Goal: Task Accomplishment & Management: Manage account settings

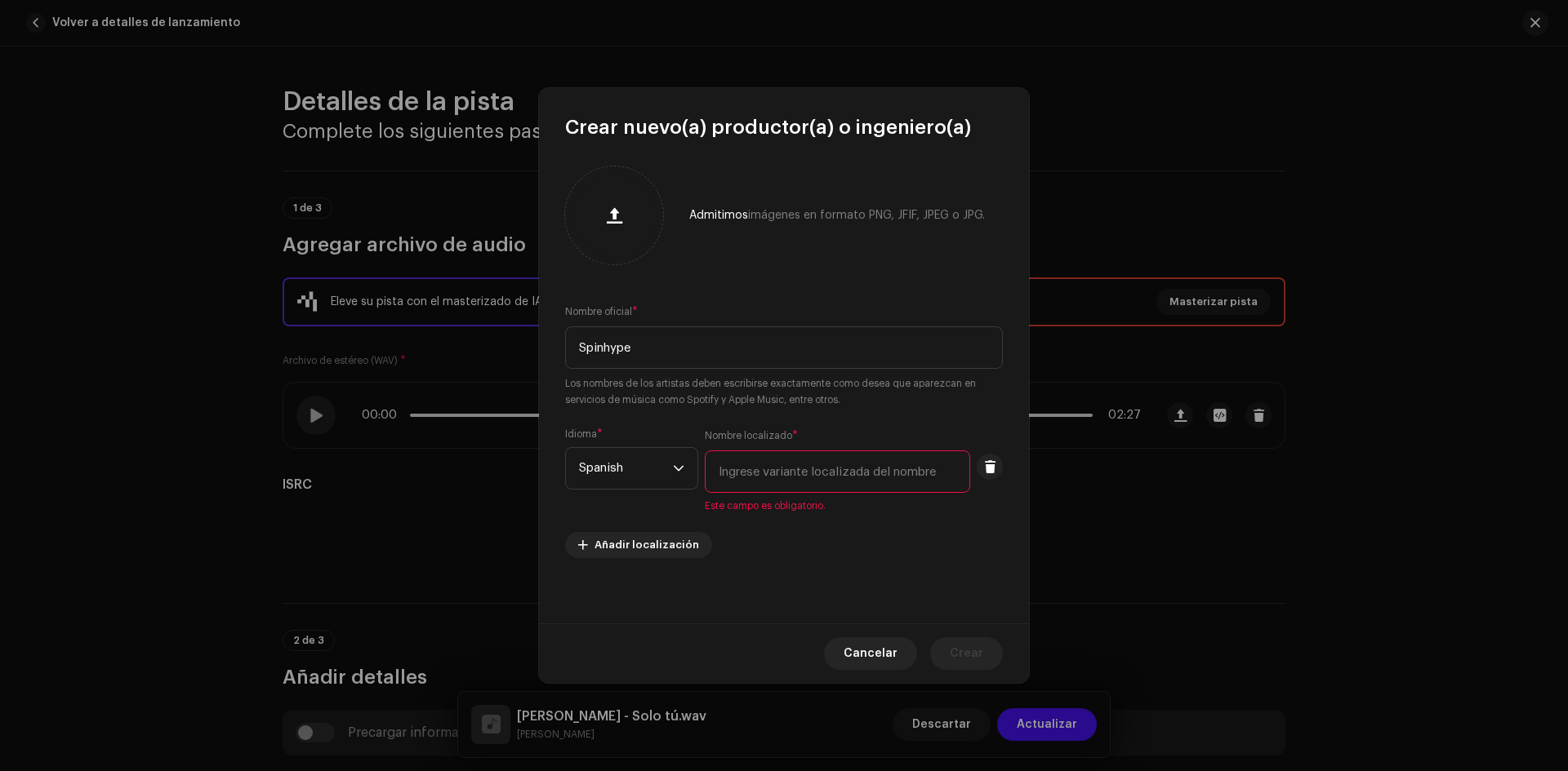
scroll to position [889, 0]
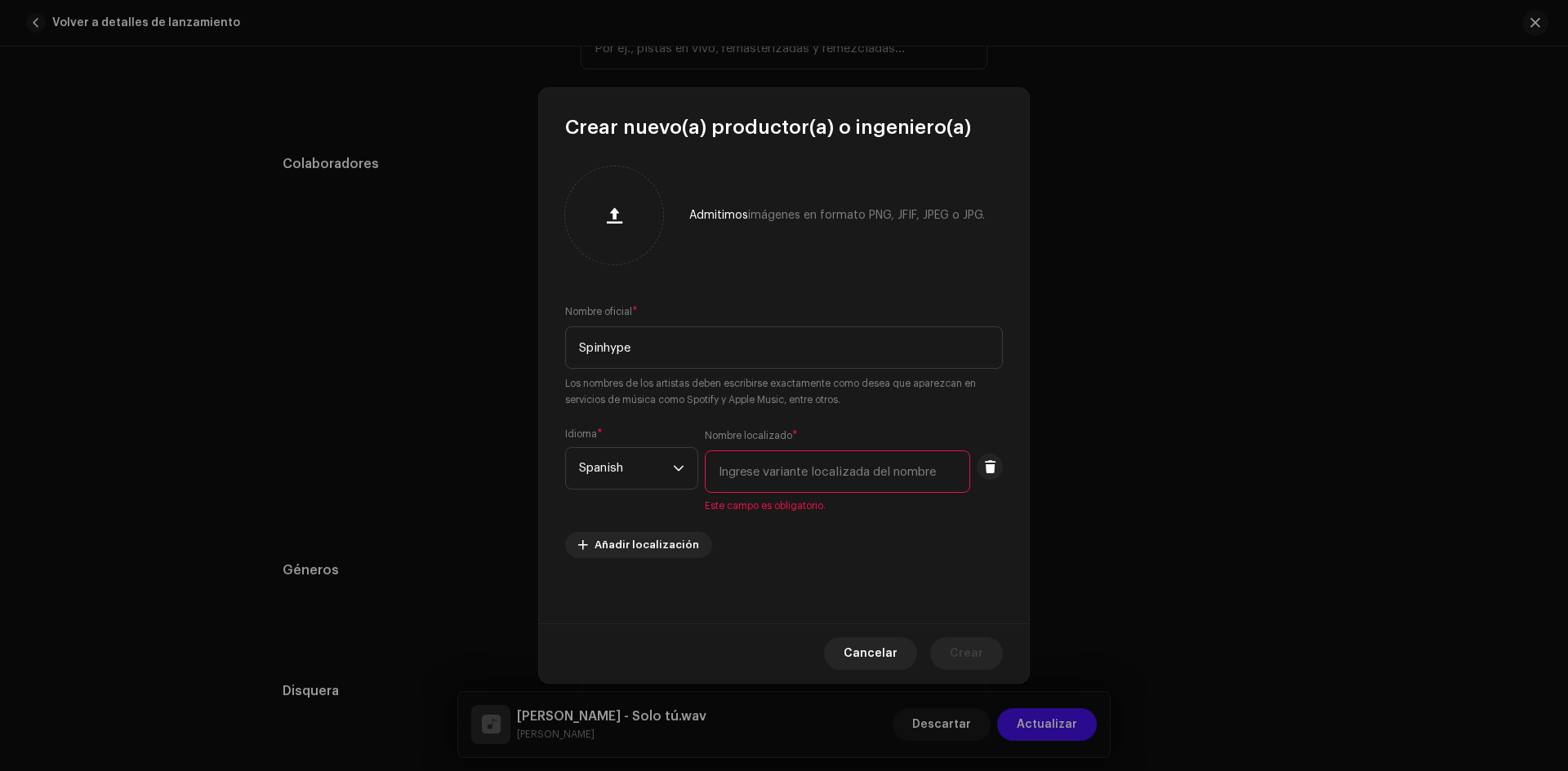
click at [757, 476] on input "text" at bounding box center [838, 471] width 265 height 42
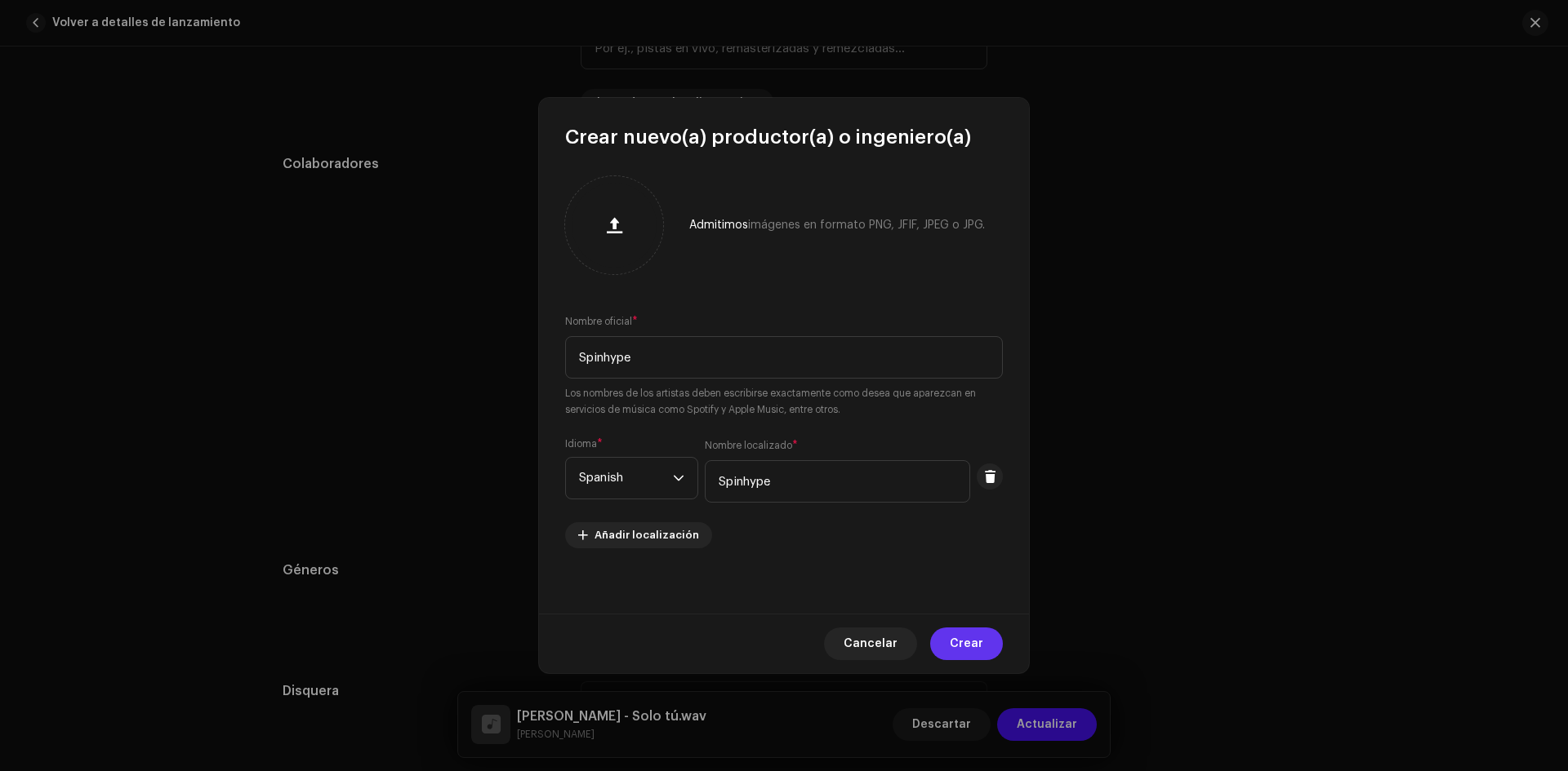
type input "Spinhype"
click at [973, 644] on span "Crear" at bounding box center [967, 644] width 34 height 33
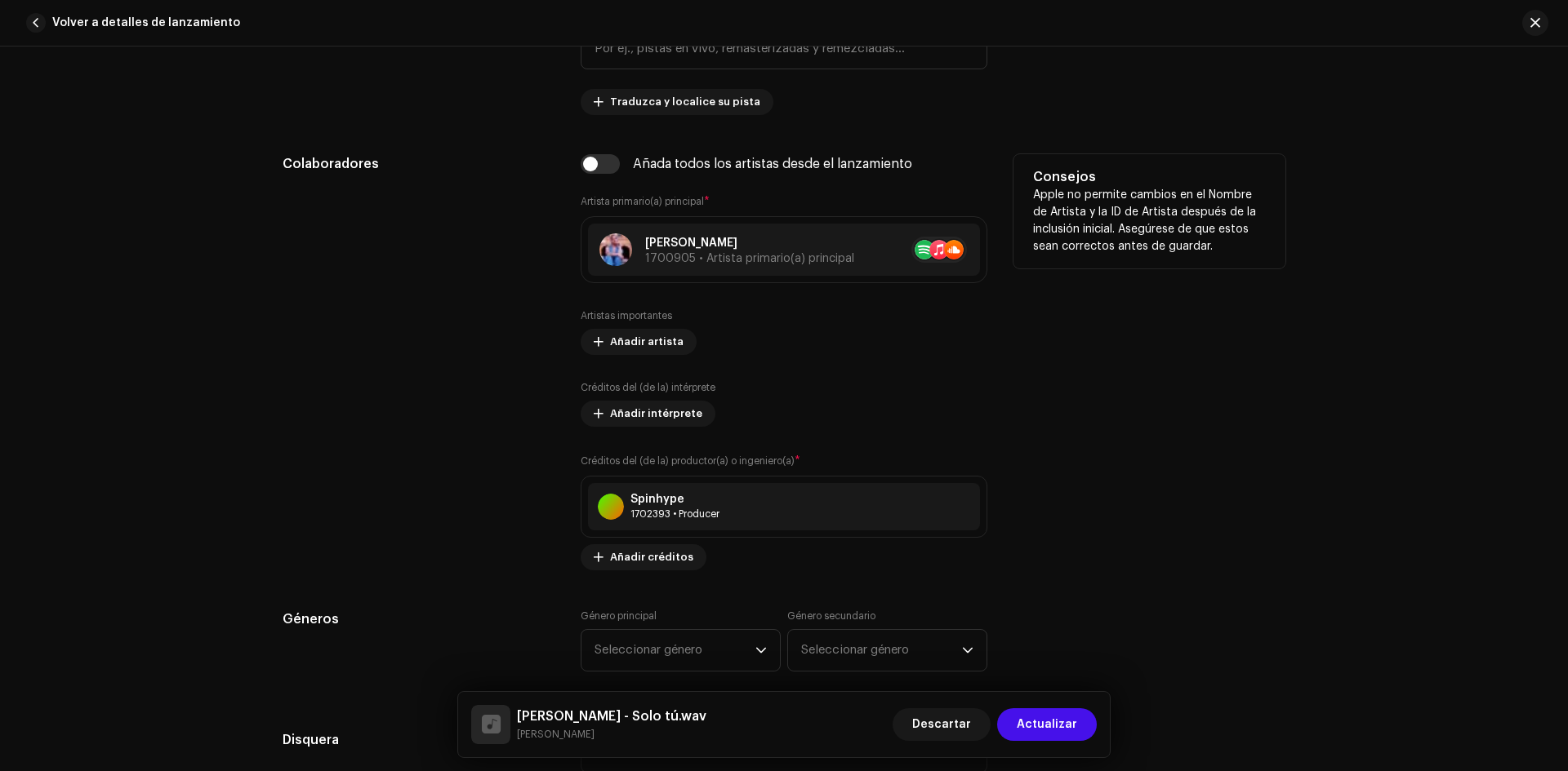
scroll to position [971, 0]
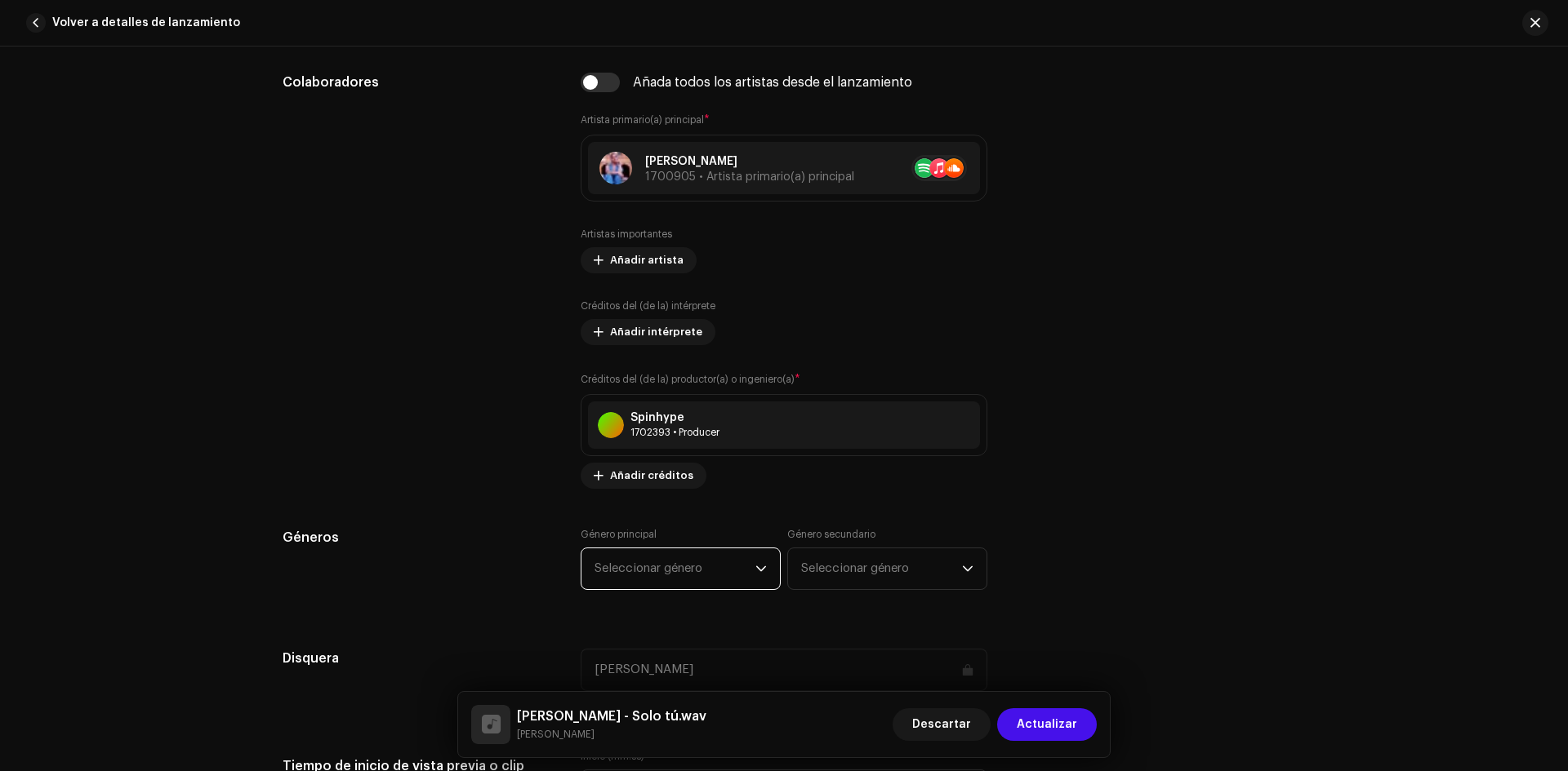
click at [697, 569] on span "Seleccionar género" at bounding box center [675, 569] width 161 height 41
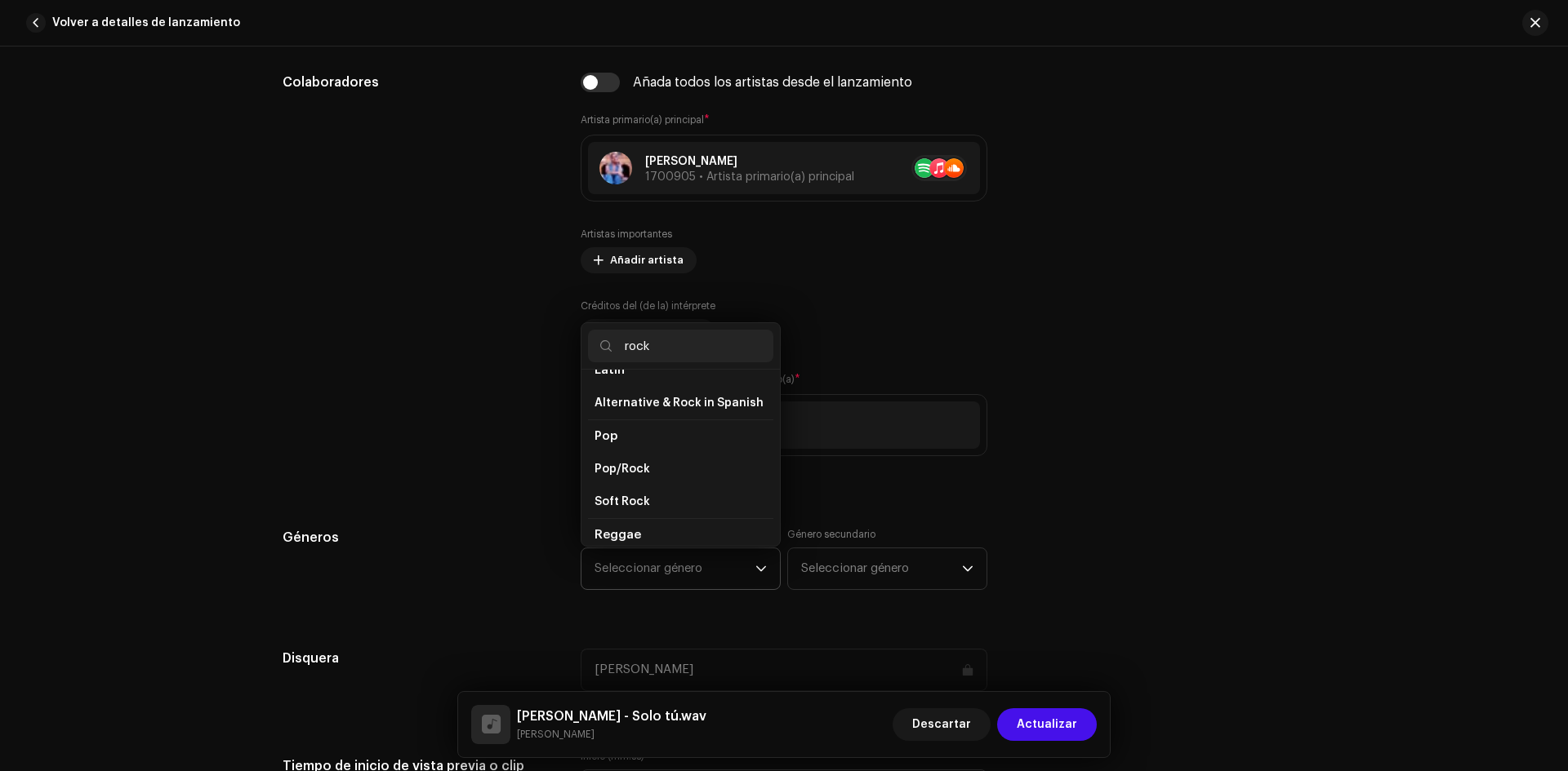
scroll to position [408, 0]
type input "rock"
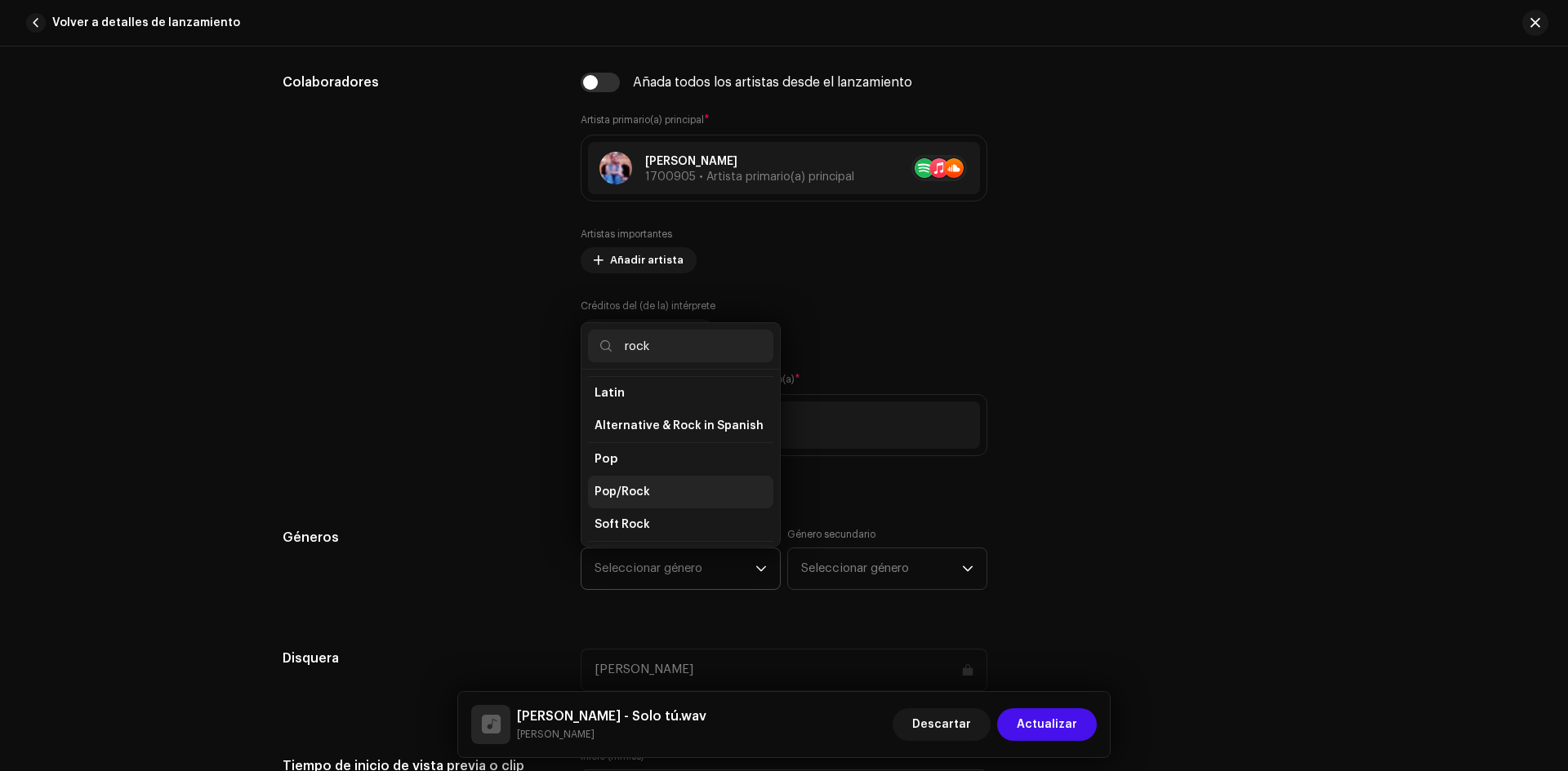
drag, startPoint x: 609, startPoint y: 450, endPoint x: 629, endPoint y: 468, distance: 26.9
click at [629, 468] on ul "Alternative College Rock Goth Rock Indie Rock Chinese Chinese Rock Christian & …" at bounding box center [681, 582] width 199 height 1242
click at [631, 484] on span "Pop/Rock" at bounding box center [622, 492] width 55 height 16
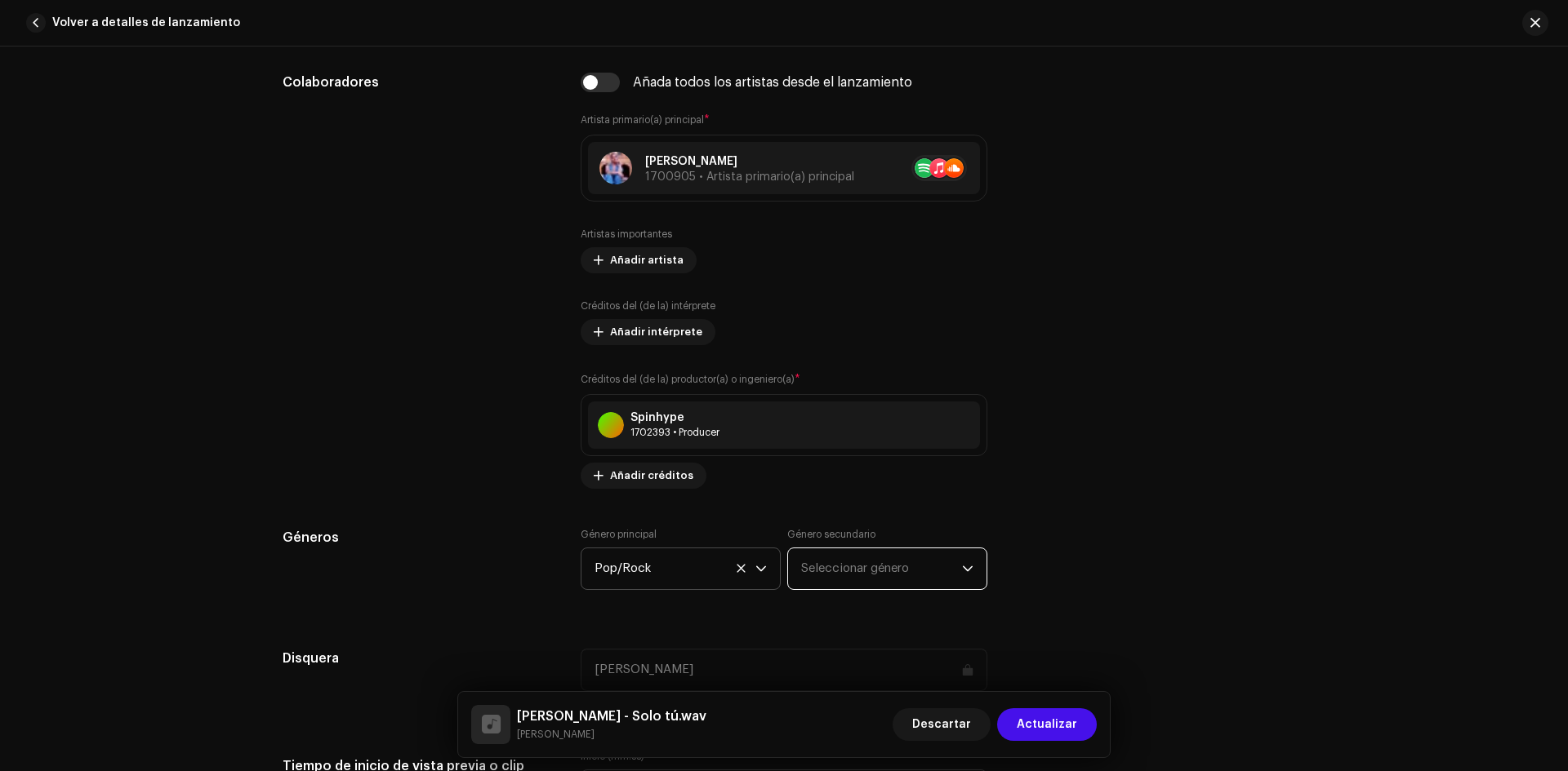
click at [856, 568] on span "Seleccionar género" at bounding box center [882, 569] width 161 height 41
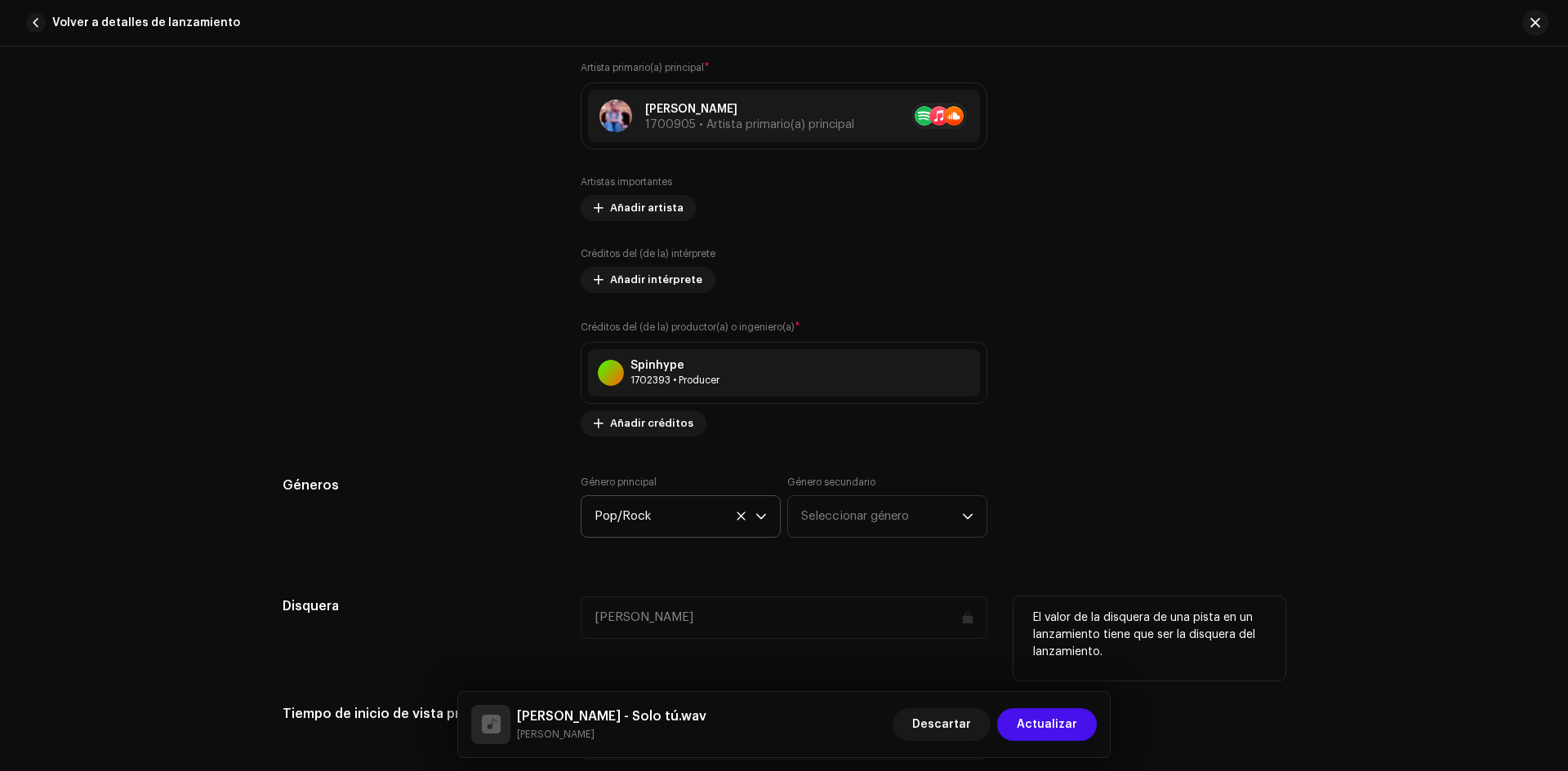
scroll to position [1052, 0]
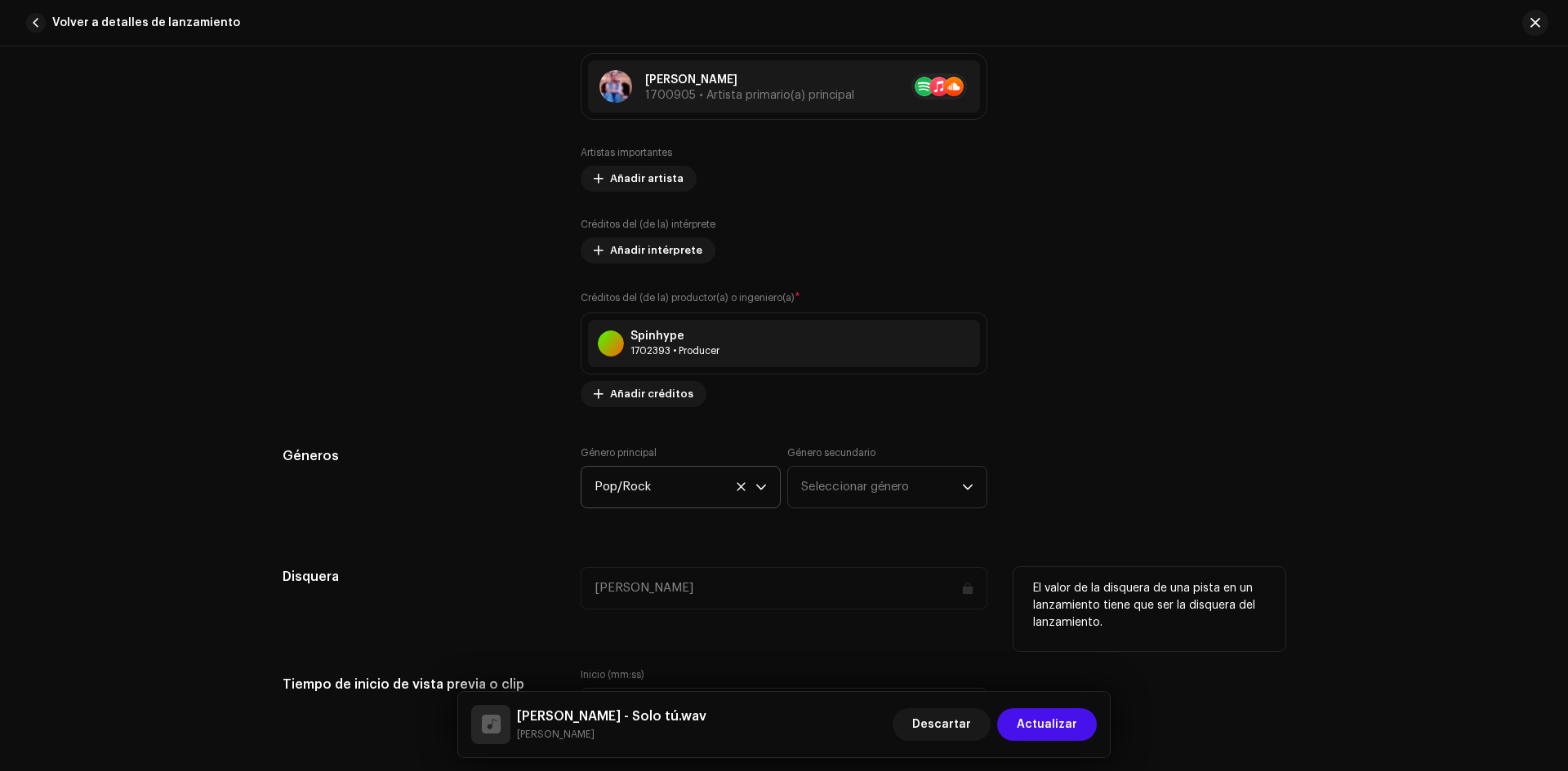
click at [663, 591] on div "[PERSON_NAME]" at bounding box center [784, 588] width 407 height 42
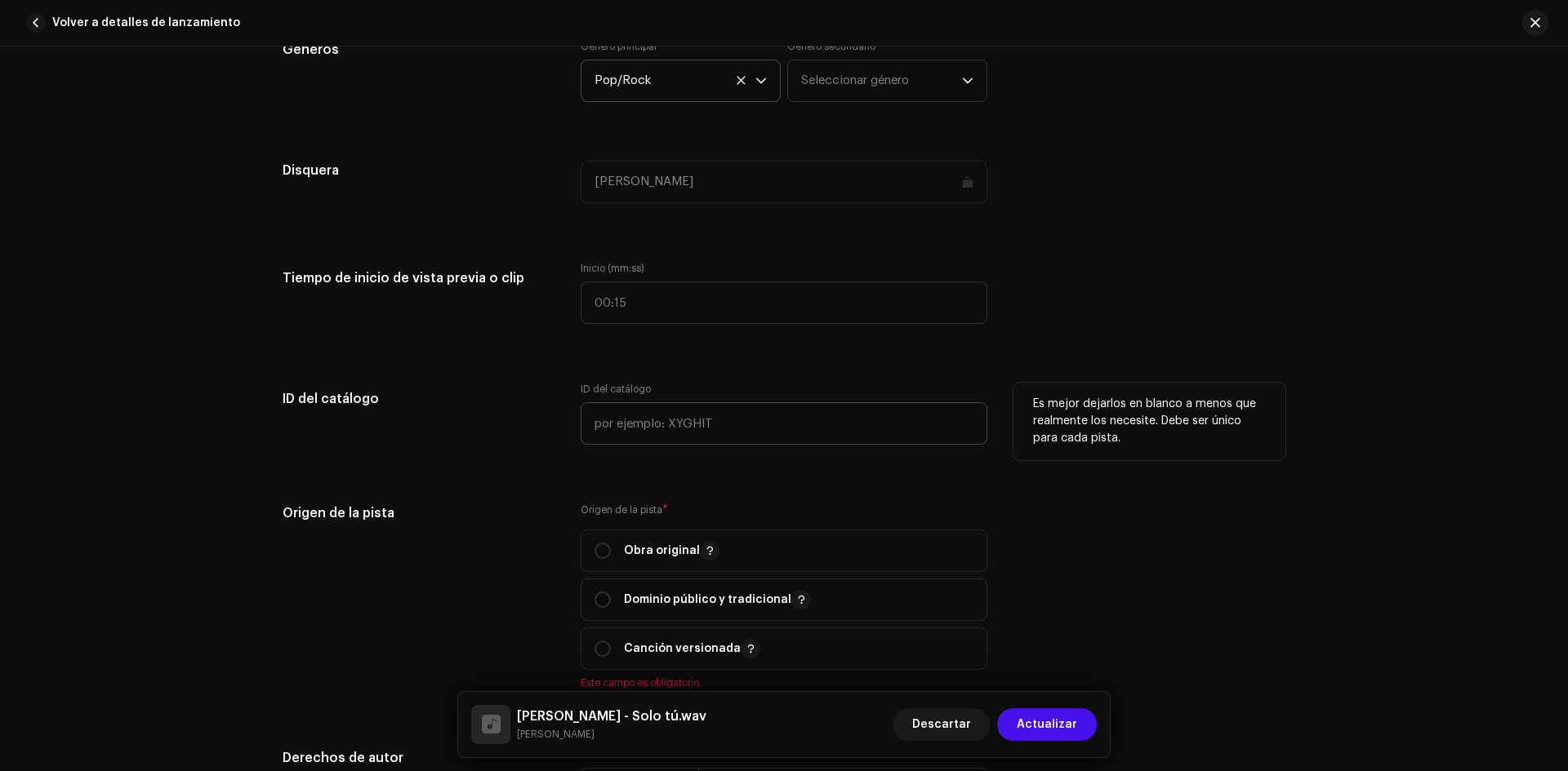
scroll to position [1461, 0]
click at [599, 550] on input "radio" at bounding box center [602, 549] width 16 height 16
radio input "true"
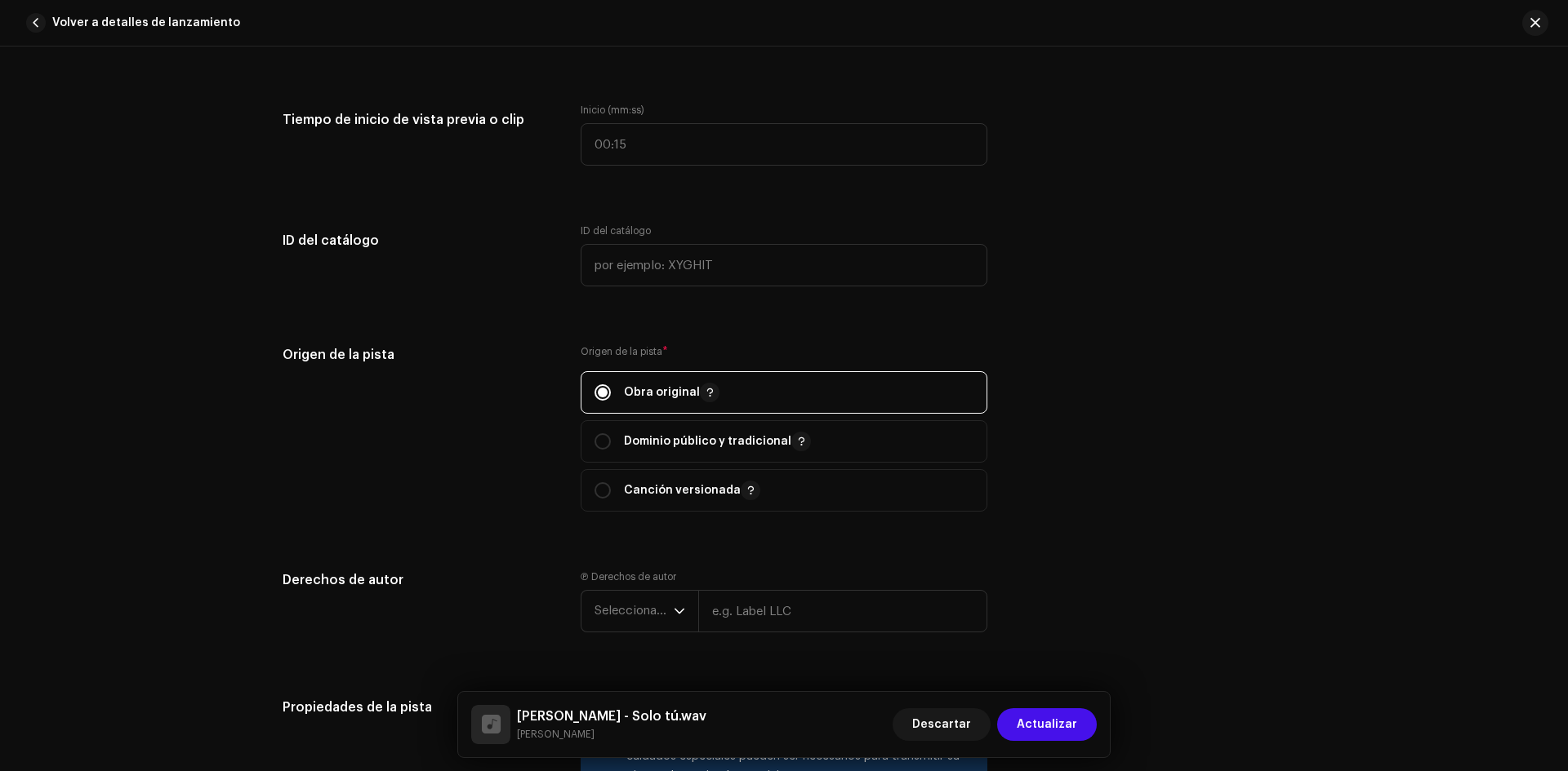
scroll to position [1623, 0]
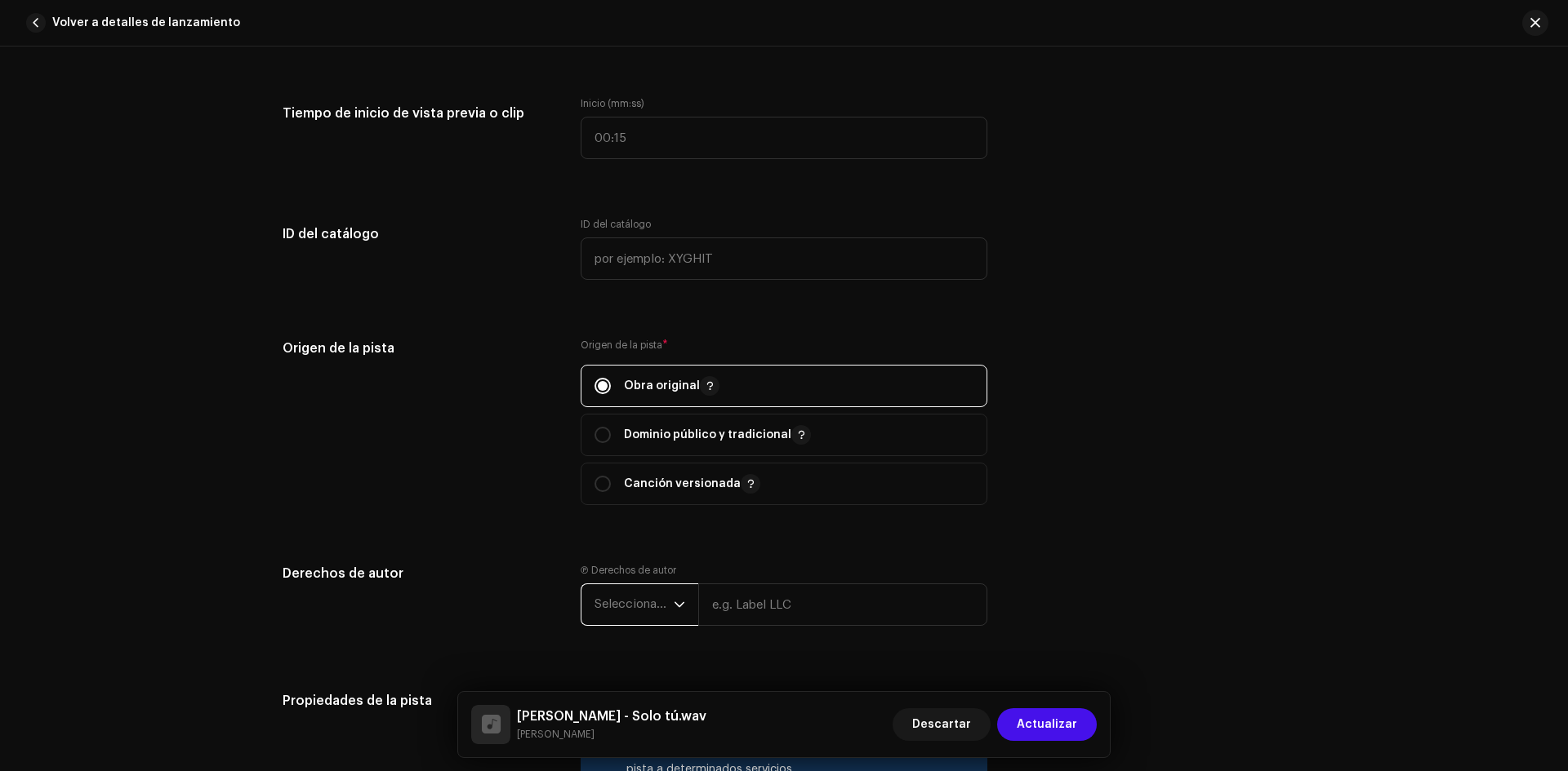
click at [667, 602] on span "Seleccionar año" at bounding box center [634, 605] width 79 height 41
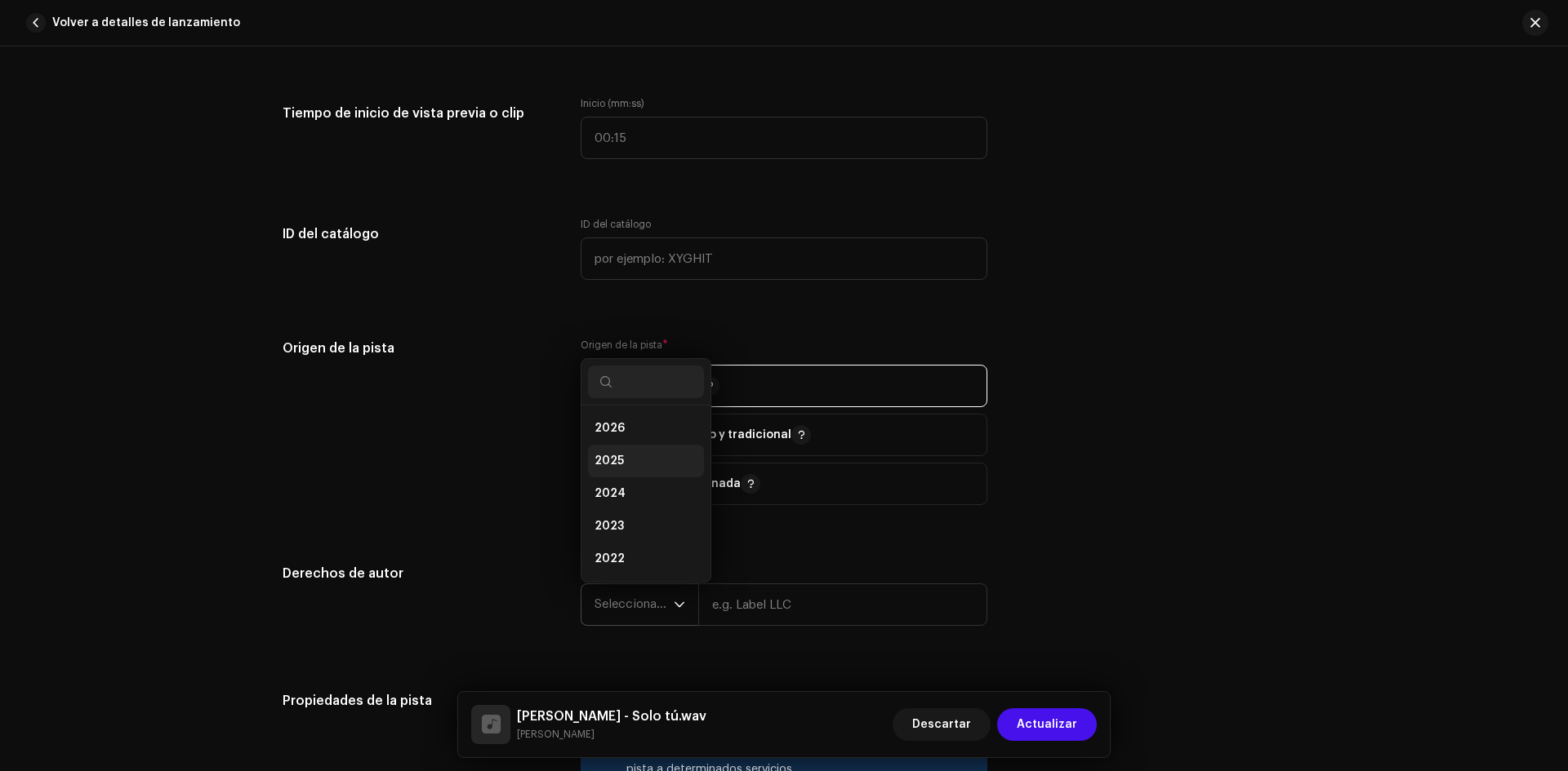
click at [636, 452] on li "2025" at bounding box center [646, 461] width 116 height 33
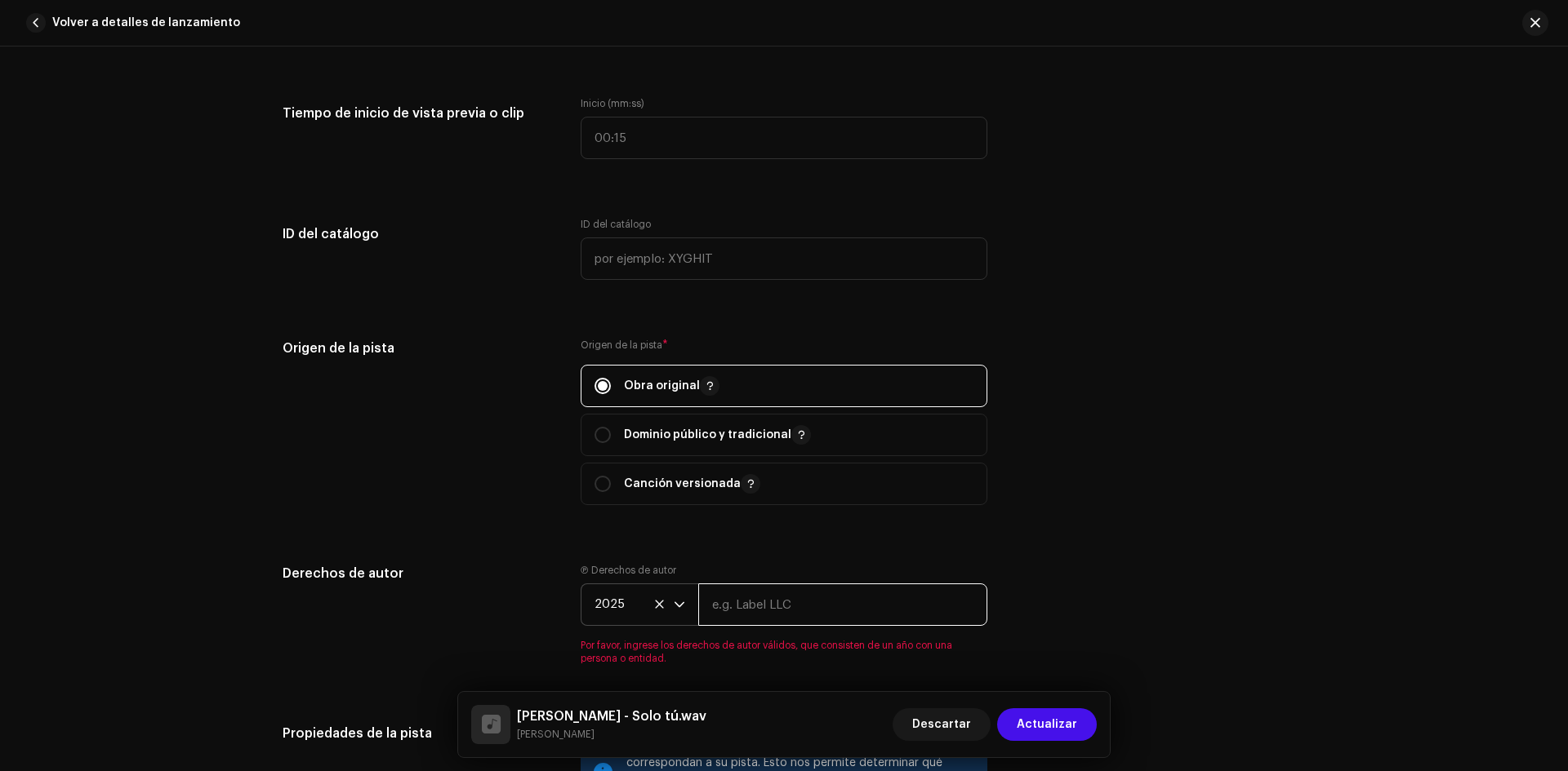
click at [732, 612] on input "text" at bounding box center [843, 604] width 290 height 42
type input "[PERSON_NAME]"
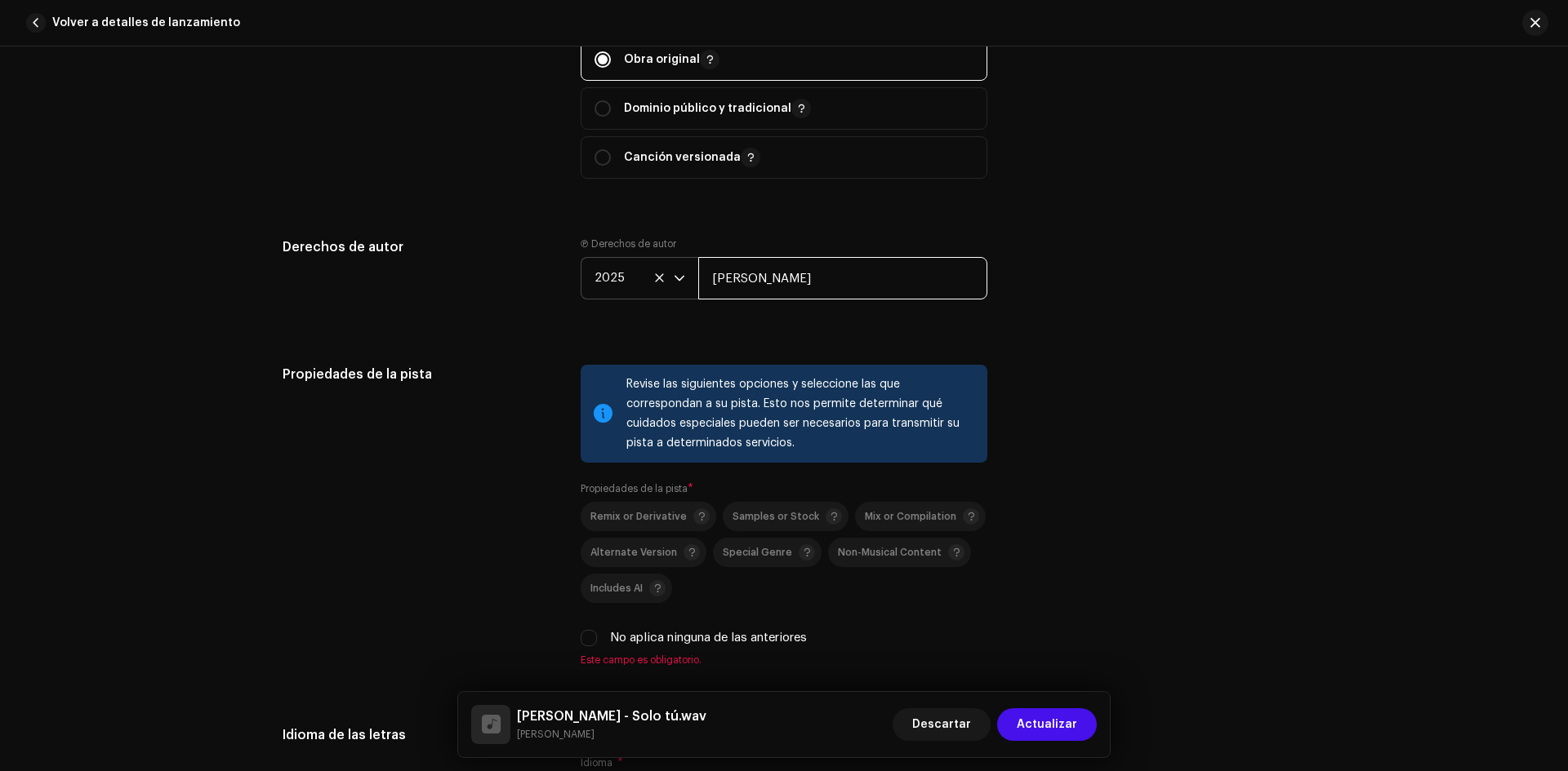
scroll to position [2032, 0]
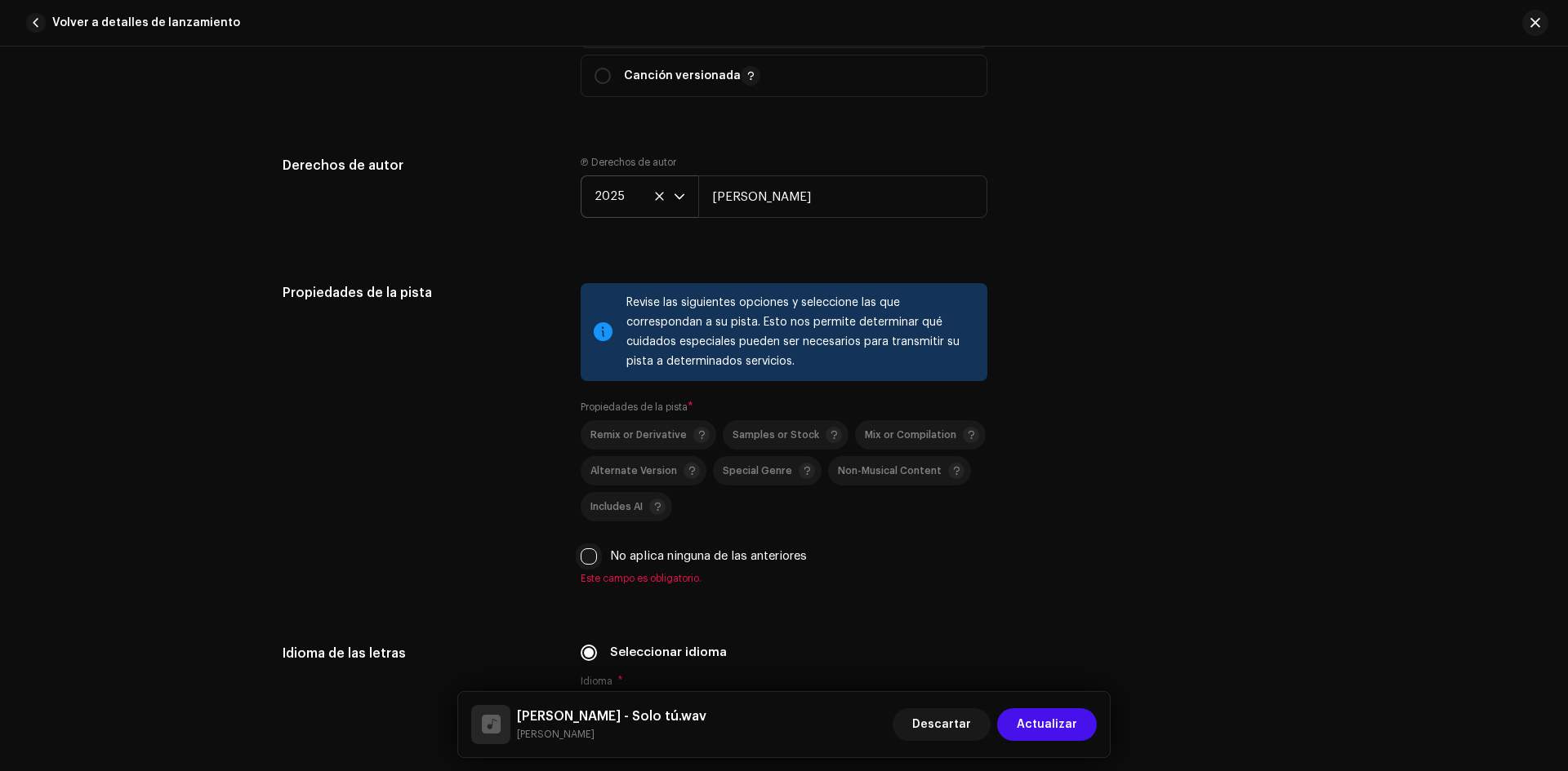
click at [586, 557] on input "No aplica ninguna de las anteriores" at bounding box center [588, 556] width 16 height 16
checkbox input "true"
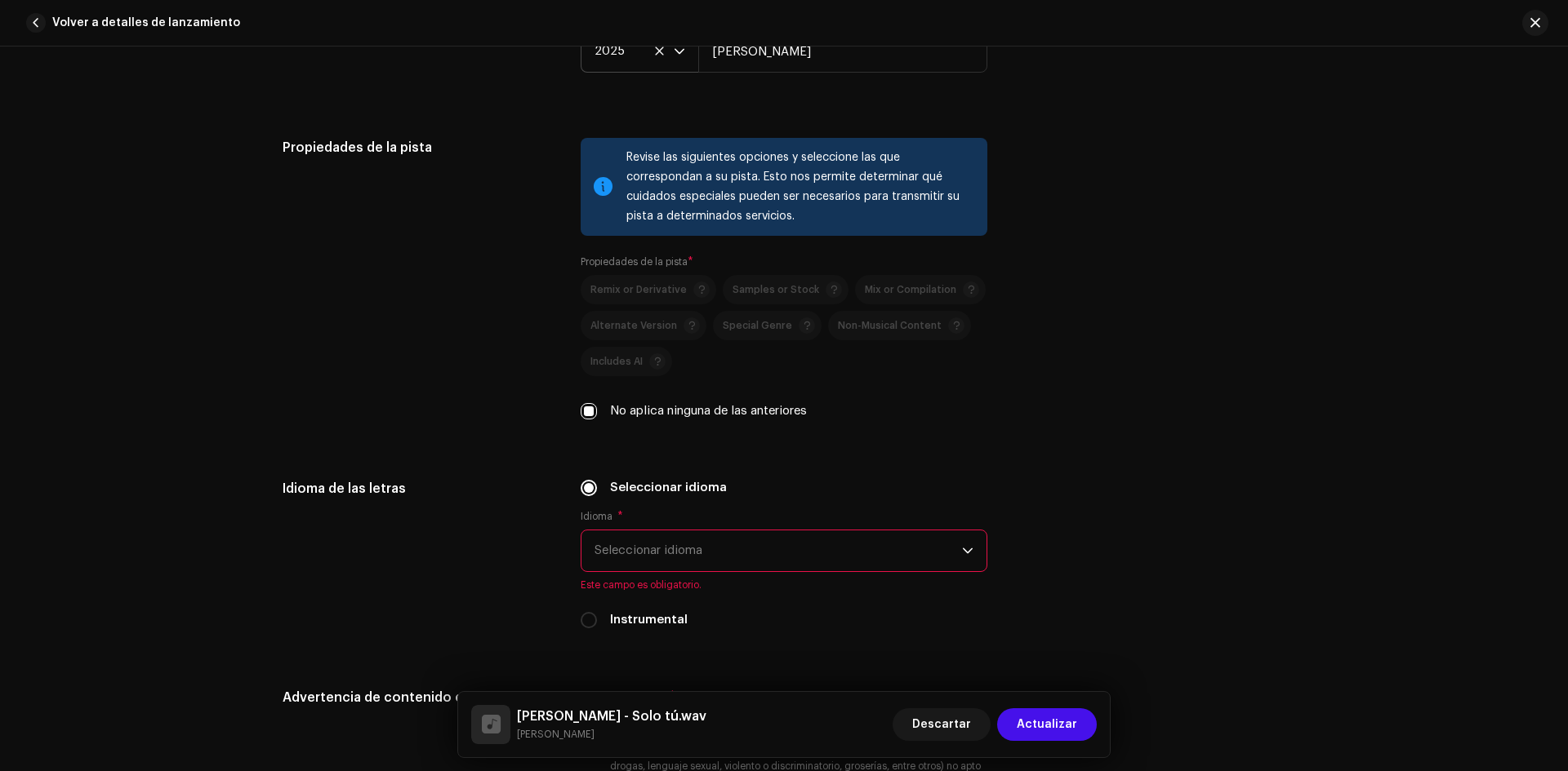
scroll to position [2195, 0]
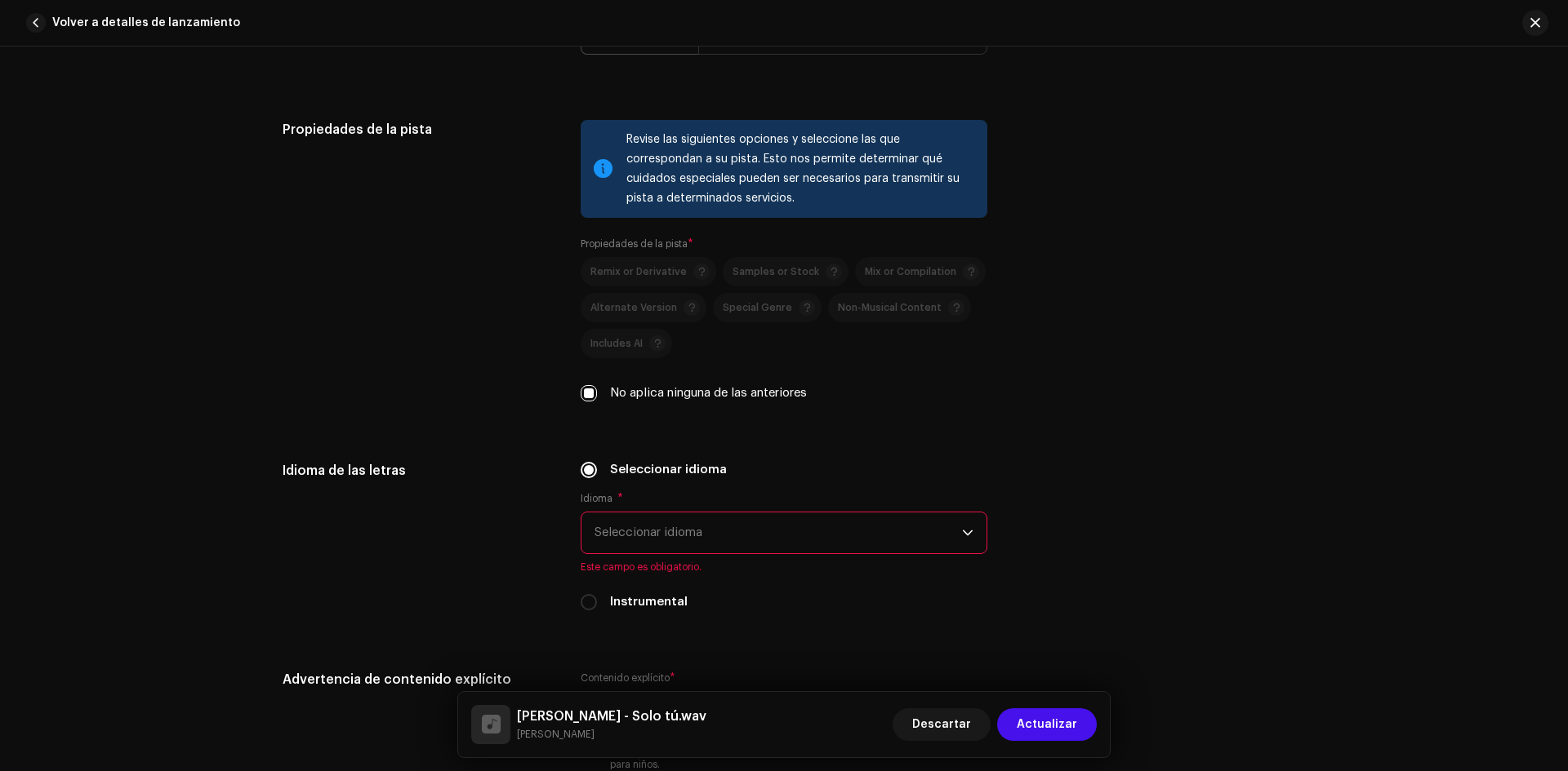
click at [713, 537] on span "Seleccionar idioma" at bounding box center [779, 533] width 368 height 41
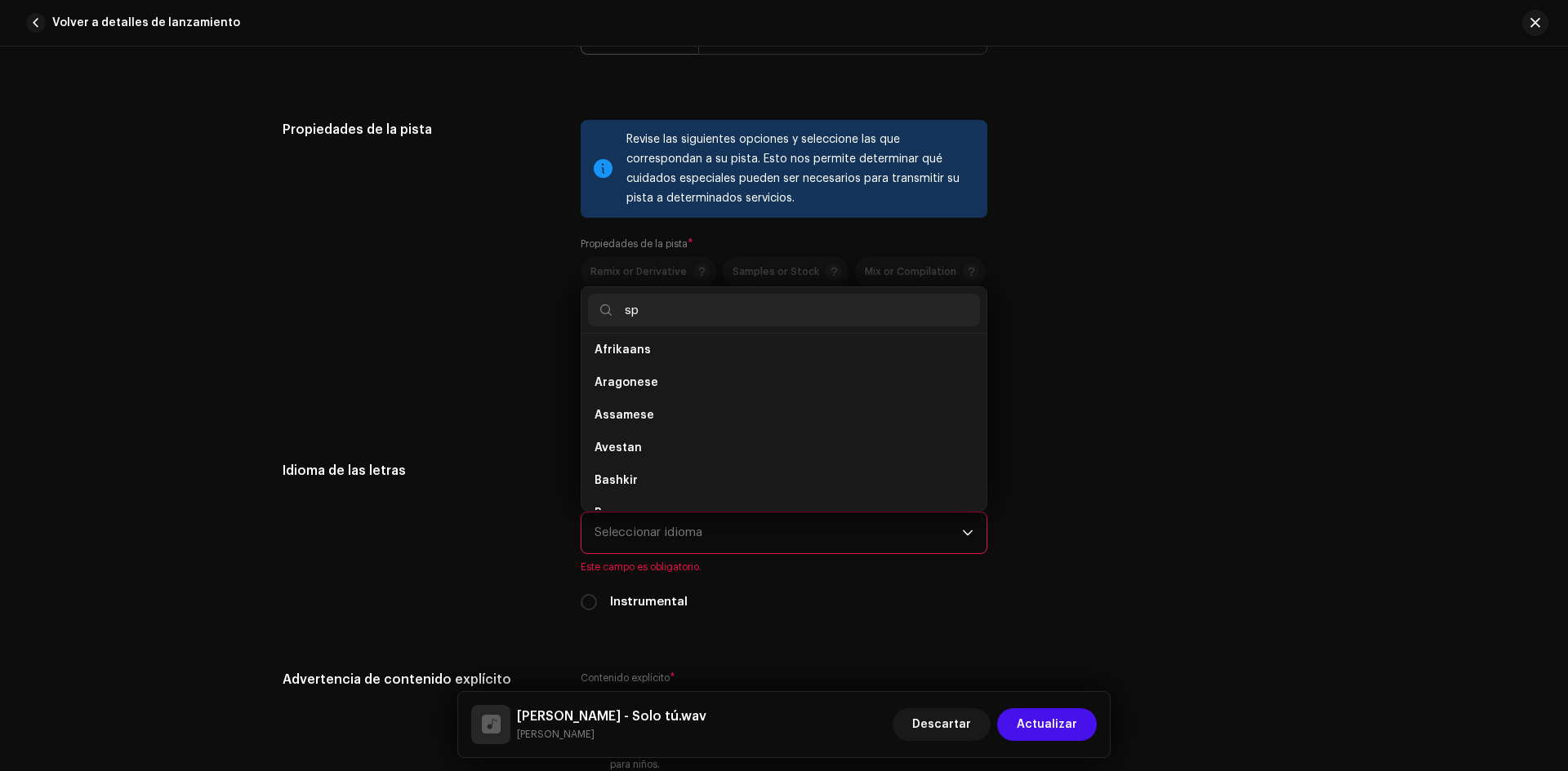
scroll to position [0, 0]
type input "spa"
click at [634, 358] on span "Spanish" at bounding box center [618, 356] width 47 height 16
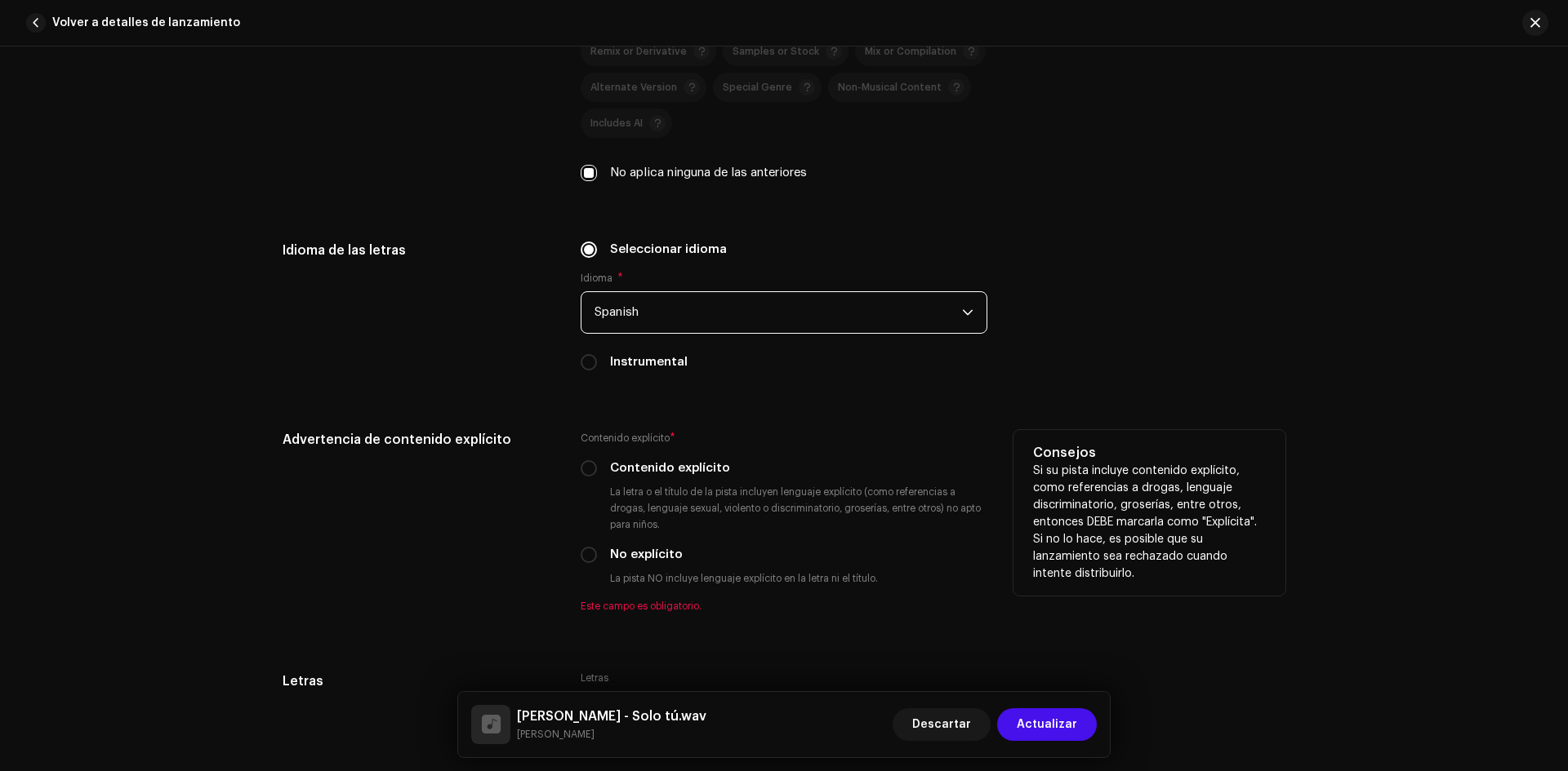
scroll to position [2440, 0]
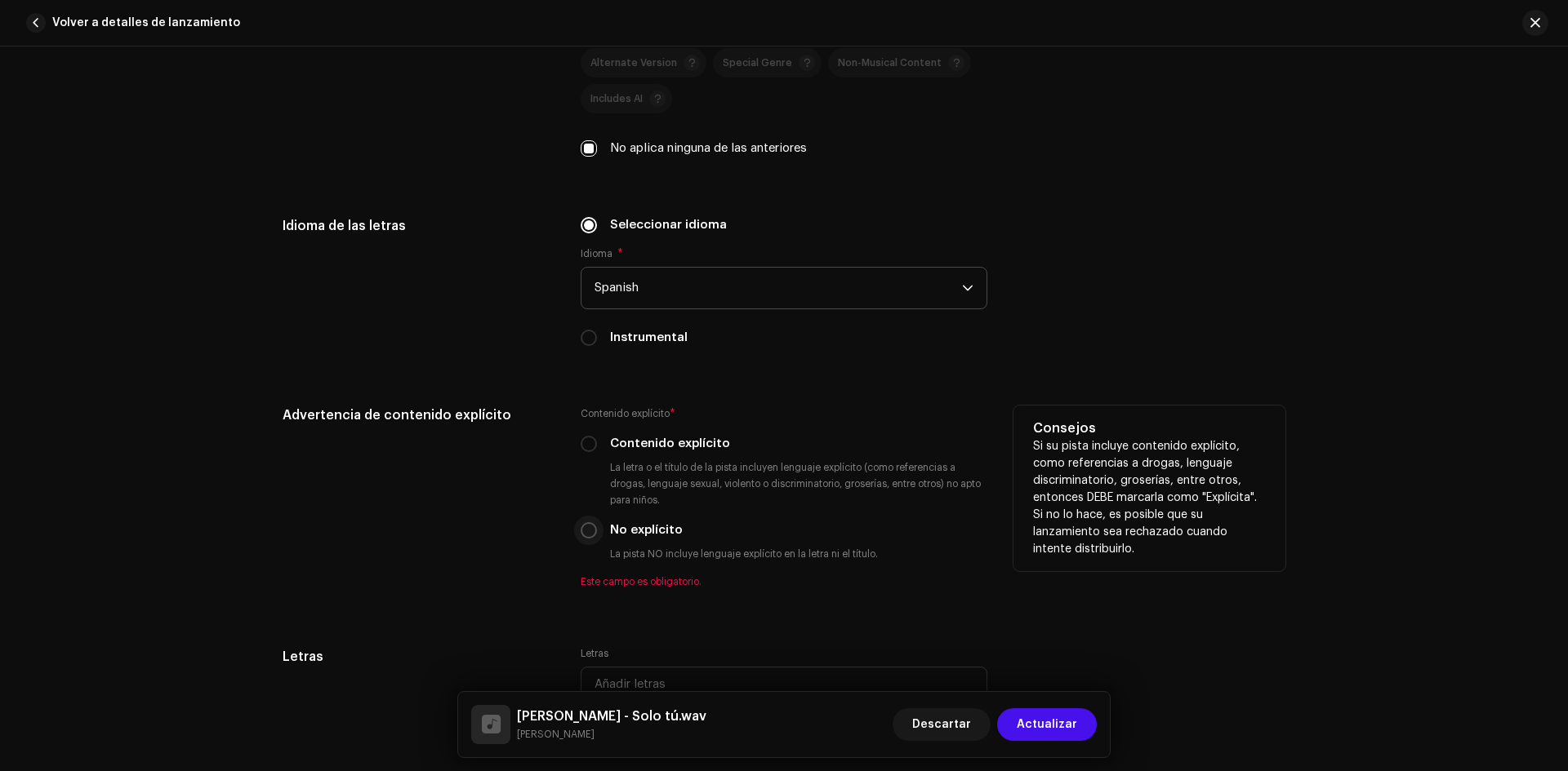
click at [589, 530] on input "No explícito" at bounding box center [588, 530] width 16 height 16
radio input "true"
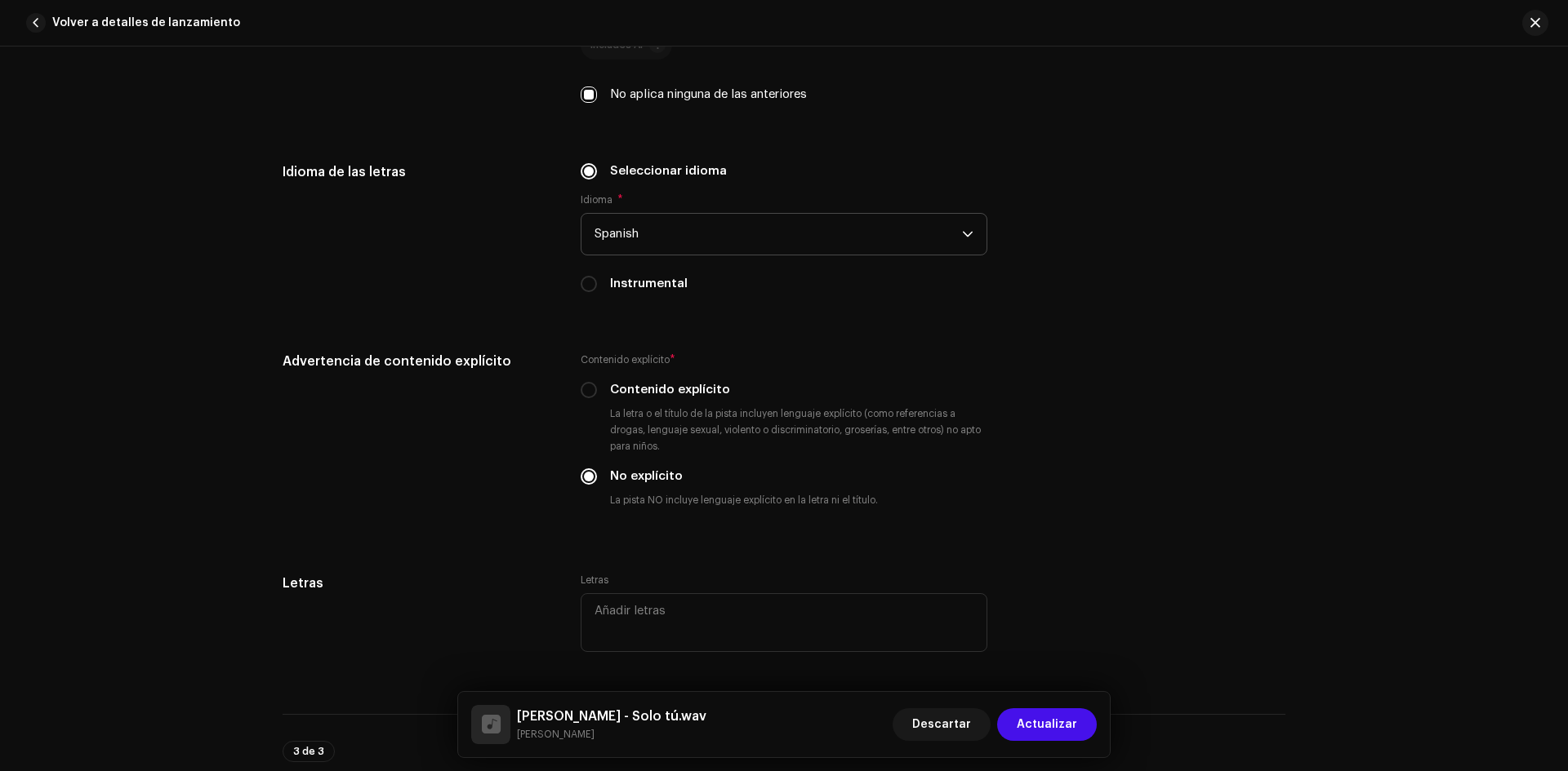
scroll to position [2521, 0]
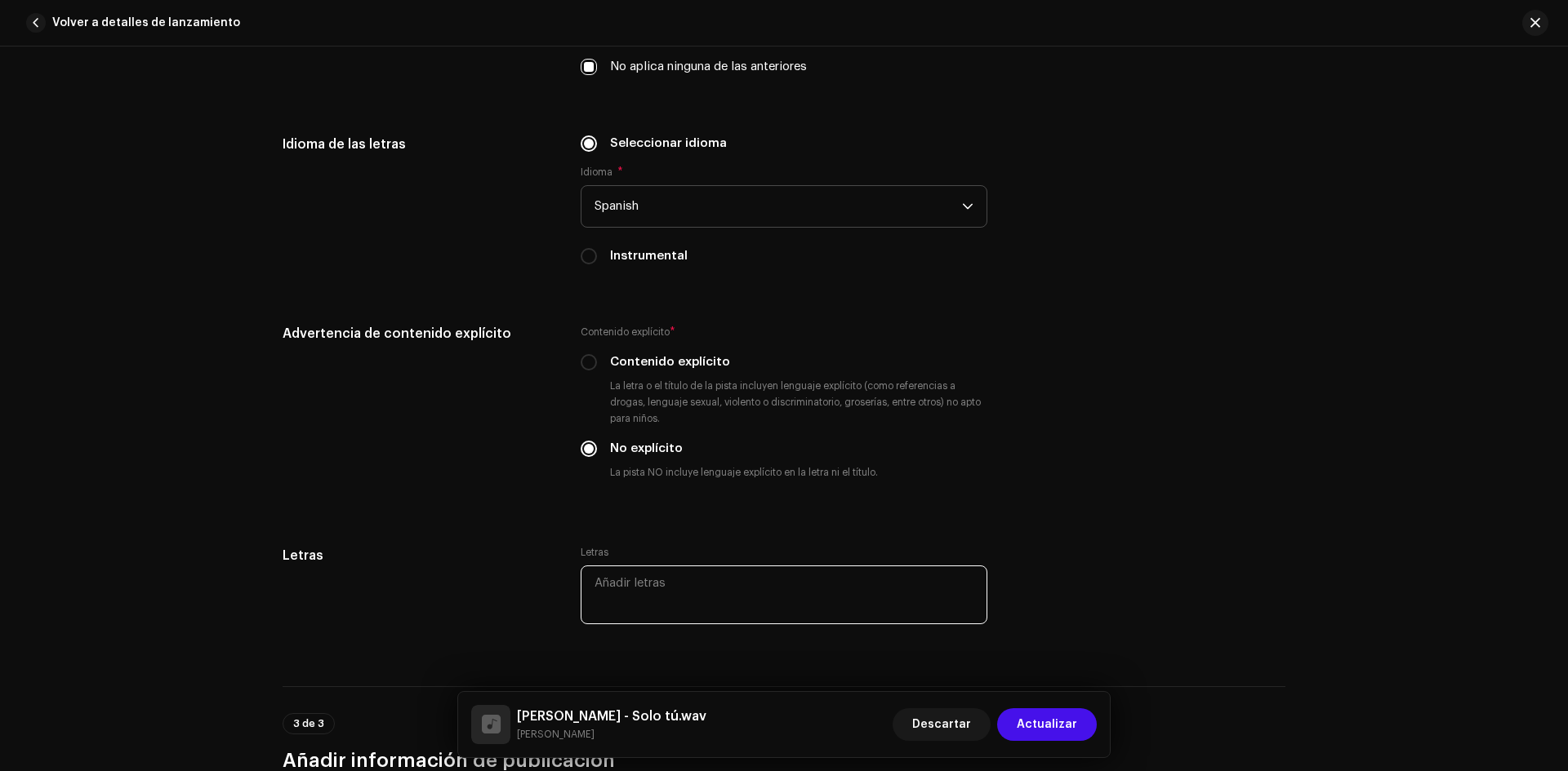
click at [645, 589] on textarea at bounding box center [784, 595] width 407 height 59
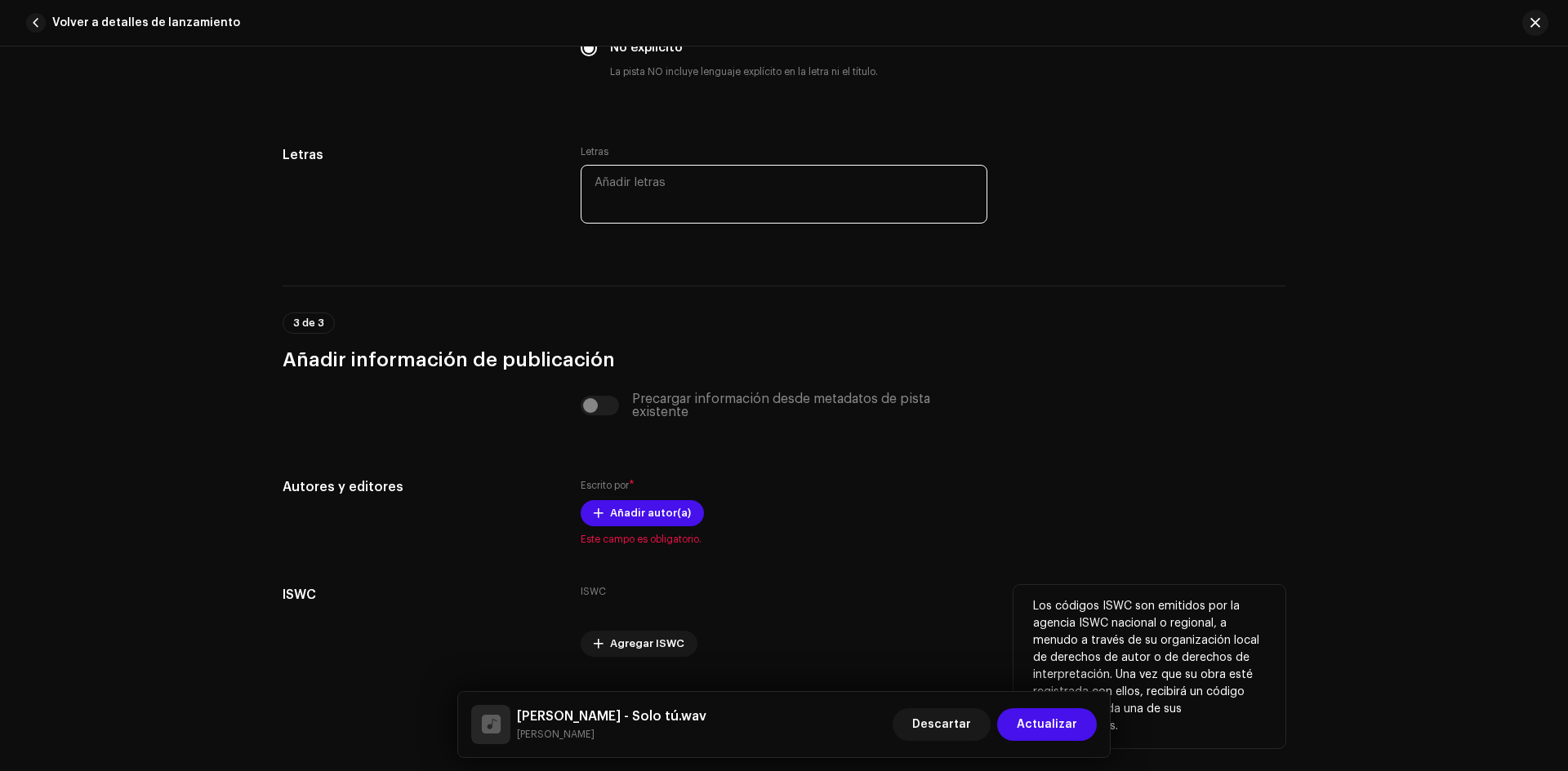
scroll to position [2930, 0]
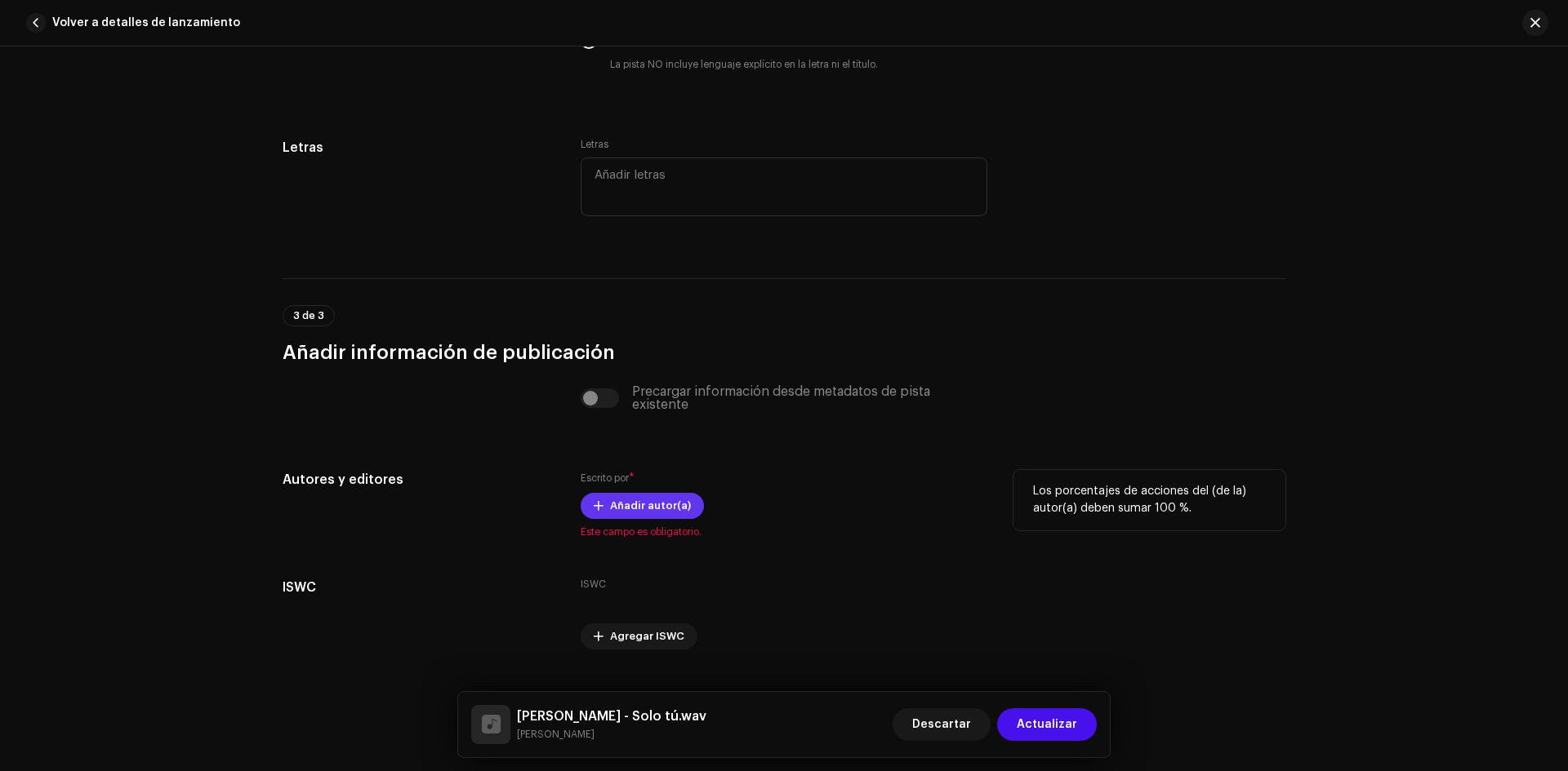
click at [646, 499] on span "Añadir autor(a)" at bounding box center [650, 506] width 81 height 33
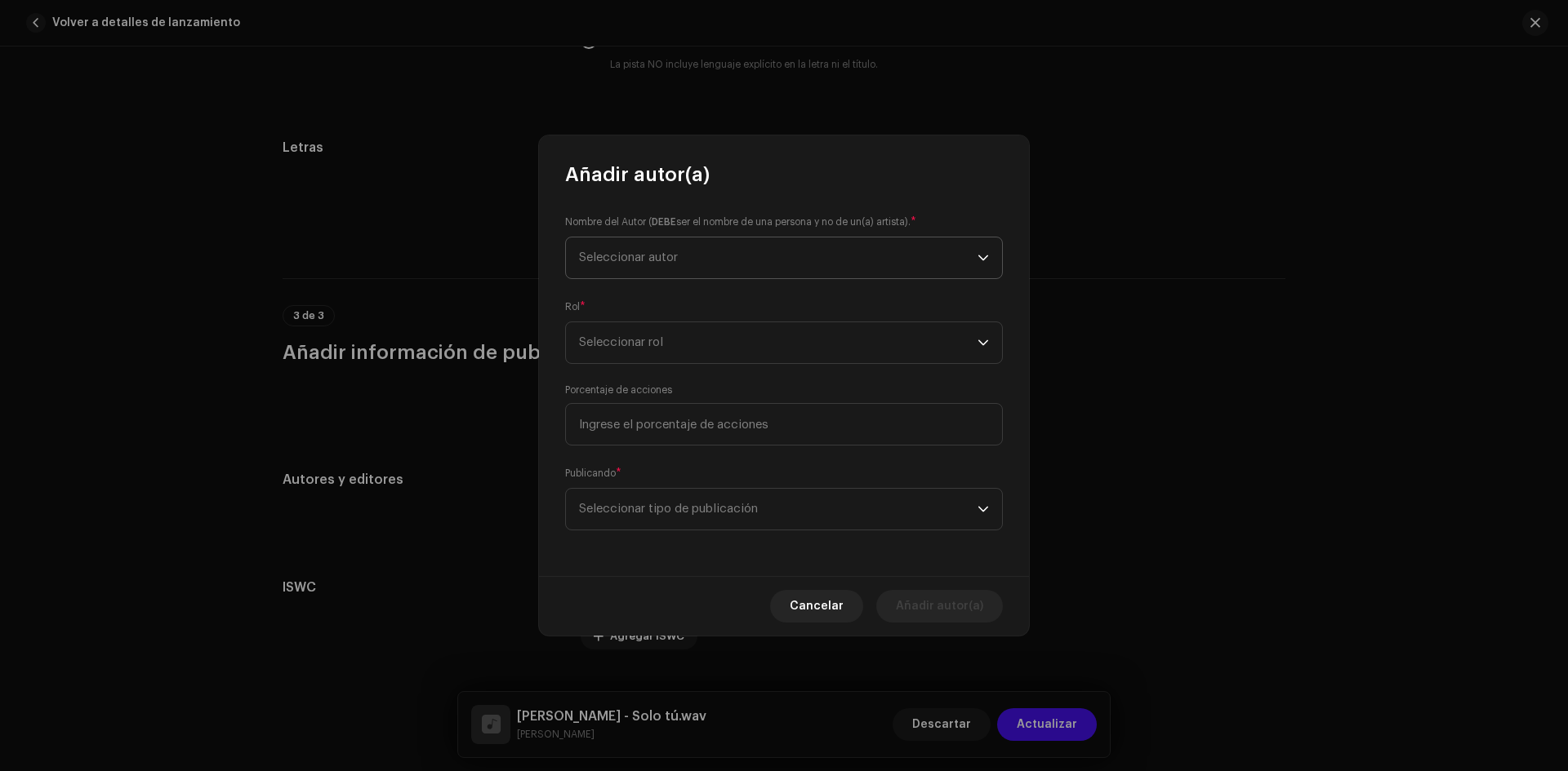
click at [645, 251] on span "Seleccionar autor" at bounding box center [629, 257] width 99 height 12
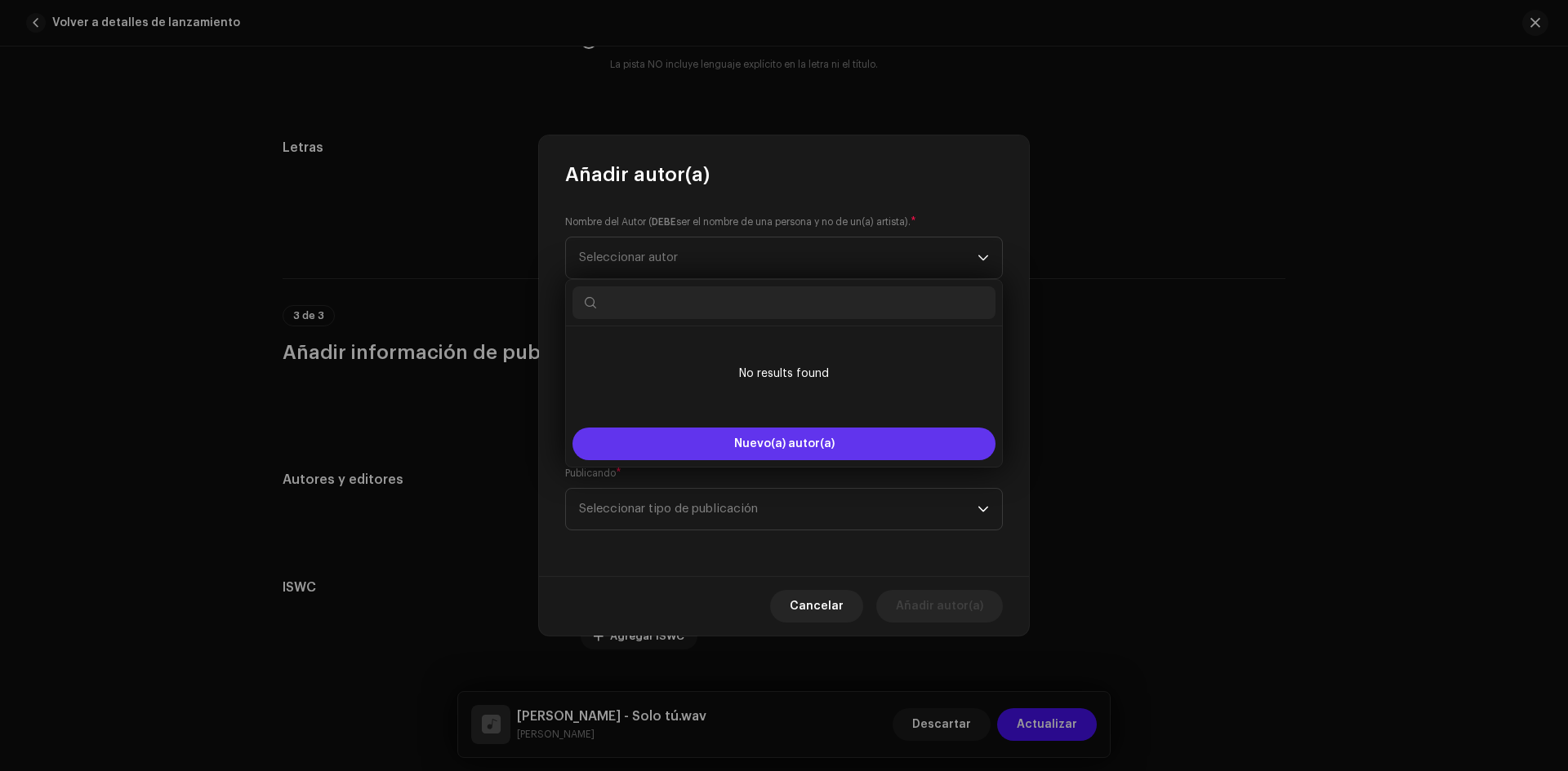
click at [773, 441] on span "Nuevo(a) autor(a)" at bounding box center [784, 444] width 101 height 11
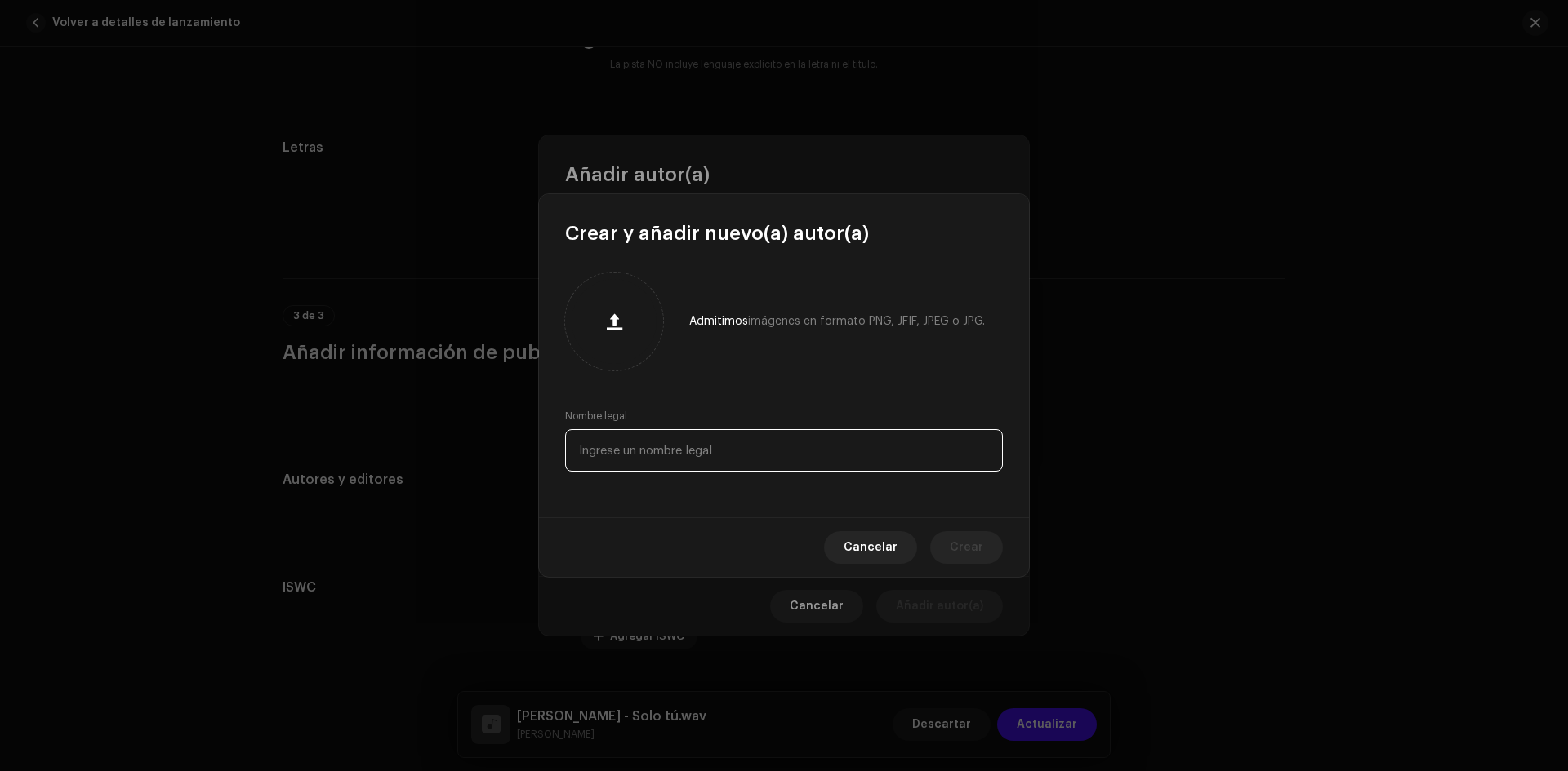
click at [836, 451] on input "text" at bounding box center [784, 450] width 438 height 42
type input "[PERSON_NAME]"
click at [983, 544] on button "Crear" at bounding box center [967, 547] width 73 height 33
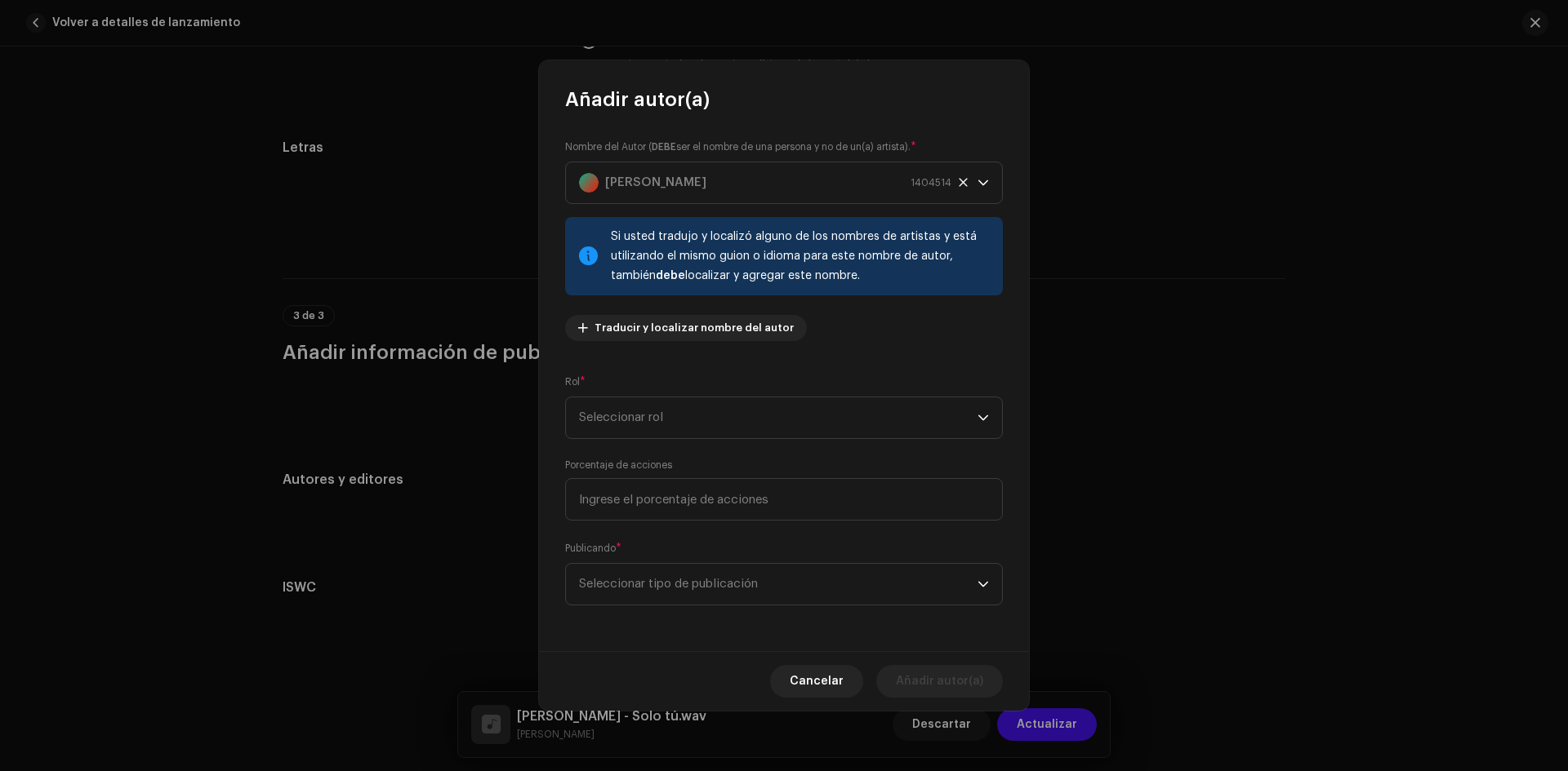
click at [852, 348] on div "Nombre del Autor ( DEBE ser el nombre de una persona y no de un(a) artista). * …" at bounding box center [784, 246] width 438 height 216
click at [615, 419] on span "Seleccionar rol" at bounding box center [778, 418] width 399 height 41
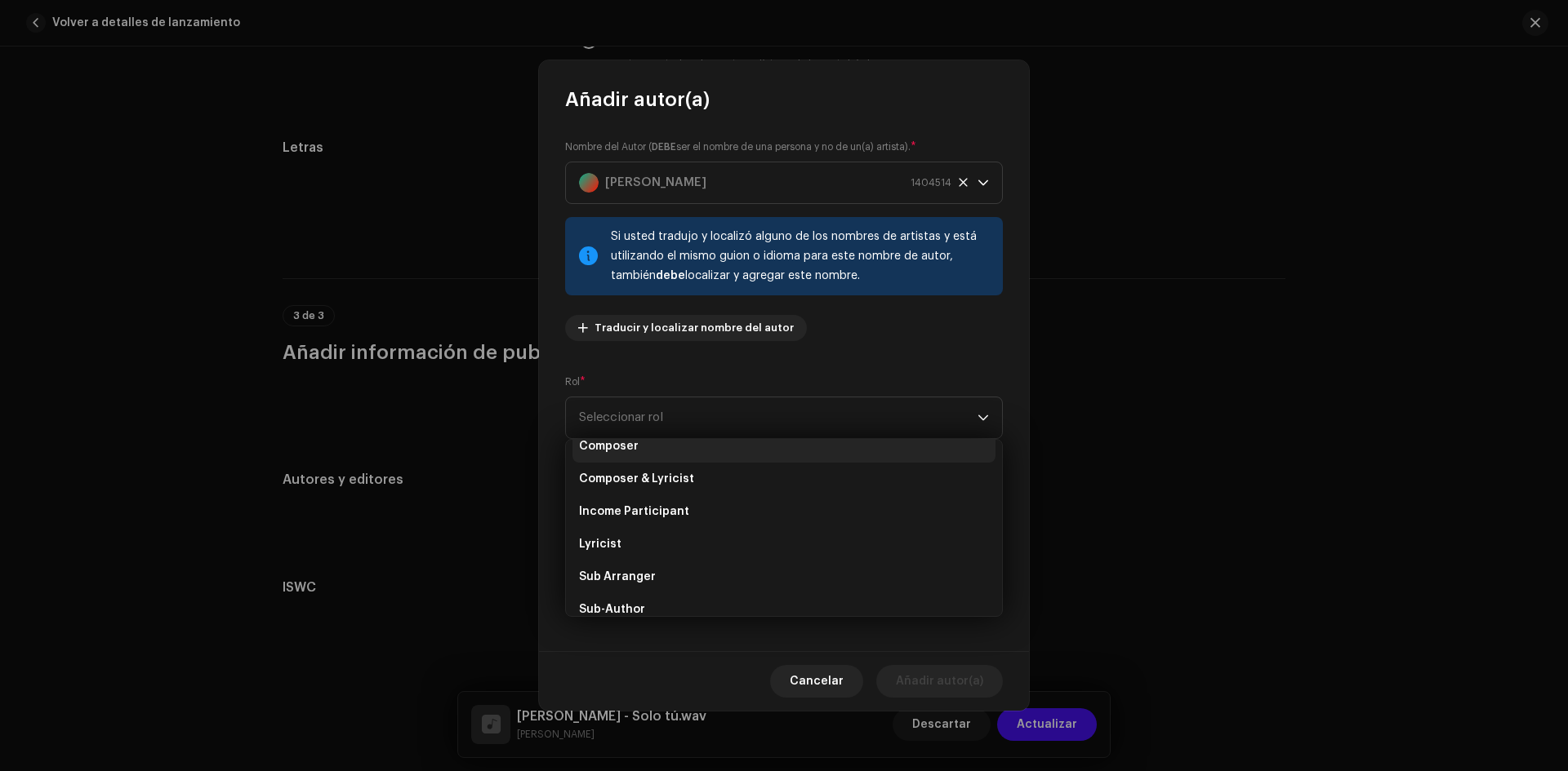
scroll to position [72, 0]
click at [625, 450] on span "Composer" at bounding box center [609, 456] width 60 height 16
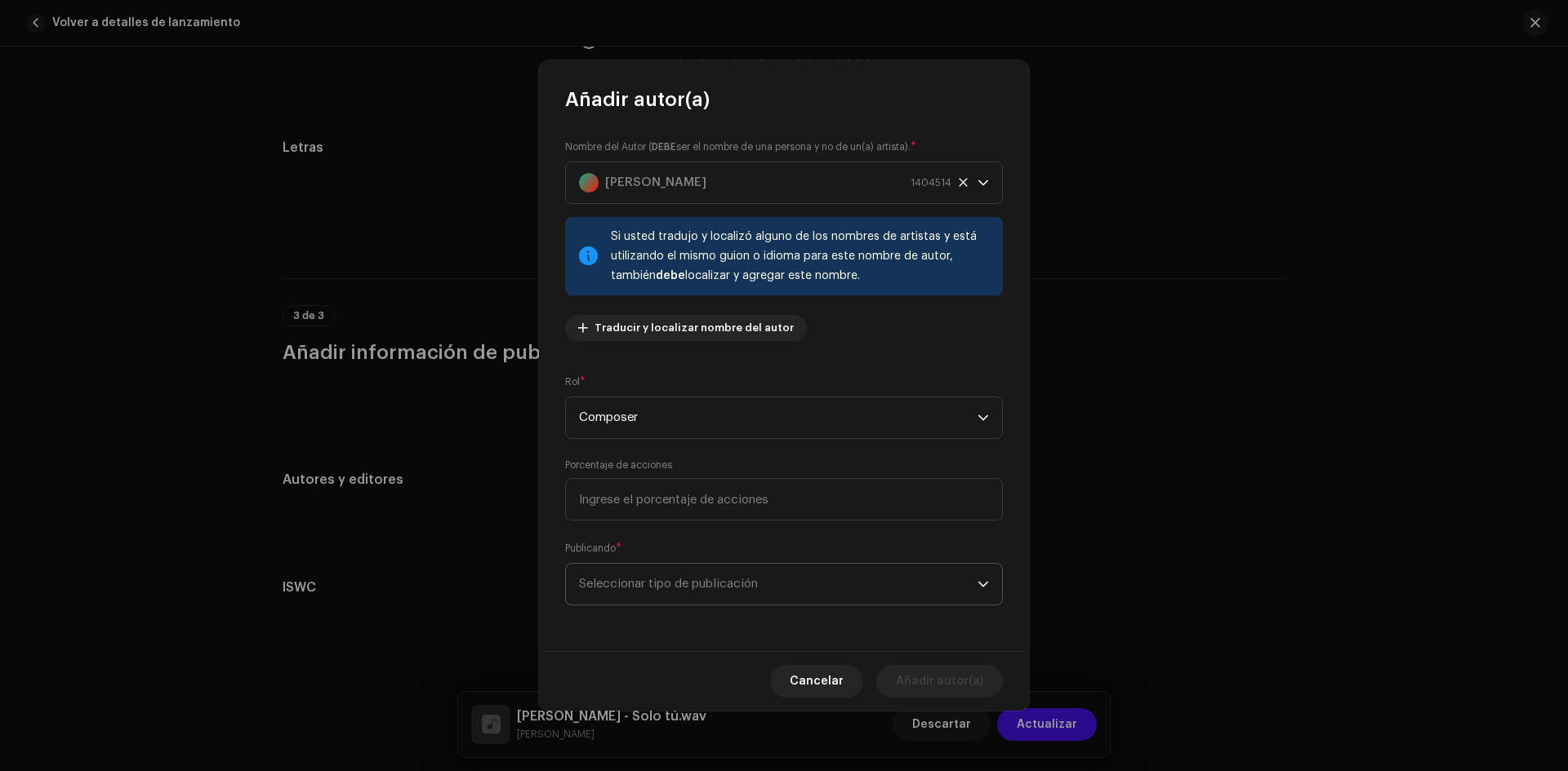
click at [667, 578] on span "Seleccionar tipo de publicación" at bounding box center [778, 584] width 399 height 41
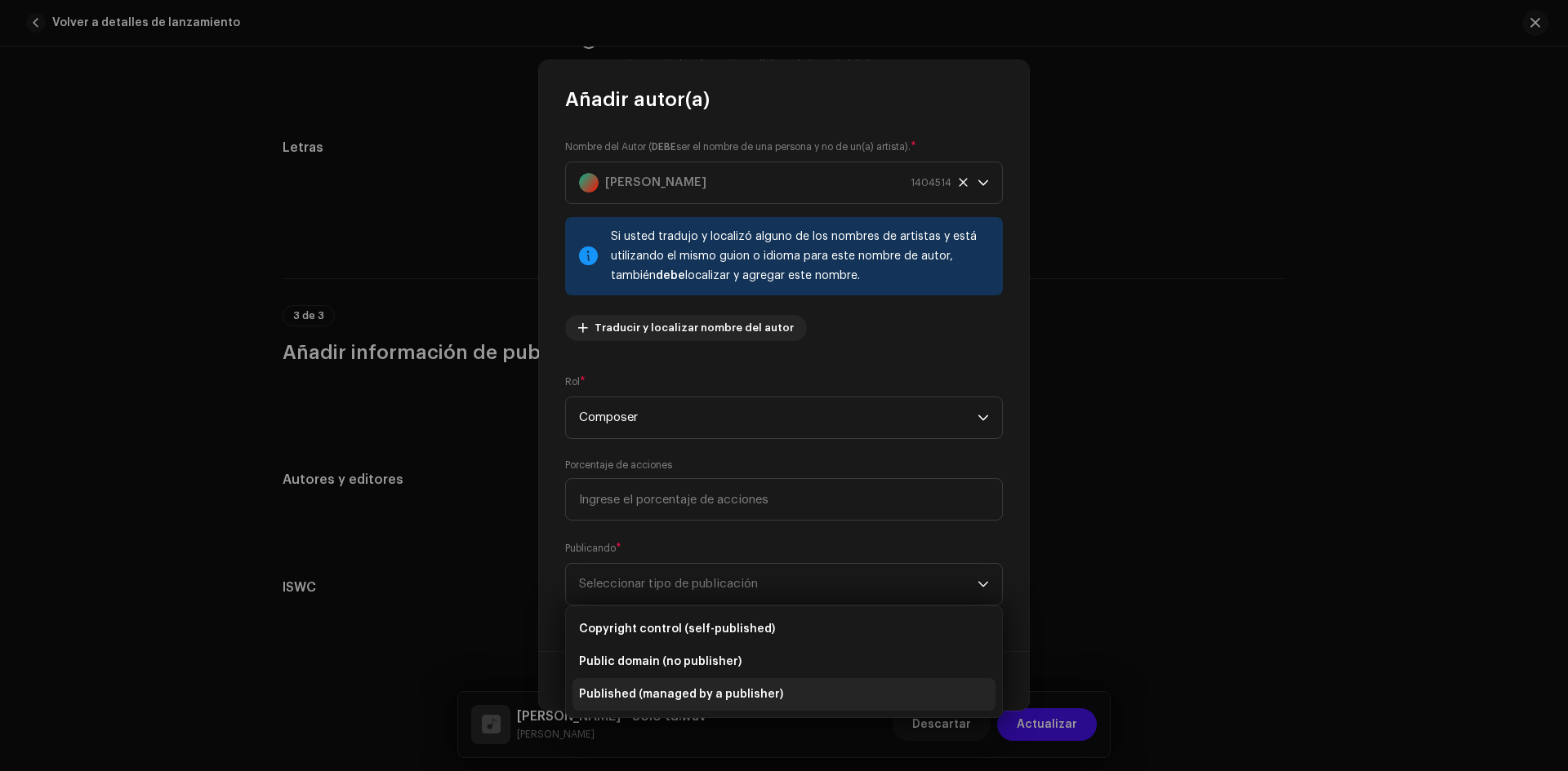
click at [734, 694] on span "Published (managed by a publisher)" at bounding box center [681, 694] width 205 height 16
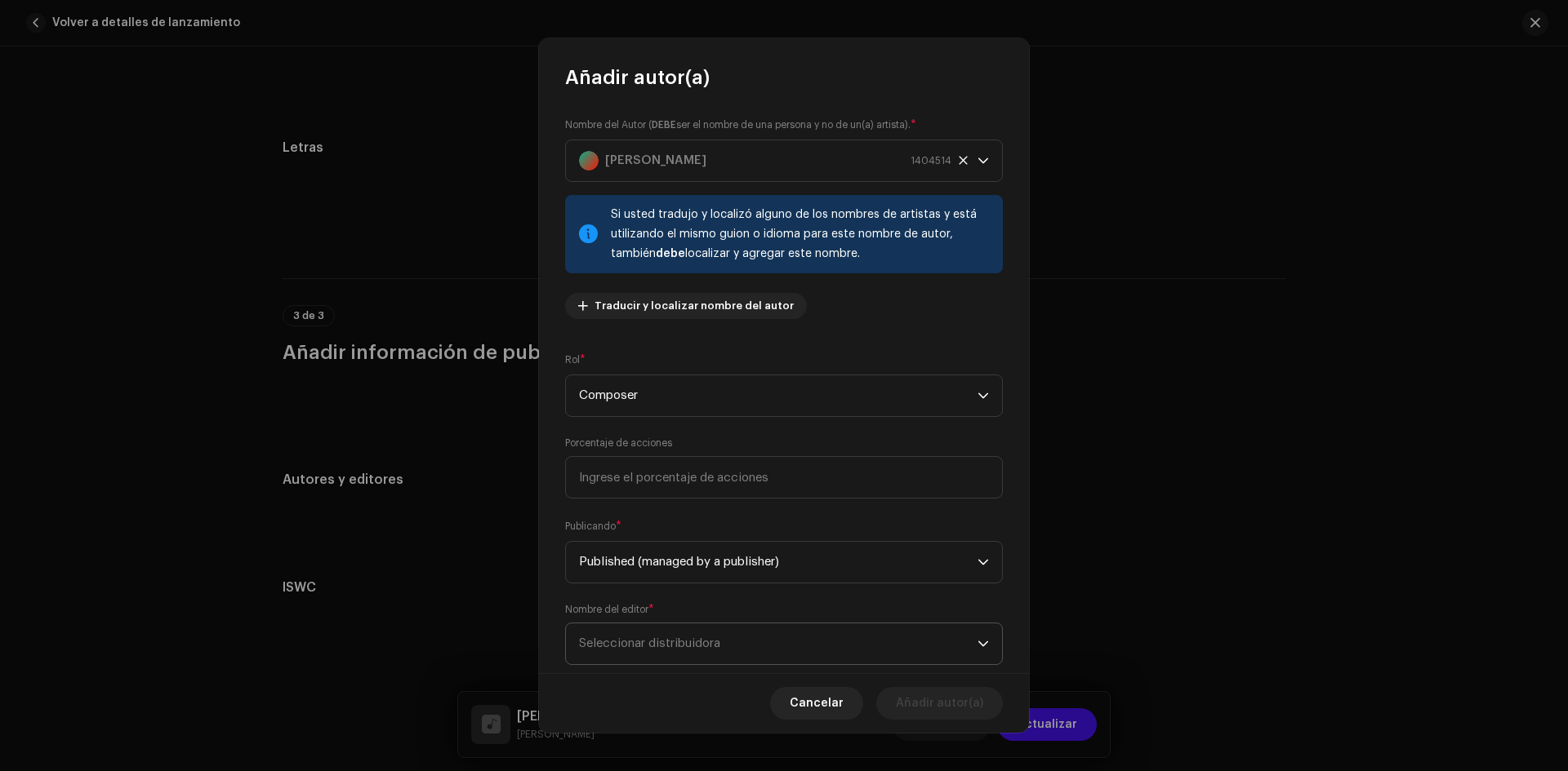
click at [693, 642] on span "Seleccionar distribuidora" at bounding box center [649, 643] width 141 height 12
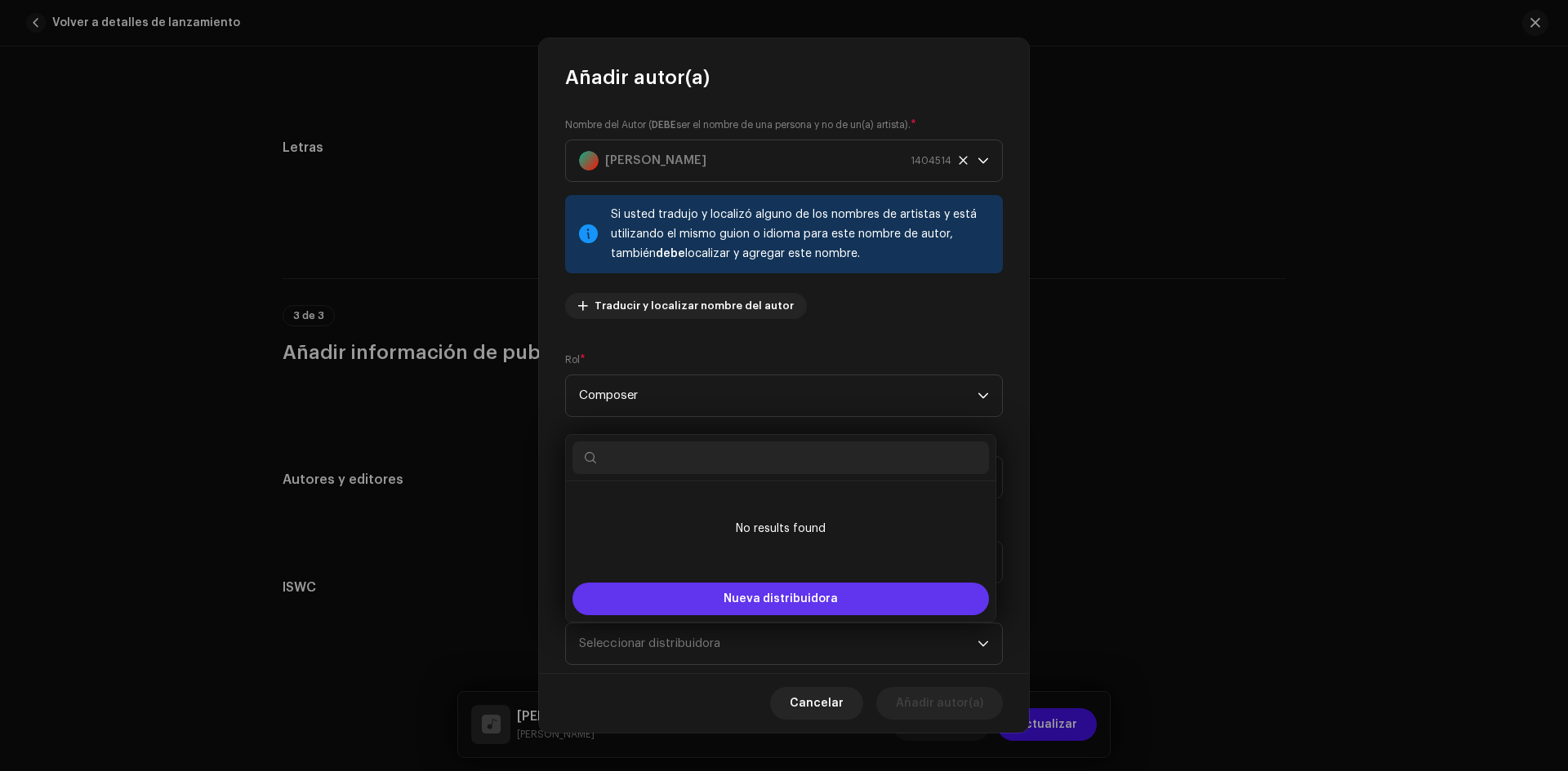
click at [761, 595] on span "Nueva distribuidora" at bounding box center [781, 599] width 114 height 11
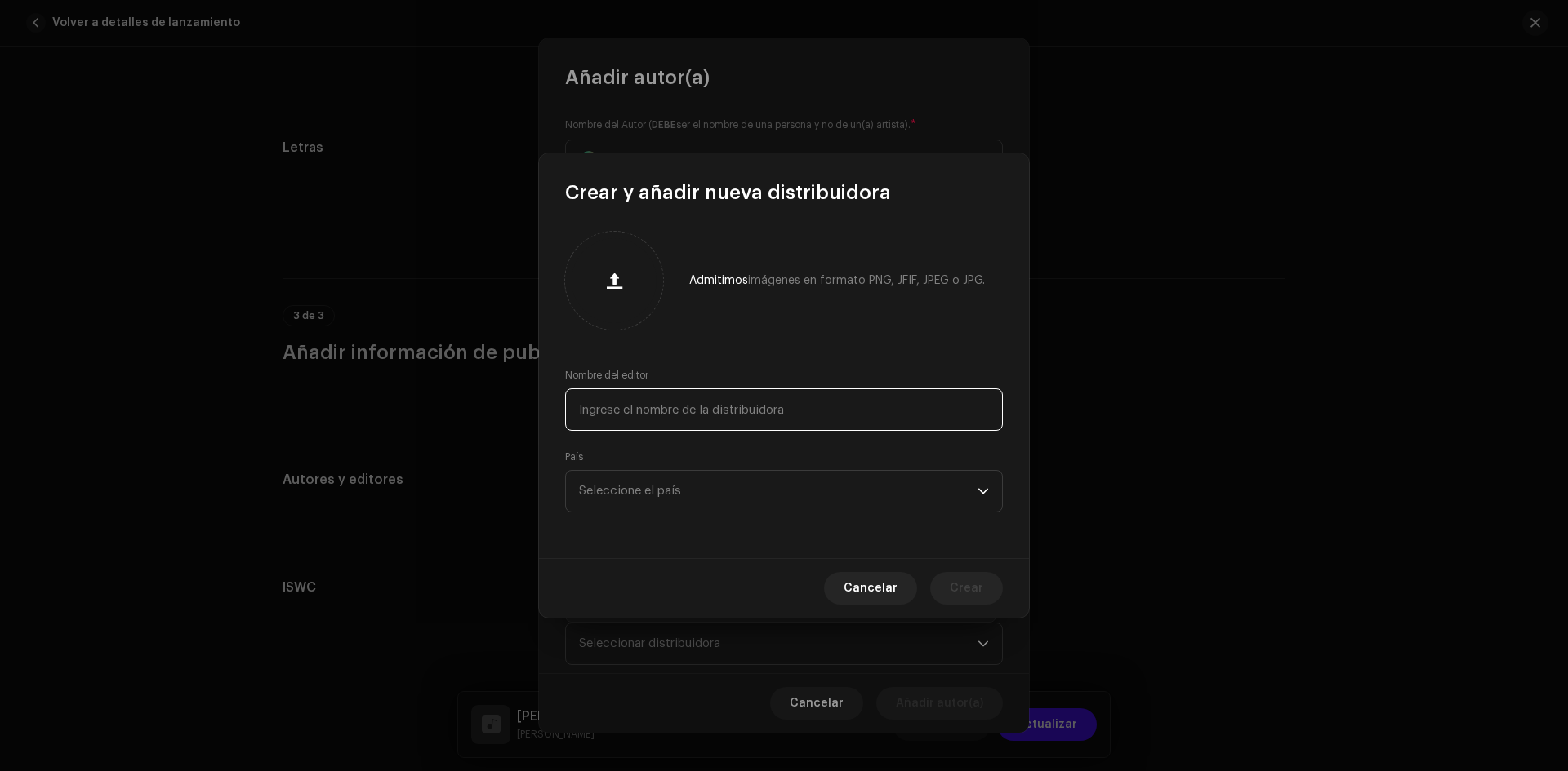
click at [715, 410] on input "text" at bounding box center [784, 409] width 438 height 42
type input "Spinhype"
click at [648, 489] on span "Seleccione el país" at bounding box center [629, 490] width 102 height 12
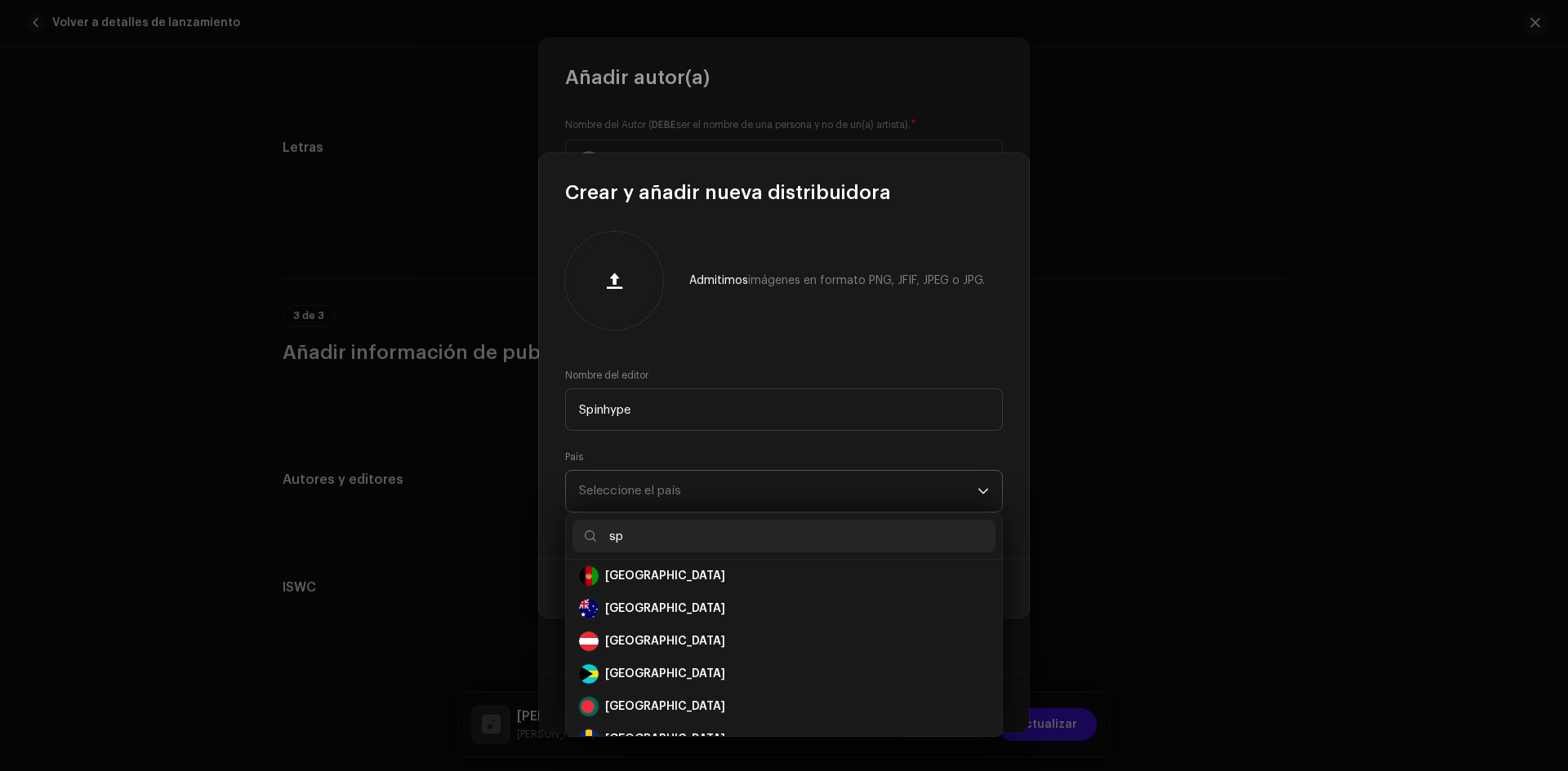
scroll to position [0, 0]
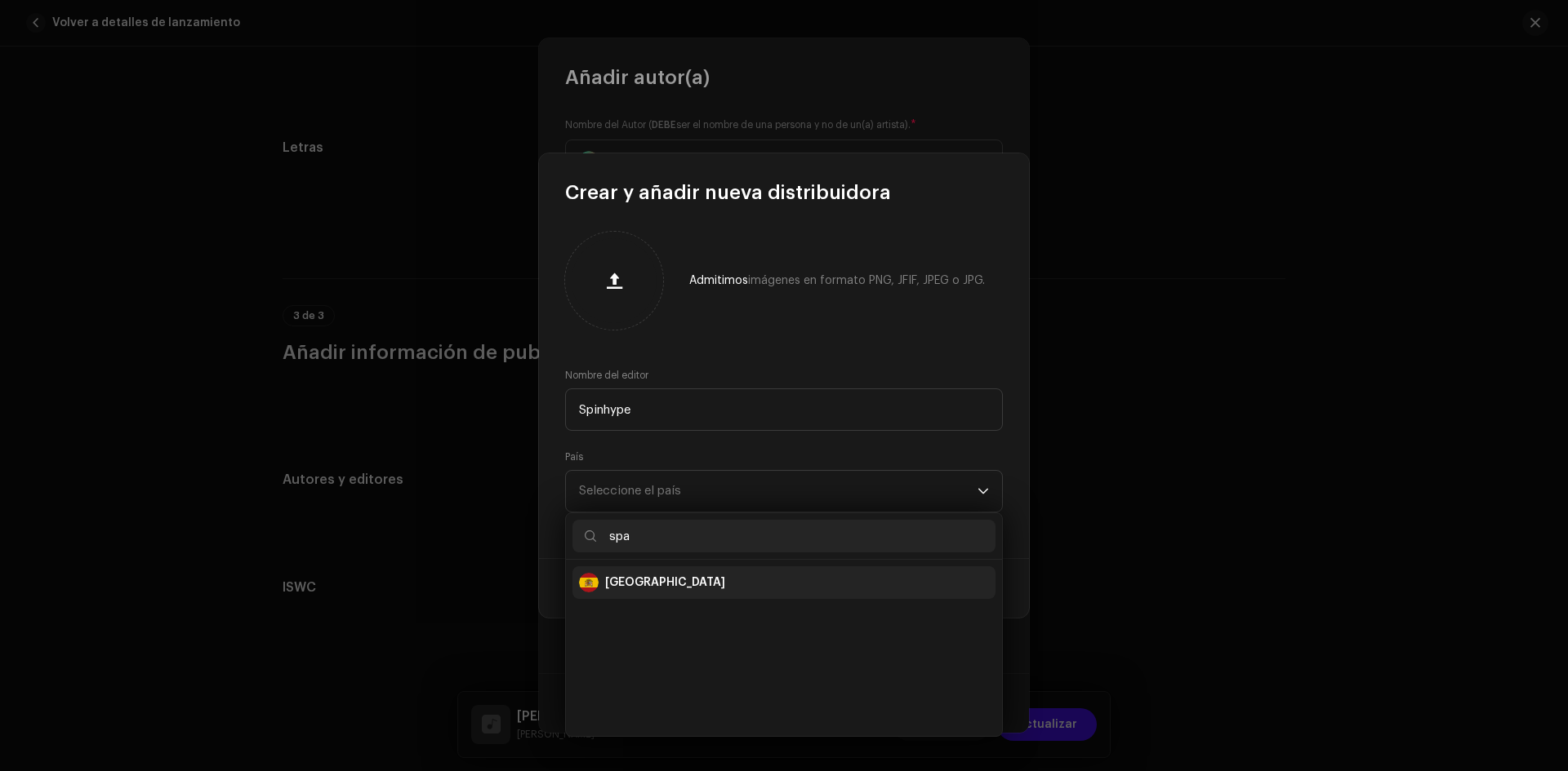
type input "spa"
click at [610, 589] on div "Spain" at bounding box center [665, 582] width 120 height 16
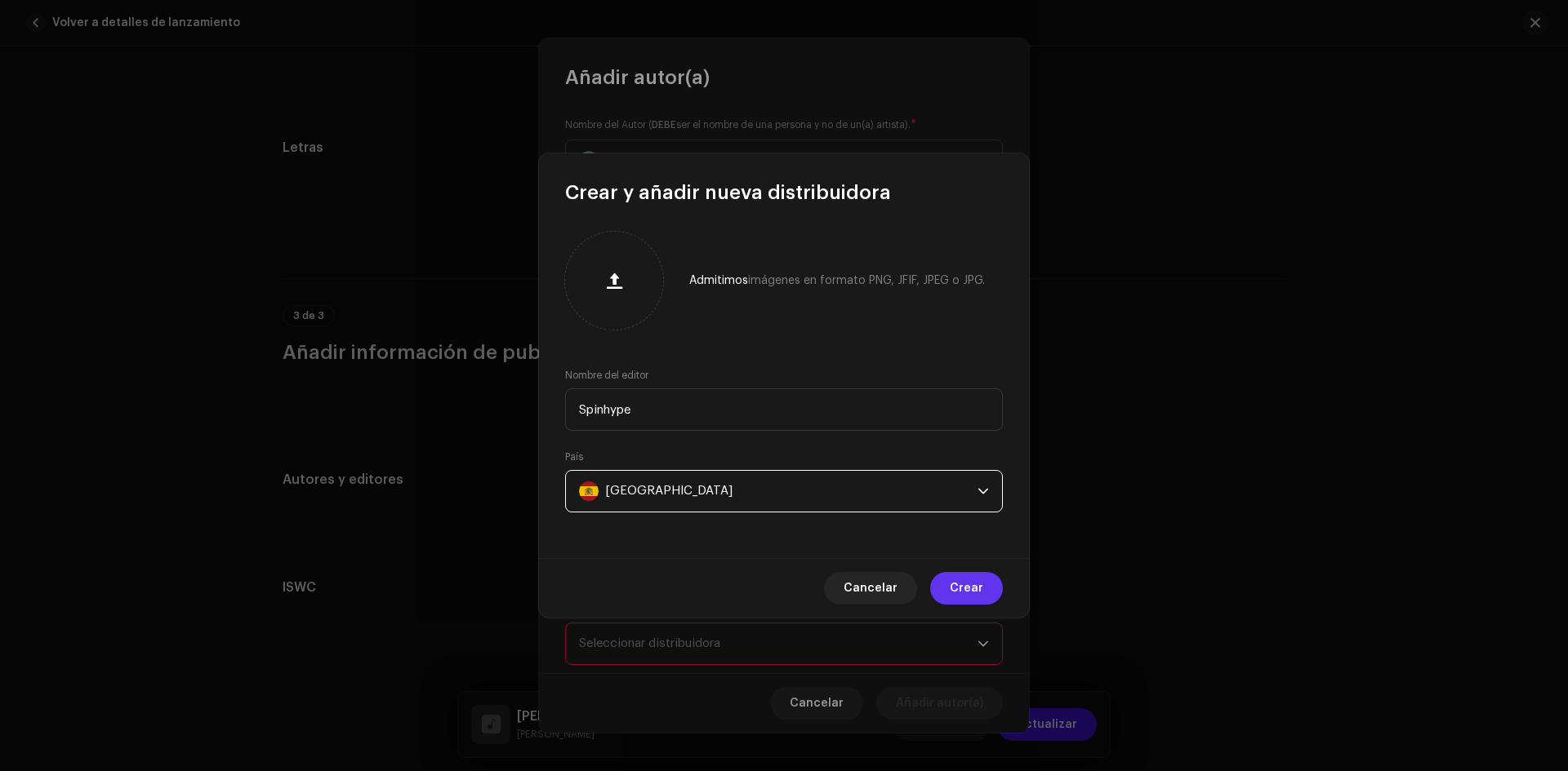
click at [978, 585] on span "Crear" at bounding box center [967, 588] width 34 height 33
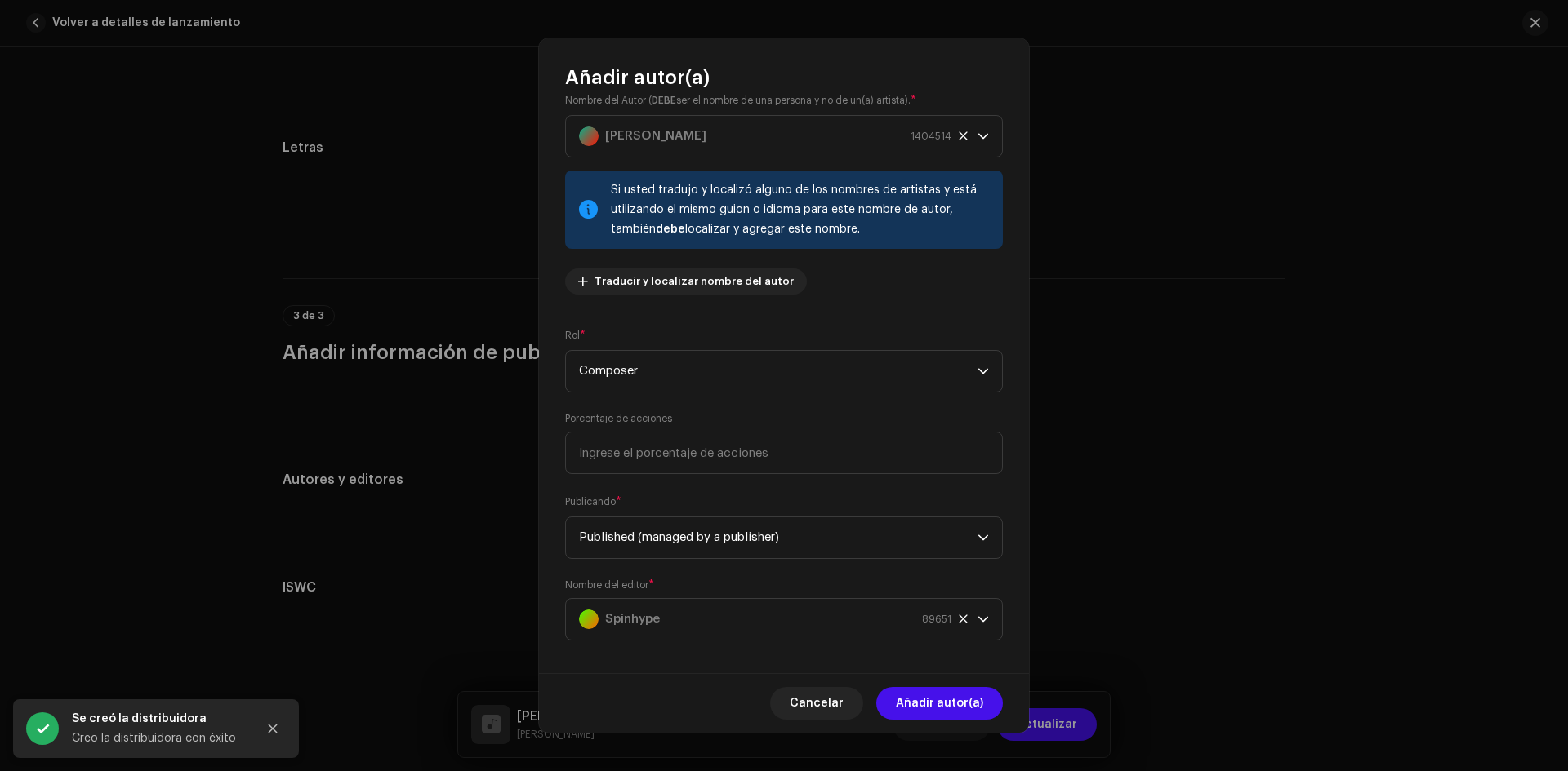
scroll to position [37, 0]
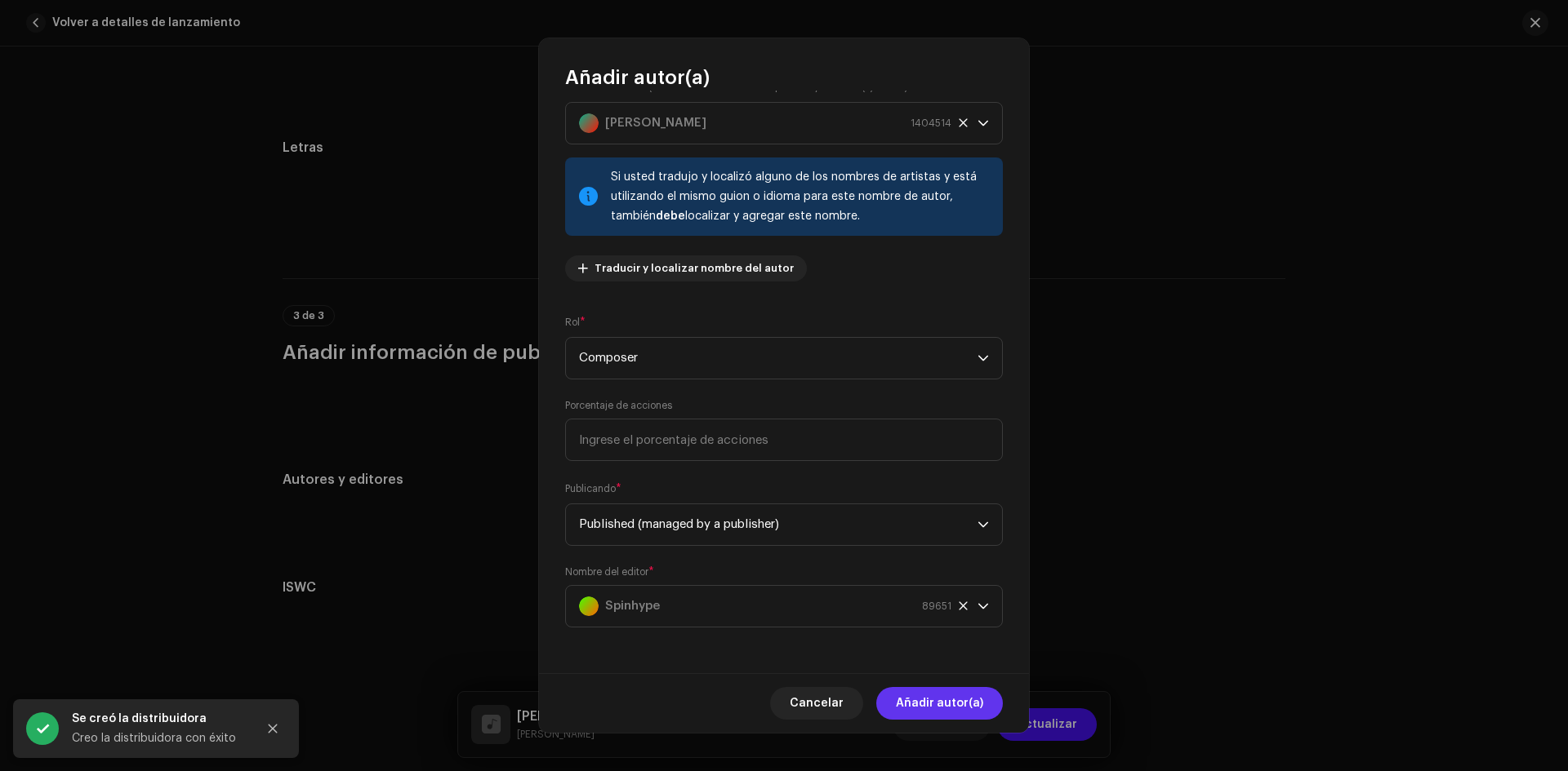
click at [940, 697] on span "Añadir autor(a)" at bounding box center [939, 703] width 88 height 33
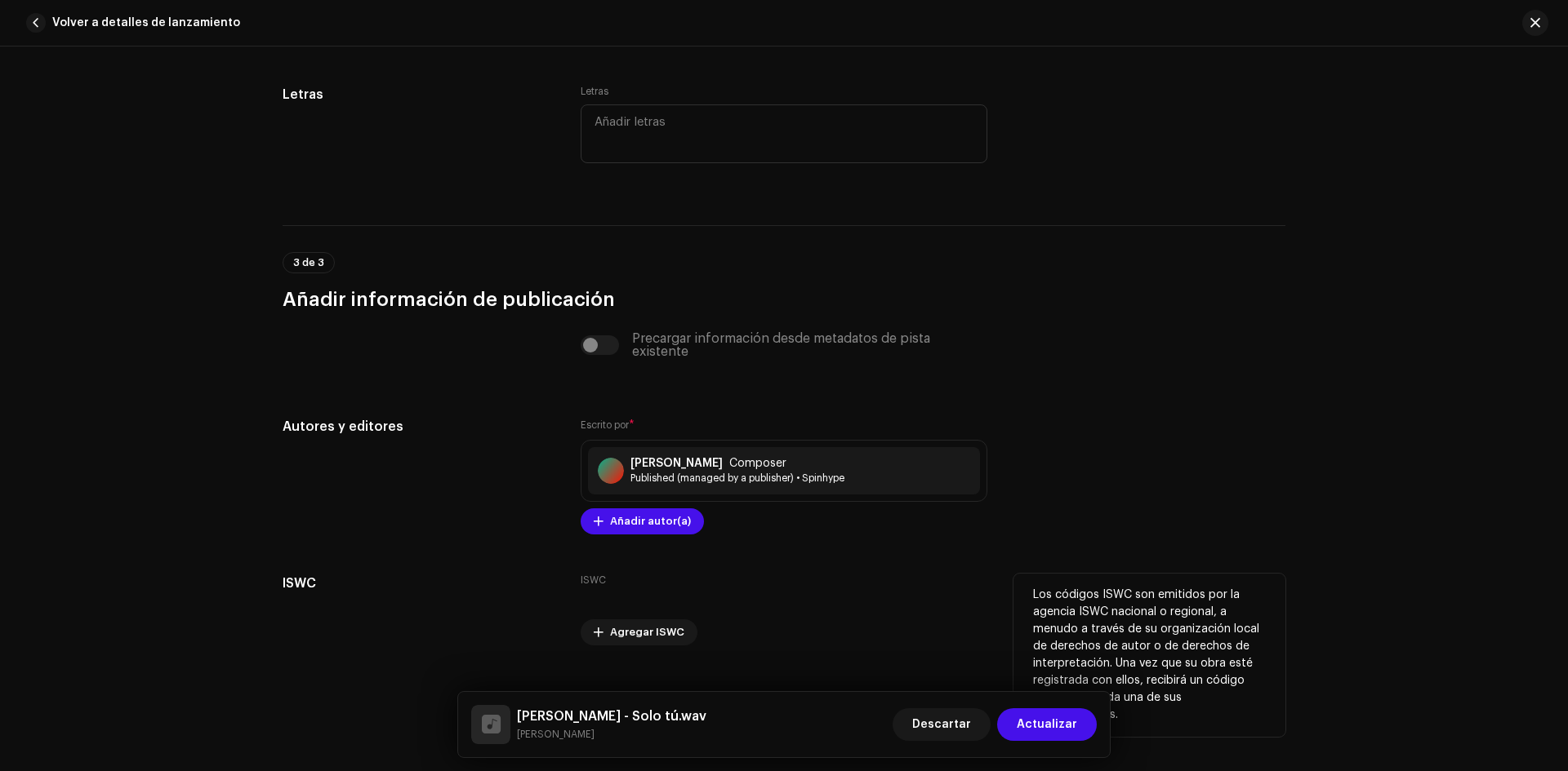
scroll to position [3014, 0]
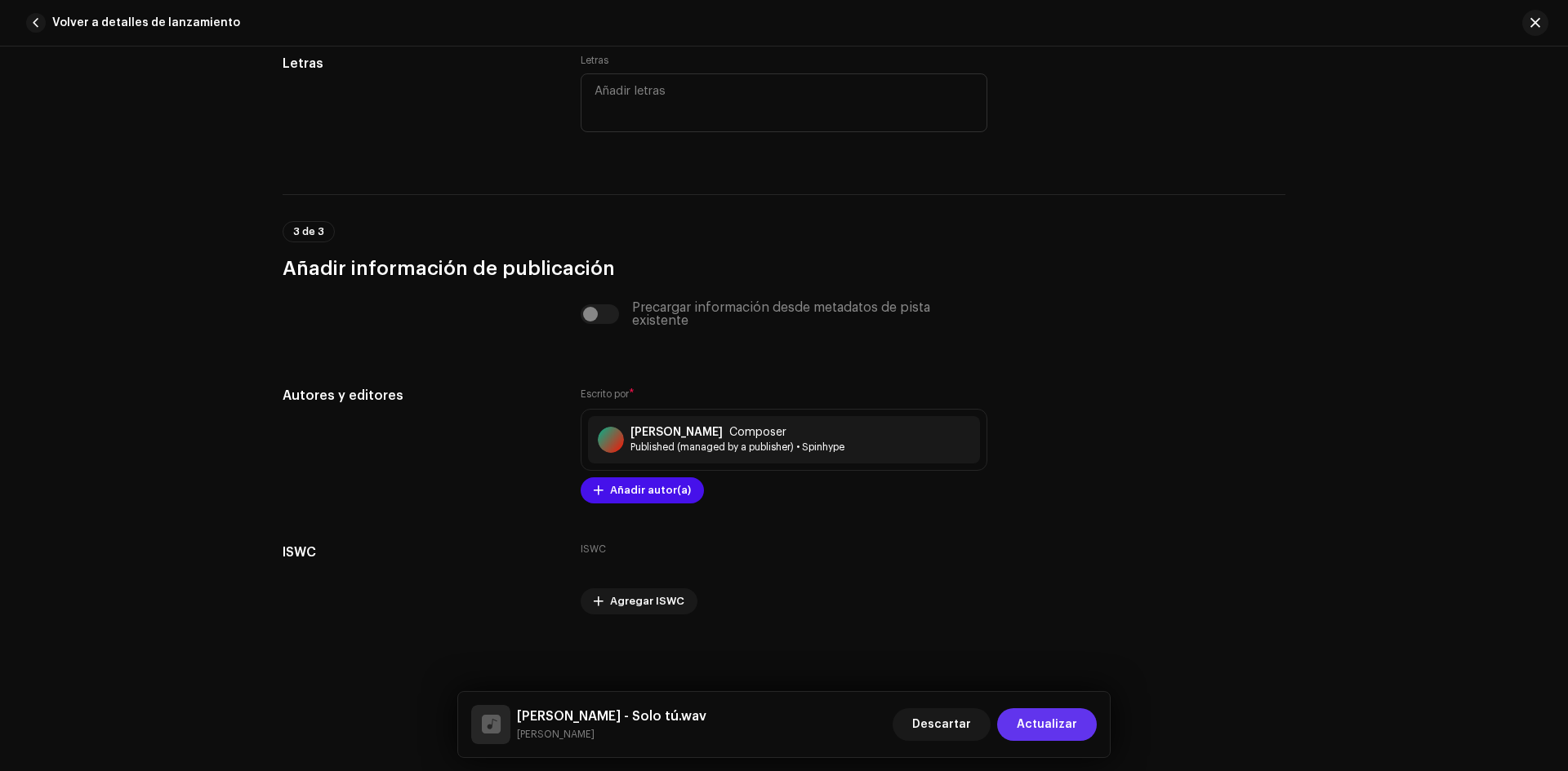
click at [1055, 729] on span "Actualizar" at bounding box center [1047, 724] width 61 height 33
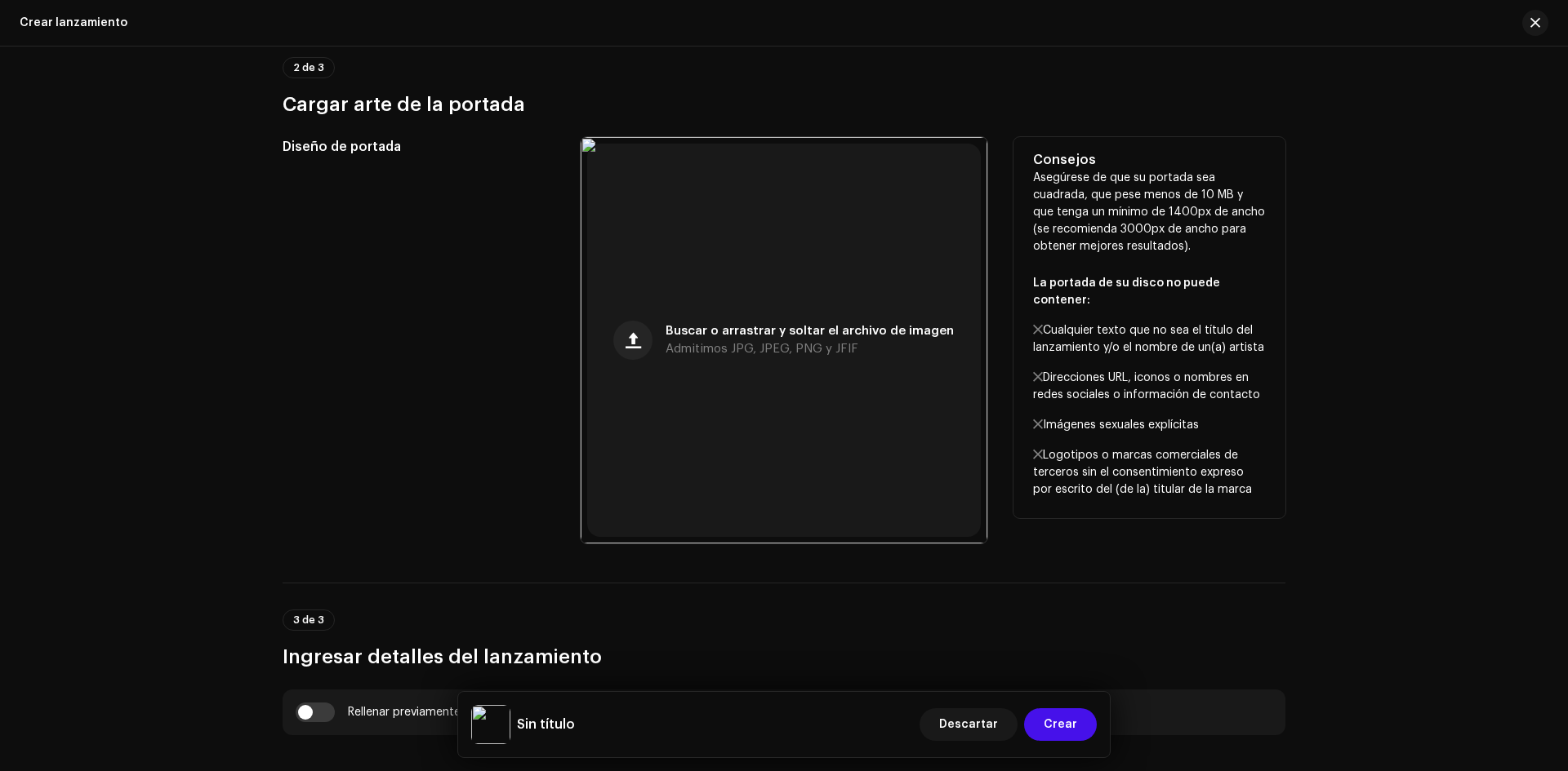
scroll to position [571, 0]
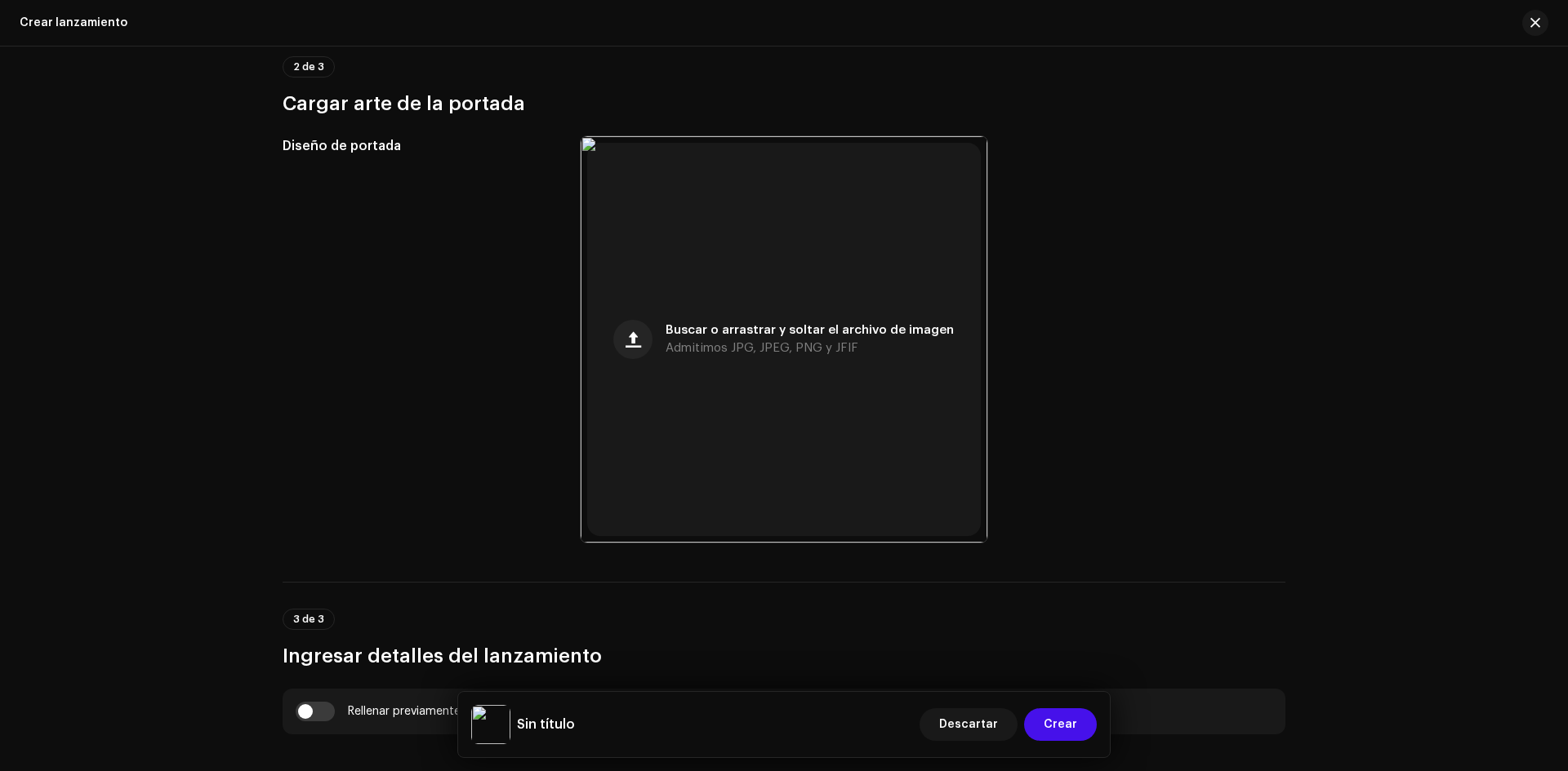
click at [538, 724] on h5 "Sin título" at bounding box center [546, 724] width 58 height 20
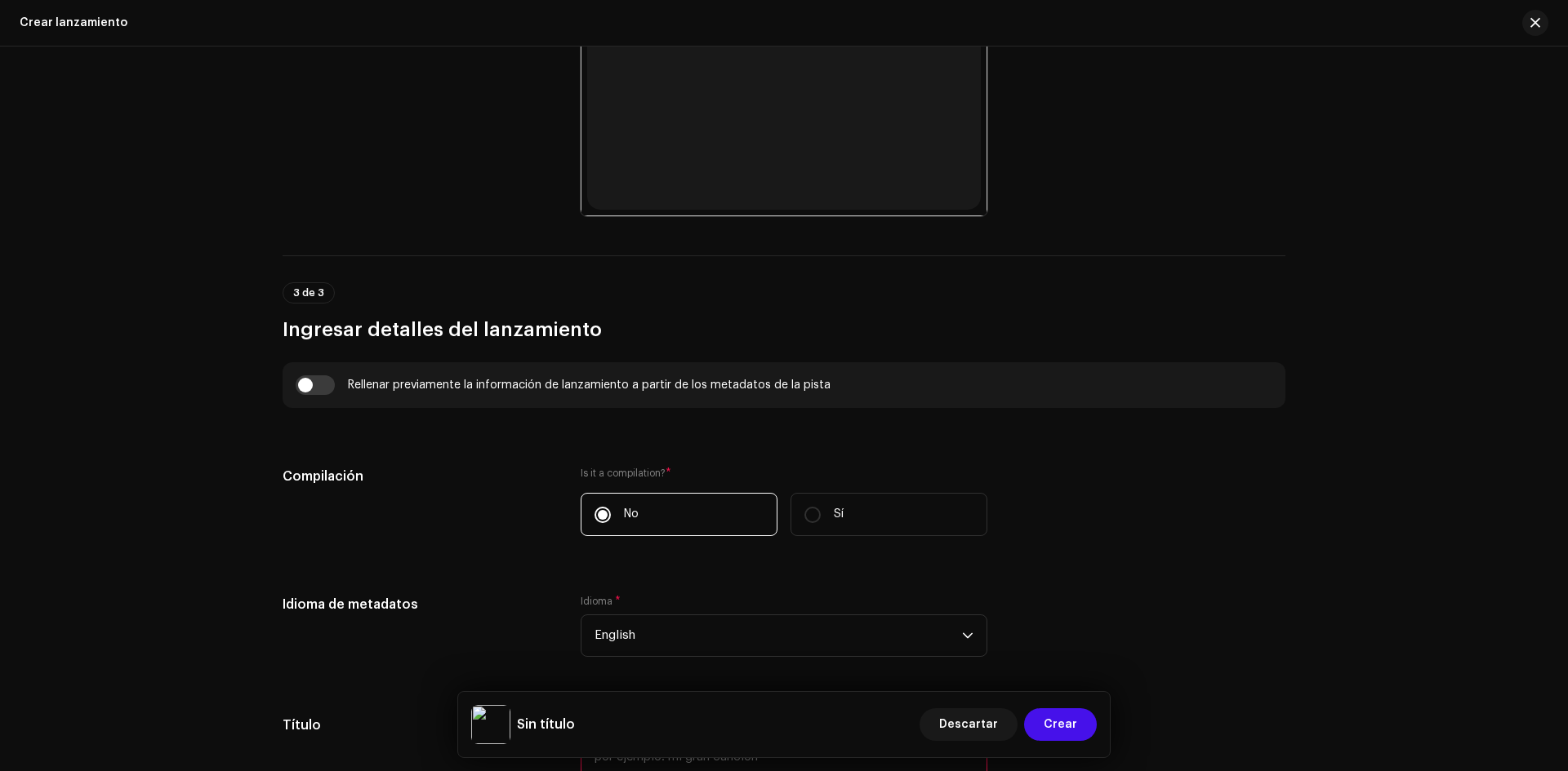
scroll to position [979, 0]
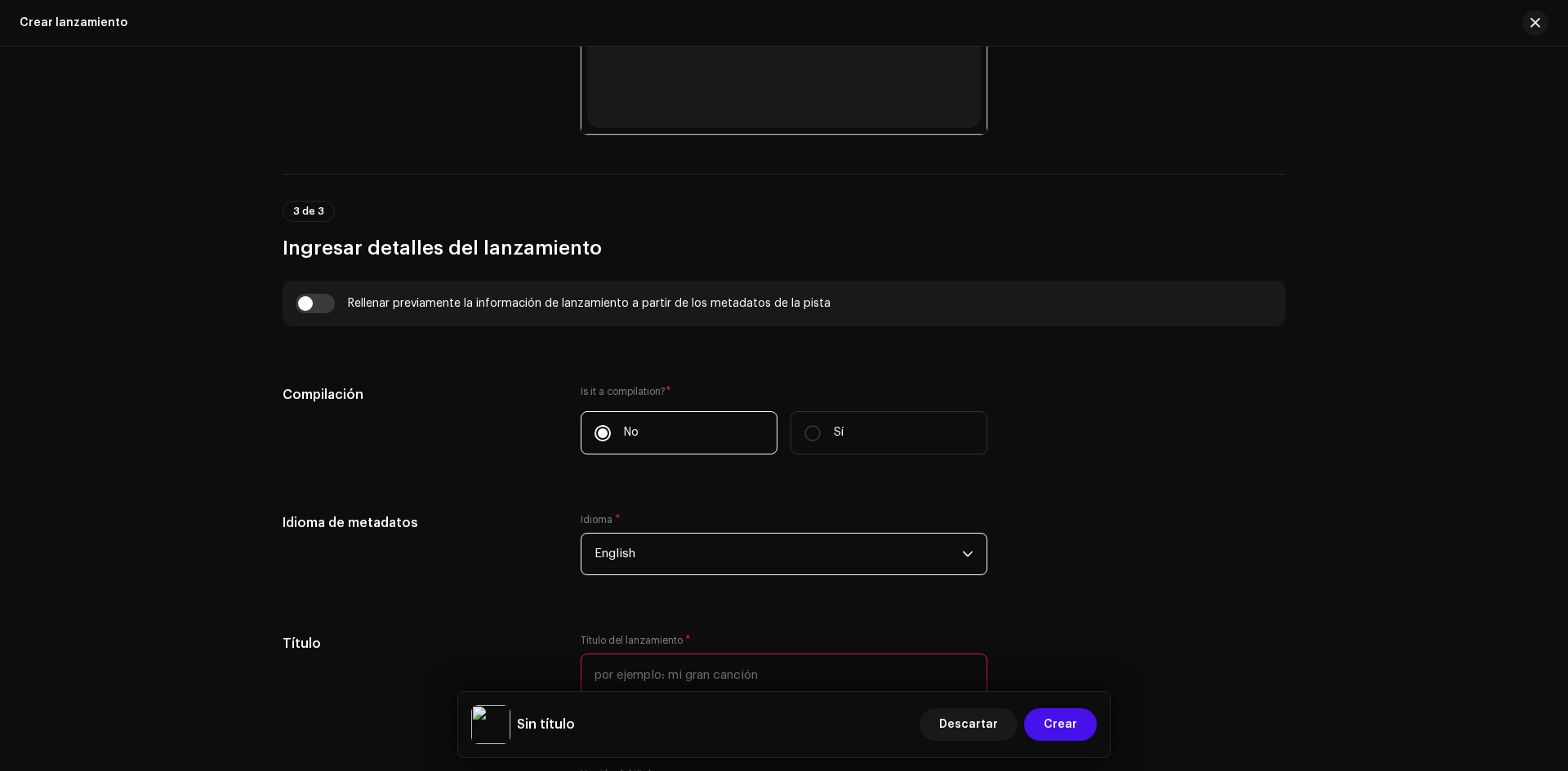
click at [685, 560] on span "English" at bounding box center [779, 554] width 368 height 41
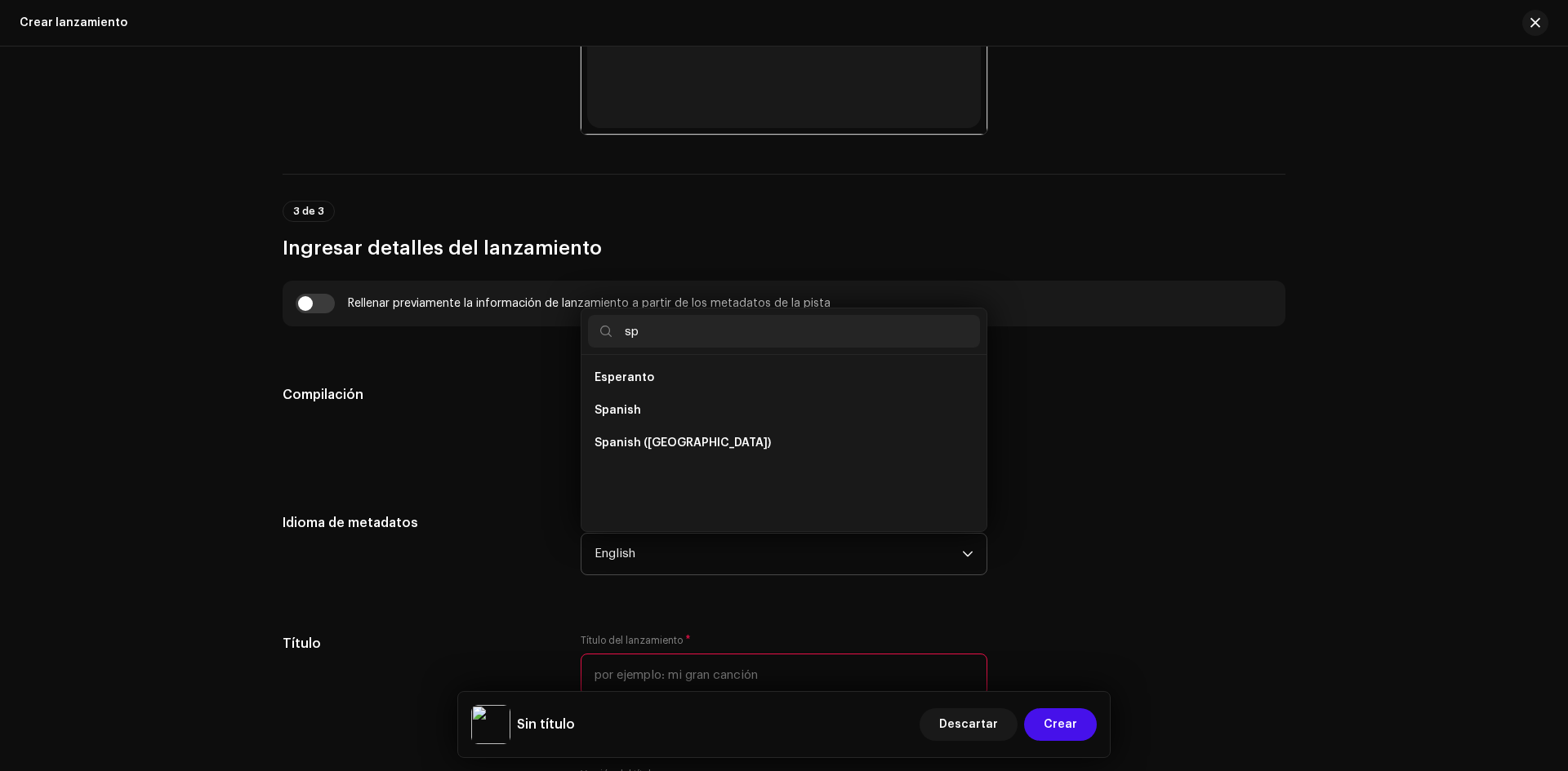
scroll to position [0, 0]
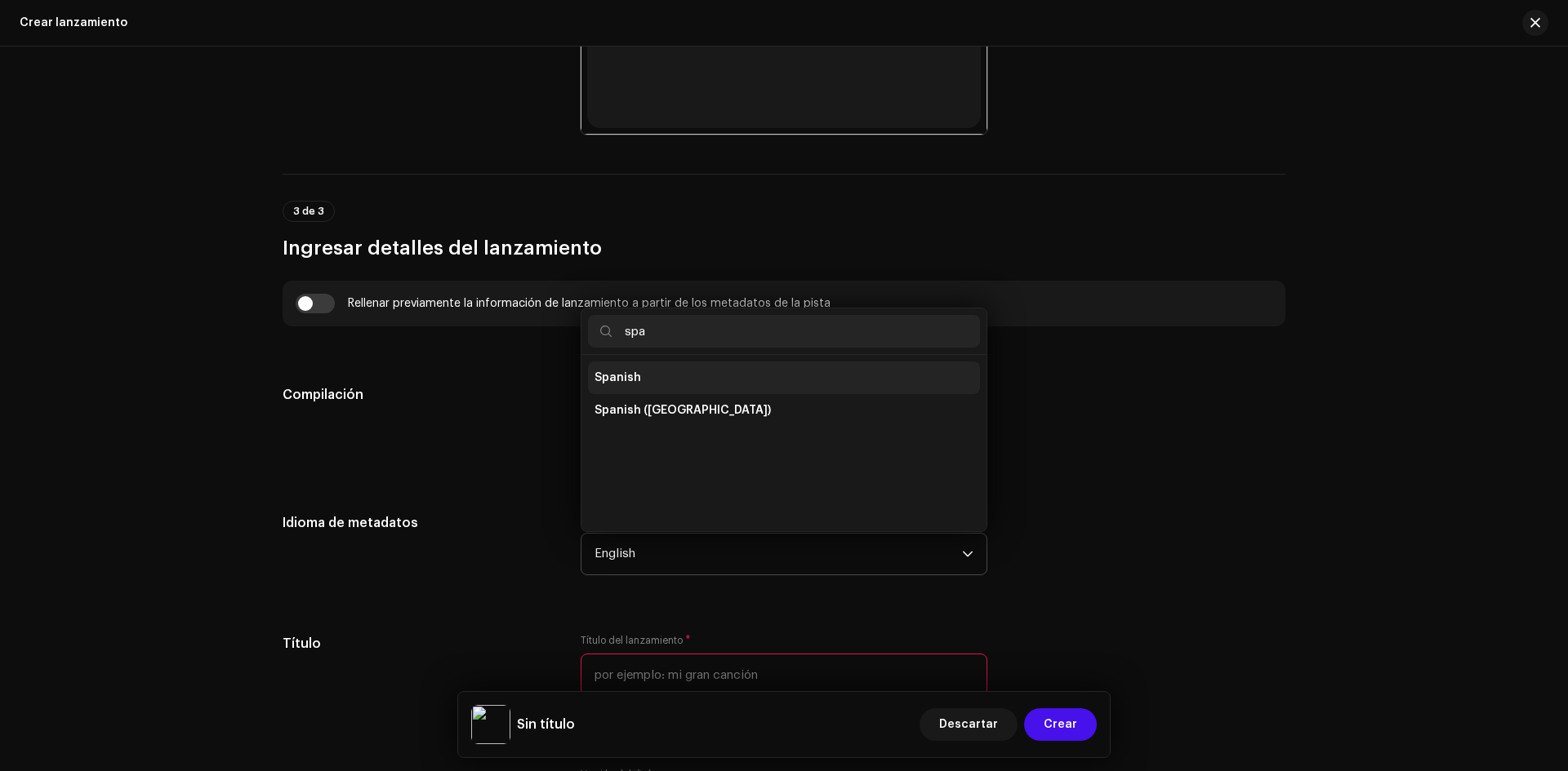
type input "spa"
click at [667, 381] on li "Spanish" at bounding box center [784, 377] width 392 height 33
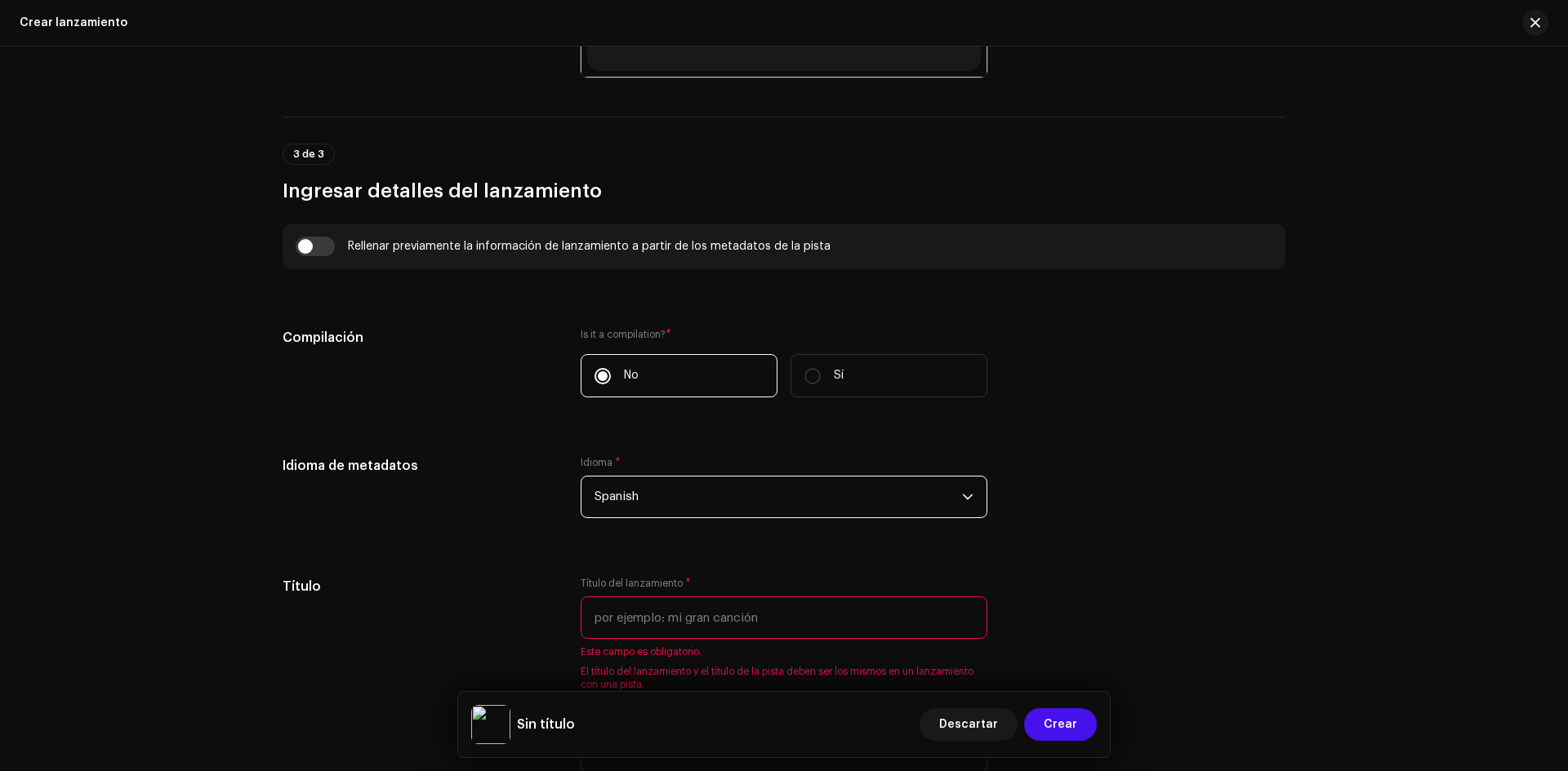
scroll to position [1061, 0]
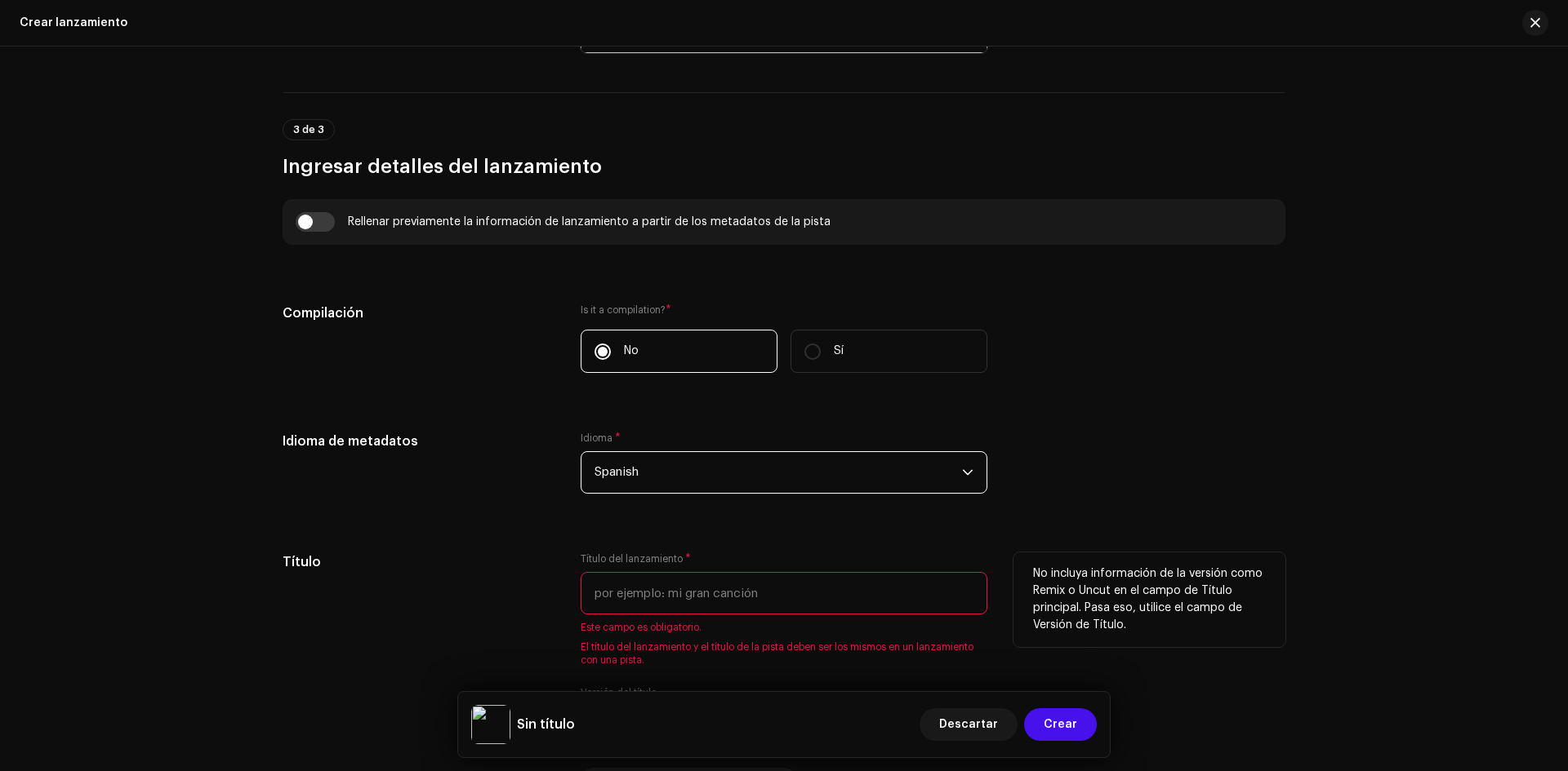
click at [734, 600] on input "text" at bounding box center [784, 593] width 407 height 42
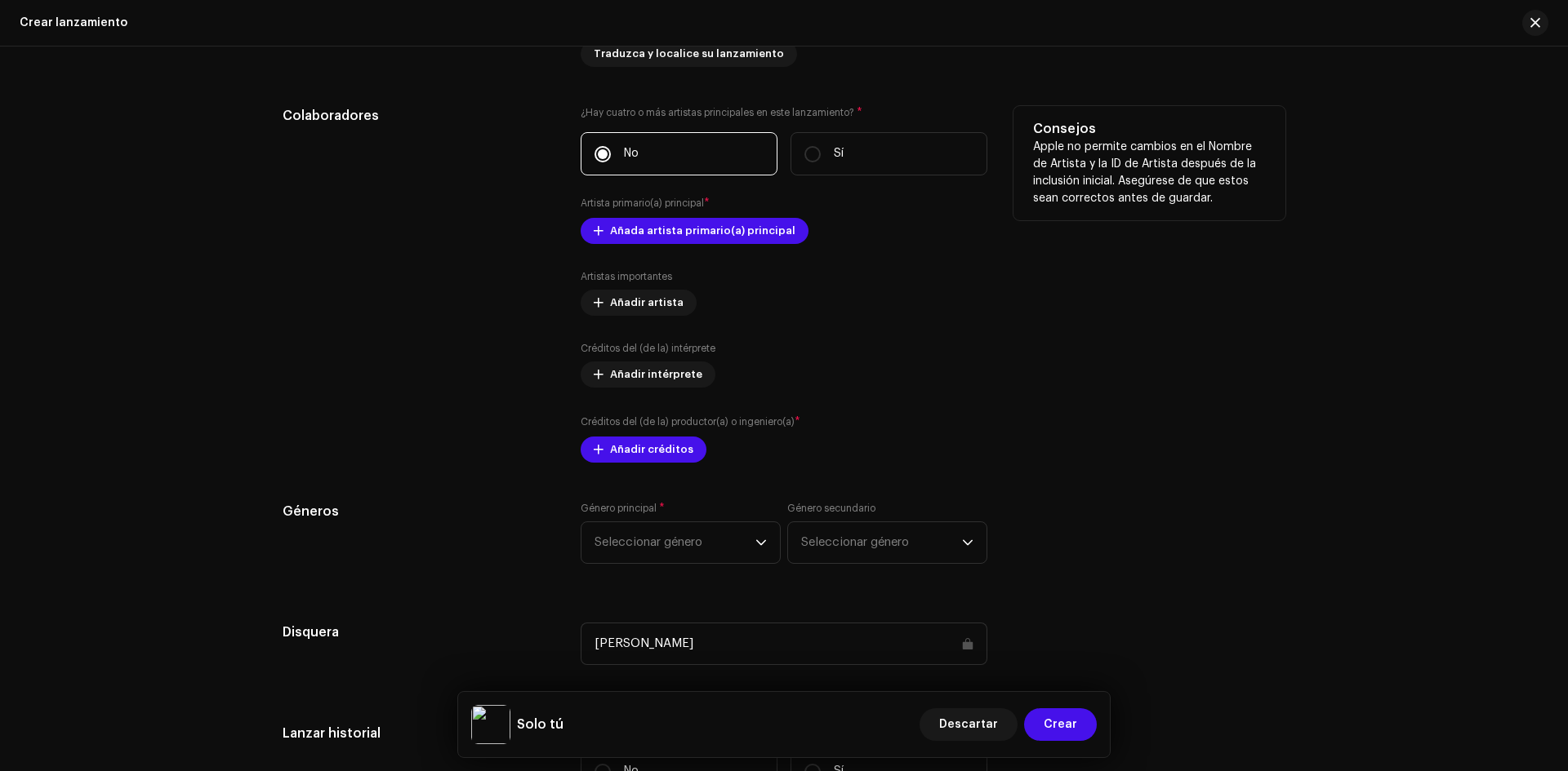
scroll to position [1796, 0]
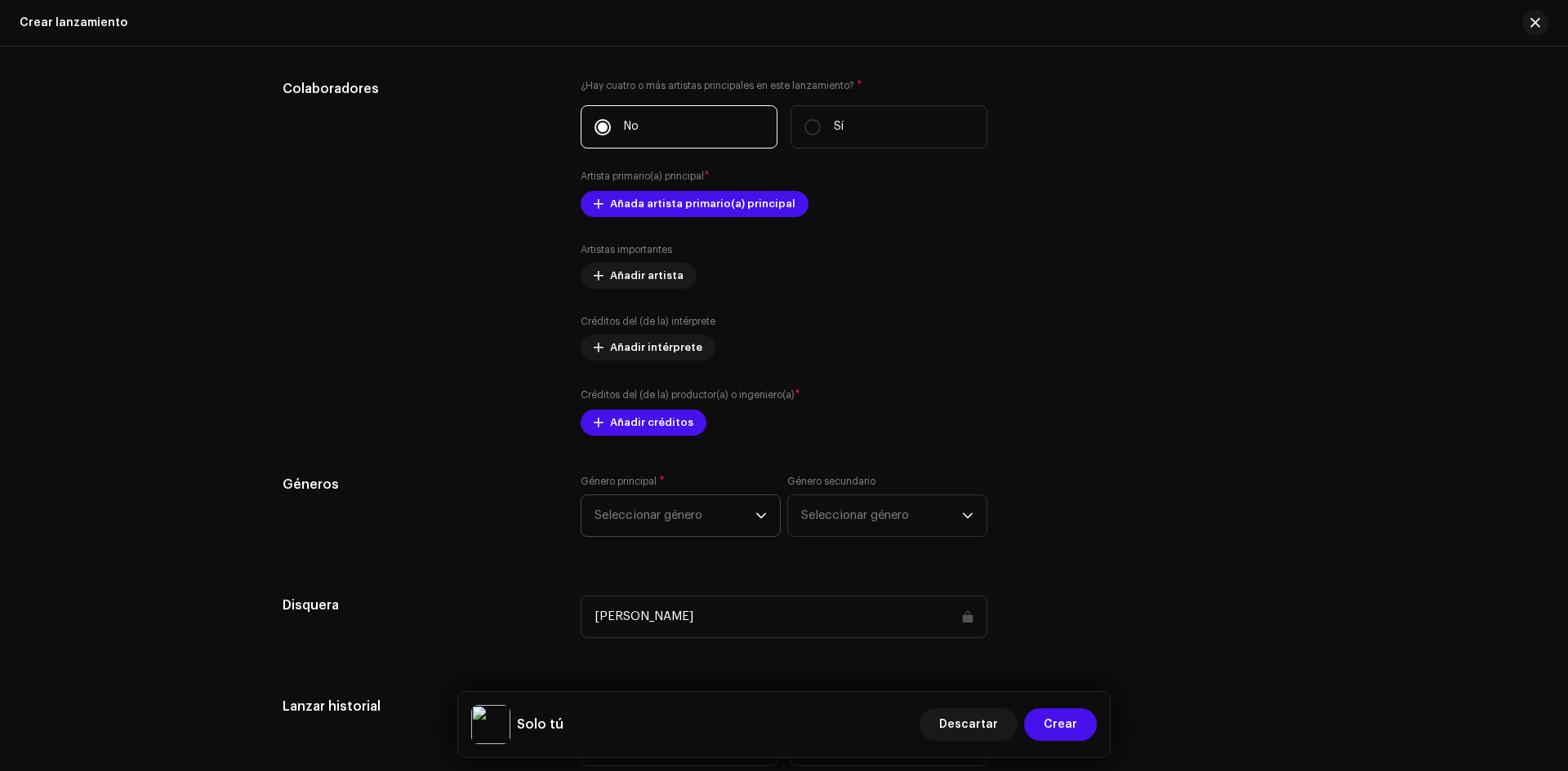
type input "Solo tú"
click at [703, 515] on span "Seleccionar género" at bounding box center [675, 516] width 161 height 41
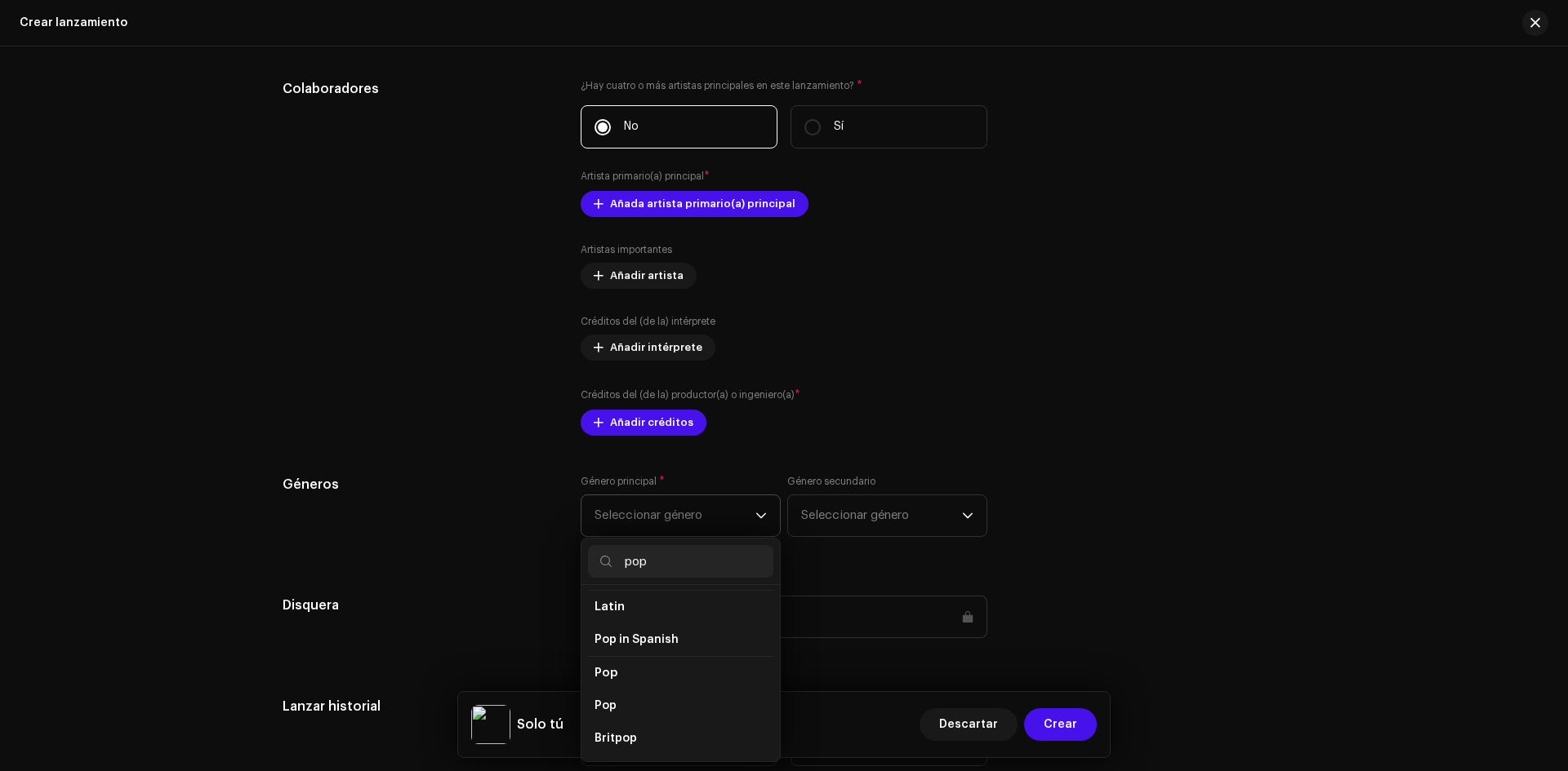
scroll to position [571, 0]
type input "pop"
drag, startPoint x: 608, startPoint y: 633, endPoint x: 641, endPoint y: 595, distance: 50.3
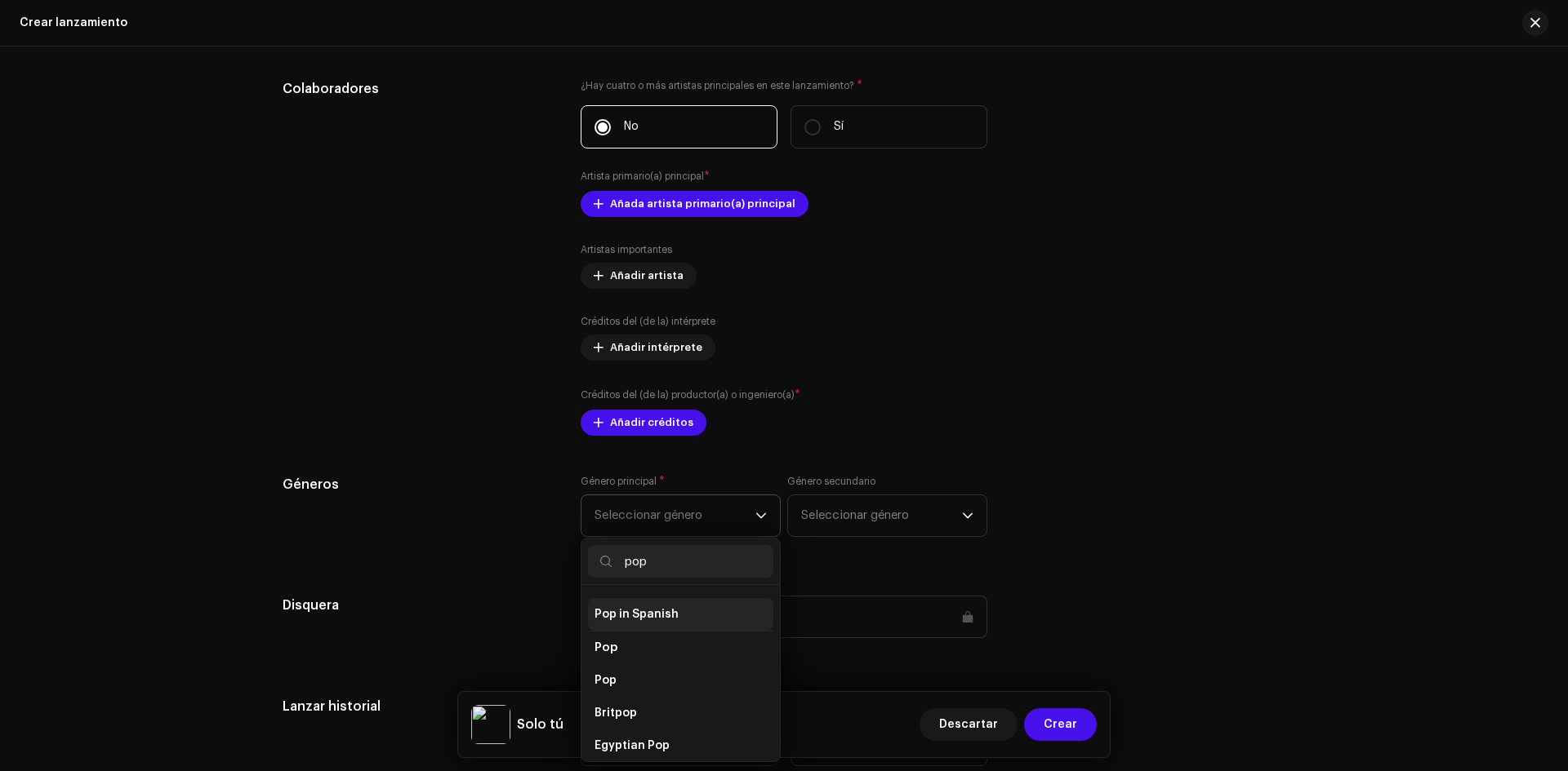
click at [641, 607] on span "Pop in Spanish" at bounding box center [637, 614] width 84 height 16
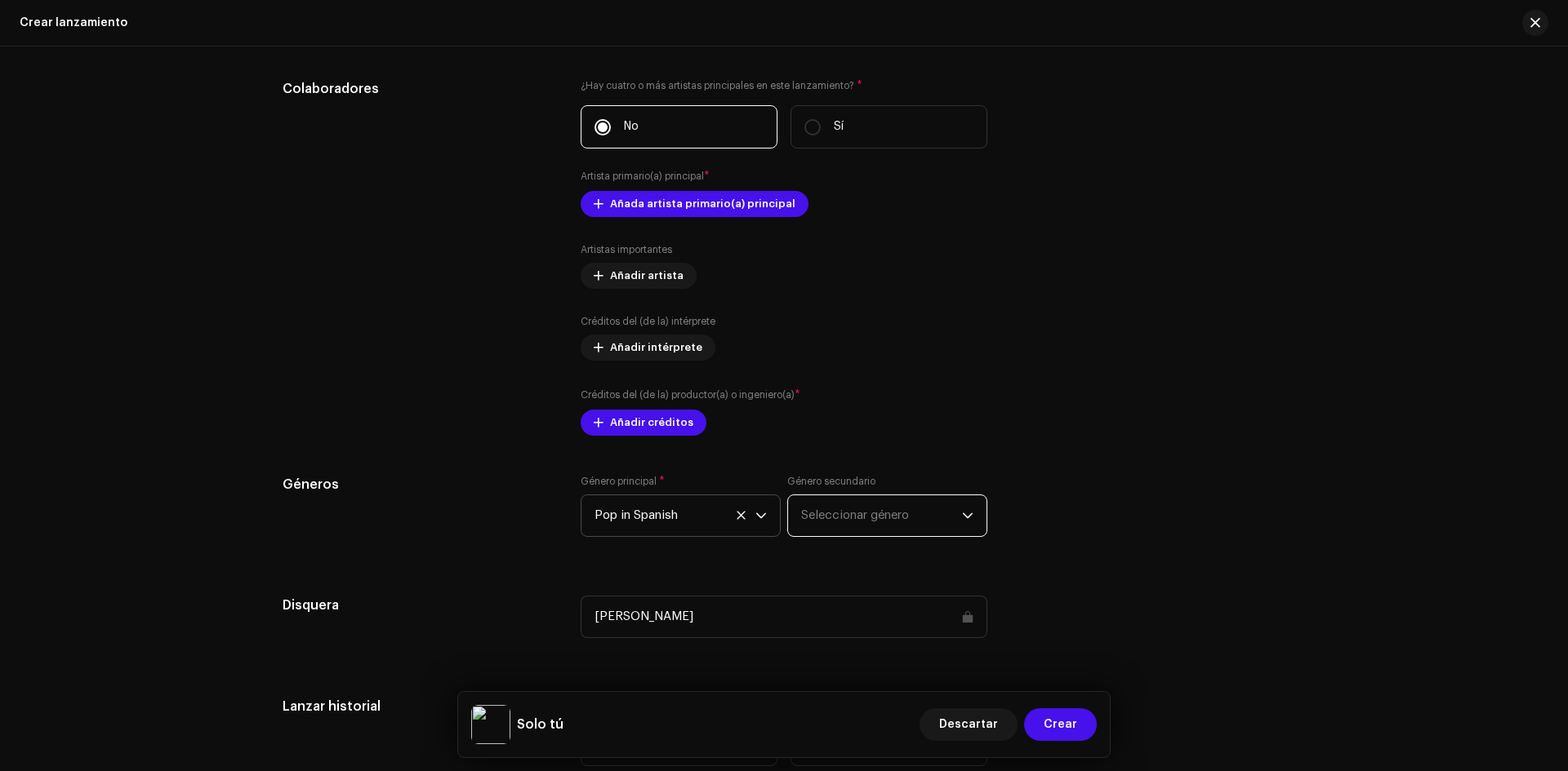
click at [853, 514] on span "Seleccionar género" at bounding box center [882, 516] width 161 height 41
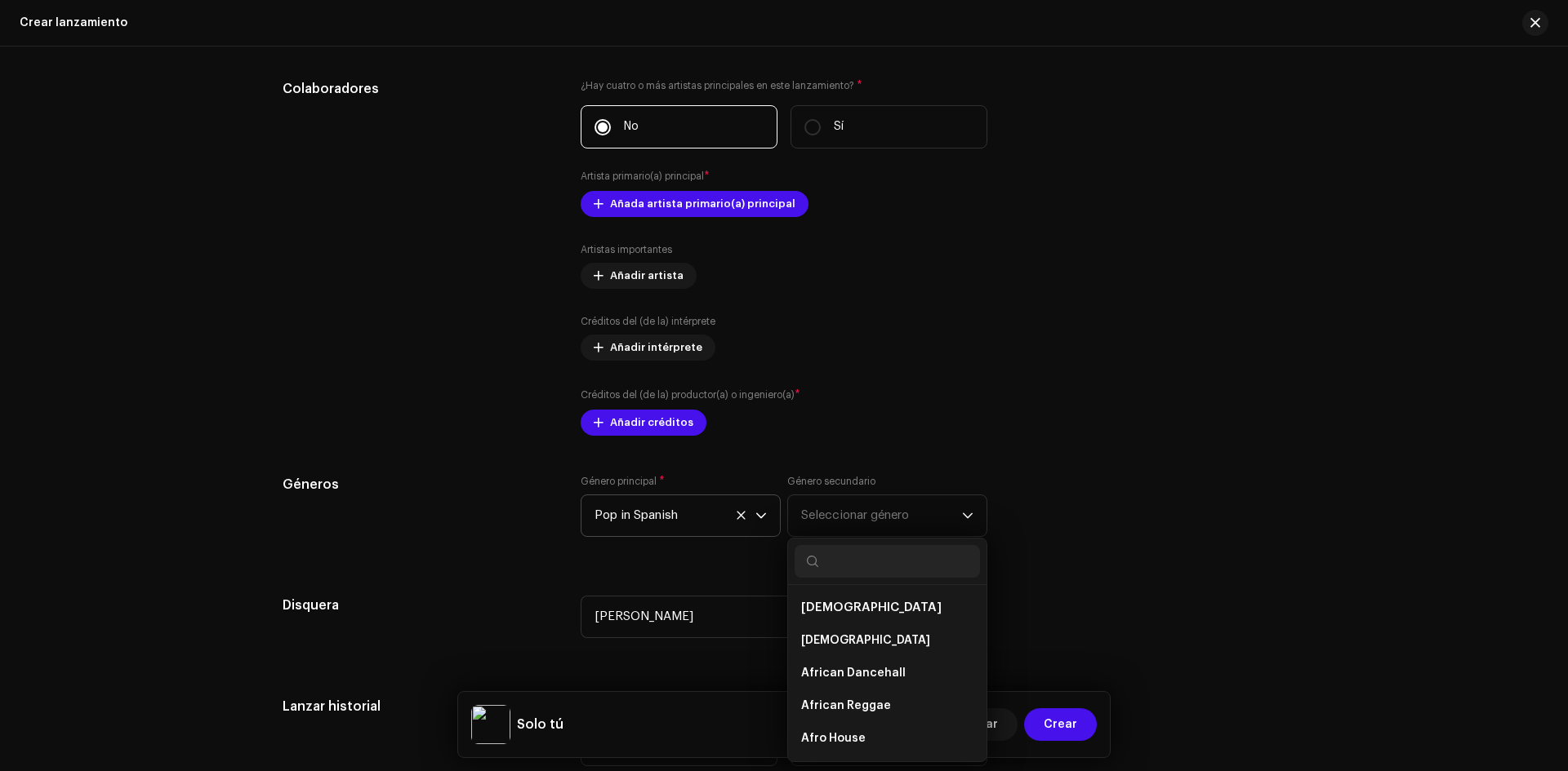
click at [575, 563] on div "Rellenar previamente la información de lanzamiento a partir de los metadatos de…" at bounding box center [784, 343] width 1003 height 1759
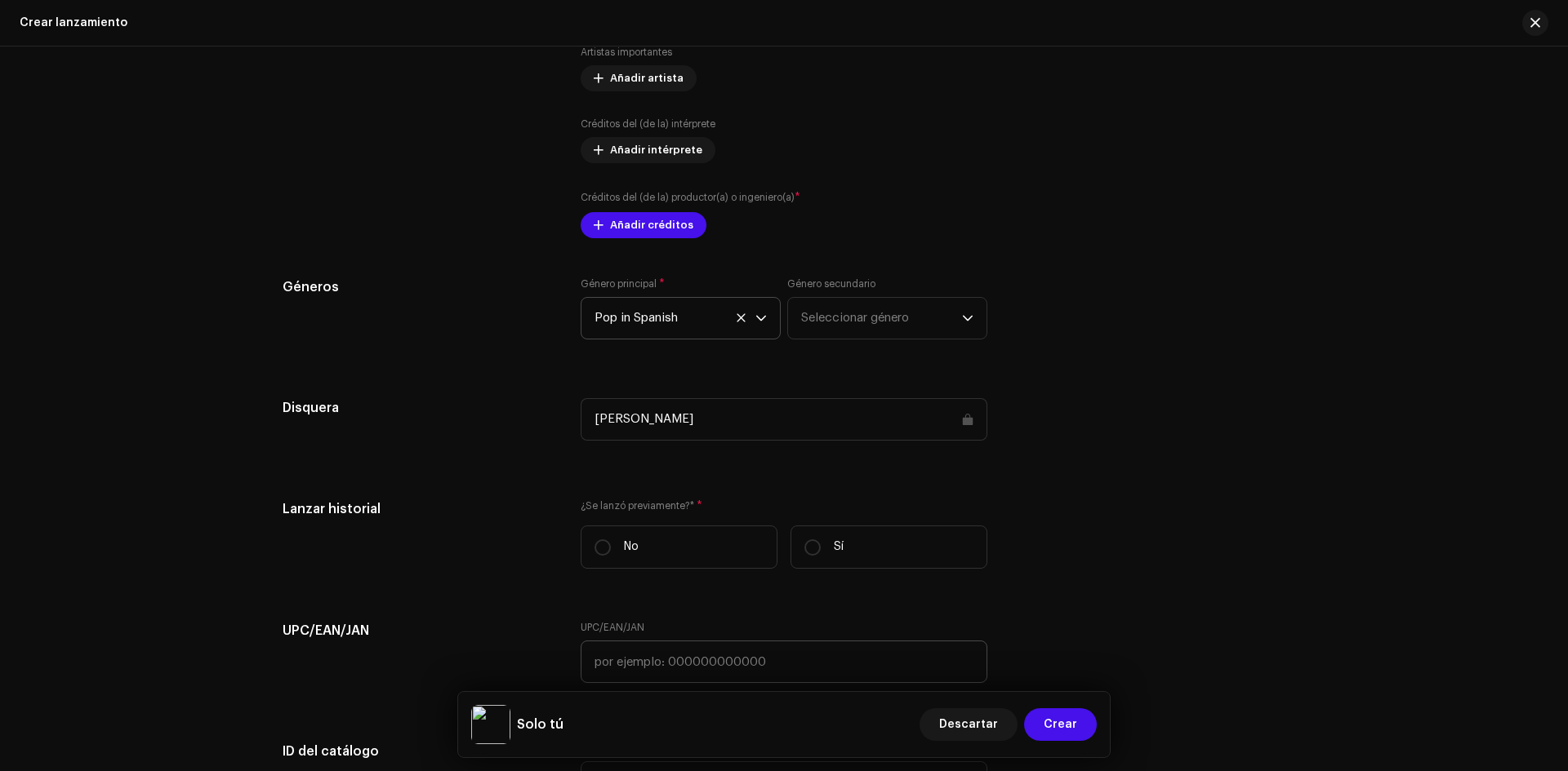
scroll to position [2040, 0]
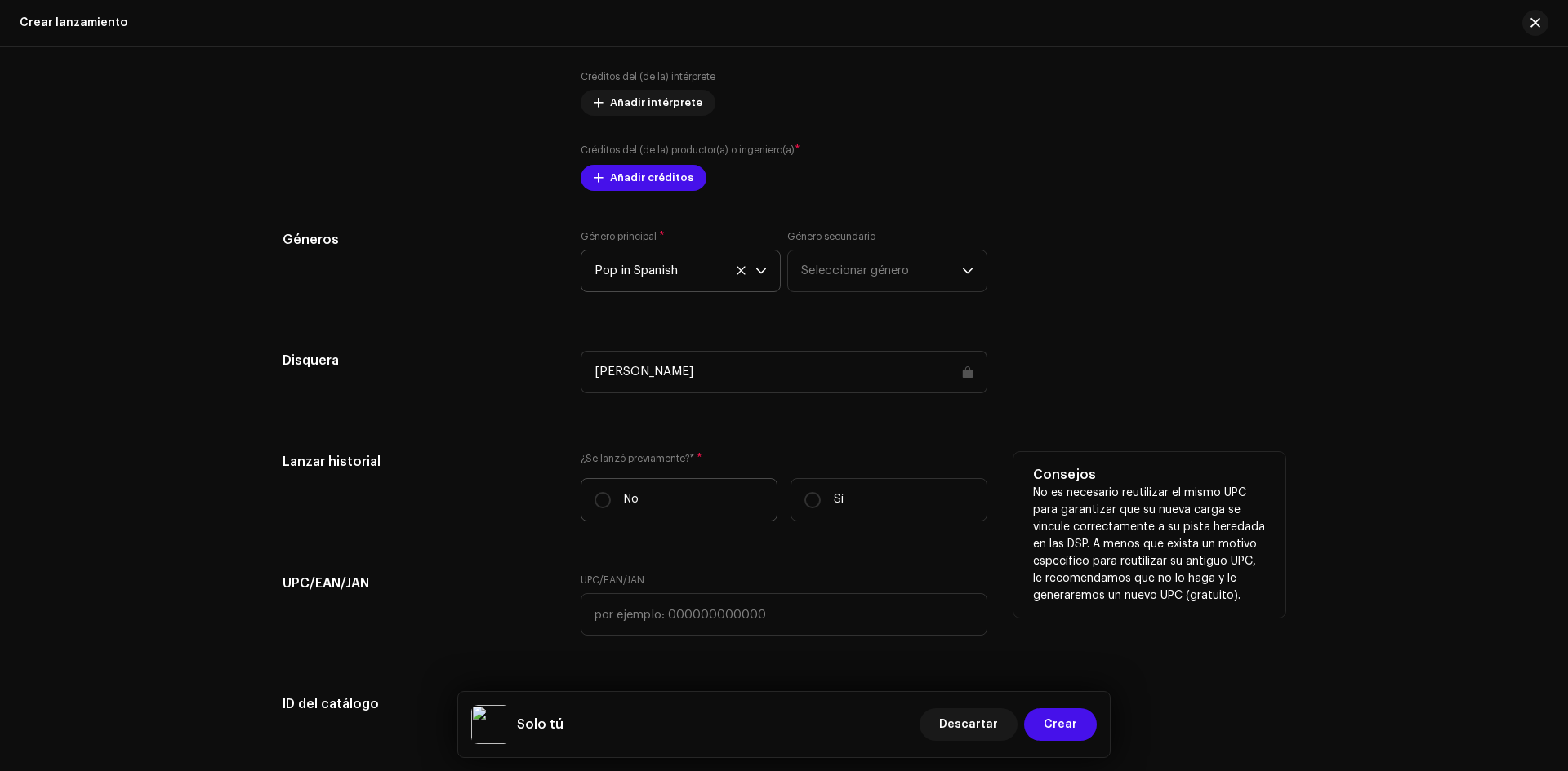
click at [589, 492] on label "No" at bounding box center [679, 499] width 197 height 43
click at [595, 492] on input "No" at bounding box center [602, 499] width 16 height 16
radio input "true"
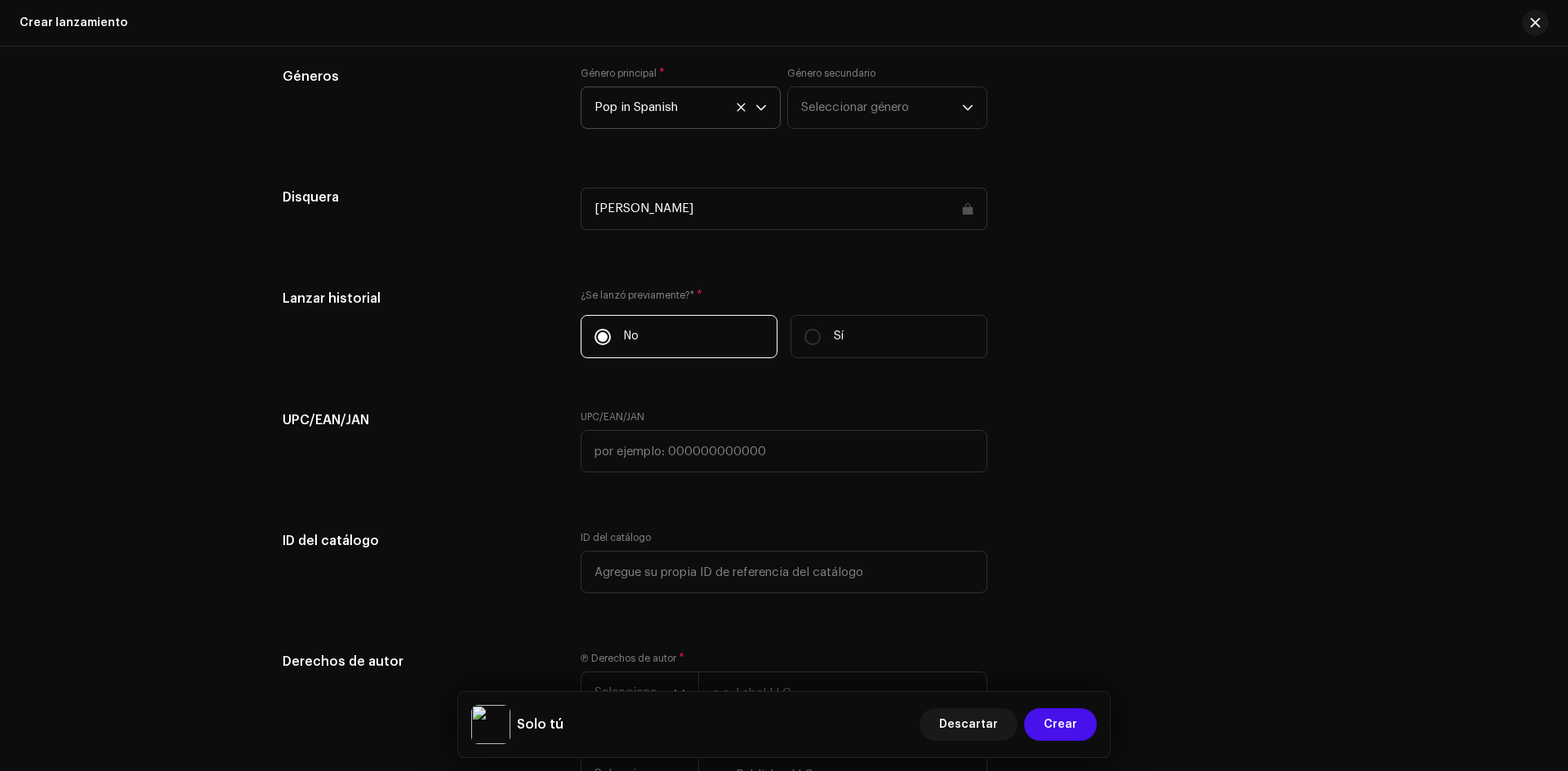
scroll to position [2286, 0]
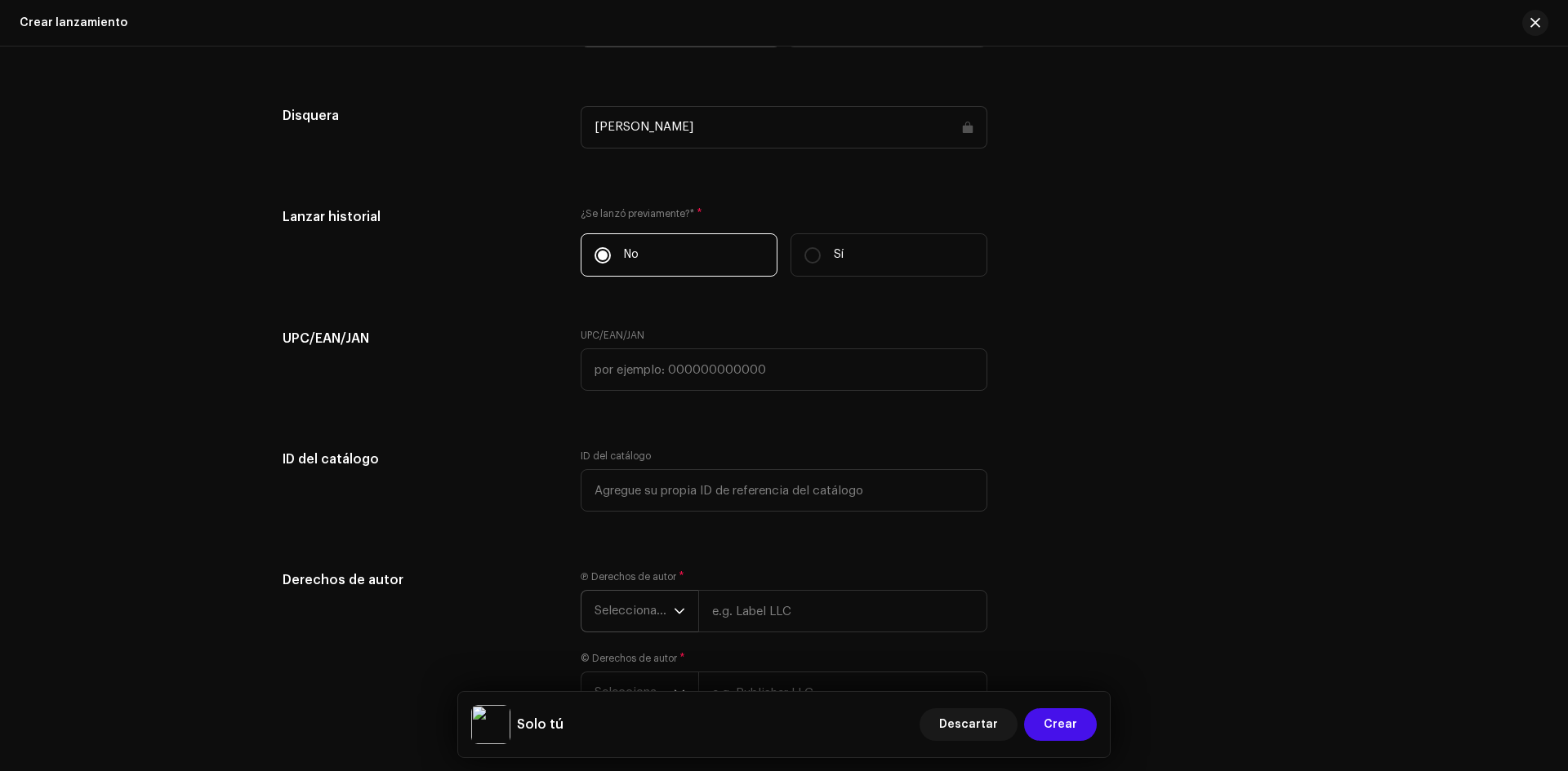
click at [674, 617] on div "dropdown trigger" at bounding box center [679, 611] width 11 height 41
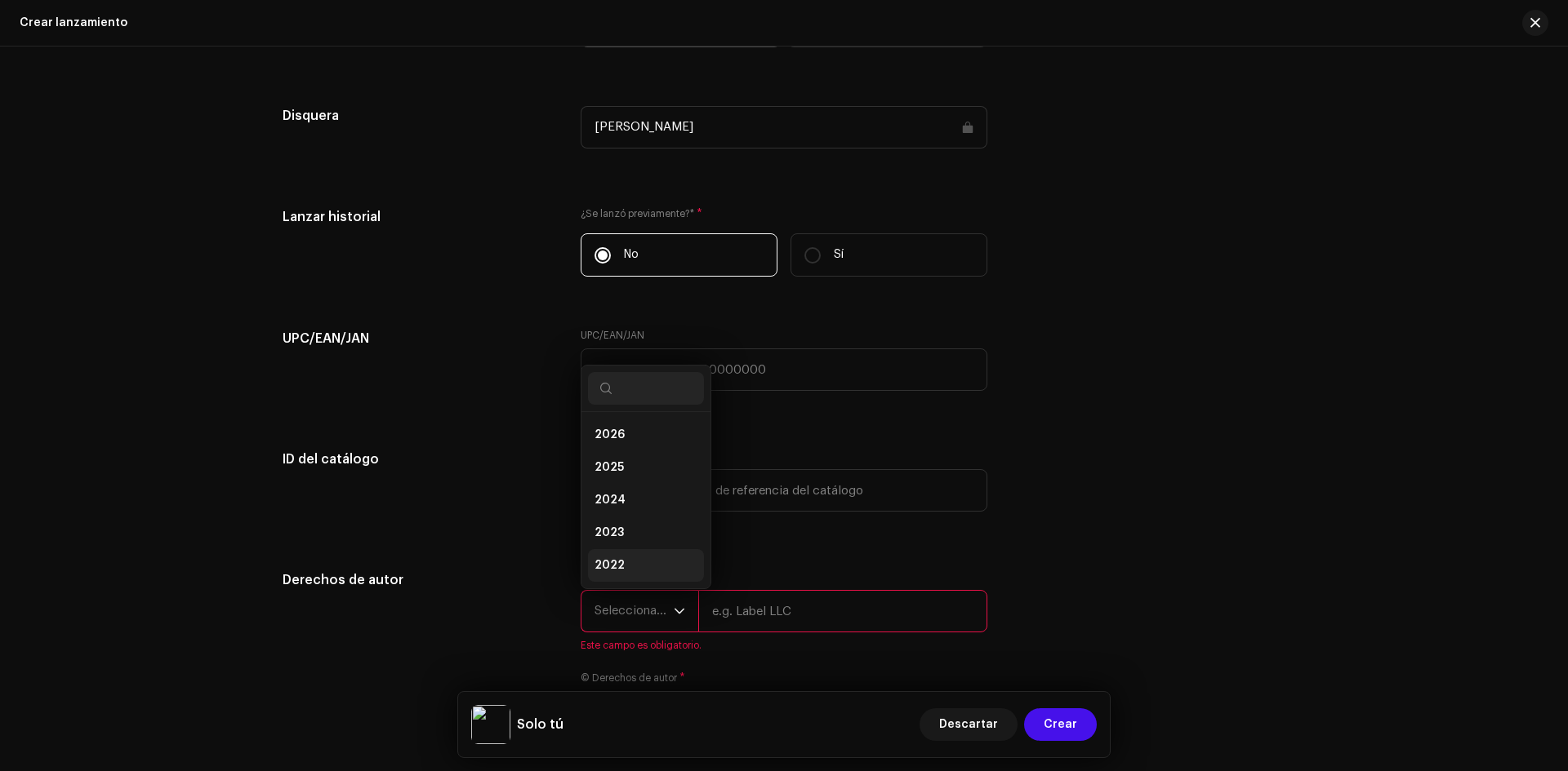
scroll to position [26, 0]
click at [620, 436] on li "2025" at bounding box center [646, 442] width 116 height 33
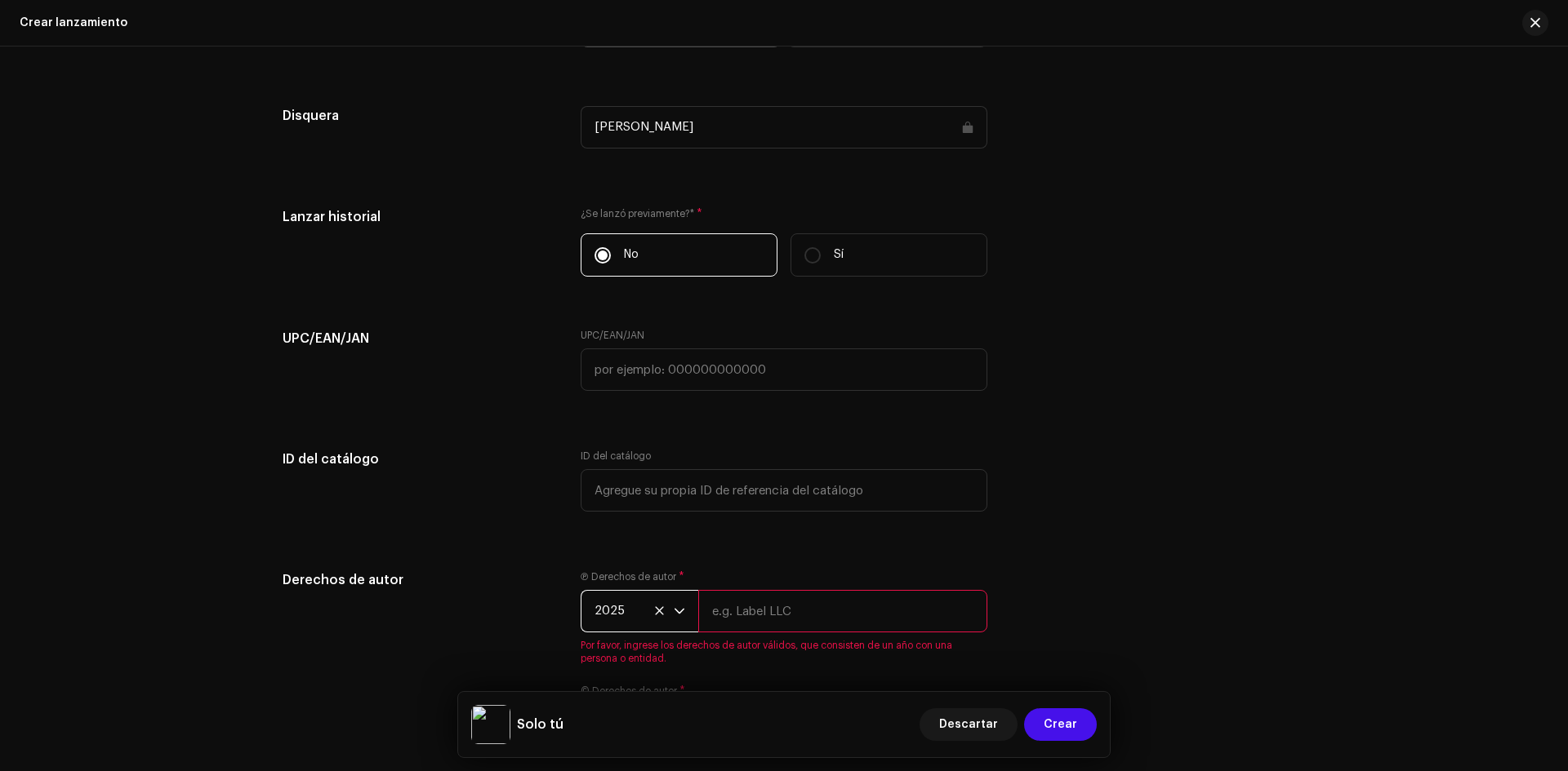
click at [735, 622] on input "text" at bounding box center [843, 610] width 290 height 42
type input "[PERSON_NAME]"
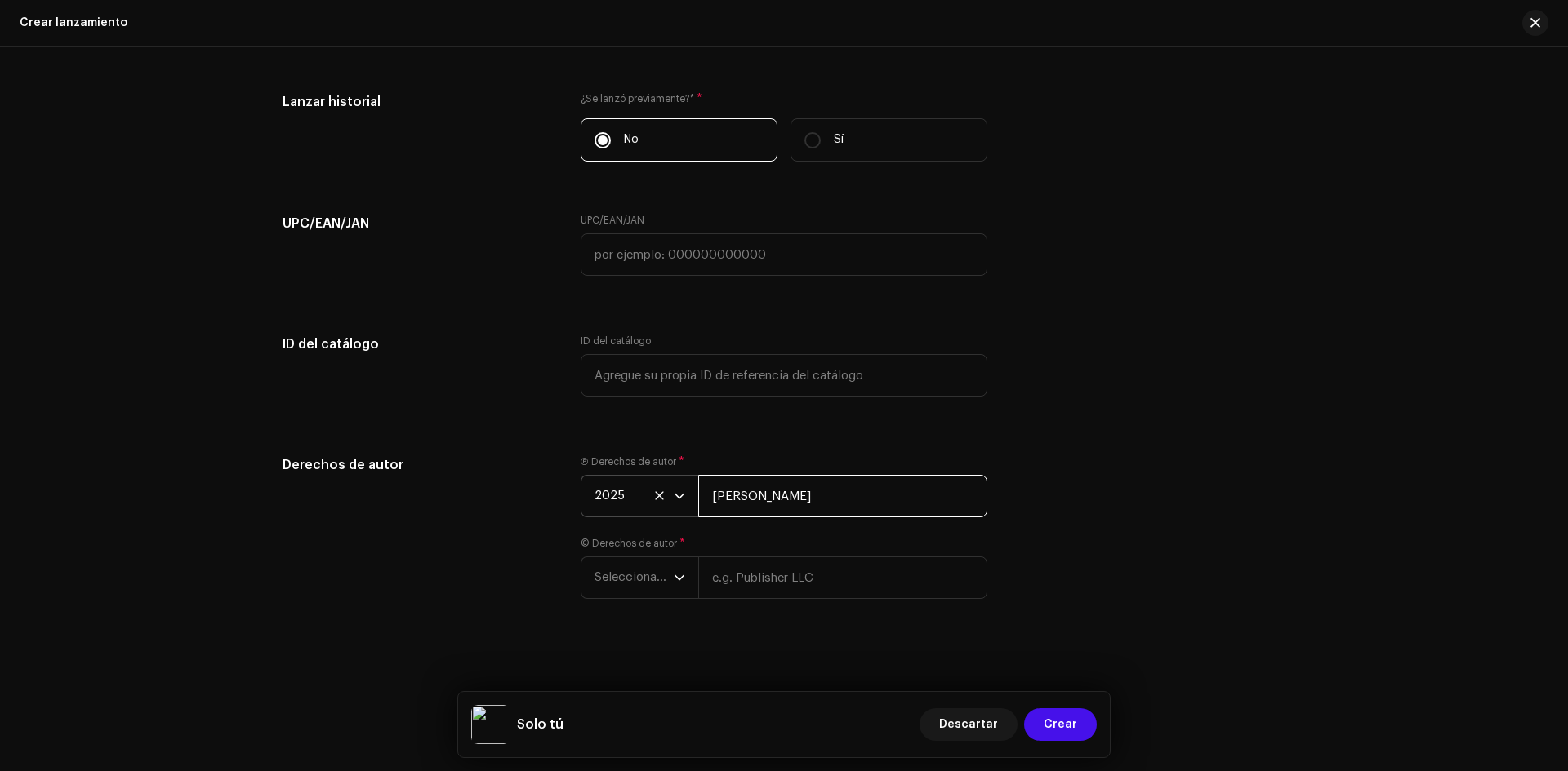
scroll to position [2404, 0]
click at [635, 579] on span "Seleccionar año" at bounding box center [634, 574] width 79 height 41
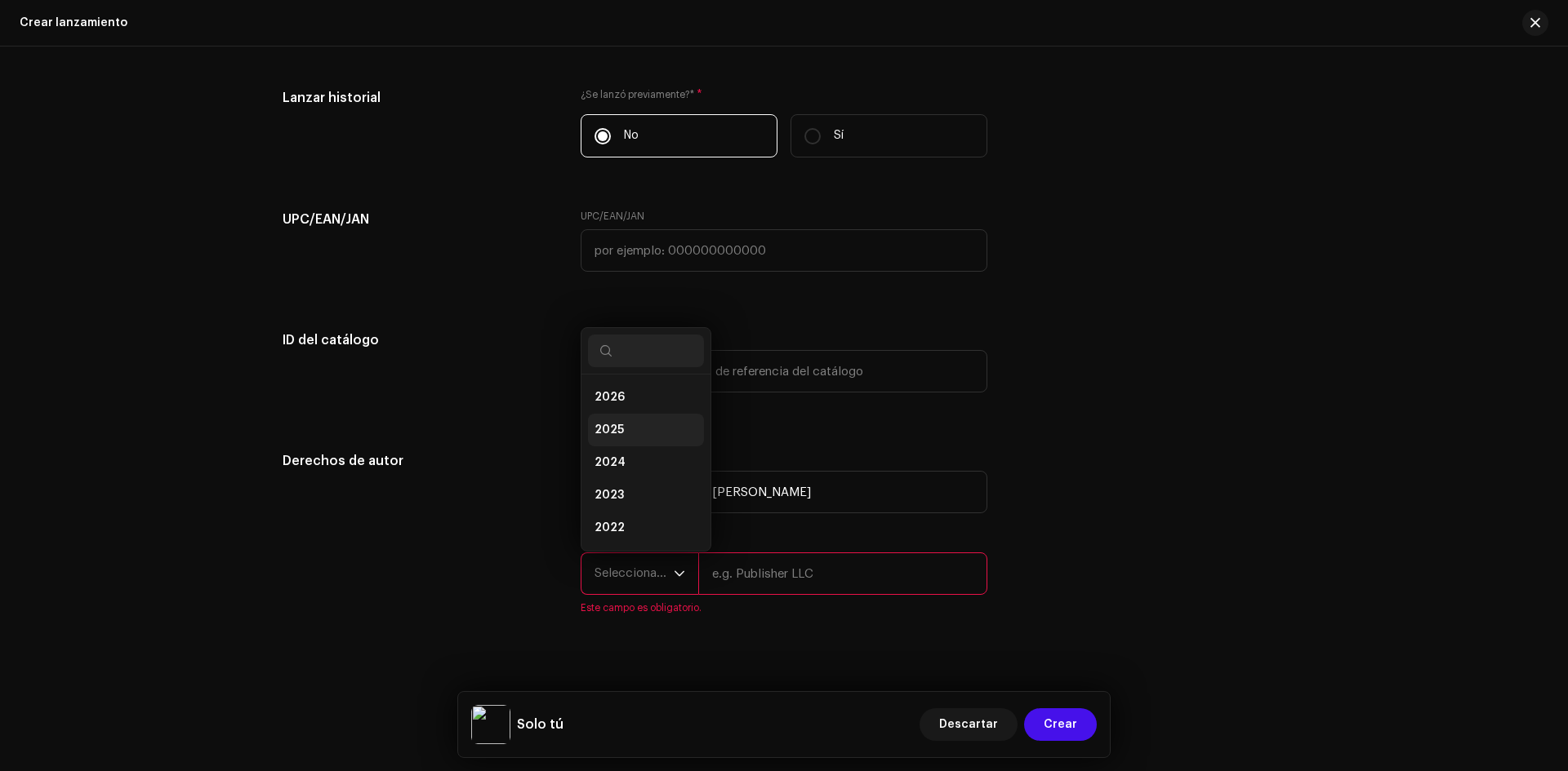
click at [615, 436] on span "2025" at bounding box center [609, 429] width 29 height 16
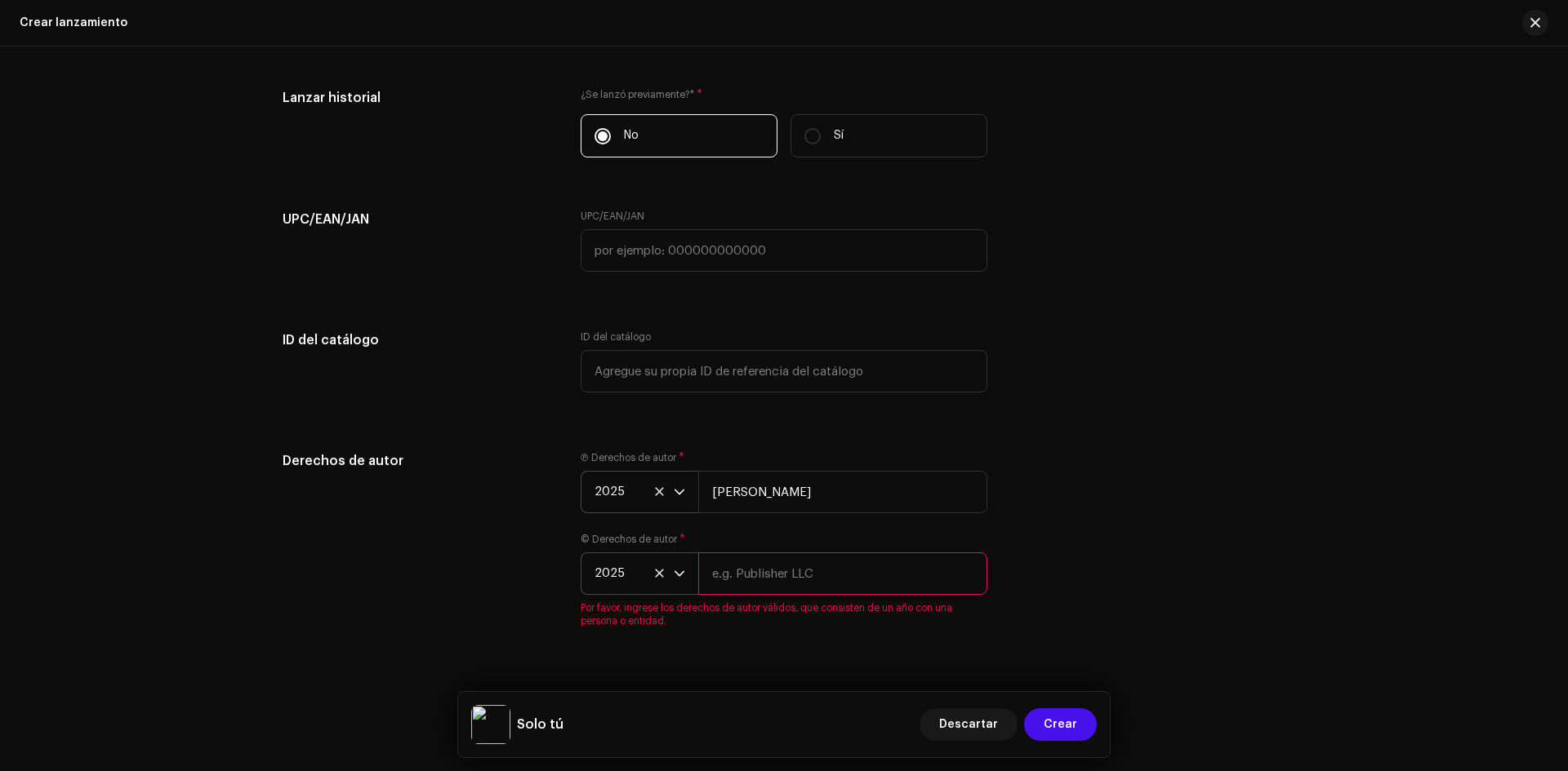
click at [743, 575] on input "text" at bounding box center [843, 573] width 290 height 42
type input "[PERSON_NAME]"
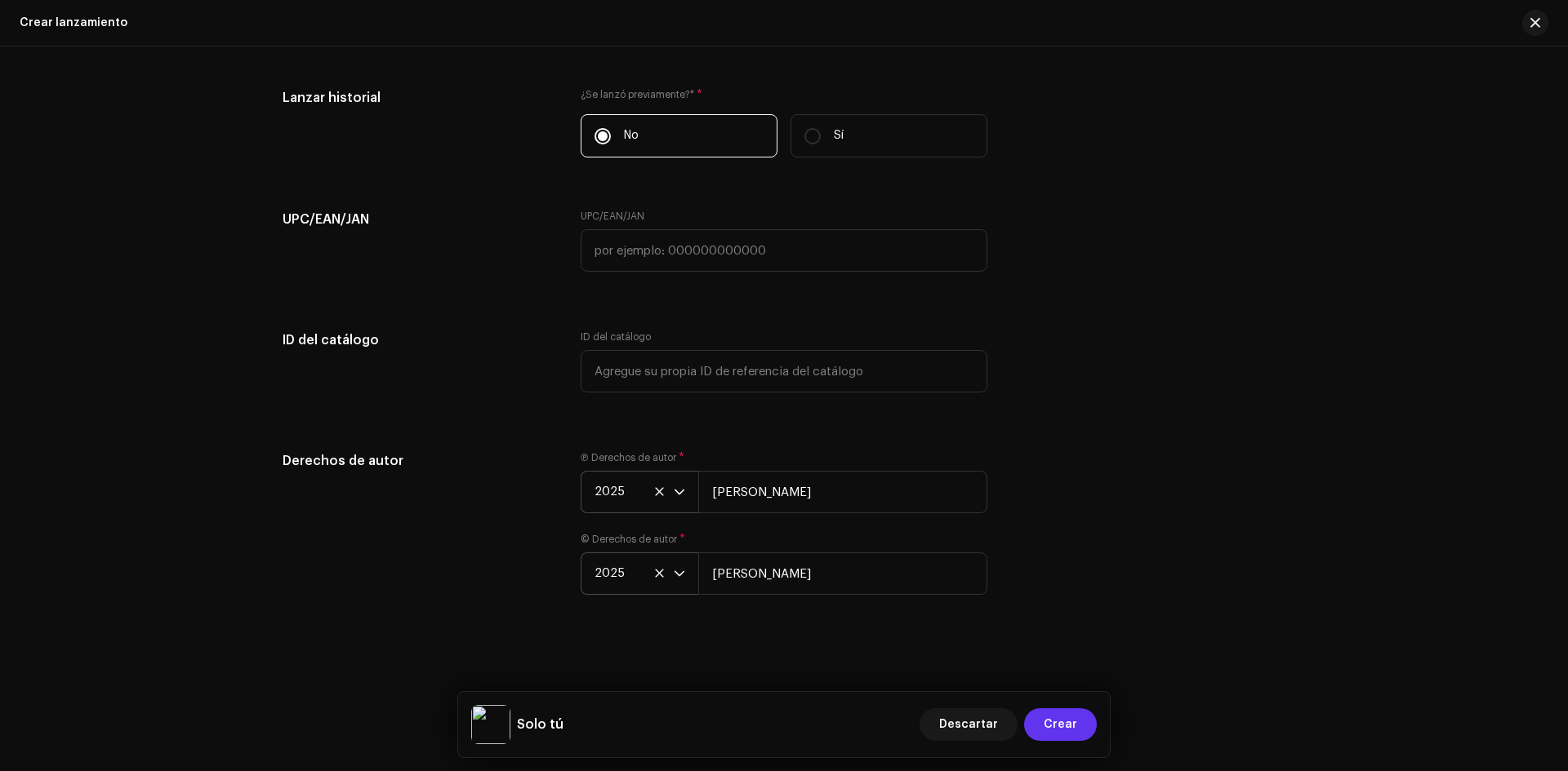
click at [1074, 724] on span "Crear" at bounding box center [1061, 724] width 34 height 33
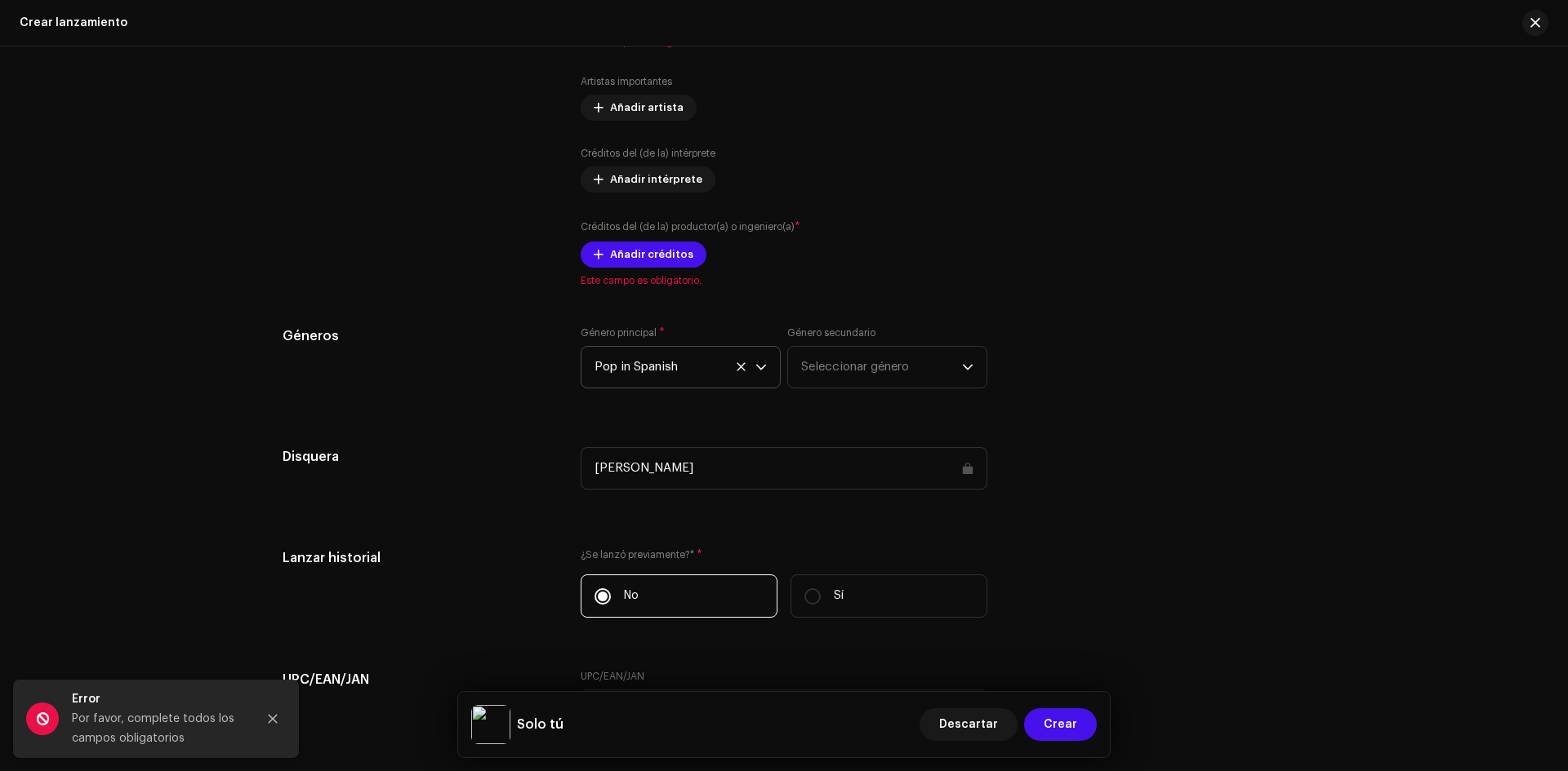
scroll to position [1955, 0]
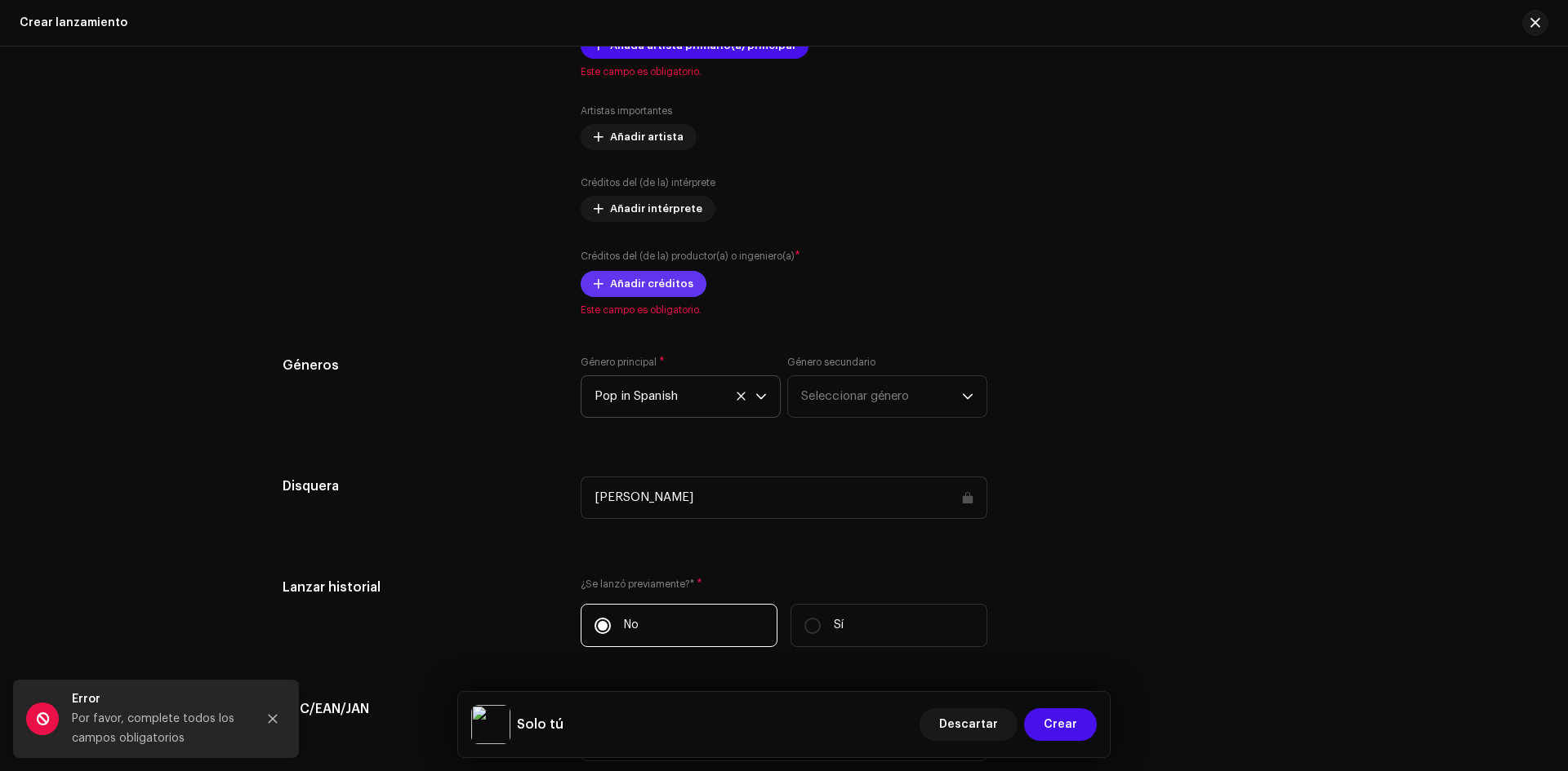
click at [653, 283] on span "Añadir créditos" at bounding box center [651, 284] width 83 height 33
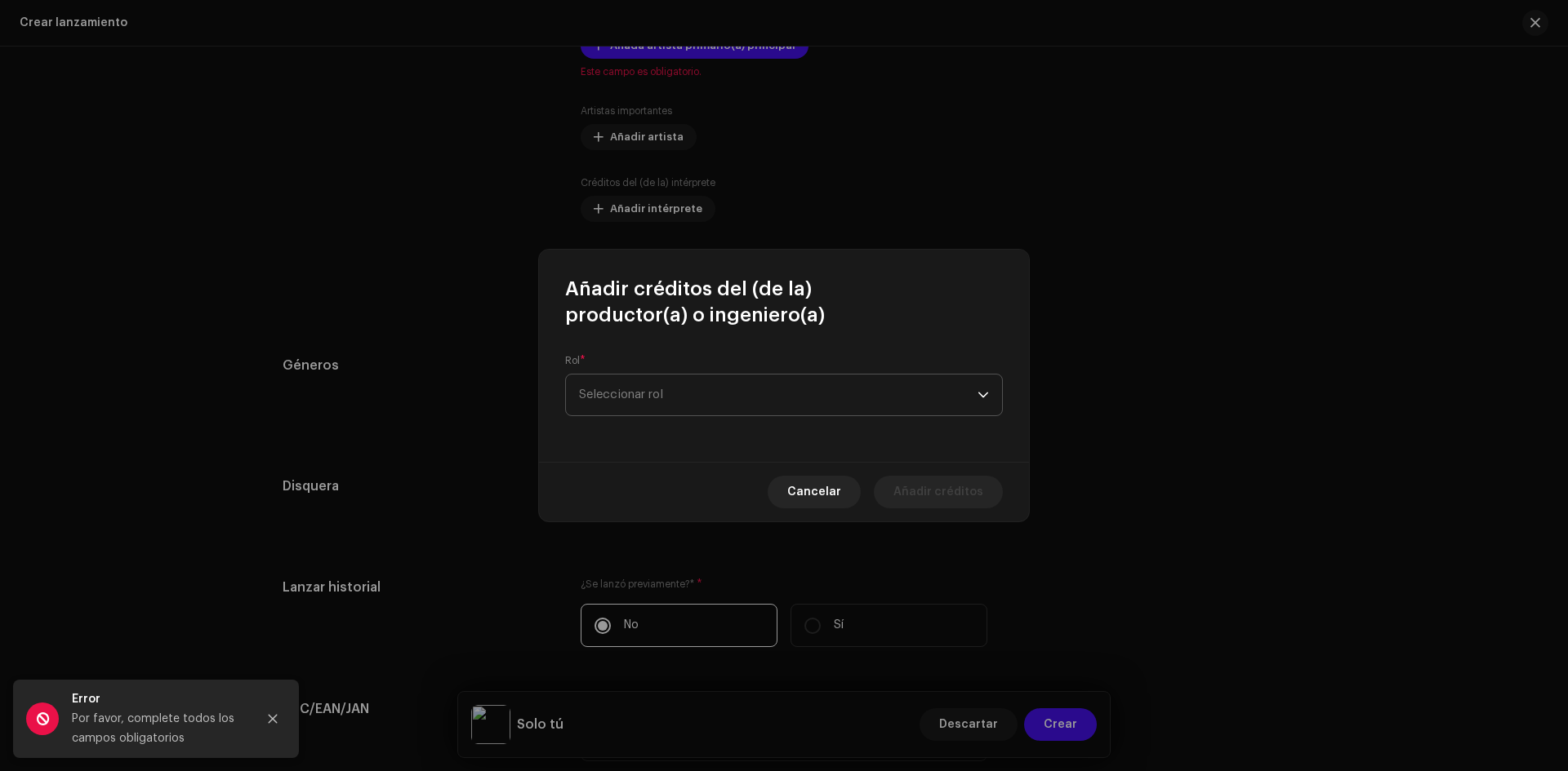
click at [665, 378] on span "Seleccionar rol" at bounding box center [778, 395] width 399 height 41
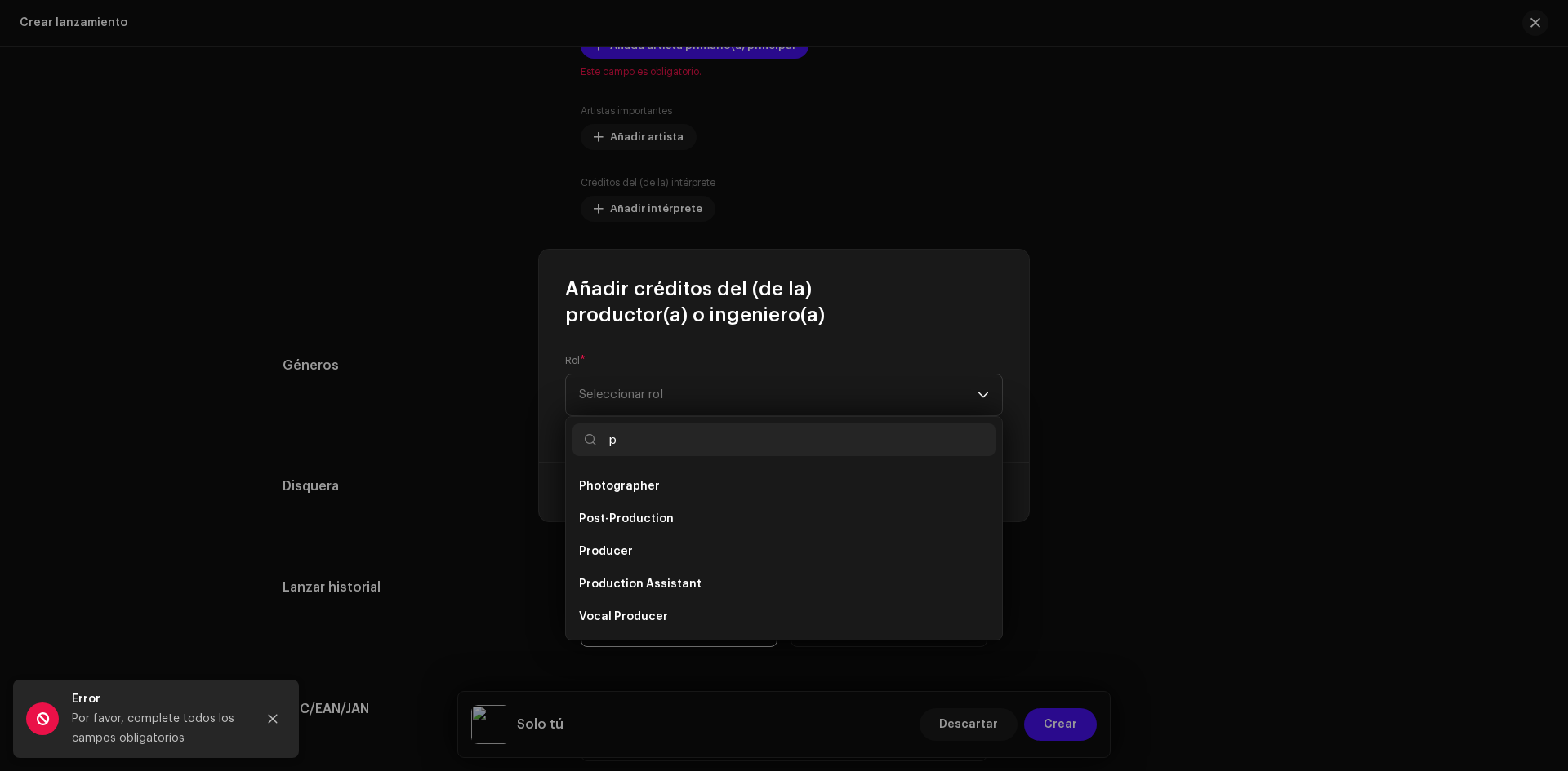
scroll to position [33, 0]
type input "prod"
click at [648, 575] on li "Producer" at bounding box center [784, 584] width 423 height 33
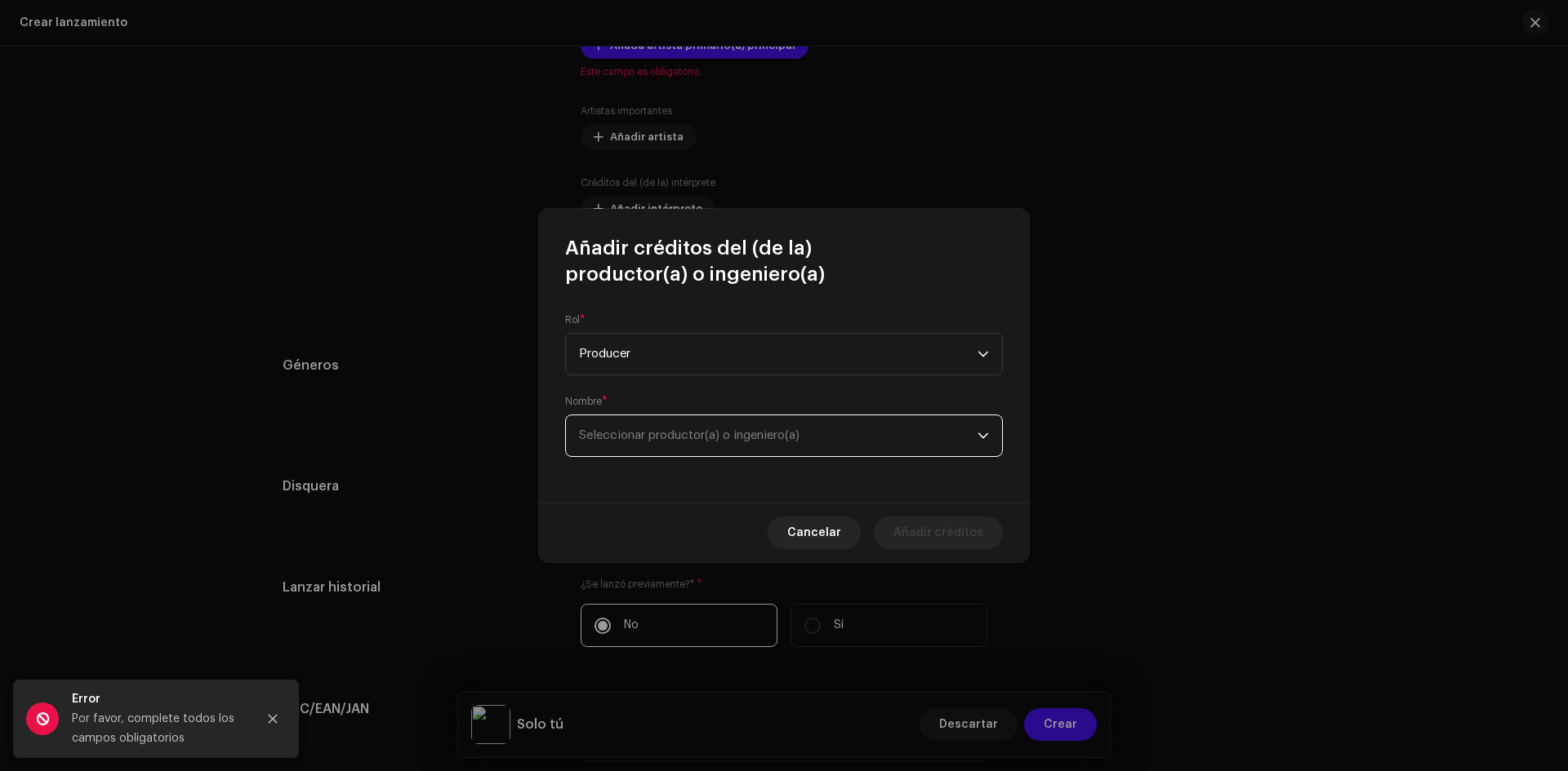
click at [772, 433] on span "Seleccionar productor(a) o ingeniero(a)" at bounding box center [689, 435] width 220 height 12
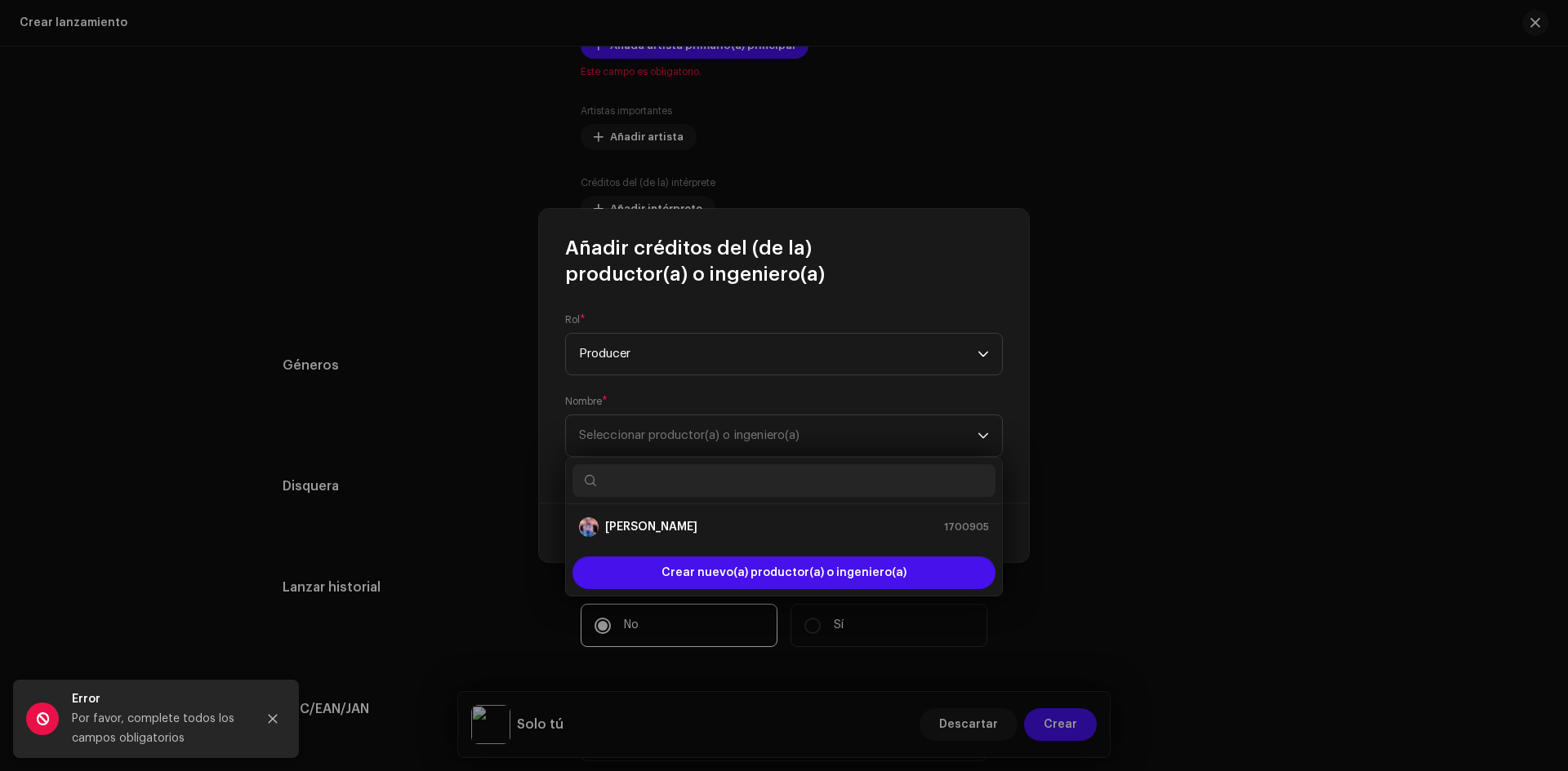
drag, startPoint x: 678, startPoint y: 524, endPoint x: 756, endPoint y: 467, distance: 96.6
click at [756, 467] on div "Miriam Barrera 1700905 Crear nuevo(a) productor(a) o ingeniero(a)" at bounding box center [784, 527] width 438 height 140
click at [606, 531] on strong "[PERSON_NAME]" at bounding box center [651, 526] width 92 height 16
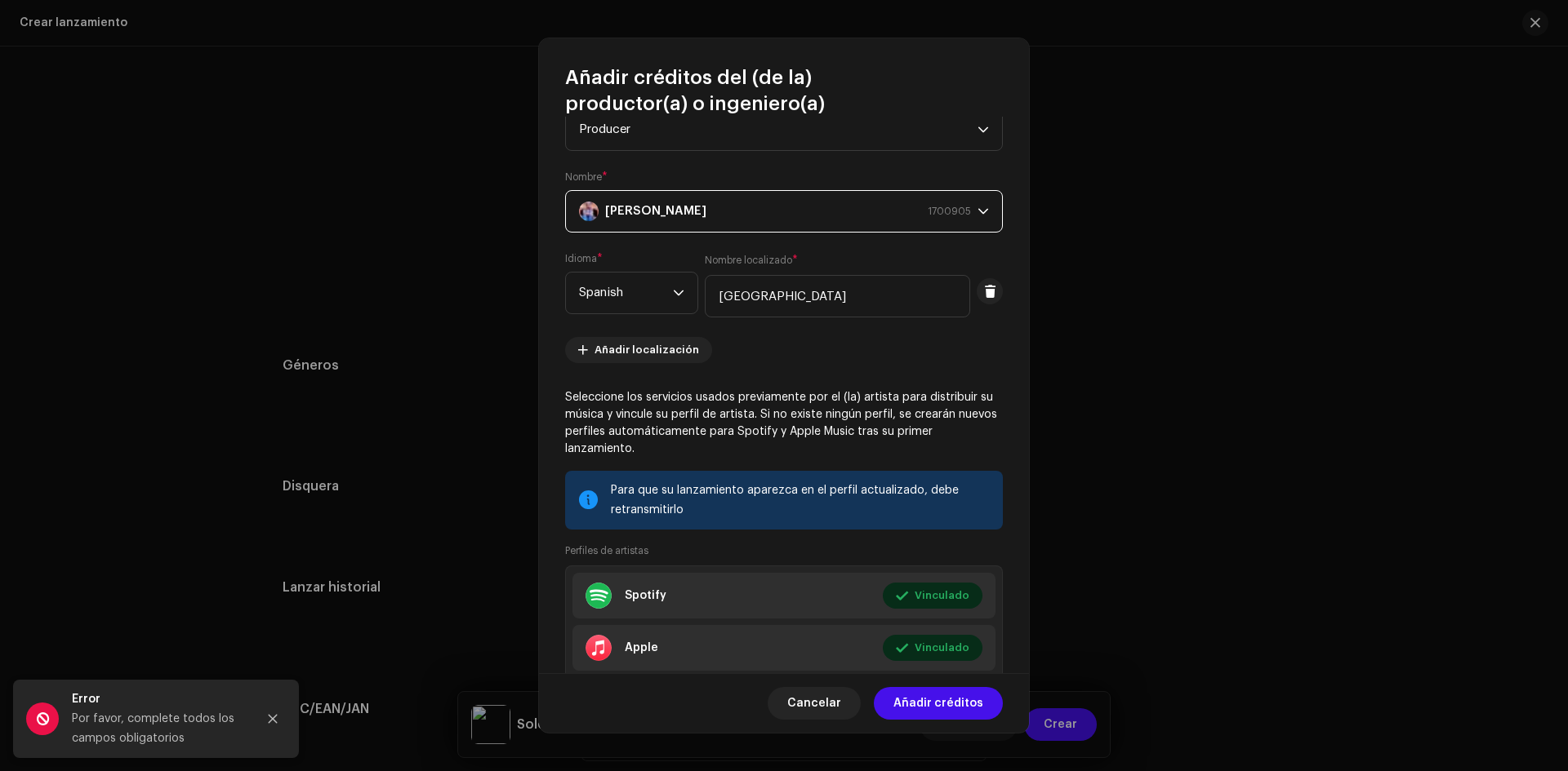
scroll to position [157, 0]
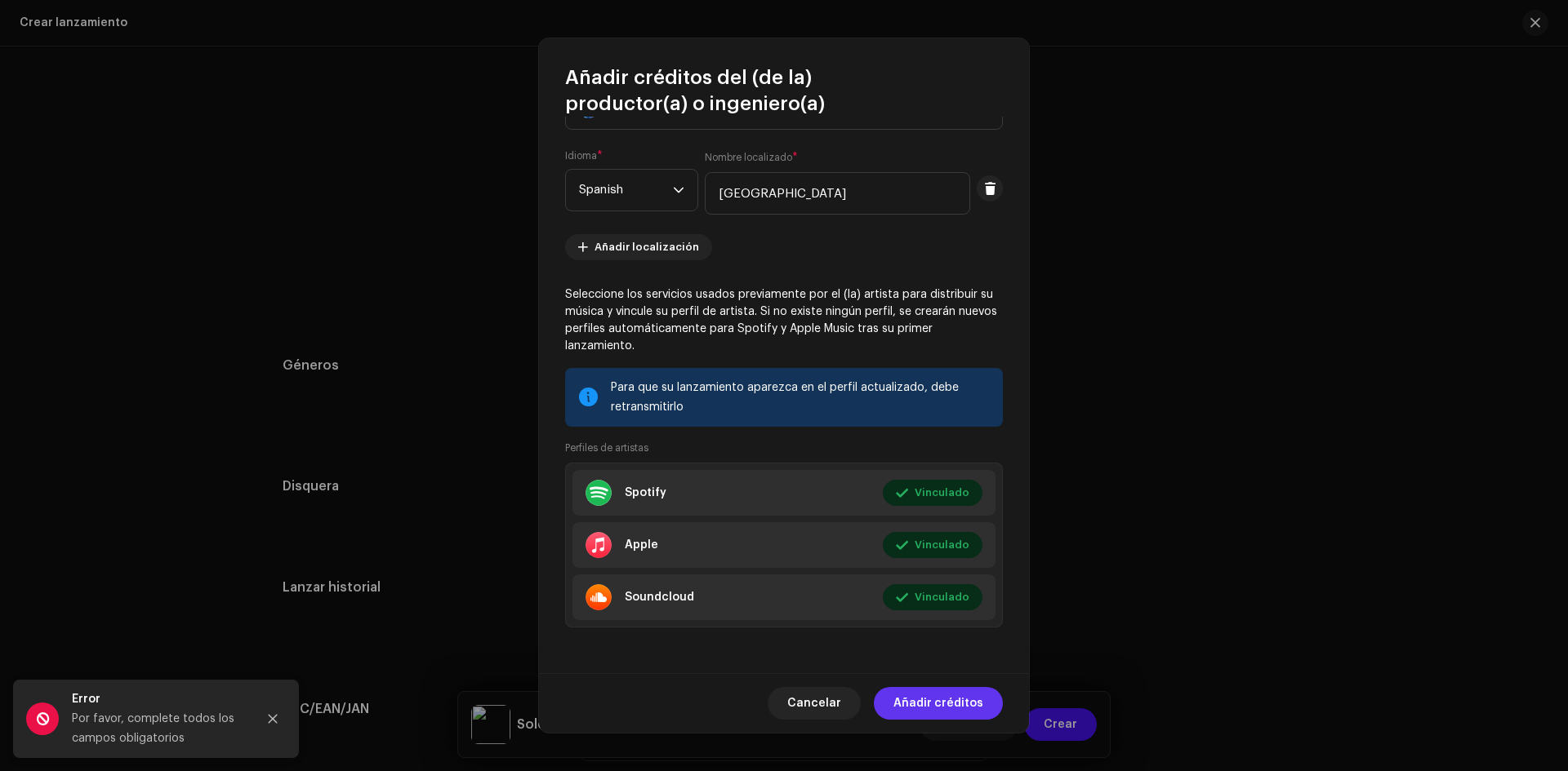
click at [926, 708] on span "Añadir créditos" at bounding box center [939, 703] width 90 height 33
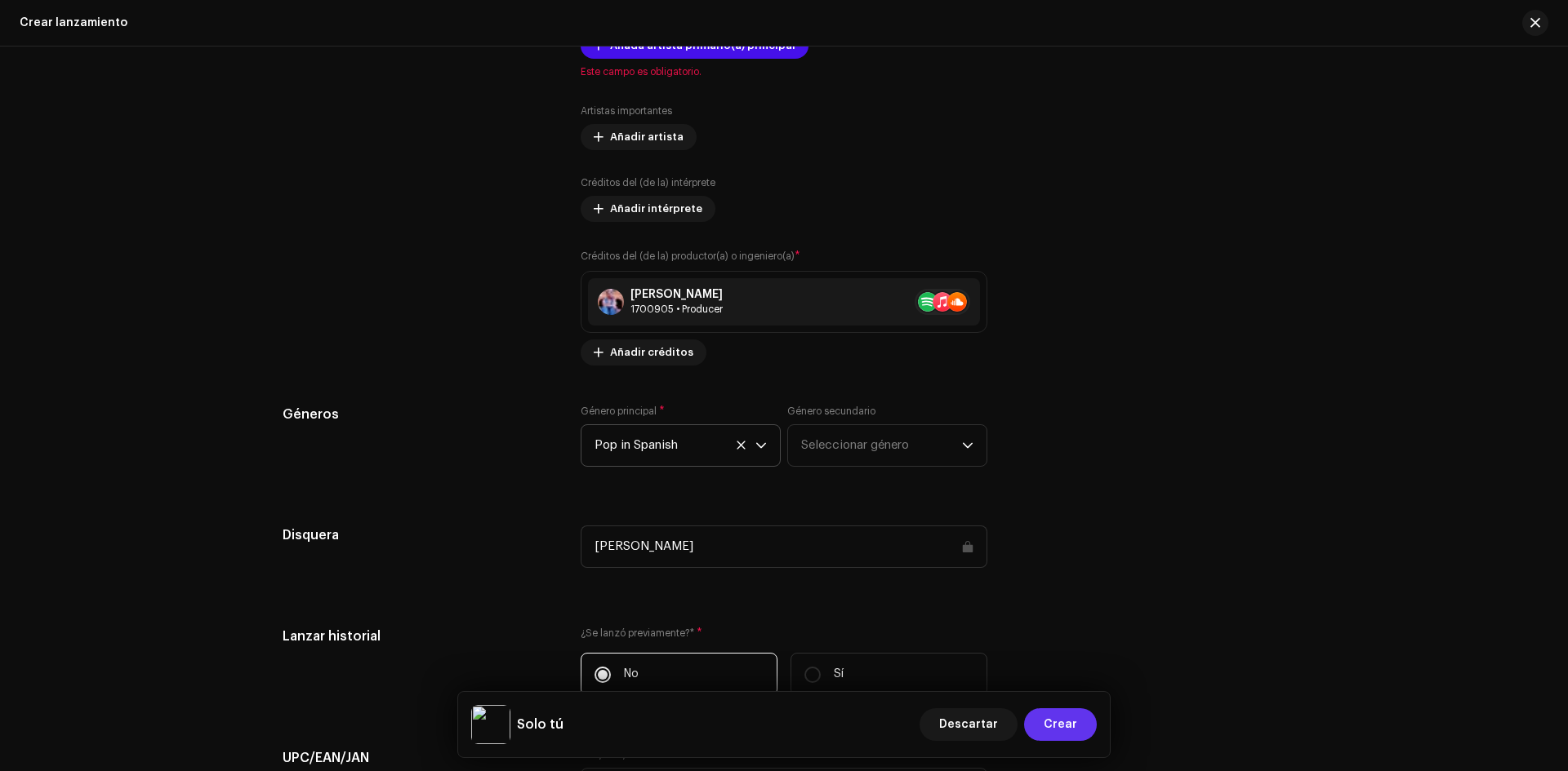
click at [1068, 718] on span "Crear" at bounding box center [1061, 724] width 34 height 33
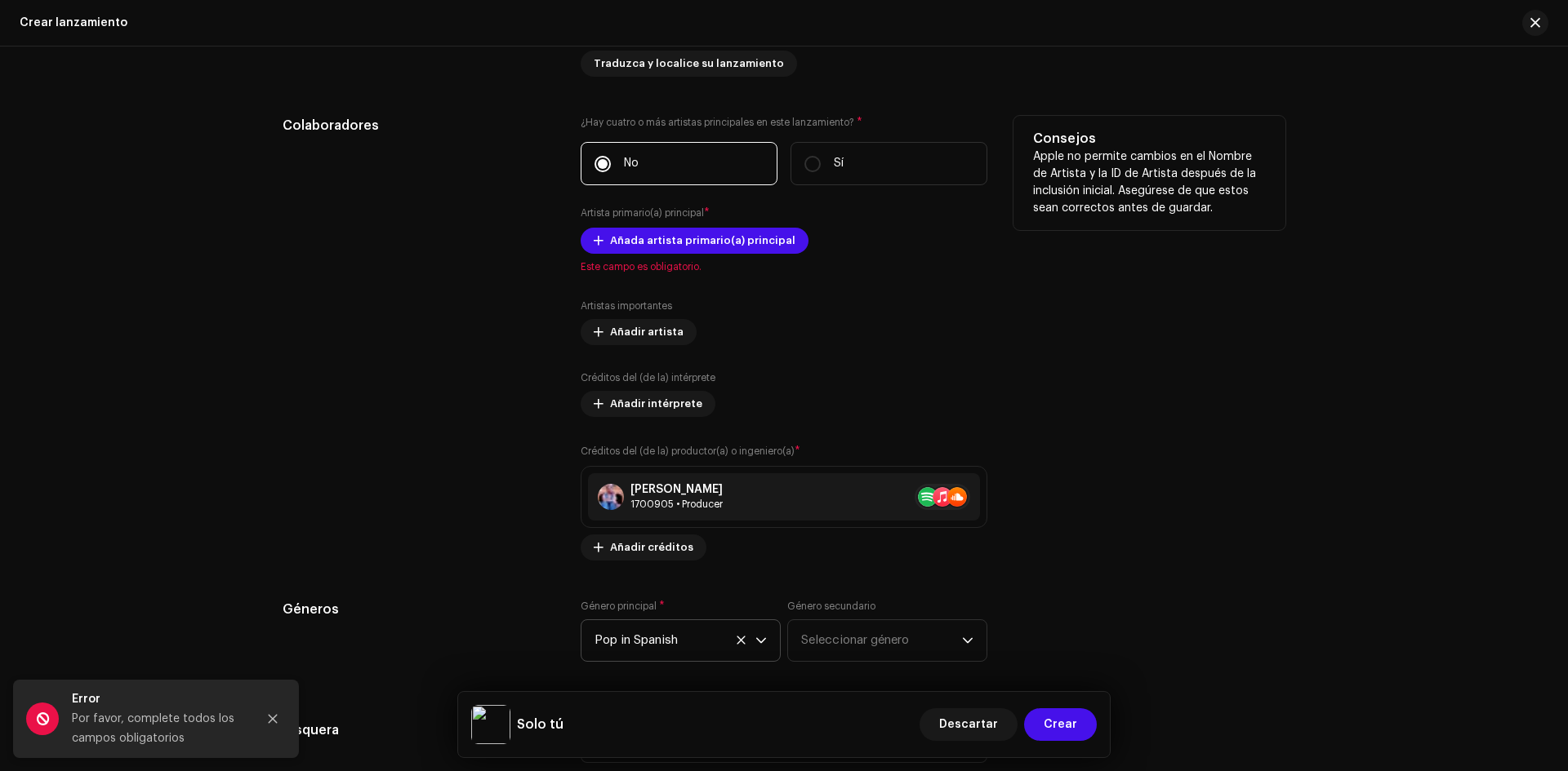
scroll to position [1709, 0]
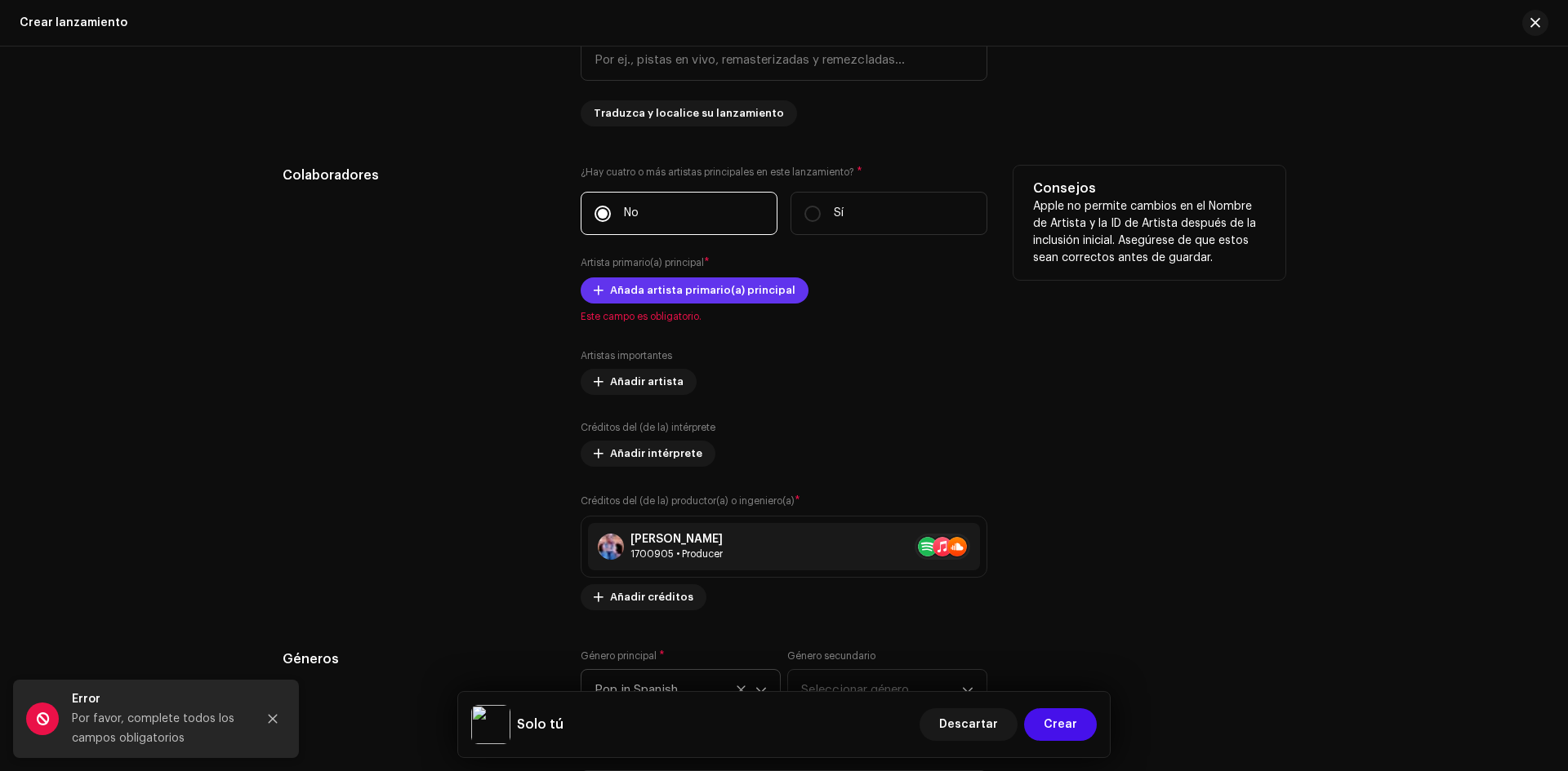
click at [695, 289] on span "Añada artista primario(a) principal" at bounding box center [702, 290] width 186 height 33
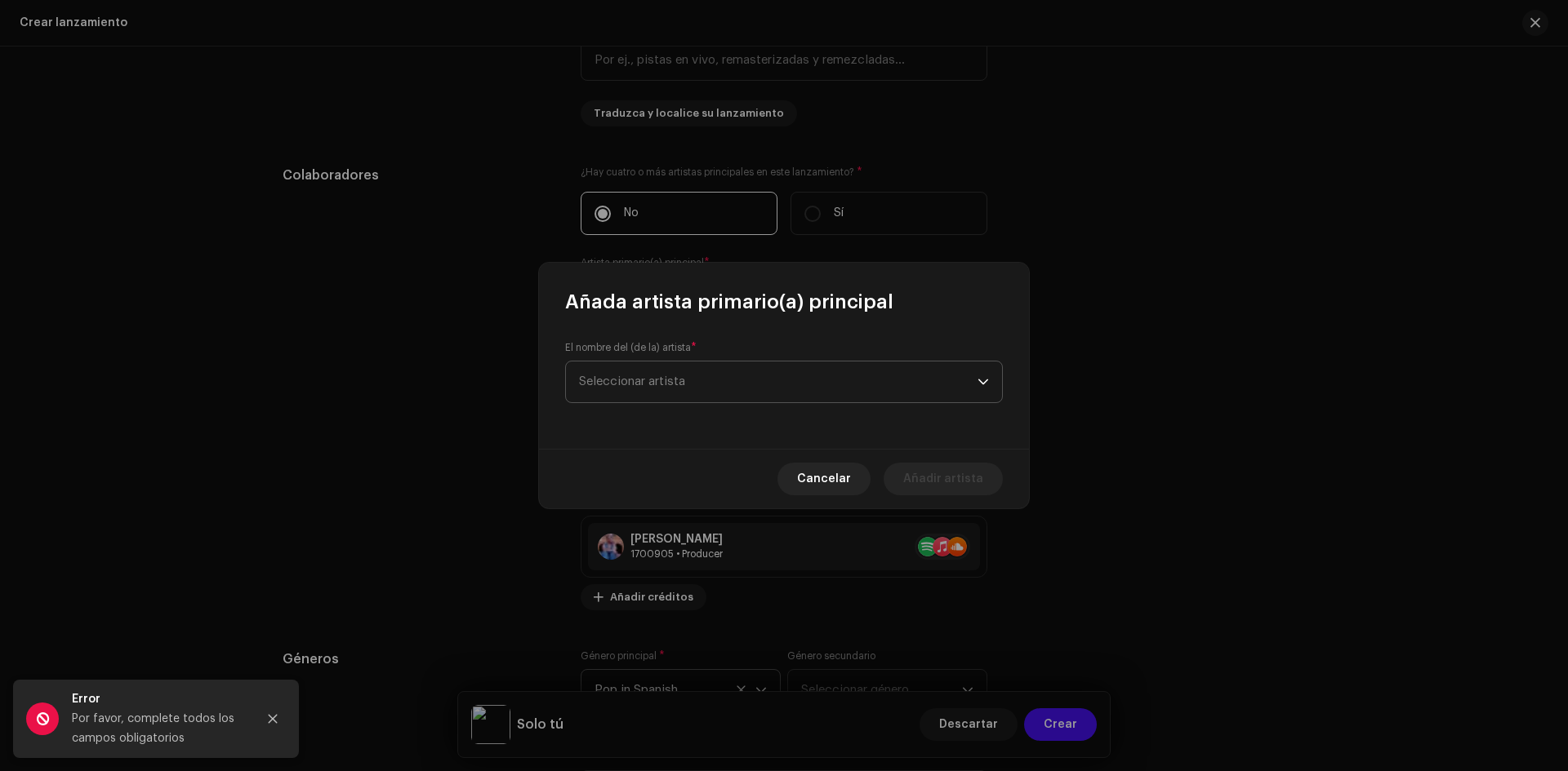
click at [676, 376] on span "Seleccionar artista" at bounding box center [632, 381] width 106 height 12
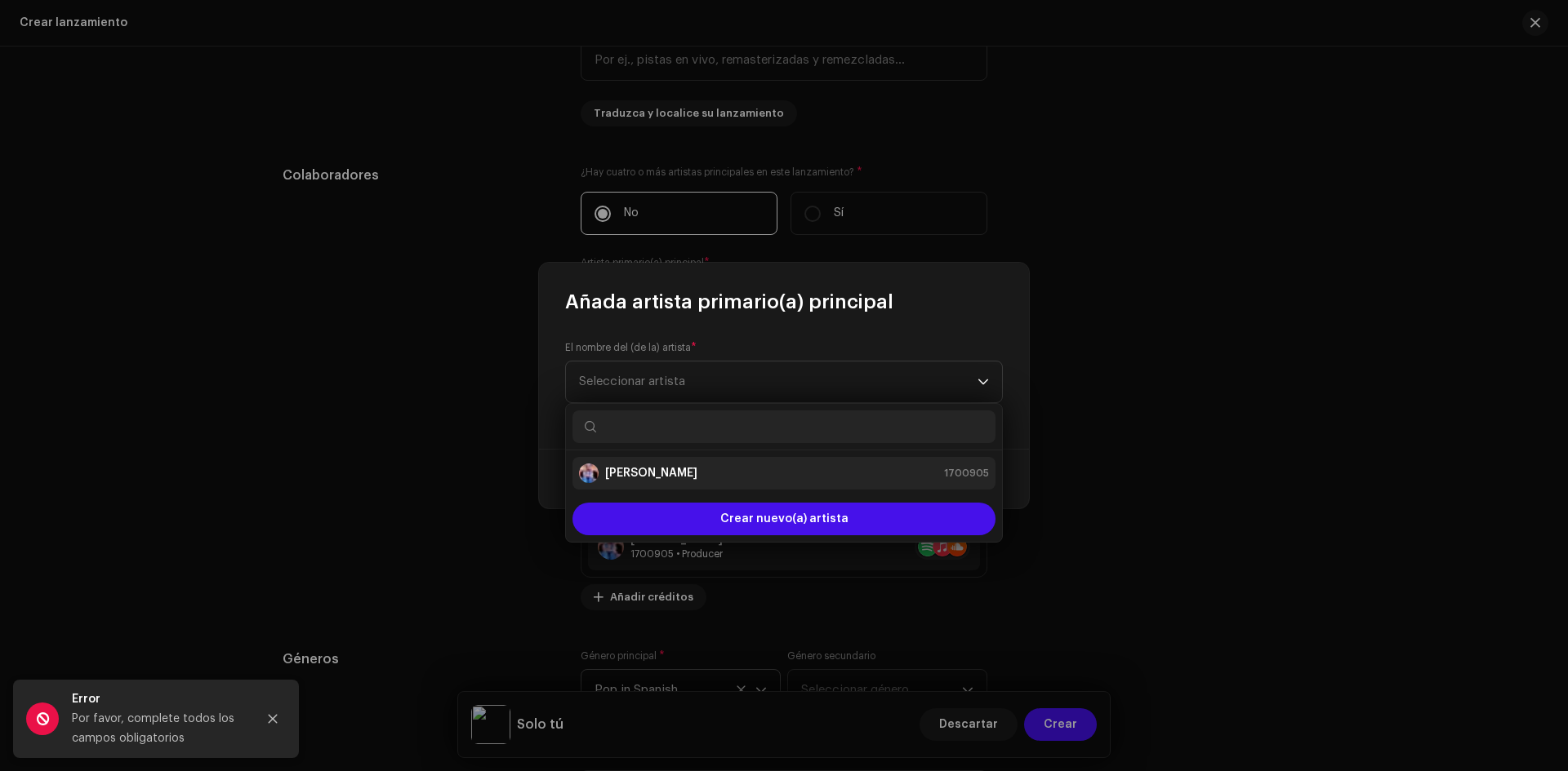
click at [648, 474] on strong "[PERSON_NAME]" at bounding box center [651, 472] width 92 height 16
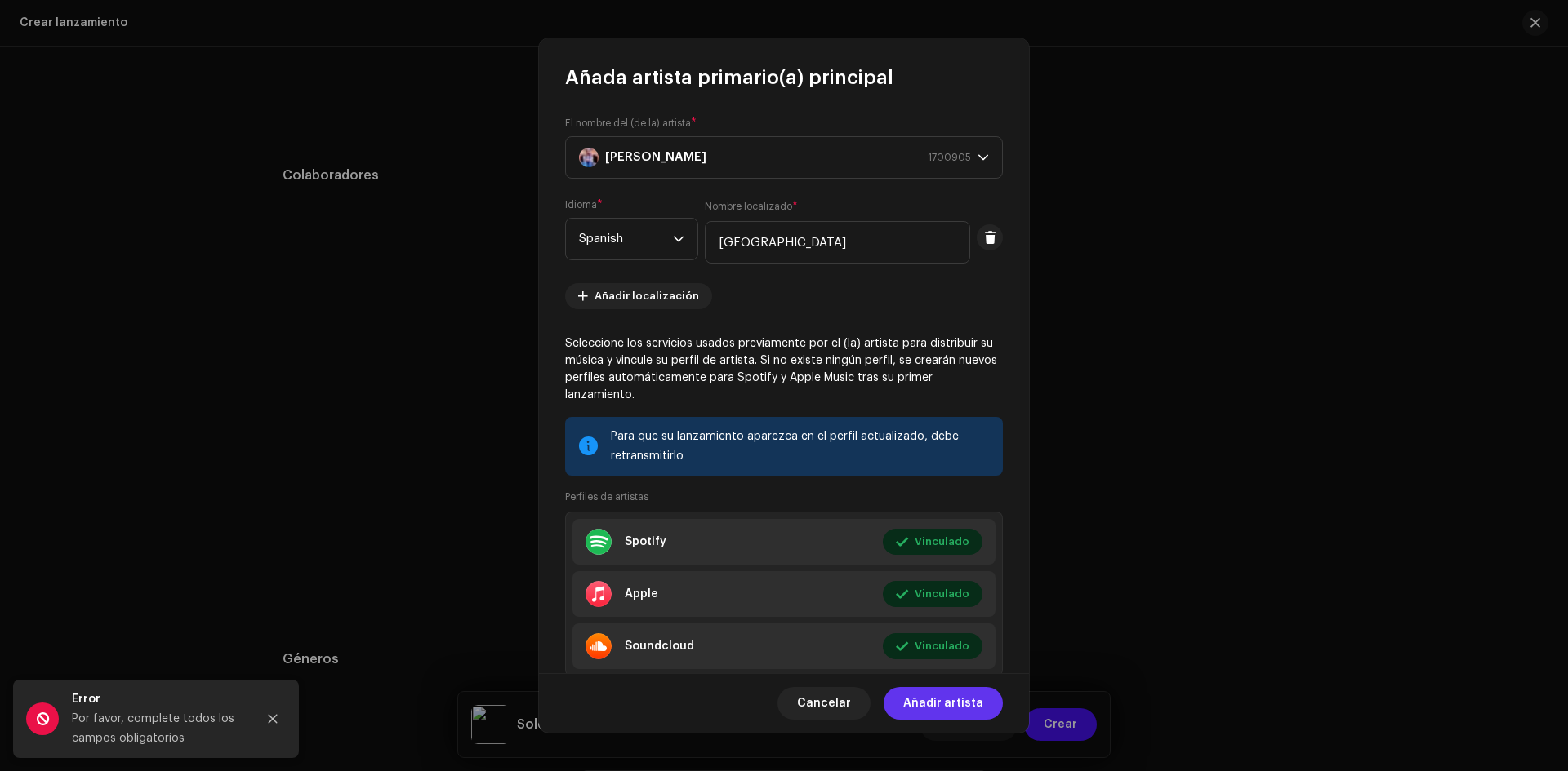
click at [958, 694] on span "Añadir artista" at bounding box center [943, 703] width 80 height 33
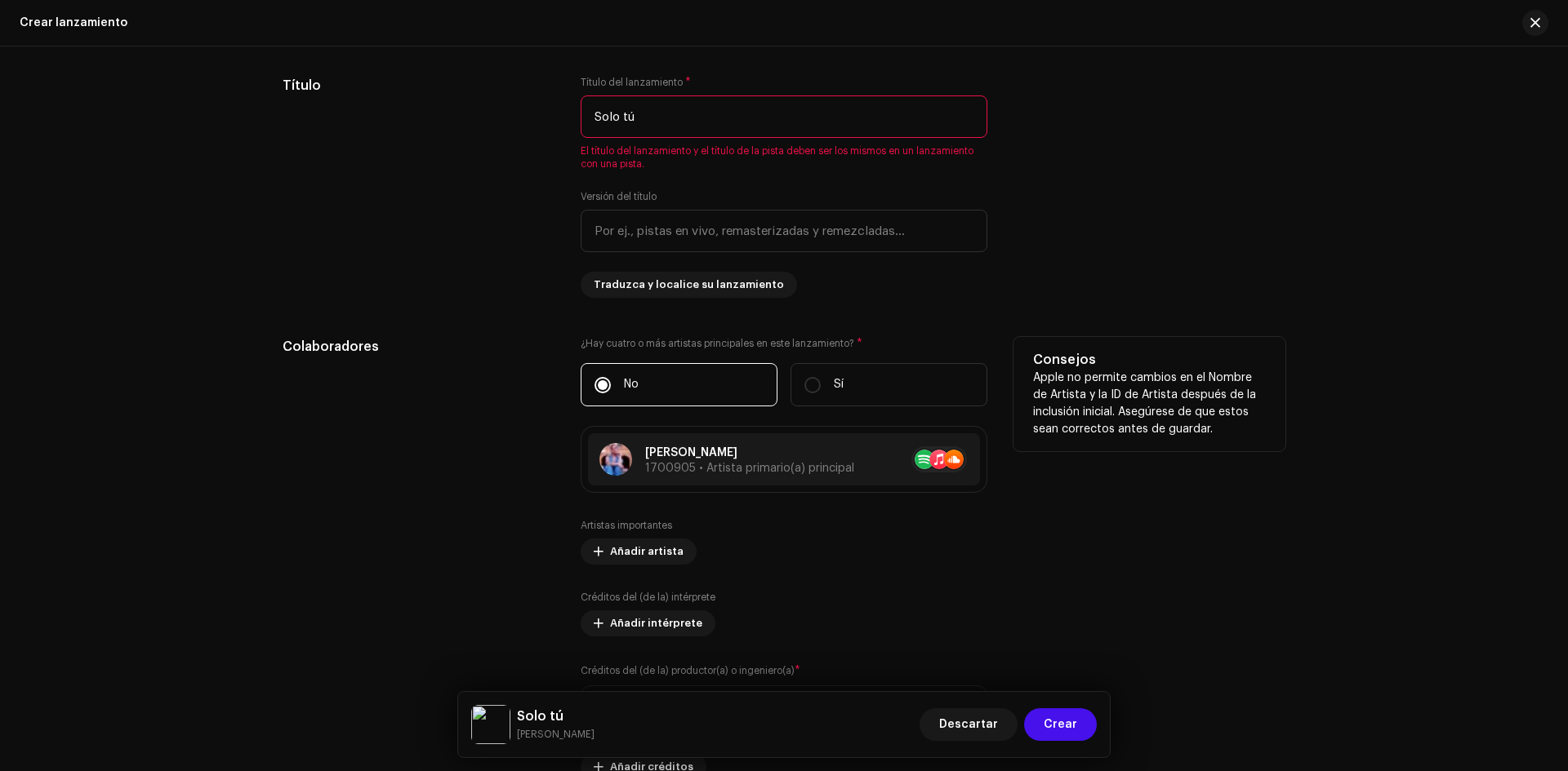
scroll to position [1465, 0]
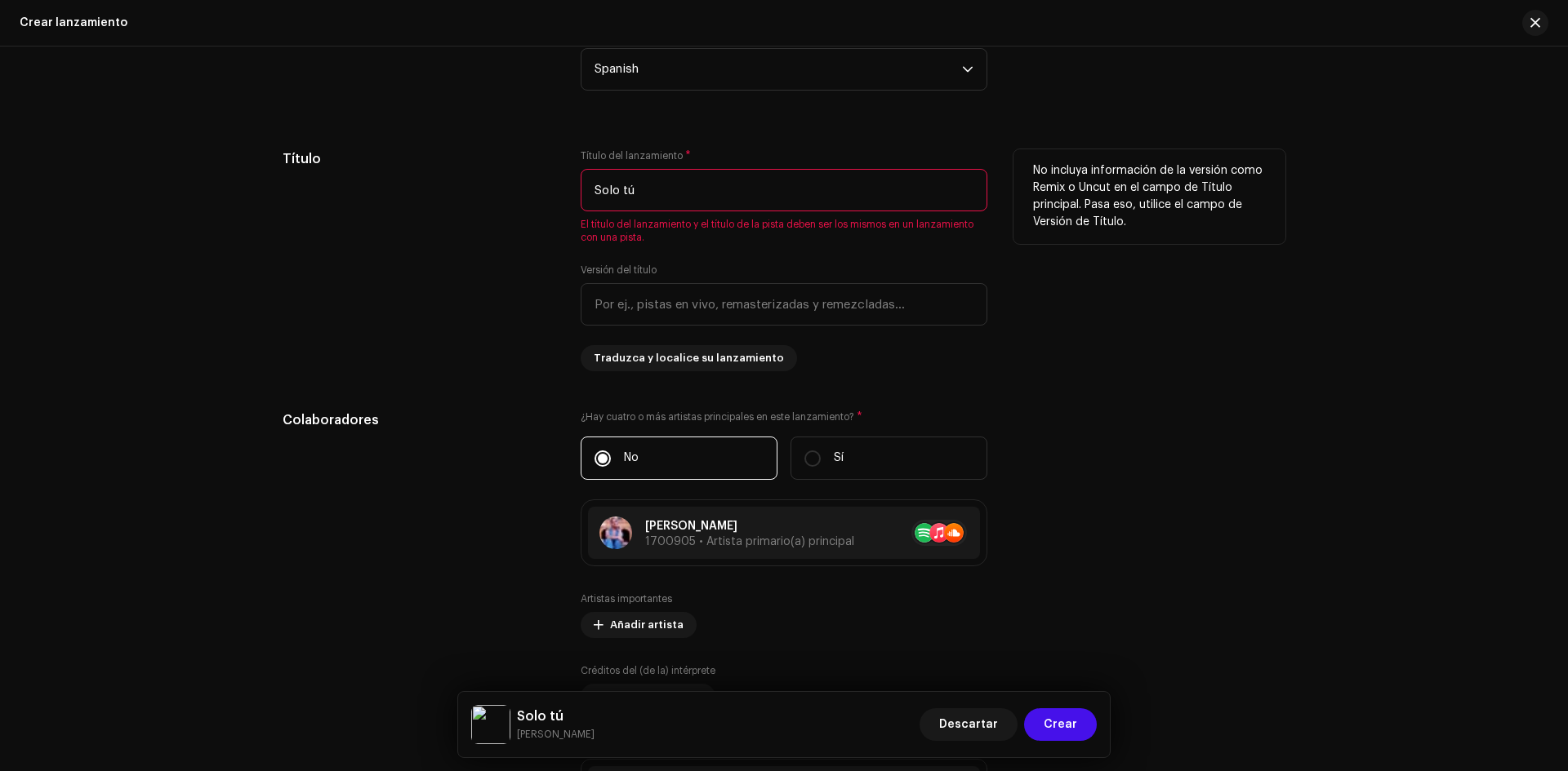
click at [586, 191] on input "Solo tú" at bounding box center [784, 189] width 407 height 42
click at [671, 204] on input "Solo tú" at bounding box center [784, 189] width 407 height 42
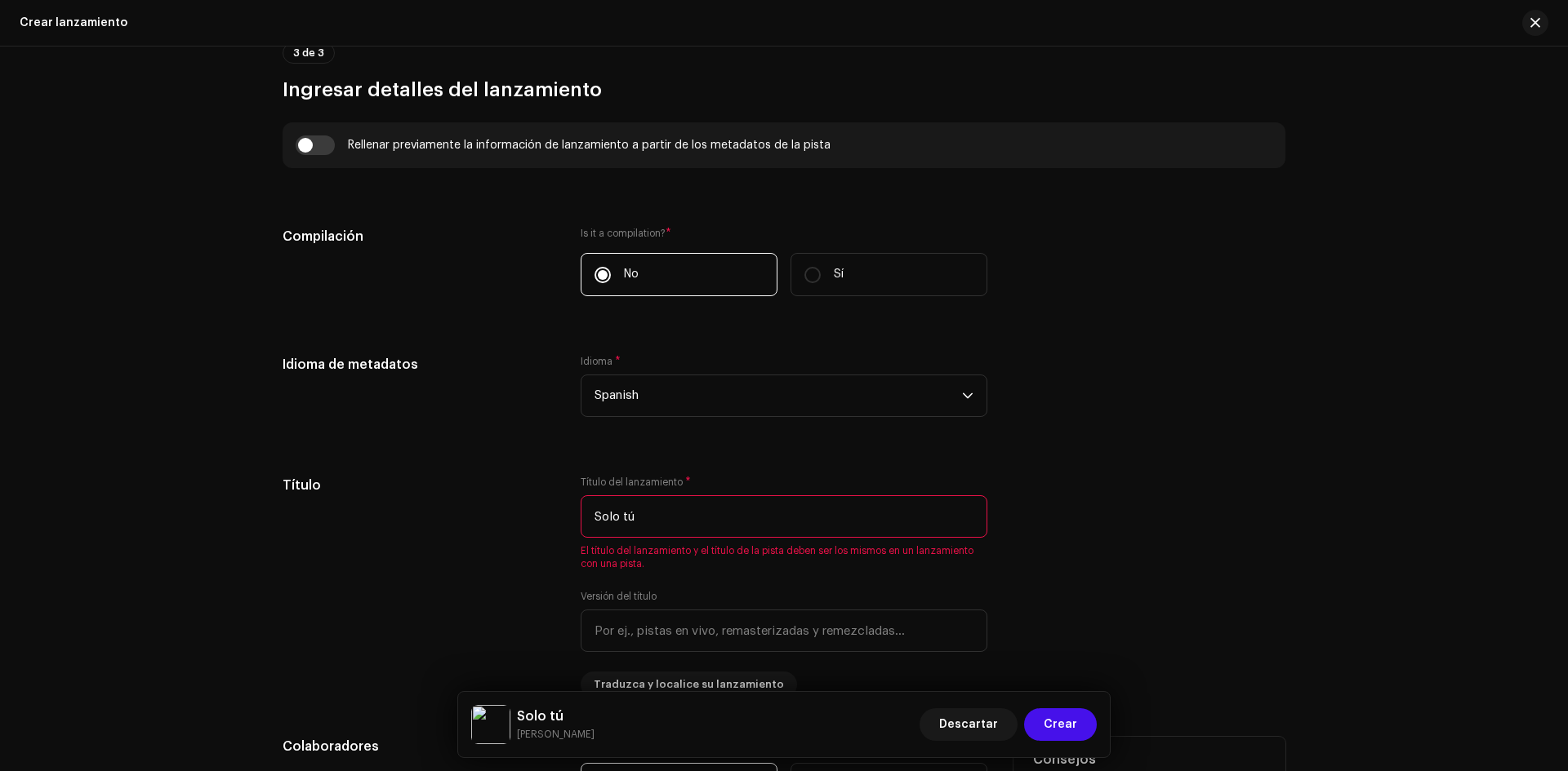
scroll to position [1628, 0]
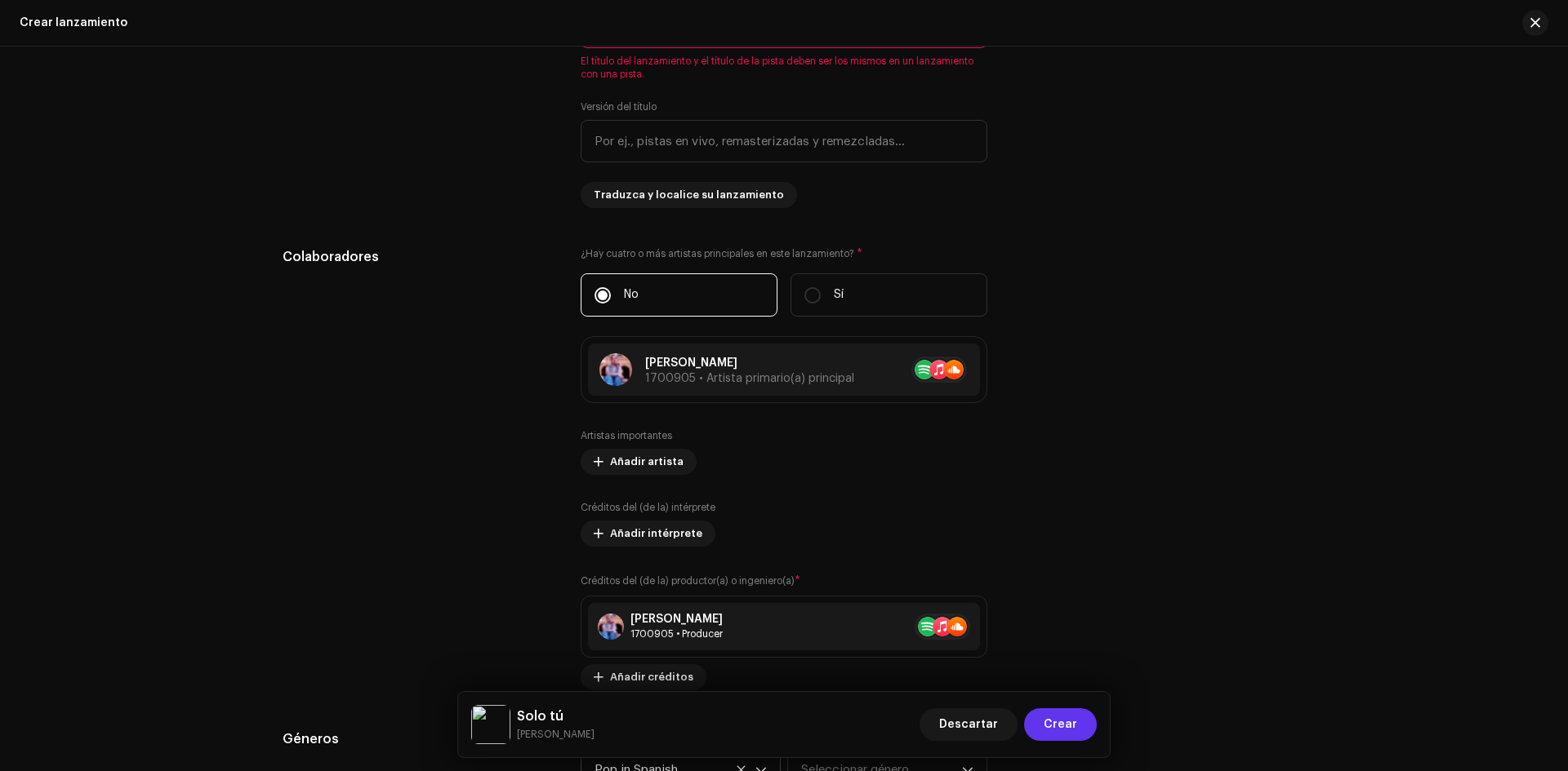
click at [1072, 718] on span "Crear" at bounding box center [1061, 724] width 34 height 33
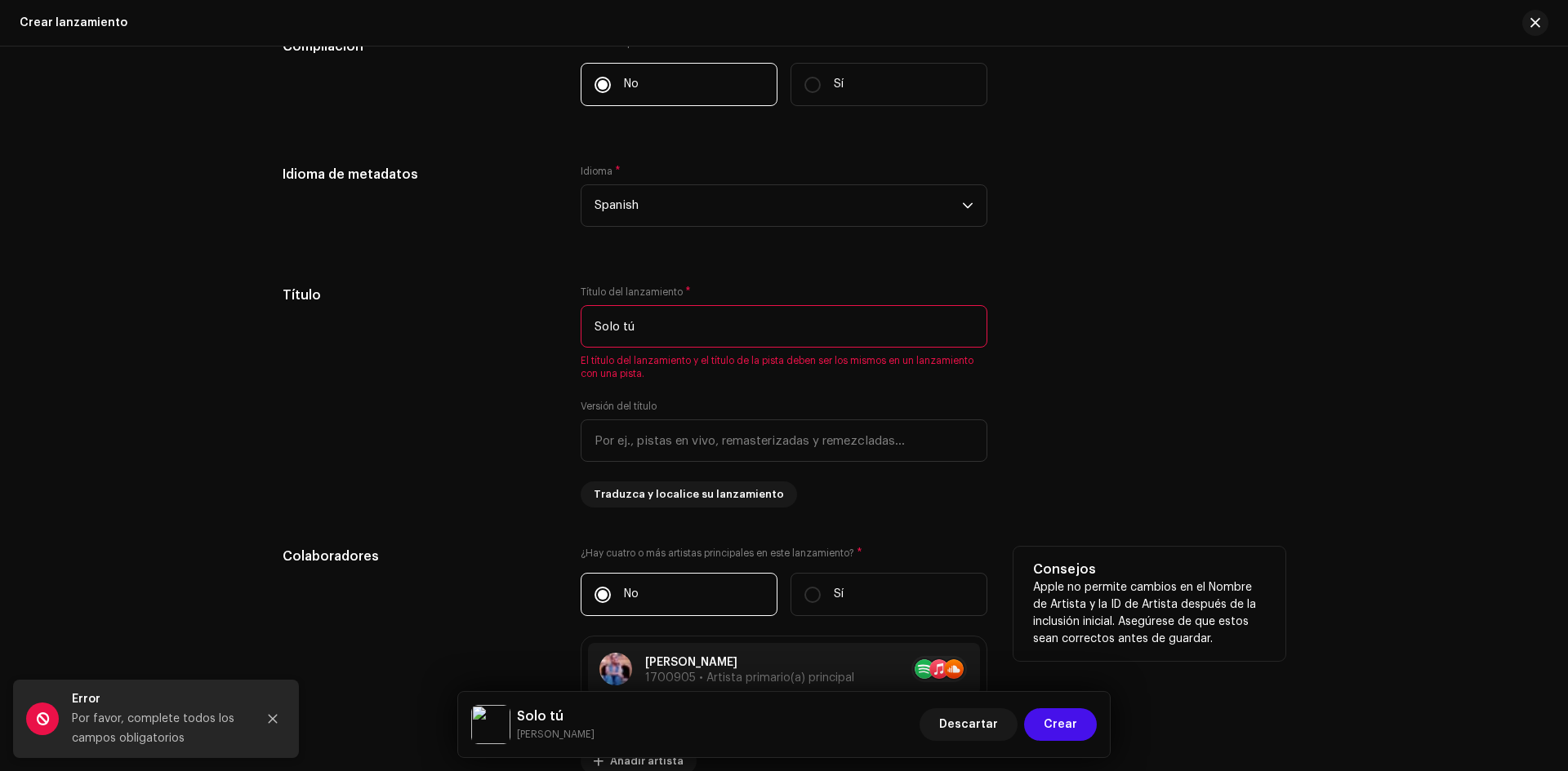
scroll to position [1220, 0]
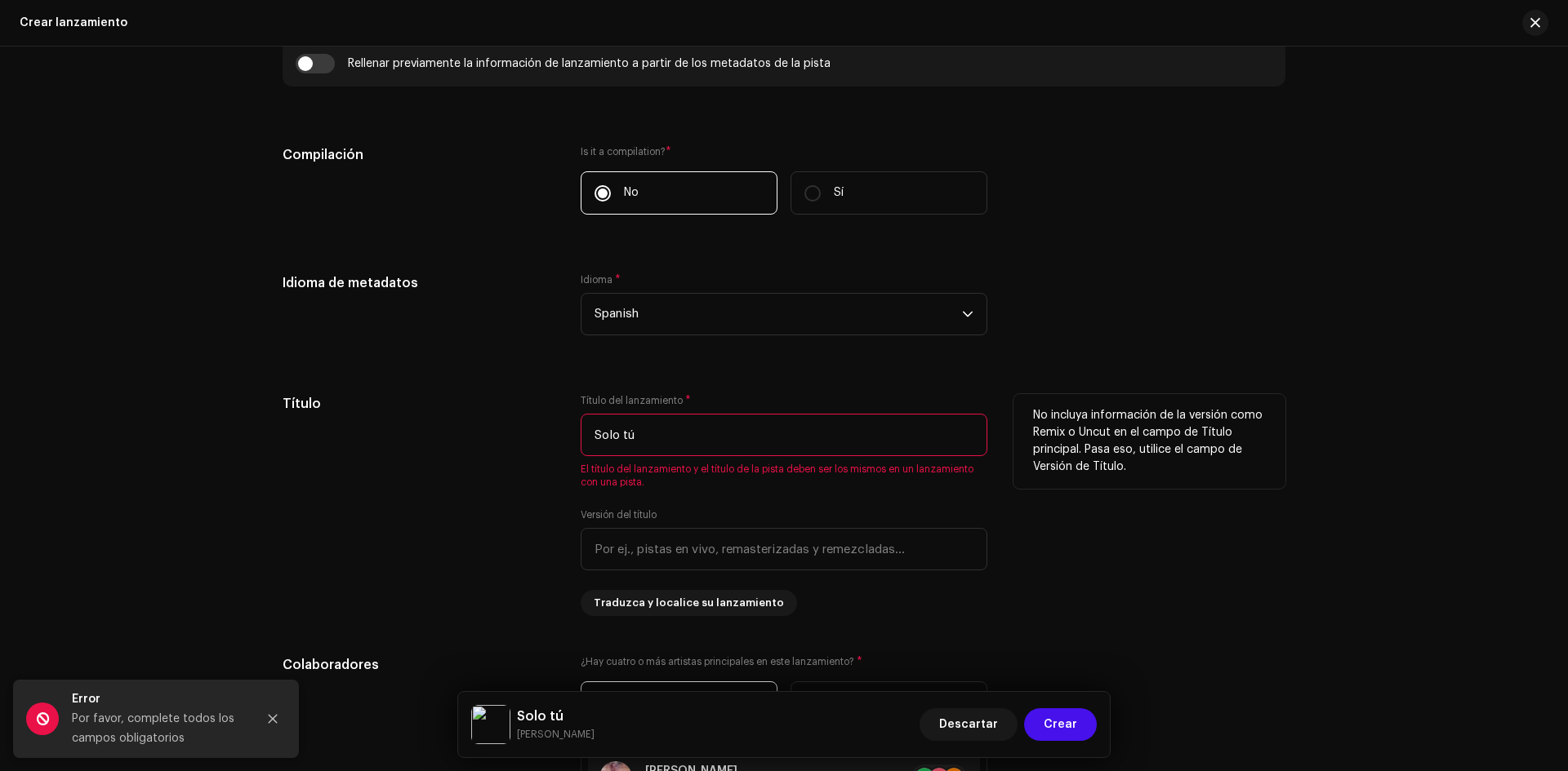
click at [686, 440] on input "Solo tú" at bounding box center [784, 434] width 407 height 42
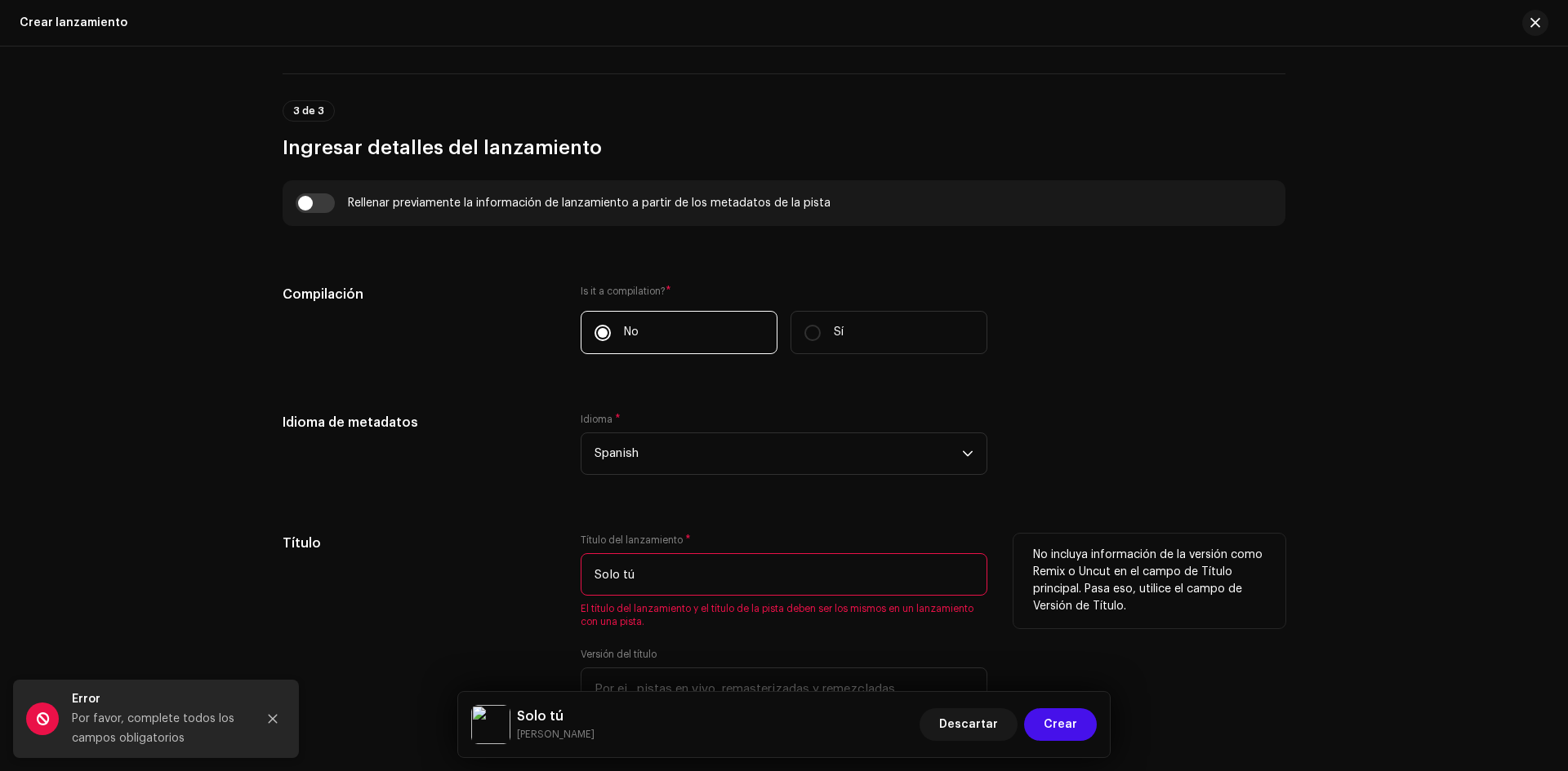
scroll to position [1057, 0]
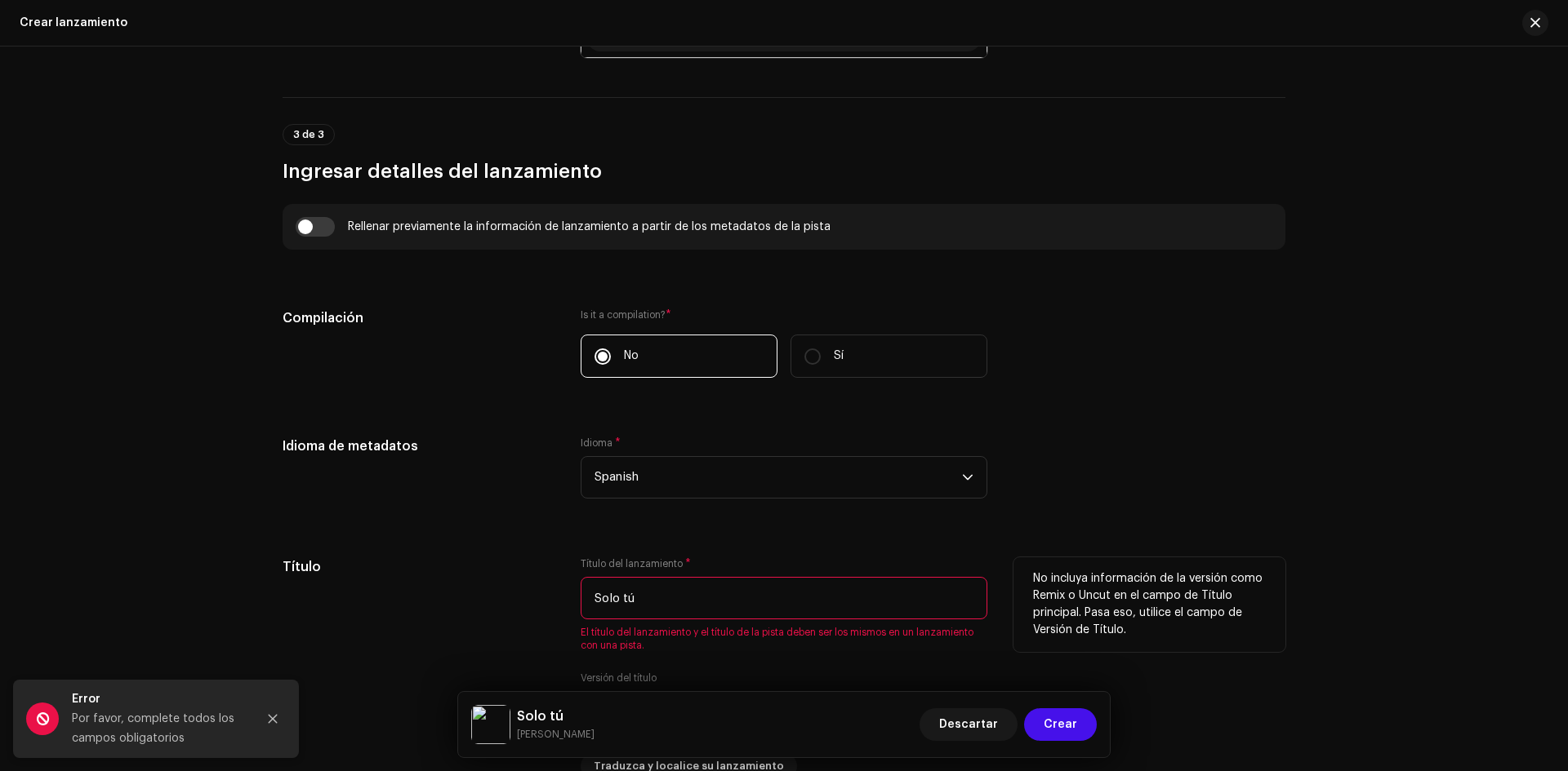
click at [666, 608] on input "Solo tú" at bounding box center [784, 597] width 407 height 42
drag, startPoint x: 1070, startPoint y: 717, endPoint x: 963, endPoint y: 535, distance: 211.1
click at [973, 554] on div "Crear lanzamiento Crear un nuevo lanzamiento Le guiaremos en todo el proceso, d…" at bounding box center [784, 386] width 1568 height 771
click at [590, 597] on input "Solo tú" at bounding box center [784, 597] width 407 height 42
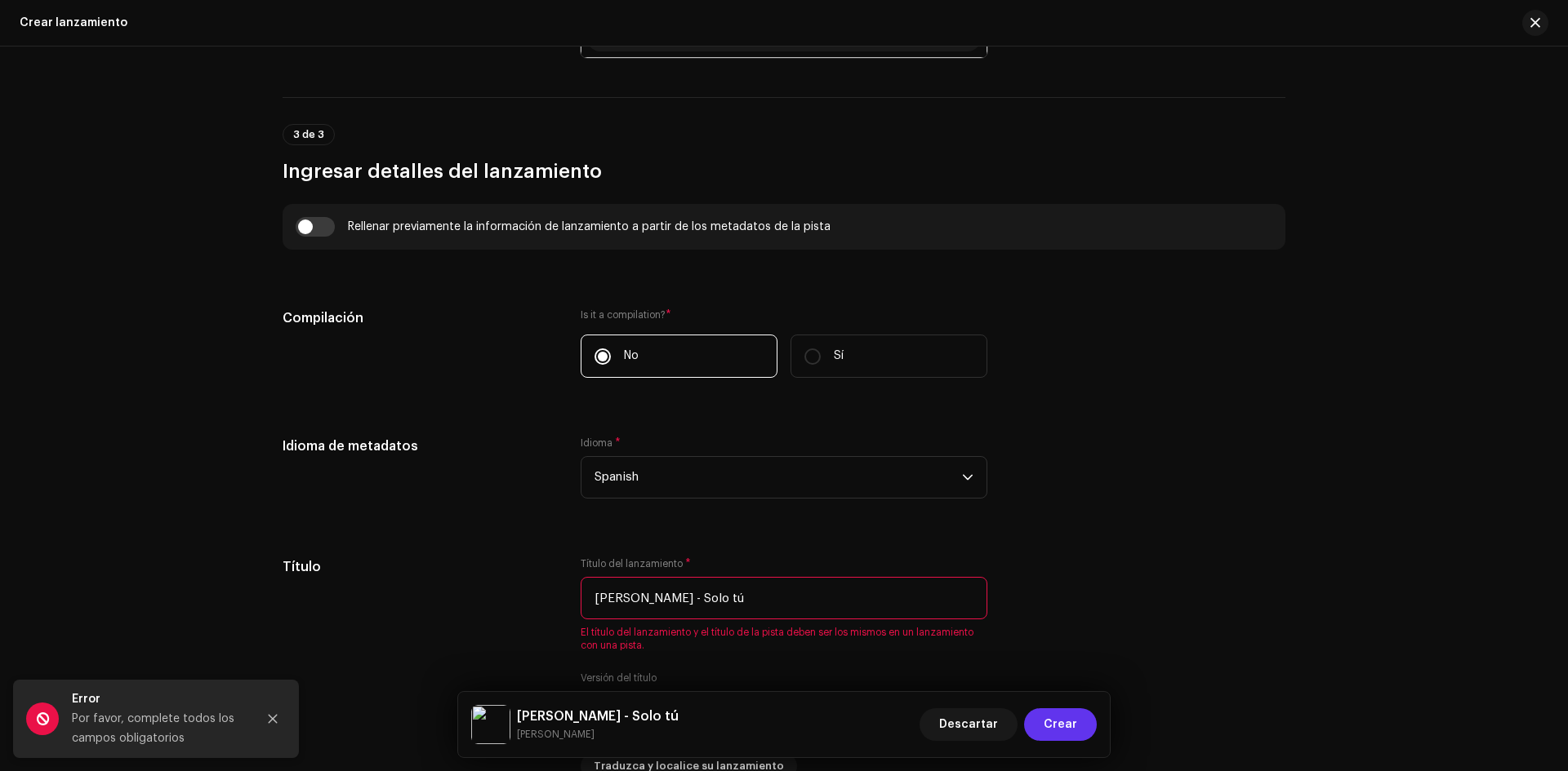
click at [1066, 727] on span "Crear" at bounding box center [1061, 724] width 34 height 33
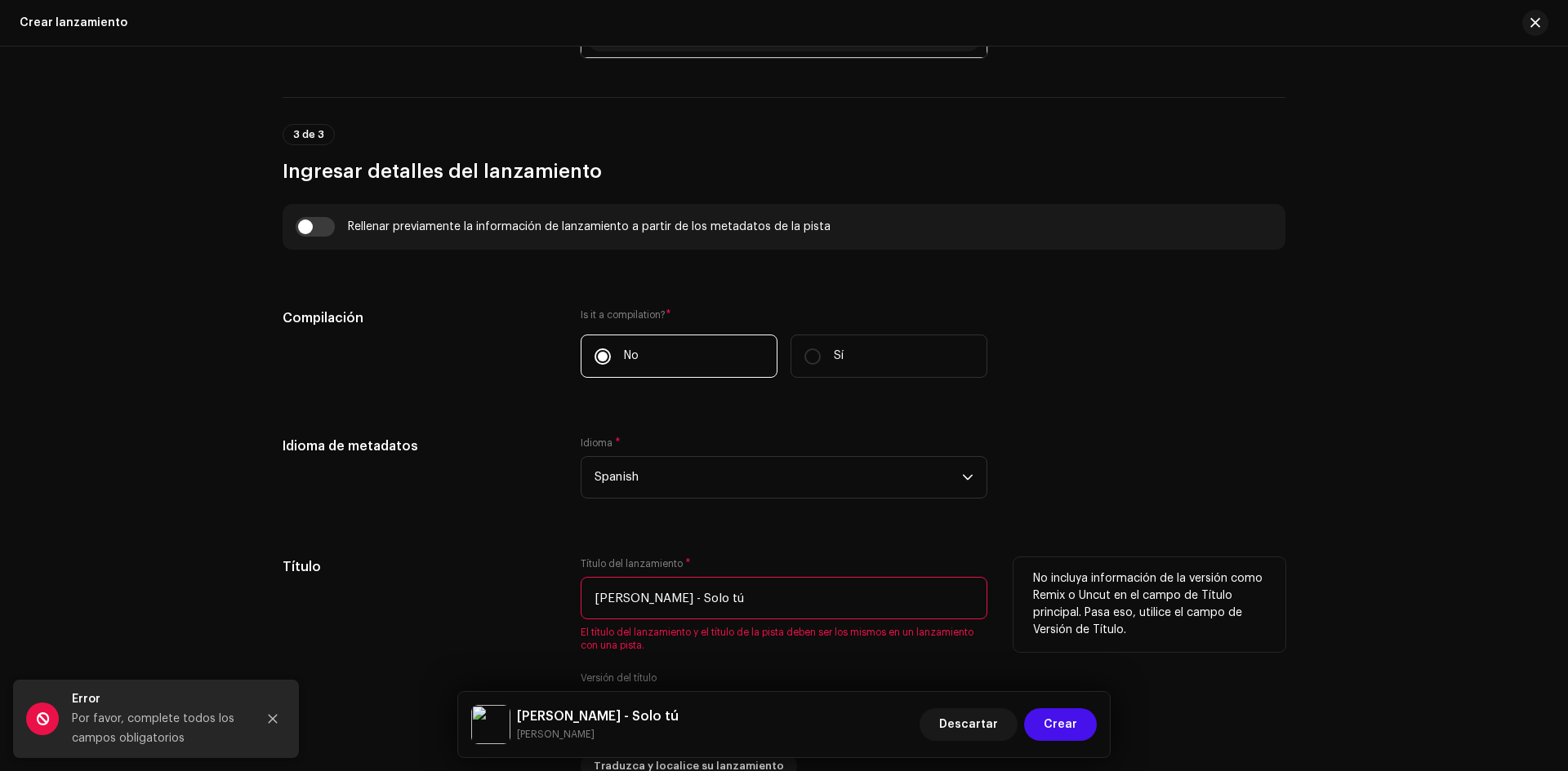
drag, startPoint x: 686, startPoint y: 602, endPoint x: 534, endPoint y: 617, distance: 152.7
click at [540, 623] on div "Título Título del lanzamiento * Miriam Barrera - Solo tú El título del lanzamie…" at bounding box center [784, 668] width 1003 height 222
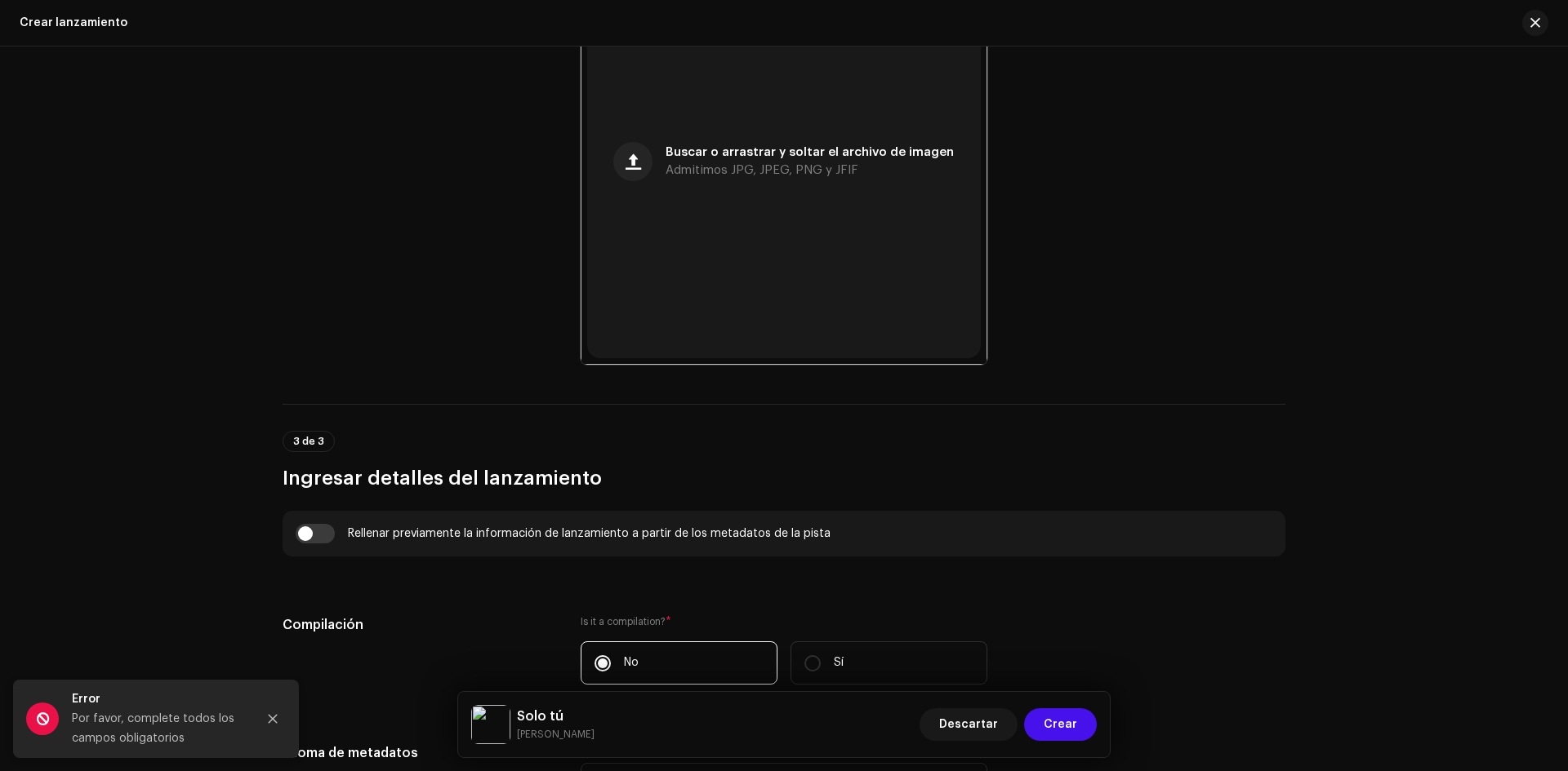
scroll to position [730, 0]
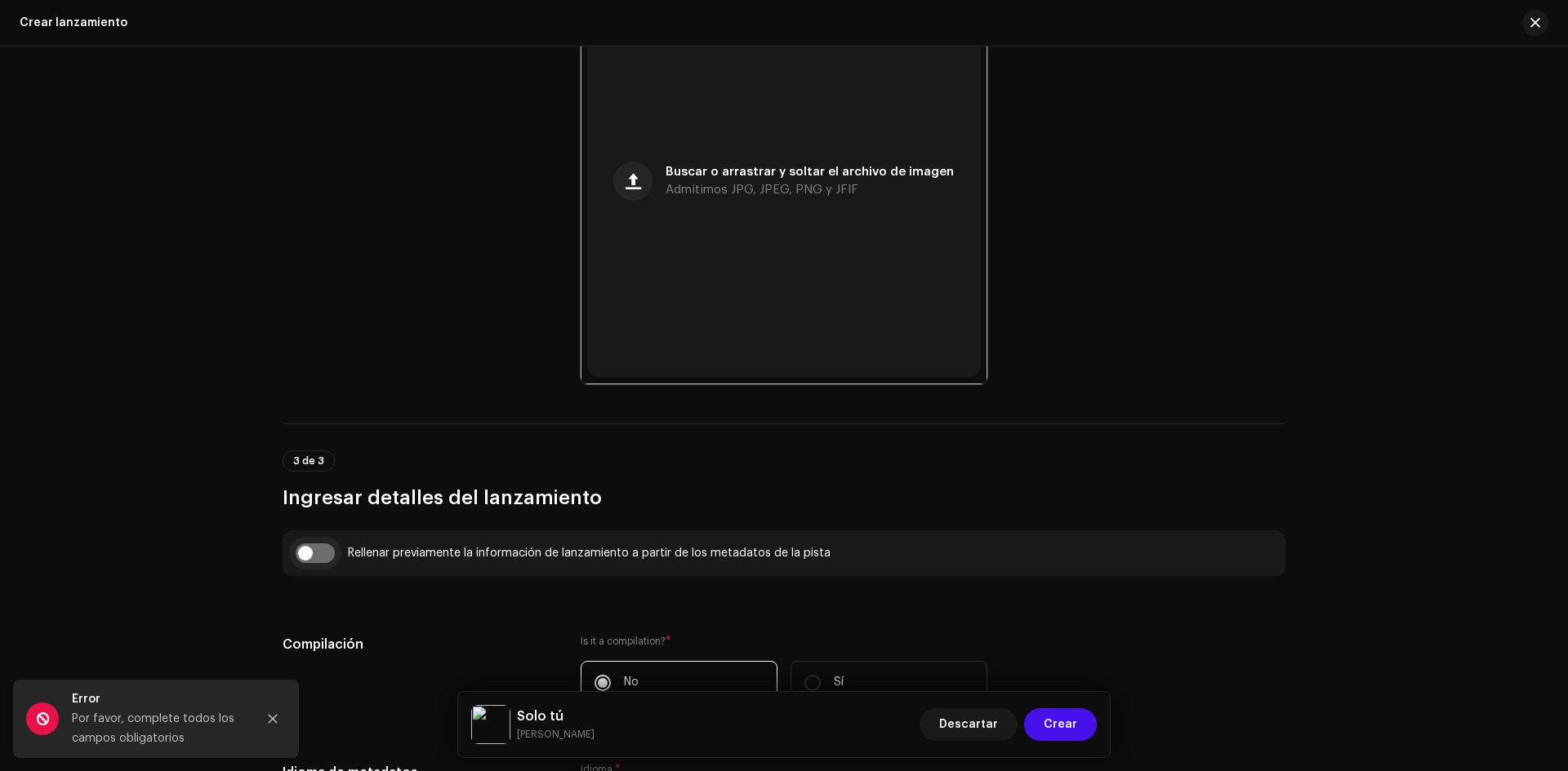
type input "Solo tú"
click at [318, 549] on input "checkbox" at bounding box center [316, 553] width 39 height 20
checkbox input "true"
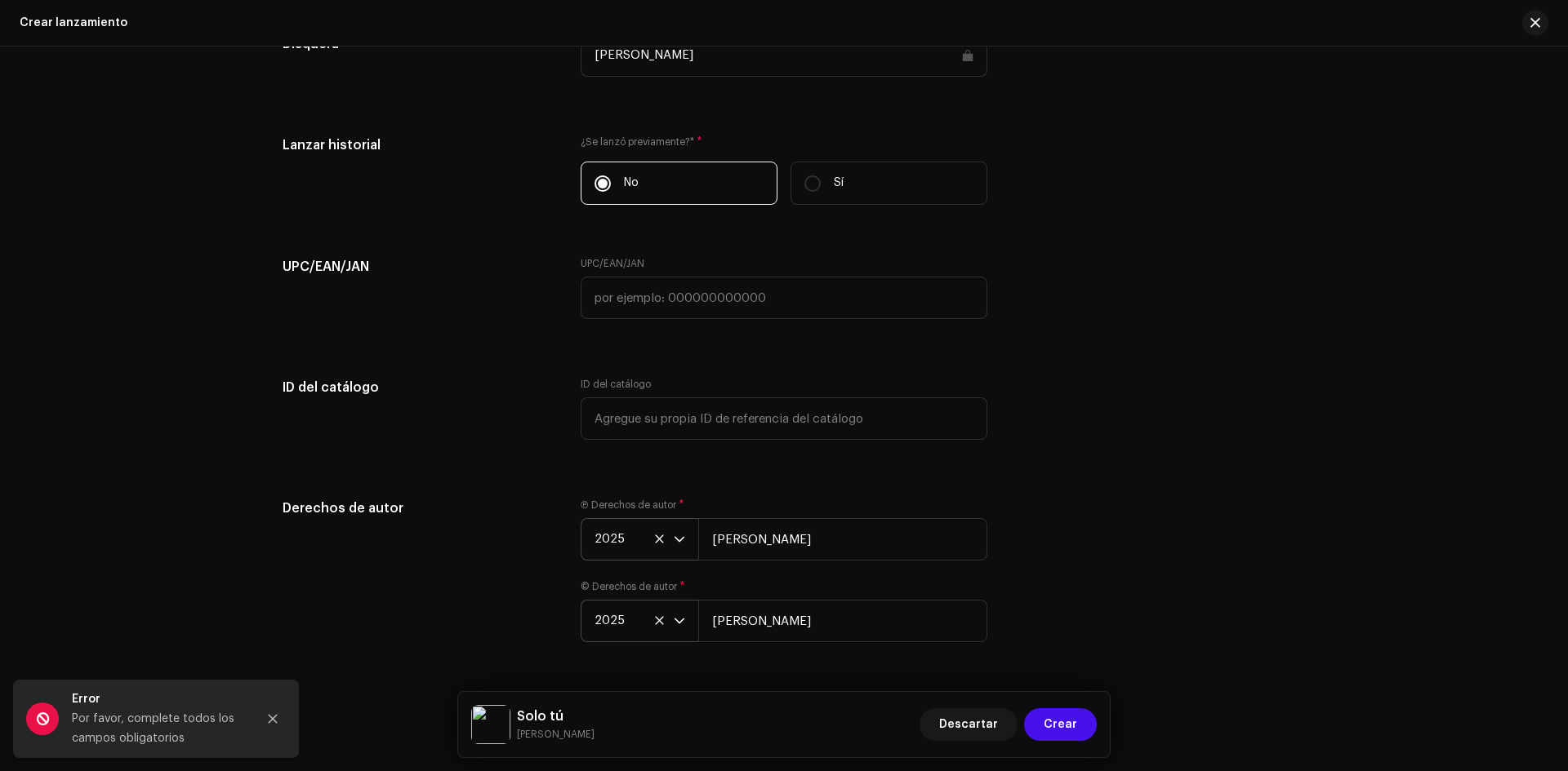
scroll to position [2573, 0]
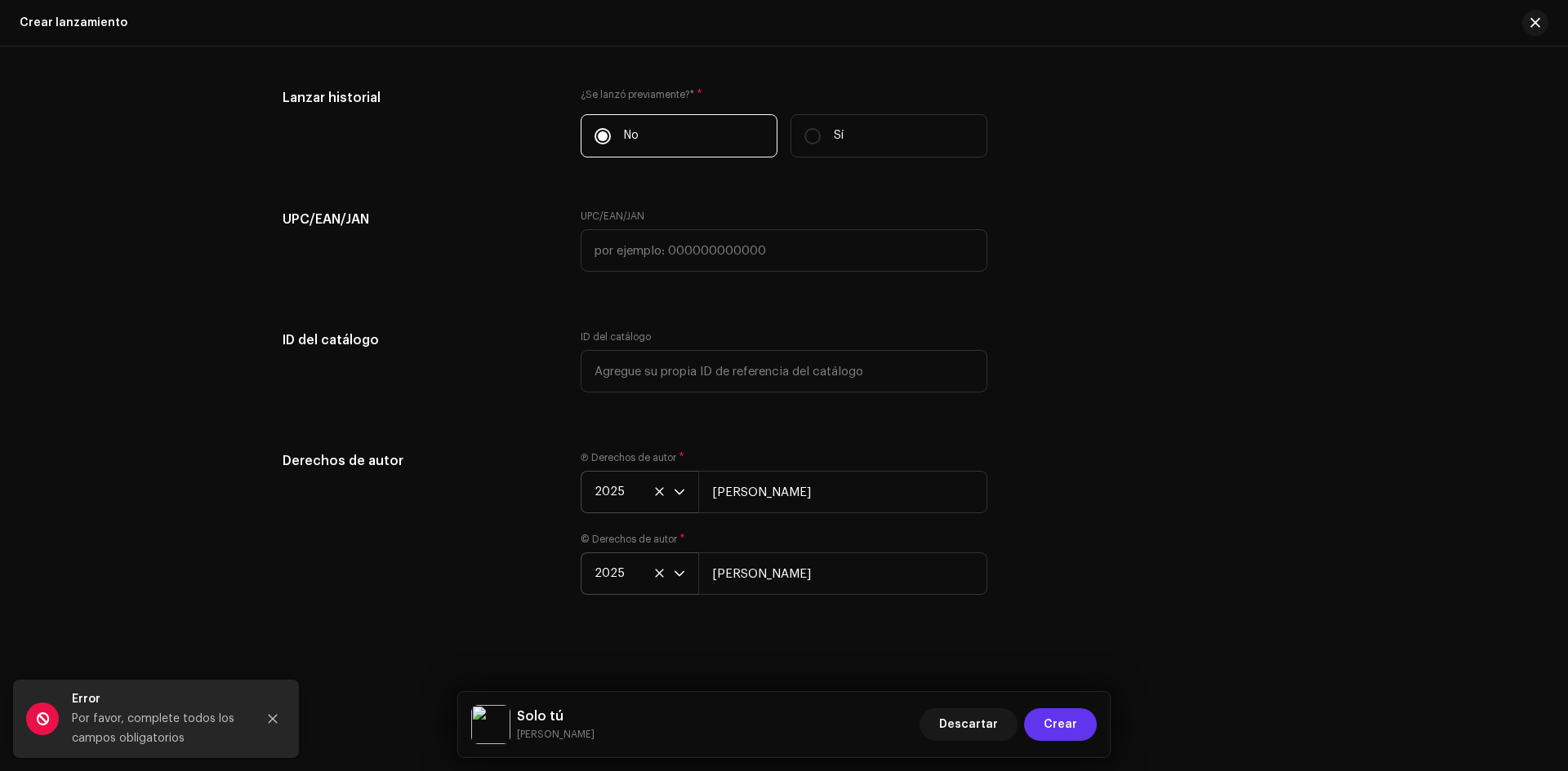
click at [1078, 716] on button "Crear" at bounding box center [1061, 724] width 73 height 33
click at [1053, 732] on span "Crear" at bounding box center [1061, 724] width 34 height 33
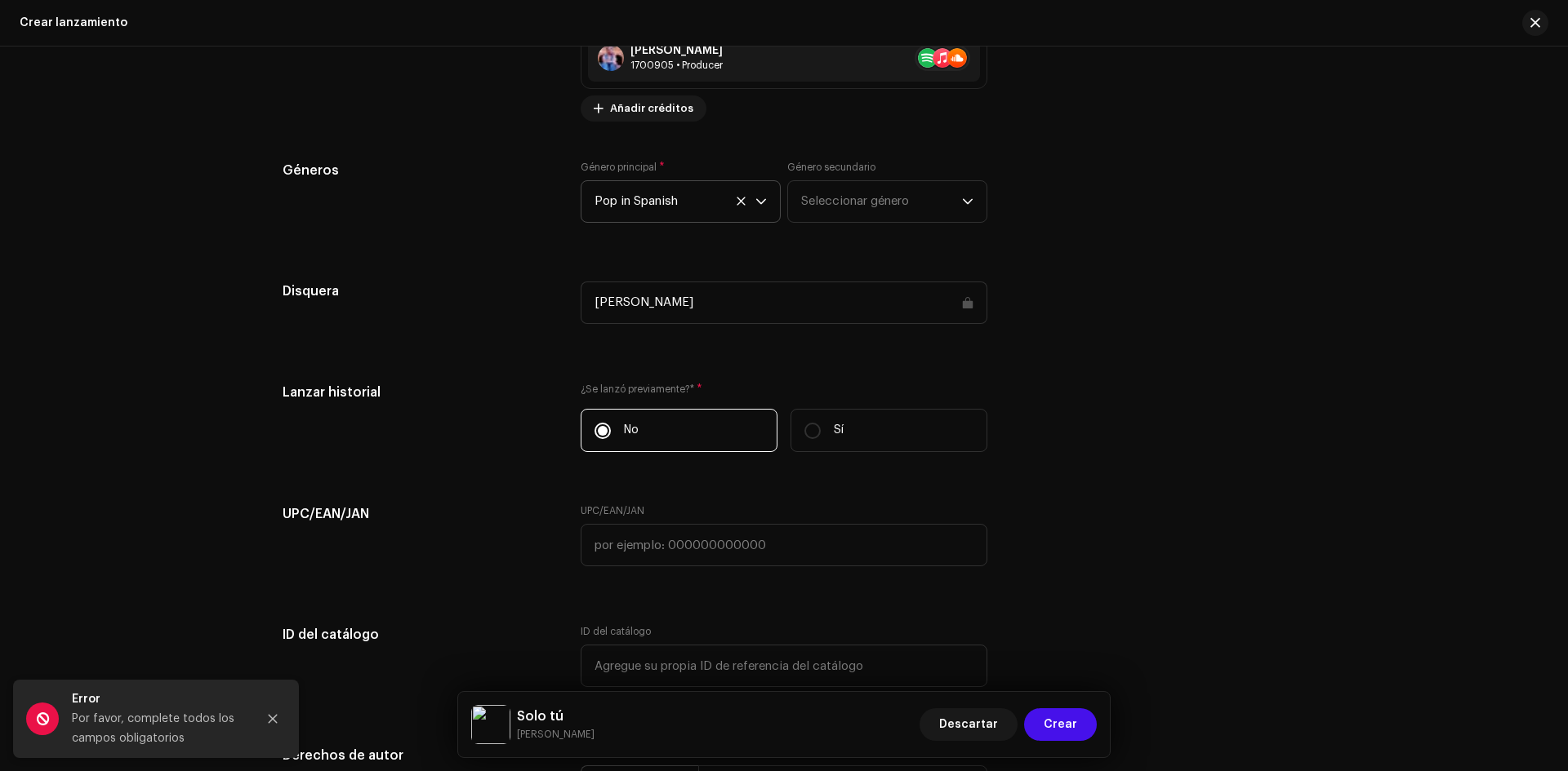
scroll to position [2247, 0]
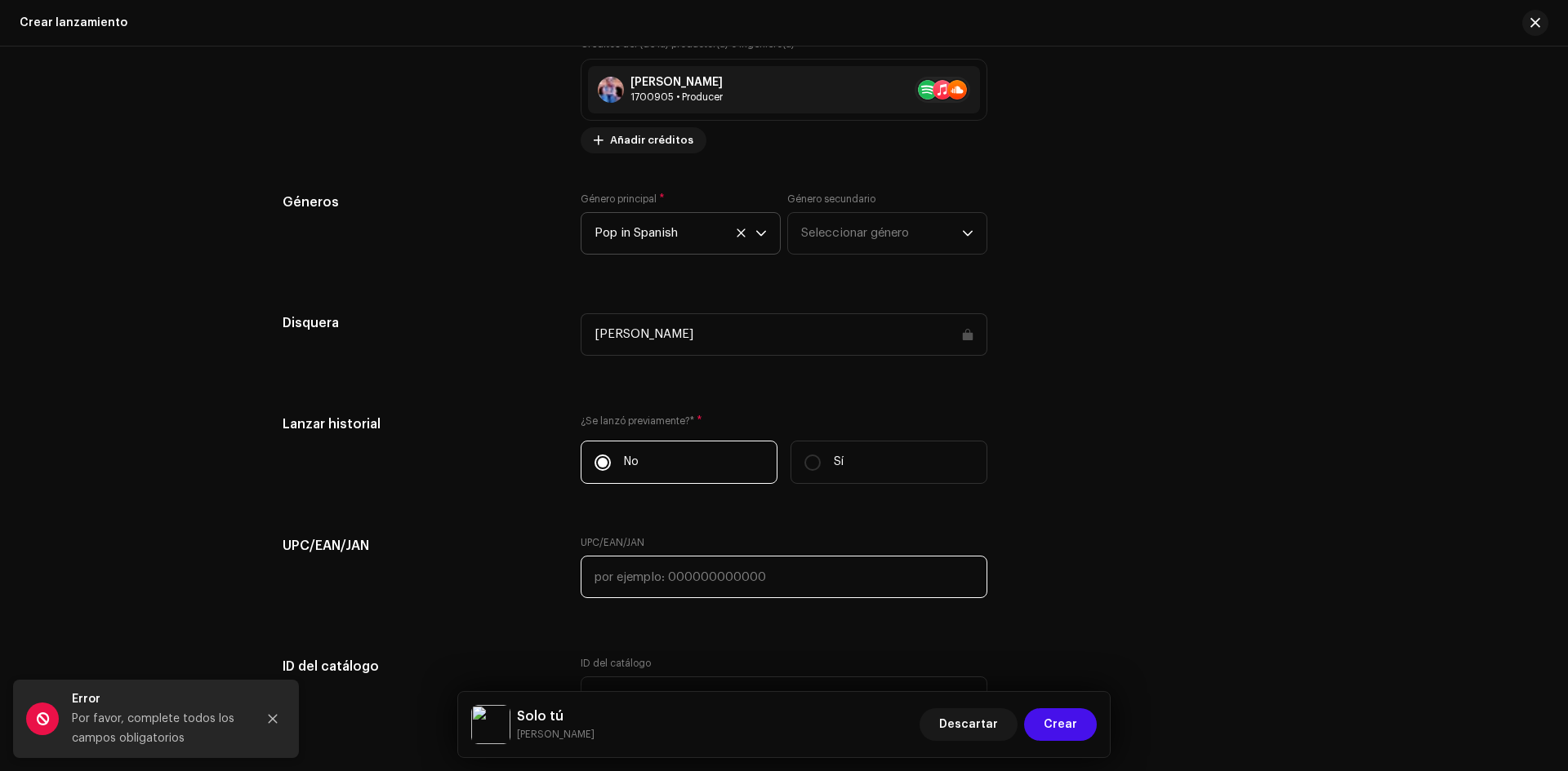
click at [621, 562] on input "text" at bounding box center [784, 577] width 407 height 42
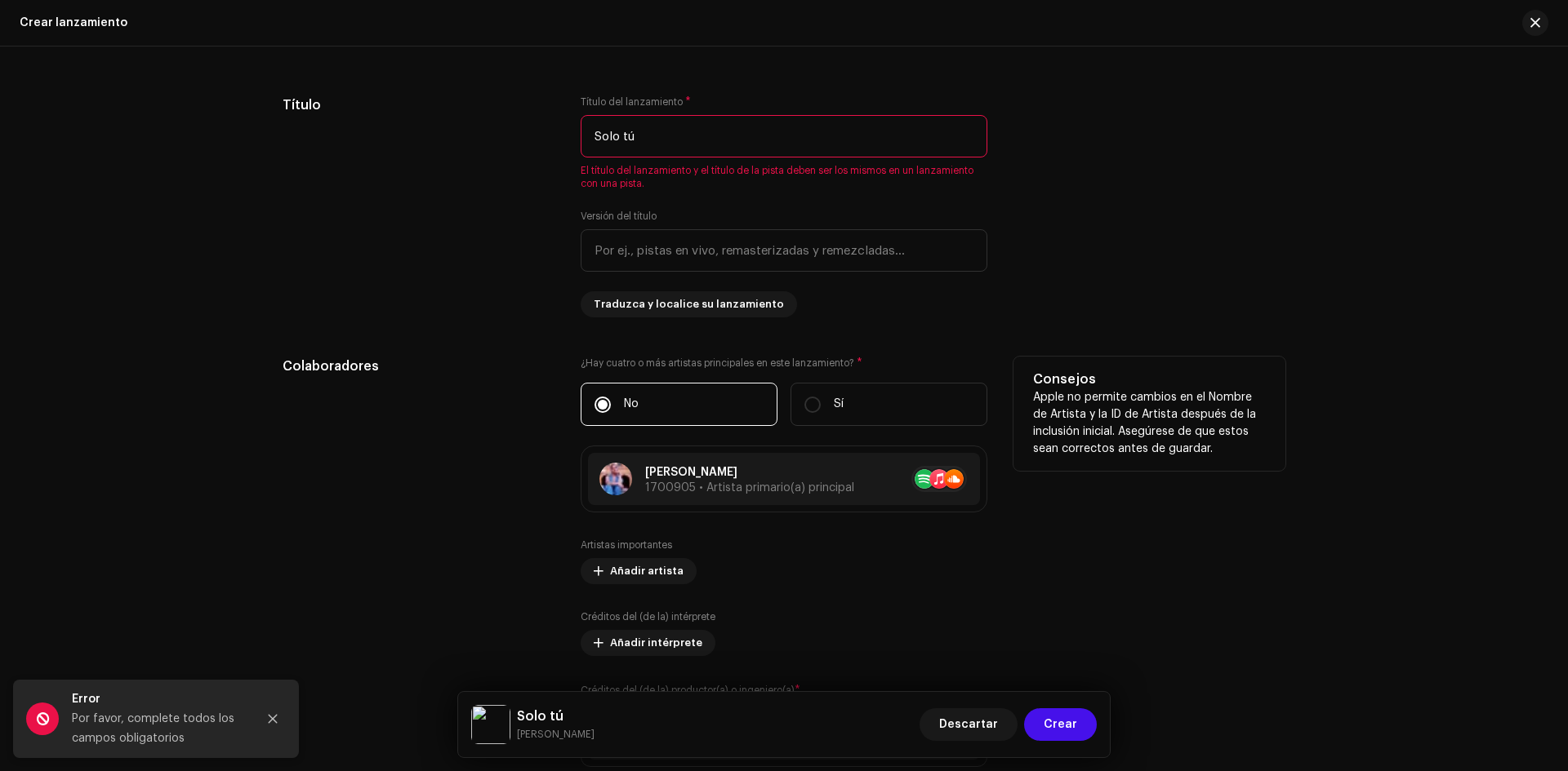
scroll to position [1593, 0]
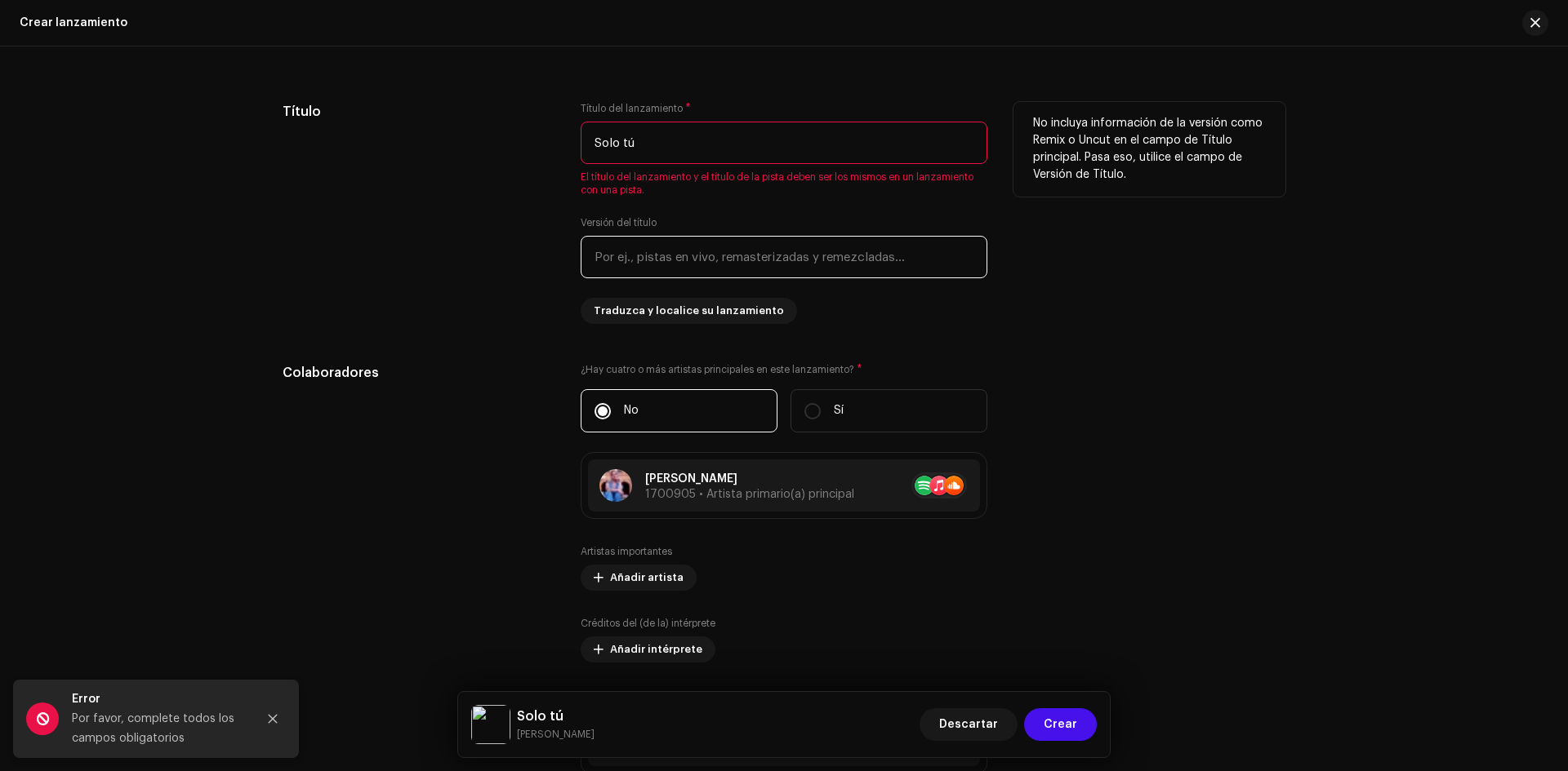
click at [680, 257] on input "text" at bounding box center [784, 257] width 407 height 42
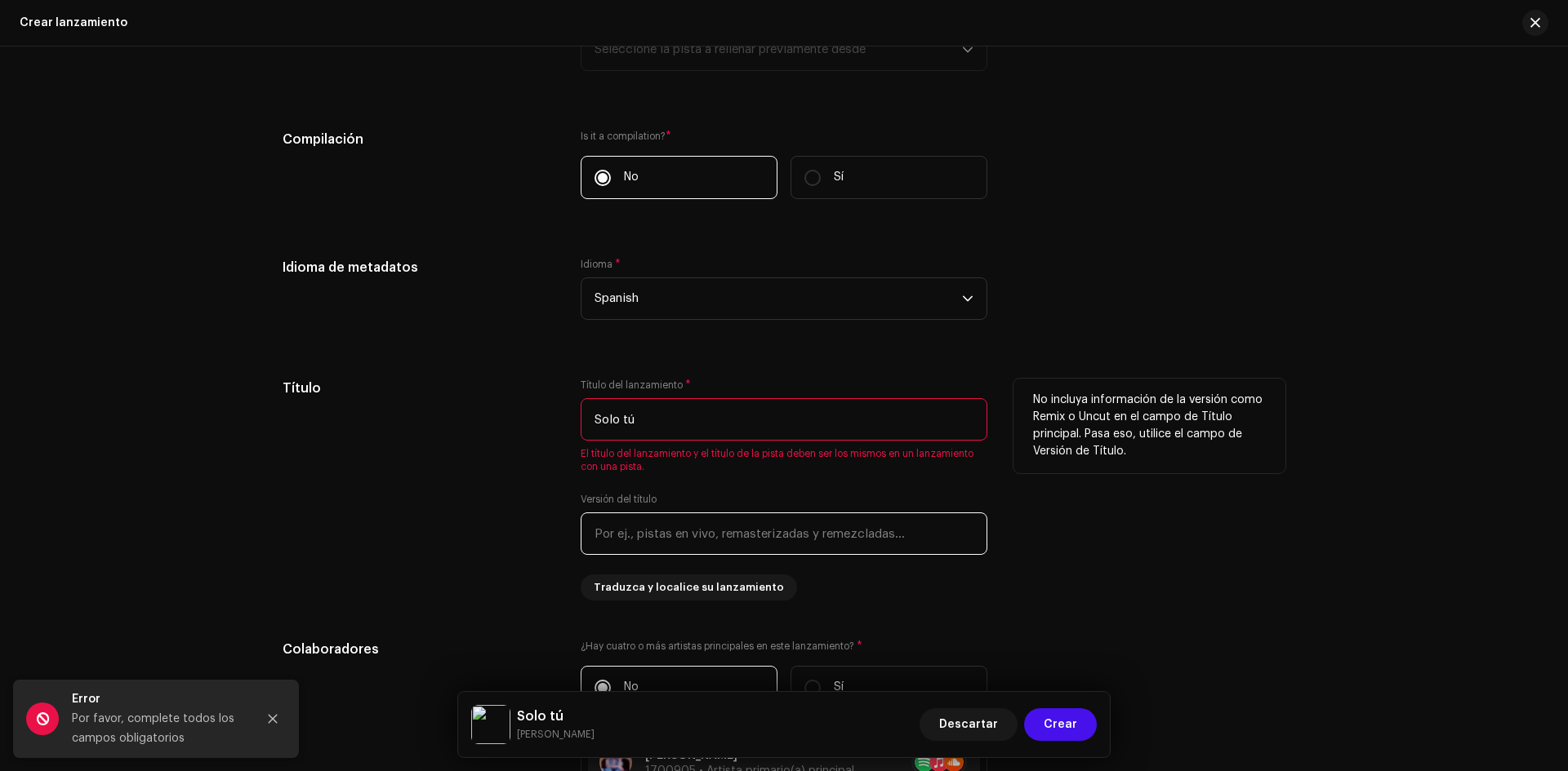
scroll to position [1185, 0]
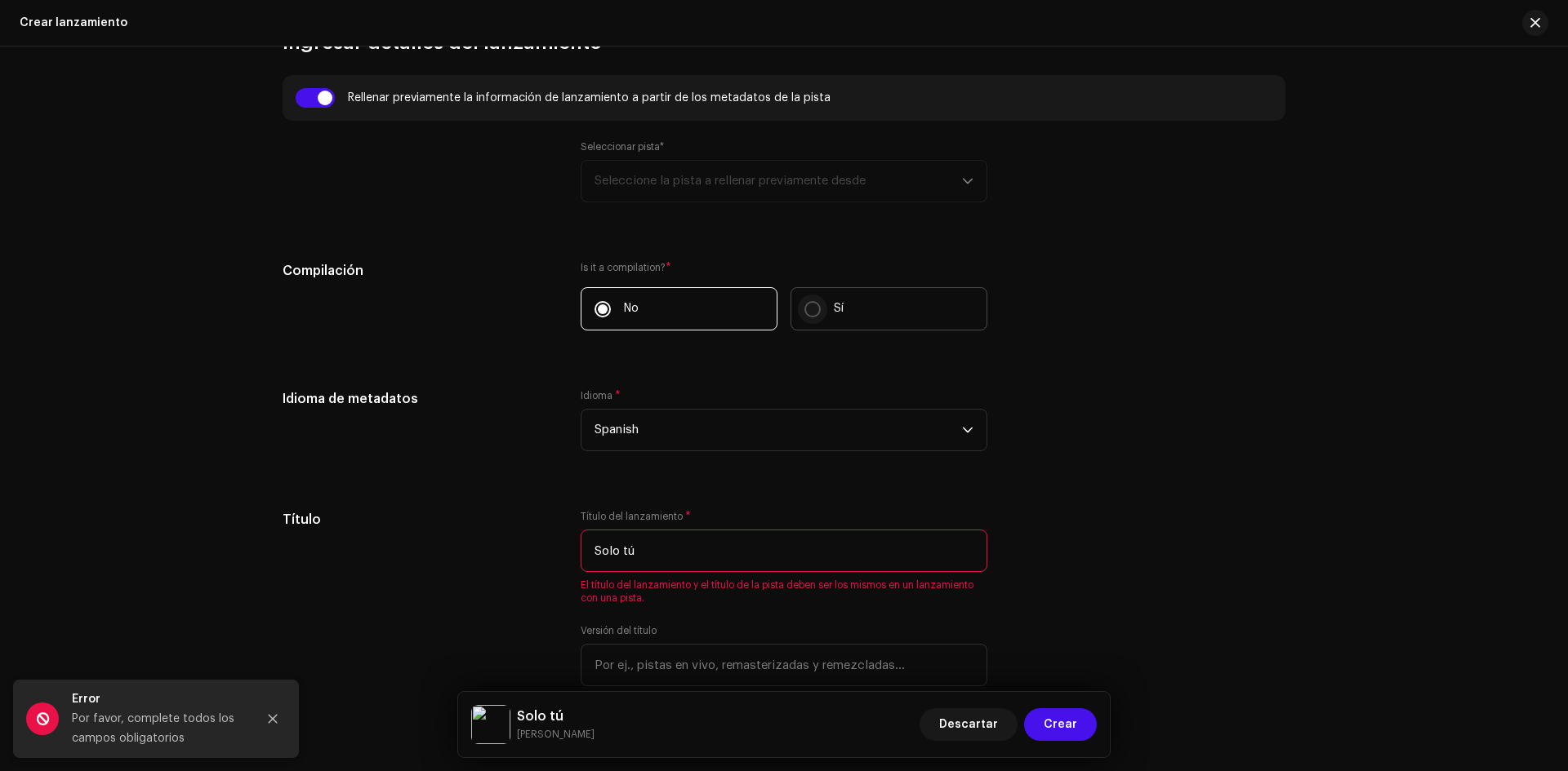
click at [812, 315] on input "Sí" at bounding box center [812, 309] width 16 height 16
radio input "true"
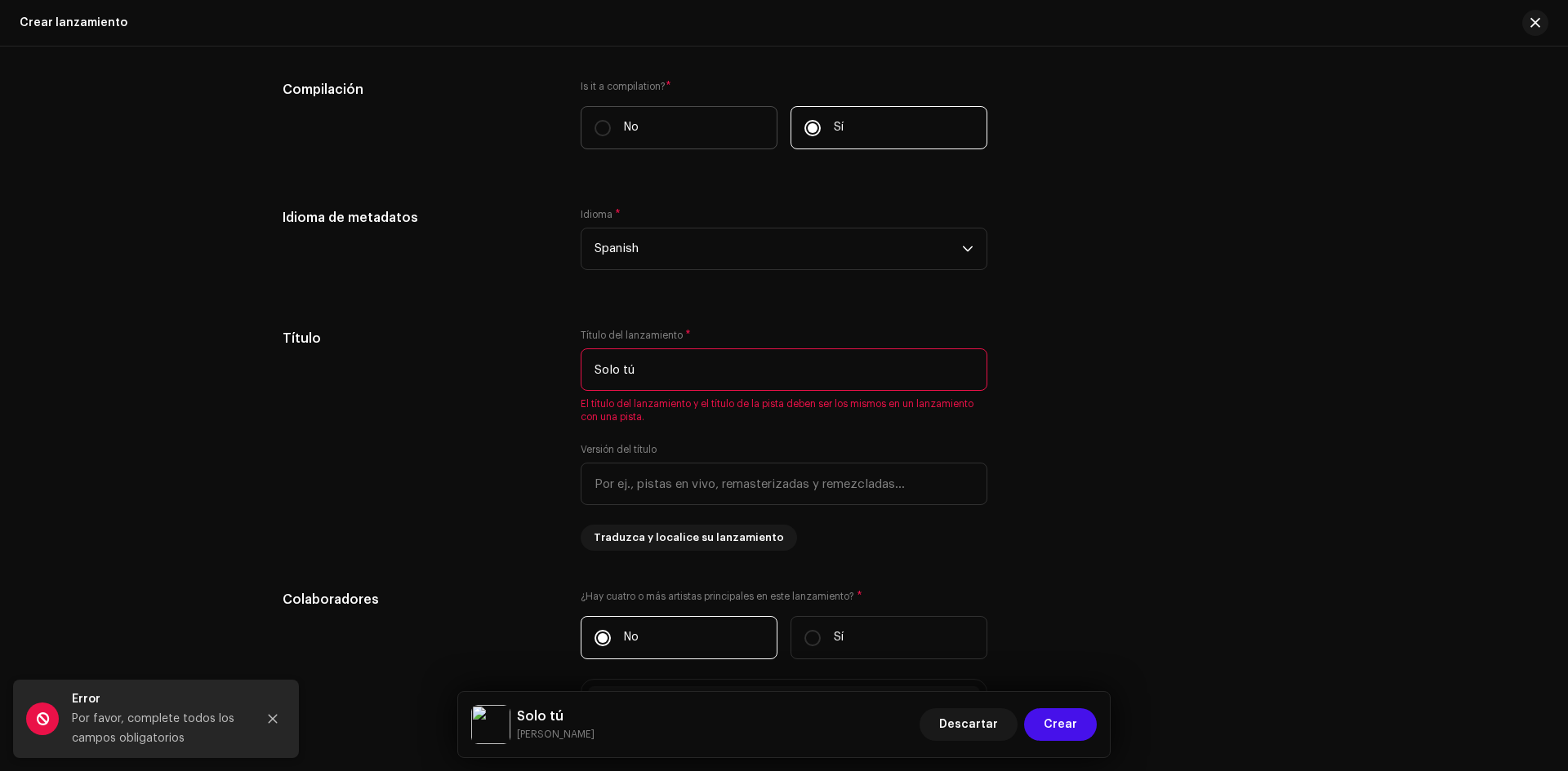
scroll to position [1267, 0]
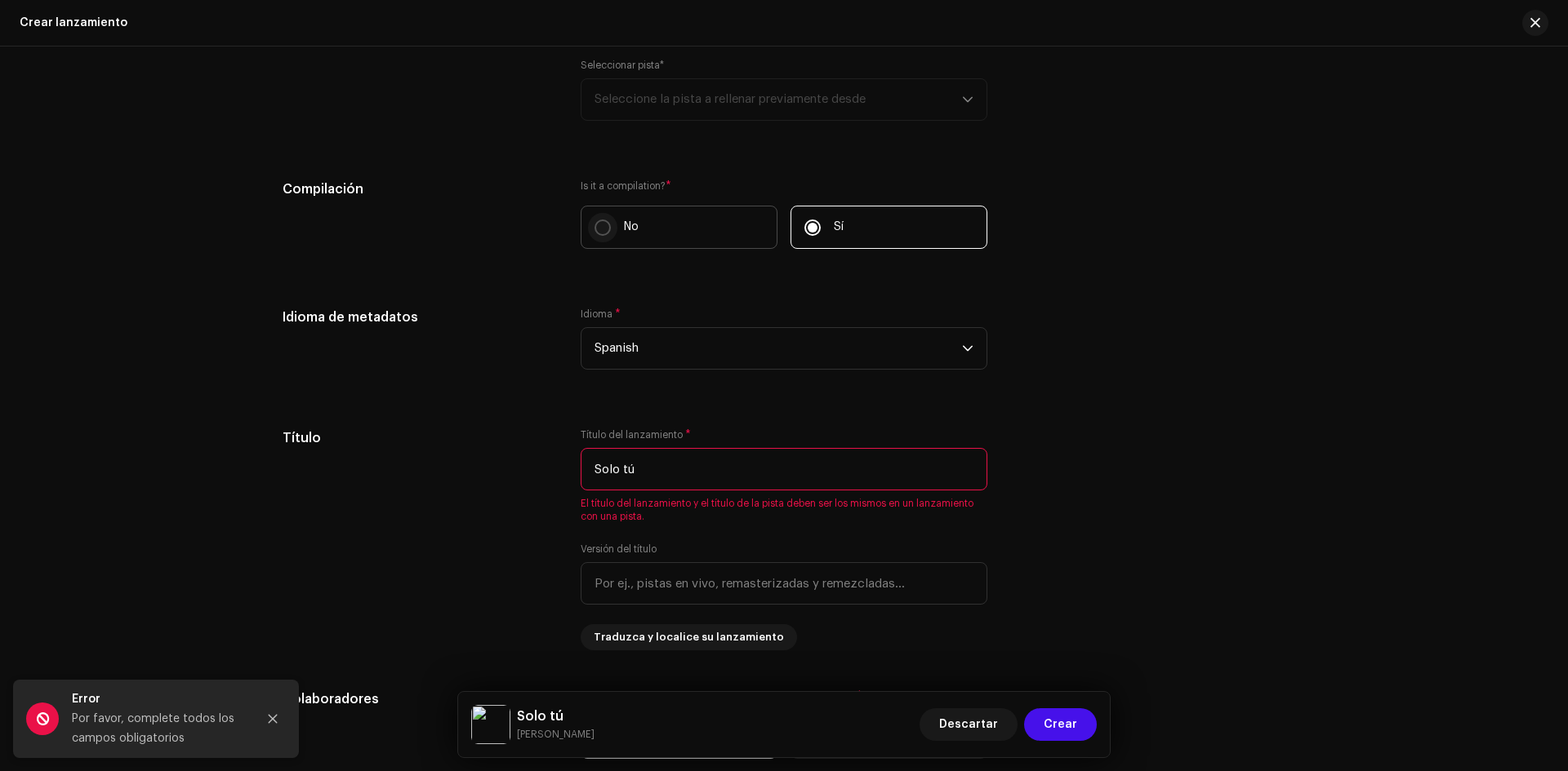
click at [604, 225] on input "No" at bounding box center [602, 227] width 16 height 16
radio input "true"
click at [702, 105] on div "Seleccionar pista* Seleccione la pista a rellenar previamente desde" at bounding box center [784, 90] width 407 height 62
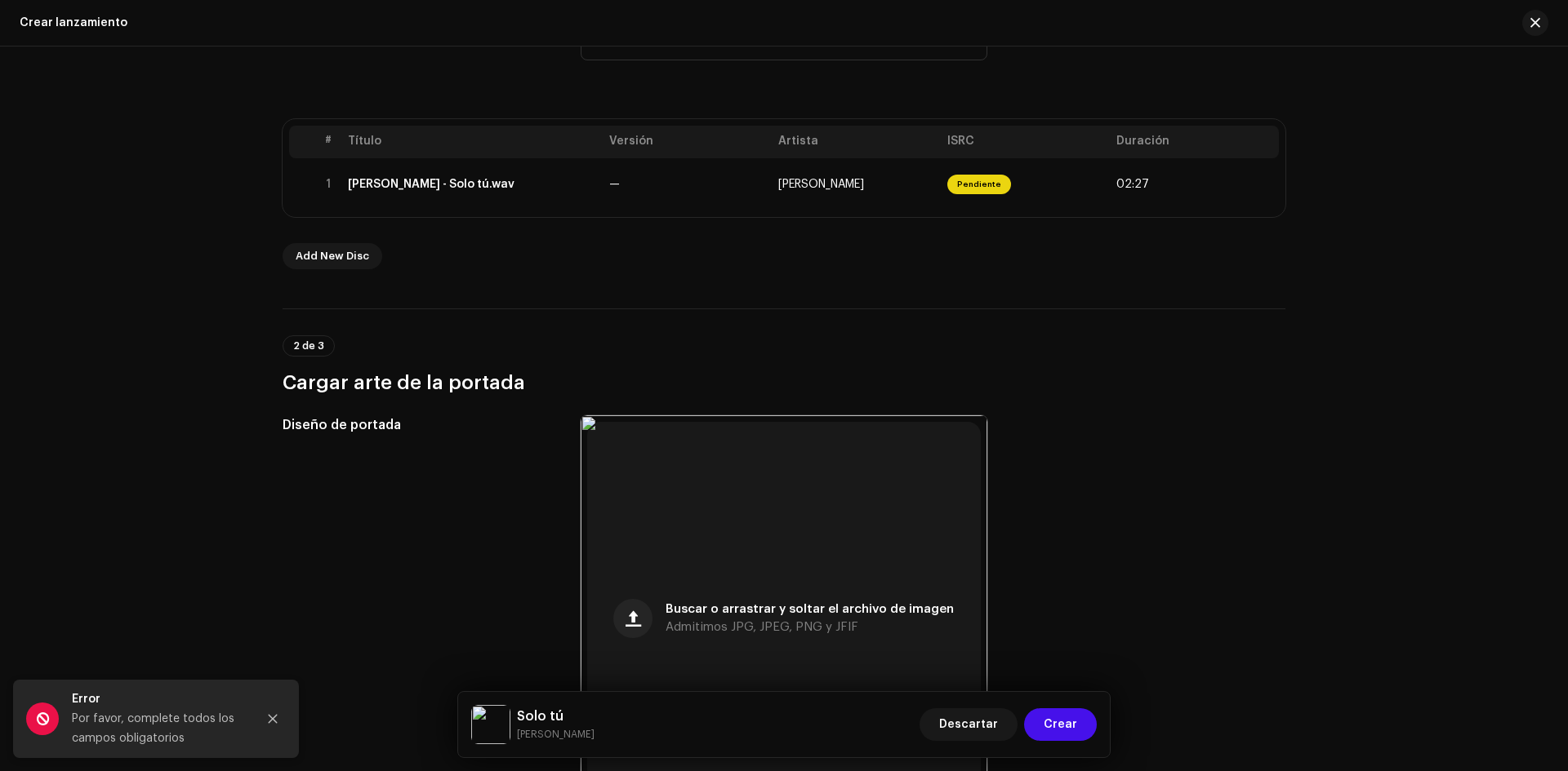
scroll to position [287, 0]
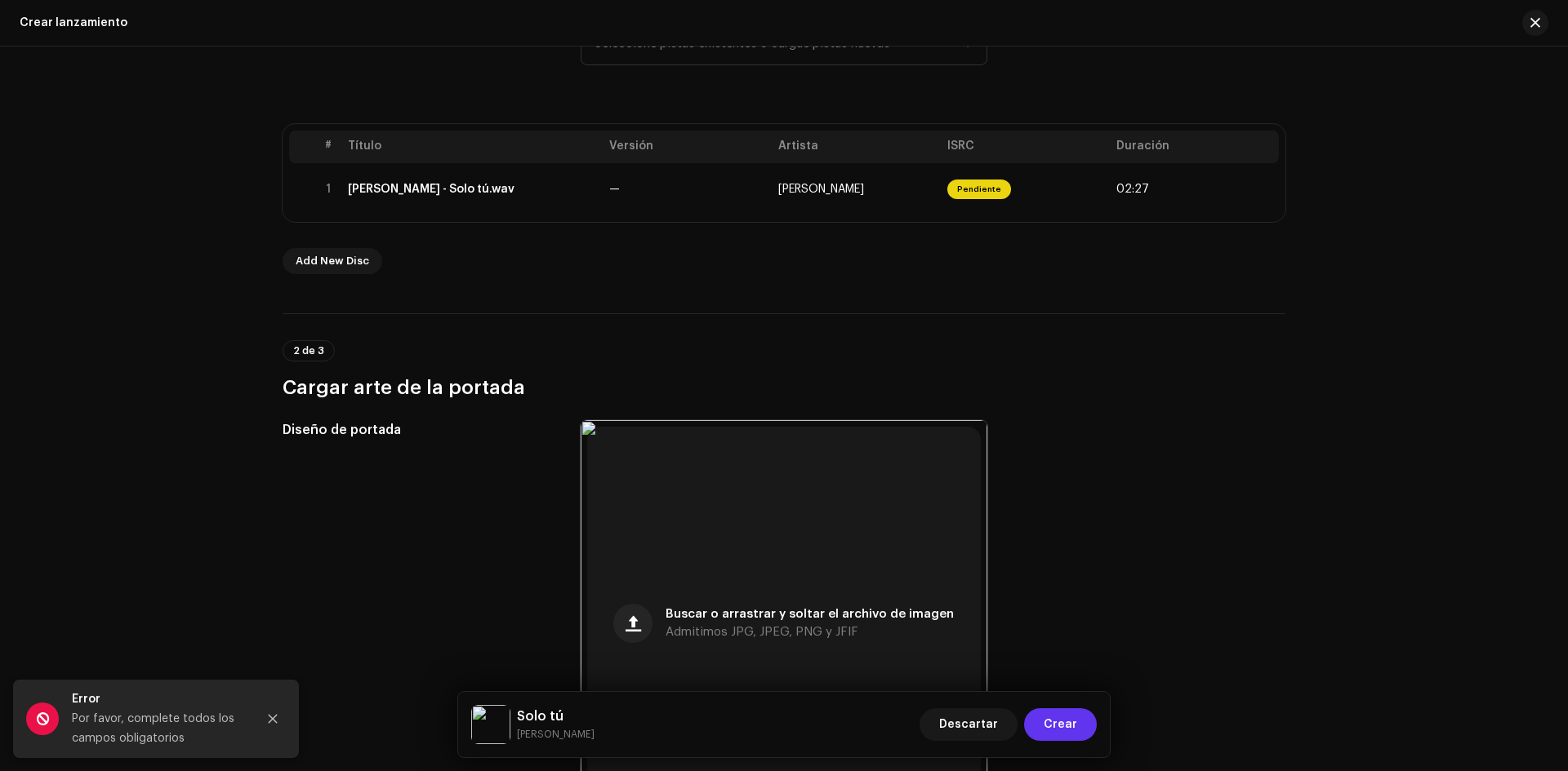
click at [1073, 724] on span "Crear" at bounding box center [1061, 724] width 34 height 33
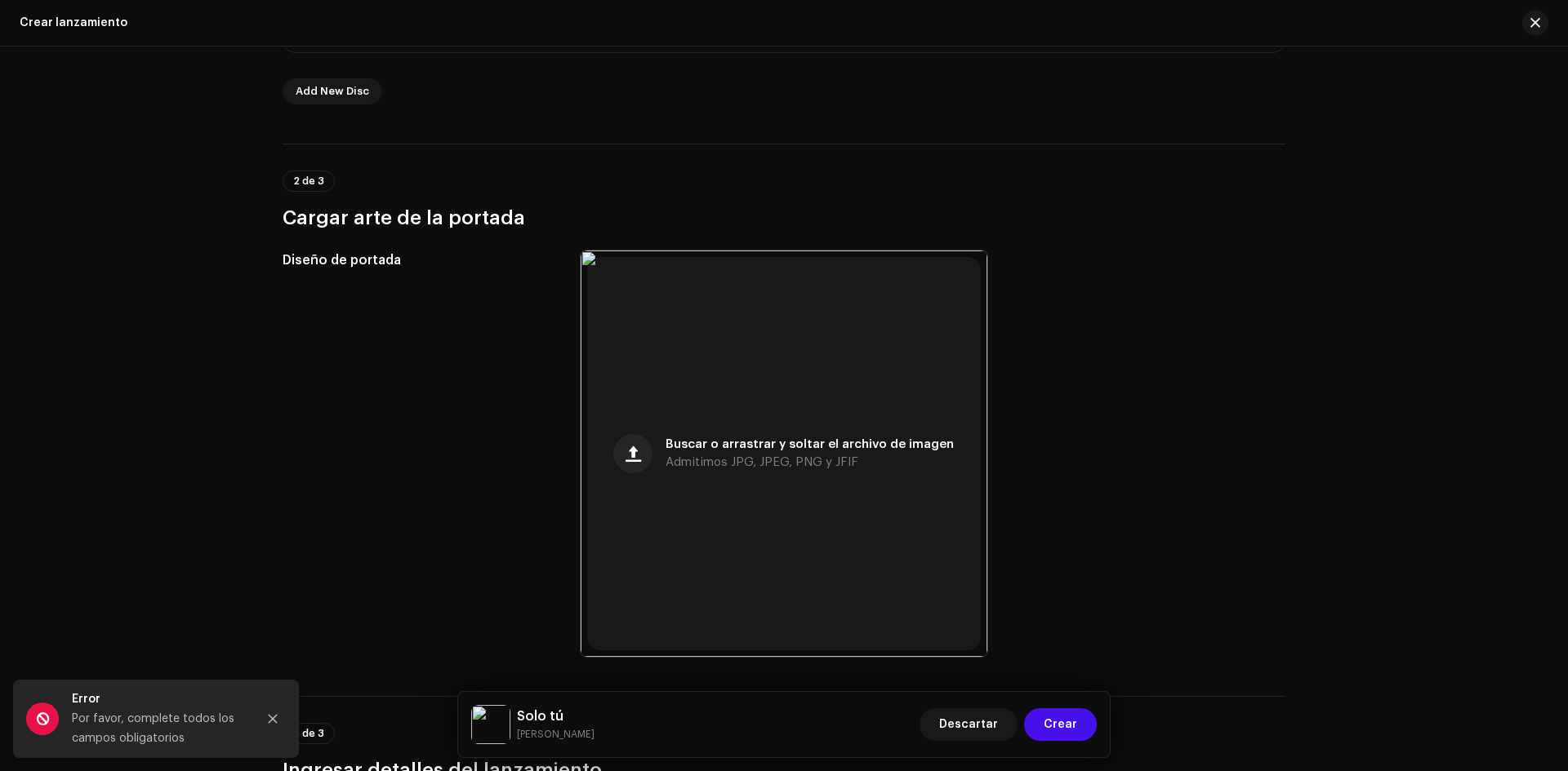
scroll to position [532, 0]
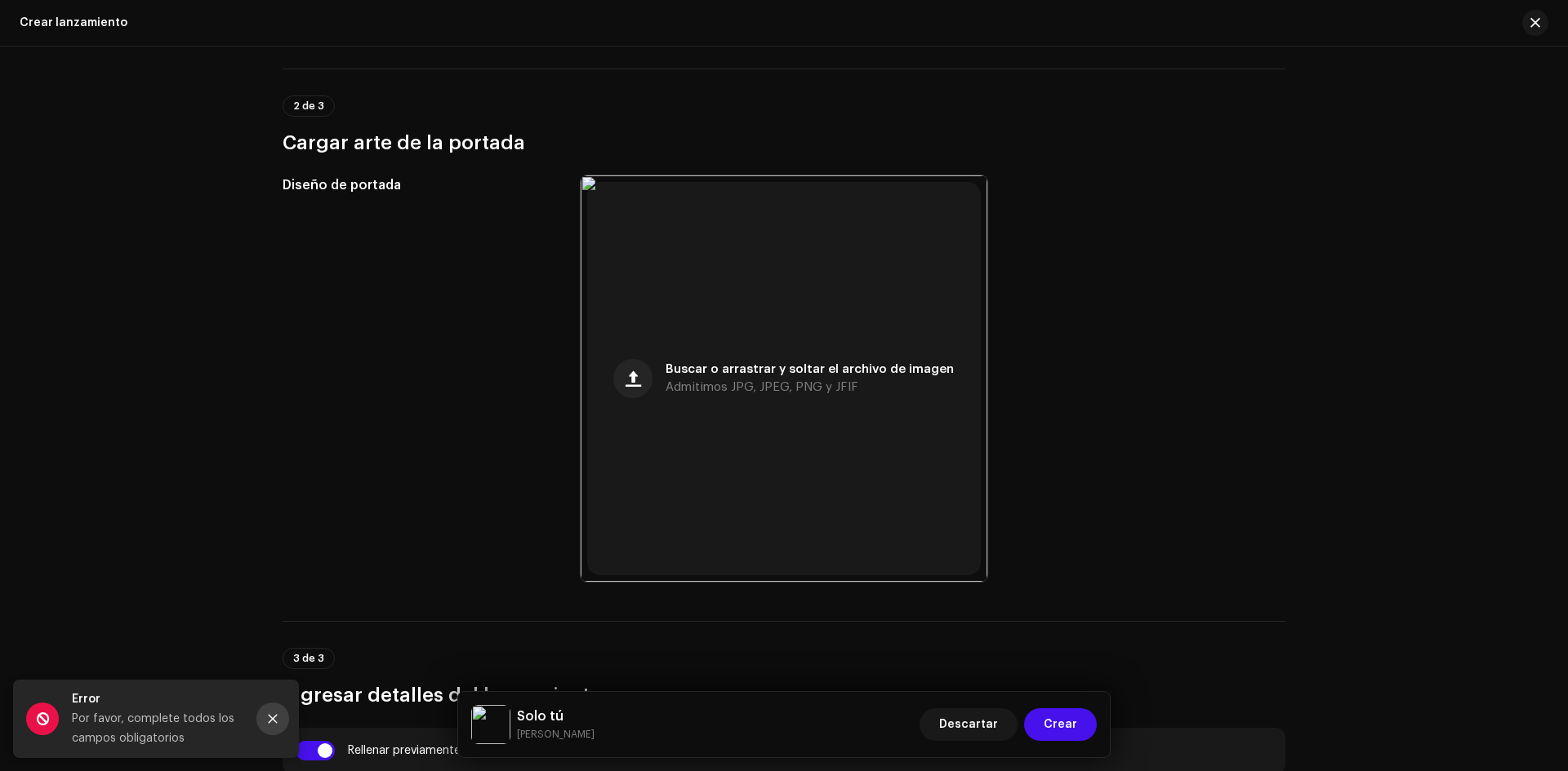
click at [272, 714] on icon "Close" at bounding box center [273, 719] width 11 height 11
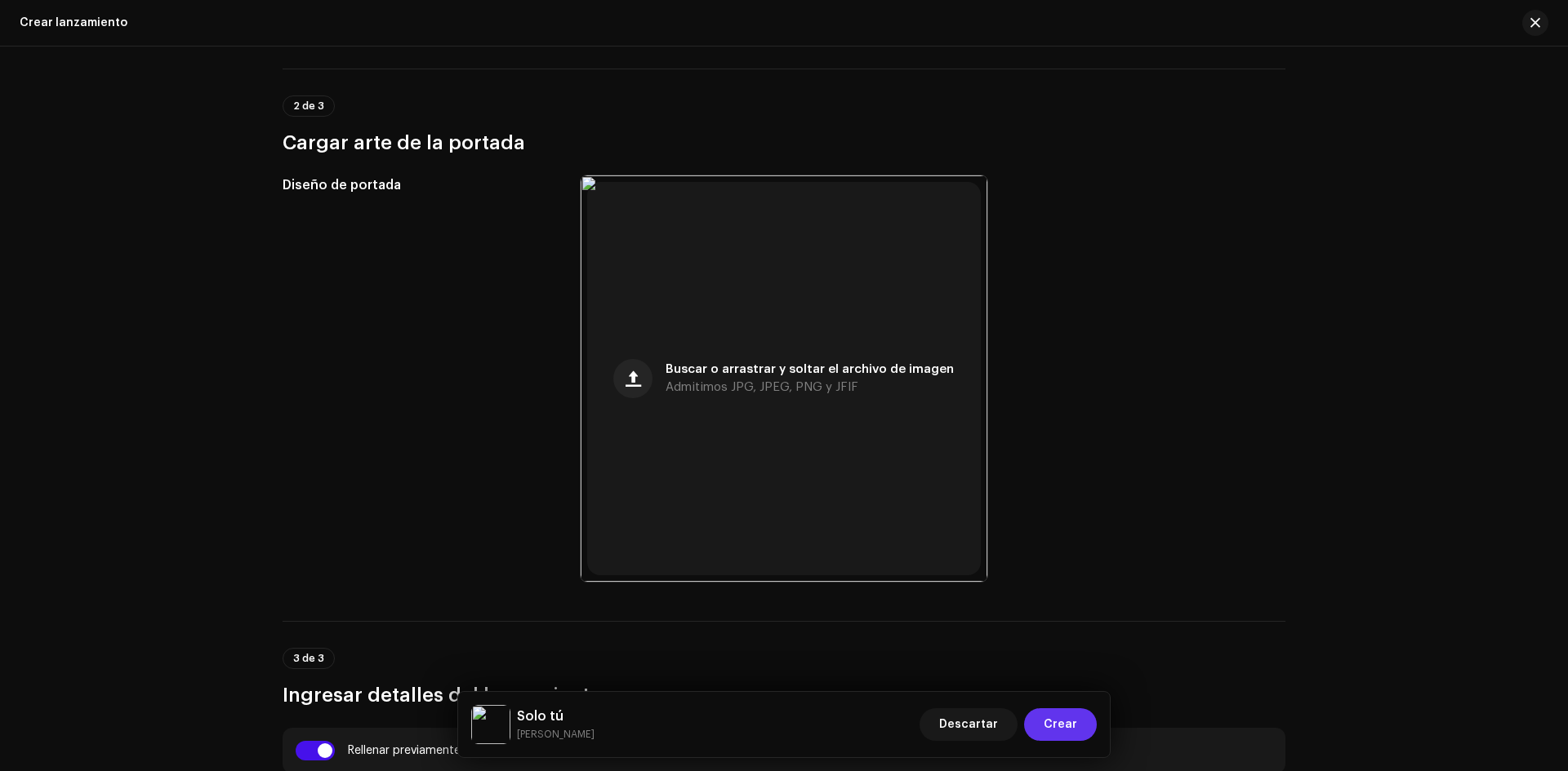
click at [1069, 714] on span "Crear" at bounding box center [1061, 724] width 34 height 33
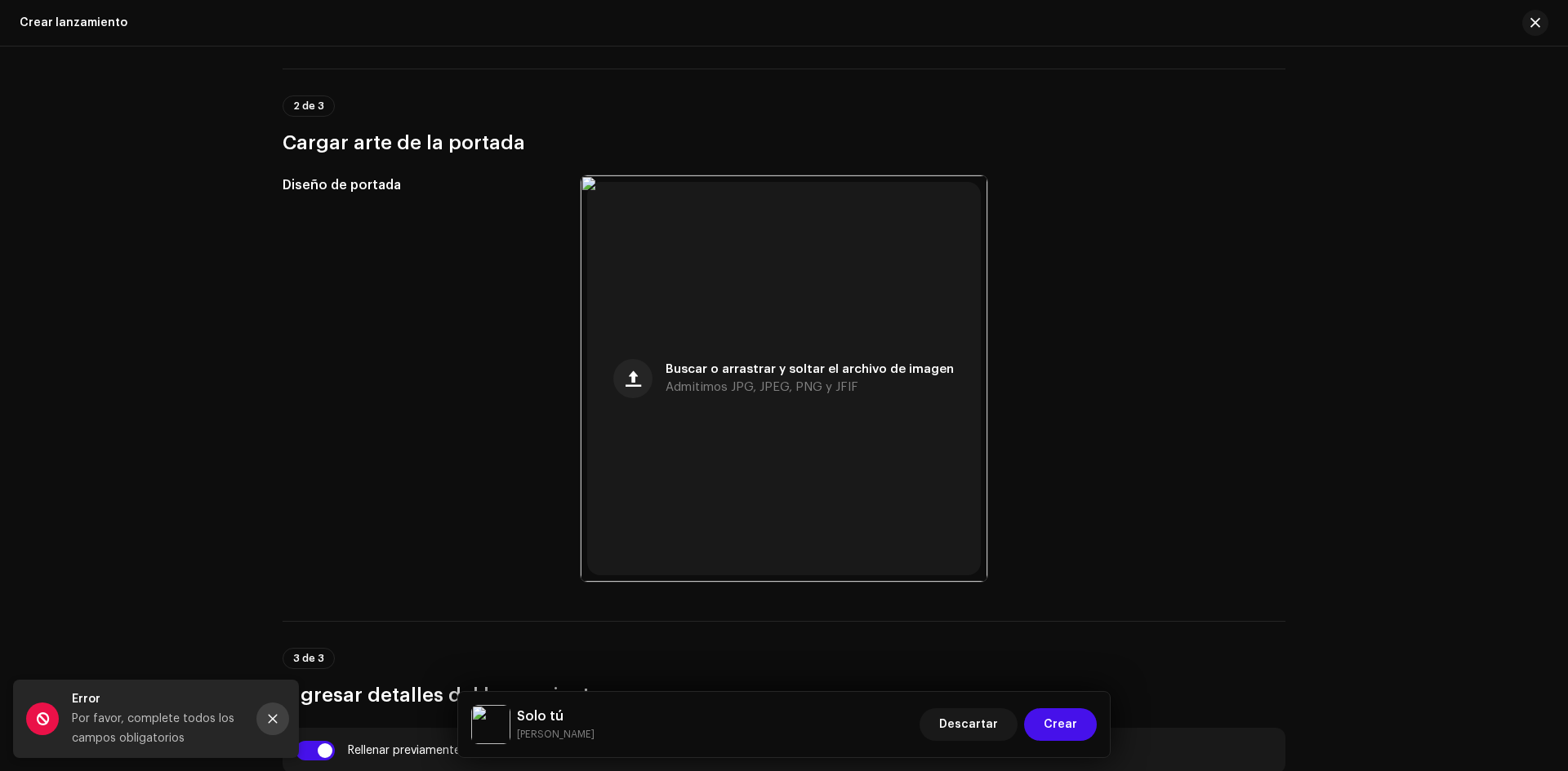
click at [270, 720] on icon "Close" at bounding box center [273, 719] width 11 height 11
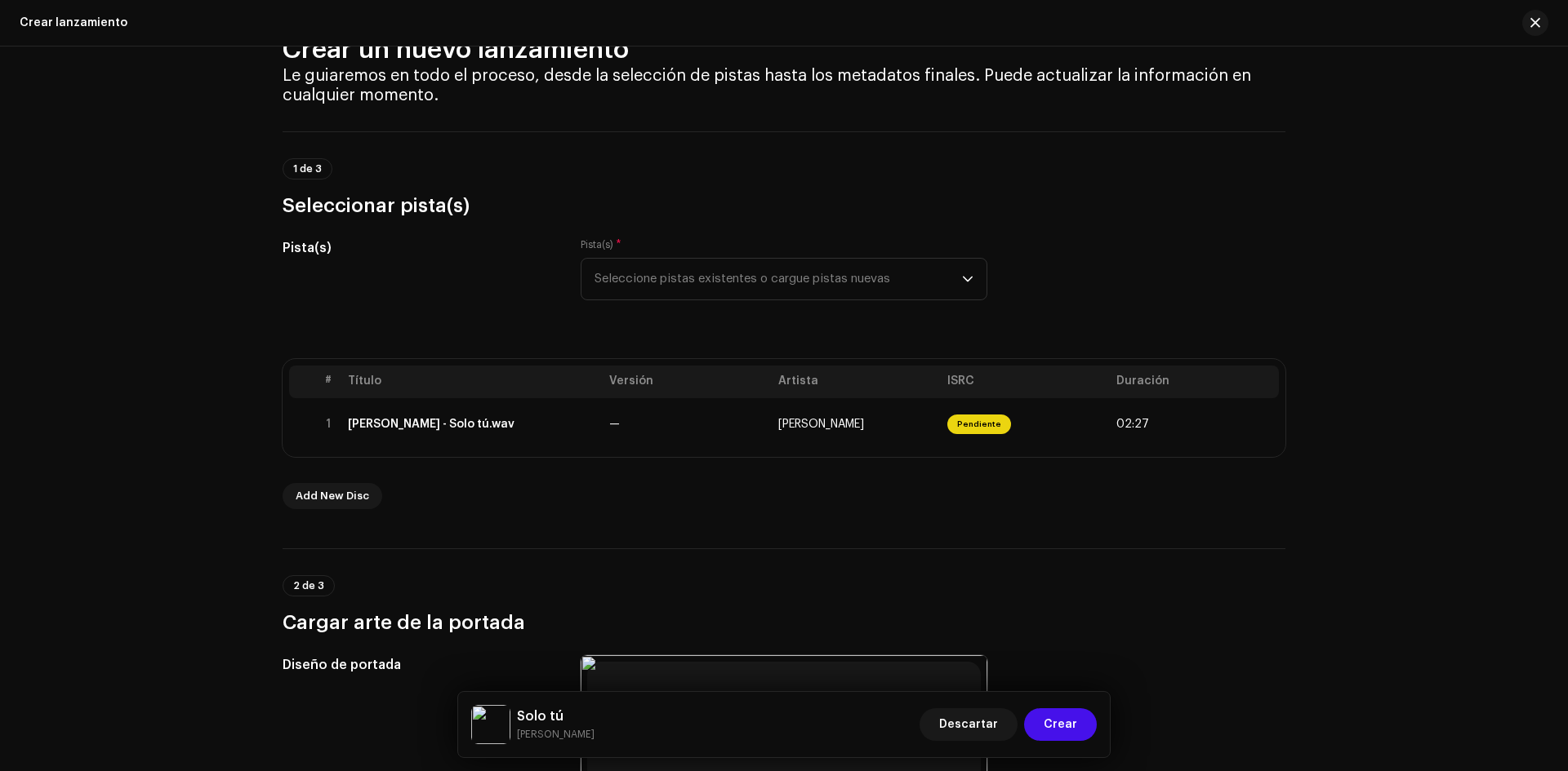
scroll to position [42, 0]
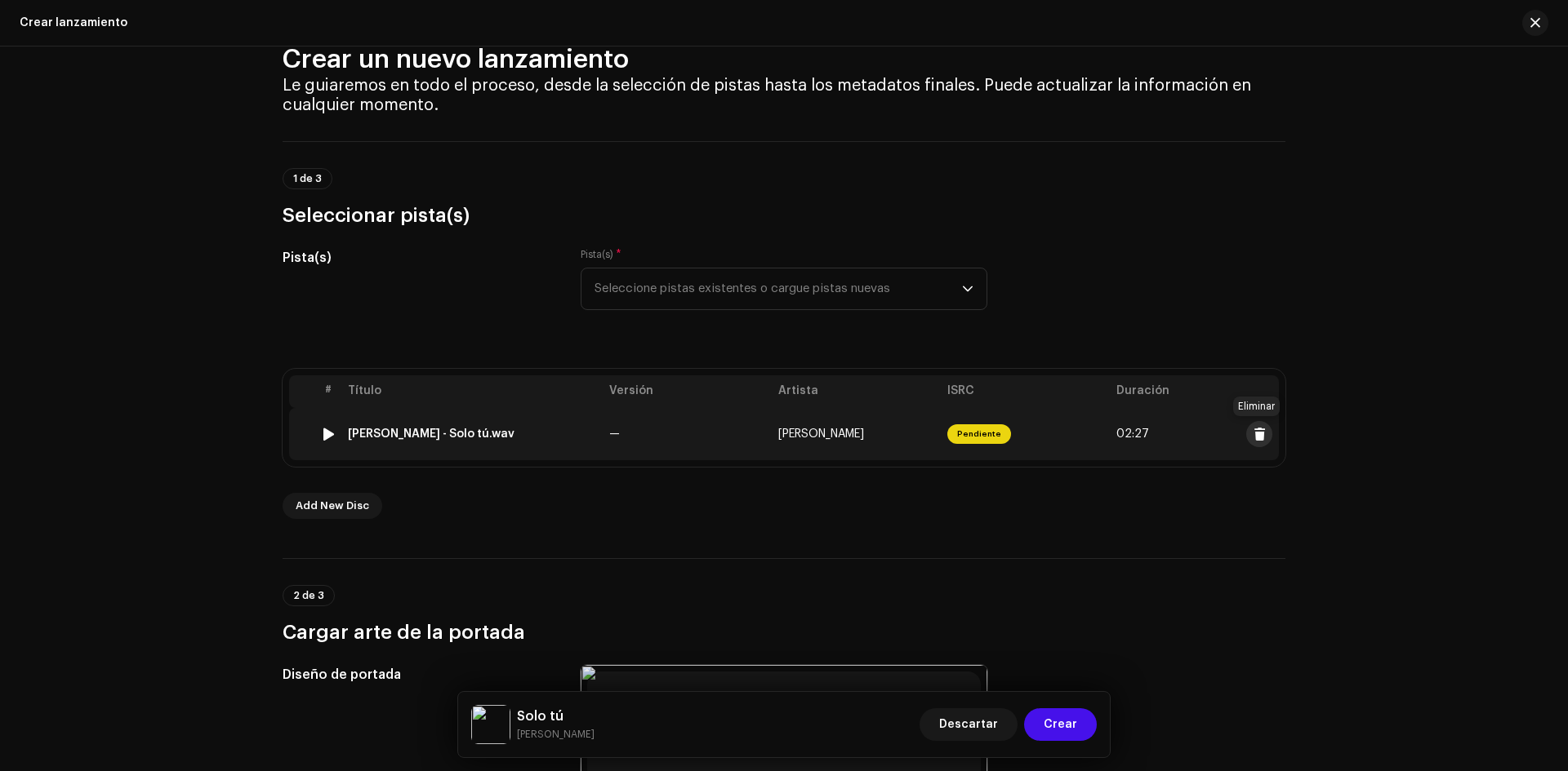
click at [1255, 430] on span at bounding box center [1259, 434] width 12 height 13
checkbox input "false"
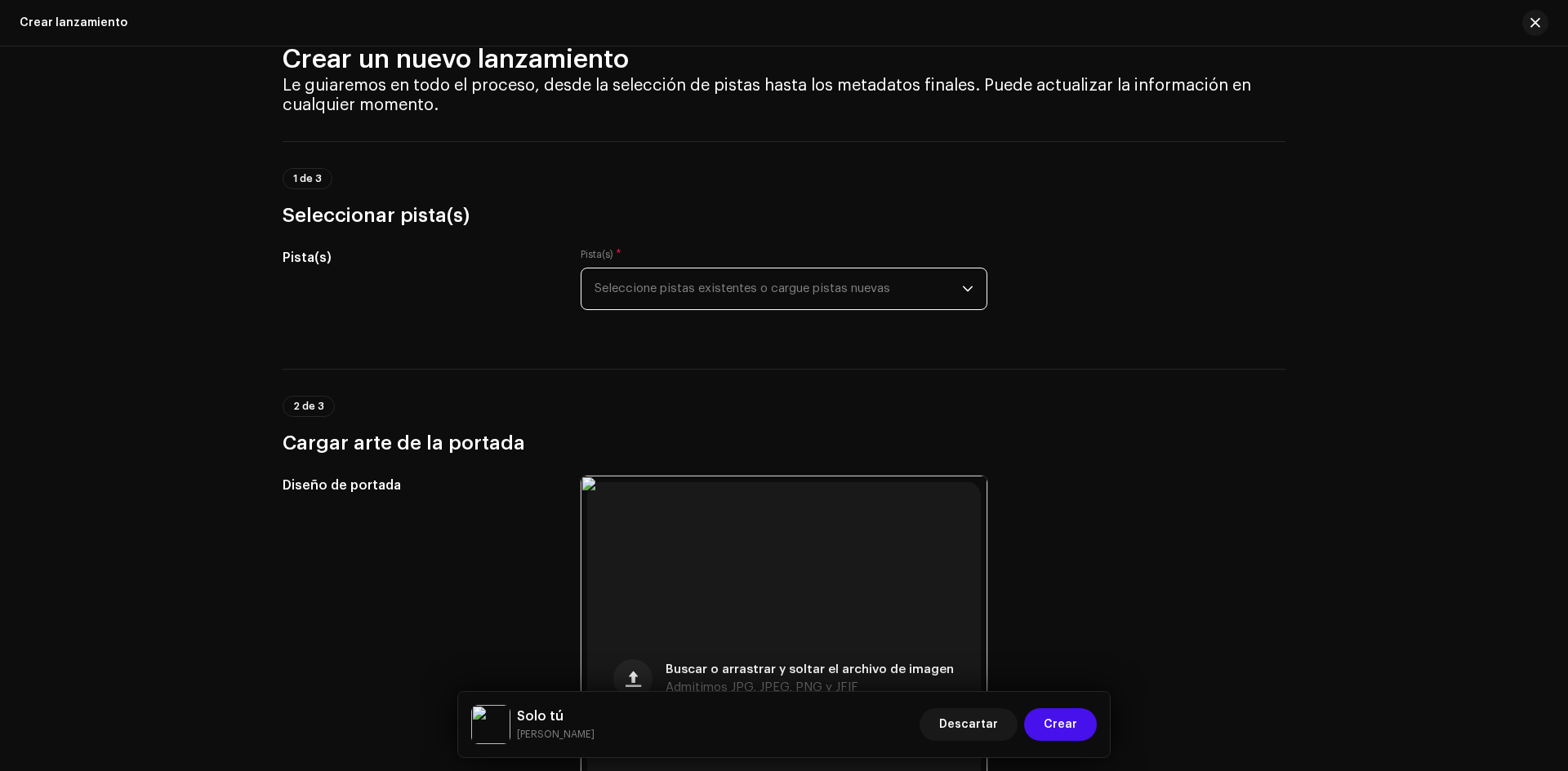
click at [701, 285] on span "Seleccione pistas existentes o cargue pistas nuevas" at bounding box center [779, 289] width 368 height 41
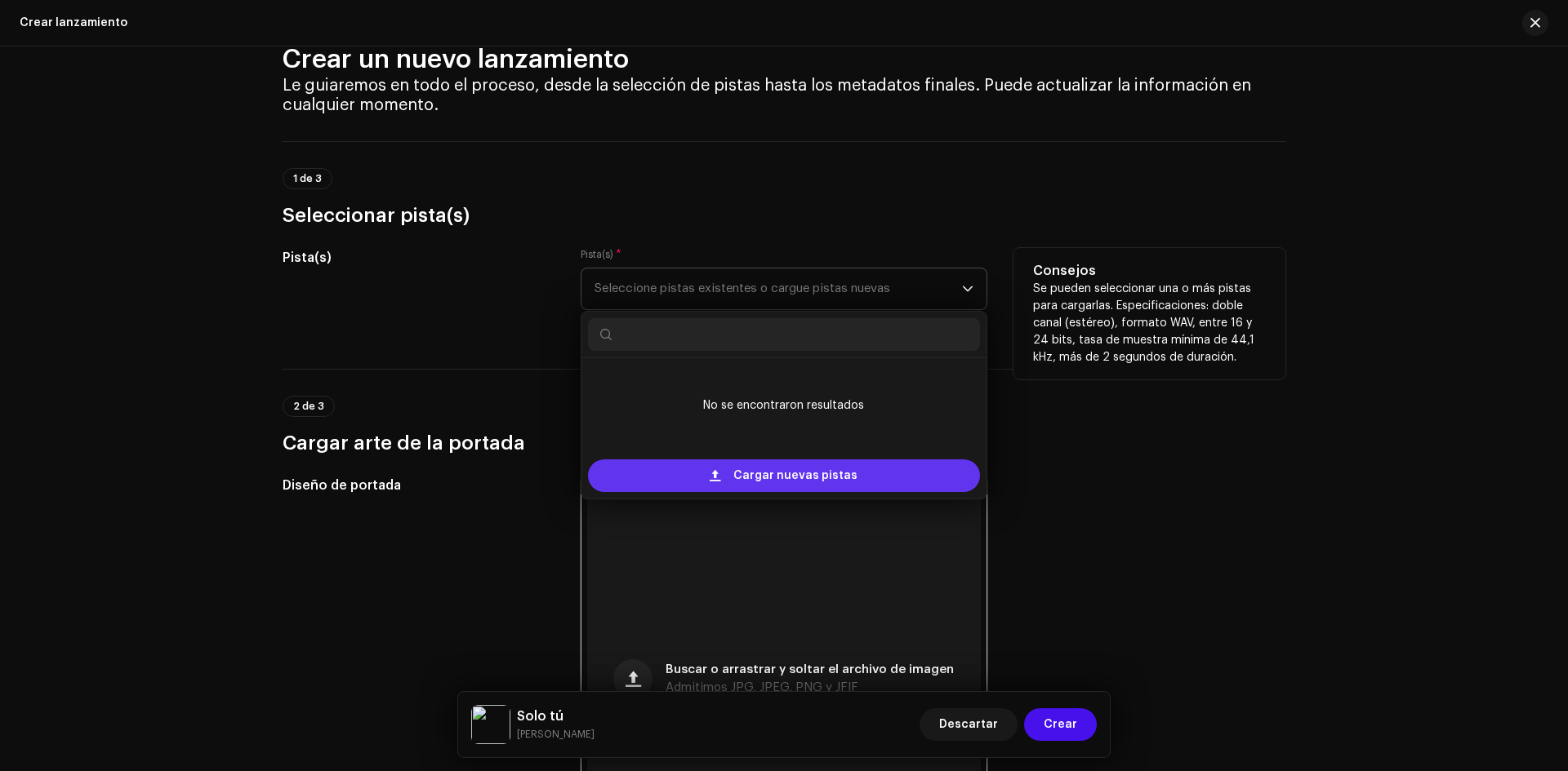
click at [771, 477] on span "Cargar nuevas pistas" at bounding box center [795, 475] width 124 height 33
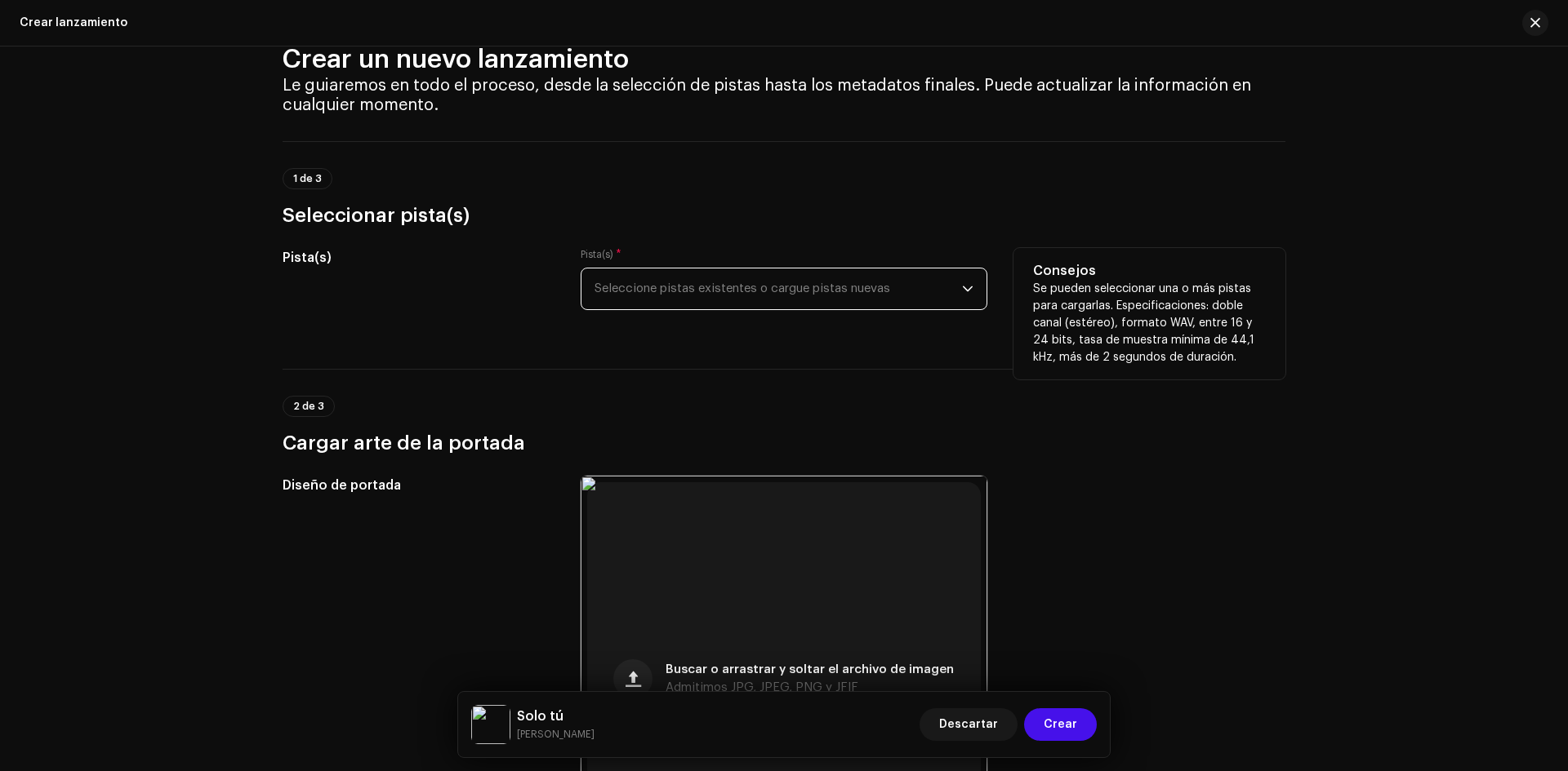
click at [776, 281] on span "Seleccione pistas existentes o cargue pistas nuevas" at bounding box center [779, 289] width 368 height 41
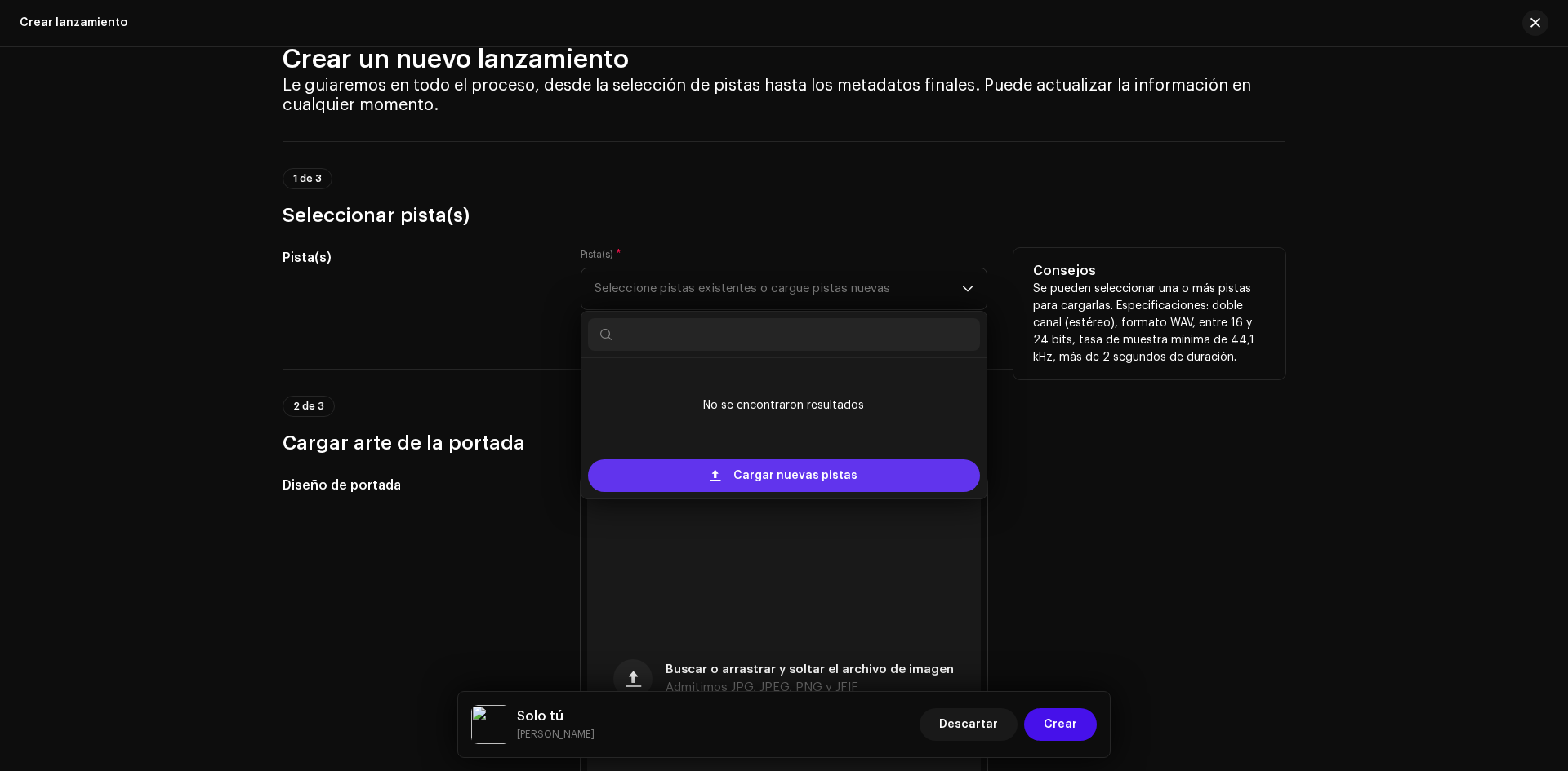
click at [749, 467] on span "Cargar nuevas pistas" at bounding box center [795, 475] width 124 height 33
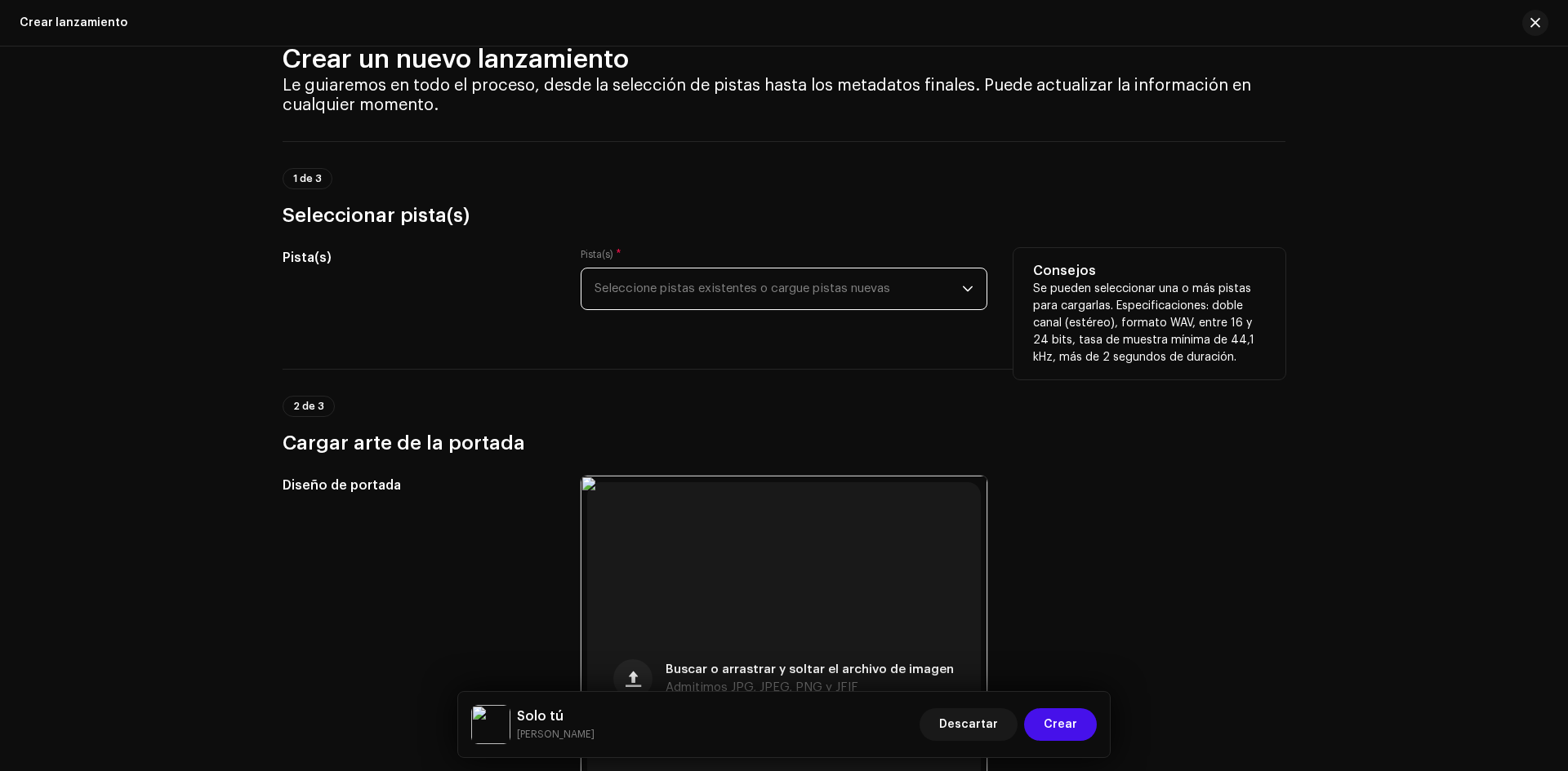
click at [944, 288] on span "Seleccione pistas existentes o cargue pistas nuevas" at bounding box center [779, 289] width 368 height 41
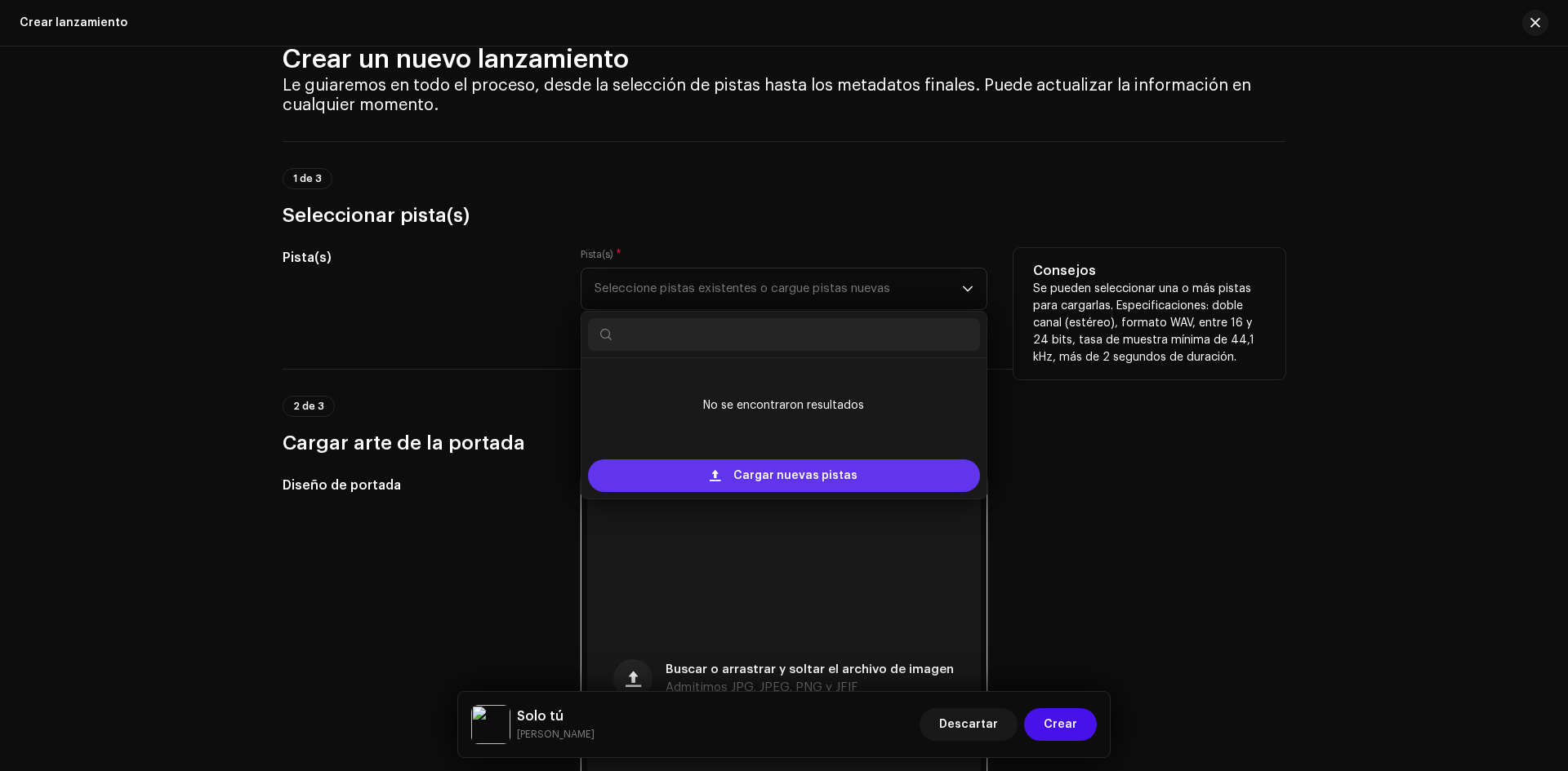
click at [770, 473] on span "Cargar nuevas pistas" at bounding box center [795, 475] width 124 height 33
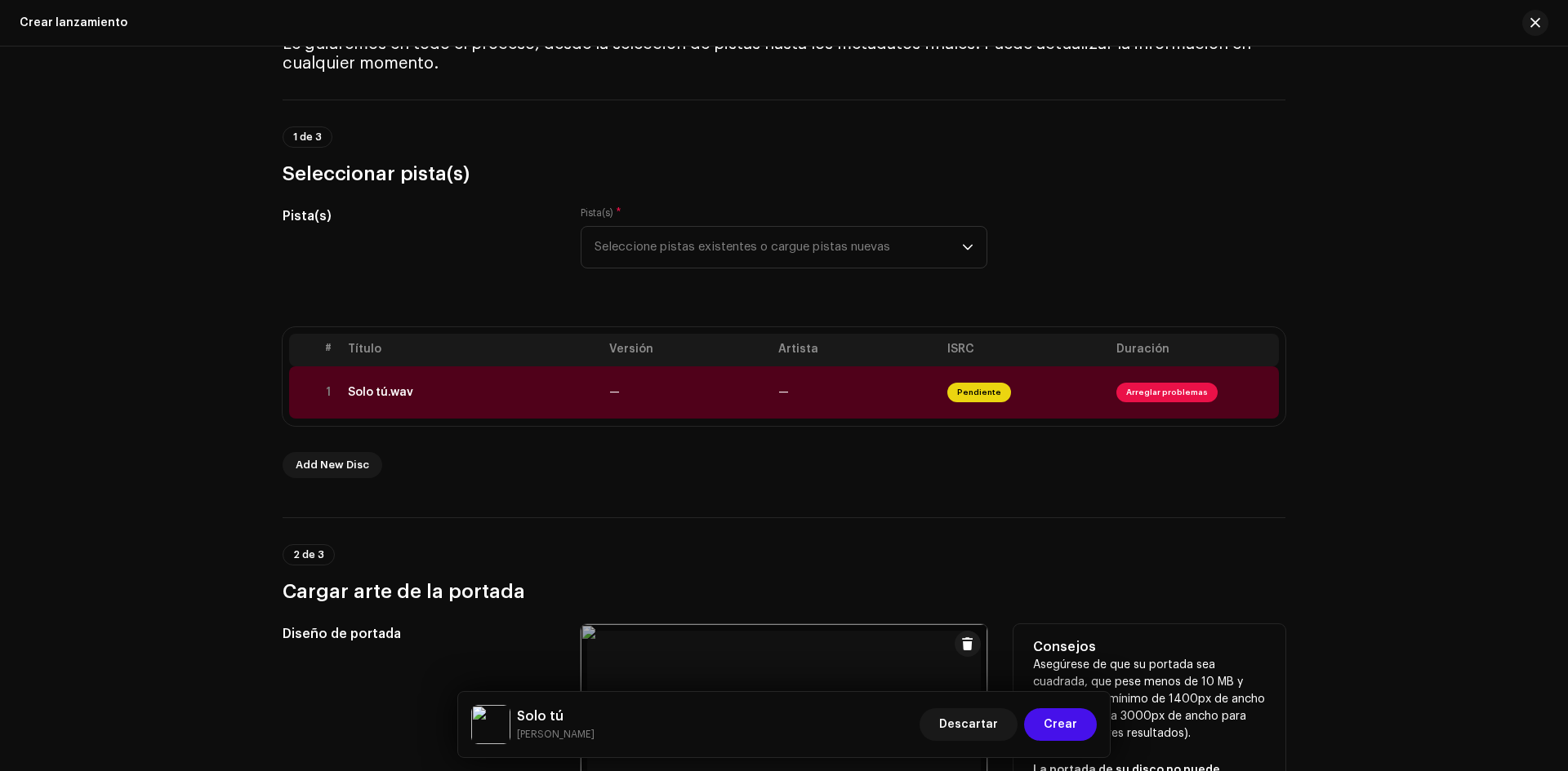
scroll to position [124, 0]
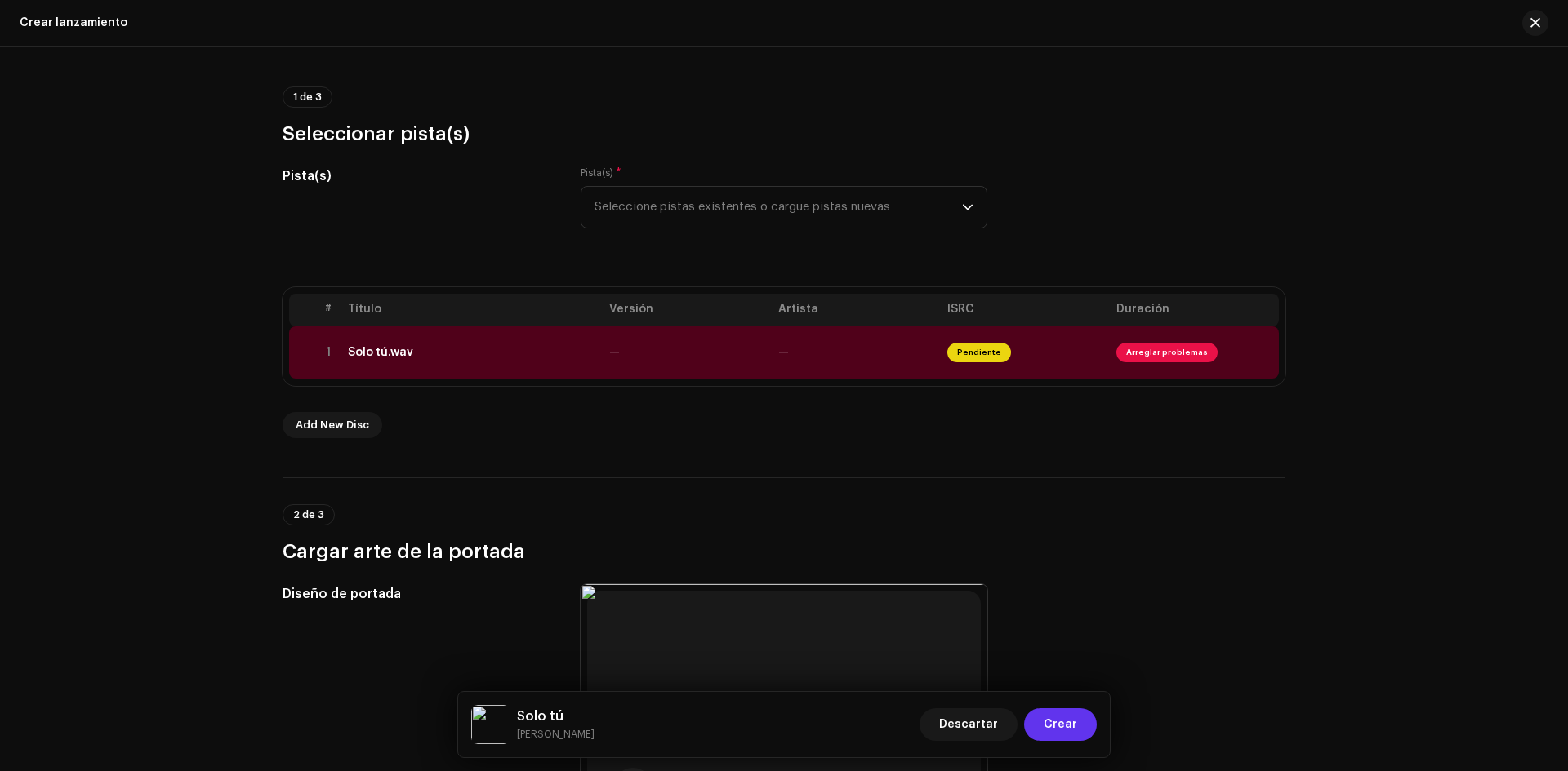
click at [1062, 728] on span "Crear" at bounding box center [1061, 724] width 34 height 33
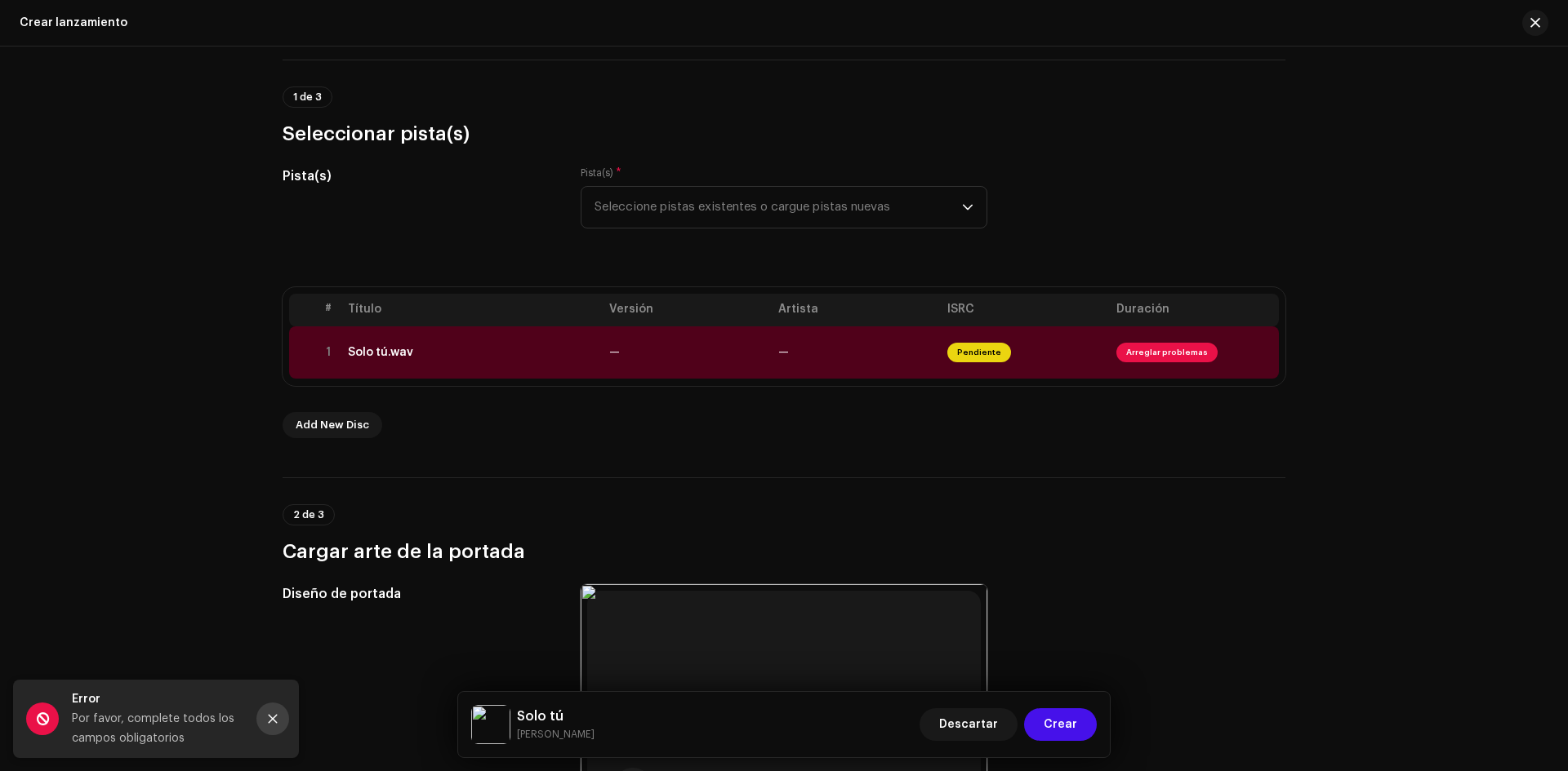
click at [275, 717] on icon "Close" at bounding box center [274, 720] width 9 height 9
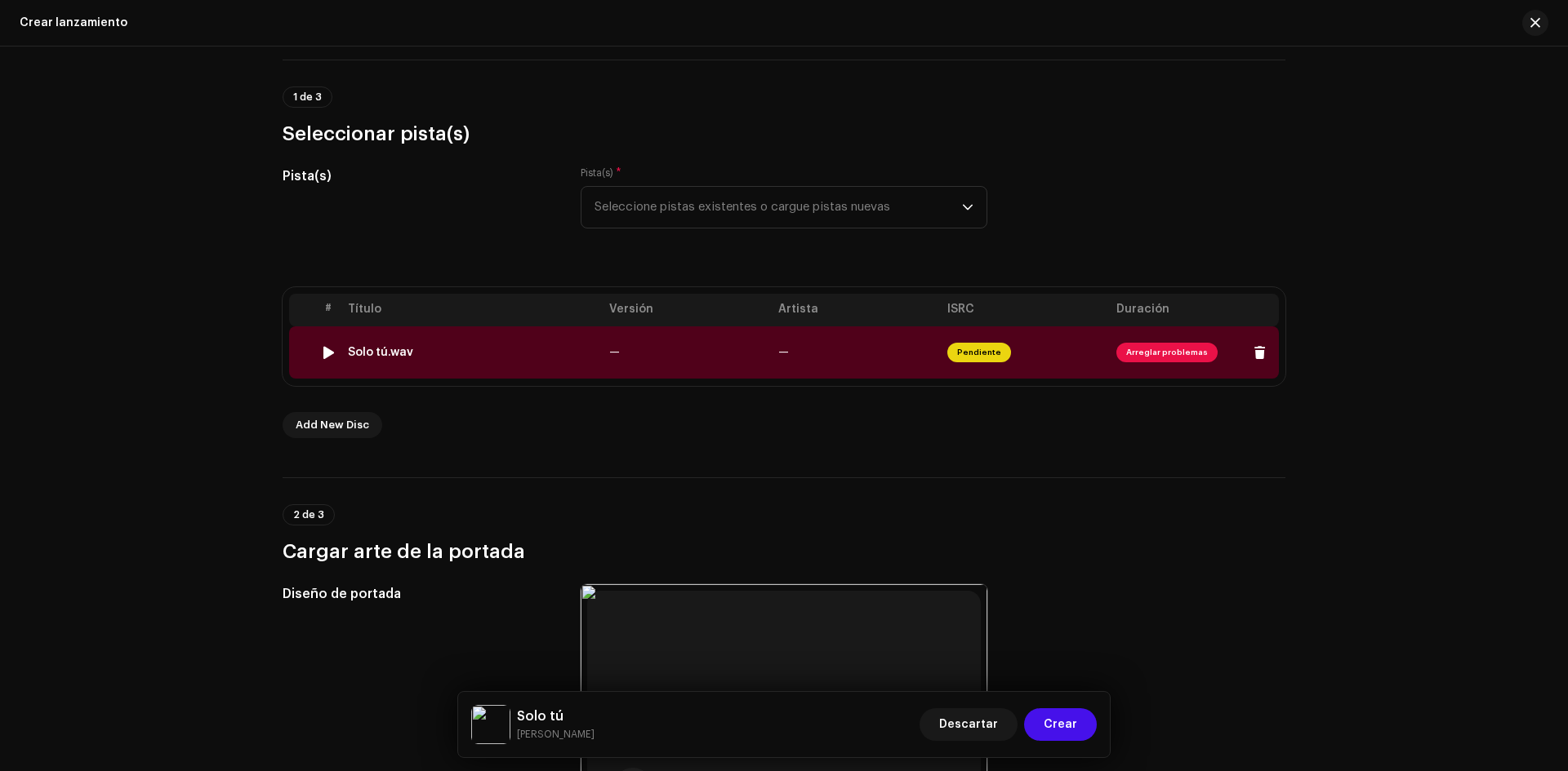
click at [1177, 354] on span "Arreglar problemas" at bounding box center [1166, 352] width 101 height 20
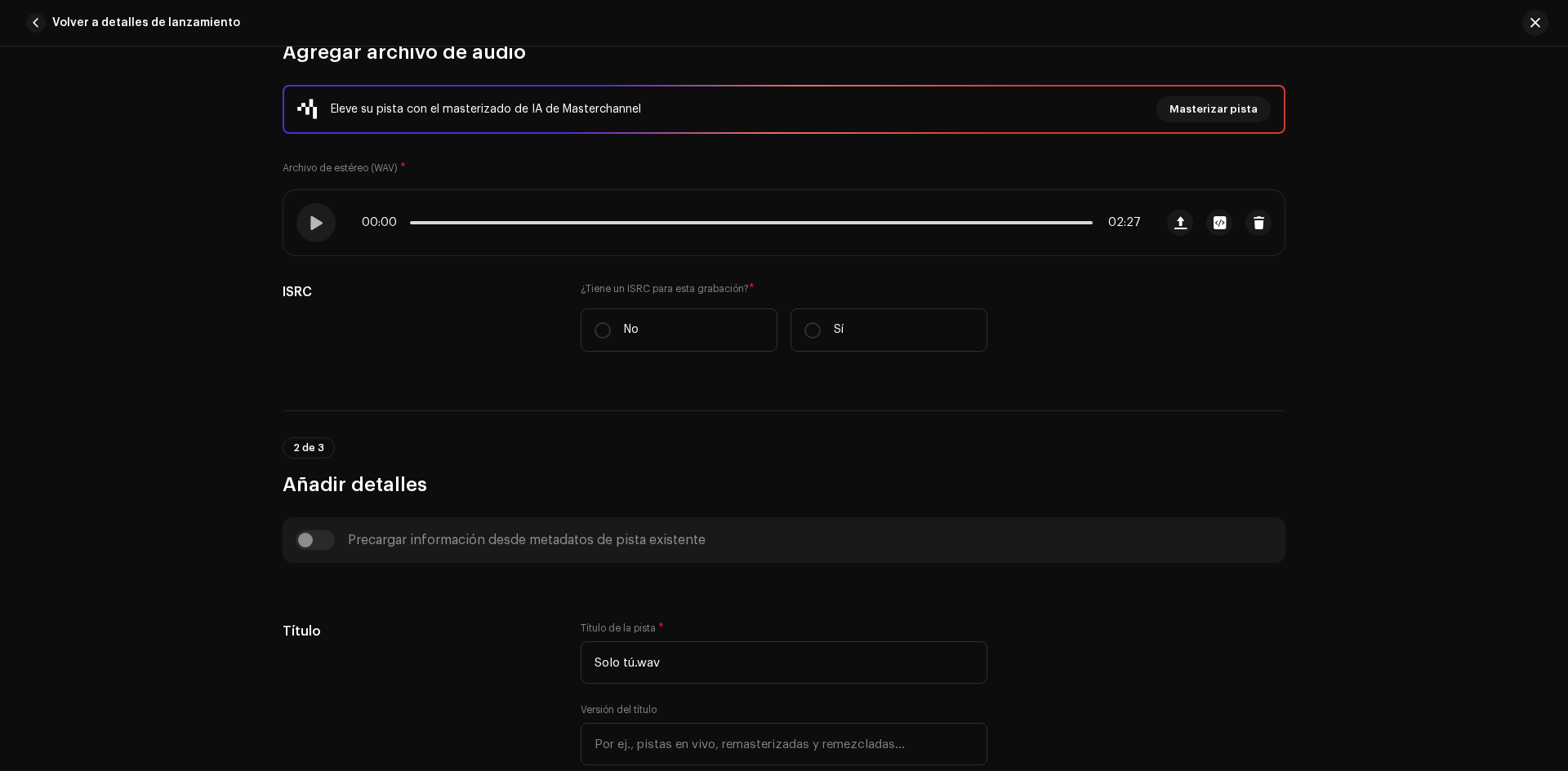
scroll to position [245, 0]
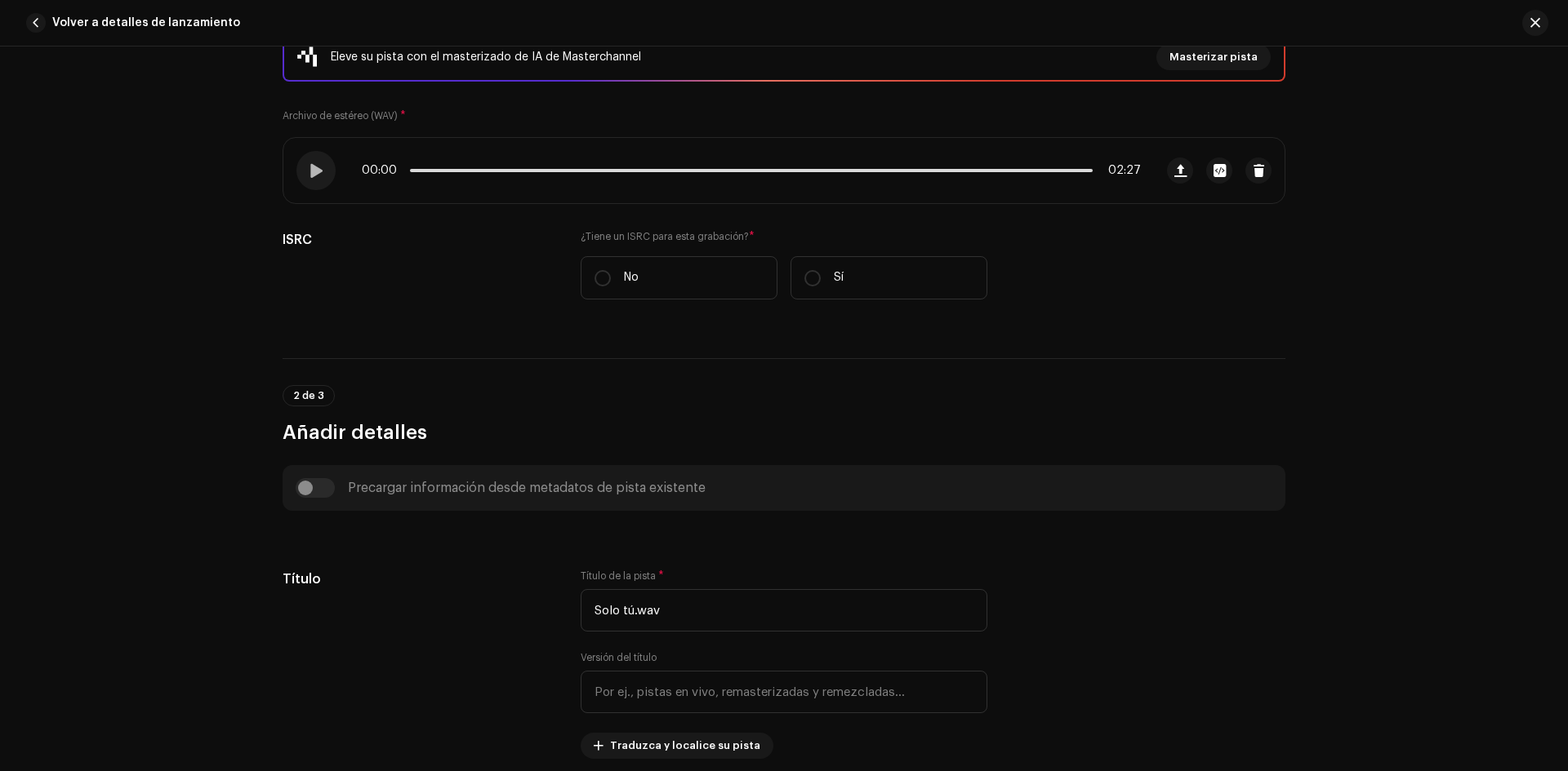
click at [318, 485] on div "Precargar información desde metadatos de pista existente" at bounding box center [784, 487] width 977 height 20
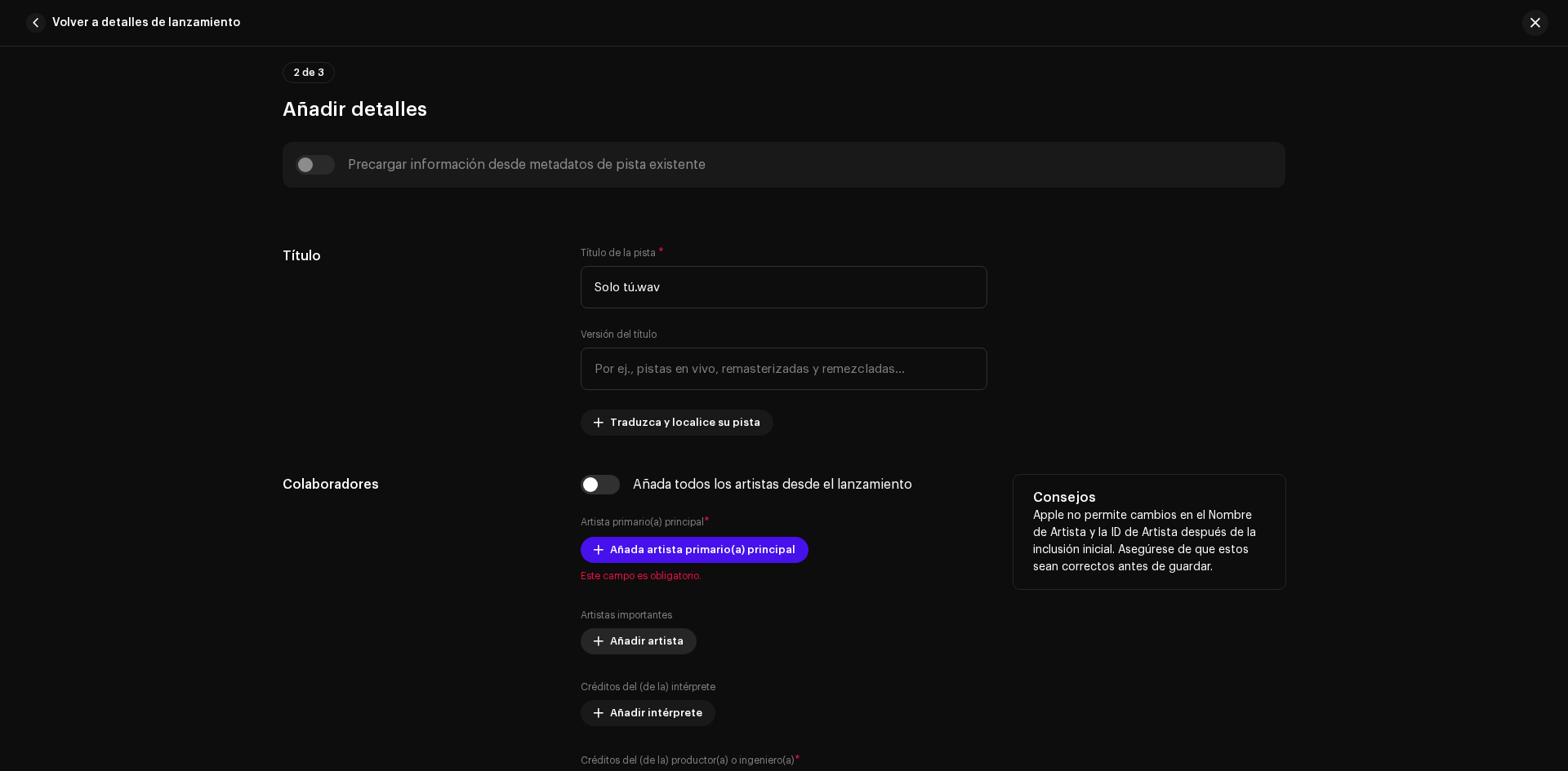
scroll to position [571, 0]
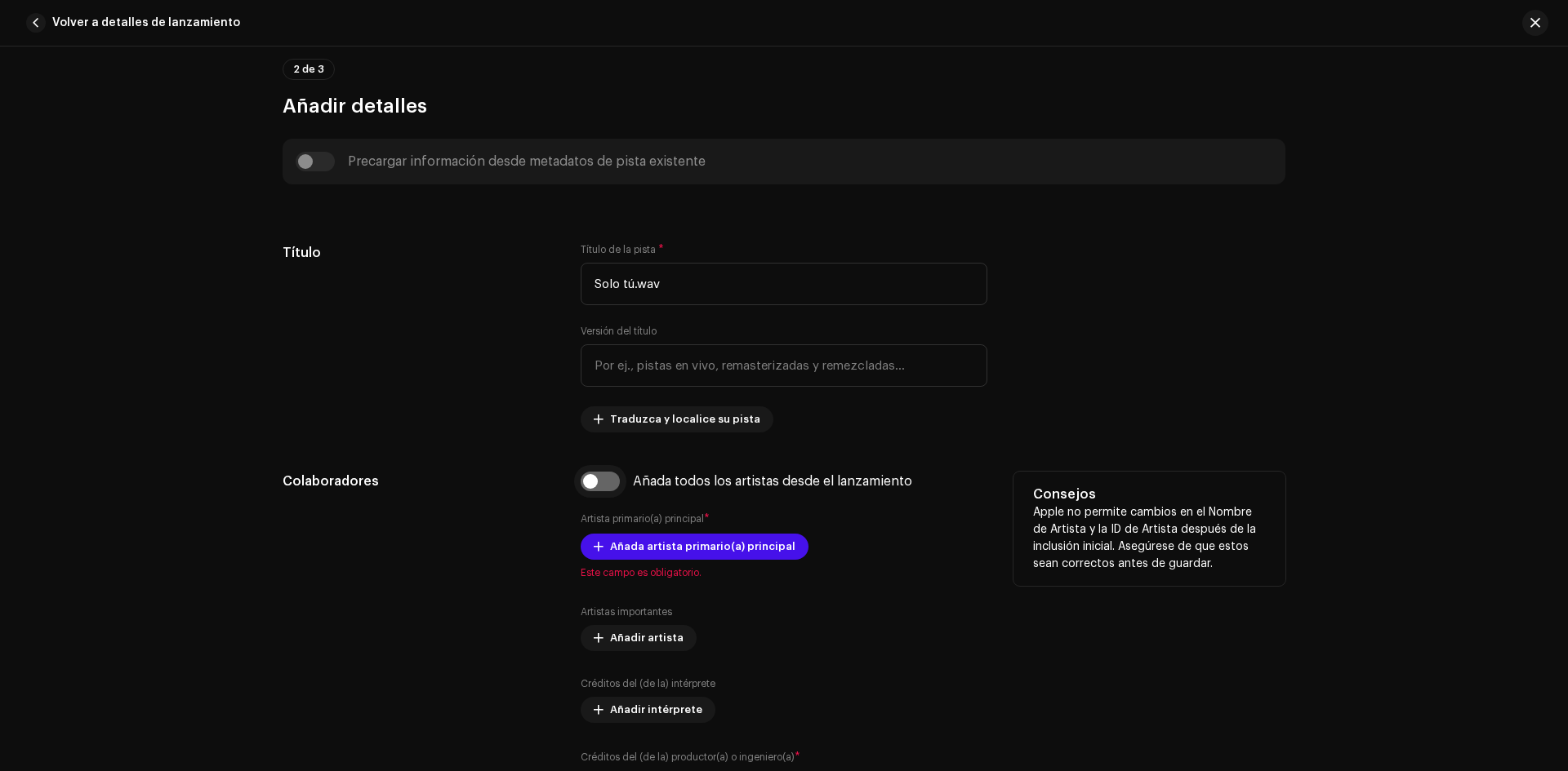
click at [602, 482] on input "checkbox" at bounding box center [600, 481] width 39 height 20
checkbox input "true"
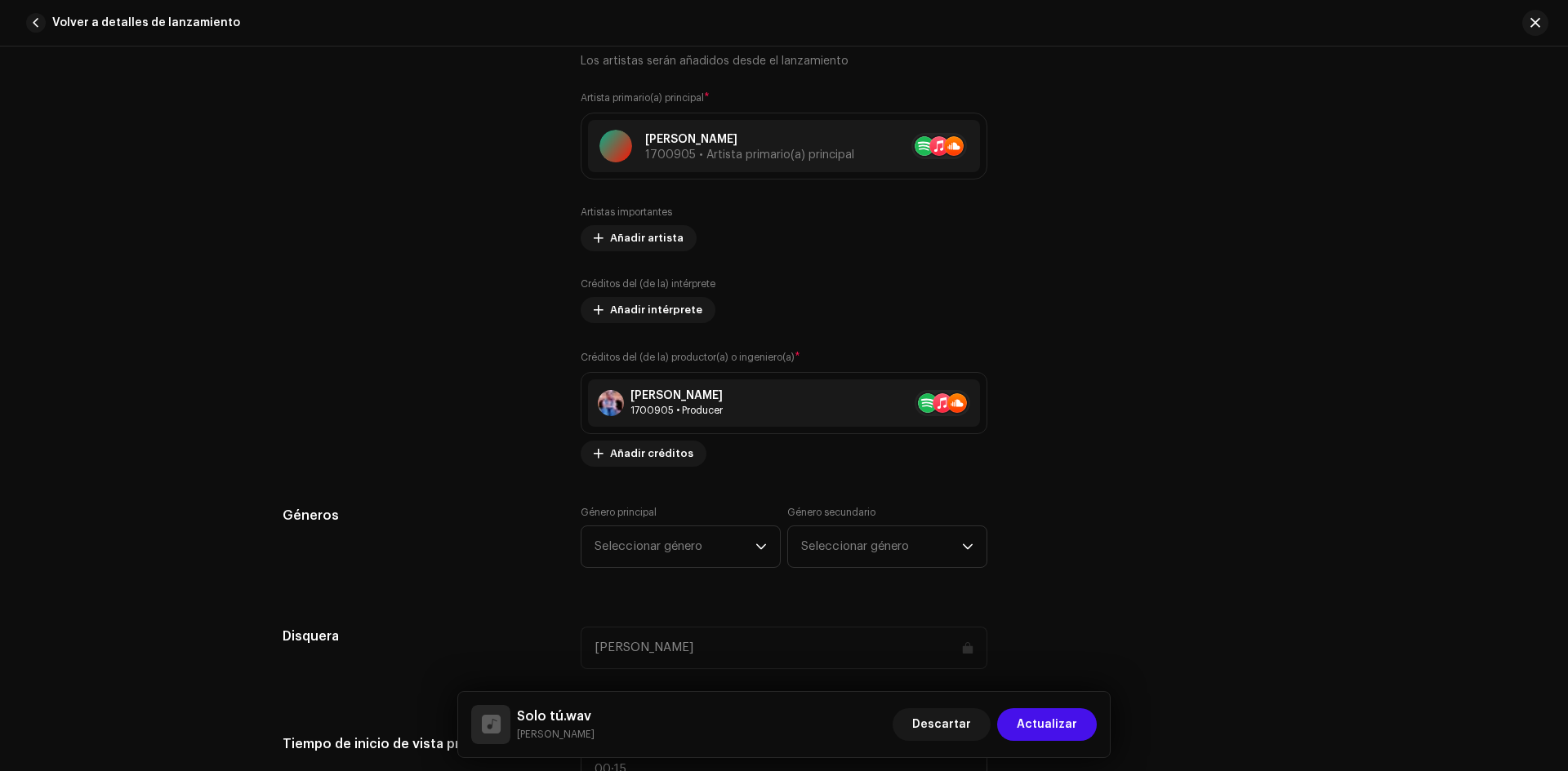
scroll to position [1142, 0]
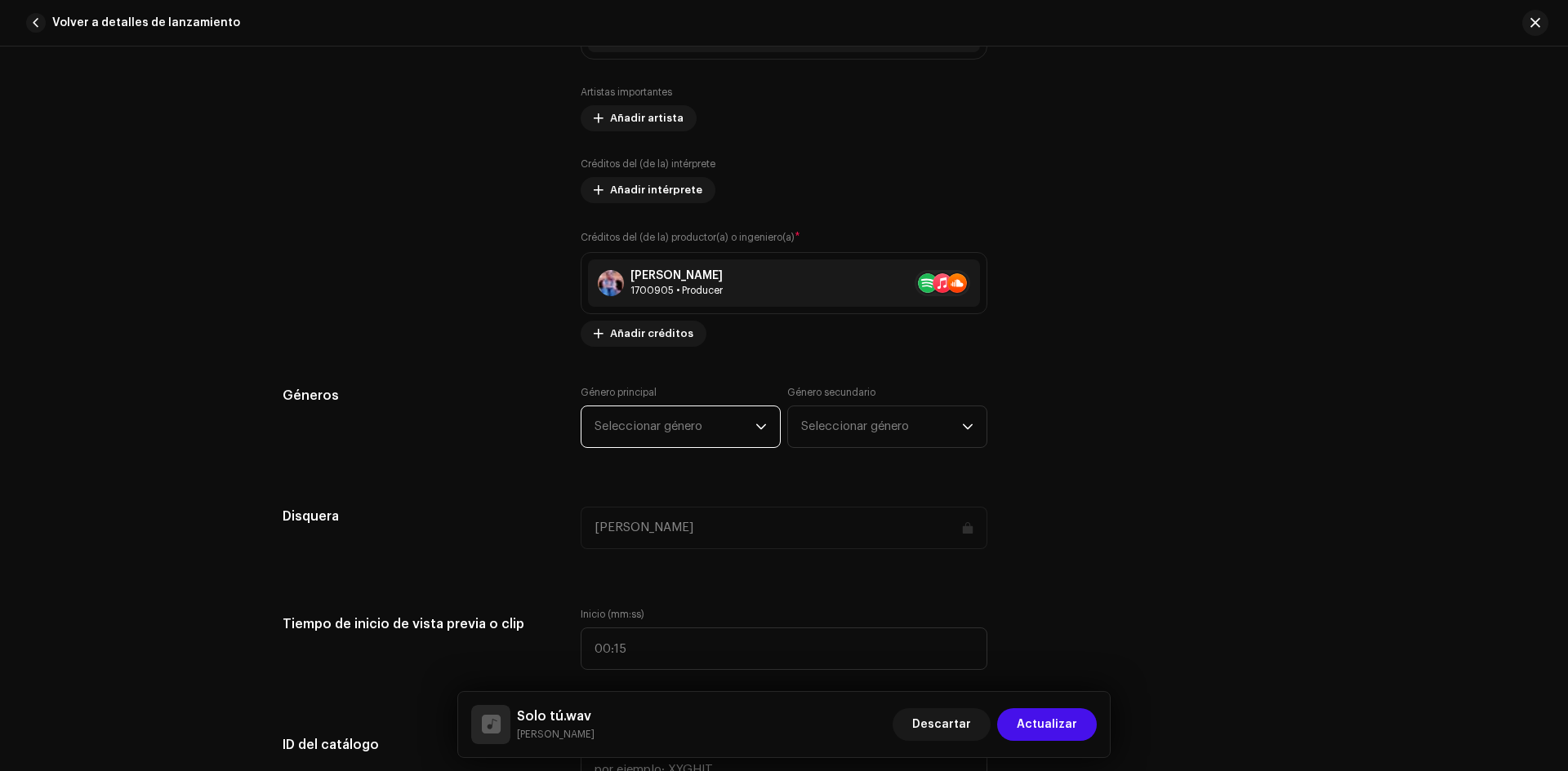
click at [749, 428] on span "Seleccionar género" at bounding box center [675, 428] width 161 height 41
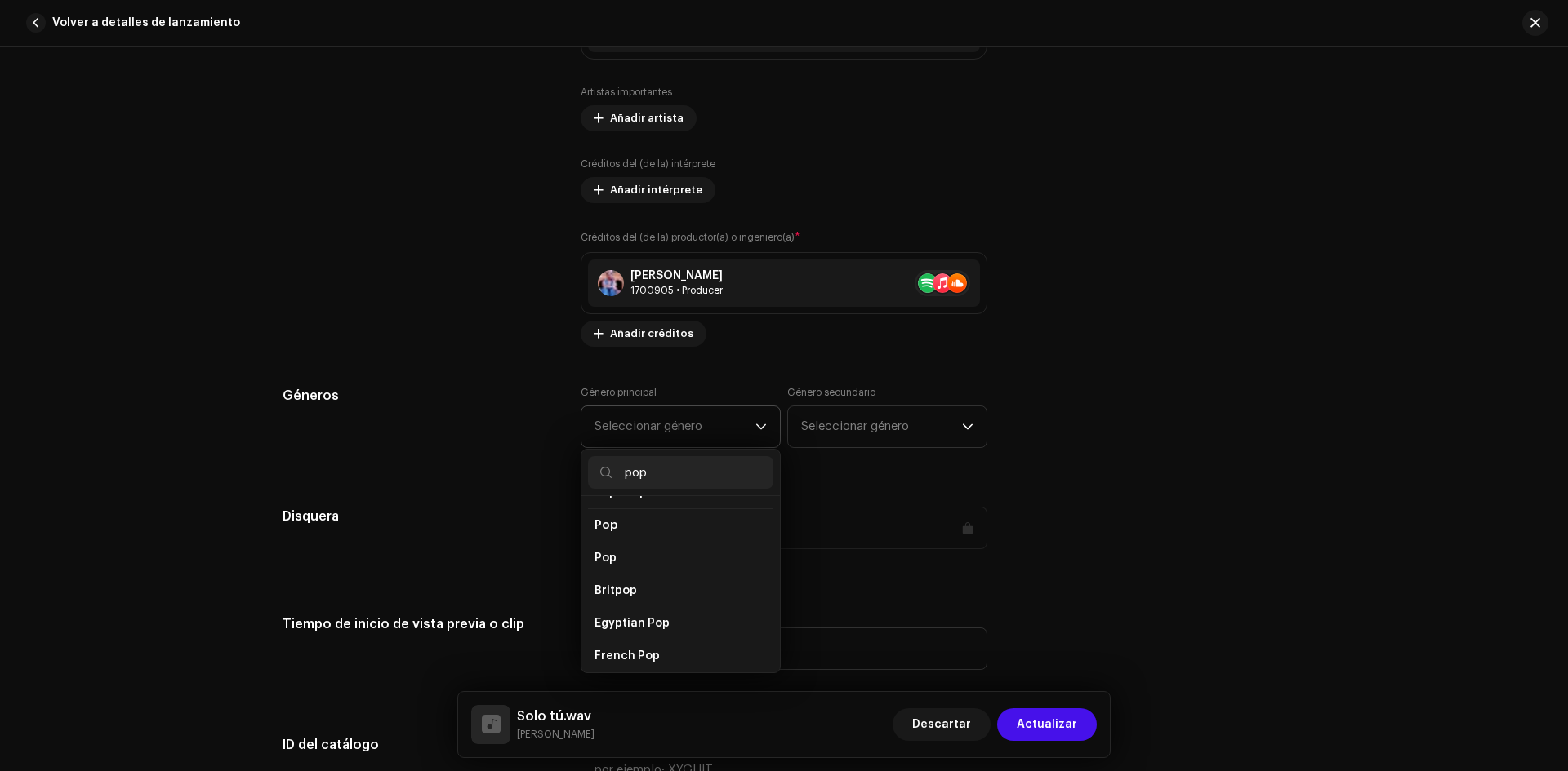
scroll to position [571, 0]
type input "pop"
click at [621, 540] on li "Pop" at bounding box center [681, 554] width 186 height 34
click at [609, 580] on span "Pop" at bounding box center [606, 587] width 22 height 16
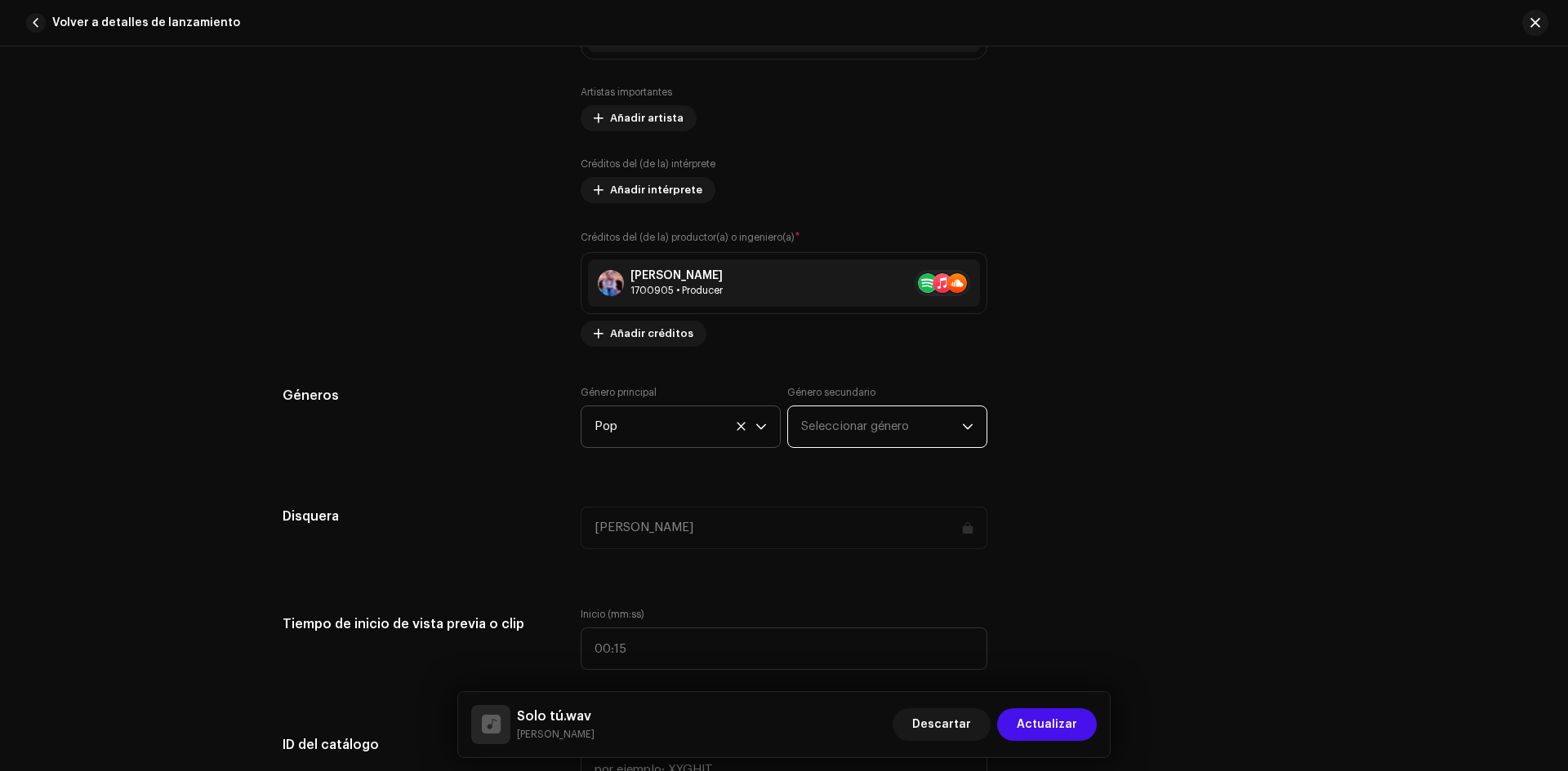
click at [855, 431] on span "Seleccionar género" at bounding box center [882, 428] width 161 height 41
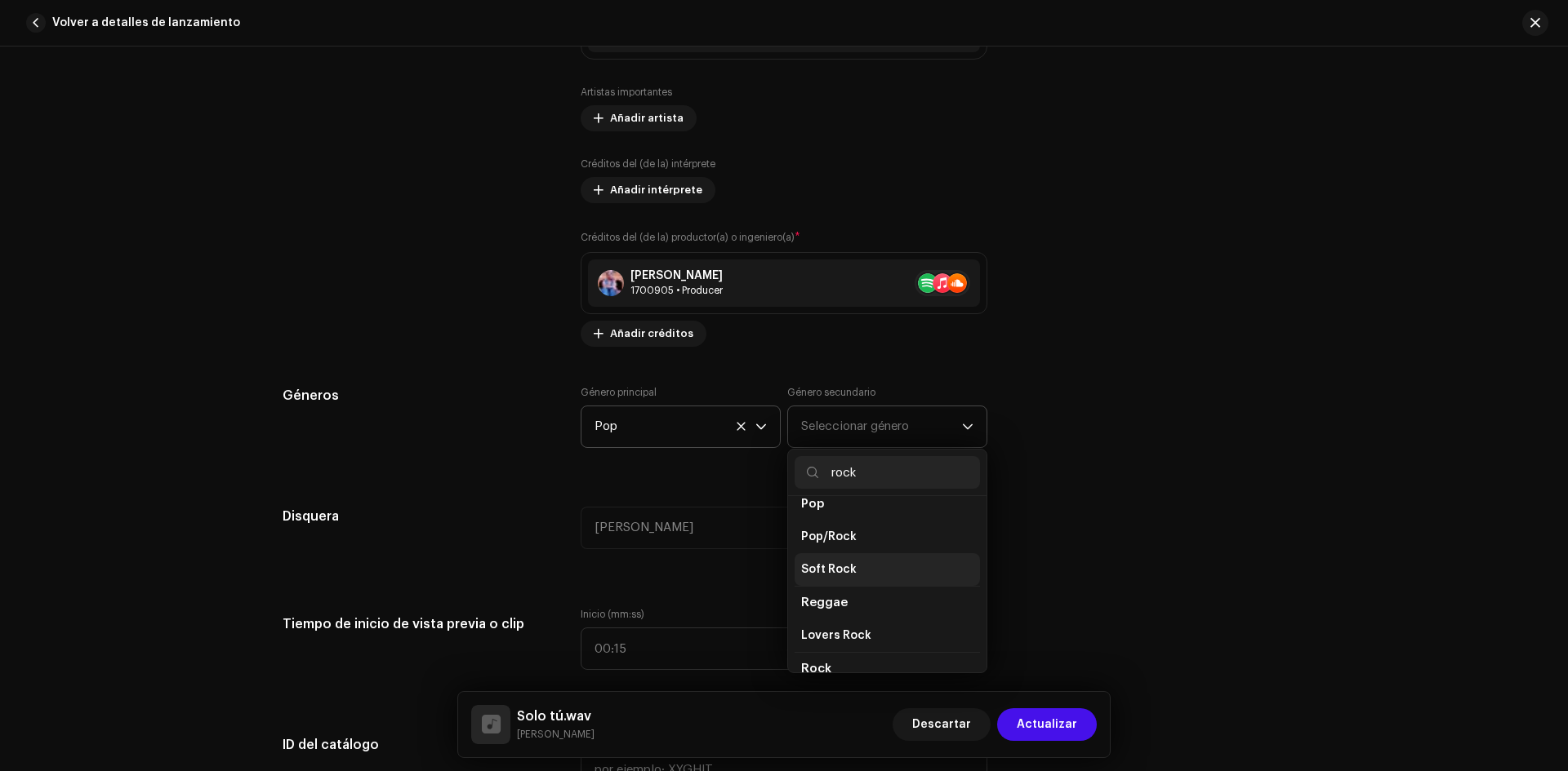
scroll to position [408, 0]
type input "rock"
click at [830, 610] on span "Pop/Rock" at bounding box center [828, 618] width 55 height 16
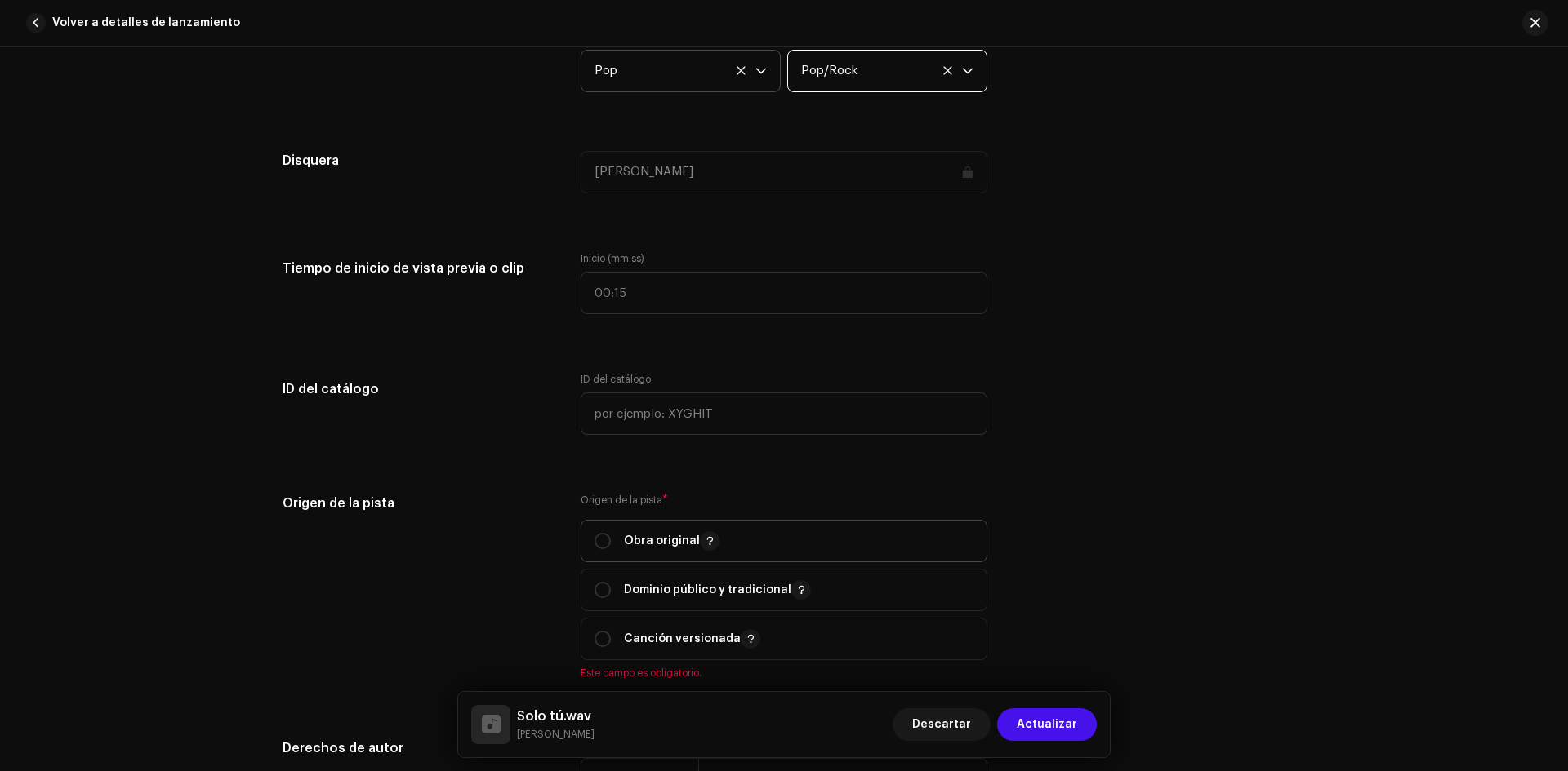
scroll to position [1551, 0]
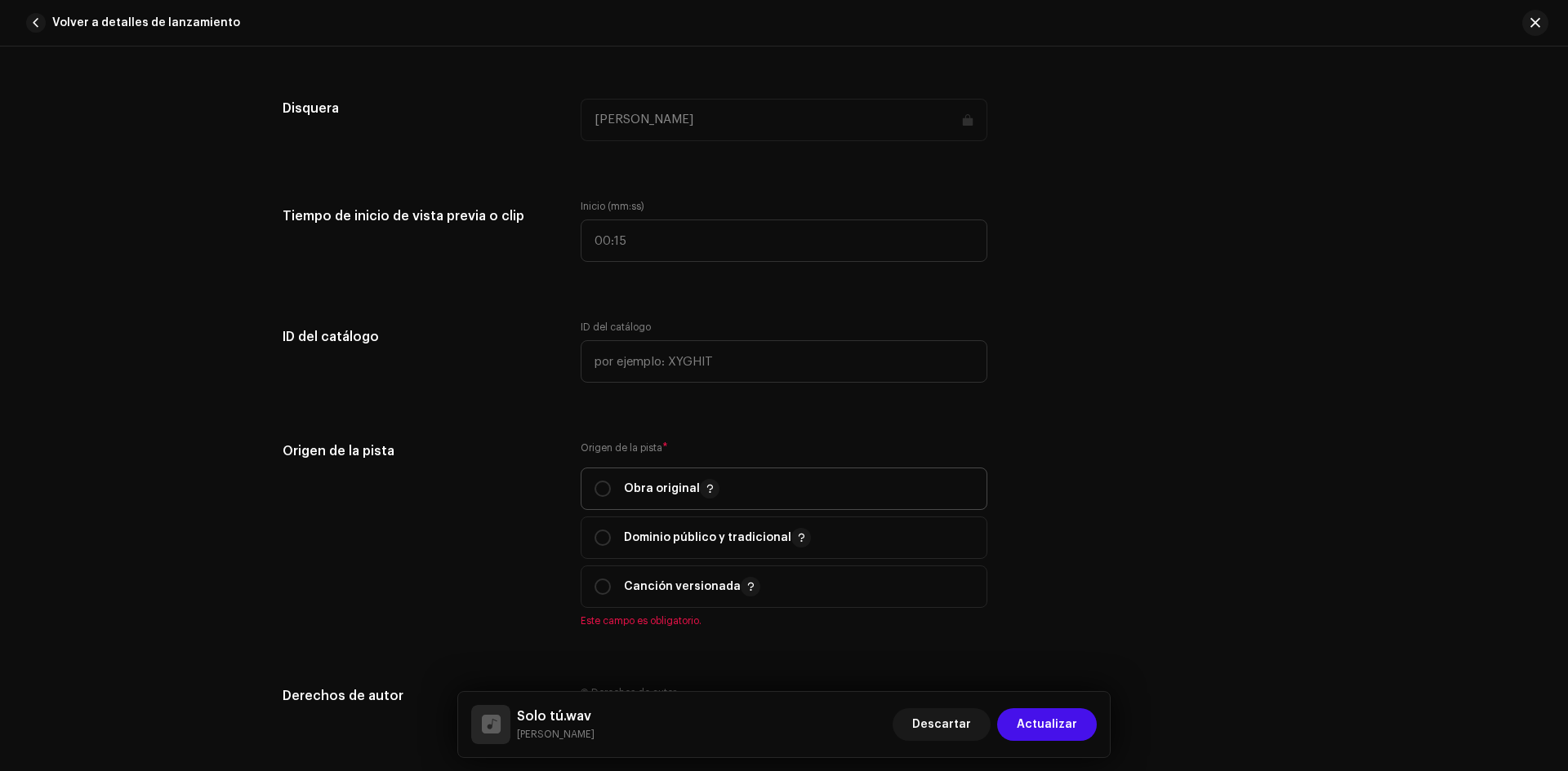
click at [609, 491] on div "Obra original" at bounding box center [657, 488] width 125 height 20
radio input "true"
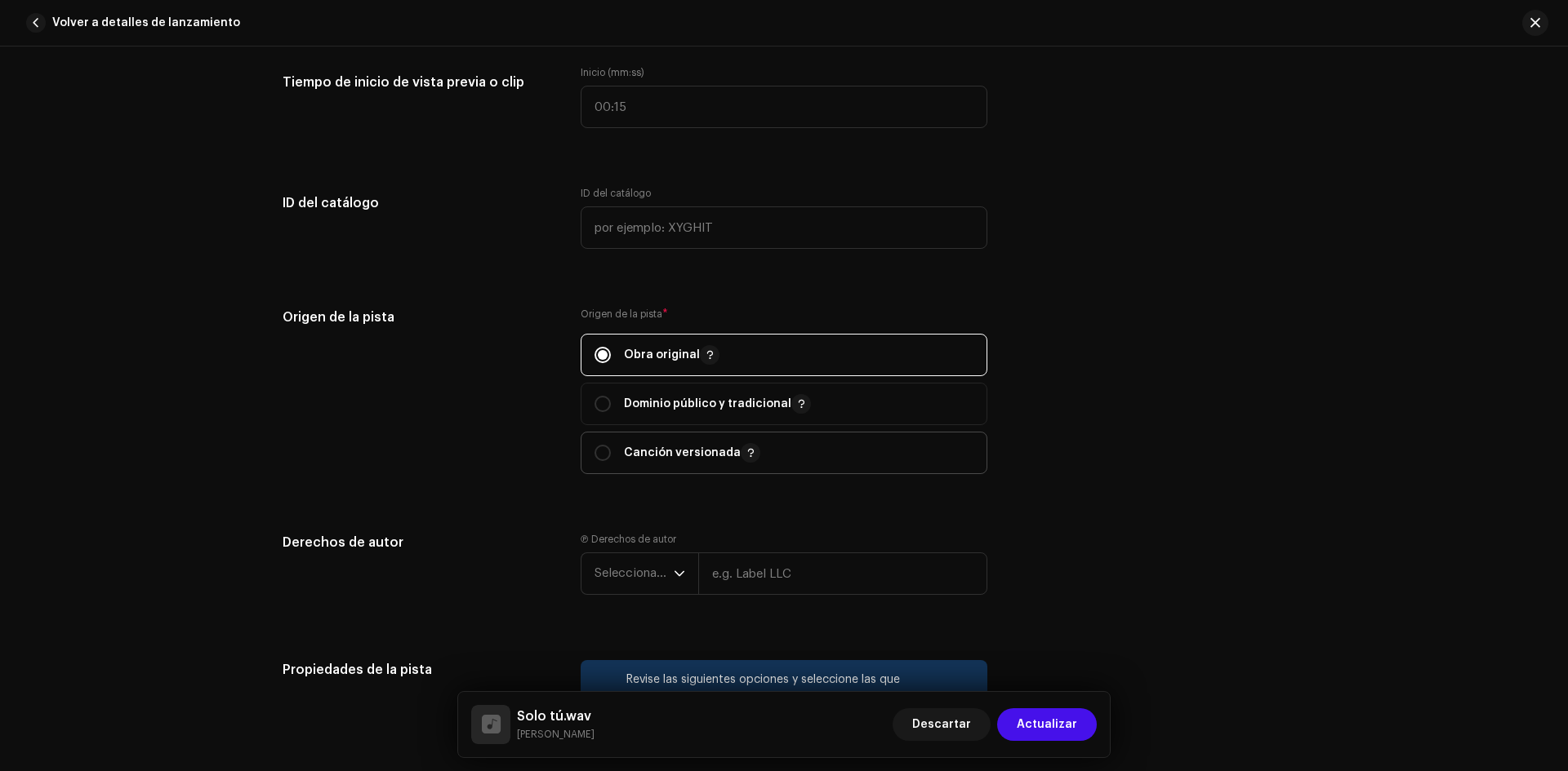
scroll to position [1715, 0]
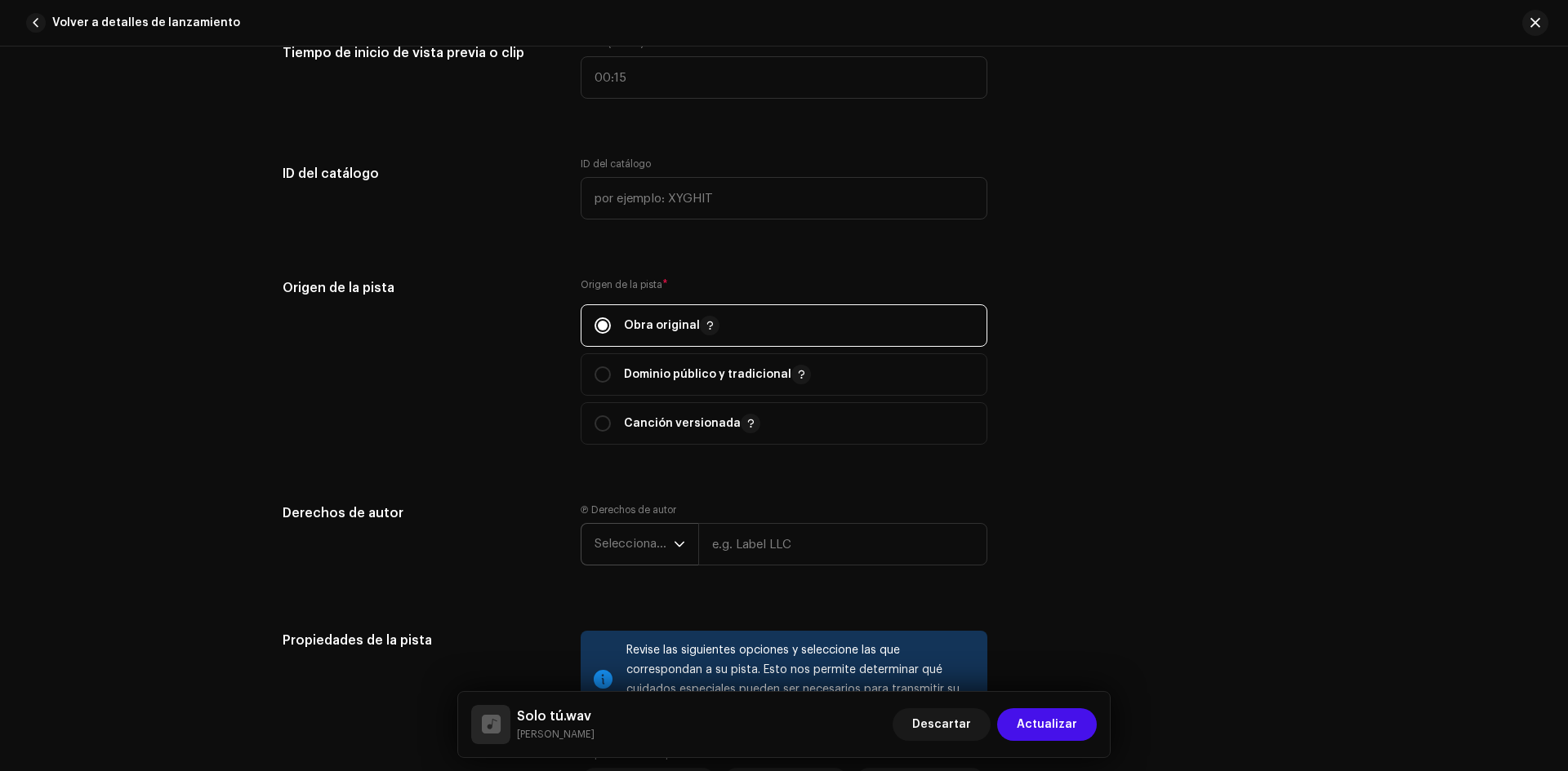
click at [673, 546] on icon "dropdown trigger" at bounding box center [679, 544] width 11 height 11
click at [618, 397] on span "2025" at bounding box center [609, 400] width 29 height 16
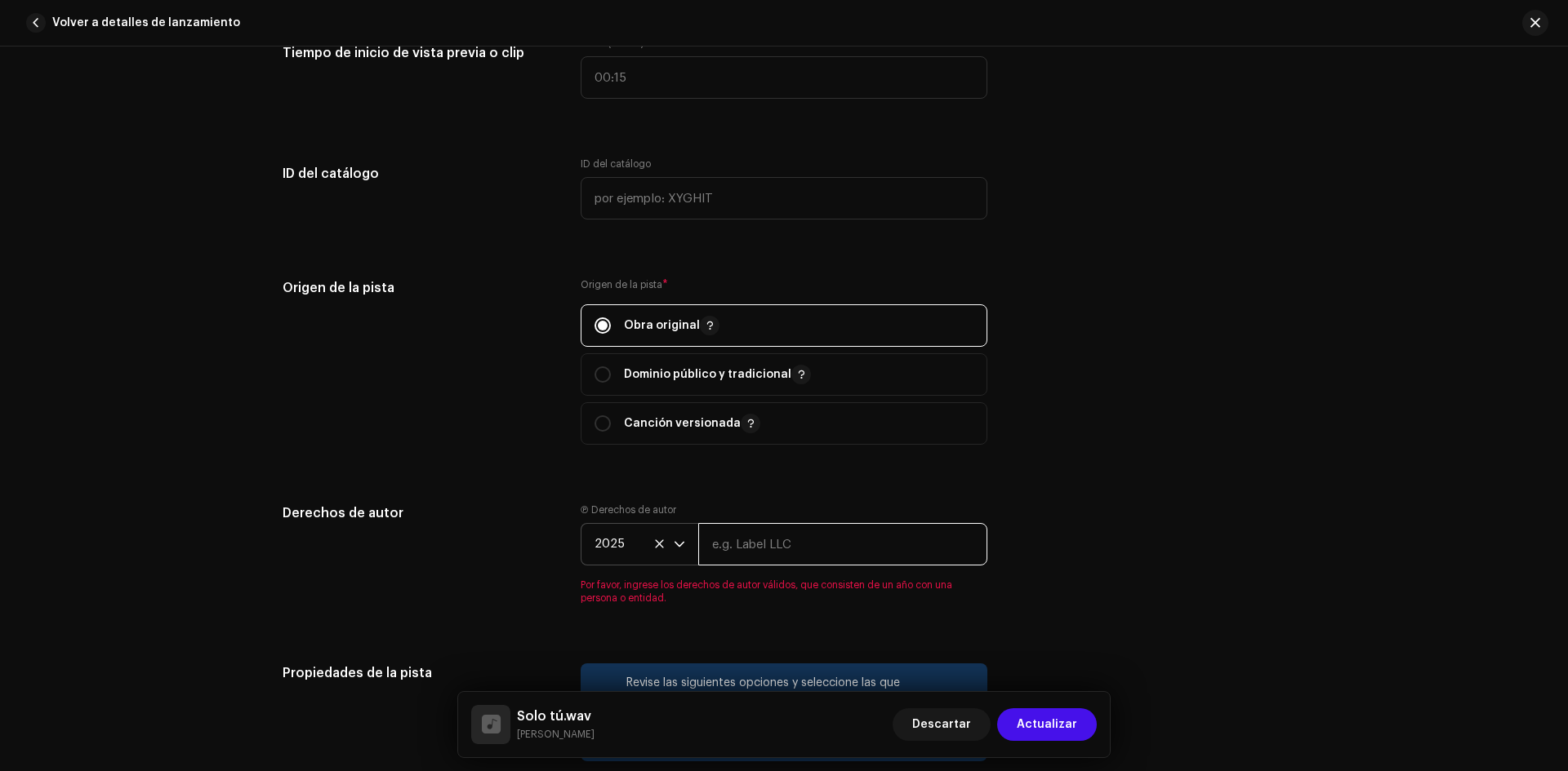
click at [735, 550] on input "text" at bounding box center [843, 544] width 290 height 42
type input "[PERSON_NAME]"
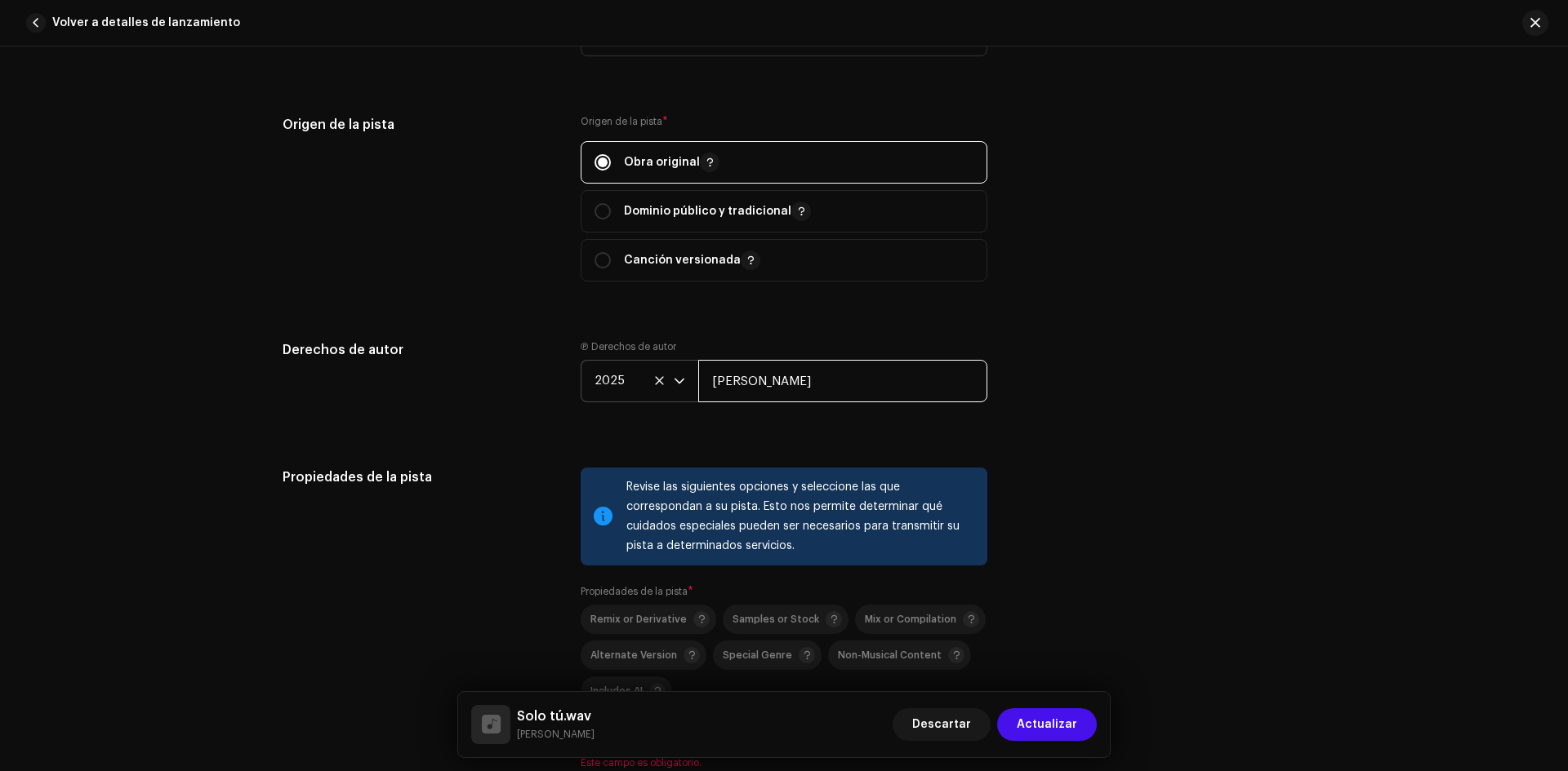
scroll to position [1959, 0]
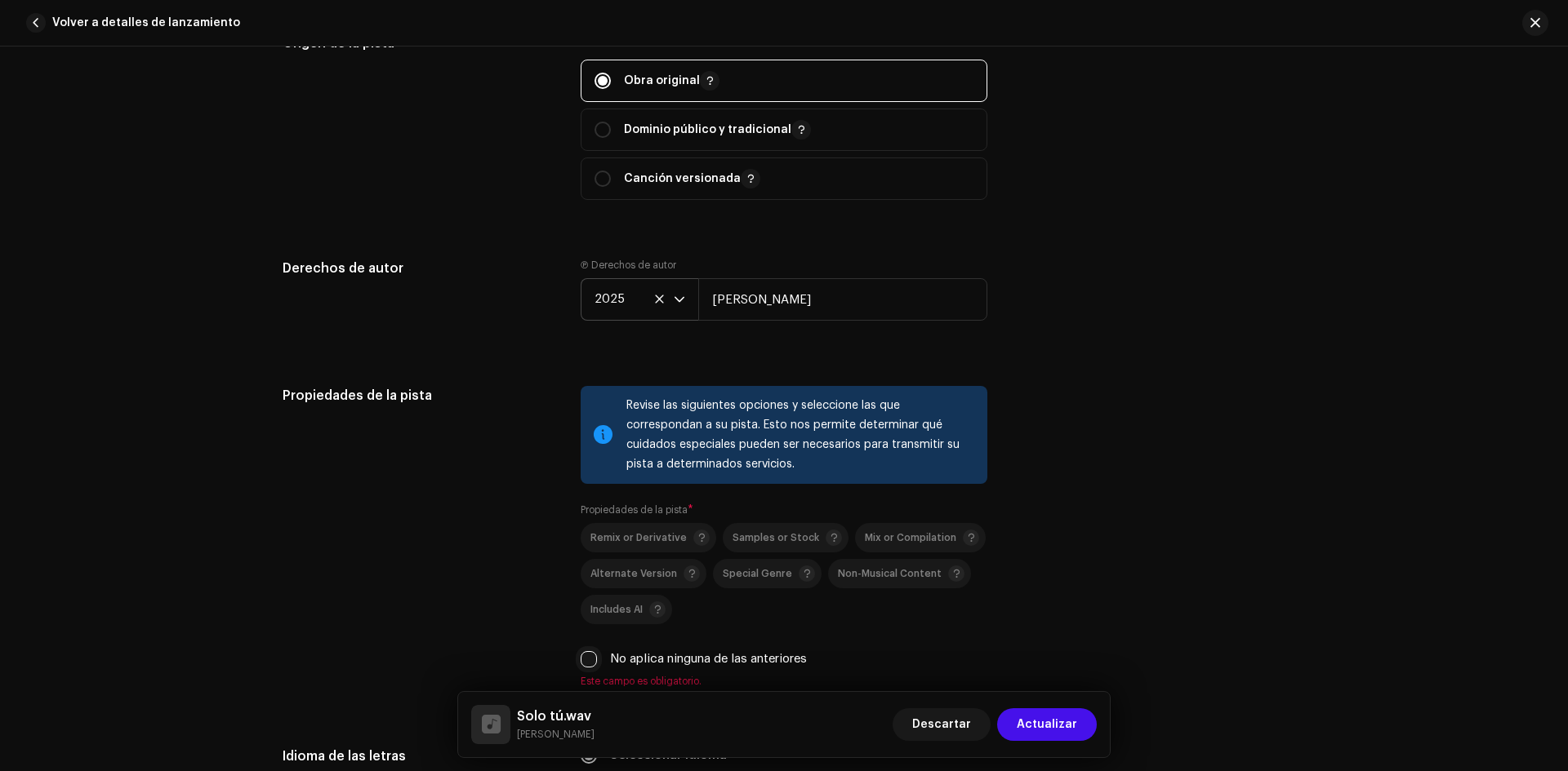
click at [589, 653] on input "No aplica ninguna de las anteriores" at bounding box center [588, 659] width 16 height 16
checkbox input "true"
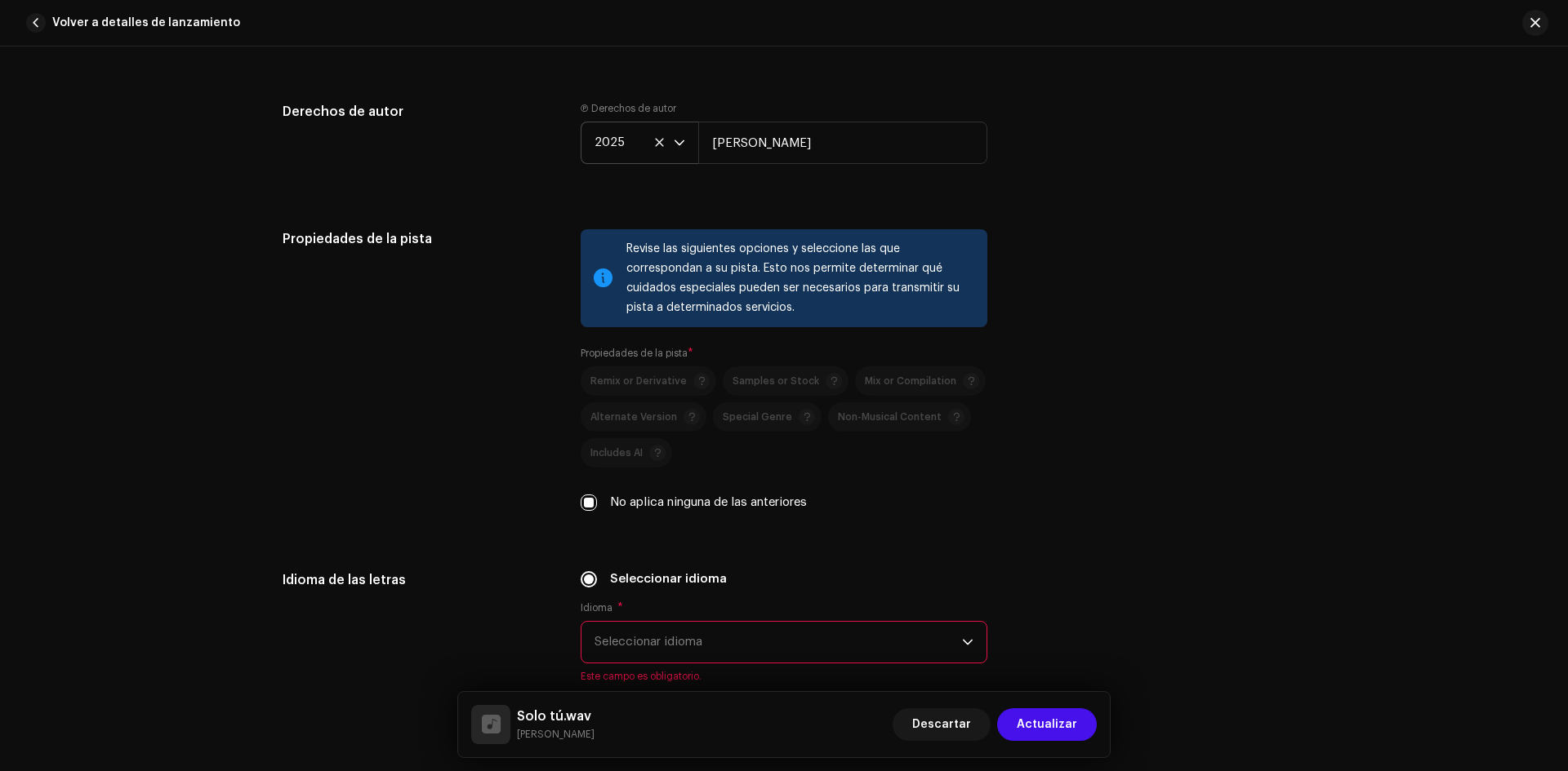
scroll to position [2204, 0]
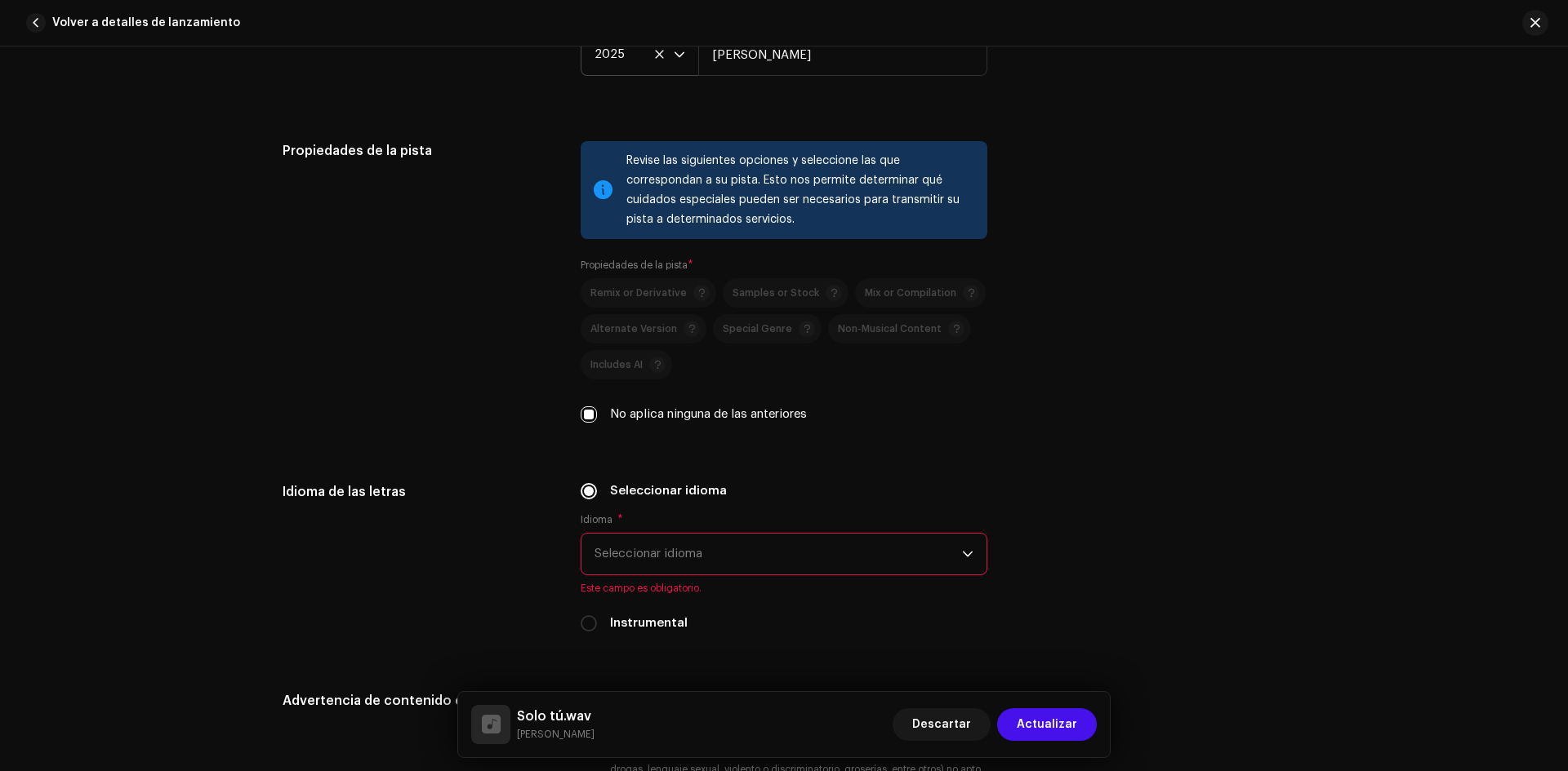
click at [659, 552] on span "Seleccionar idioma" at bounding box center [779, 554] width 368 height 41
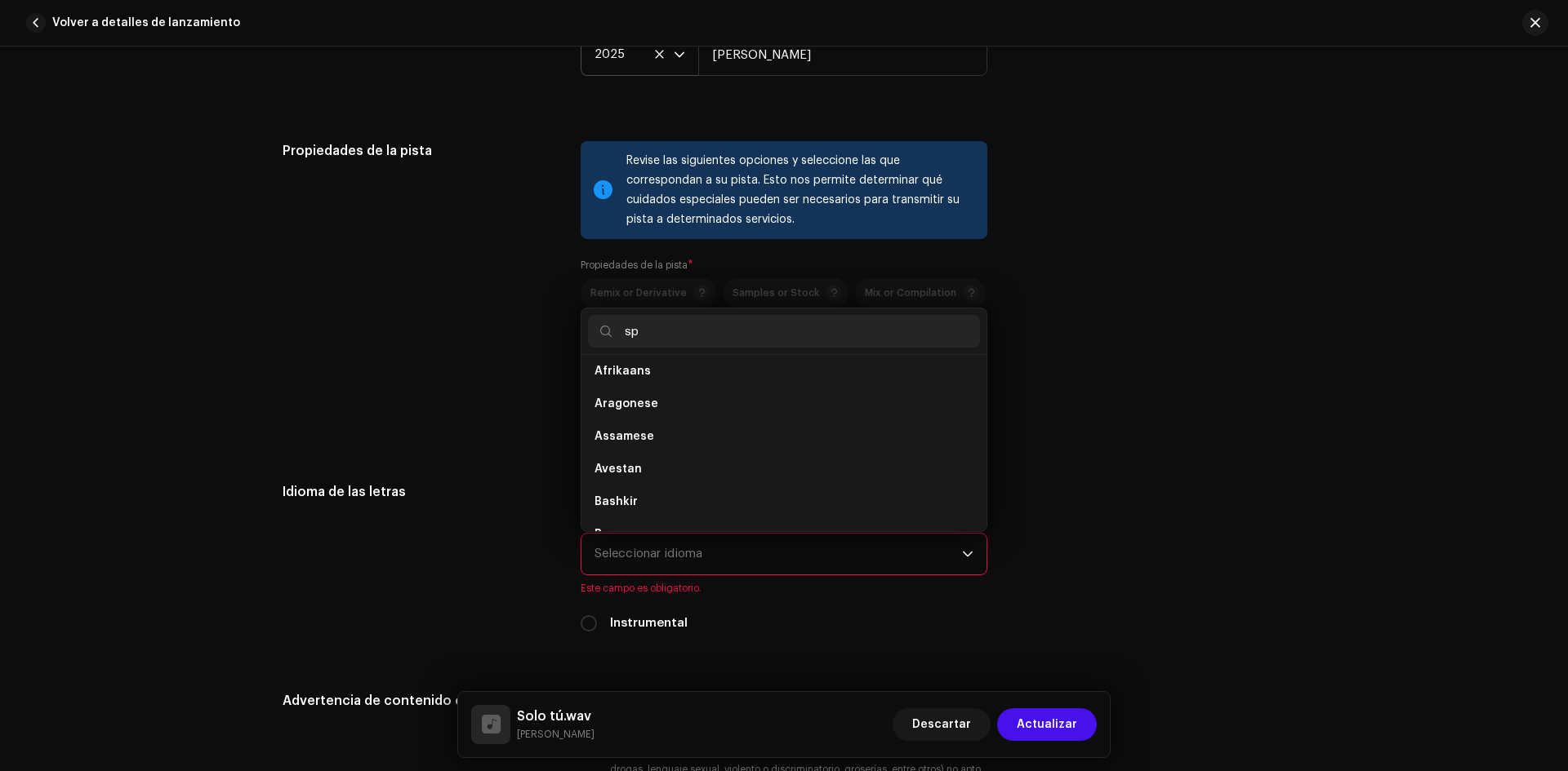
scroll to position [0, 0]
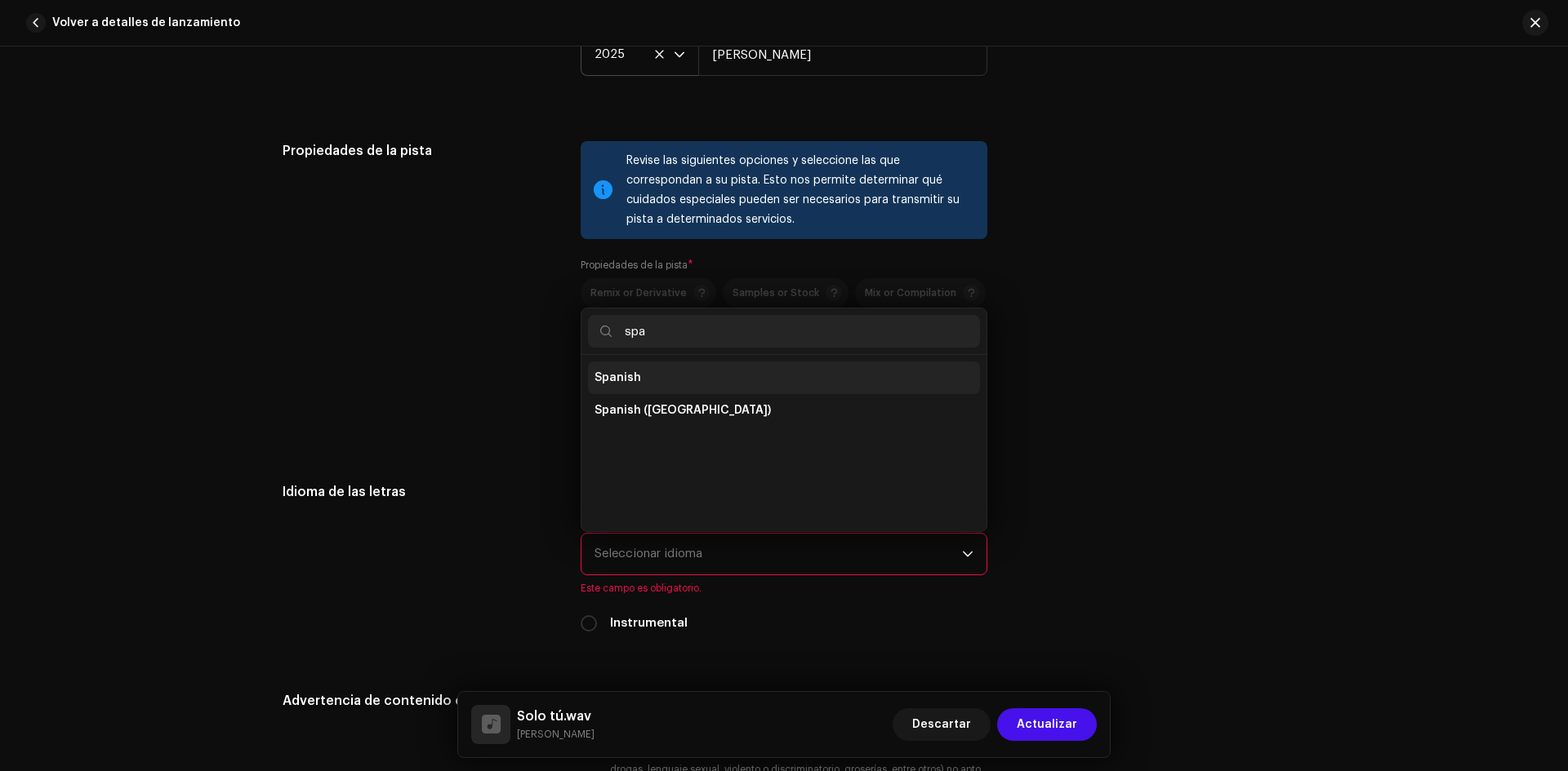
type input "spa"
click at [618, 383] on span "Spanish" at bounding box center [618, 377] width 47 height 16
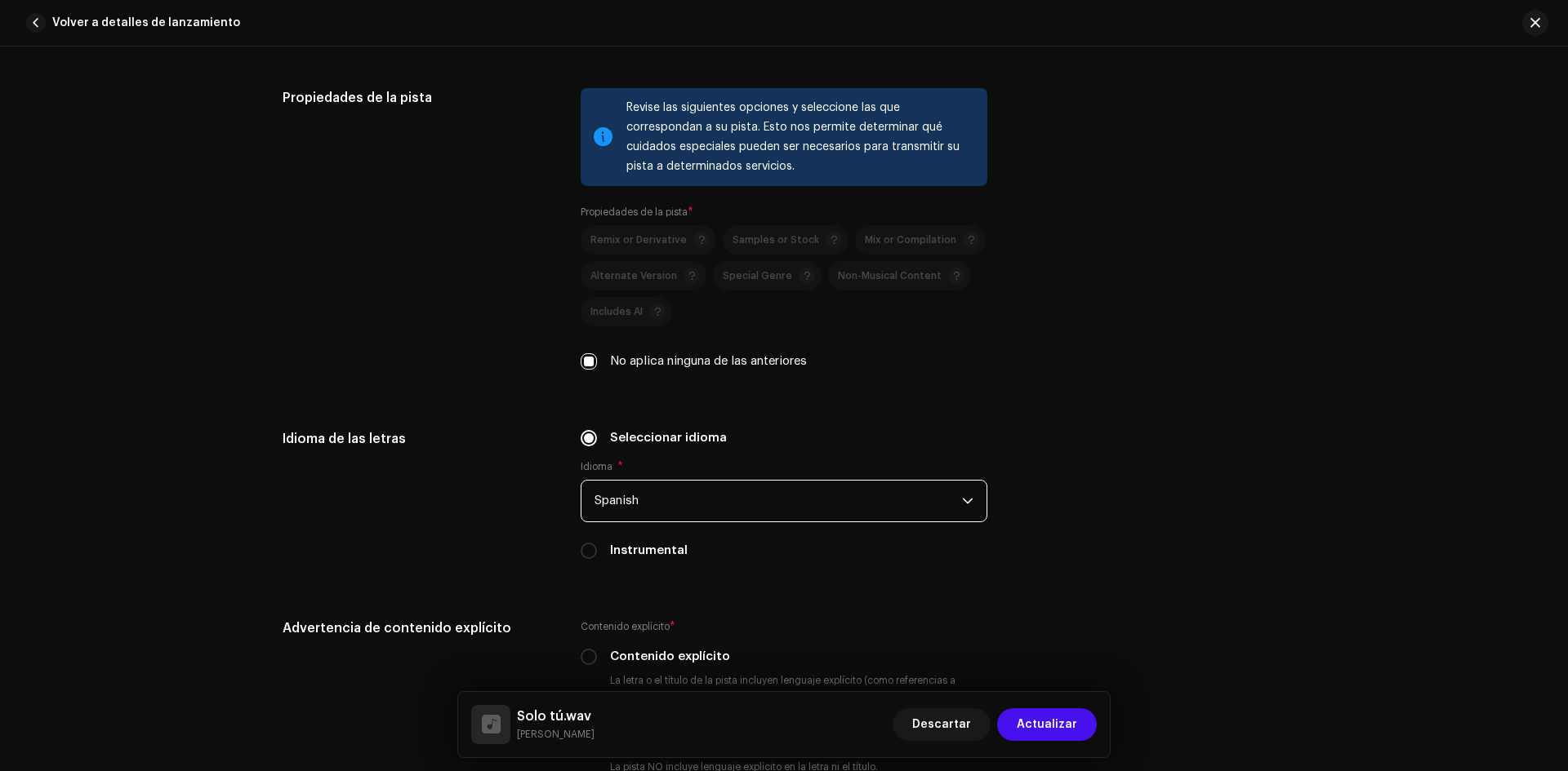
scroll to position [2367, 0]
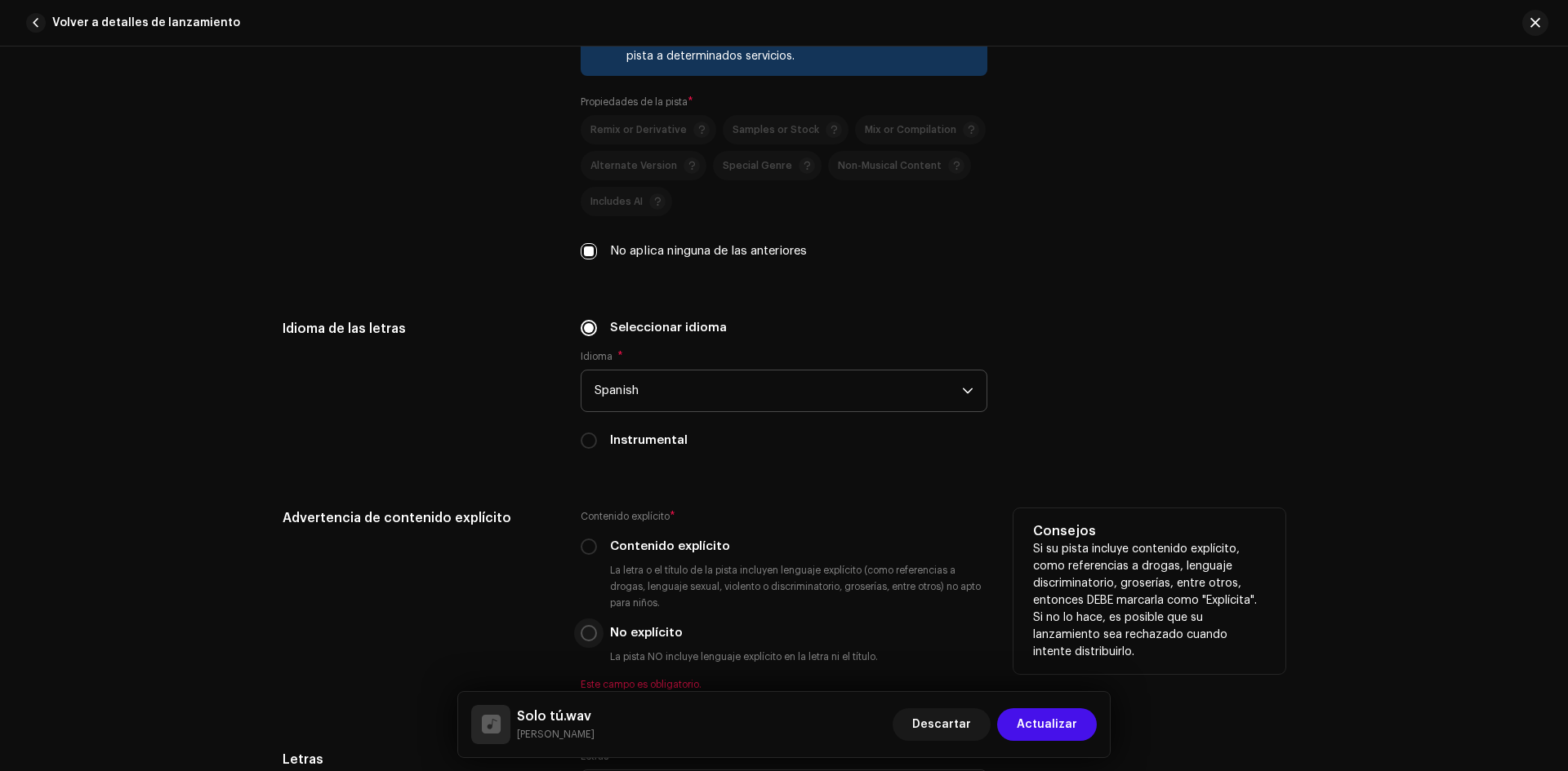
click at [589, 635] on input "No explícito" at bounding box center [588, 633] width 16 height 16
radio input "true"
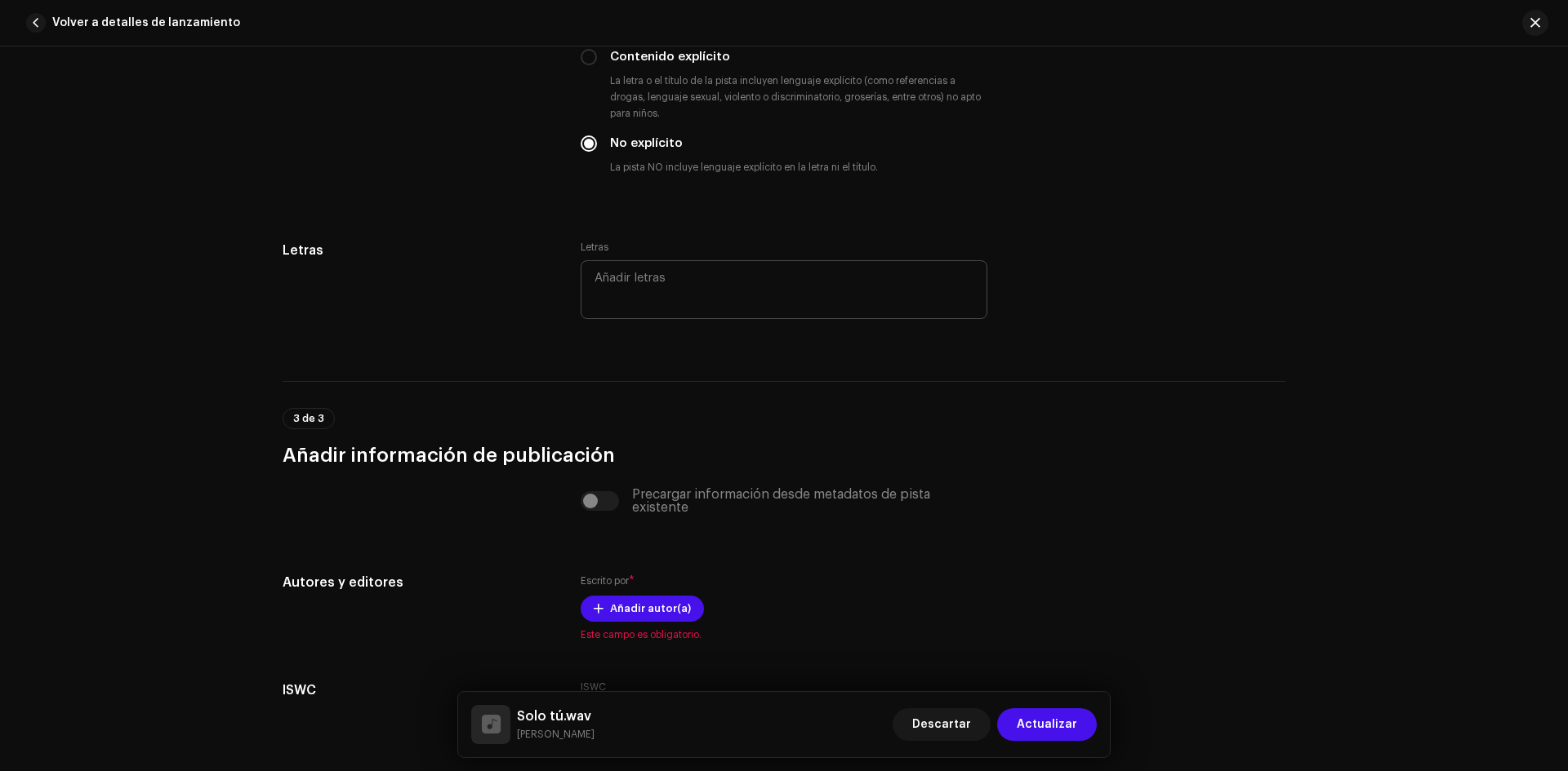
scroll to position [2938, 0]
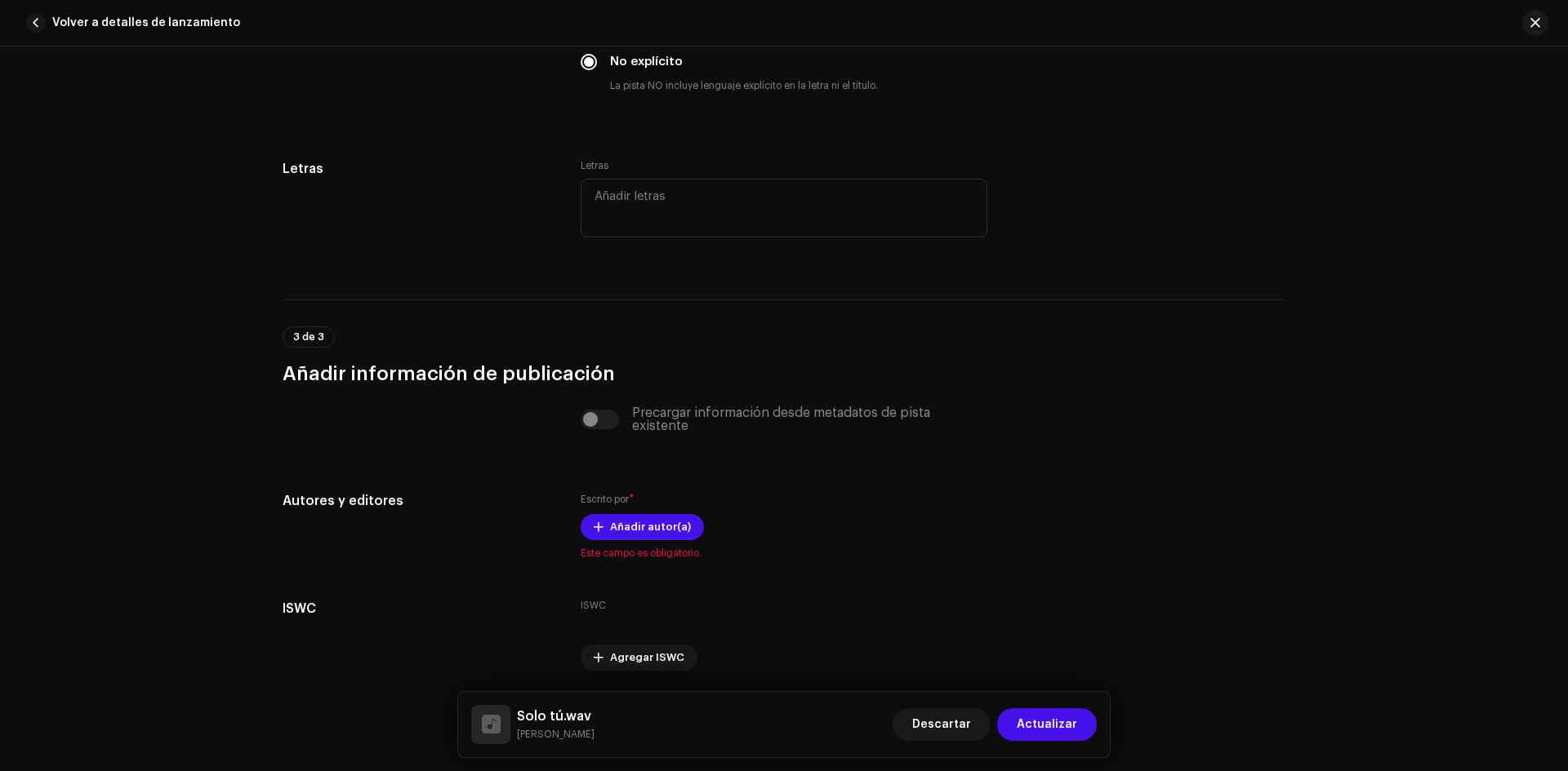
drag, startPoint x: 640, startPoint y: 525, endPoint x: 699, endPoint y: 427, distance: 114.4
click at [699, 427] on re-o-track-publishing "Precargar información desde metadatos de pista existente Autores y editores Esc…" at bounding box center [784, 539] width 1003 height 264
click at [604, 417] on div "Precargar información desde metadatos de pista existente" at bounding box center [784, 420] width 407 height 26
click at [639, 522] on span "Añadir autor(a)" at bounding box center [650, 526] width 81 height 33
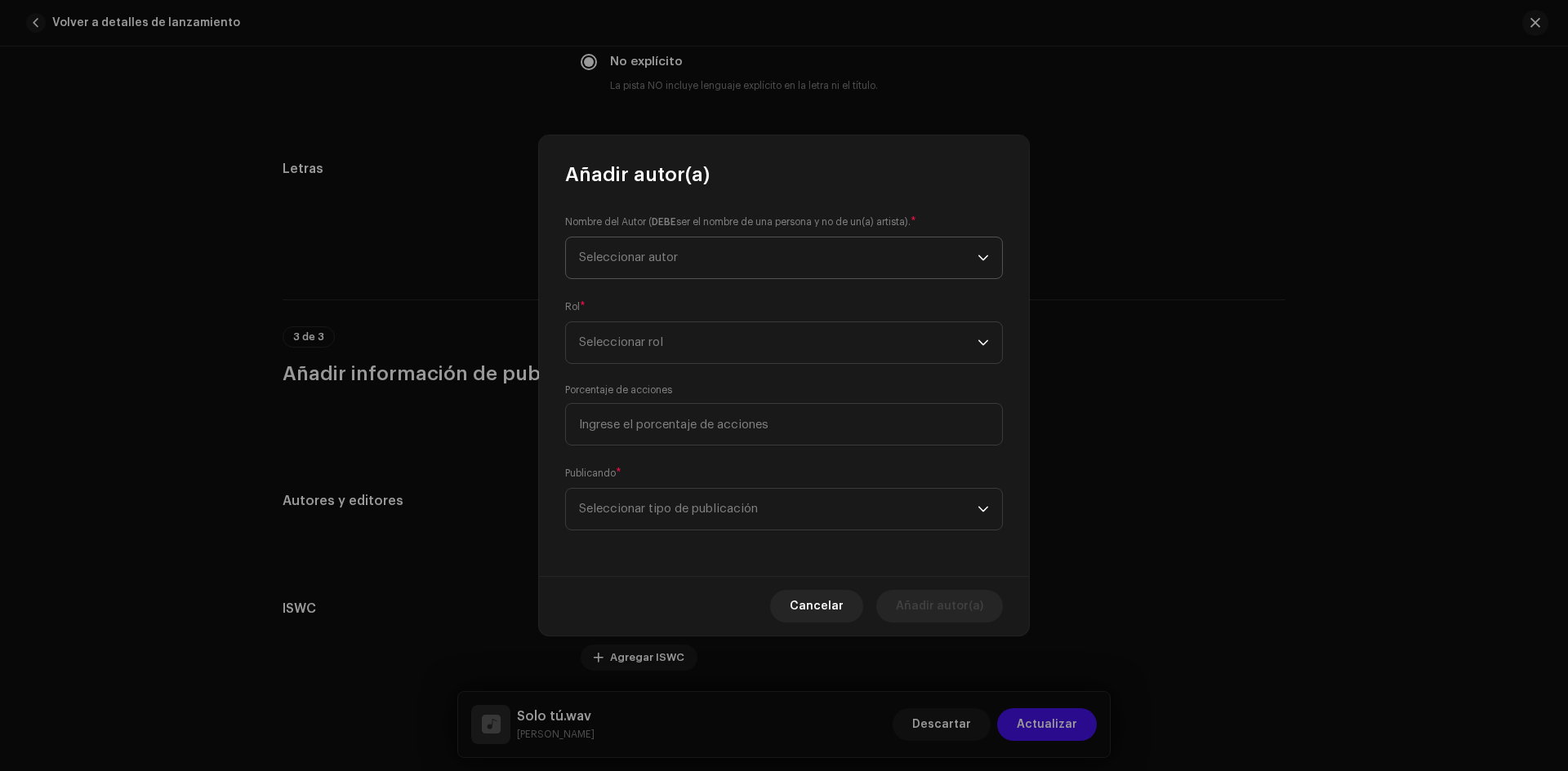
click at [653, 265] on span "Seleccionar autor" at bounding box center [778, 258] width 399 height 41
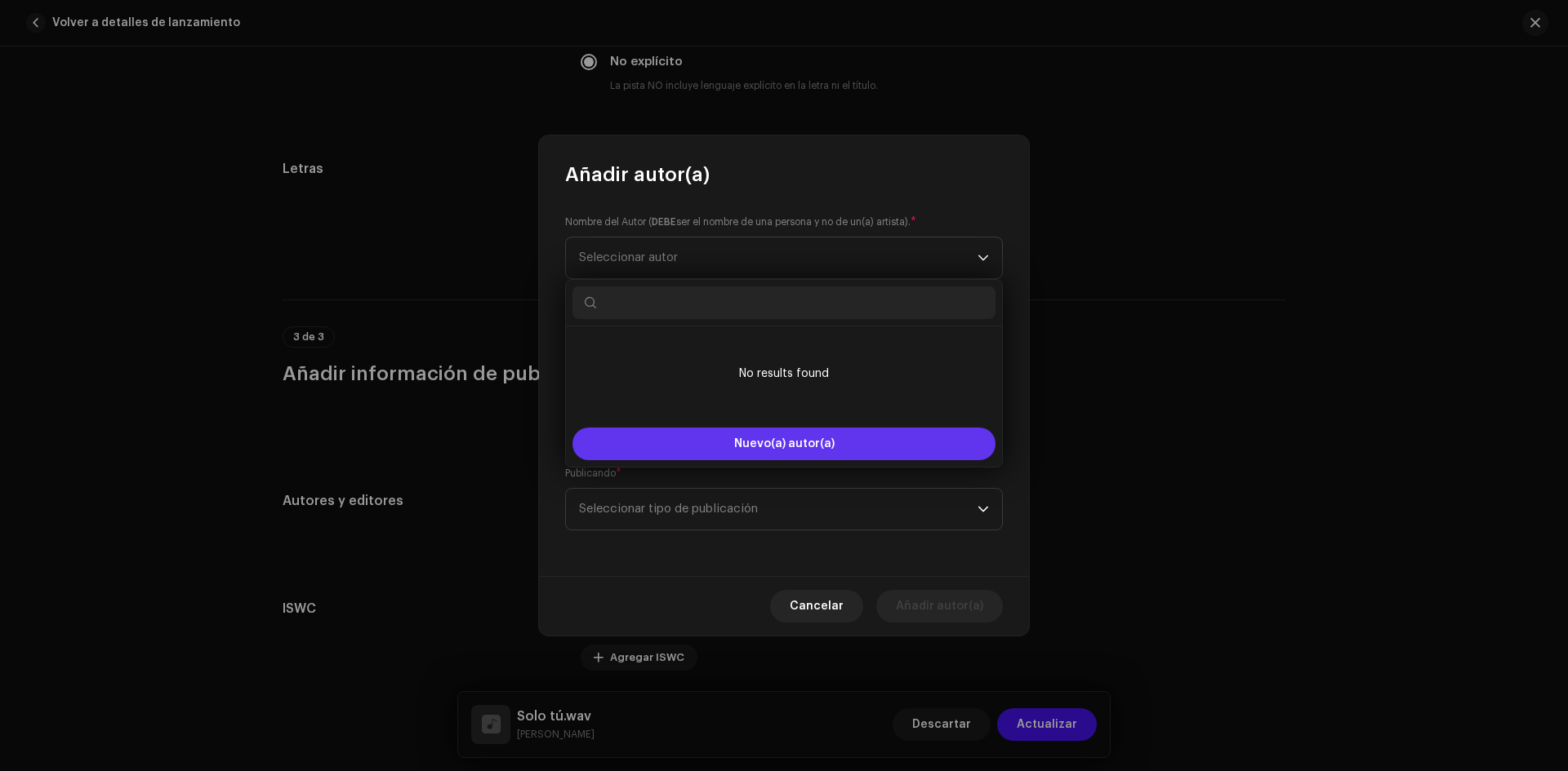
click at [794, 438] on button "Nuevo(a) autor(a)" at bounding box center [784, 443] width 423 height 33
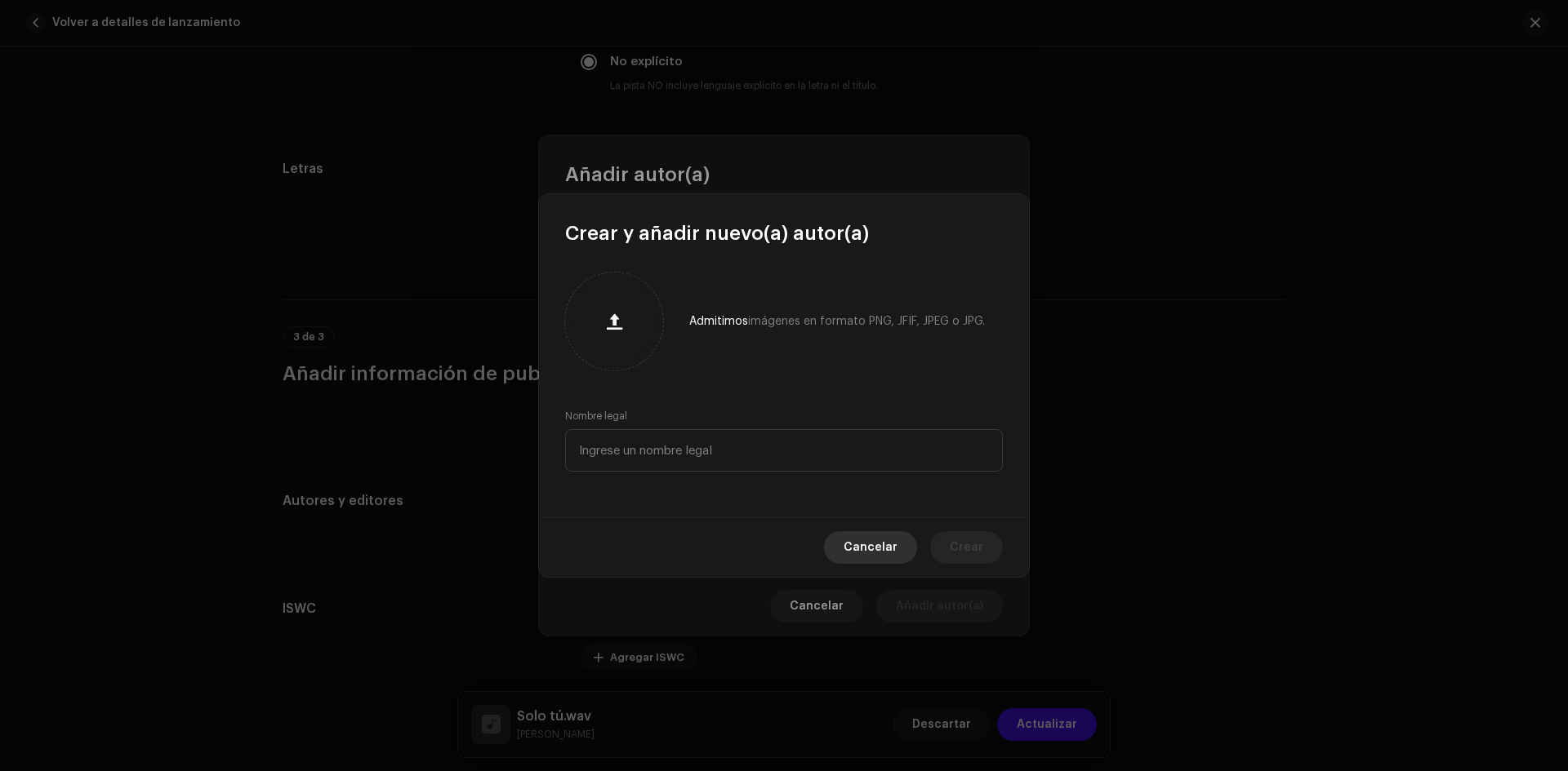
click at [875, 544] on span "Cancelar" at bounding box center [870, 547] width 54 height 33
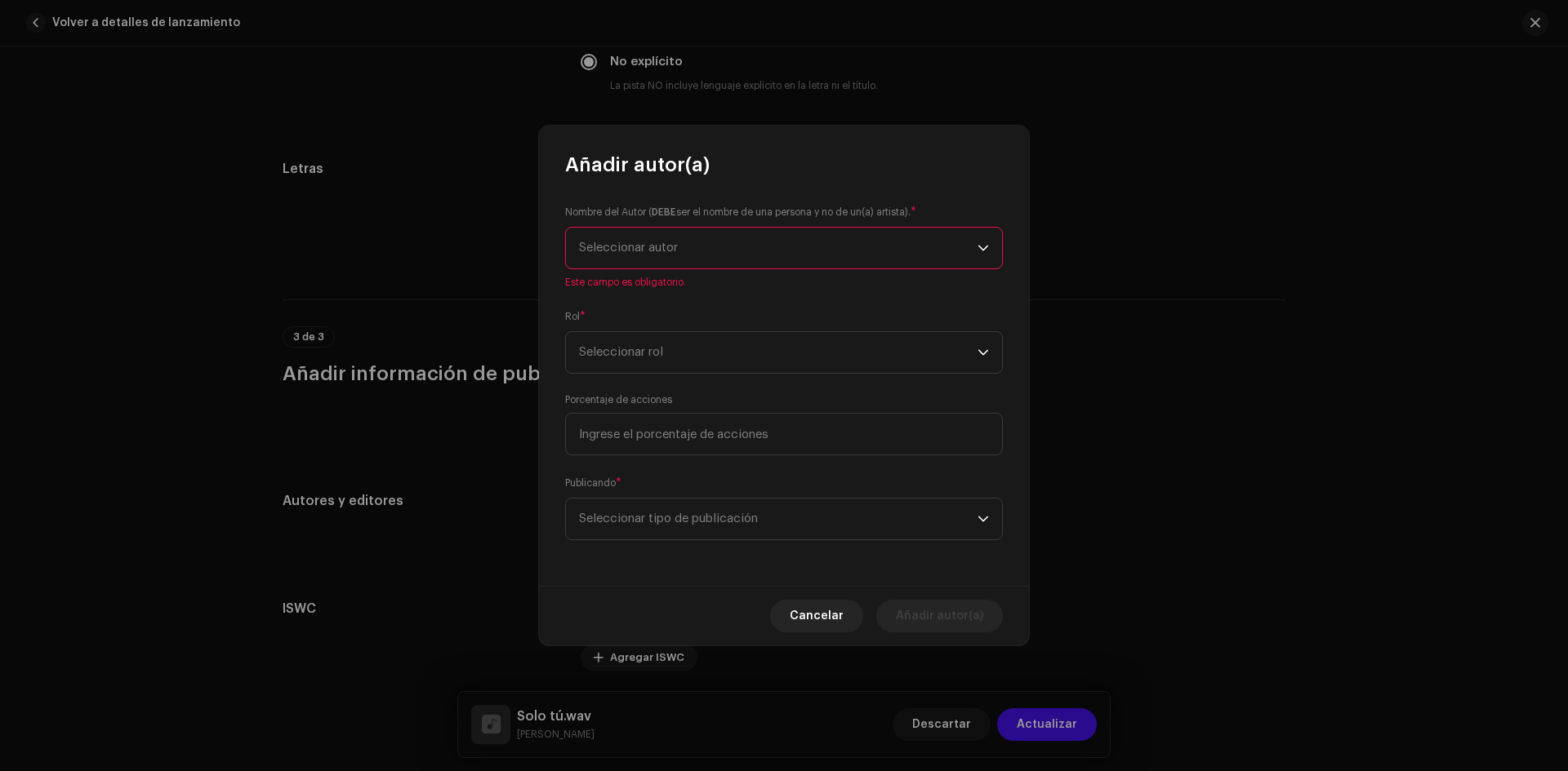
click at [663, 251] on span "Seleccionar autor" at bounding box center [629, 247] width 99 height 12
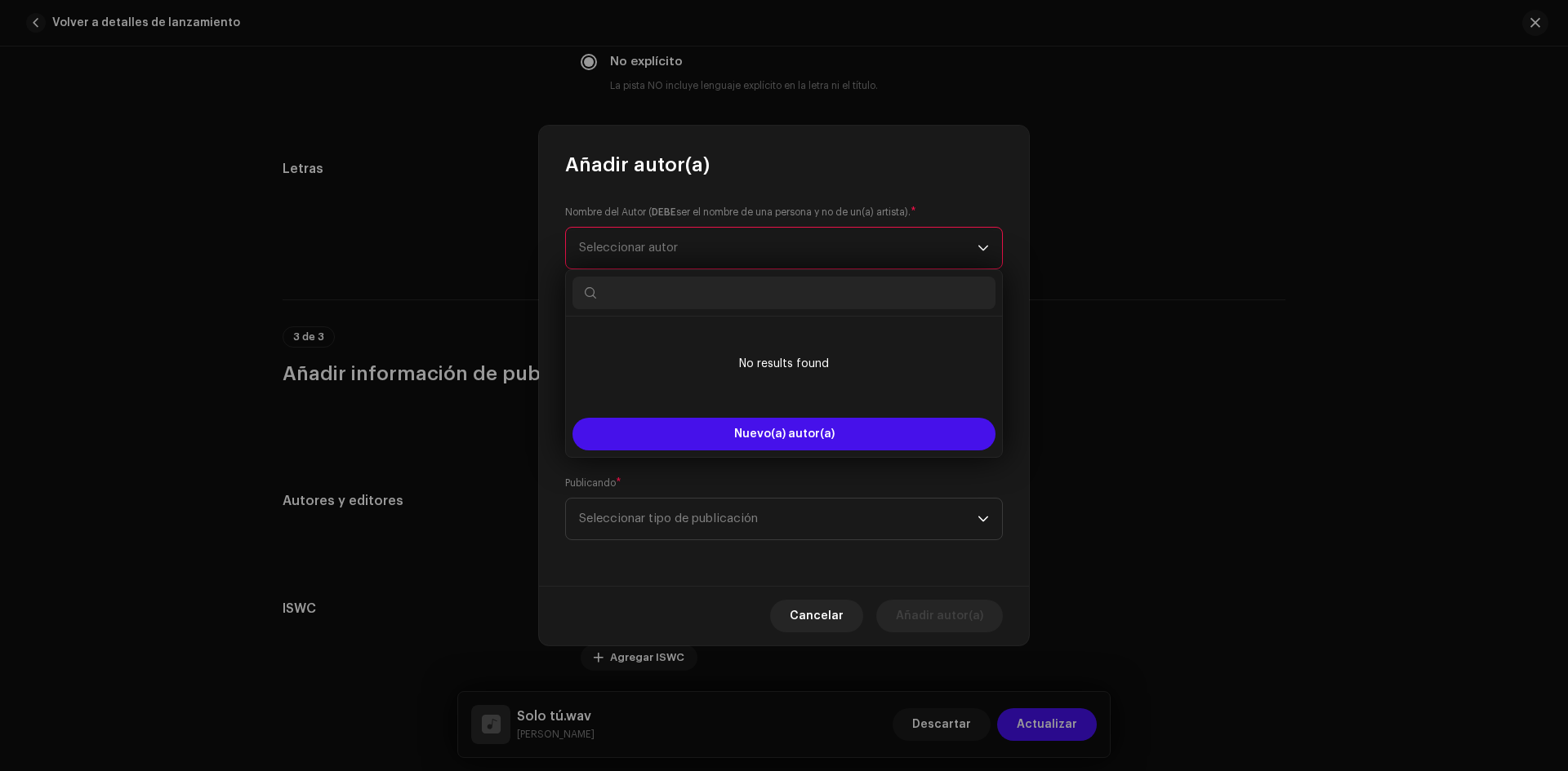
click at [663, 251] on span "Seleccionar autor" at bounding box center [629, 247] width 99 height 12
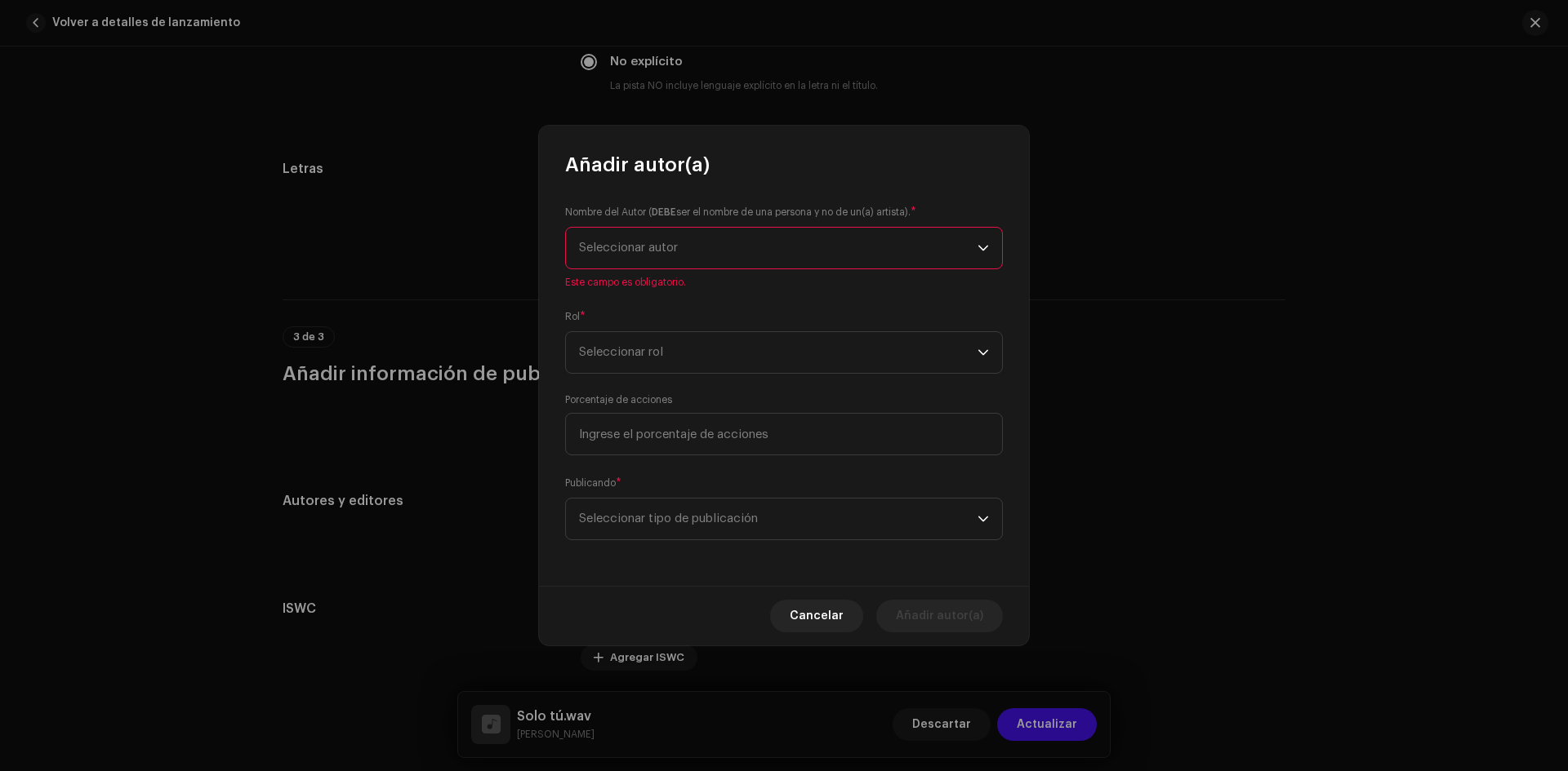
click at [696, 238] on span "Seleccionar autor" at bounding box center [778, 248] width 399 height 41
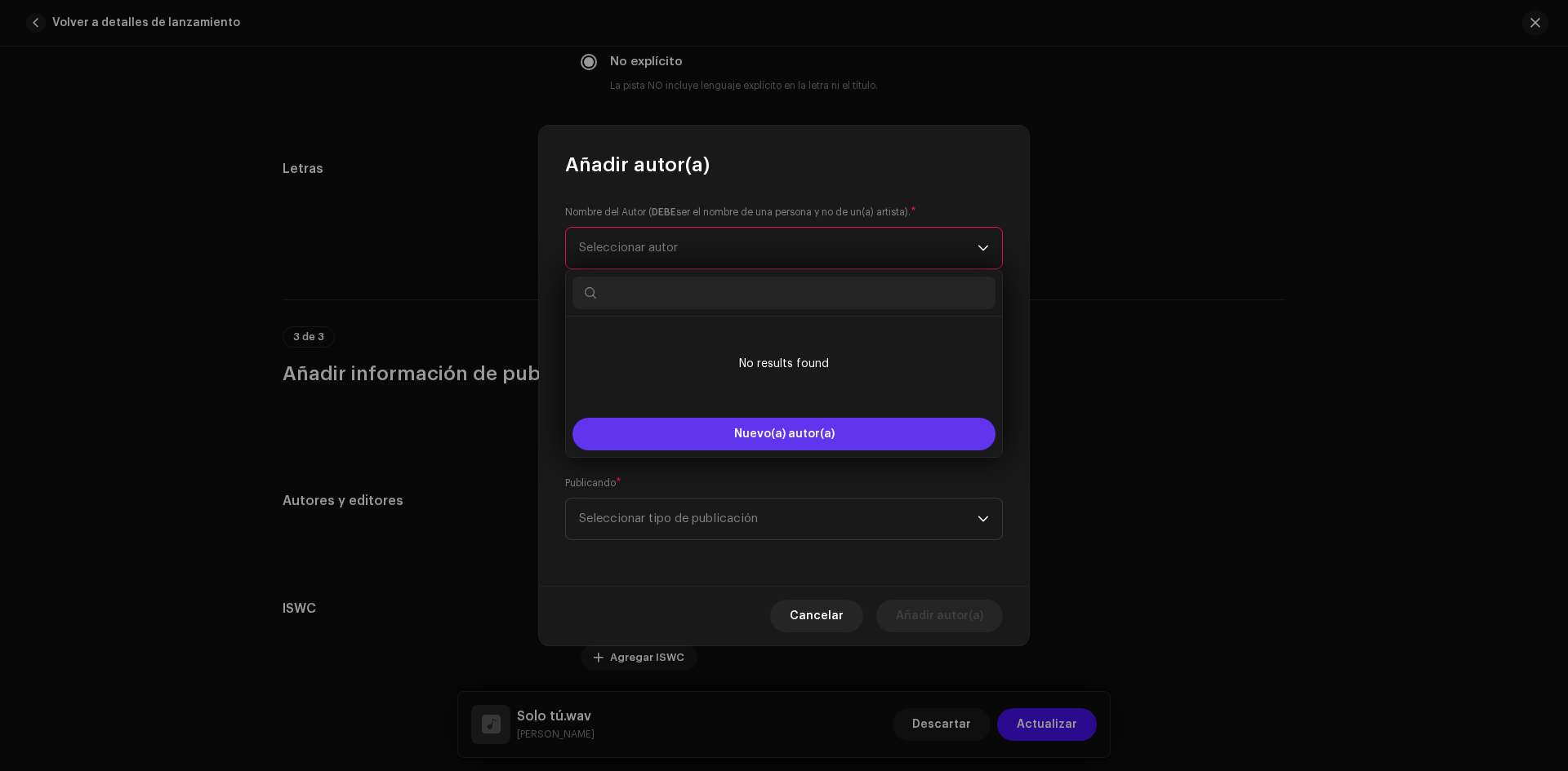
click at [792, 434] on span "Nuevo(a) autor(a)" at bounding box center [784, 434] width 101 height 11
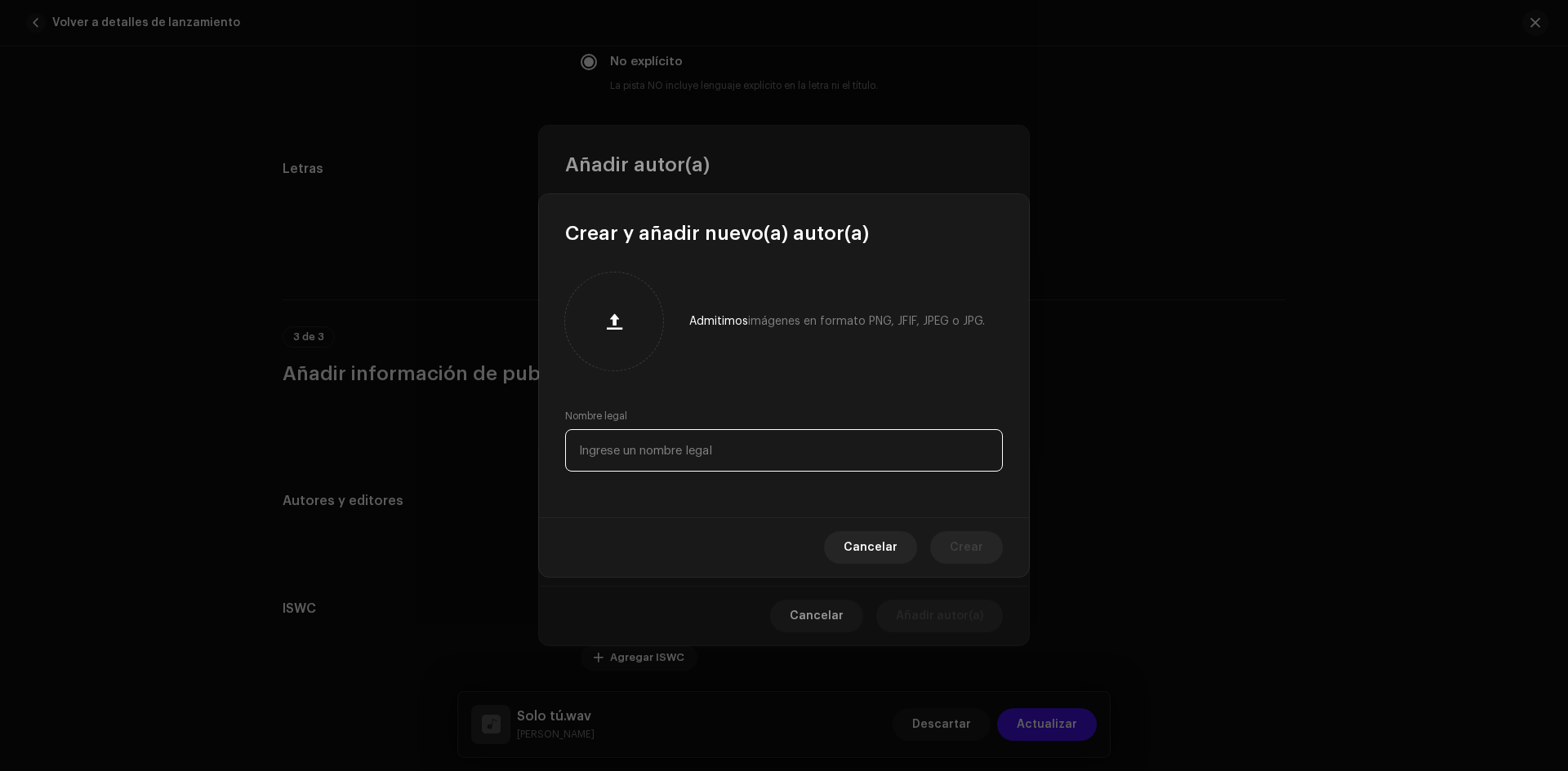
click at [713, 458] on input "text" at bounding box center [784, 450] width 438 height 42
type input "[PERSON_NAME]"
click at [959, 543] on span "Crear" at bounding box center [967, 547] width 34 height 33
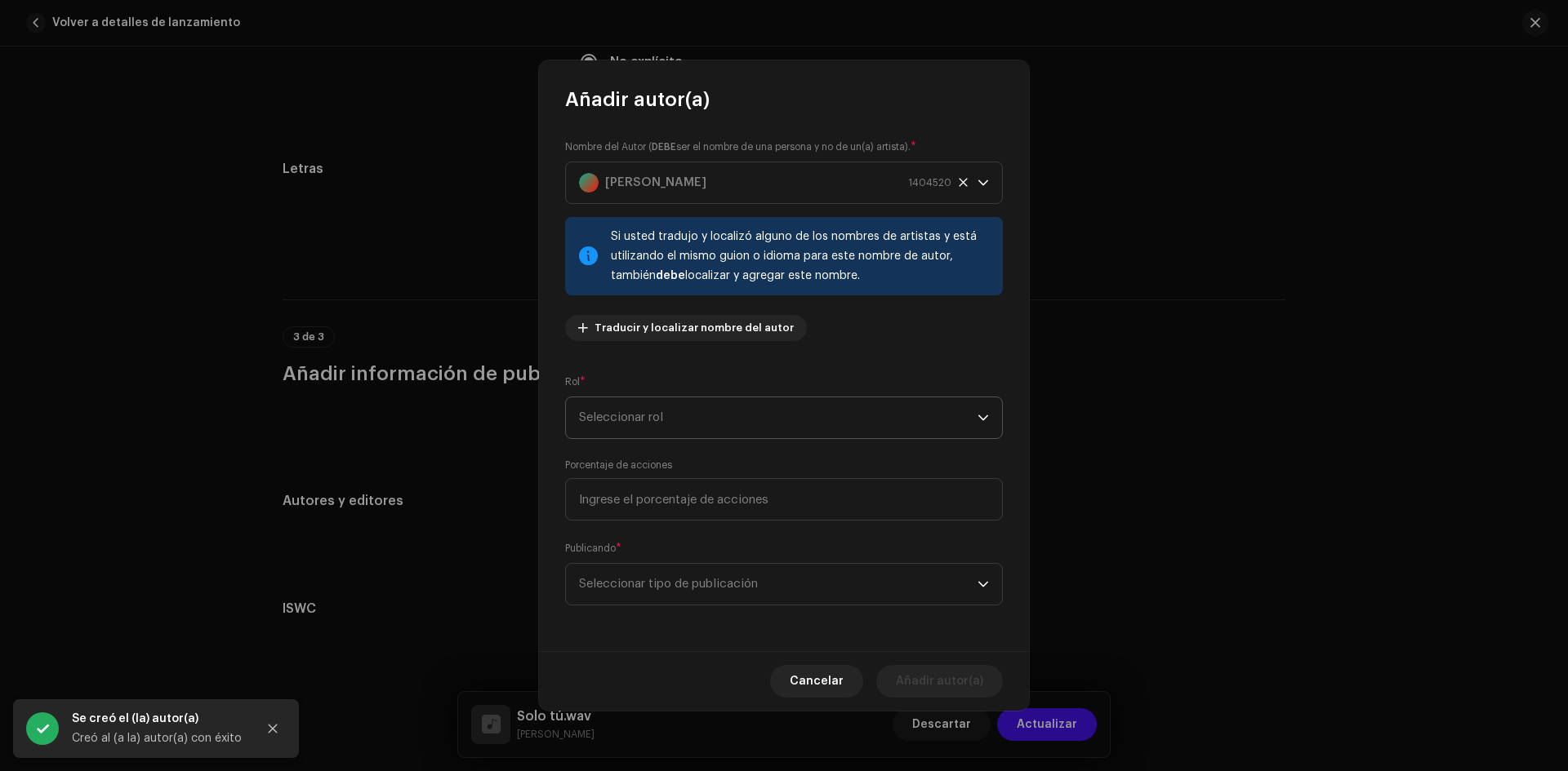
click at [717, 414] on span "Seleccionar rol" at bounding box center [778, 418] width 399 height 41
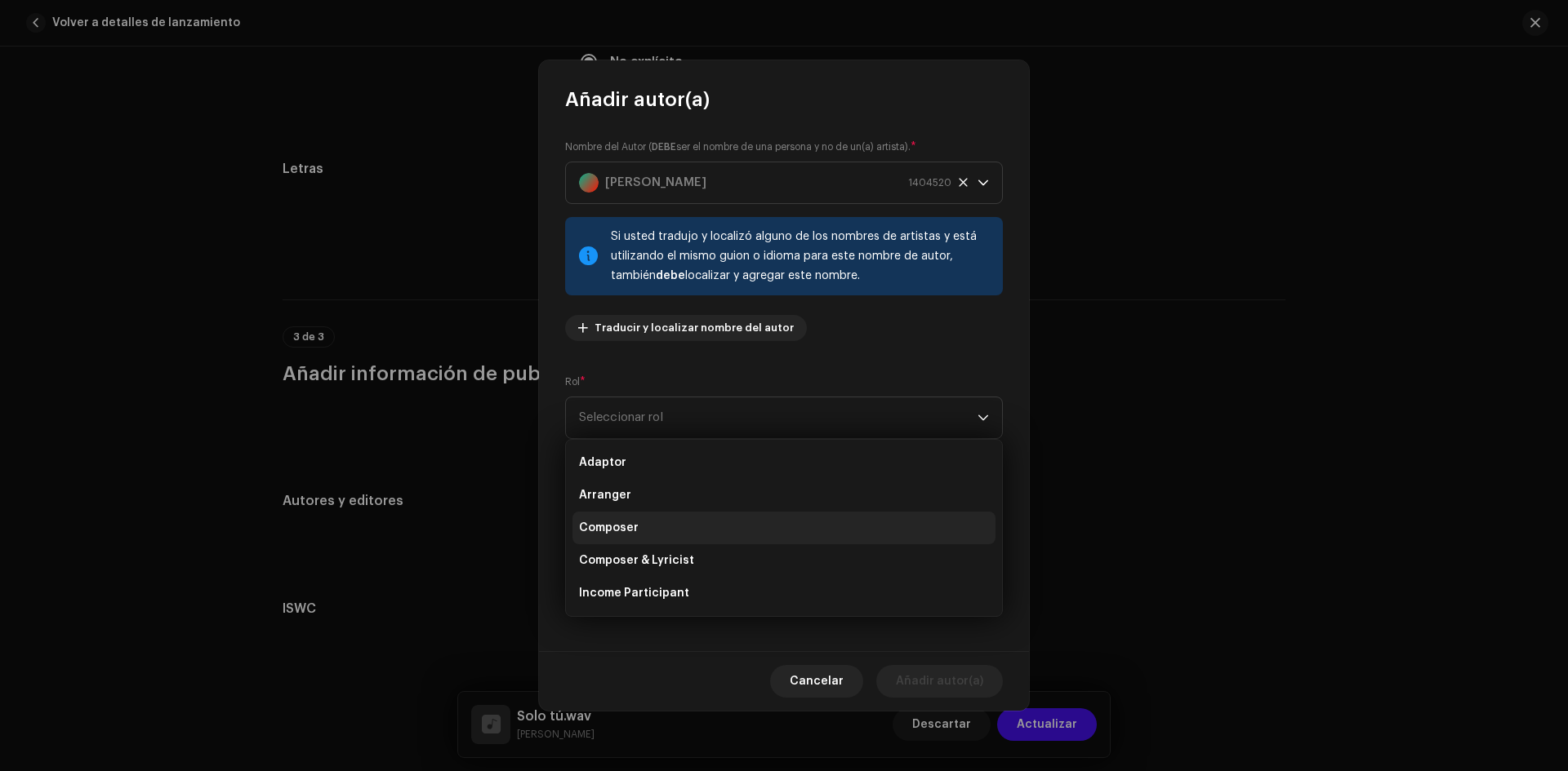
click at [633, 534] on span "Composer" at bounding box center [609, 527] width 60 height 16
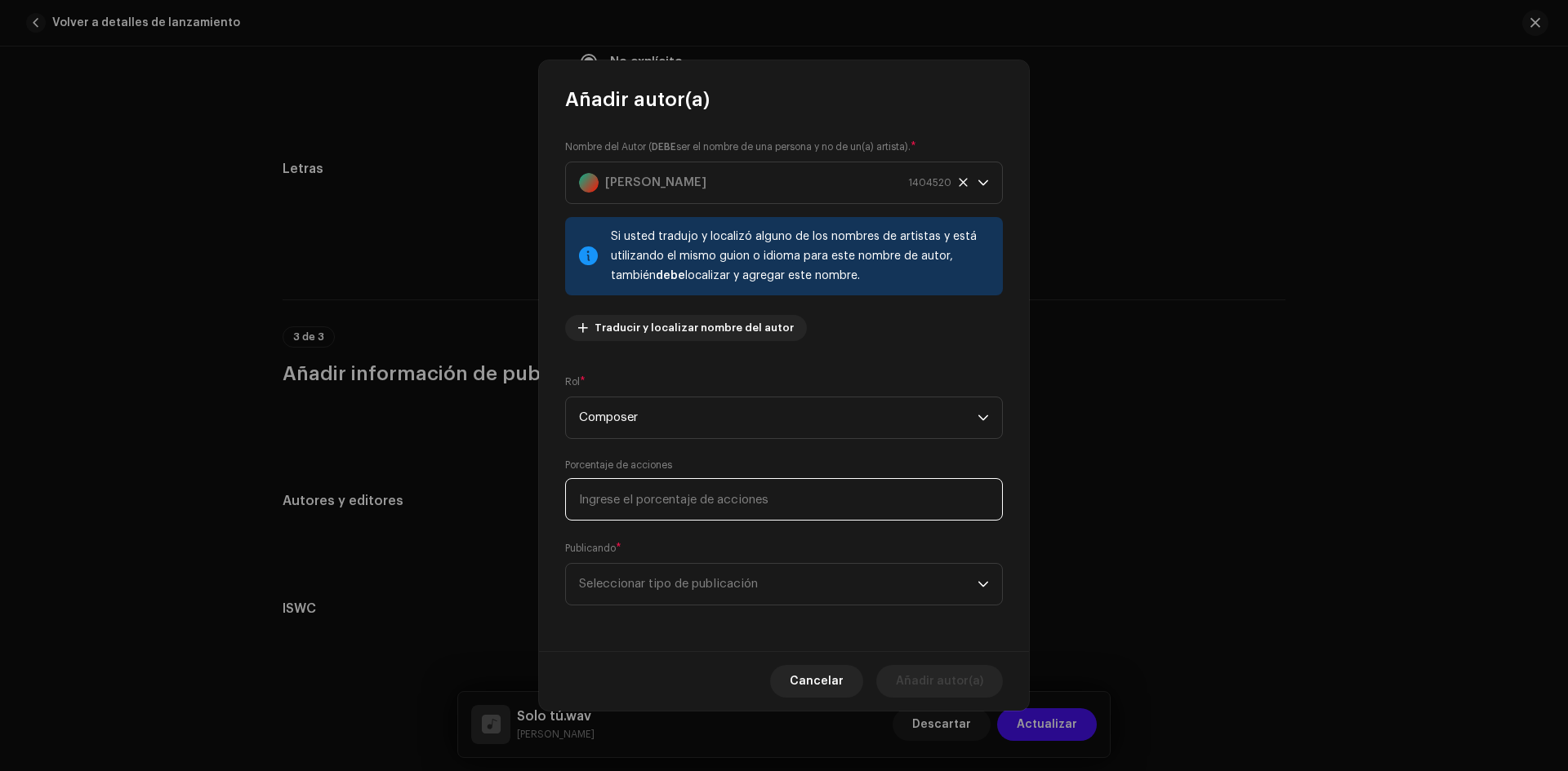
click at [903, 502] on input at bounding box center [784, 498] width 438 height 42
type input "100,00"
click at [642, 589] on span "Seleccionar tipo de publicación" at bounding box center [778, 584] width 399 height 41
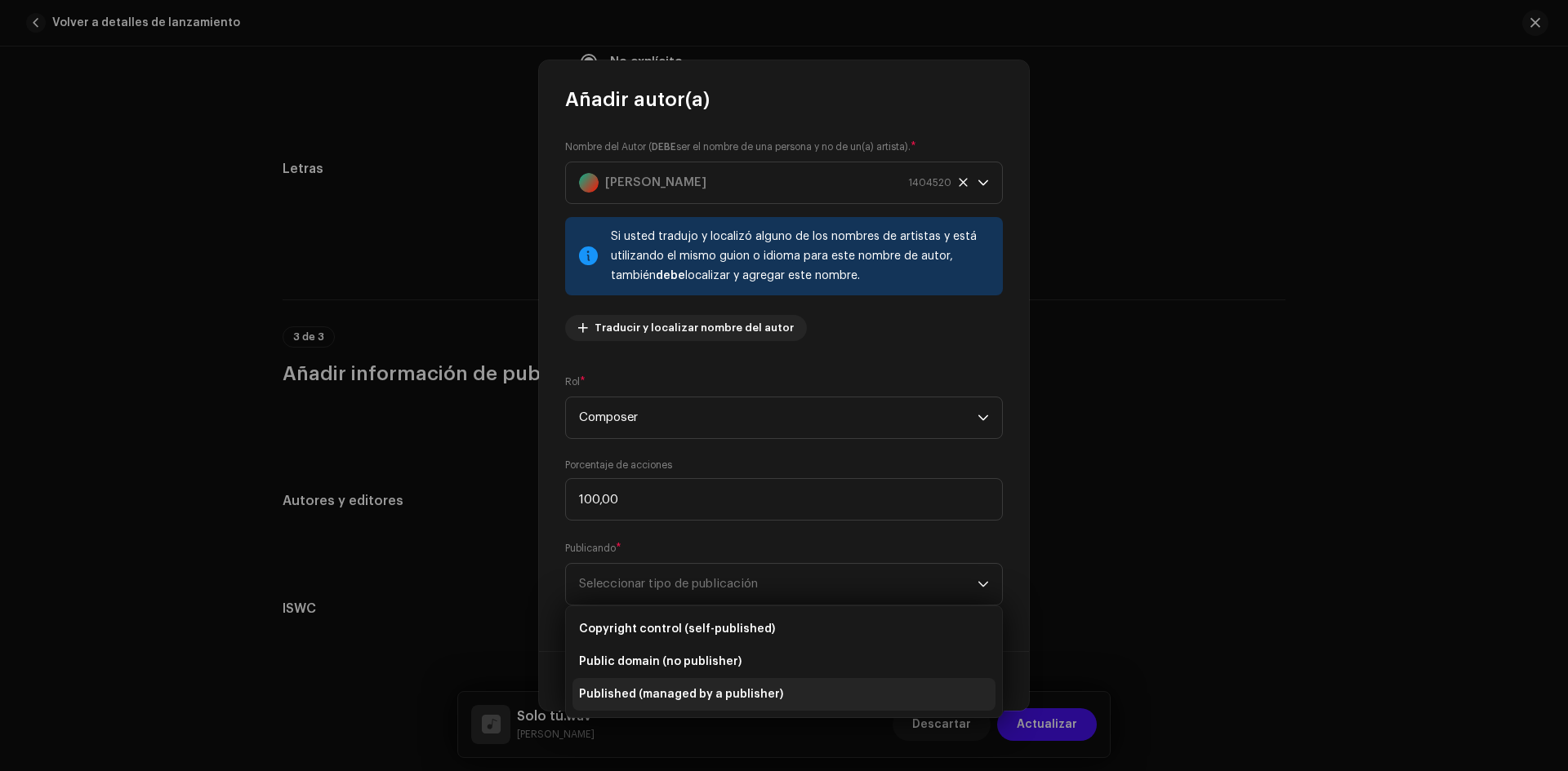
click at [719, 693] on span "Published (managed by a publisher)" at bounding box center [681, 694] width 205 height 16
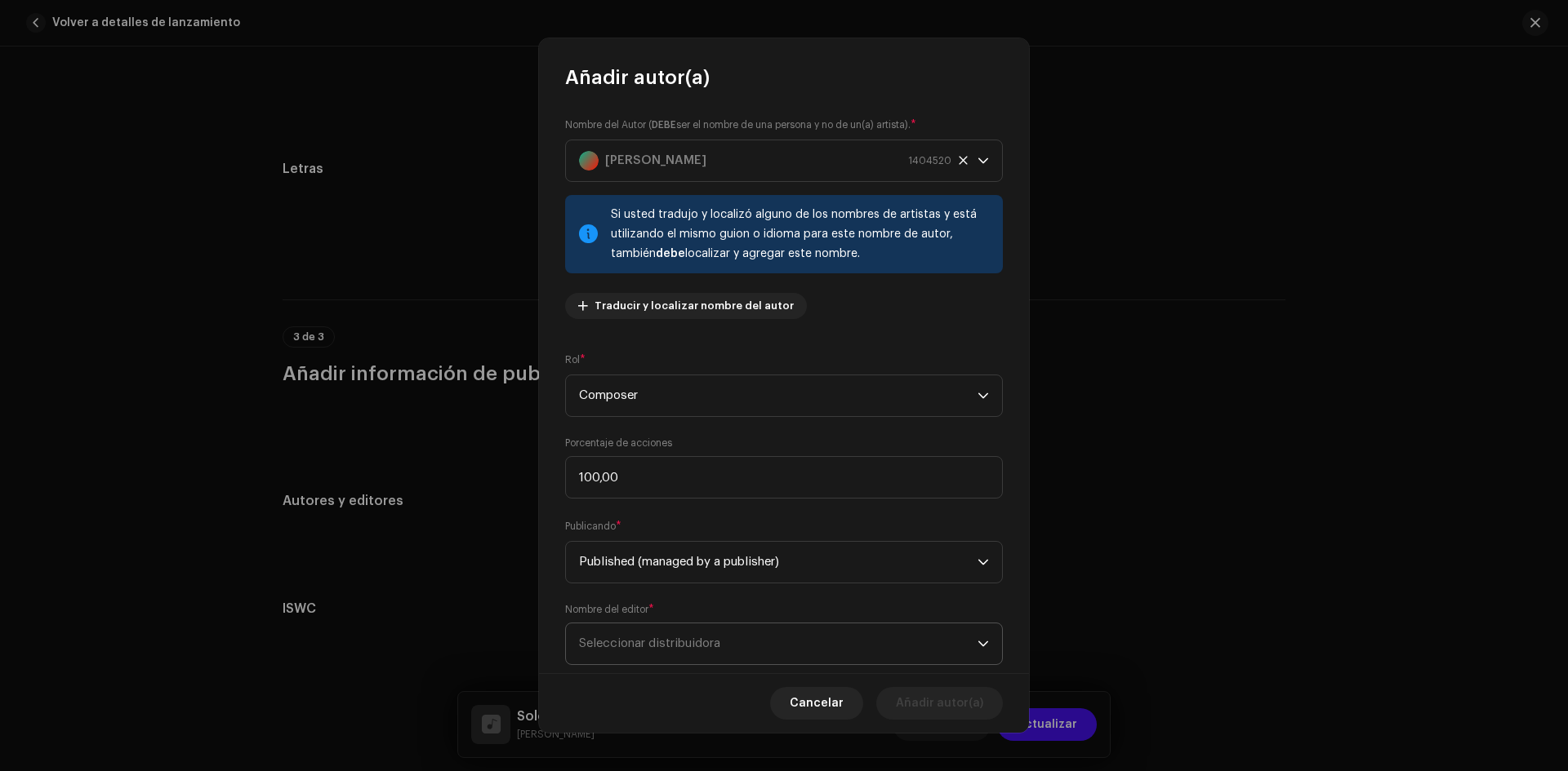
click at [666, 648] on span "Seleccionar distribuidora" at bounding box center [649, 643] width 141 height 12
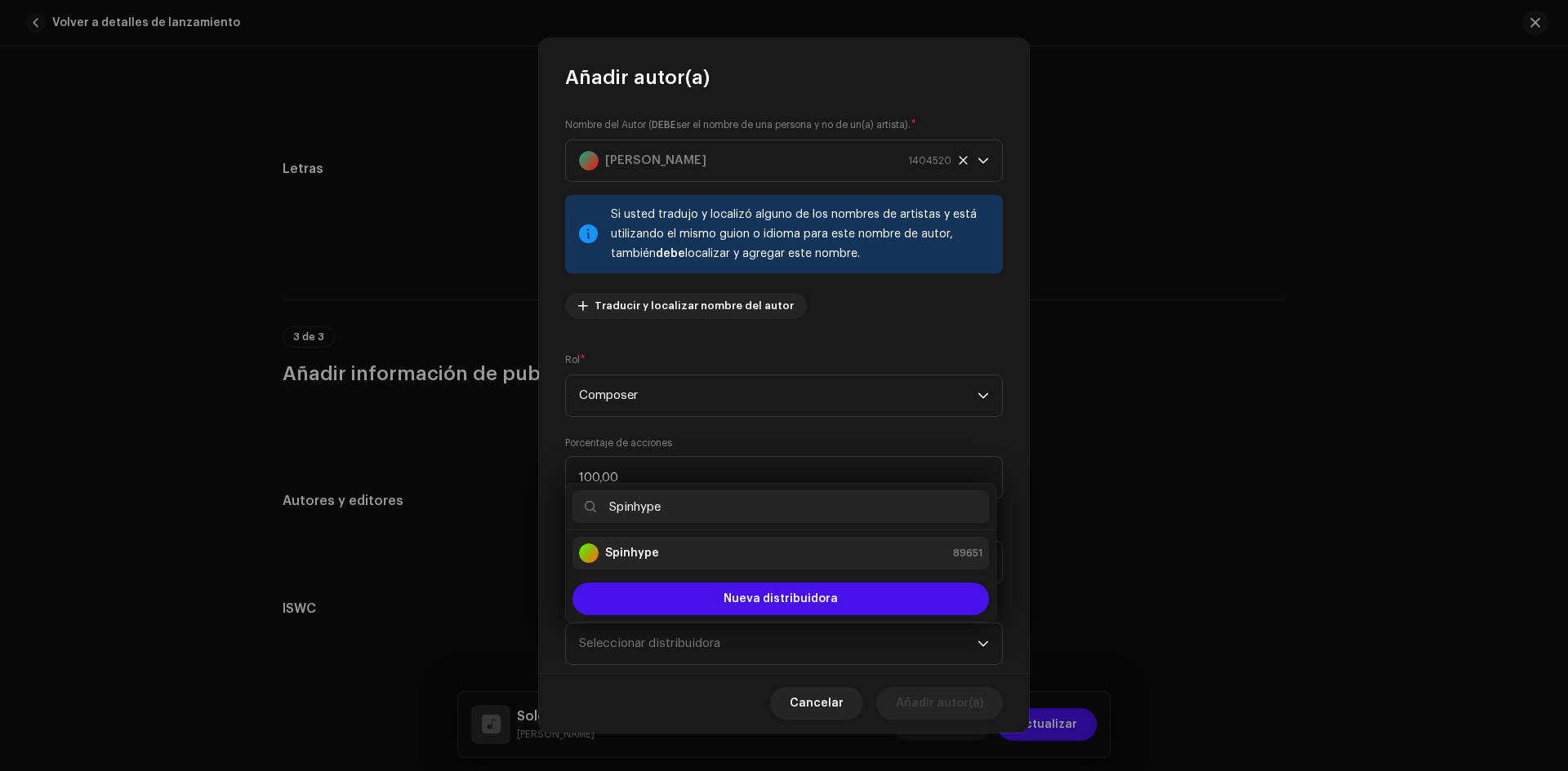
type input "Spinhype"
click at [620, 550] on strong "Spinhype" at bounding box center [632, 553] width 54 height 16
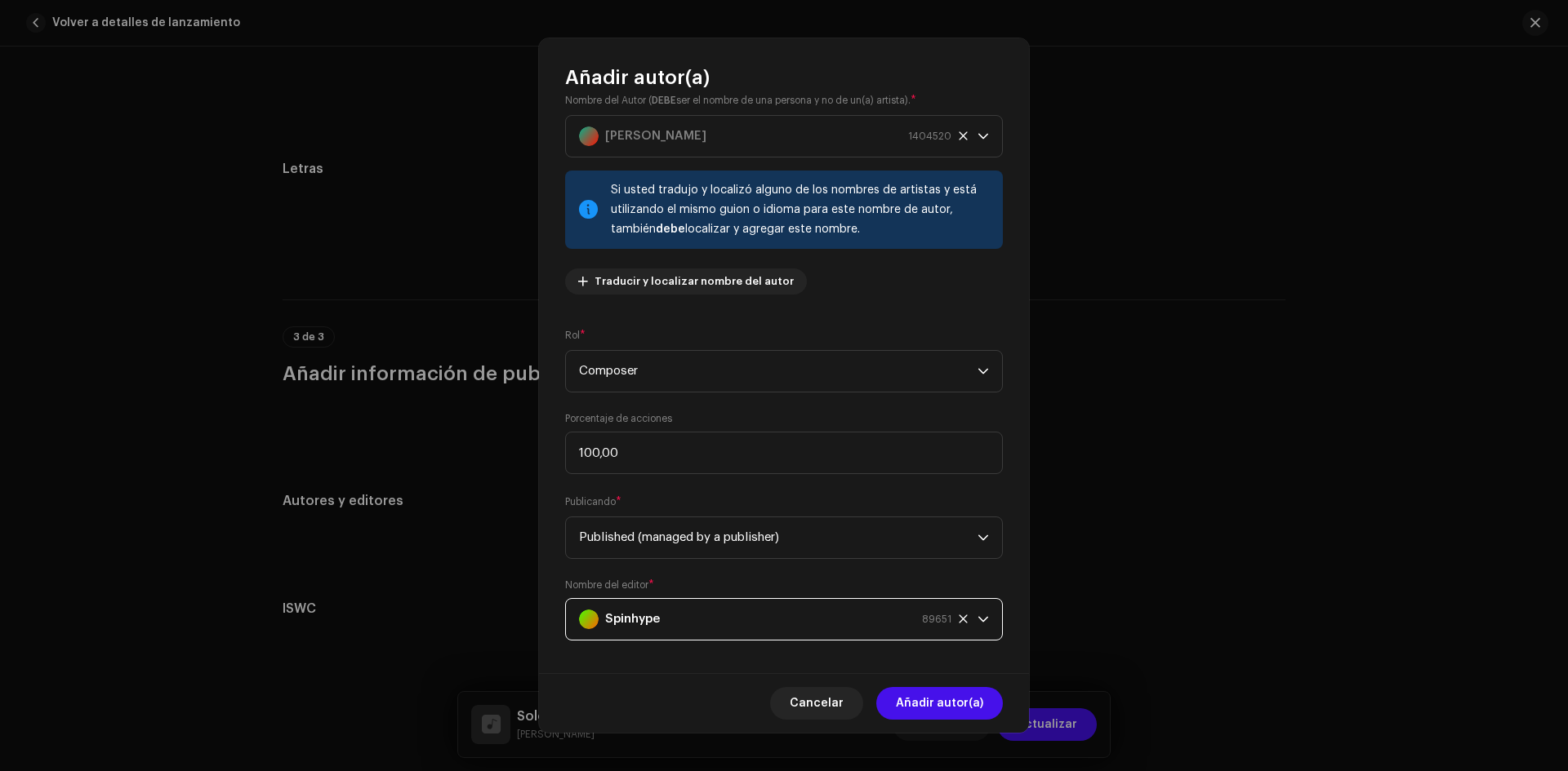
scroll to position [37, 0]
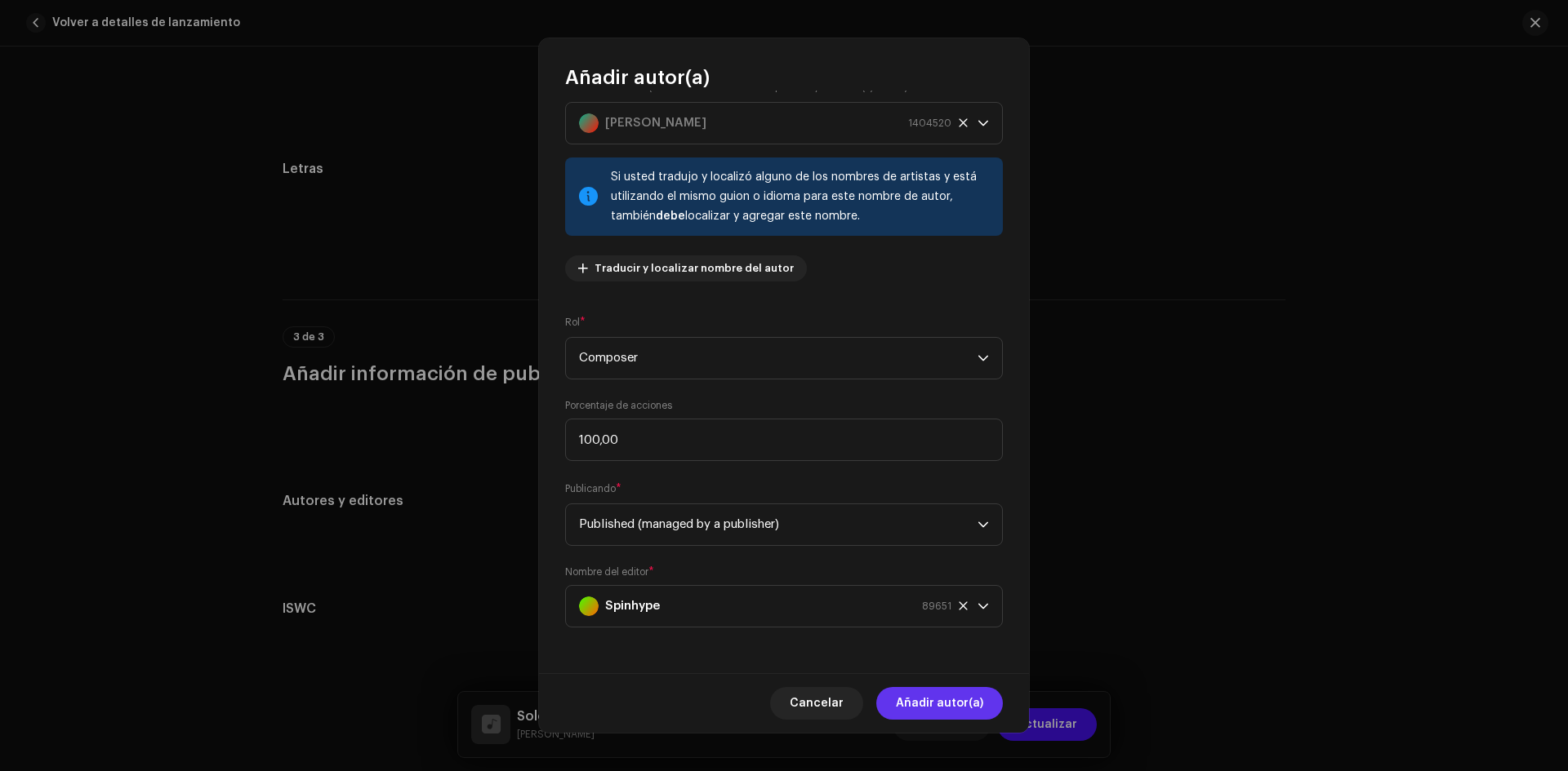
click at [957, 714] on span "Añadir autor(a)" at bounding box center [939, 703] width 88 height 33
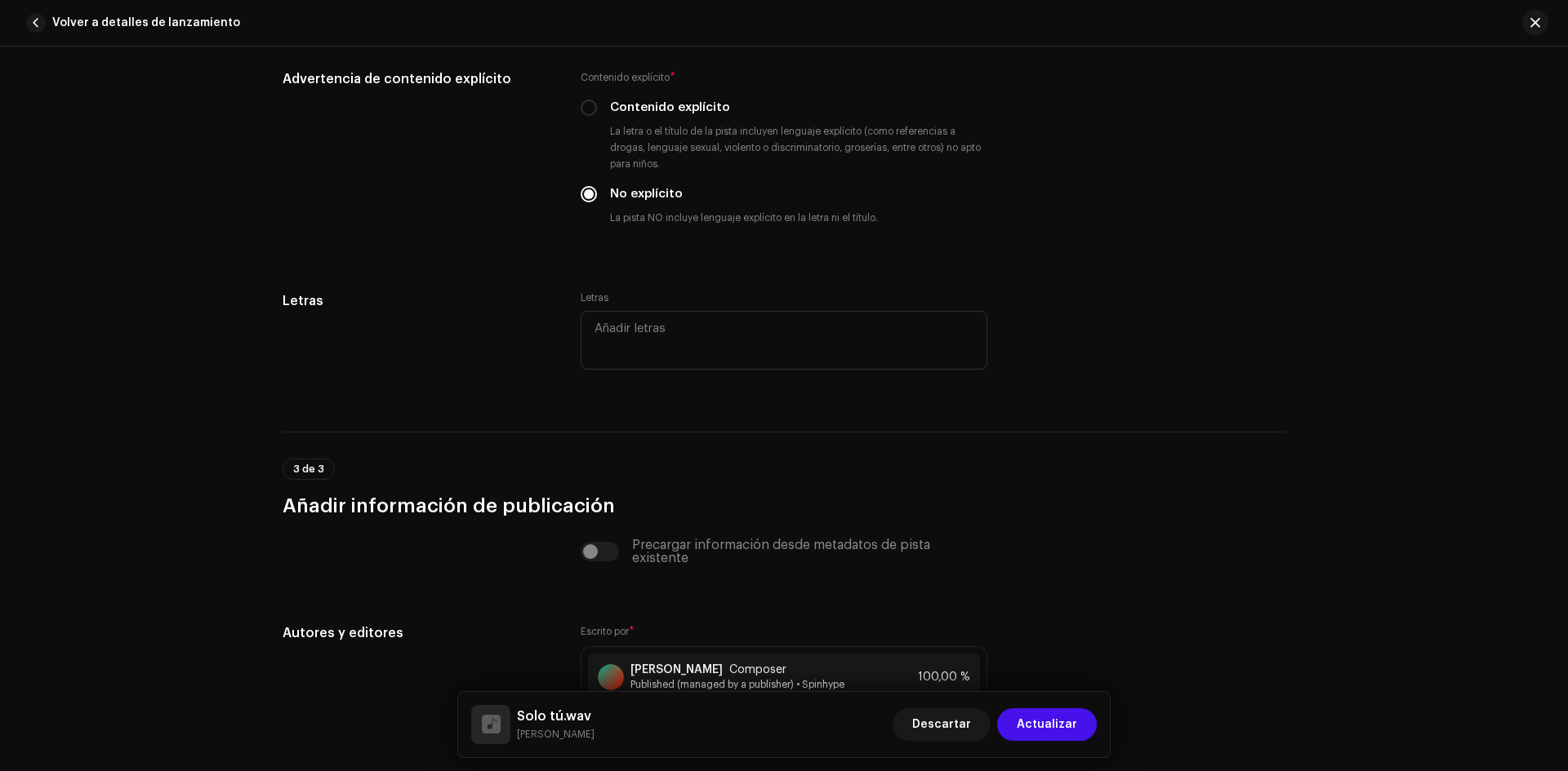
scroll to position [2799, 0]
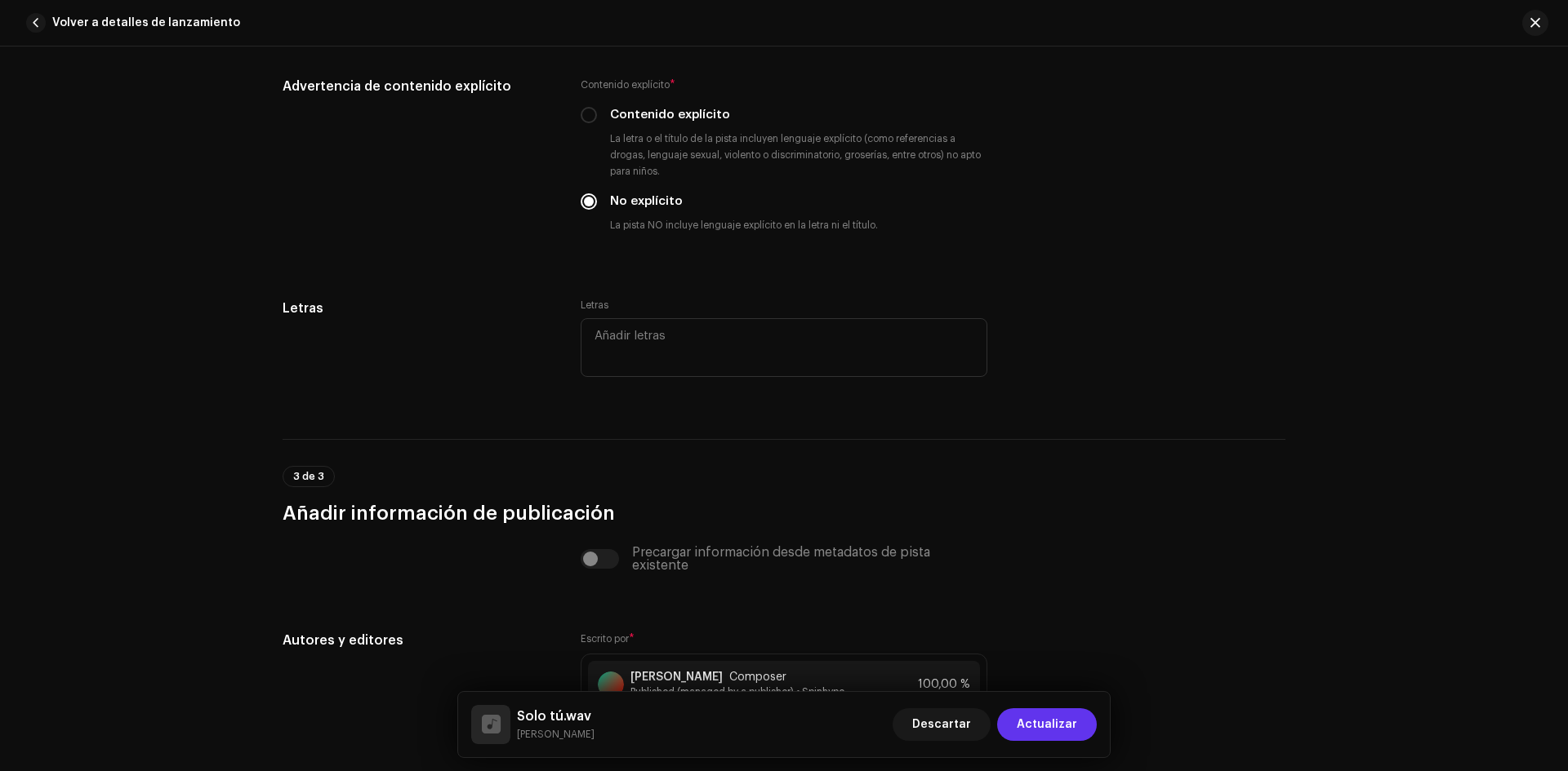
click at [1057, 721] on span "Actualizar" at bounding box center [1047, 724] width 61 height 33
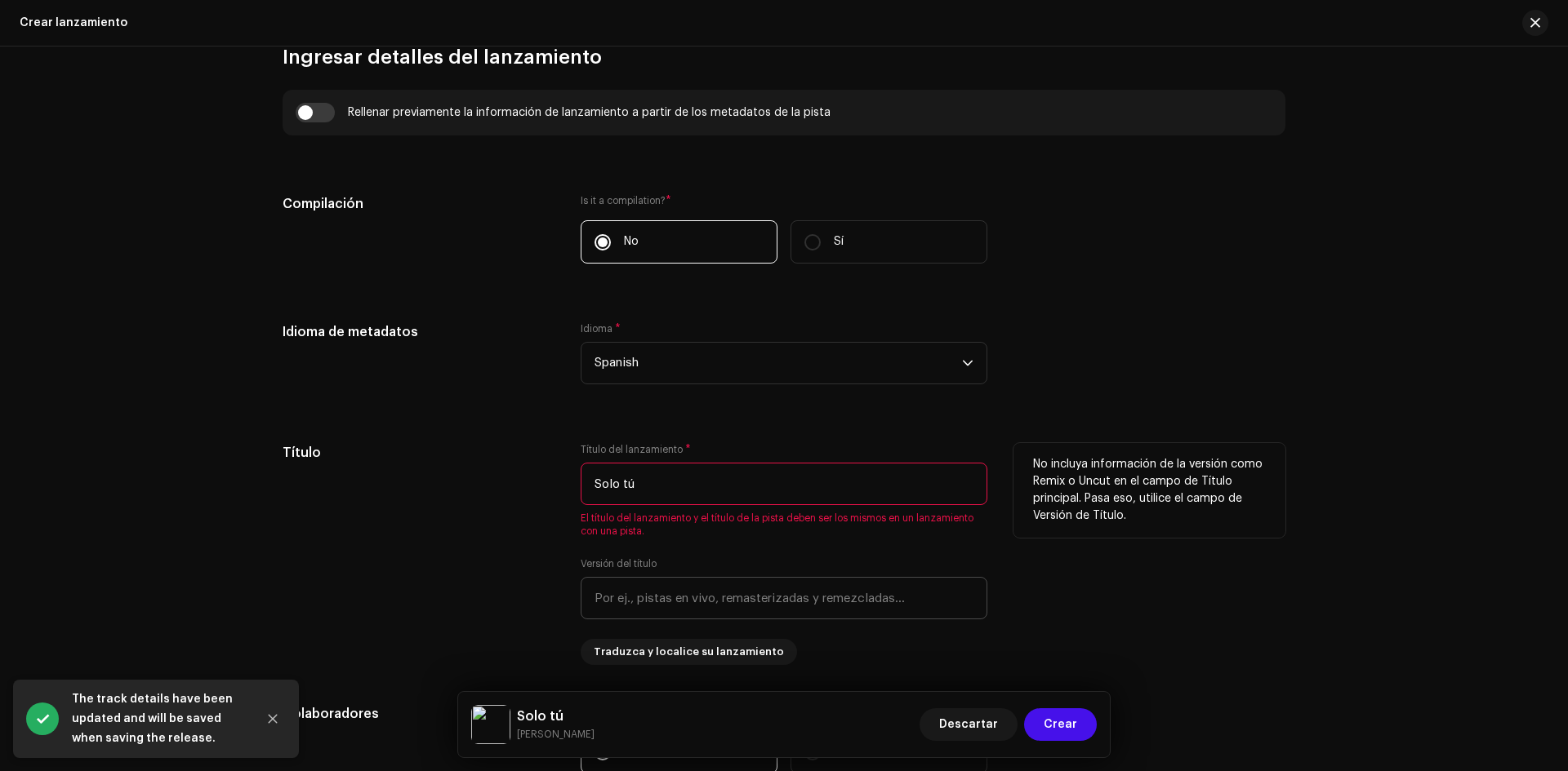
scroll to position [1185, 0]
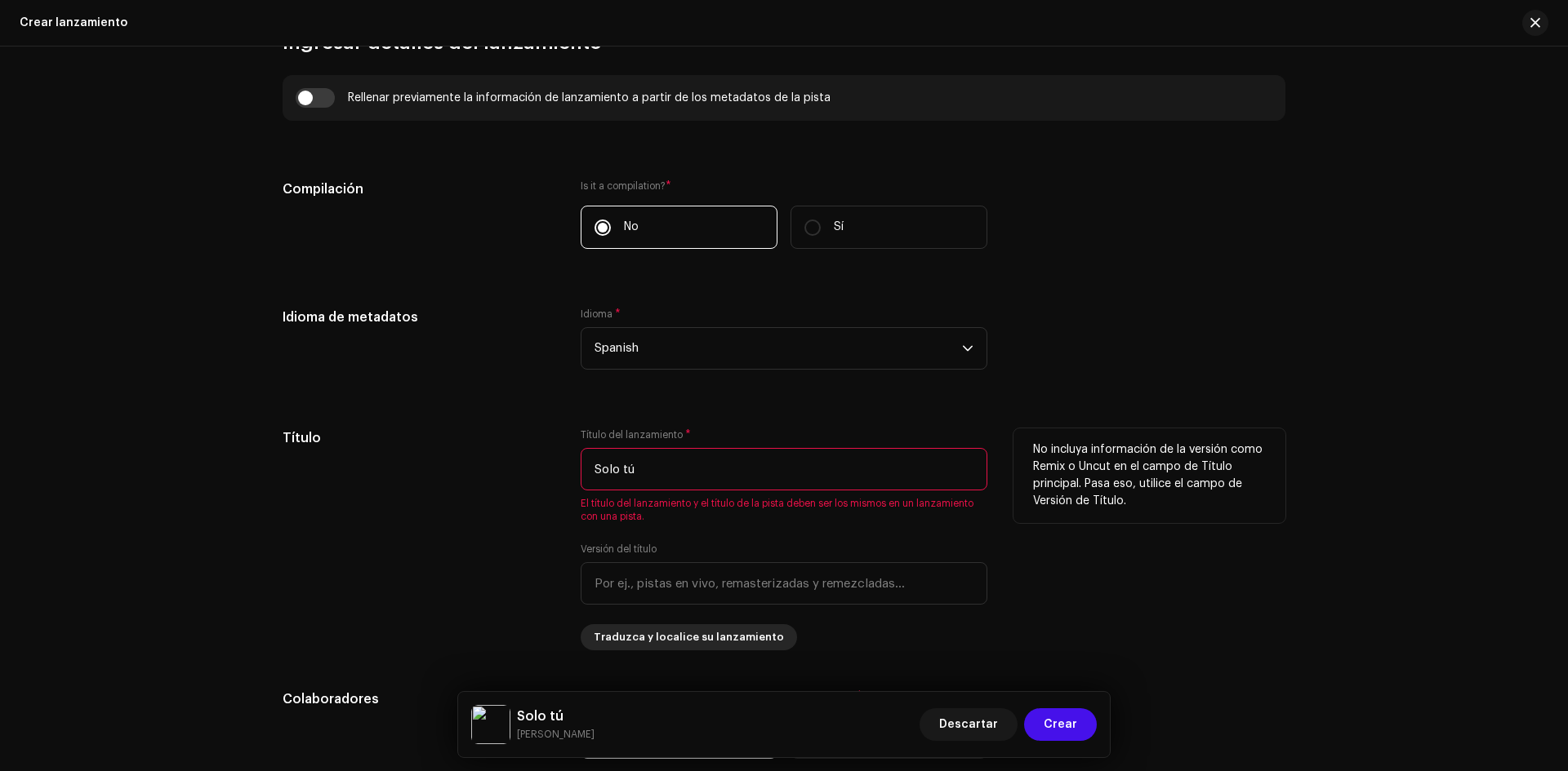
click at [638, 638] on span "Traduzca y localice su lanzamiento" at bounding box center [689, 638] width 191 height 33
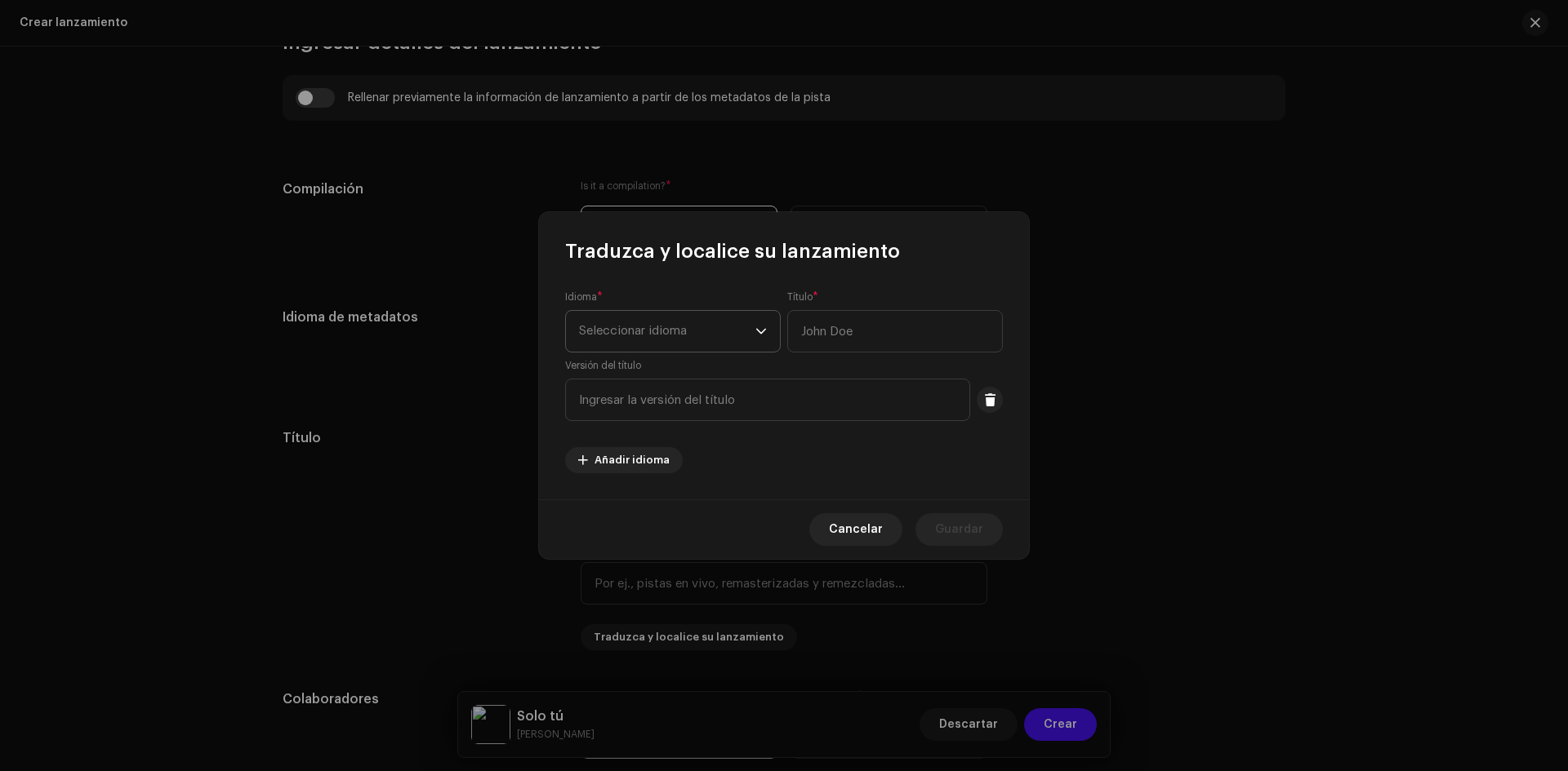
click at [650, 329] on span "Seleccionar idioma" at bounding box center [667, 331] width 177 height 41
type input "spa"
click at [634, 417] on li "Spanish" at bounding box center [672, 423] width 201 height 33
click at [812, 342] on input "text" at bounding box center [895, 330] width 216 height 42
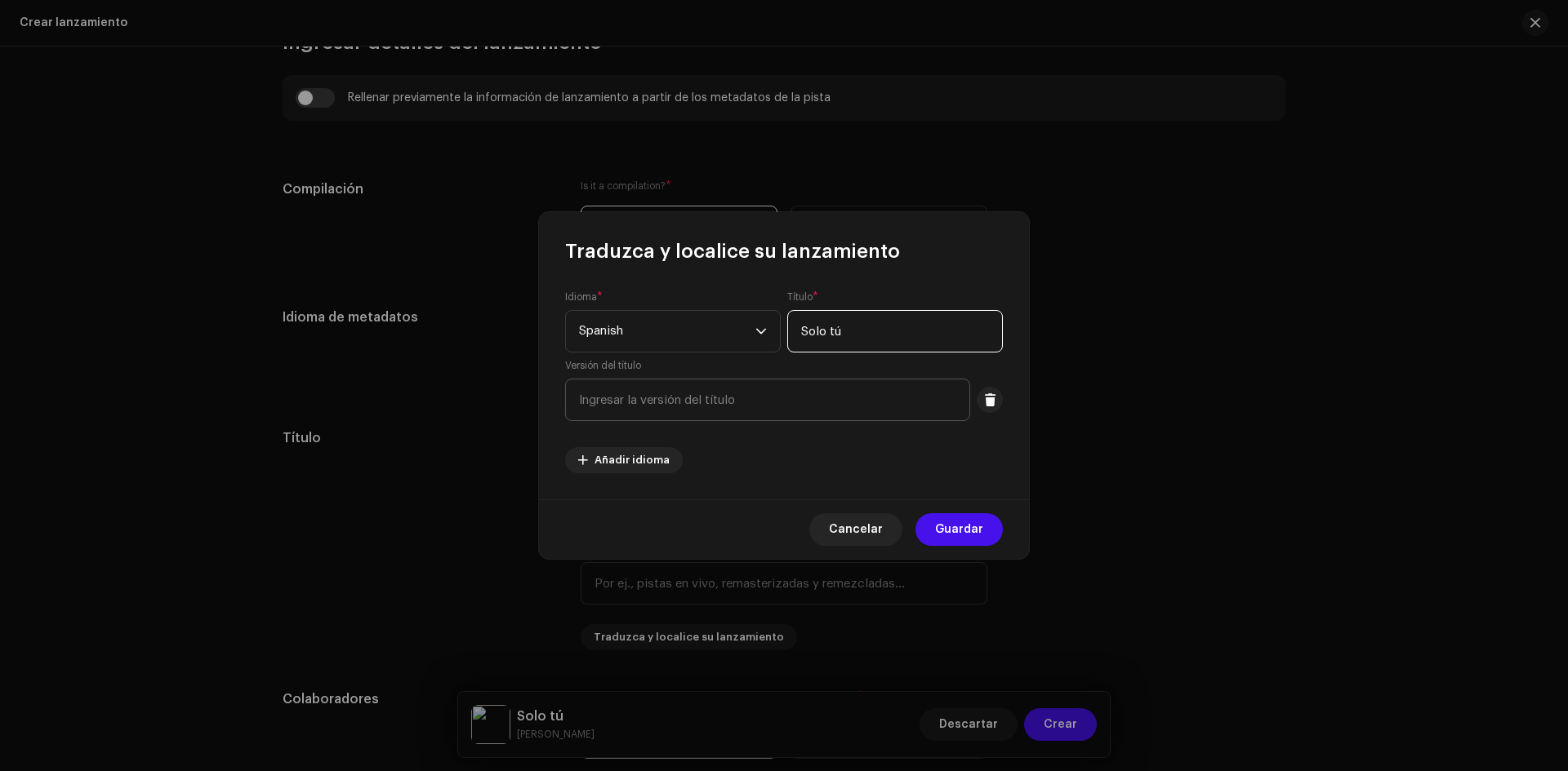
type input "Solo tú"
click at [726, 406] on input "text" at bounding box center [768, 400] width 405 height 42
click at [988, 525] on button "Guardar" at bounding box center [959, 529] width 88 height 33
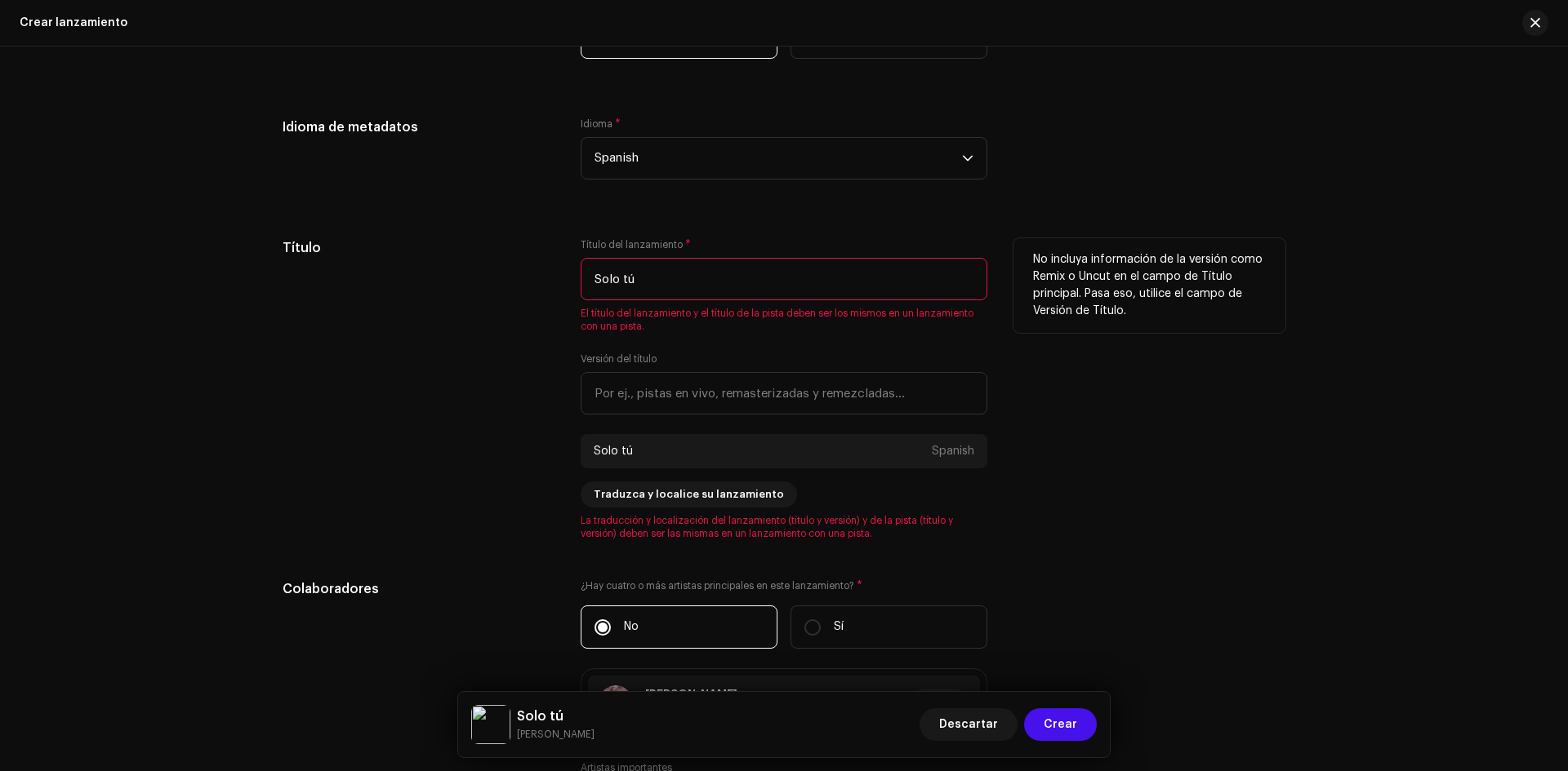
scroll to position [1347, 0]
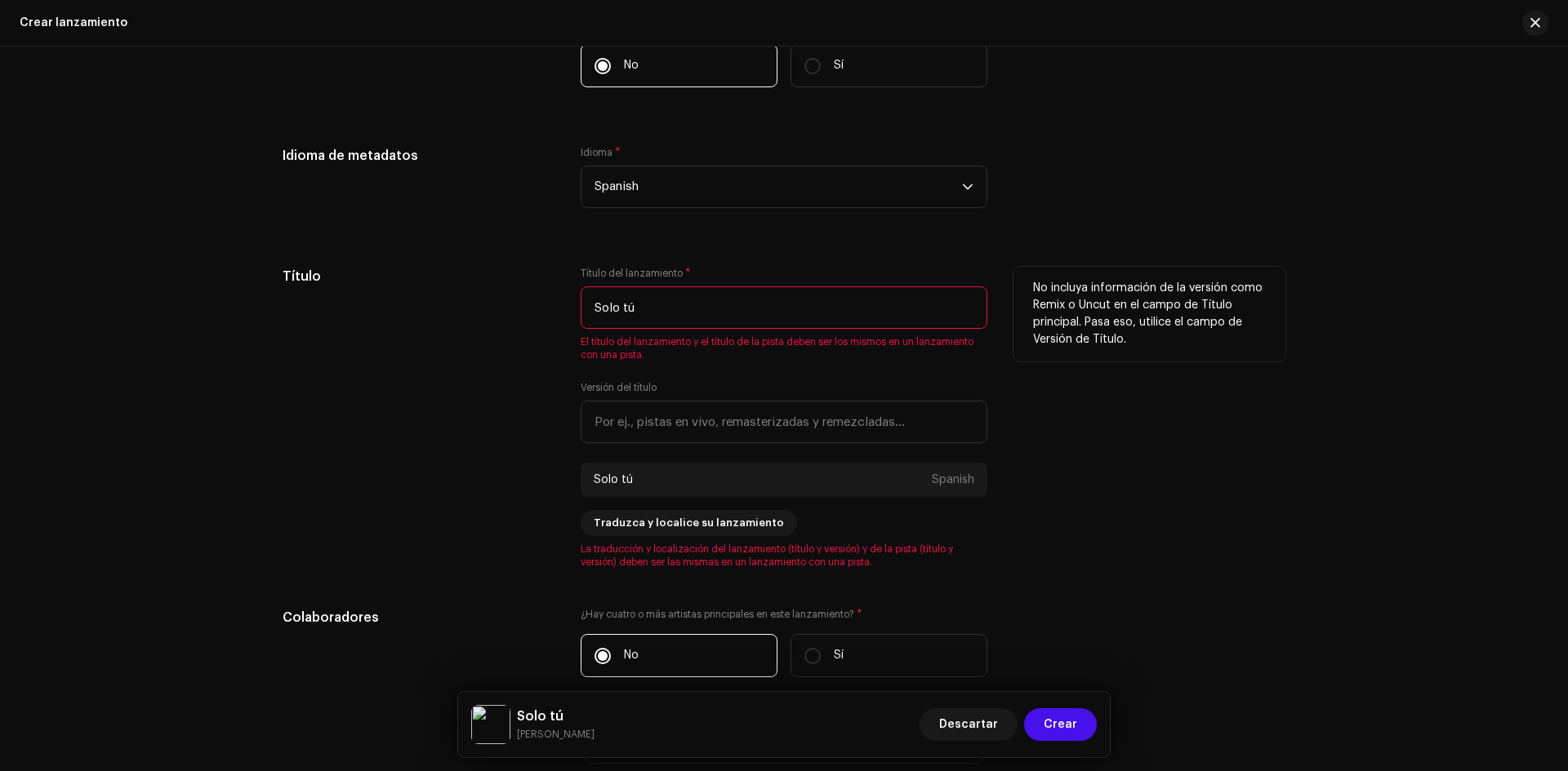
click at [693, 301] on input "Solo tú" at bounding box center [784, 307] width 407 height 42
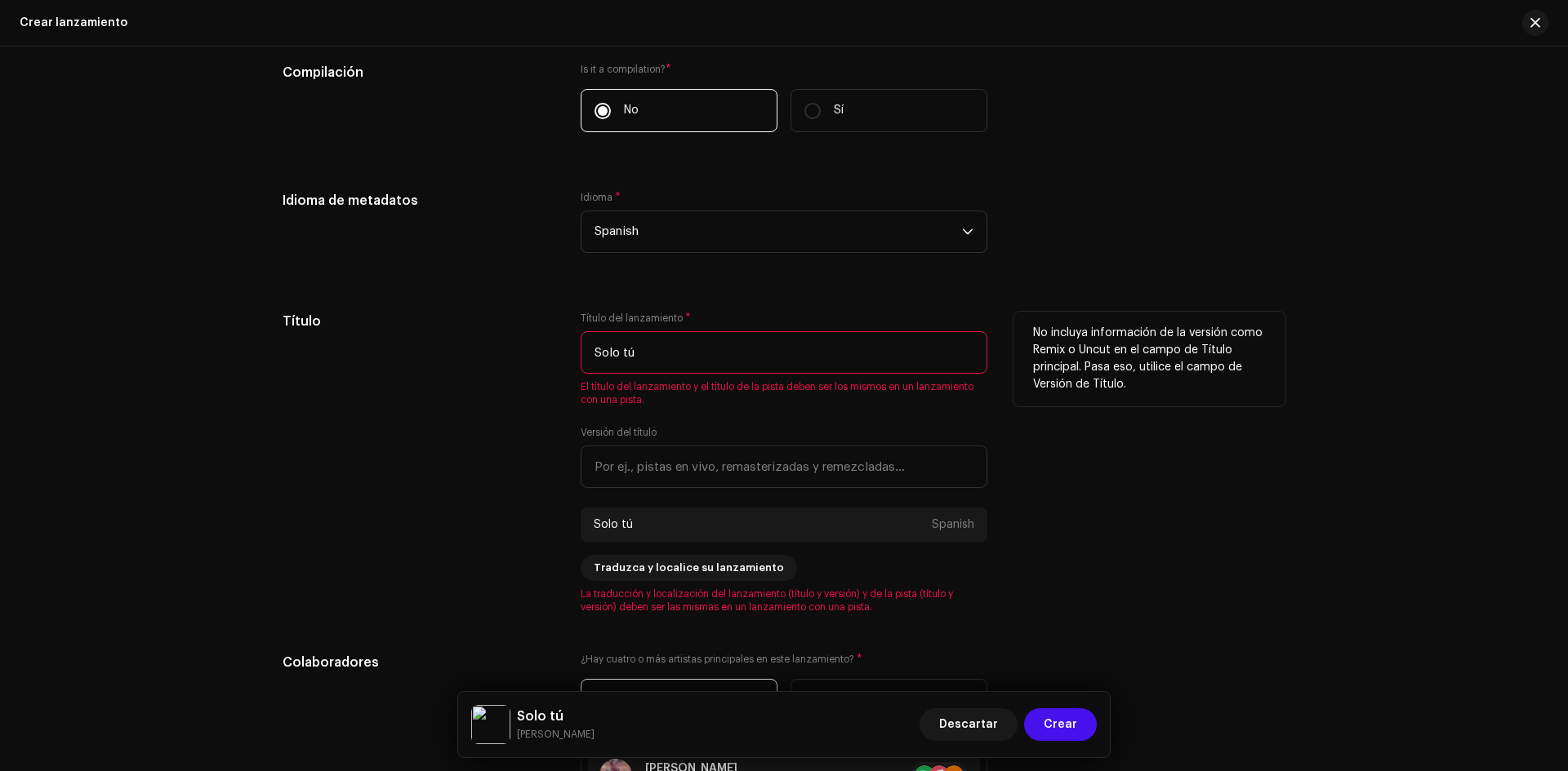
scroll to position [1266, 0]
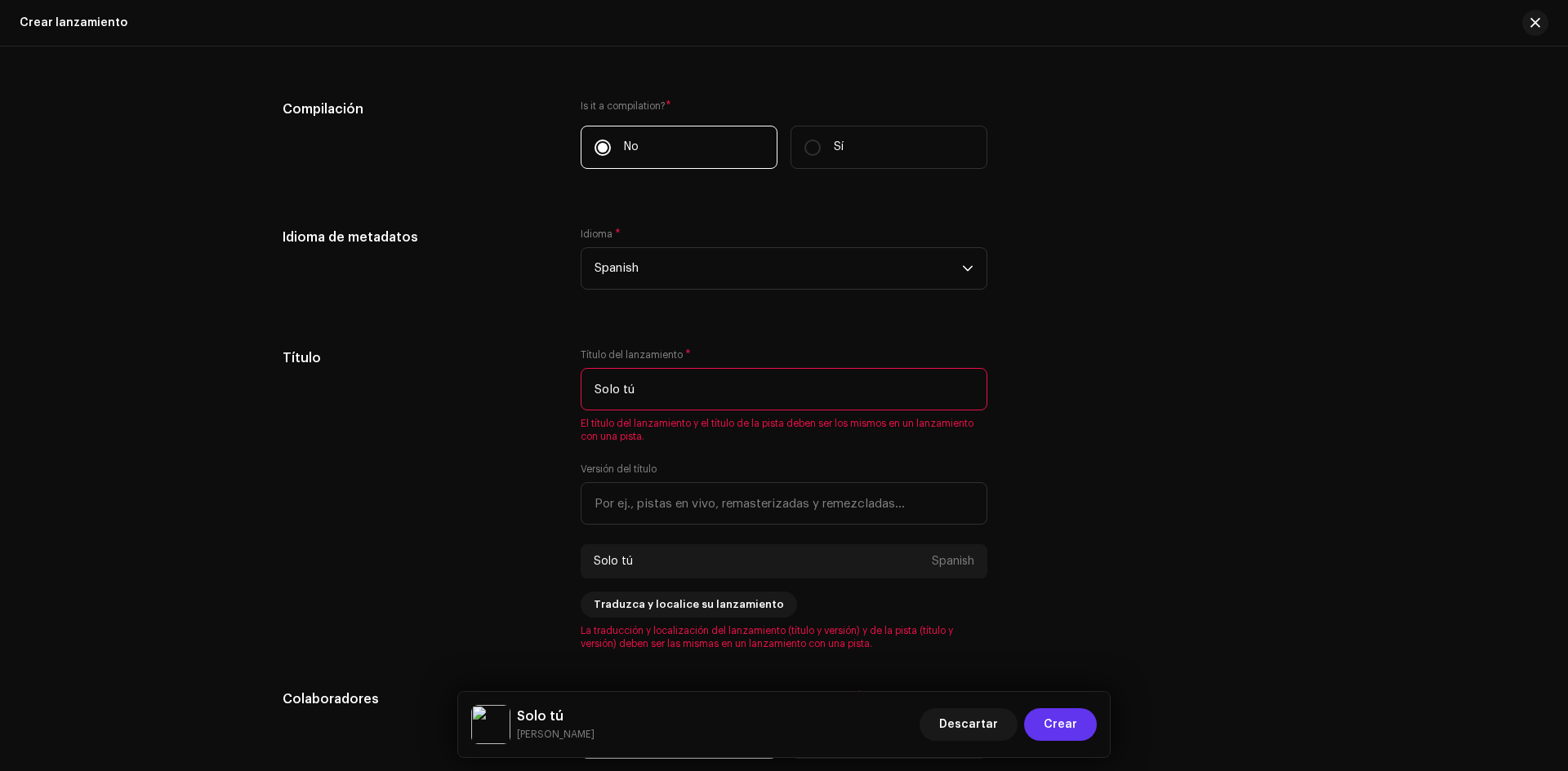
click at [1063, 716] on span "Crear" at bounding box center [1061, 724] width 34 height 33
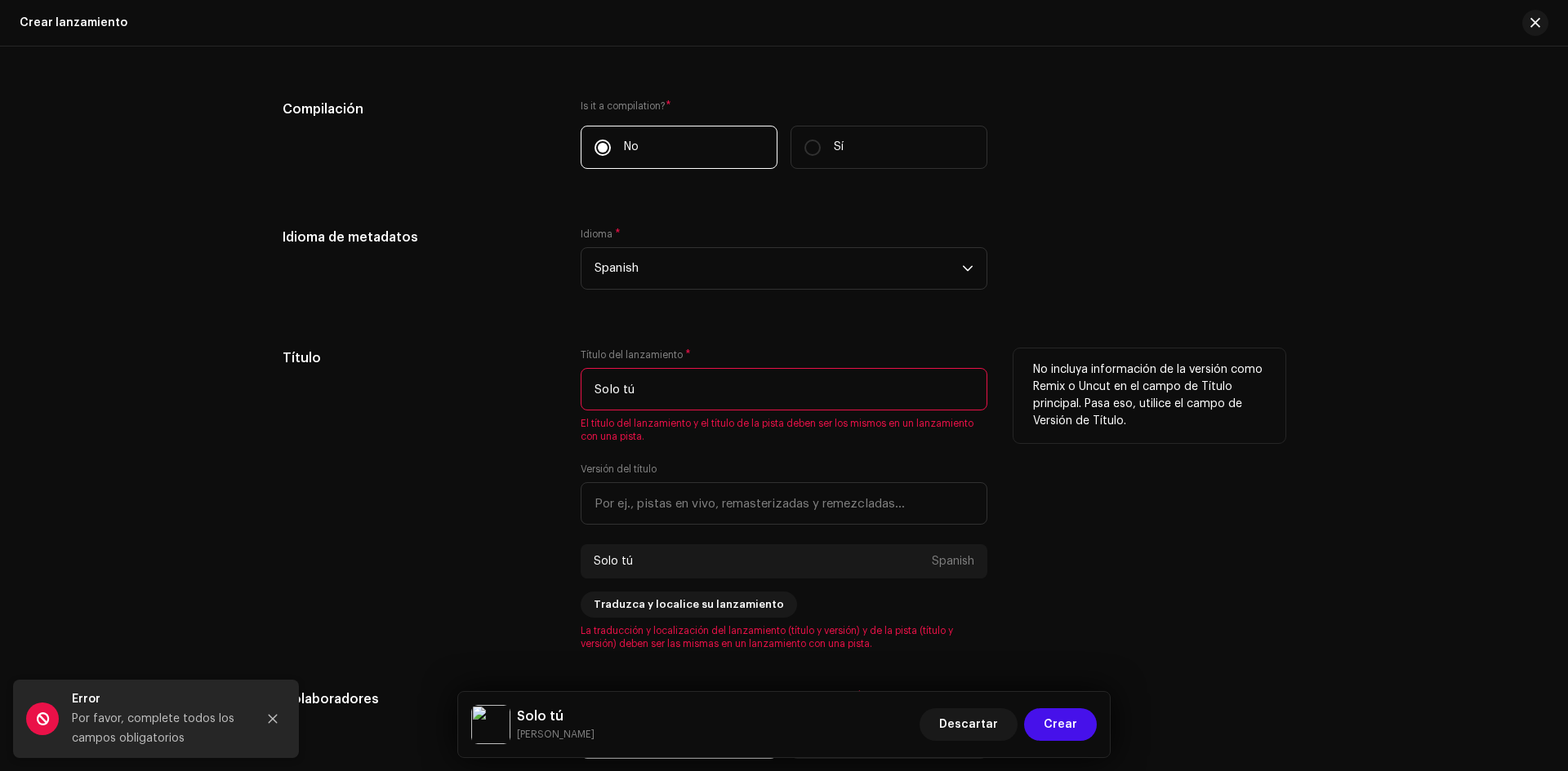
click at [342, 575] on div "Título" at bounding box center [418, 499] width 272 height 302
click at [537, 621] on div "Título" at bounding box center [418, 499] width 272 height 302
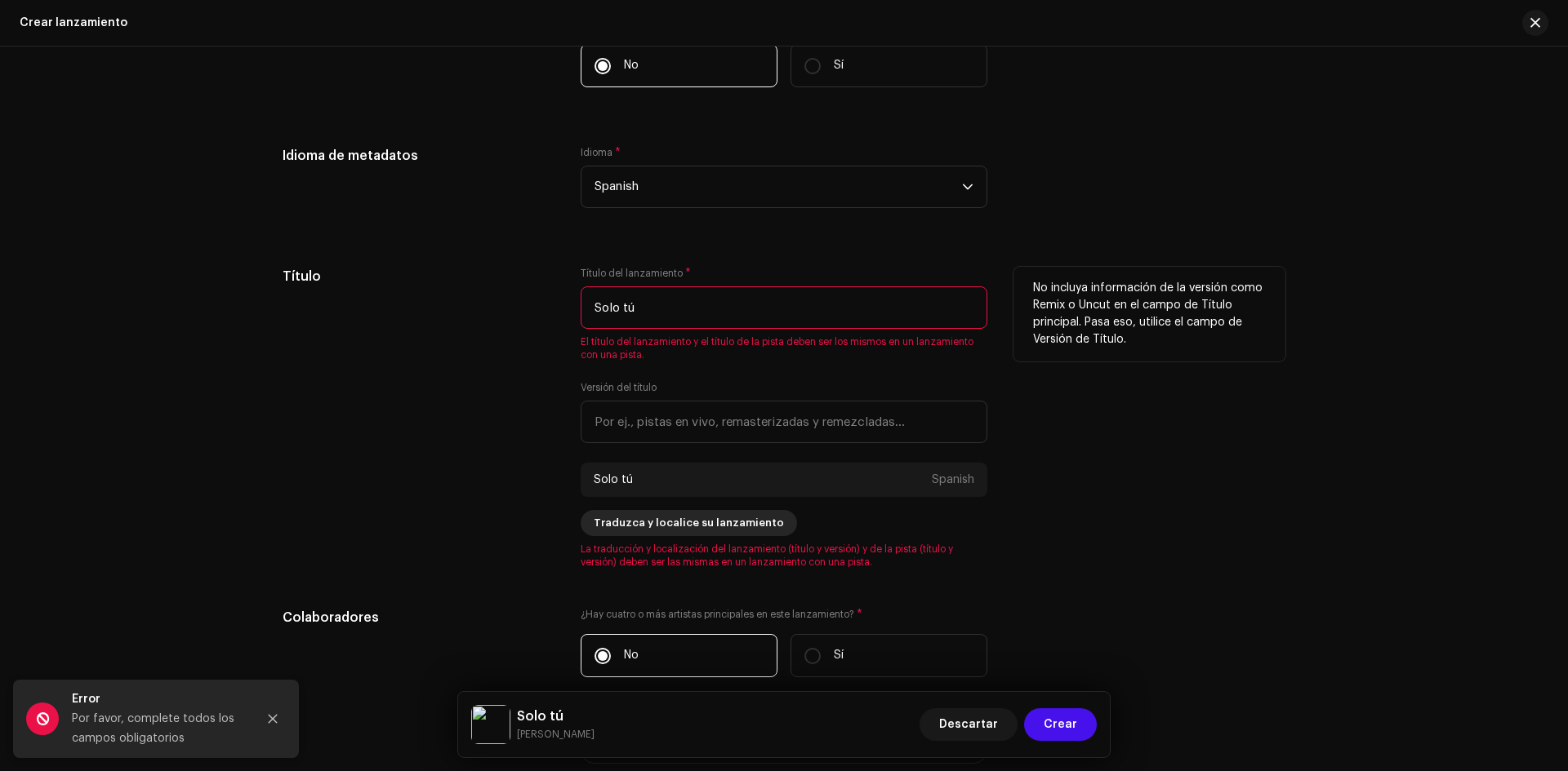
click at [611, 522] on span "Traduzca y localice su lanzamiento" at bounding box center [689, 523] width 191 height 33
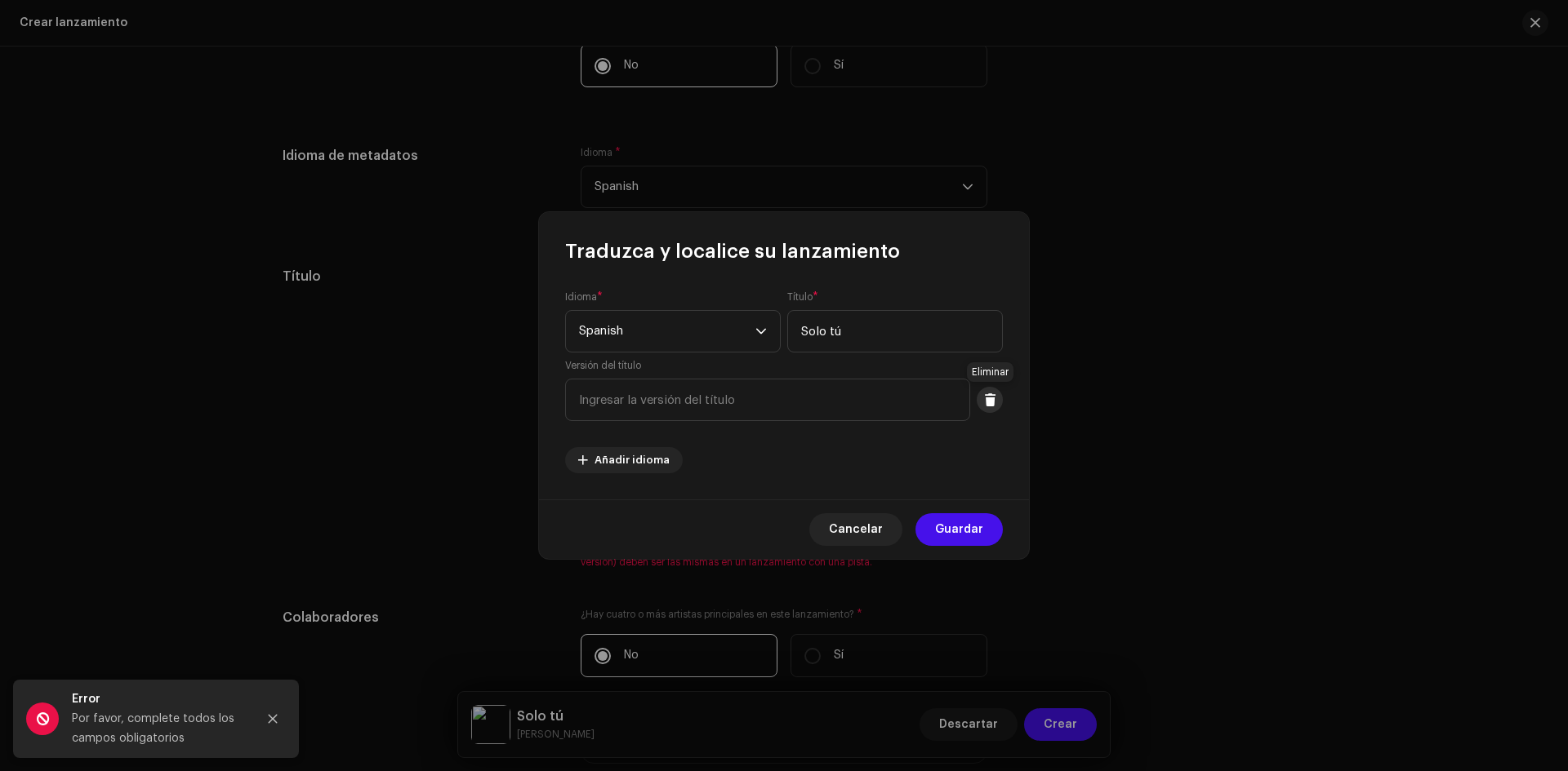
click at [995, 400] on span at bounding box center [990, 400] width 12 height 13
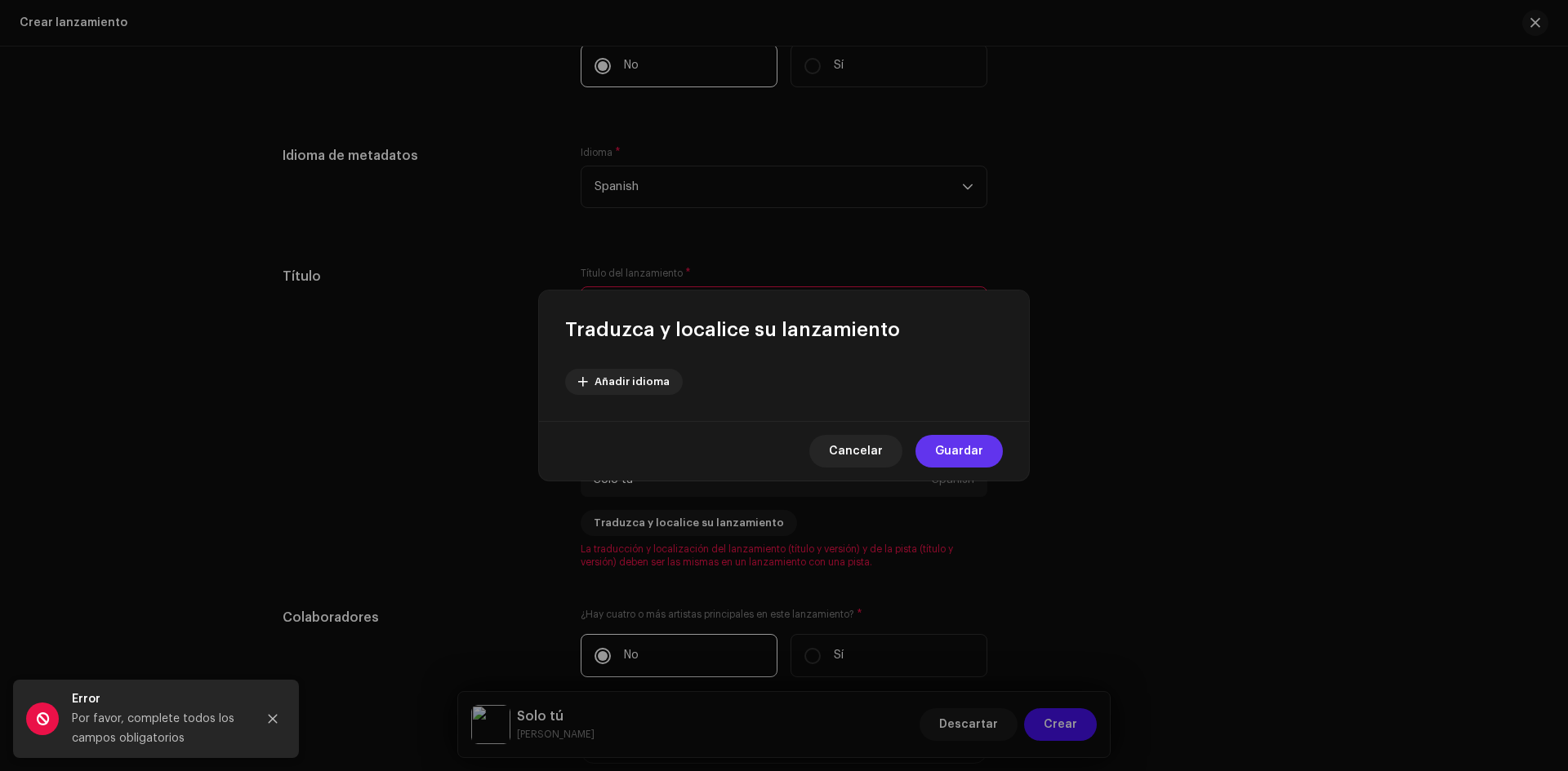
click at [966, 440] on span "Guardar" at bounding box center [959, 451] width 49 height 33
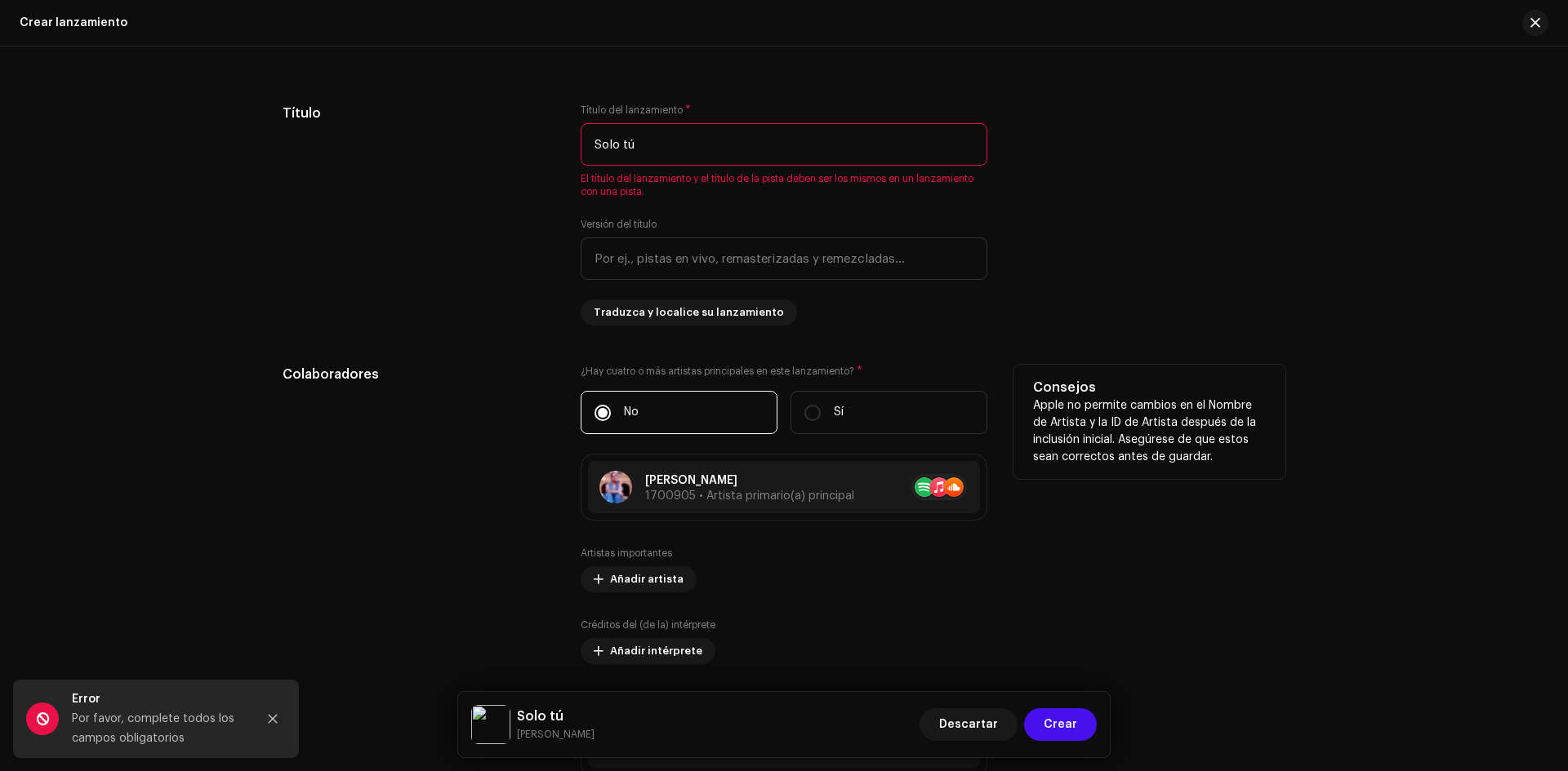
scroll to position [1428, 0]
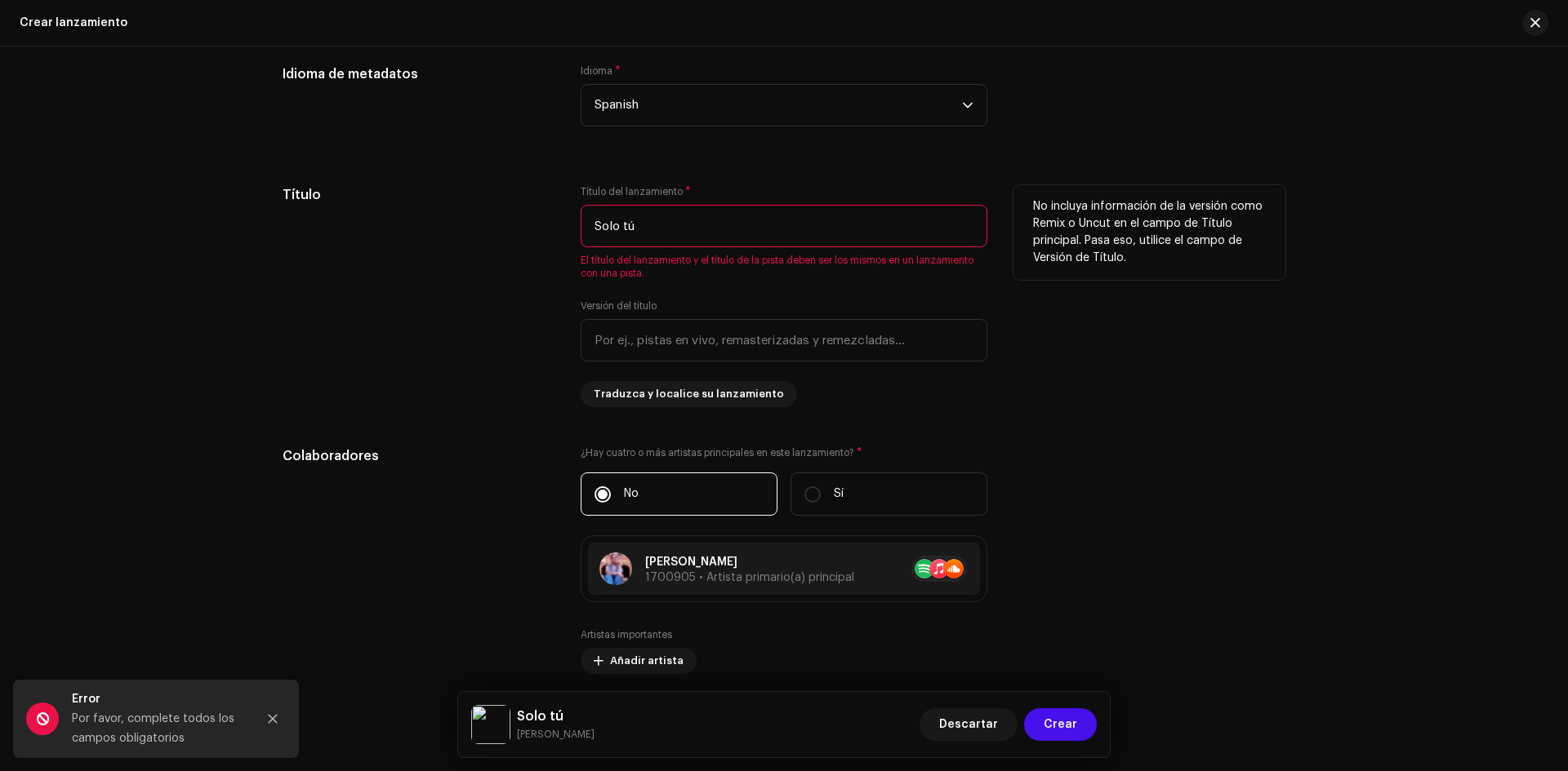
click at [758, 233] on input "Solo tú" at bounding box center [784, 226] width 407 height 42
click at [822, 339] on input "text" at bounding box center [784, 340] width 407 height 42
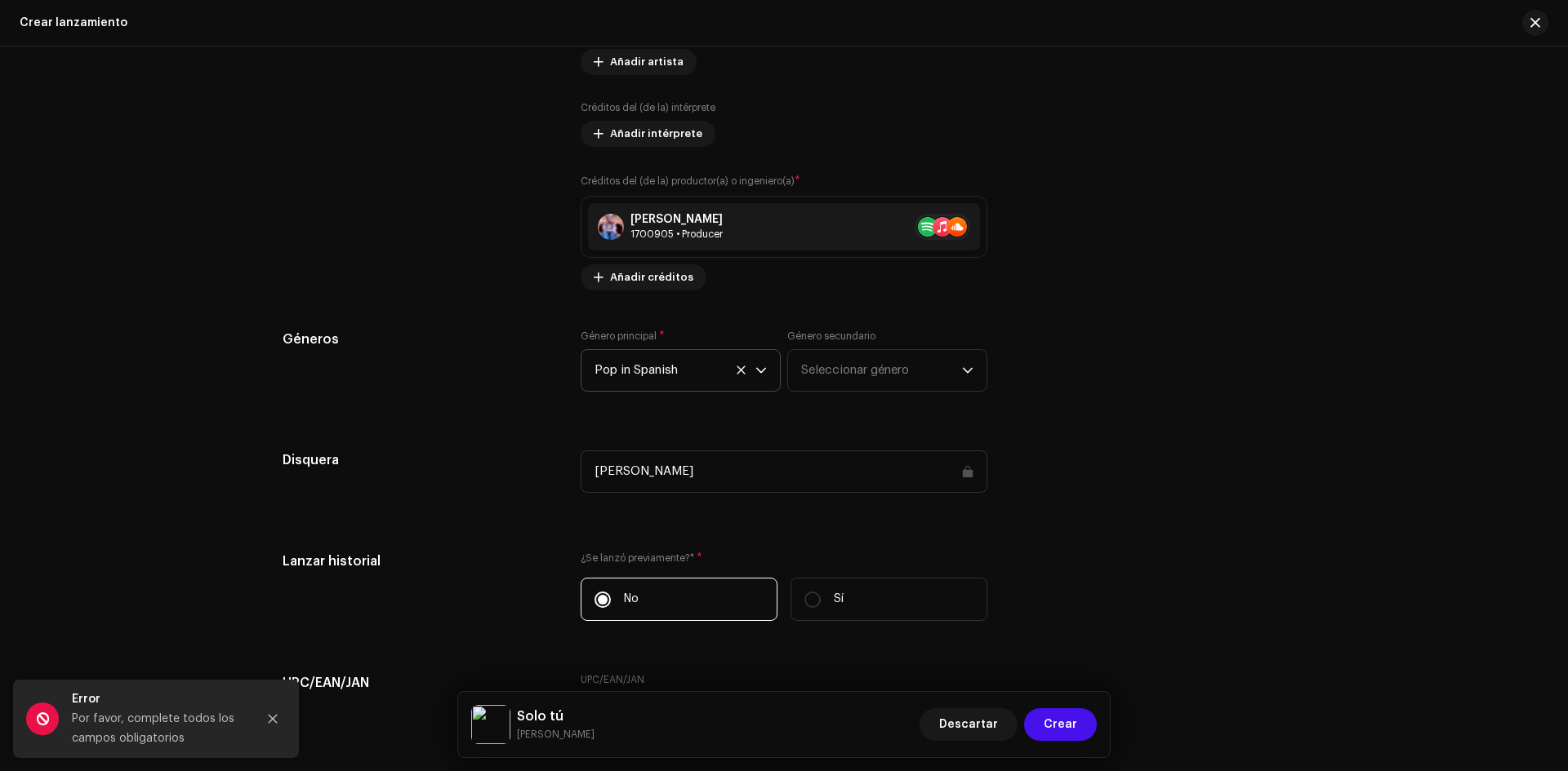
scroll to position [2082, 0]
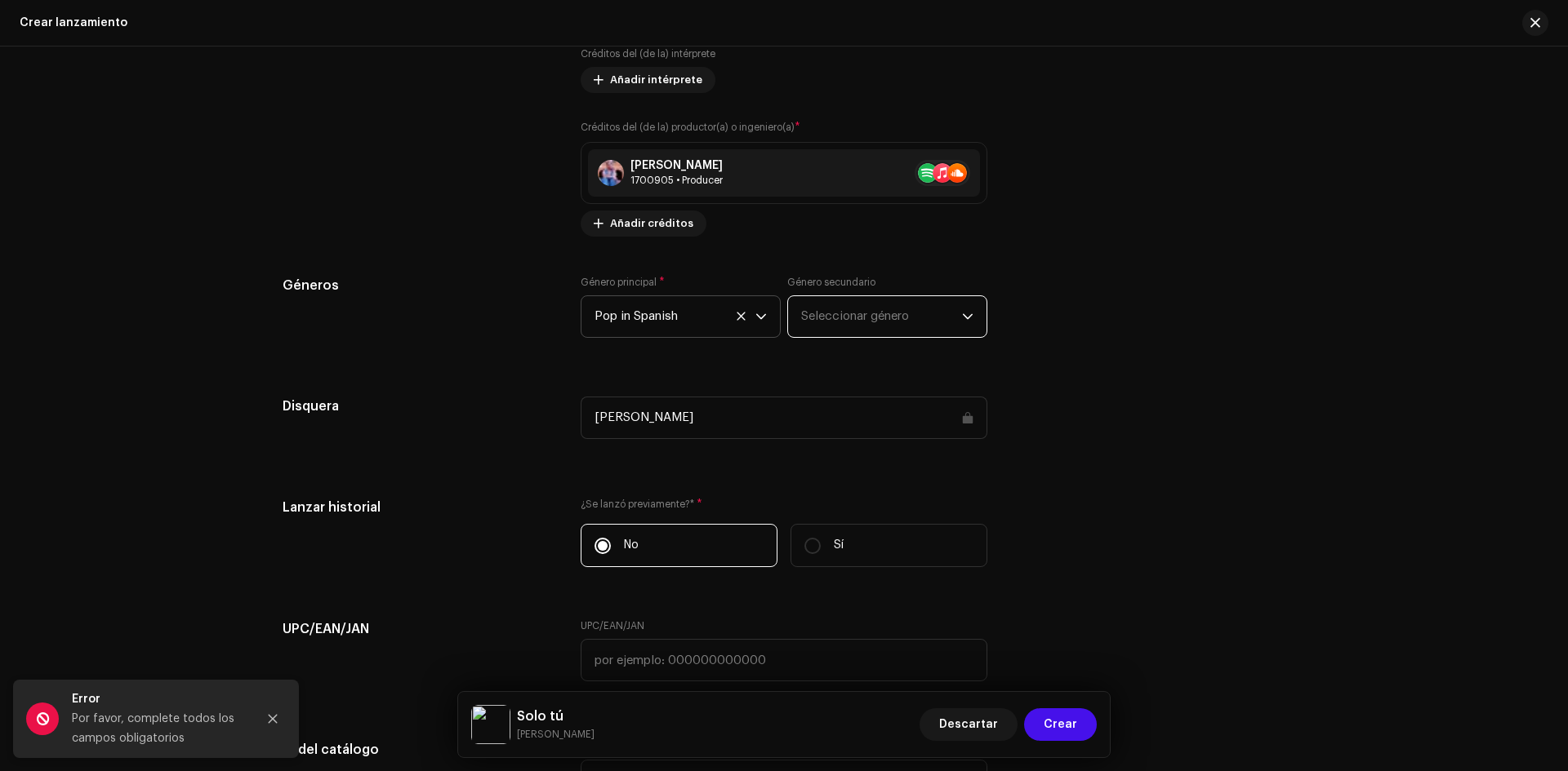
click at [847, 314] on span "Seleccionar género" at bounding box center [882, 316] width 161 height 41
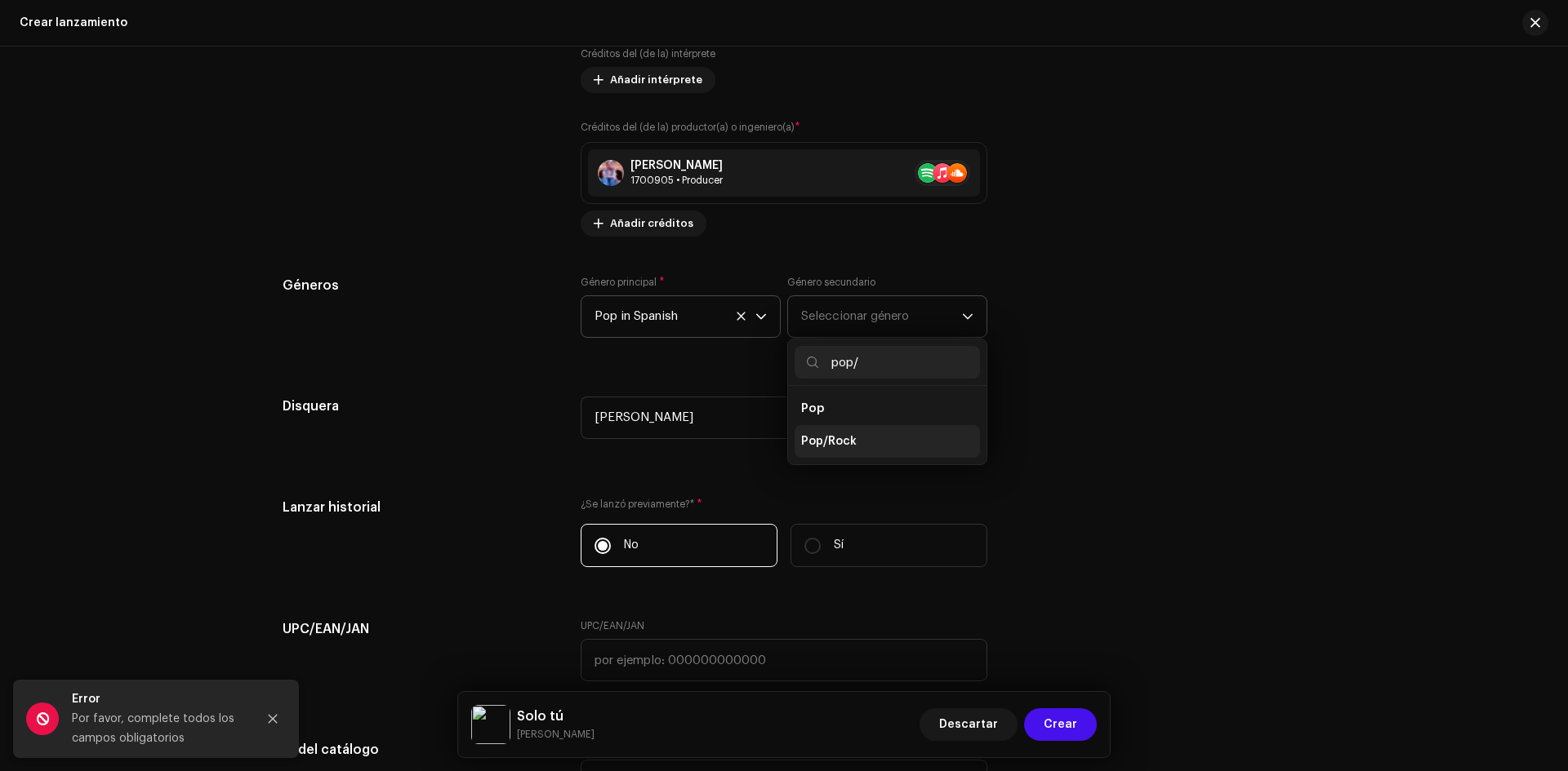
type input "pop/"
click at [856, 441] on li "Pop/Rock" at bounding box center [887, 442] width 186 height 33
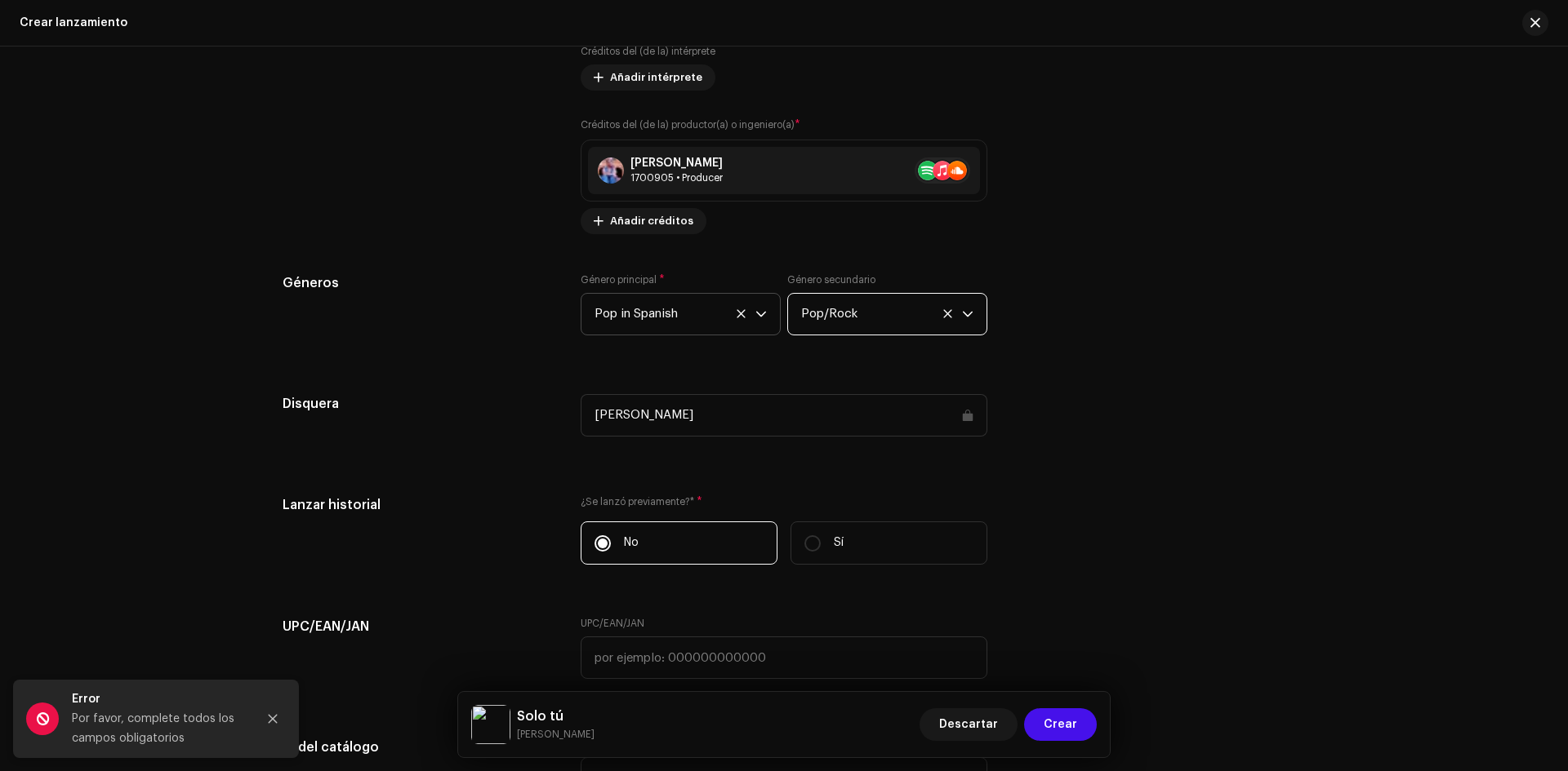
scroll to position [2083, 0]
click at [1064, 725] on span "Crear" at bounding box center [1061, 724] width 34 height 33
click at [1064, 728] on span "Crear" at bounding box center [1061, 724] width 34 height 33
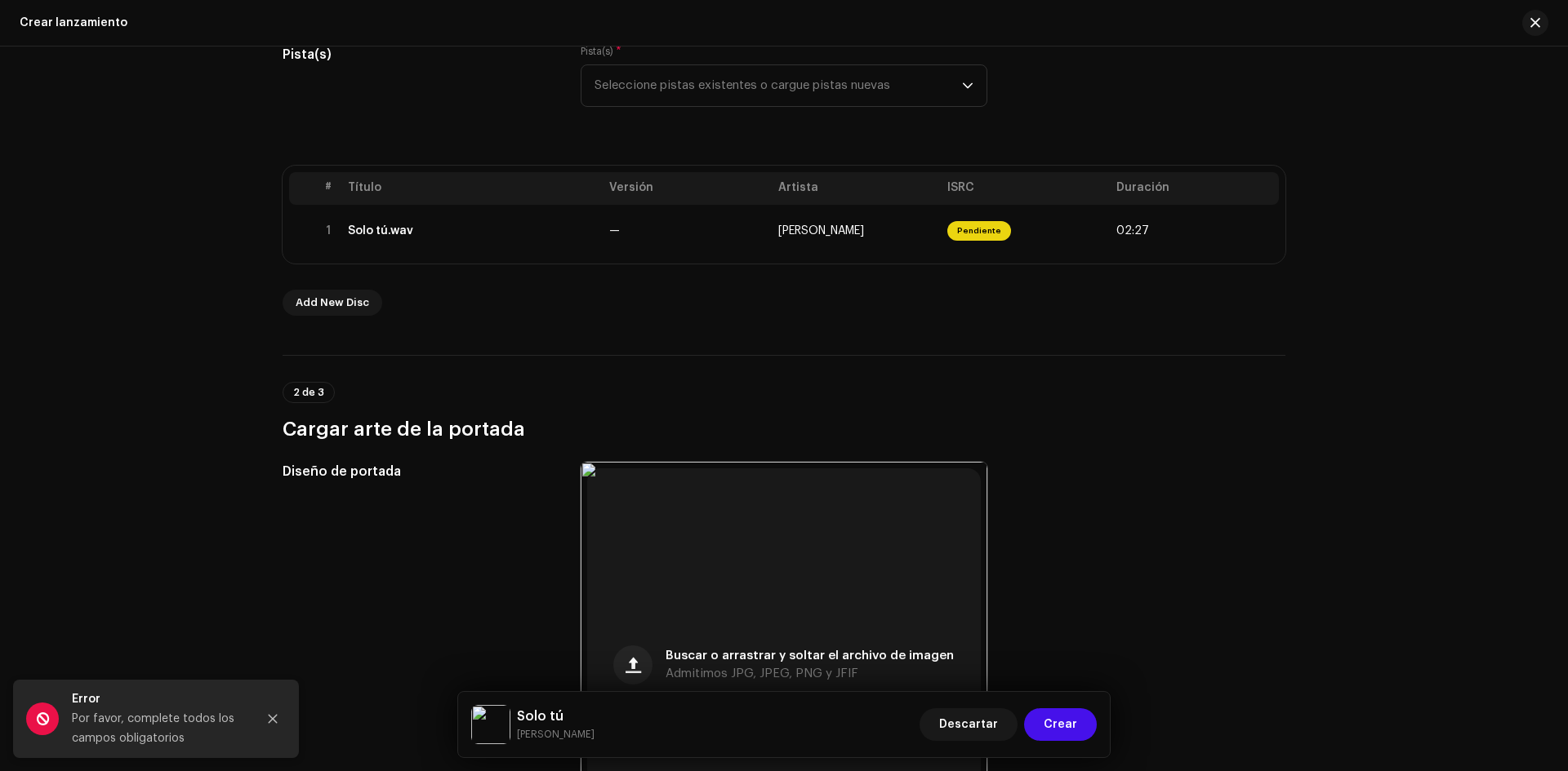
scroll to position [245, 0]
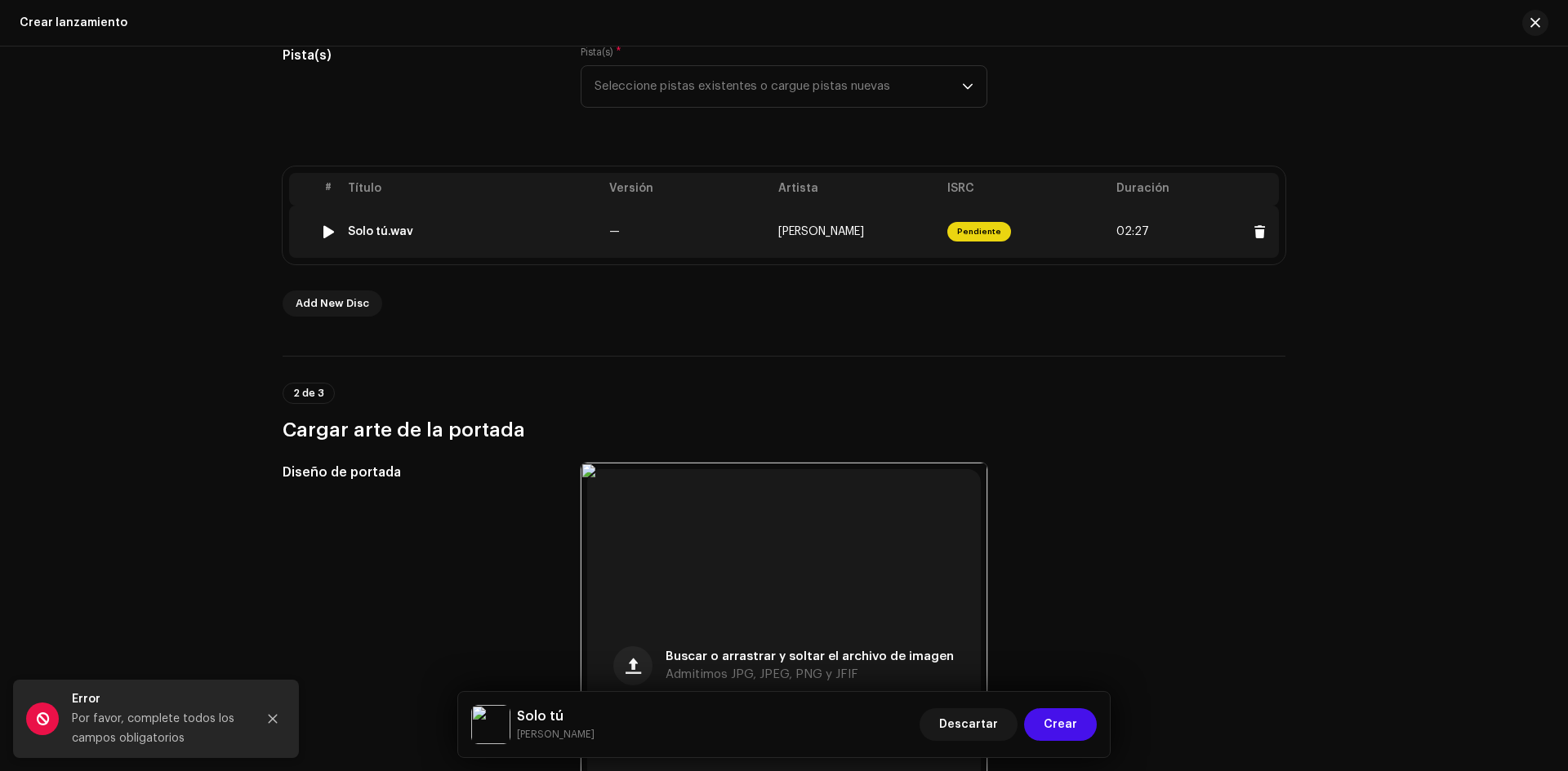
click at [978, 225] on span "Pendiente" at bounding box center [979, 231] width 64 height 20
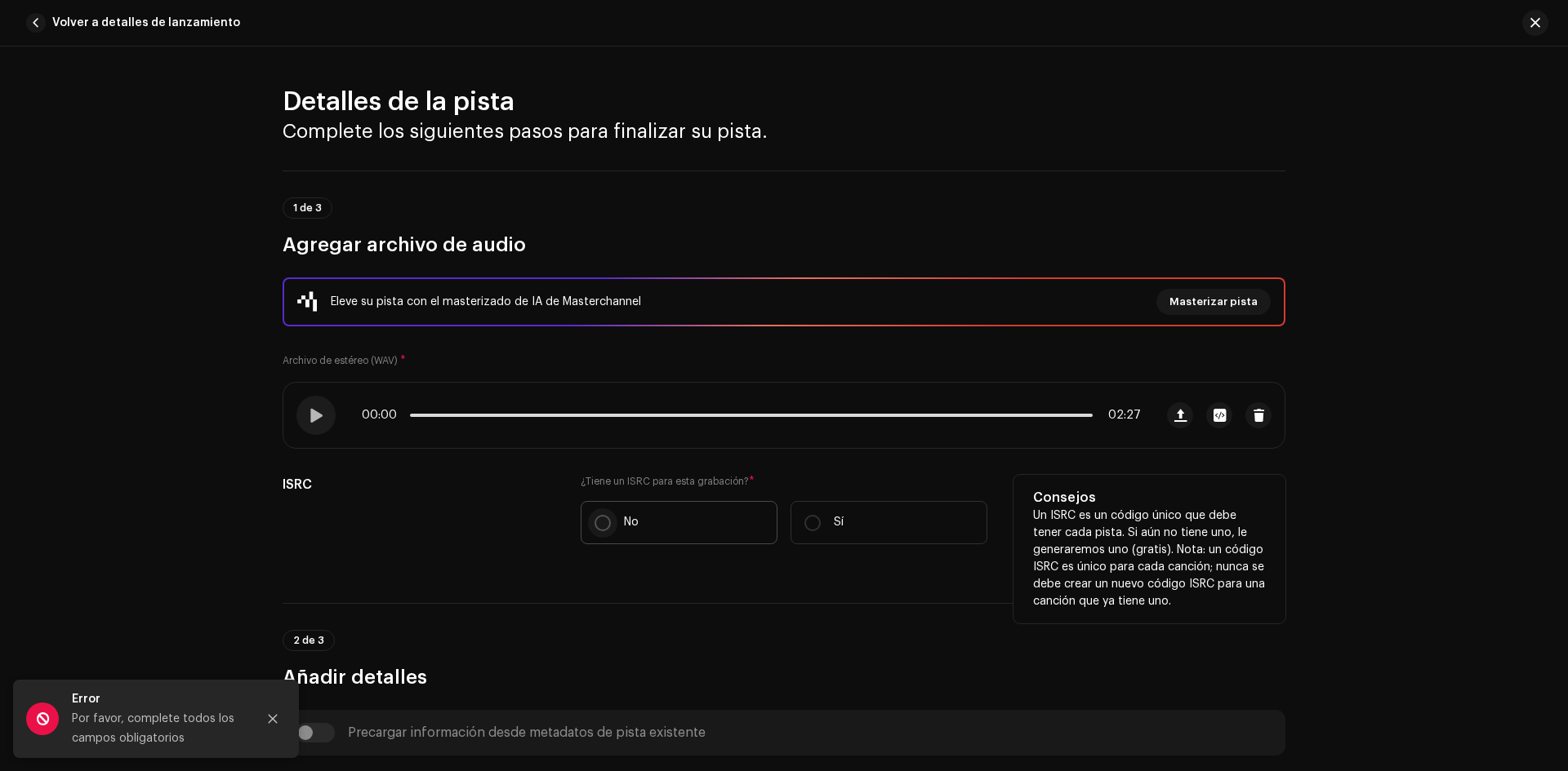
click at [600, 528] on input "No" at bounding box center [602, 523] width 16 height 16
radio input "true"
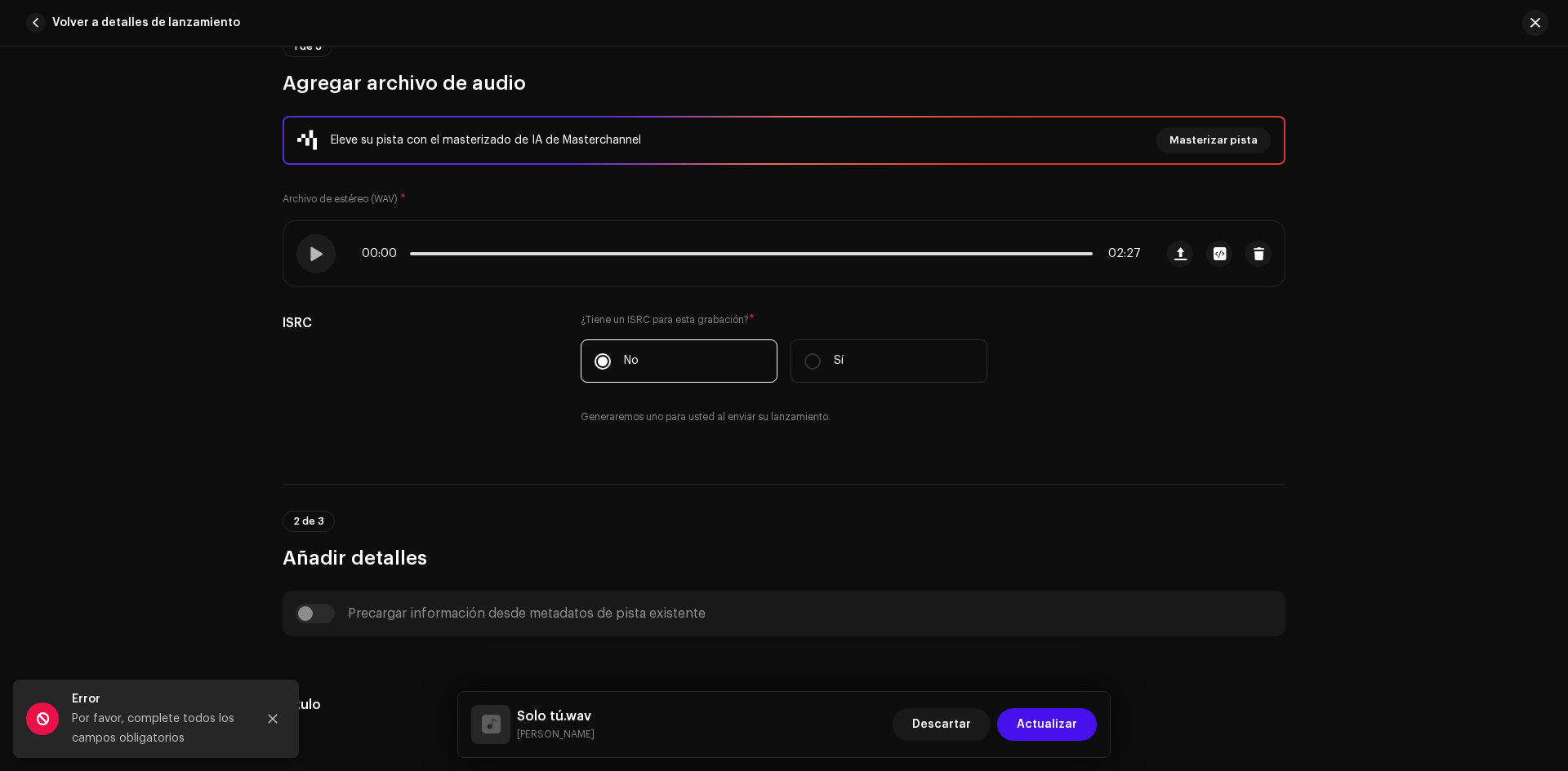
scroll to position [163, 0]
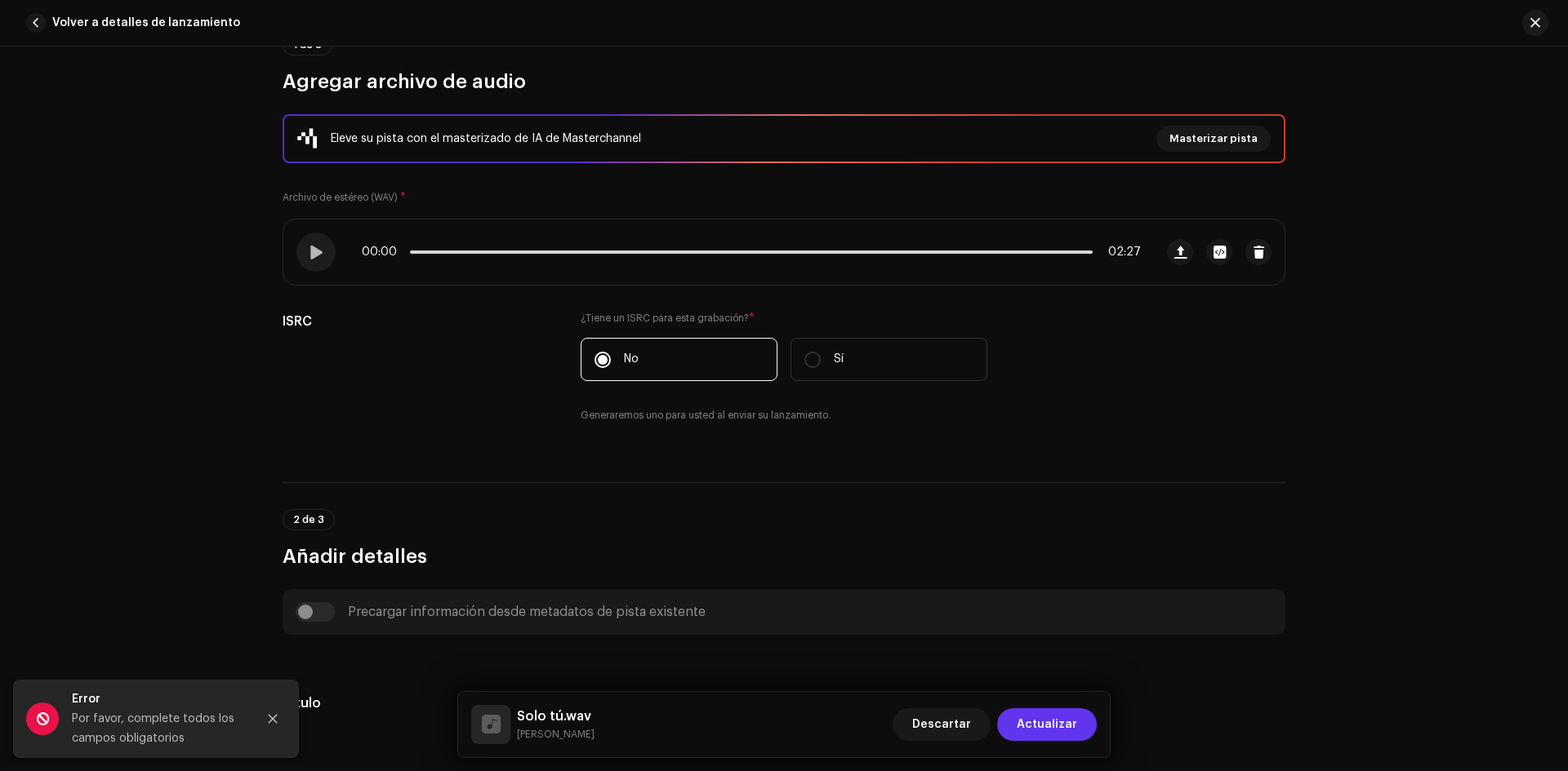
click at [1054, 727] on span "Actualizar" at bounding box center [1047, 724] width 61 height 33
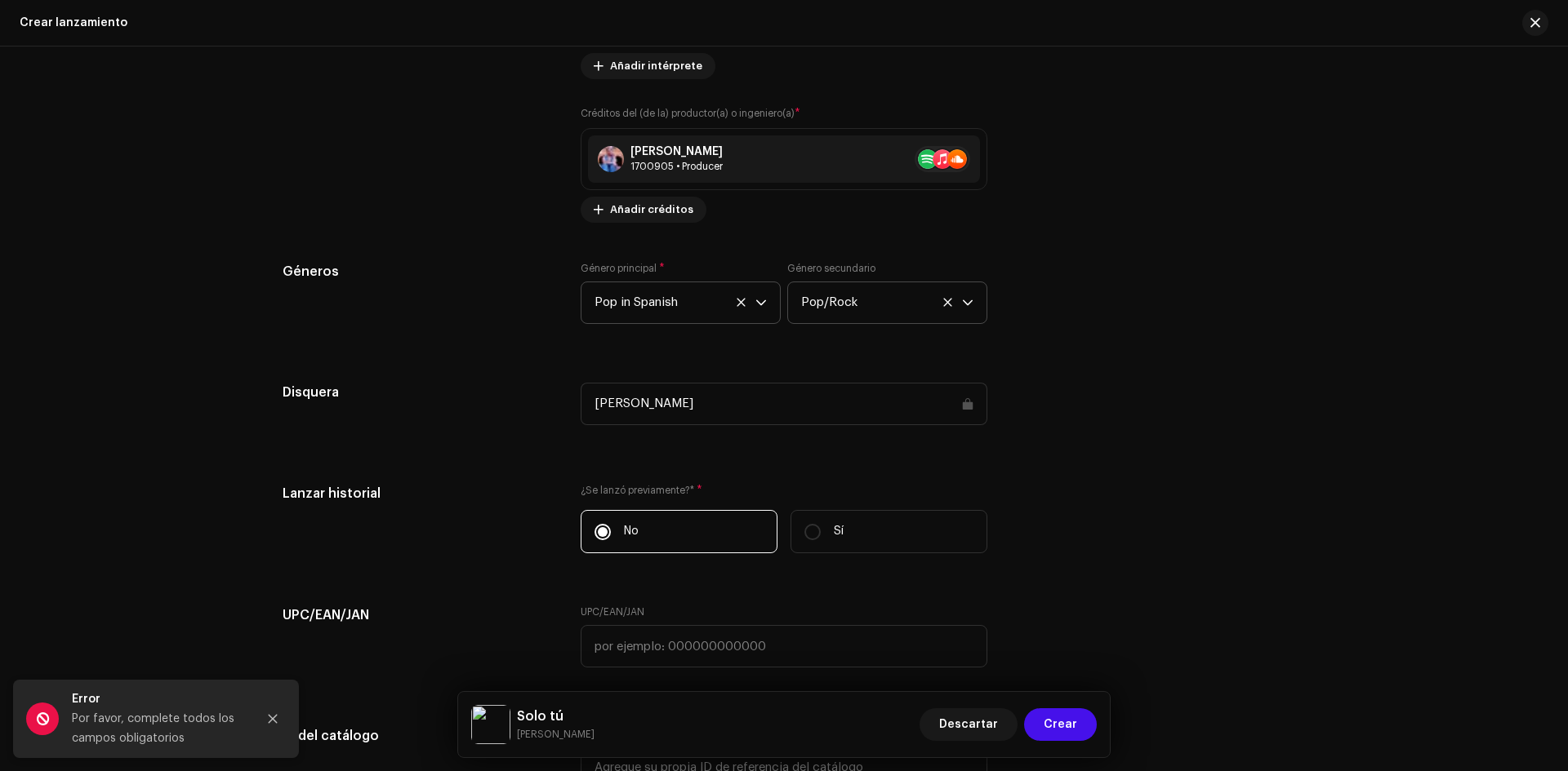
scroll to position [2123, 0]
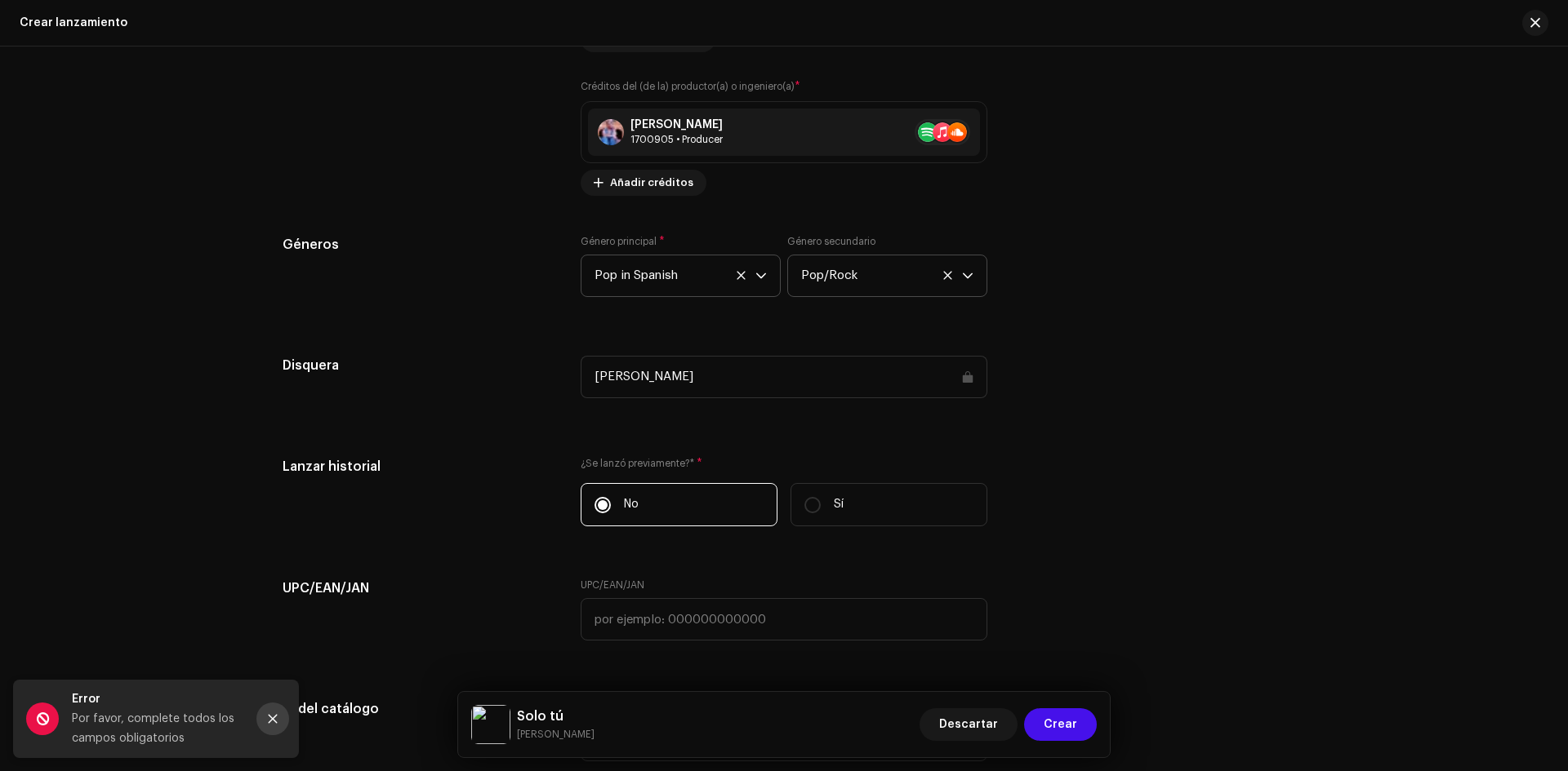
click at [273, 712] on button "Close" at bounding box center [273, 719] width 33 height 33
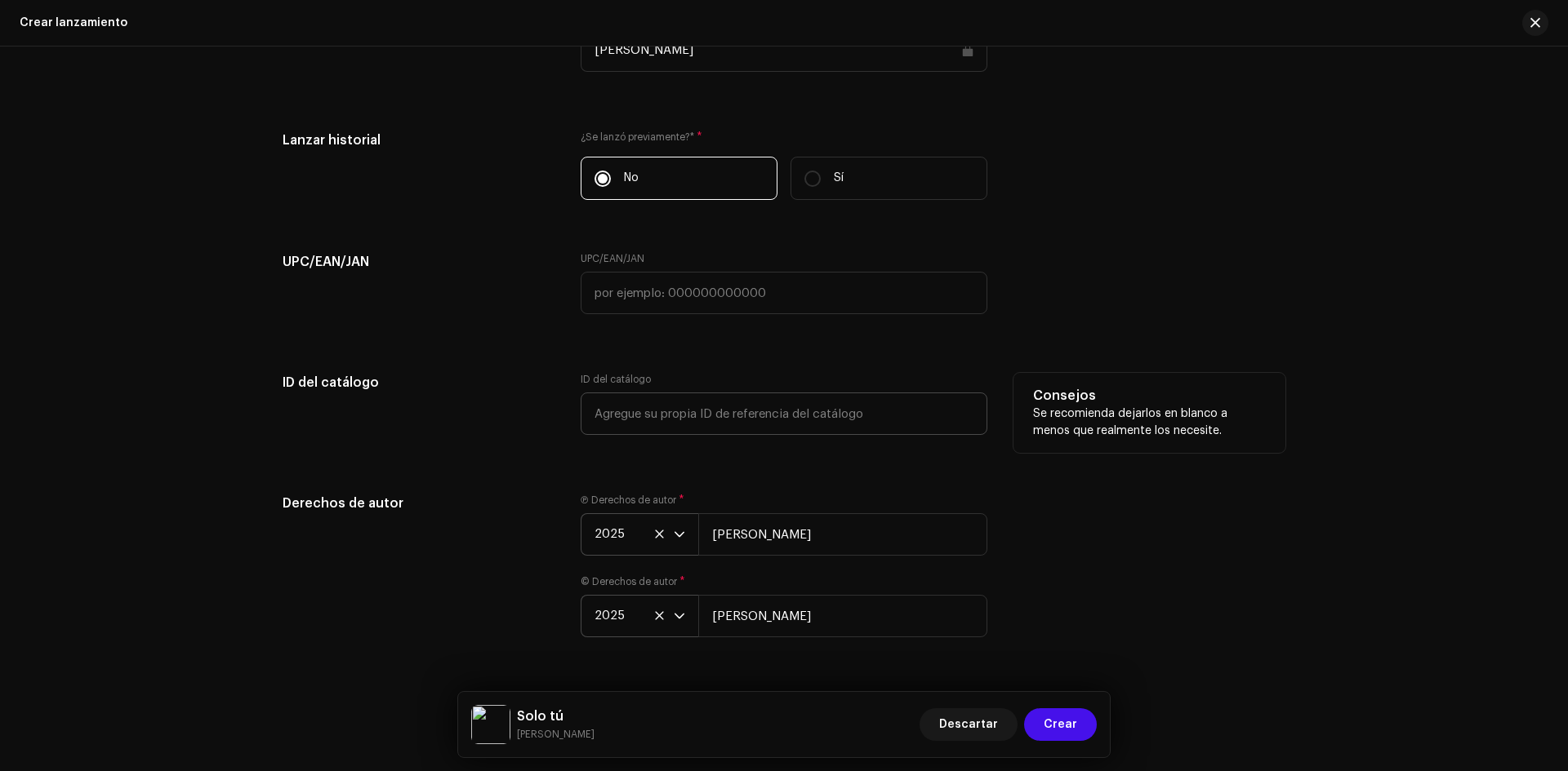
scroll to position [2491, 0]
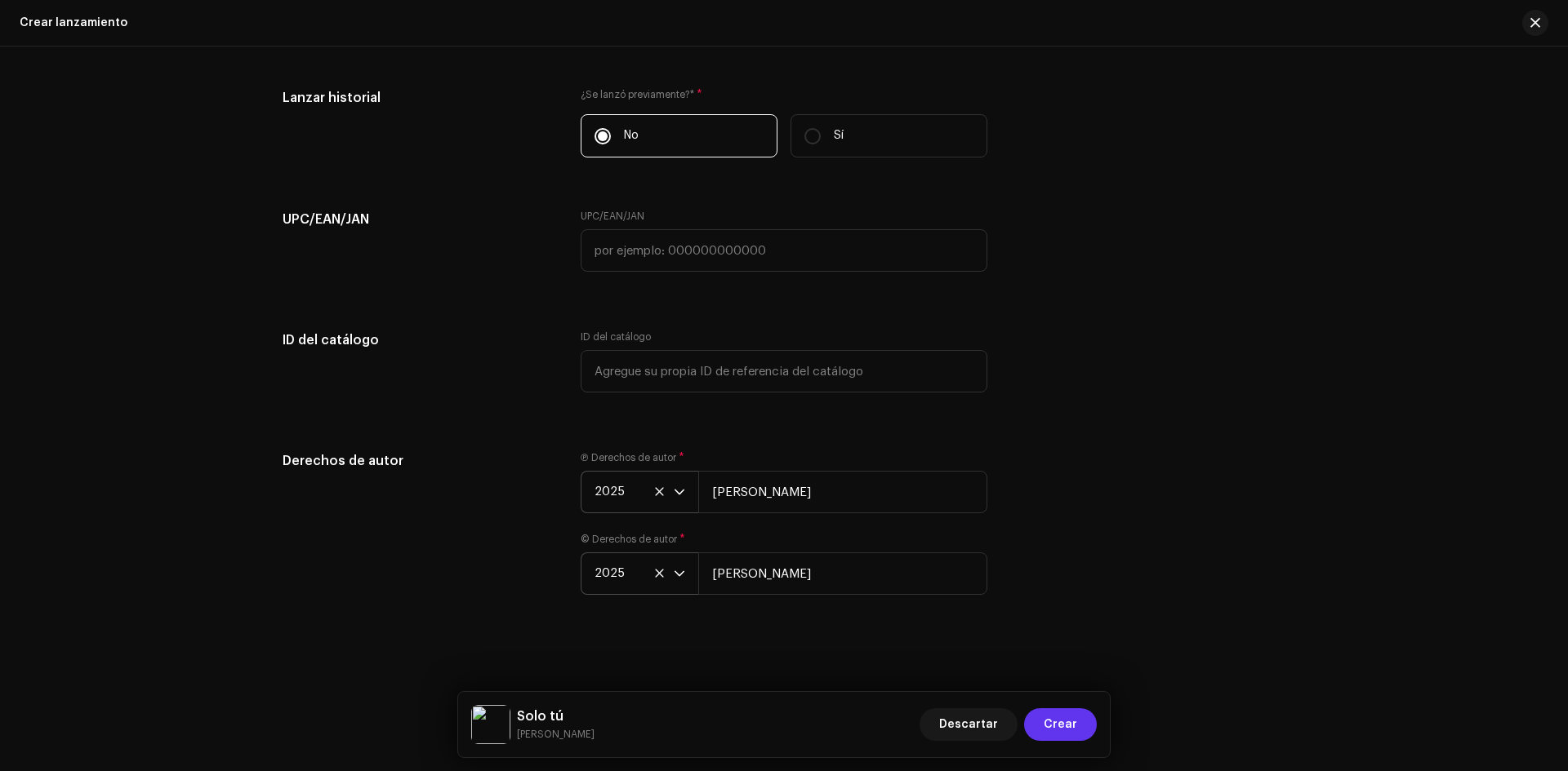
click at [1055, 721] on span "Crear" at bounding box center [1061, 724] width 34 height 33
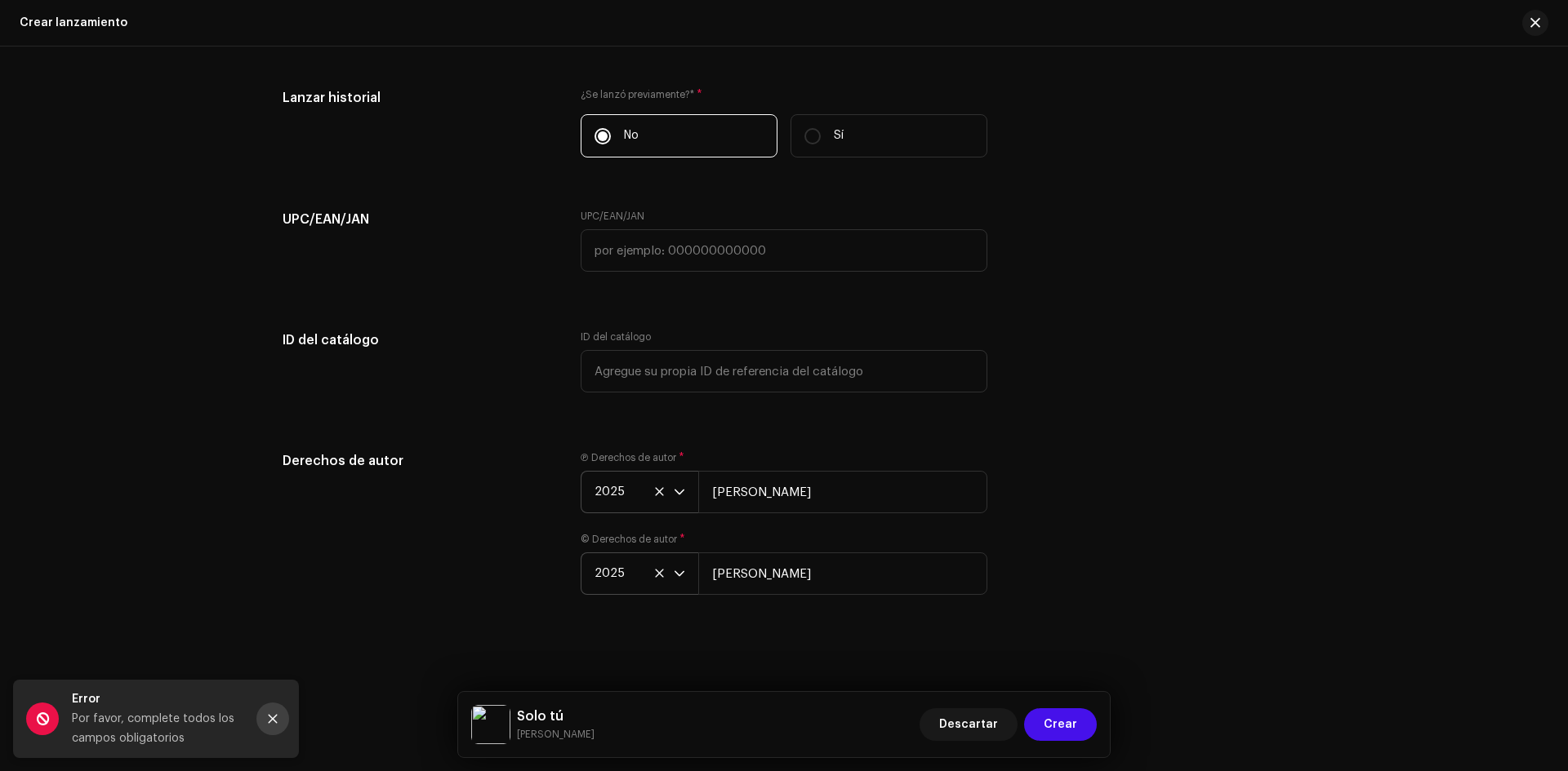
click at [270, 716] on icon "Close" at bounding box center [273, 719] width 11 height 11
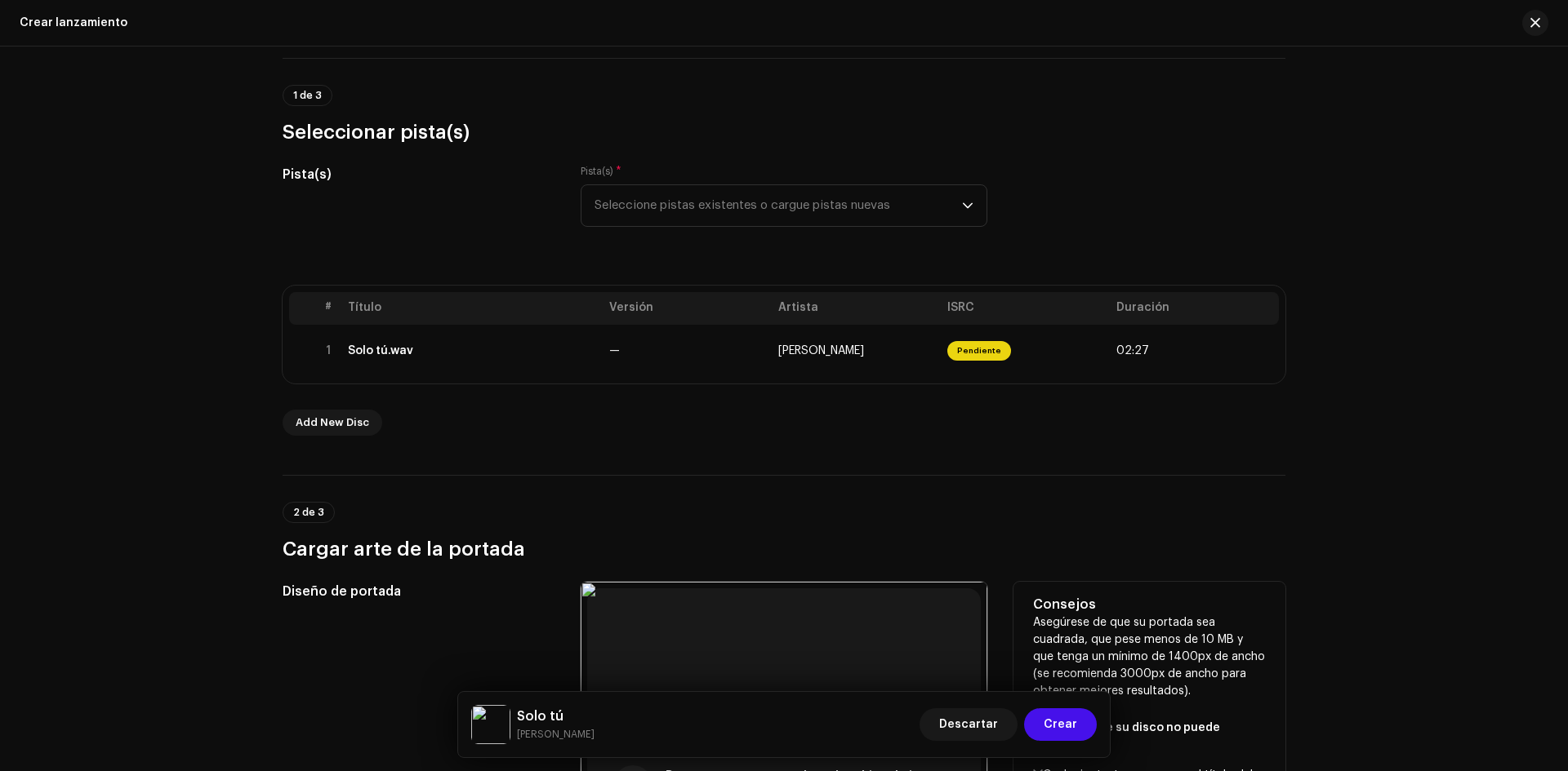
scroll to position [42, 0]
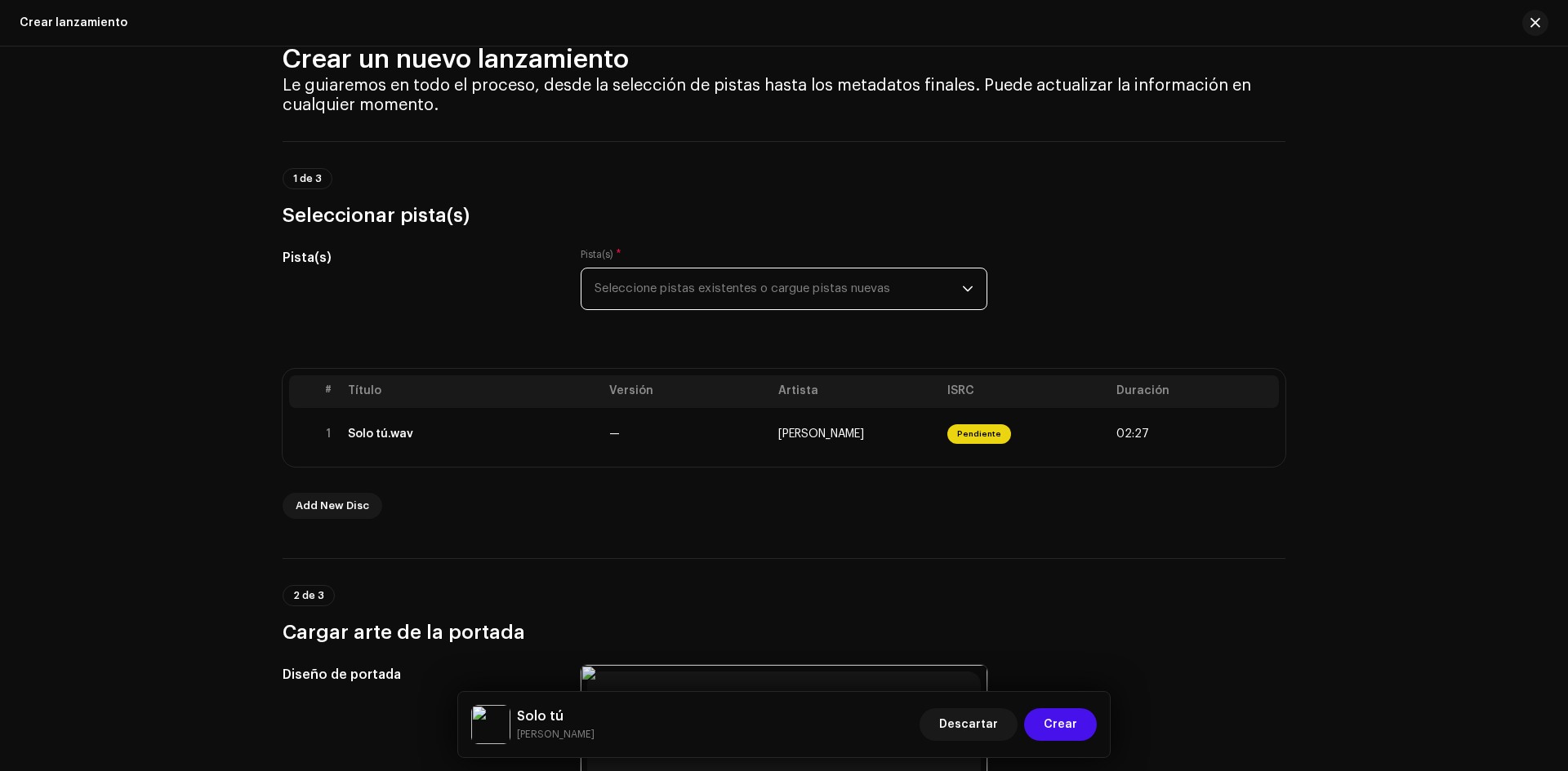
click at [865, 289] on span "Seleccione pistas existentes o cargue pistas nuevas" at bounding box center [779, 289] width 368 height 41
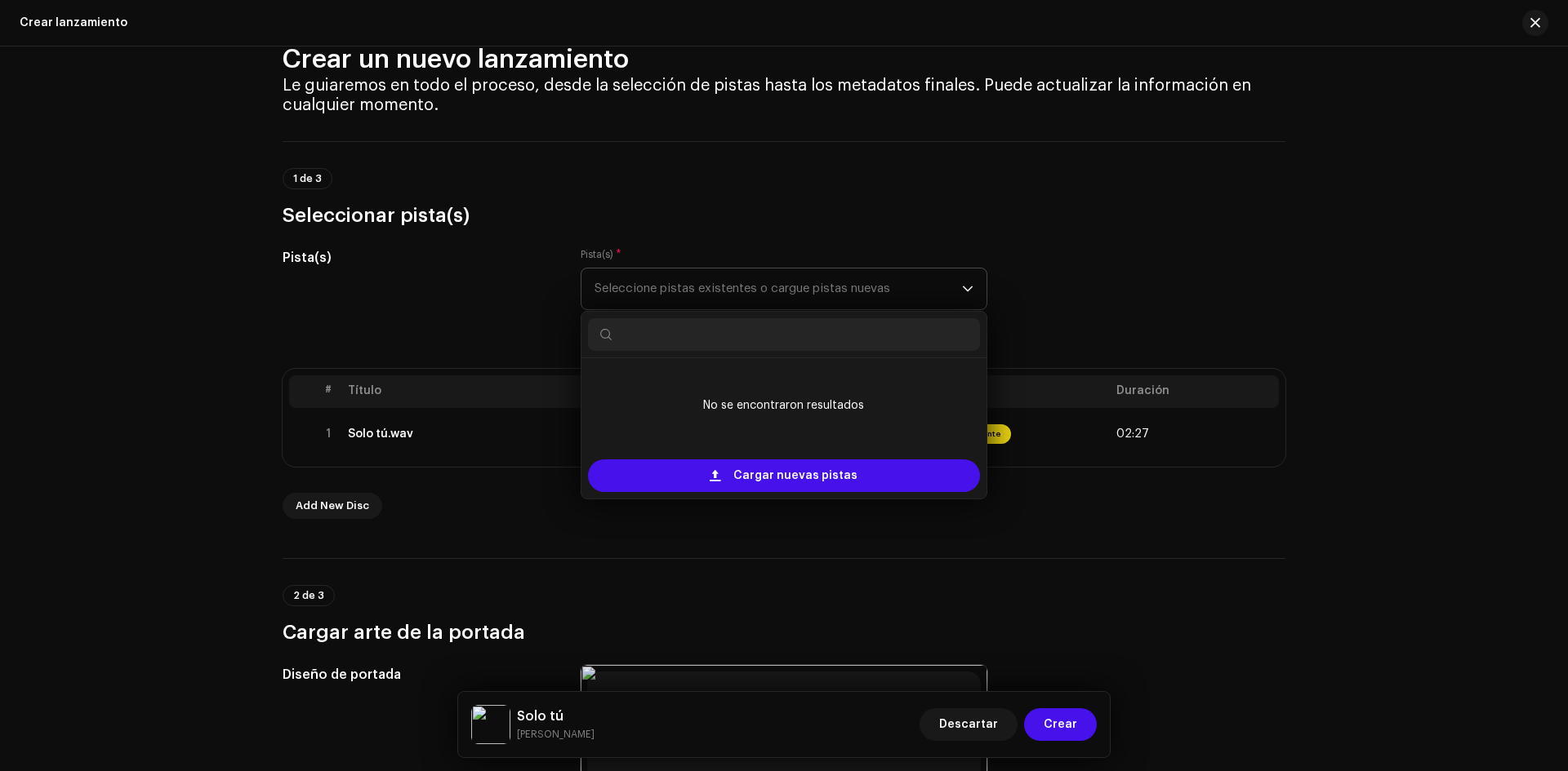
type input "S"
click at [619, 336] on input "olo tú" at bounding box center [784, 334] width 392 height 33
type input "Solo tú"
click at [967, 283] on div "dropdown trigger" at bounding box center [968, 289] width 11 height 41
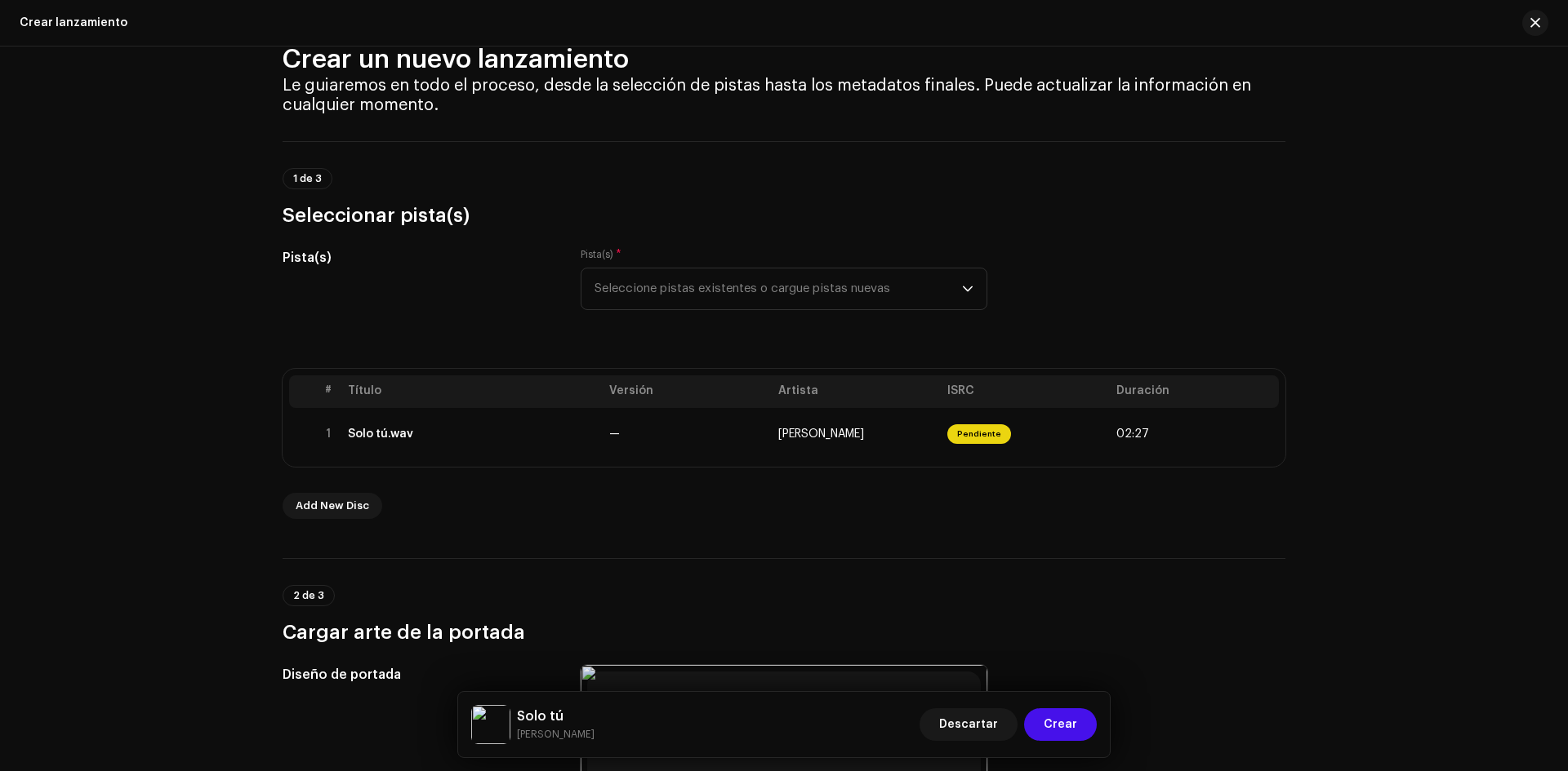
click at [947, 250] on div "Pista(s) * Seleccione pistas existentes o cargue pistas nuevas" at bounding box center [784, 279] width 407 height 62
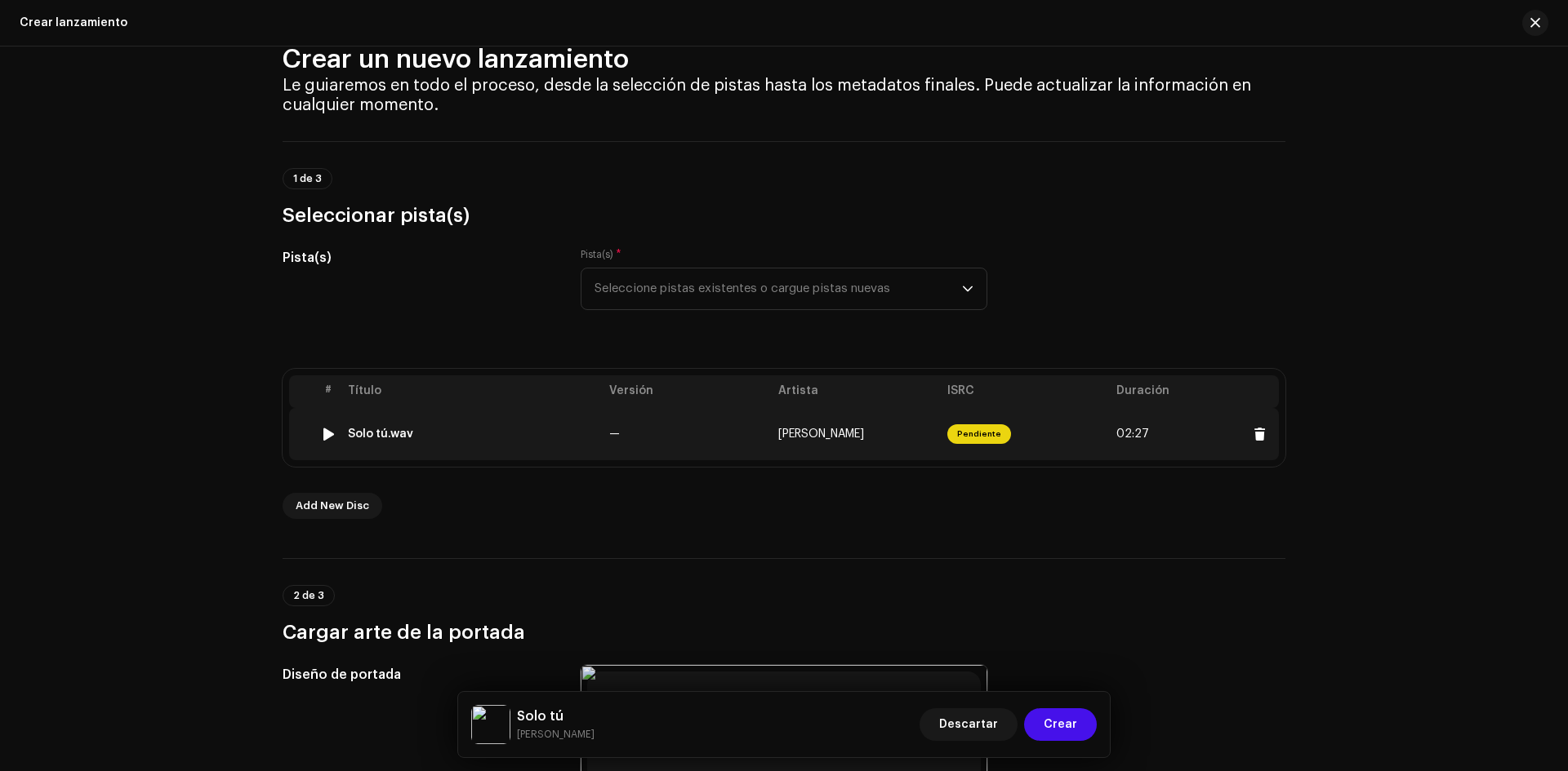
click at [966, 428] on span "Pendiente" at bounding box center [979, 434] width 64 height 20
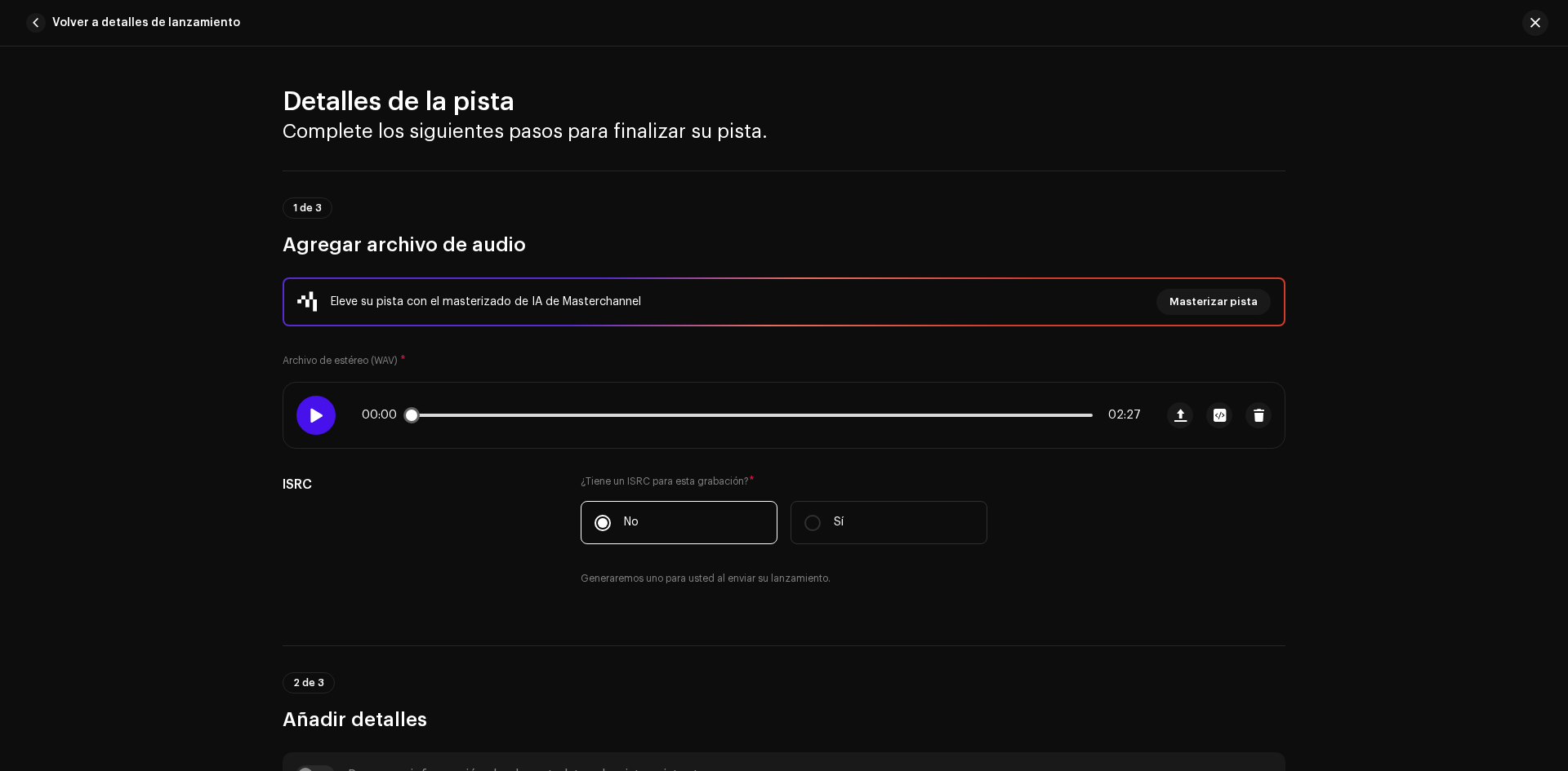
click at [309, 411] on span at bounding box center [316, 415] width 14 height 13
click at [321, 419] on div at bounding box center [316, 415] width 39 height 39
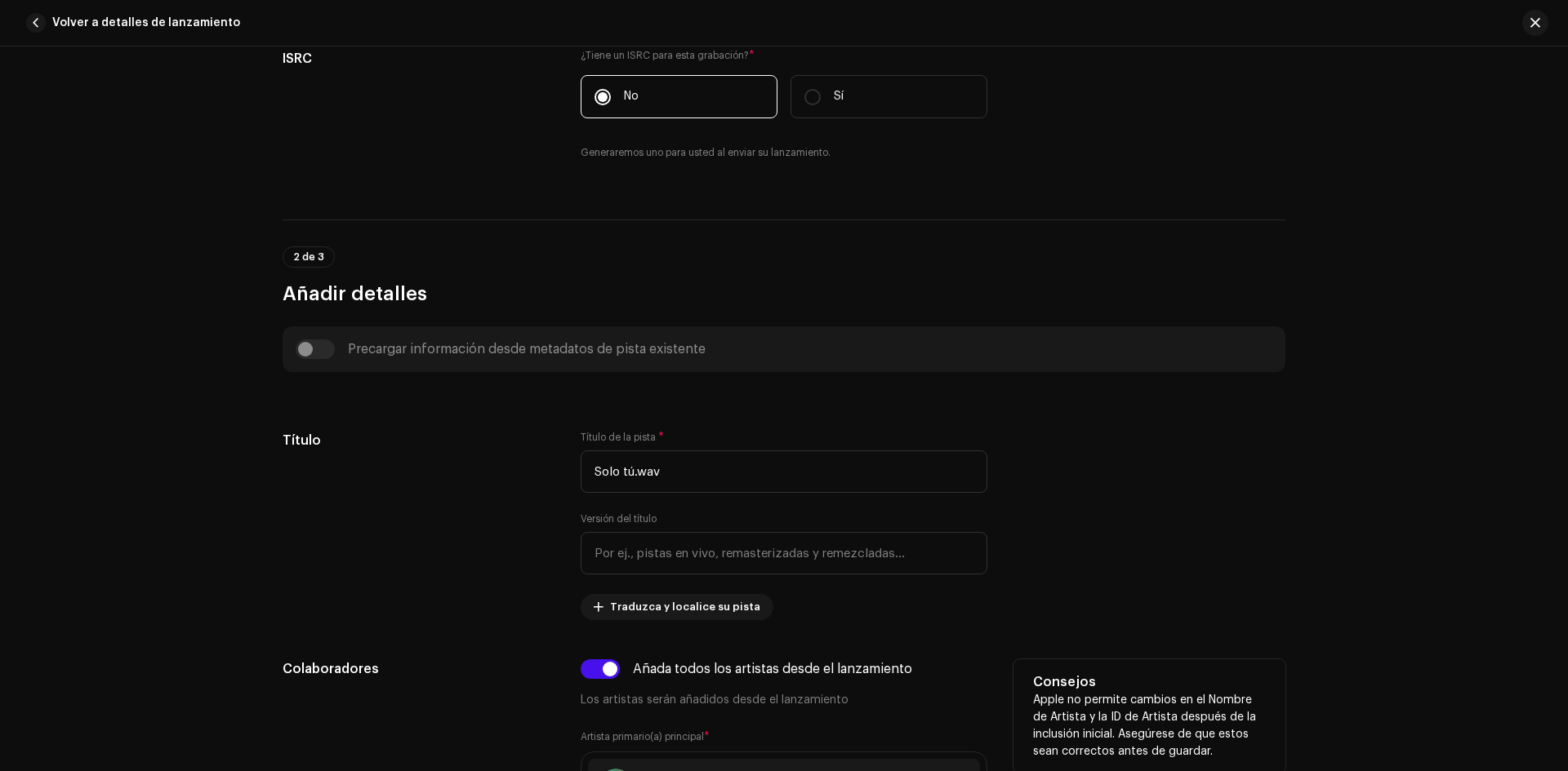
scroll to position [327, 0]
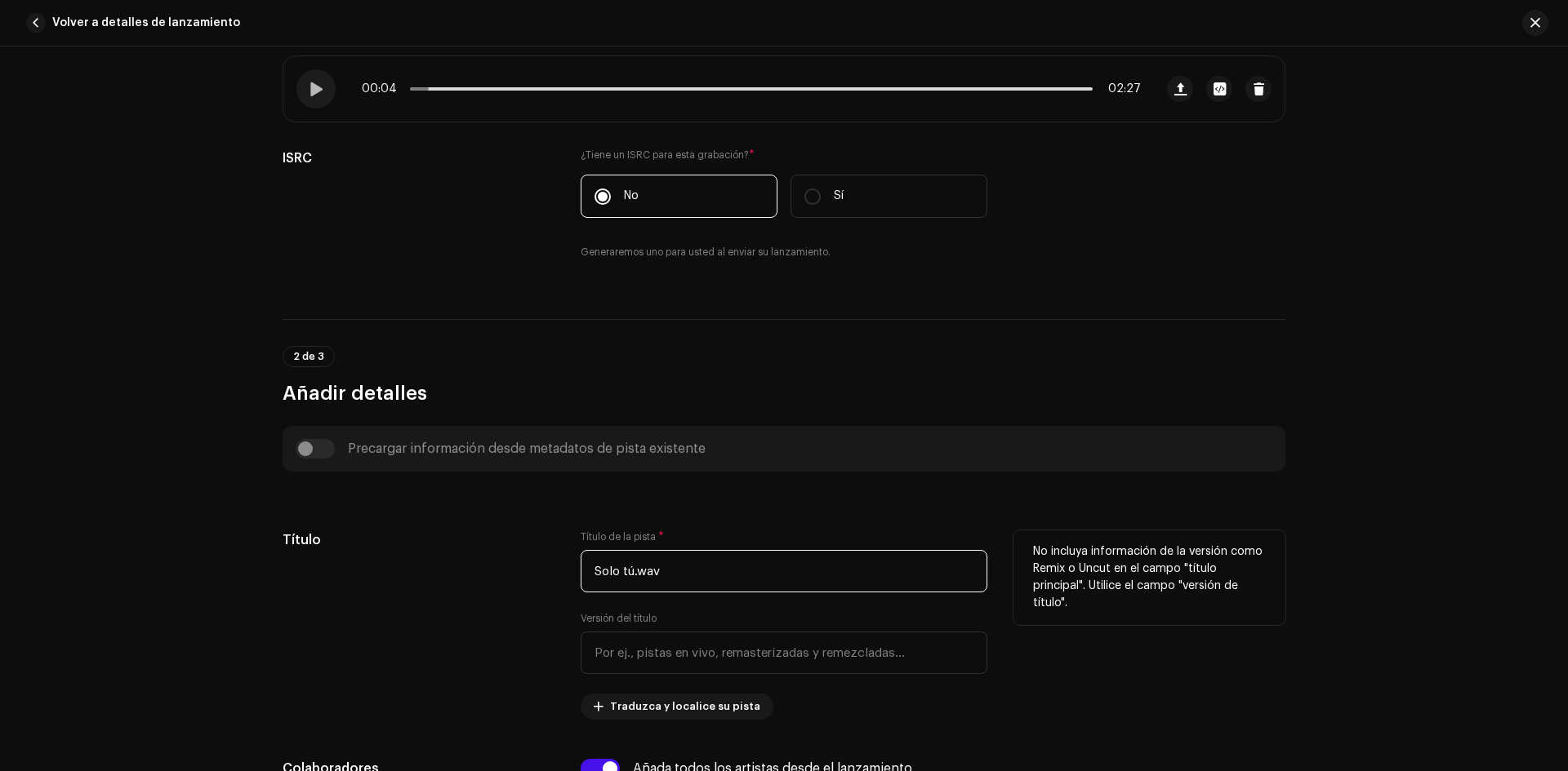
click at [720, 572] on input "Solo tú.wav" at bounding box center [784, 570] width 407 height 42
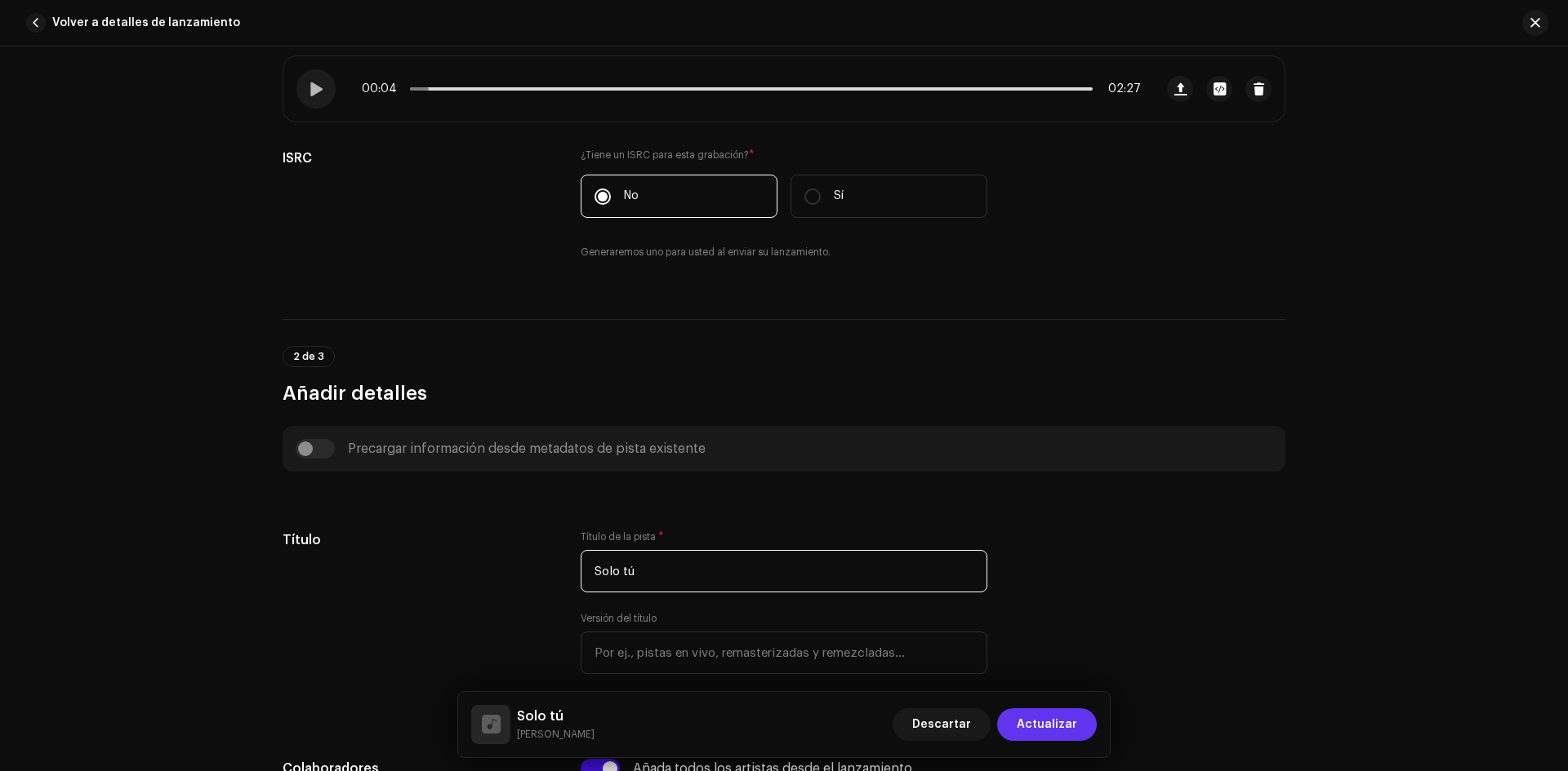
type input "Solo tú"
click at [1035, 732] on span "Actualizar" at bounding box center [1047, 724] width 61 height 33
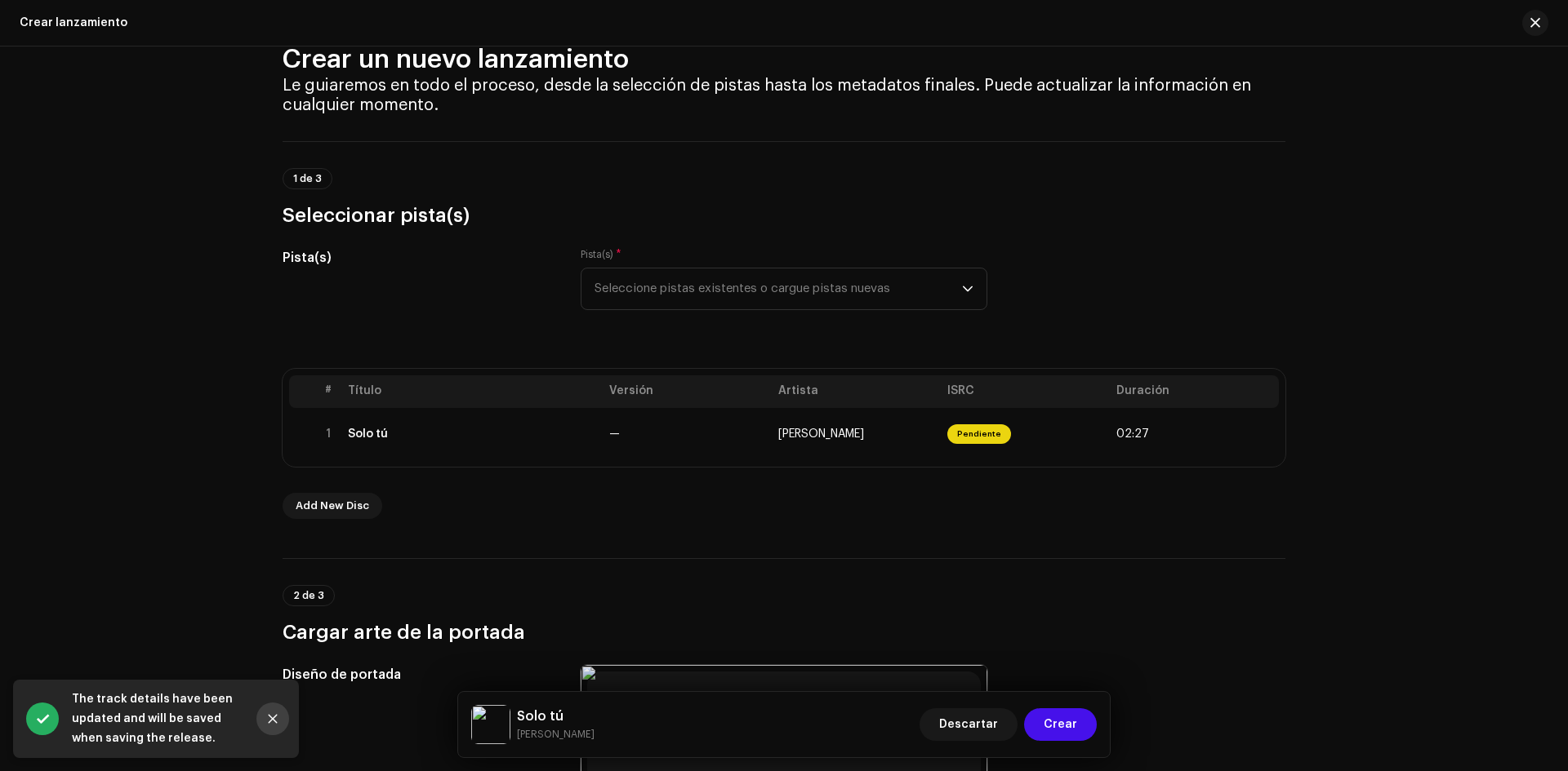
click at [276, 722] on icon "Close" at bounding box center [274, 720] width 9 height 9
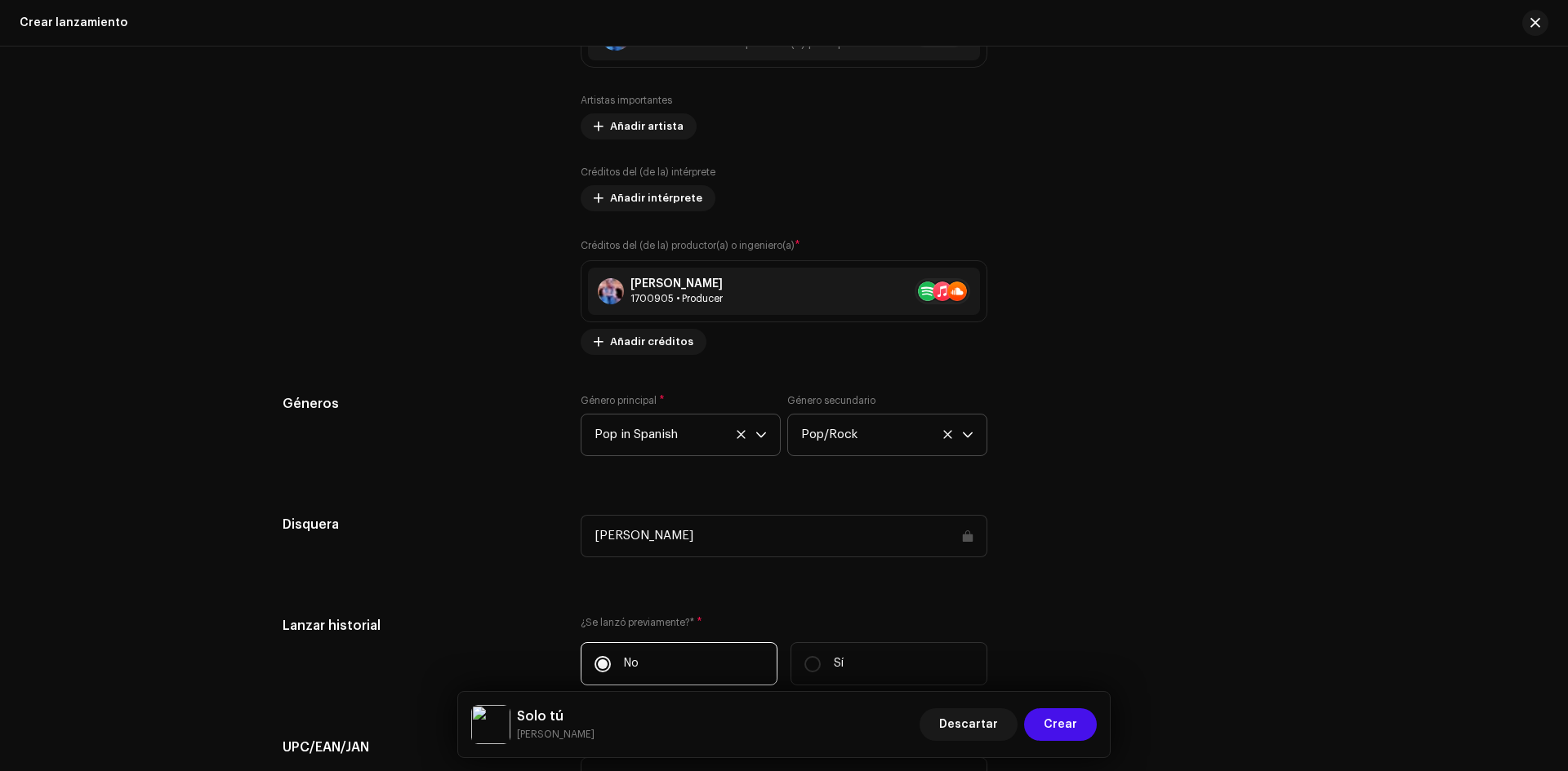
scroll to position [1887, 0]
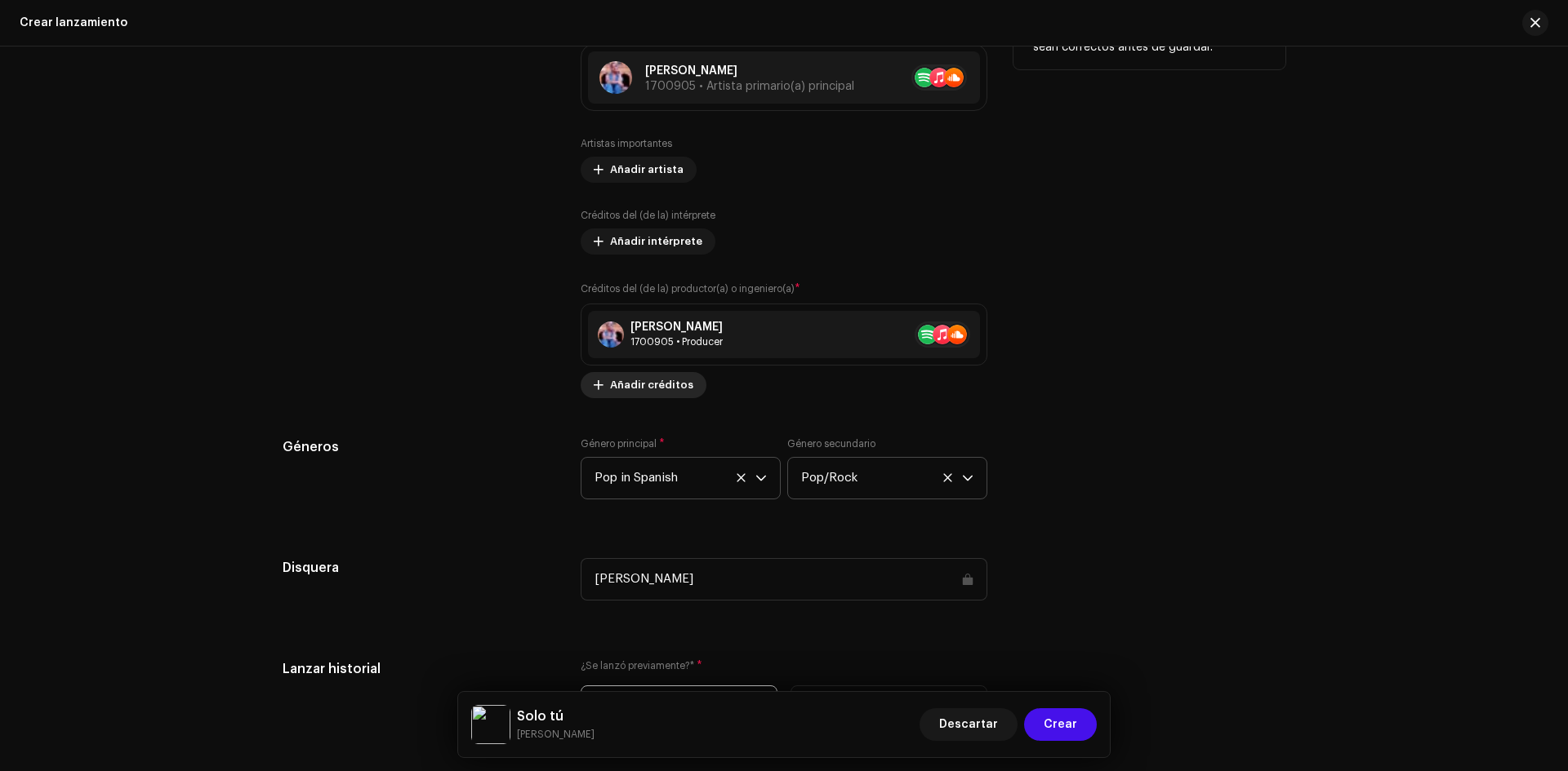
click at [638, 387] on span "Añadir créditos" at bounding box center [651, 385] width 83 height 33
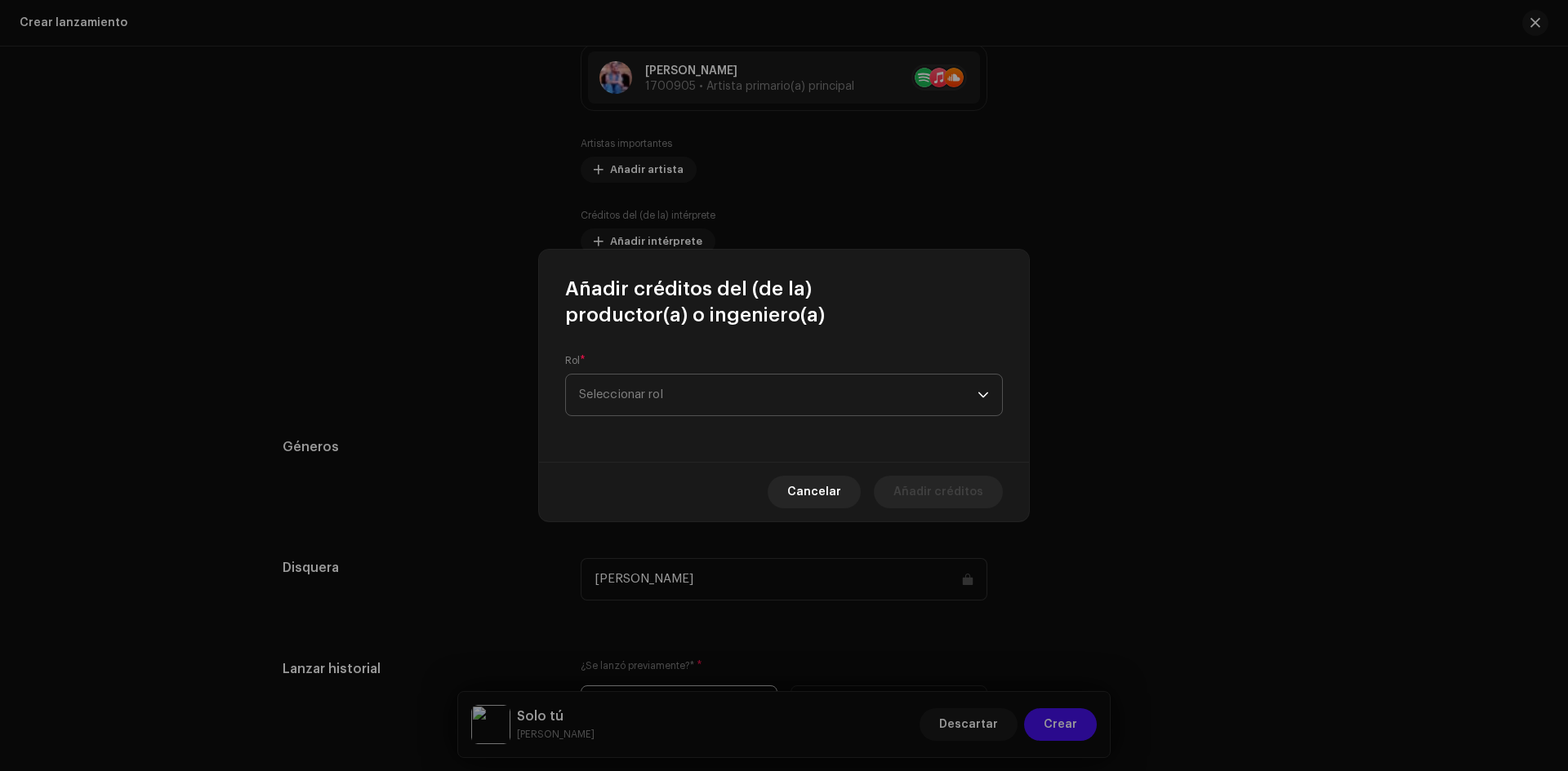
click at [888, 400] on span "Seleccionar rol" at bounding box center [778, 395] width 399 height 41
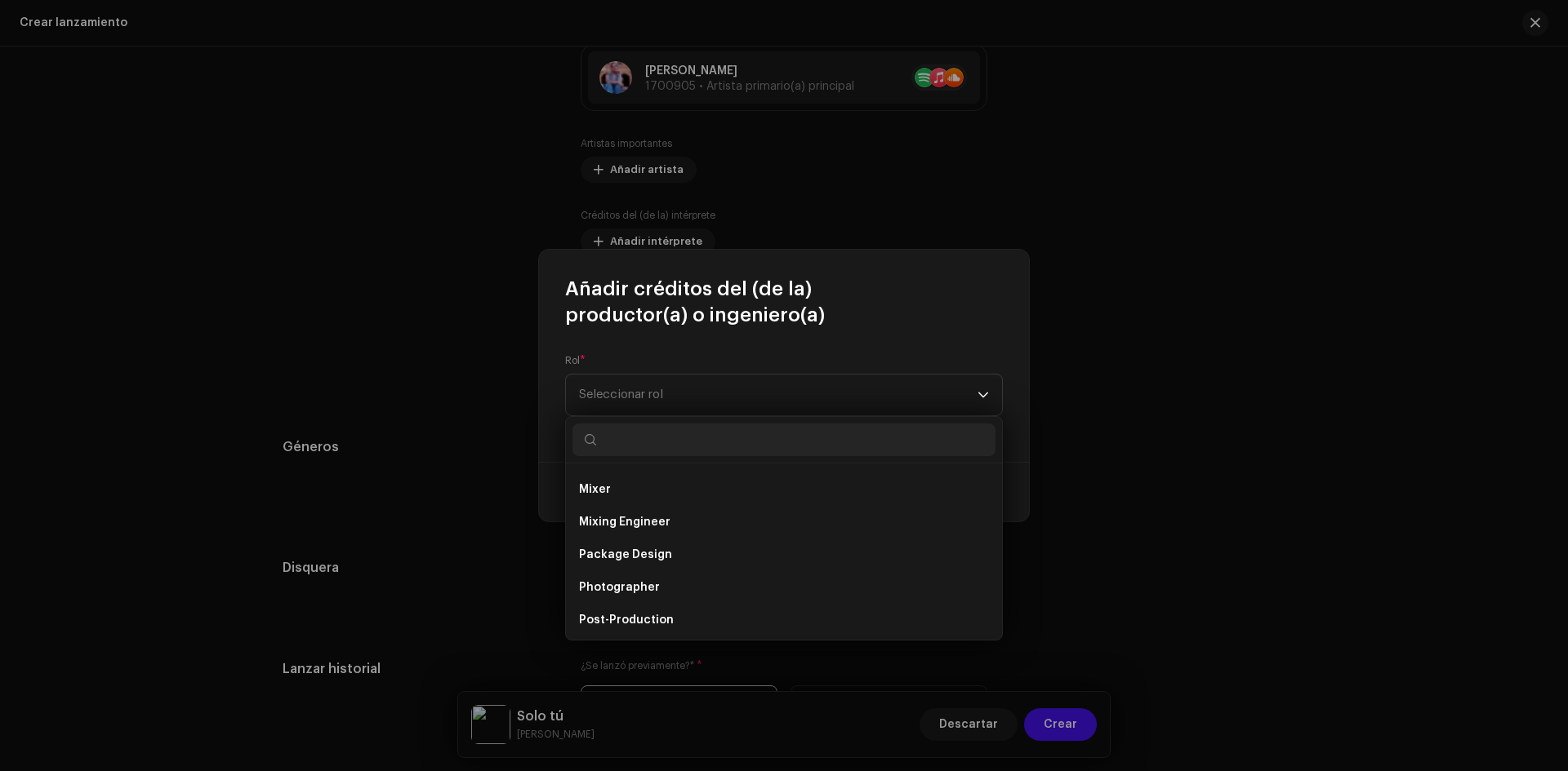
scroll to position [490, 0]
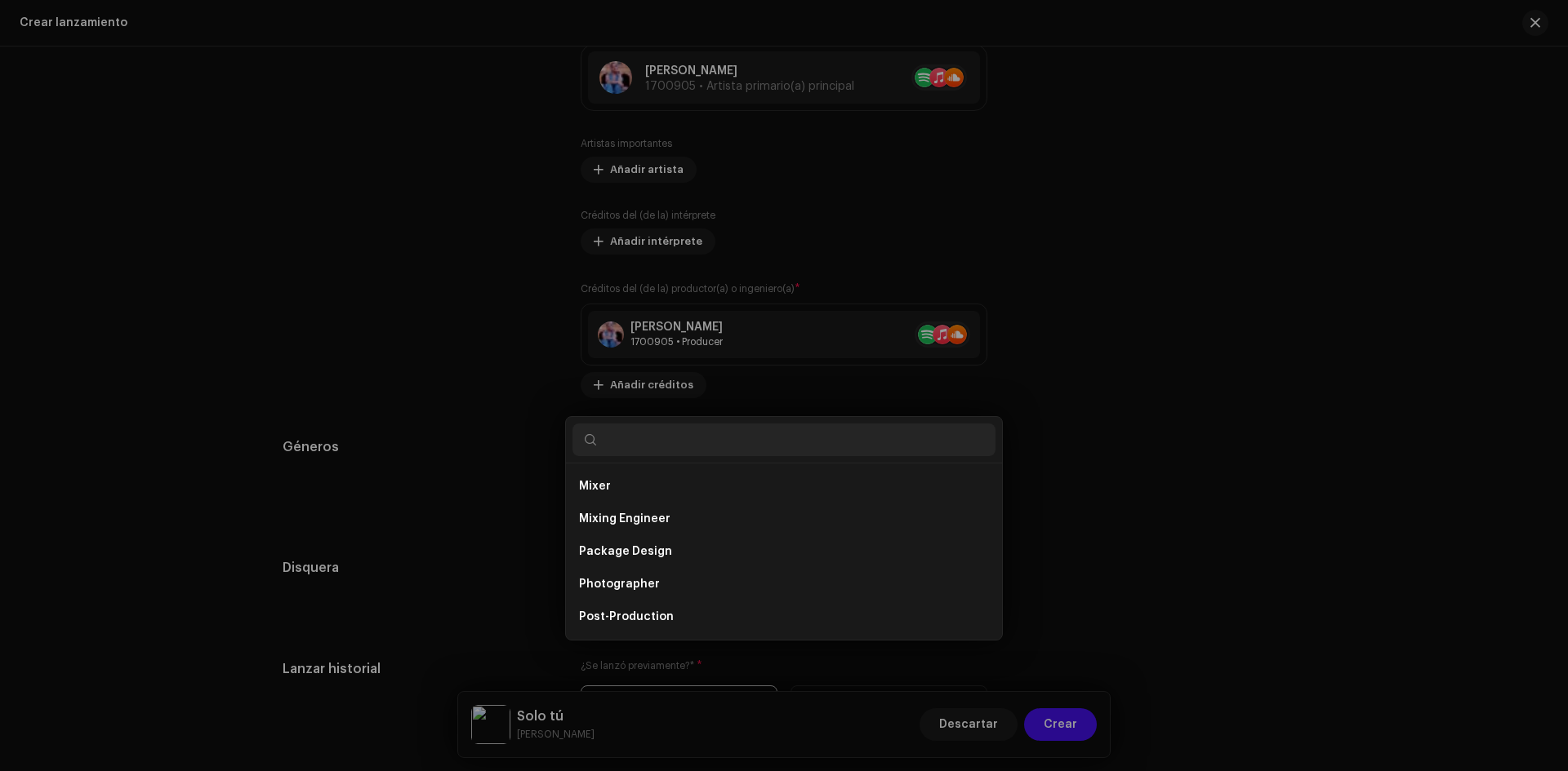
click at [1365, 536] on div "Añadir créditos del (de la) productor(a) o ingeniero(a) Rol * Seleccionar rol C…" at bounding box center [784, 386] width 1568 height 771
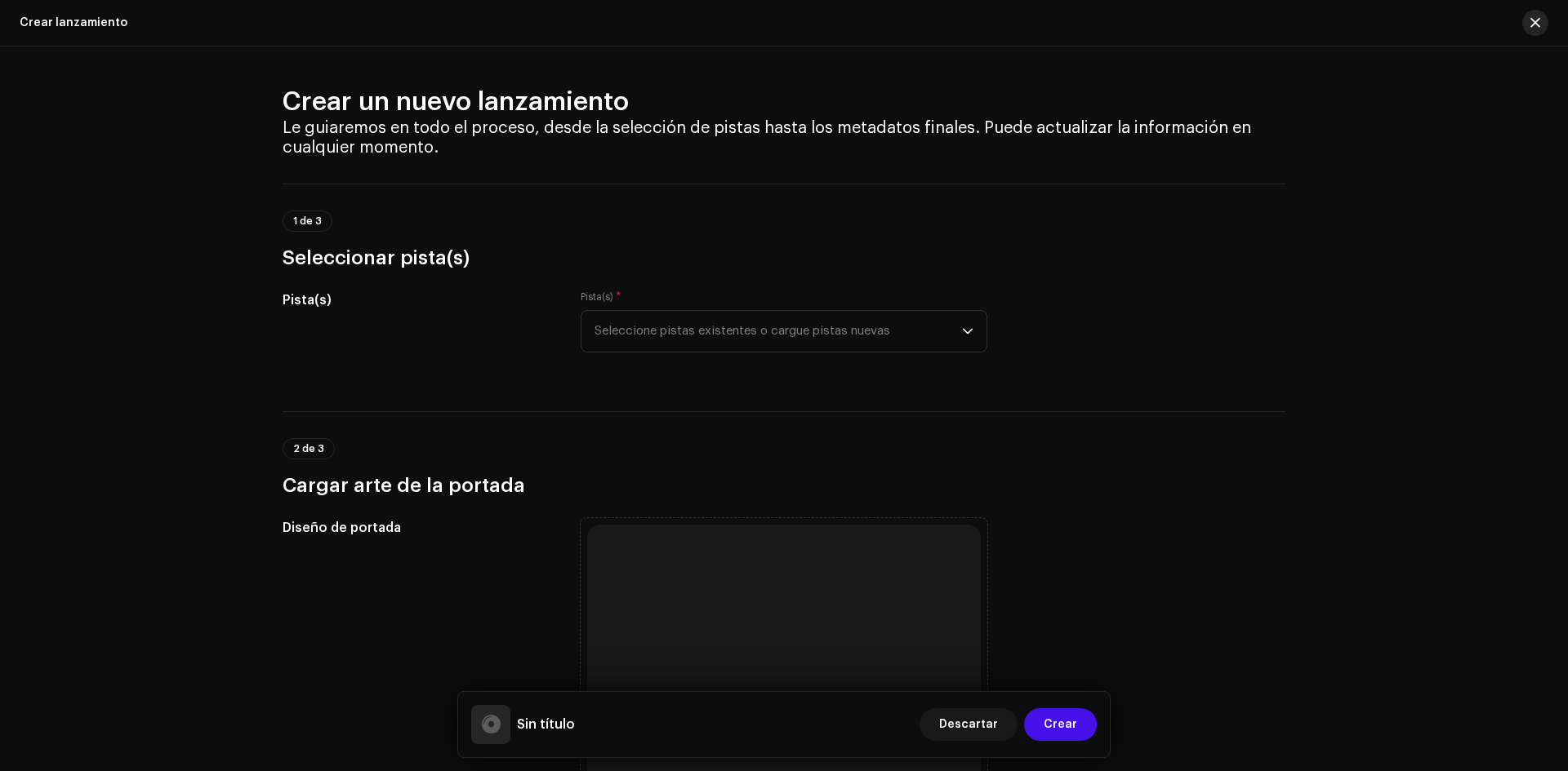
click at [1533, 16] on span "button" at bounding box center [1535, 22] width 9 height 13
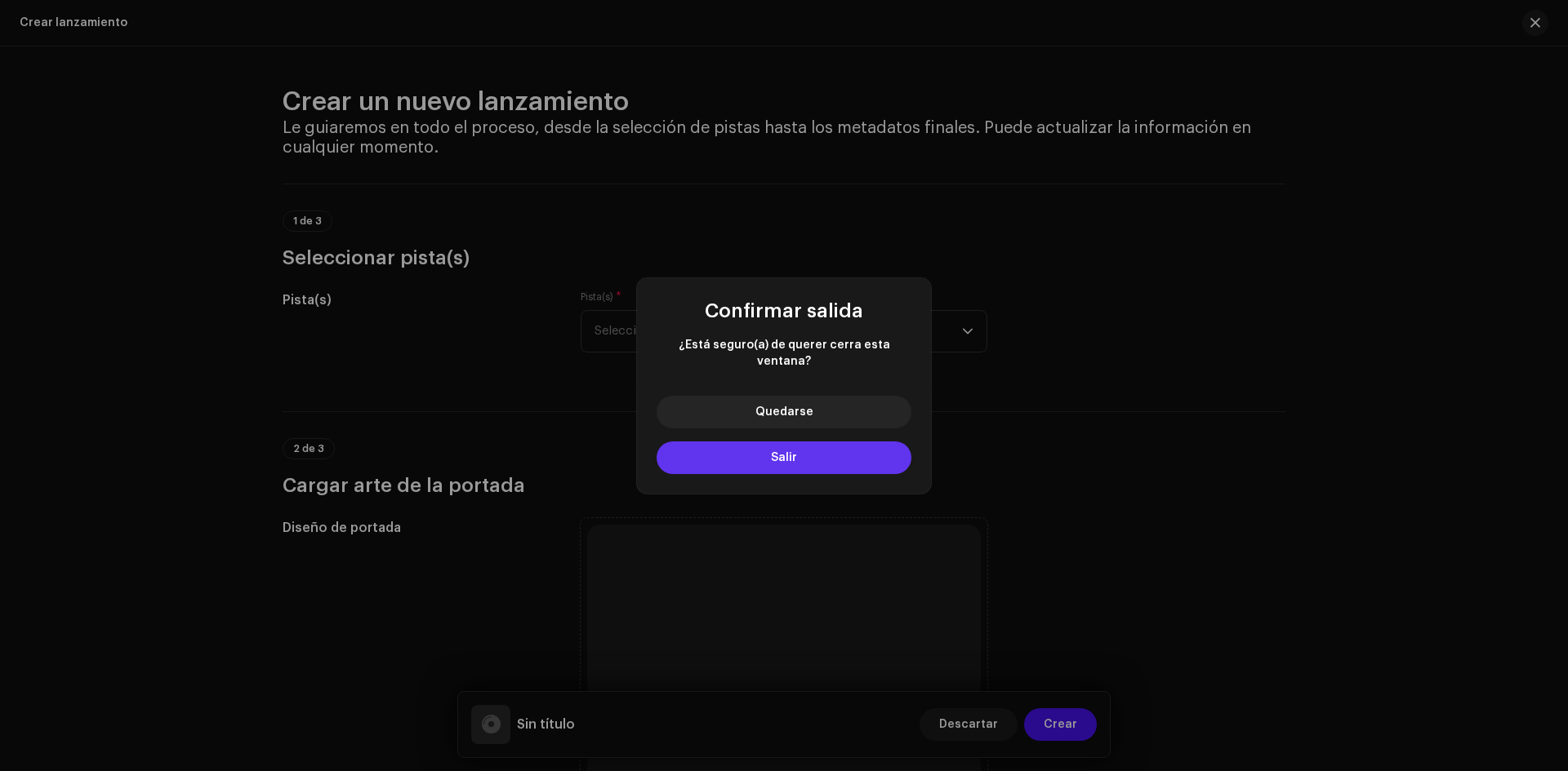
click at [818, 455] on button "Salir" at bounding box center [784, 457] width 255 height 33
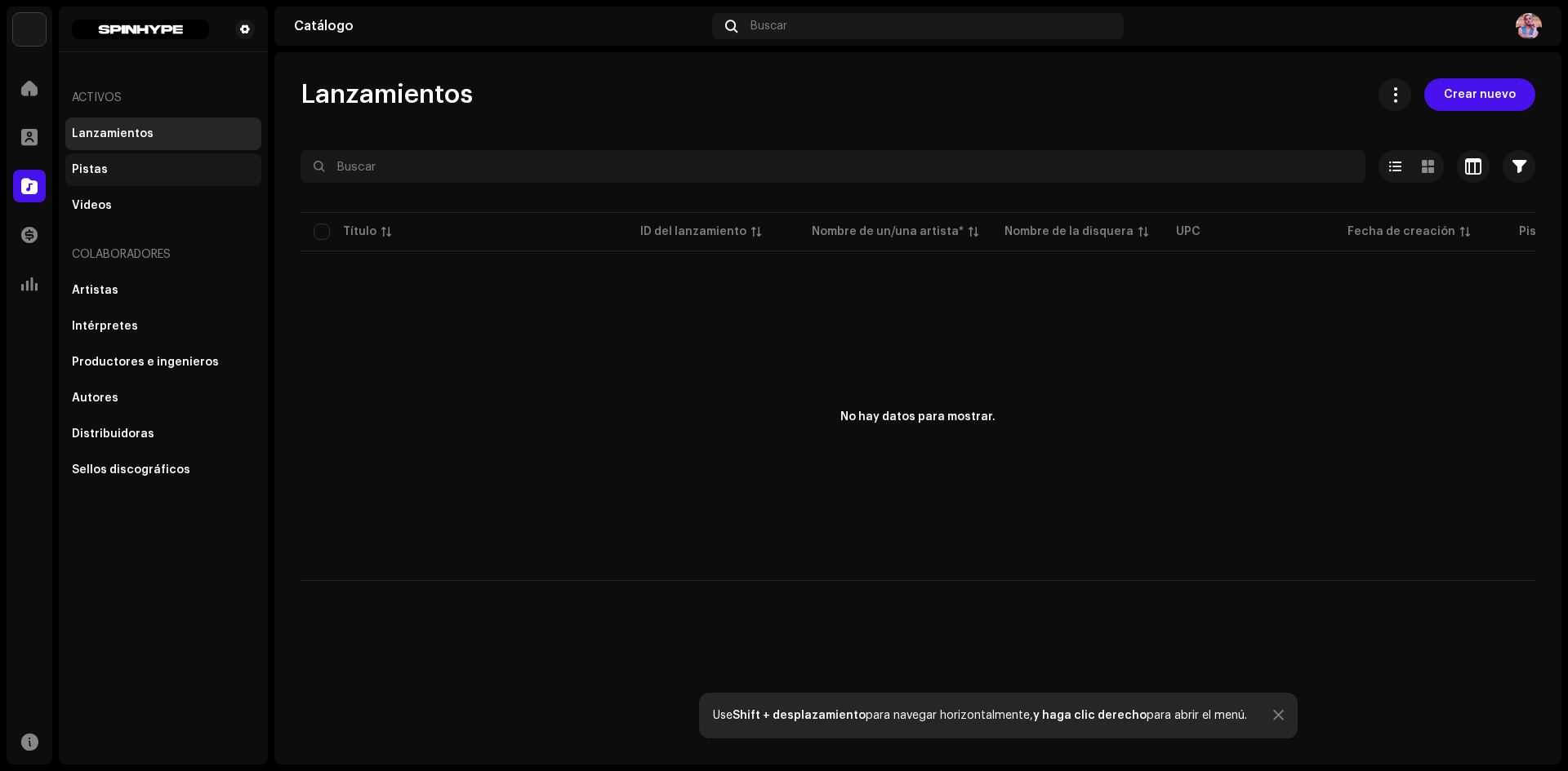
click at [89, 163] on div "Pistas" at bounding box center [90, 170] width 35 height 13
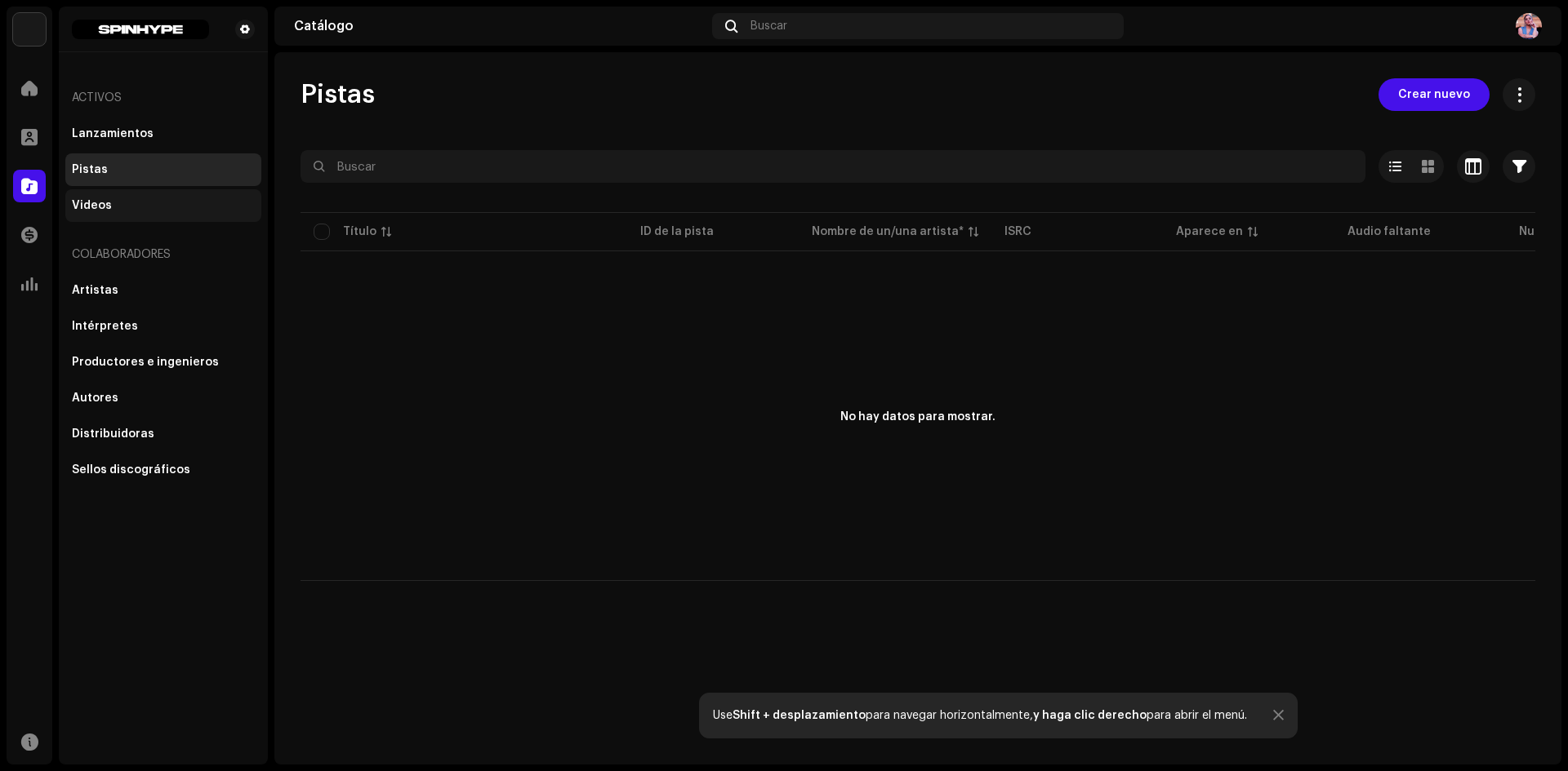
click at [78, 200] on div "Videos" at bounding box center [92, 205] width 40 height 13
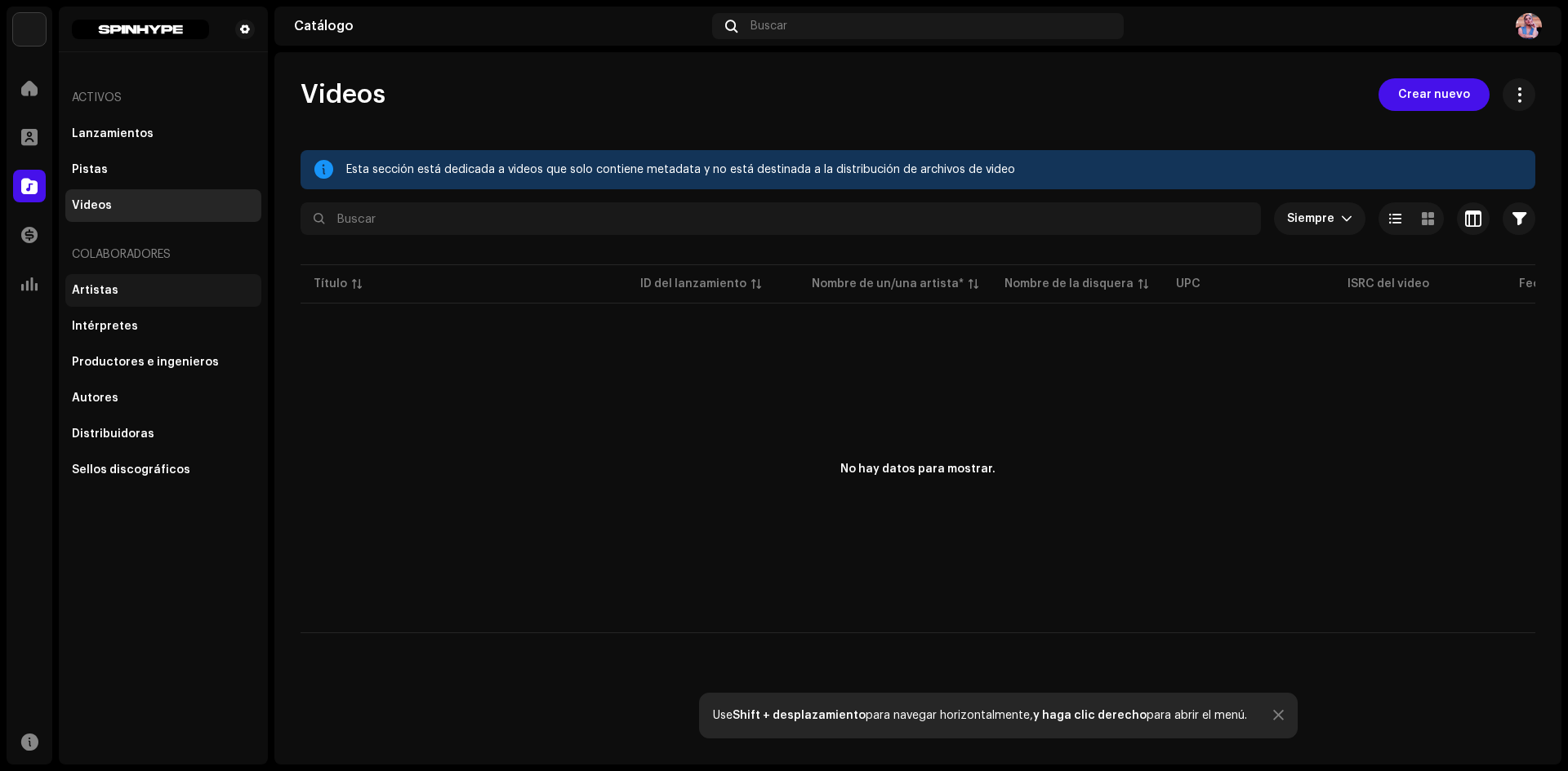
click at [105, 289] on div "Artistas" at bounding box center [95, 290] width 47 height 13
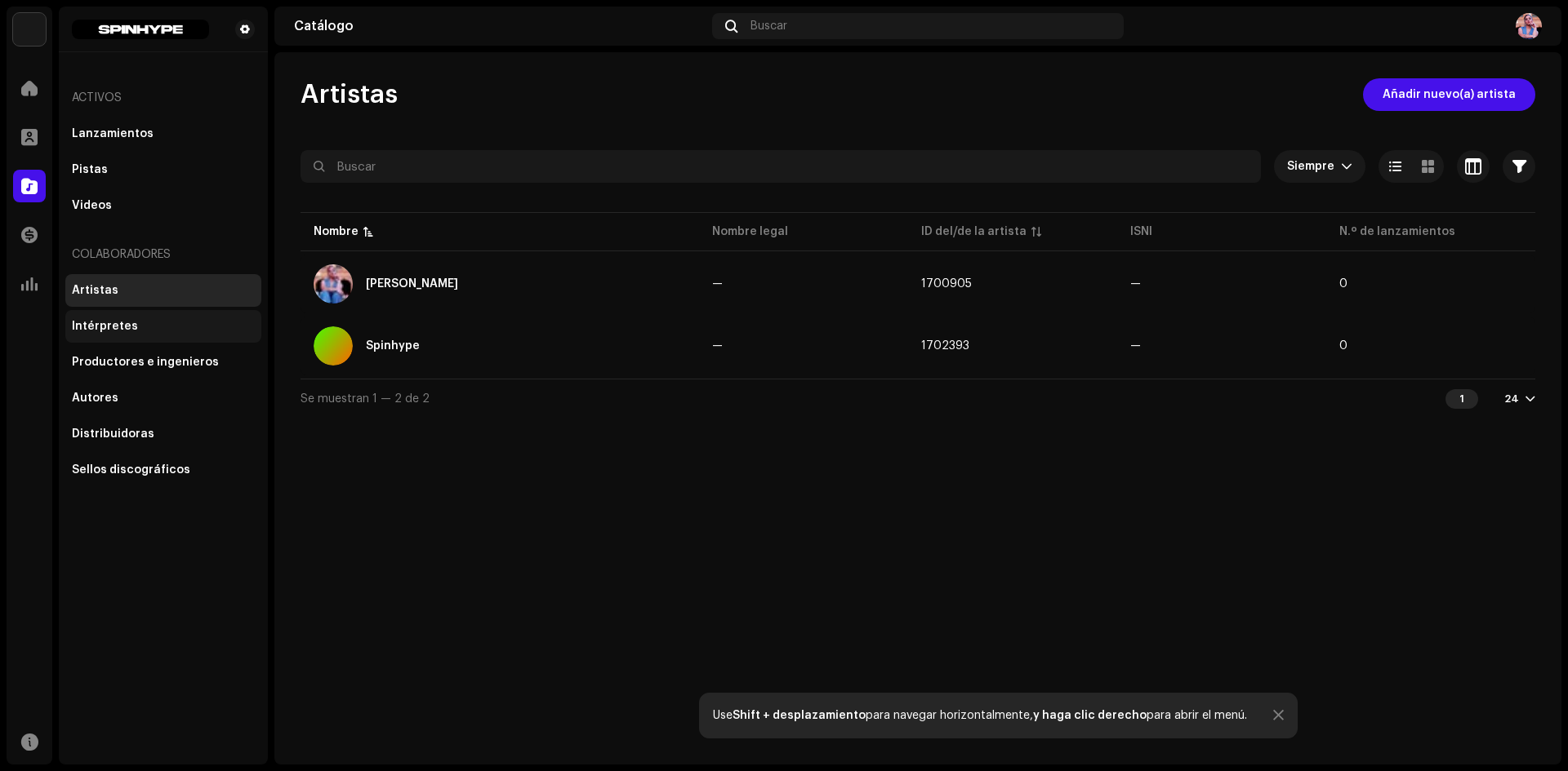
click at [120, 326] on div "Intérpretes" at bounding box center [105, 327] width 66 height 13
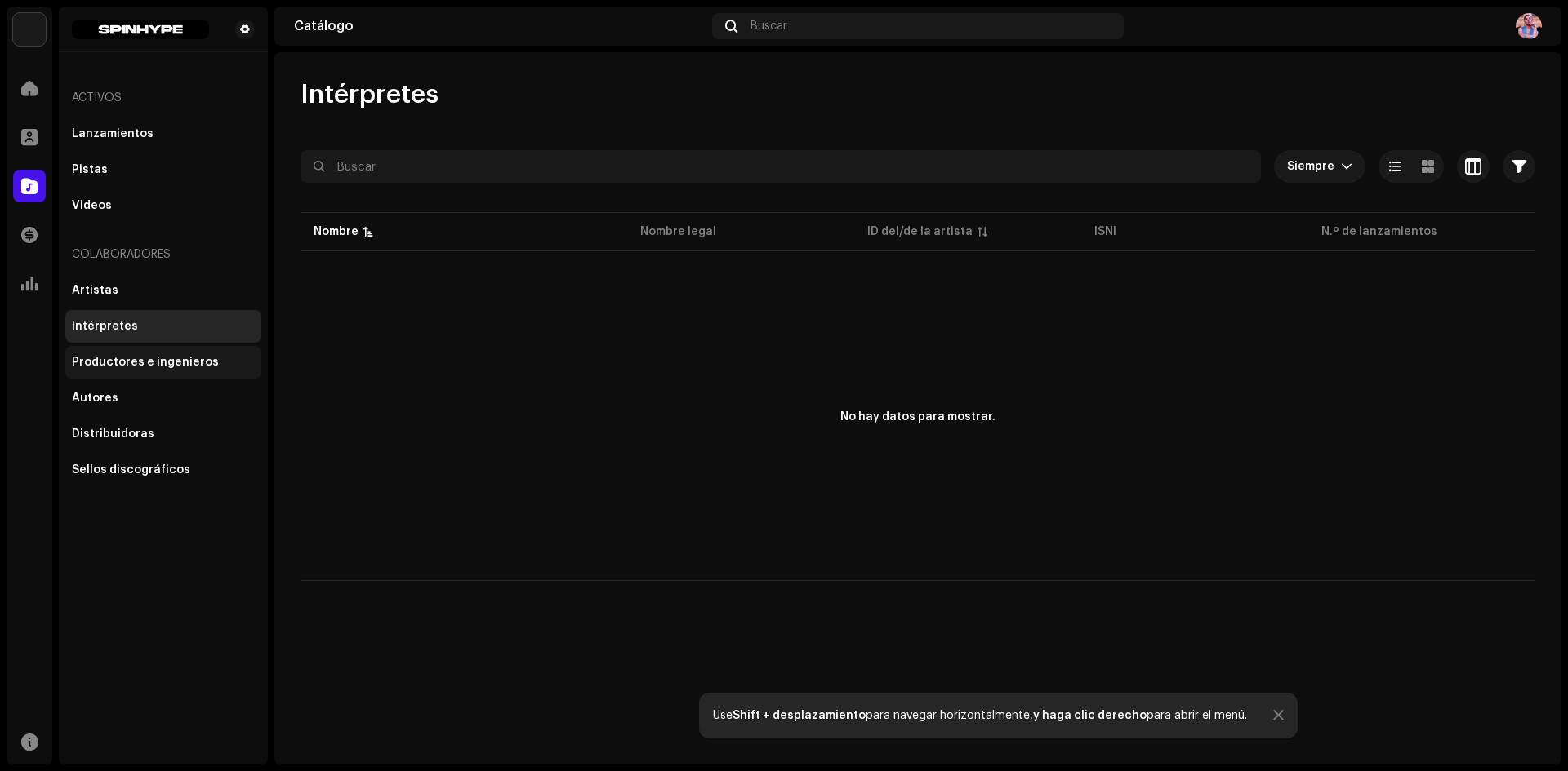
click at [105, 361] on div "Productores e ingenieros" at bounding box center [145, 362] width 147 height 13
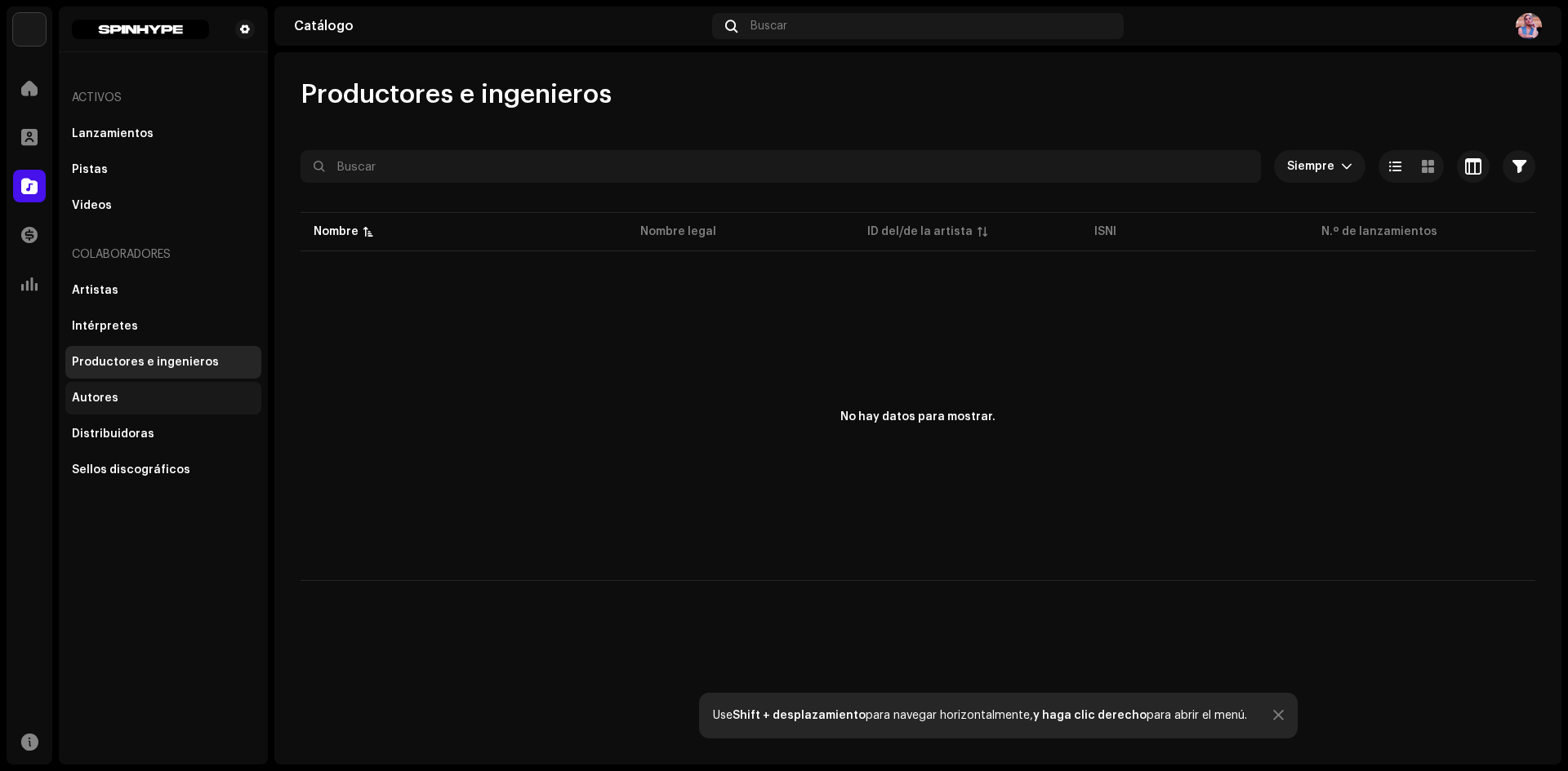
click at [104, 391] on div "Autores" at bounding box center [163, 398] width 196 height 33
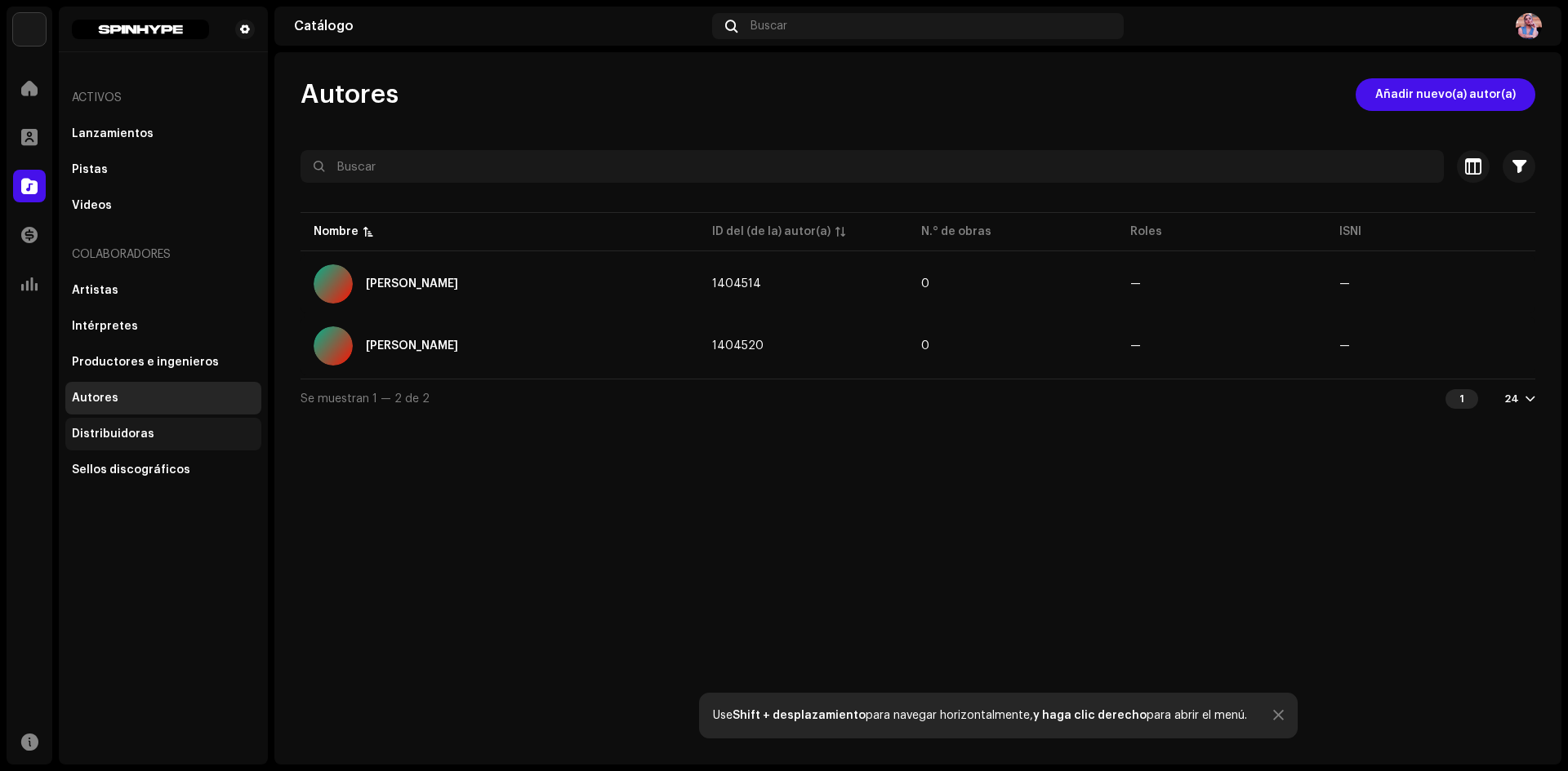
click at [127, 426] on div "Distribuidoras" at bounding box center [163, 434] width 196 height 33
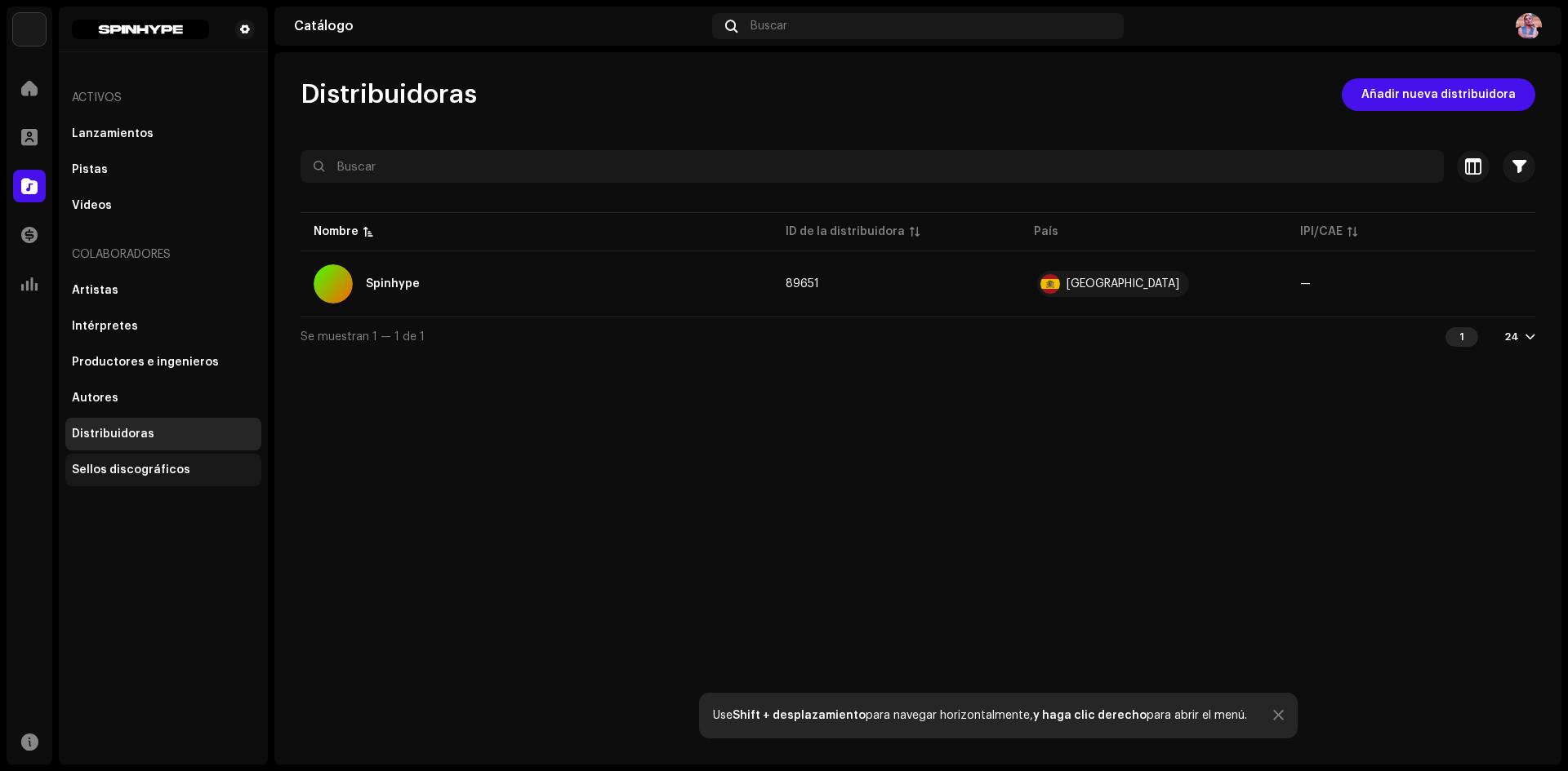
click at [132, 468] on div "Sellos discográficos" at bounding box center [131, 470] width 119 height 13
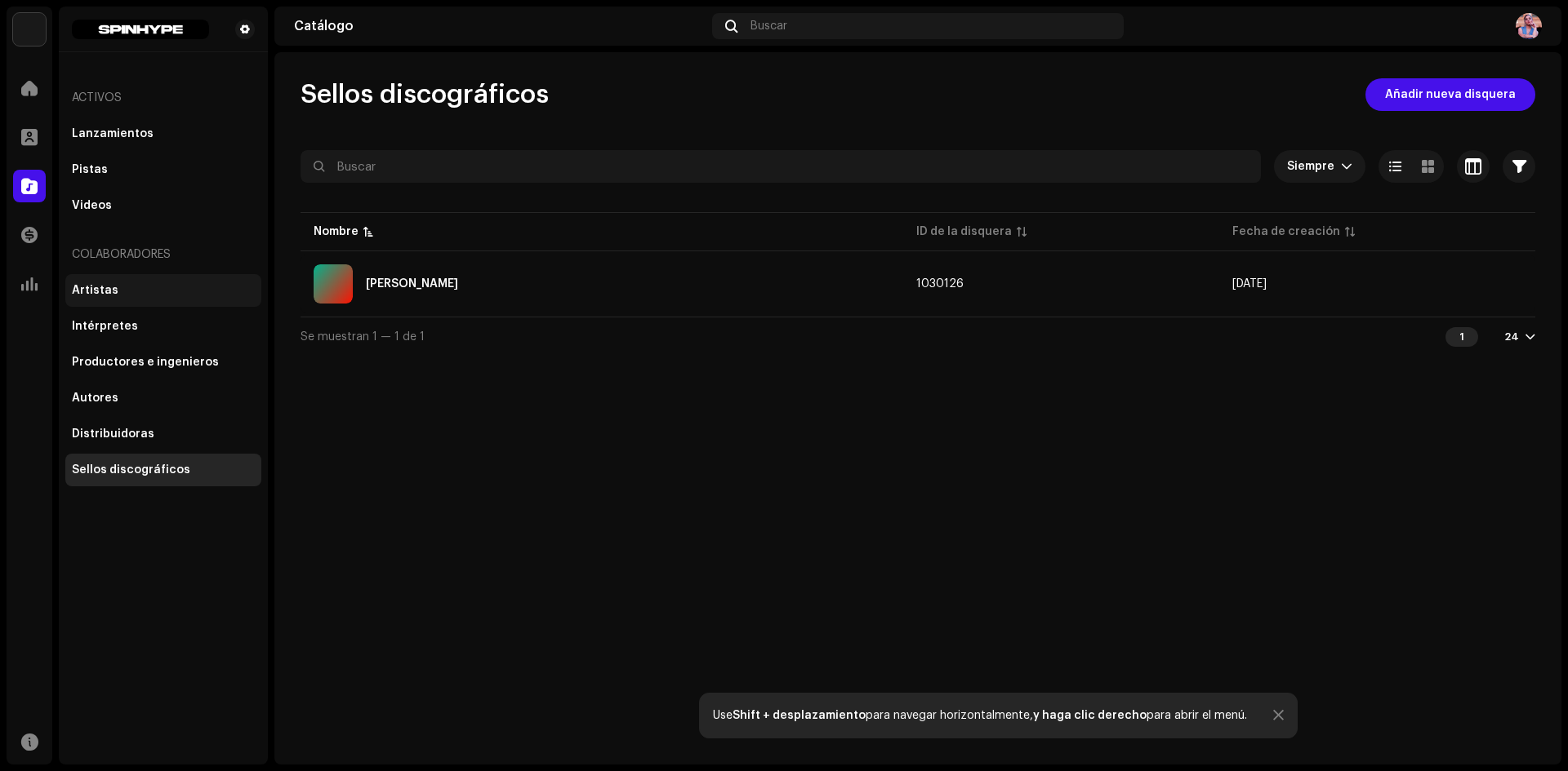
click at [96, 286] on div "Artistas" at bounding box center [95, 290] width 47 height 13
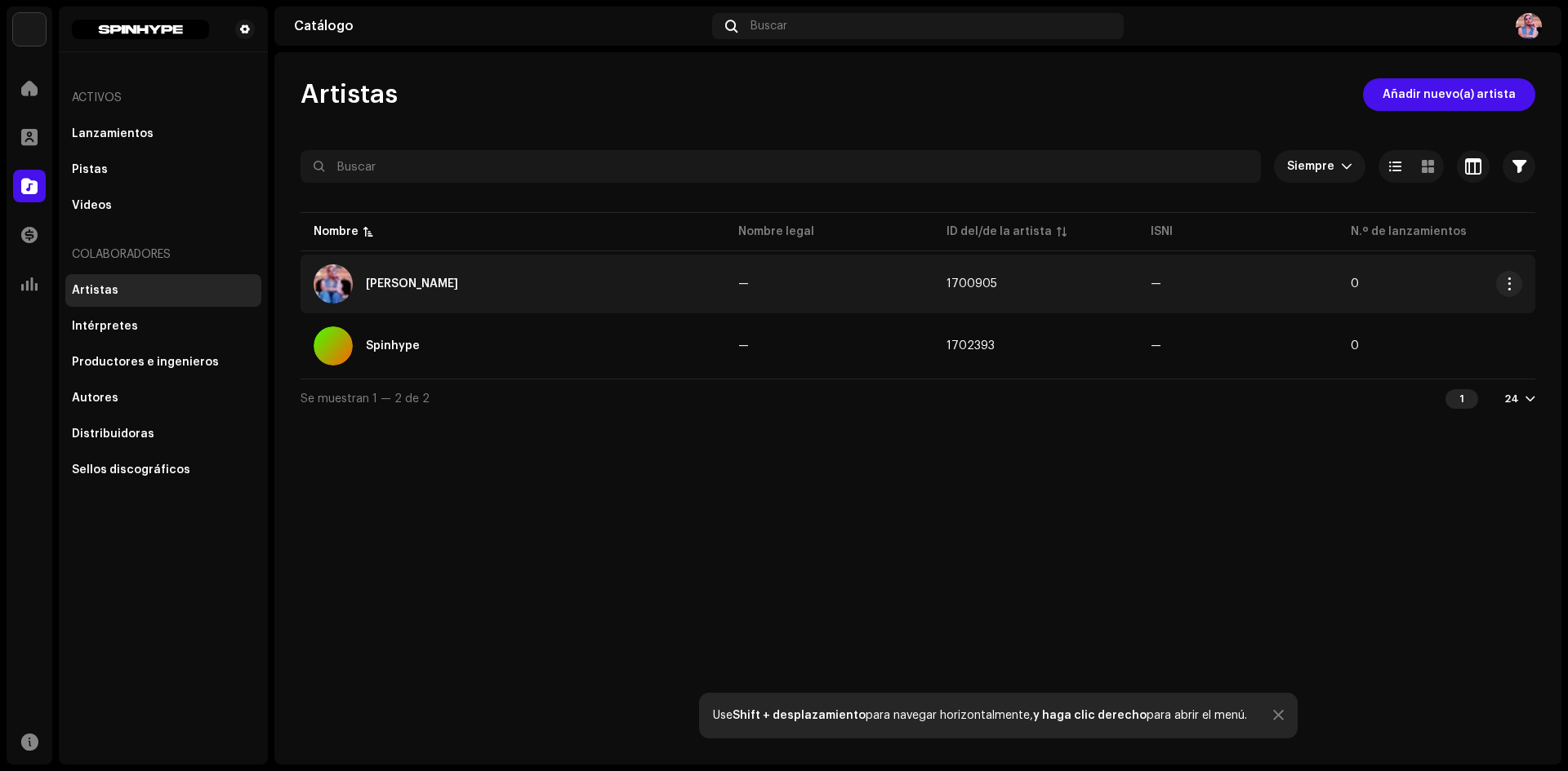
click at [415, 275] on div "[PERSON_NAME]" at bounding box center [513, 284] width 399 height 39
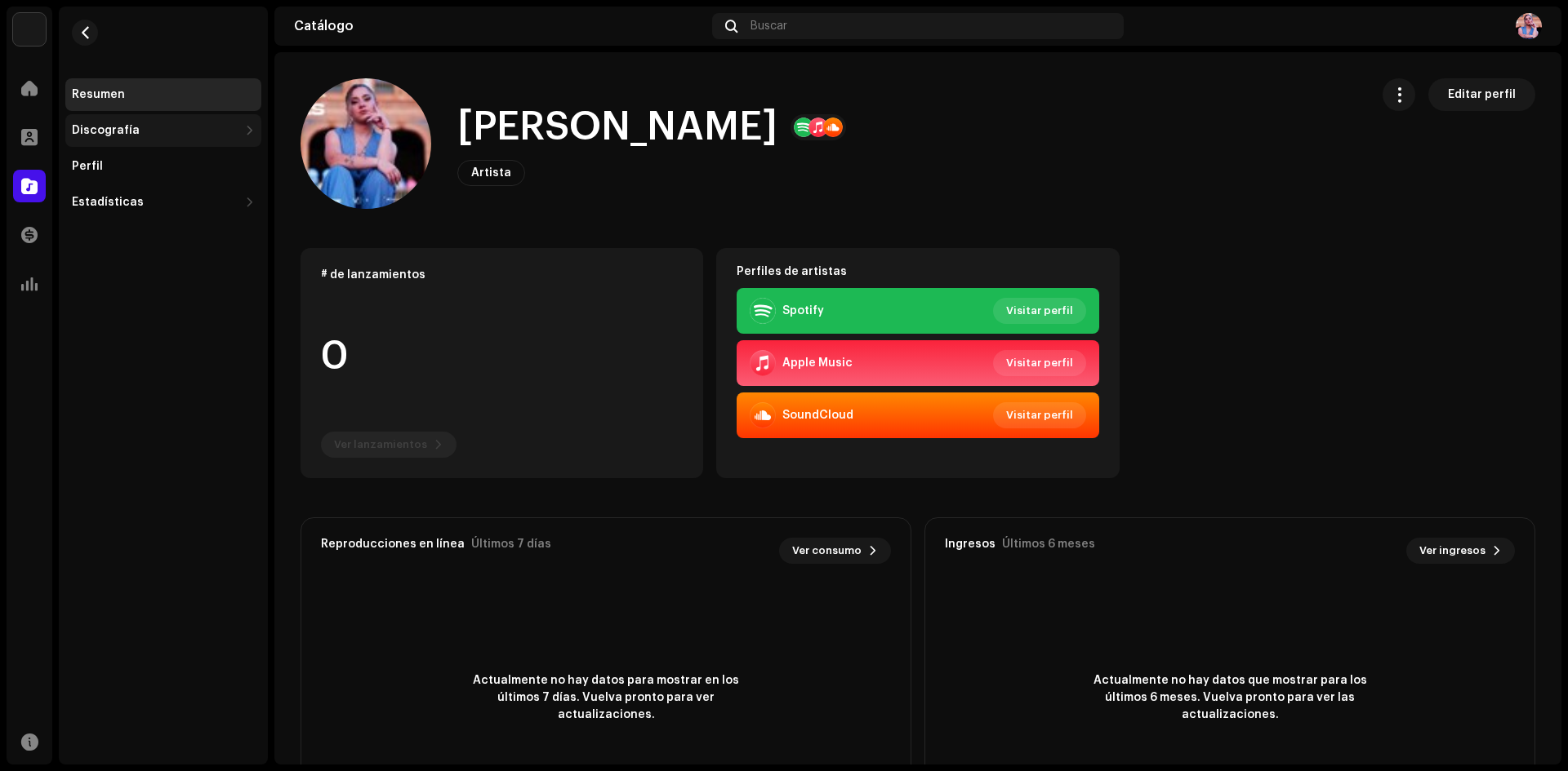
click at [89, 127] on div "Discografía" at bounding box center [106, 131] width 68 height 13
click at [120, 160] on div "Lanzamientos" at bounding box center [163, 166] width 196 height 33
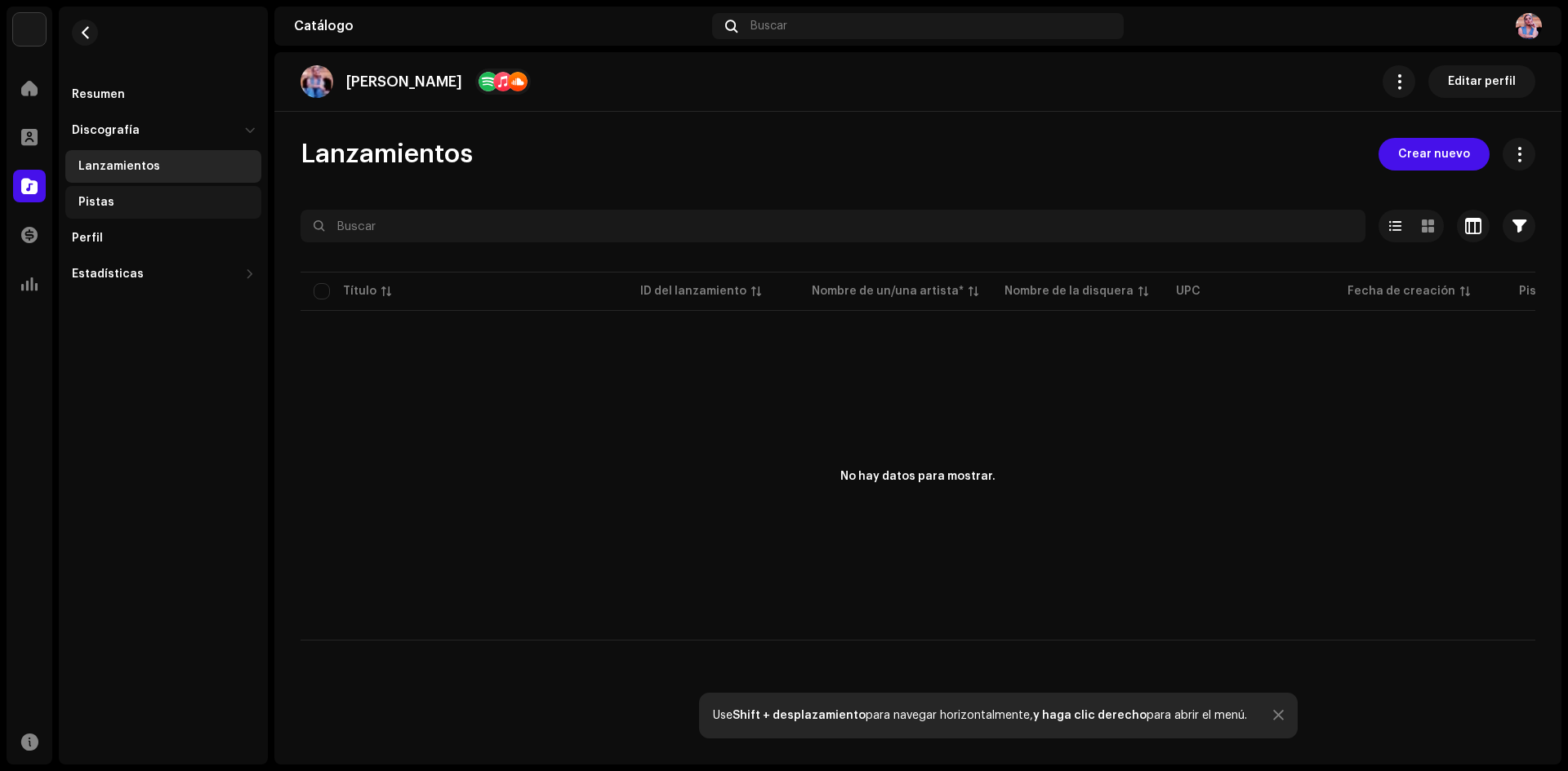
click at [101, 205] on div "Pistas" at bounding box center [96, 203] width 35 height 13
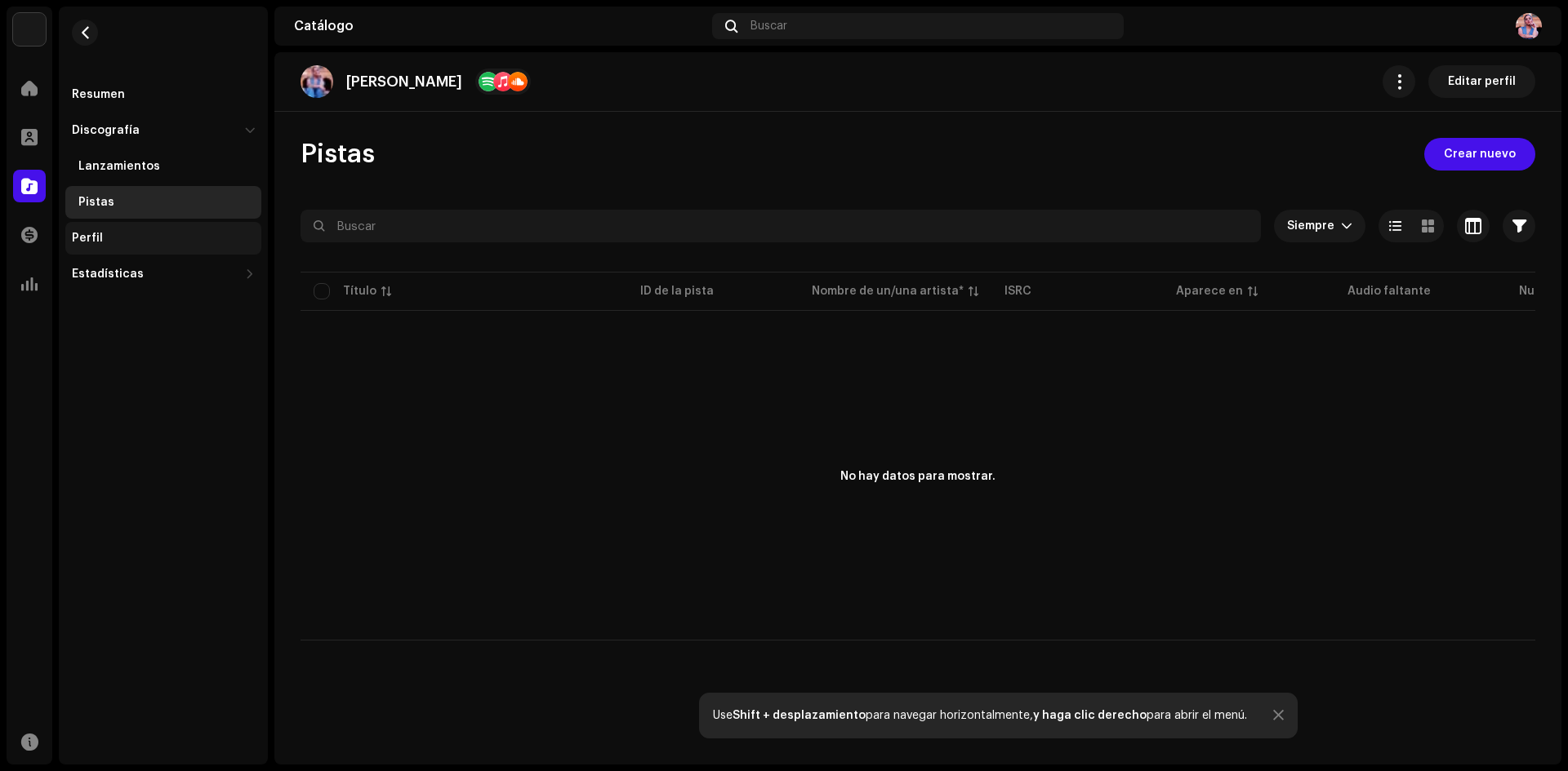
click at [94, 238] on div "Perfil" at bounding box center [87, 238] width 31 height 13
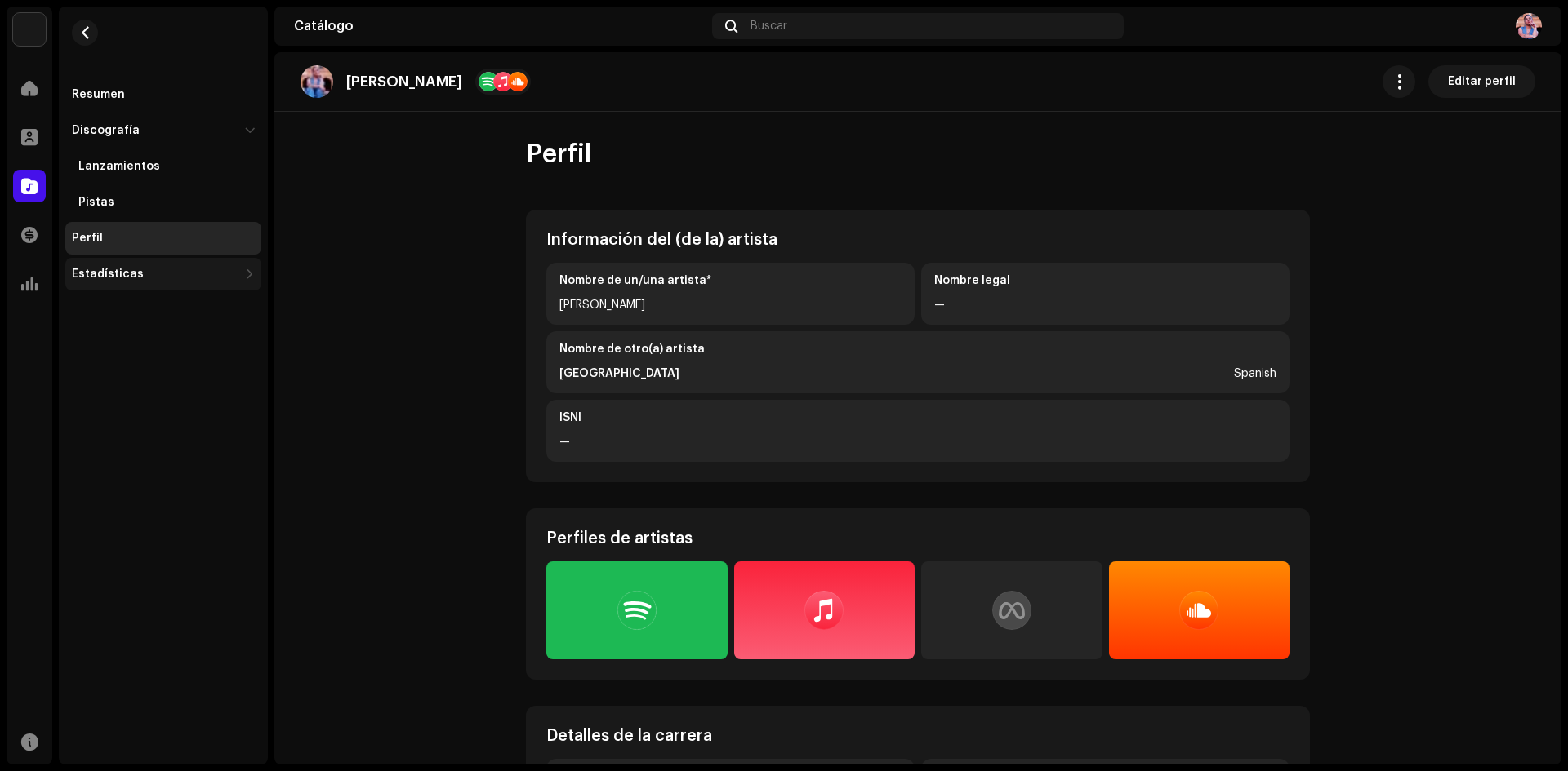
click at [138, 273] on div "Estadísticas" at bounding box center [155, 274] width 166 height 13
click at [117, 97] on div "Resumen" at bounding box center [98, 94] width 53 height 13
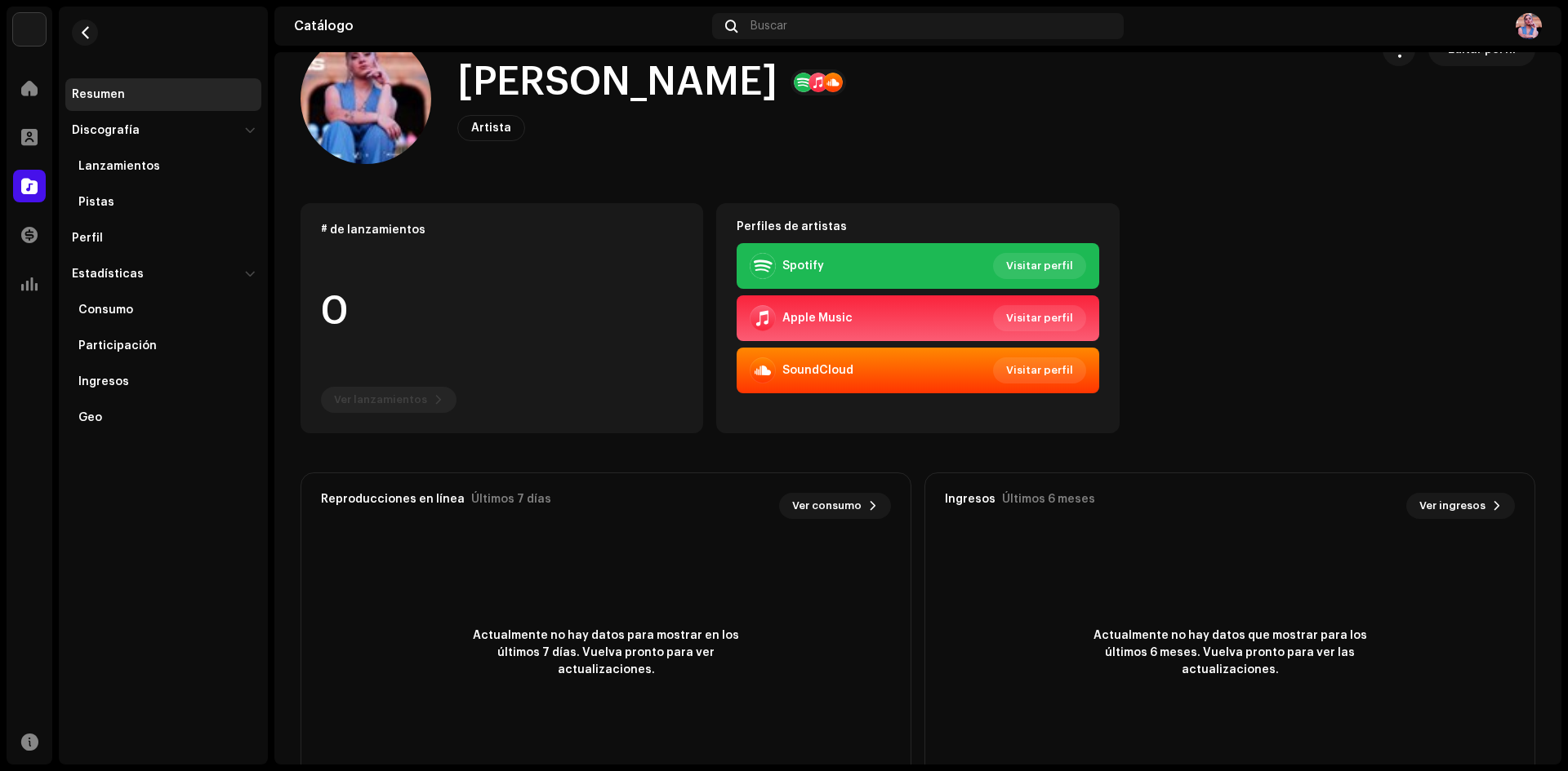
scroll to position [81, 0]
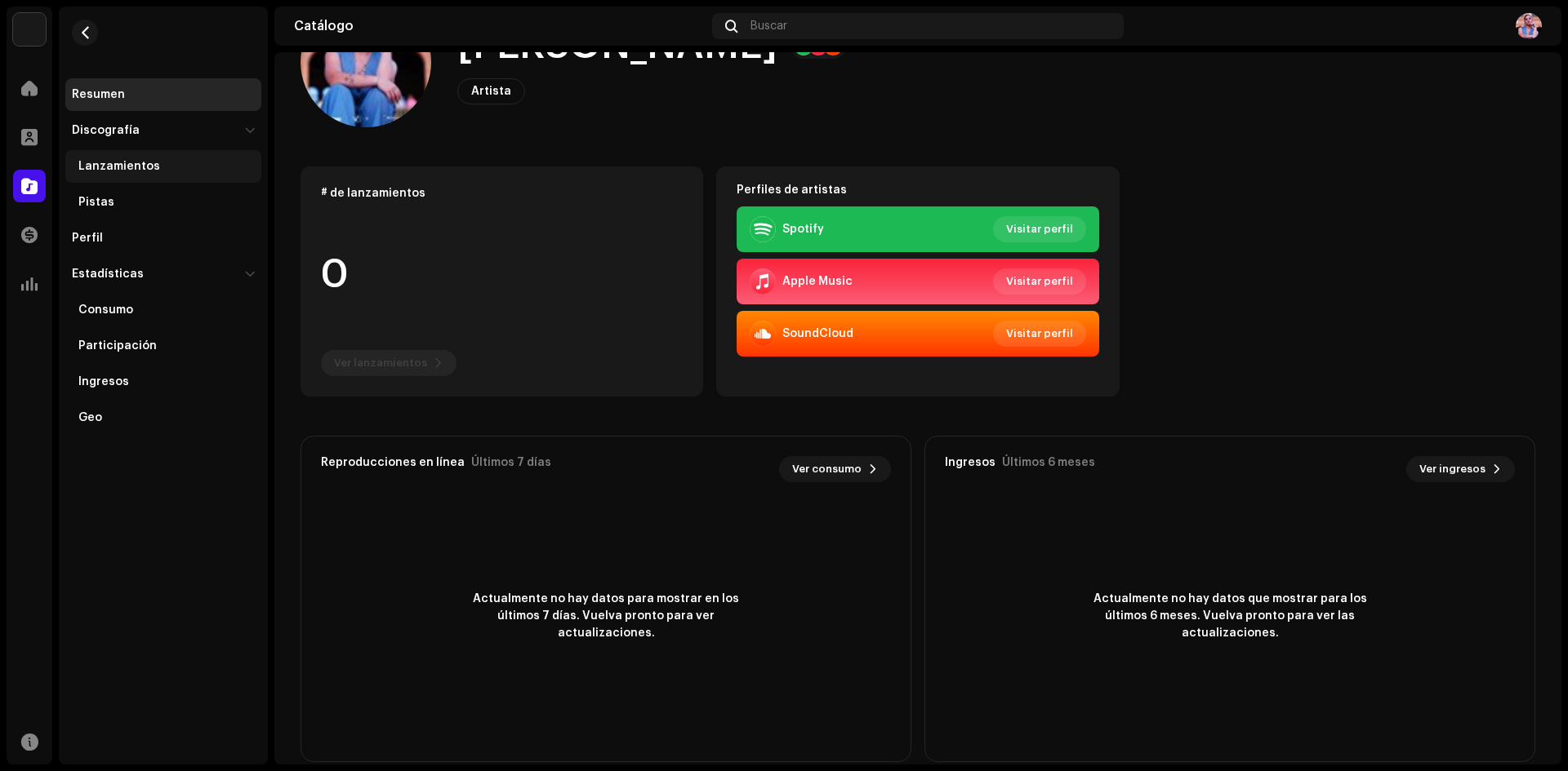
click at [130, 153] on div "Lanzamientos" at bounding box center [163, 166] width 196 height 33
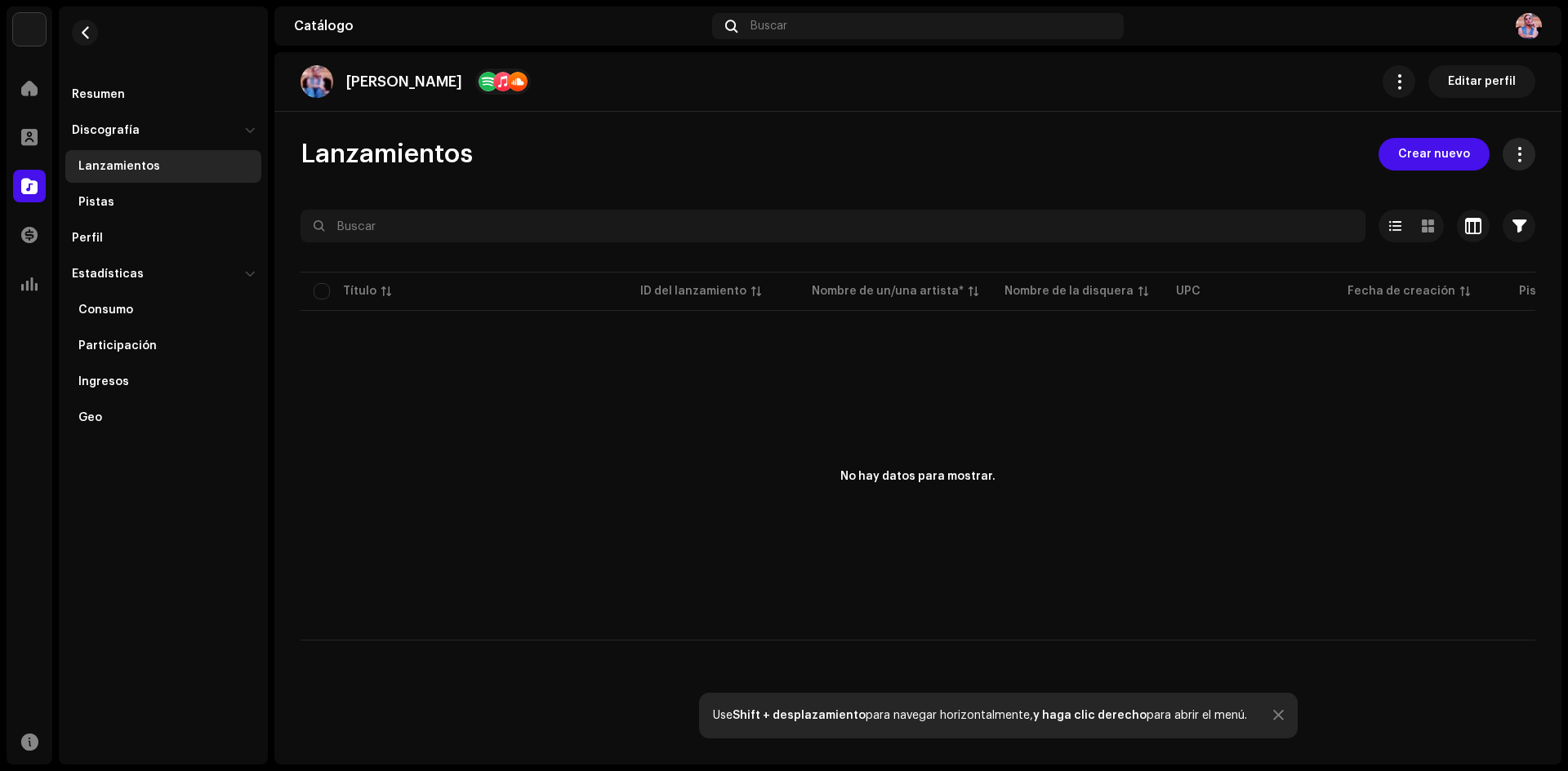
click at [1518, 142] on button at bounding box center [1519, 154] width 33 height 33
click at [983, 537] on div "No hay datos para mostrar." at bounding box center [918, 478] width 1235 height 327
click at [1526, 19] on img at bounding box center [1529, 26] width 26 height 26
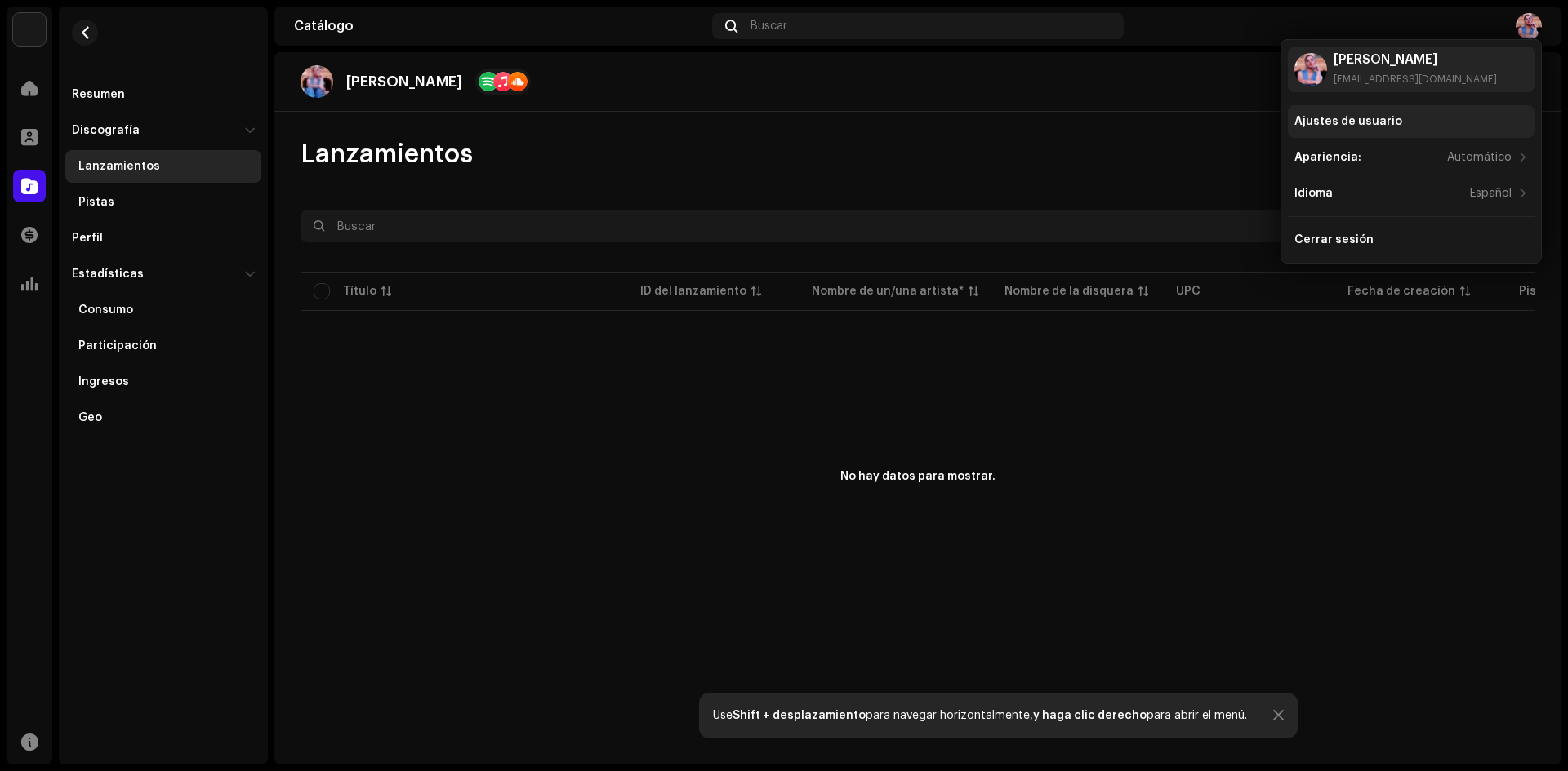
click at [1331, 120] on div "Ajustes de usuario" at bounding box center [1348, 121] width 107 height 13
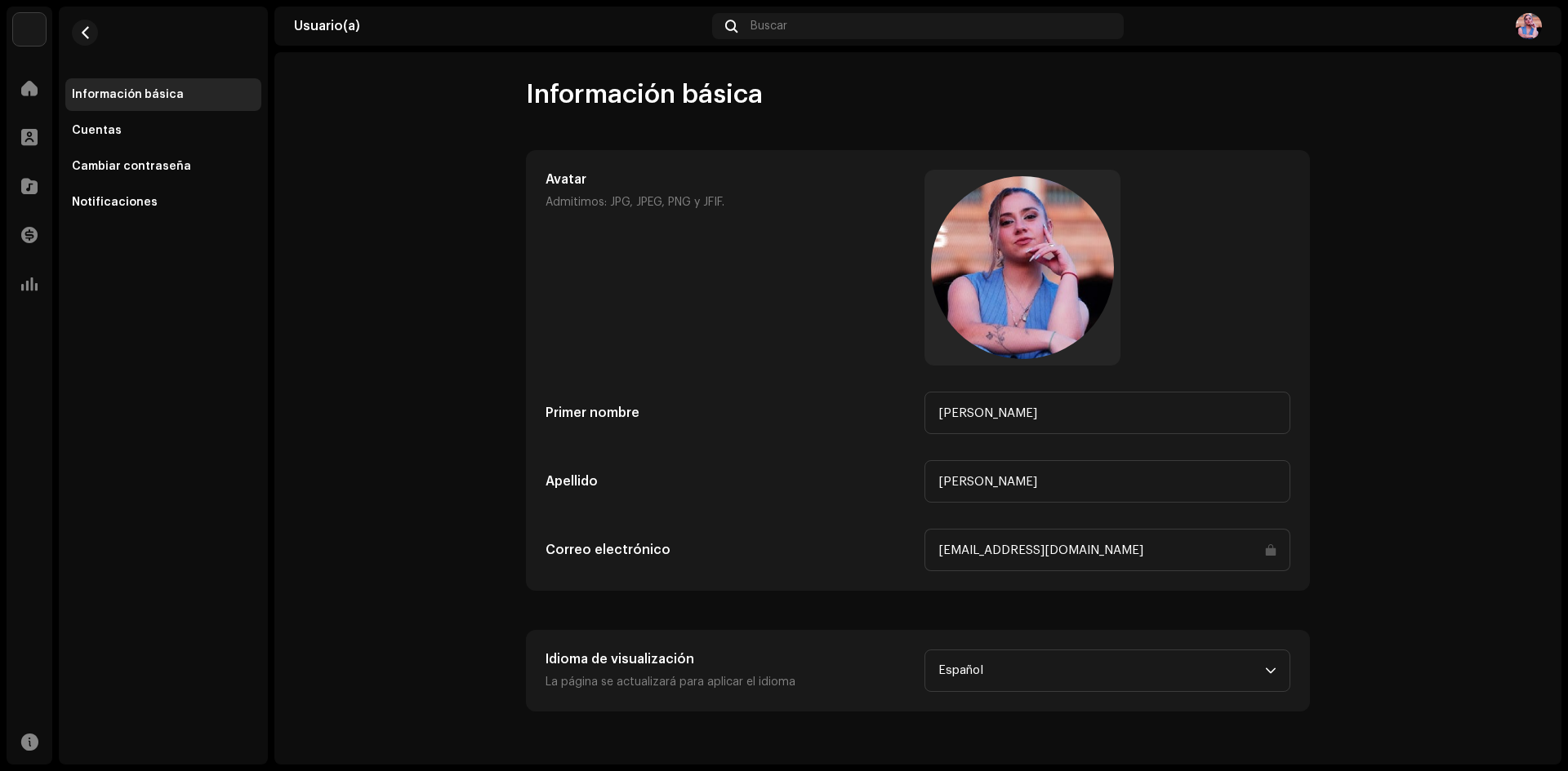
drag, startPoint x: 412, startPoint y: 326, endPoint x: 433, endPoint y: 307, distance: 28.3
click at [420, 322] on user-basic-info "Información básica Avatar Admitimos: JPG, JPEG, PNG y JFIF. Primer nombre Miria…" at bounding box center [918, 395] width 1287 height 634
click at [1416, 235] on user-basic-info "Información básica Avatar Admitimos: JPG, JPEG, PNG y JFIF. Primer nombre Miria…" at bounding box center [918, 395] width 1287 height 634
click at [111, 131] on div "Cuentas" at bounding box center [96, 131] width 49 height 13
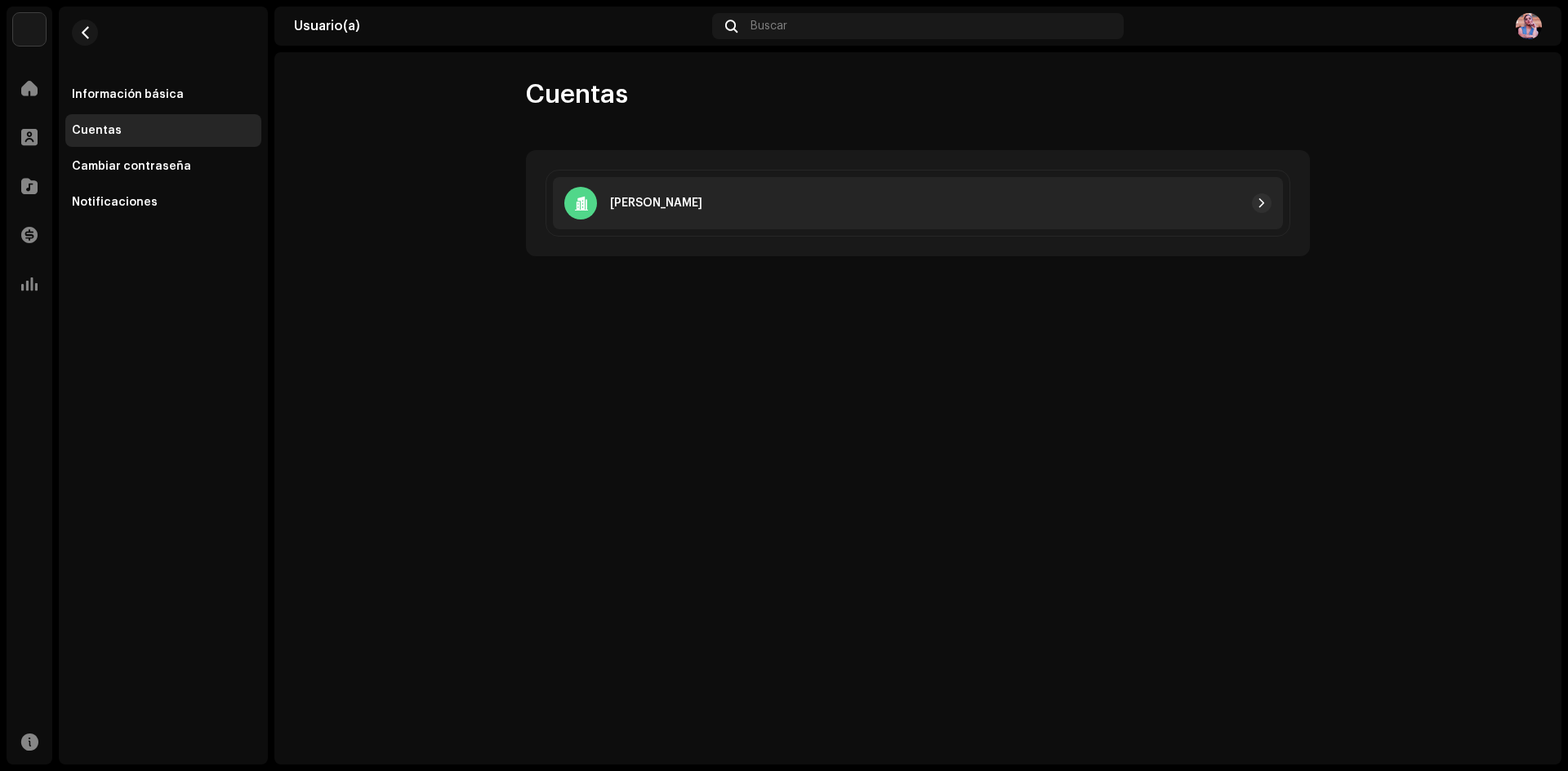
click at [675, 196] on p "[PERSON_NAME]" at bounding box center [656, 203] width 92 height 17
click at [1257, 199] on span "button" at bounding box center [1262, 203] width 9 height 13
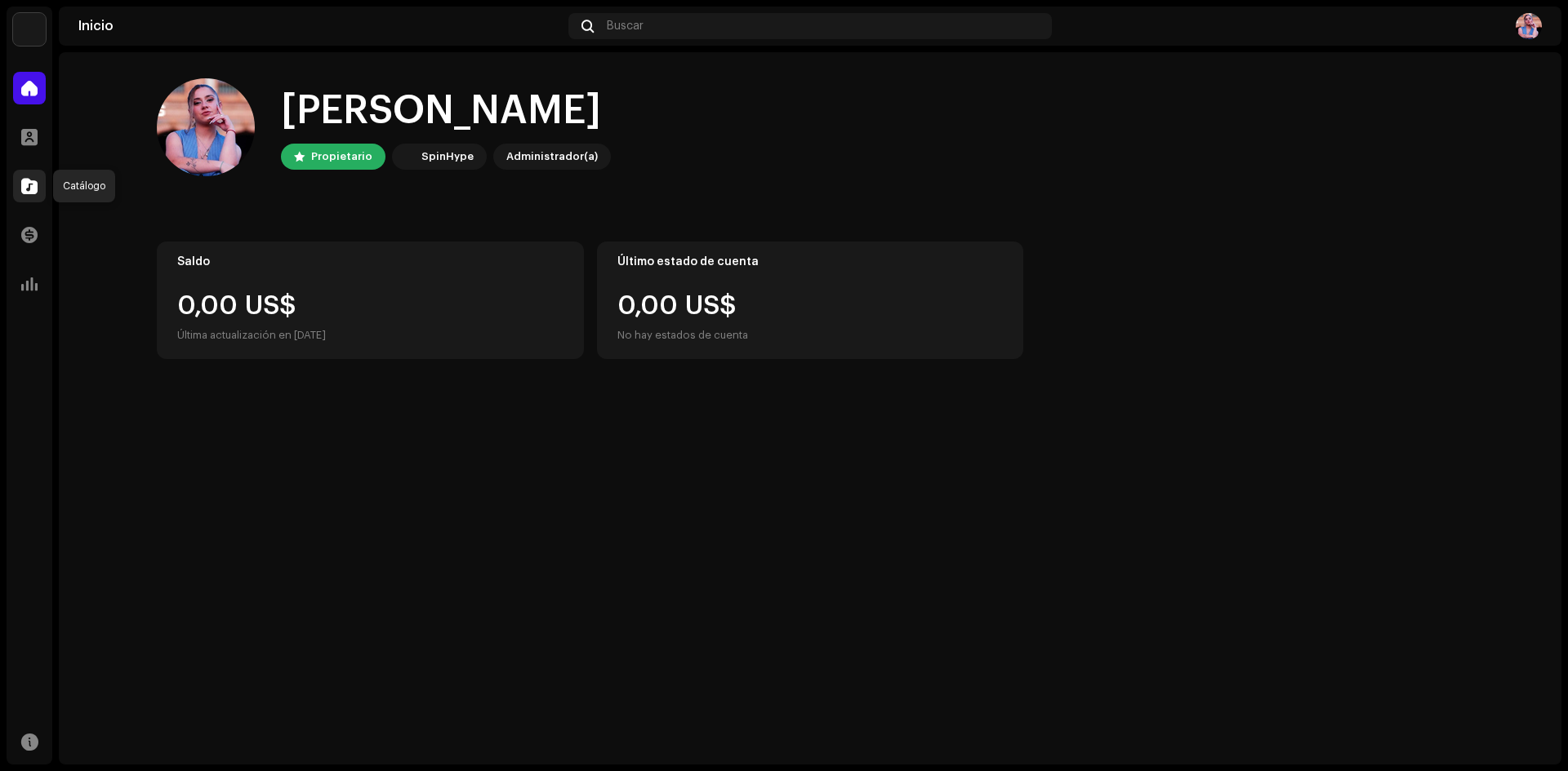
click at [35, 186] on span at bounding box center [29, 186] width 16 height 13
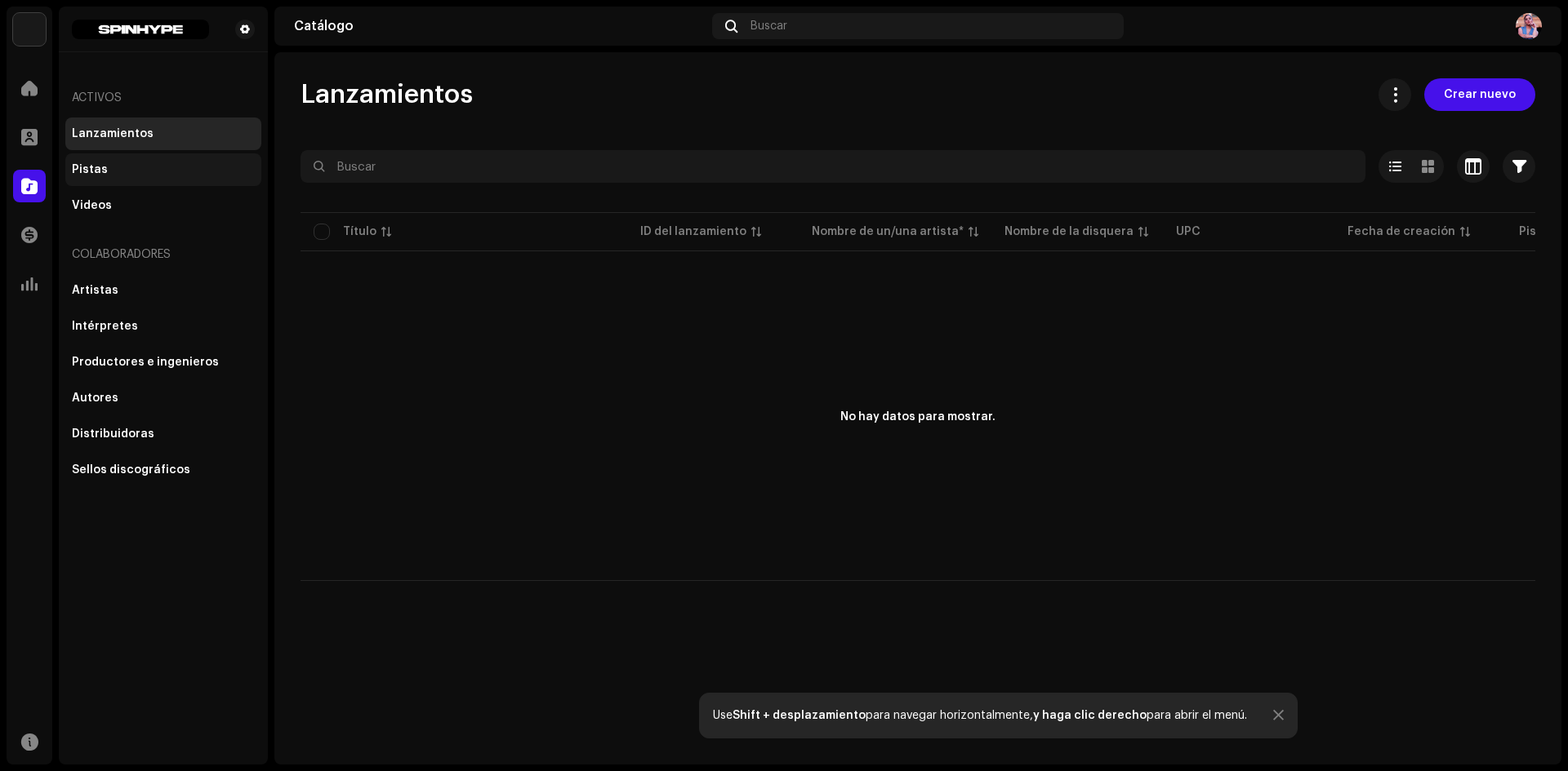
click at [96, 168] on div "Pistas" at bounding box center [90, 170] width 35 height 13
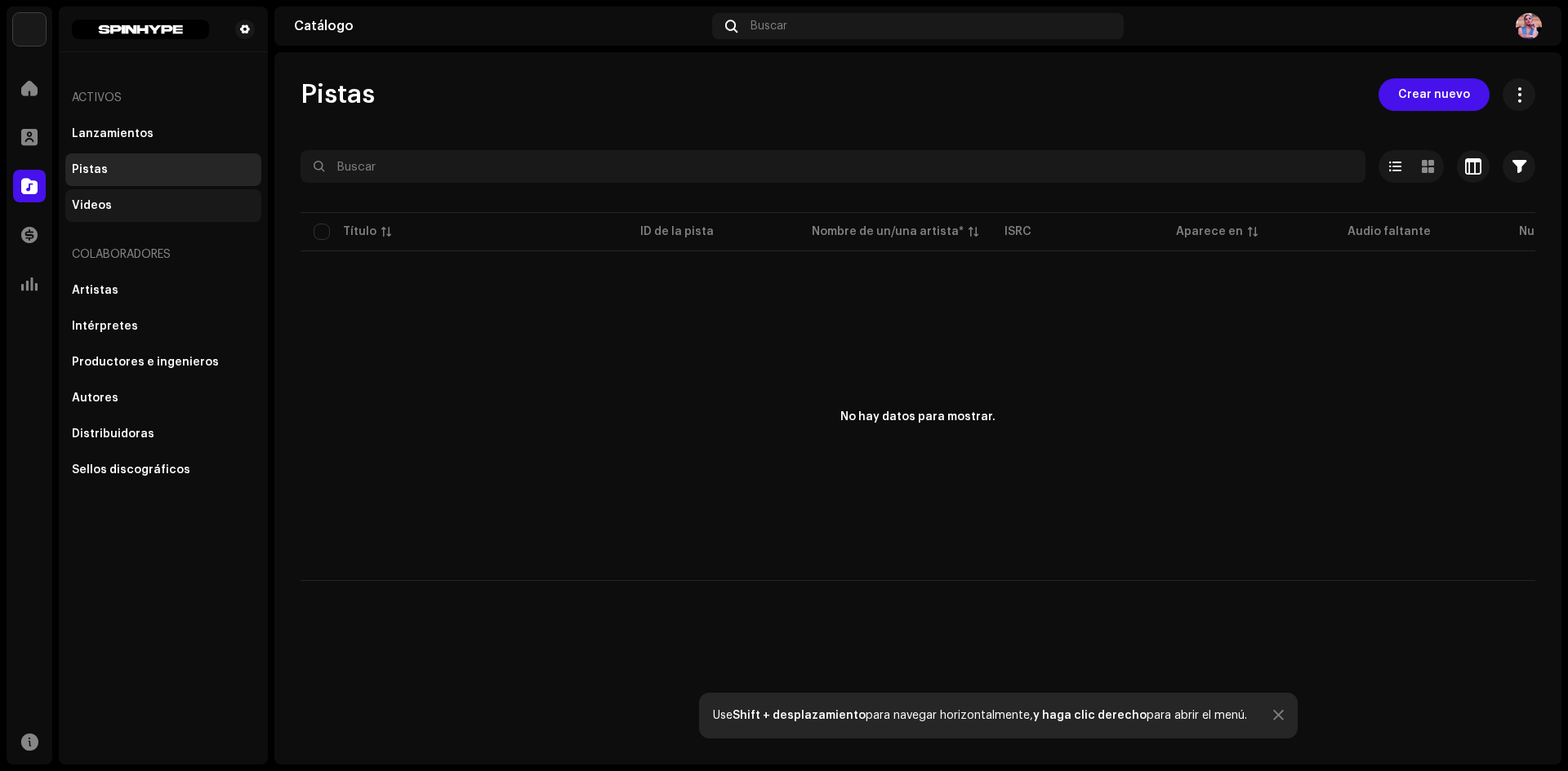
click at [103, 194] on div "Videos" at bounding box center [163, 205] width 196 height 33
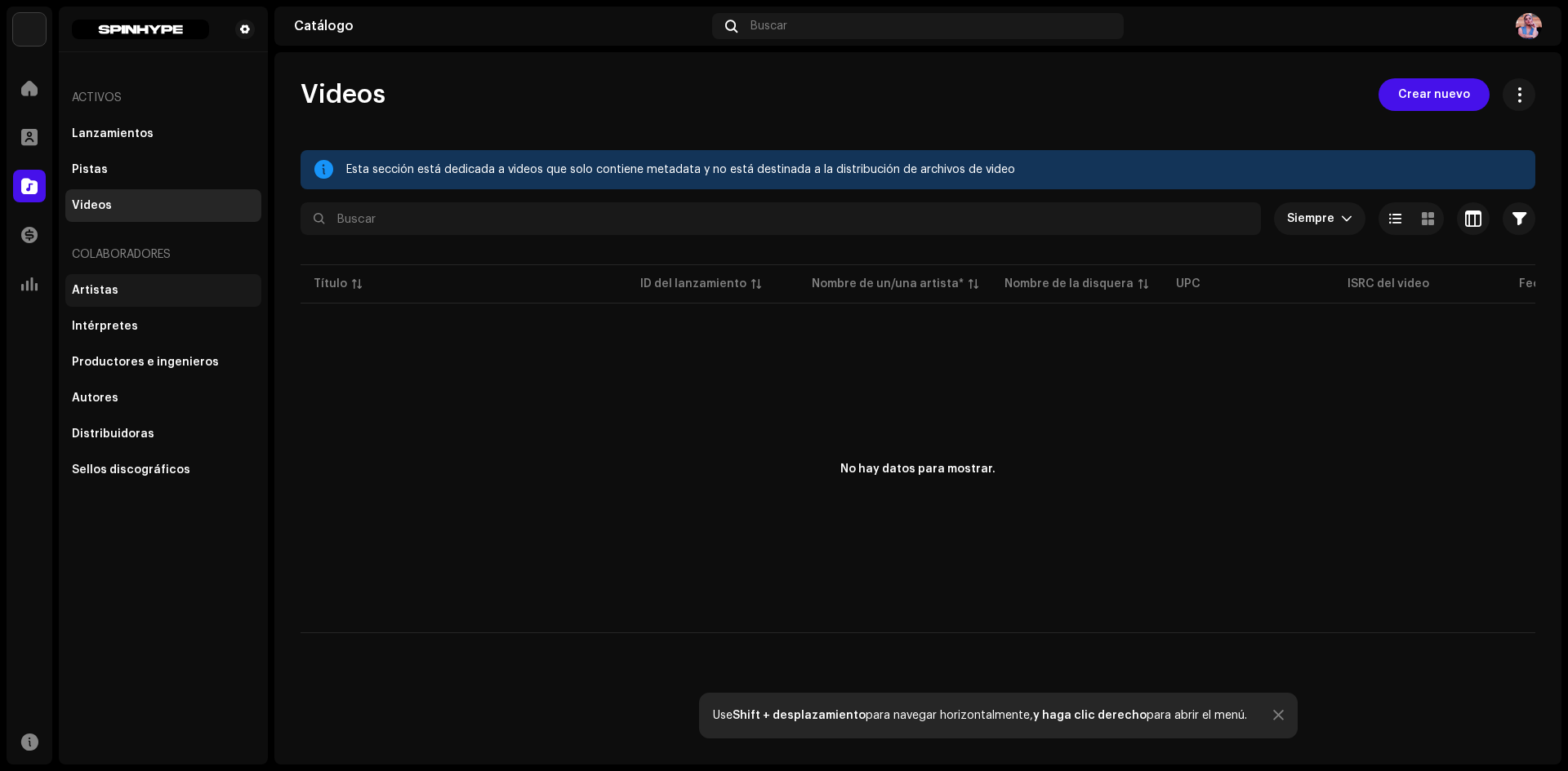
click at [110, 283] on div "Artistas" at bounding box center [163, 290] width 196 height 33
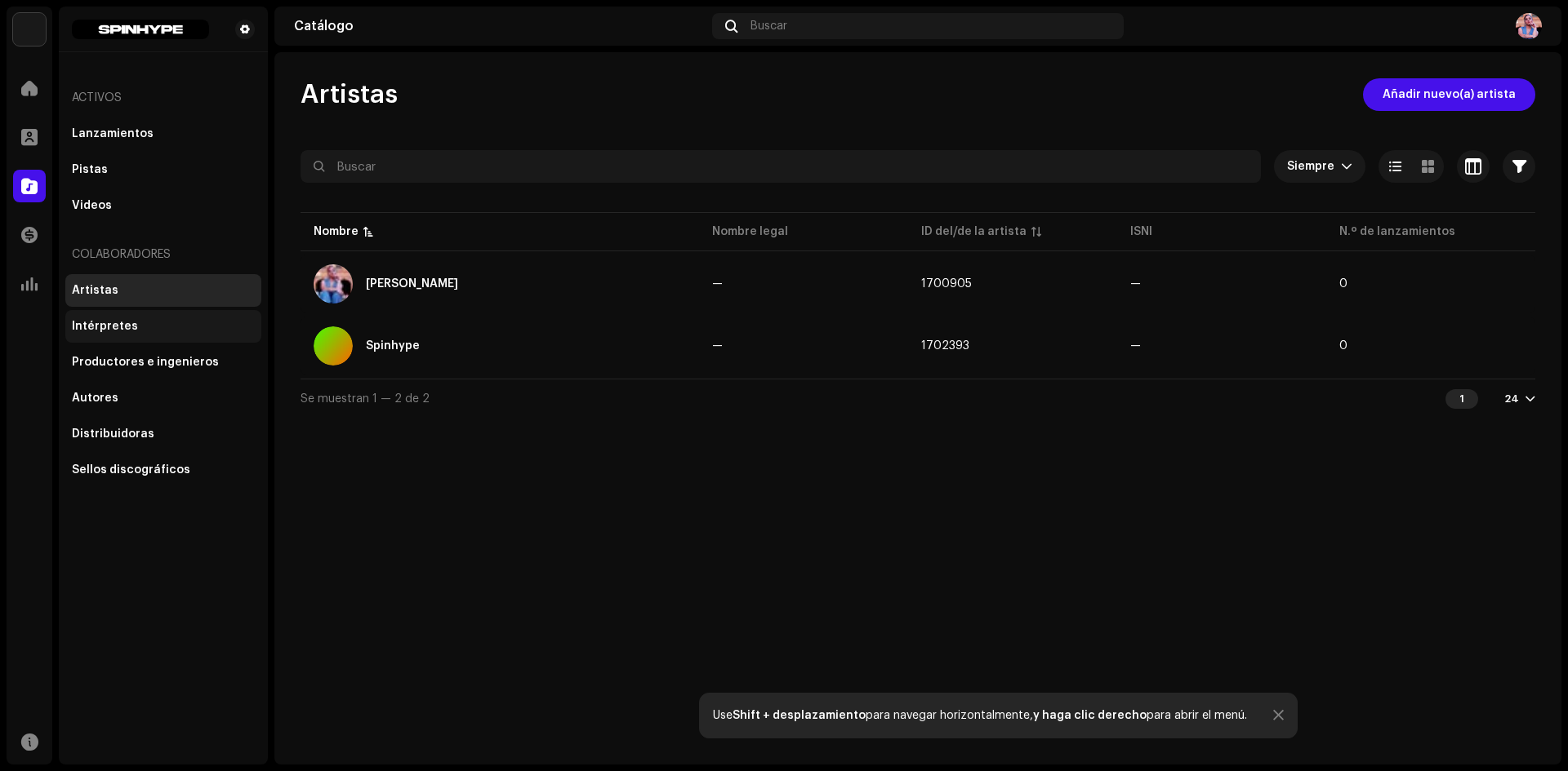
click at [117, 317] on div "Intérpretes" at bounding box center [163, 326] width 196 height 33
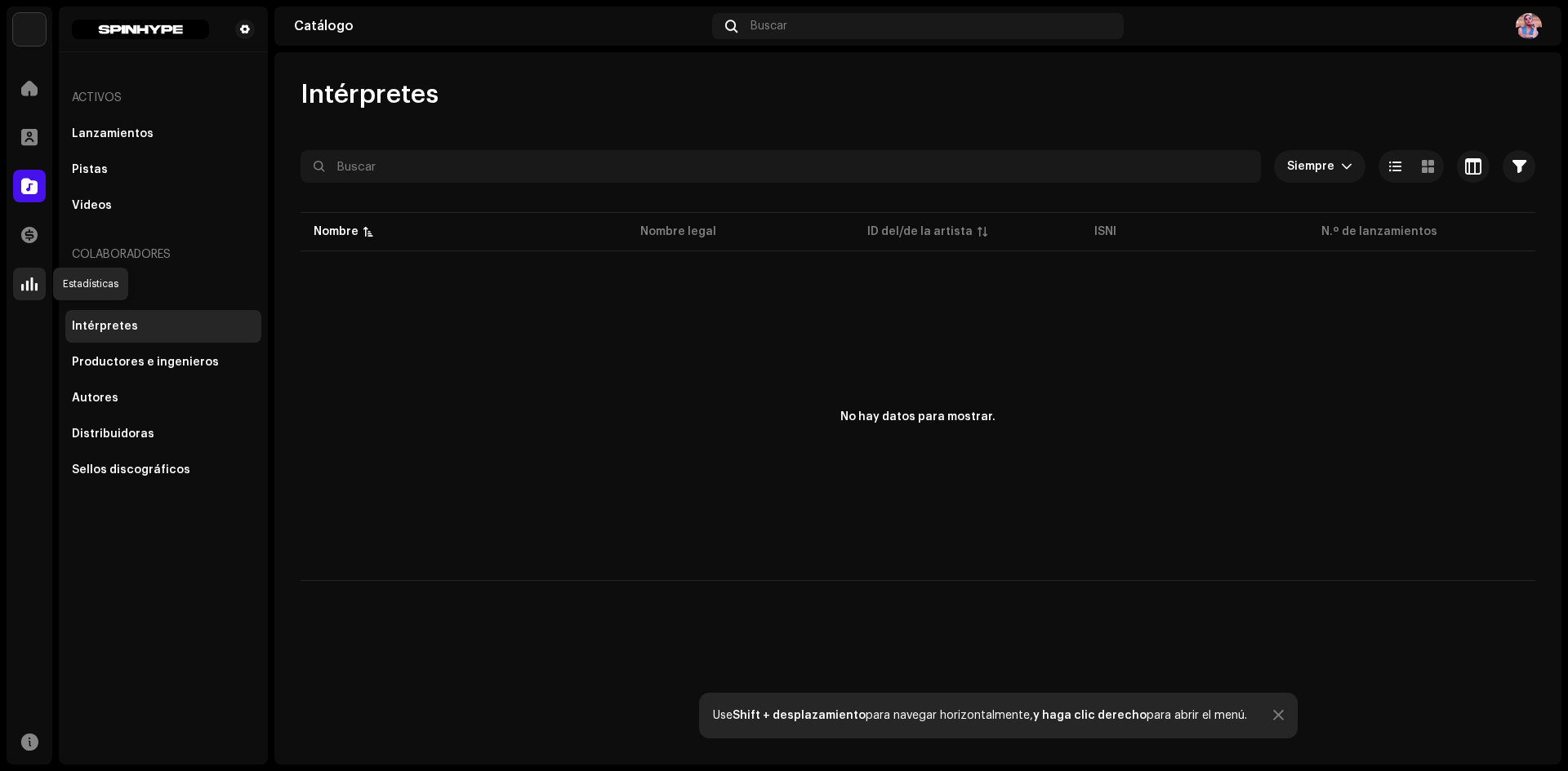
click at [32, 286] on span at bounding box center [29, 284] width 16 height 13
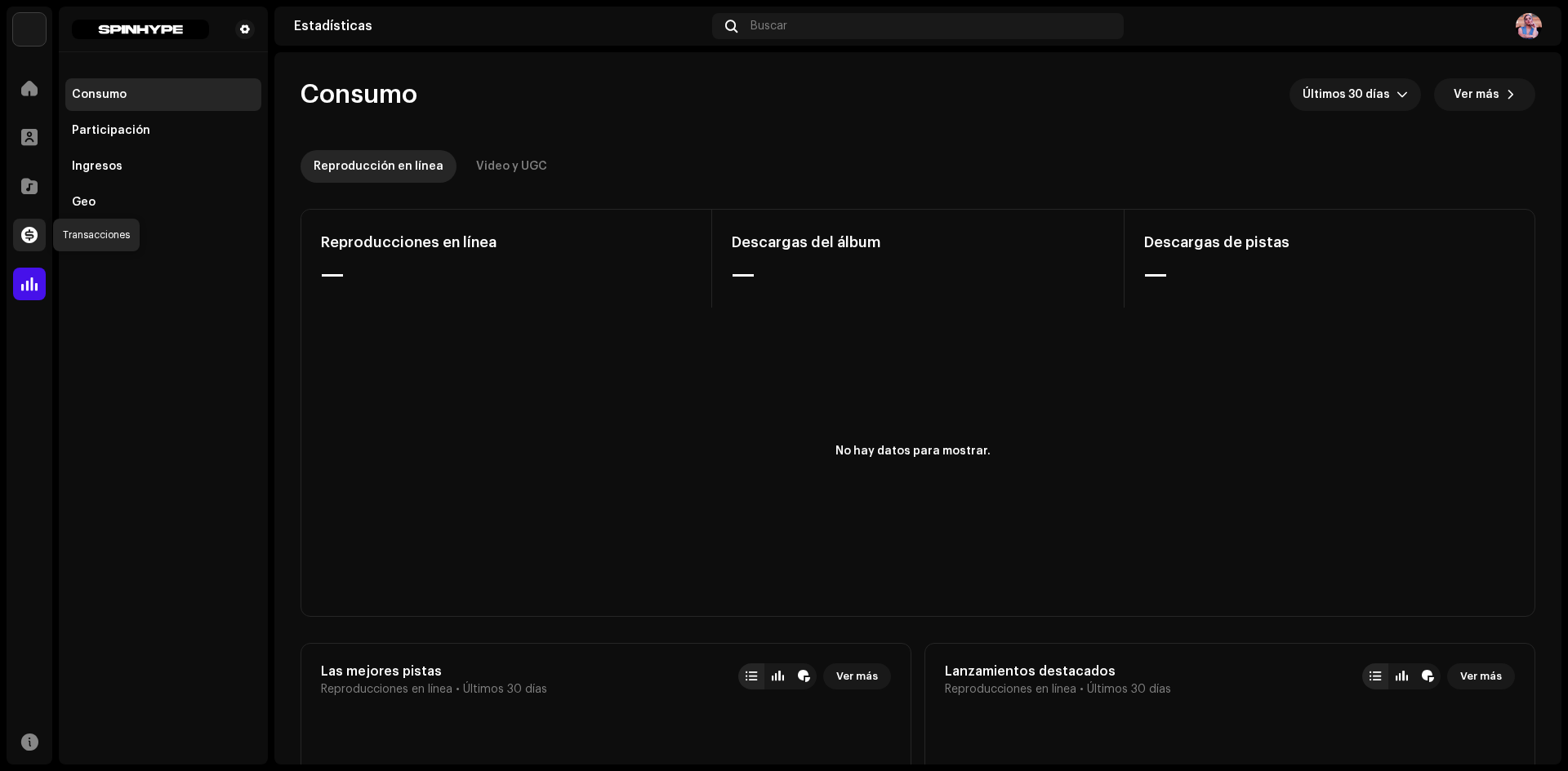
click at [34, 225] on div at bounding box center [29, 234] width 33 height 33
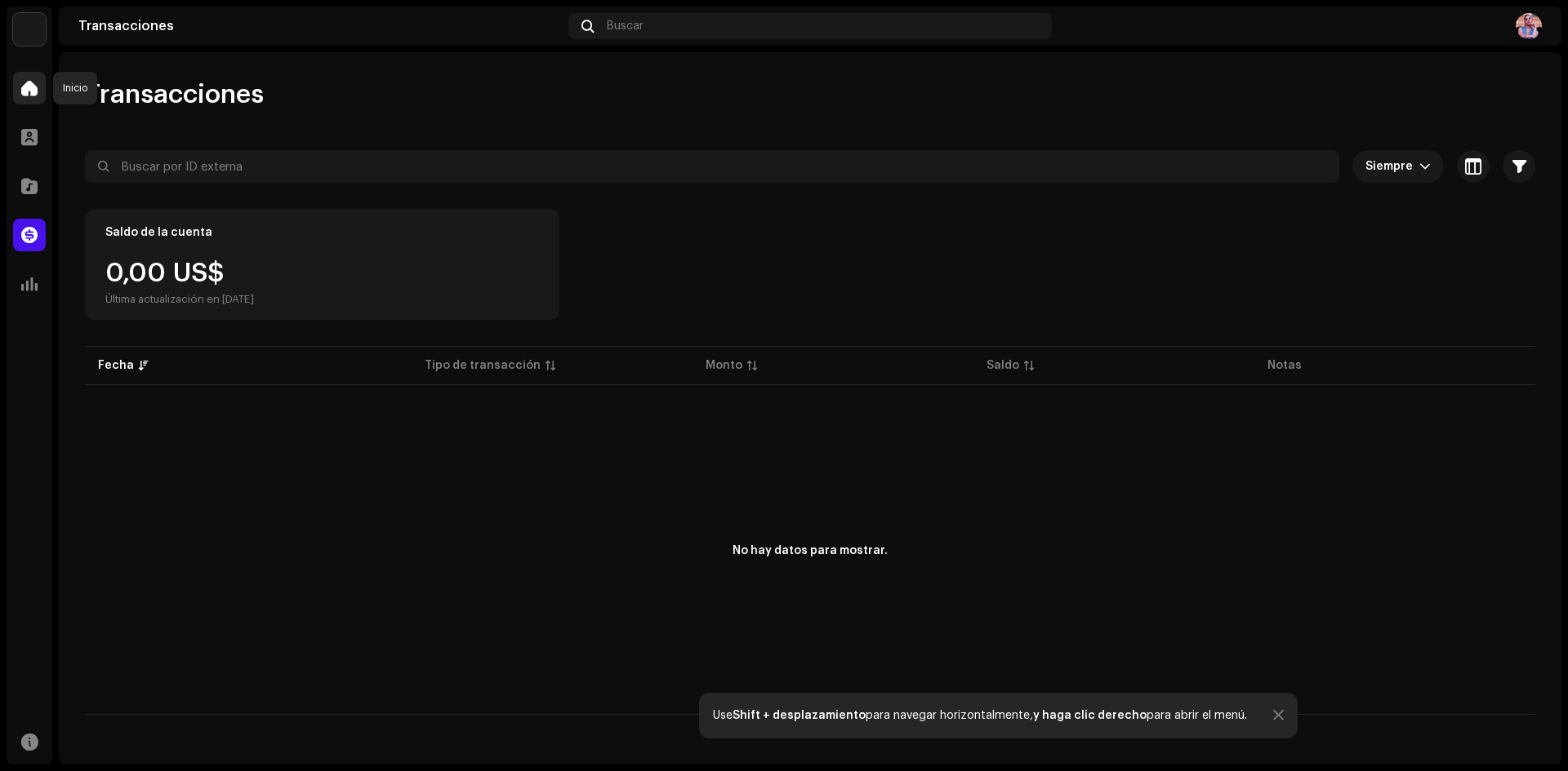
click at [29, 89] on span at bounding box center [29, 88] width 16 height 13
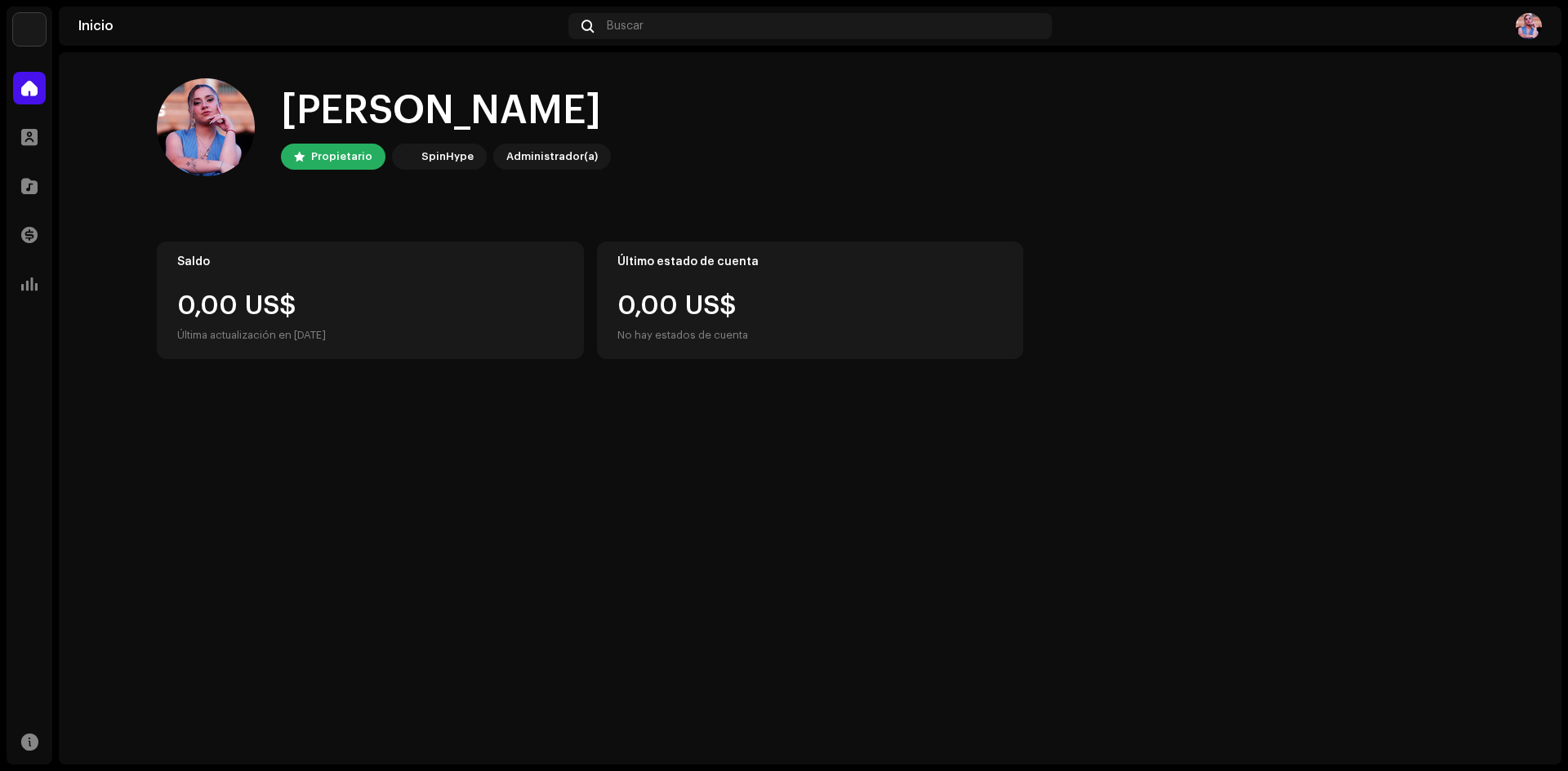
click at [35, 25] on img at bounding box center [29, 29] width 33 height 33
click at [153, 34] on span "[PERSON_NAME]" at bounding box center [164, 29] width 92 height 13
click at [237, 37] on span at bounding box center [236, 36] width 9 height 13
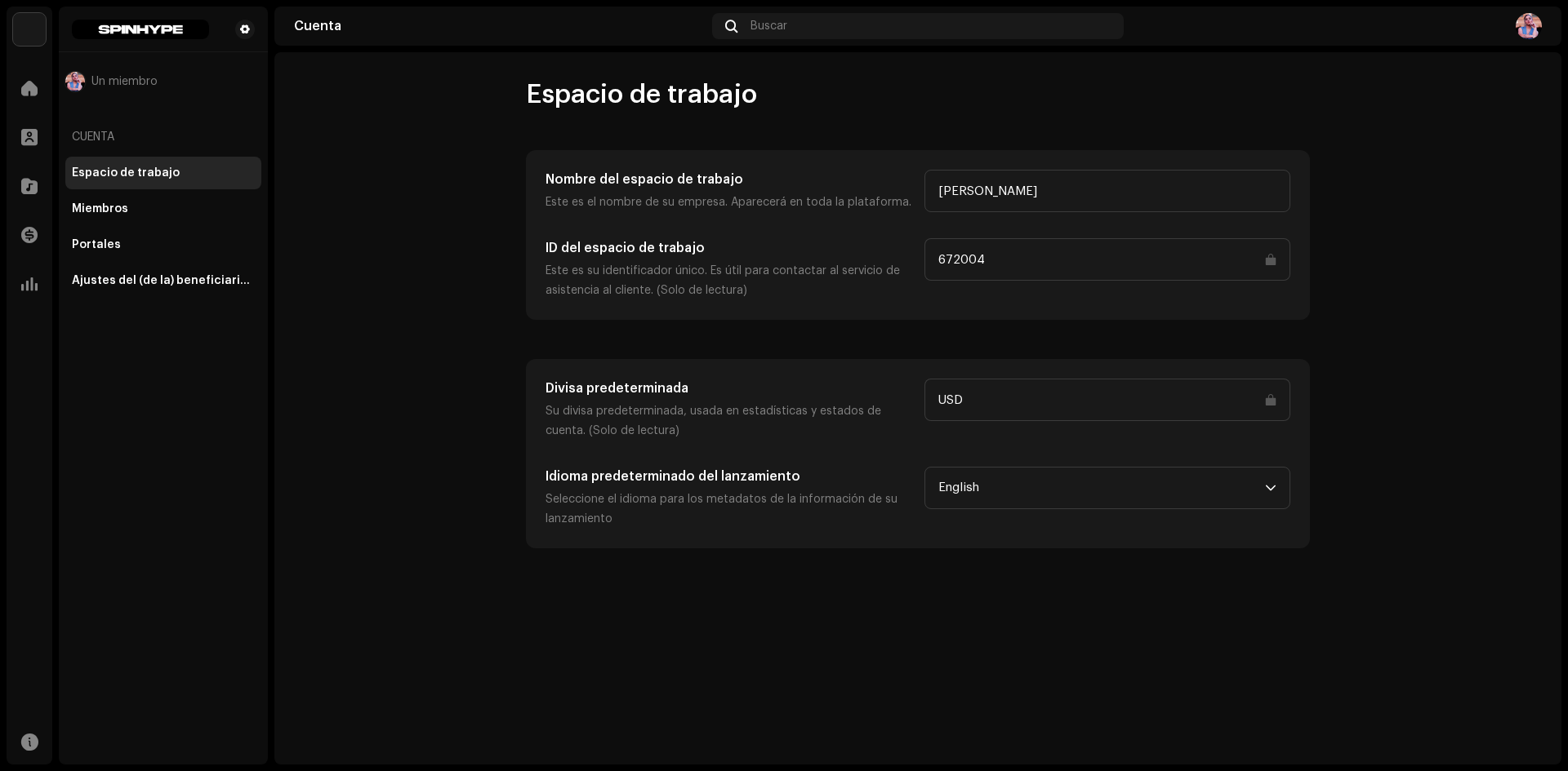
click at [976, 400] on input "USD" at bounding box center [1108, 400] width 366 height 42
click at [1271, 400] on input "USD" at bounding box center [1108, 400] width 366 height 42
click at [1274, 488] on icon "dropdown trigger" at bounding box center [1271, 488] width 11 height 11
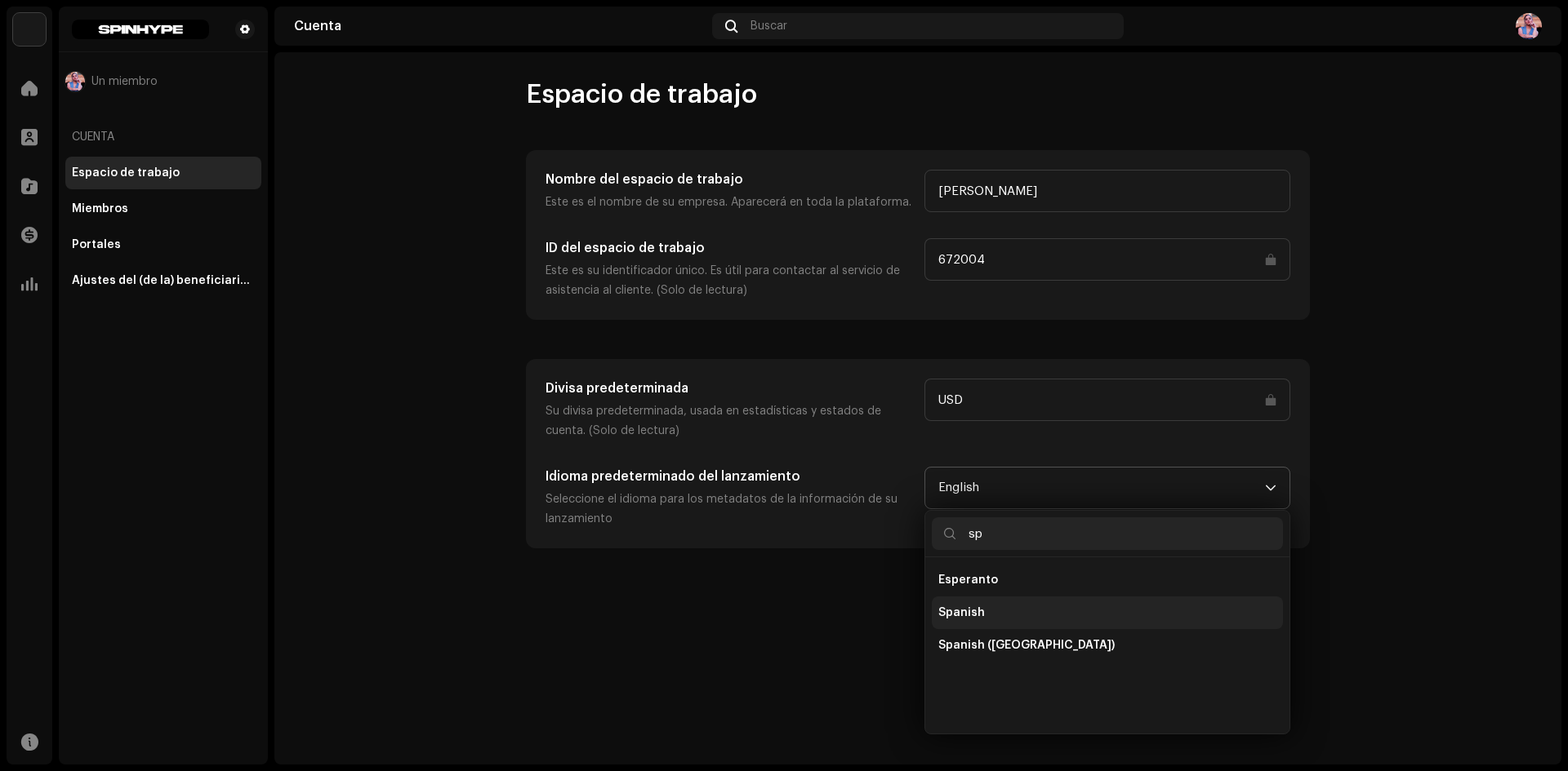
type input "sp"
click at [1005, 615] on li "Spanish" at bounding box center [1108, 612] width 351 height 33
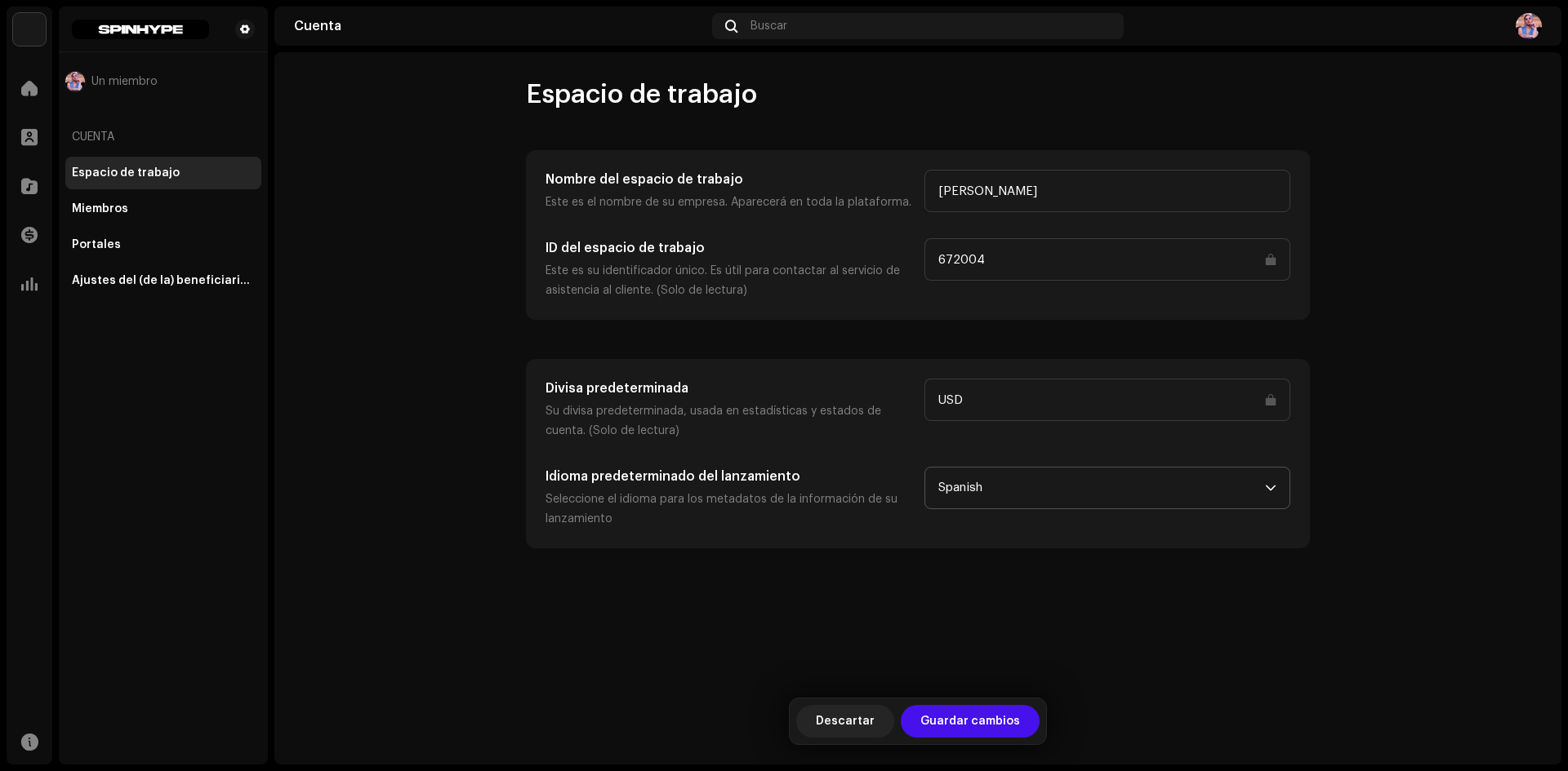
click at [952, 395] on input "USD" at bounding box center [1108, 400] width 366 height 42
click at [1014, 400] on input "USD" at bounding box center [1108, 400] width 366 height 42
drag, startPoint x: 986, startPoint y: 407, endPoint x: 924, endPoint y: 409, distance: 62.0
click at [926, 409] on input "USD" at bounding box center [1108, 400] width 366 height 42
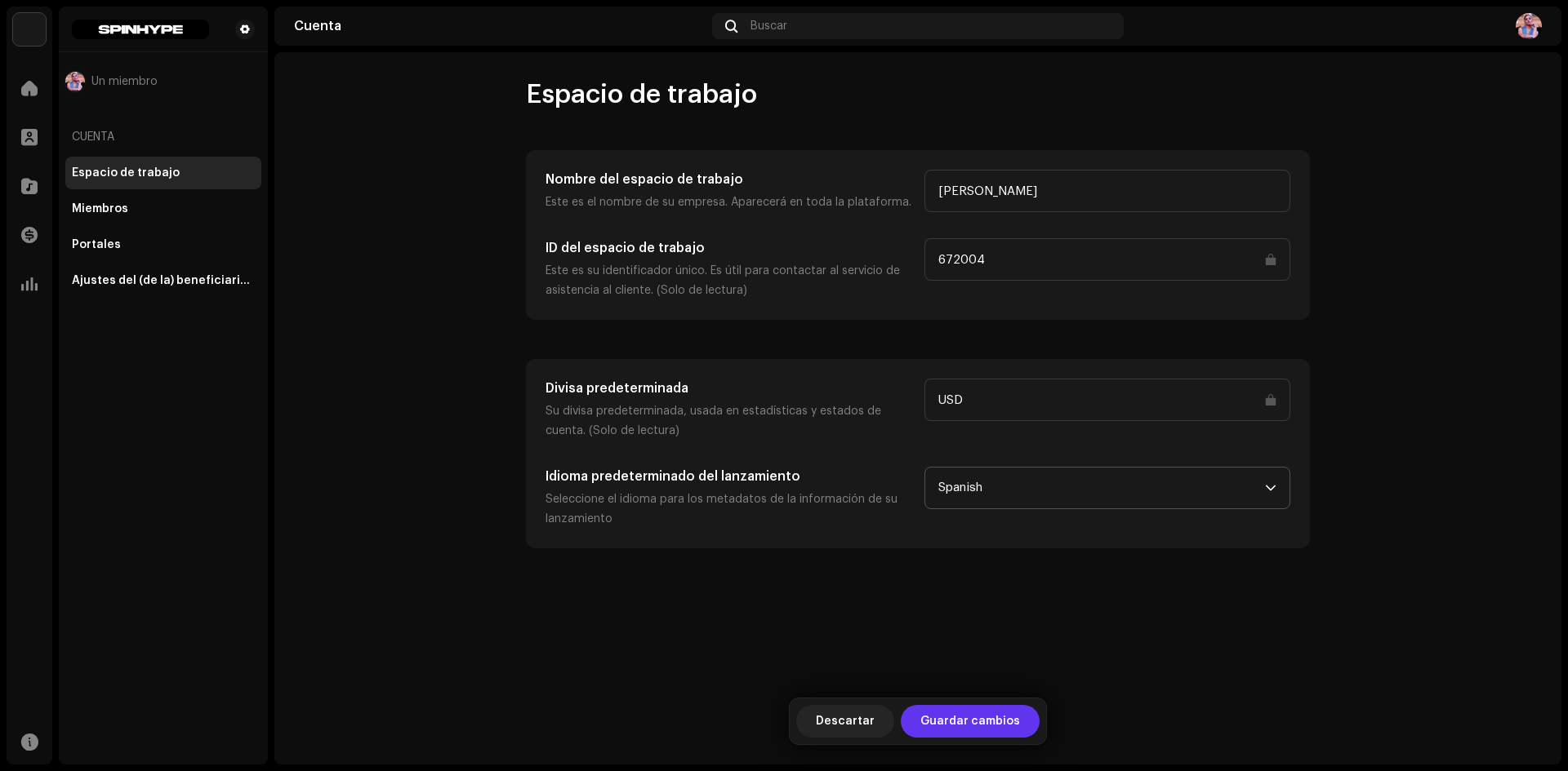
click at [962, 713] on span "Guardar cambios" at bounding box center [970, 722] width 100 height 33
click at [105, 212] on div "Miembros" at bounding box center [100, 209] width 56 height 13
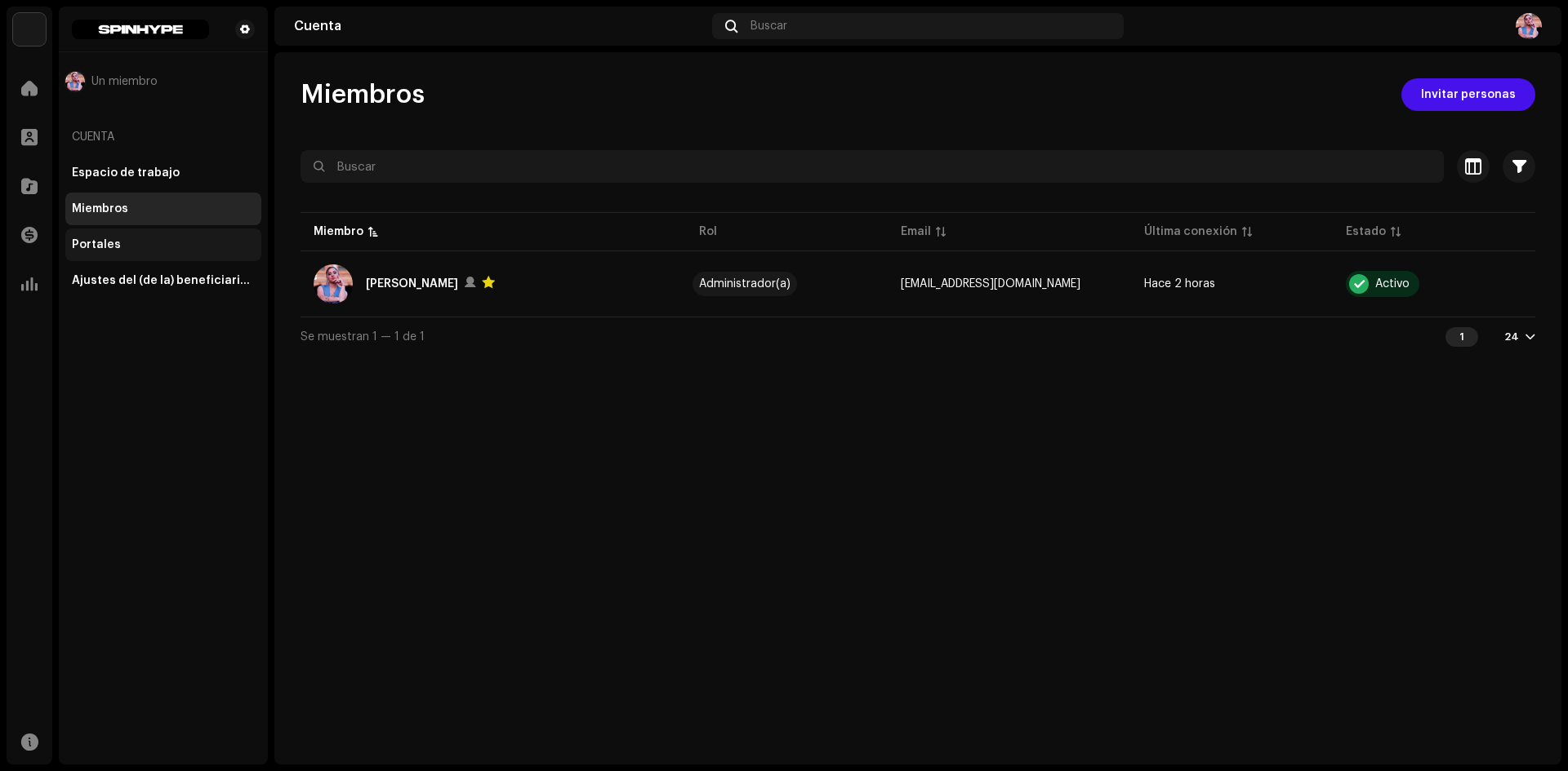
click at [91, 237] on div "Portales" at bounding box center [163, 245] width 196 height 33
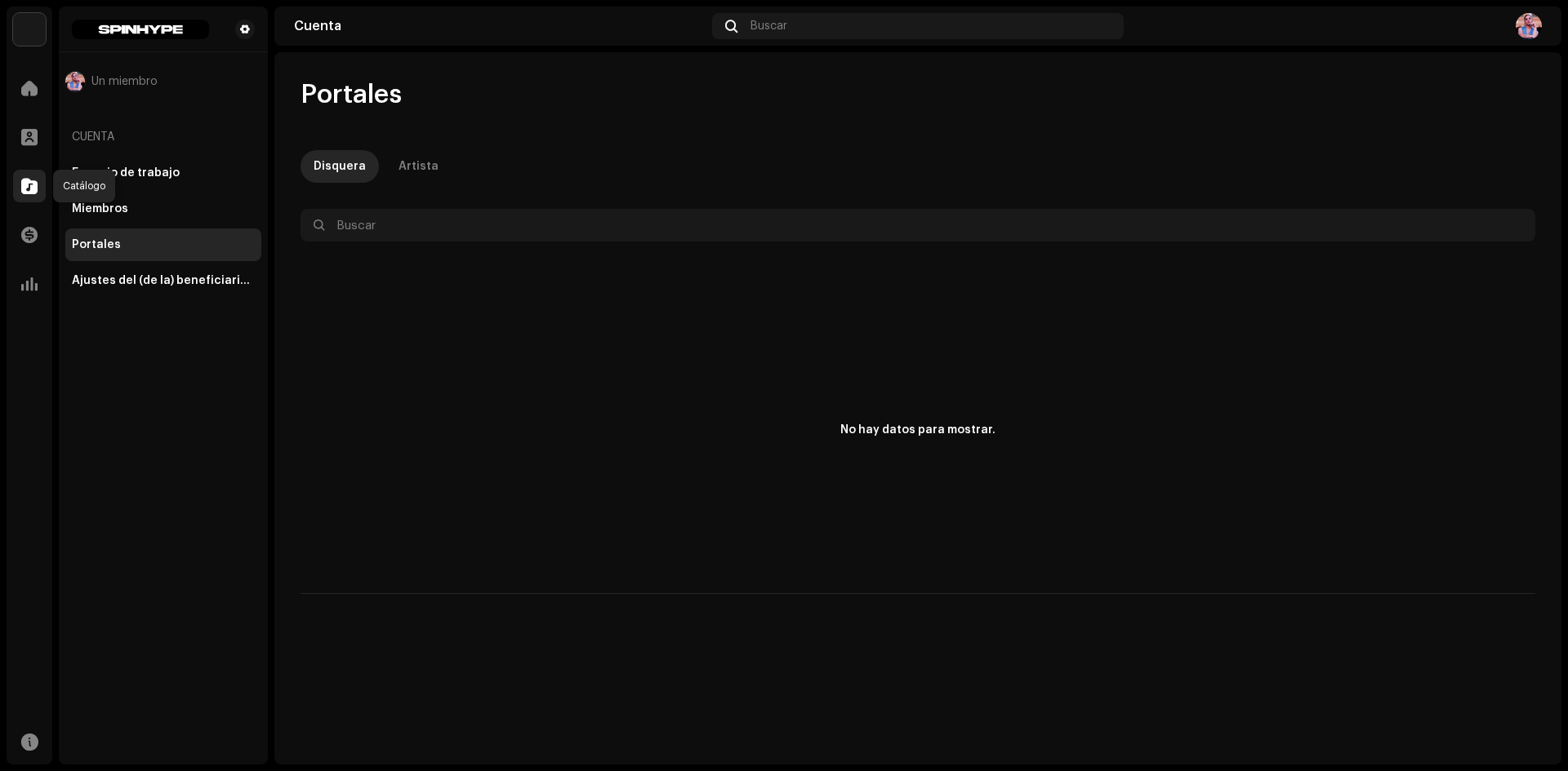
click at [37, 183] on div at bounding box center [29, 186] width 33 height 33
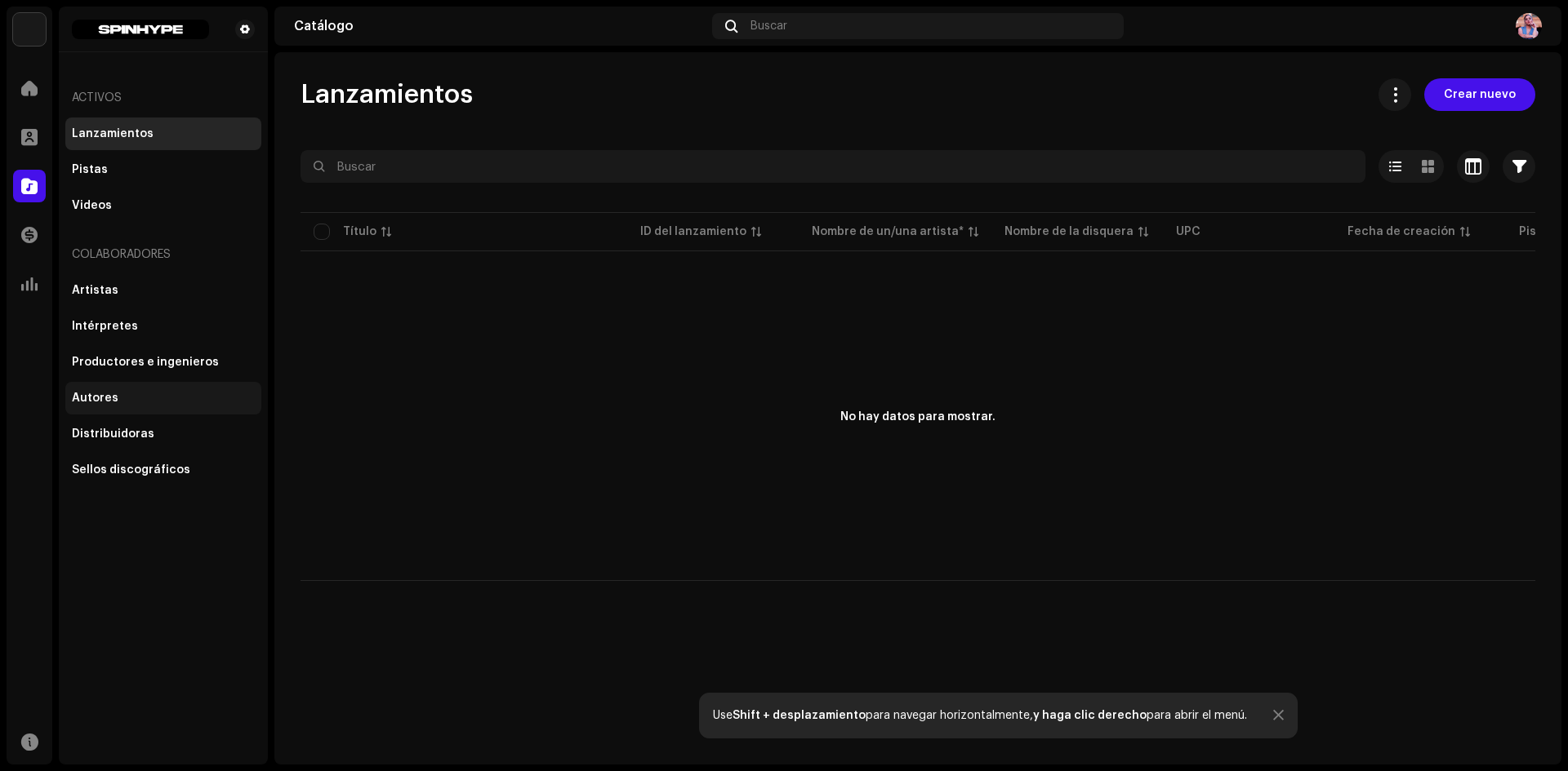
click at [94, 396] on div "Autores" at bounding box center [95, 399] width 47 height 13
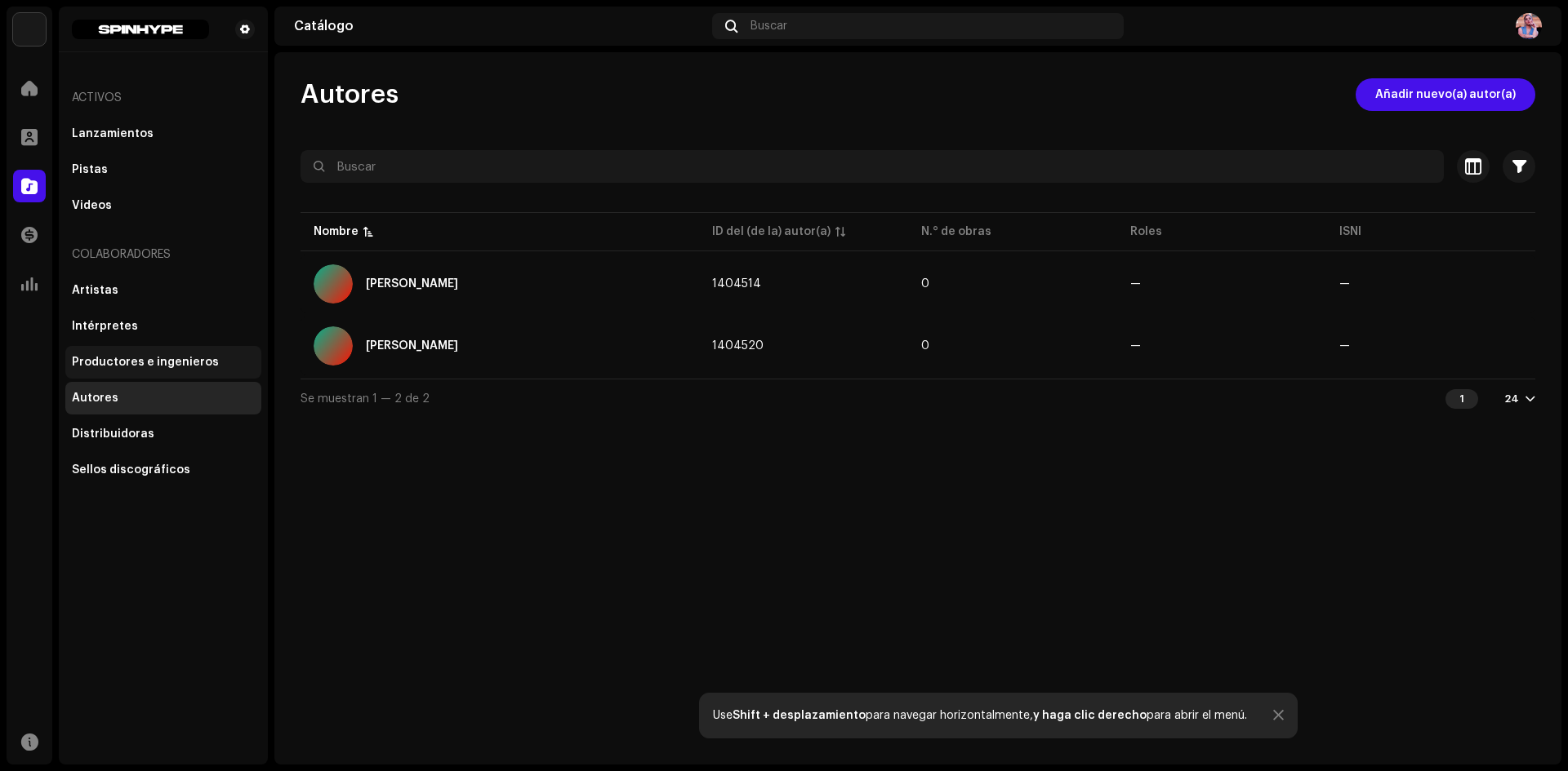
click at [101, 348] on div "Productores e ingenieros" at bounding box center [163, 362] width 196 height 33
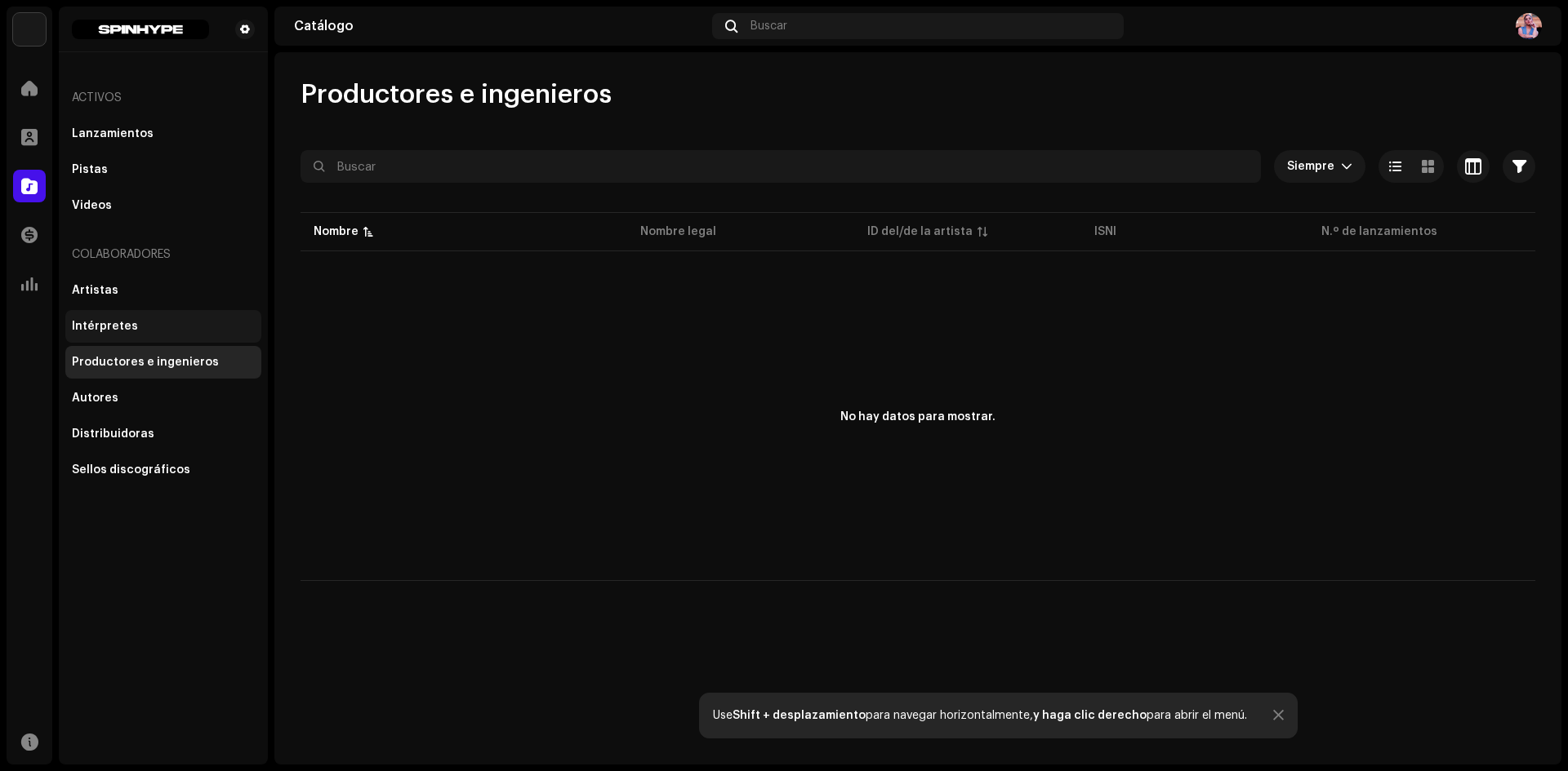
click at [104, 329] on div "Intérpretes" at bounding box center [105, 327] width 66 height 13
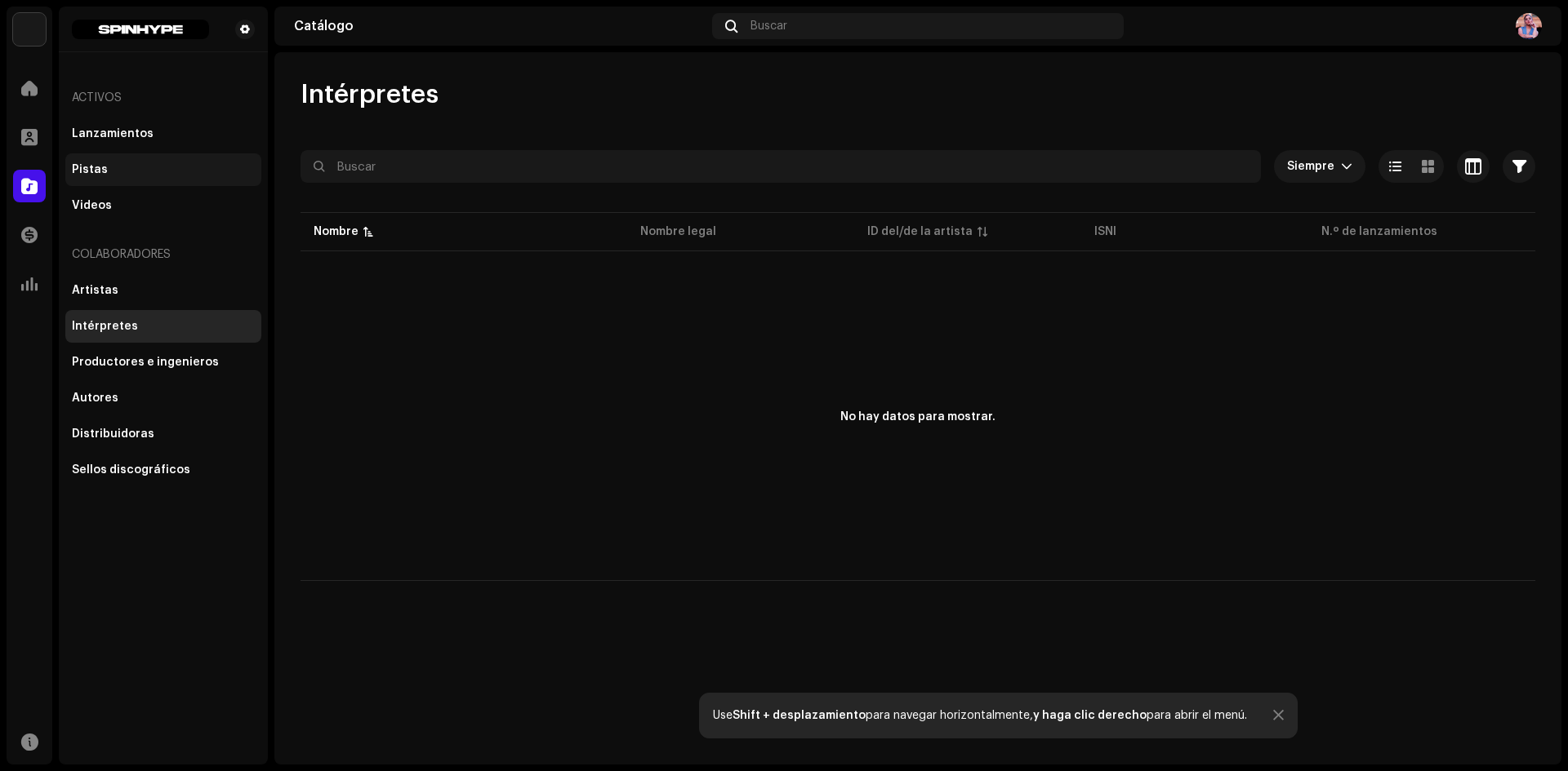
click at [75, 163] on div "Pistas" at bounding box center [90, 170] width 35 height 13
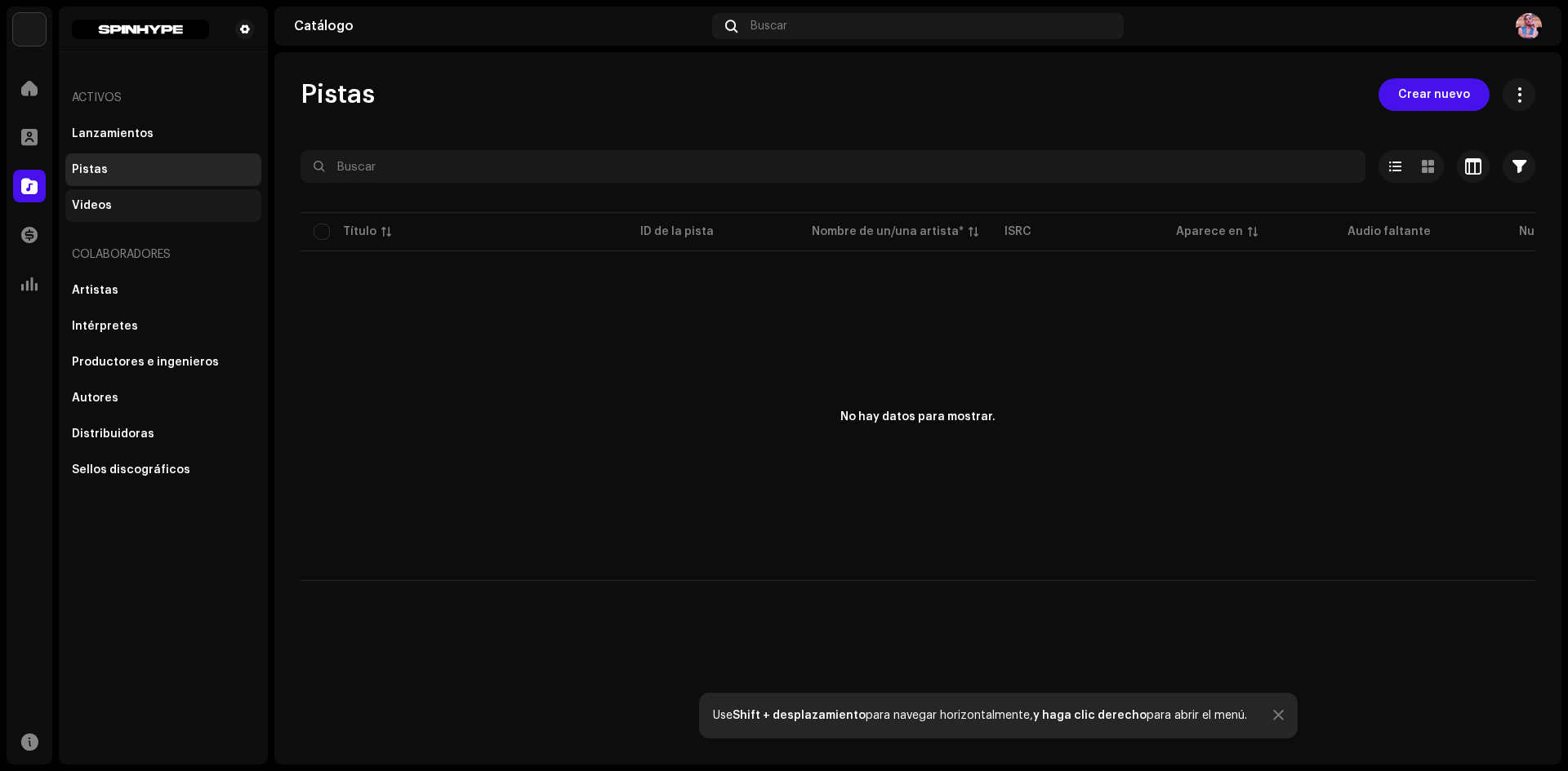
click at [106, 205] on div "Videos" at bounding box center [92, 205] width 40 height 13
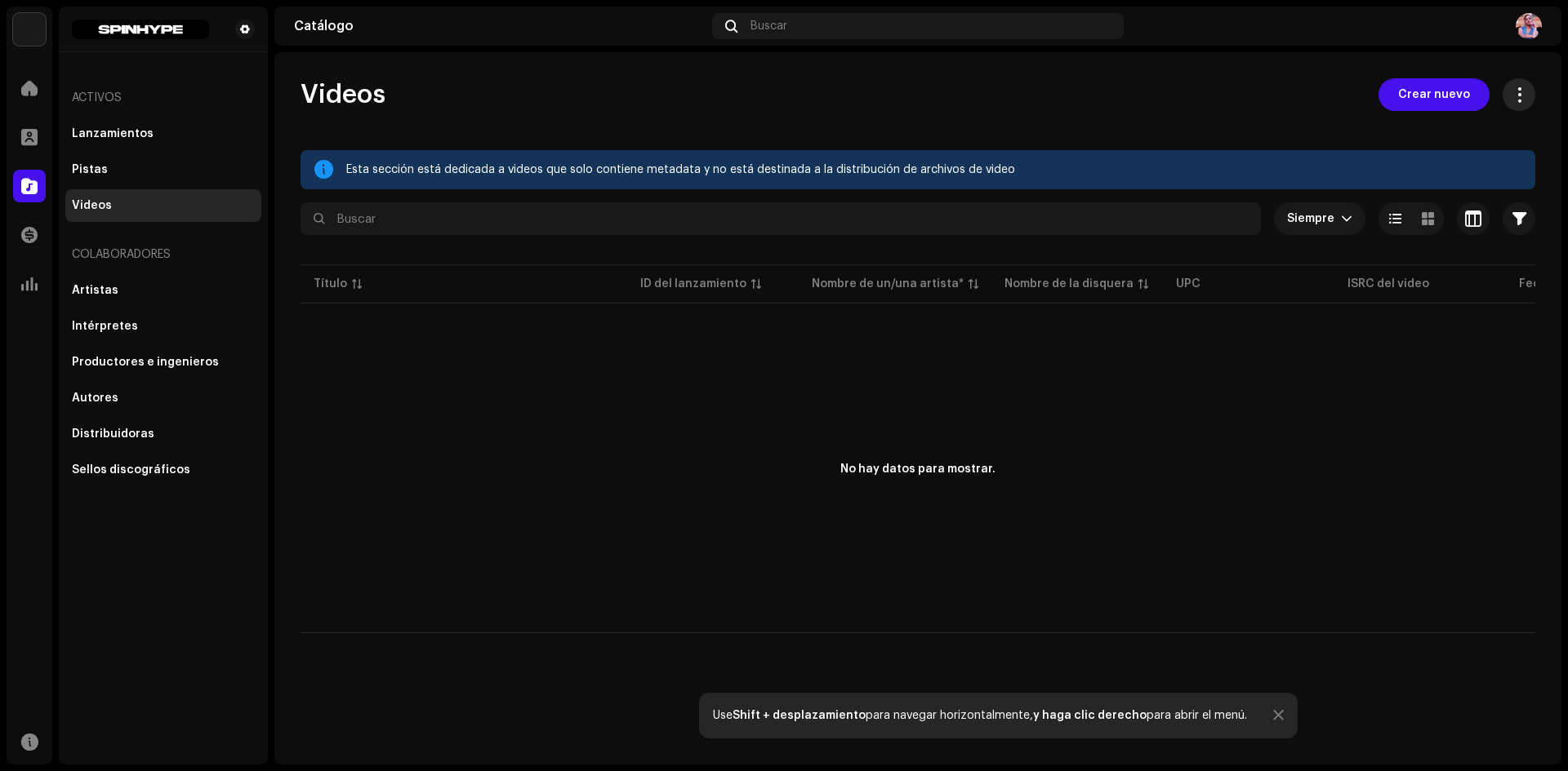
click at [1519, 98] on span at bounding box center [1519, 94] width 16 height 13
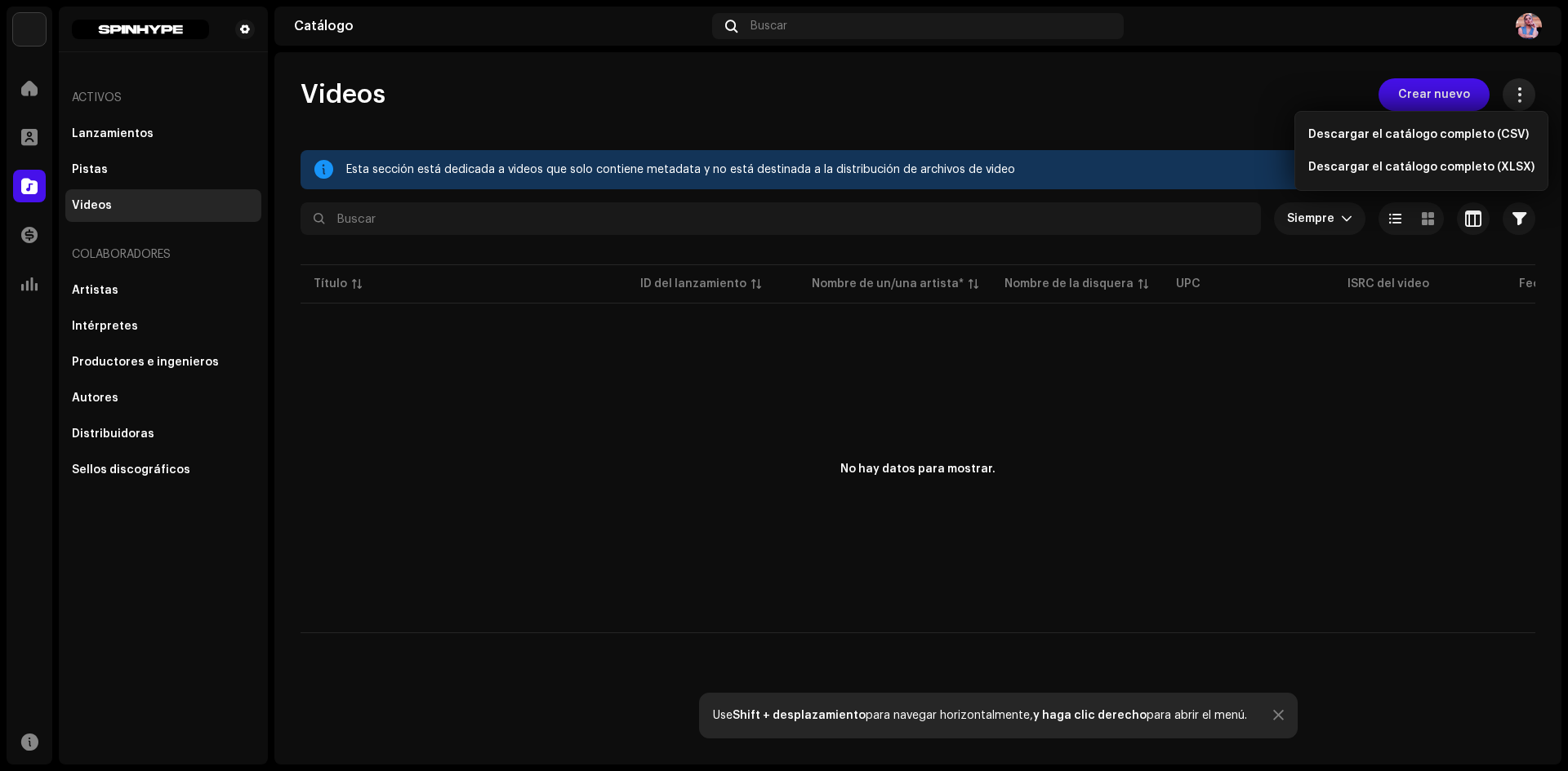
click at [1519, 98] on span at bounding box center [1519, 94] width 16 height 13
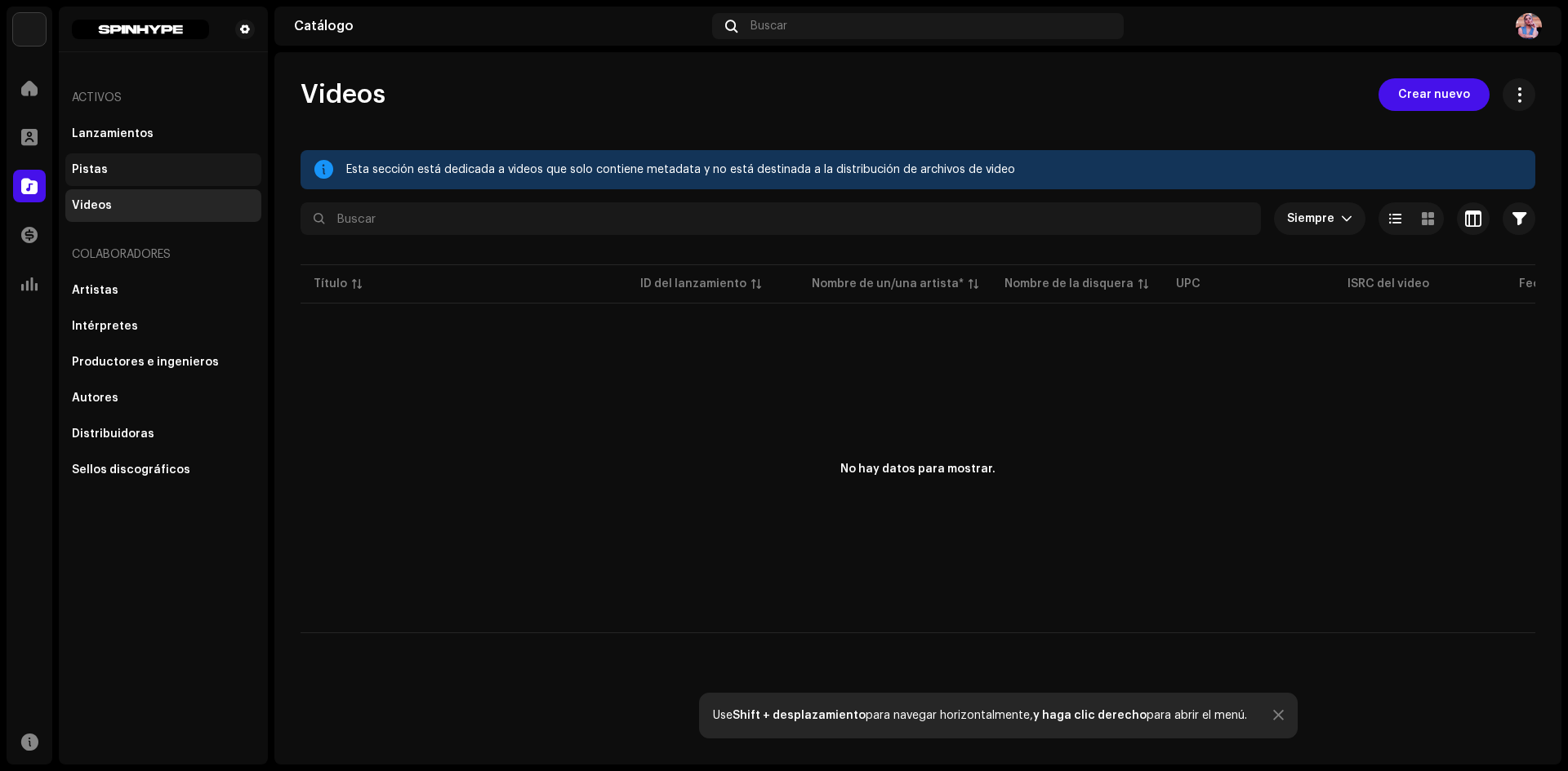
click at [101, 166] on div "Pistas" at bounding box center [90, 170] width 35 height 13
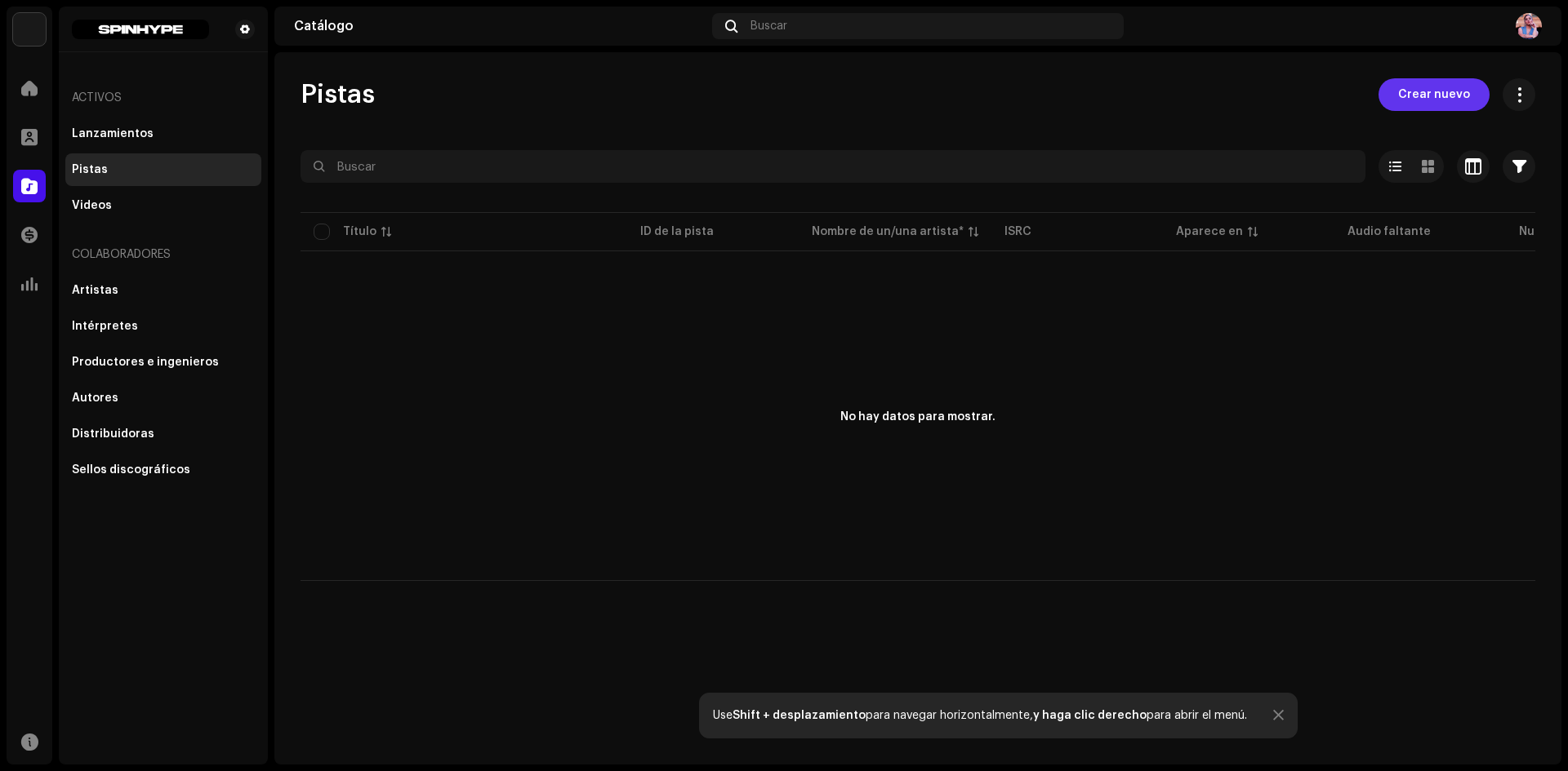
click at [1456, 89] on span "Crear nuevo" at bounding box center [1434, 94] width 72 height 33
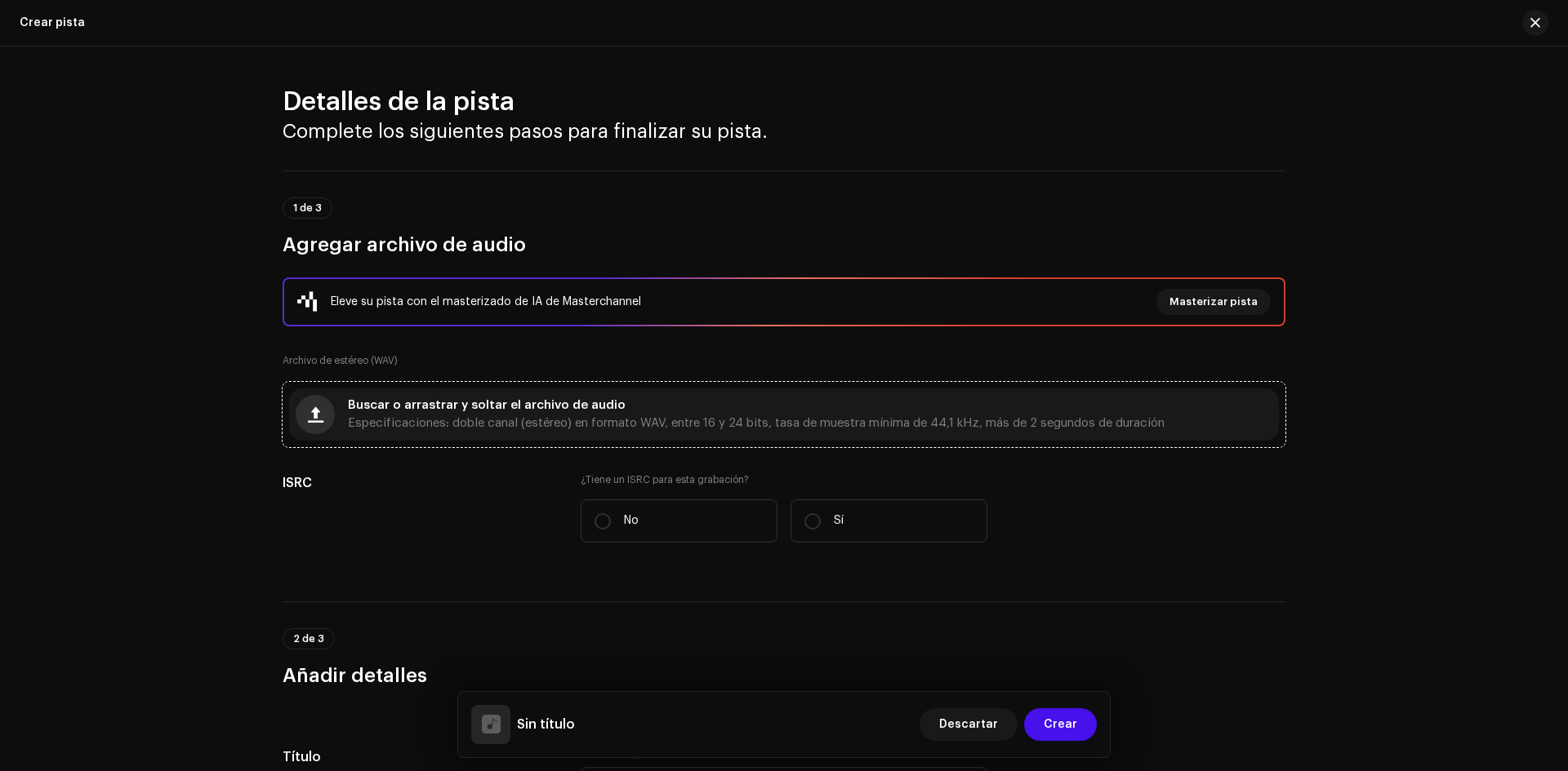
click at [310, 412] on span "button" at bounding box center [316, 414] width 16 height 13
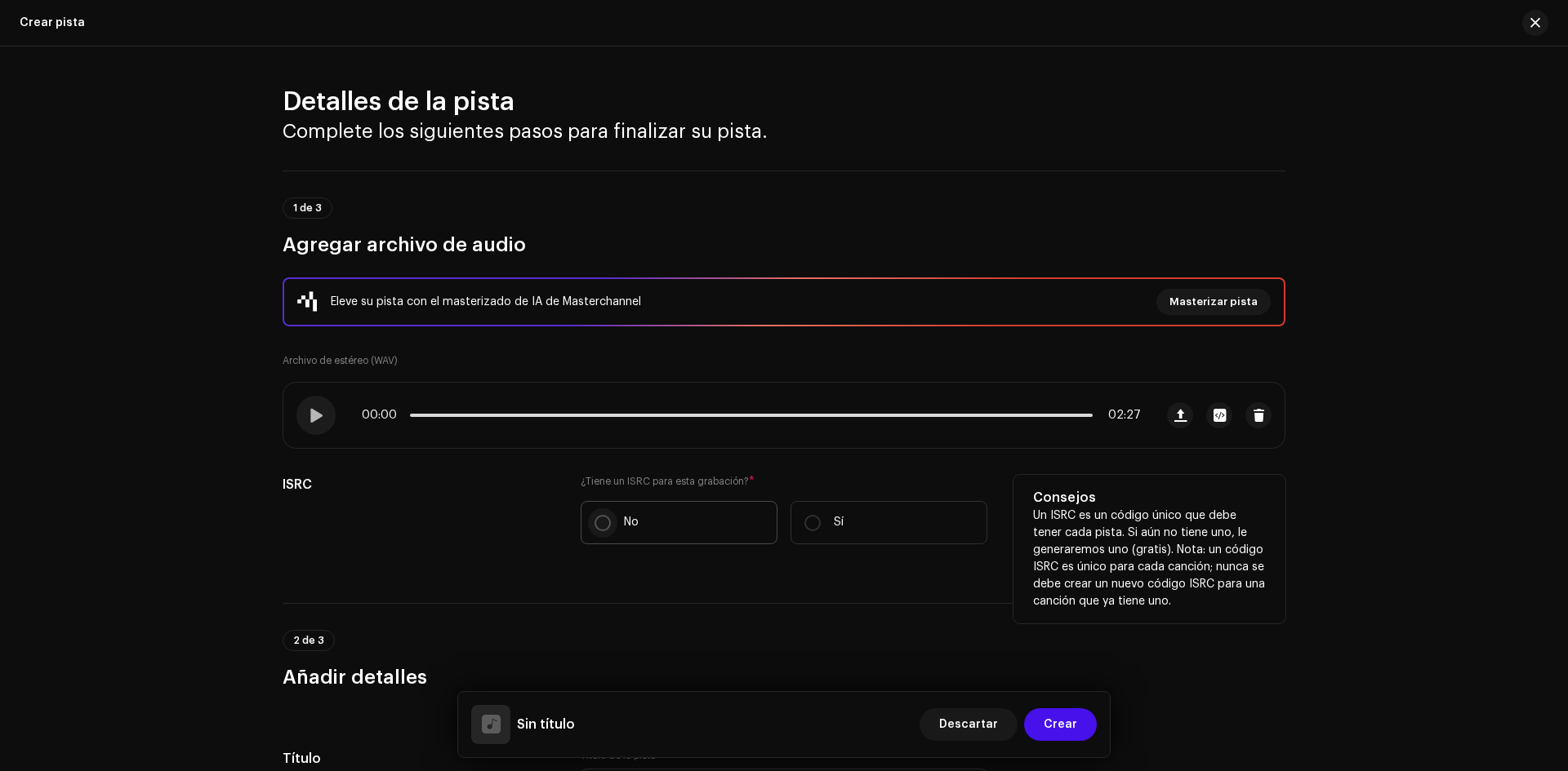
click at [596, 524] on input "No" at bounding box center [602, 523] width 16 height 16
radio input "true"
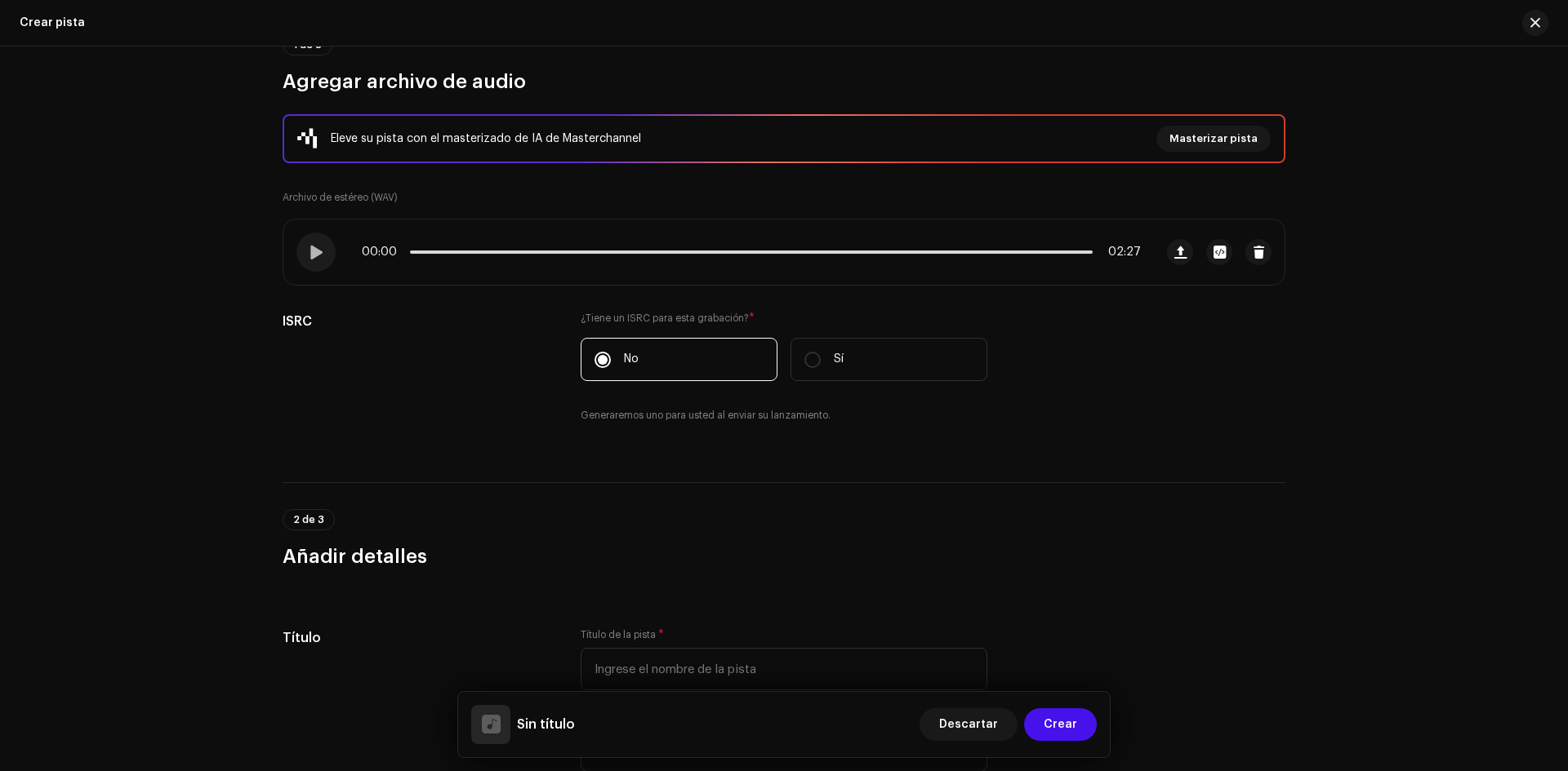
scroll to position [245, 0]
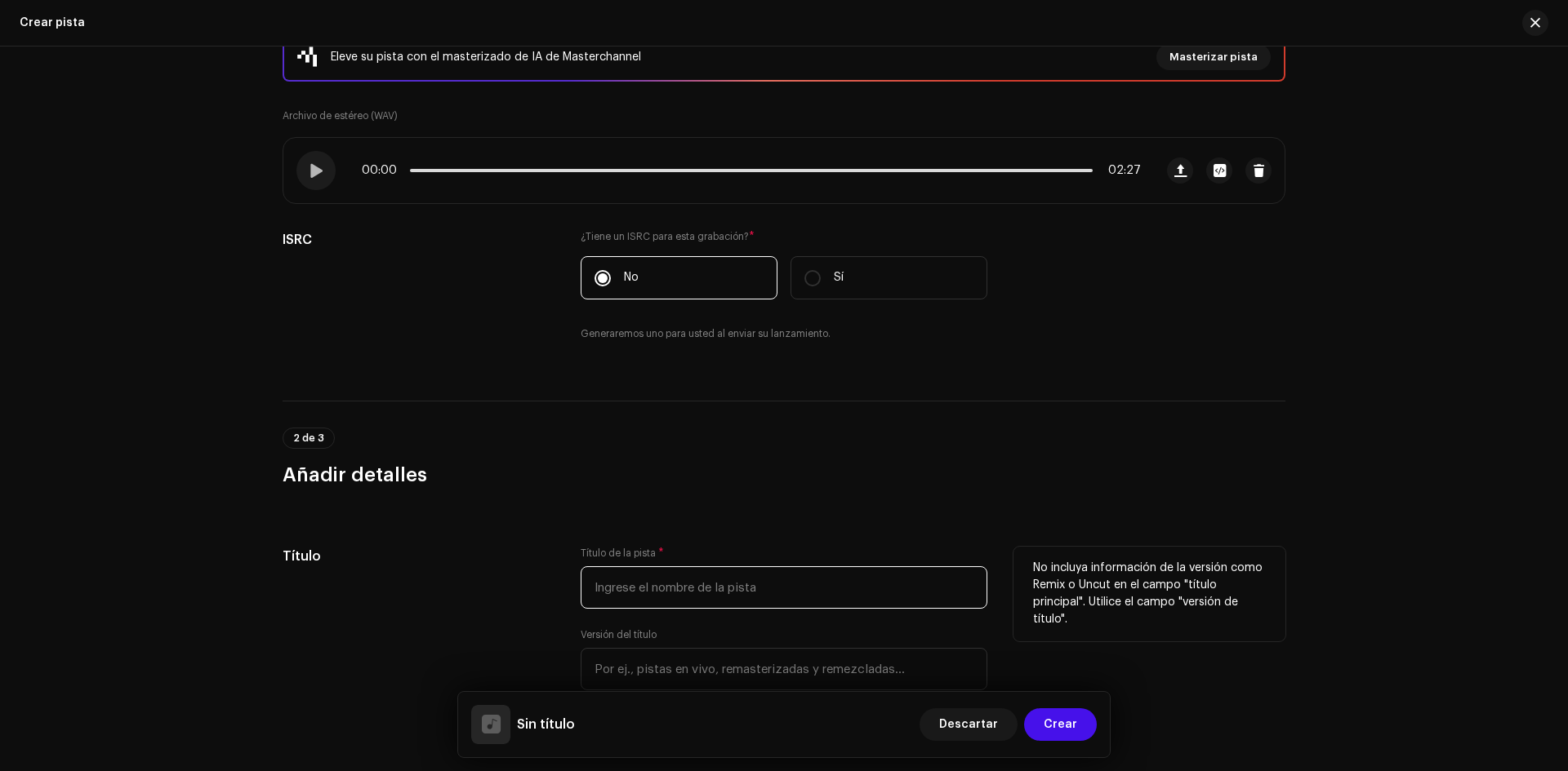
click at [632, 590] on input "text" at bounding box center [784, 587] width 407 height 42
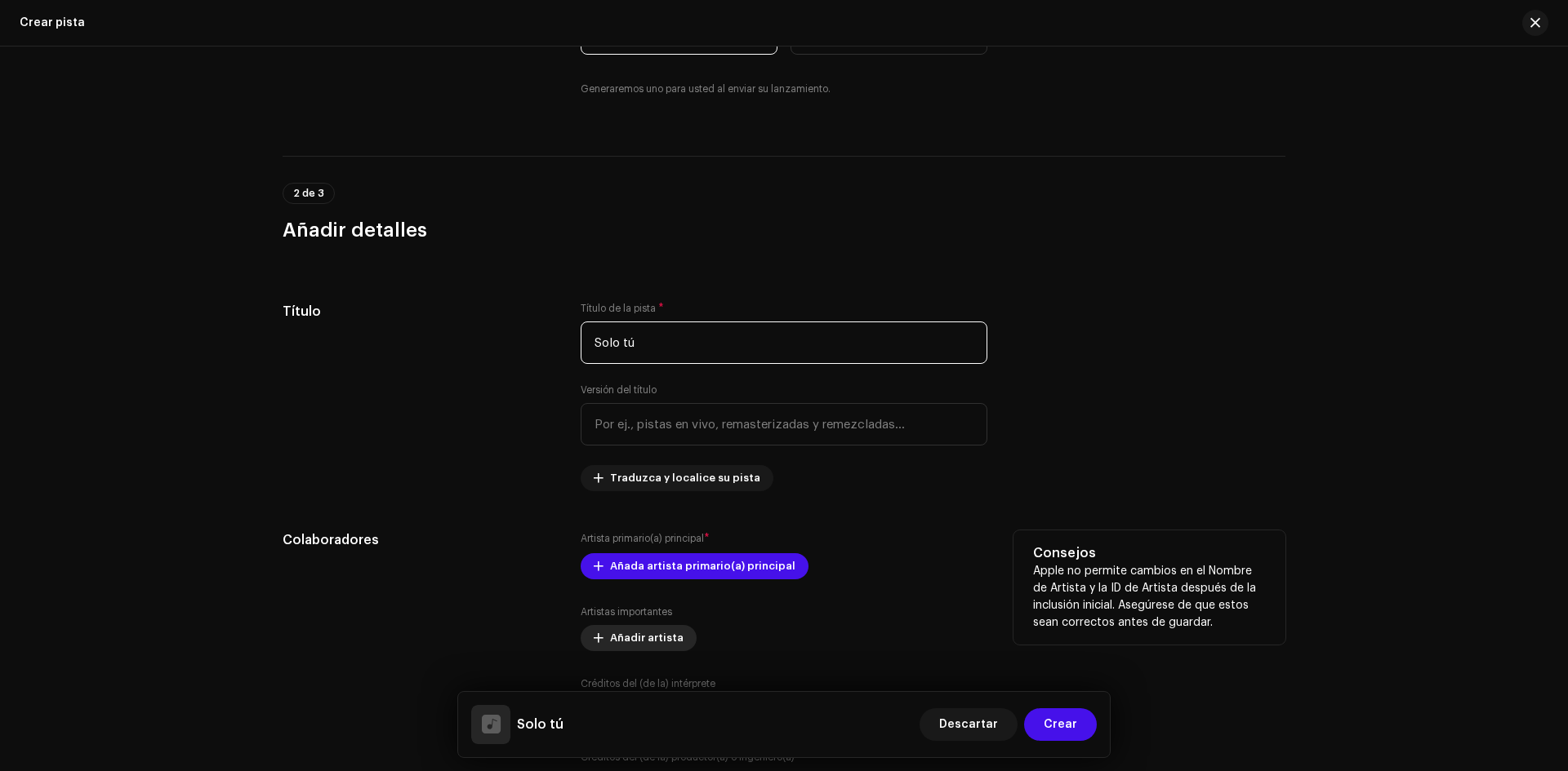
scroll to position [571, 0]
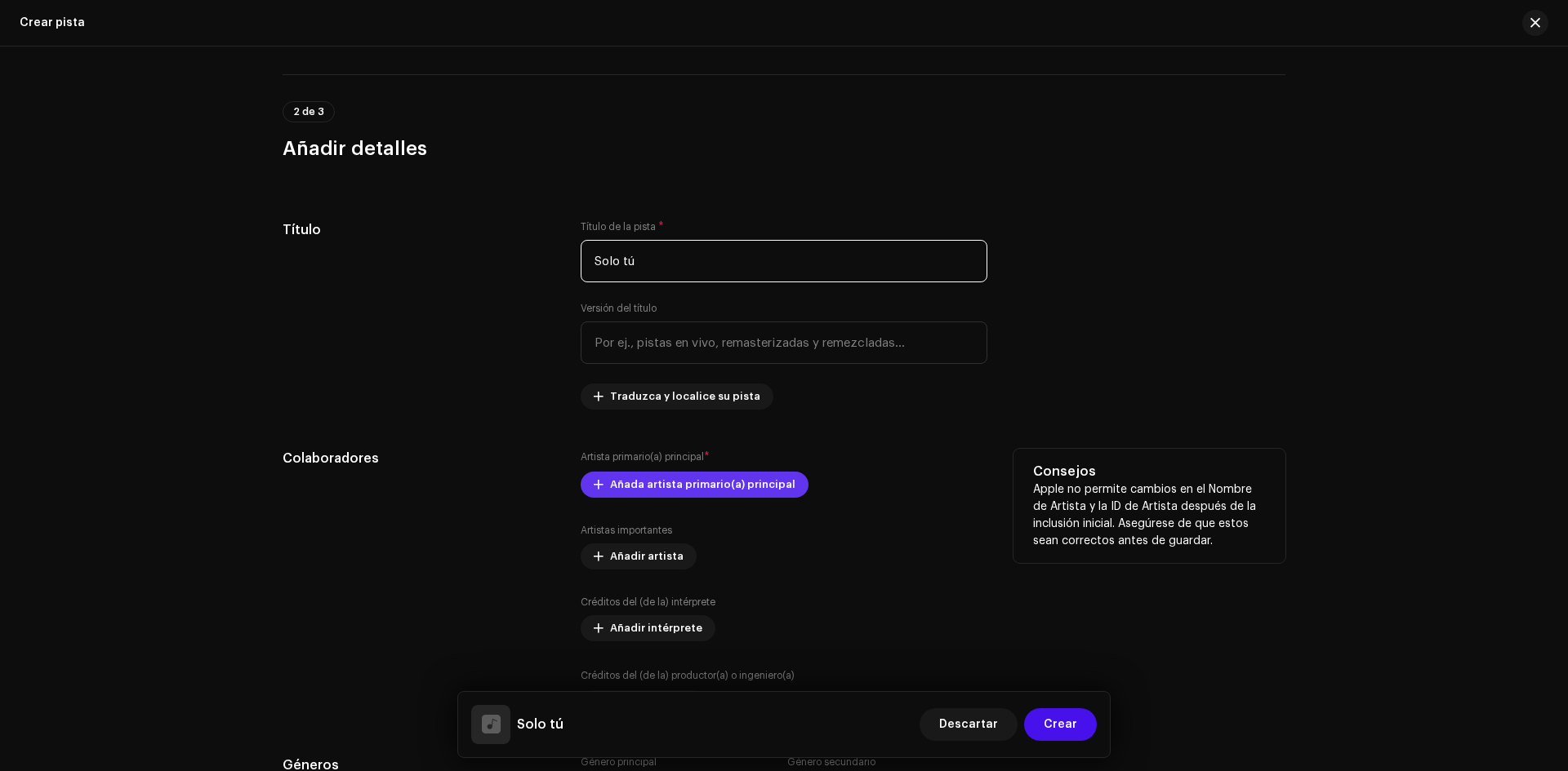
type input "Solo tú"
click at [632, 489] on span "Añada artista primario(a) principal" at bounding box center [702, 484] width 186 height 33
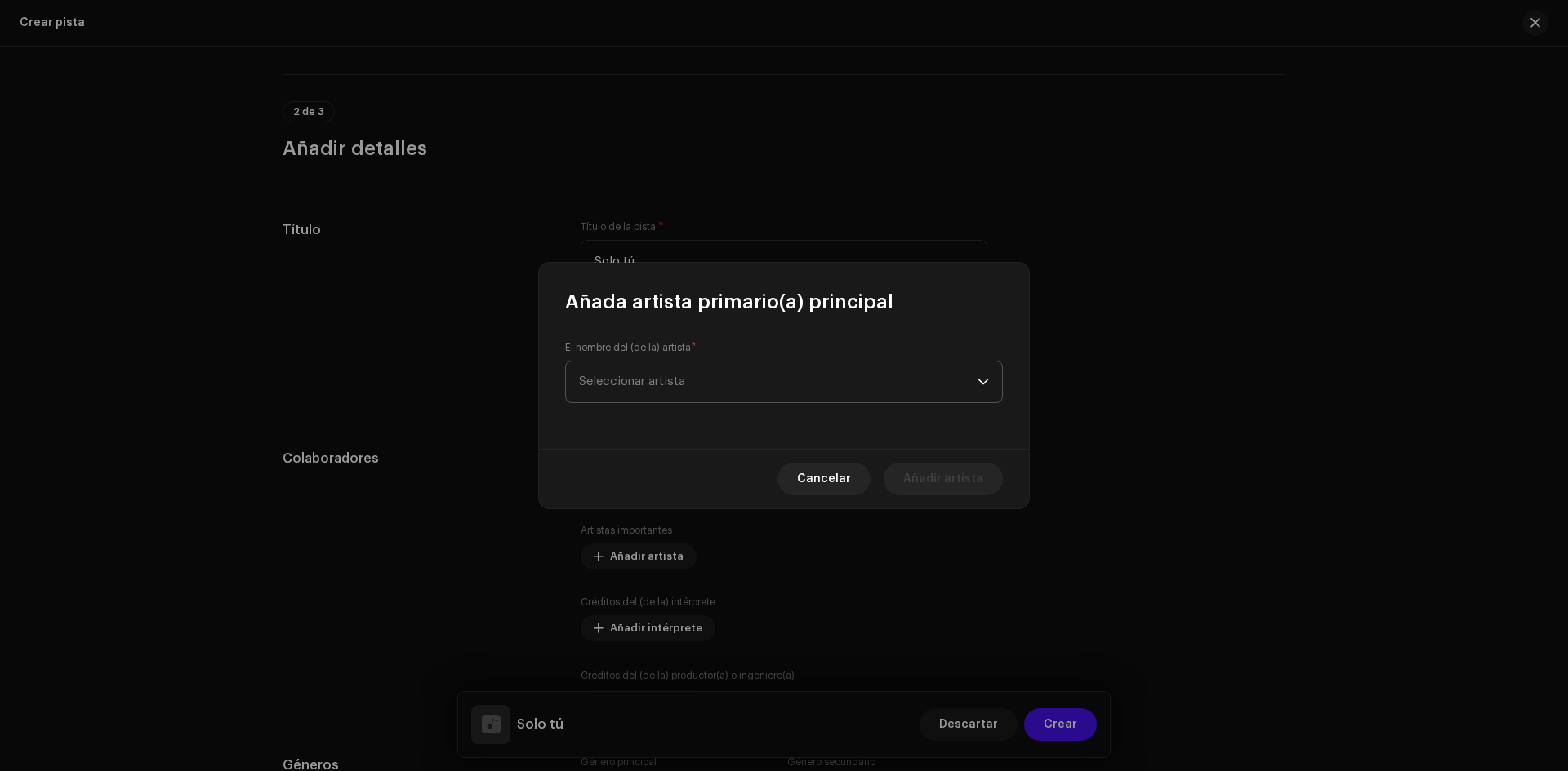
click at [634, 398] on span "Seleccionar artista" at bounding box center [778, 382] width 399 height 41
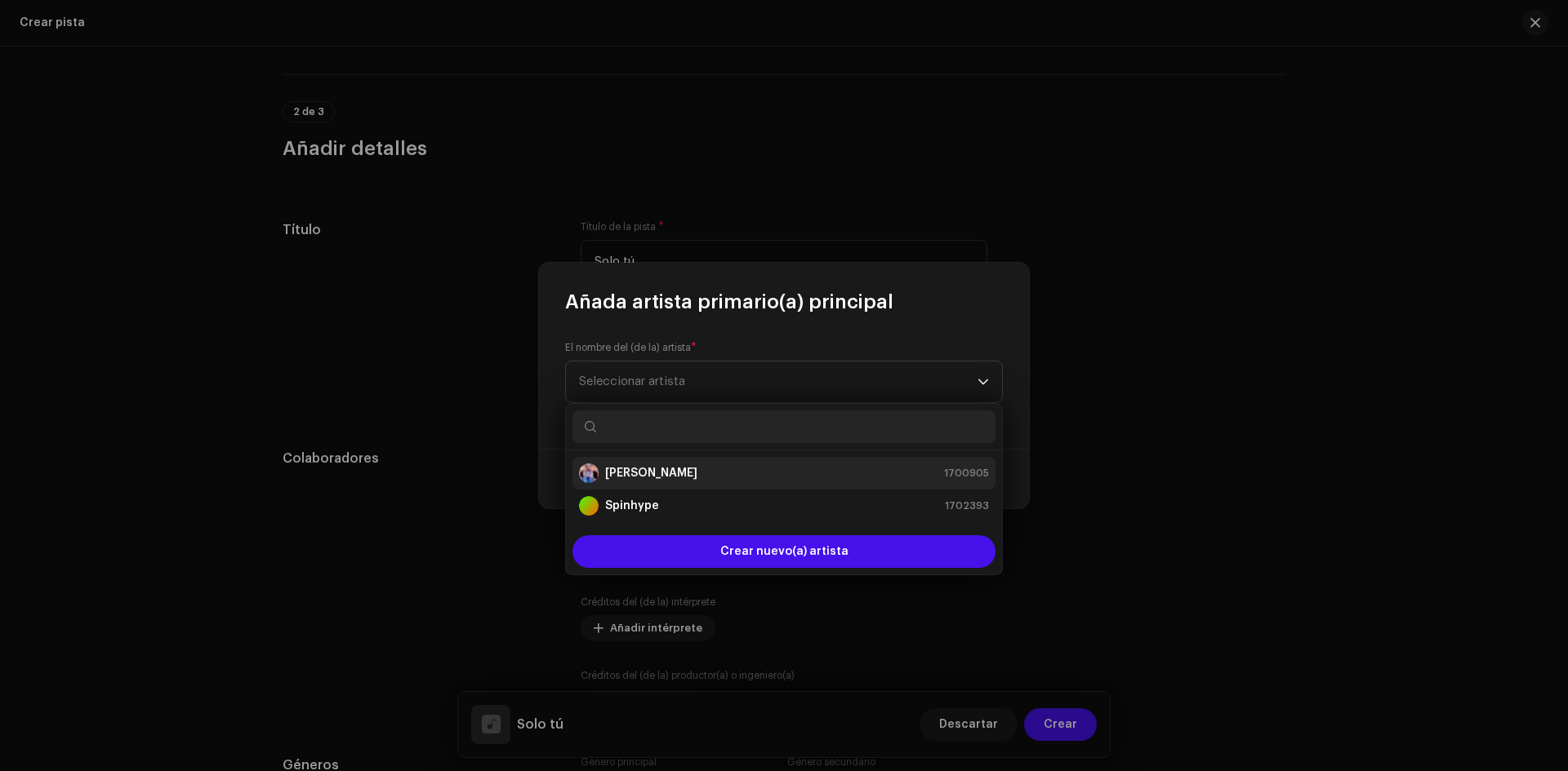
click at [616, 476] on strong "[PERSON_NAME]" at bounding box center [651, 472] width 92 height 16
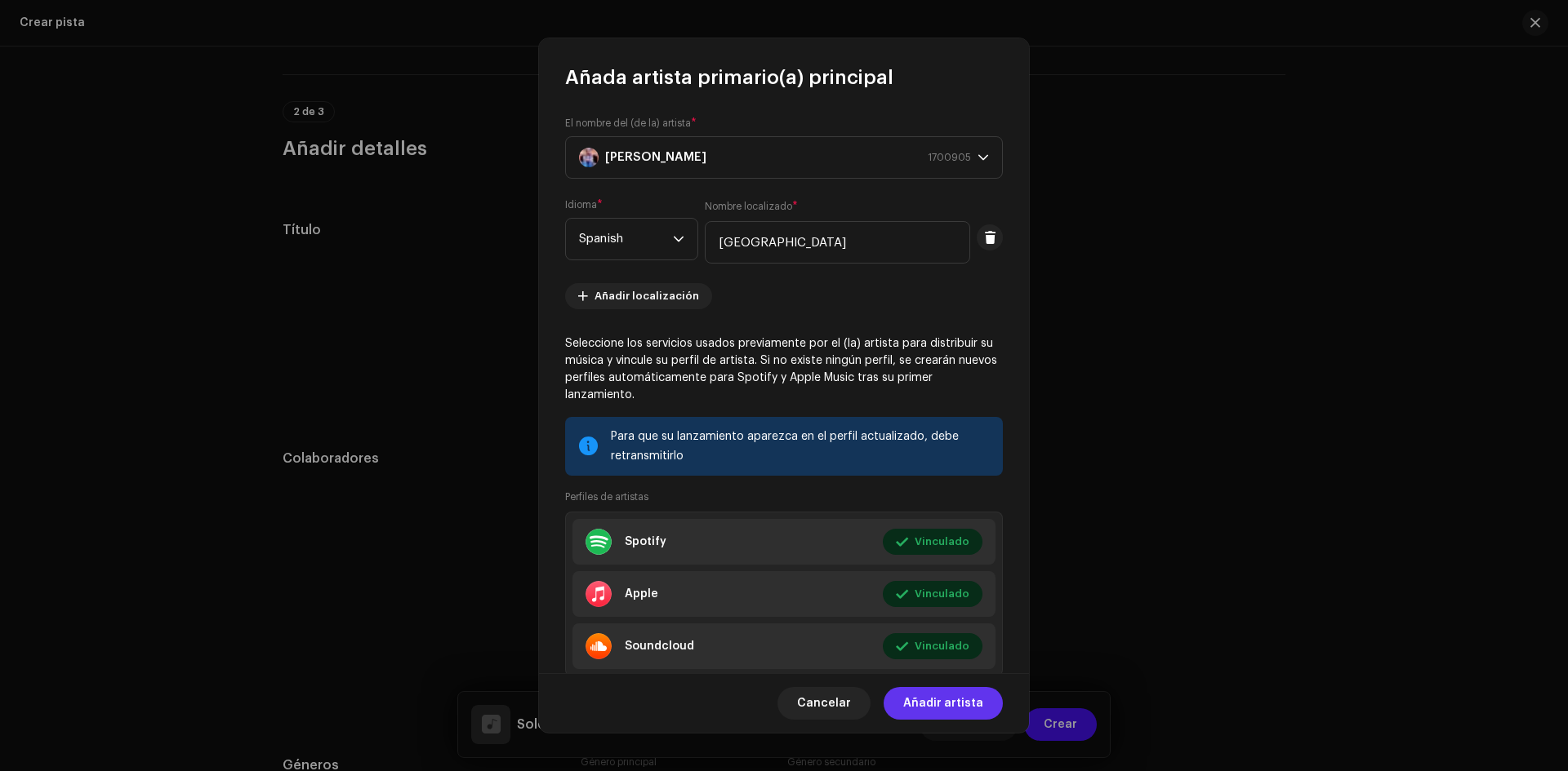
click at [941, 706] on span "Añadir artista" at bounding box center [943, 703] width 80 height 33
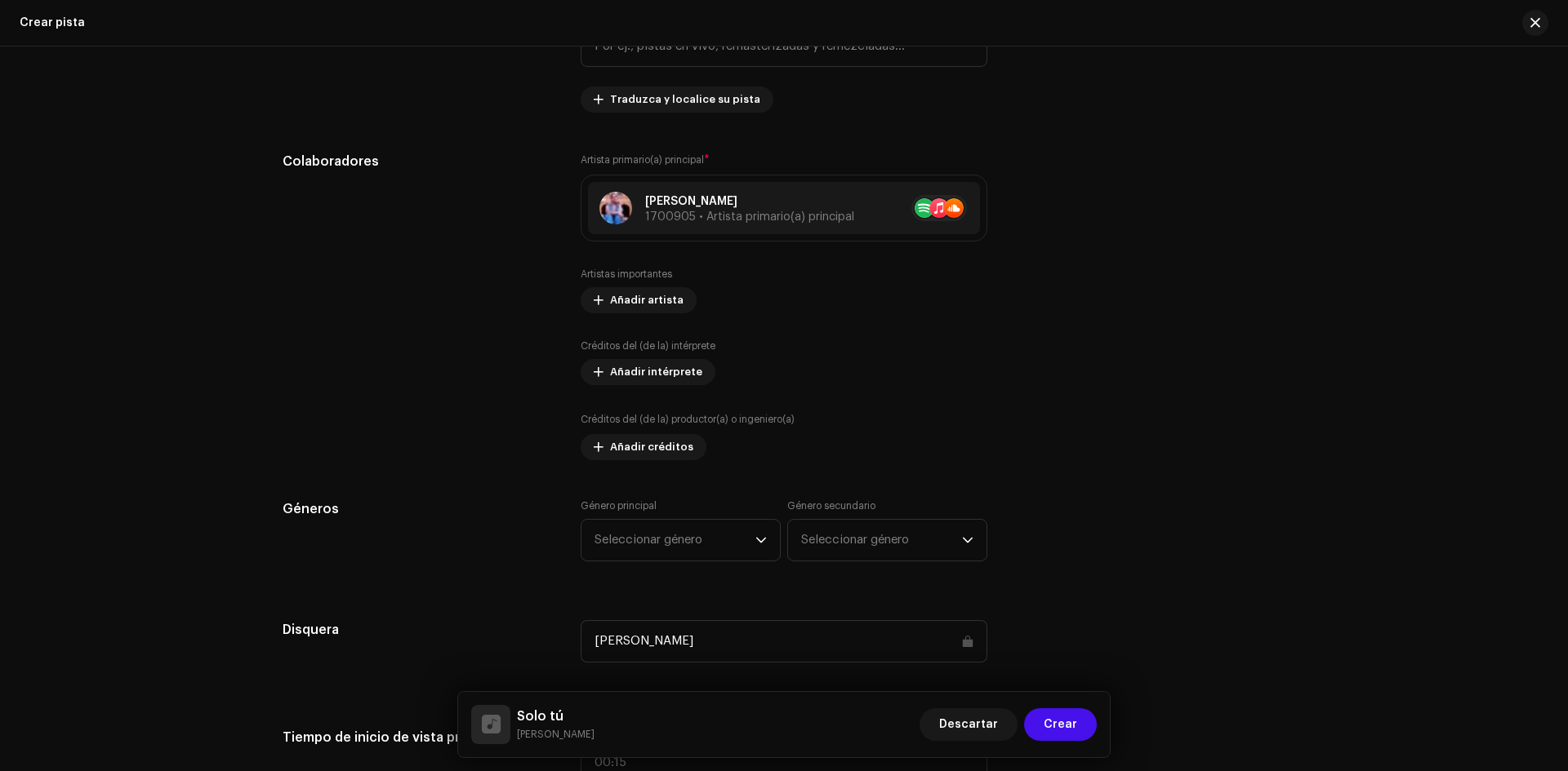
scroll to position [898, 0]
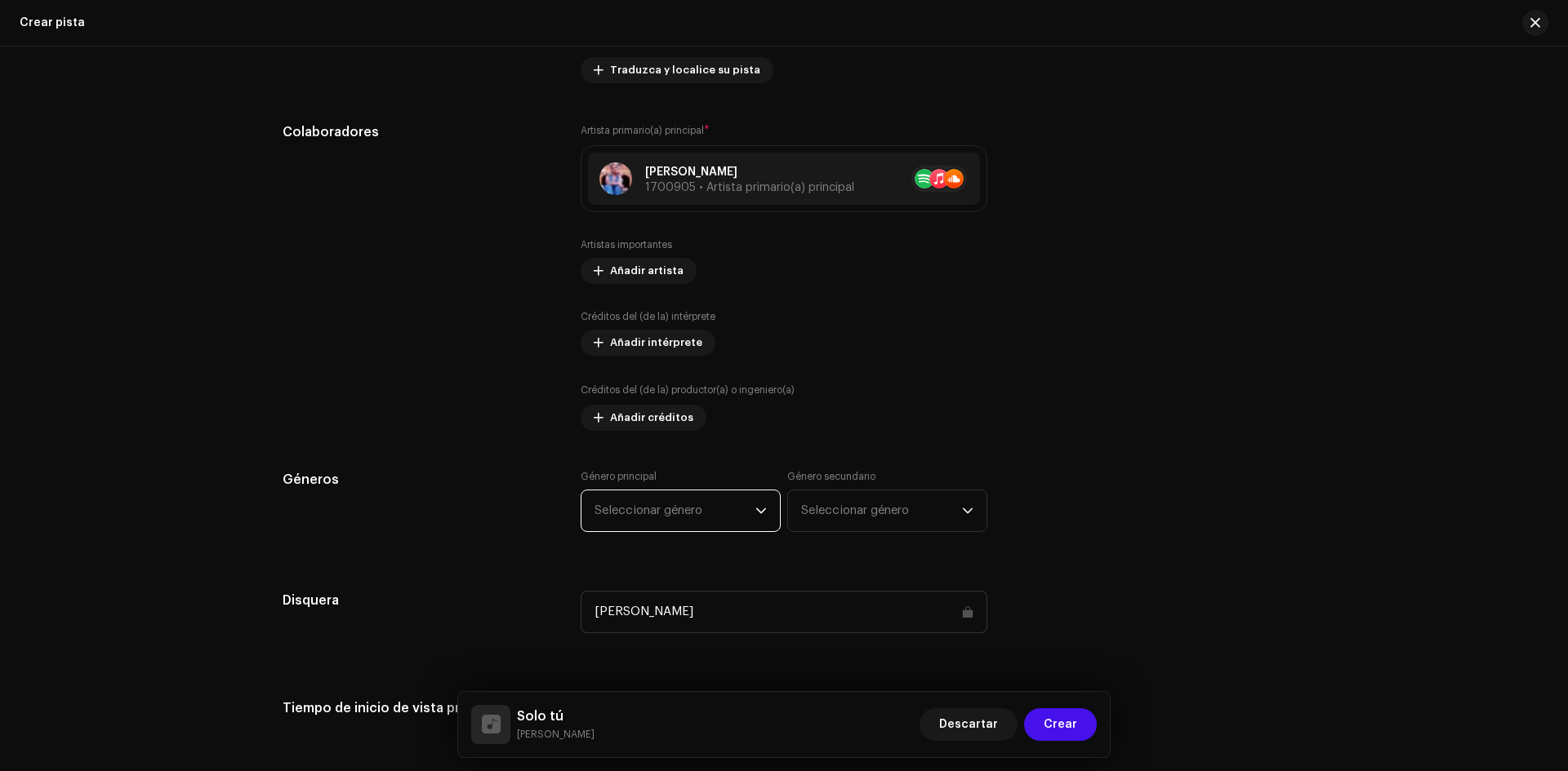
click at [719, 512] on span "Seleccionar género" at bounding box center [675, 512] width 161 height 41
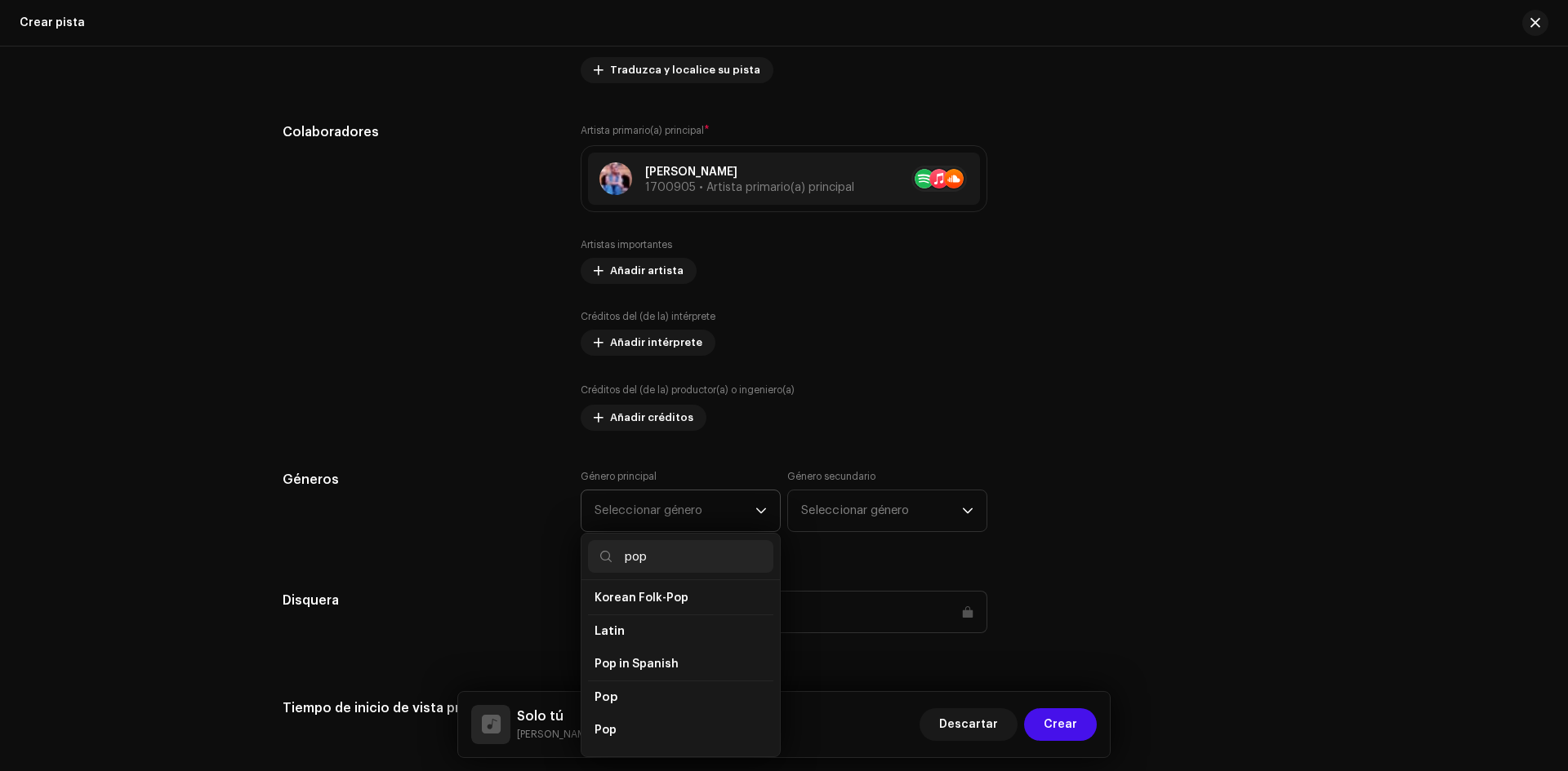
scroll to position [484, 0]
type input "pop"
click at [605, 721] on span "Pop" at bounding box center [606, 726] width 22 height 12
click at [600, 746] on span "Pop" at bounding box center [606, 752] width 22 height 16
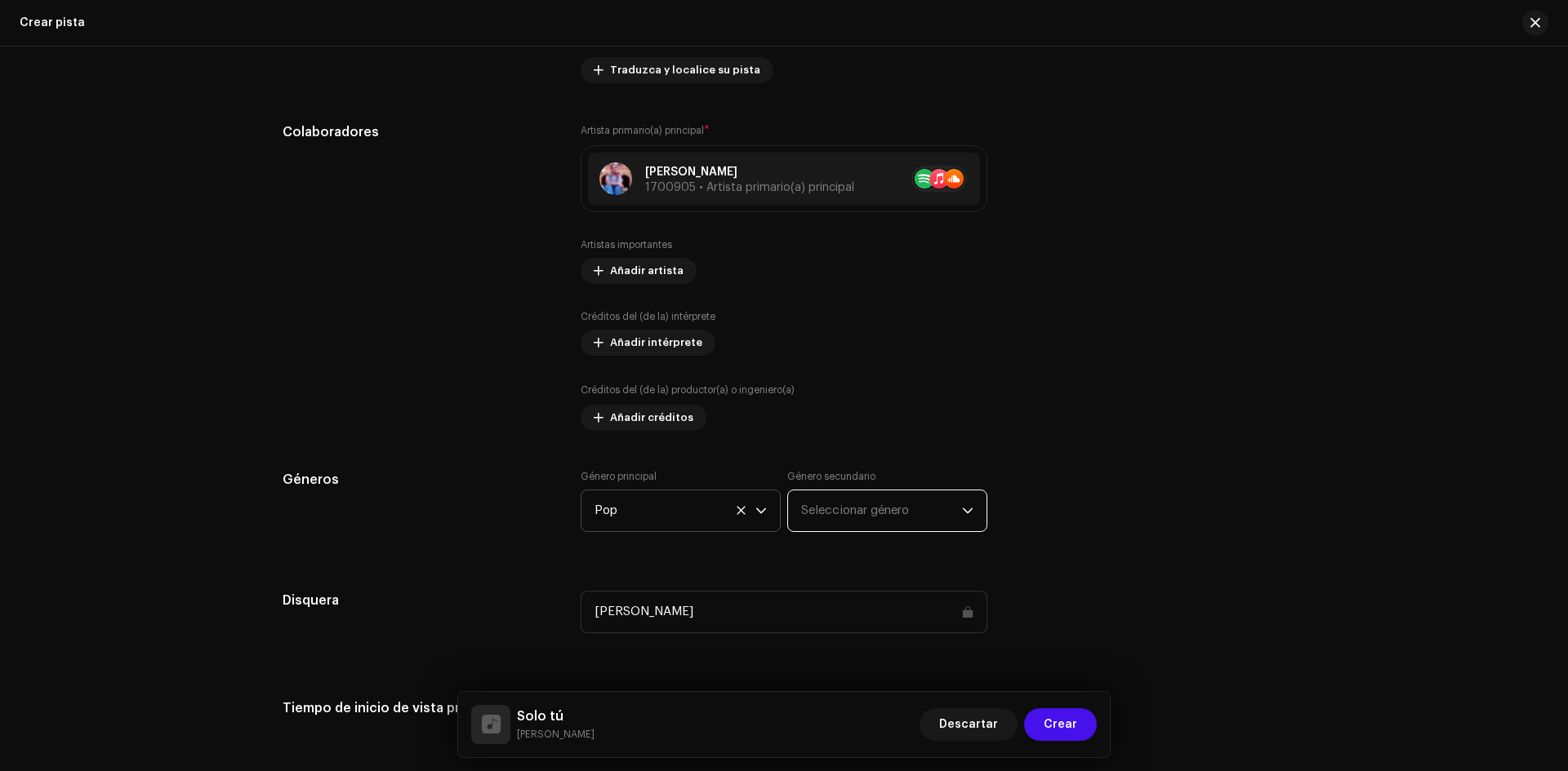
click at [921, 514] on span "Seleccionar género" at bounding box center [882, 512] width 161 height 41
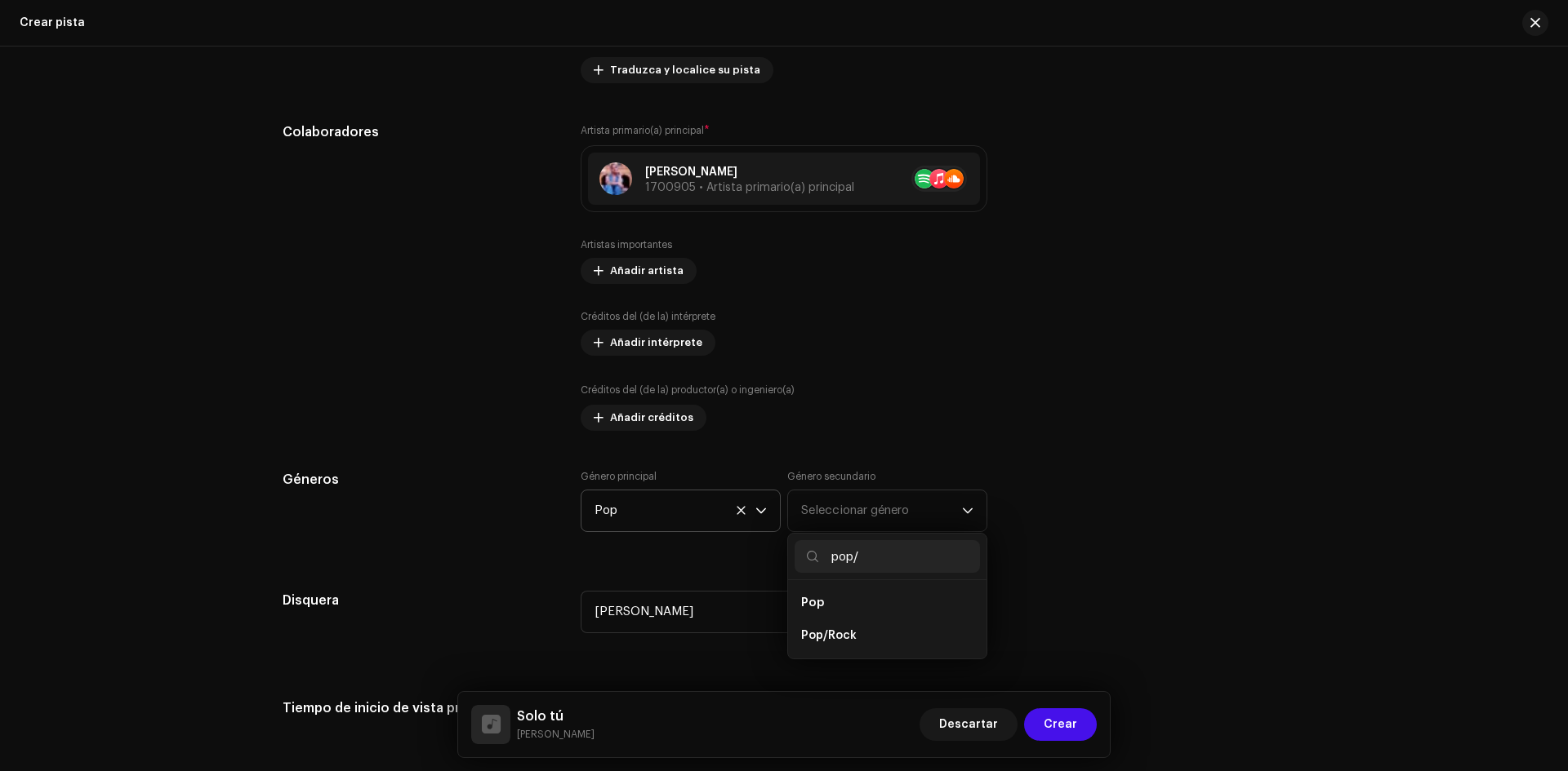
type input "pop/"
click at [872, 633] on li "Pop/Rock" at bounding box center [887, 636] width 186 height 33
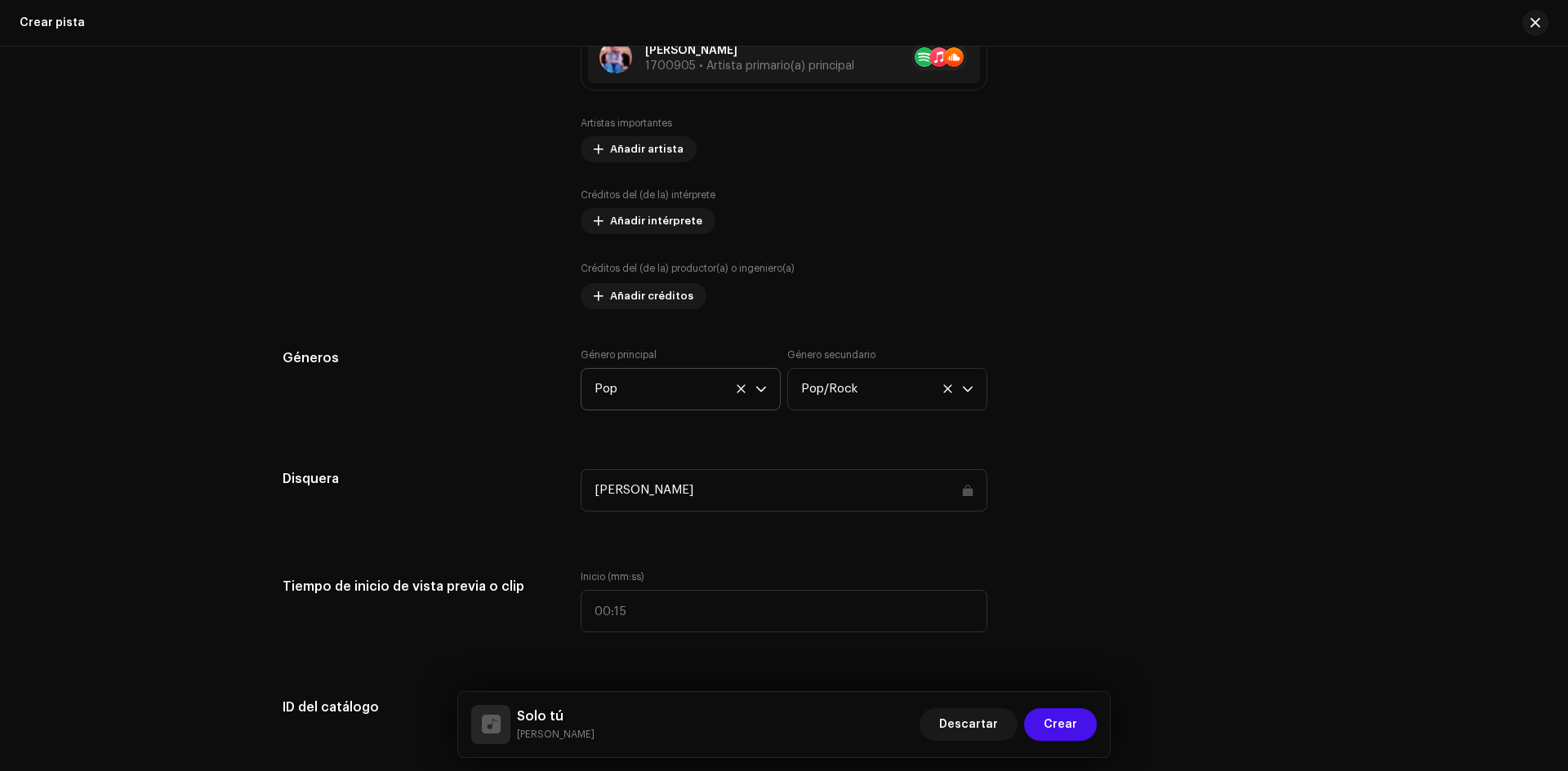
scroll to position [1061, 0]
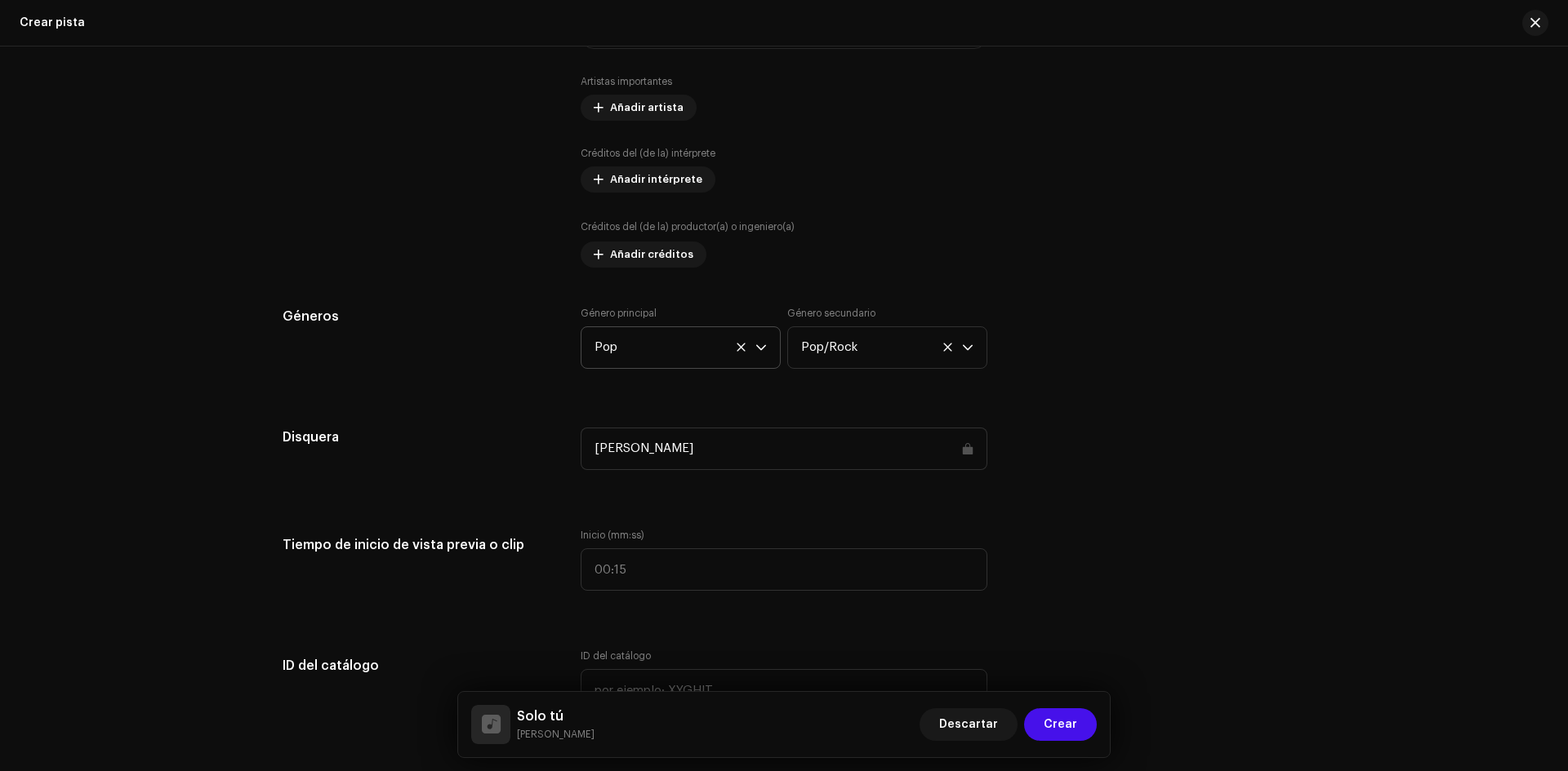
click at [685, 450] on div "[PERSON_NAME]" at bounding box center [784, 448] width 407 height 42
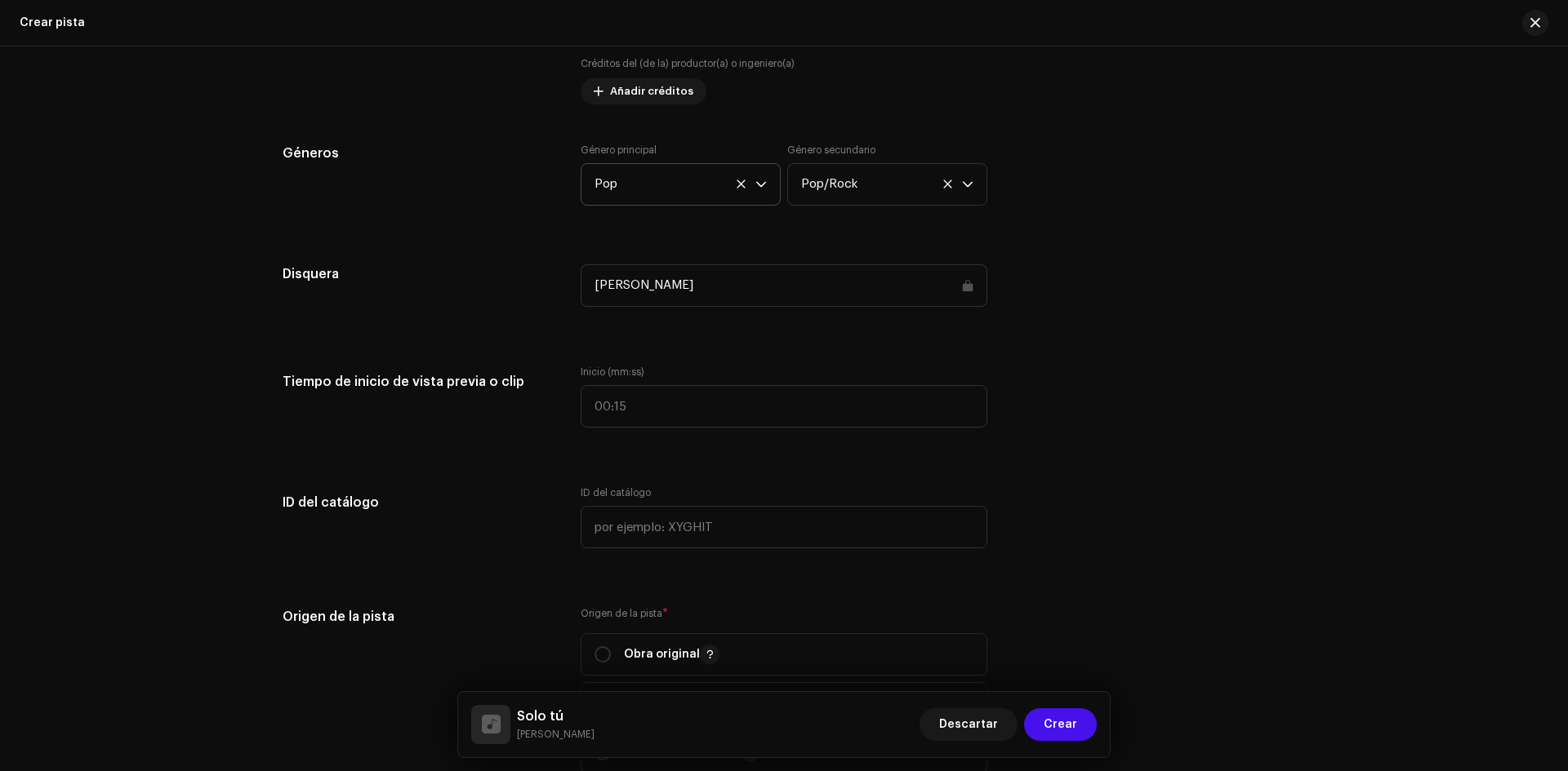
scroll to position [1306, 0]
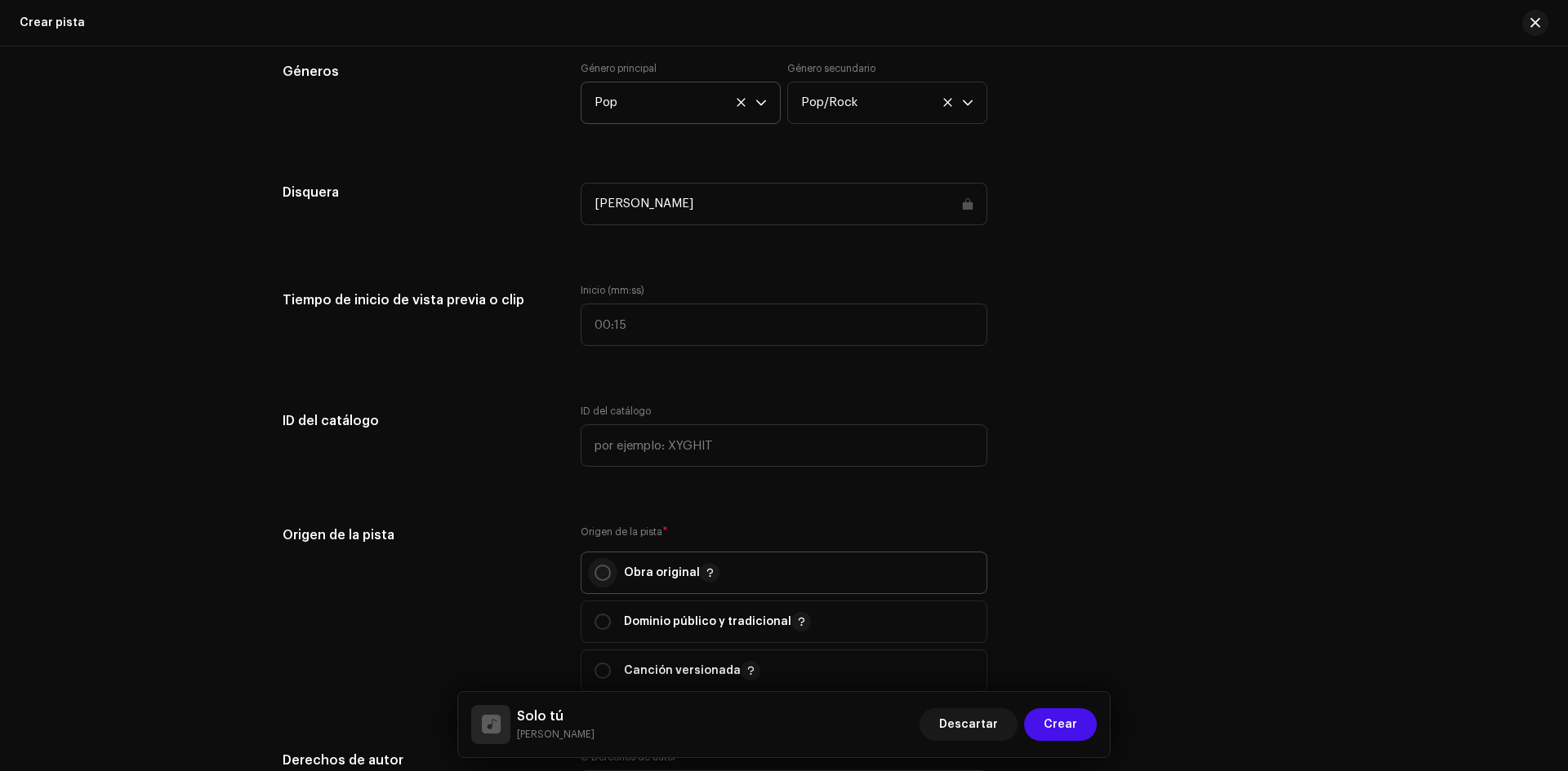
click at [604, 566] on input "radio" at bounding box center [602, 572] width 16 height 16
radio input "true"
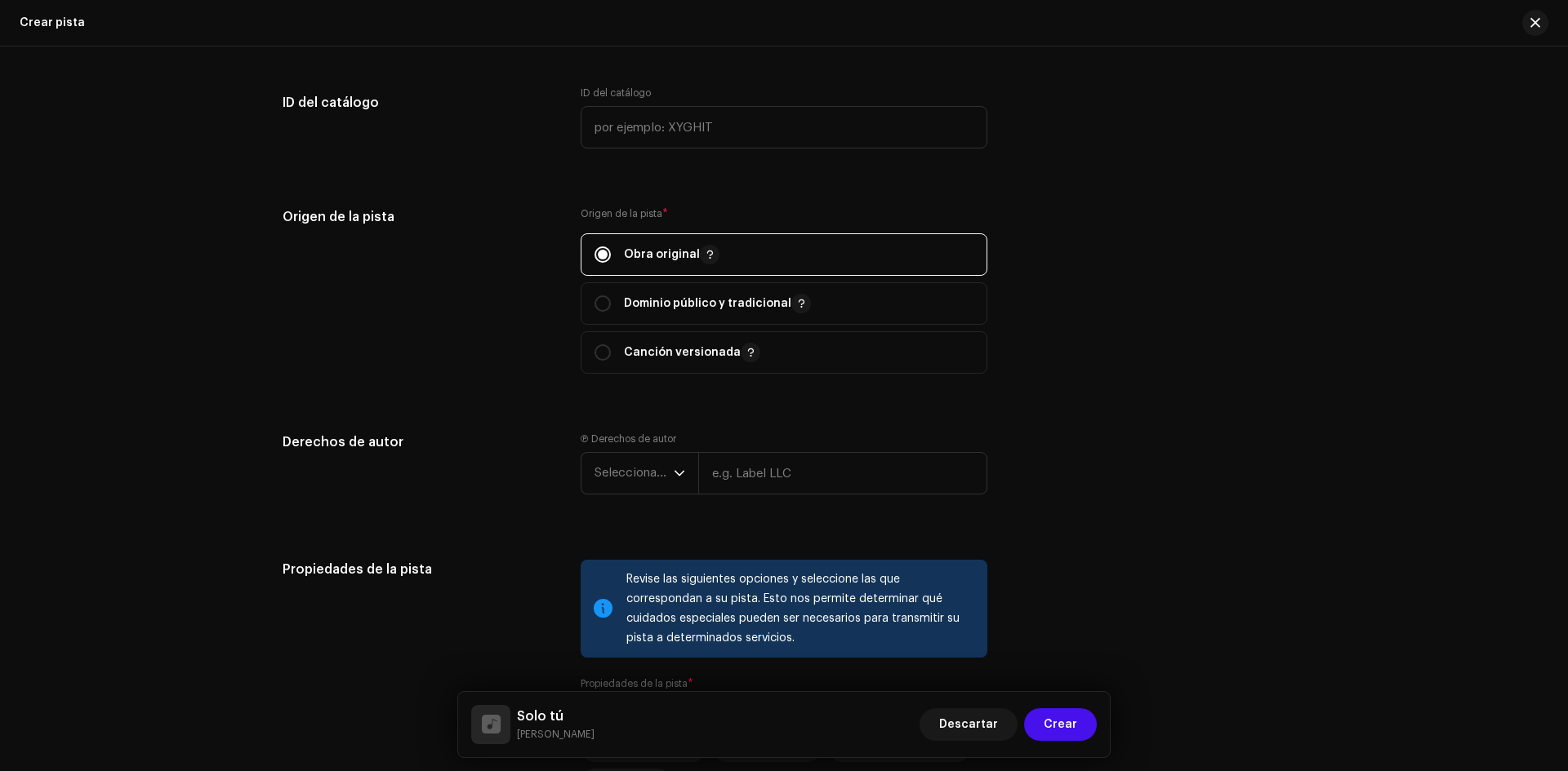
scroll to position [1633, 0]
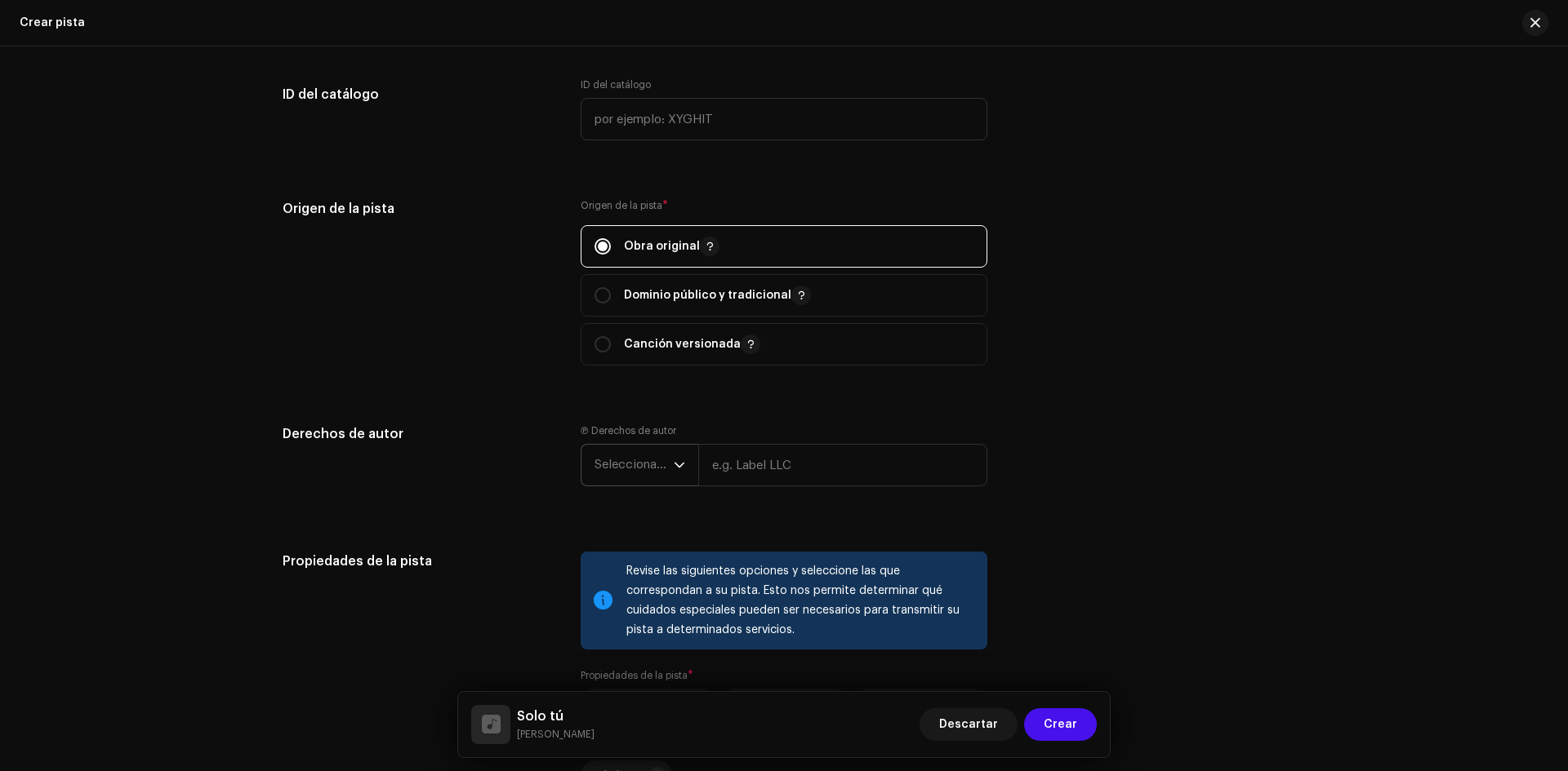
click at [648, 464] on span "Seleccionar año" at bounding box center [634, 466] width 79 height 41
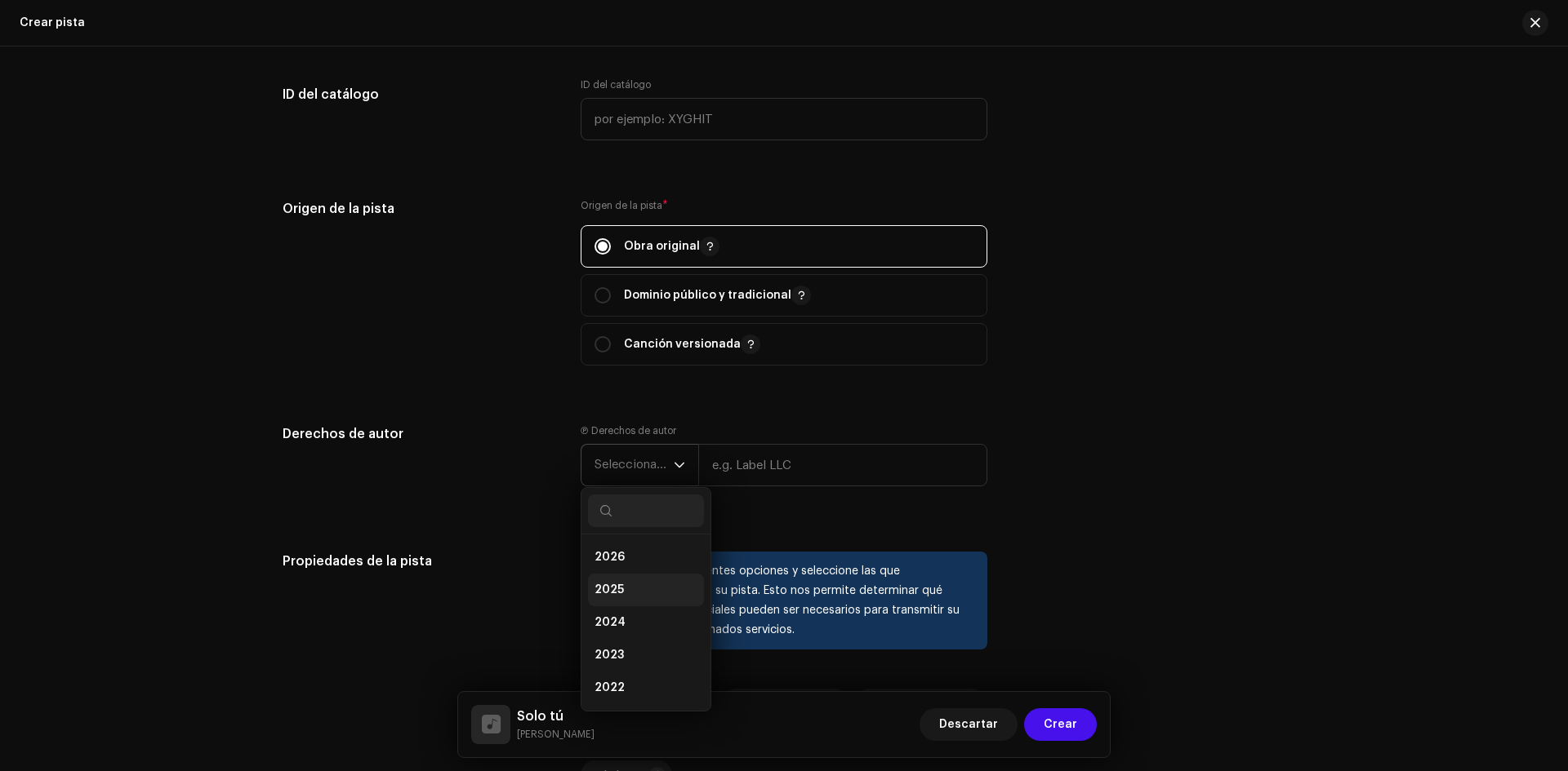
click at [635, 586] on li "2025" at bounding box center [646, 590] width 116 height 33
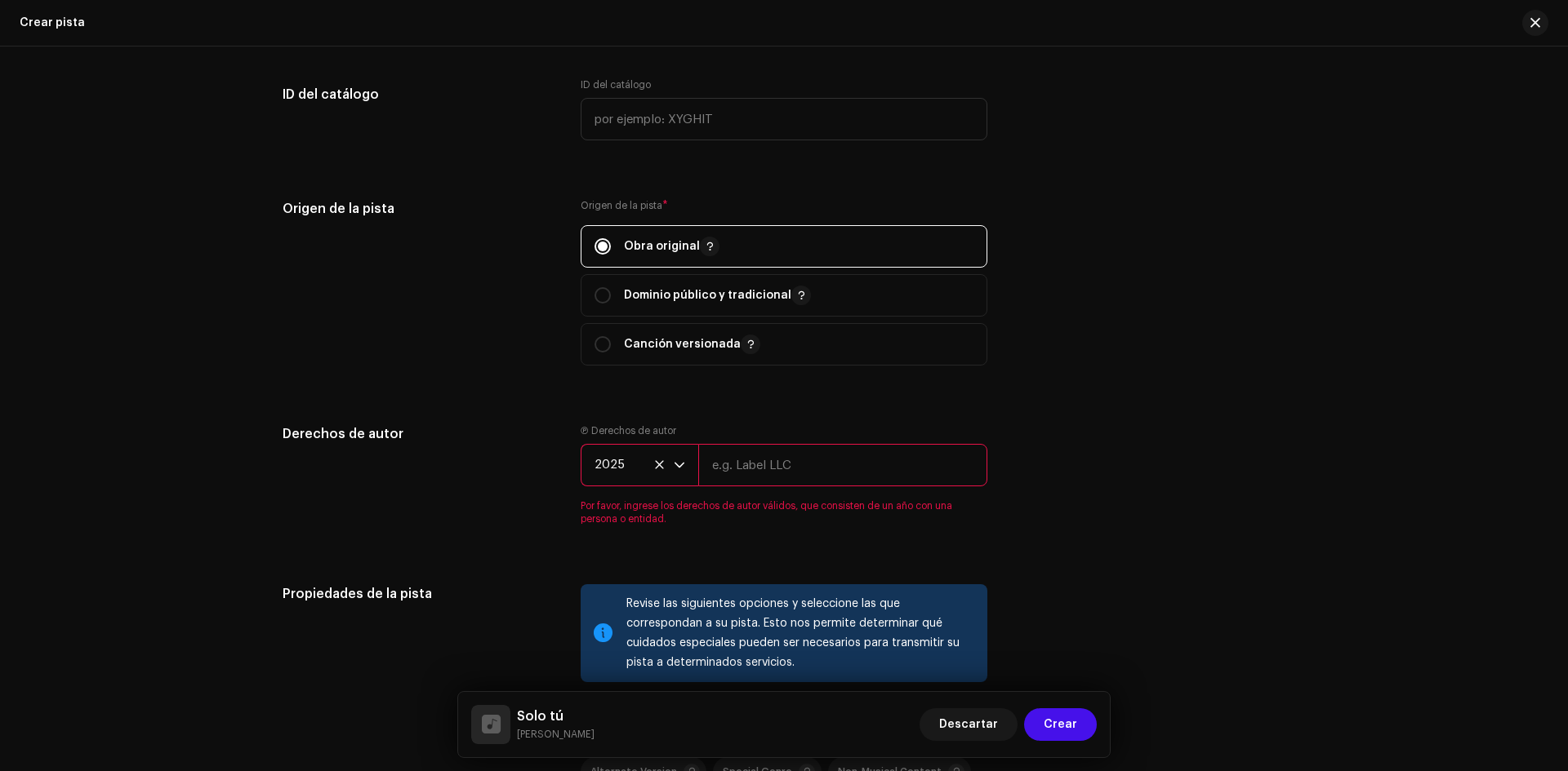
click at [739, 473] on input "text" at bounding box center [843, 465] width 290 height 42
type input "[PERSON_NAME]"
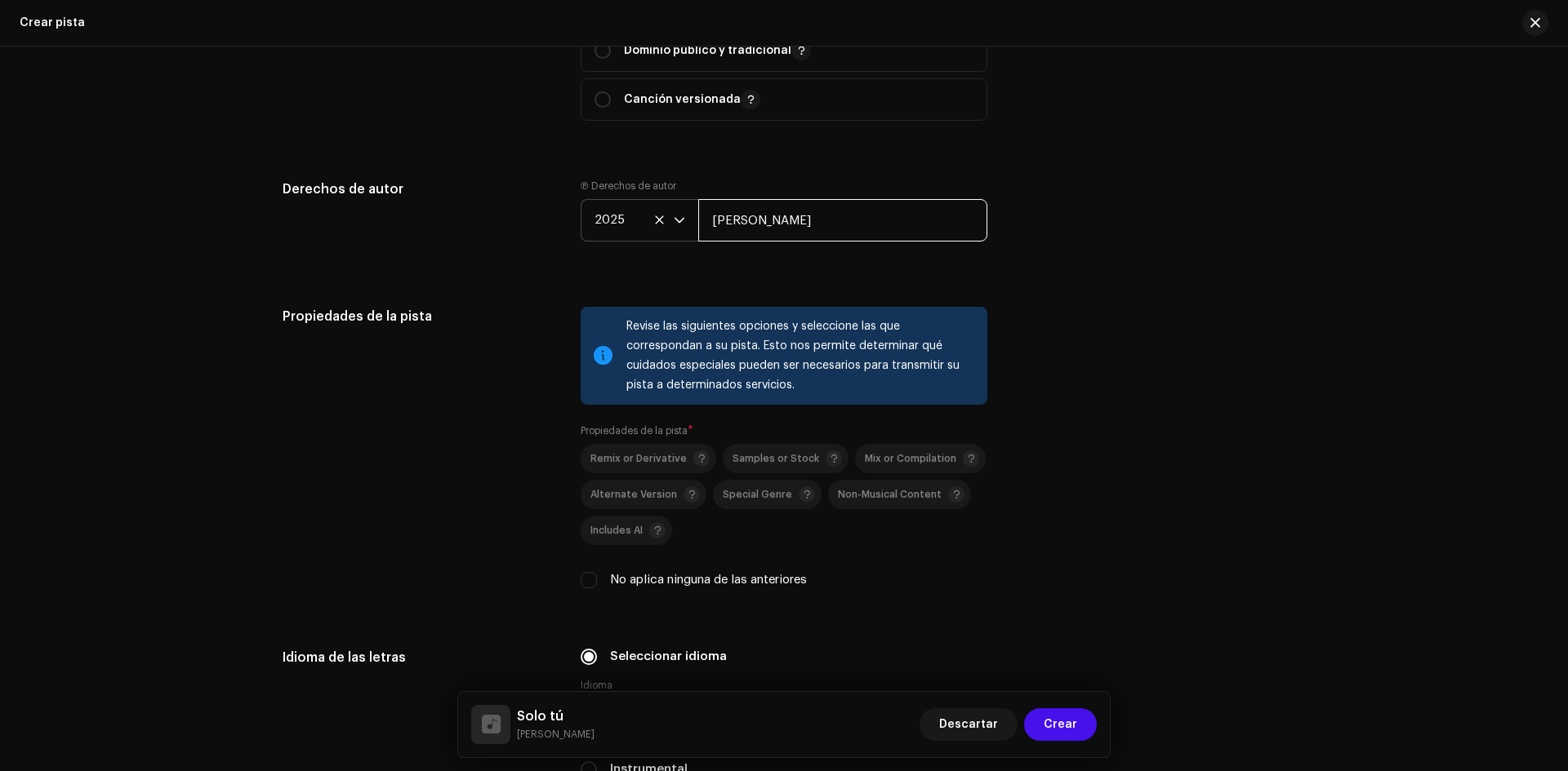
scroll to position [1959, 0]
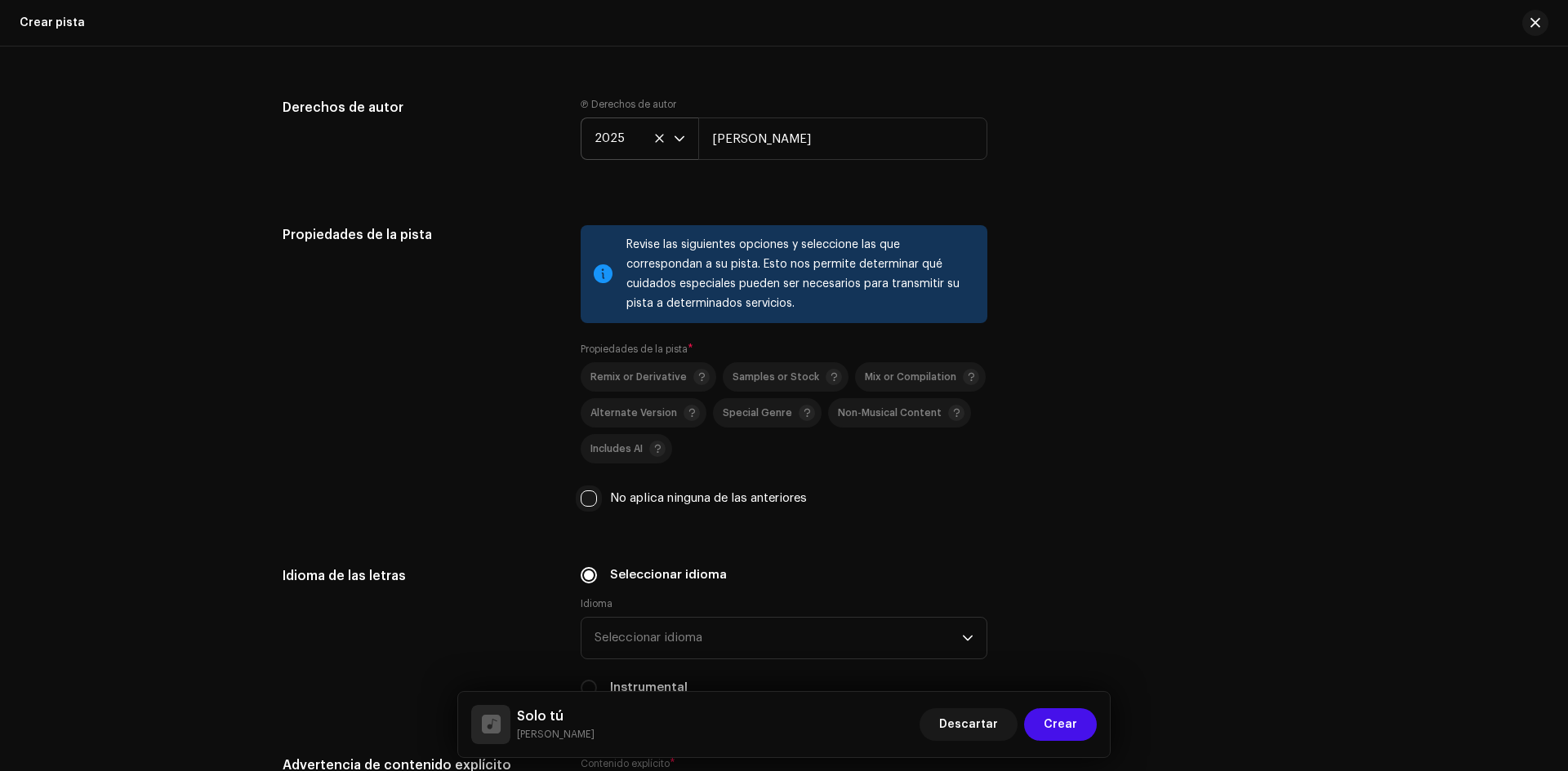
click at [586, 494] on input "No aplica ninguna de las anteriores" at bounding box center [588, 498] width 16 height 16
checkbox input "true"
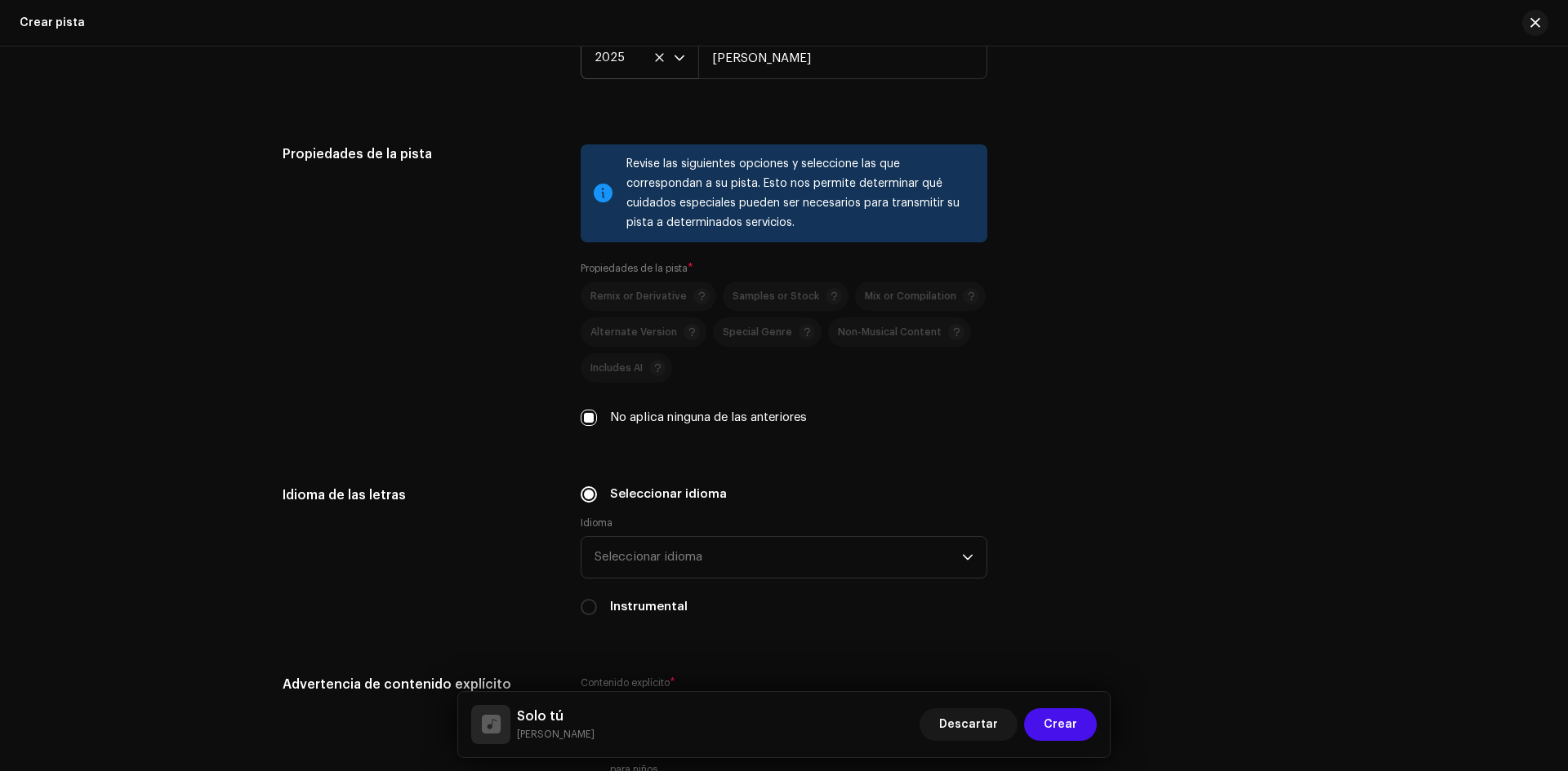
scroll to position [2040, 0]
click at [650, 552] on span "Seleccionar idioma" at bounding box center [779, 557] width 368 height 41
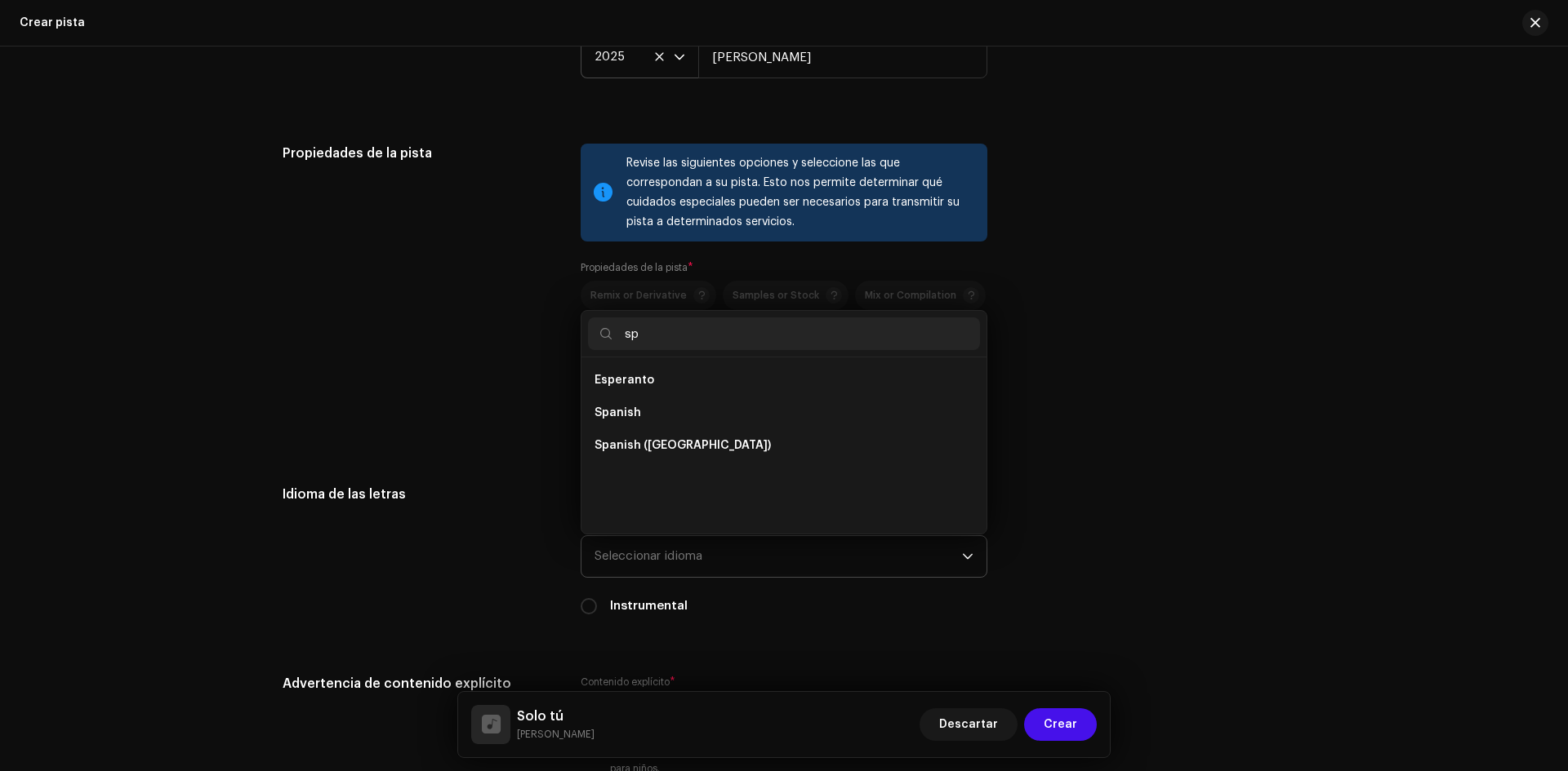
scroll to position [0, 0]
type input "span"
click at [638, 376] on li "Spanish" at bounding box center [784, 380] width 392 height 33
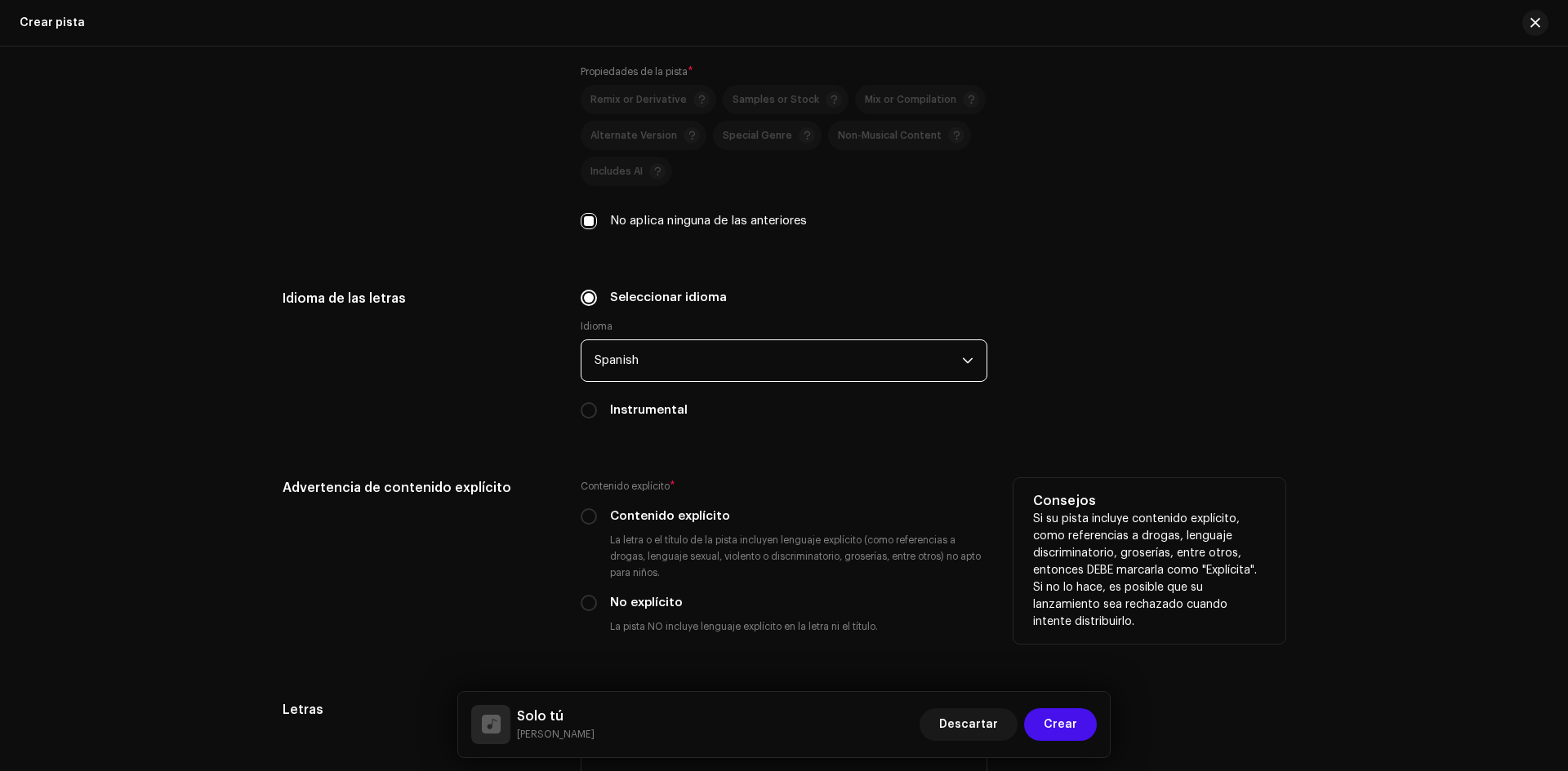
scroll to position [2286, 0]
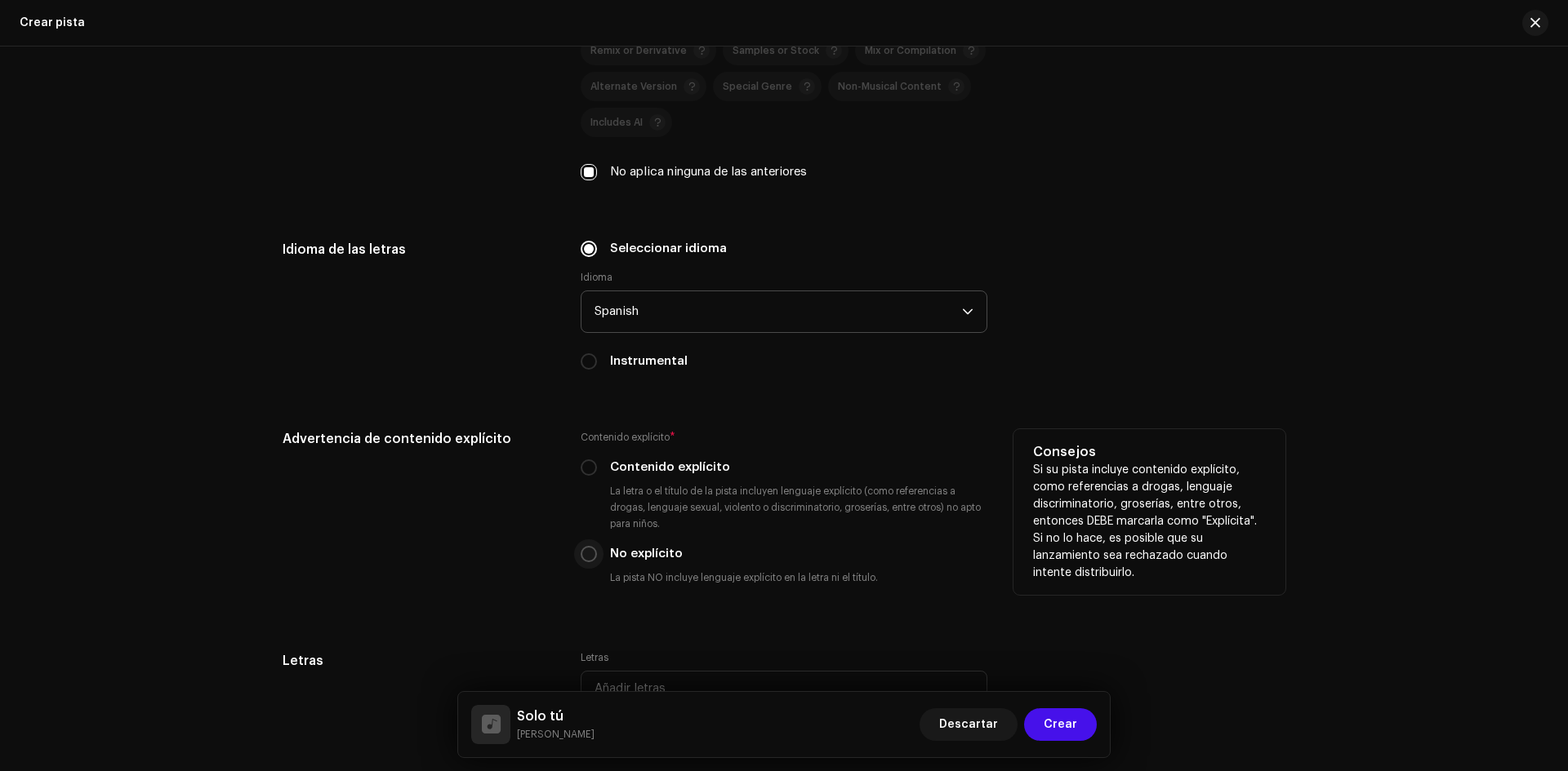
click at [586, 548] on input "No explícito" at bounding box center [588, 554] width 16 height 16
radio input "true"
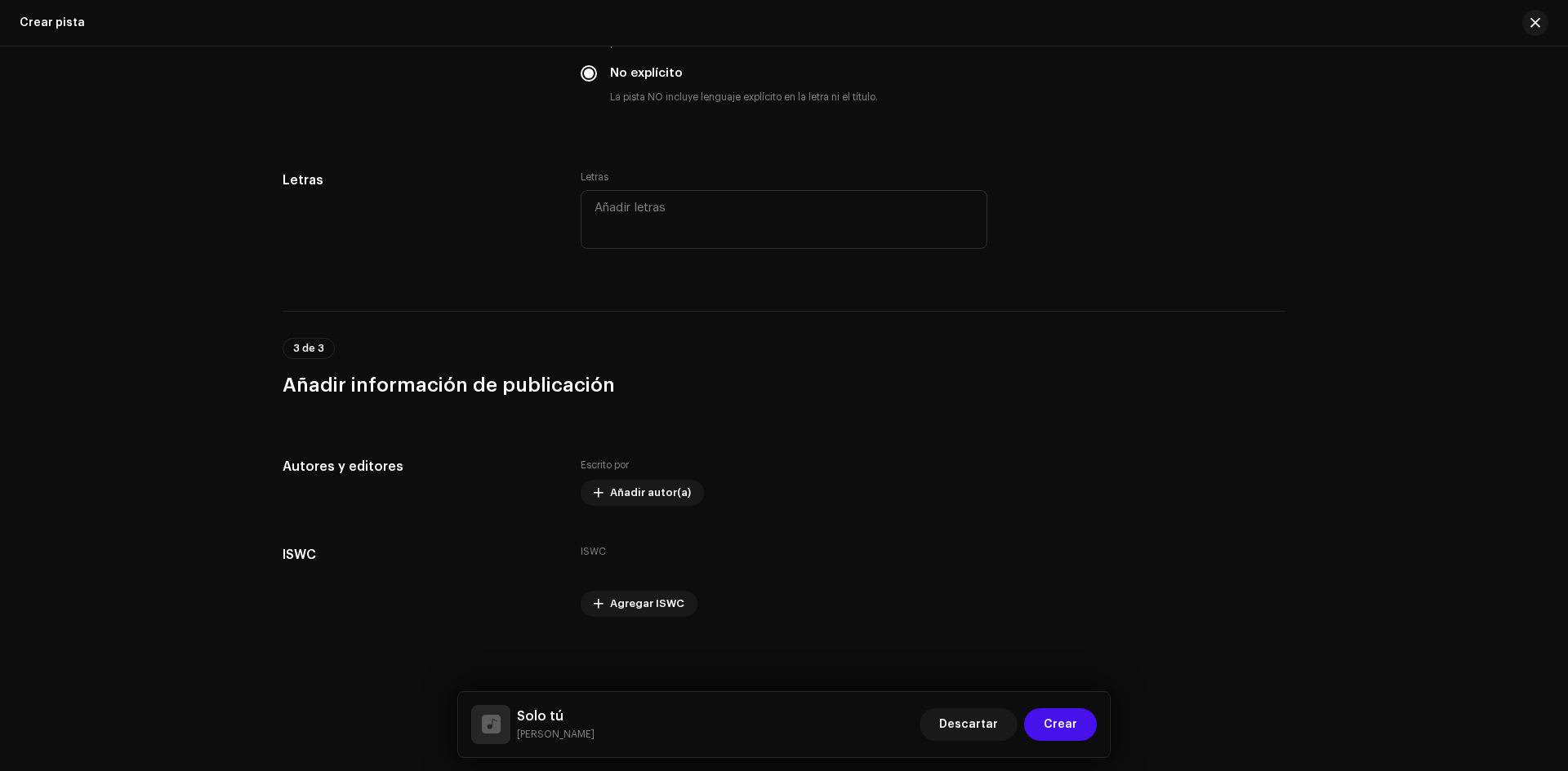
scroll to position [2769, 0]
click at [667, 485] on span "Añadir autor(a)" at bounding box center [650, 490] width 81 height 33
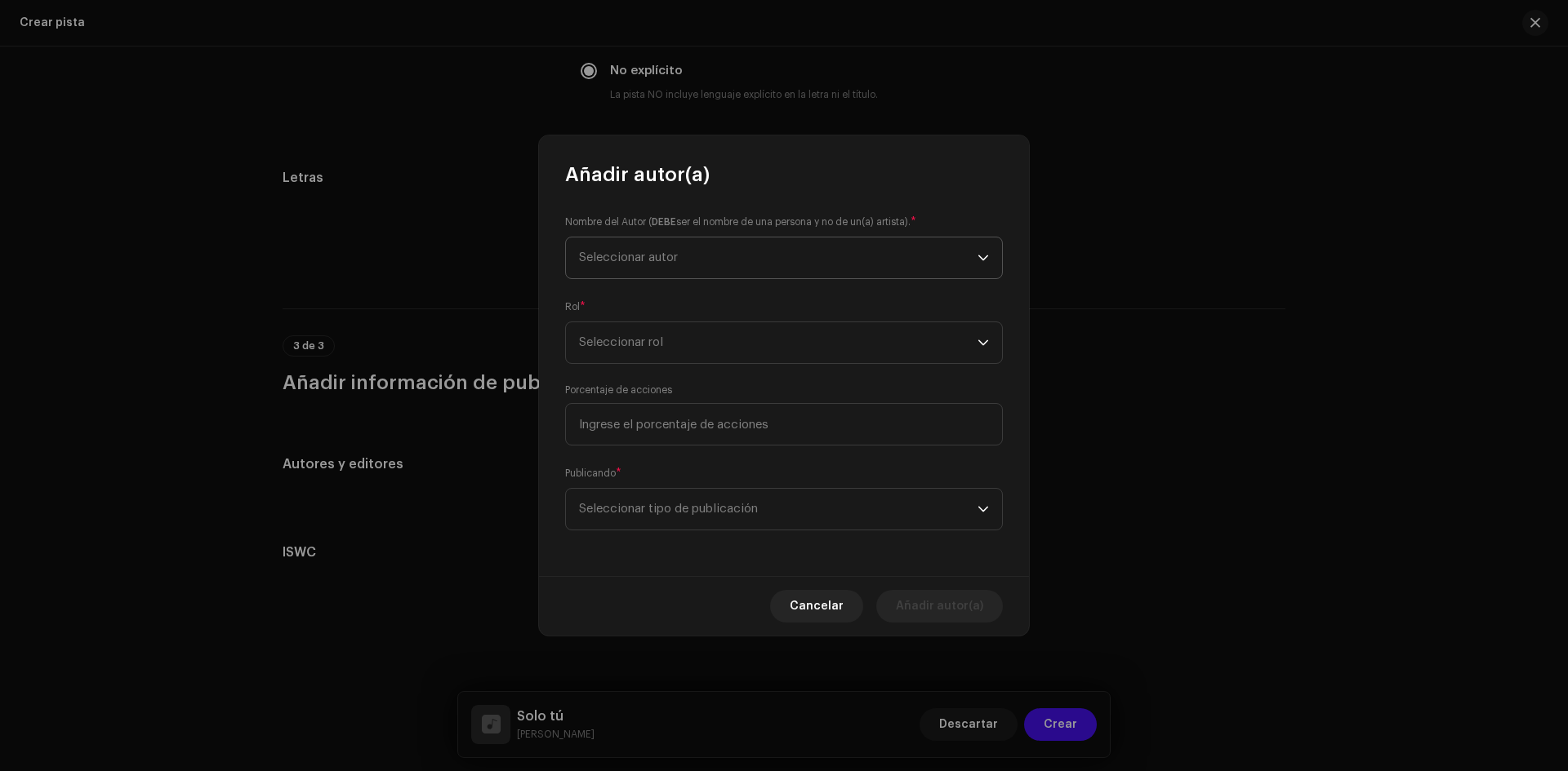
click at [642, 259] on span "Seleccionar autor" at bounding box center [629, 257] width 99 height 12
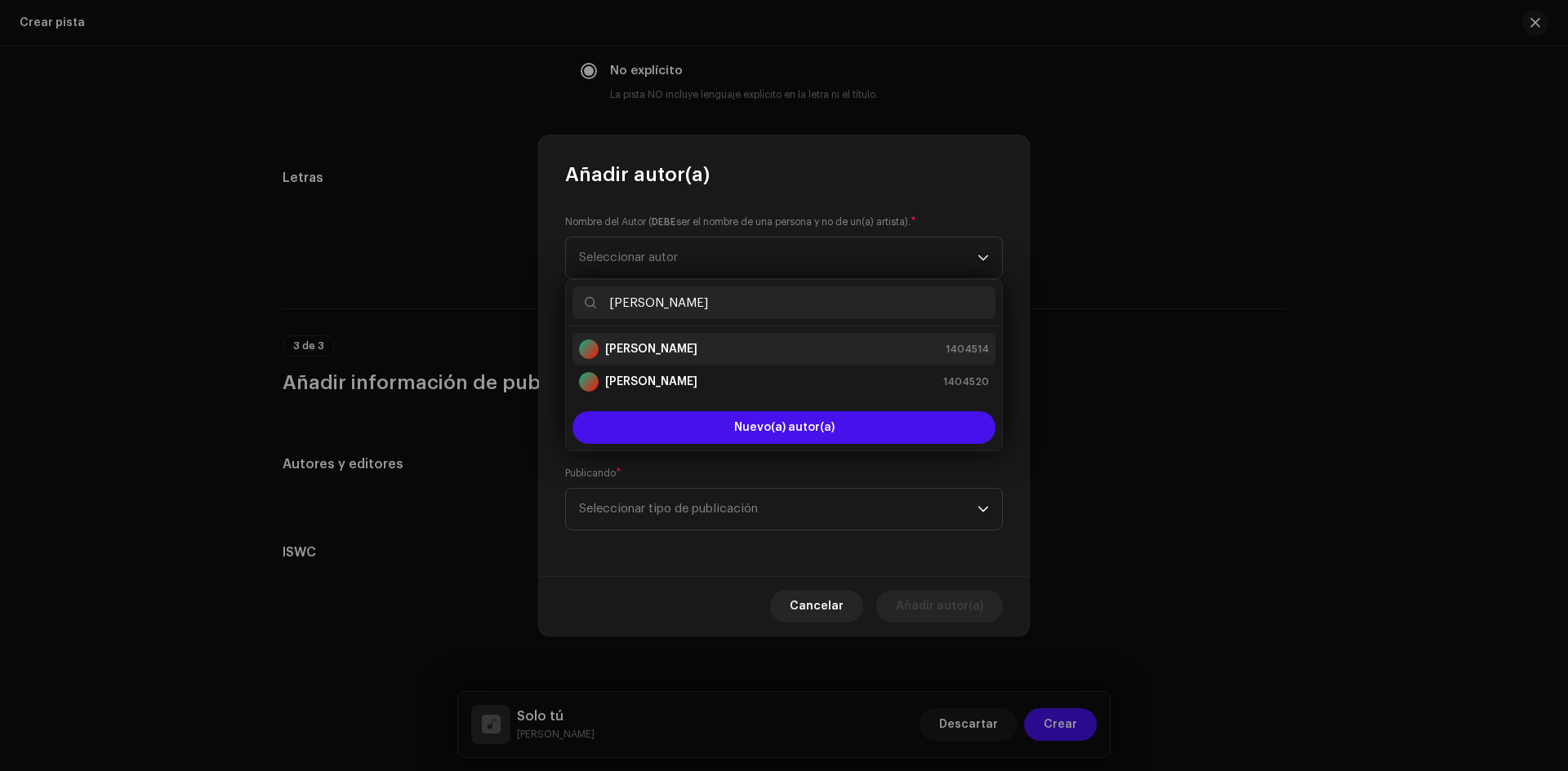
type input "Miriam"
click at [668, 347] on strong "[PERSON_NAME]" at bounding box center [651, 349] width 92 height 16
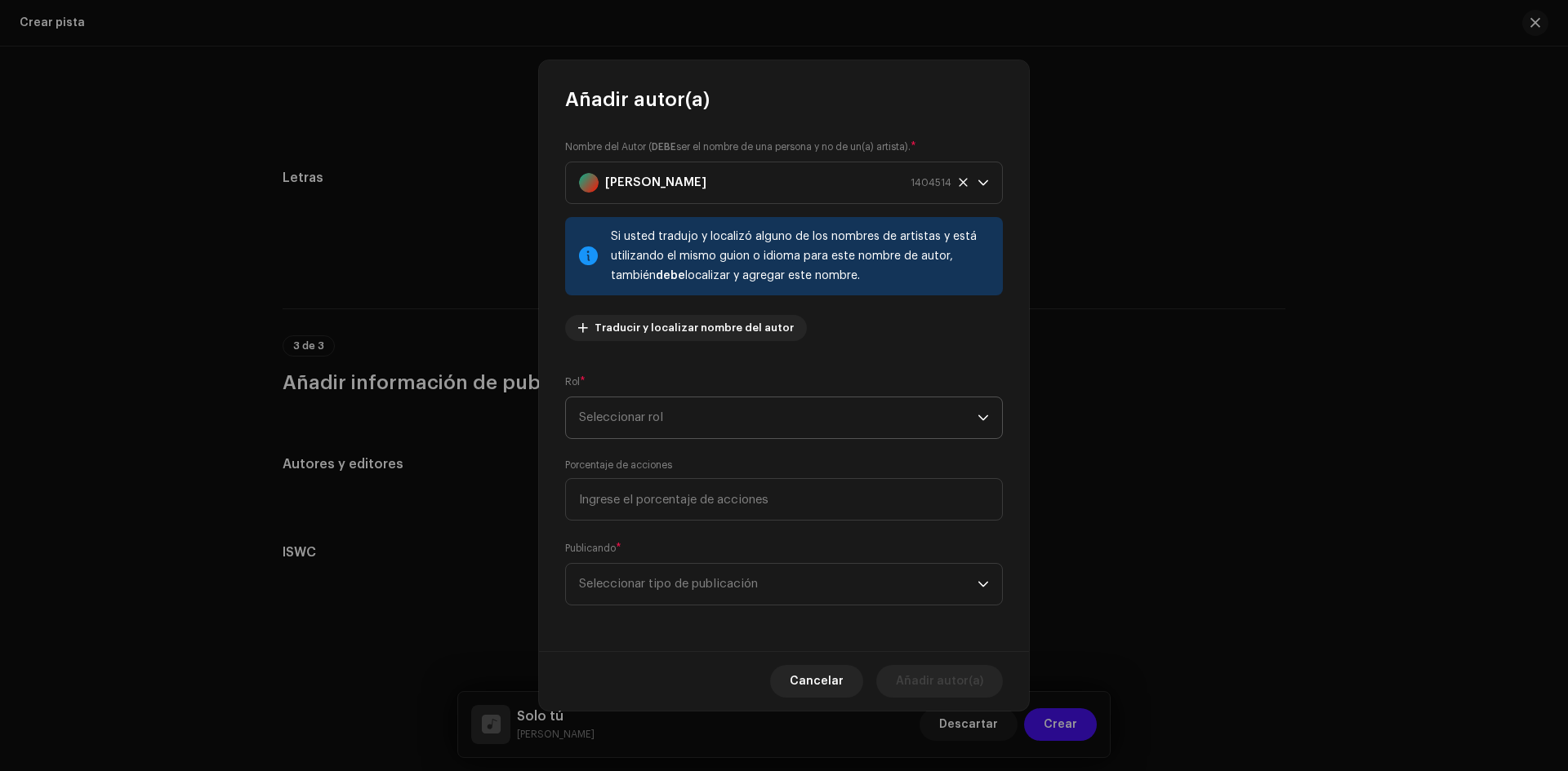
click at [906, 428] on span "Seleccionar rol" at bounding box center [778, 418] width 399 height 41
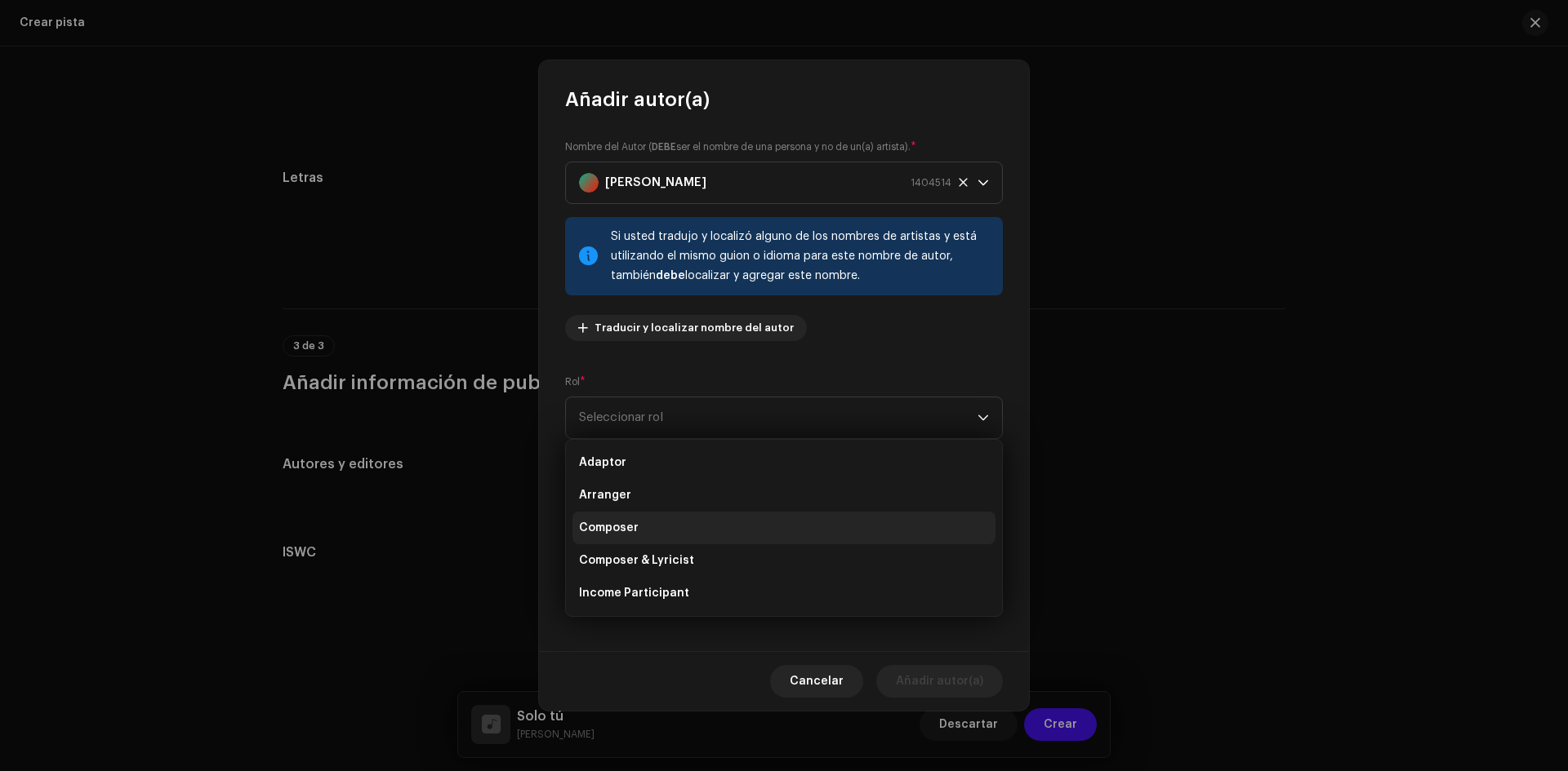
click at [676, 530] on li "Composer" at bounding box center [784, 527] width 423 height 33
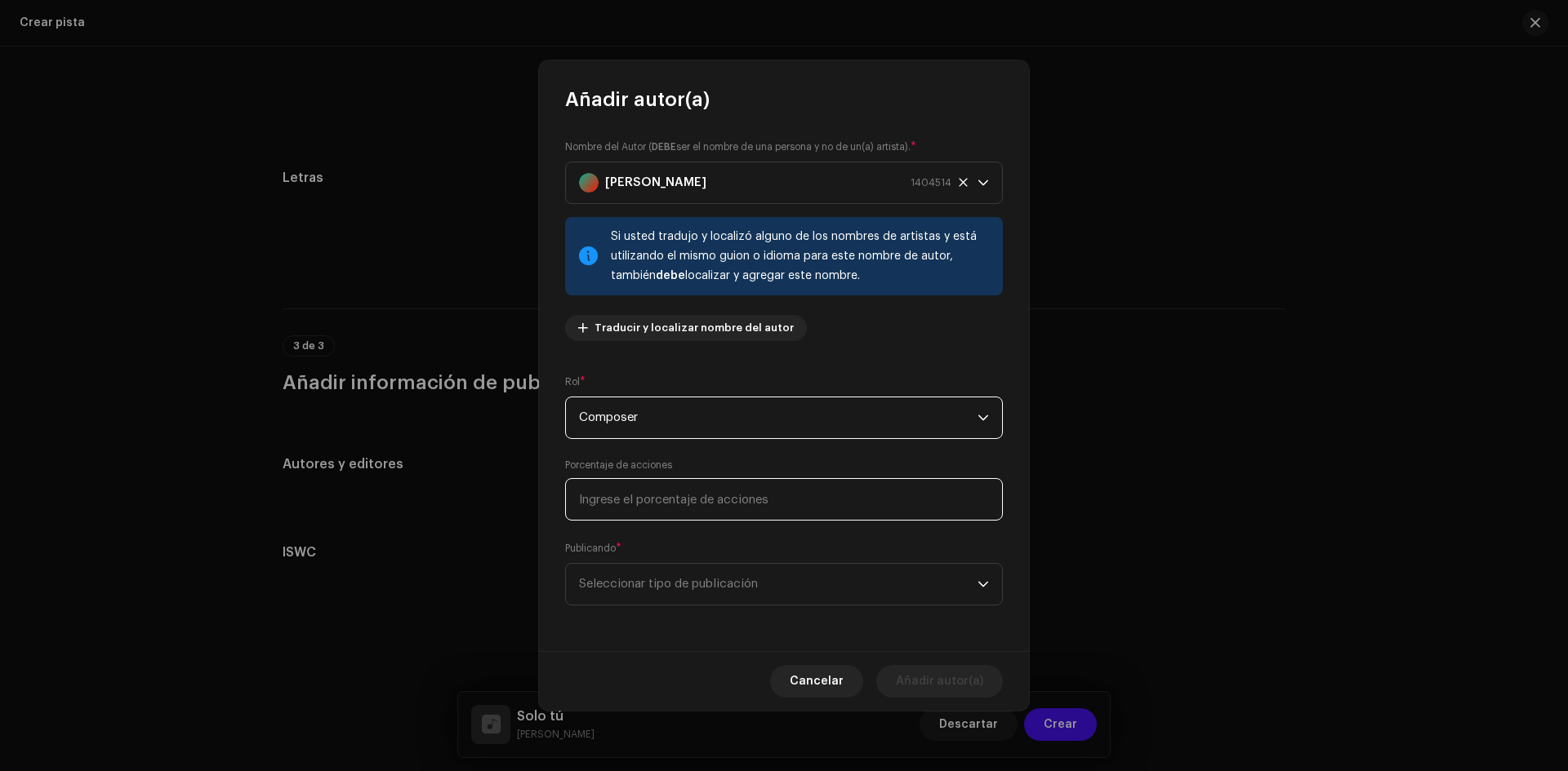
click at [654, 501] on input at bounding box center [784, 498] width 438 height 42
type input "100,00"
click at [726, 548] on div "Publicando * Seleccionar tipo de publicación" at bounding box center [784, 573] width 438 height 65
click at [732, 587] on span "Seleccionar tipo de publicación" at bounding box center [778, 584] width 399 height 41
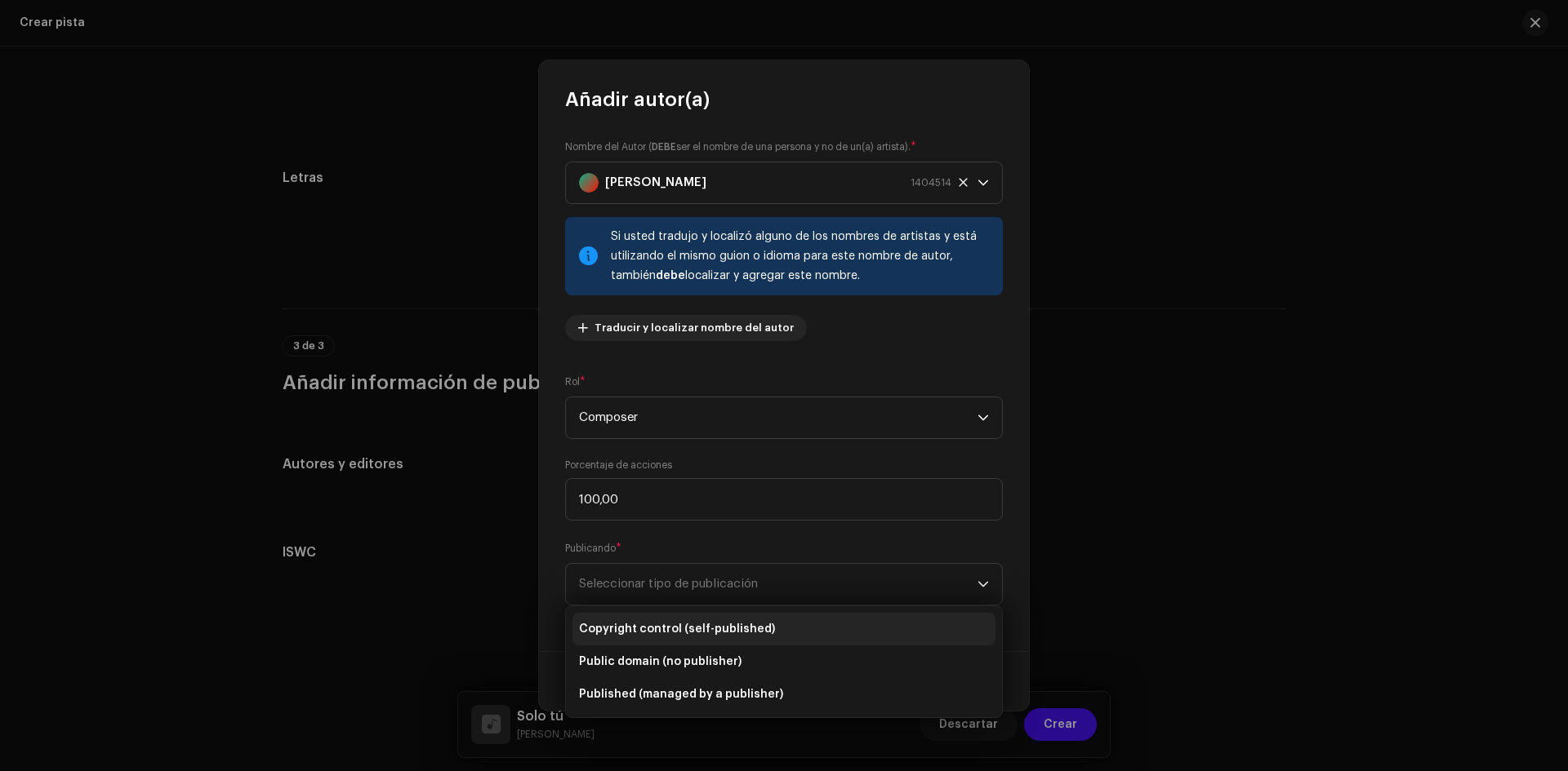
click at [633, 626] on span "Copyright control (self-published)" at bounding box center [677, 629] width 196 height 16
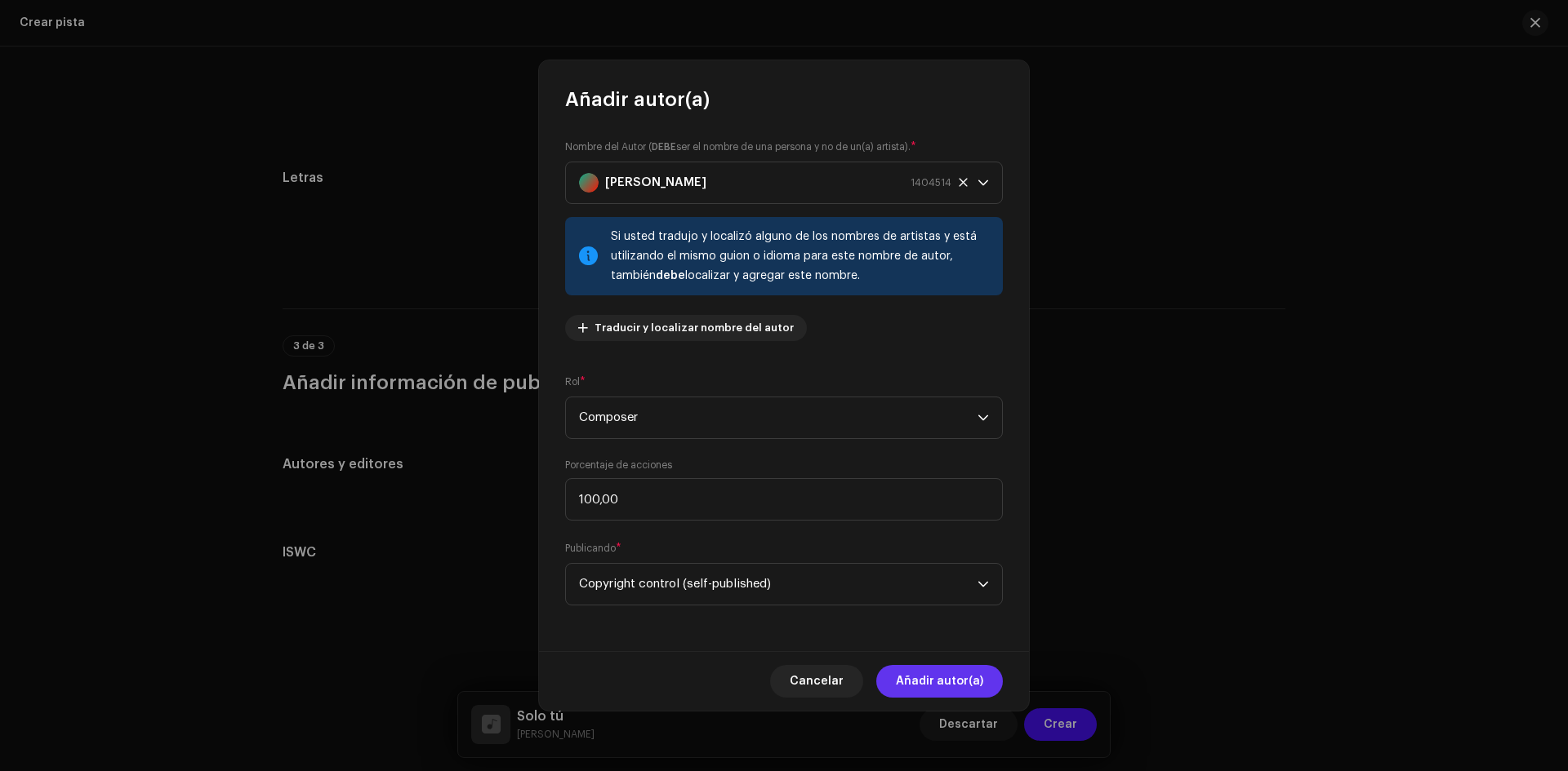
click at [955, 687] on span "Añadir autor(a)" at bounding box center [939, 681] width 88 height 33
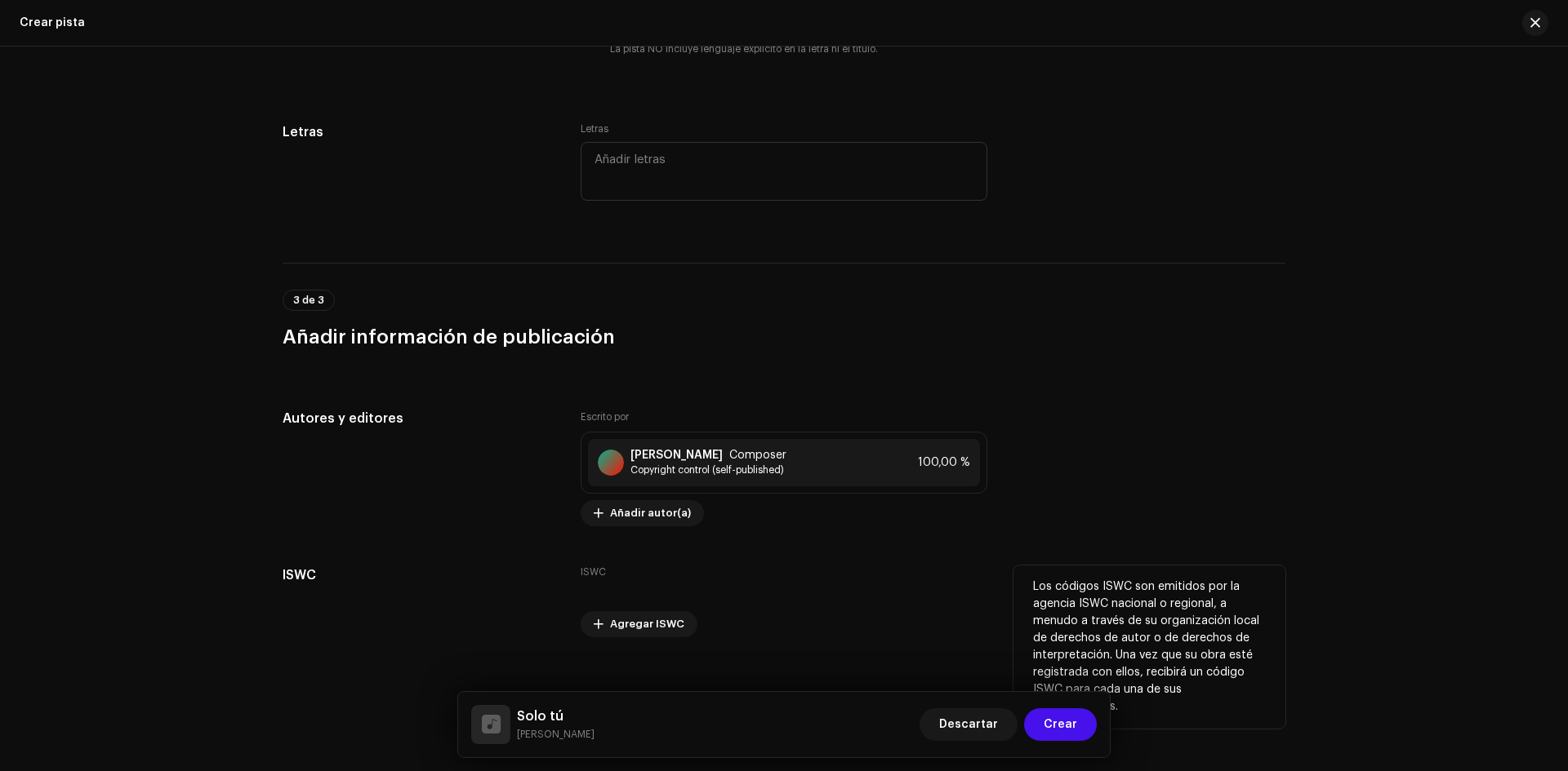
scroll to position [2838, 0]
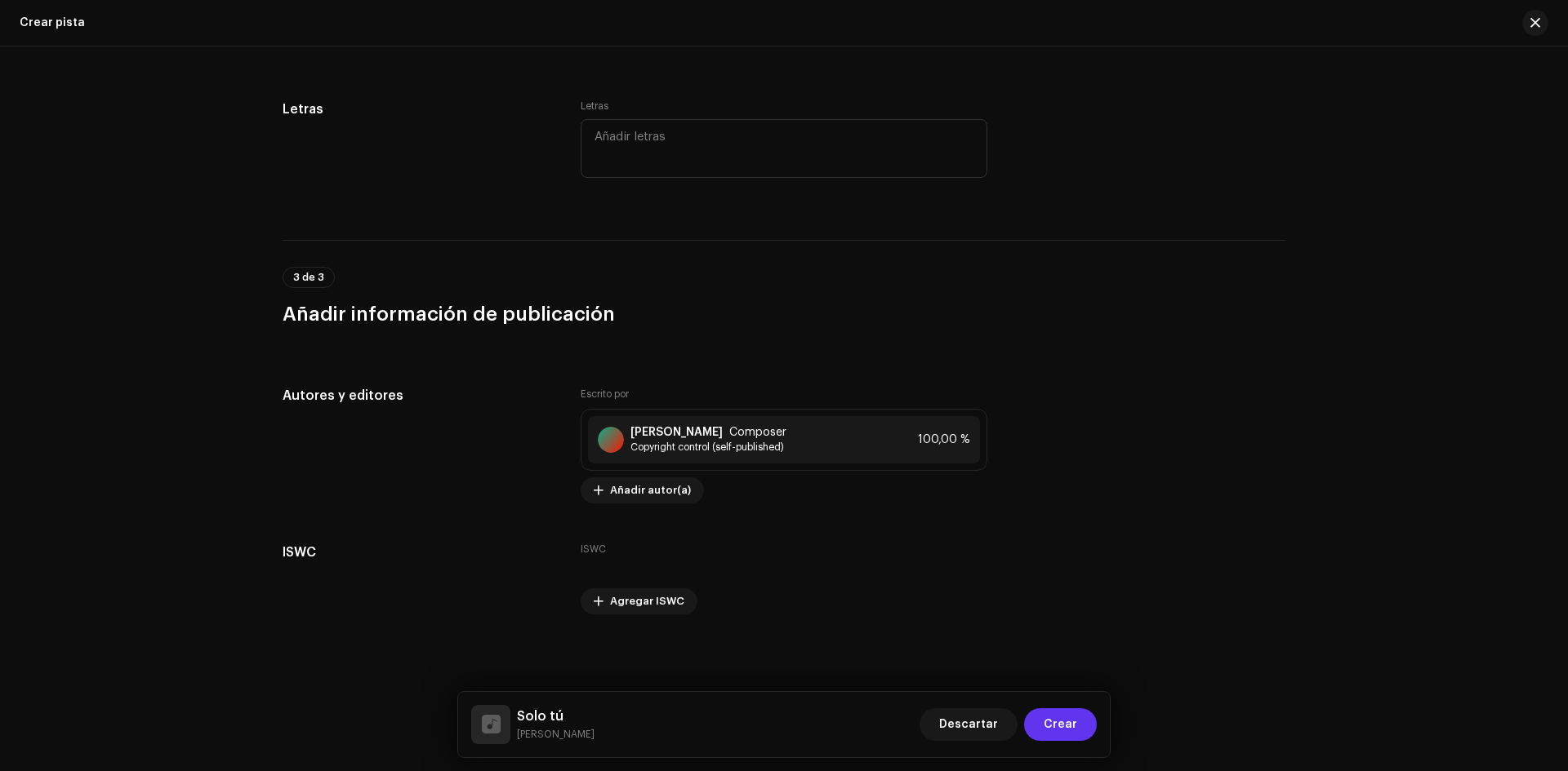
click at [1058, 722] on span "Crear" at bounding box center [1061, 724] width 34 height 33
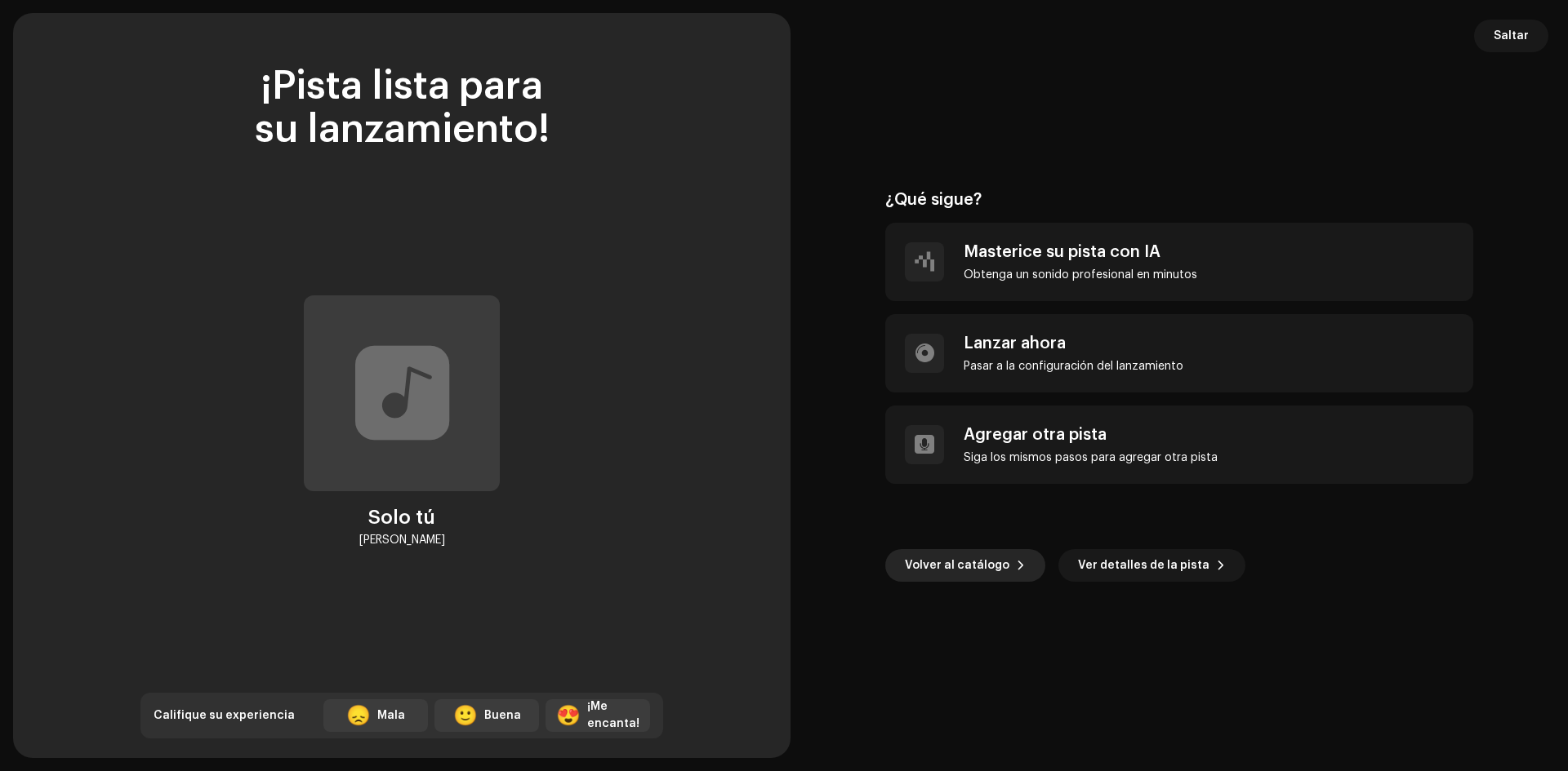
click at [993, 562] on span "Volver al catálogo" at bounding box center [957, 566] width 105 height 33
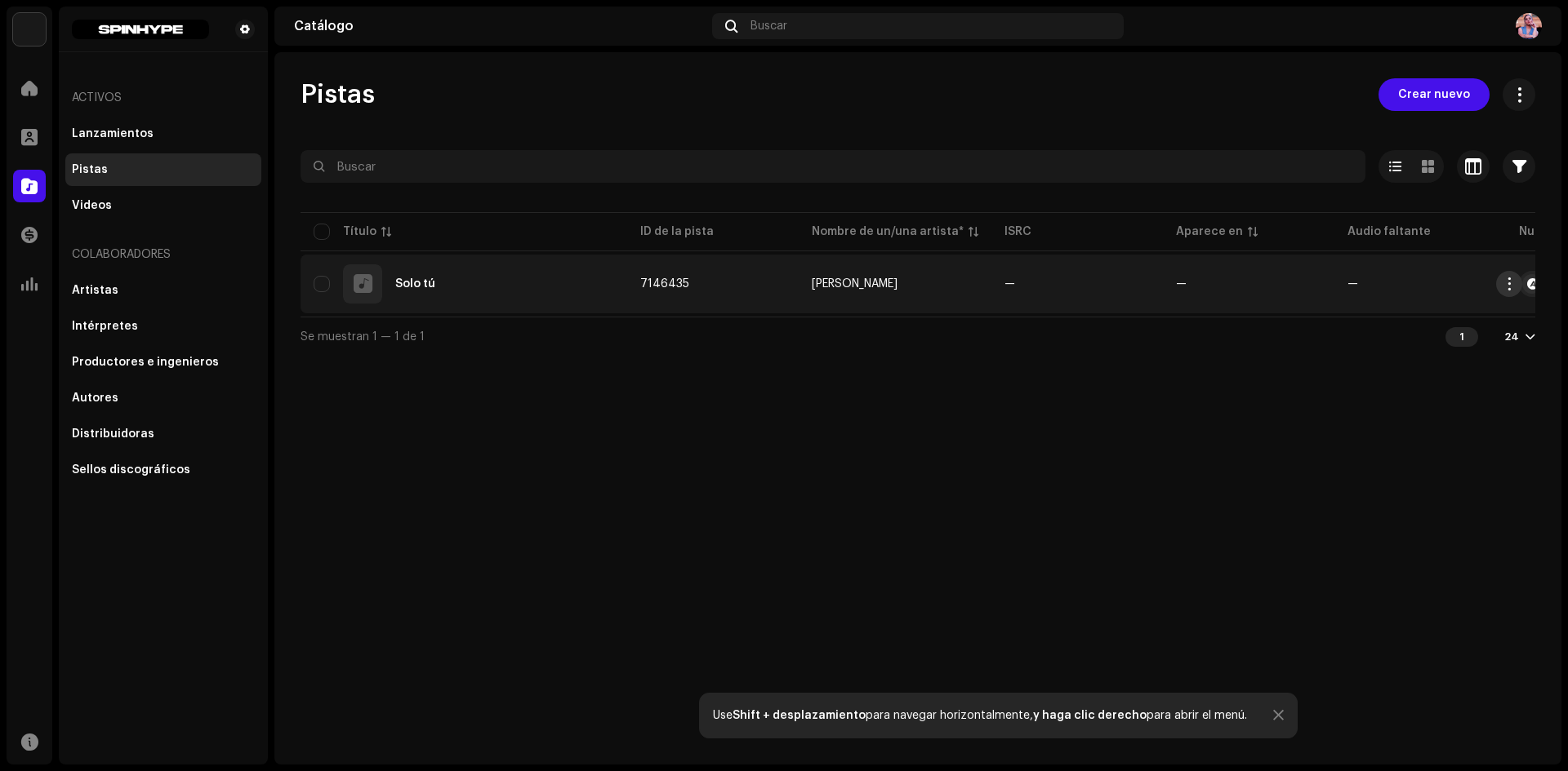
click at [1513, 281] on span "button" at bounding box center [1509, 284] width 12 height 13
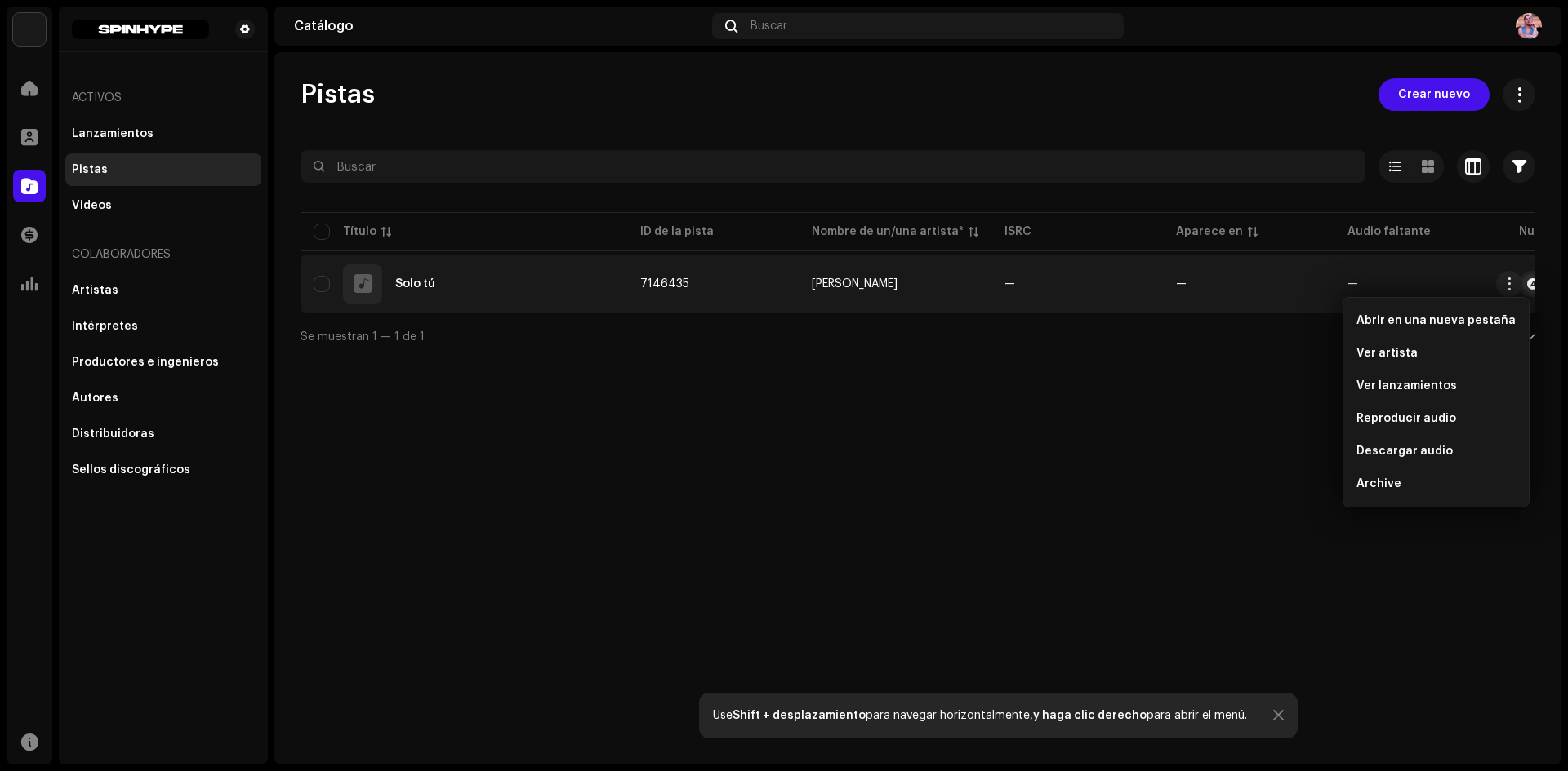
click at [406, 283] on div "Solo tú" at bounding box center [415, 284] width 40 height 11
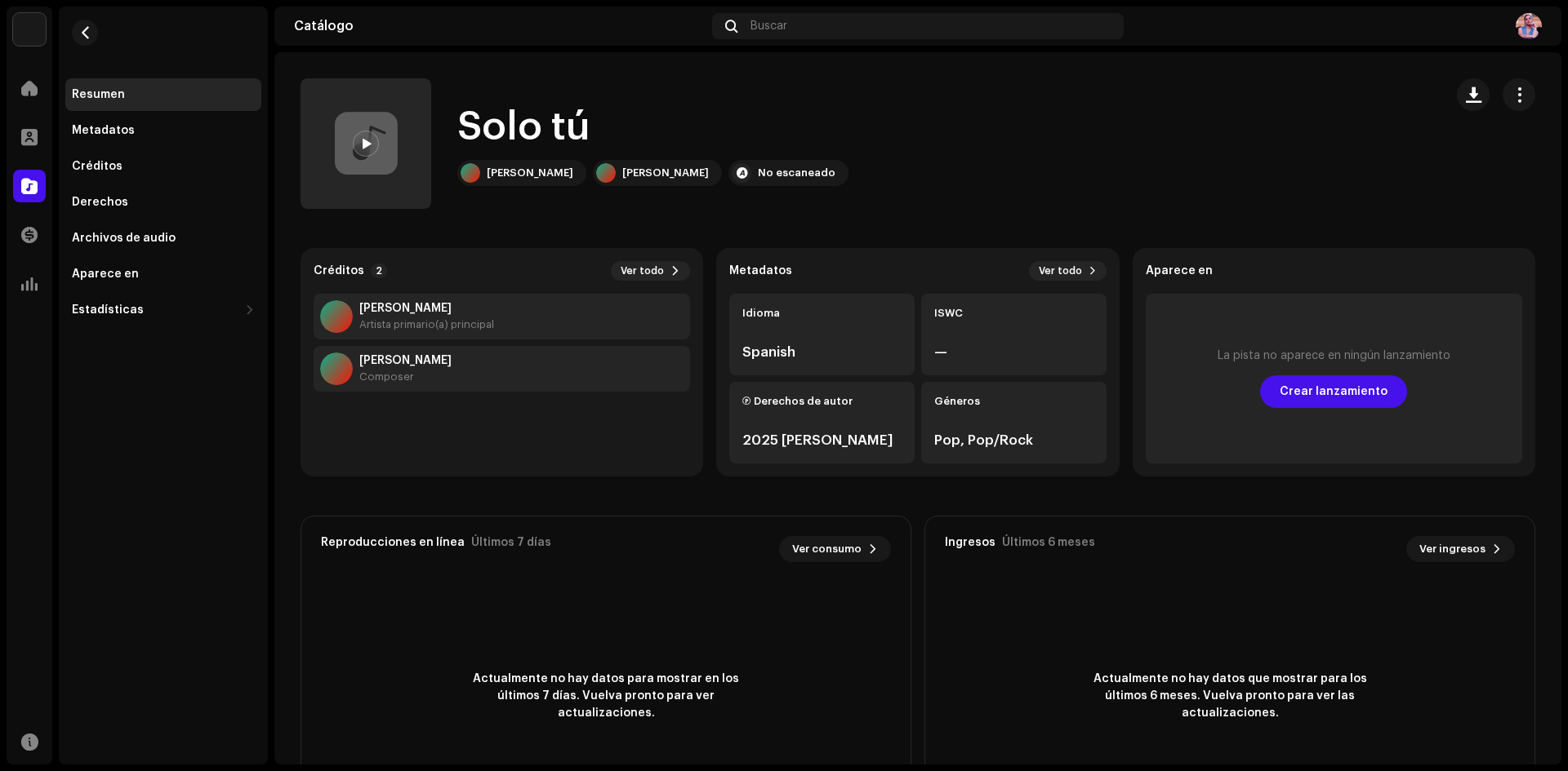
drag, startPoint x: 1514, startPoint y: 91, endPoint x: 1286, endPoint y: 91, distance: 228.0
click at [1289, 91] on div "Solo tú Miriam Barrera Miriam Barrera No escaneado" at bounding box center [918, 144] width 1235 height 131
click at [361, 140] on span at bounding box center [366, 145] width 9 height 13
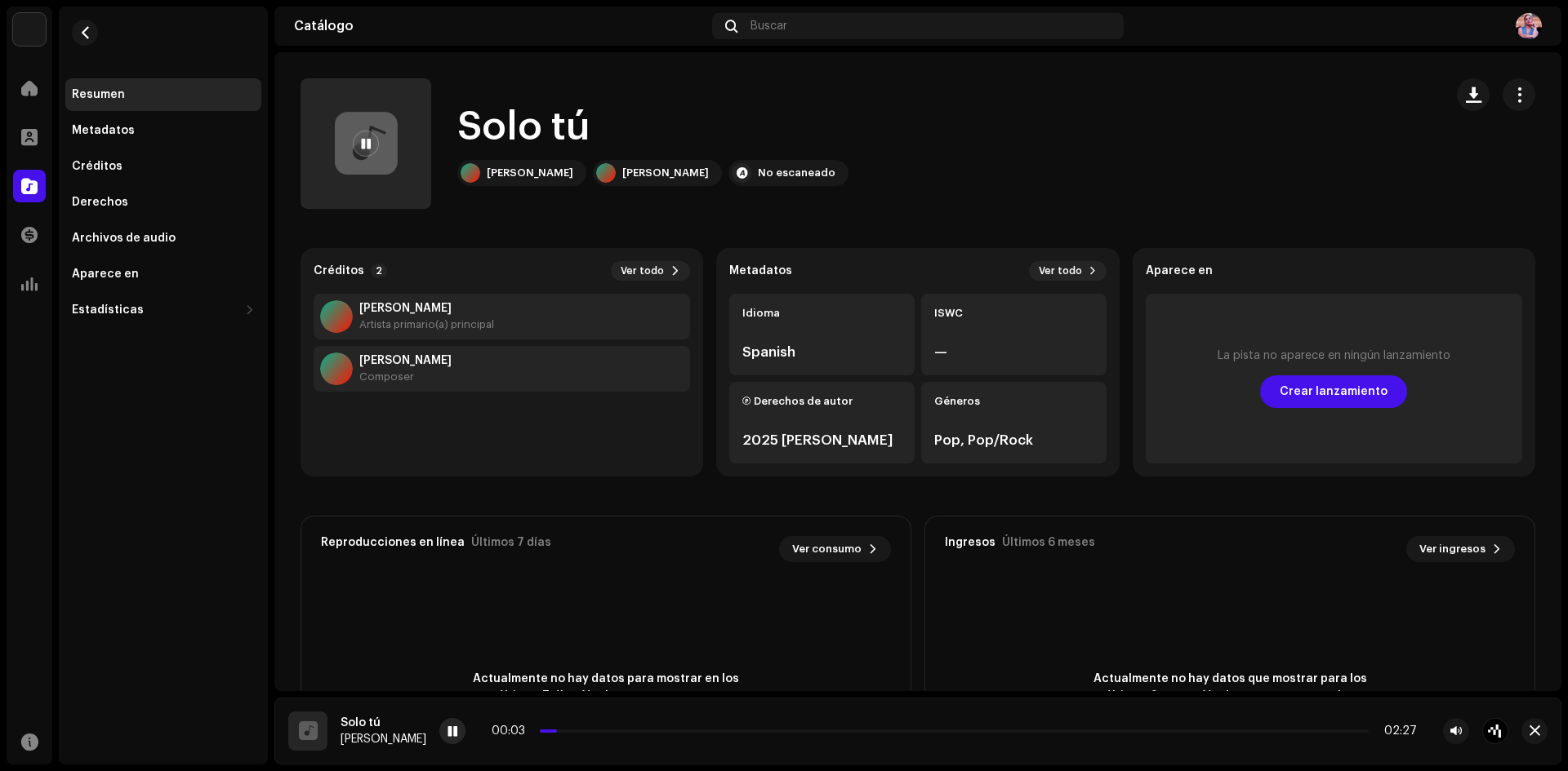
click at [444, 725] on div at bounding box center [452, 732] width 26 height 26
click at [108, 127] on div "Metadatos" at bounding box center [103, 131] width 63 height 13
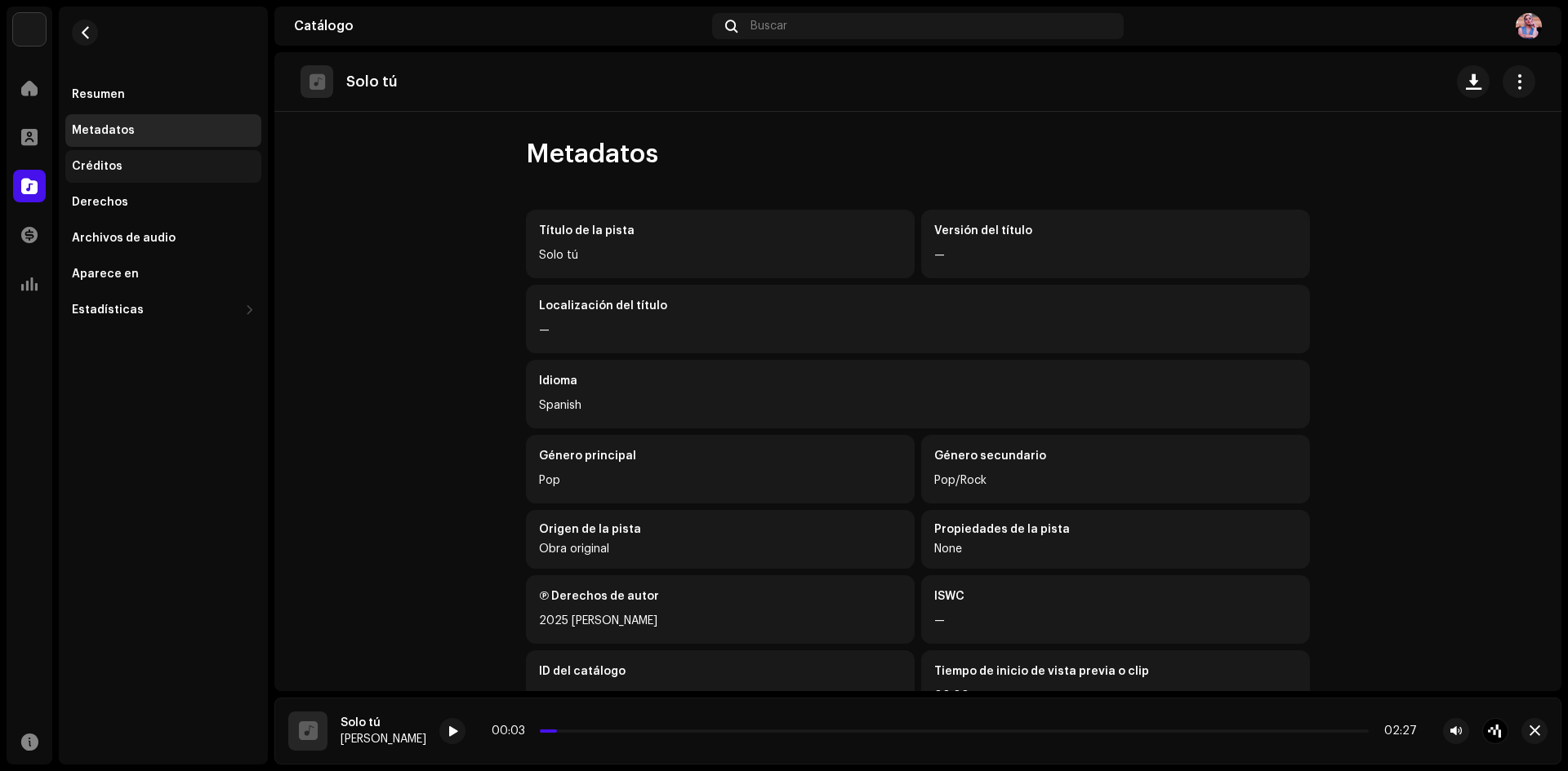
click at [104, 162] on div "Créditos" at bounding box center [97, 166] width 50 height 13
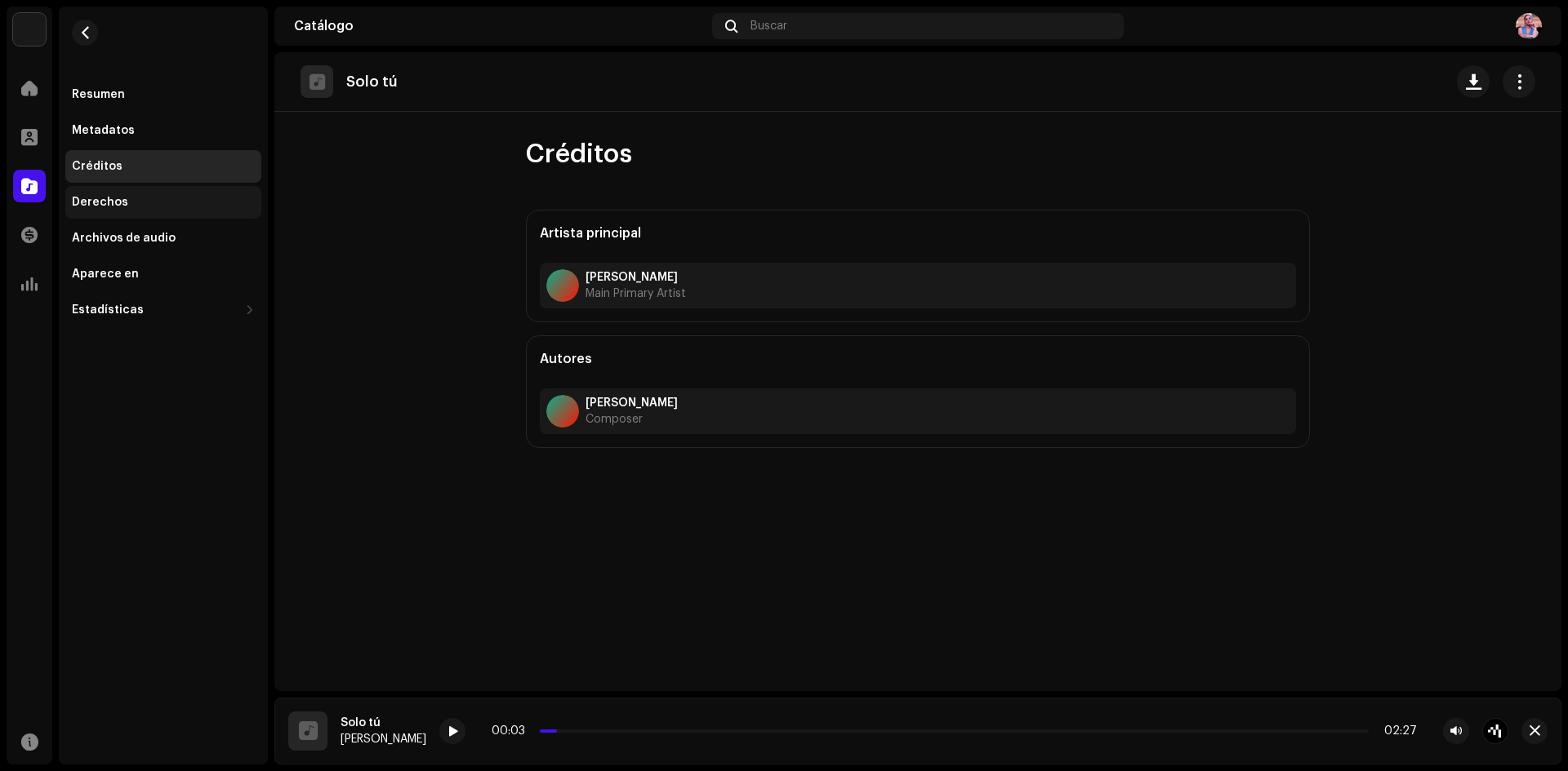
click at [95, 203] on div "Derechos" at bounding box center [100, 203] width 56 height 13
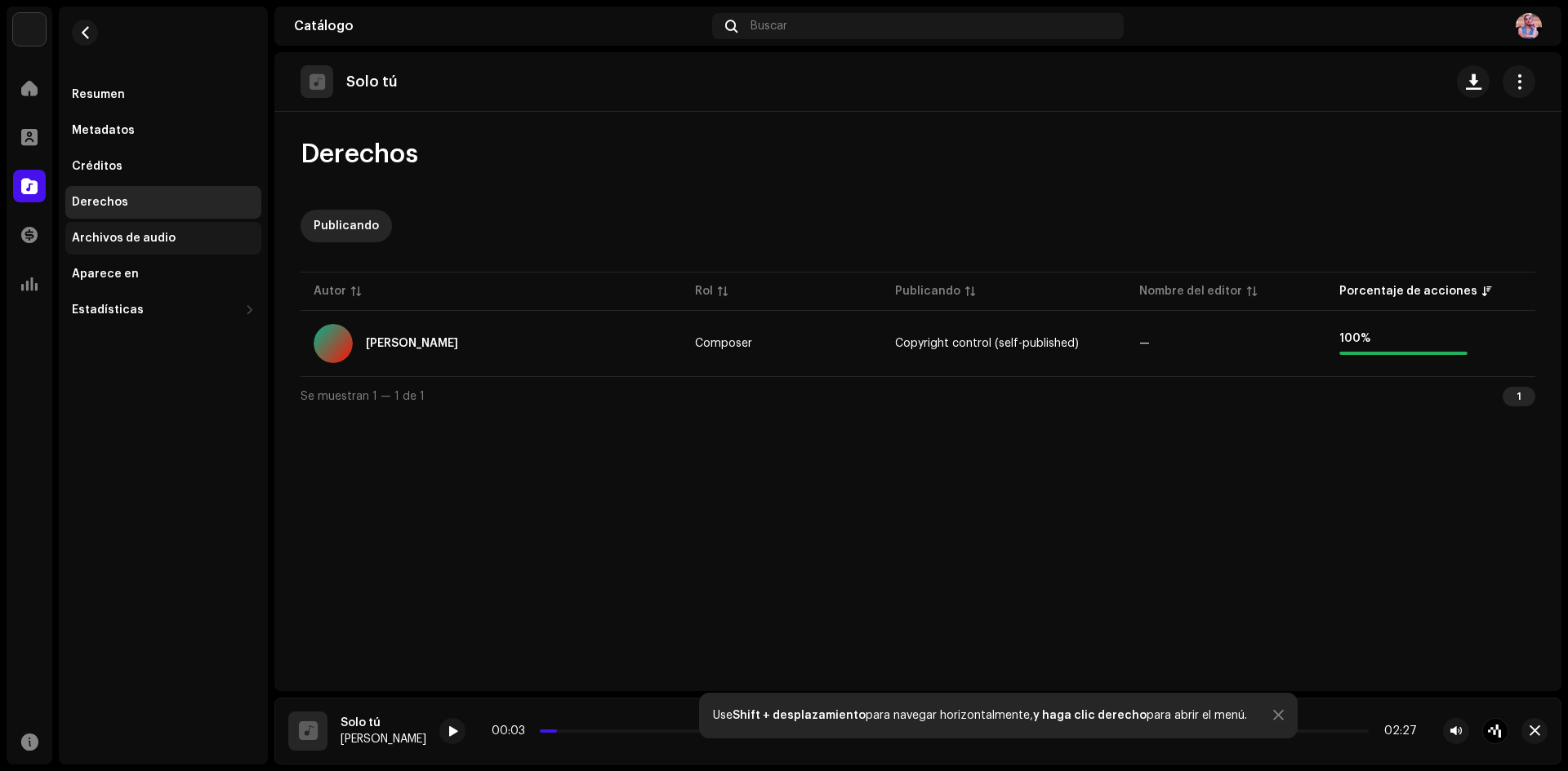
click at [108, 238] on div "Archivos de audio" at bounding box center [123, 238] width 104 height 13
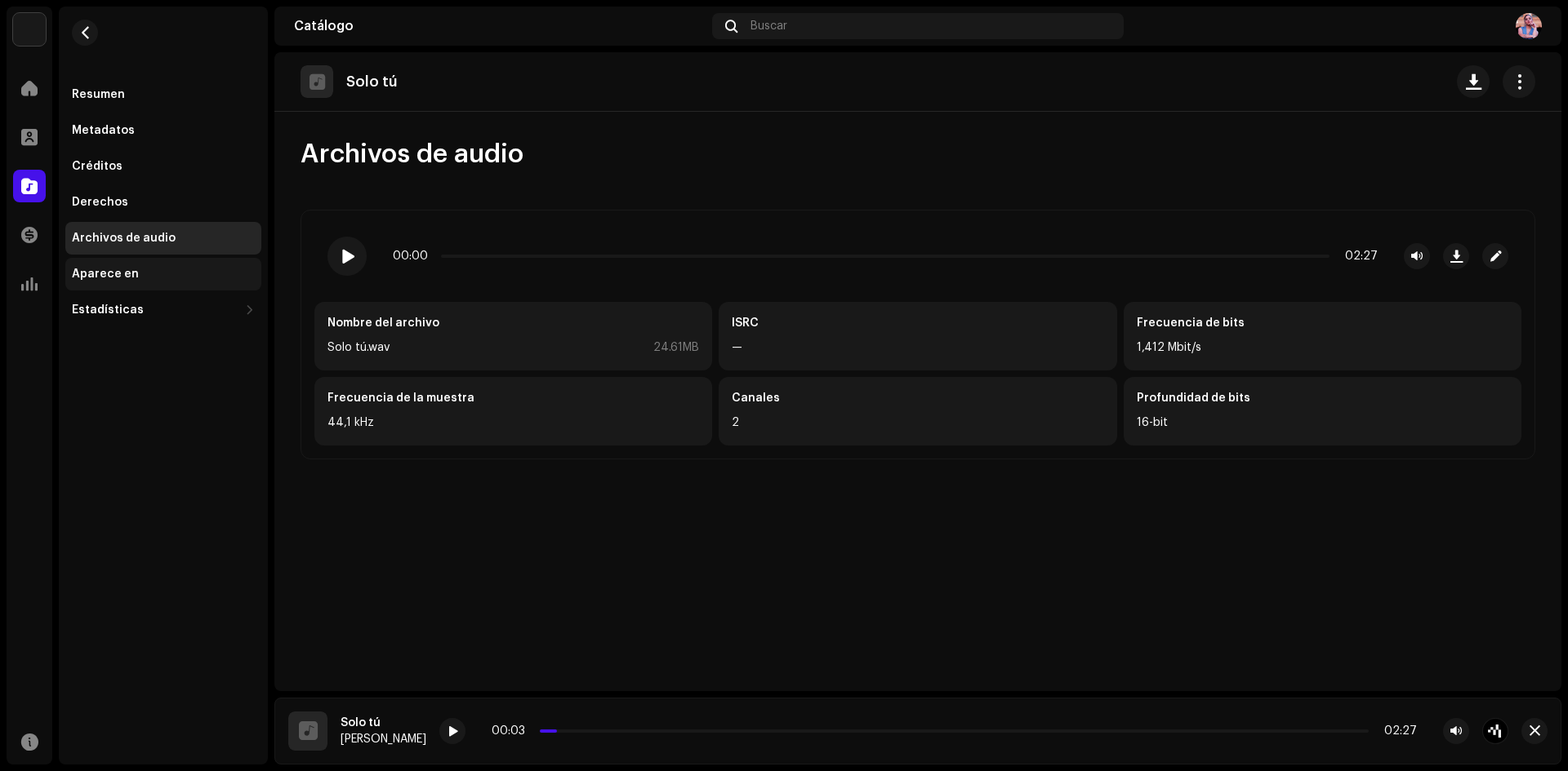
click at [100, 271] on div "Aparece en" at bounding box center [106, 274] width 67 height 13
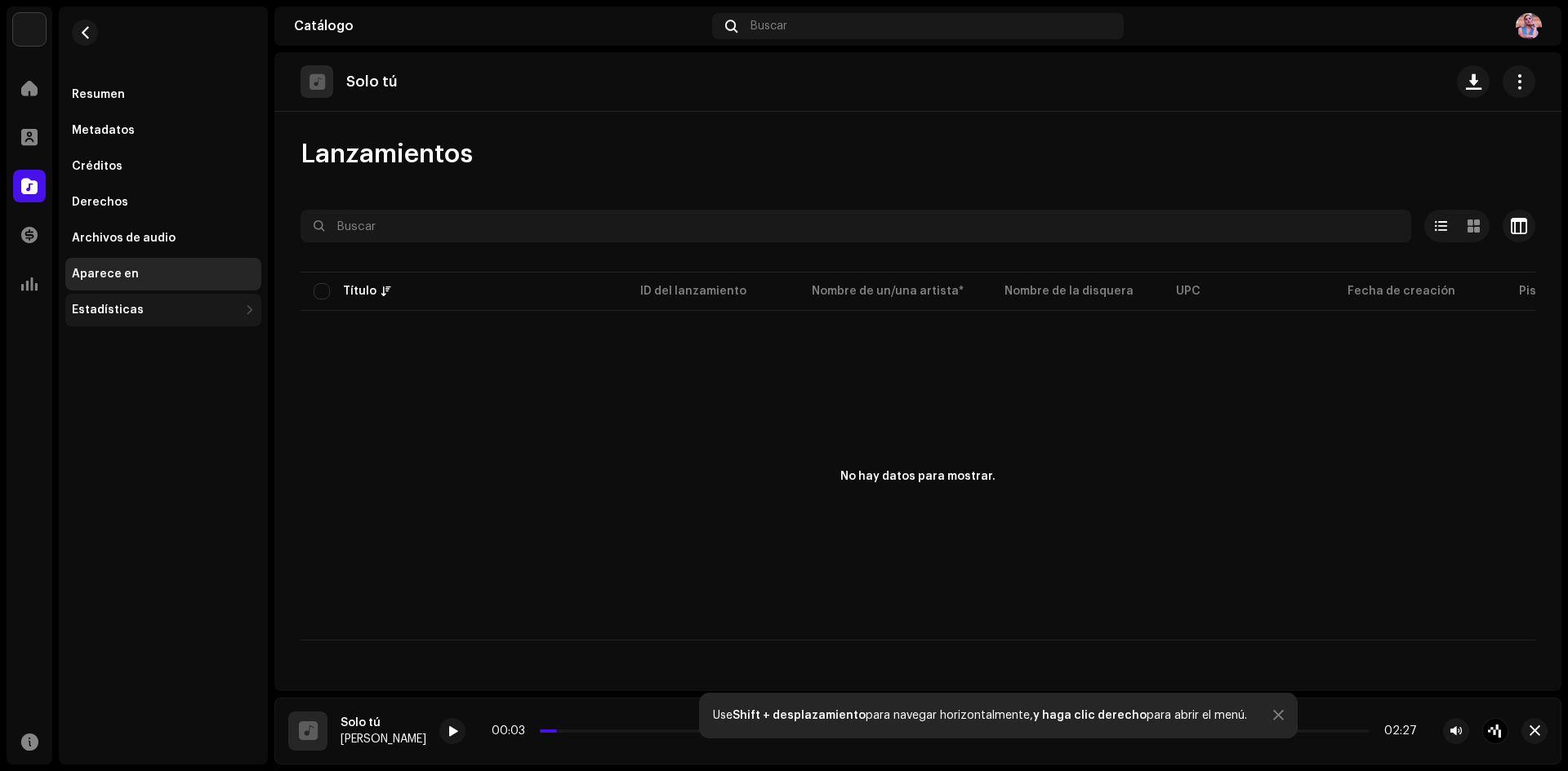
click at [102, 311] on div "Estadísticas" at bounding box center [107, 310] width 72 height 13
click at [112, 86] on div "Resumen" at bounding box center [163, 94] width 196 height 33
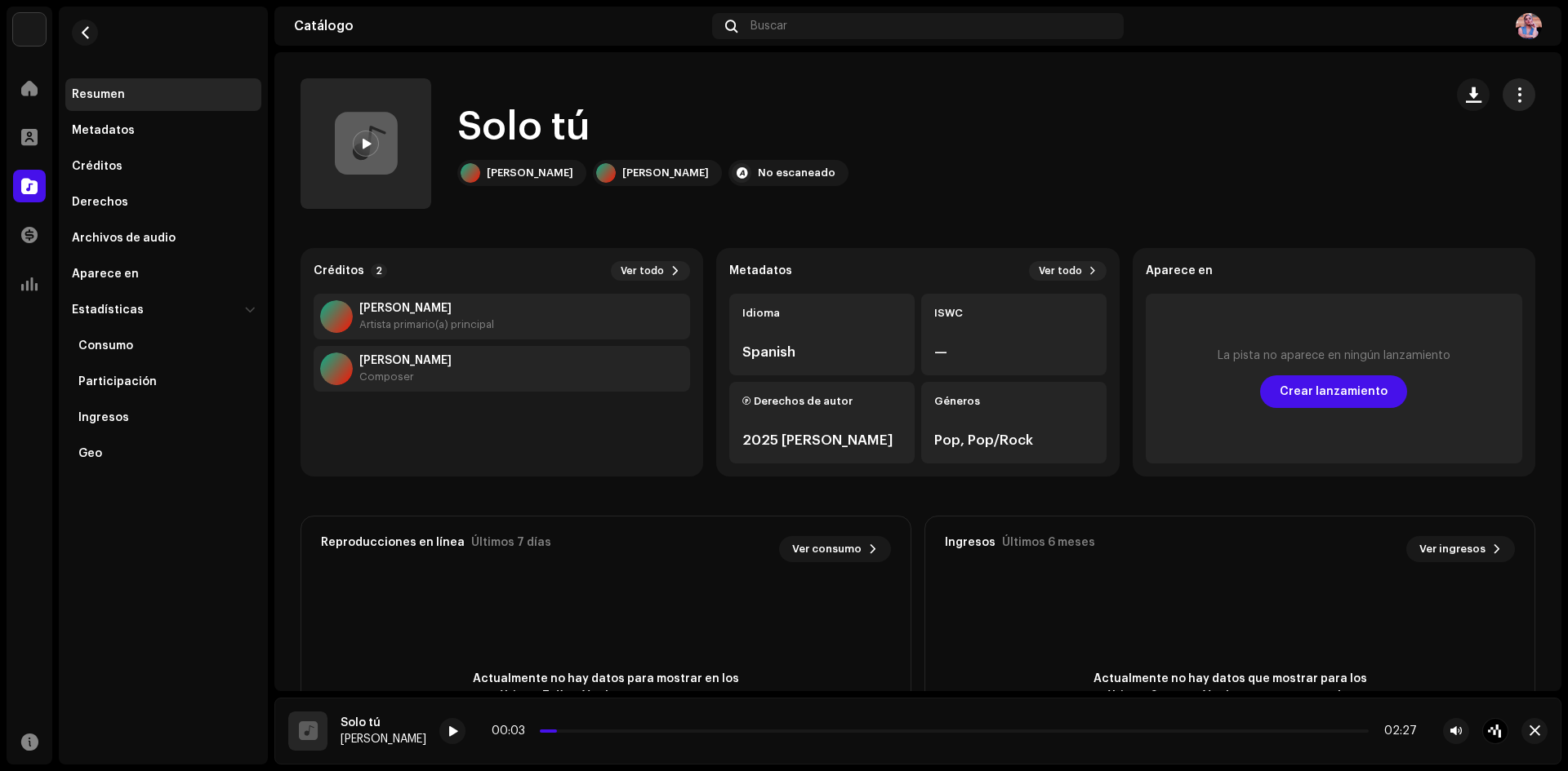
click at [1512, 93] on span "button" at bounding box center [1519, 94] width 16 height 13
click at [1386, 169] on span "Editar" at bounding box center [1377, 167] width 35 height 13
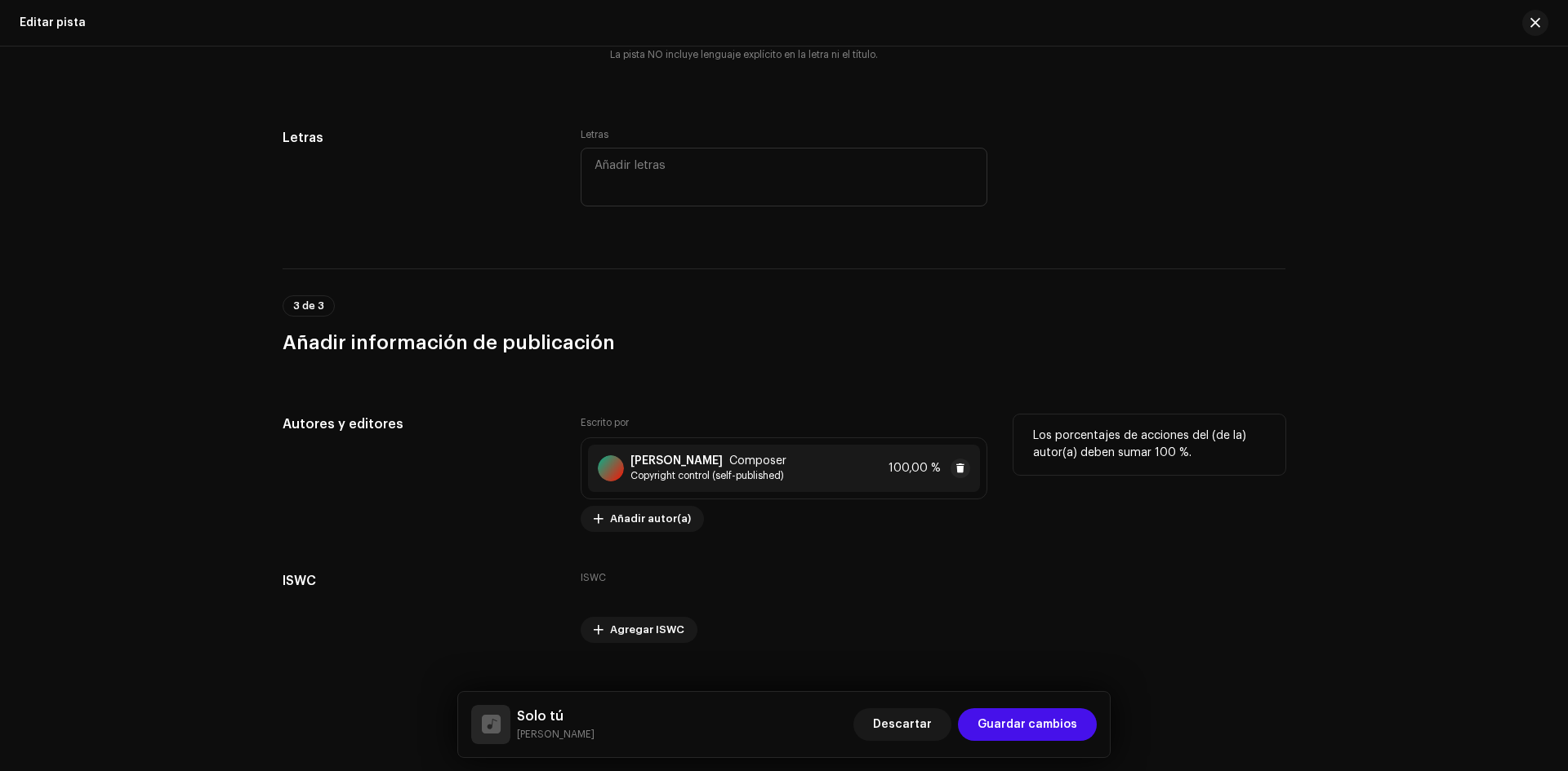
scroll to position [2838, 0]
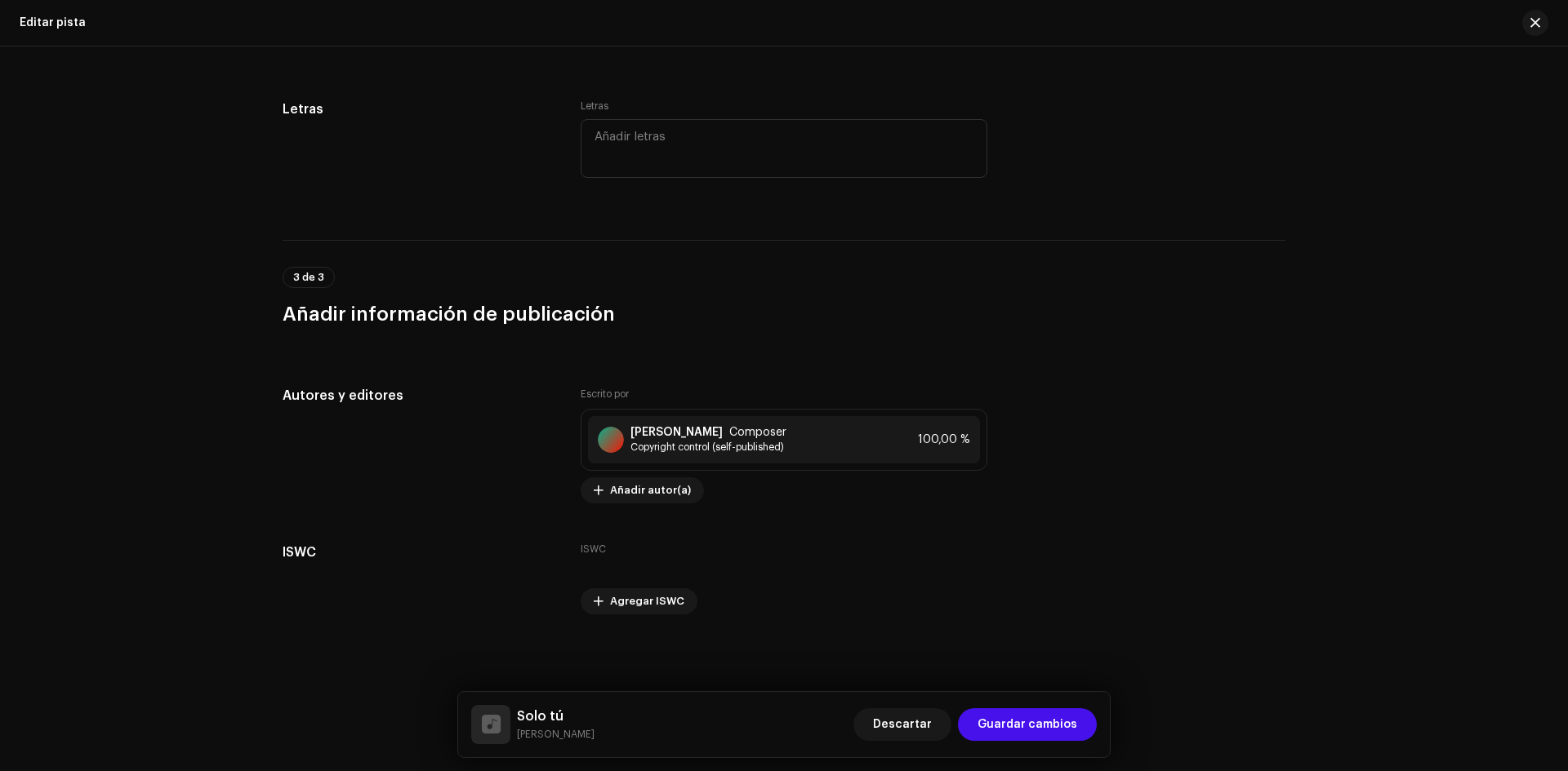
click at [917, 622] on div "Detalles de la pista Complete los siguientes pasos para finalizar su pista. 1 d…" at bounding box center [784, 409] width 1568 height 725
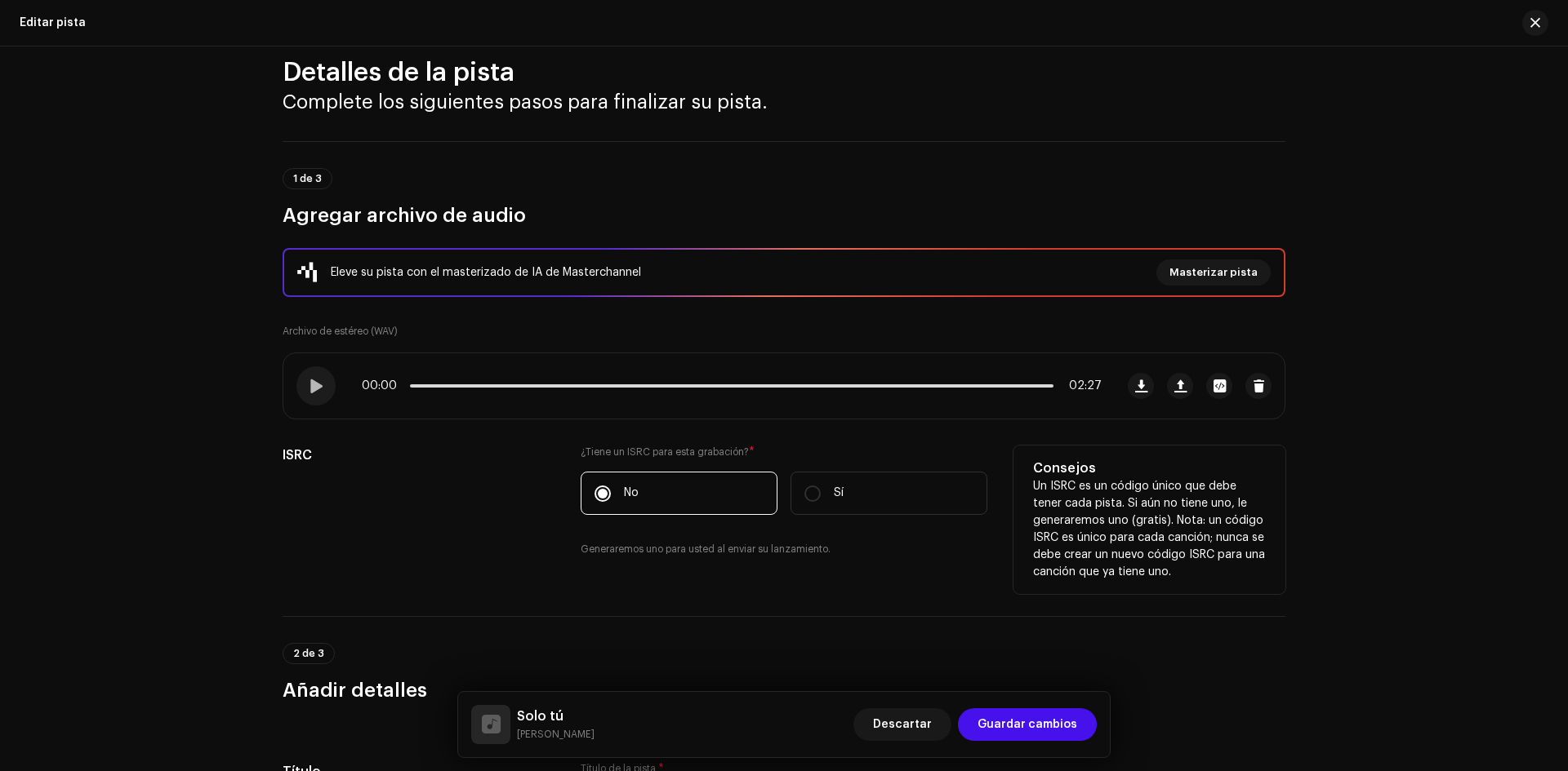
scroll to position [0, 0]
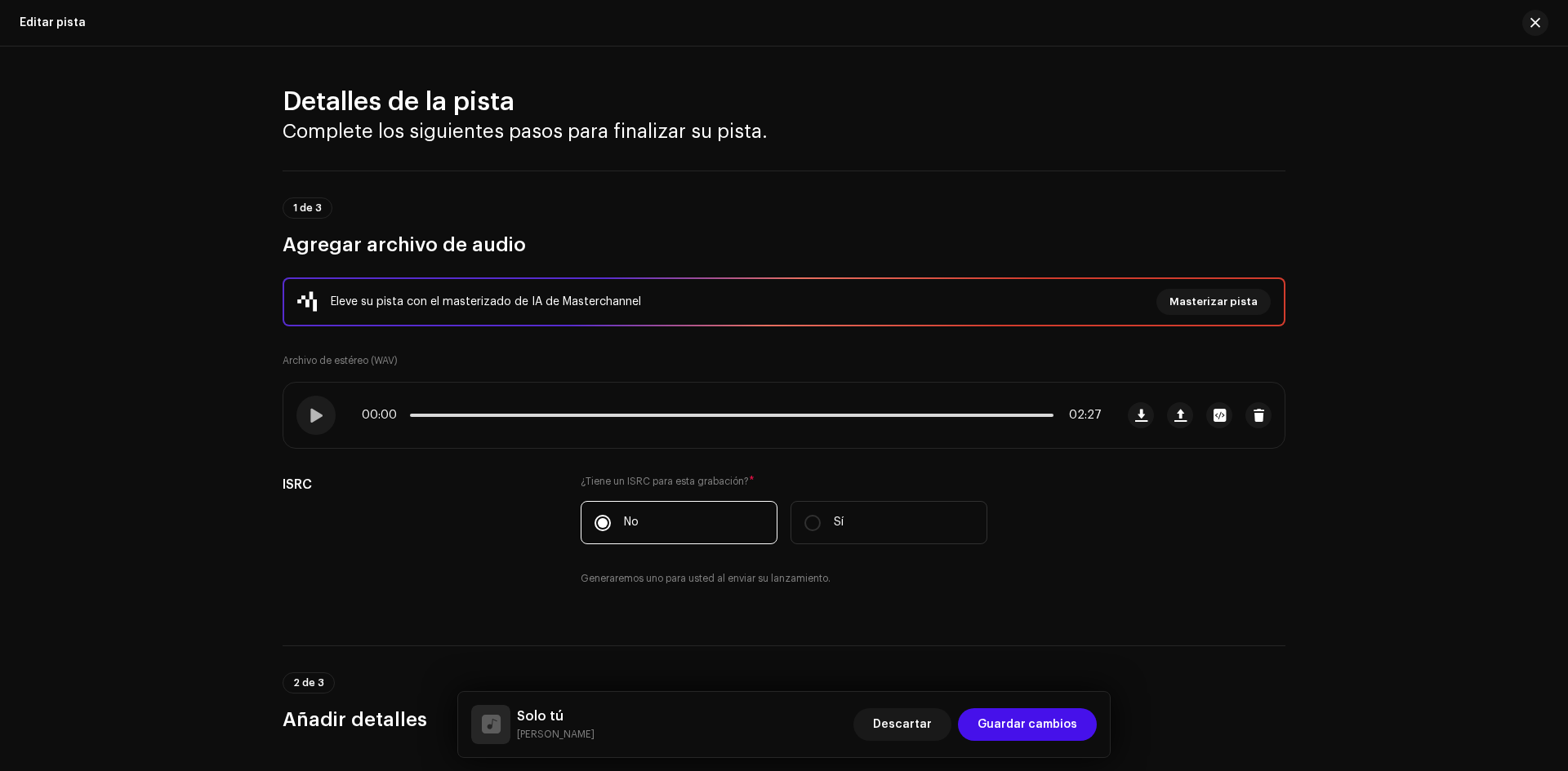
click at [303, 204] on span "1 de 3" at bounding box center [307, 208] width 29 height 9
click at [1531, 21] on span "button" at bounding box center [1535, 22] width 9 height 13
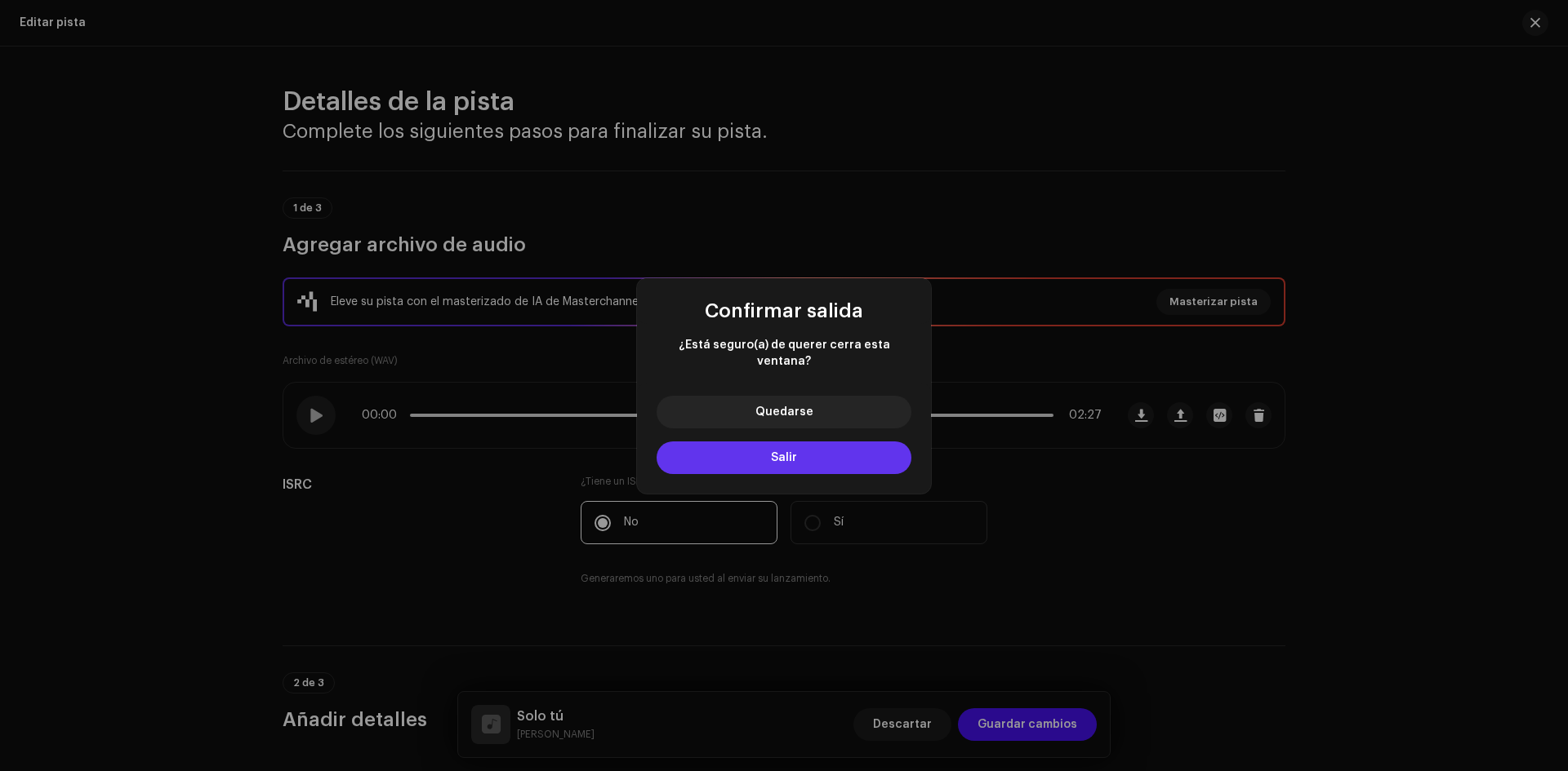
click at [783, 442] on button "Salir" at bounding box center [784, 457] width 255 height 33
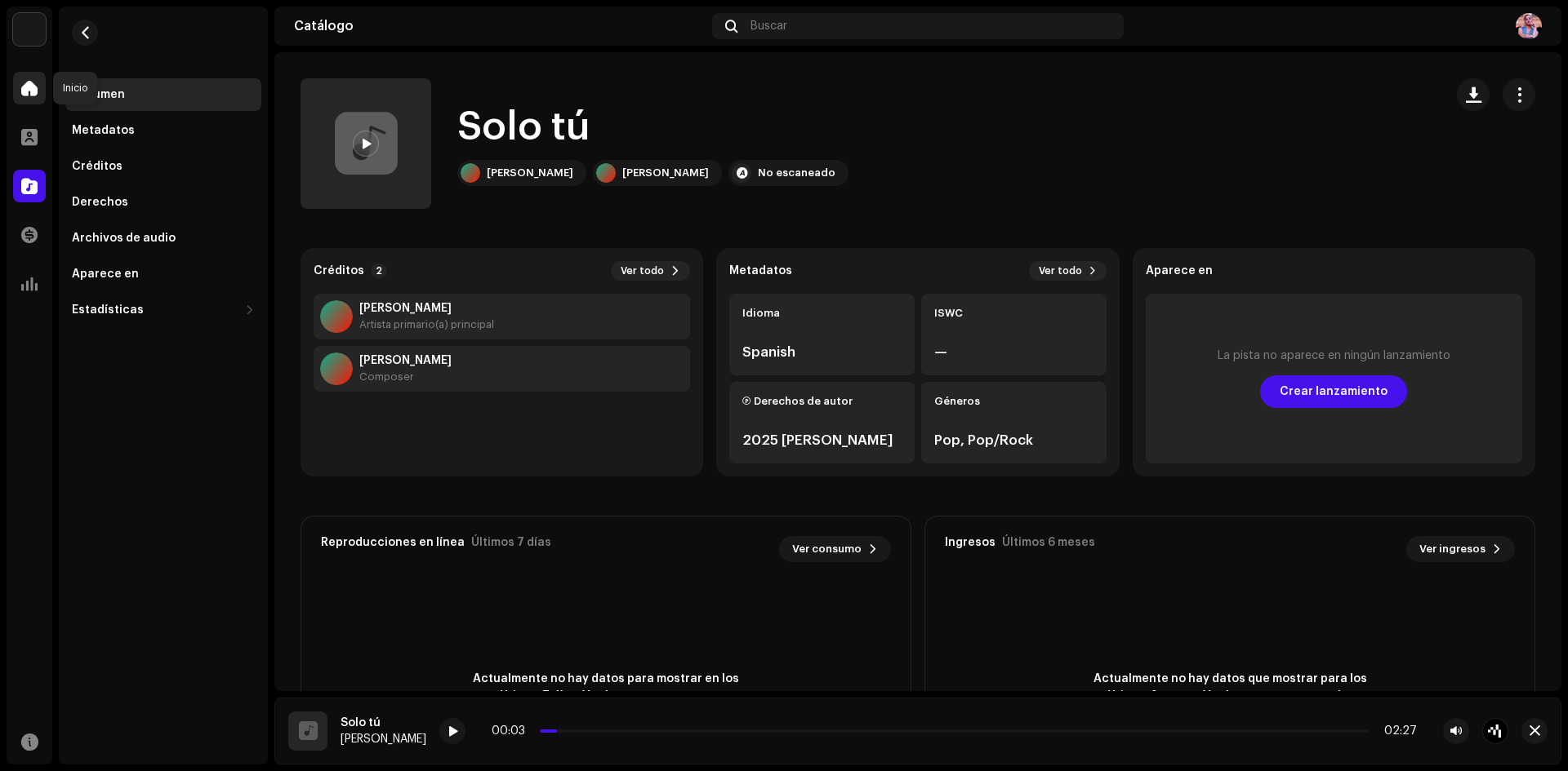
click at [25, 84] on span at bounding box center [29, 88] width 16 height 13
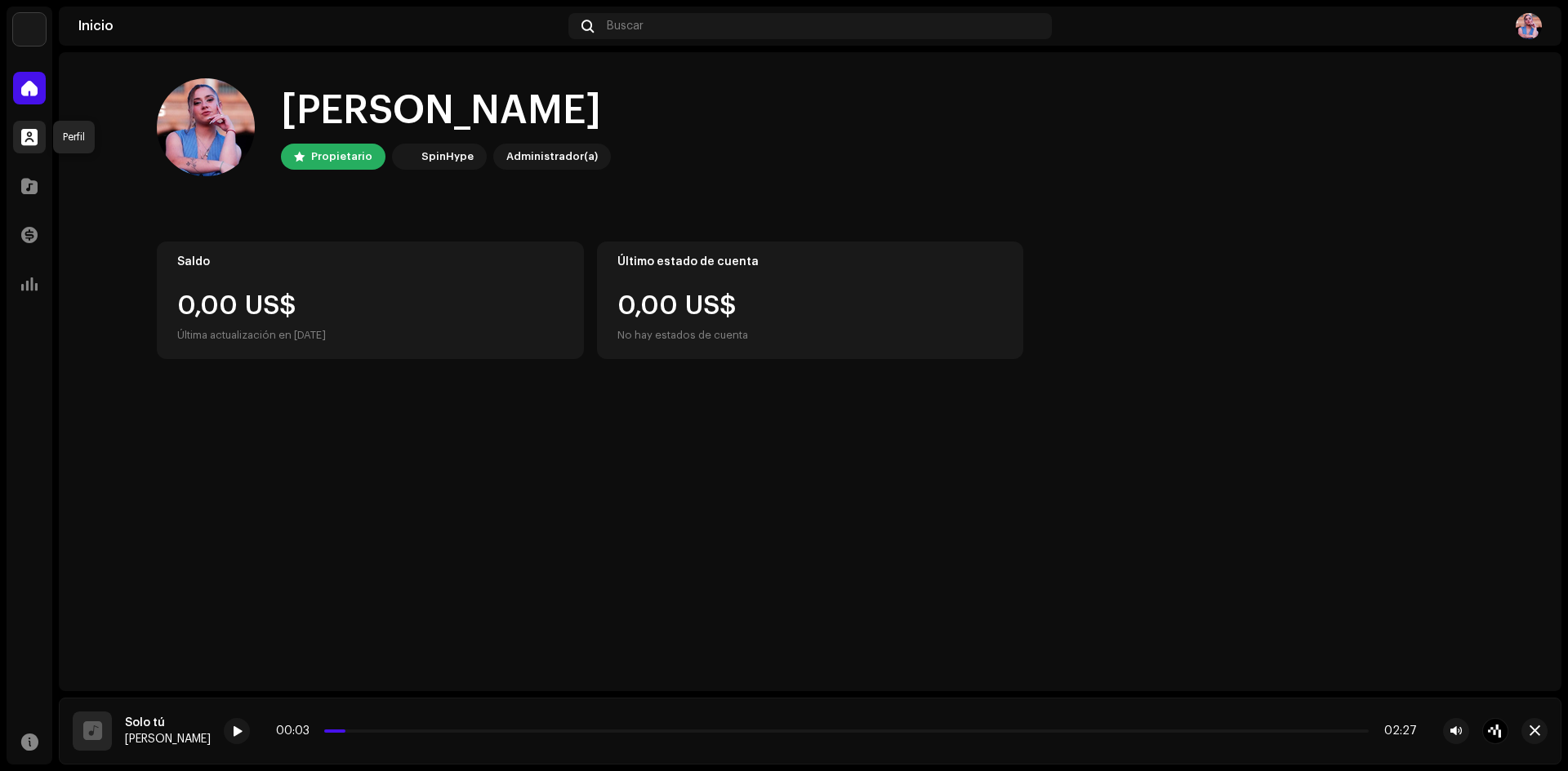
click at [22, 133] on span at bounding box center [29, 137] width 16 height 13
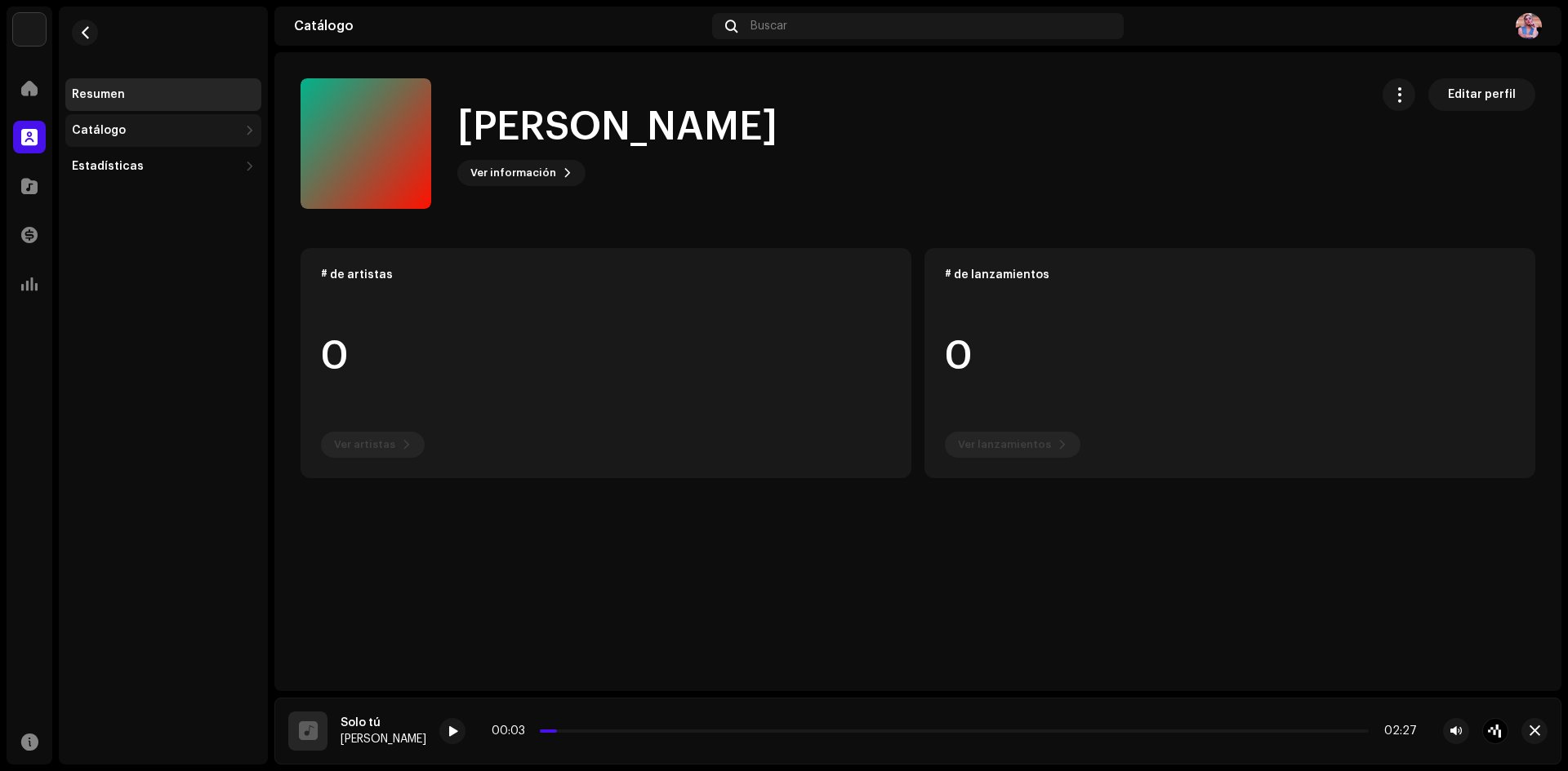
click at [127, 133] on div "Catálogo" at bounding box center [155, 131] width 166 height 13
click at [127, 160] on div "Lanzamientos" at bounding box center [163, 166] width 196 height 33
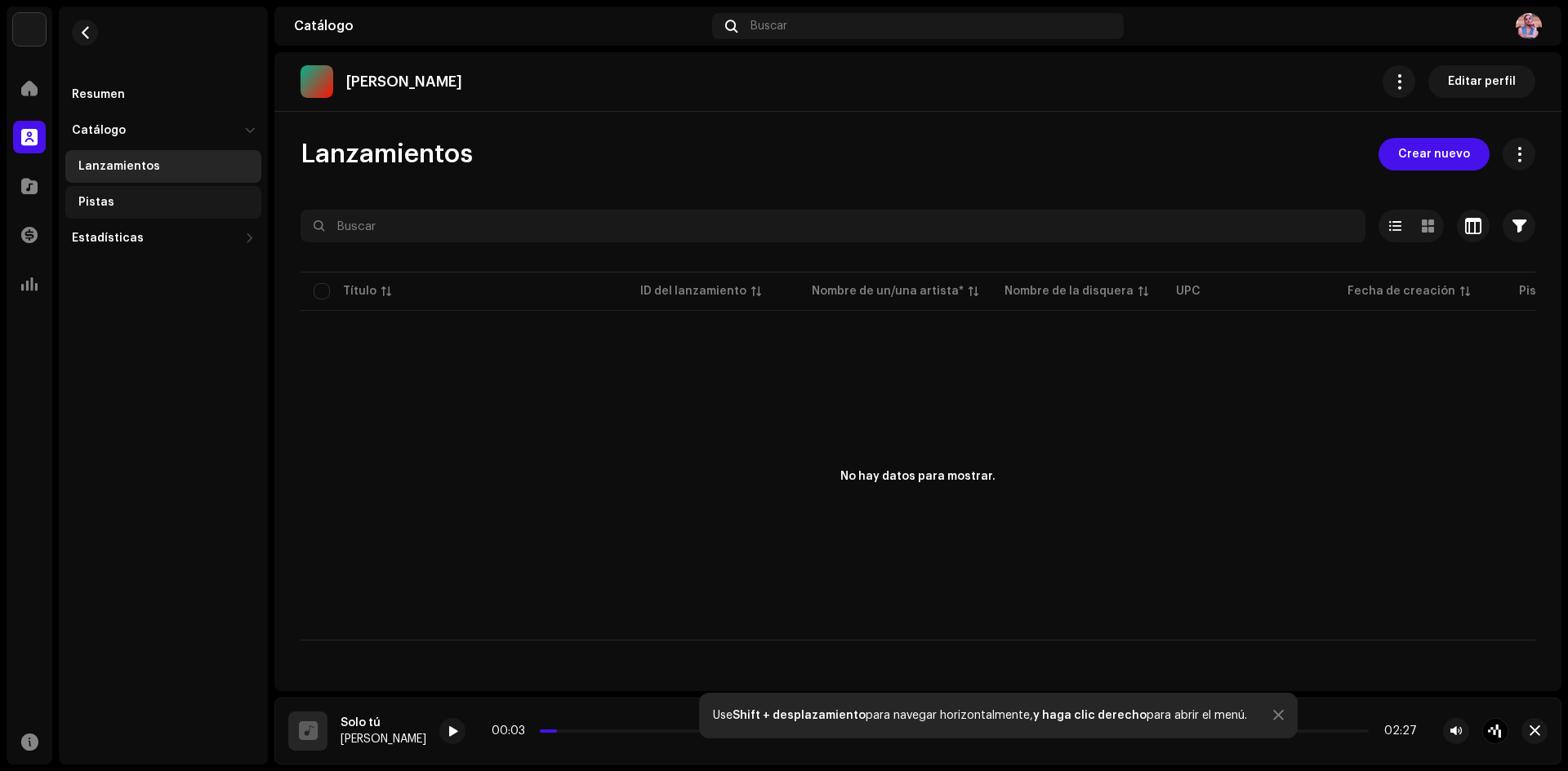
click at [94, 194] on div "Pistas" at bounding box center [163, 202] width 196 height 33
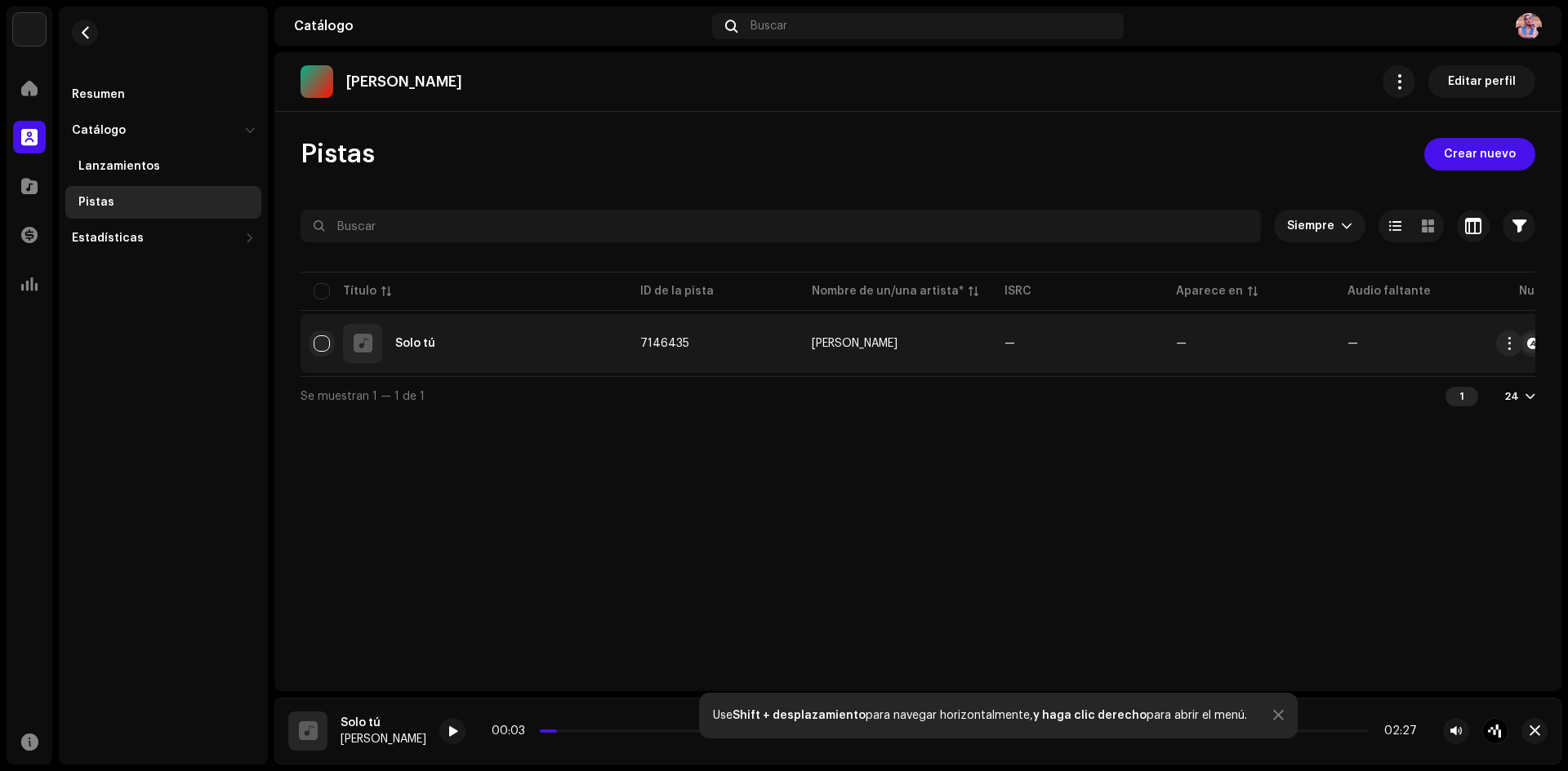
click at [322, 341] on input "checkbox" at bounding box center [321, 343] width 16 height 16
checkbox input "true"
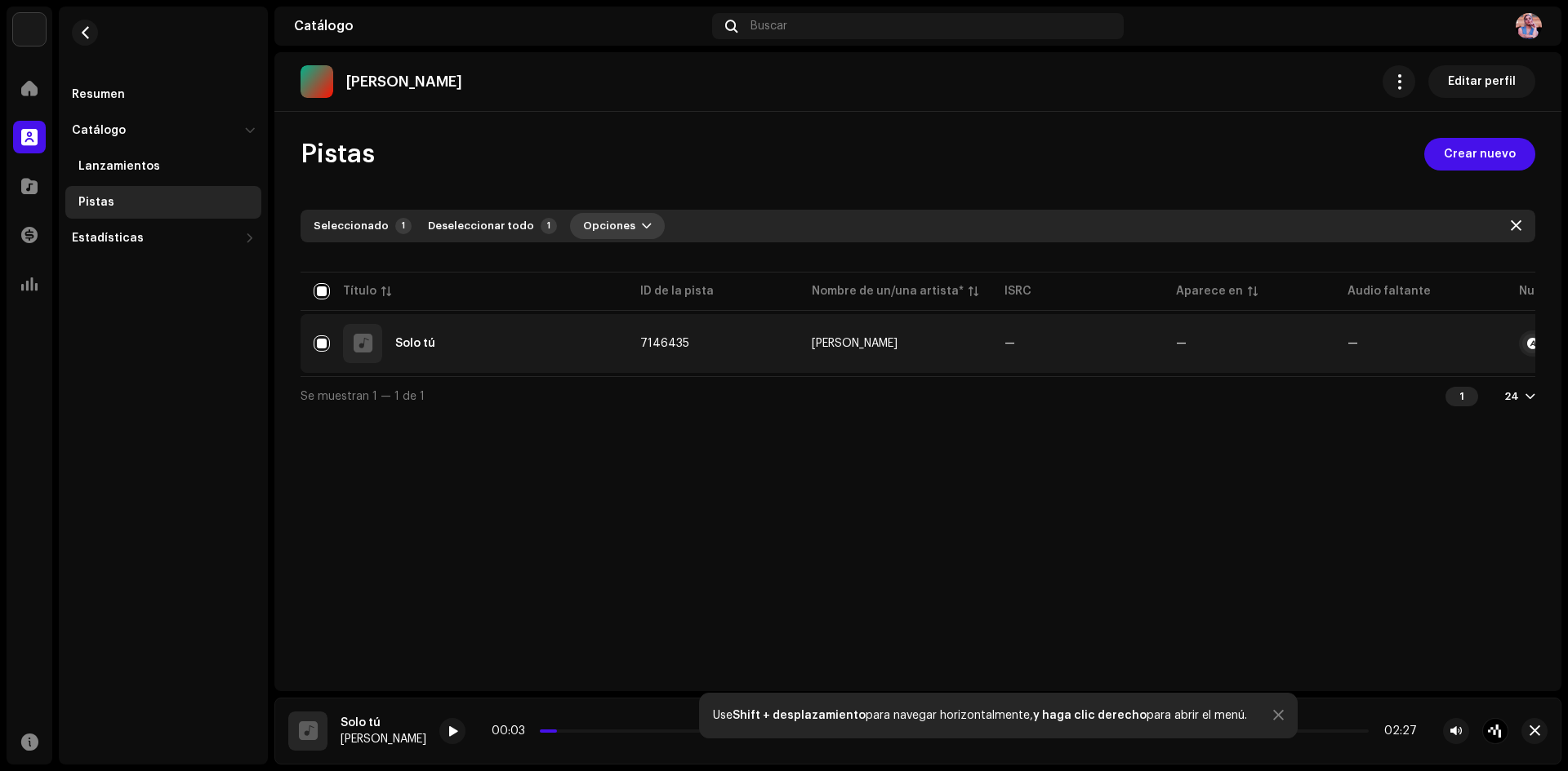
click at [622, 226] on button "Opciones" at bounding box center [616, 226] width 94 height 26
click at [622, 225] on button "Opciones" at bounding box center [616, 226] width 94 height 26
click at [1510, 343] on span "button" at bounding box center [1509, 343] width 12 height 13
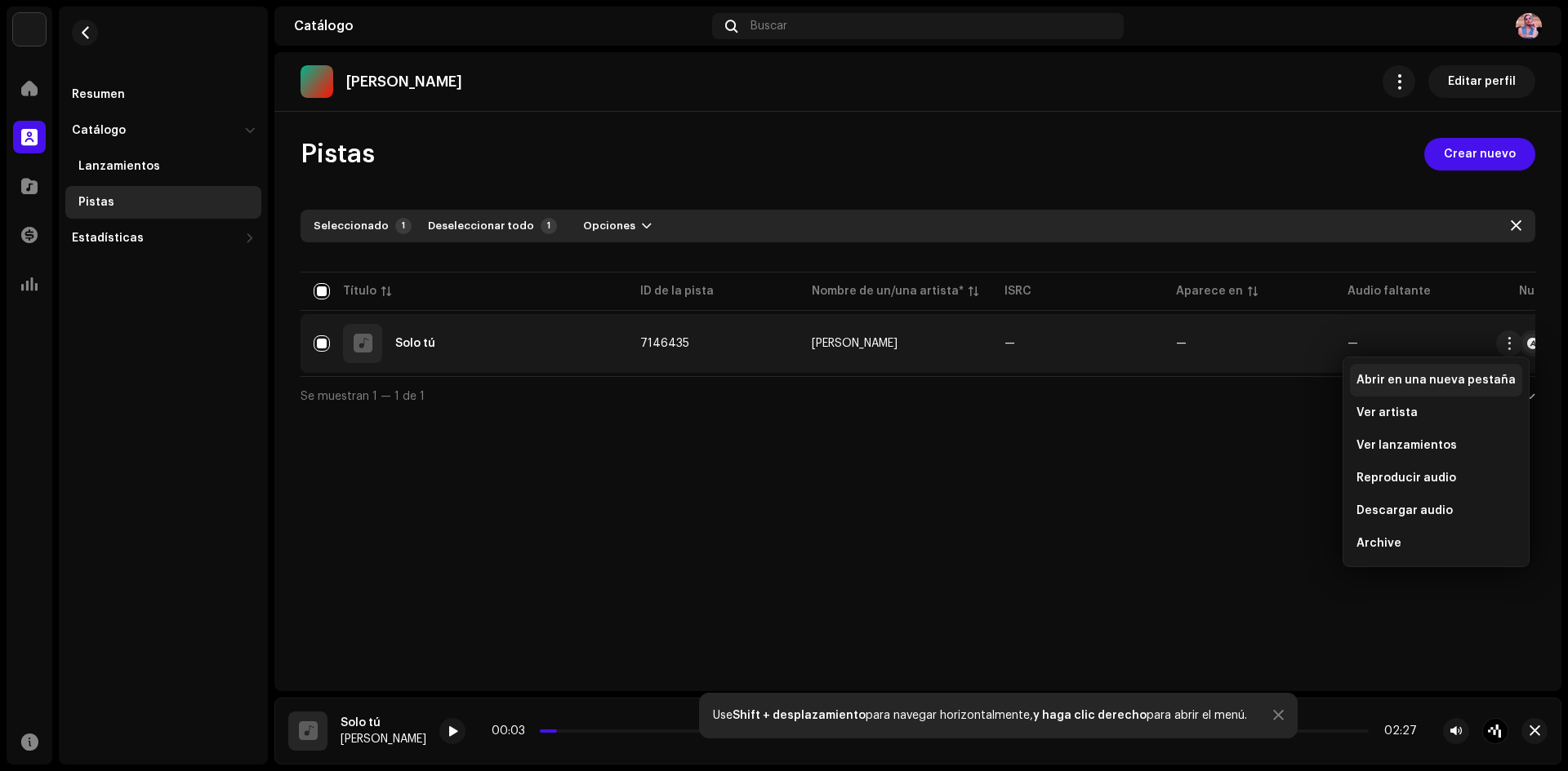
click at [1377, 380] on span "Abrir en una nueva pestaña" at bounding box center [1436, 381] width 160 height 13
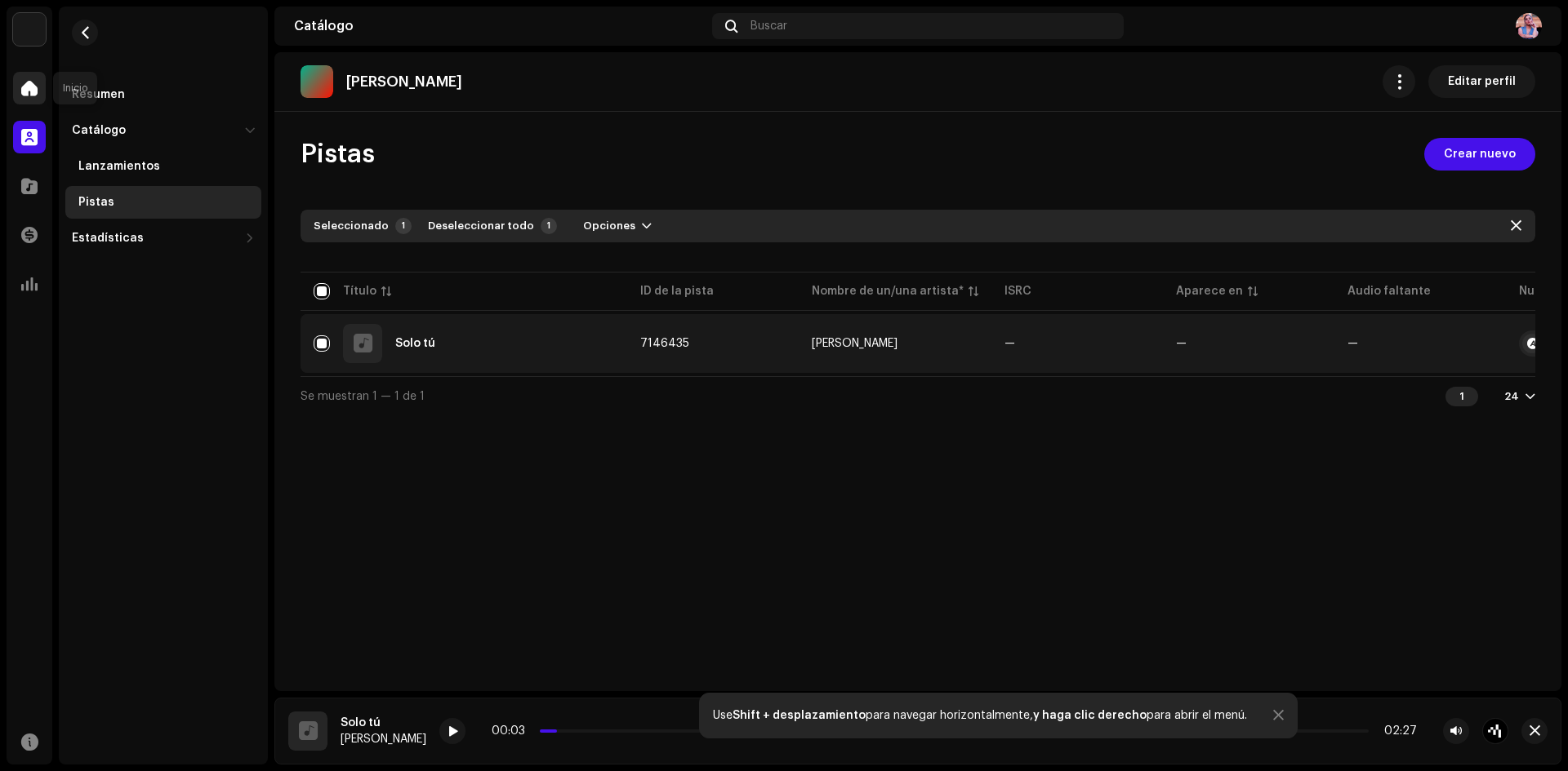
click at [24, 85] on span at bounding box center [29, 88] width 16 height 13
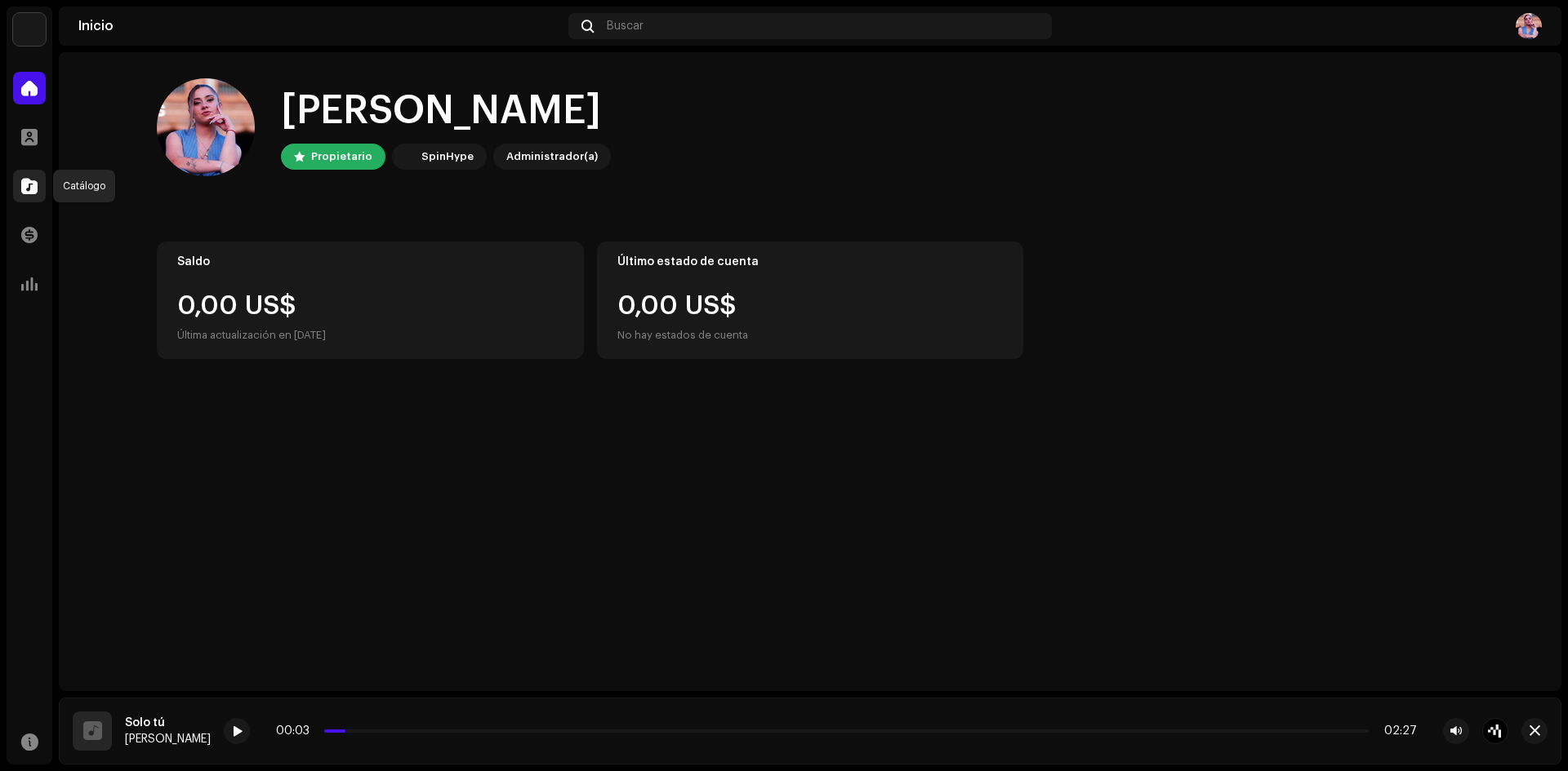
click at [21, 185] on span at bounding box center [29, 186] width 16 height 13
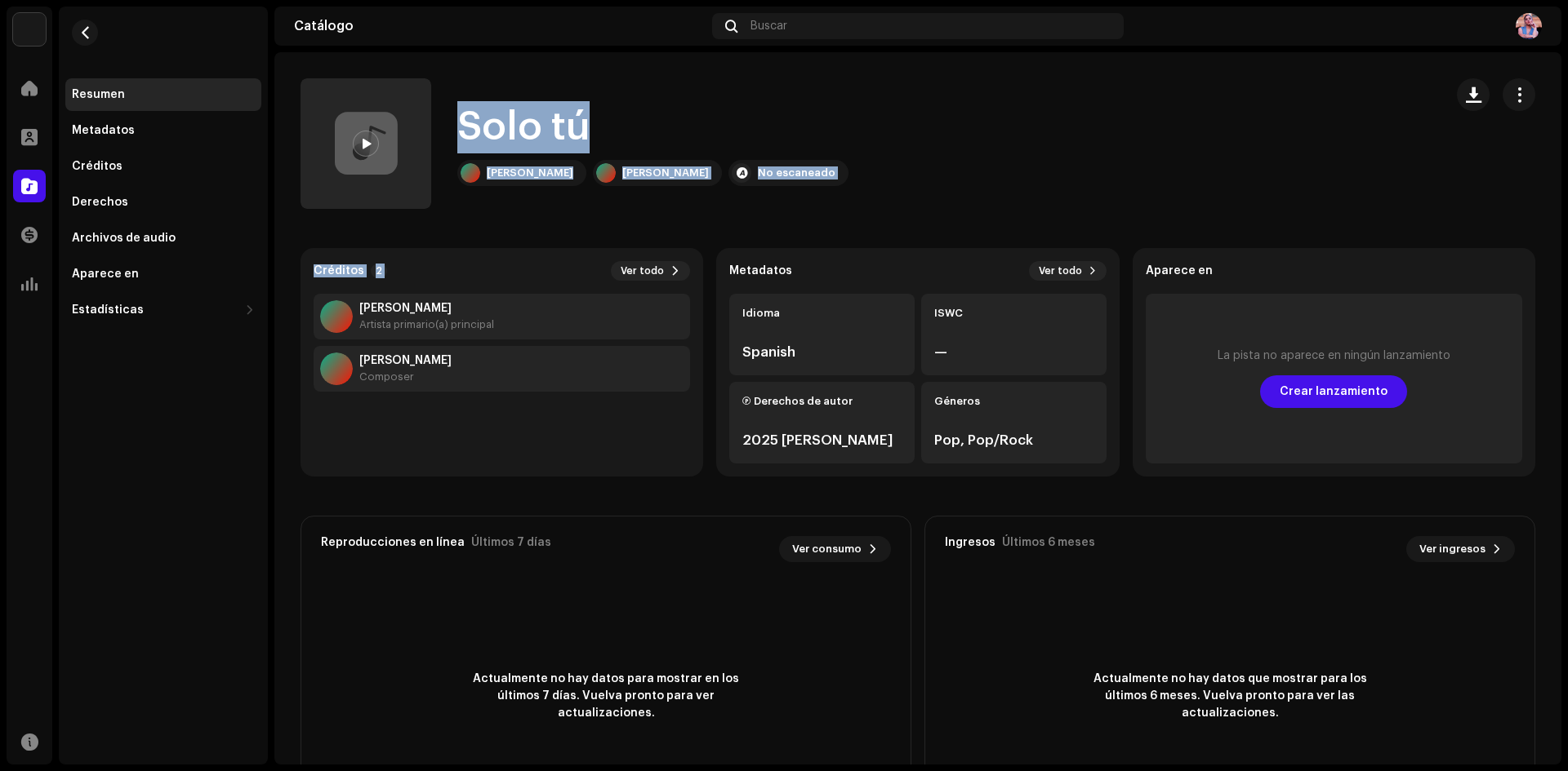
drag, startPoint x: 385, startPoint y: 175, endPoint x: 524, endPoint y: 220, distance: 146.1
click at [524, 220] on catalog-tracks-details-overview "Solo tú Solo tú [PERSON_NAME] [PERSON_NAME] No escaneado Créditos 2 Ver todo [P…" at bounding box center [918, 460] width 1287 height 817
click at [539, 217] on catalog-tracks-details-overview "Solo tú Solo tú Miriam Barrera Miriam Barrera No escaneado Créditos 2 Ver todo …" at bounding box center [918, 460] width 1287 height 817
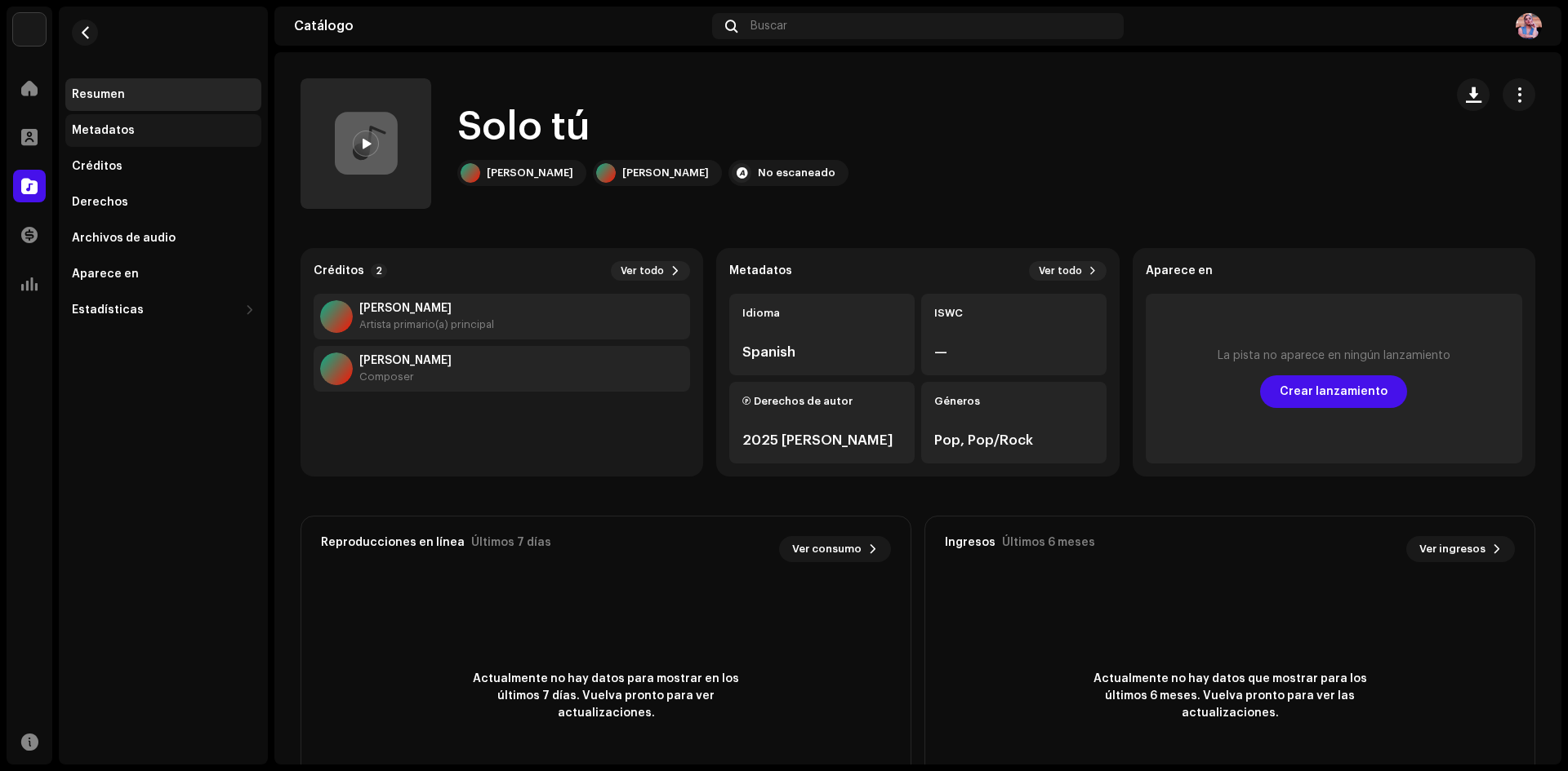
click at [118, 123] on div "Metadatos" at bounding box center [163, 130] width 196 height 33
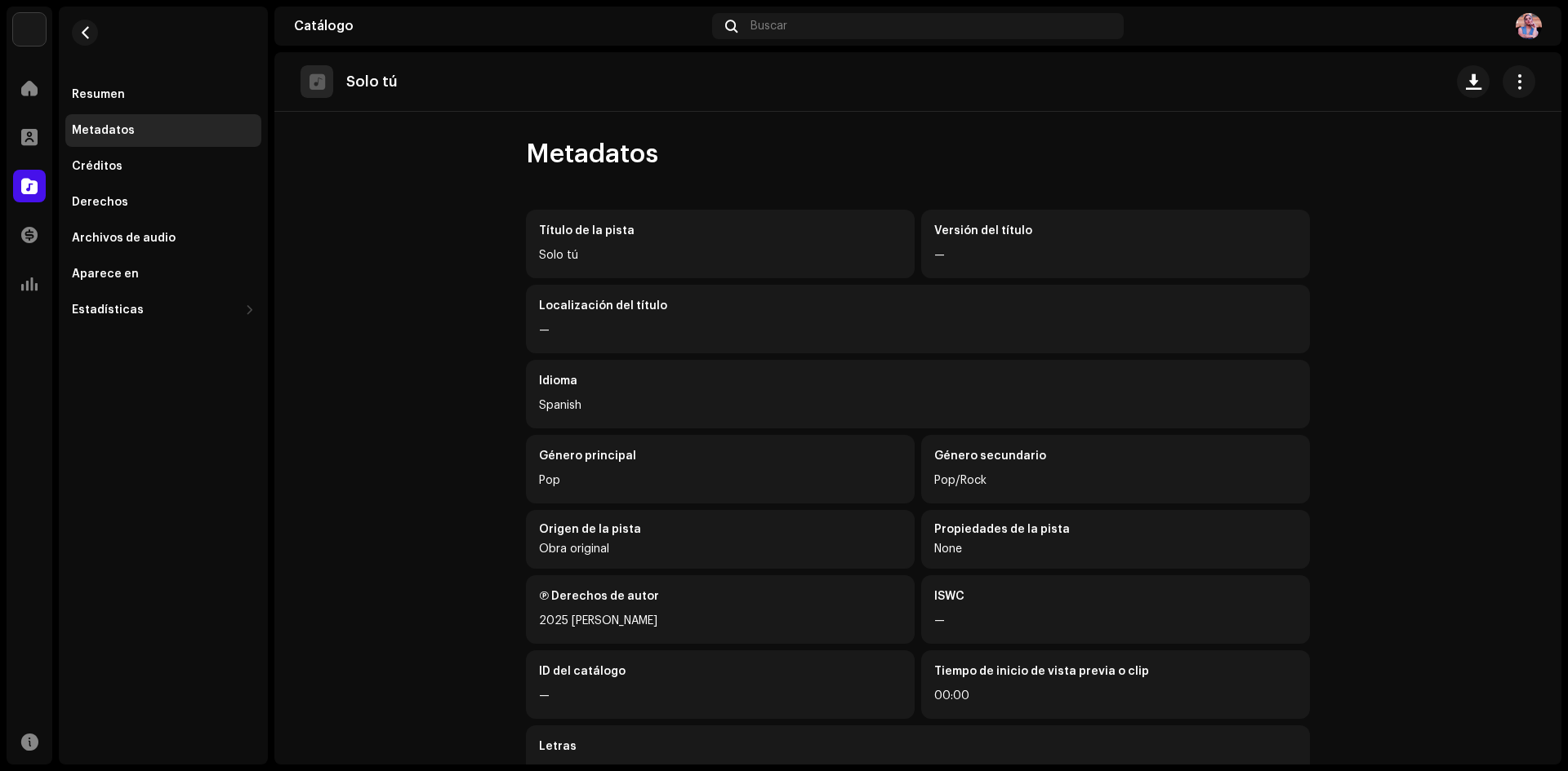
click at [927, 238] on div "Versión del título —" at bounding box center [1115, 244] width 388 height 68
click at [633, 332] on div "—" at bounding box center [918, 330] width 758 height 20
click at [604, 408] on div "Spanish" at bounding box center [918, 405] width 758 height 20
click at [610, 471] on div "Pop" at bounding box center [720, 481] width 362 height 20
click at [622, 531] on div "Origen de la pista" at bounding box center [720, 530] width 362 height 13
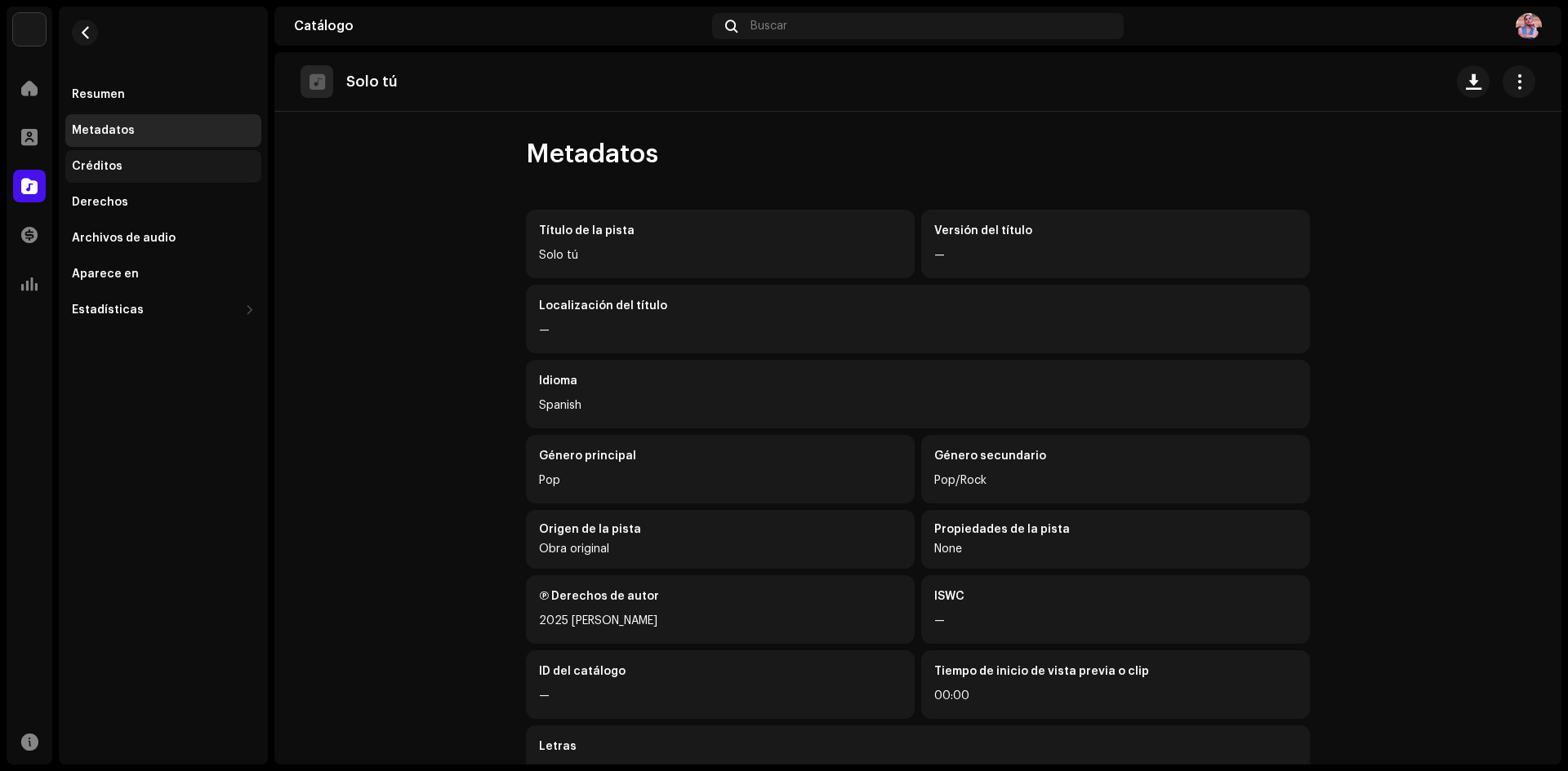
click at [94, 163] on div "Créditos" at bounding box center [97, 166] width 50 height 13
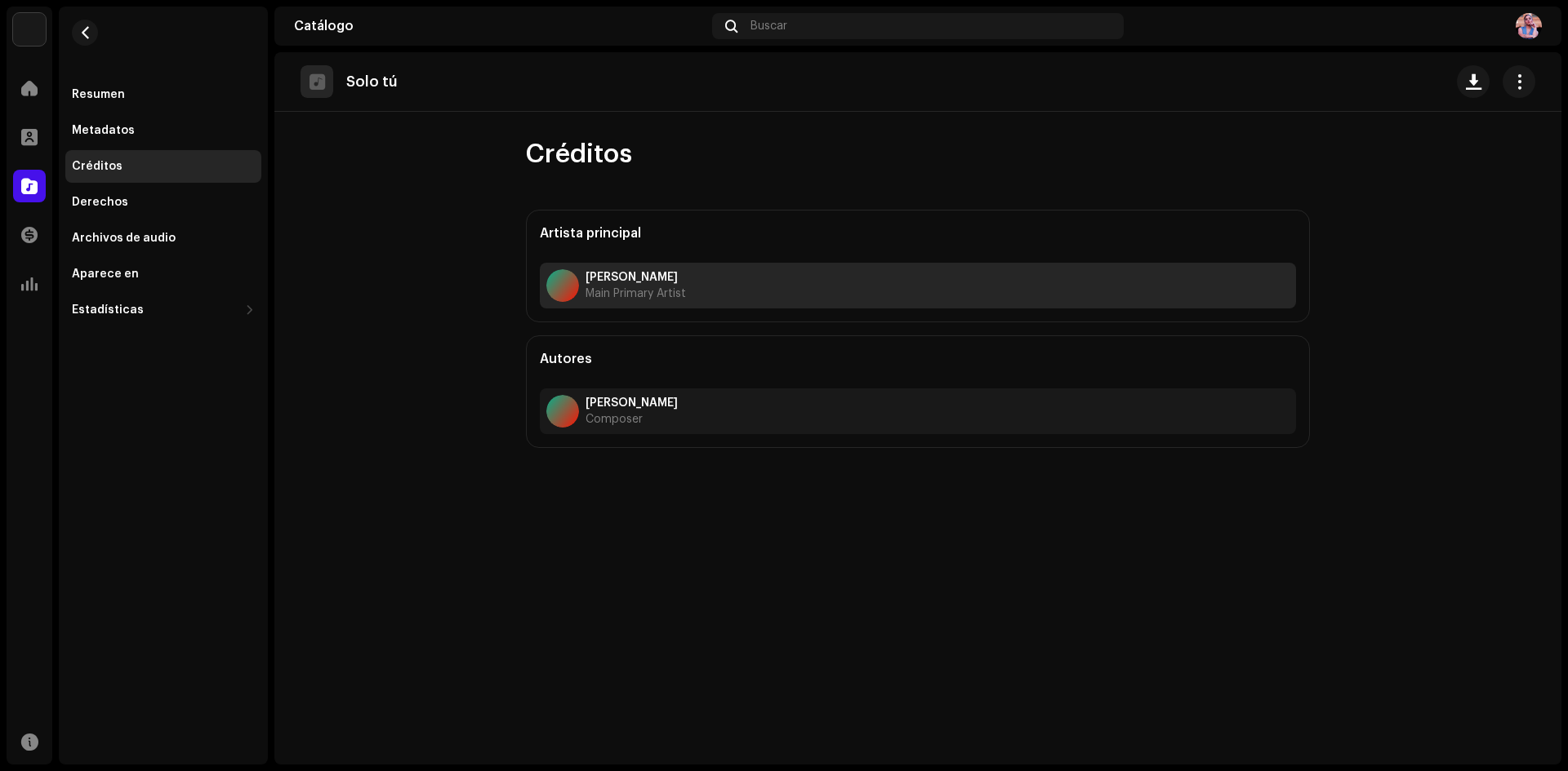
click at [644, 286] on div "Miriam Barrera Main Primary Artist" at bounding box center [636, 285] width 101 height 29
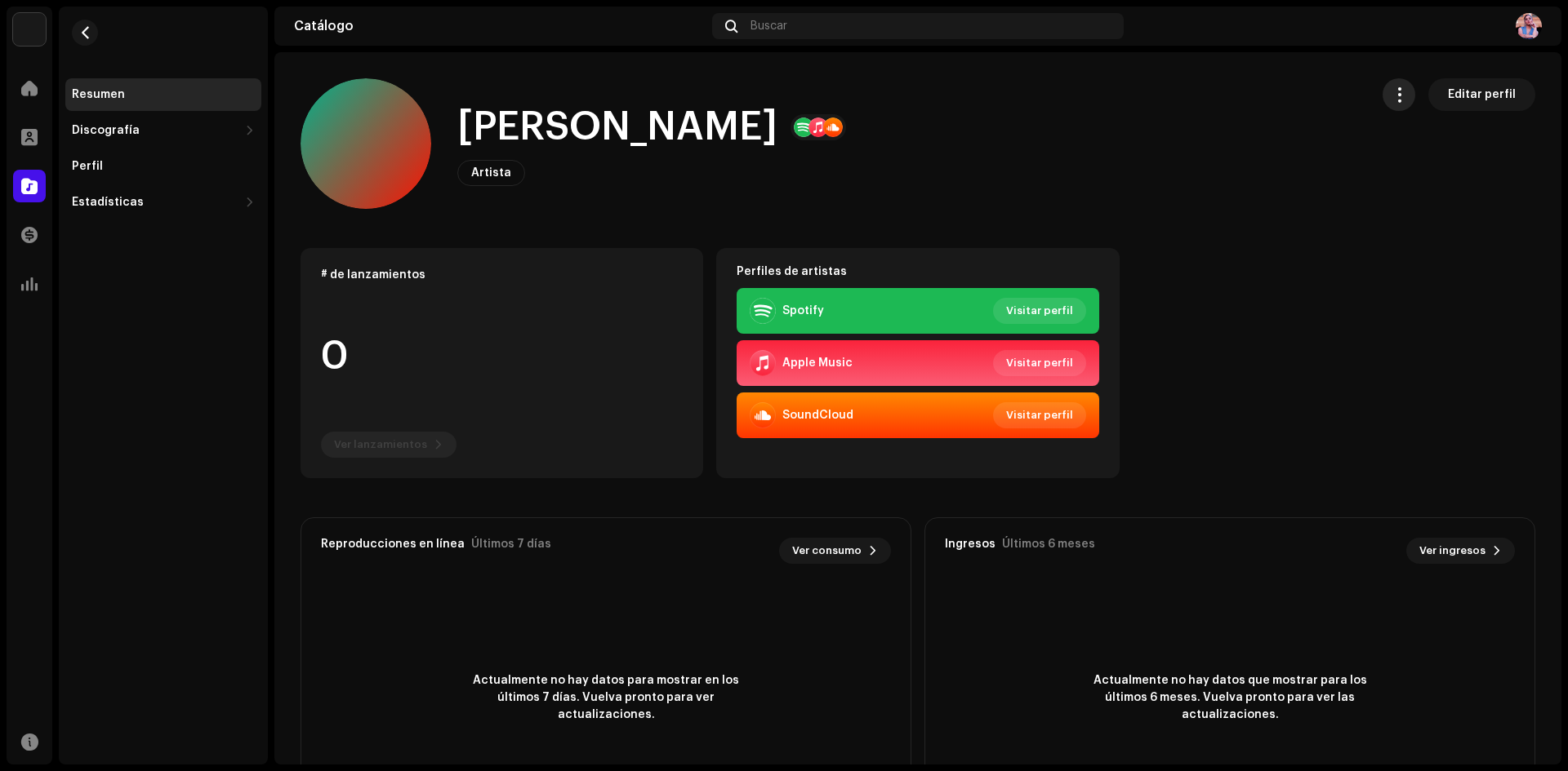
click at [1391, 93] on span "button" at bounding box center [1399, 94] width 16 height 13
click at [1475, 90] on span "Editar perfil" at bounding box center [1482, 94] width 68 height 33
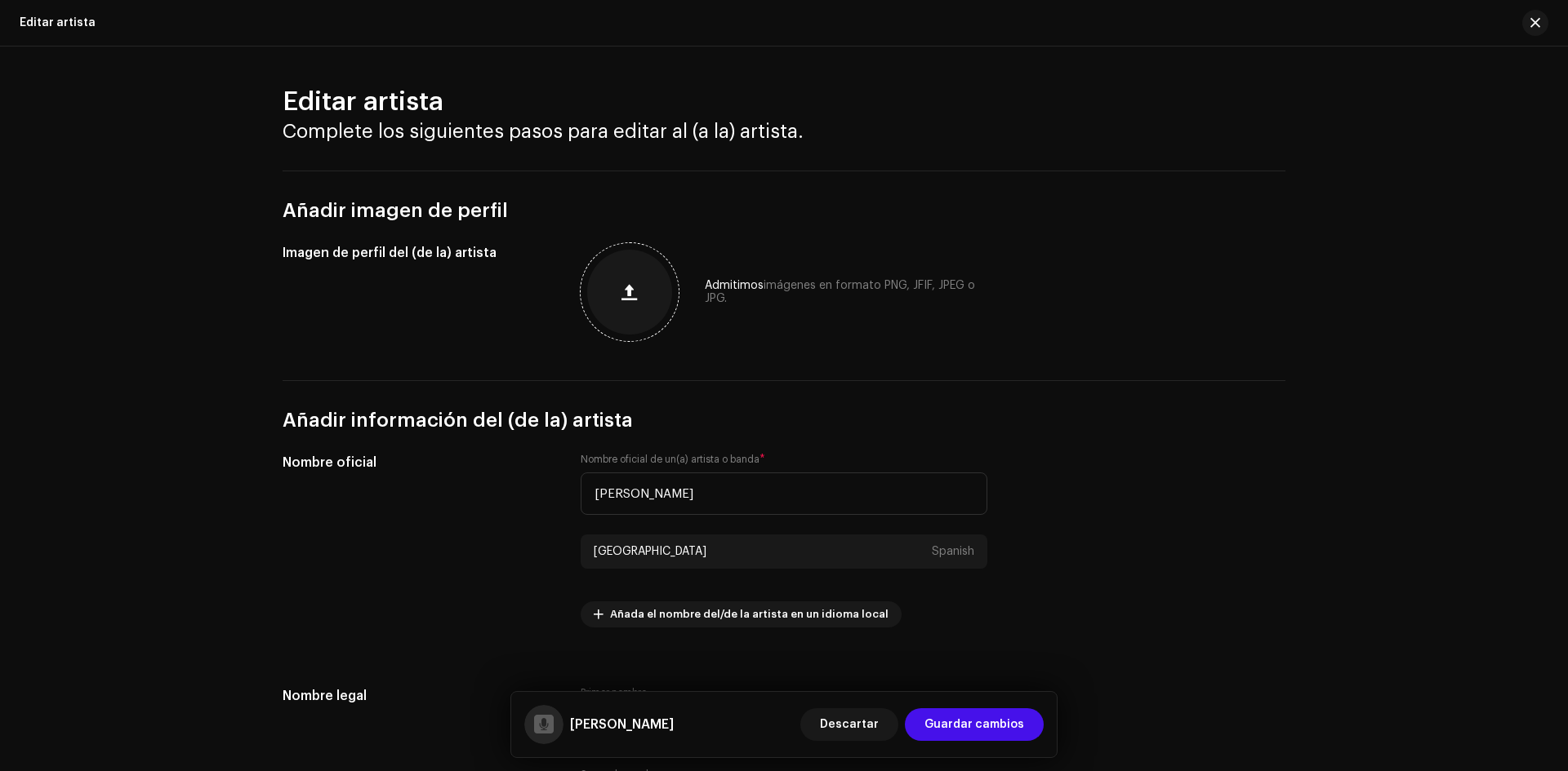
click at [634, 292] on span "button" at bounding box center [629, 292] width 16 height 13
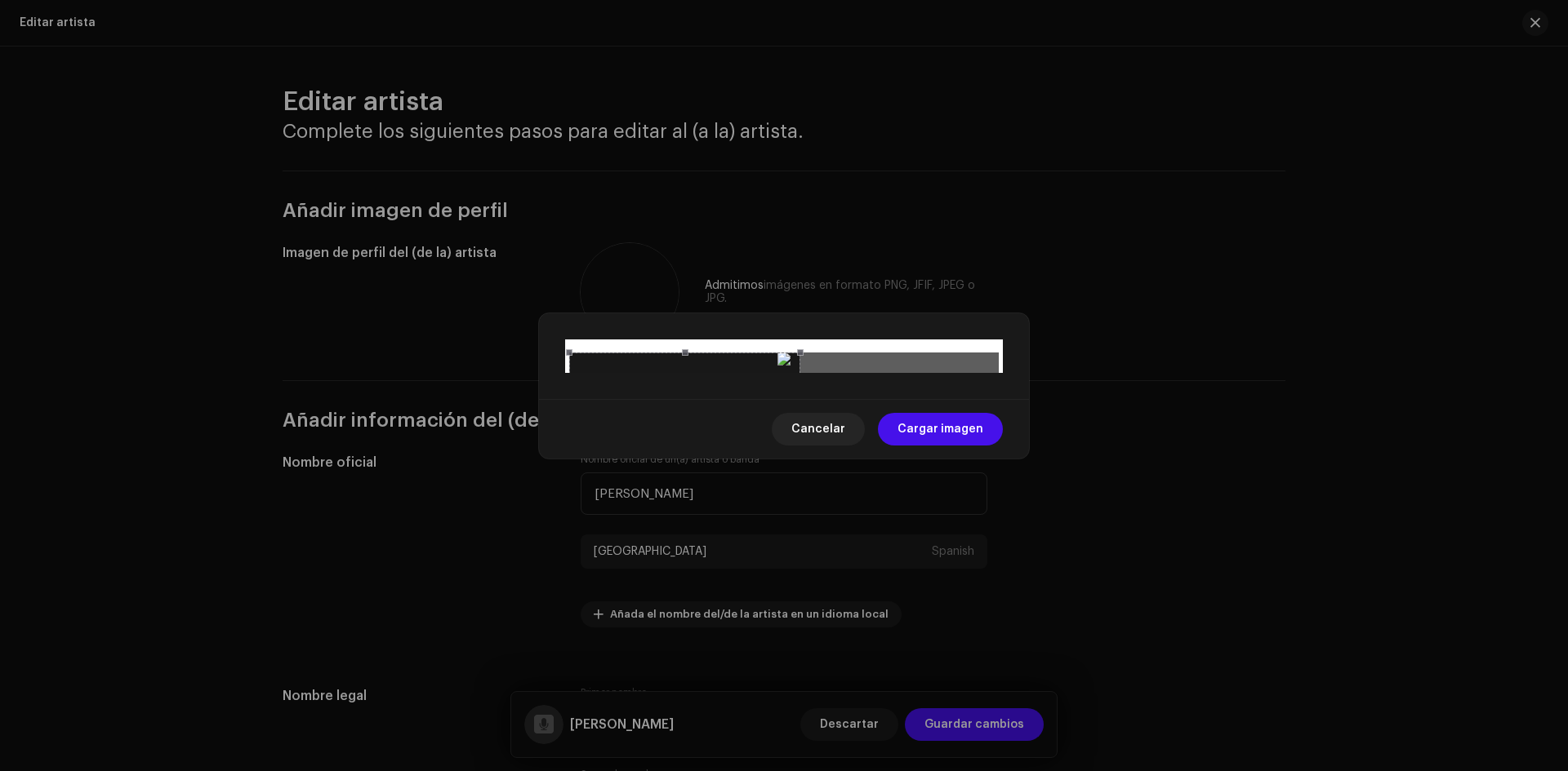
drag, startPoint x: 785, startPoint y: 577, endPoint x: 804, endPoint y: 379, distance: 198.9
click at [800, 379] on div at bounding box center [685, 468] width 231 height 231
drag, startPoint x: 758, startPoint y: 314, endPoint x: 850, endPoint y: 359, distance: 102.4
click at [850, 399] on div at bounding box center [777, 513] width 231 height 231
drag, startPoint x: 894, startPoint y: 424, endPoint x: 919, endPoint y: 448, distance: 34.7
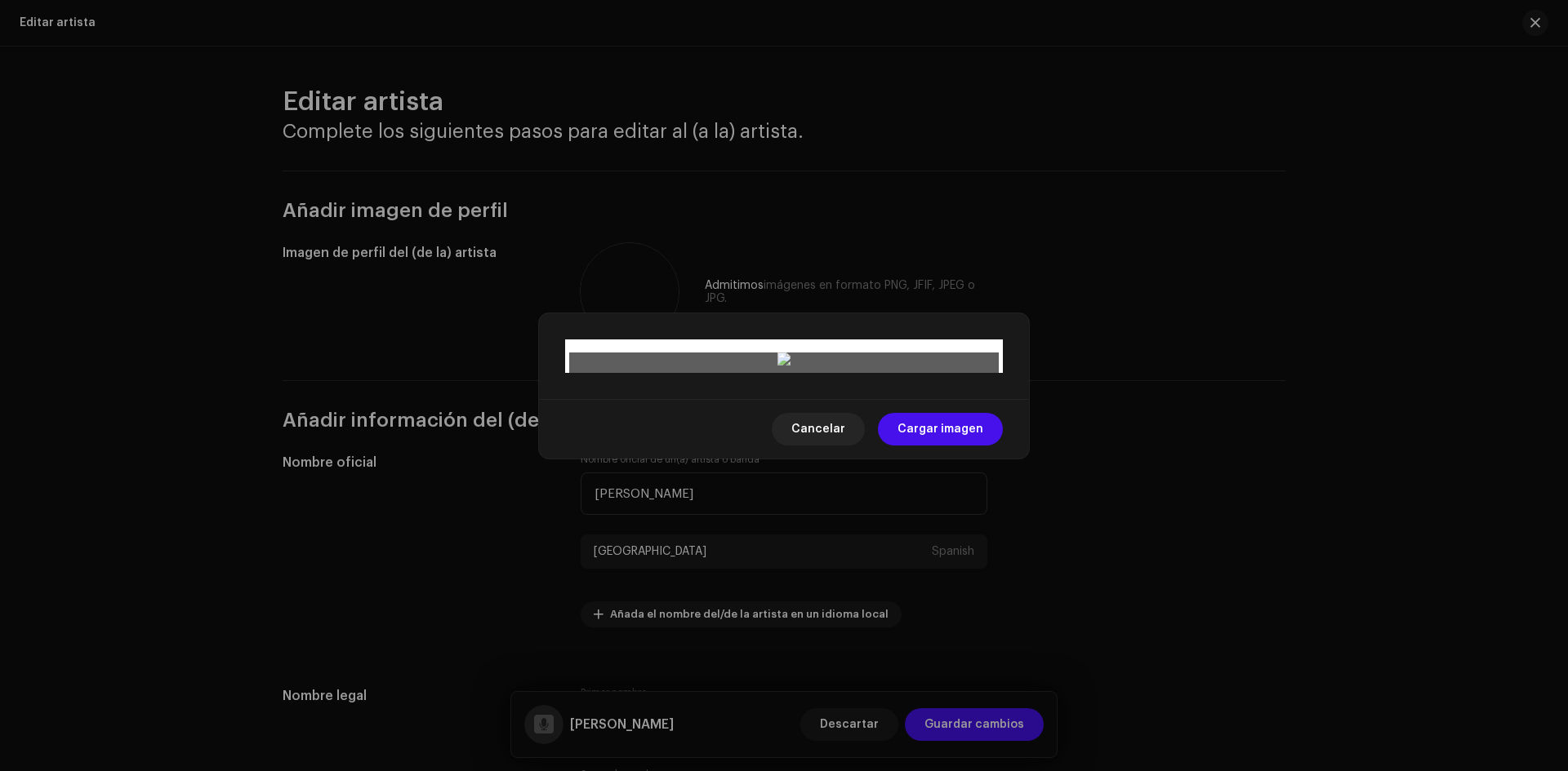
click at [919, 652] on span at bounding box center [918, 654] width 7 height 7
drag, startPoint x: 851, startPoint y: 410, endPoint x: 842, endPoint y: 408, distance: 9.2
click at [842, 408] on div at bounding box center [779, 523] width 257 height 257
click at [948, 445] on span "Cargar imagen" at bounding box center [940, 429] width 86 height 33
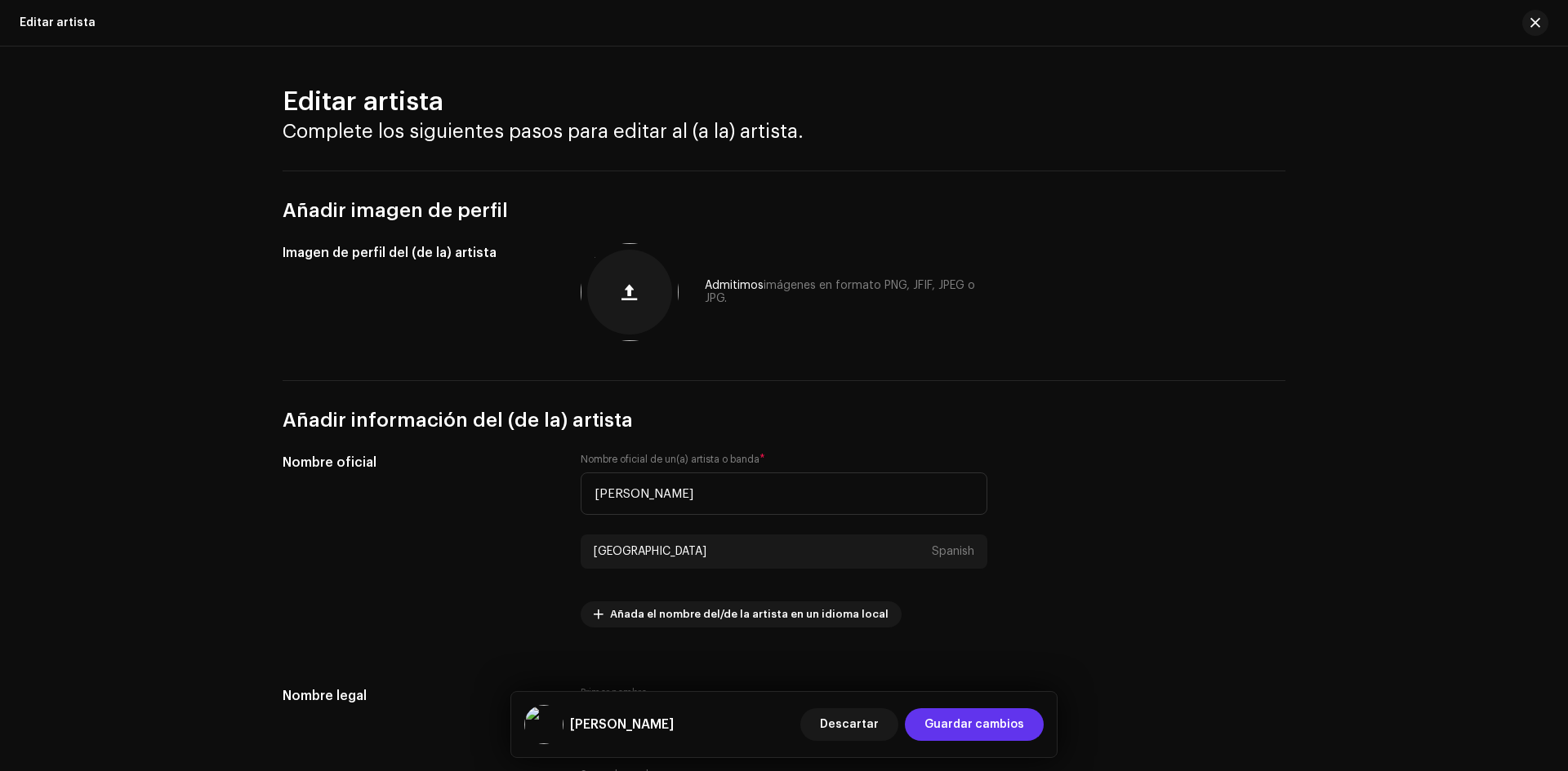
click at [984, 728] on span "Guardar cambios" at bounding box center [974, 724] width 100 height 33
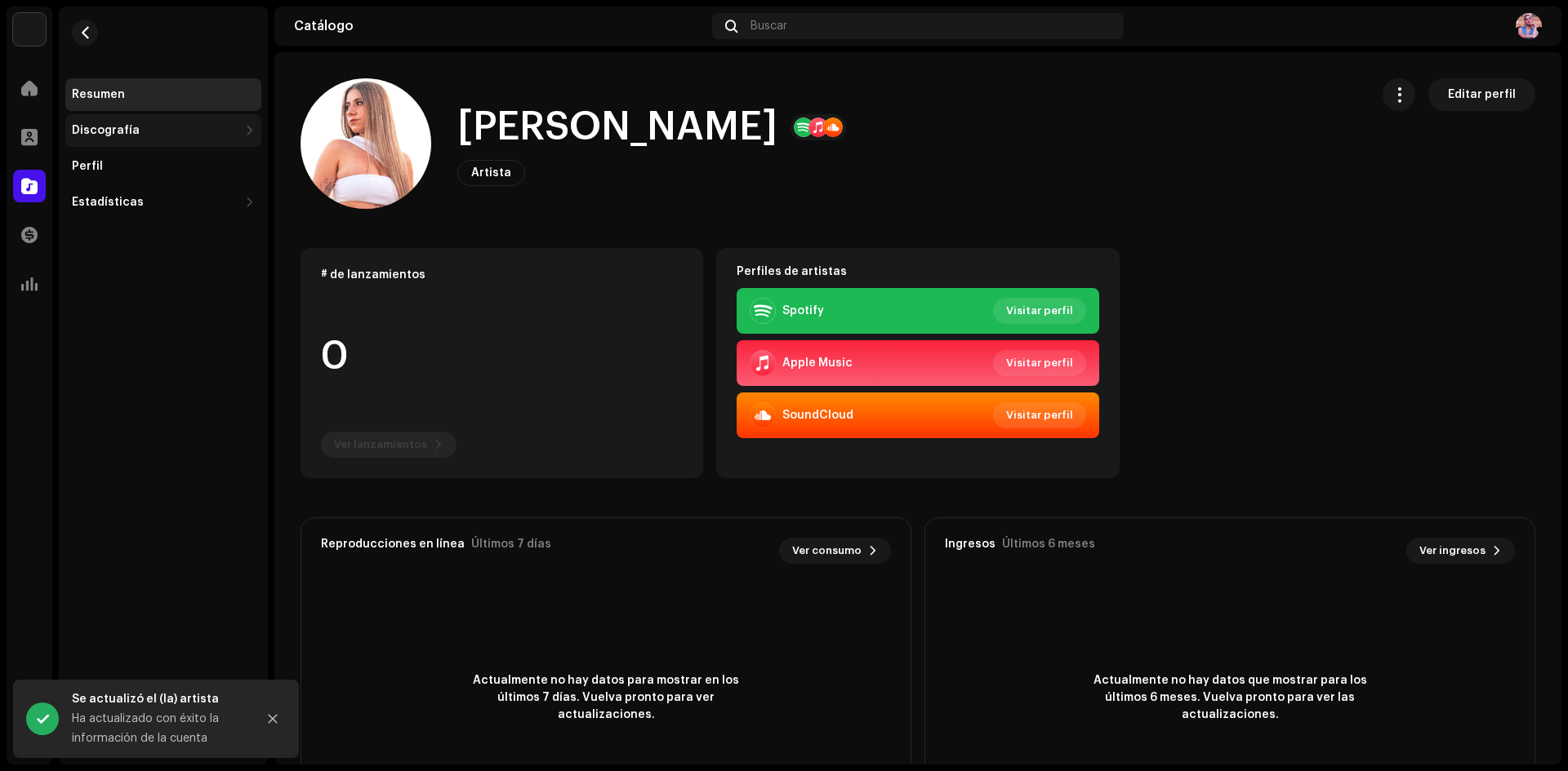
click at [93, 130] on div "Discografía" at bounding box center [106, 131] width 68 height 13
click at [134, 168] on div "Lanzamientos" at bounding box center [119, 166] width 81 height 13
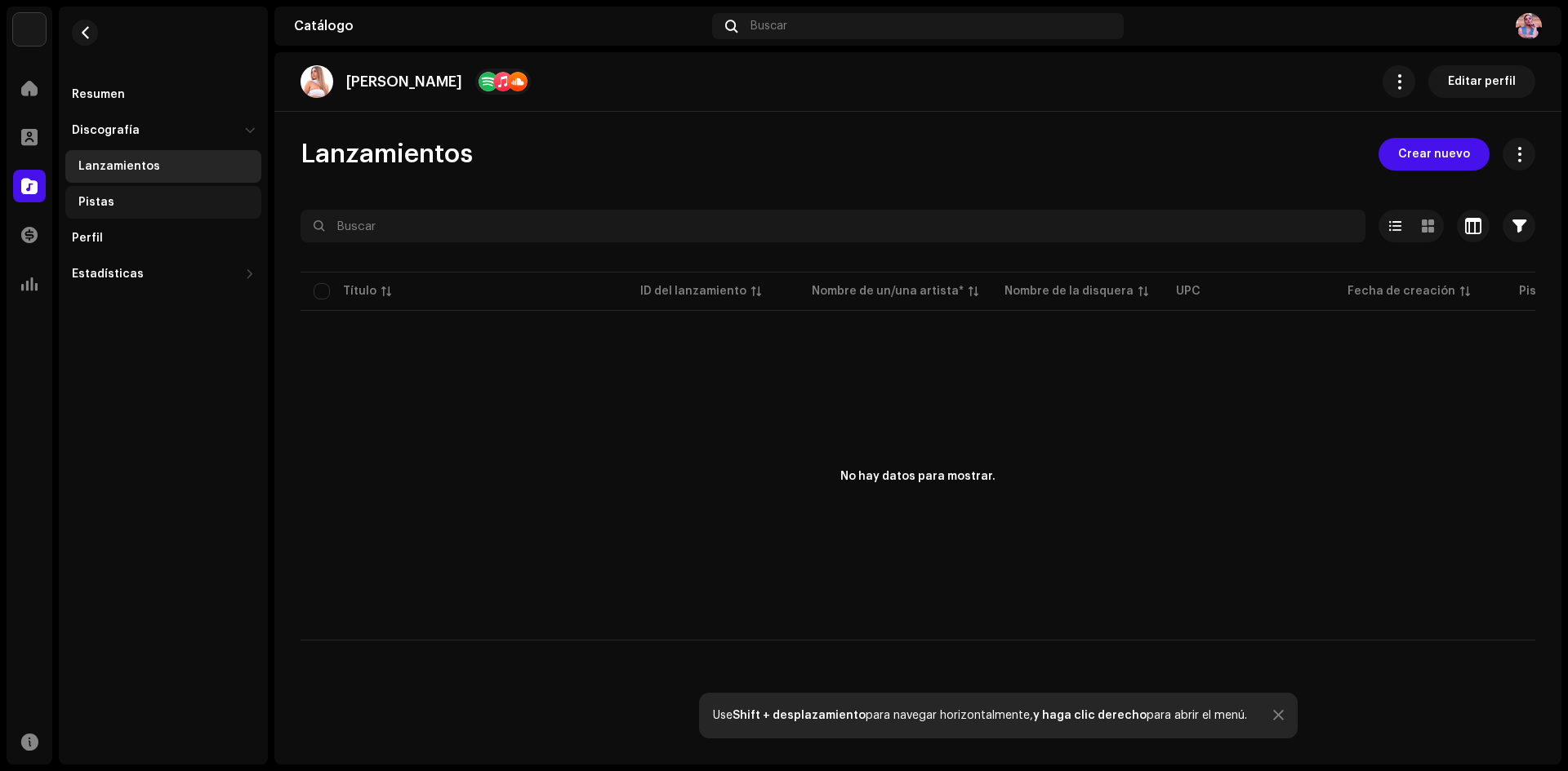
click at [108, 197] on div "Pistas" at bounding box center [96, 203] width 35 height 13
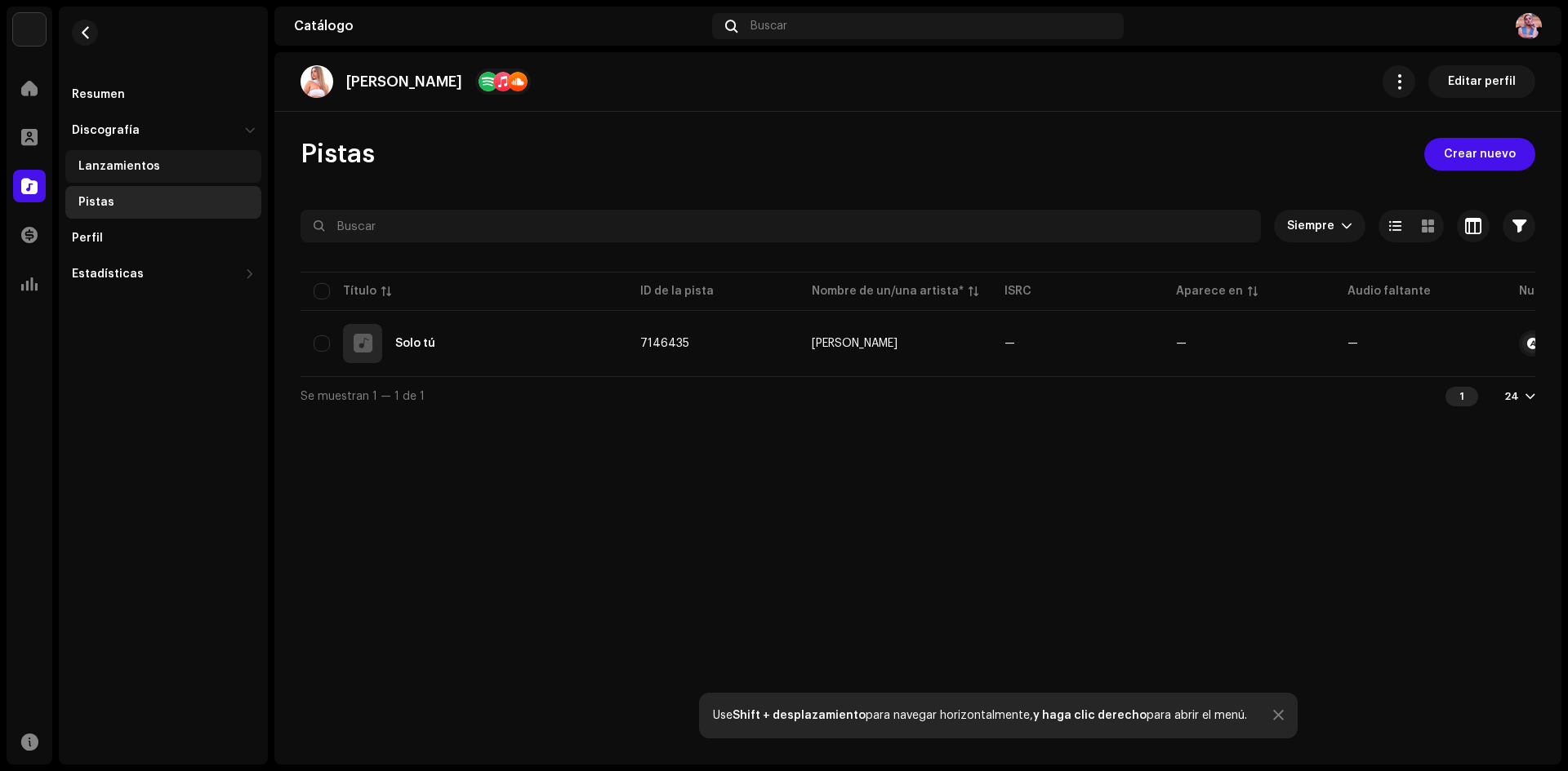
click at [141, 162] on div "Lanzamientos" at bounding box center [119, 166] width 81 height 13
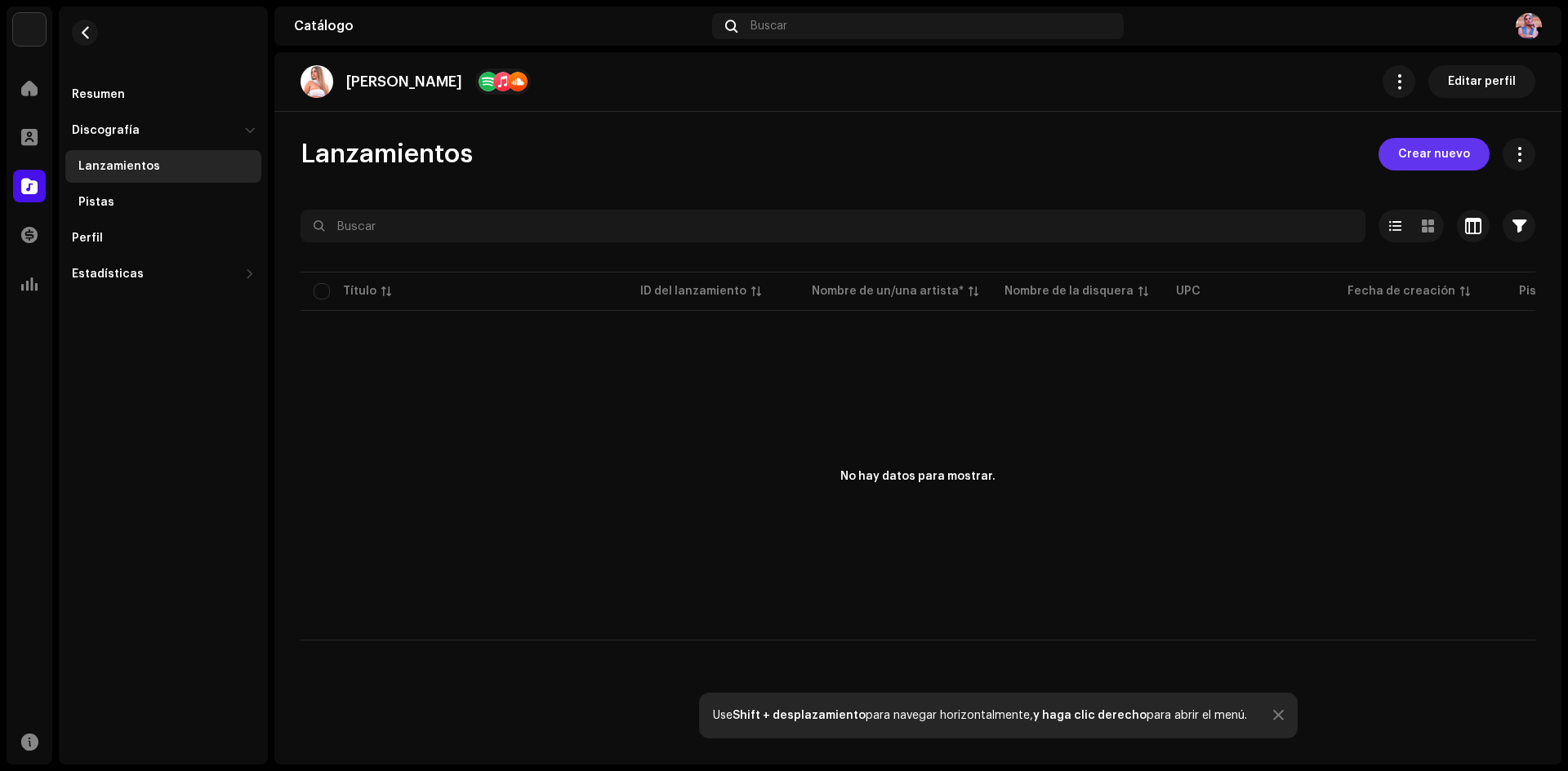
click at [1448, 147] on span "Crear nuevo" at bounding box center [1434, 154] width 72 height 33
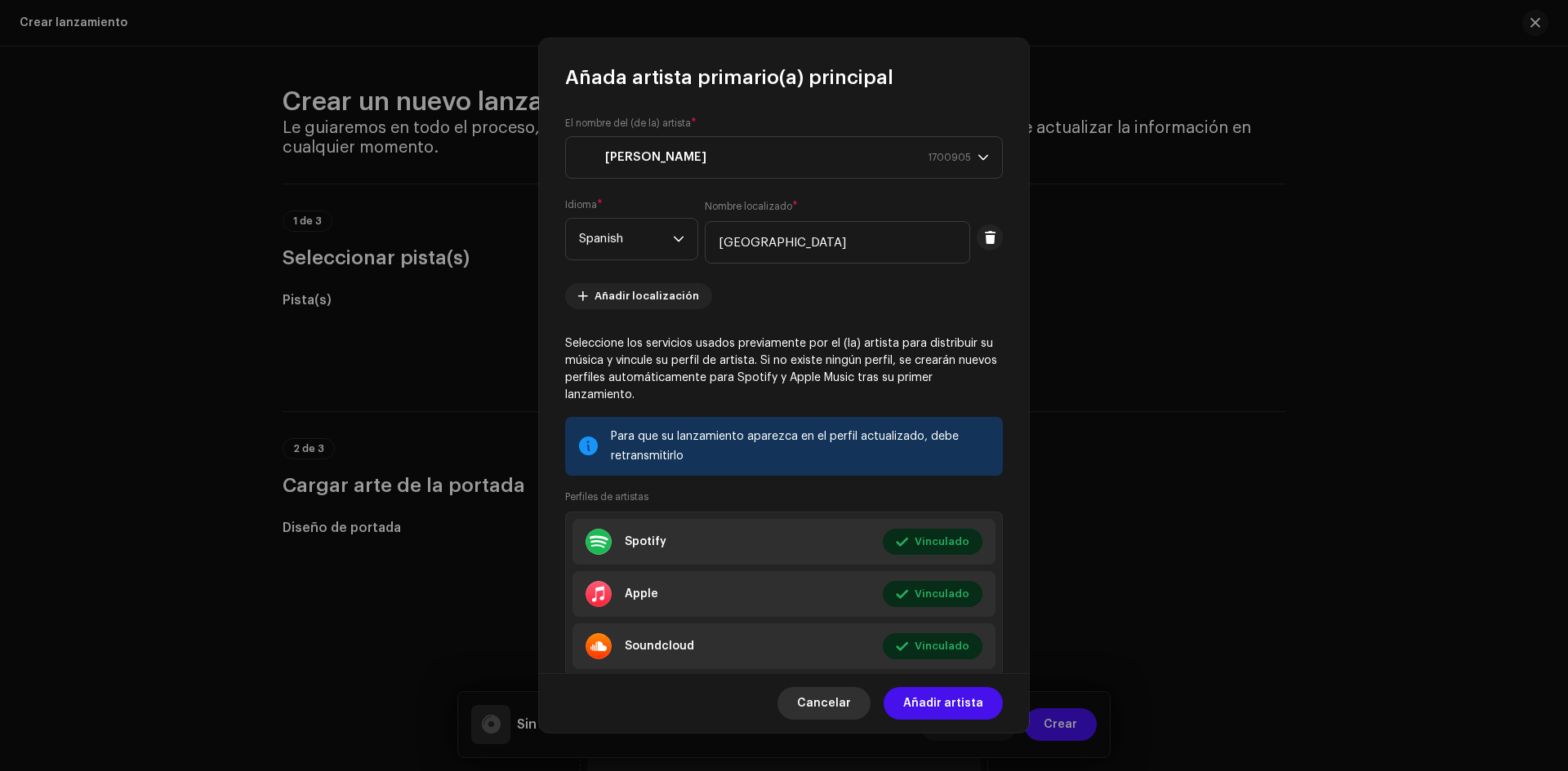
click at [851, 694] on span "Cancelar" at bounding box center [825, 703] width 54 height 33
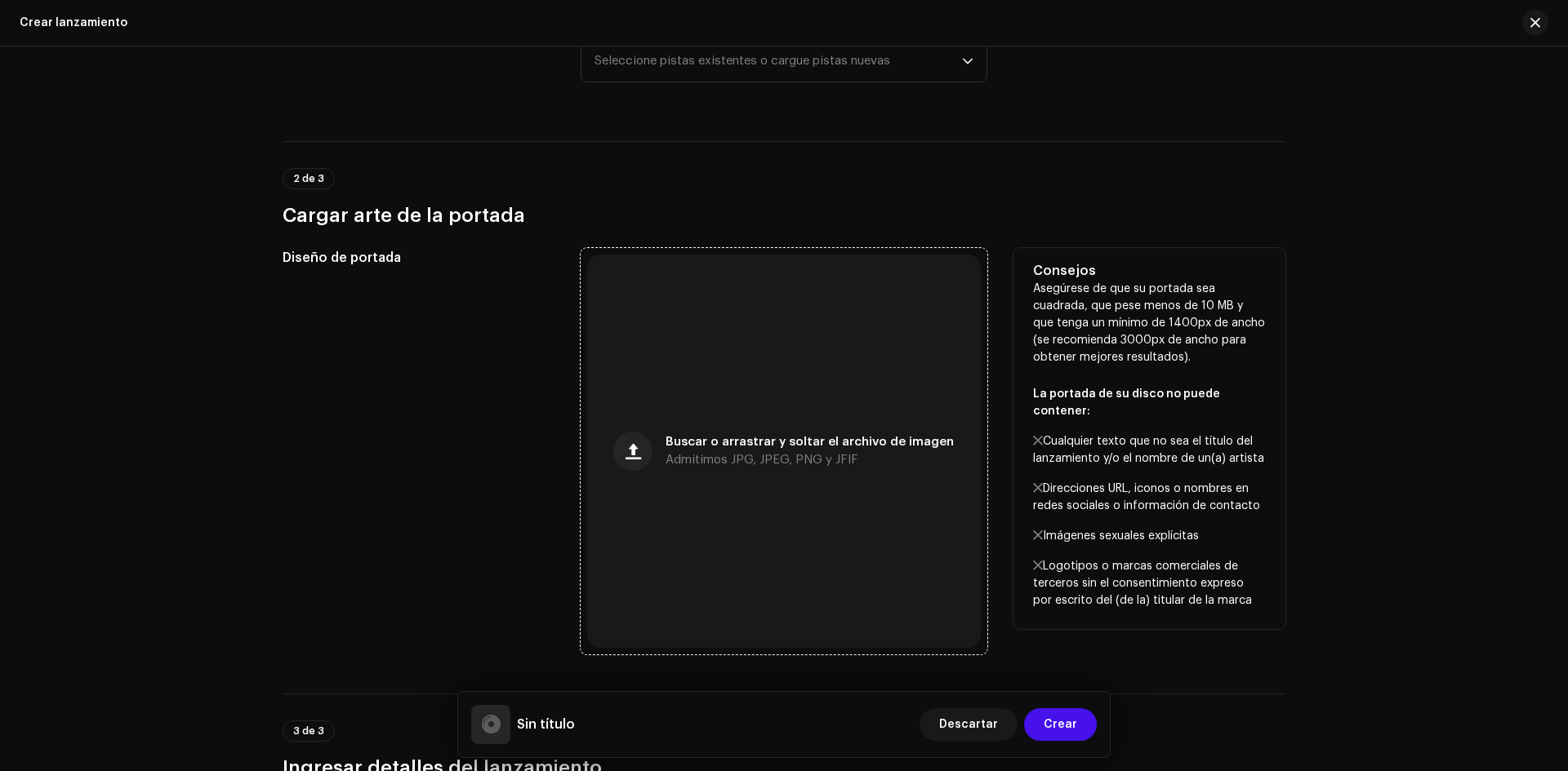
scroll to position [245, 0]
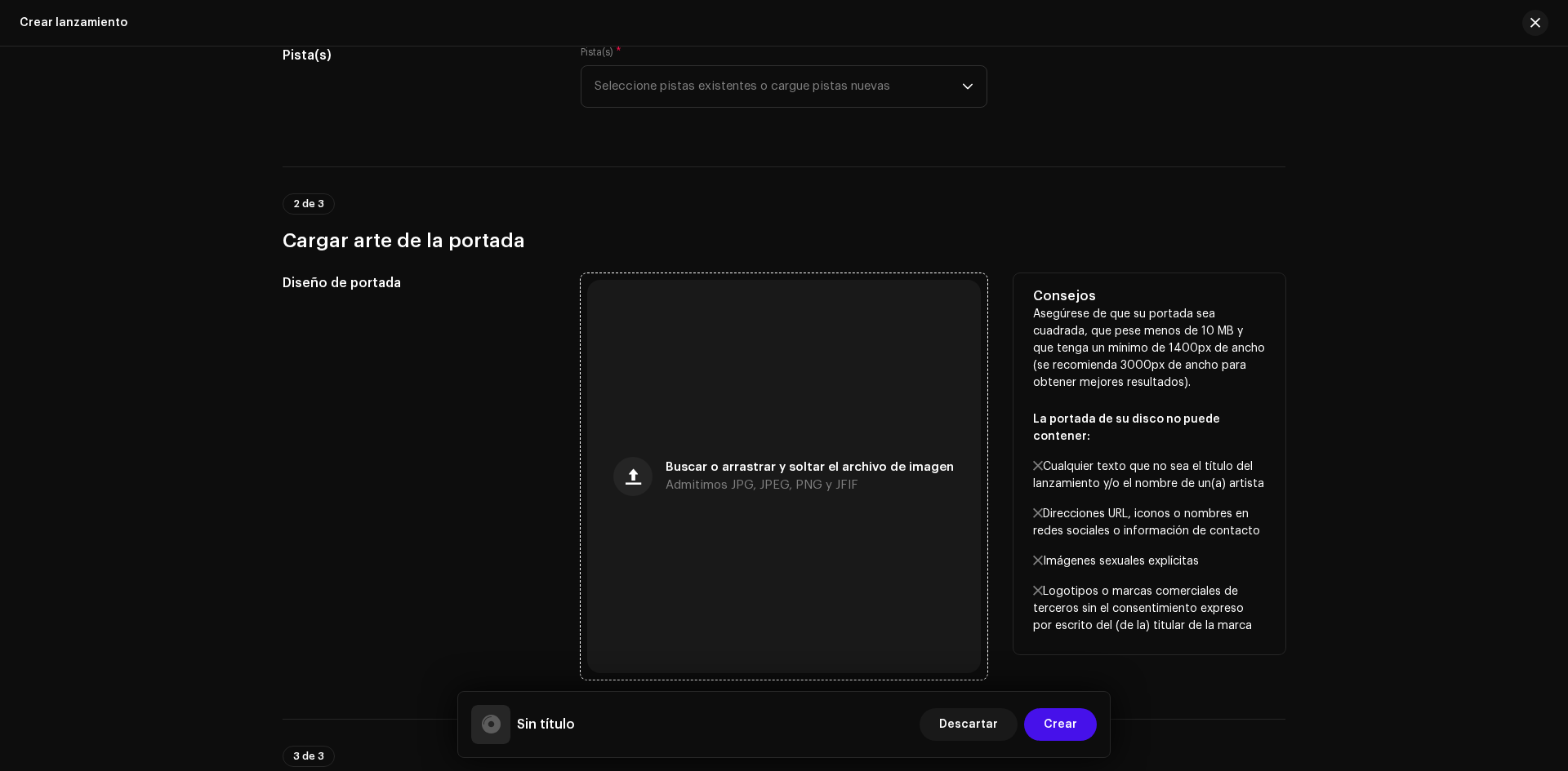
click at [708, 470] on span "Buscar o arrastrar y soltar el archivo de imagen" at bounding box center [810, 468] width 289 height 11
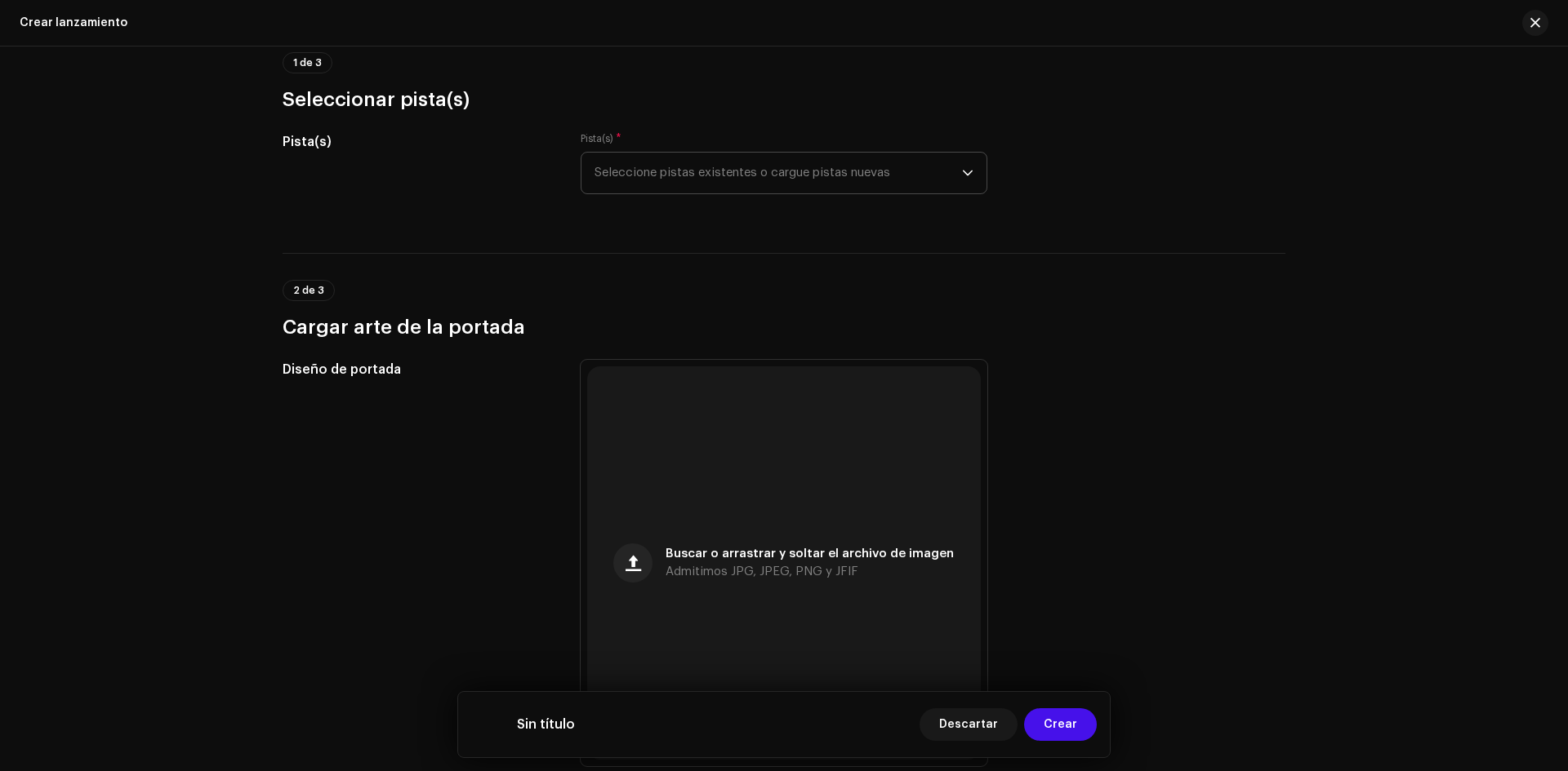
scroll to position [0, 0]
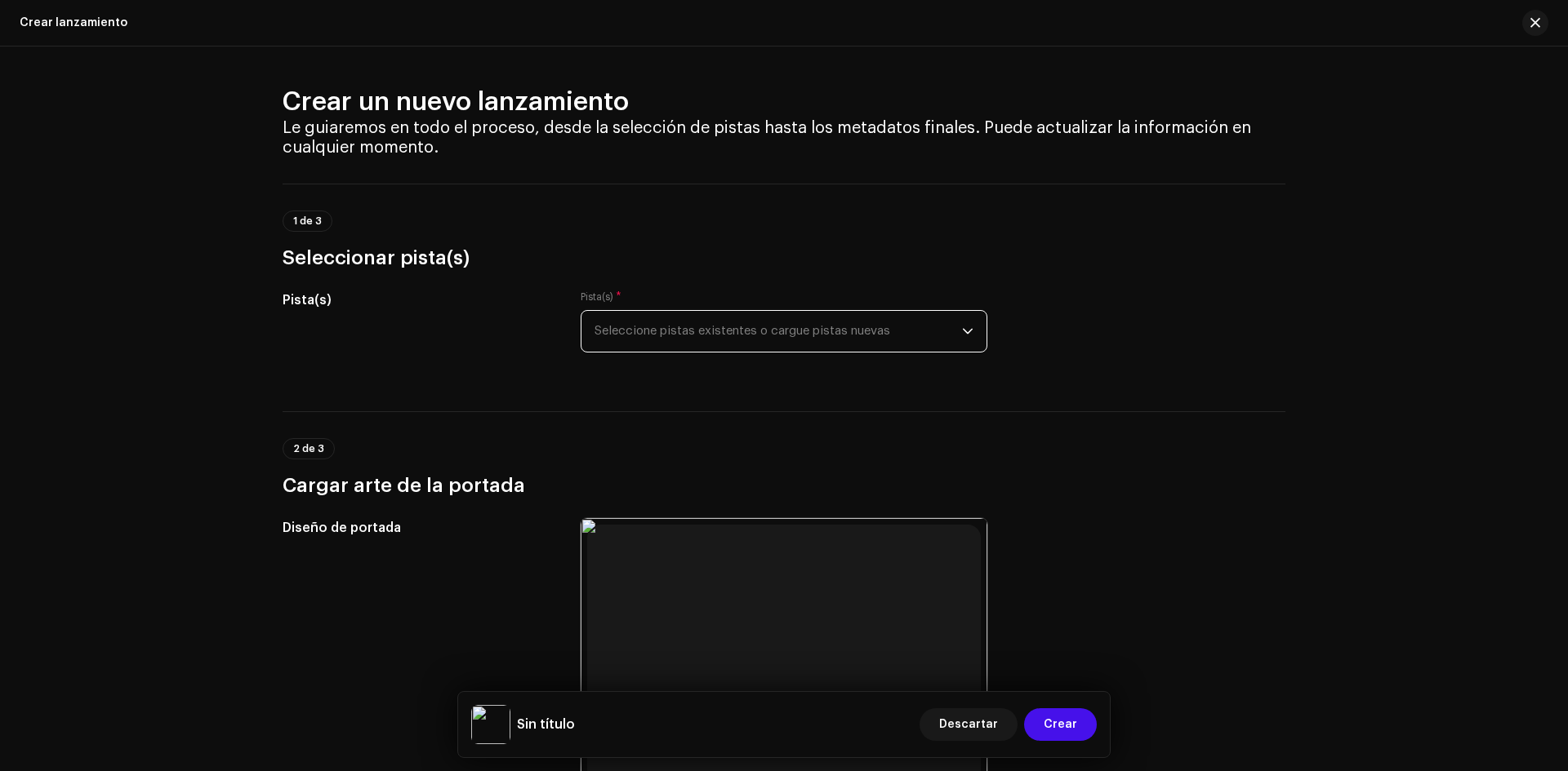
click at [746, 329] on span "Seleccione pistas existentes o cargue pistas nuevas" at bounding box center [779, 331] width 368 height 41
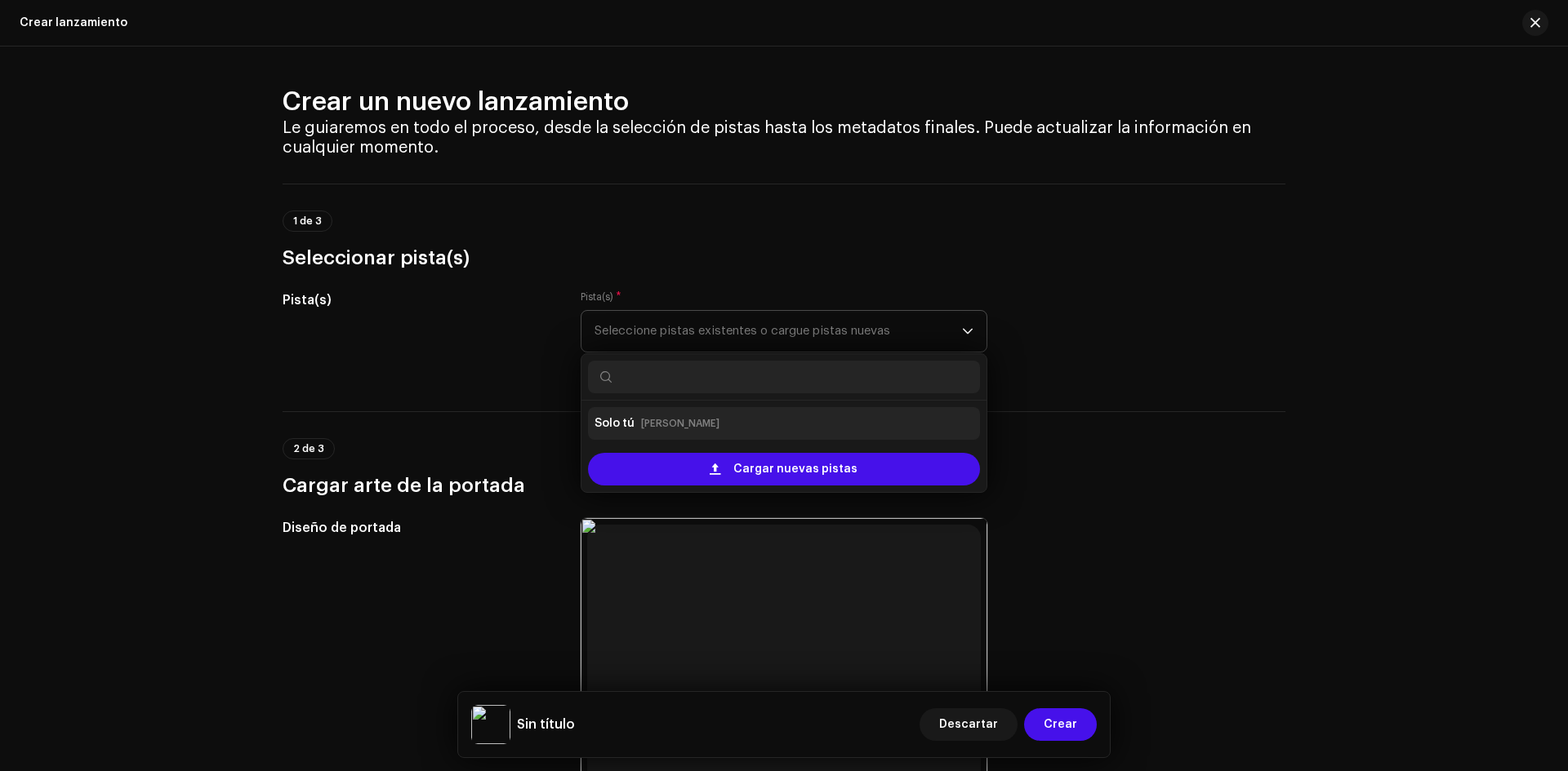
click at [644, 427] on small "[PERSON_NAME]" at bounding box center [681, 423] width 78 height 16
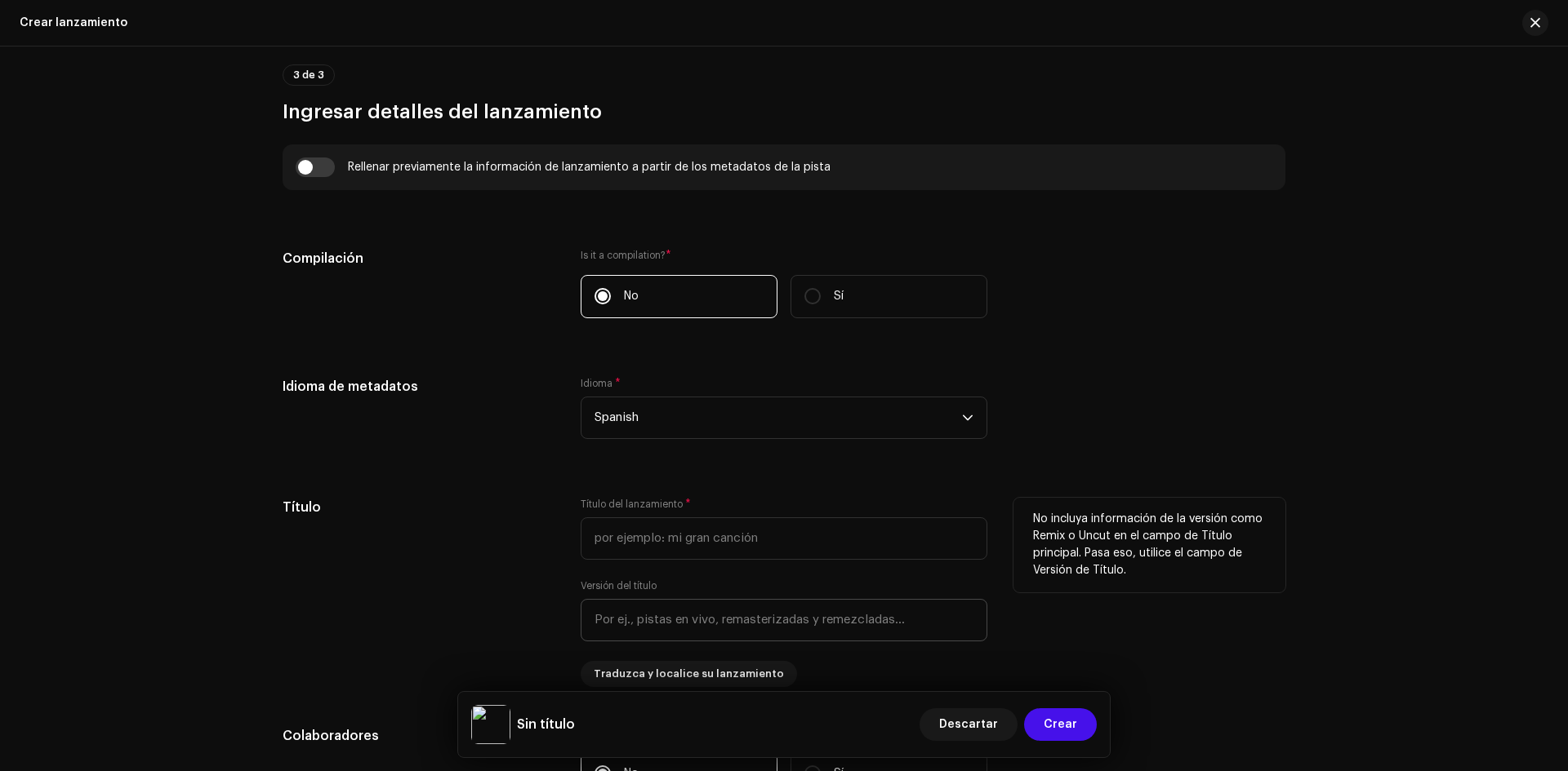
scroll to position [1142, 0]
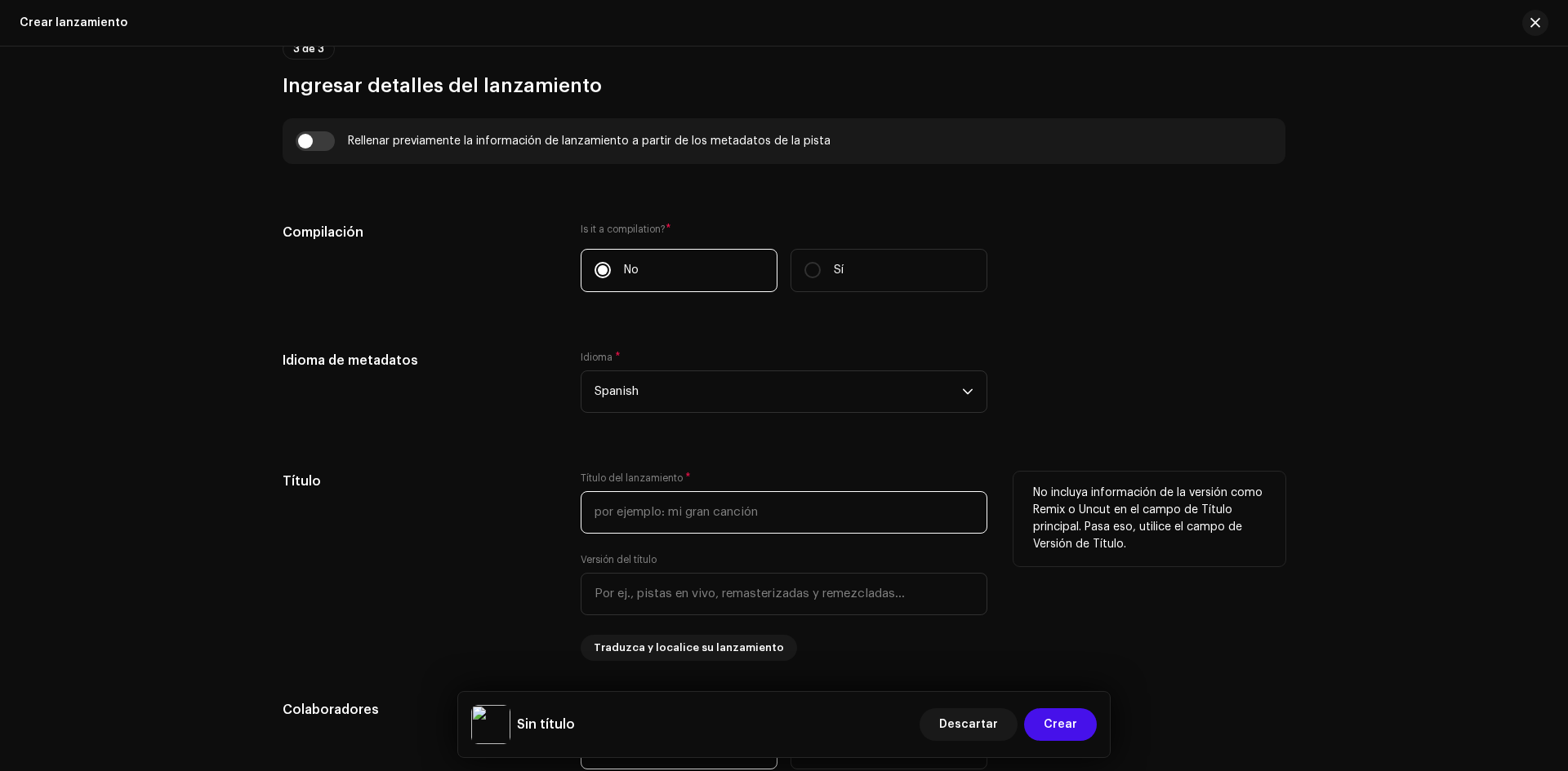
click at [686, 517] on input "text" at bounding box center [784, 512] width 407 height 42
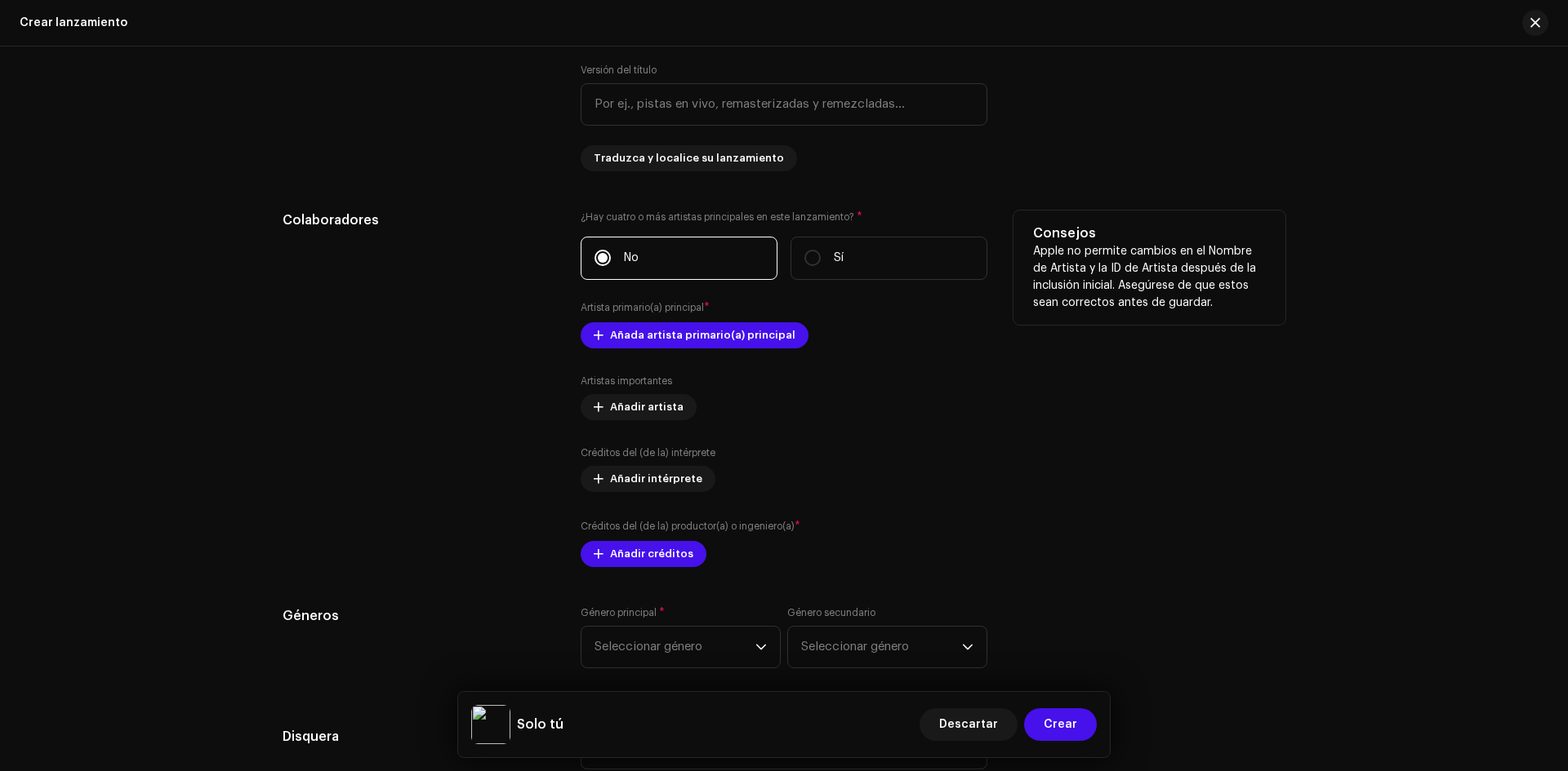
scroll to position [1715, 0]
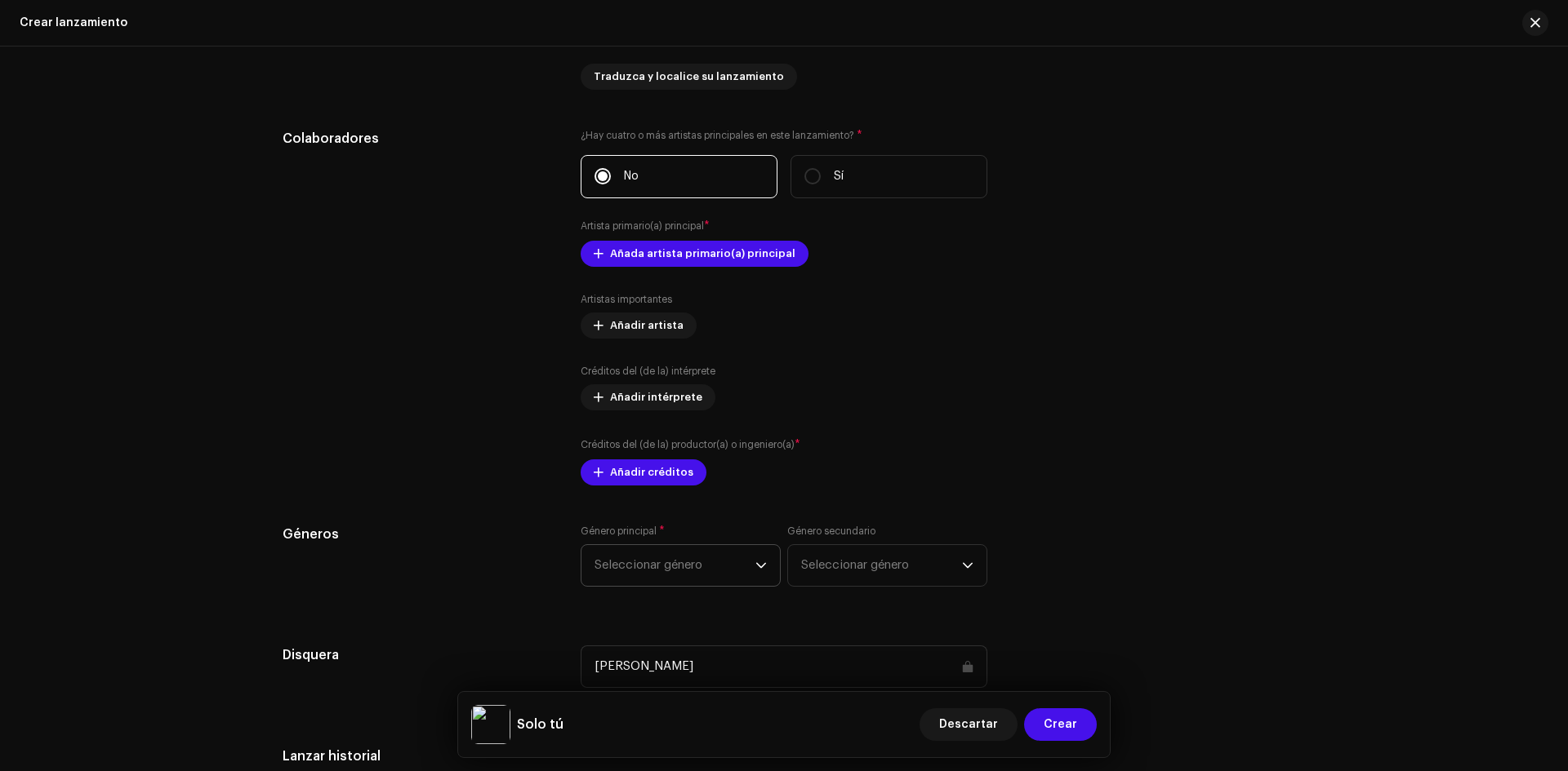
type input "Solo tú"
click at [654, 564] on span "Seleccionar género" at bounding box center [675, 566] width 161 height 41
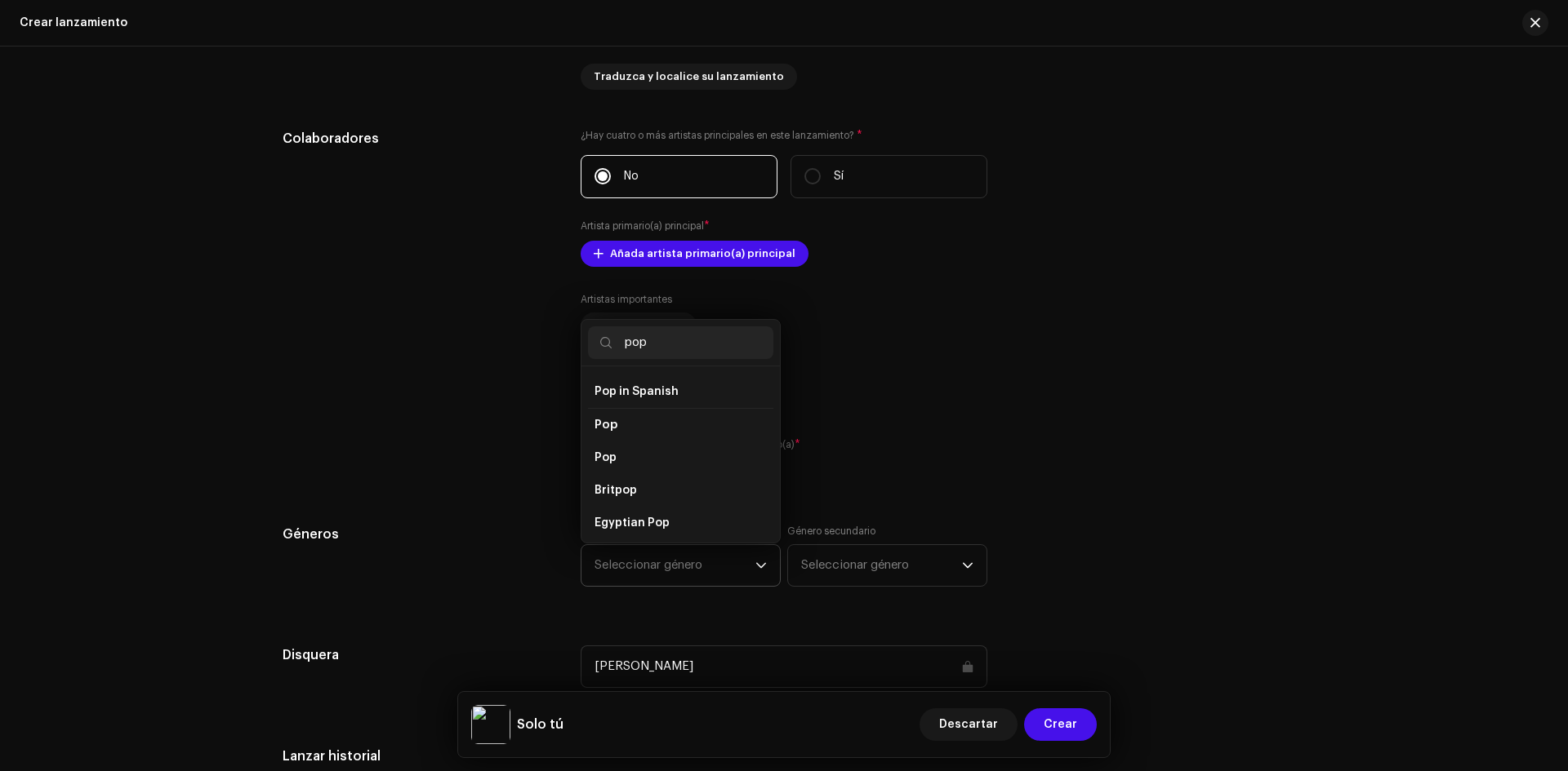
scroll to position [568, 0]
type input "pop"
click at [615, 455] on li "Pop" at bounding box center [681, 461] width 186 height 33
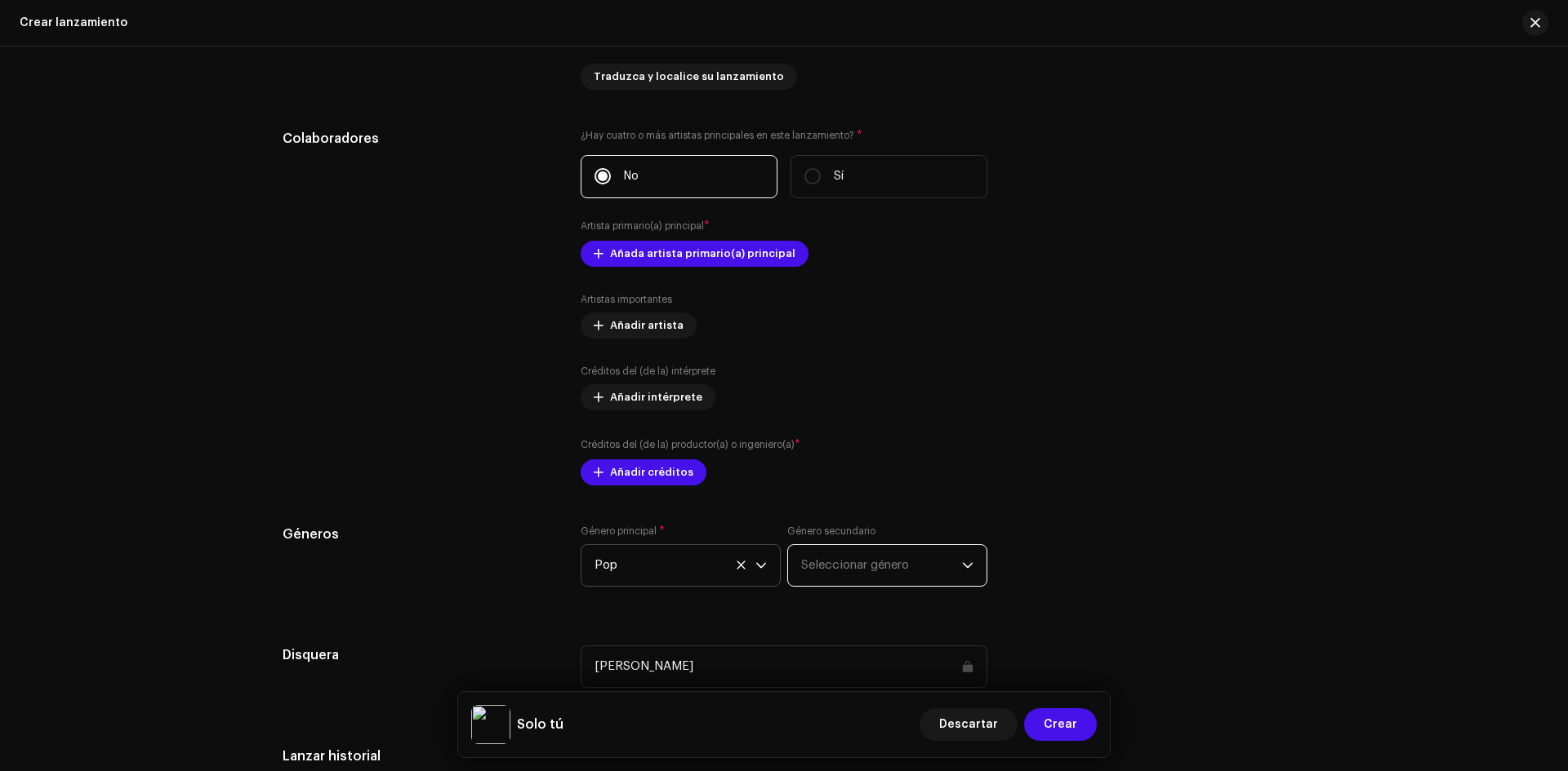
click at [904, 571] on span "Seleccionar género" at bounding box center [882, 566] width 161 height 41
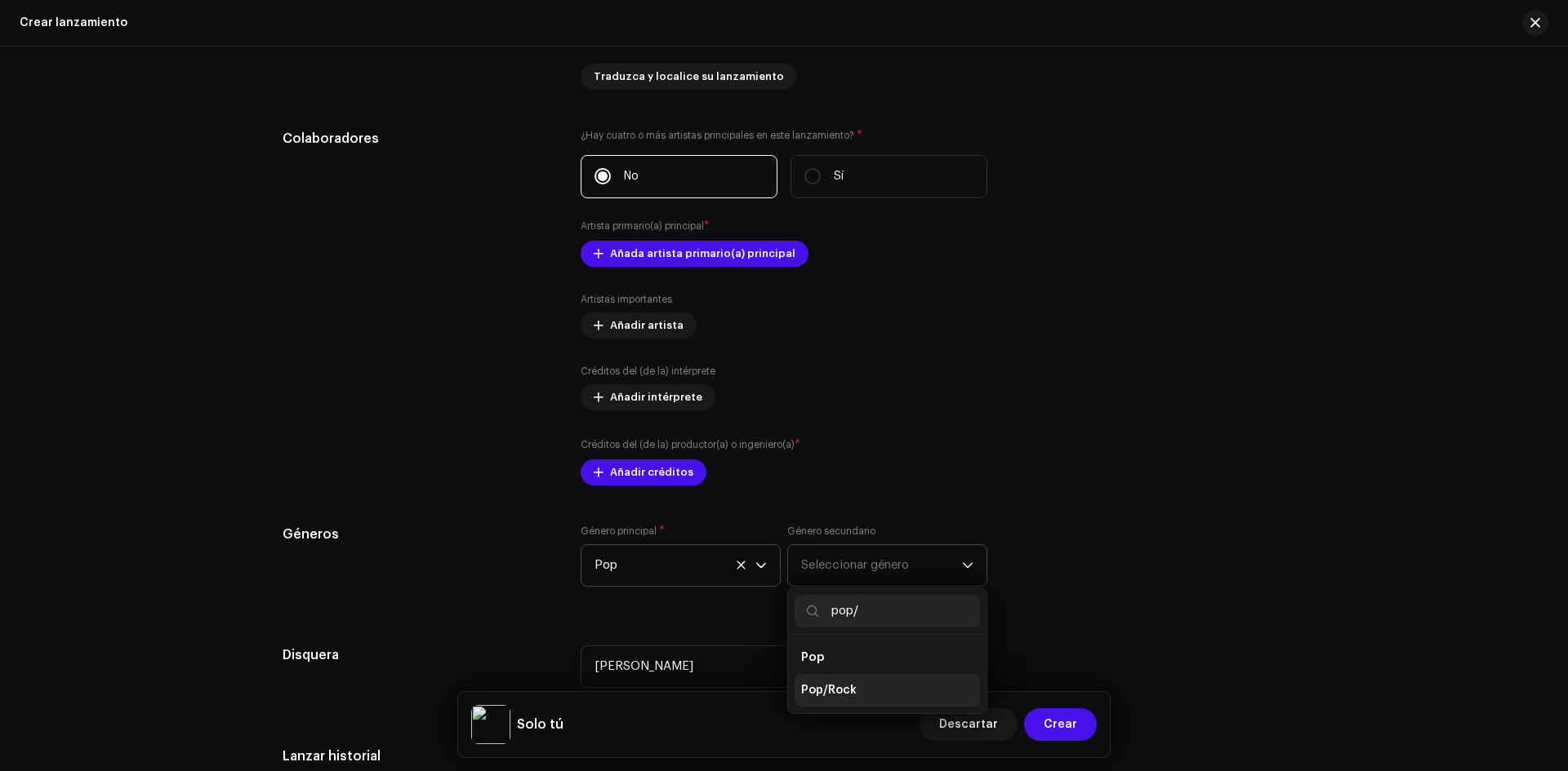
type input "pop/"
click at [819, 689] on span "Pop/Rock" at bounding box center [828, 690] width 55 height 16
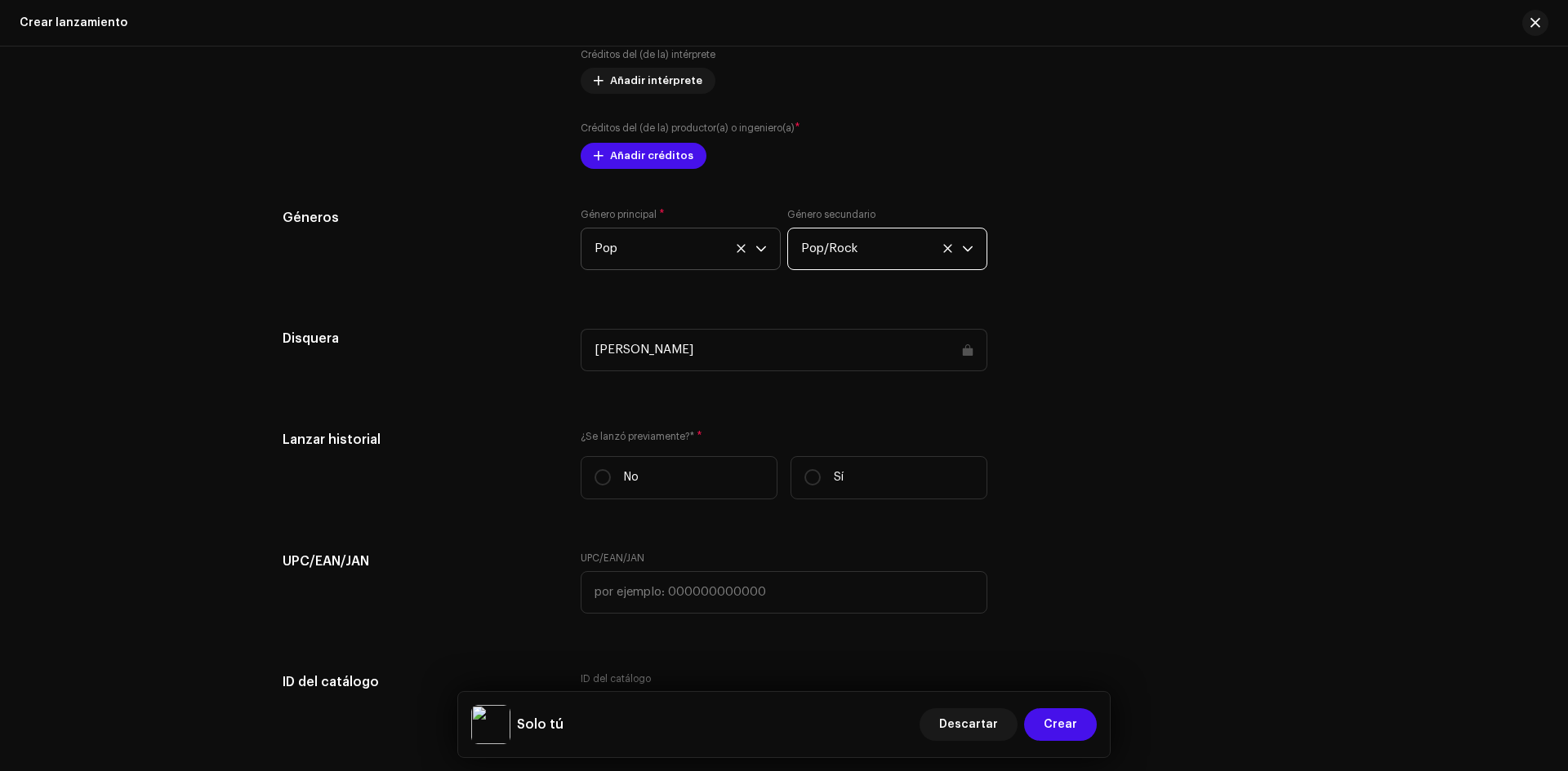
scroll to position [2040, 0]
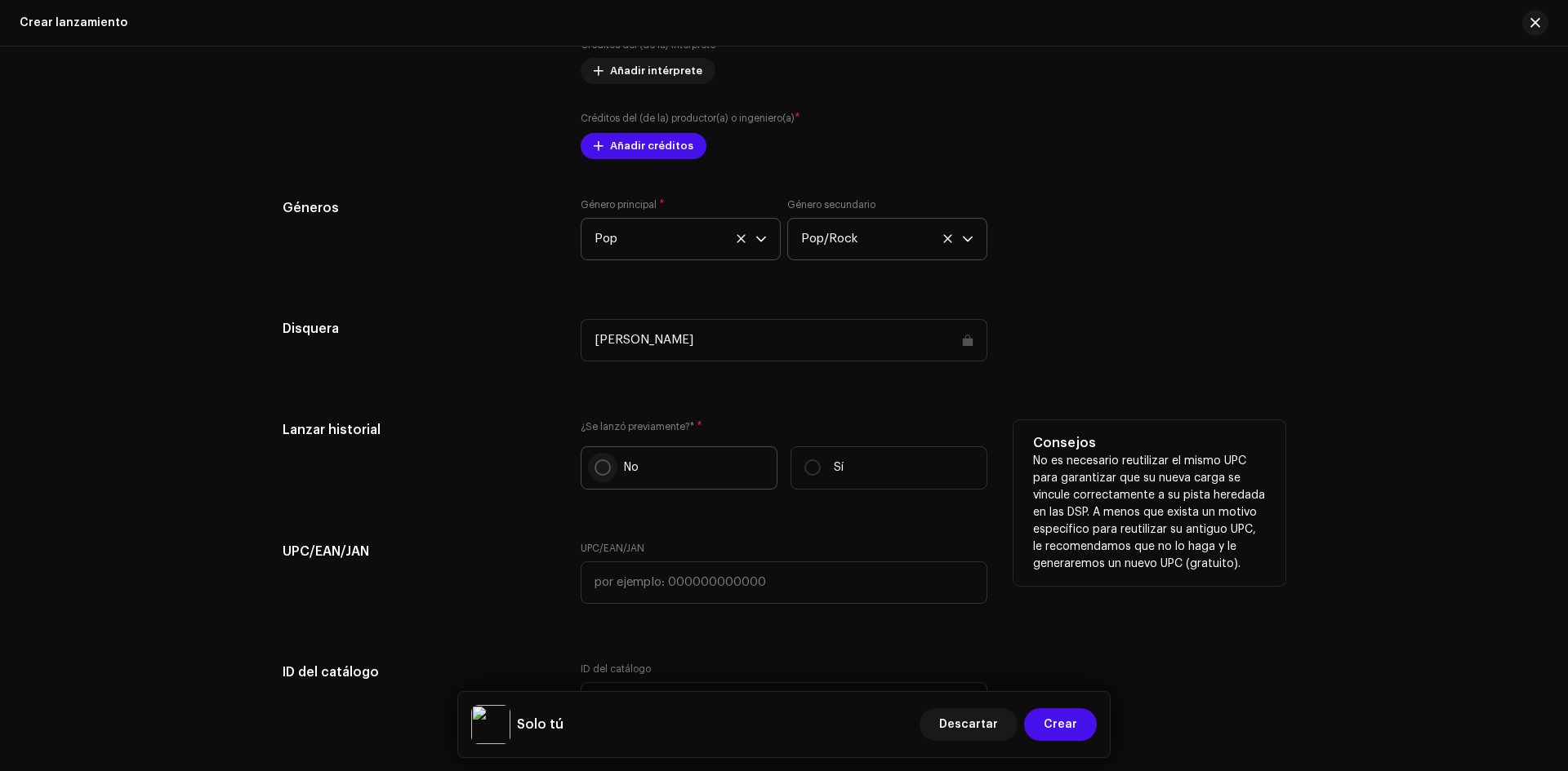
click at [596, 470] on input "No" at bounding box center [602, 467] width 16 height 16
radio input "true"
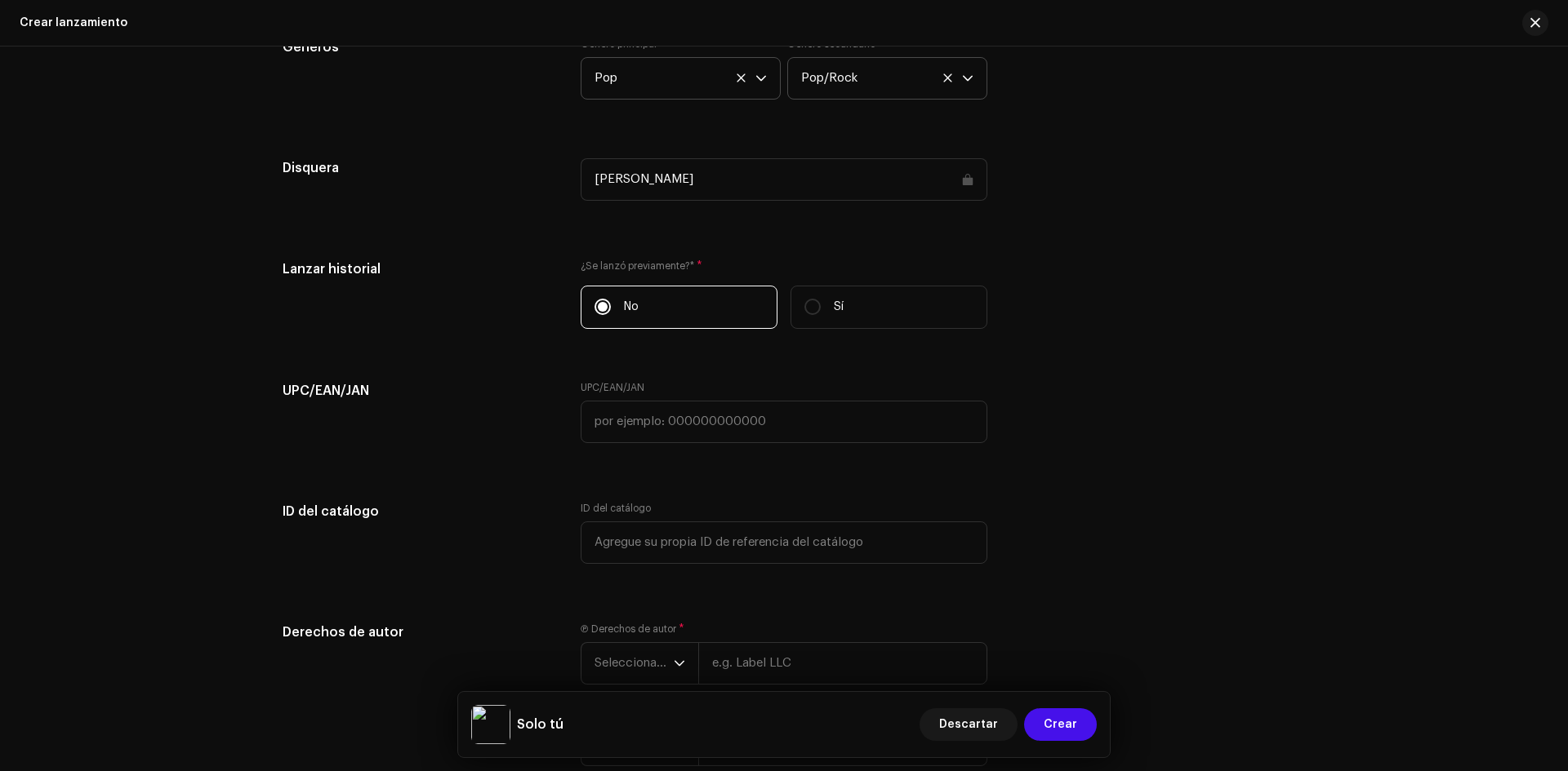
scroll to position [2204, 0]
click at [645, 662] on span "Seleccionar año" at bounding box center [634, 662] width 79 height 41
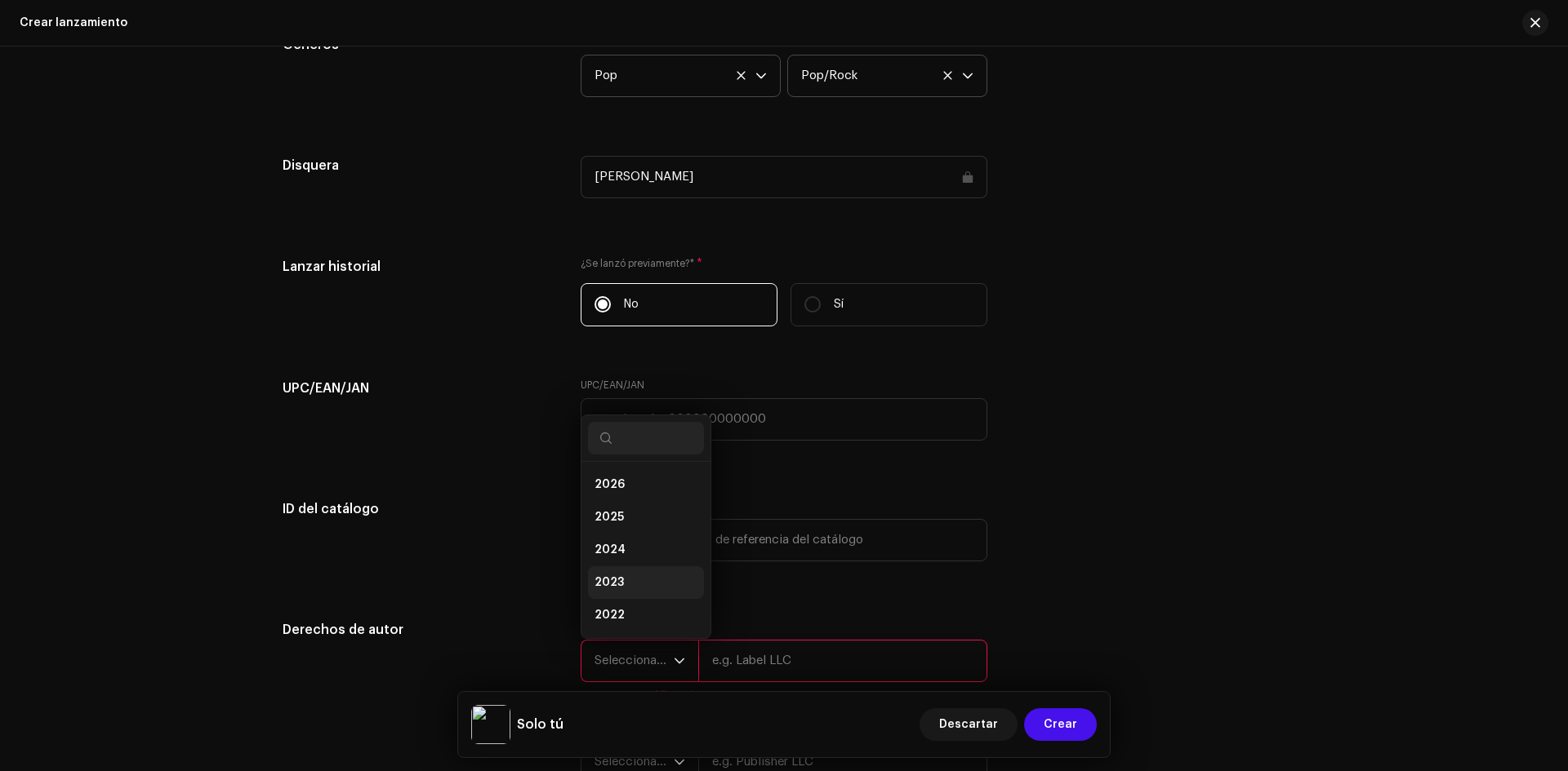
scroll to position [26, 0]
click at [637, 489] on li "2025" at bounding box center [646, 491] width 116 height 33
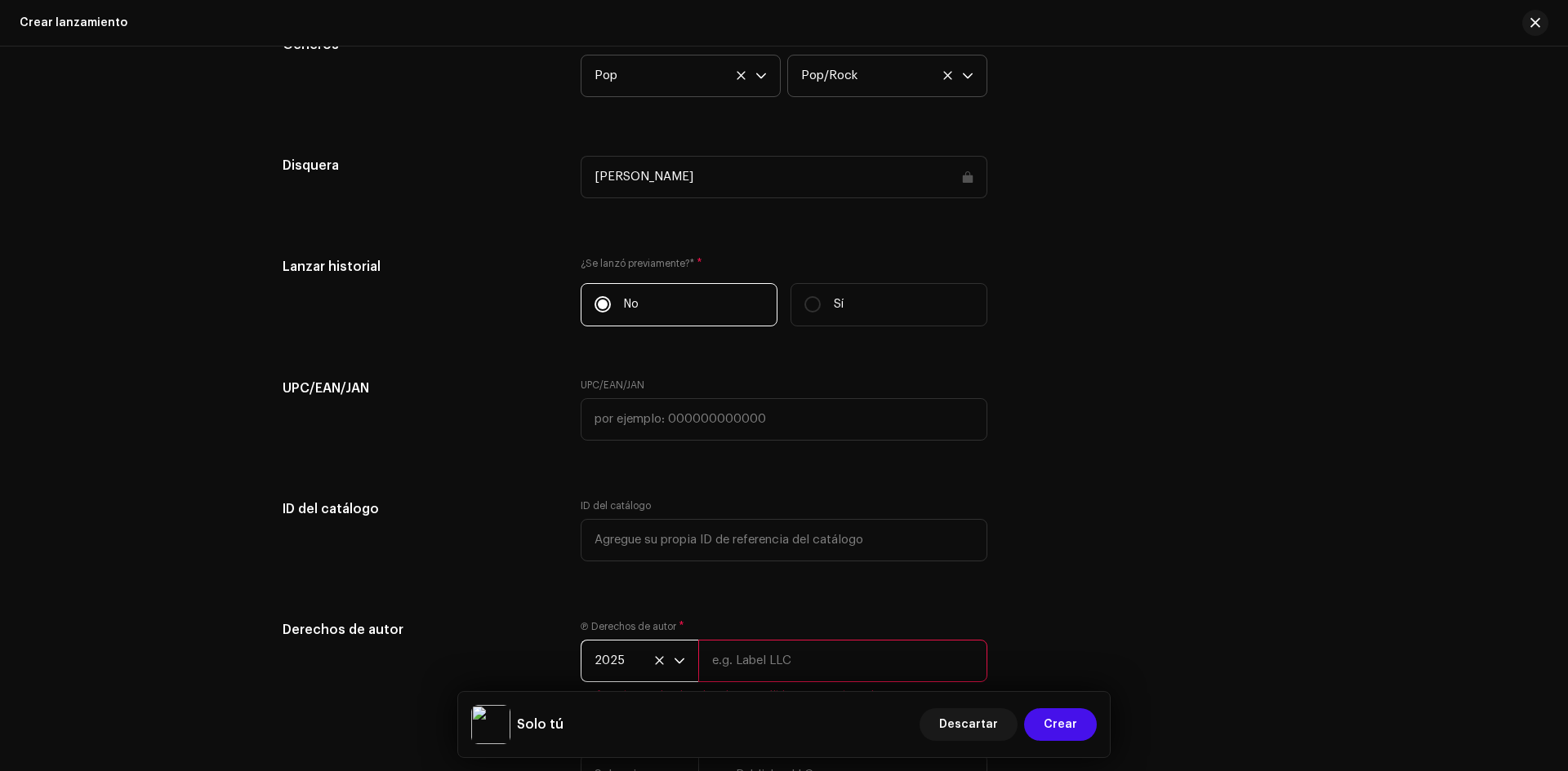
click at [745, 662] on input "text" at bounding box center [843, 661] width 290 height 42
type input "[PERSON_NAME]"
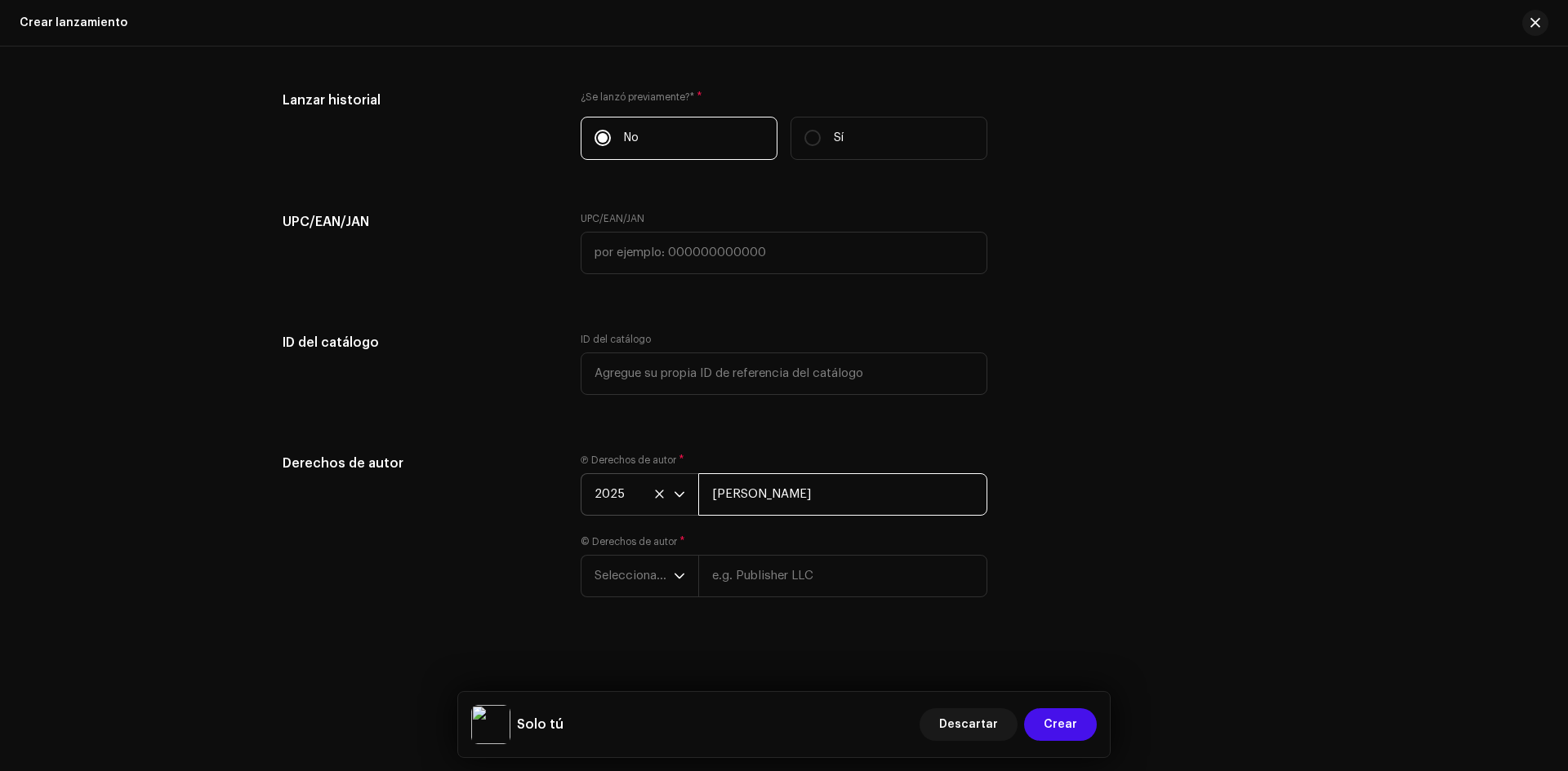
scroll to position [2373, 0]
click at [1063, 725] on span "Crear" at bounding box center [1061, 724] width 34 height 33
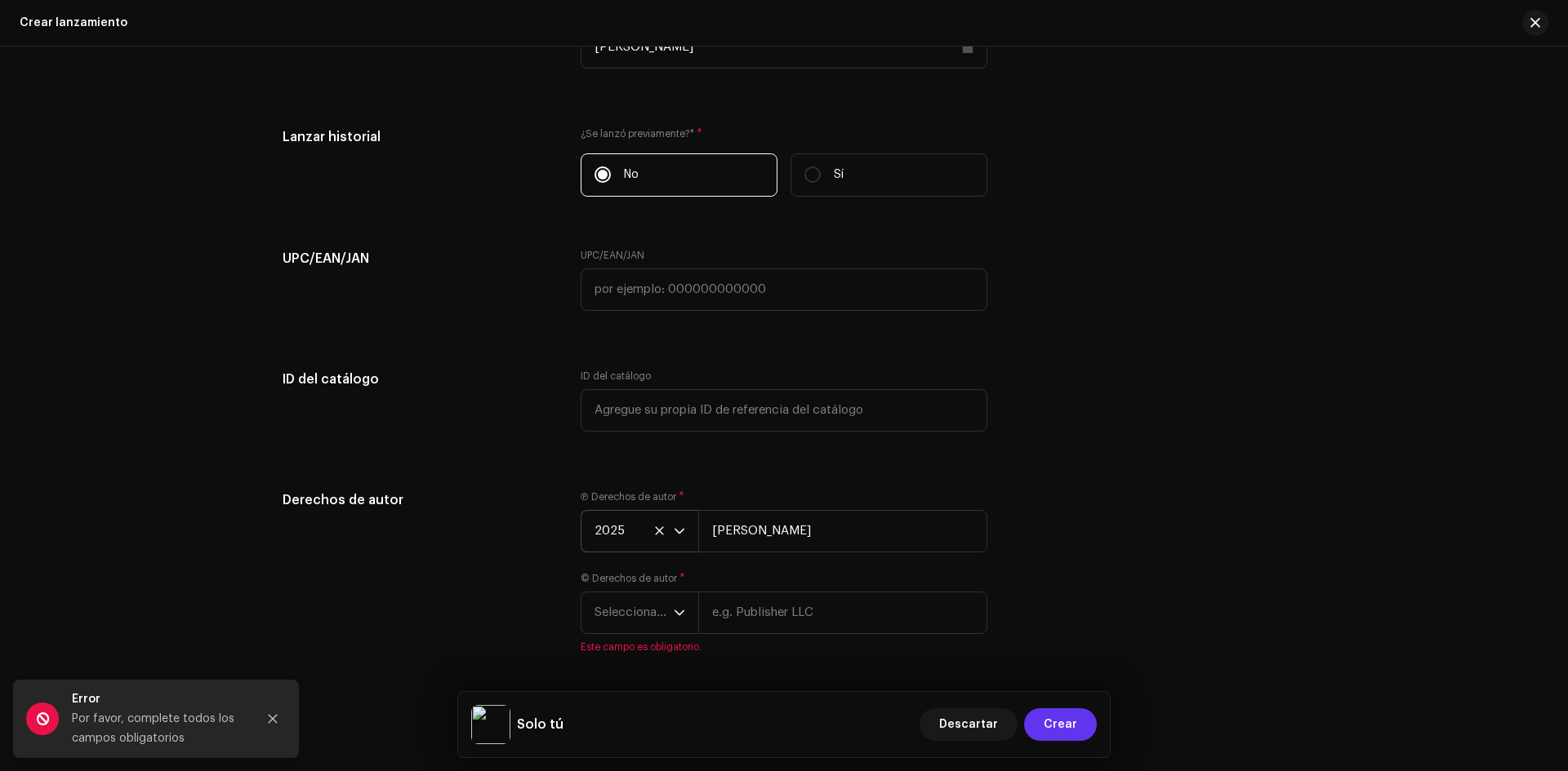
scroll to position [2412, 0]
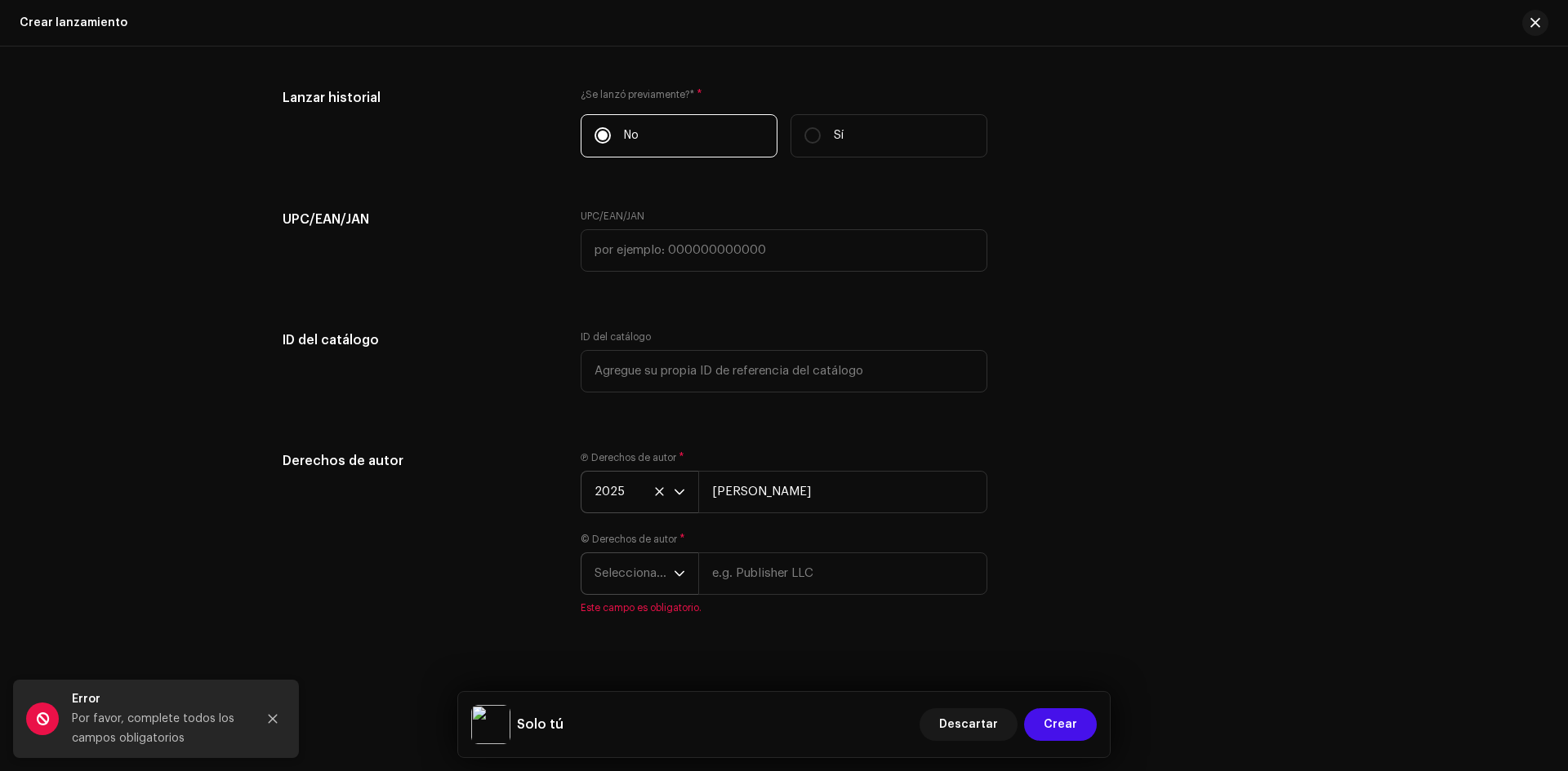
click at [631, 564] on span "Seleccionar año" at bounding box center [634, 574] width 79 height 41
click at [622, 407] on li "2025" at bounding box center [646, 403] width 116 height 33
click at [726, 566] on input "text" at bounding box center [843, 573] width 290 height 42
type input "[PERSON_NAME]"
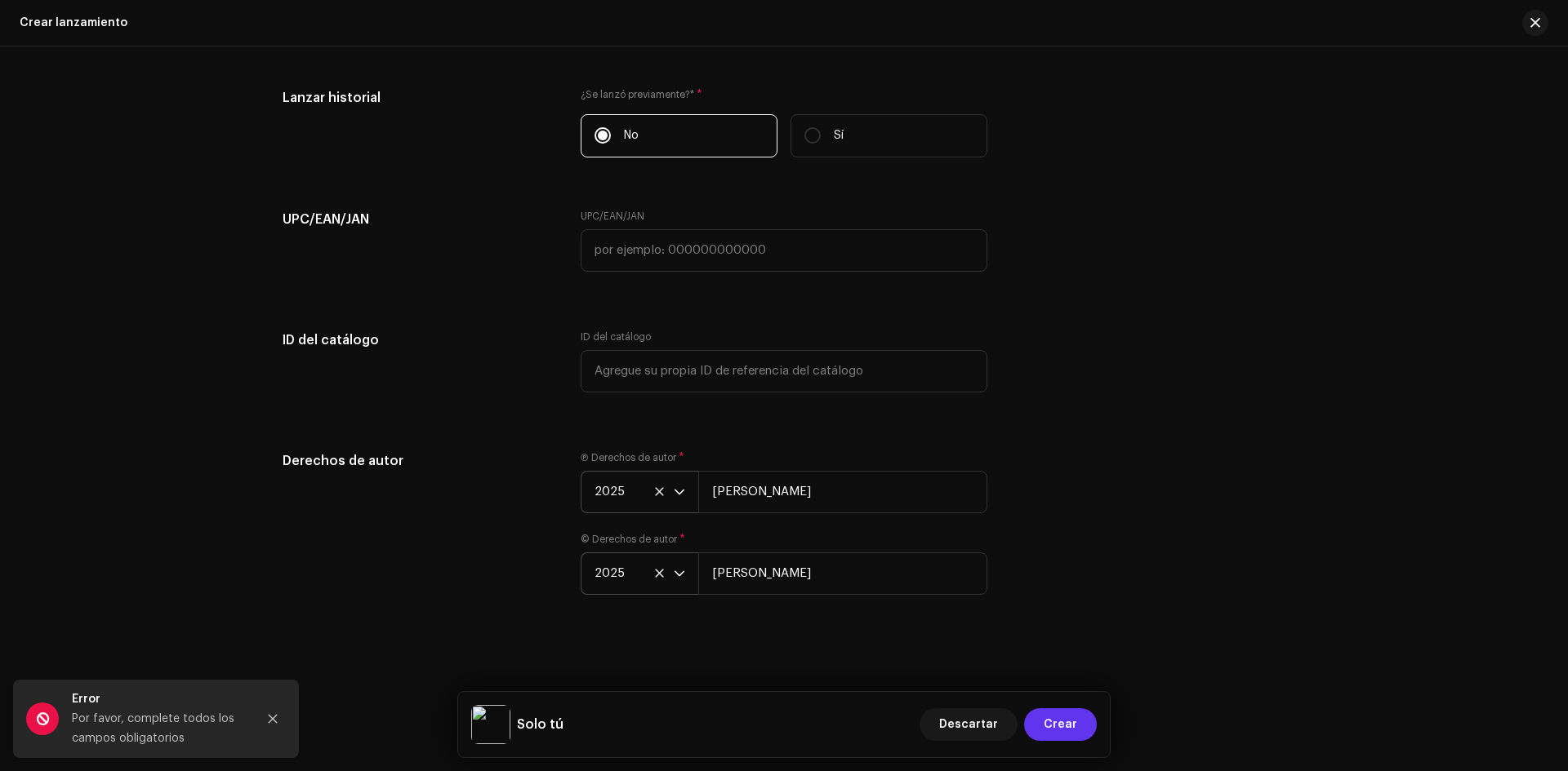
click at [1063, 727] on span "Crear" at bounding box center [1061, 724] width 34 height 33
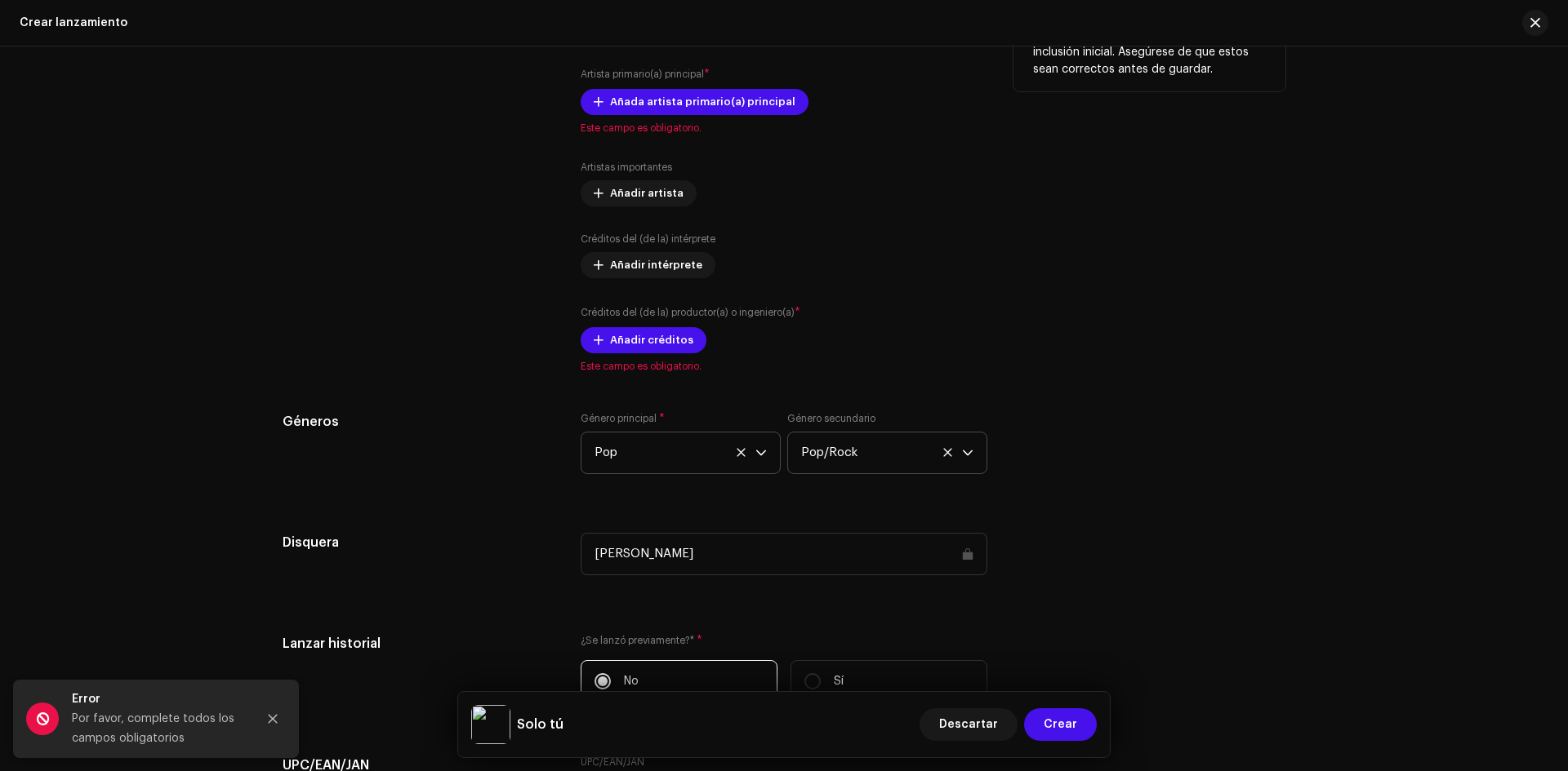
scroll to position [1841, 0]
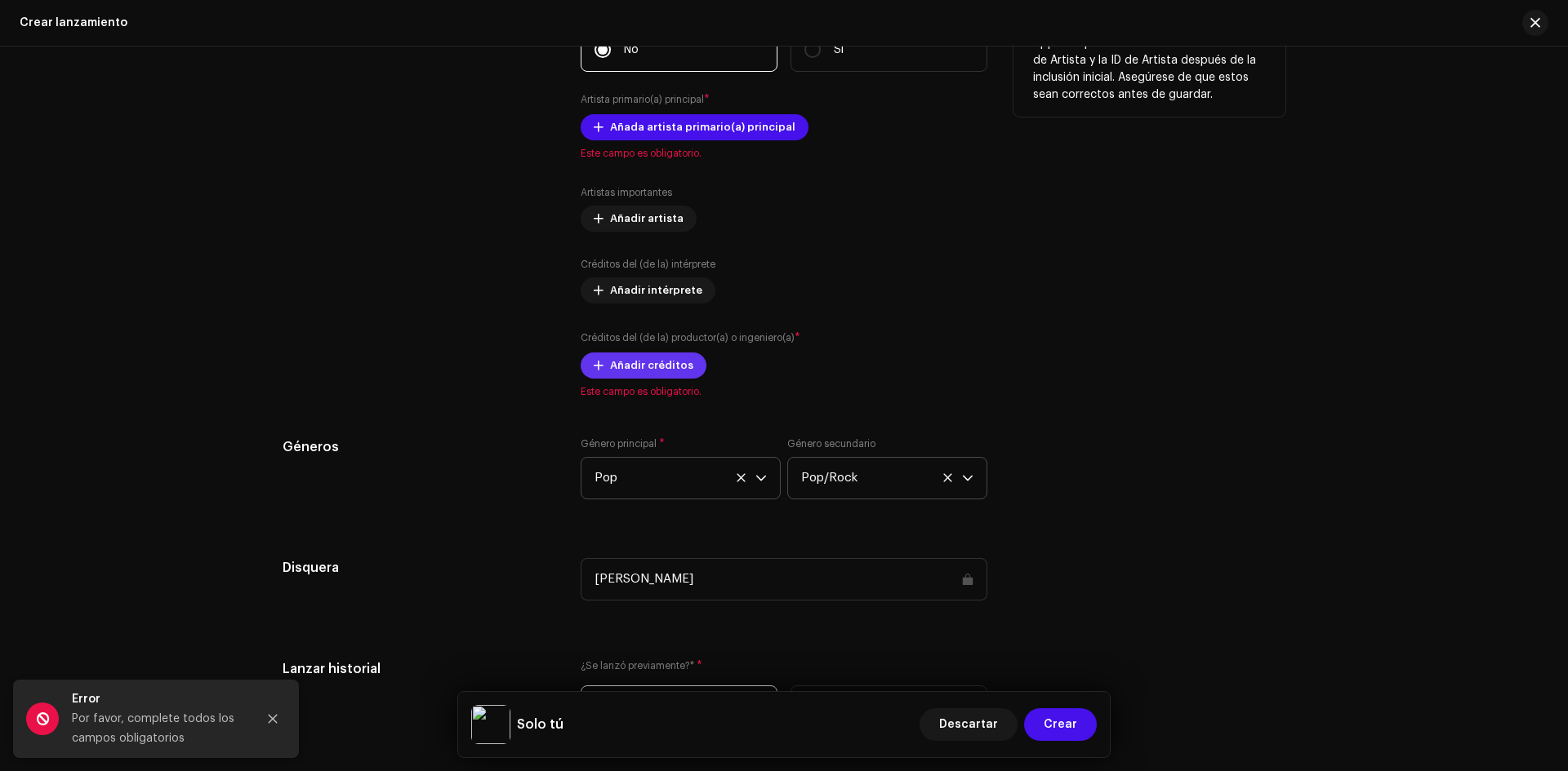
click at [629, 364] on span "Añadir créditos" at bounding box center [651, 365] width 83 height 33
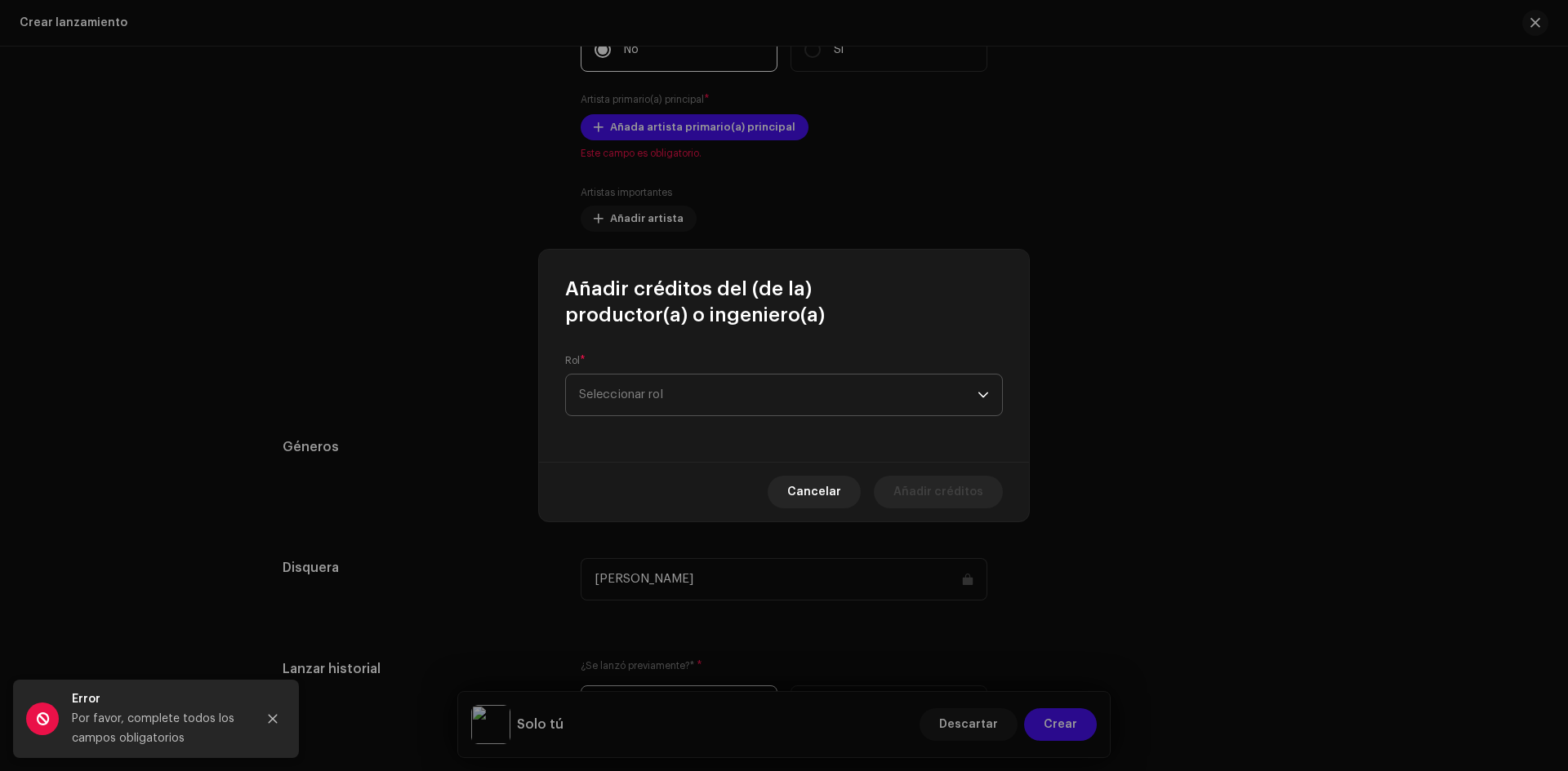
click at [673, 390] on span "Seleccionar rol" at bounding box center [778, 395] width 399 height 41
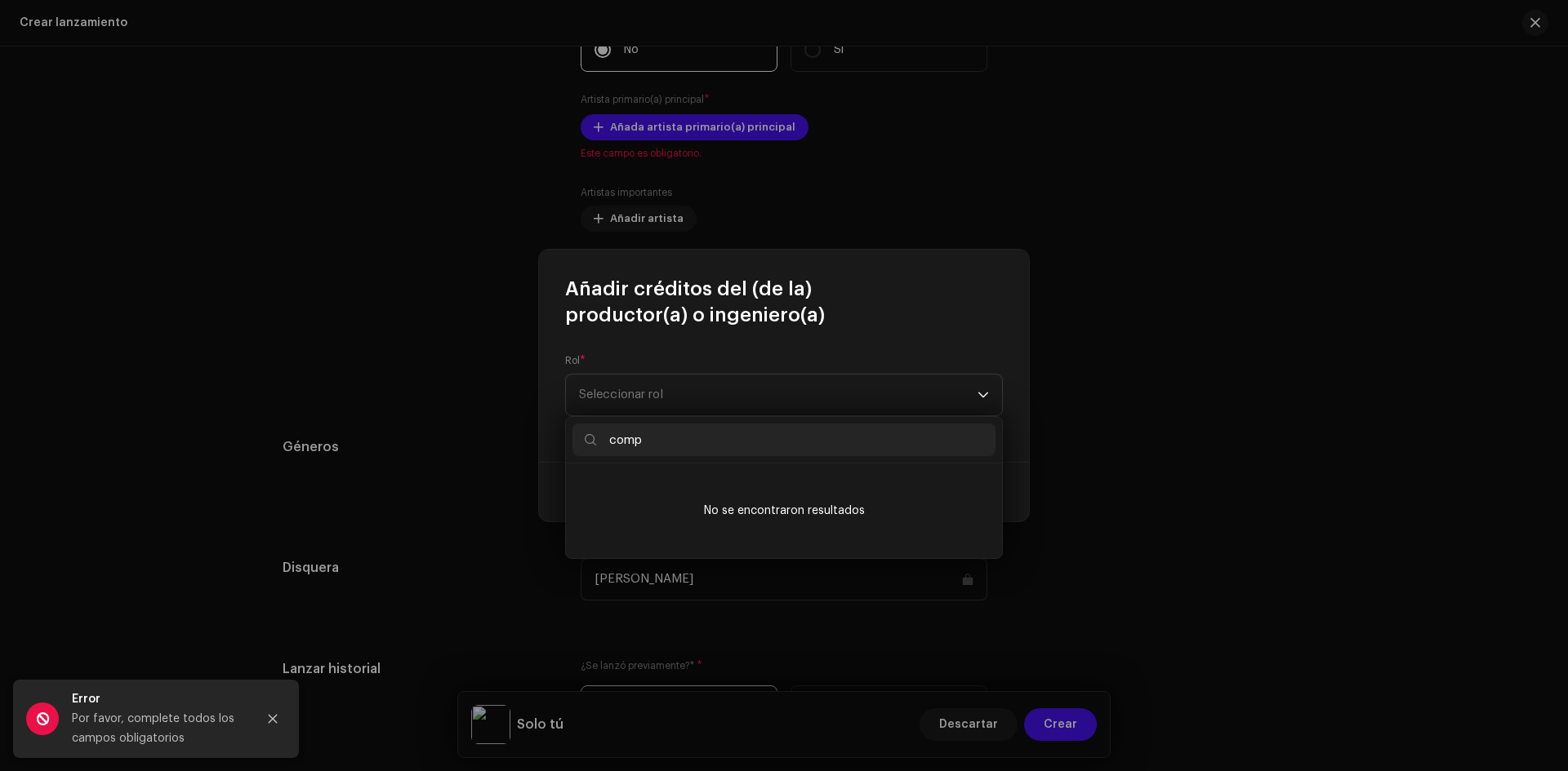
type input "comp"
click at [746, 346] on div "Rol * Seleccionar rol" at bounding box center [784, 395] width 490 height 133
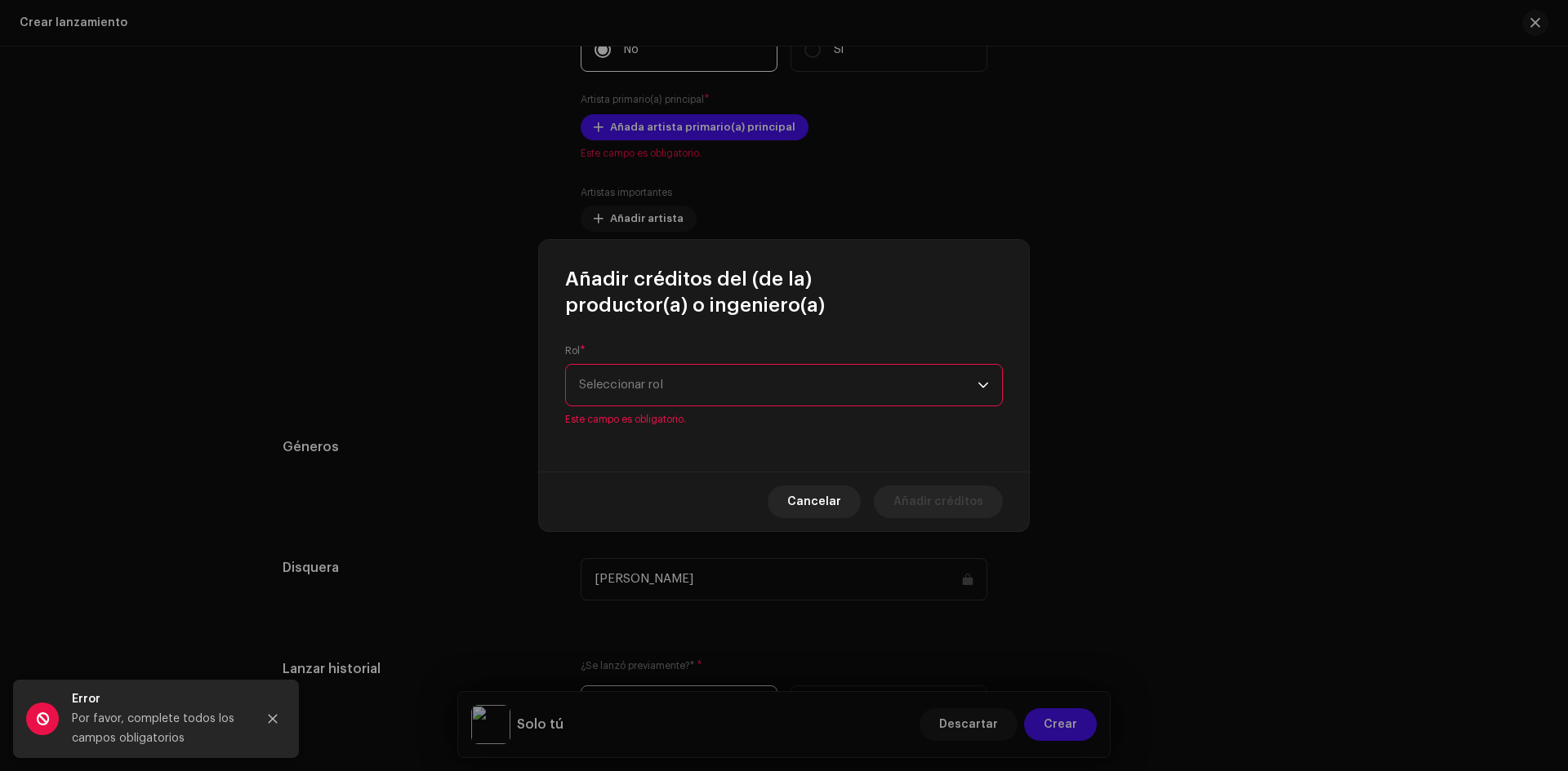
click at [658, 388] on span "Seleccionar rol" at bounding box center [778, 386] width 399 height 41
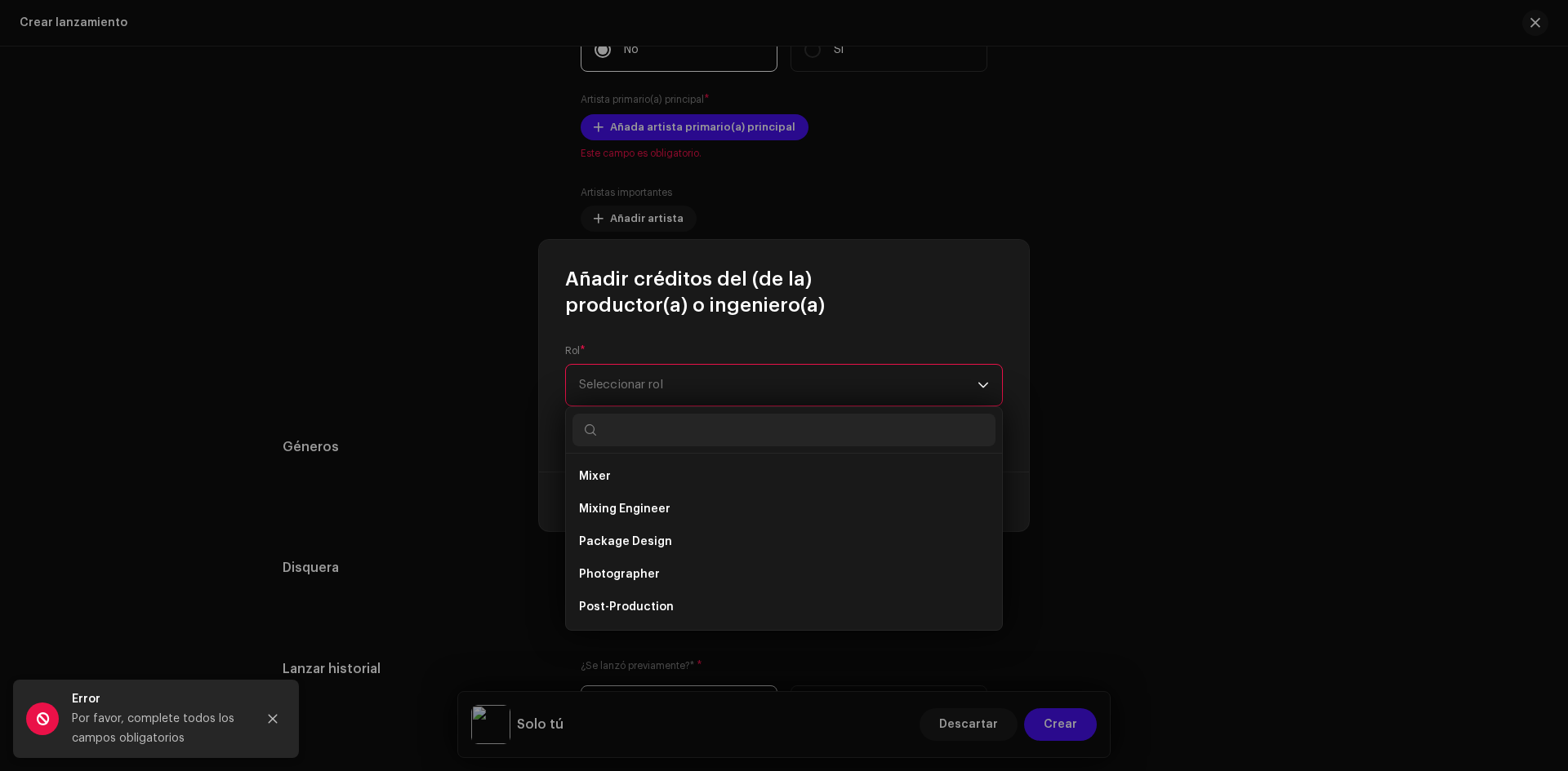
scroll to position [571, 0]
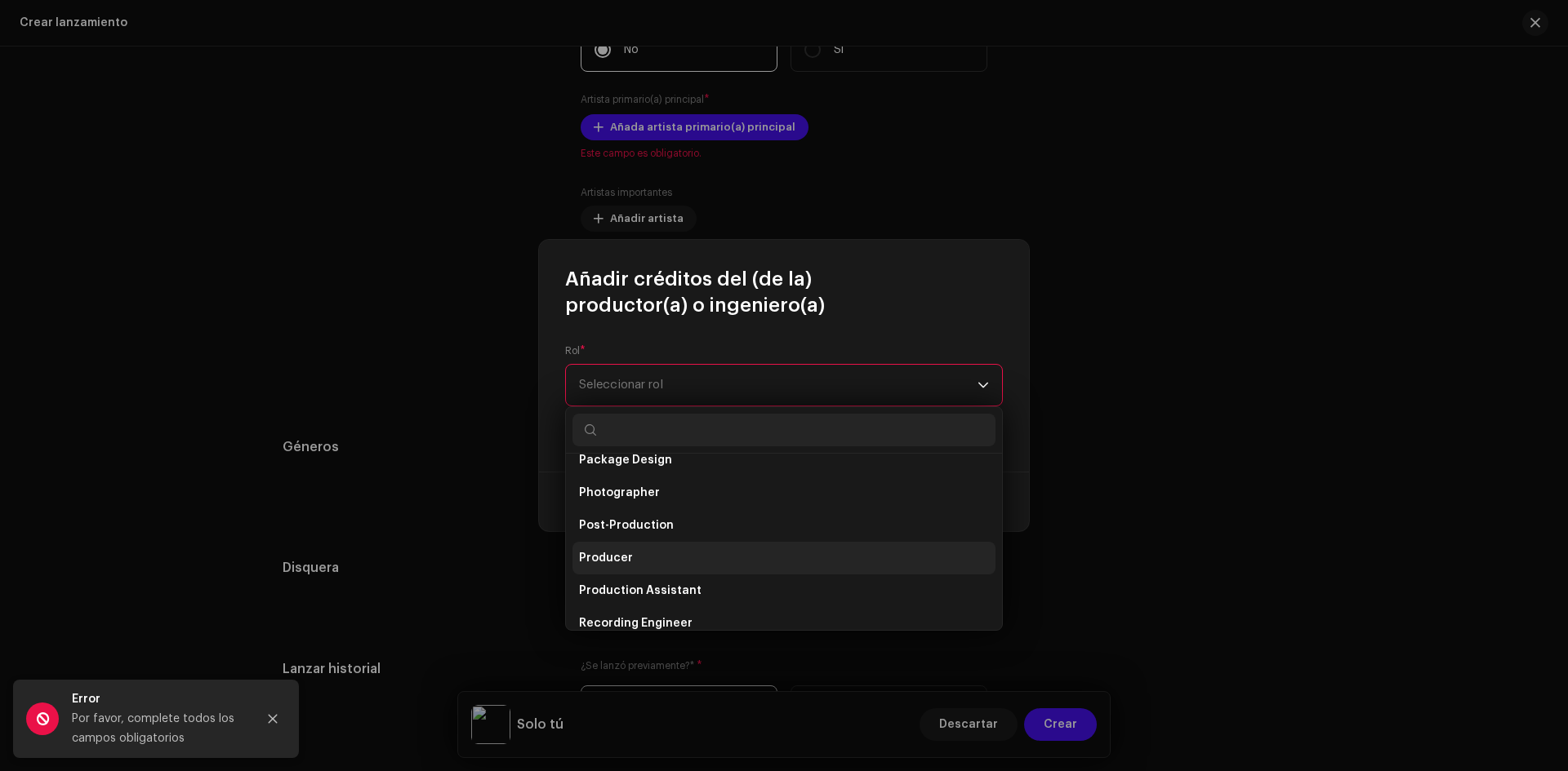
click at [629, 552] on span "Producer" at bounding box center [606, 557] width 54 height 16
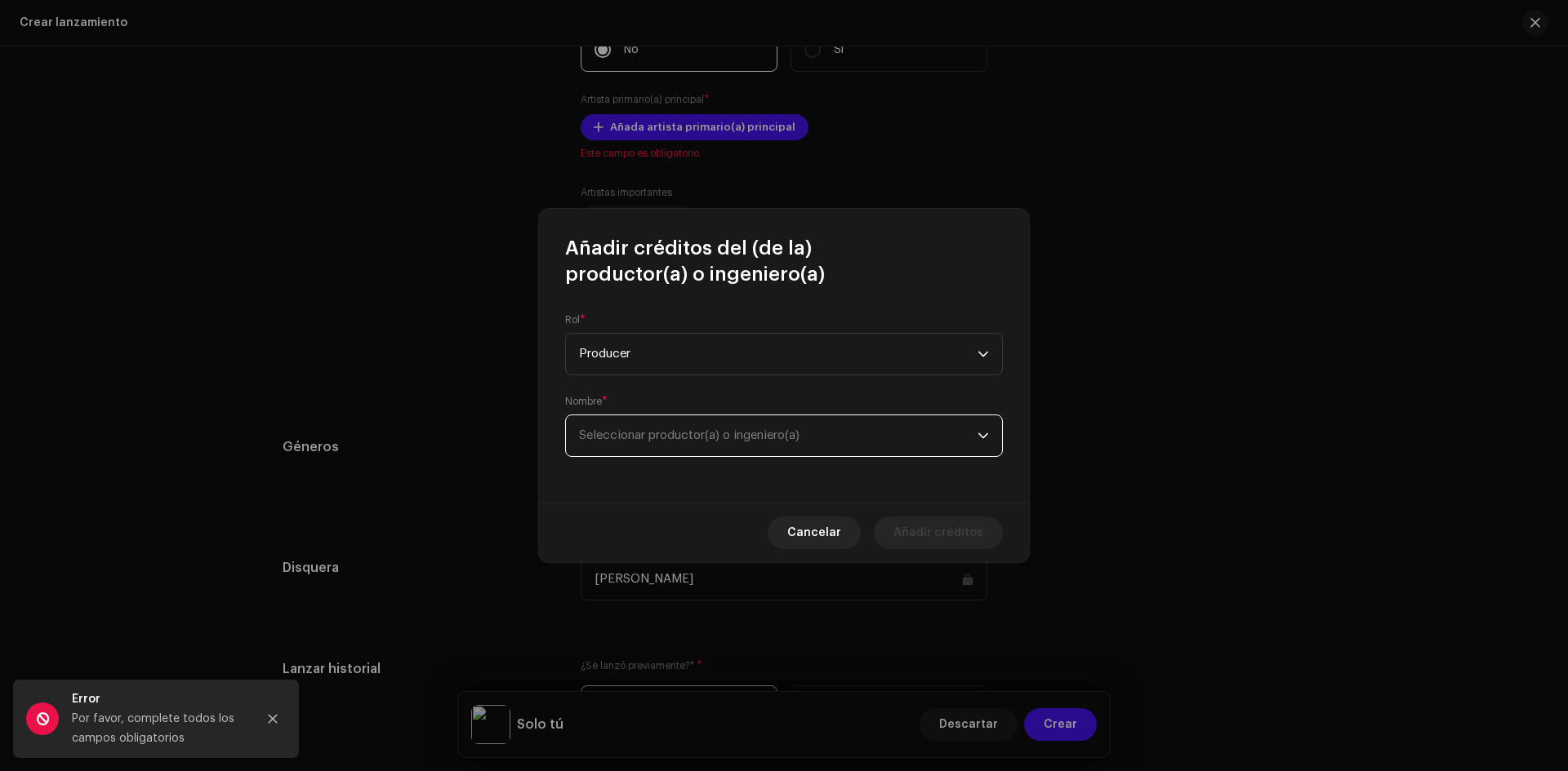
click at [660, 437] on span "Seleccionar productor(a) o ingeniero(a)" at bounding box center [689, 435] width 220 height 12
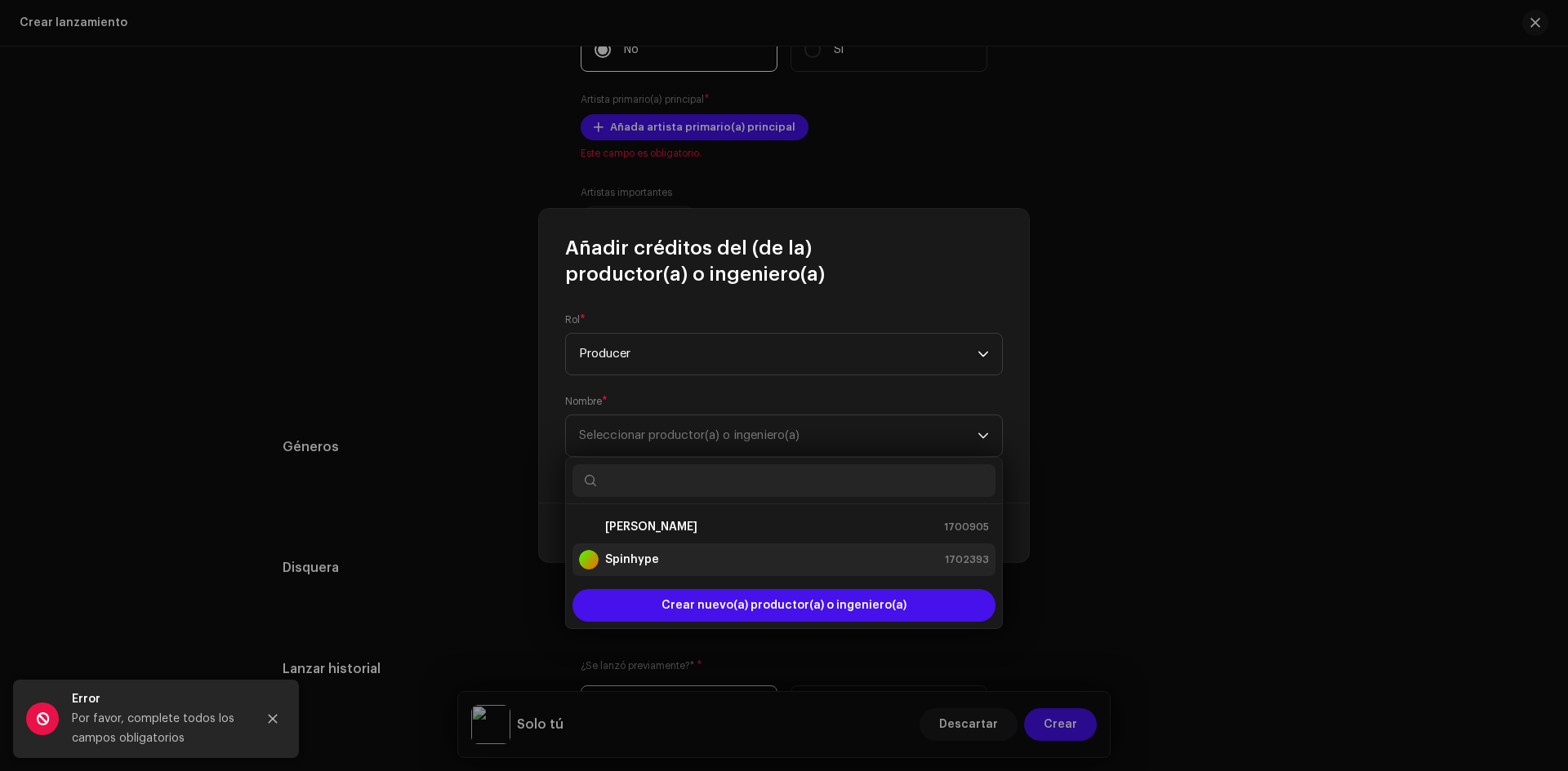
click at [622, 555] on strong "Spinhype" at bounding box center [632, 559] width 54 height 16
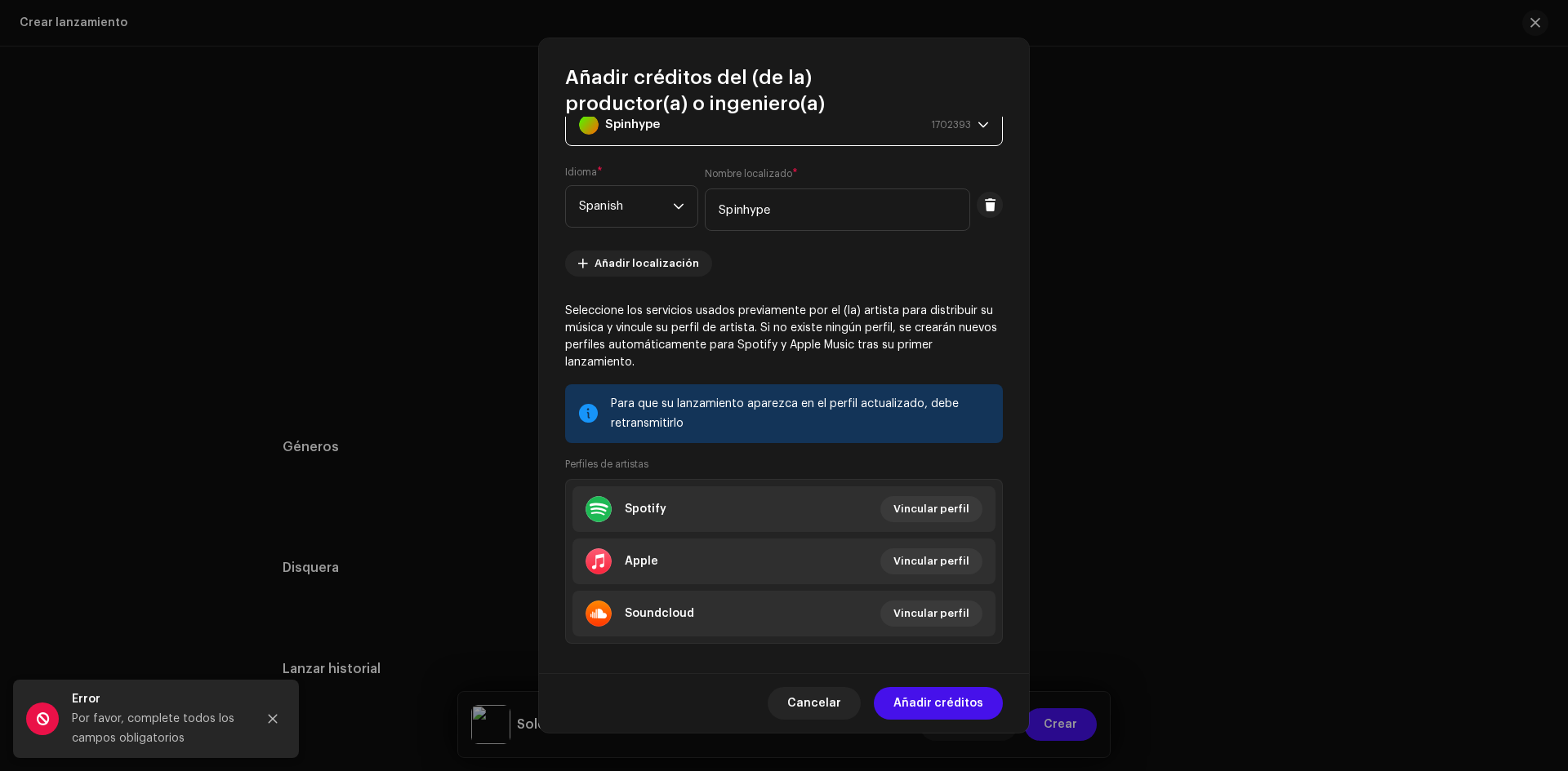
scroll to position [157, 0]
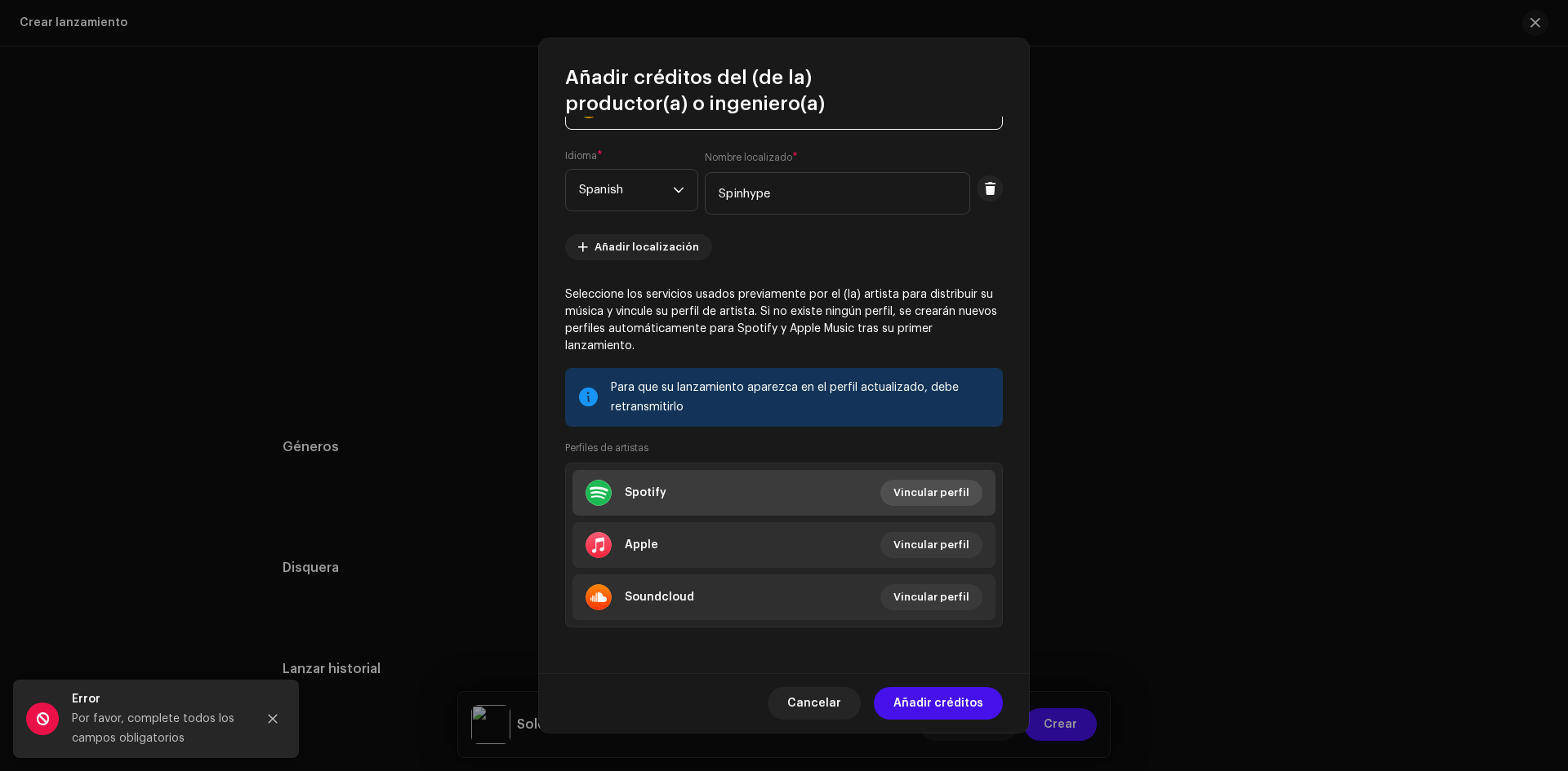
click at [917, 487] on span "Vincular perfil" at bounding box center [931, 493] width 76 height 33
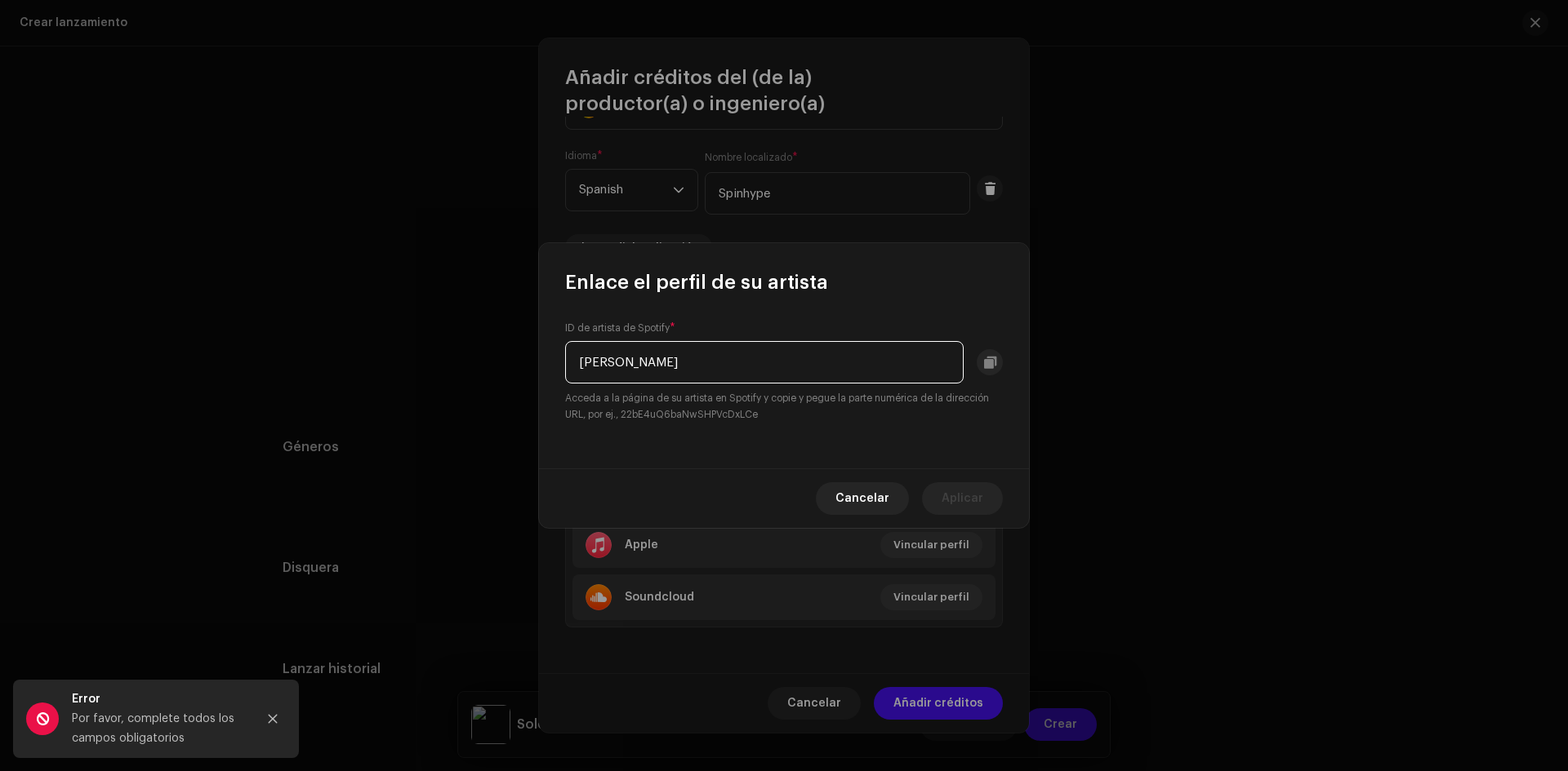
type input "[PERSON_NAME]"
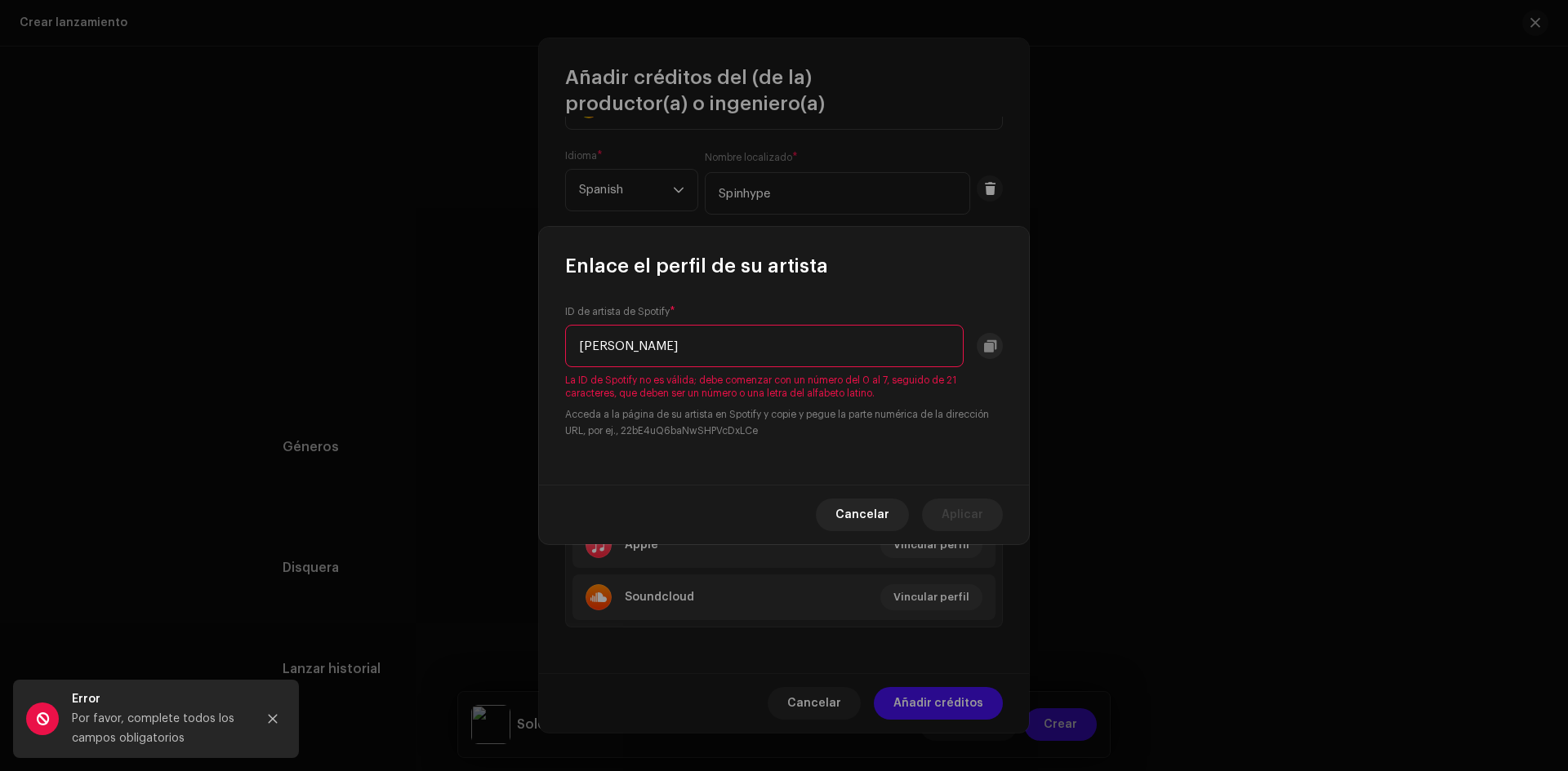
click at [716, 414] on small "Acceda a la página de su artista en Spotify y copie y pegue la parte numérica d…" at bounding box center [784, 423] width 438 height 33
click at [680, 345] on input "[PERSON_NAME]" at bounding box center [764, 345] width 399 height 42
drag, startPoint x: 725, startPoint y: 351, endPoint x: 427, endPoint y: 342, distance: 298.1
click at [431, 344] on div "Enlace el perfil de su artista ID de artista de Spotify * Miriam Barrera La ID …" at bounding box center [784, 386] width 1568 height 771
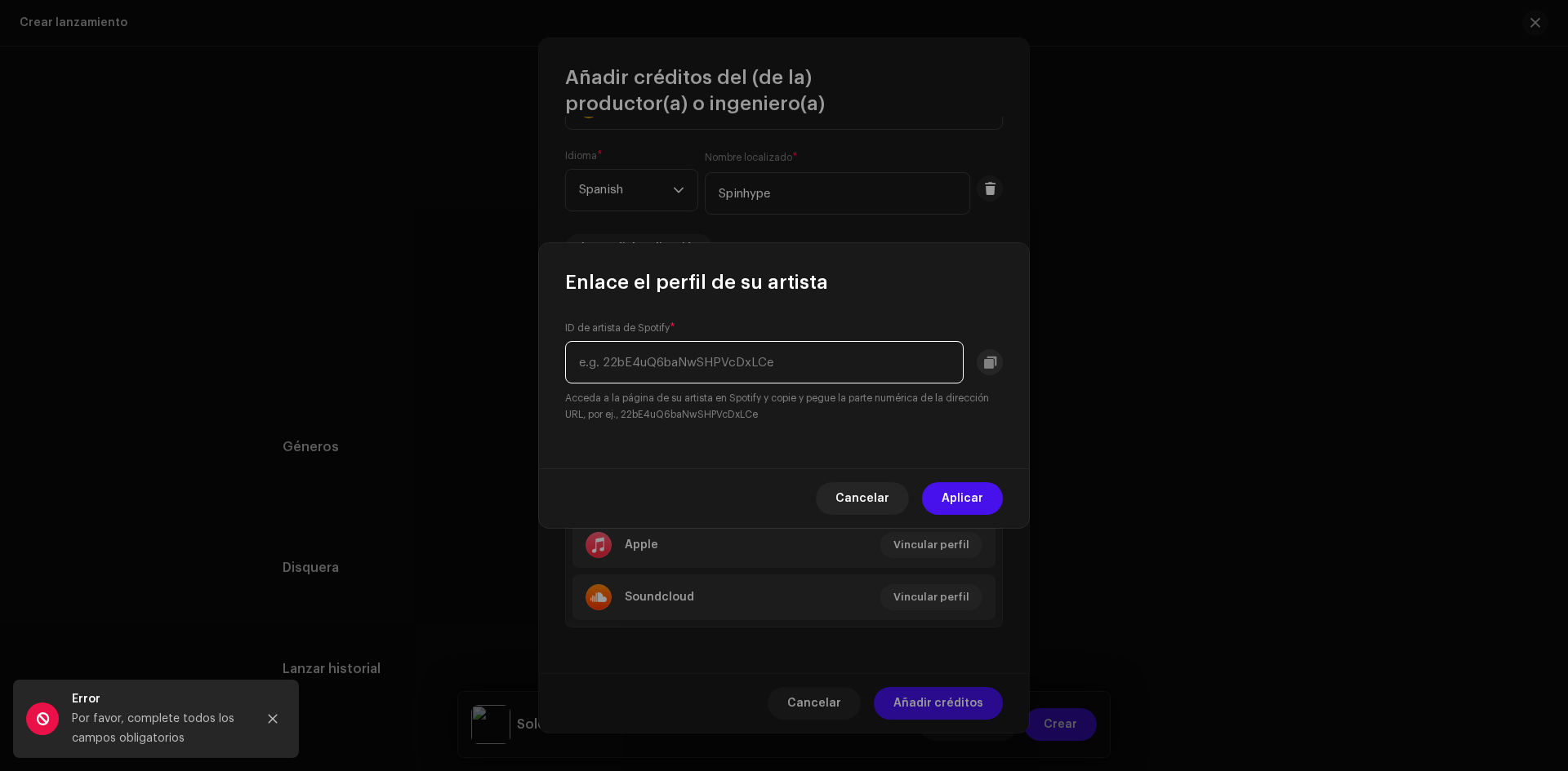
paste input "5MdpmqArDthClzcr2MWDfU"
type input "5MdpmqArDthClzcr2MWDfU"
click at [967, 496] on span "Aplicar" at bounding box center [962, 498] width 42 height 33
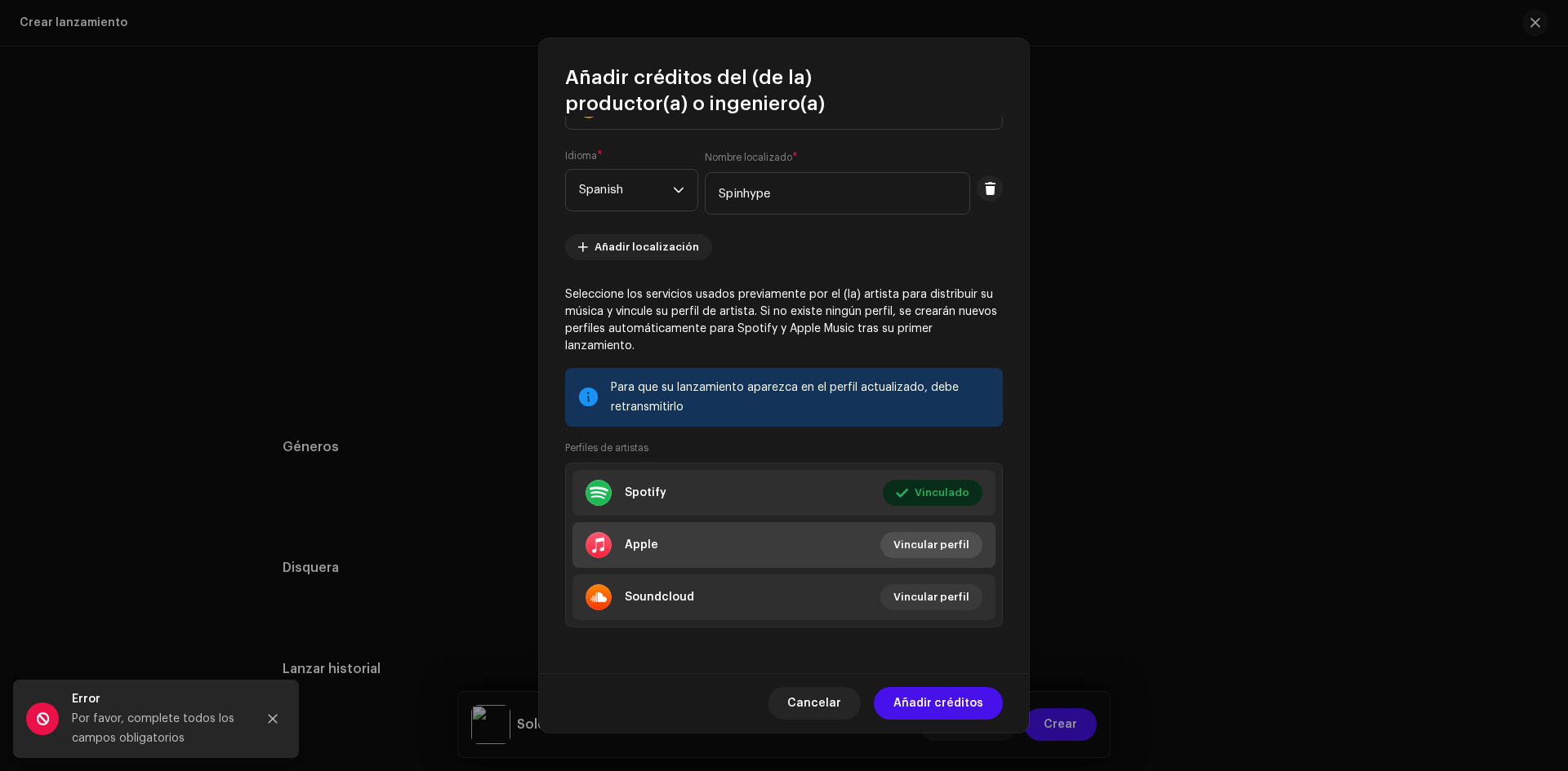
click at [904, 541] on span "Vincular perfil" at bounding box center [931, 545] width 76 height 33
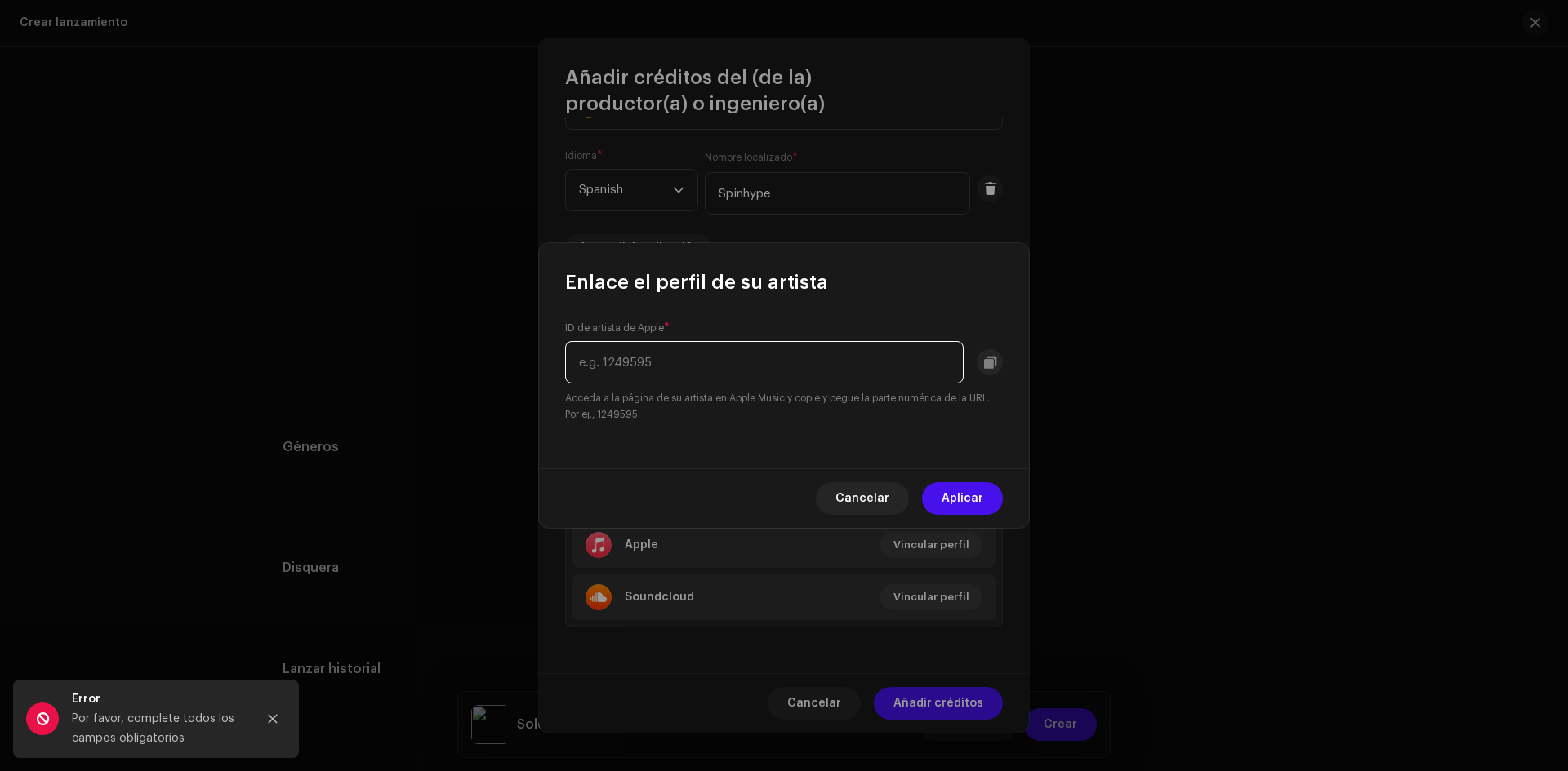
paste input "1309784736"
type input "1309784736"
click at [966, 498] on span "Aplicar" at bounding box center [962, 498] width 42 height 33
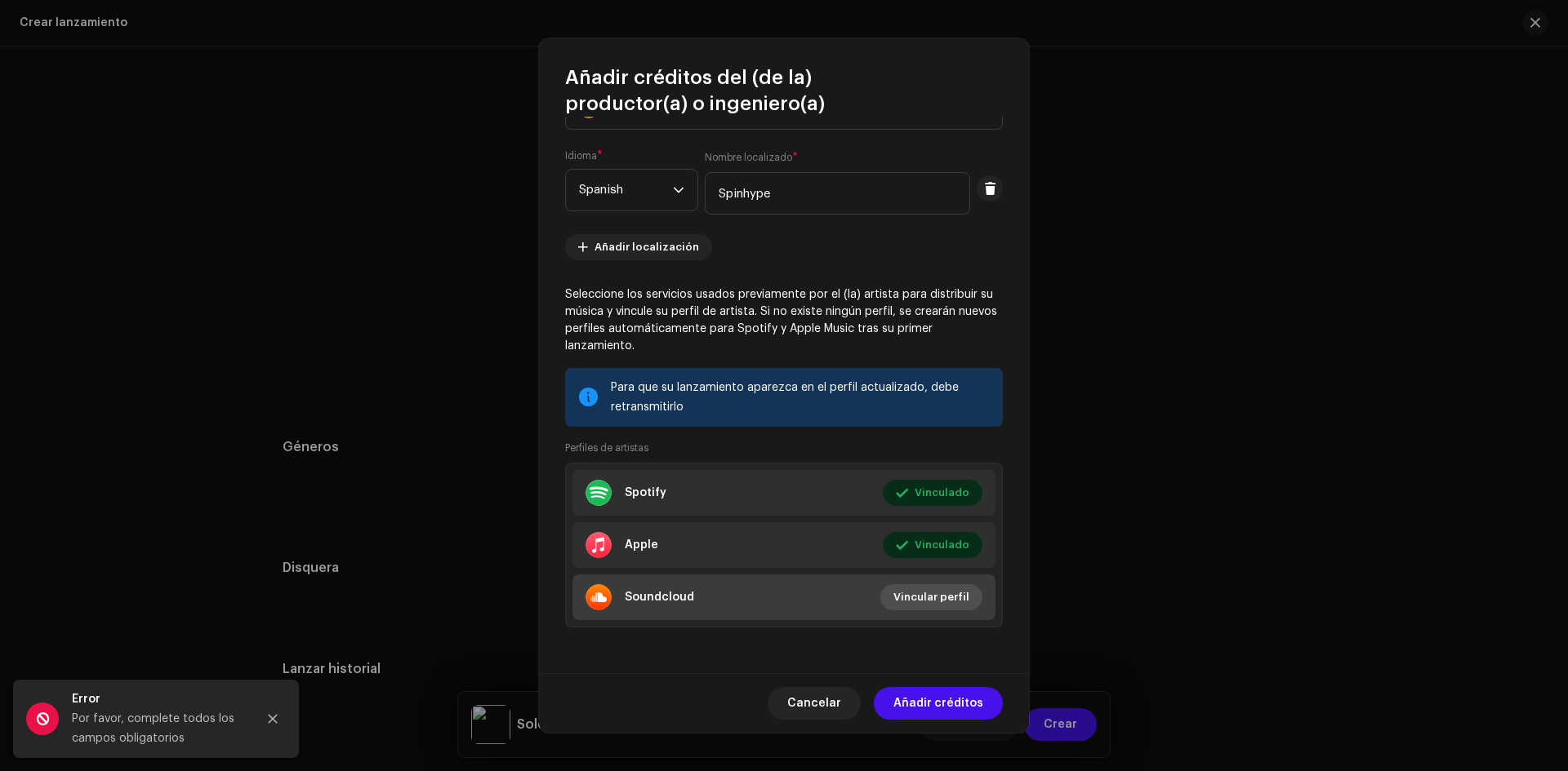
click at [883, 593] on button "Vincular perfil" at bounding box center [931, 597] width 102 height 26
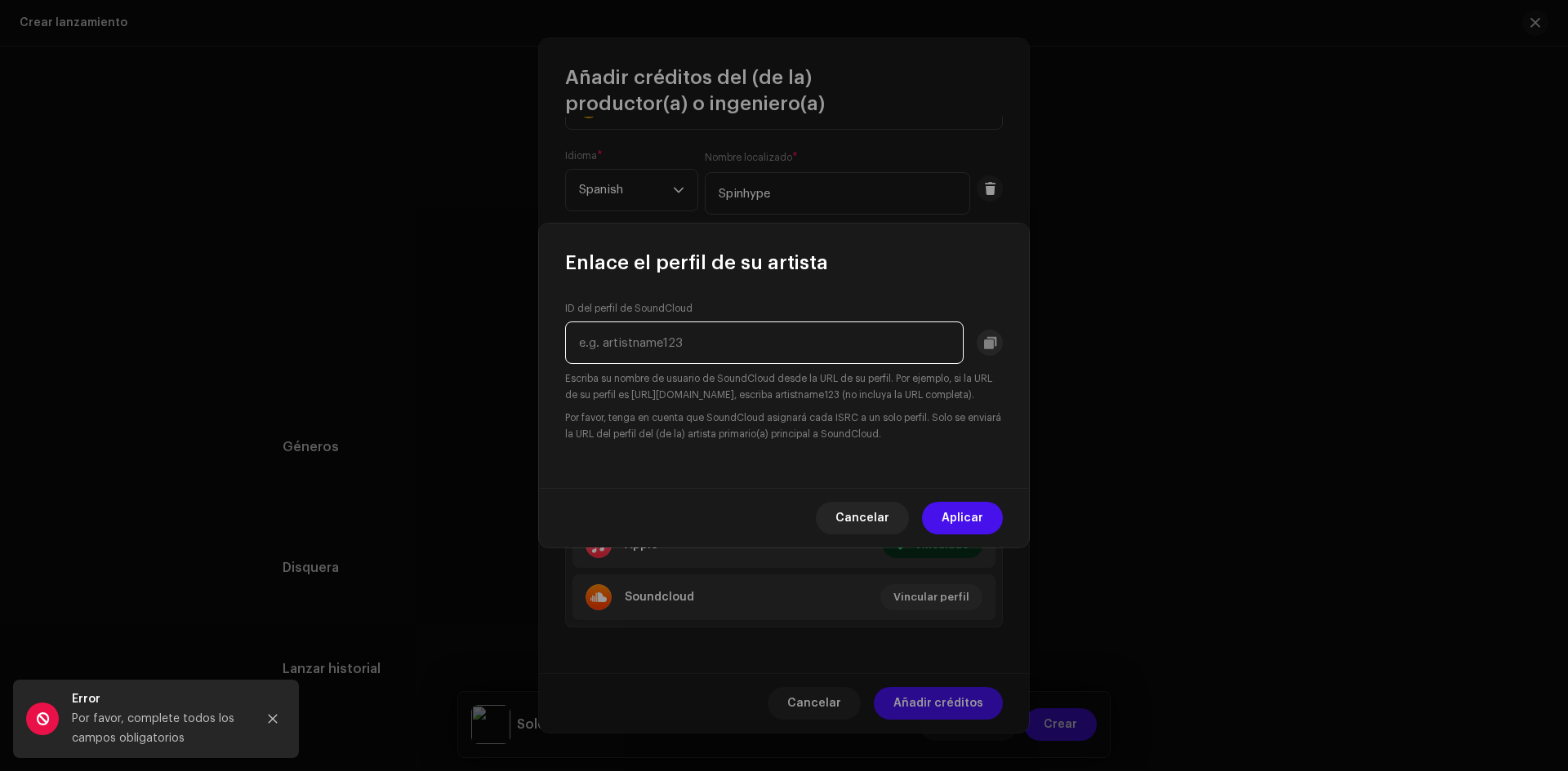
paste input "https://soundcloud.com/miriambarrera-music"
click at [858, 342] on input "https://soundcloud.com/miriambarrera-music" at bounding box center [764, 343] width 399 height 42
drag, startPoint x: 721, startPoint y: 335, endPoint x: 497, endPoint y: 348, distance: 224.4
click at [497, 348] on div "Enlace el perfil de su artista ID del perfil de SoundCloud https://soundcloud.c…" at bounding box center [784, 386] width 1568 height 771
type input "miriambarrera-music"
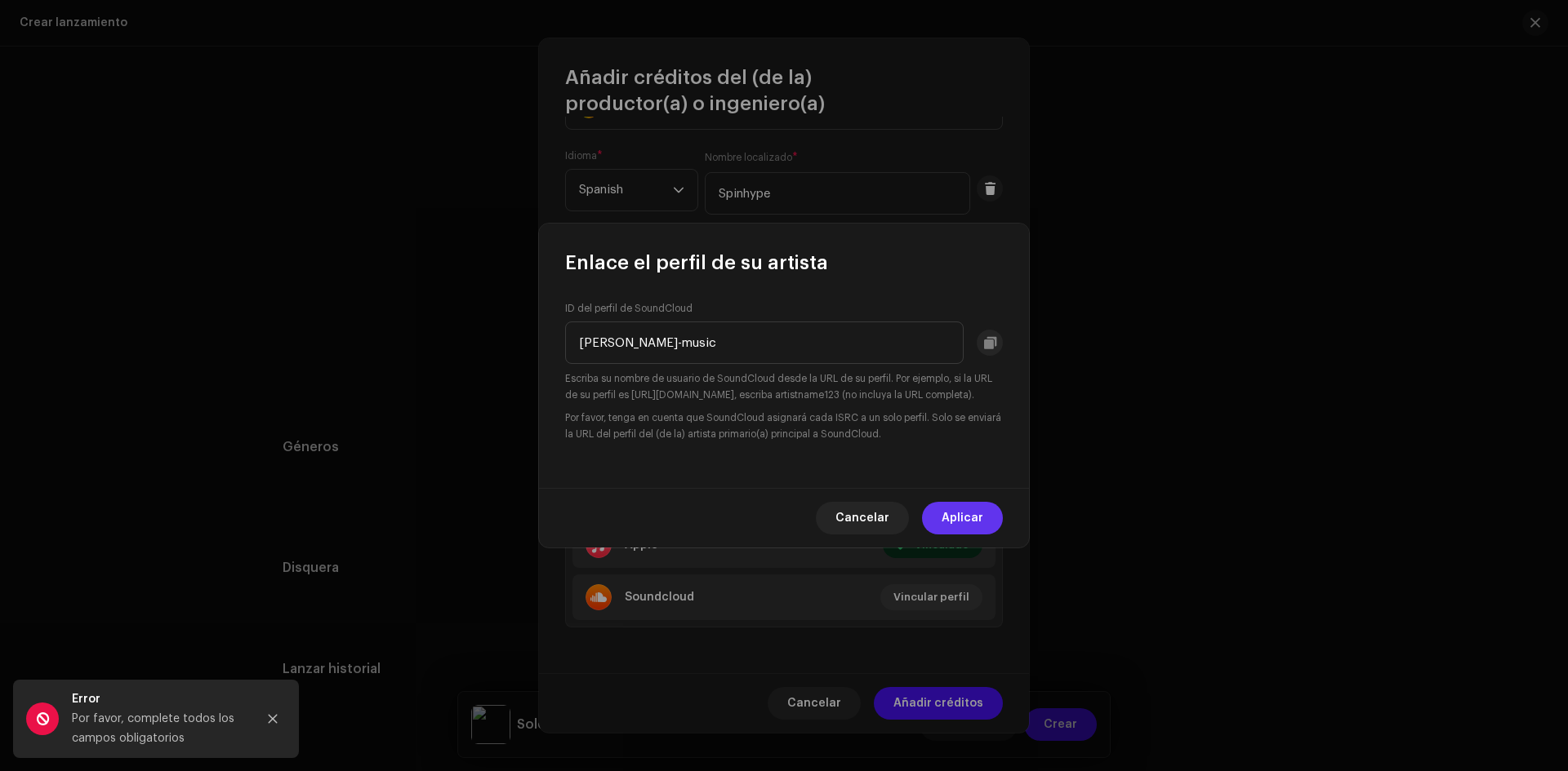
click at [968, 526] on span "Aplicar" at bounding box center [962, 518] width 42 height 33
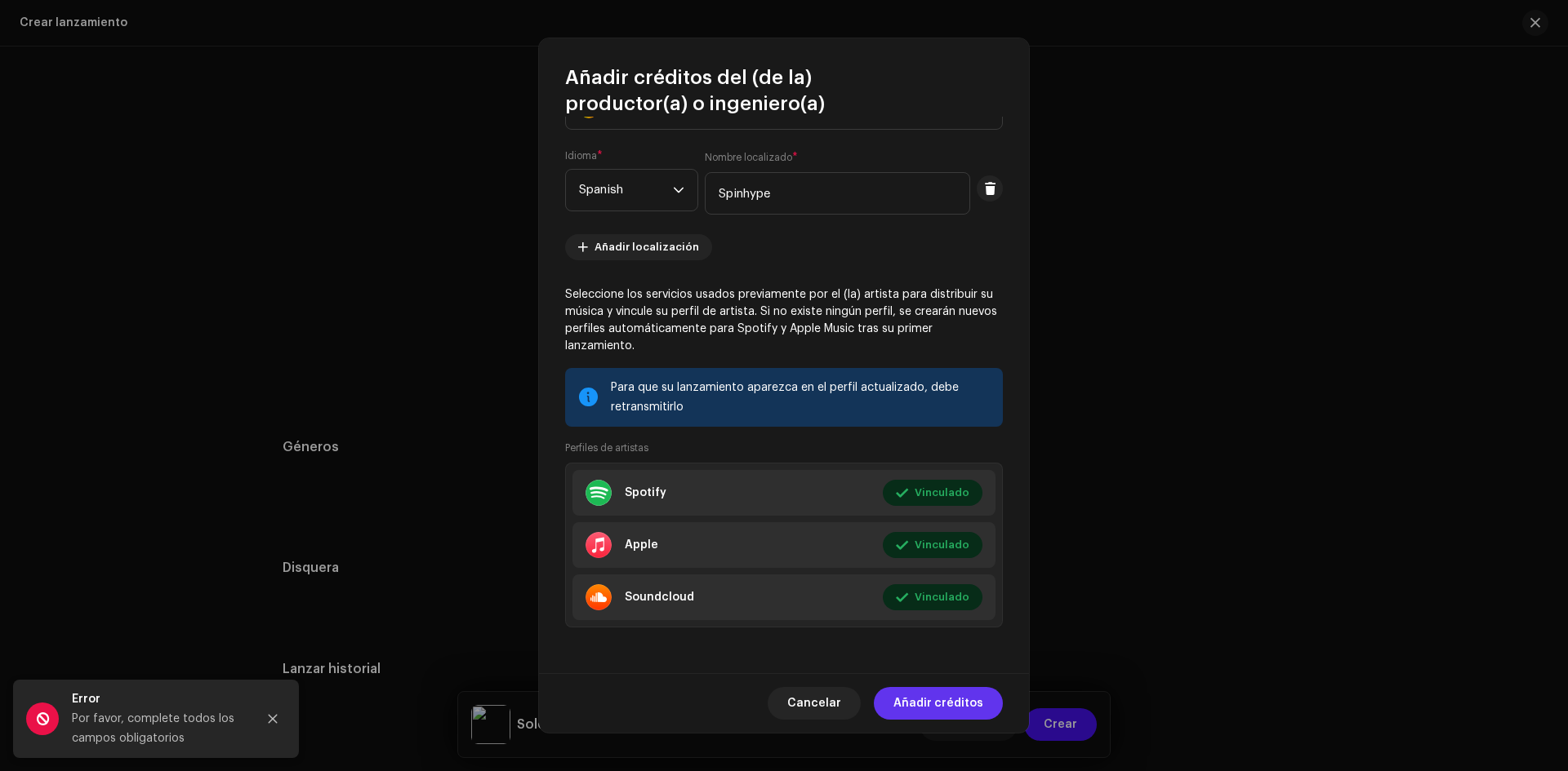
click at [946, 699] on span "Añadir créditos" at bounding box center [939, 703] width 90 height 33
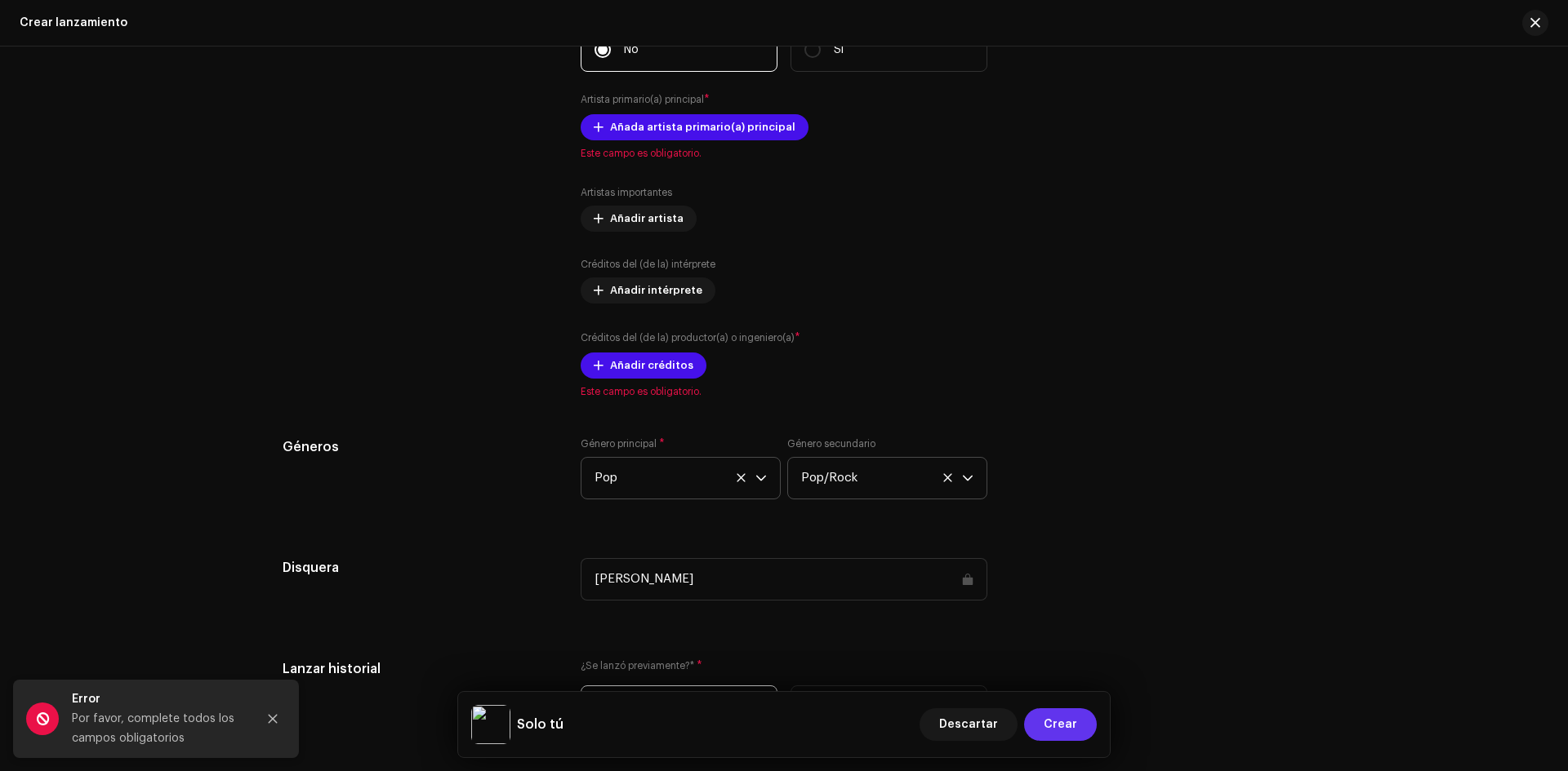
click at [1052, 725] on span "Crear" at bounding box center [1061, 724] width 34 height 33
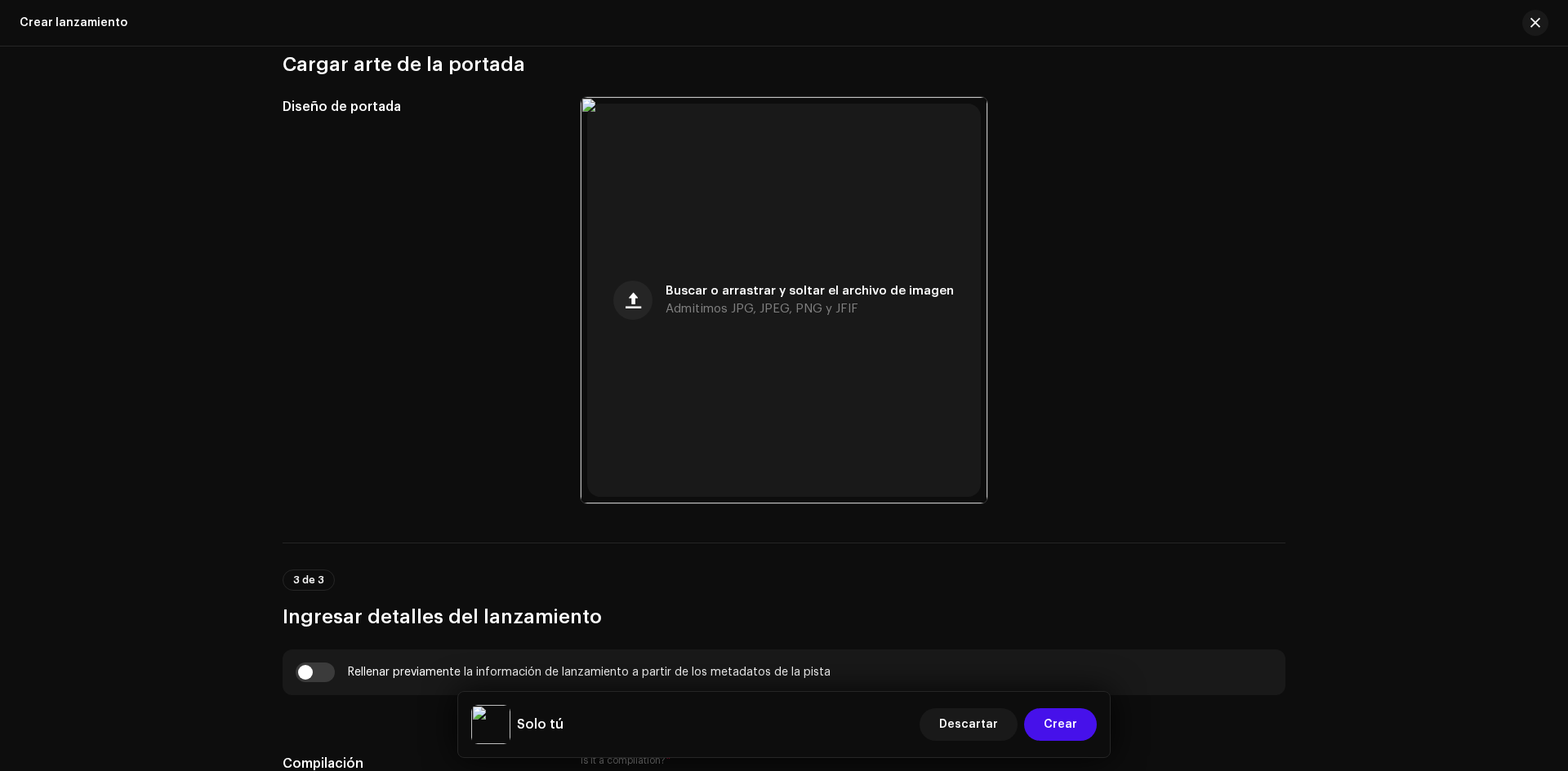
scroll to position [289, 0]
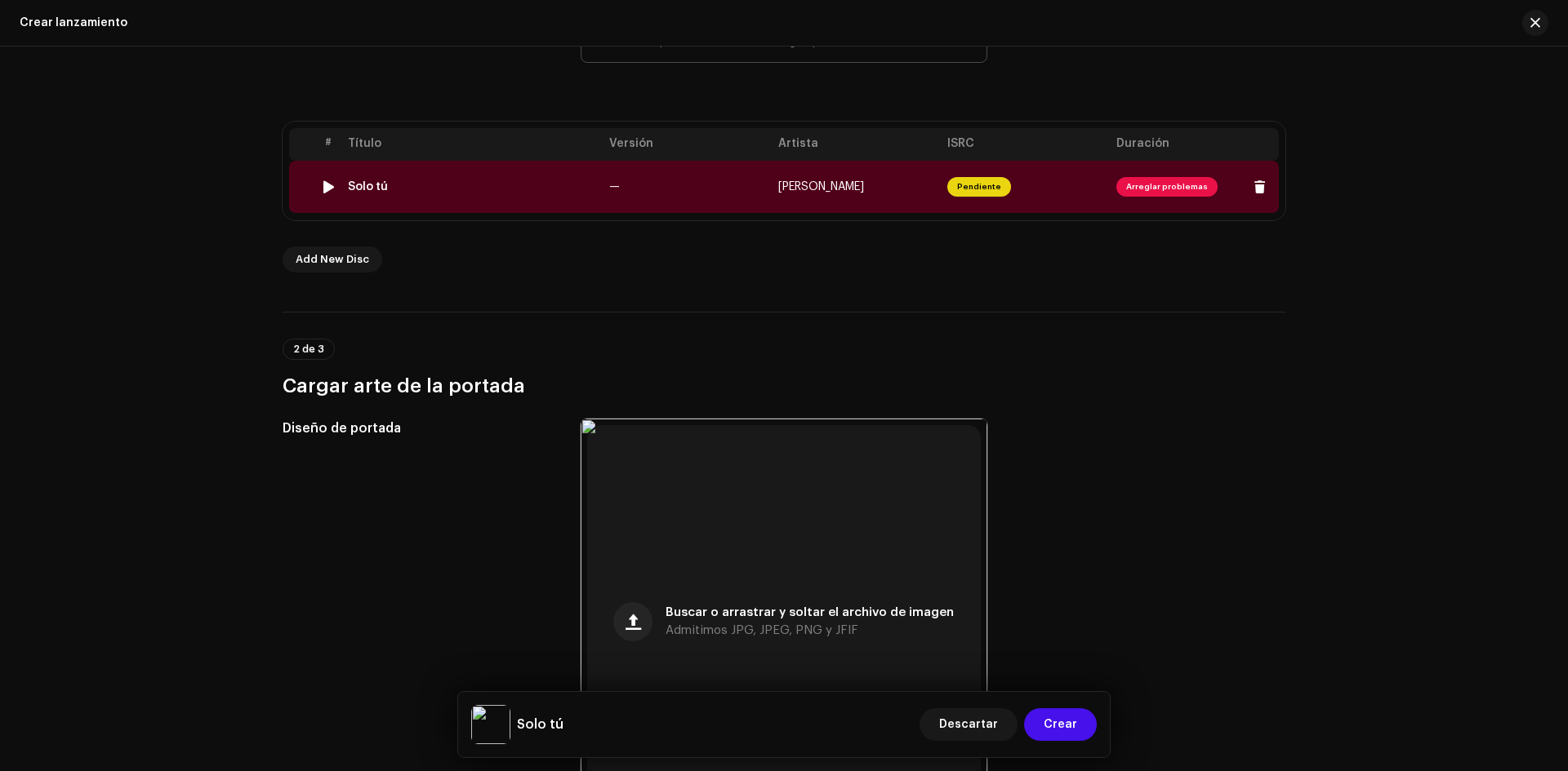
click at [1165, 183] on span "Arreglar problemas" at bounding box center [1166, 187] width 101 height 20
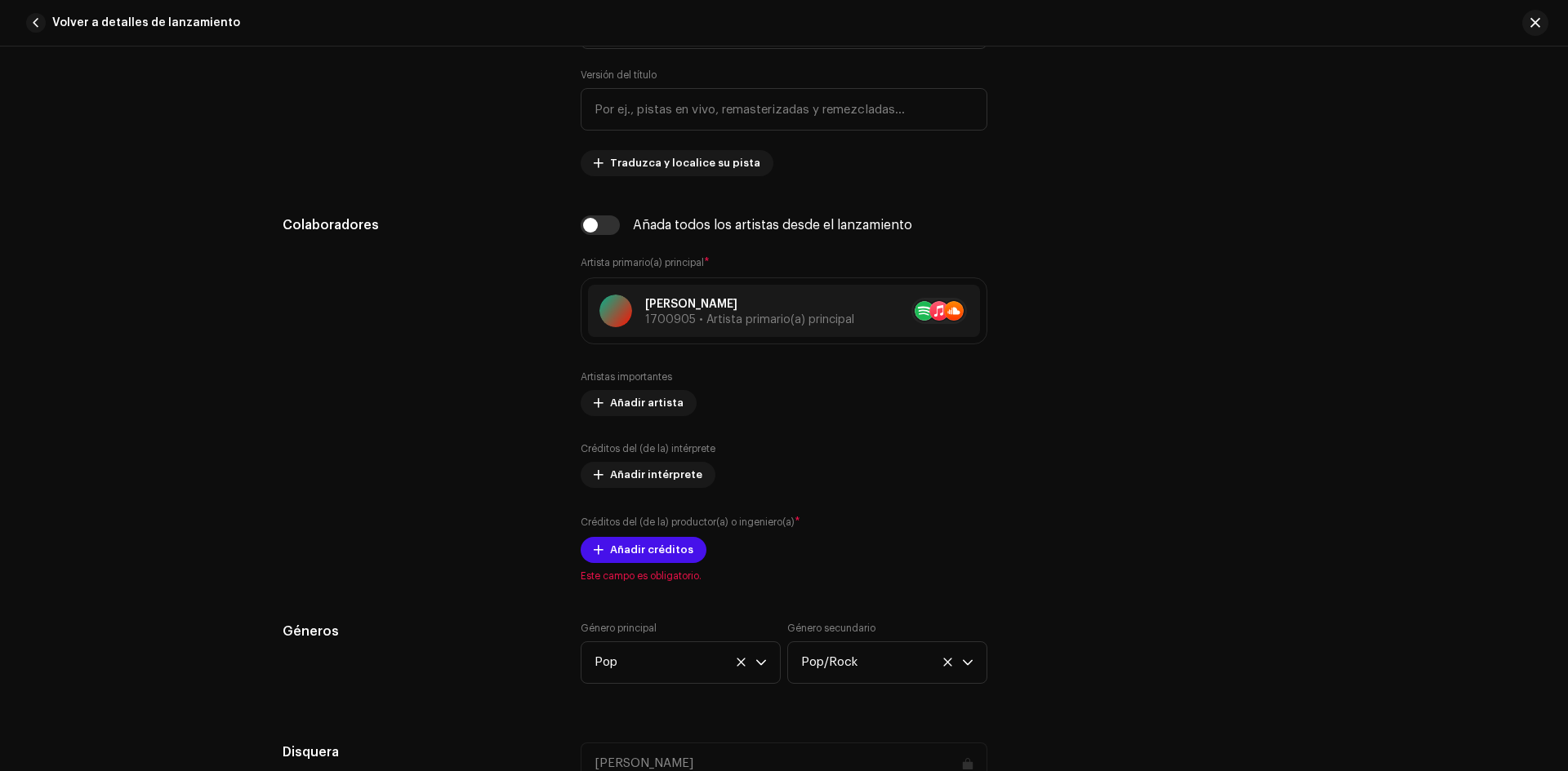
scroll to position [898, 0]
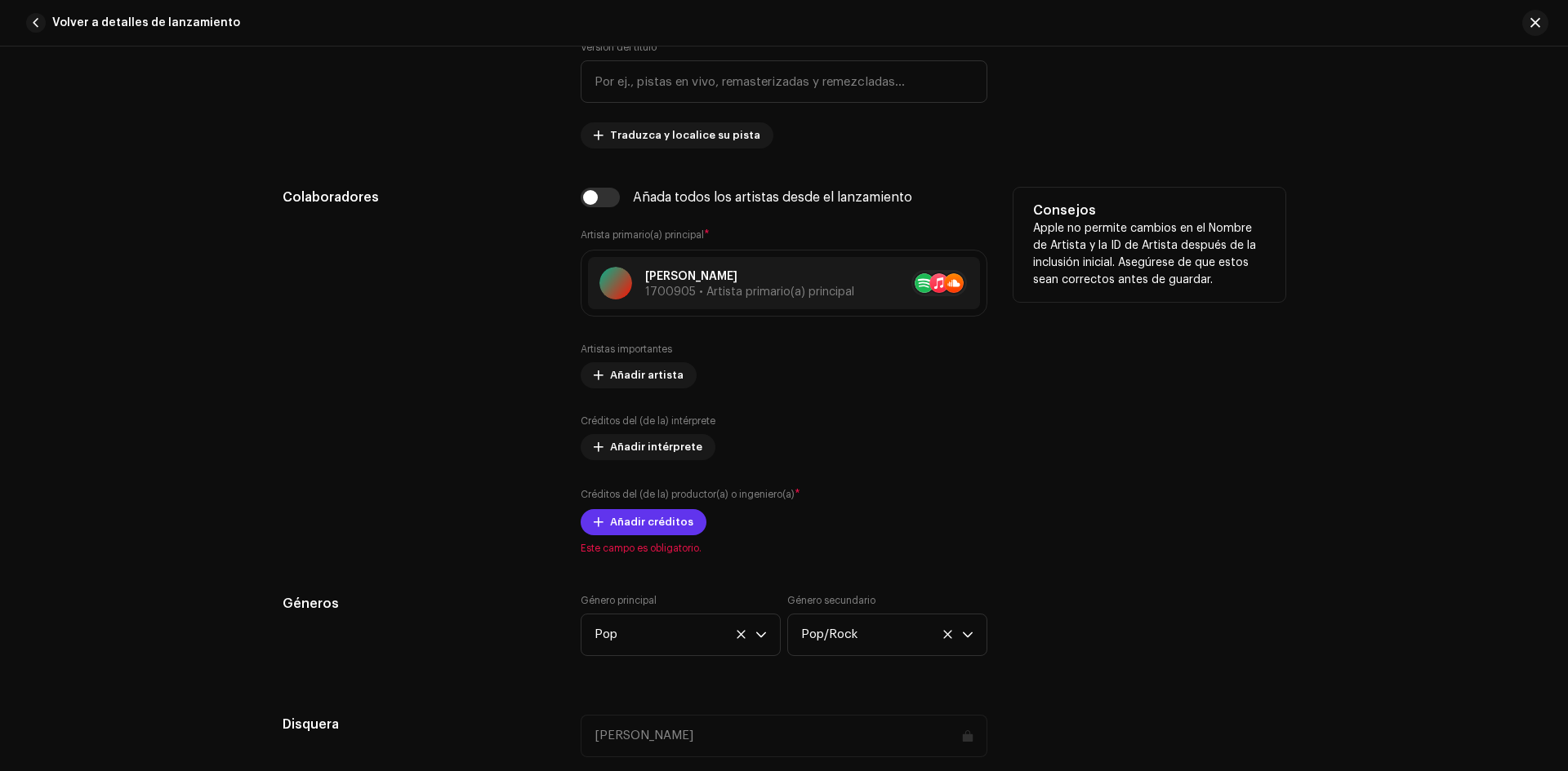
click at [642, 518] on span "Añadir créditos" at bounding box center [651, 522] width 83 height 33
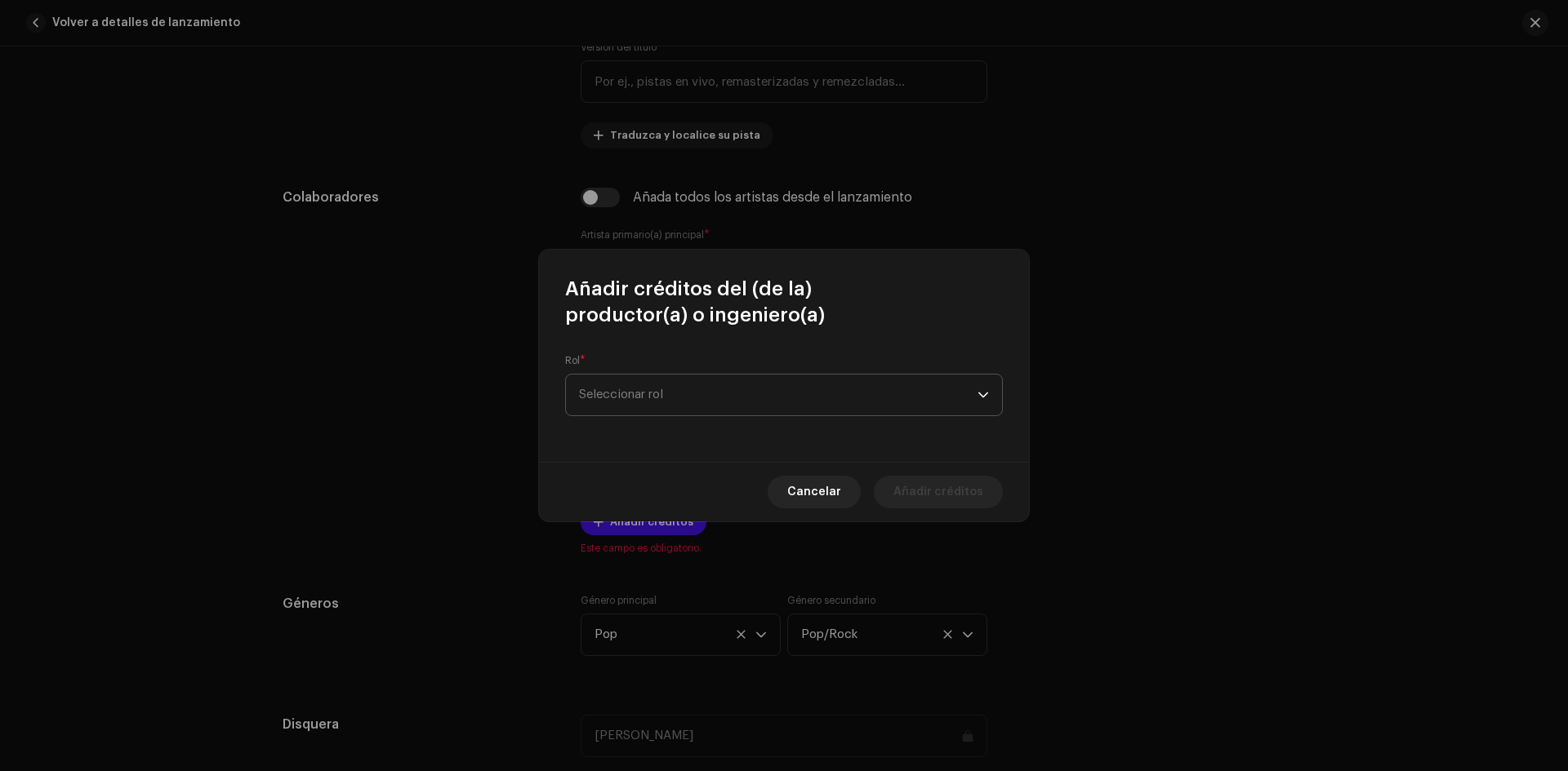
click at [726, 389] on span "Seleccionar rol" at bounding box center [778, 395] width 399 height 41
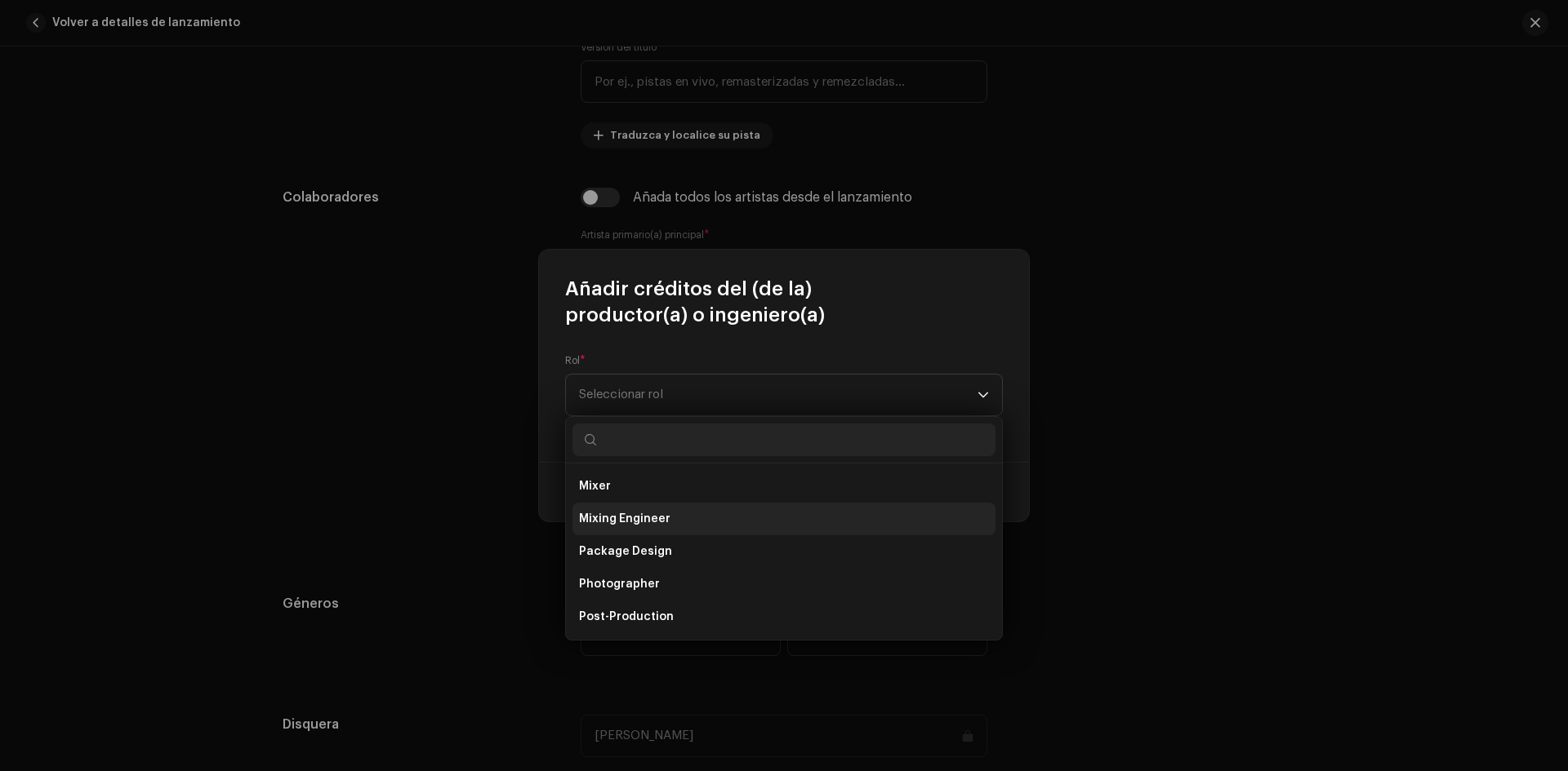
scroll to position [571, 0]
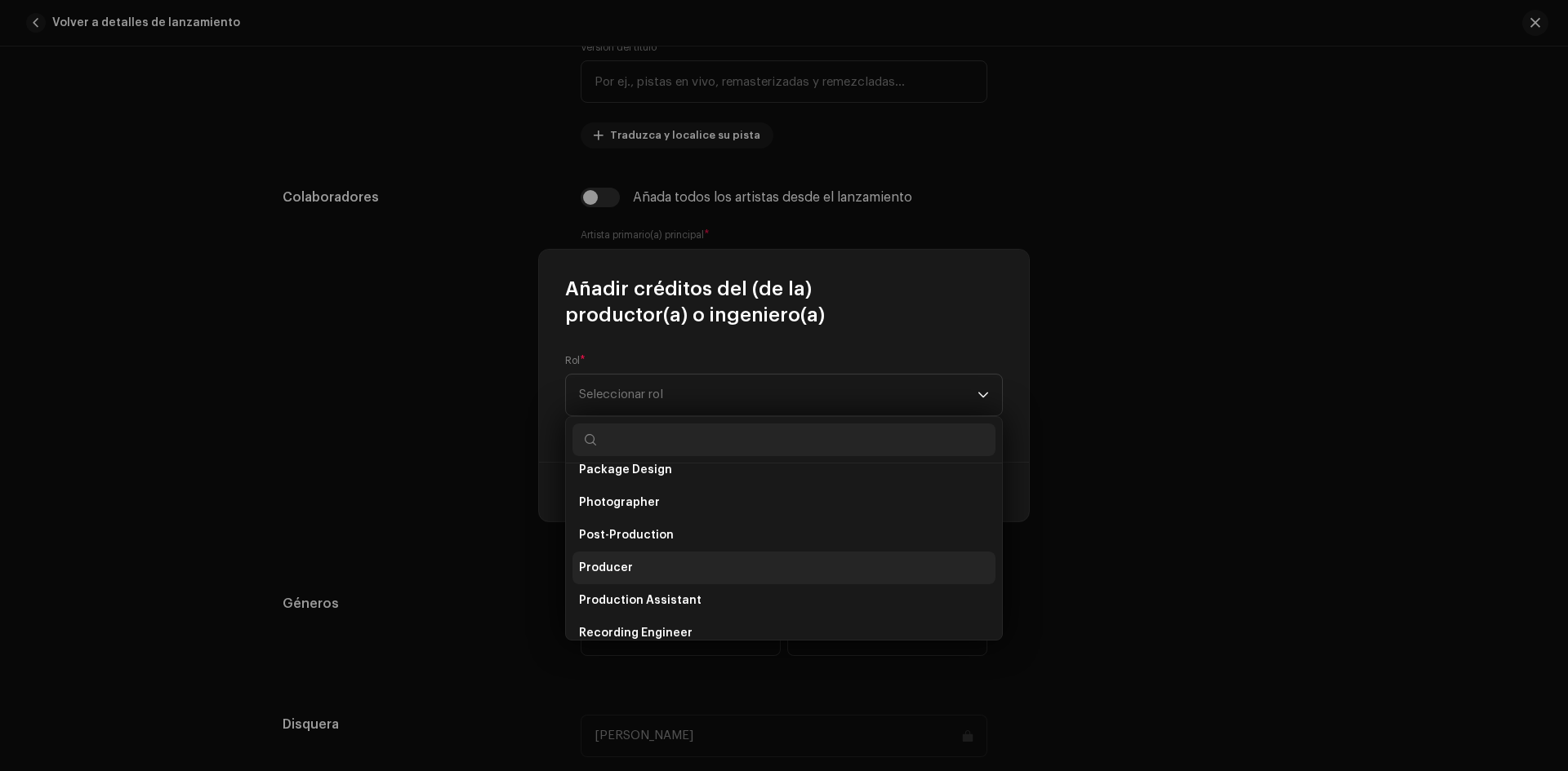
click at [642, 567] on li "Producer" at bounding box center [784, 568] width 423 height 33
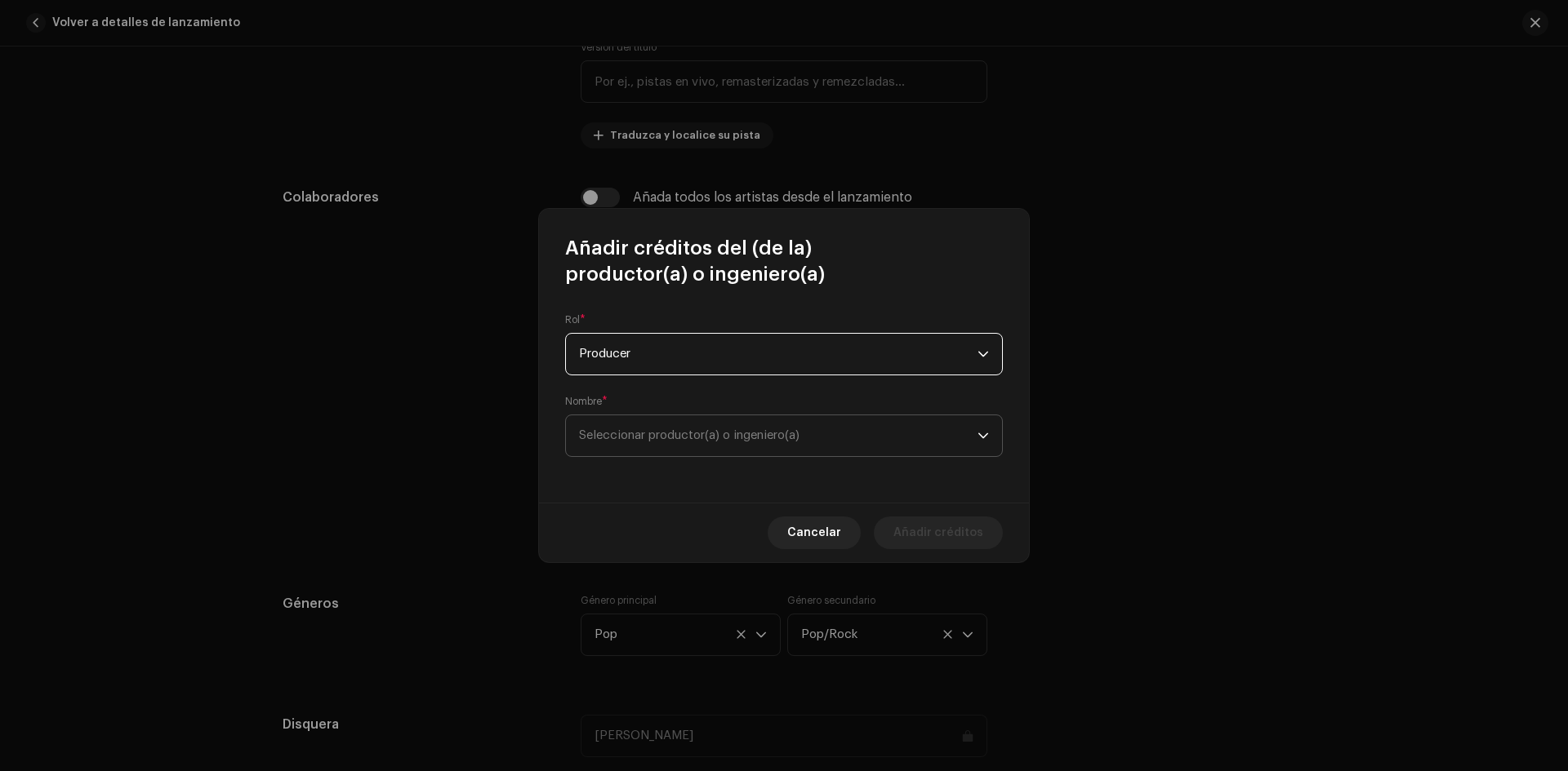
click at [737, 424] on span "Seleccionar productor(a) o ingeniero(a)" at bounding box center [778, 436] width 399 height 41
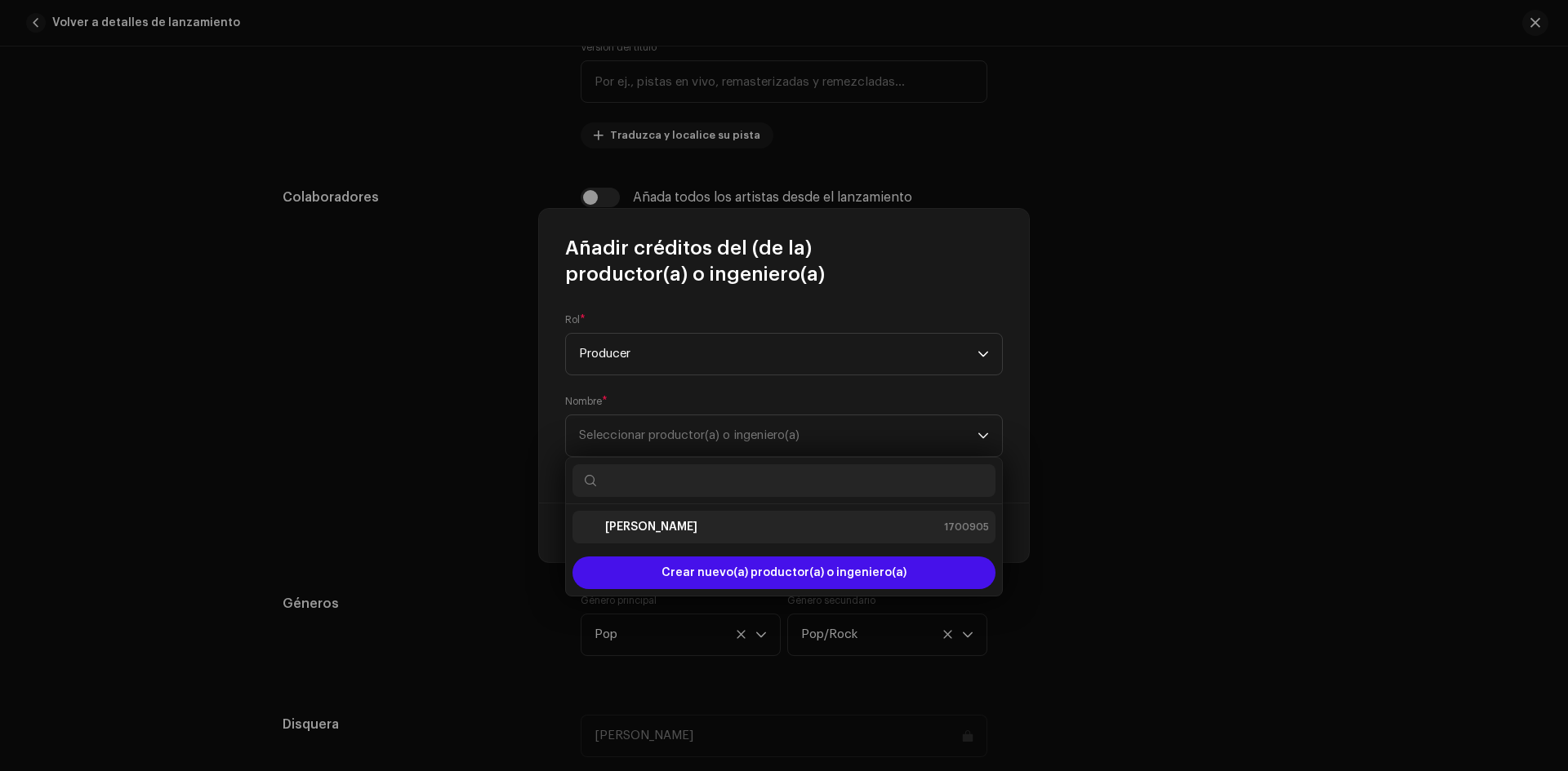
click at [698, 529] on div "Miriam Barrera 1700905" at bounding box center [784, 526] width 410 height 20
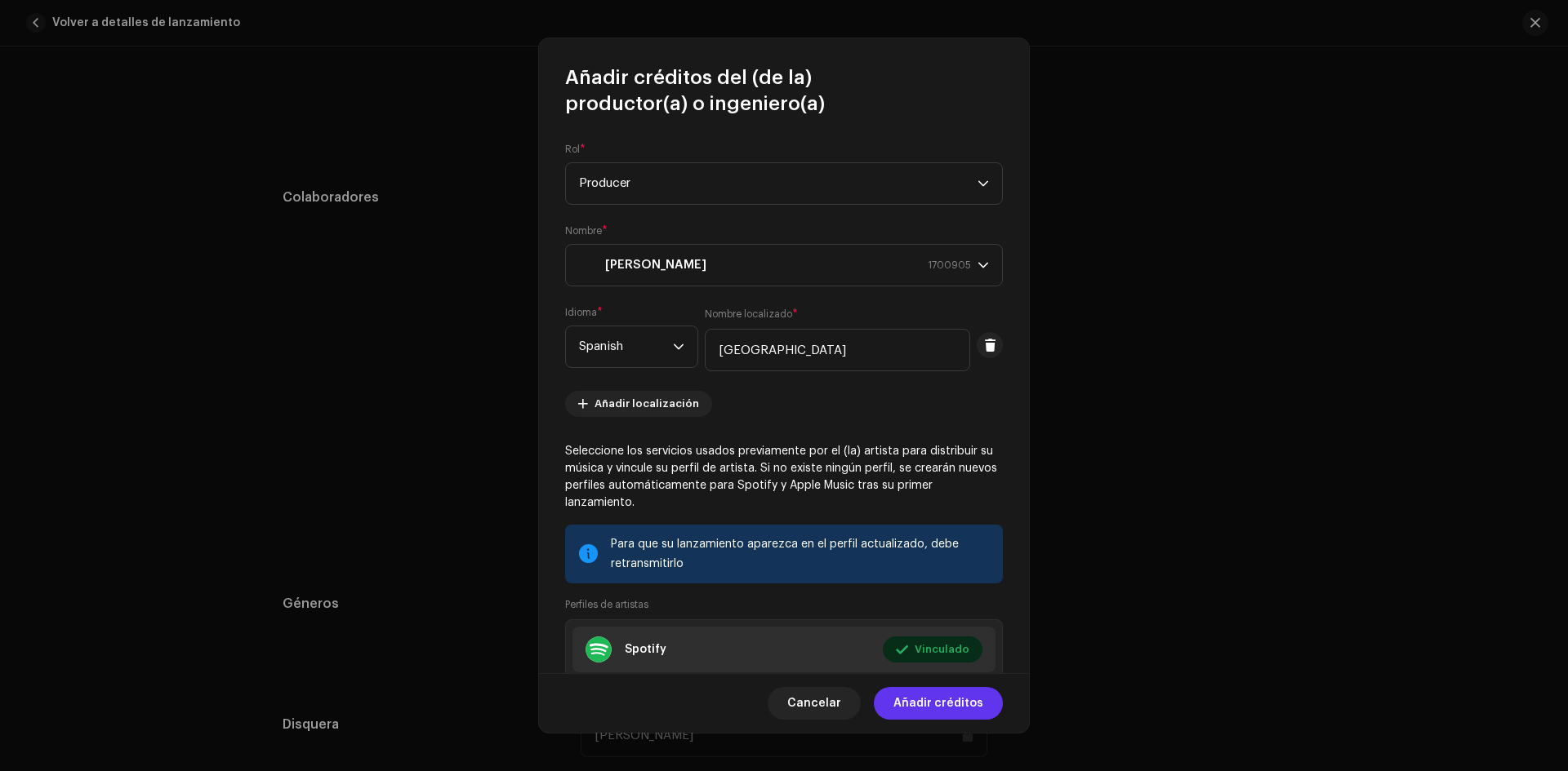
click at [965, 705] on span "Añadir créditos" at bounding box center [939, 703] width 90 height 33
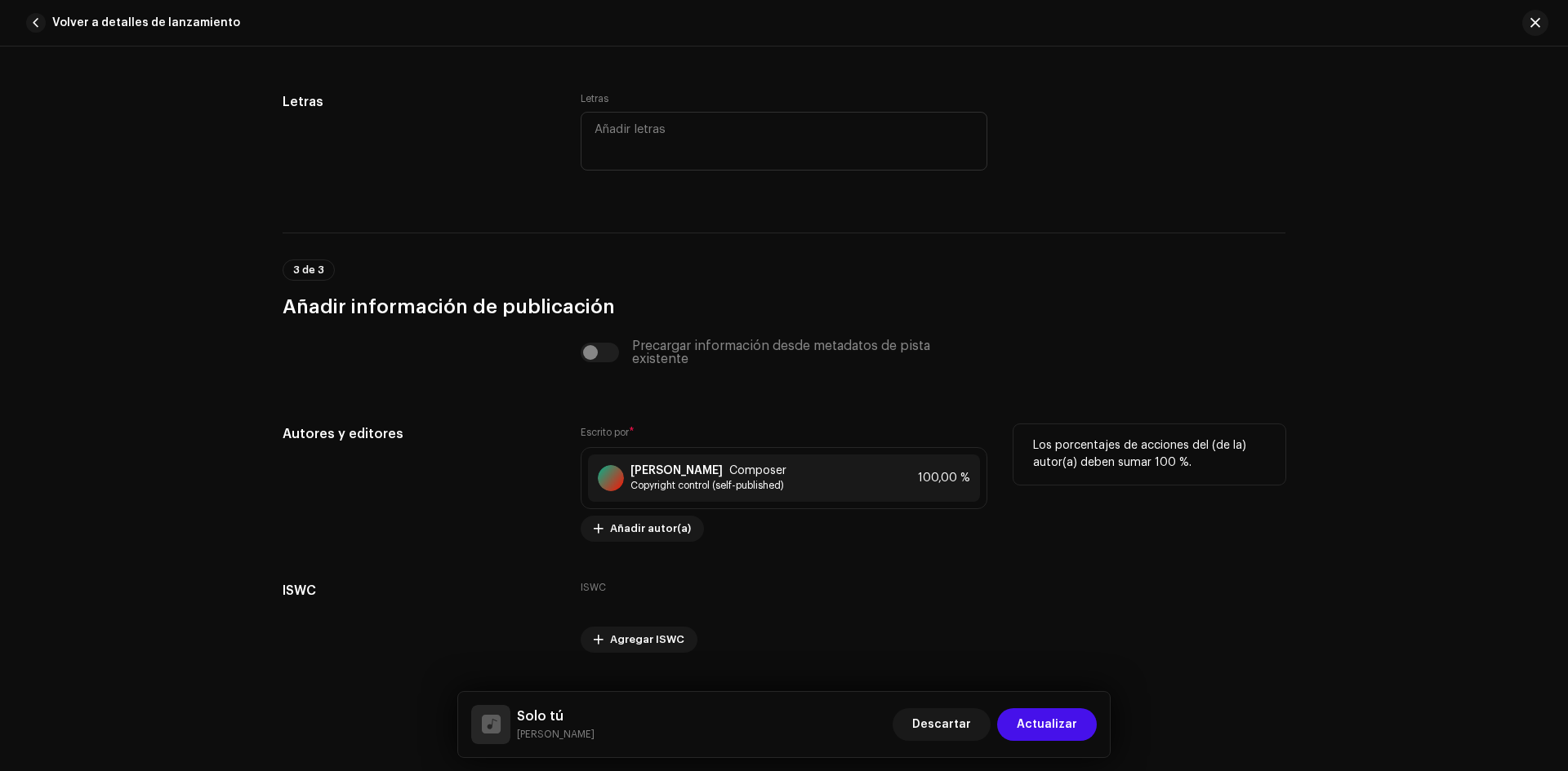
scroll to position [3056, 0]
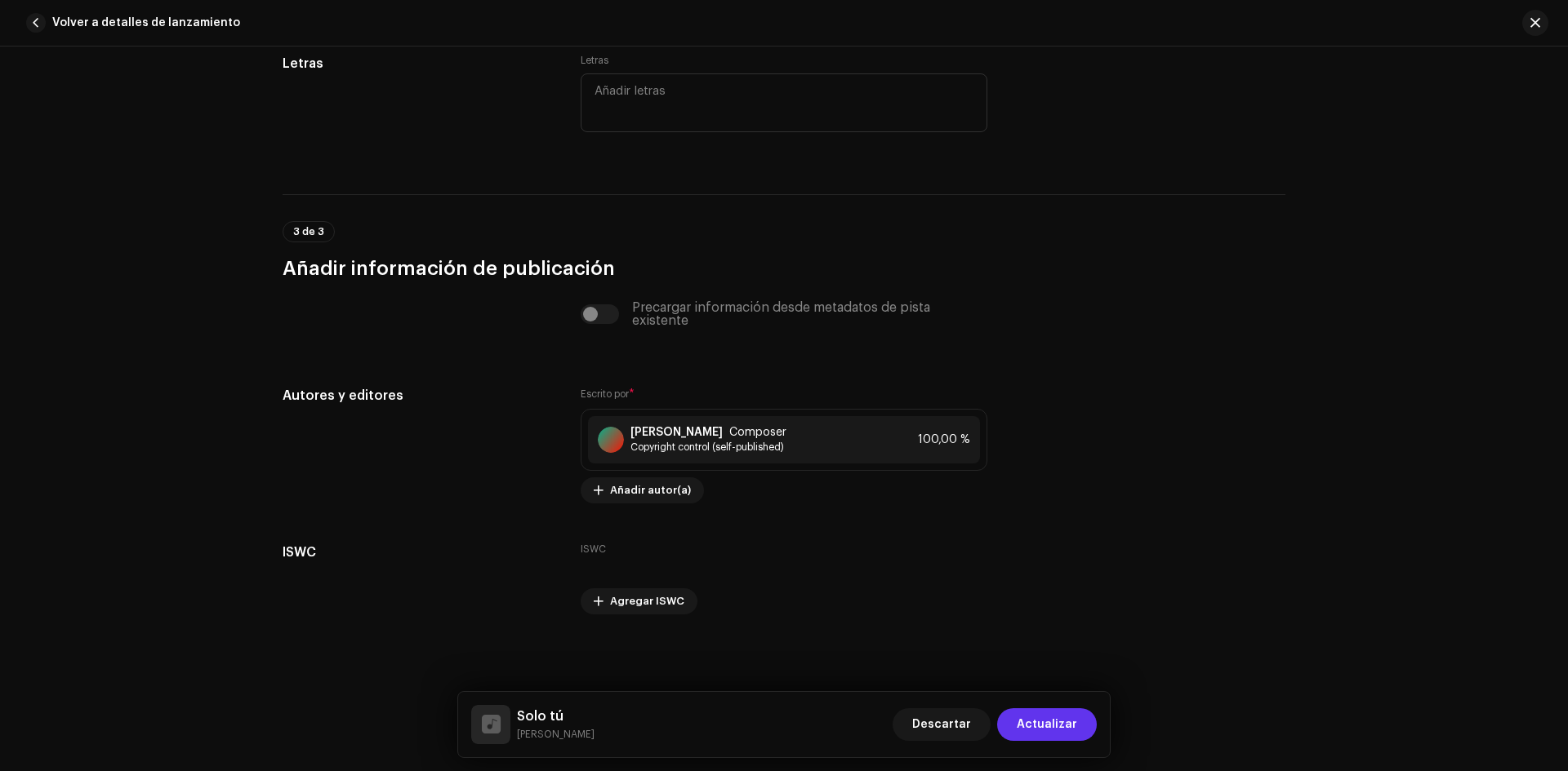
click at [1071, 729] on span "Actualizar" at bounding box center [1047, 724] width 61 height 33
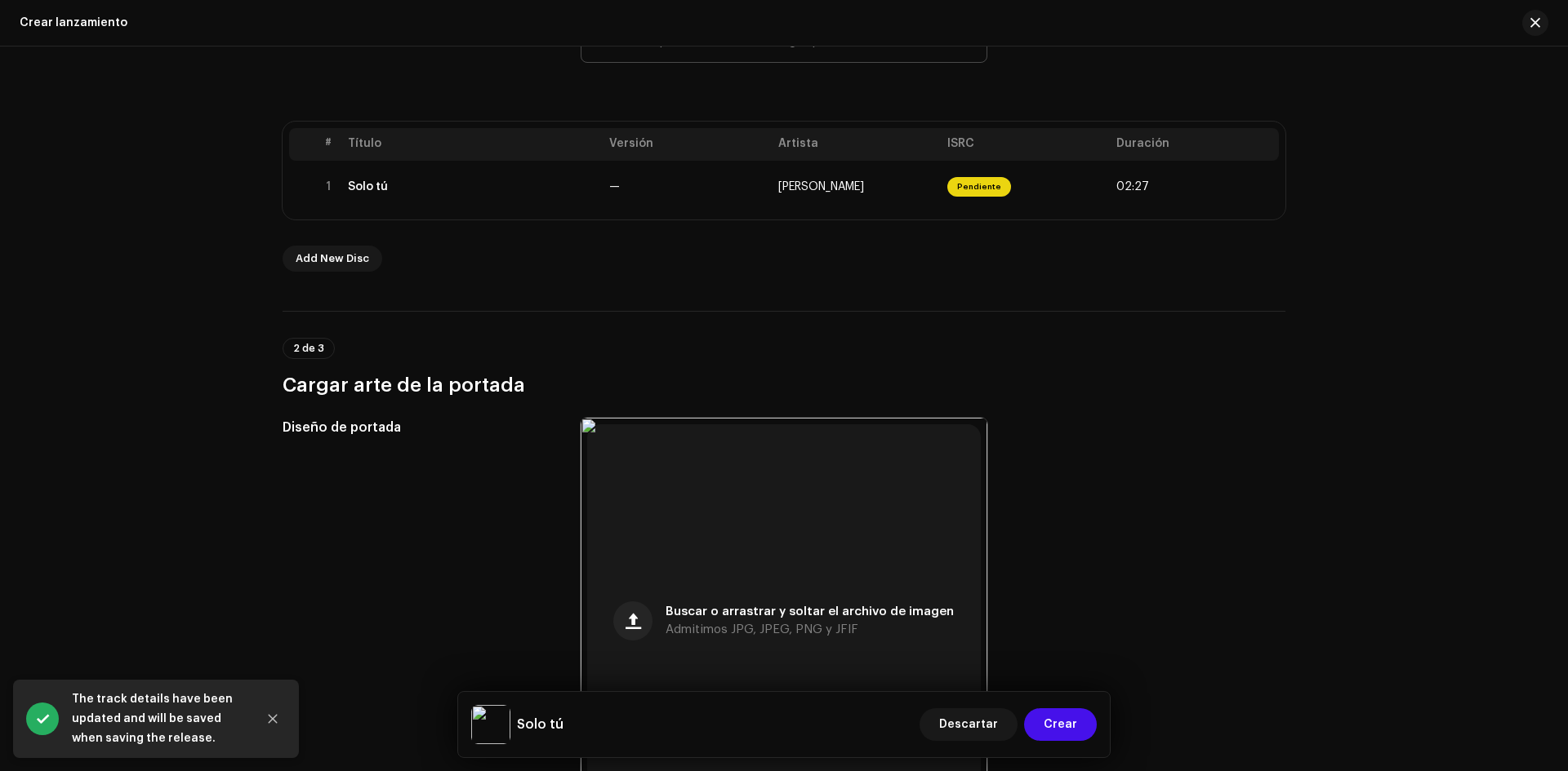
scroll to position [0, 0]
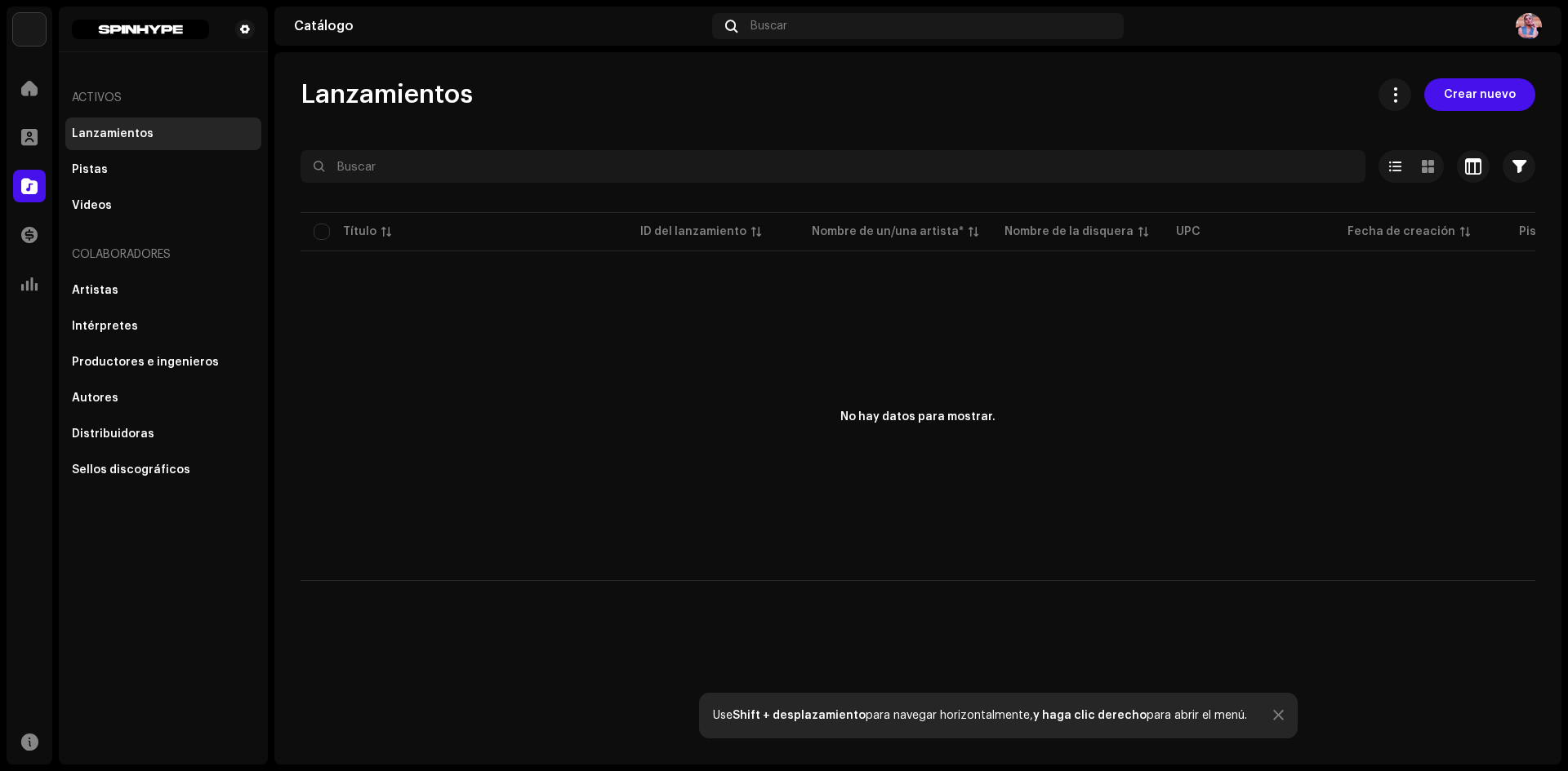
click at [77, 172] on div "Pistas" at bounding box center [90, 170] width 35 height 13
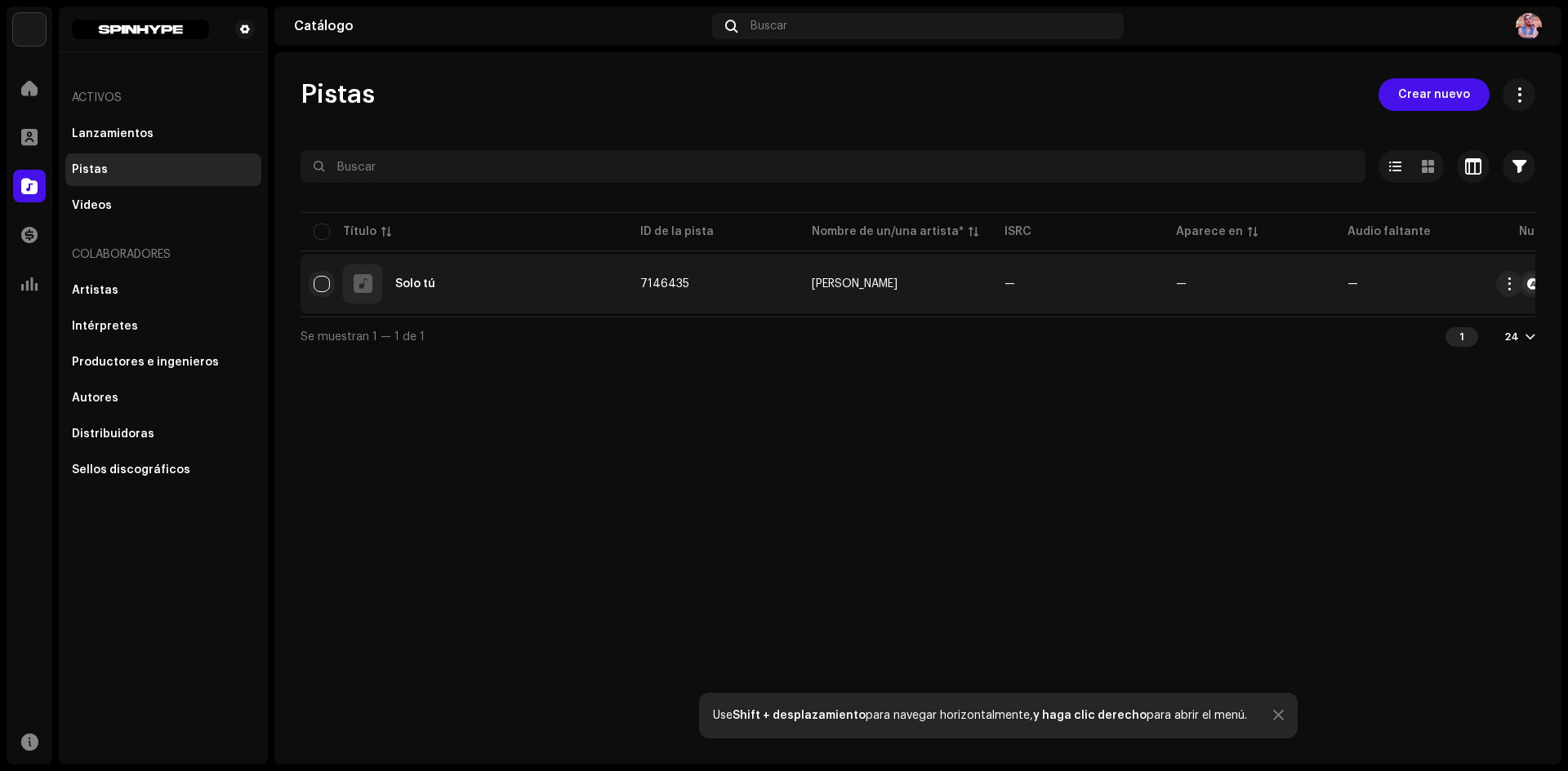
click at [320, 287] on input "checkbox" at bounding box center [321, 284] width 16 height 16
checkbox input "true"
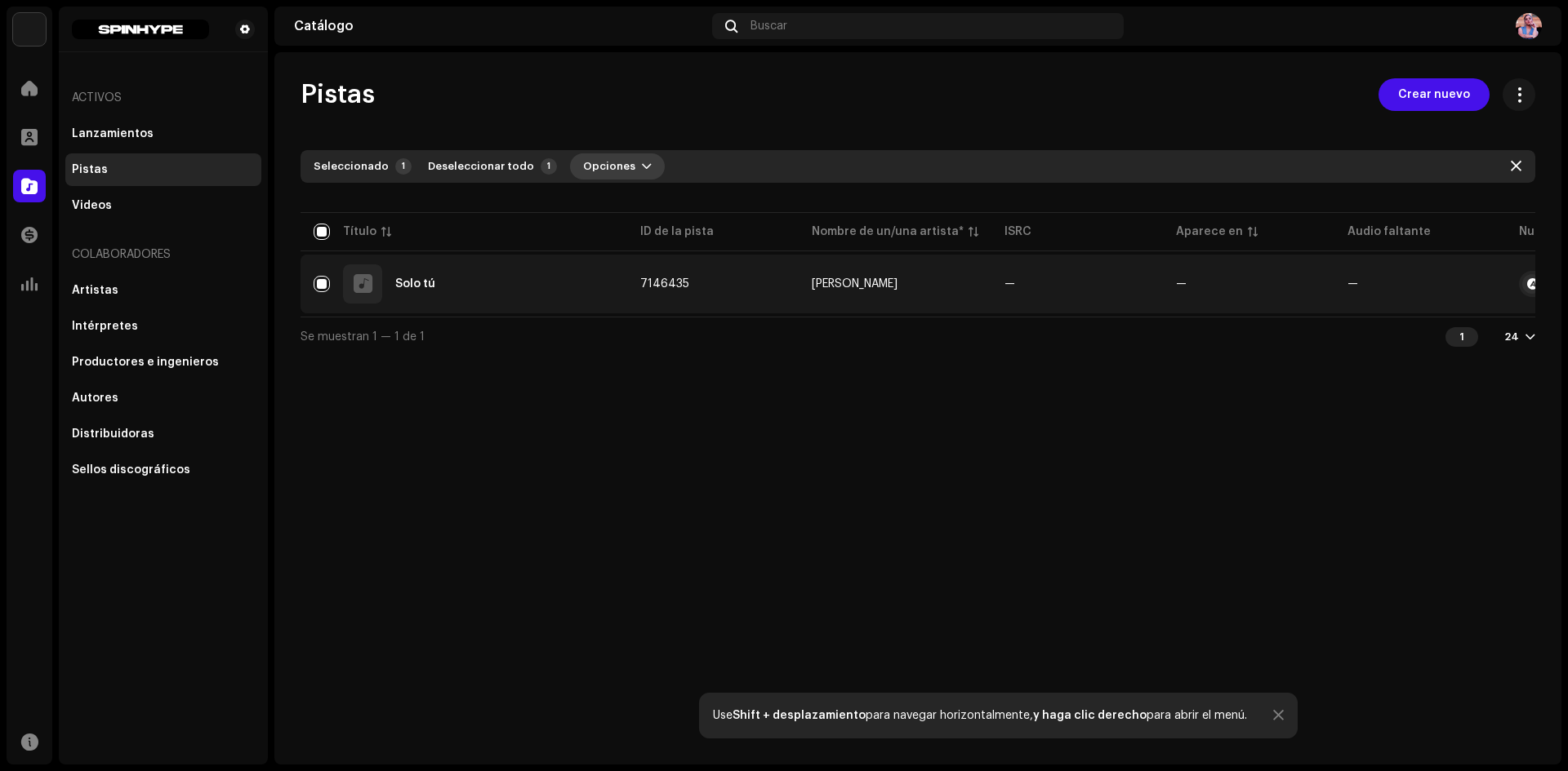
click at [619, 166] on button "Opciones" at bounding box center [616, 166] width 94 height 26
click at [515, 428] on div "Pistas Crear nuevo Seleccionado 1 Deseleccionar todo 1 Opciones Filtros Estado …" at bounding box center [918, 408] width 1287 height 712
click at [1510, 287] on span "button" at bounding box center [1509, 284] width 12 height 13
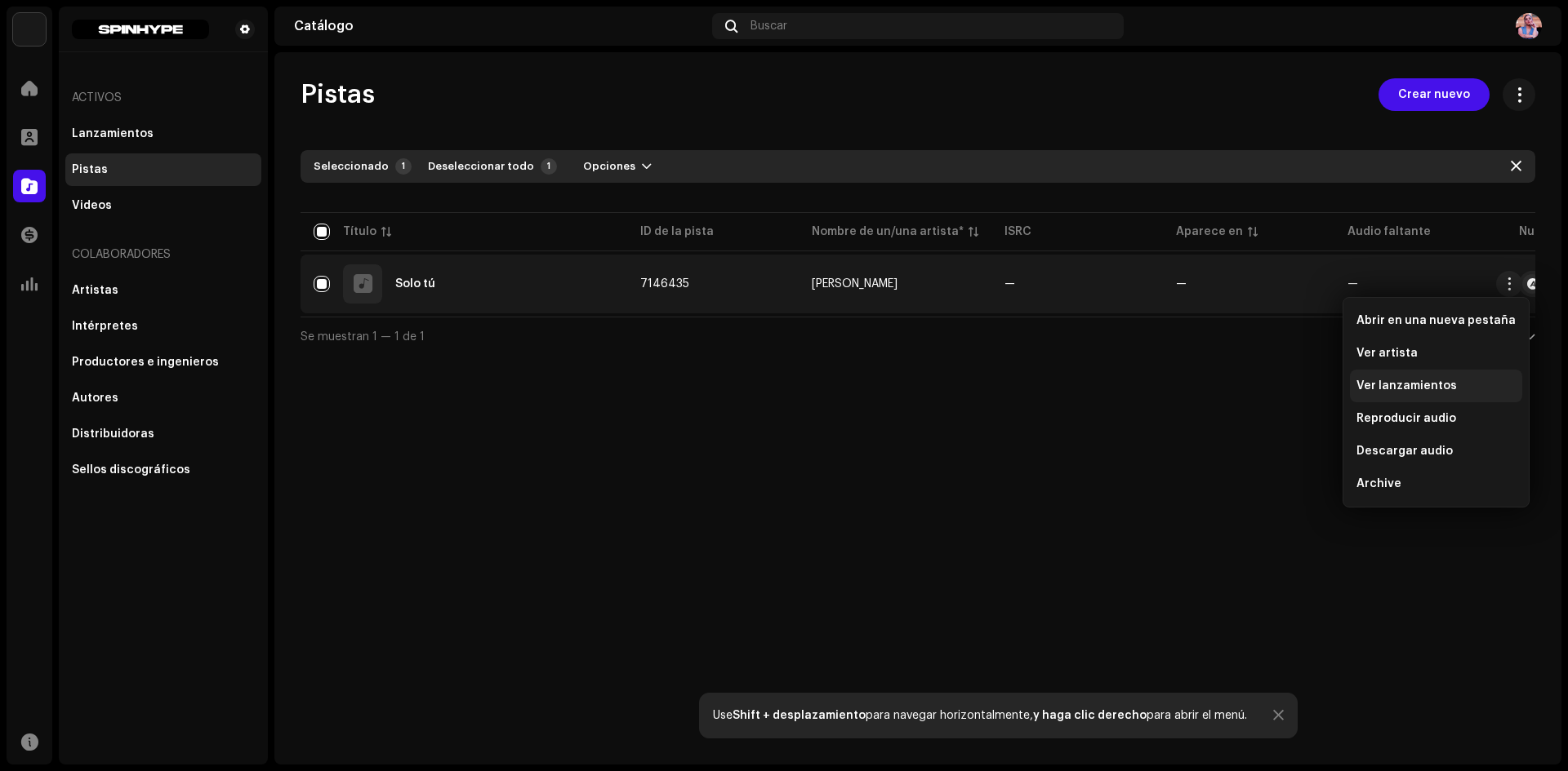
click at [1409, 377] on div "Ver lanzamientos" at bounding box center [1436, 386] width 173 height 33
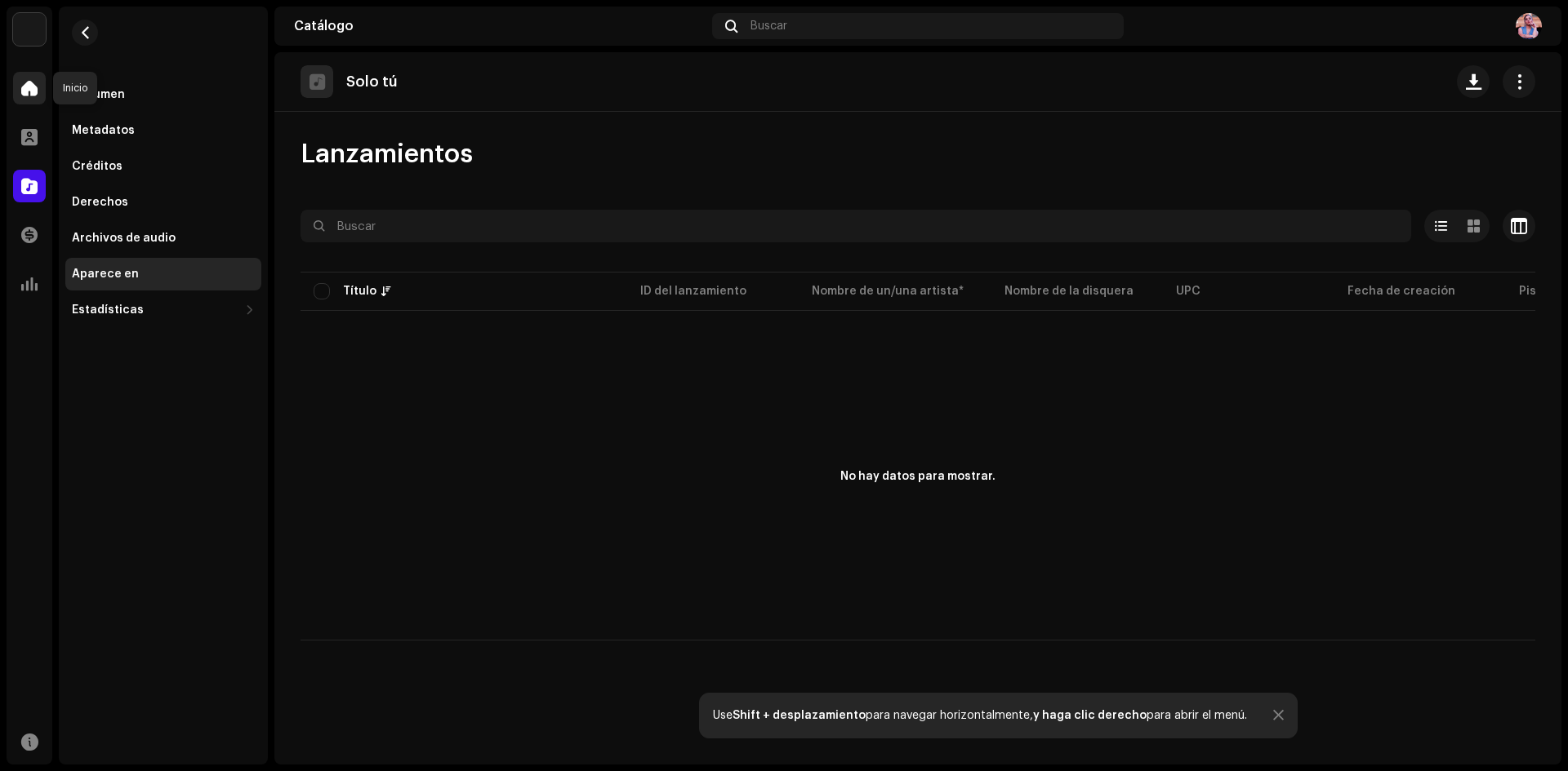
click at [22, 83] on span at bounding box center [29, 88] width 16 height 13
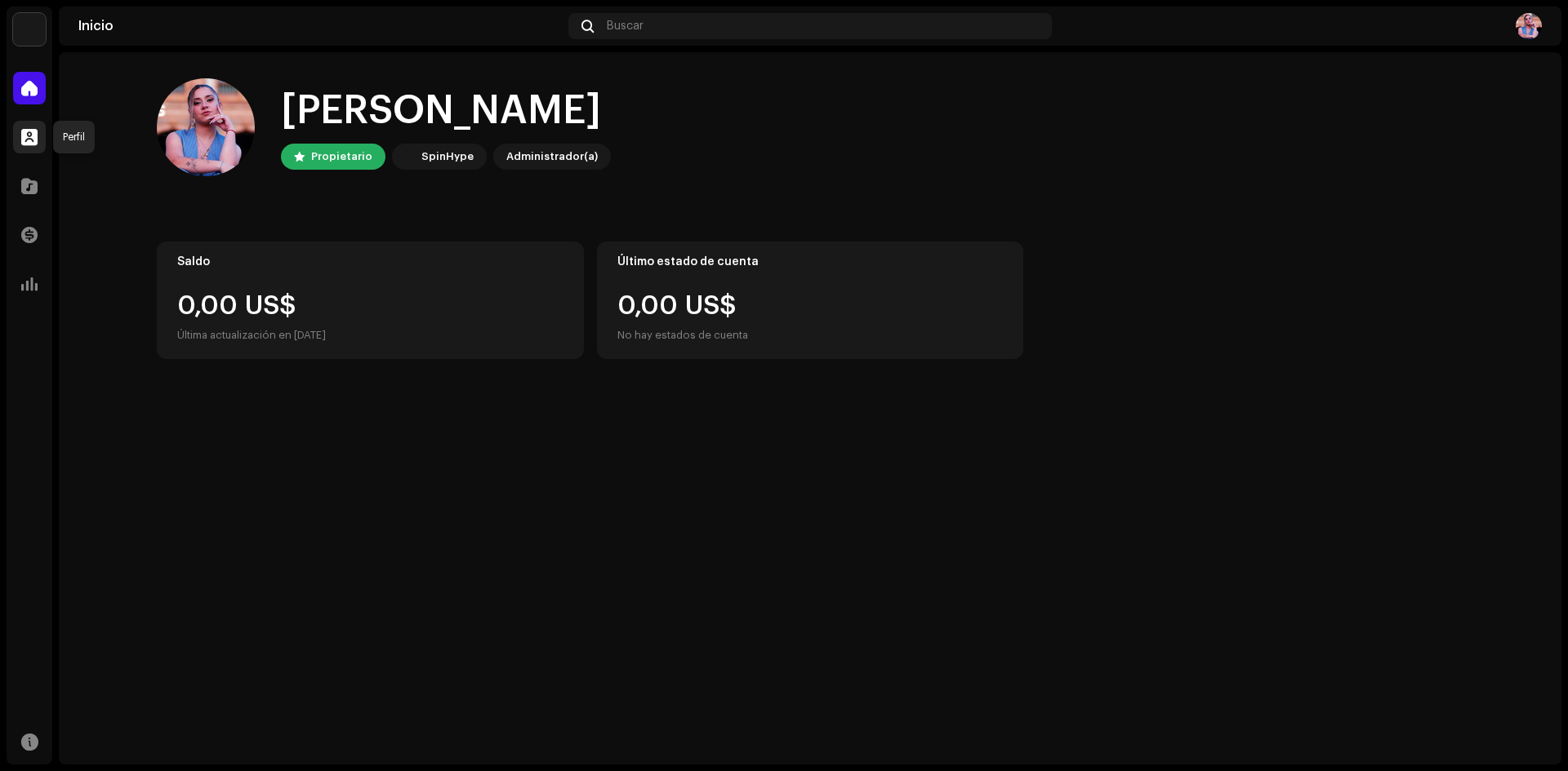
click at [29, 131] on span at bounding box center [29, 137] width 16 height 13
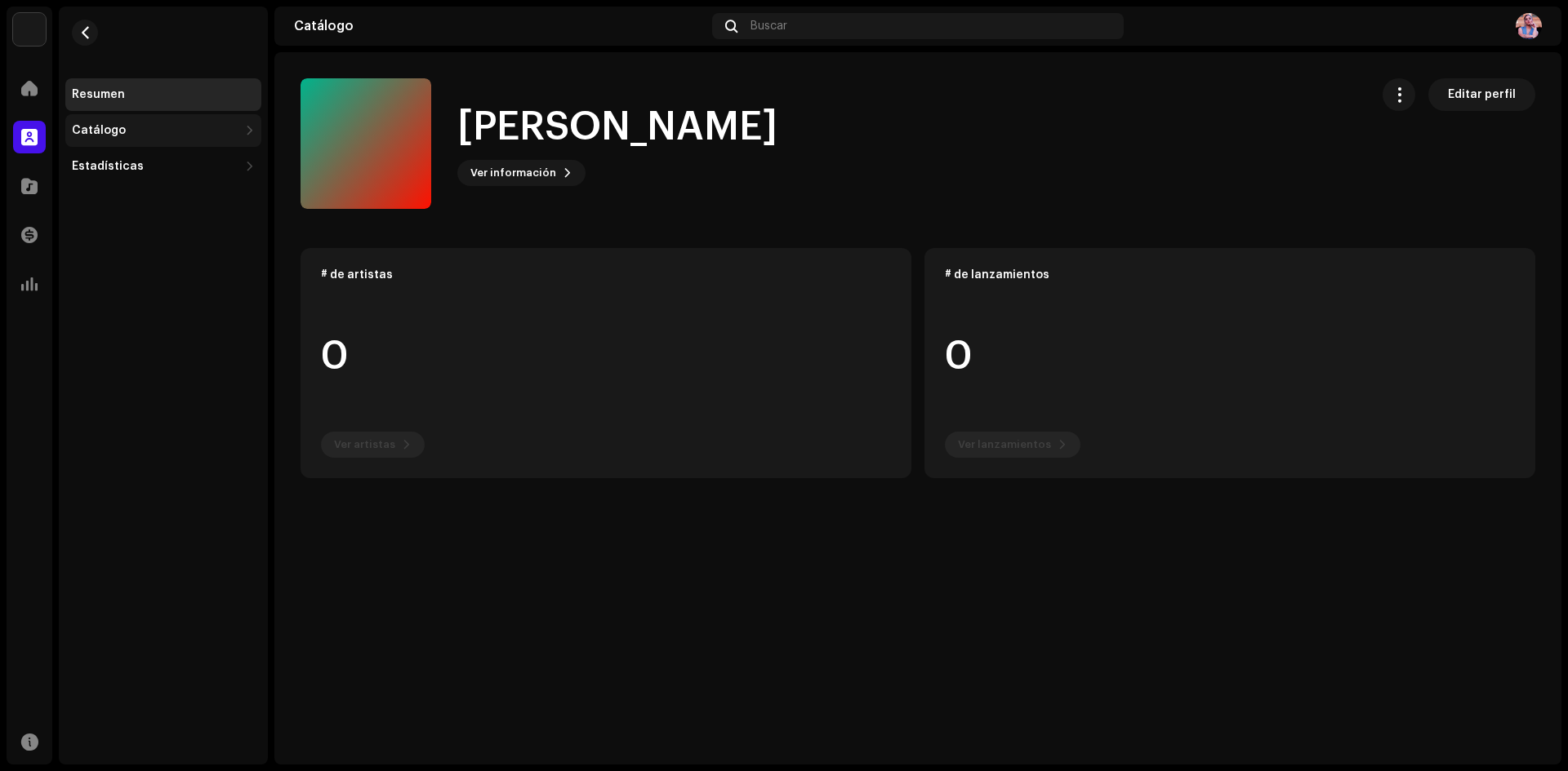
click at [110, 124] on div "Catálogo" at bounding box center [99, 131] width 54 height 13
click at [118, 167] on div "Lanzamientos" at bounding box center [119, 166] width 81 height 13
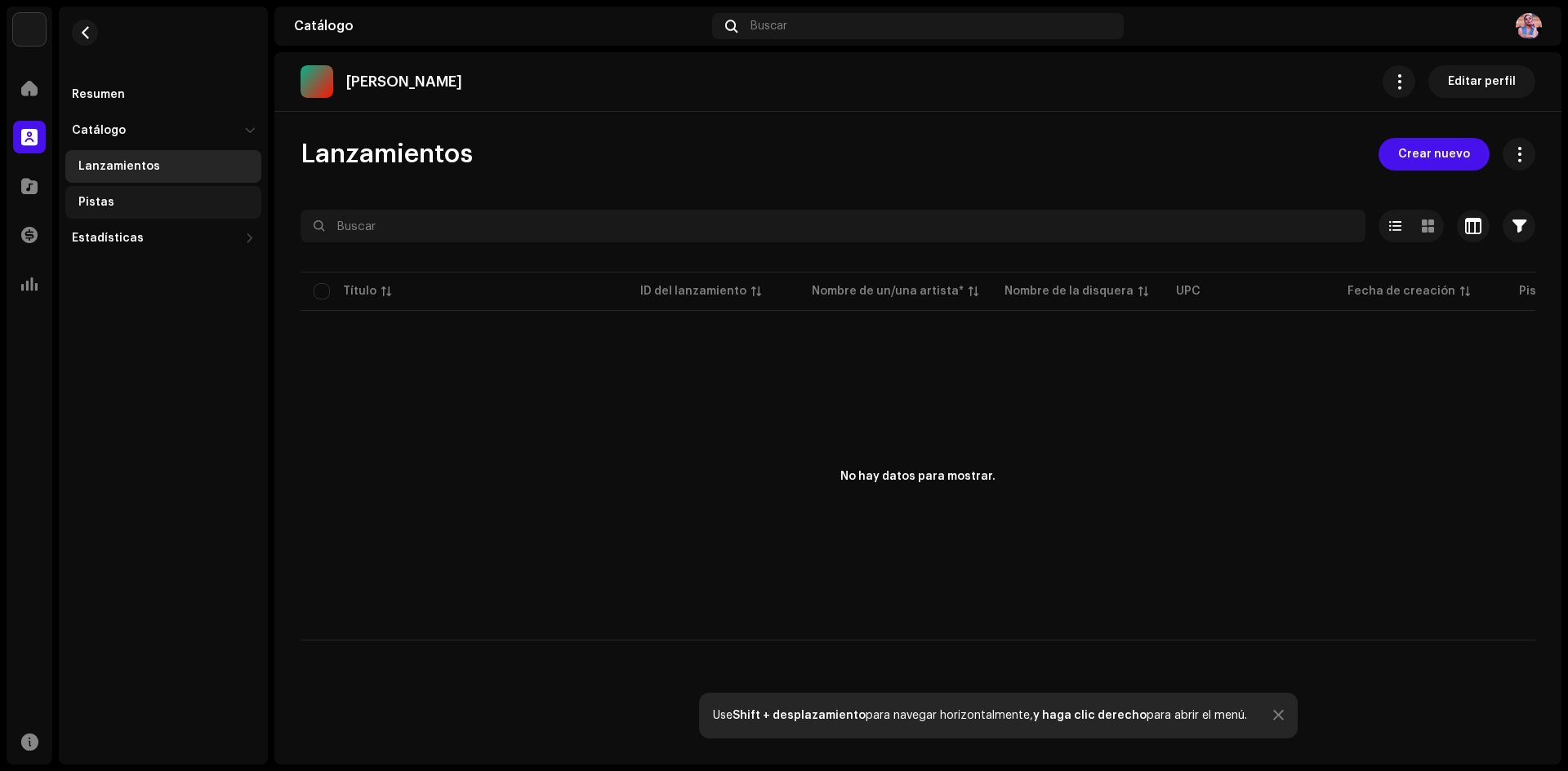
click at [104, 199] on div "Pistas" at bounding box center [96, 203] width 35 height 13
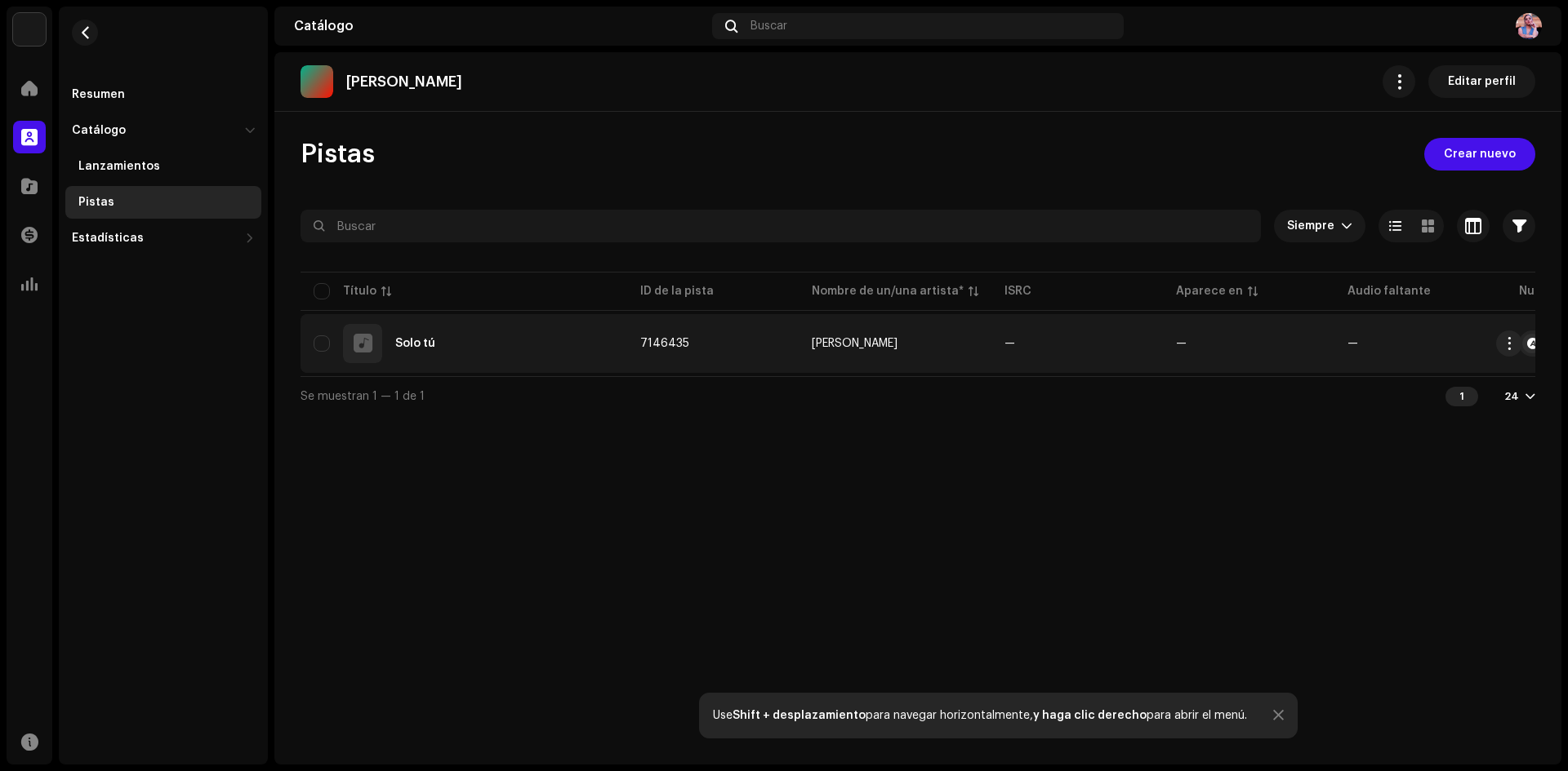
click at [660, 333] on td "7146435" at bounding box center [713, 343] width 172 height 59
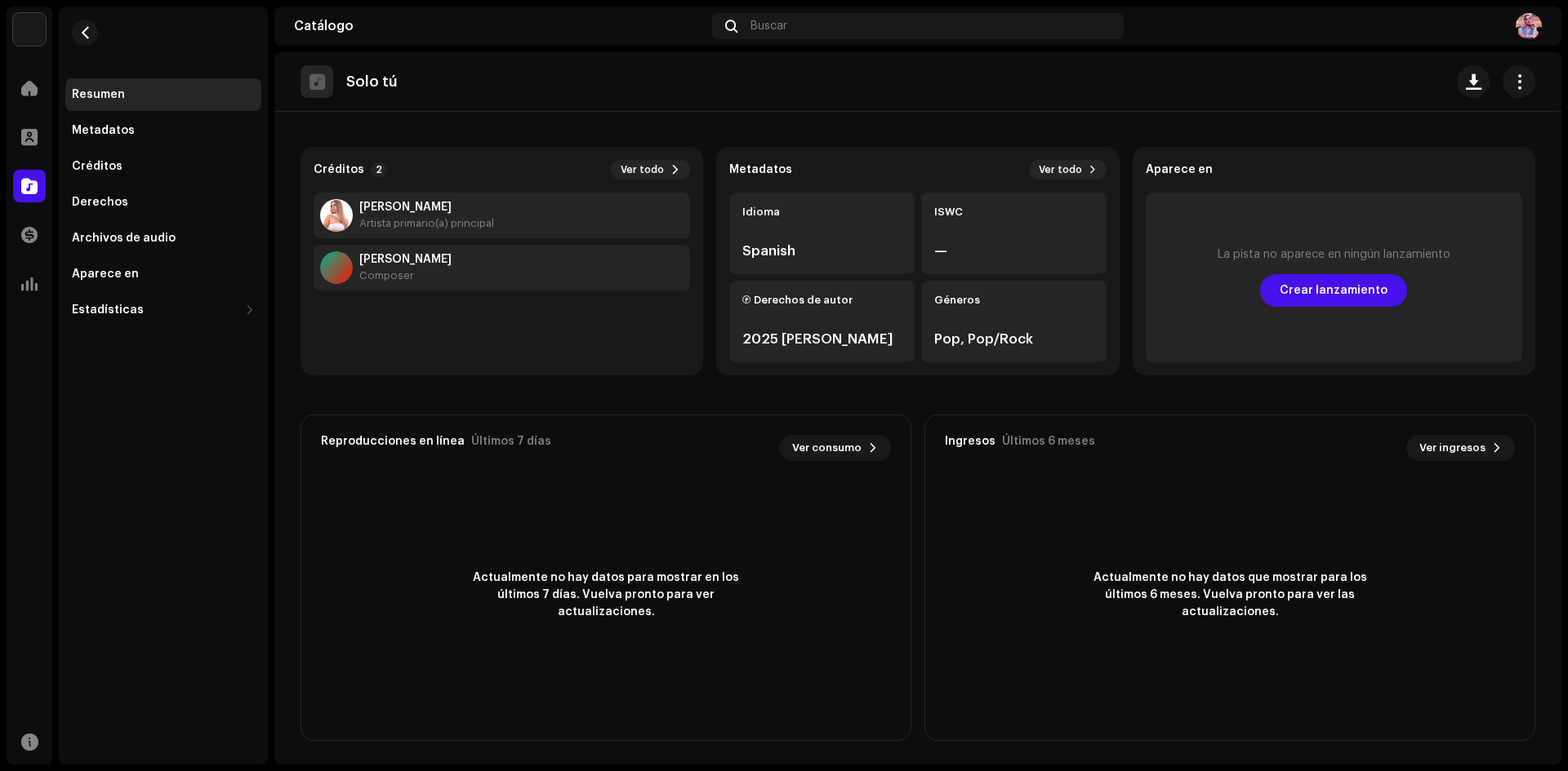
scroll to position [104, 0]
click at [1298, 289] on span "Crear lanzamiento" at bounding box center [1333, 287] width 107 height 33
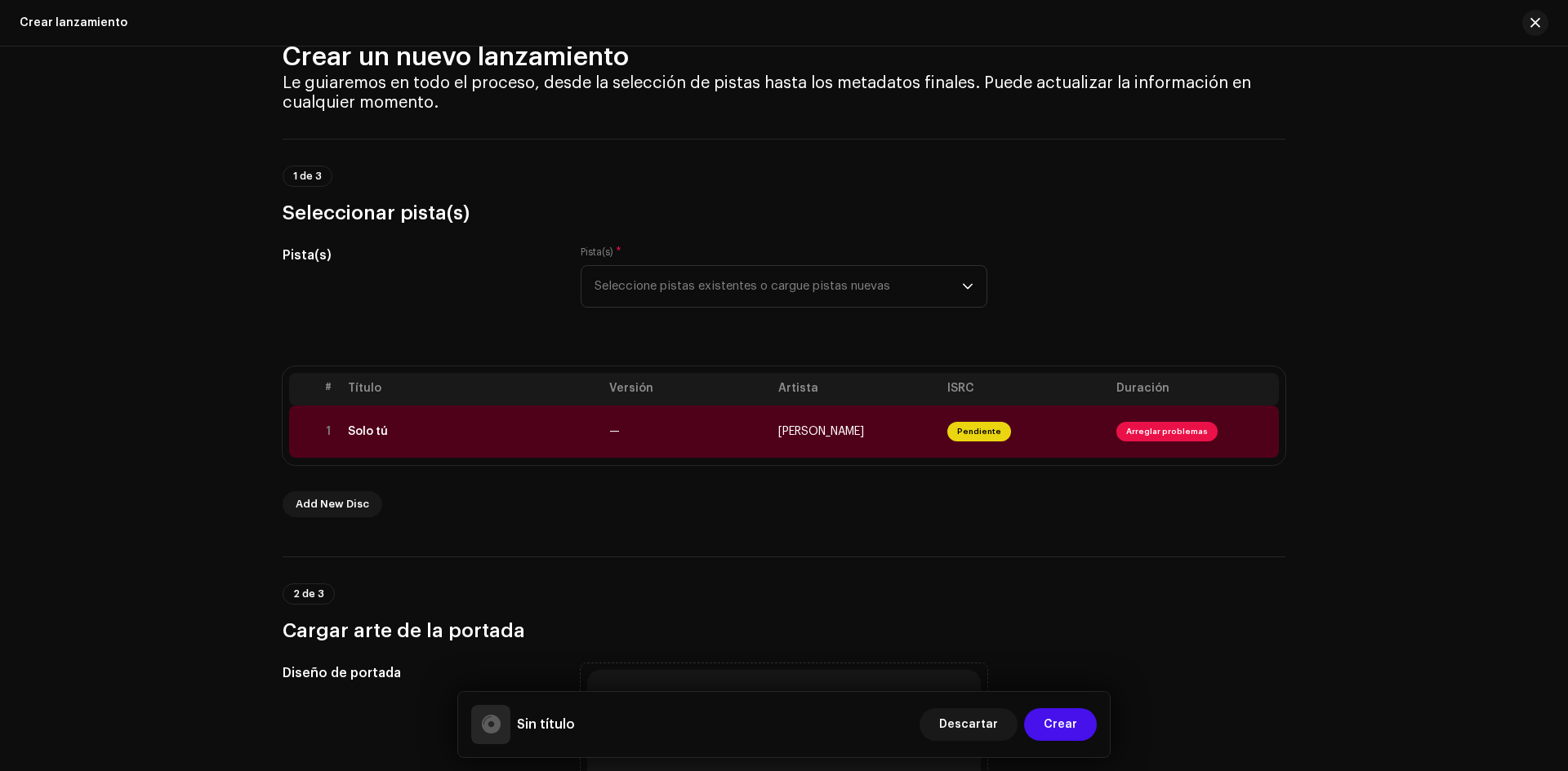
scroll to position [81, 0]
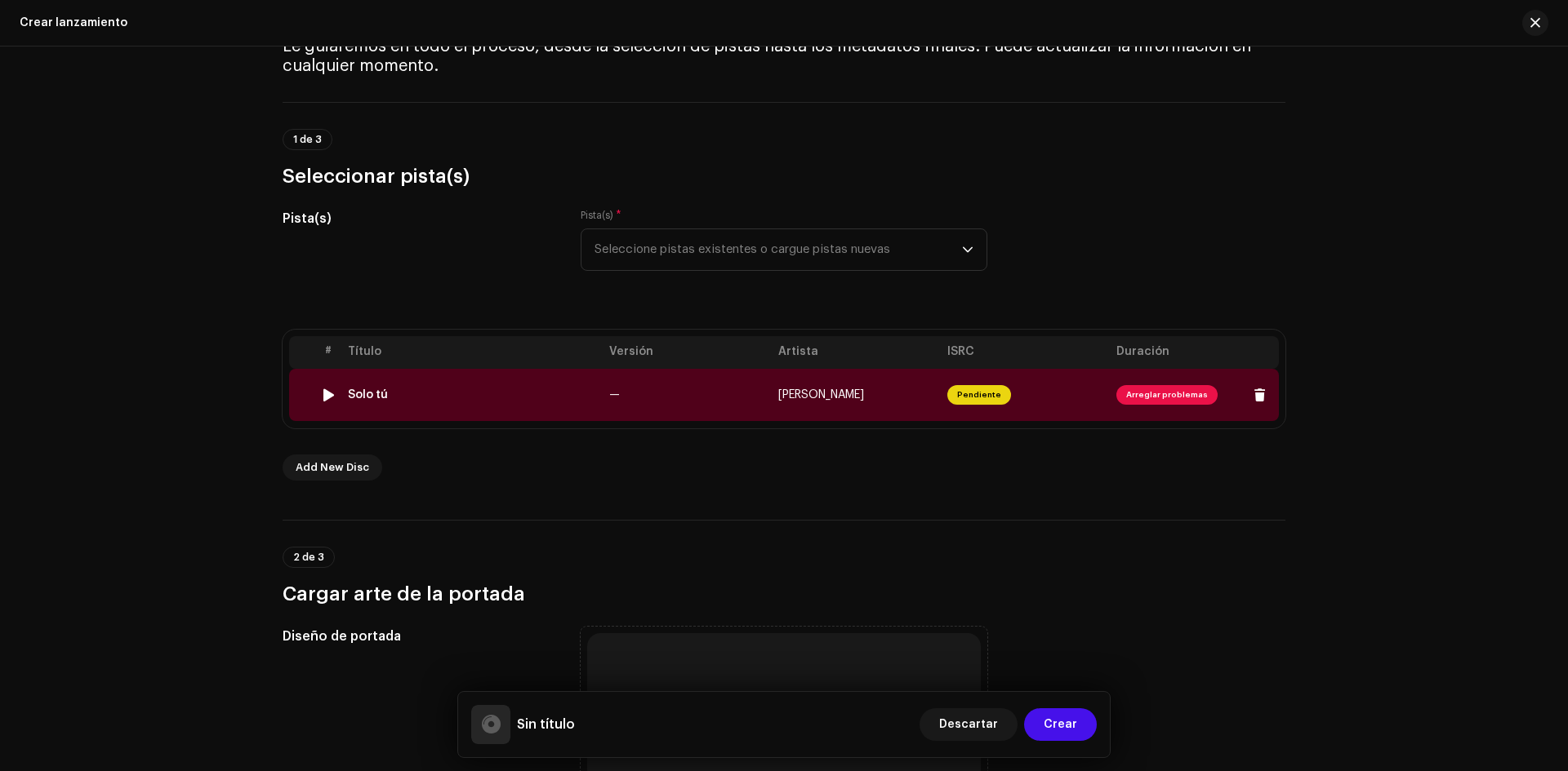
click at [1128, 395] on span "Arreglar problemas" at bounding box center [1166, 395] width 101 height 20
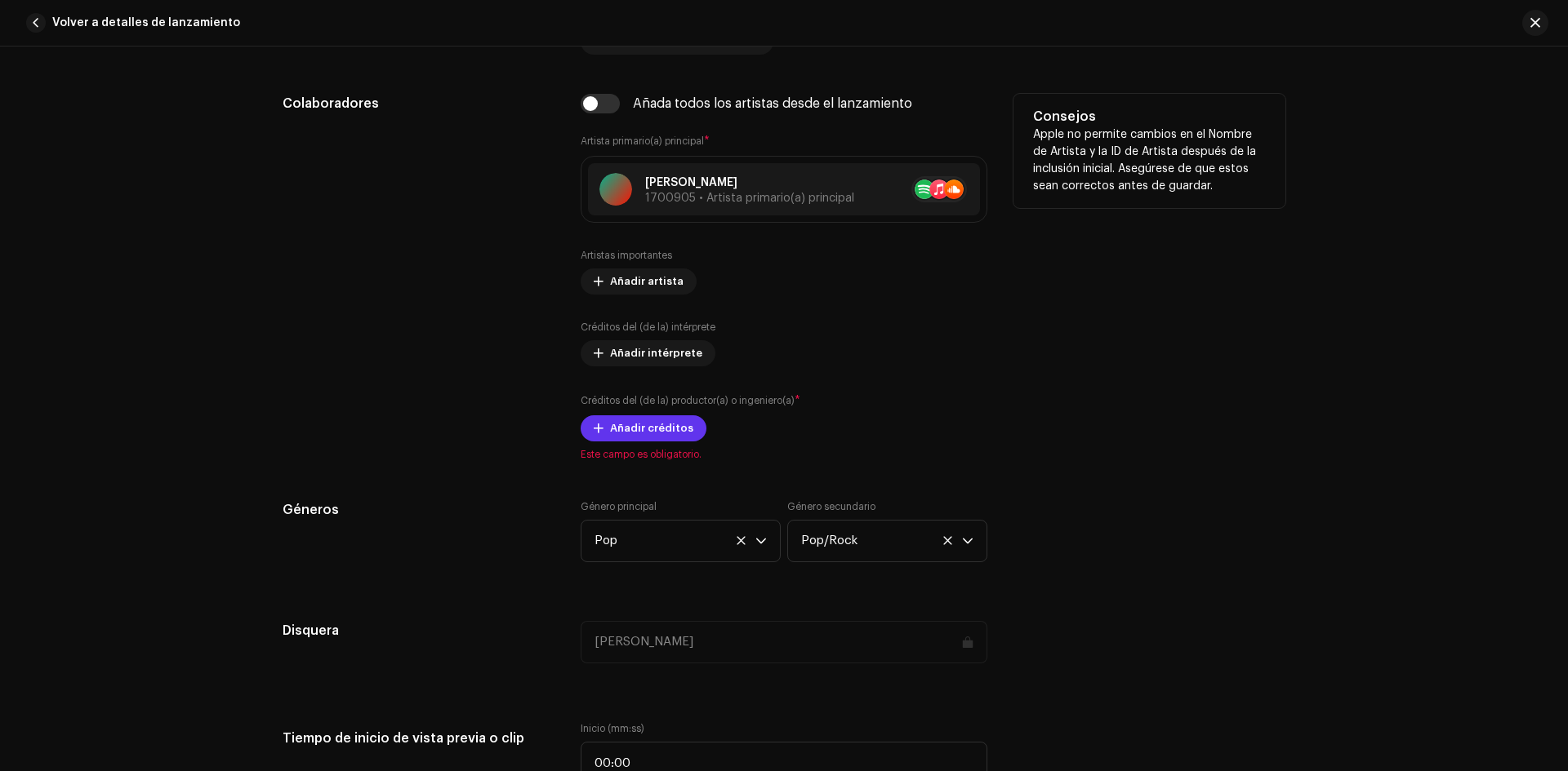
scroll to position [1013, 0]
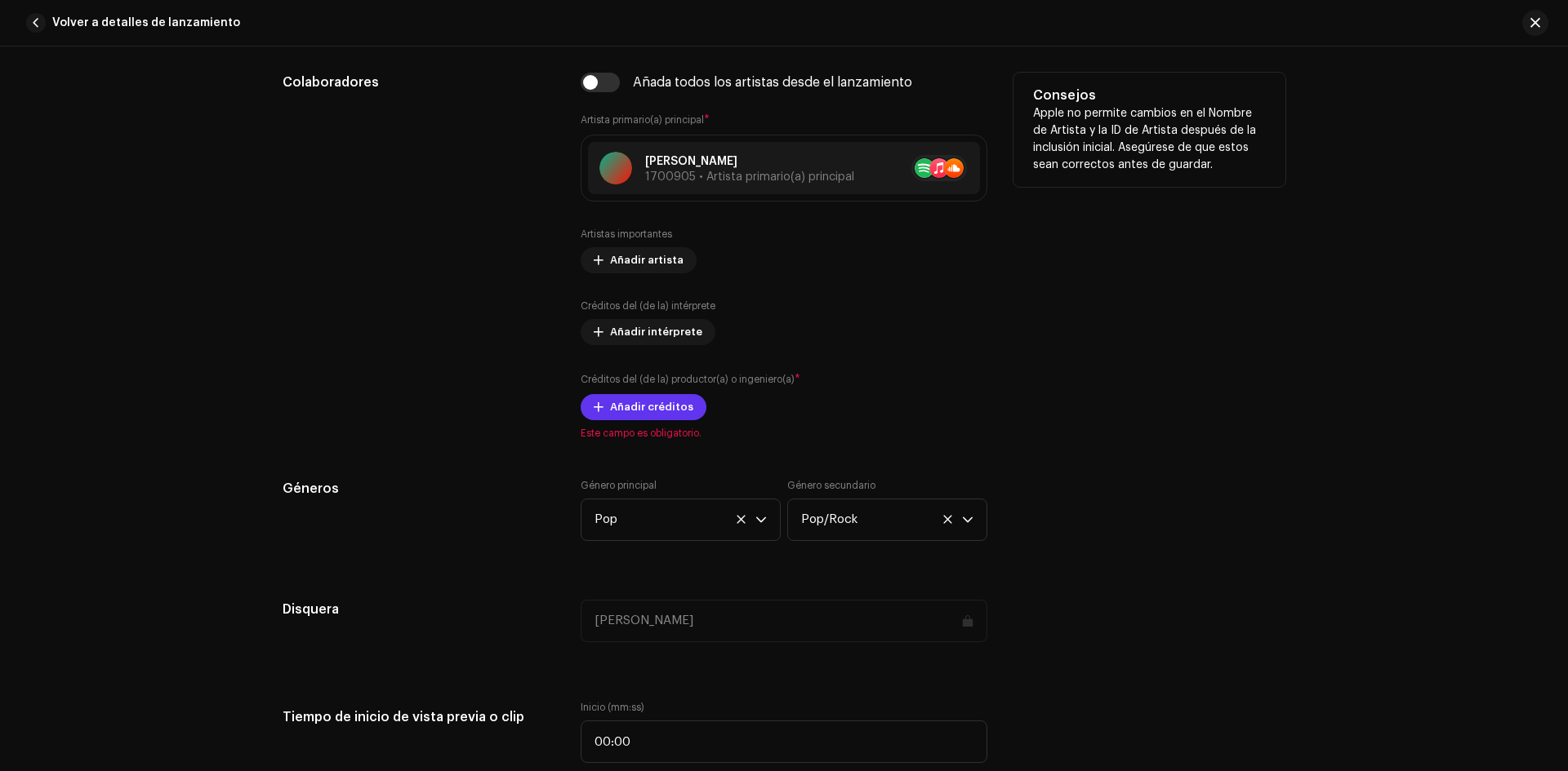
click at [655, 405] on span "Añadir créditos" at bounding box center [651, 407] width 83 height 33
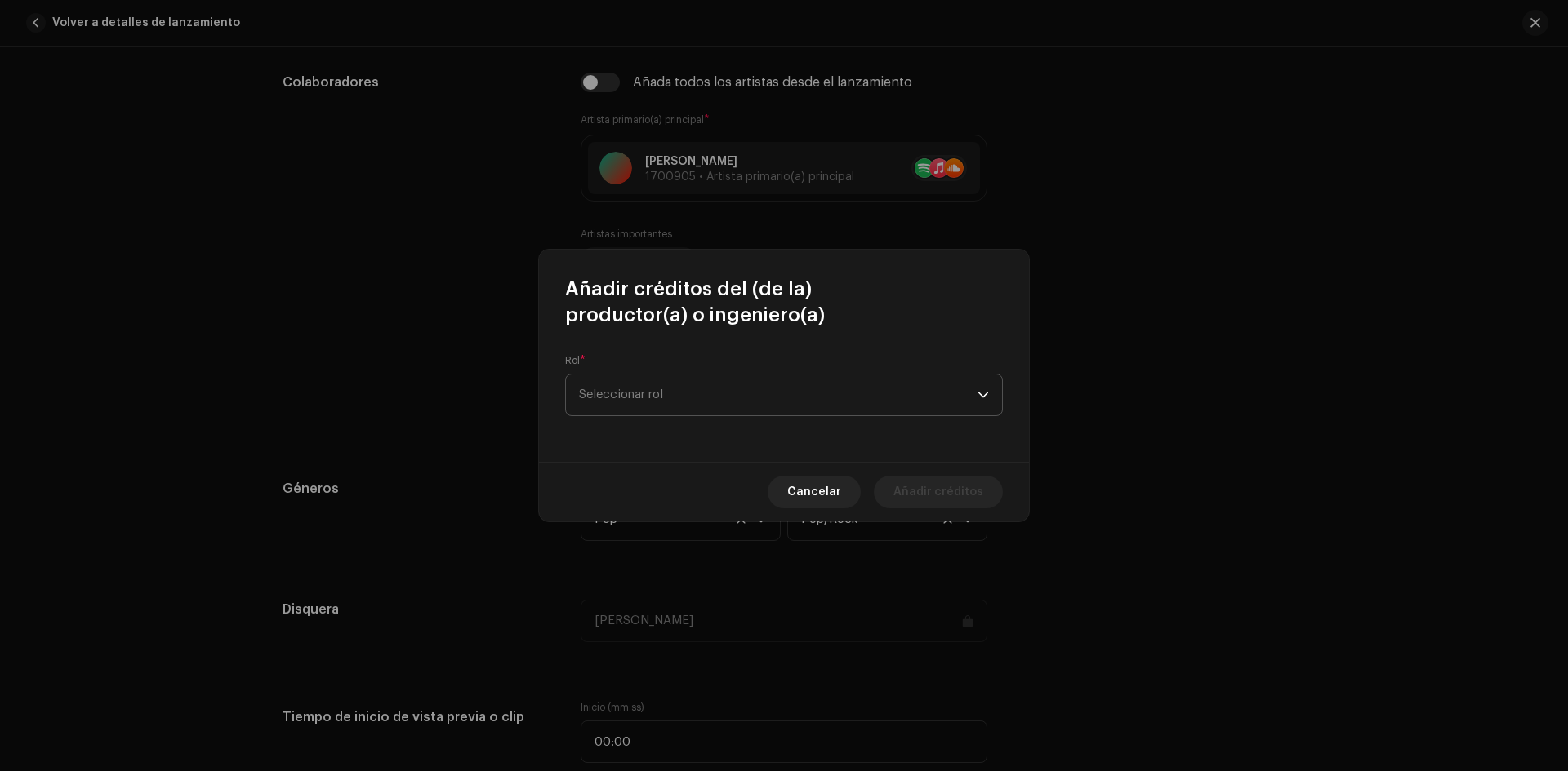
click at [751, 398] on span "Seleccionar rol" at bounding box center [778, 395] width 399 height 41
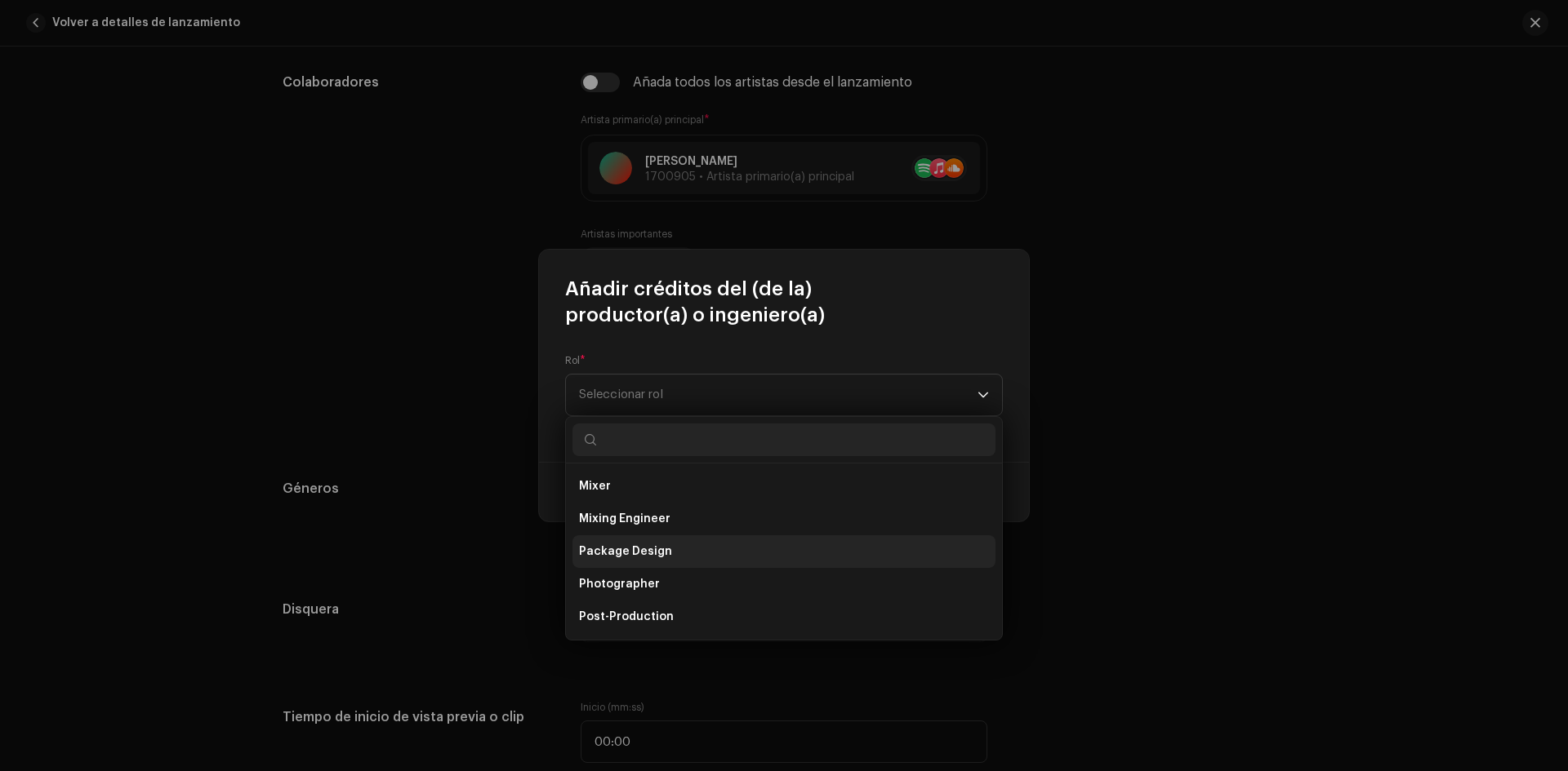
scroll to position [571, 0]
click at [600, 557] on li "Producer" at bounding box center [784, 568] width 423 height 33
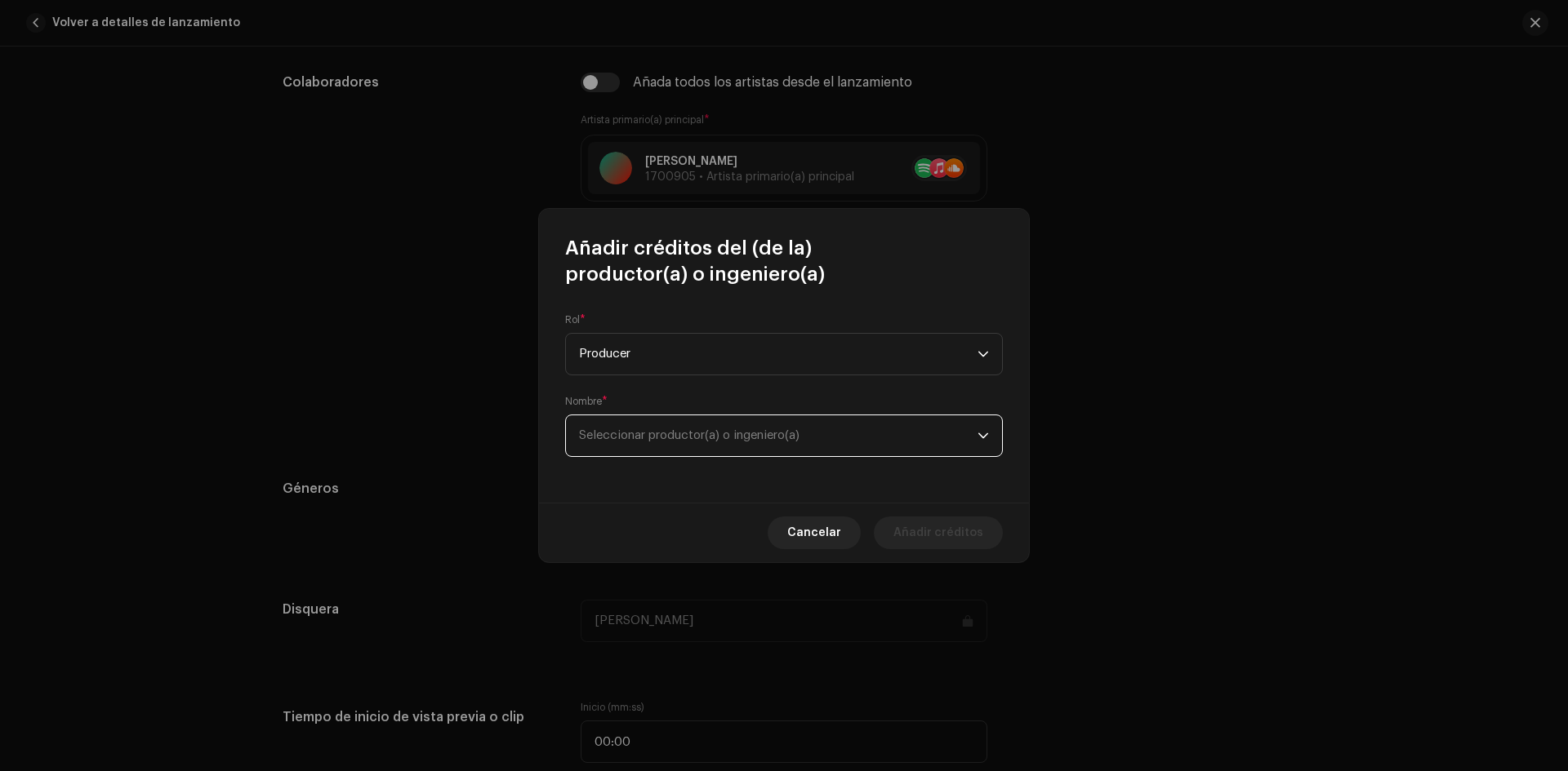
click at [608, 428] on span "Seleccionar productor(a) o ingeniero(a)" at bounding box center [778, 436] width 399 height 41
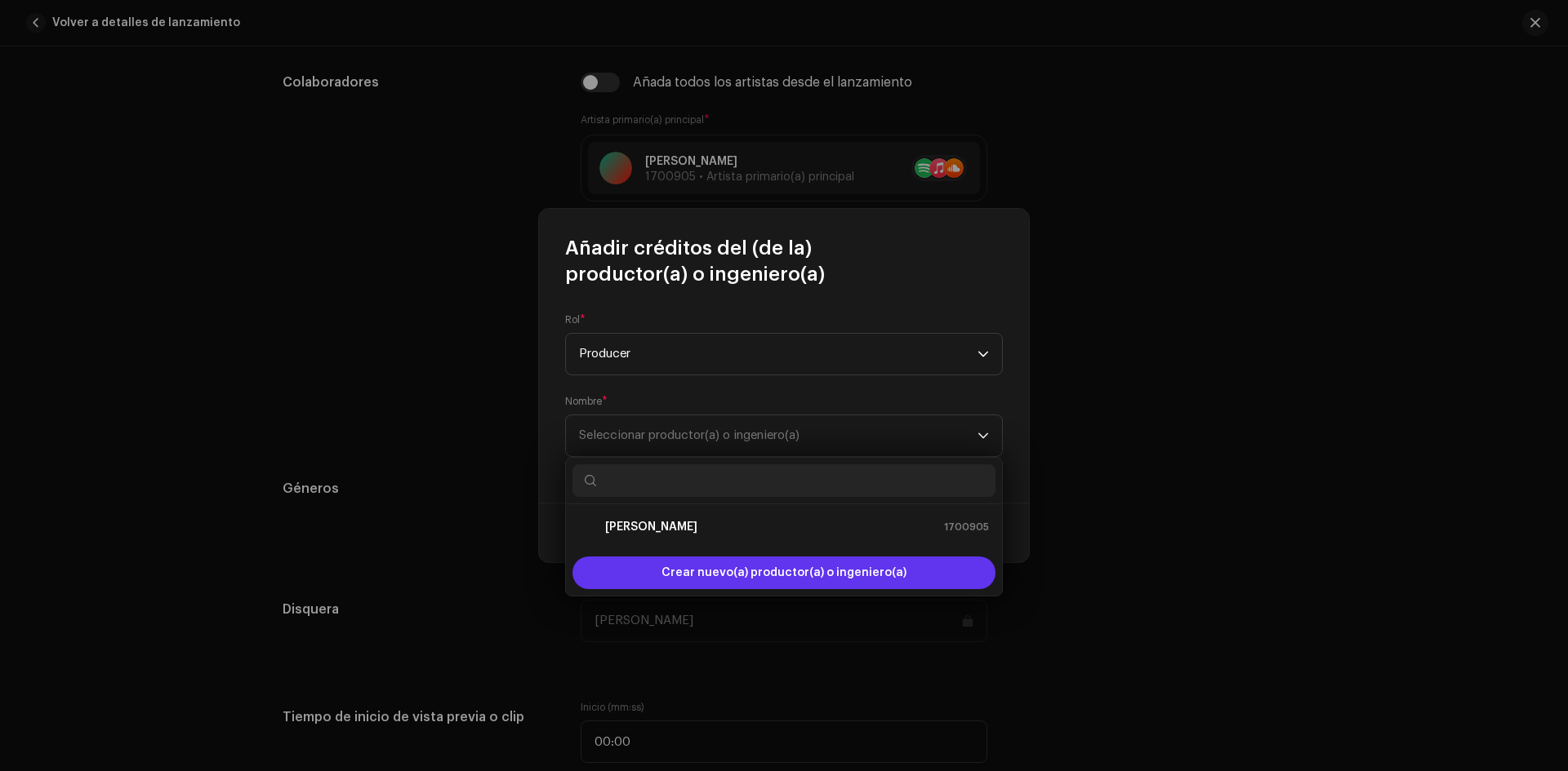
click at [699, 575] on span "Crear nuevo(a) productor(a) o ingeniero(a)" at bounding box center [784, 572] width 245 height 33
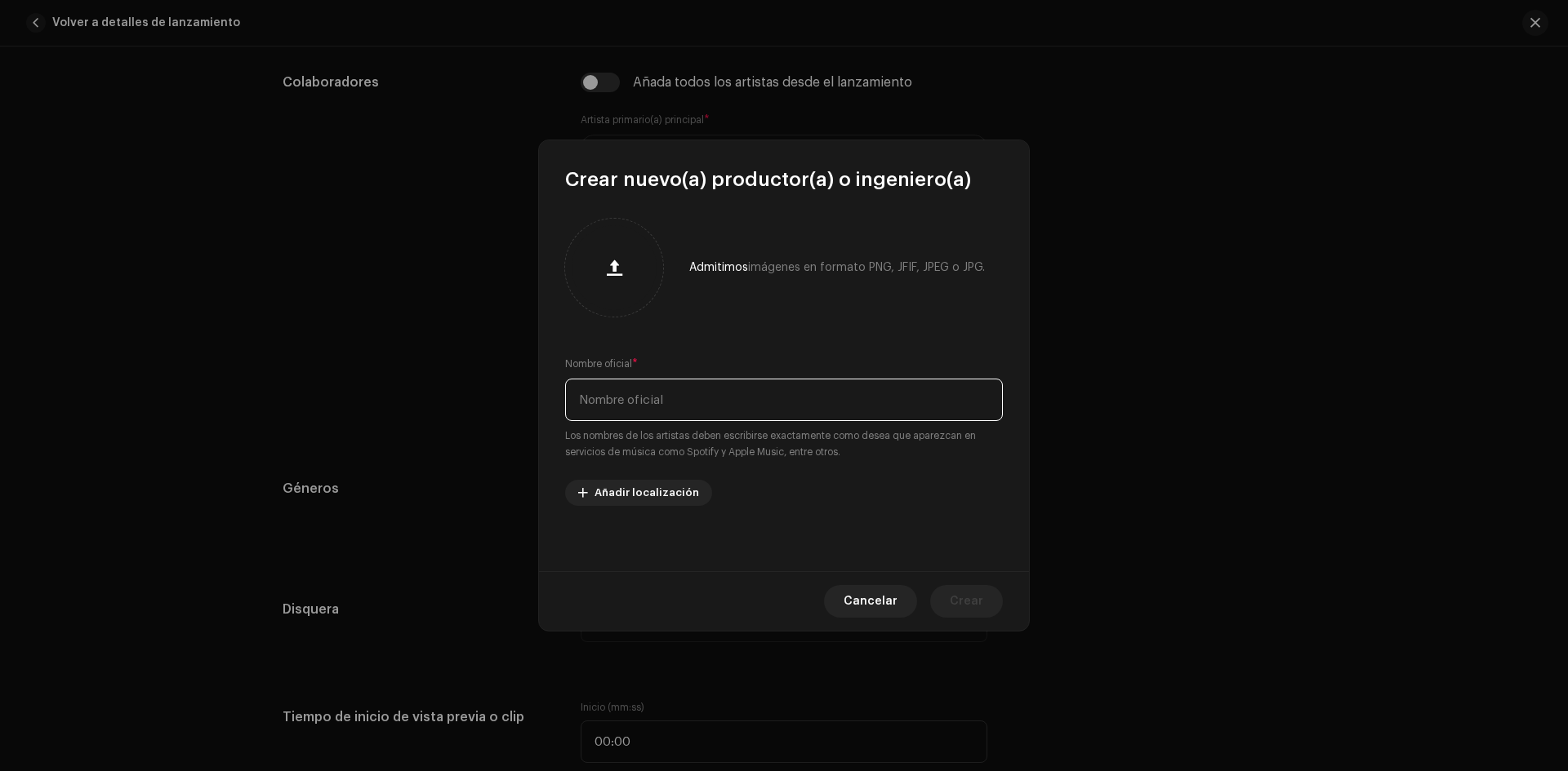
click at [640, 409] on input "text" at bounding box center [784, 400] width 438 height 42
type input "Spinhype"
click at [980, 598] on span "Crear" at bounding box center [967, 601] width 34 height 33
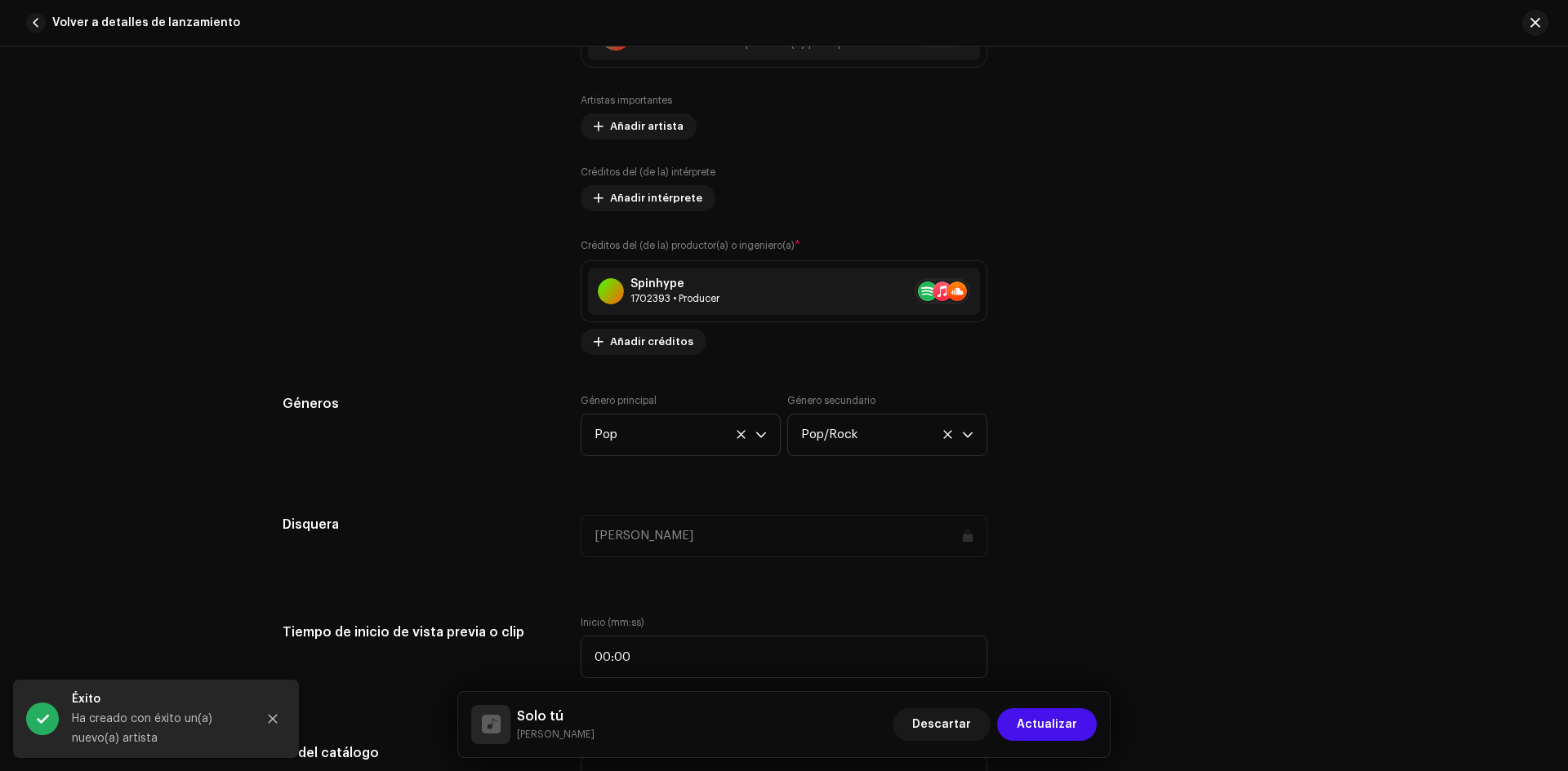
scroll to position [1176, 0]
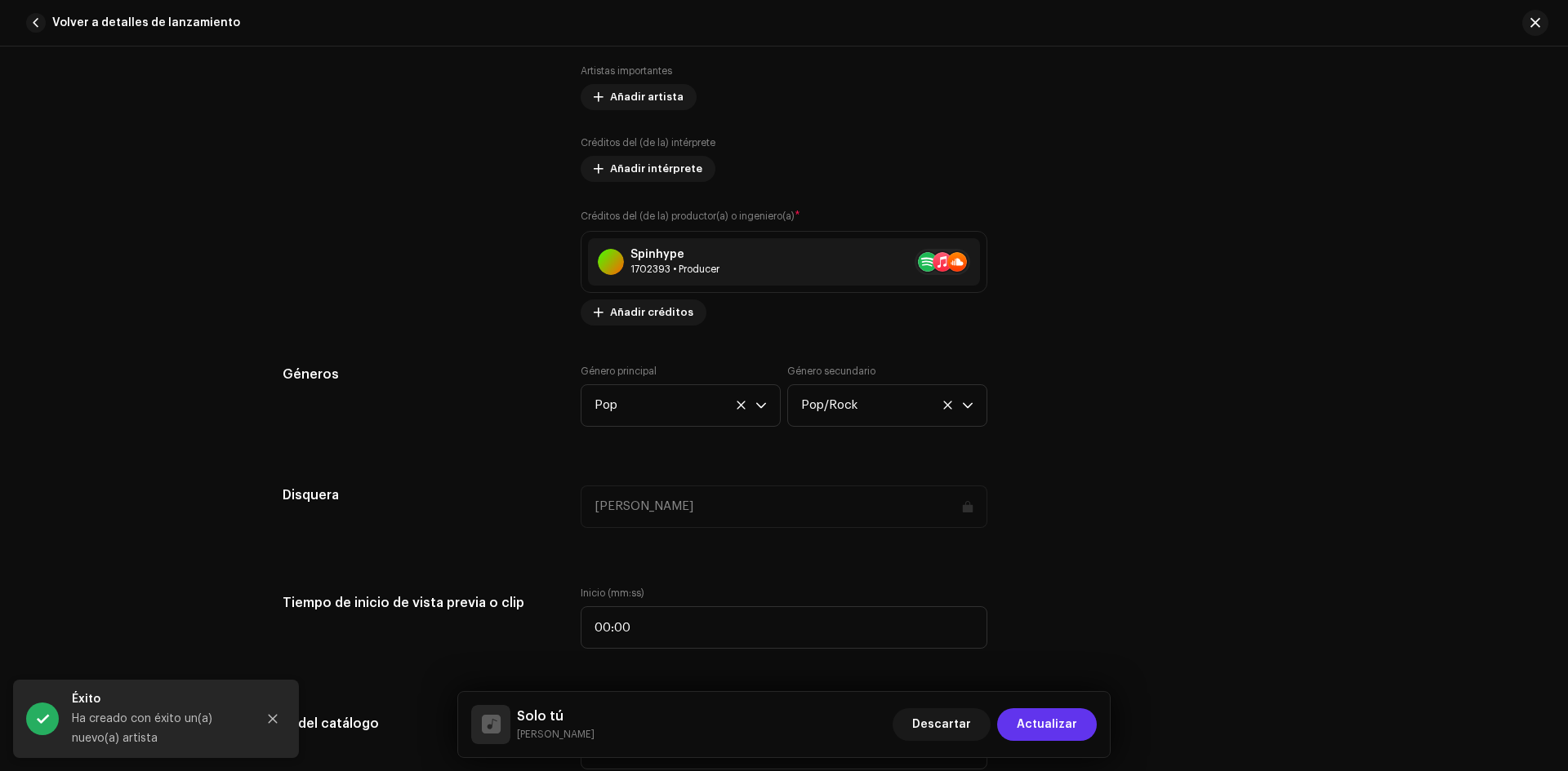
click at [1078, 718] on button "Actualizar" at bounding box center [1047, 724] width 100 height 33
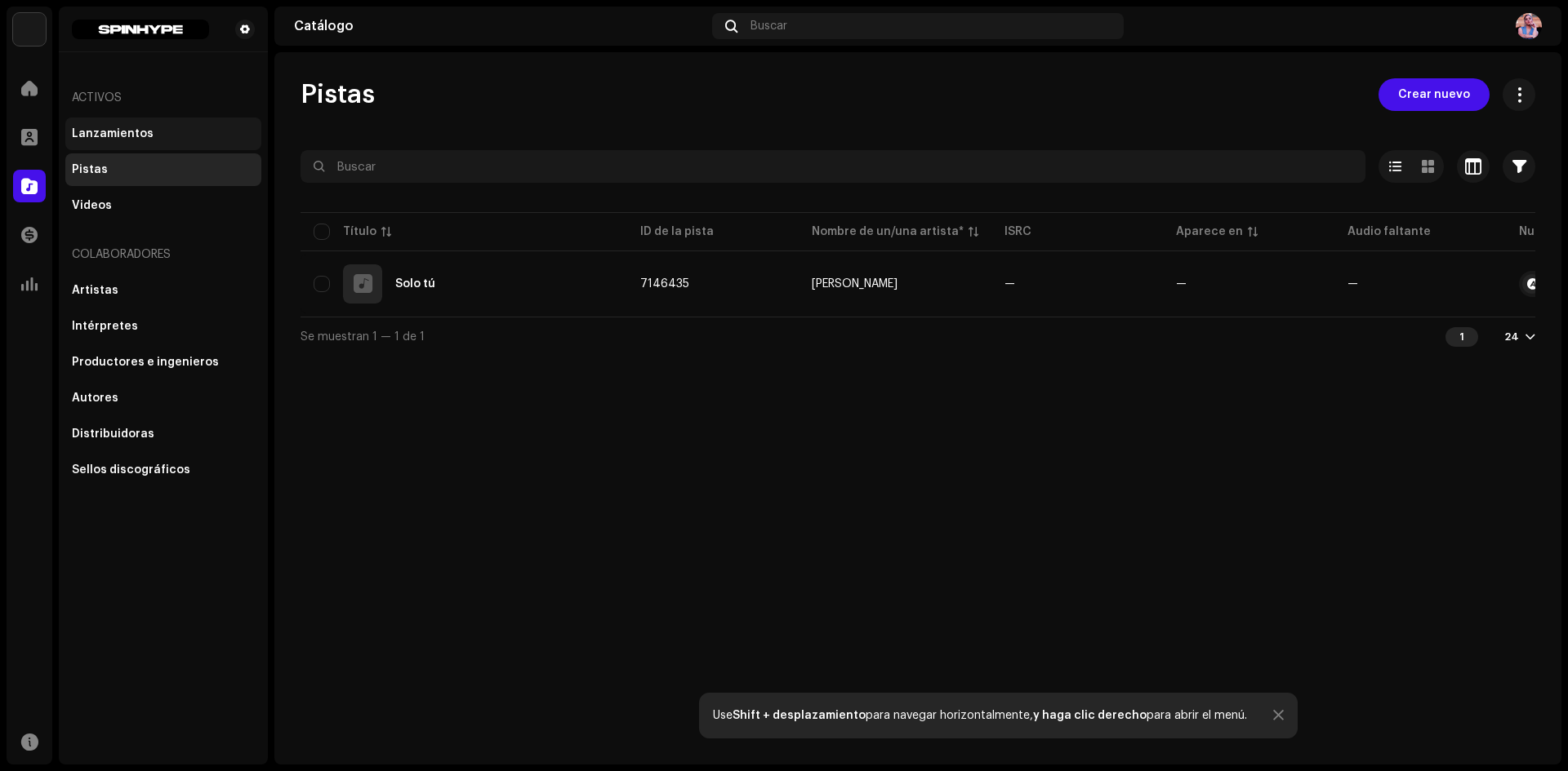
click at [107, 135] on div "Lanzamientos" at bounding box center [112, 133] width 81 height 13
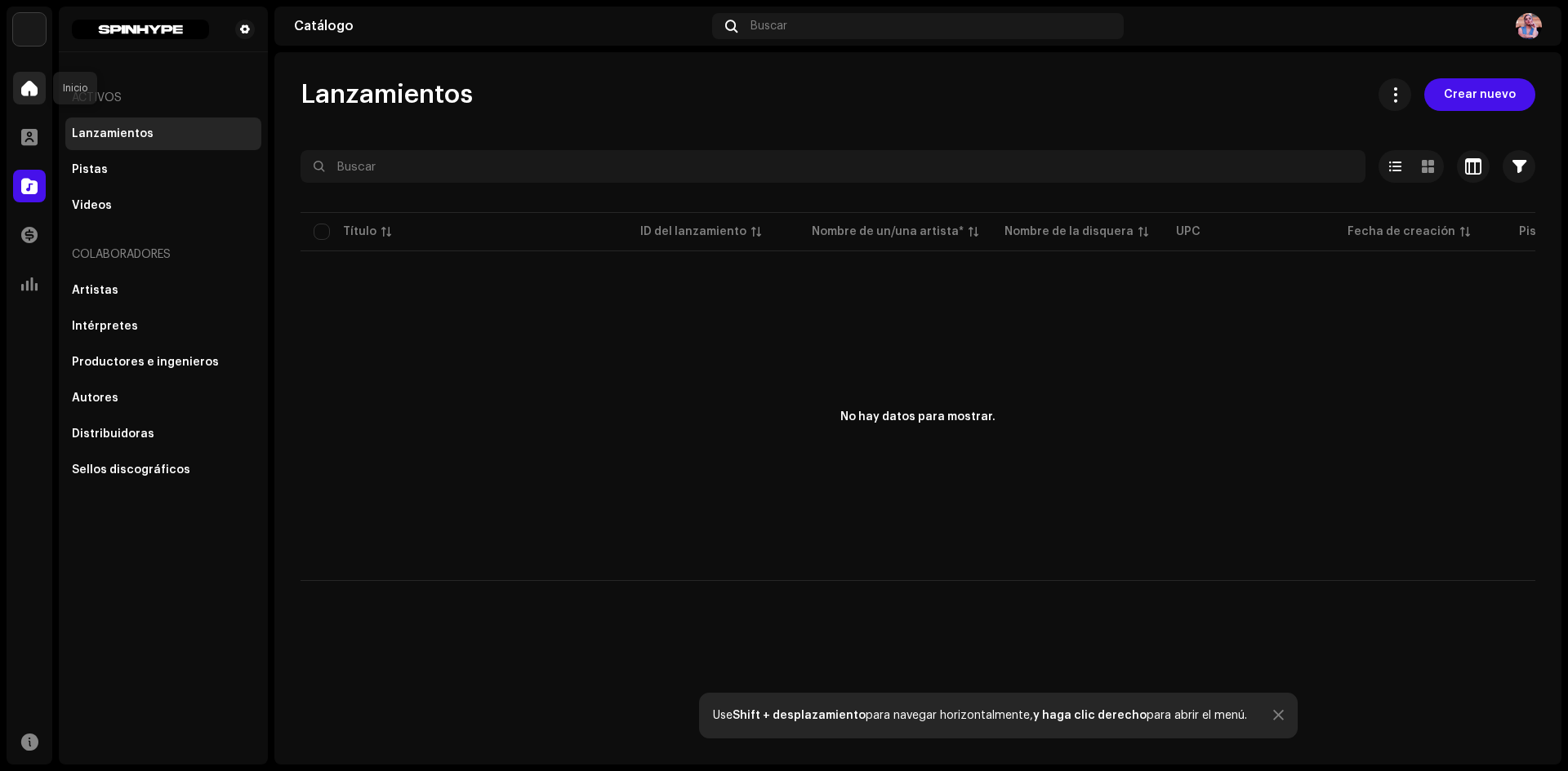
click at [35, 86] on span at bounding box center [29, 88] width 16 height 13
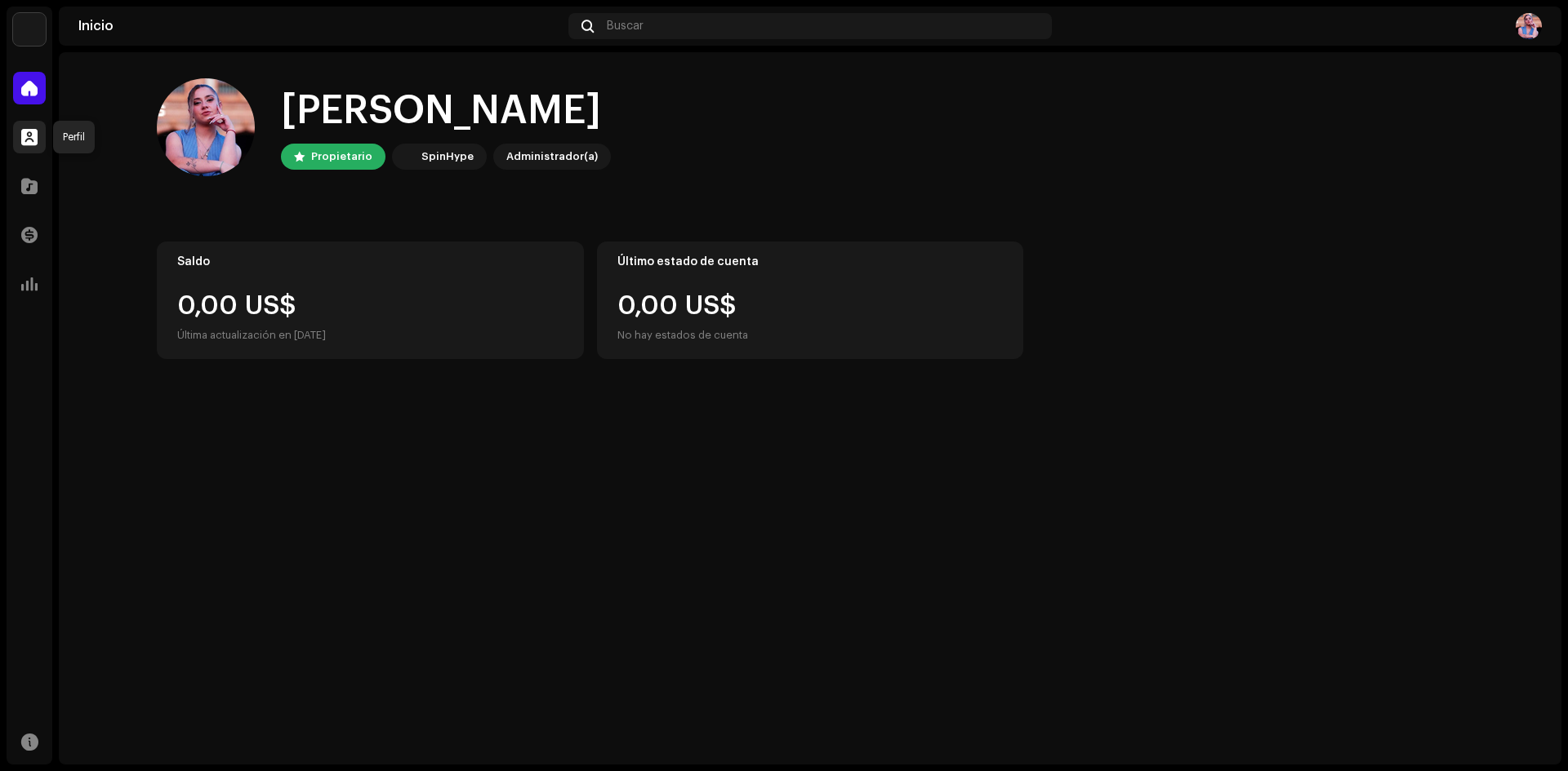
click at [26, 135] on span at bounding box center [29, 137] width 16 height 13
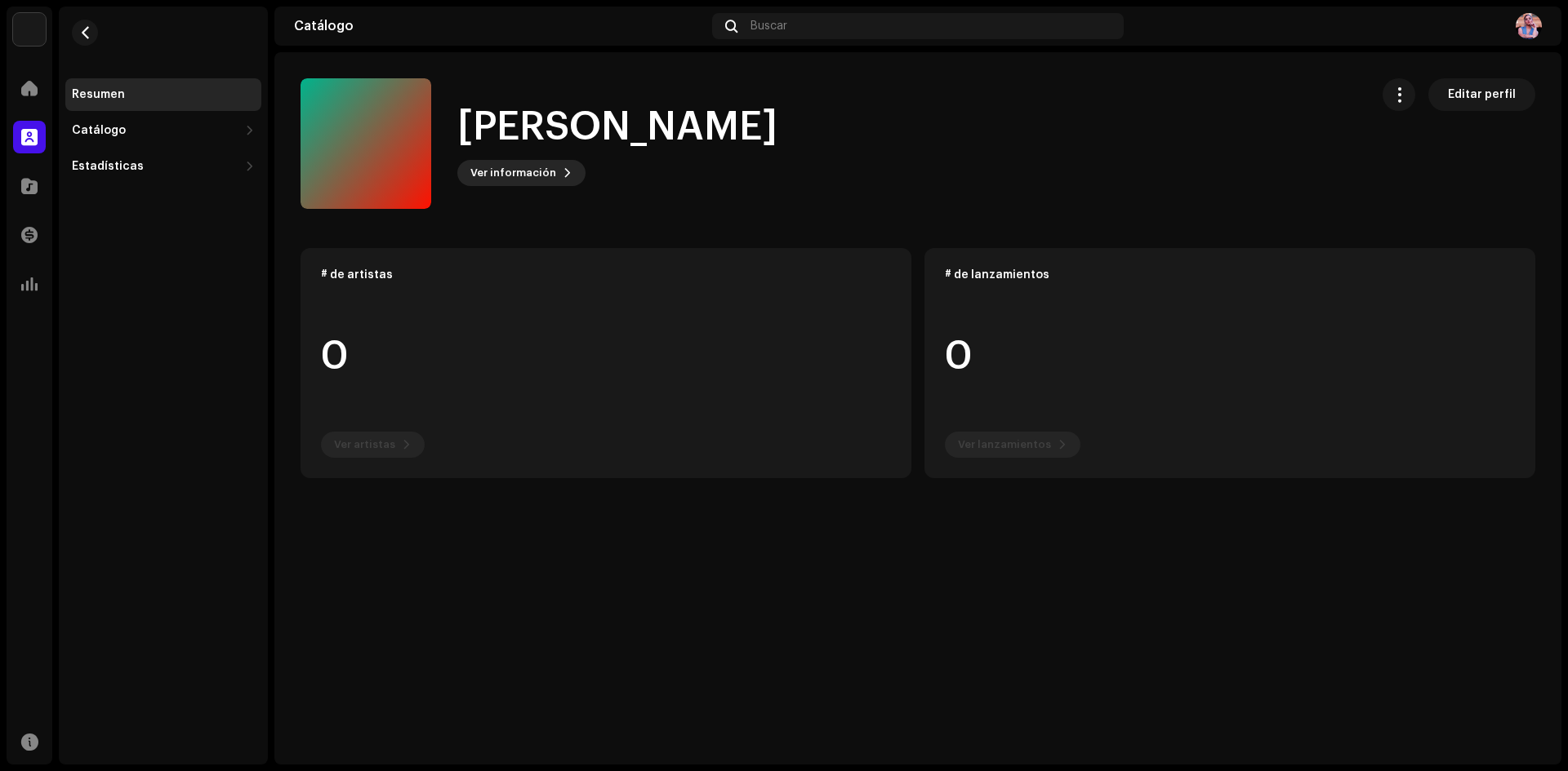
click at [501, 171] on span "Ver información" at bounding box center [514, 173] width 86 height 33
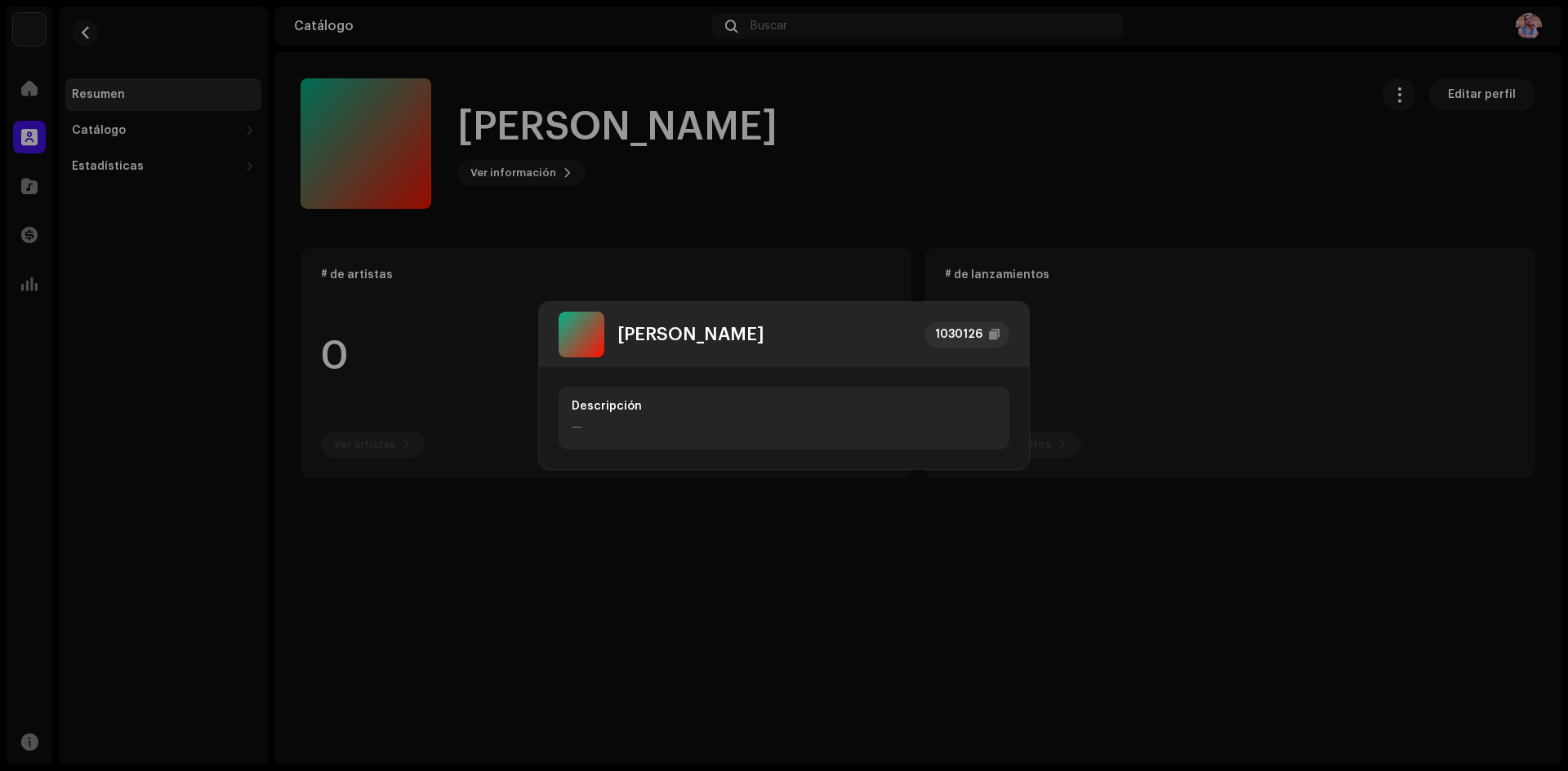
click at [589, 403] on div "Descripción" at bounding box center [784, 407] width 425 height 13
click at [586, 336] on div at bounding box center [581, 334] width 46 height 46
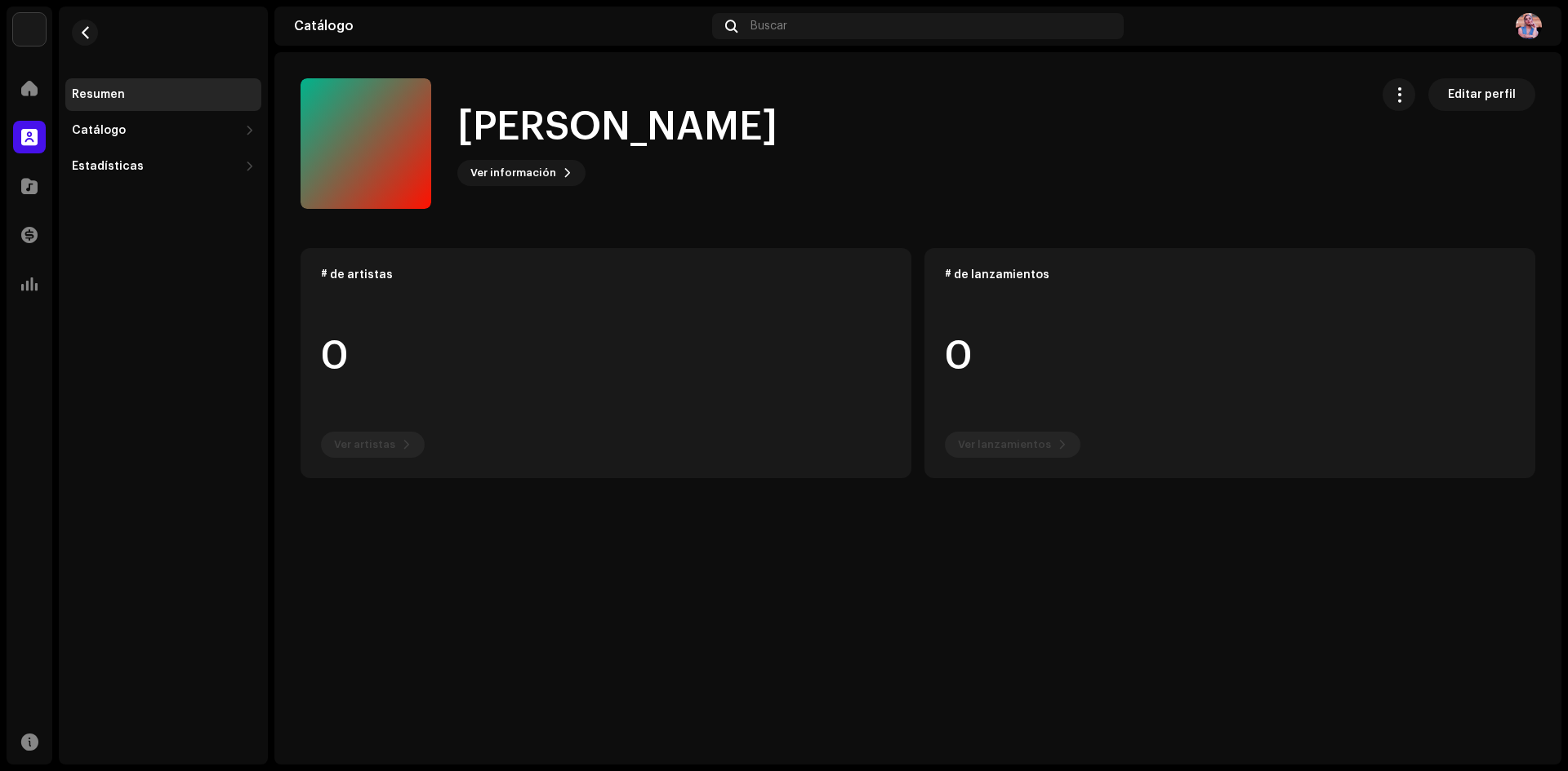
click at [27, 85] on div "[PERSON_NAME] 1030126 Descripción —" at bounding box center [784, 386] width 1568 height 771
click at [68, 186] on div "Resumen Catálogo Lanzamientos Pistas Estadísticas Consumo Participación Ingresos" at bounding box center [163, 386] width 209 height 758
click at [35, 180] on span at bounding box center [29, 186] width 16 height 13
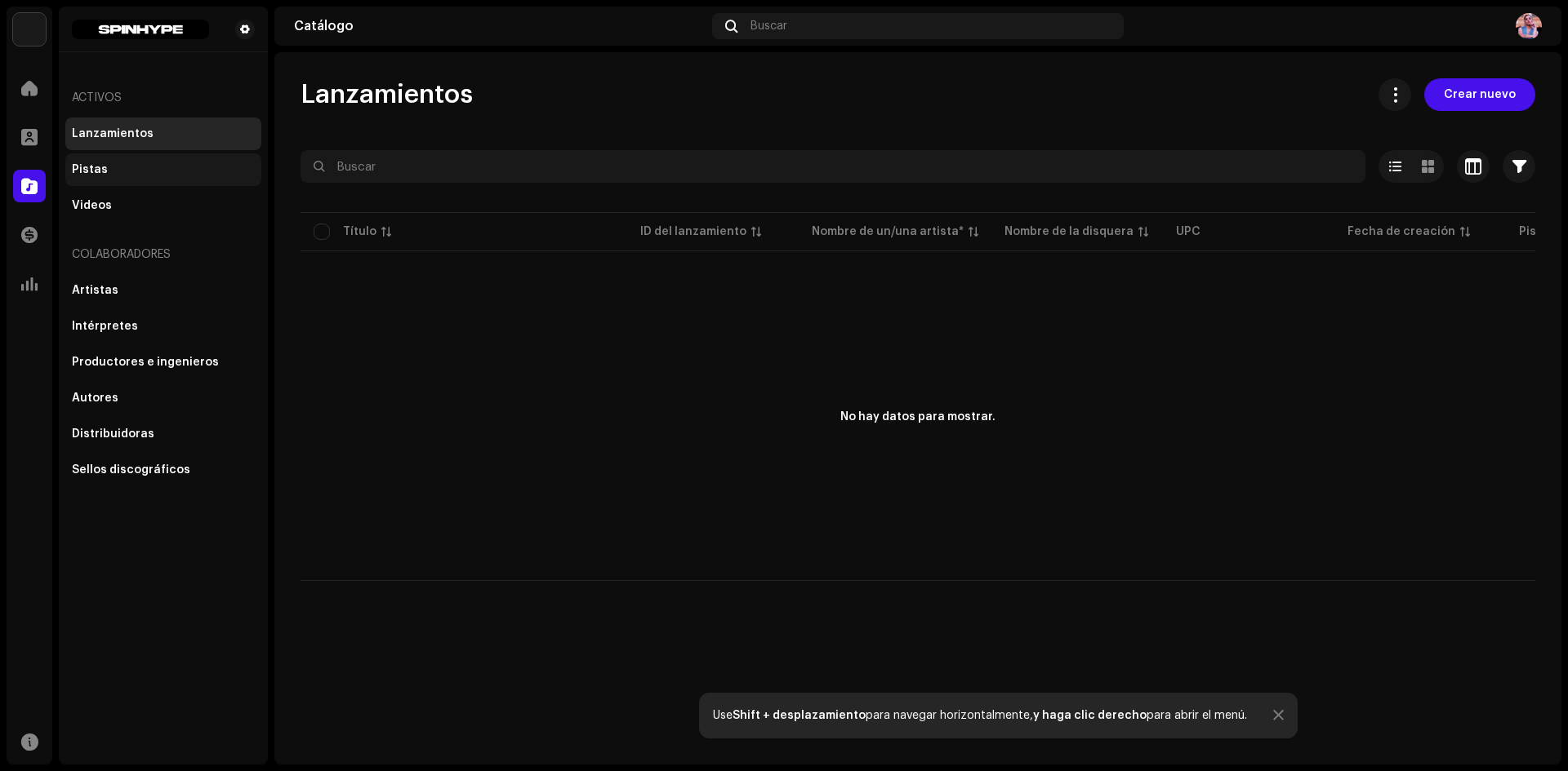
click at [92, 166] on div "Pistas" at bounding box center [90, 170] width 35 height 13
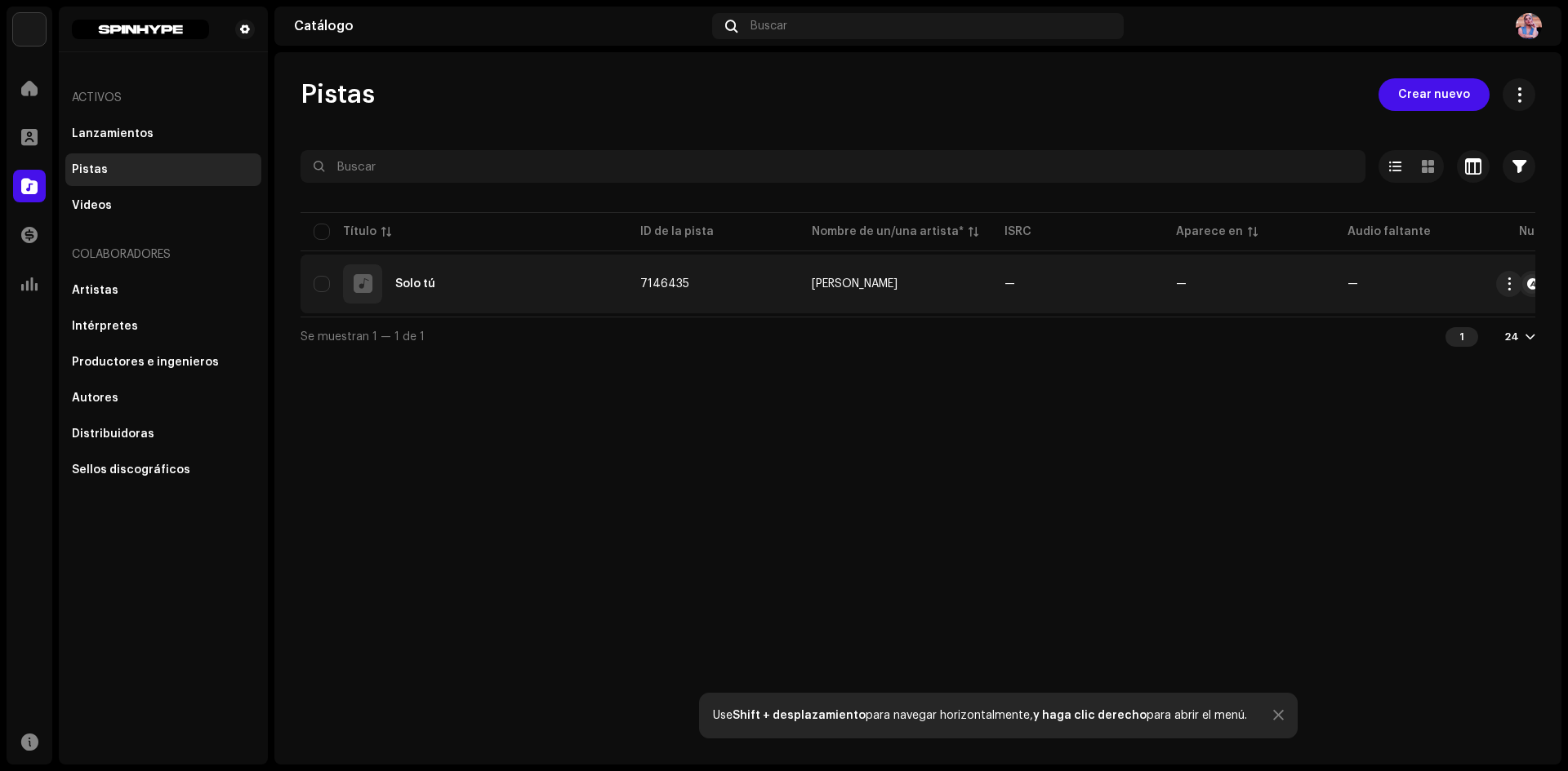
click at [359, 284] on div at bounding box center [363, 284] width 19 height 0
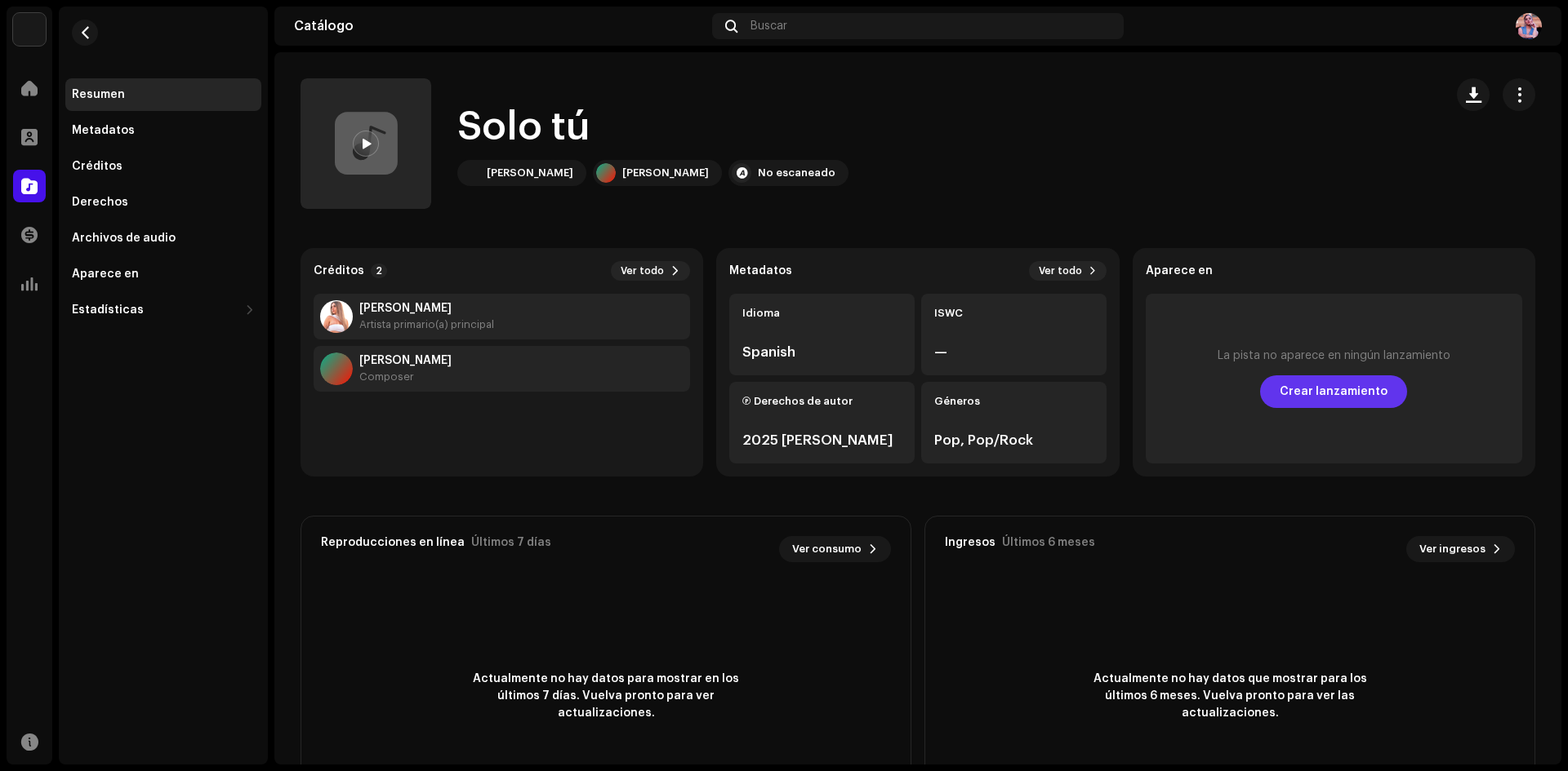
click at [1313, 387] on span "Crear lanzamiento" at bounding box center [1333, 391] width 107 height 33
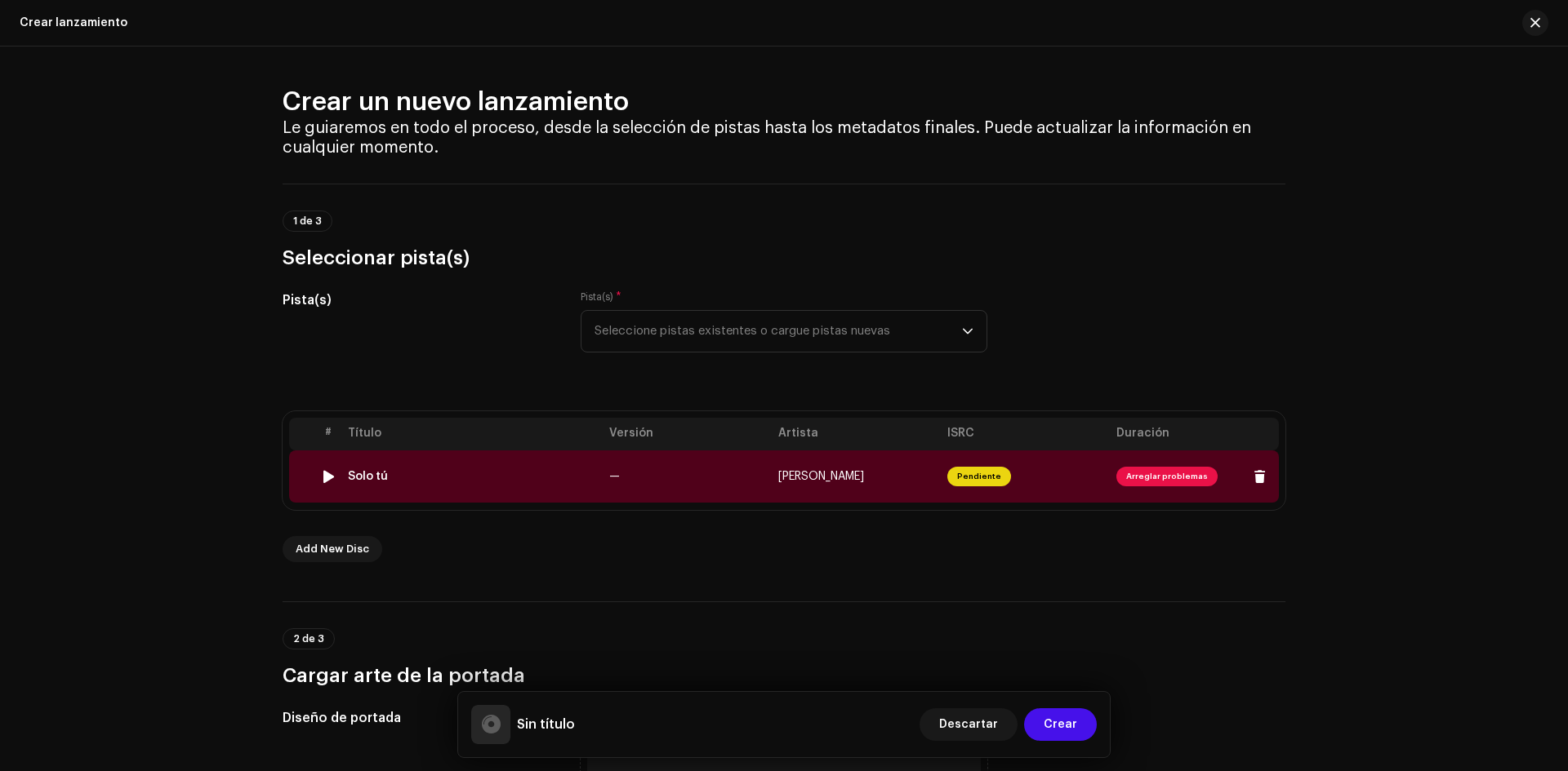
click at [969, 471] on span "Pendiente" at bounding box center [979, 476] width 64 height 20
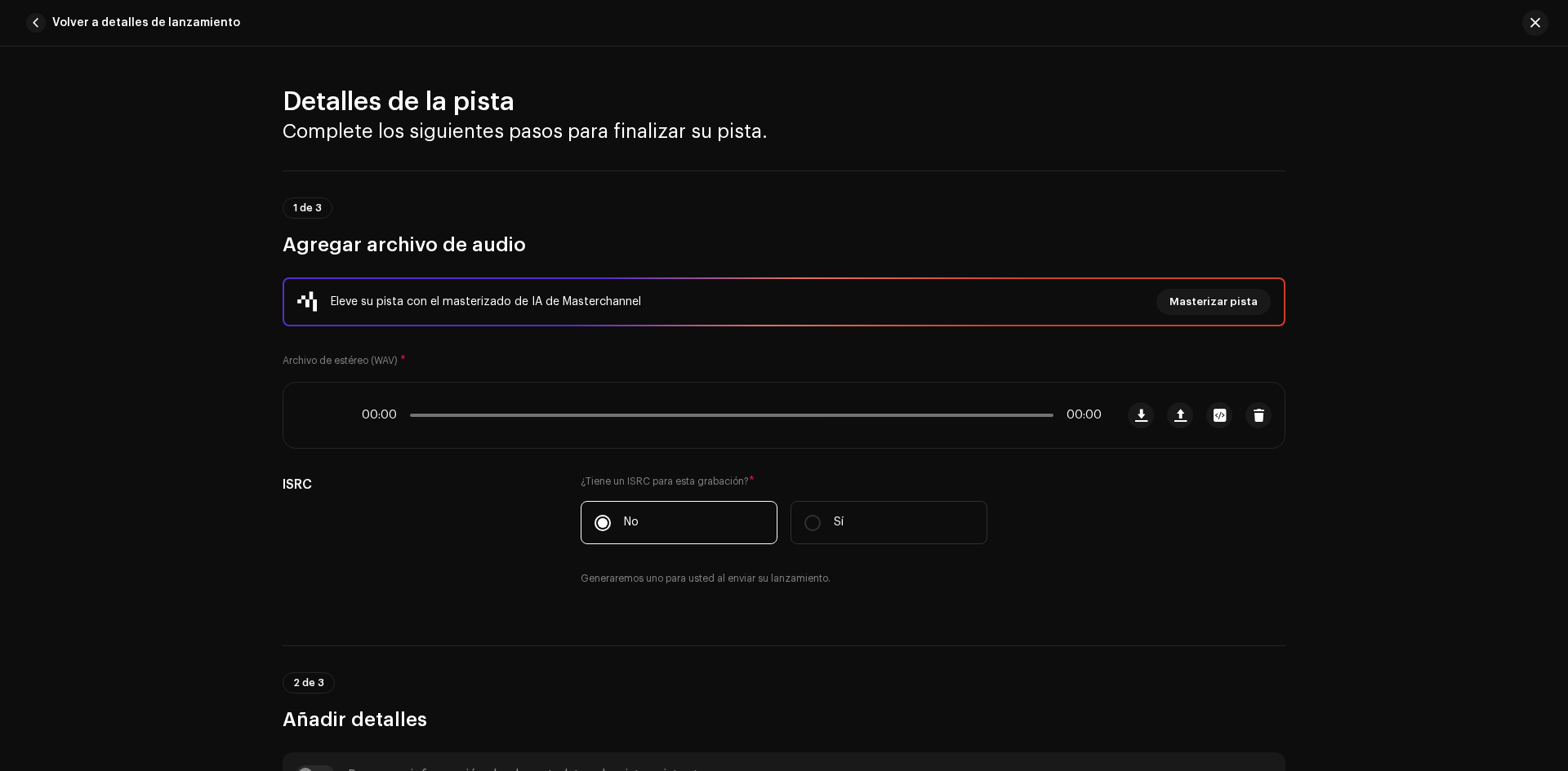
scroll to position [686, 0]
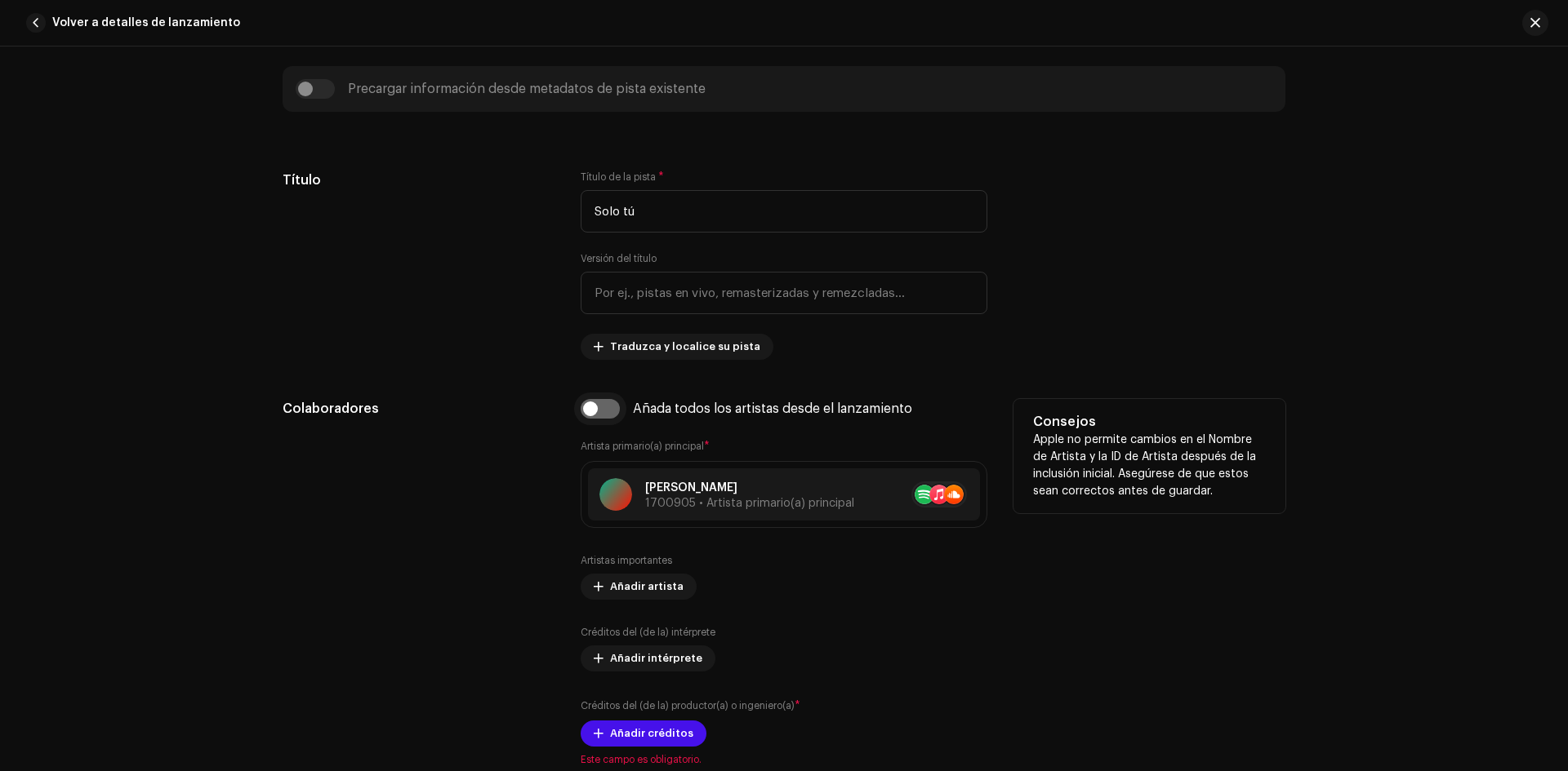
click at [604, 408] on input "checkbox" at bounding box center [600, 409] width 39 height 20
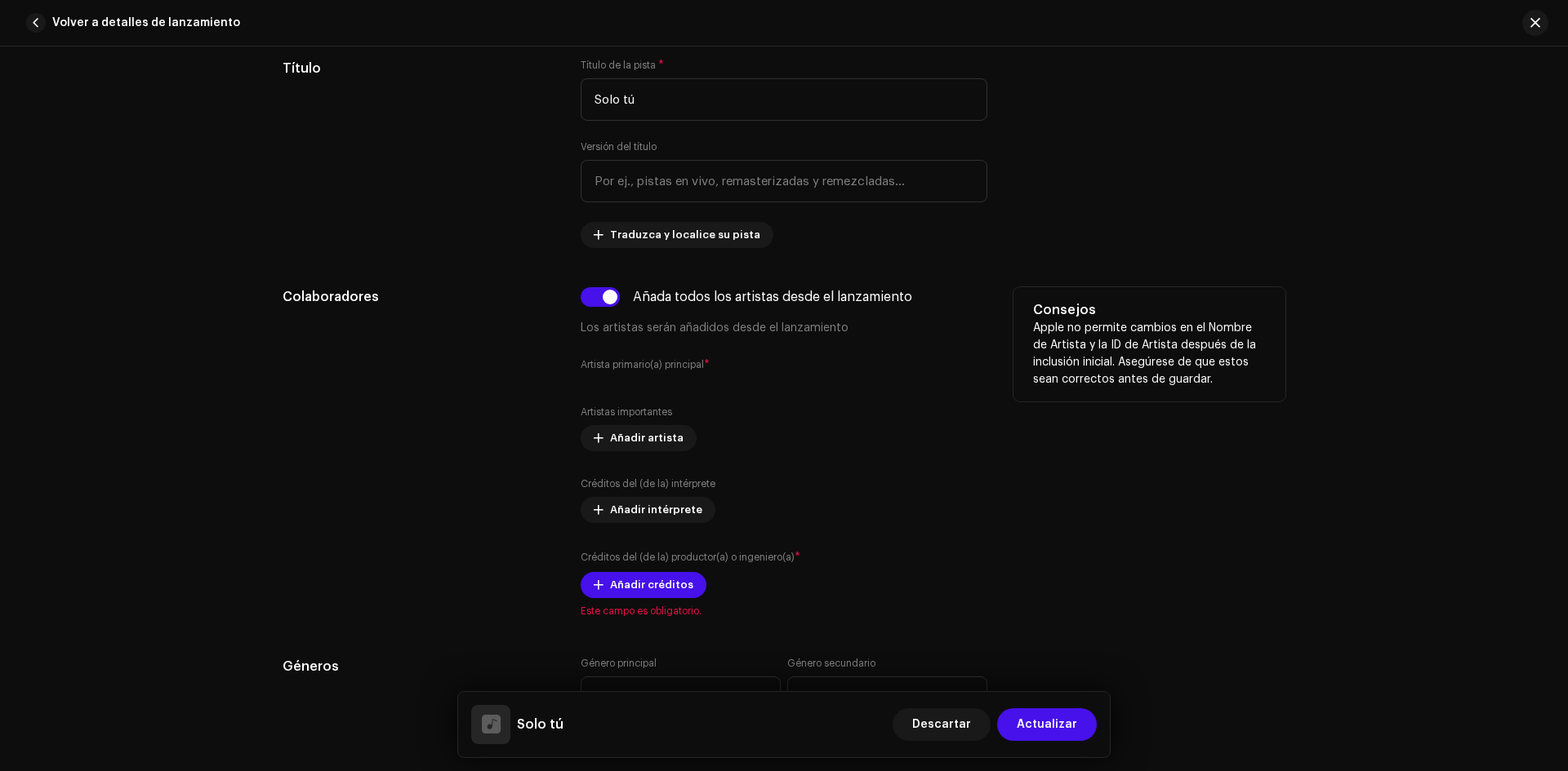
scroll to position [849, 0]
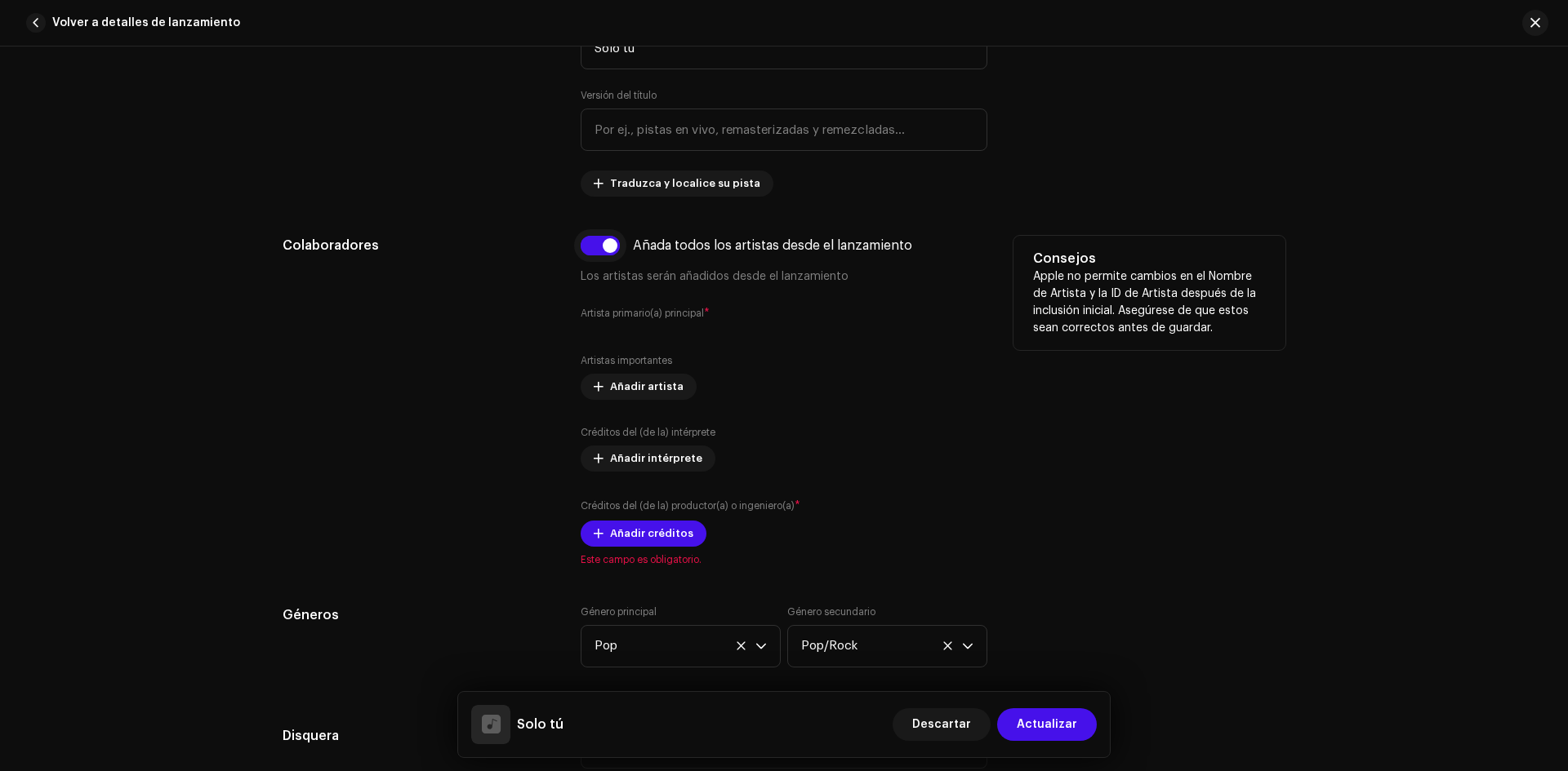
click at [583, 242] on input "checkbox" at bounding box center [600, 245] width 39 height 20
checkbox input "false"
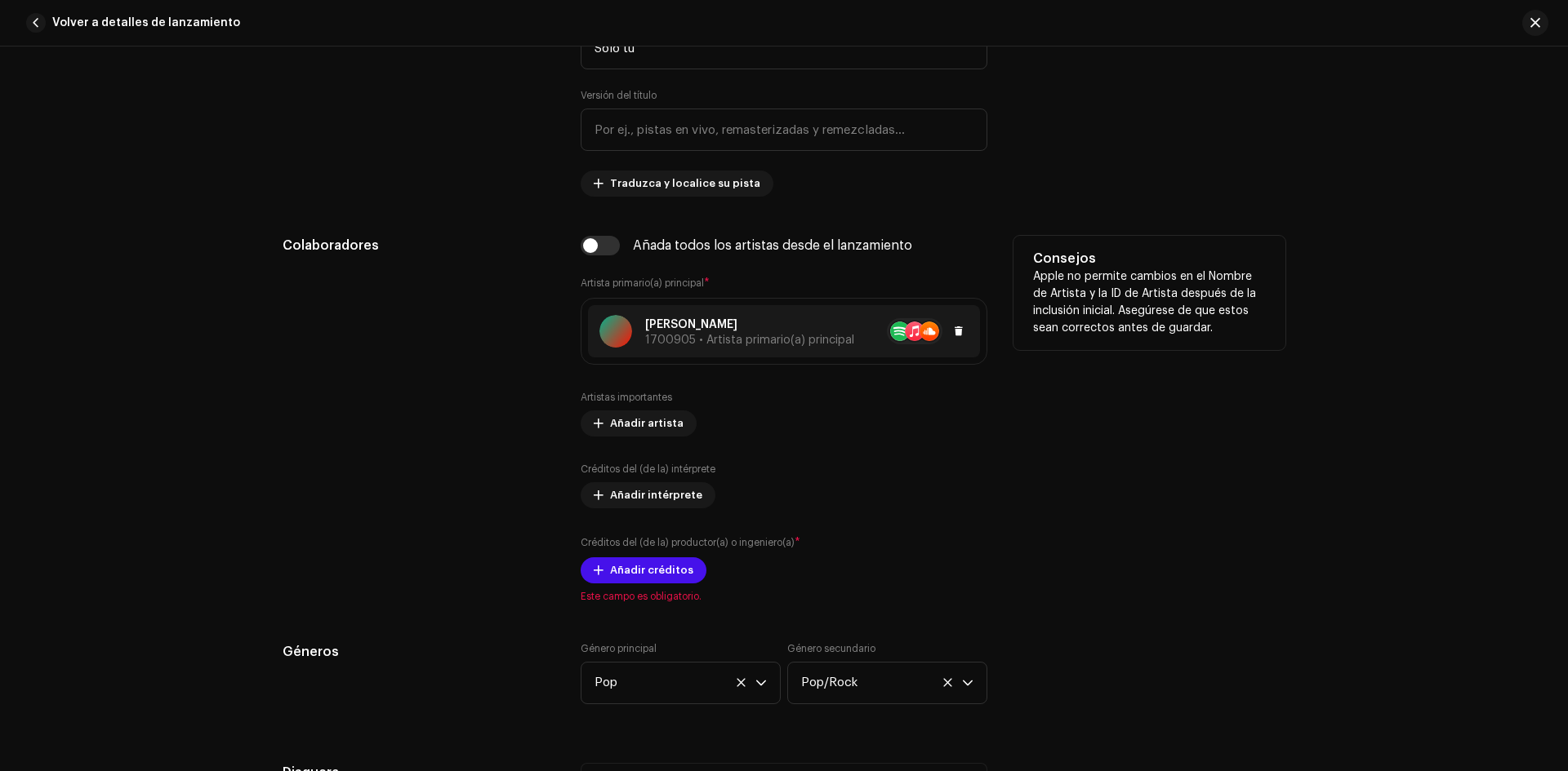
click at [693, 318] on p "[PERSON_NAME]" at bounding box center [750, 325] width 209 height 17
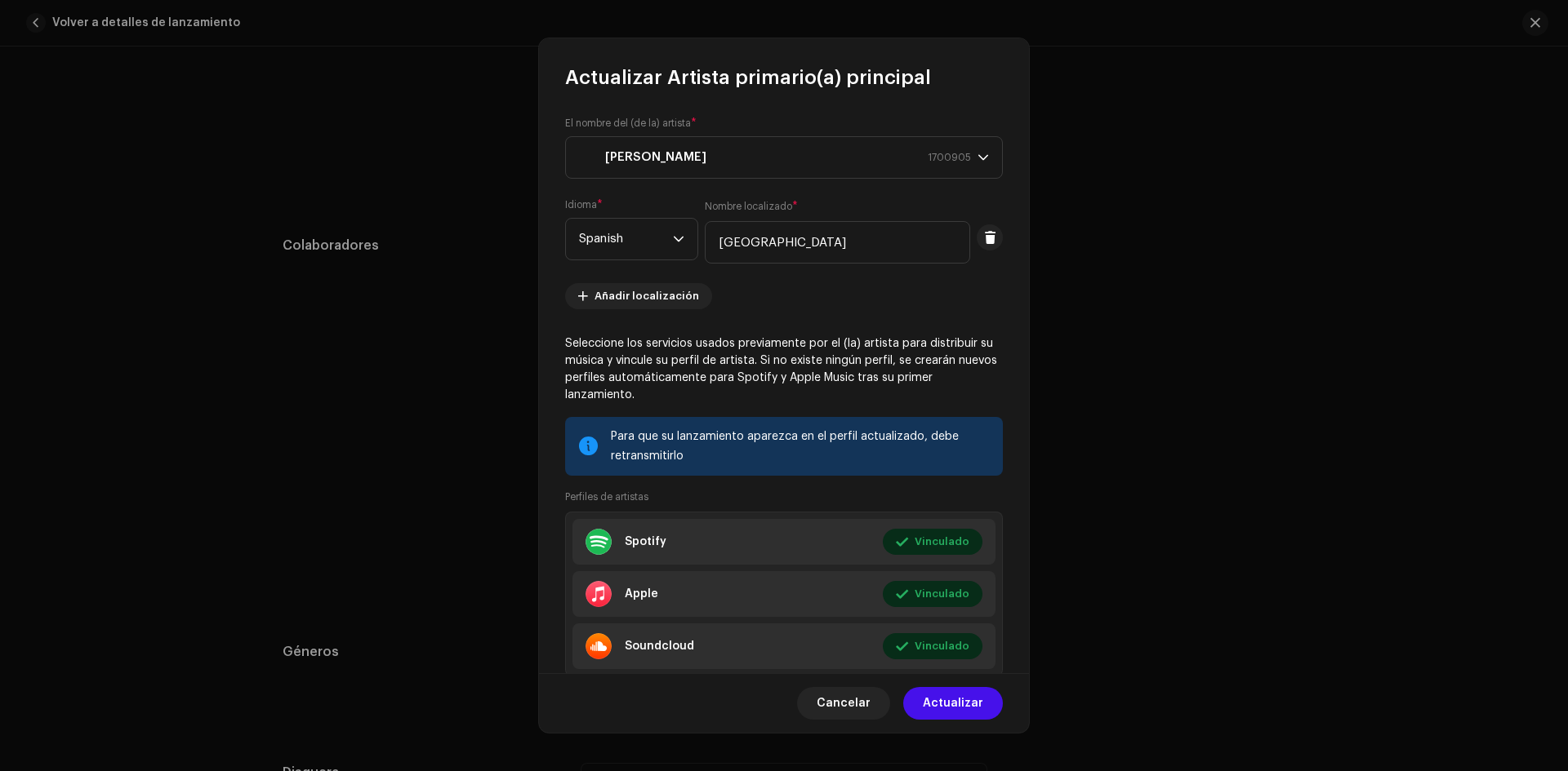
click at [588, 445] on div at bounding box center [588, 446] width 19 height 13
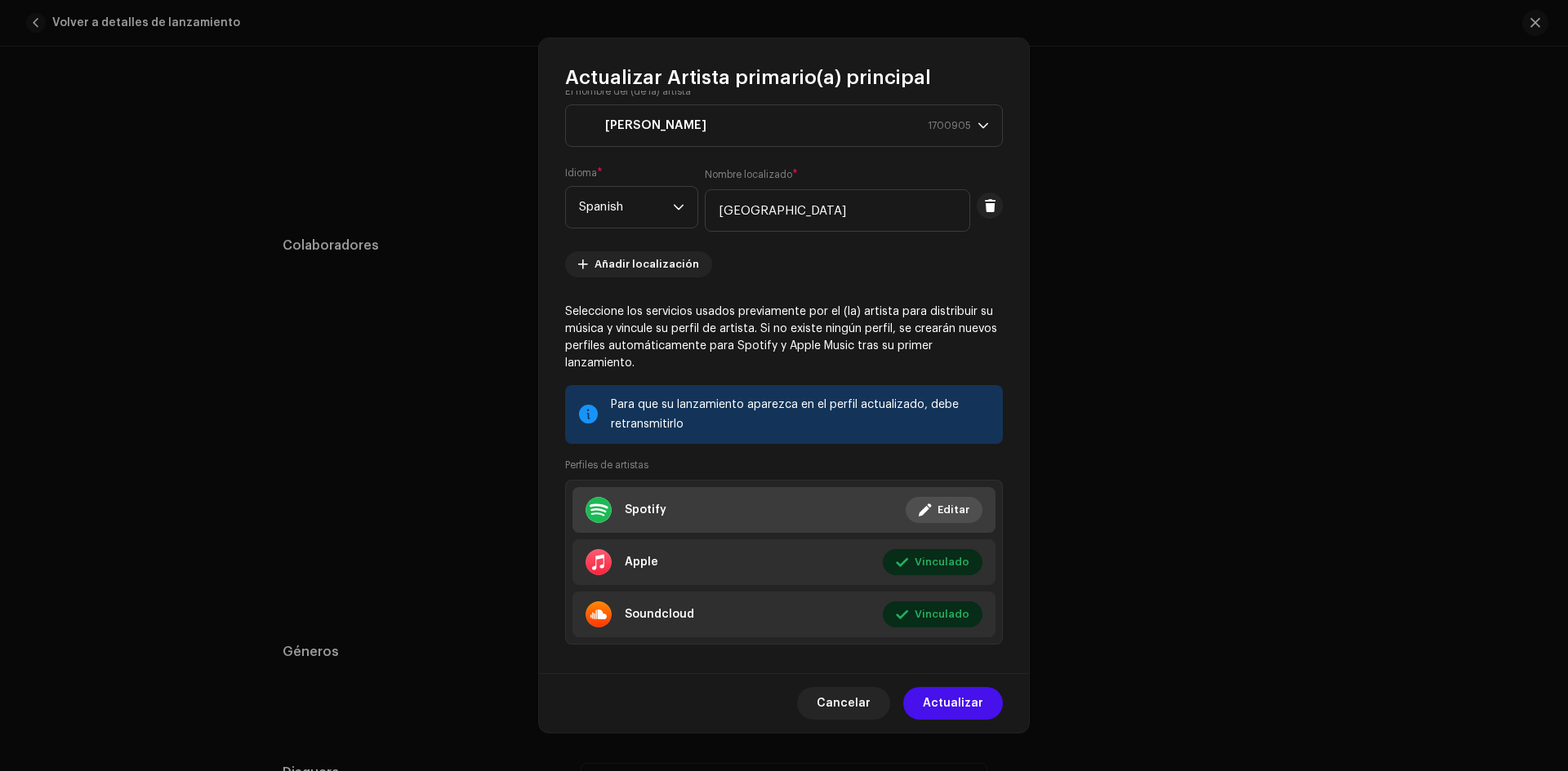
scroll to position [49, 0]
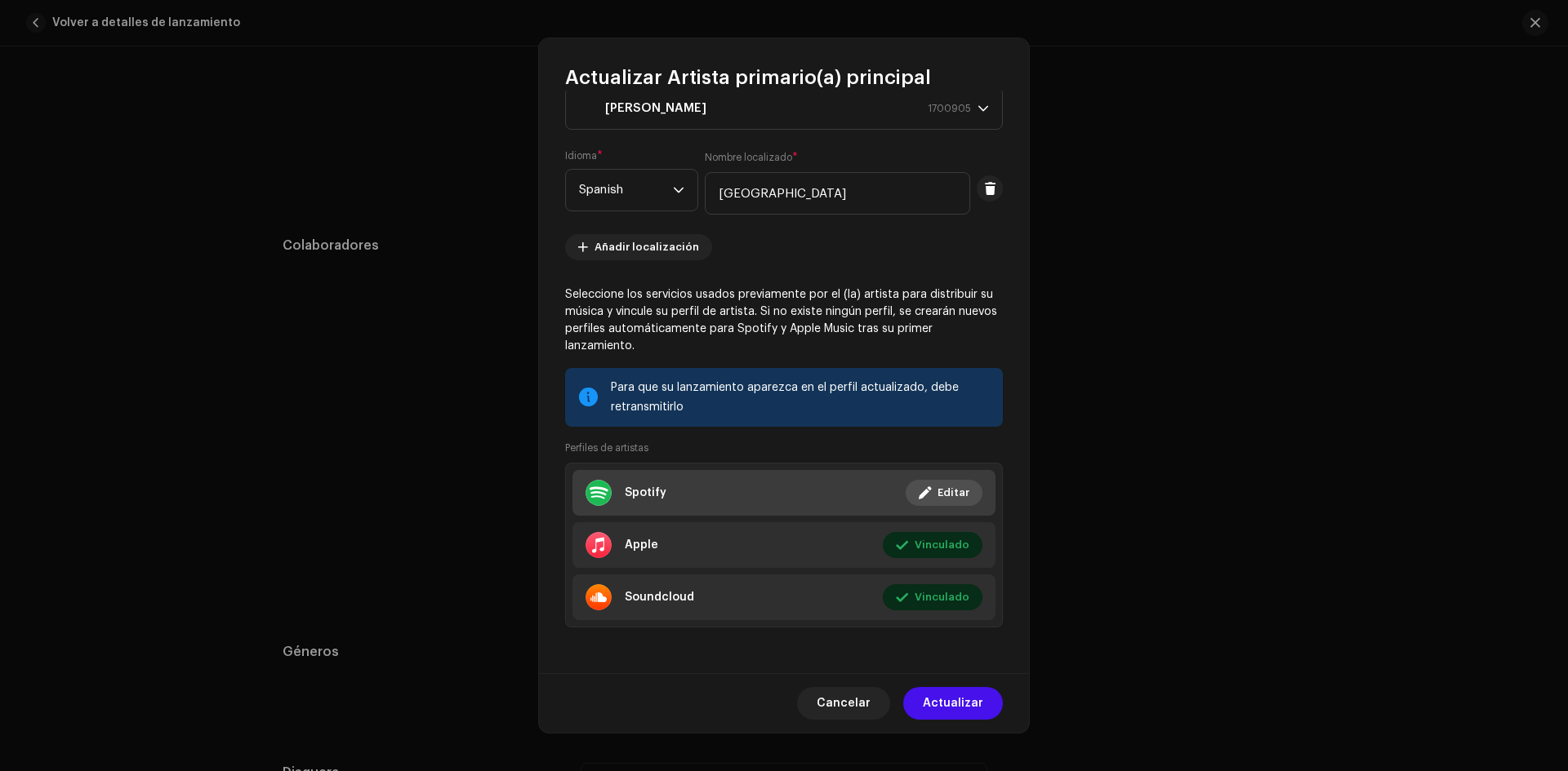
click at [648, 490] on div "Spotify" at bounding box center [645, 493] width 42 height 13
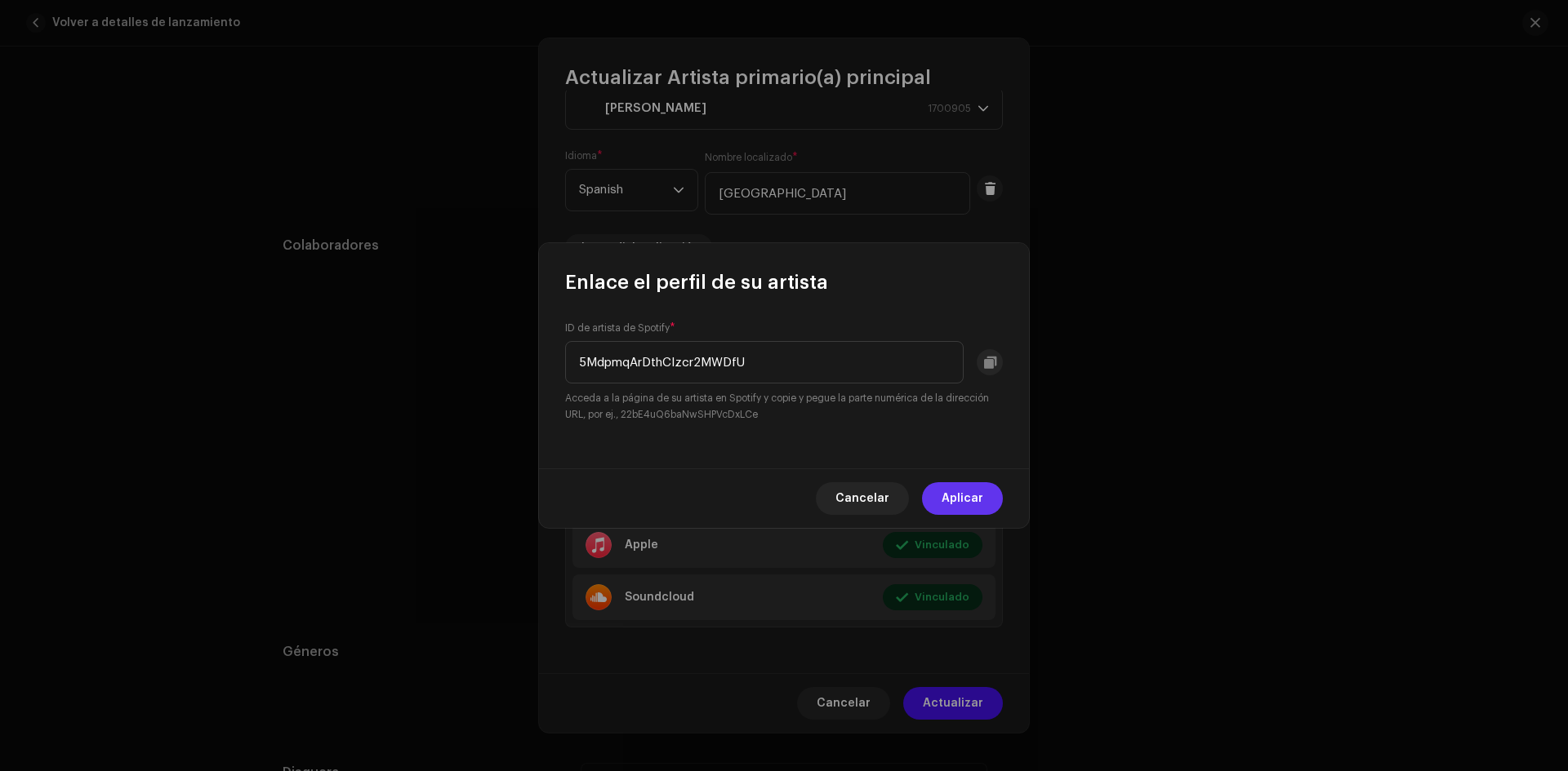
click at [938, 500] on button "Aplicar" at bounding box center [962, 498] width 81 height 33
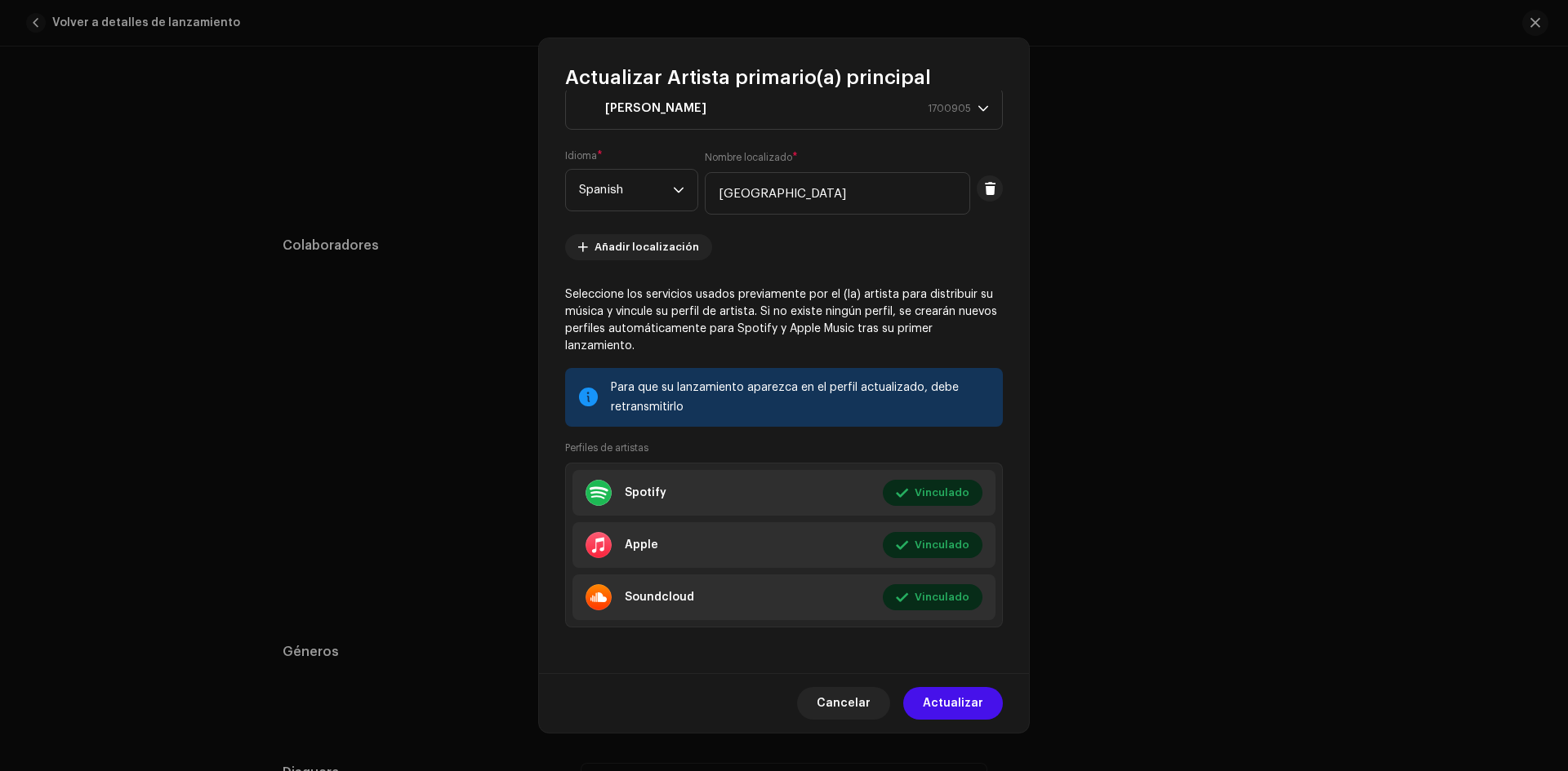
drag, startPoint x: 954, startPoint y: 699, endPoint x: 1151, endPoint y: 319, distance: 428.0
click at [1156, 328] on div "Actualizar Artista primario(a) principal El nombre del (de la) artista * [PERSO…" at bounding box center [784, 386] width 1568 height 771
click at [982, 110] on p-select "[PERSON_NAME] 1700905" at bounding box center [784, 108] width 438 height 42
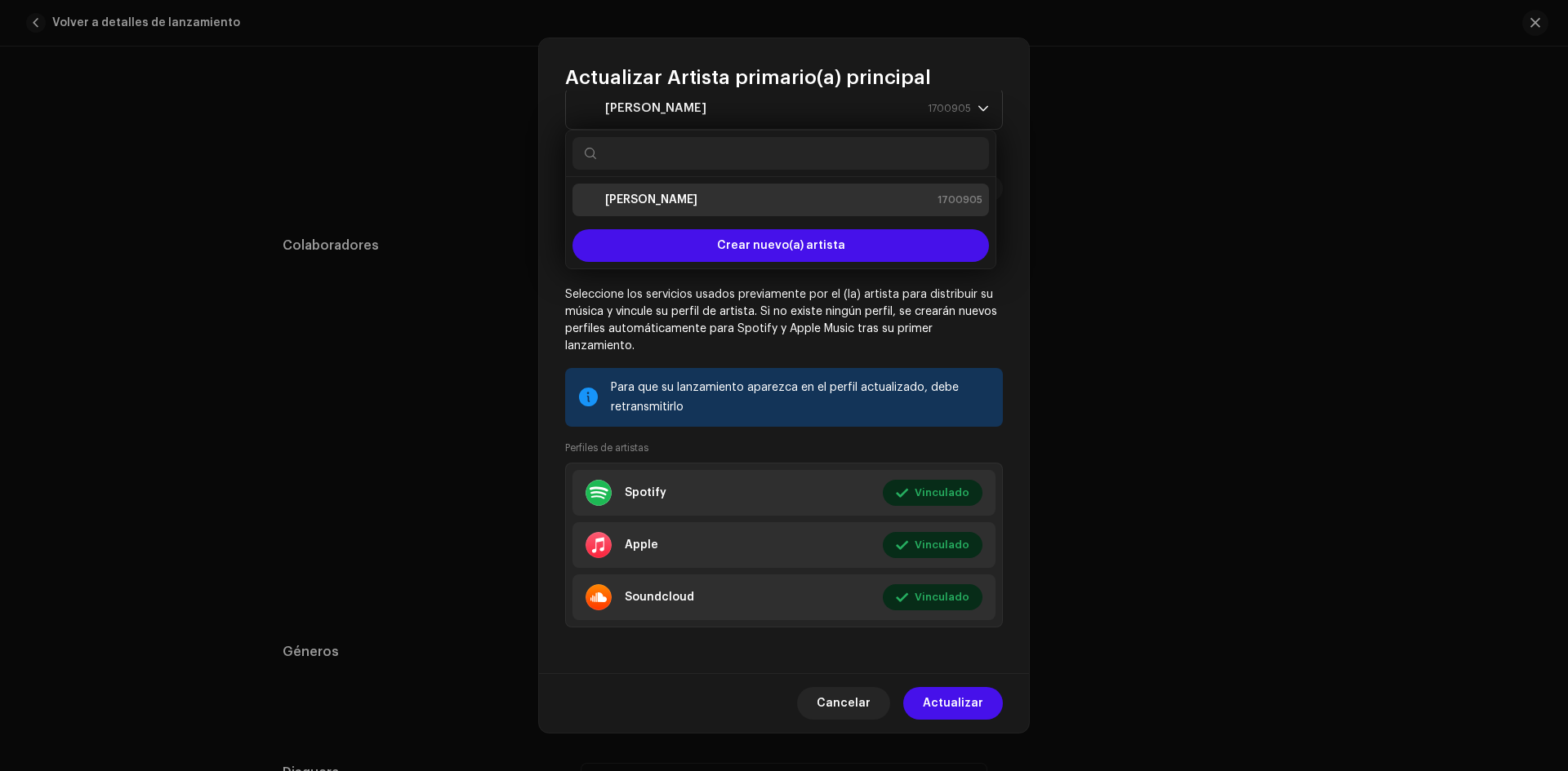
click at [702, 199] on div "[PERSON_NAME] 1700905" at bounding box center [781, 200] width 403 height 20
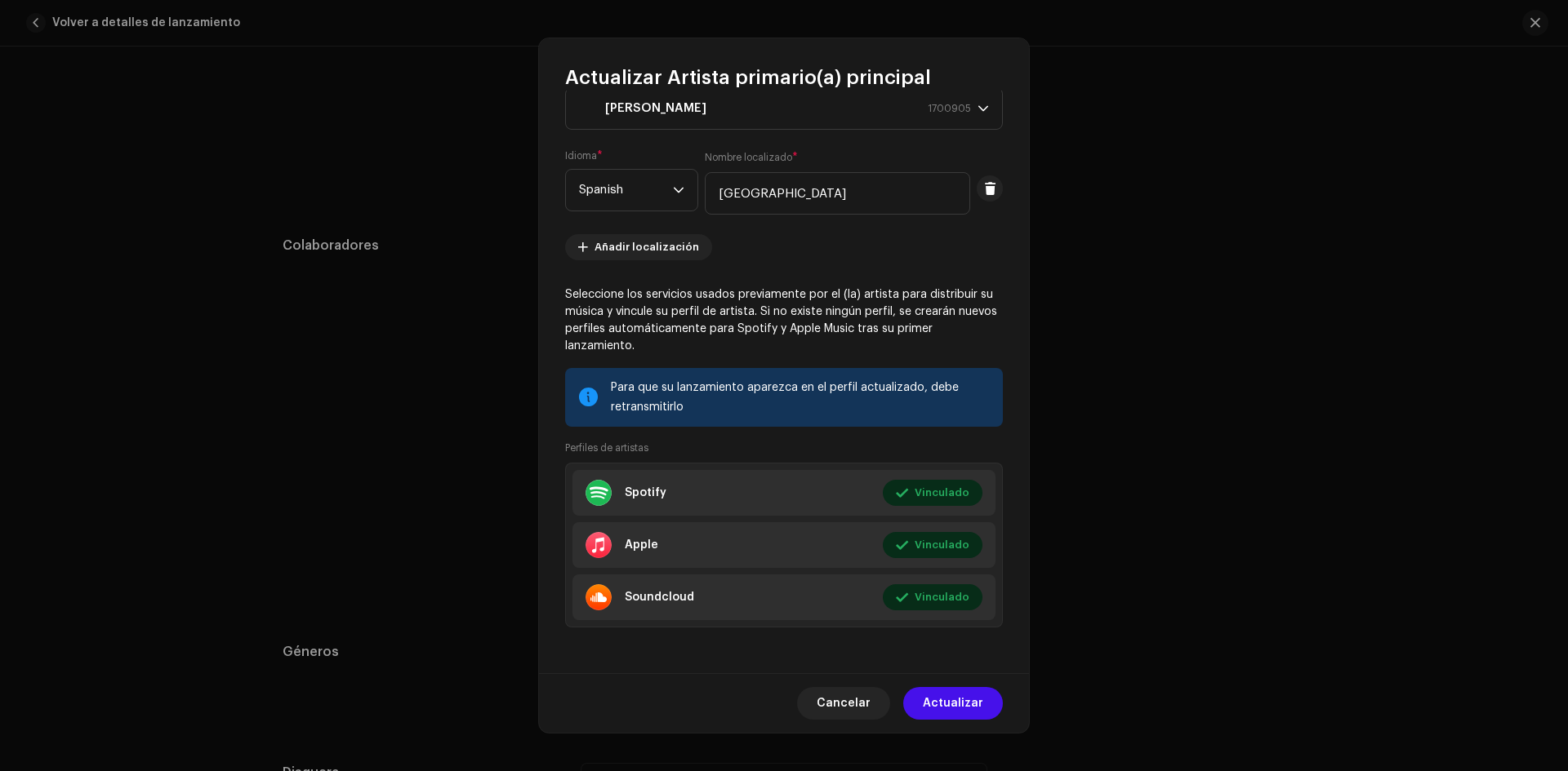
scroll to position [47, 0]
click at [952, 699] on span "Actualizar" at bounding box center [953, 703] width 61 height 33
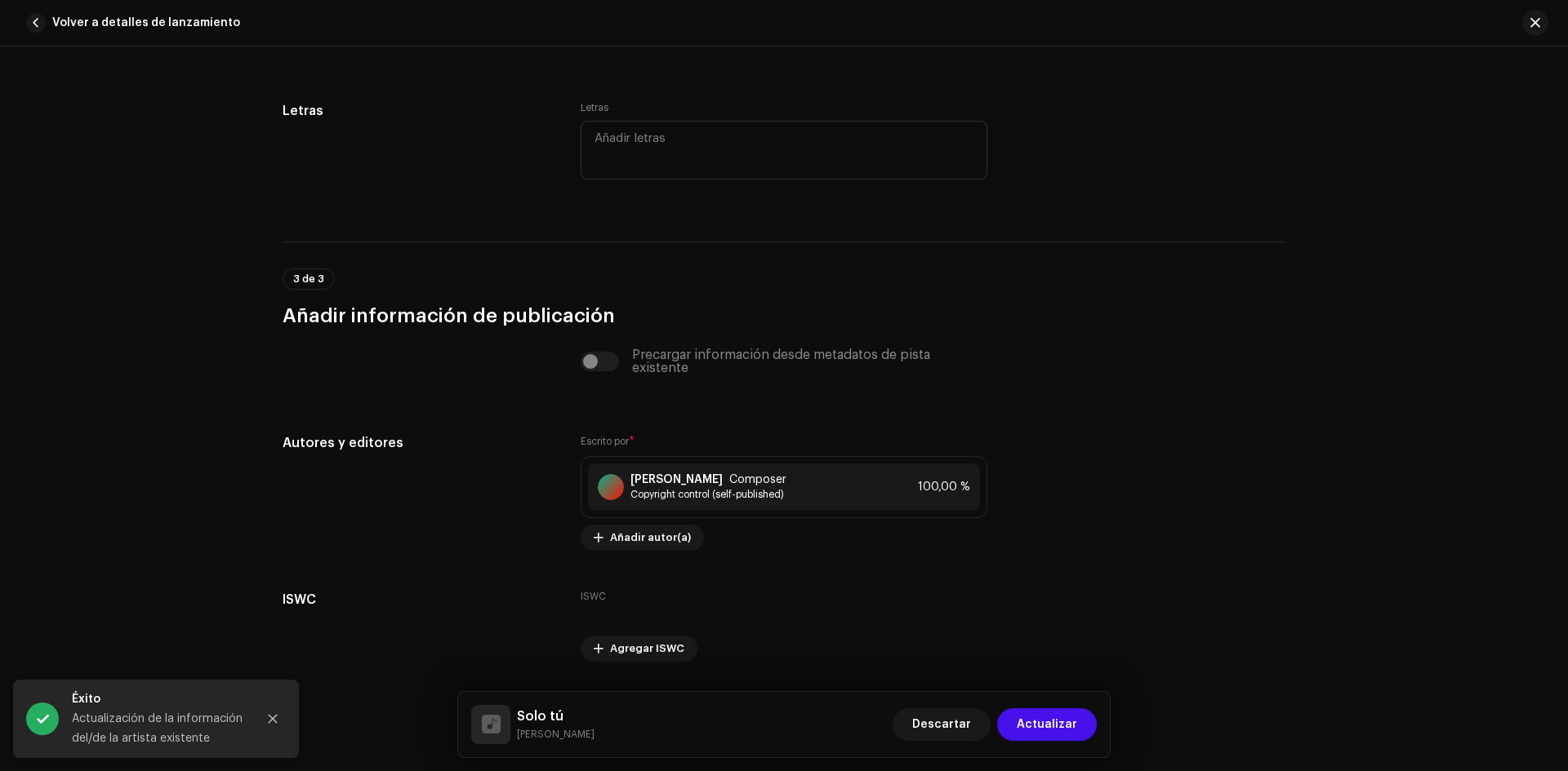
scroll to position [2972, 0]
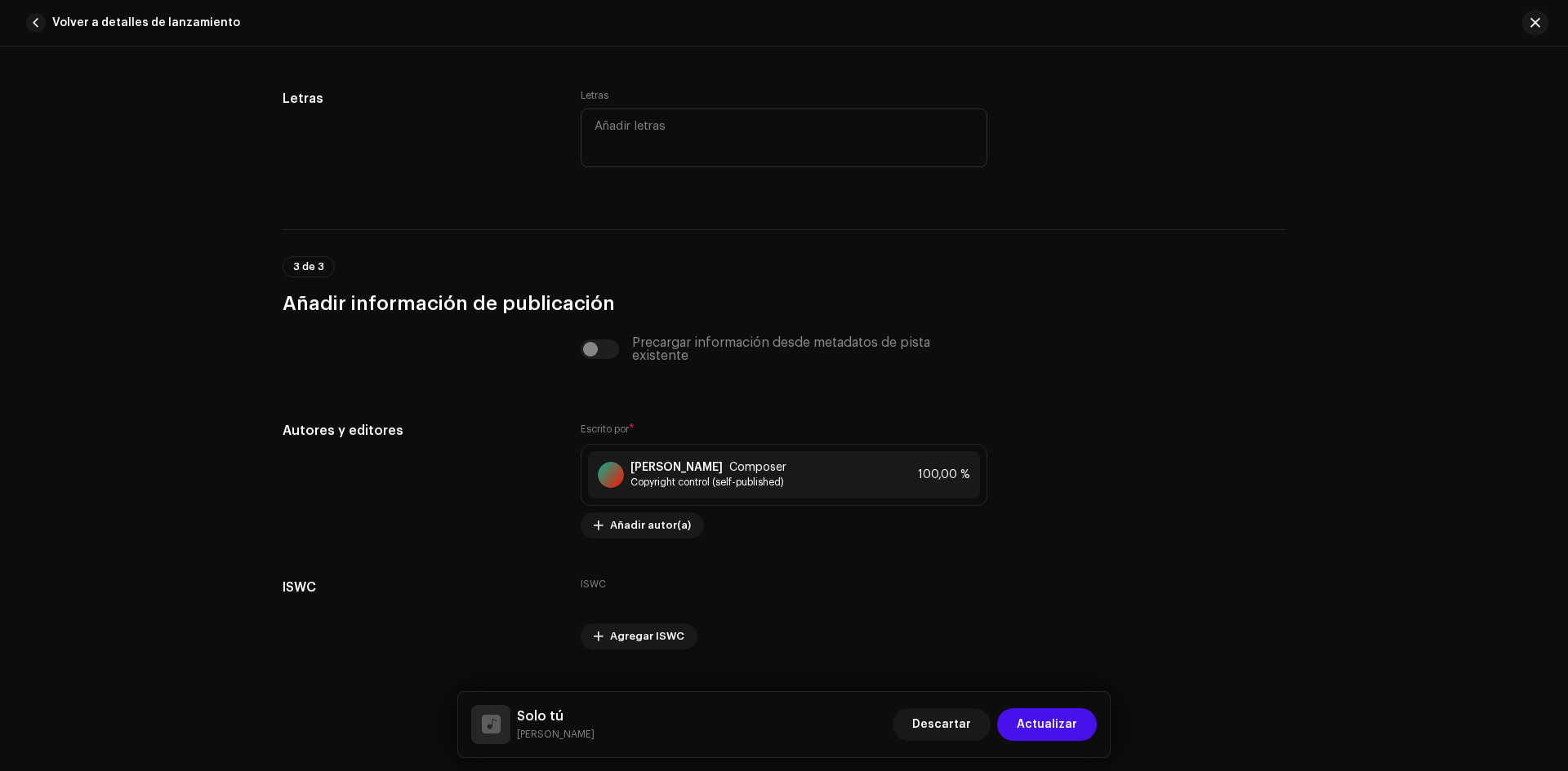
click at [603, 348] on div "Precargar información desde metadatos de pista existente" at bounding box center [784, 349] width 407 height 26
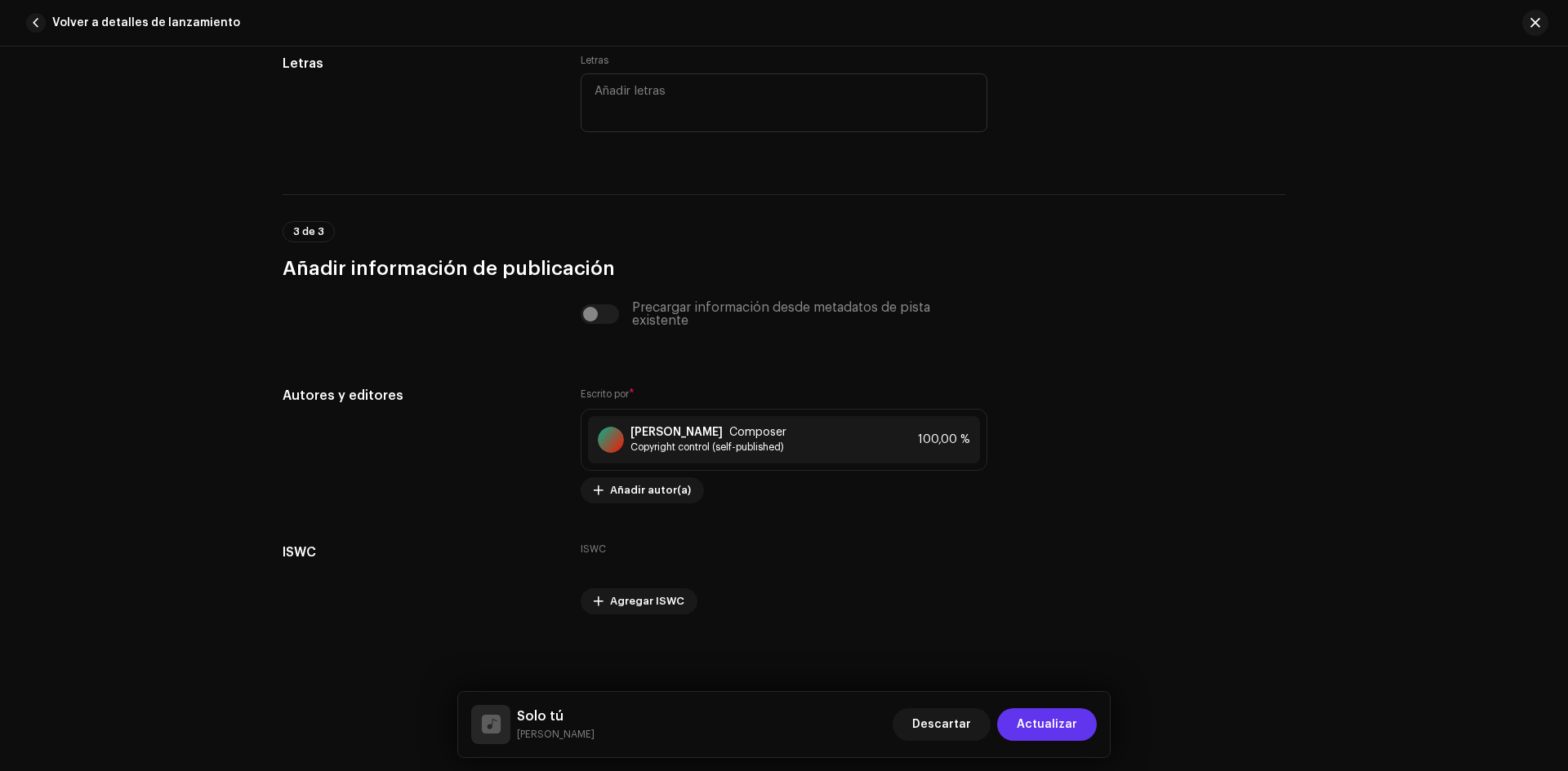
click at [1087, 723] on button "Actualizar" at bounding box center [1047, 724] width 100 height 33
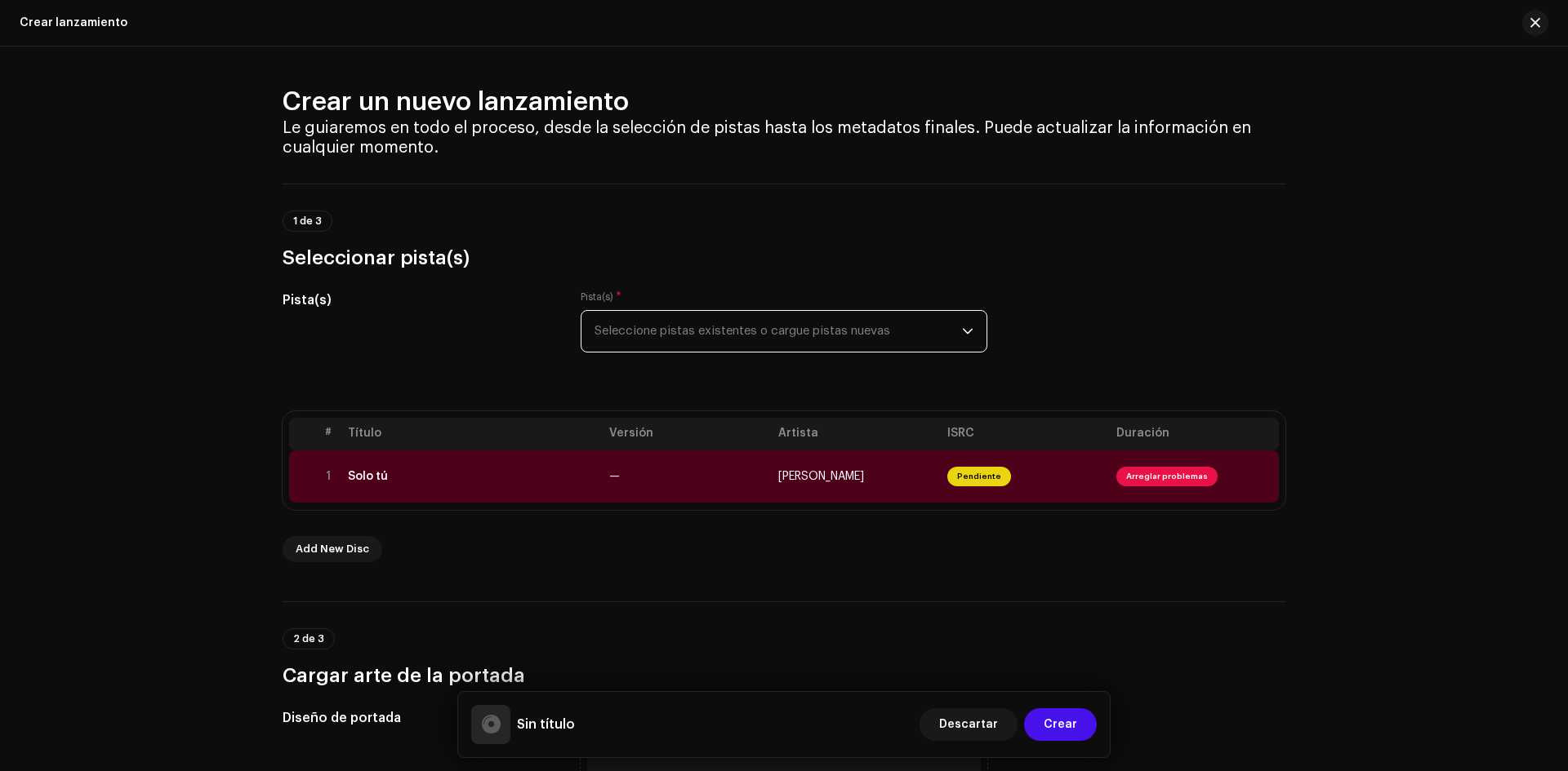
click at [725, 322] on span "Seleccione pistas existentes o cargue pistas nuevas" at bounding box center [779, 331] width 368 height 41
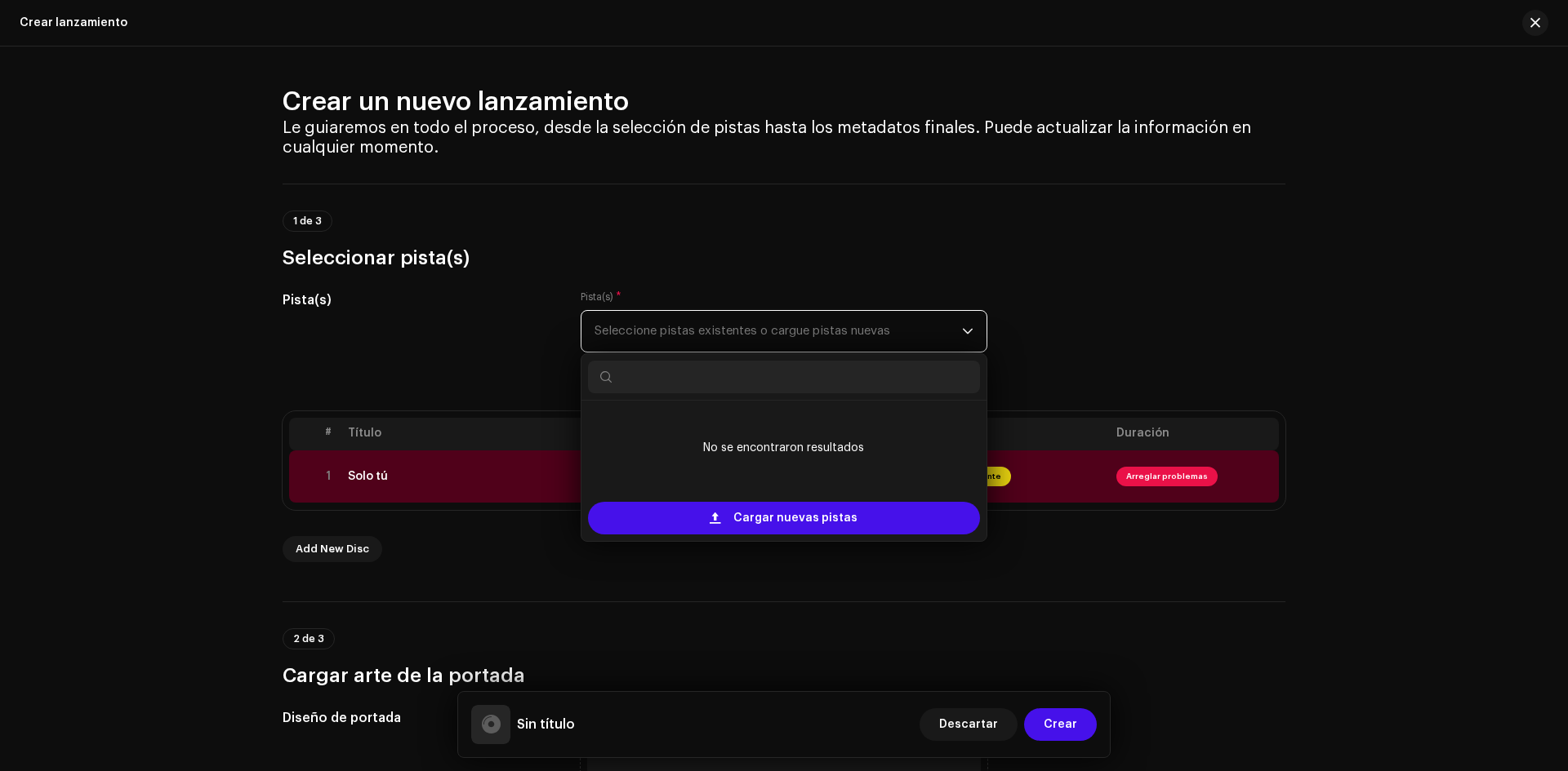
click at [725, 322] on span "Seleccione pistas existentes o cargue pistas nuevas" at bounding box center [779, 331] width 368 height 41
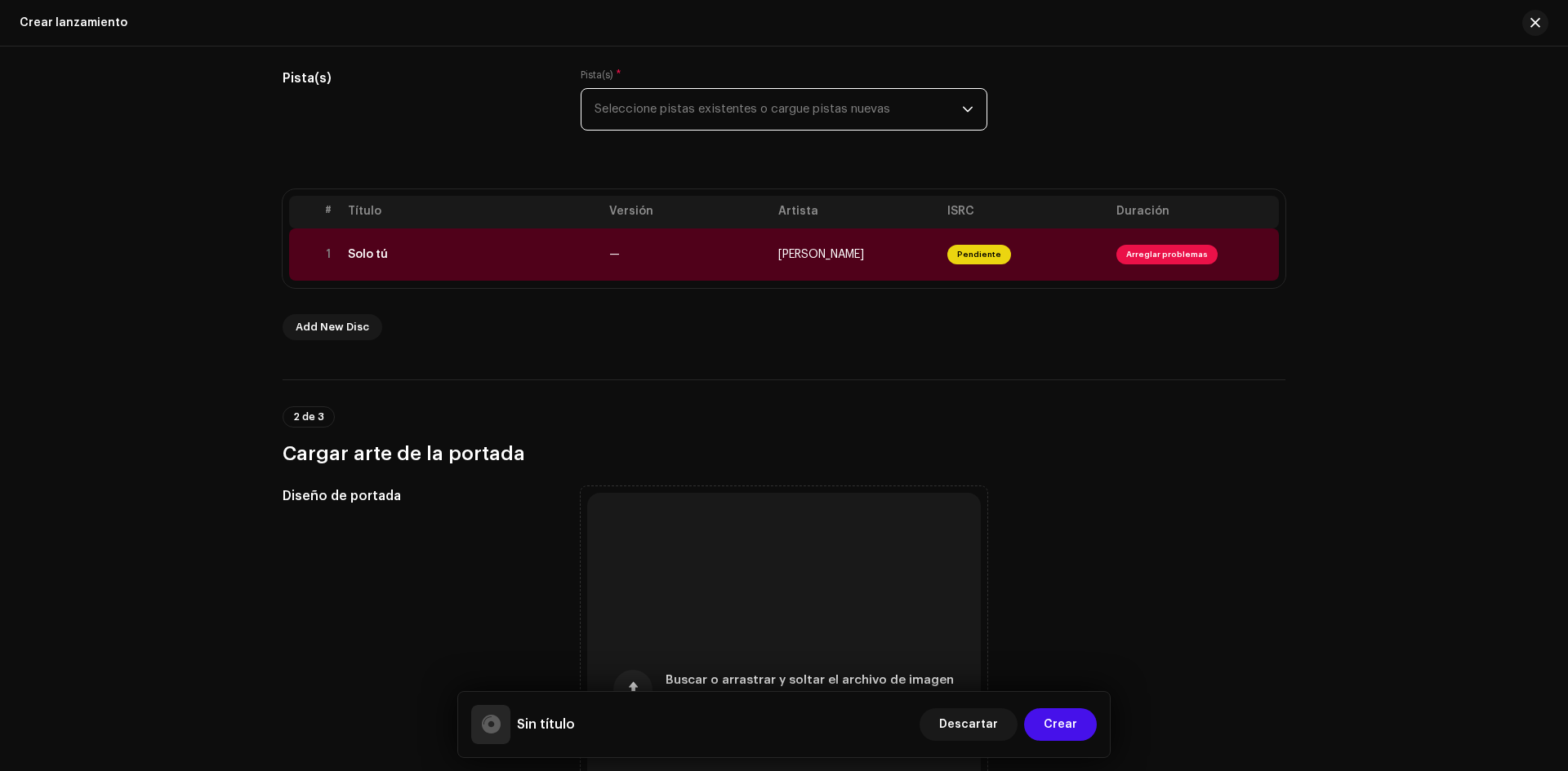
scroll to position [245, 0]
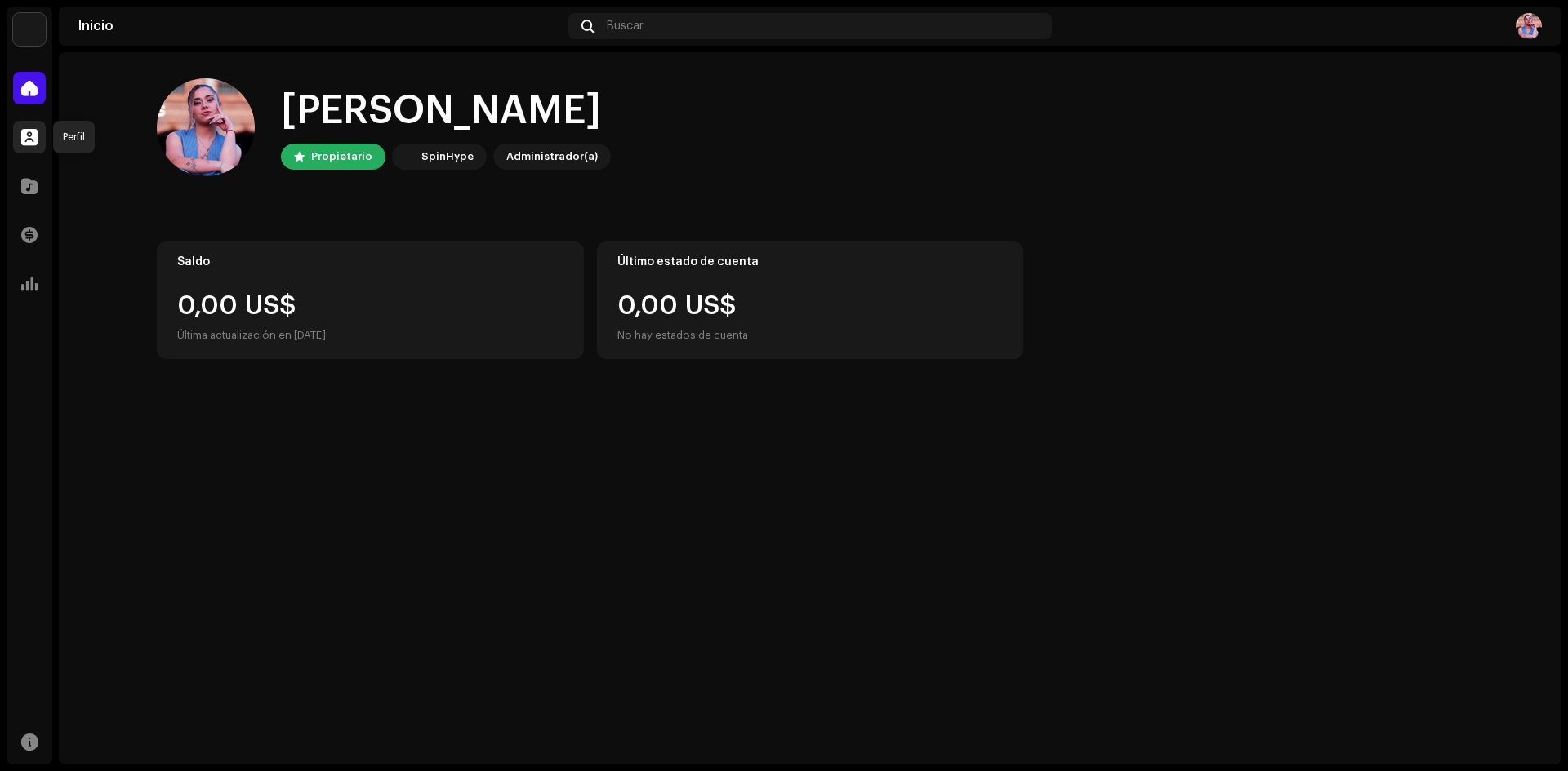
click at [35, 133] on span at bounding box center [29, 137] width 16 height 13
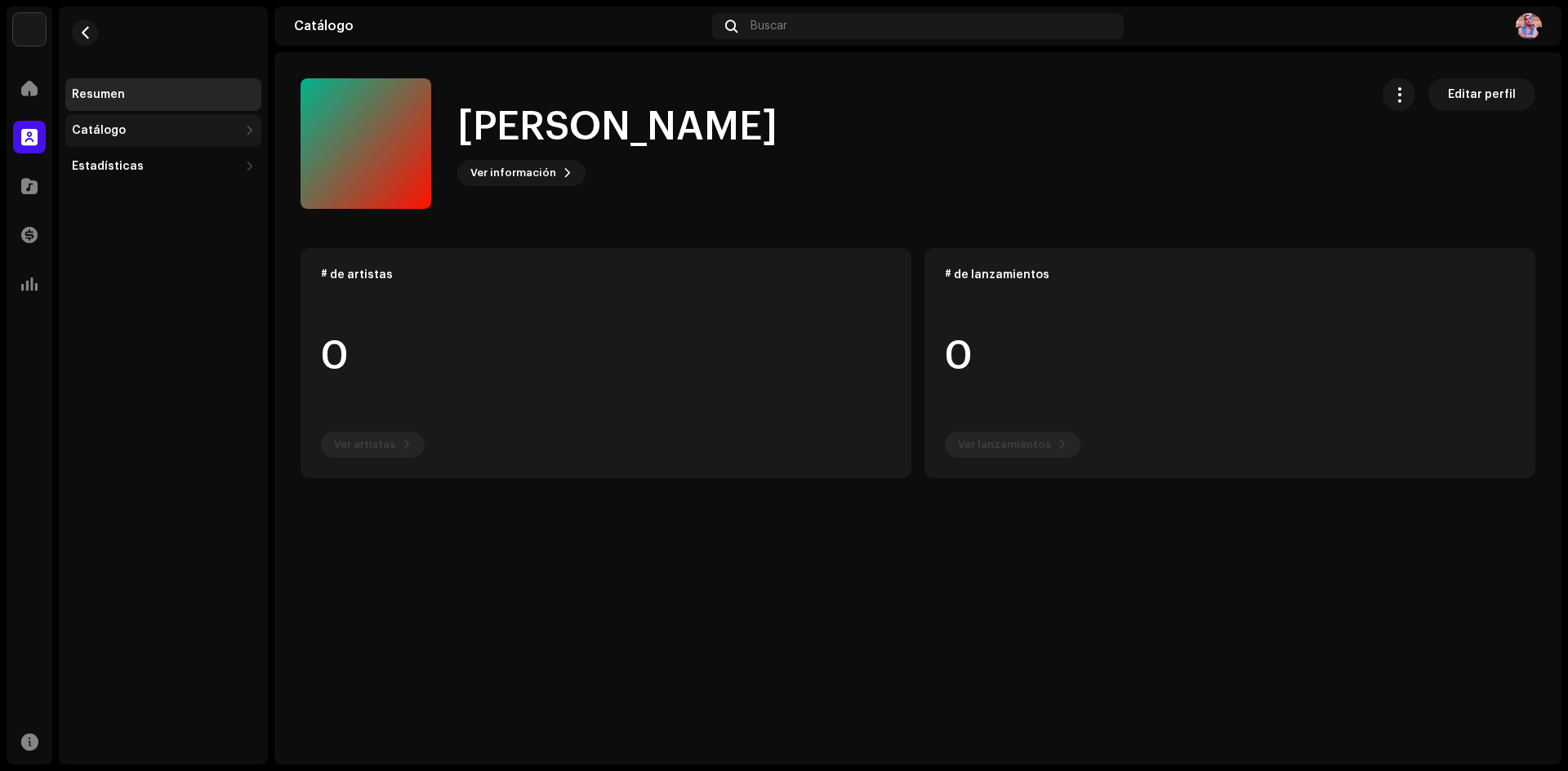
click at [208, 125] on div "Catálogo" at bounding box center [155, 131] width 166 height 13
click at [132, 167] on div "Lanzamientos" at bounding box center [119, 166] width 81 height 13
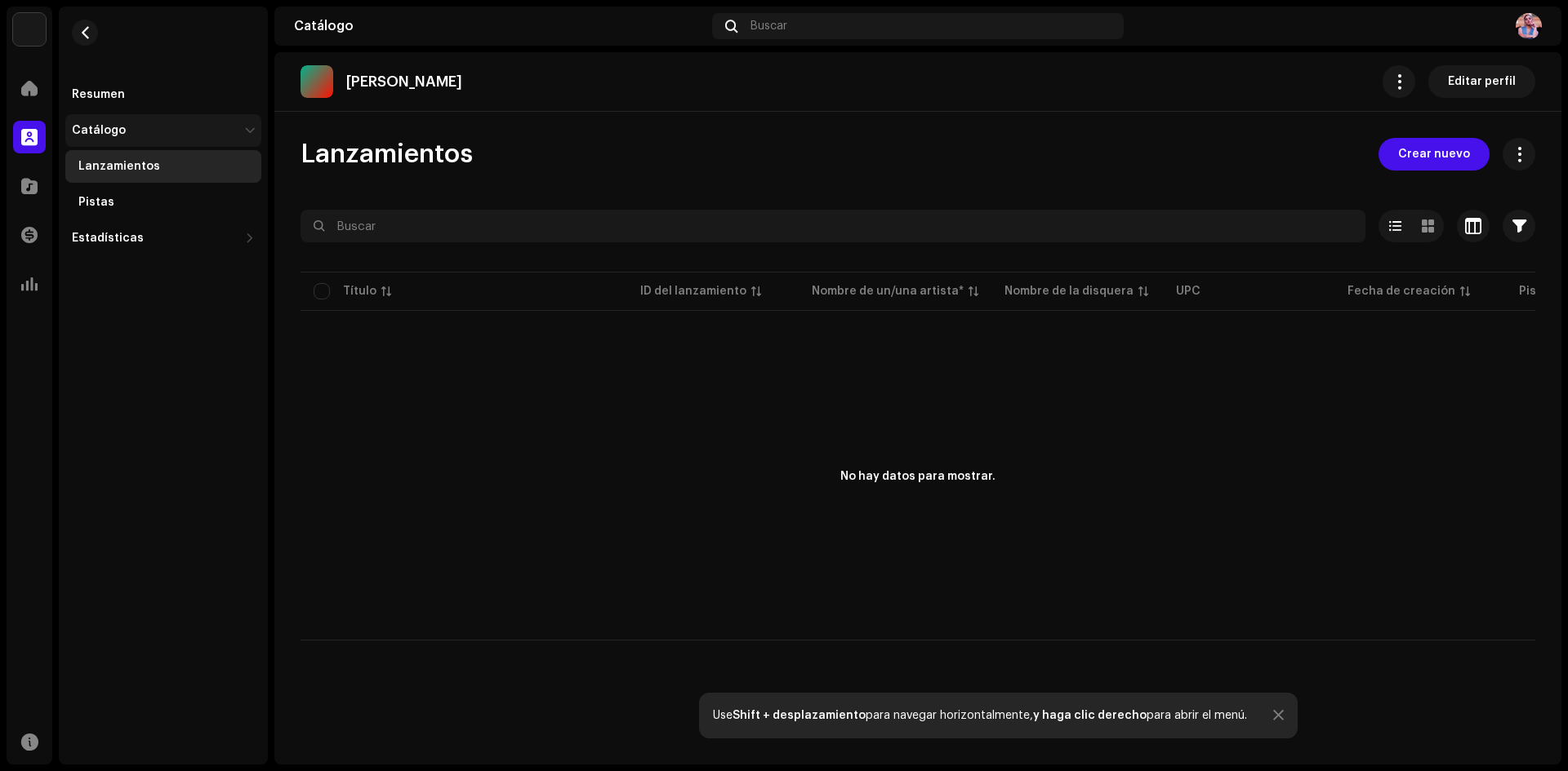
click at [81, 121] on div "Catálogo" at bounding box center [163, 130] width 196 height 33
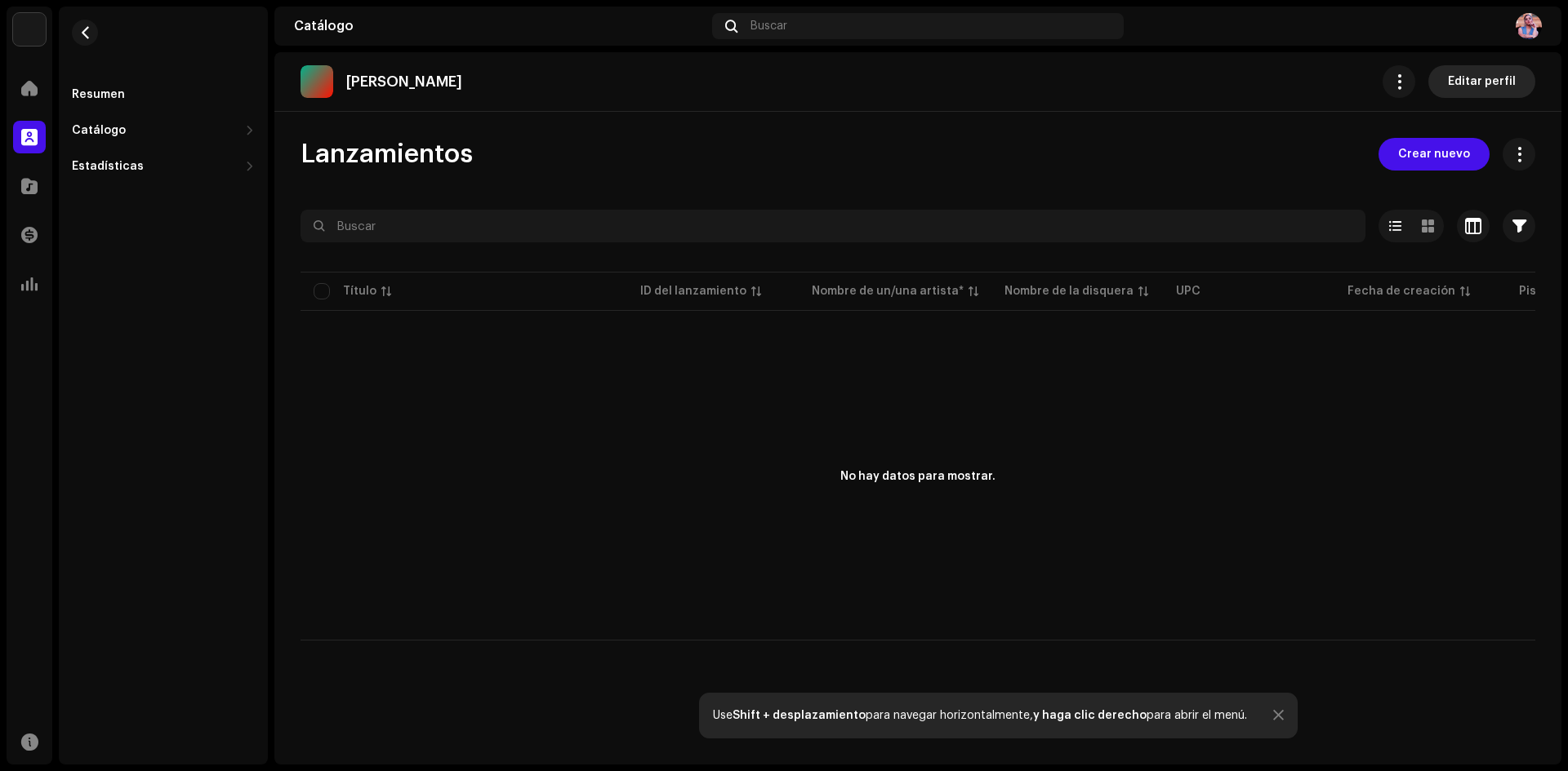
click at [1494, 71] on span "Editar perfil" at bounding box center [1482, 81] width 68 height 33
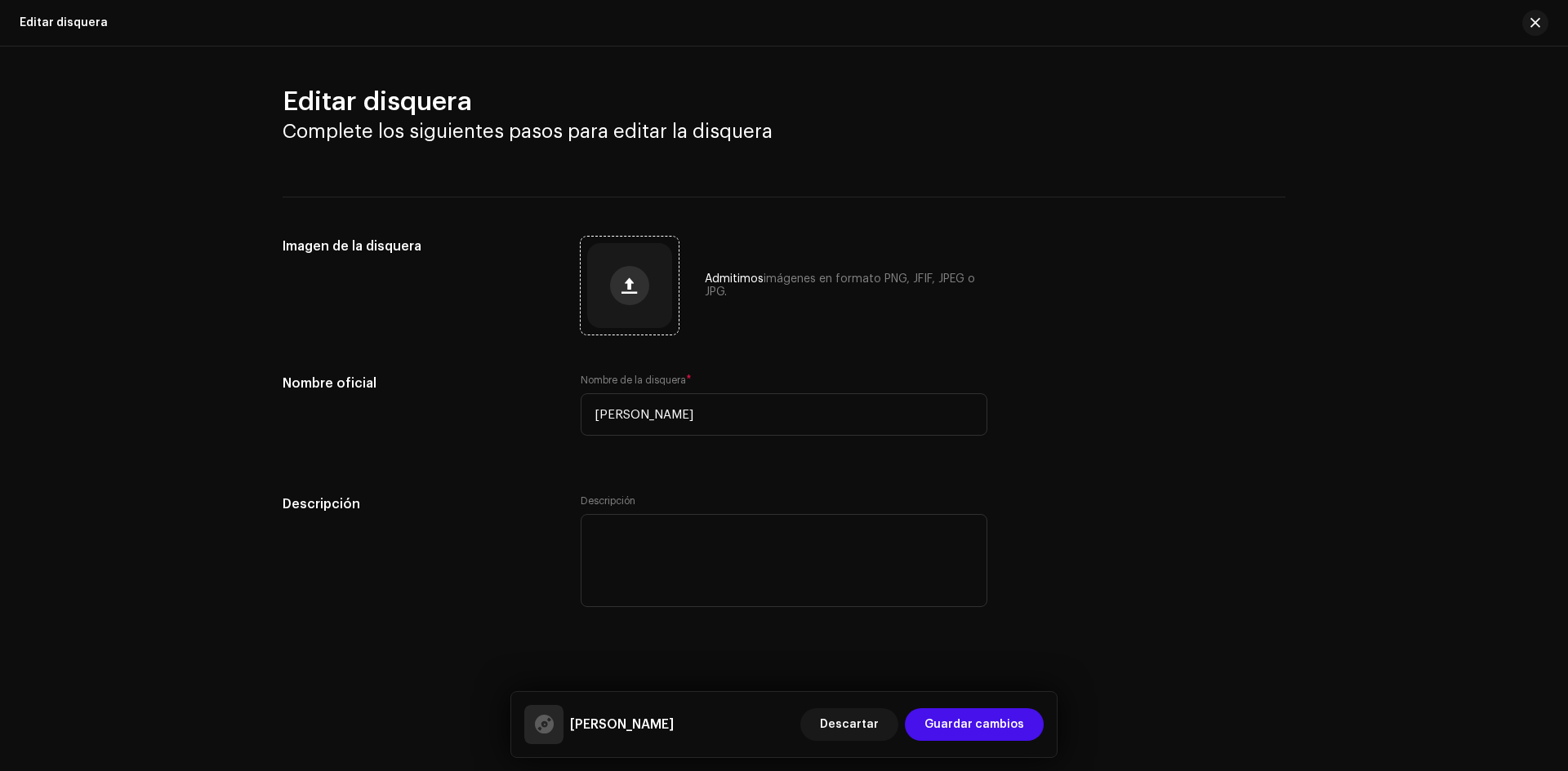
click at [630, 288] on span "button" at bounding box center [629, 286] width 16 height 13
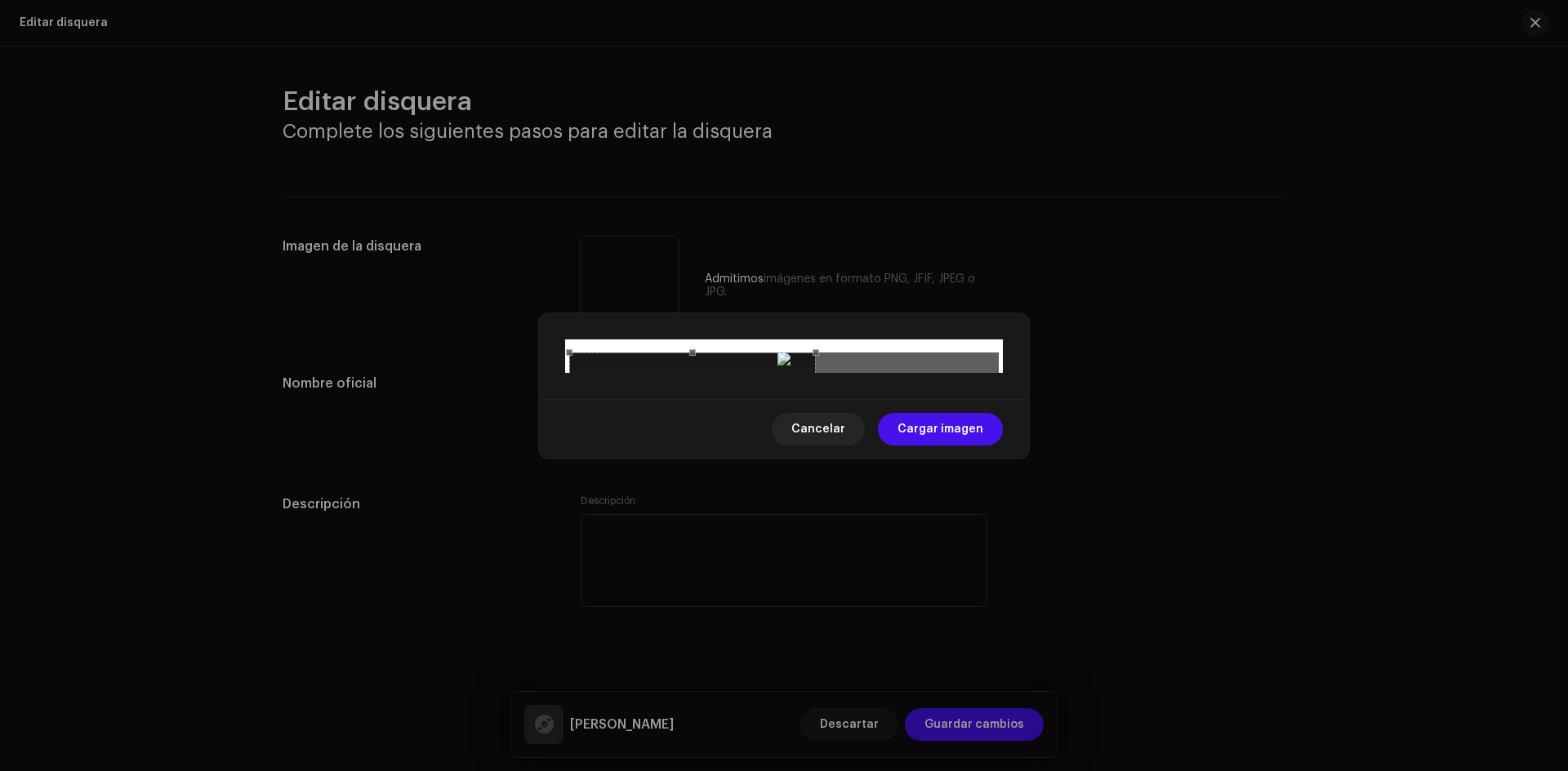
drag, startPoint x: 785, startPoint y: 572, endPoint x: 811, endPoint y: 387, distance: 186.8
click at [811, 387] on div at bounding box center [693, 476] width 247 height 246
drag, startPoint x: 776, startPoint y: 329, endPoint x: 814, endPoint y: 335, distance: 38.5
click at [814, 361] on div at bounding box center [785, 483] width 244 height 244
drag, startPoint x: 787, startPoint y: 154, endPoint x: 791, endPoint y: 199, distance: 45.2
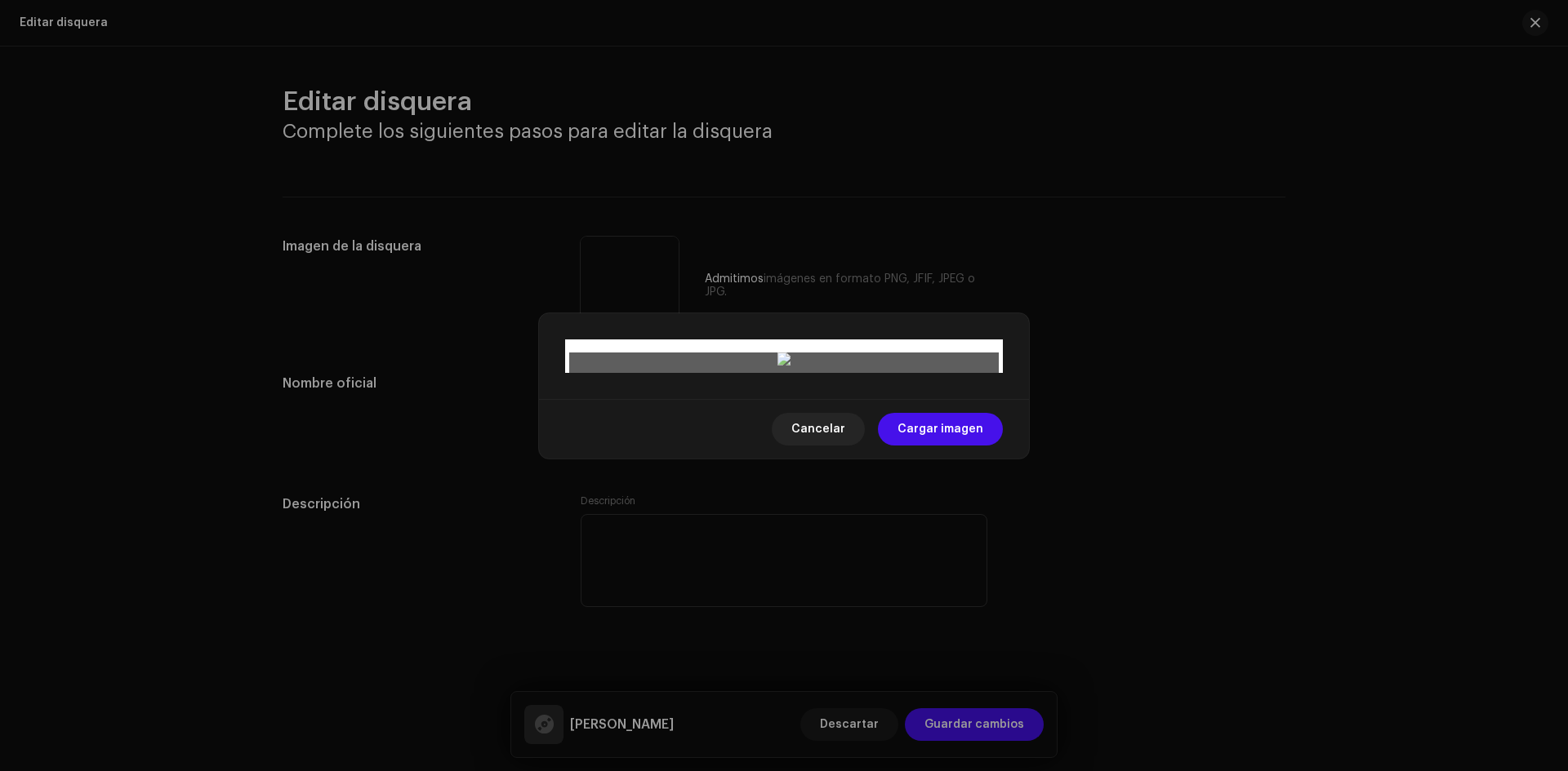
click at [791, 392] on span at bounding box center [764, 400] width 182 height 18
drag, startPoint x: 747, startPoint y: 344, endPoint x: 765, endPoint y: 335, distance: 20.1
click at [765, 392] on div at bounding box center [781, 491] width 199 height 199
click at [931, 445] on span "Cargar imagen" at bounding box center [940, 429] width 86 height 33
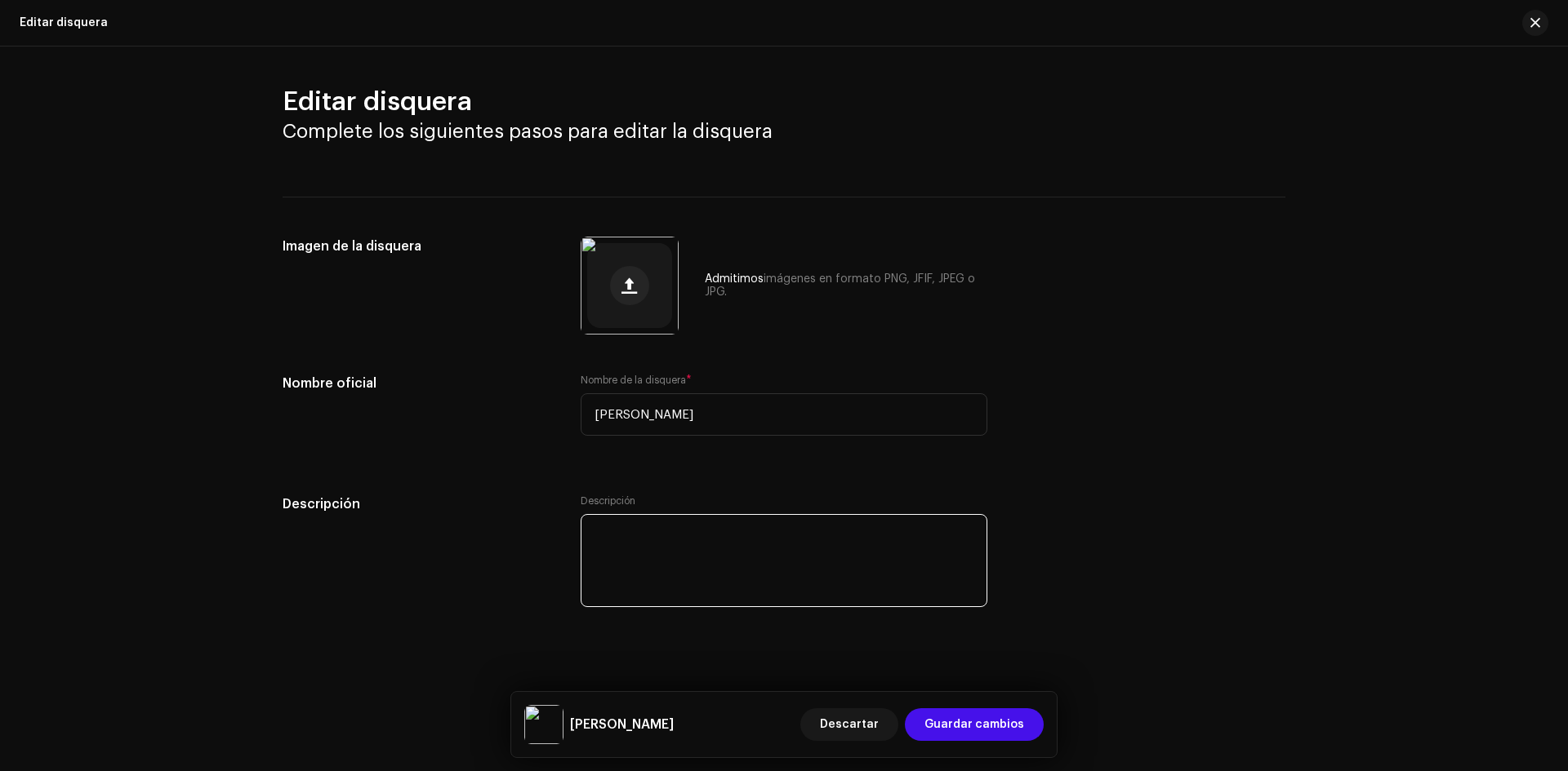
click at [722, 545] on textarea at bounding box center [784, 561] width 407 height 93
type textarea "Artista nacida en Marmolejo (Jaén) el 28-07-2006"
click at [982, 732] on span "Guardar cambios" at bounding box center [974, 724] width 100 height 33
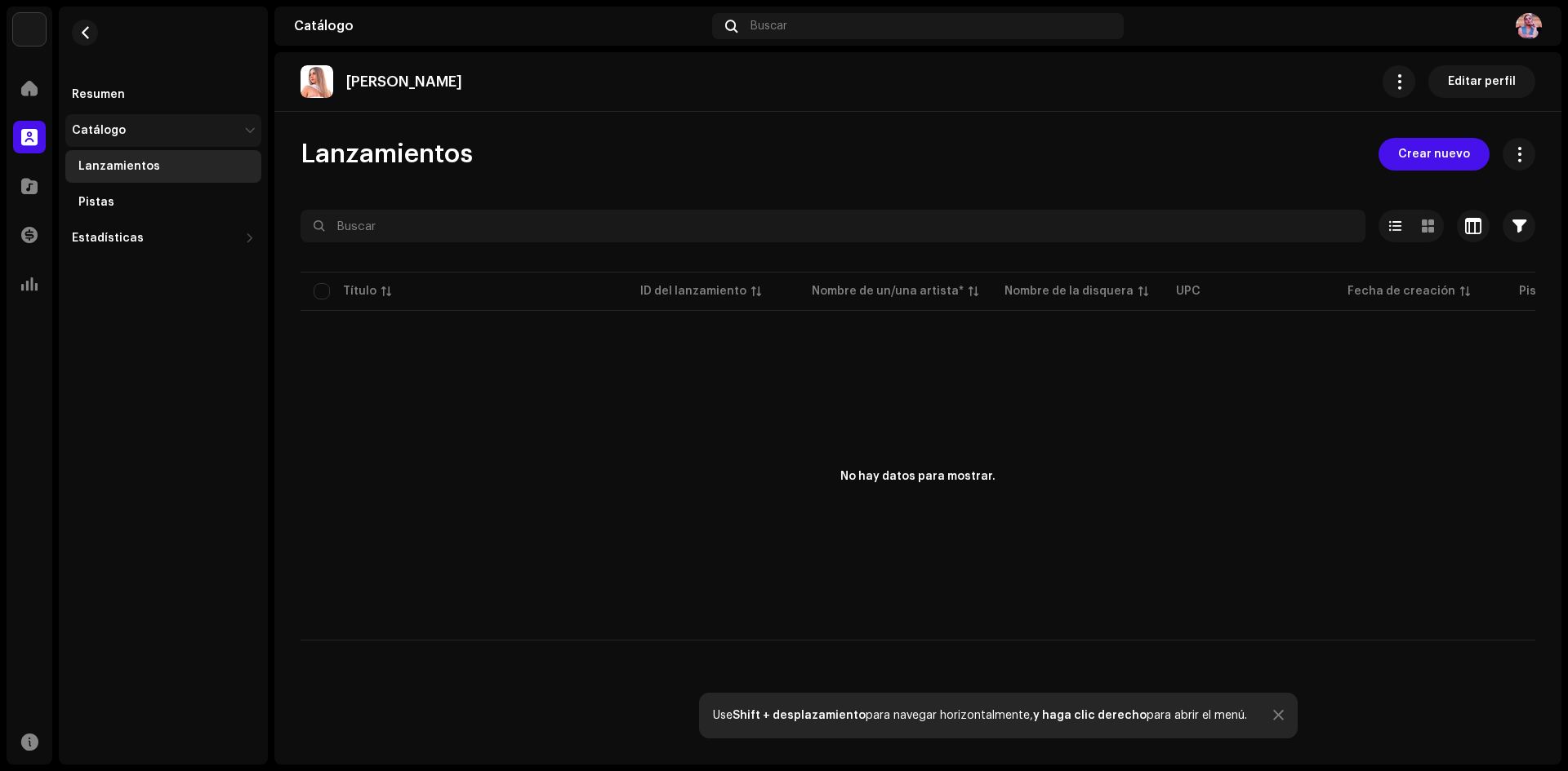
click at [100, 126] on div "Catálogo" at bounding box center [99, 131] width 54 height 13
click at [102, 92] on div "Resumen" at bounding box center [98, 94] width 53 height 13
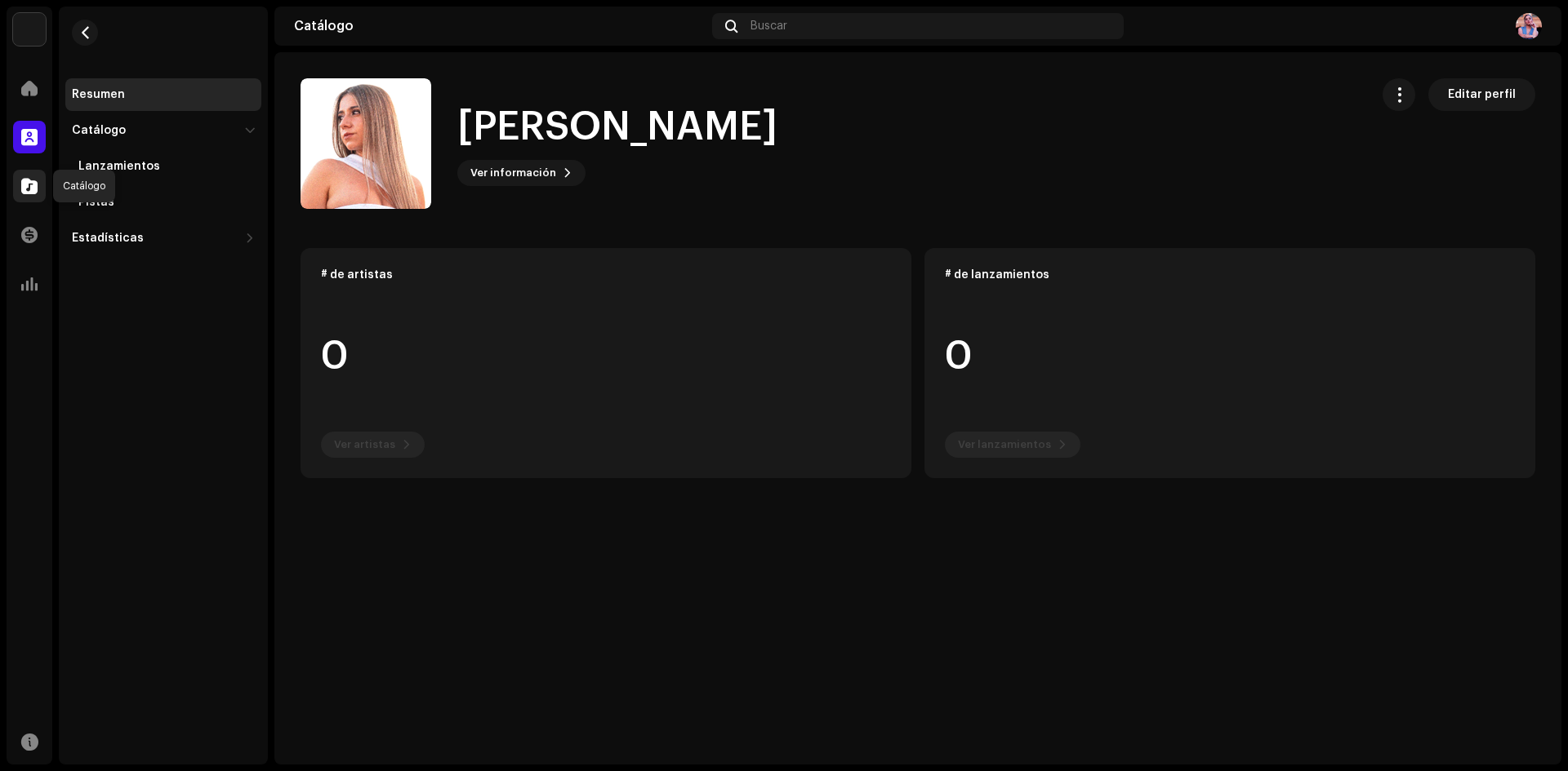
click at [34, 186] on span at bounding box center [29, 186] width 16 height 13
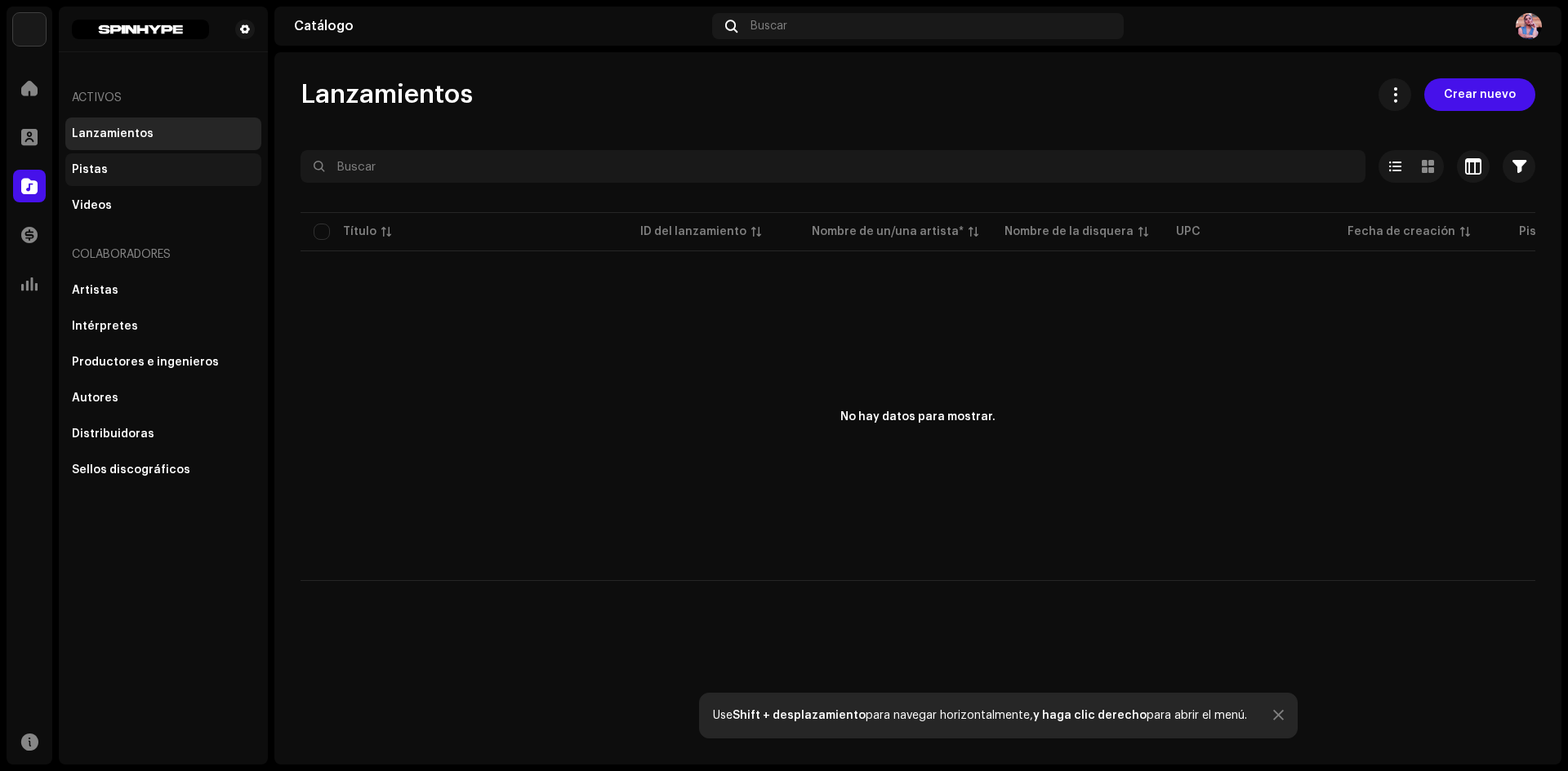
click at [81, 171] on div "Pistas" at bounding box center [90, 170] width 35 height 13
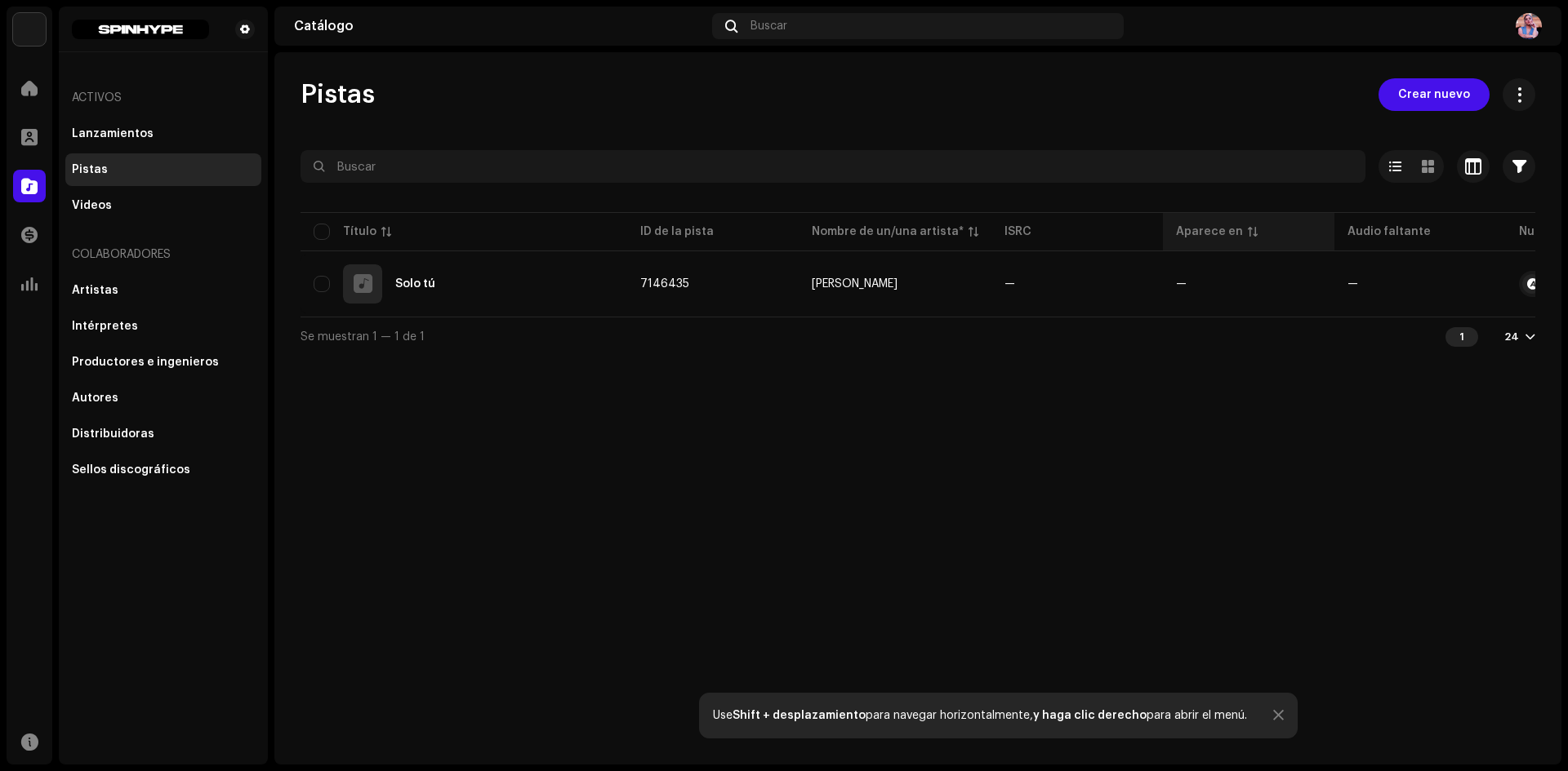
click at [1215, 236] on div "Aparece en" at bounding box center [1209, 231] width 67 height 16
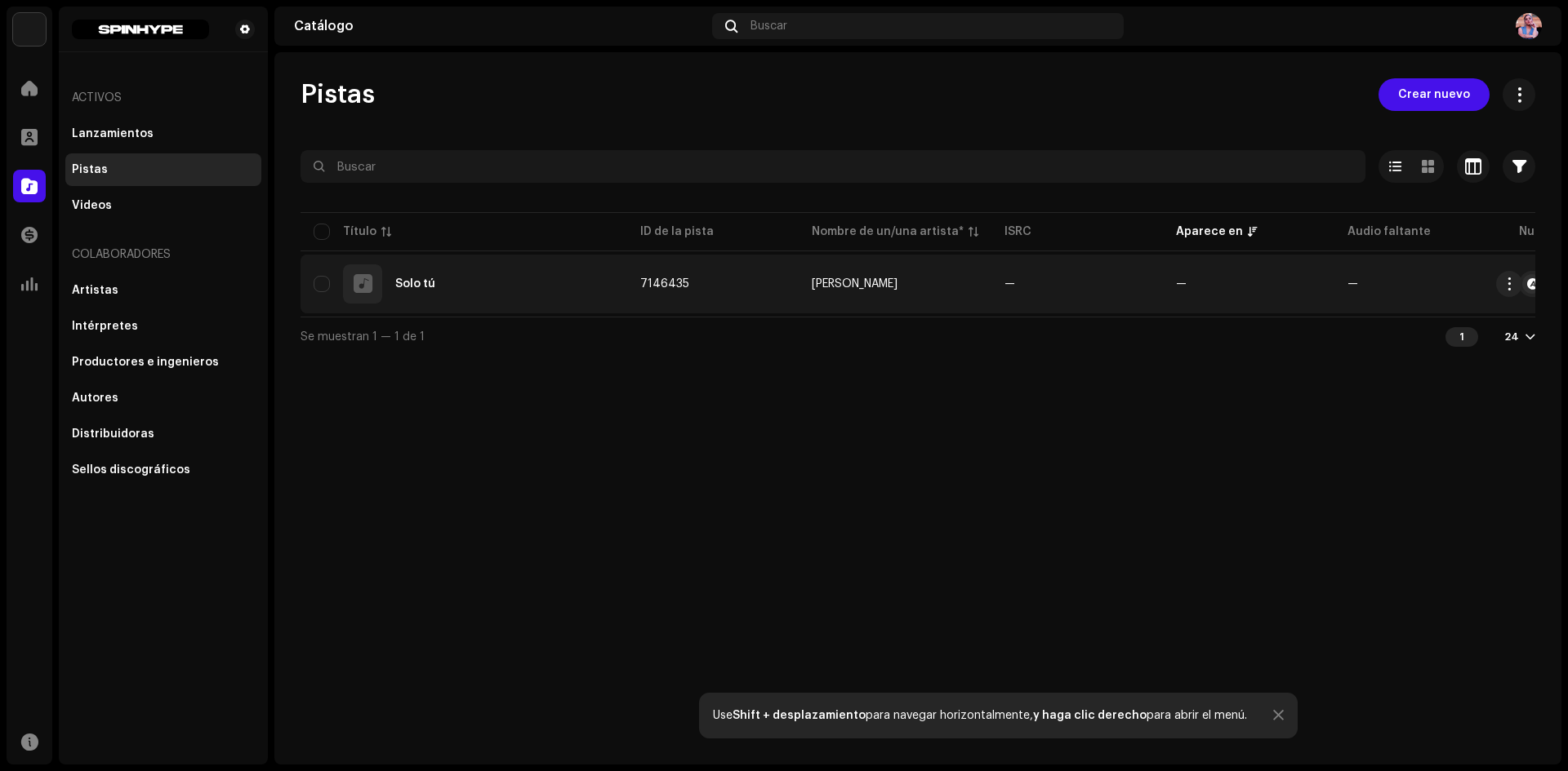
click at [358, 284] on div at bounding box center [363, 284] width 19 height 0
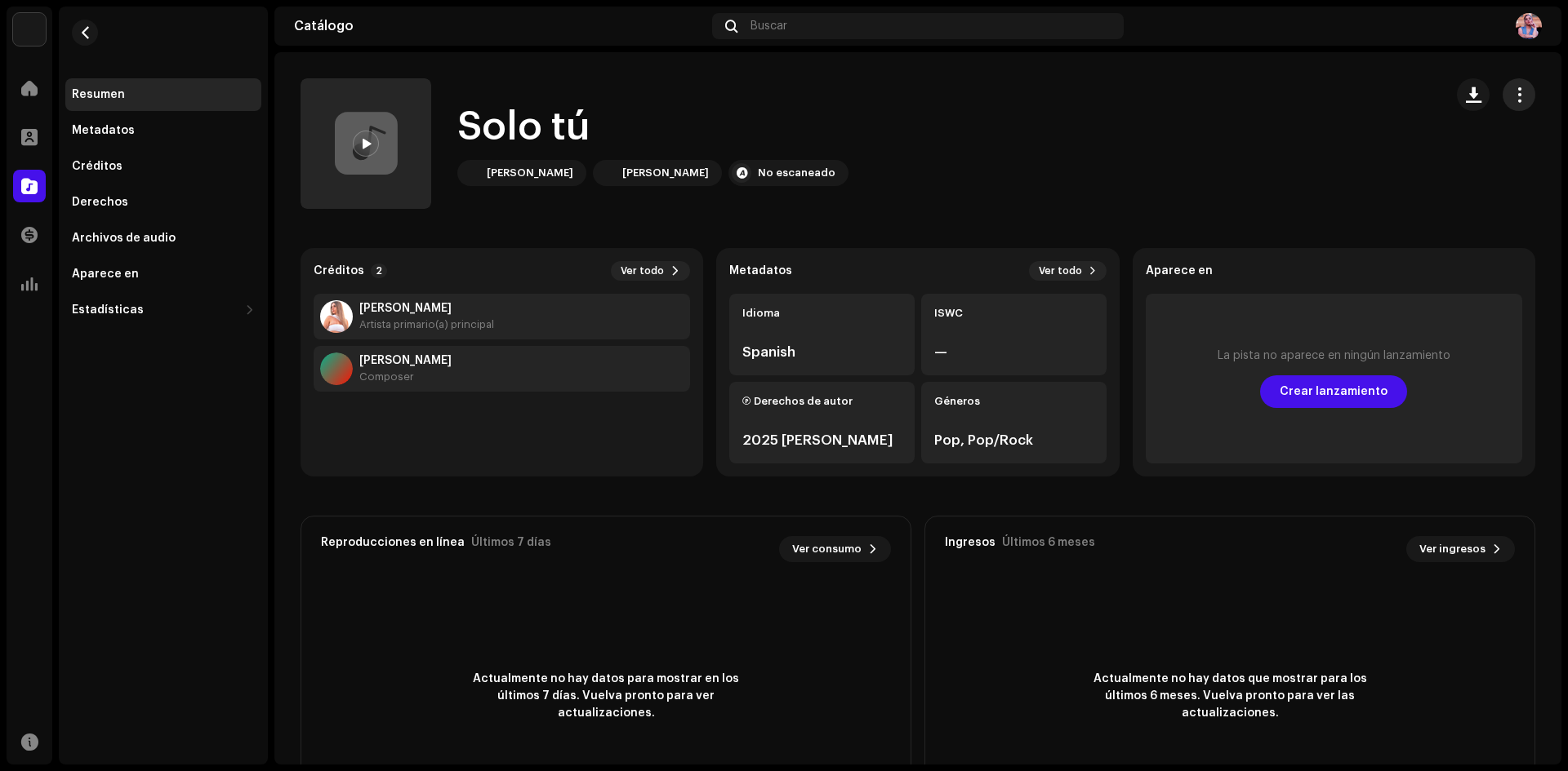
click at [1516, 93] on span "button" at bounding box center [1519, 94] width 16 height 13
click at [1377, 164] on span "Editar" at bounding box center [1377, 167] width 35 height 13
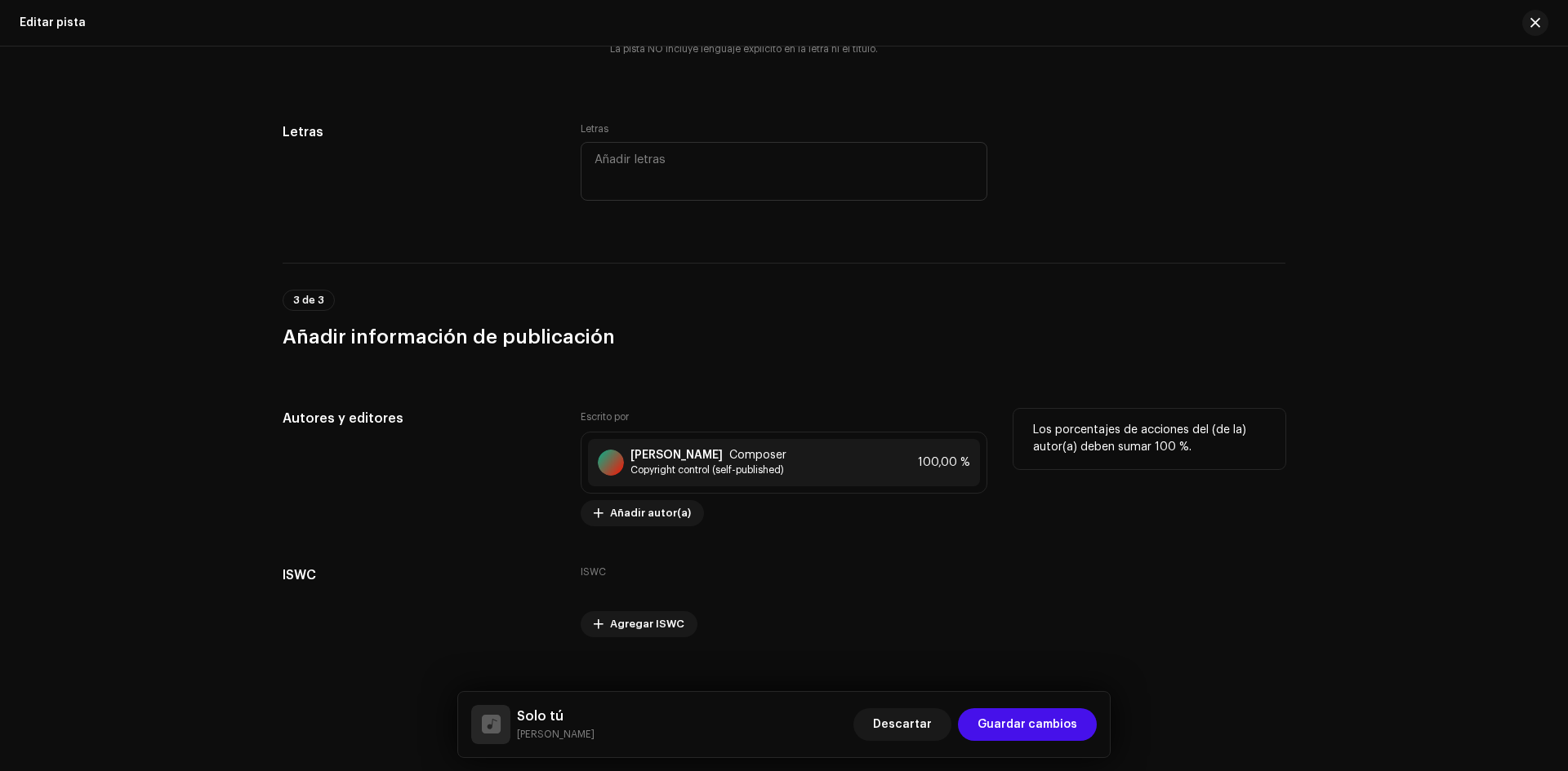
scroll to position [2838, 0]
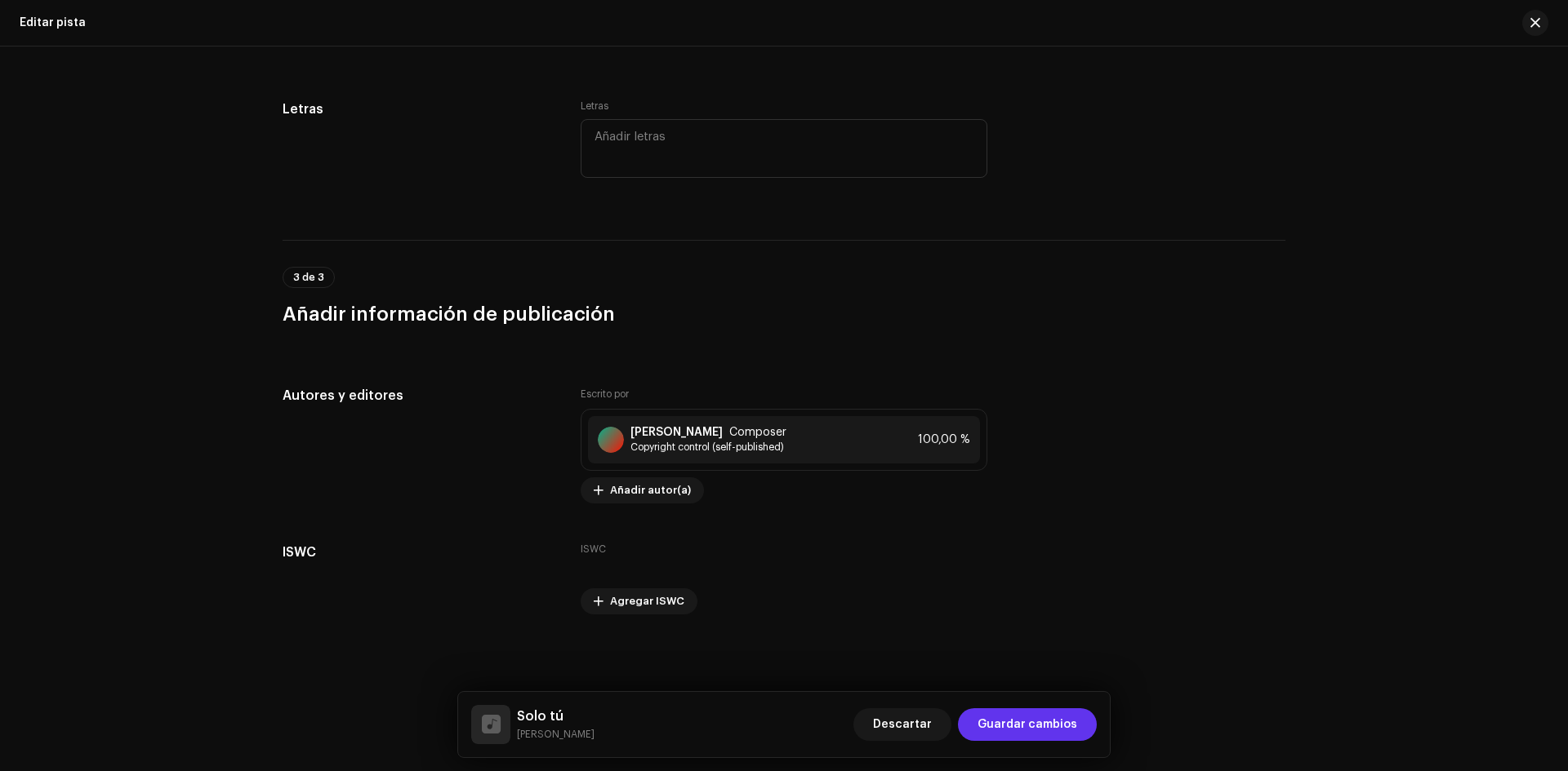
click at [996, 722] on span "Guardar cambios" at bounding box center [1027, 724] width 100 height 33
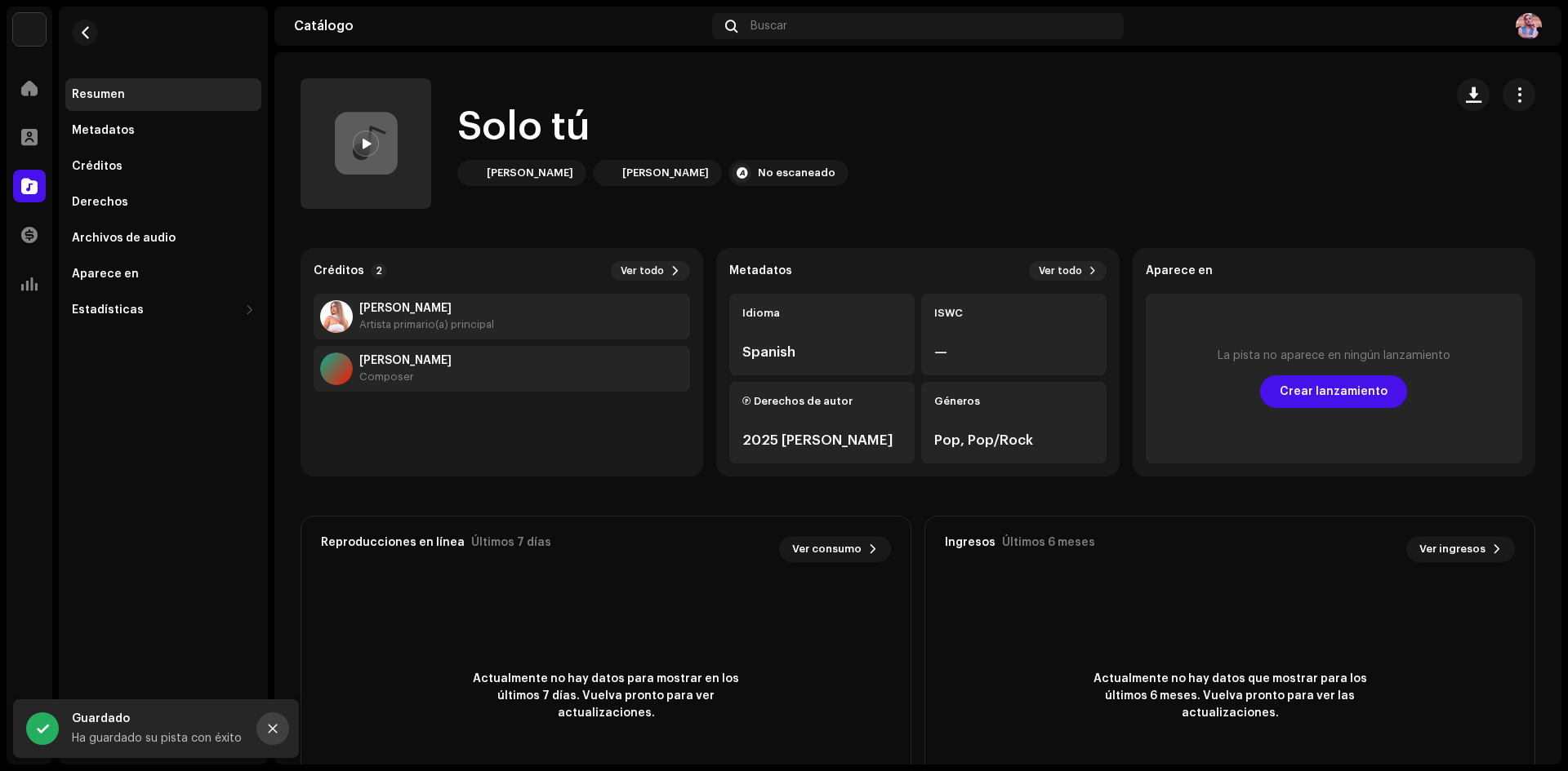
click at [277, 732] on icon "Close" at bounding box center [273, 729] width 11 height 11
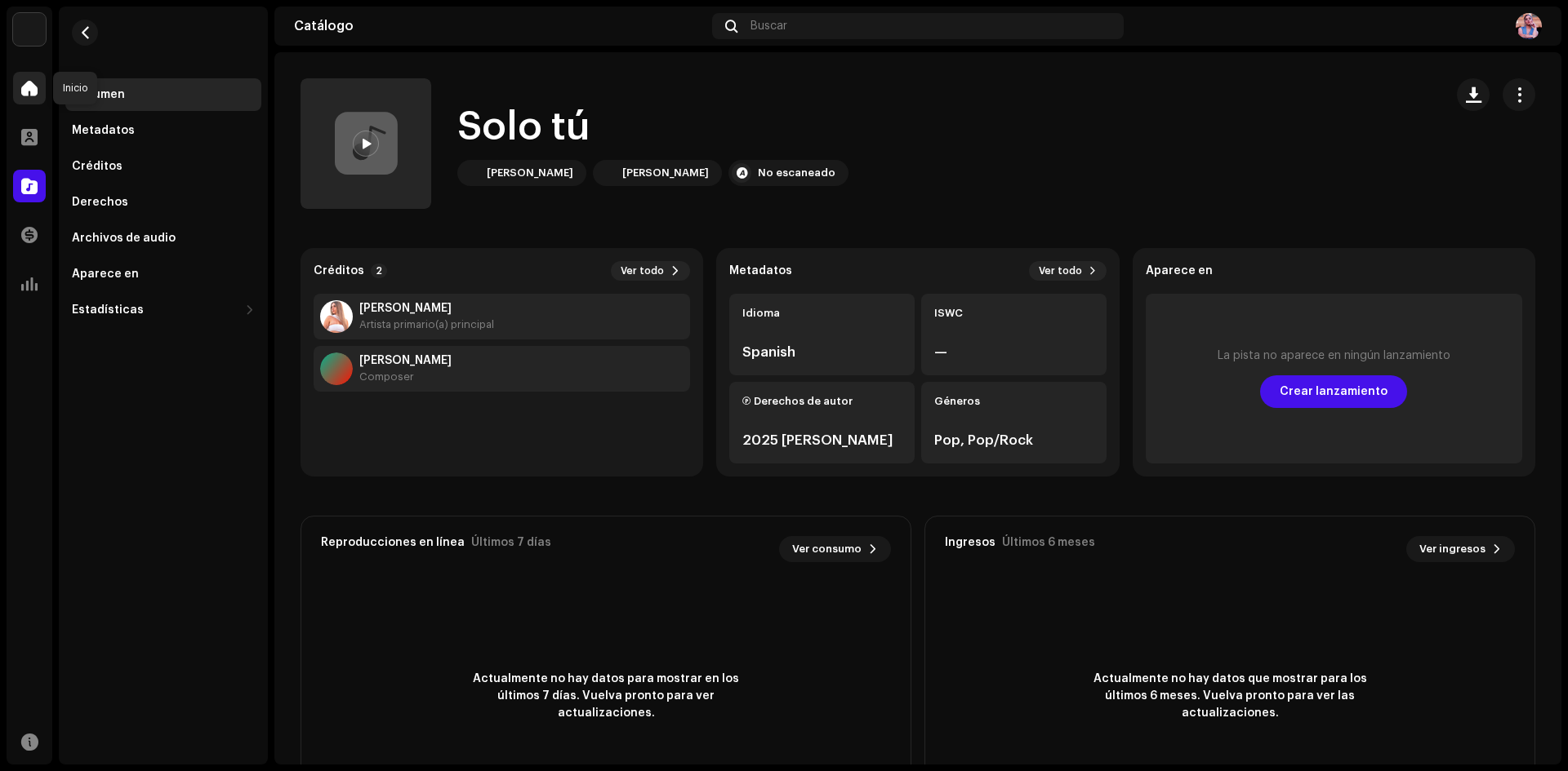
click at [25, 88] on span at bounding box center [29, 88] width 16 height 13
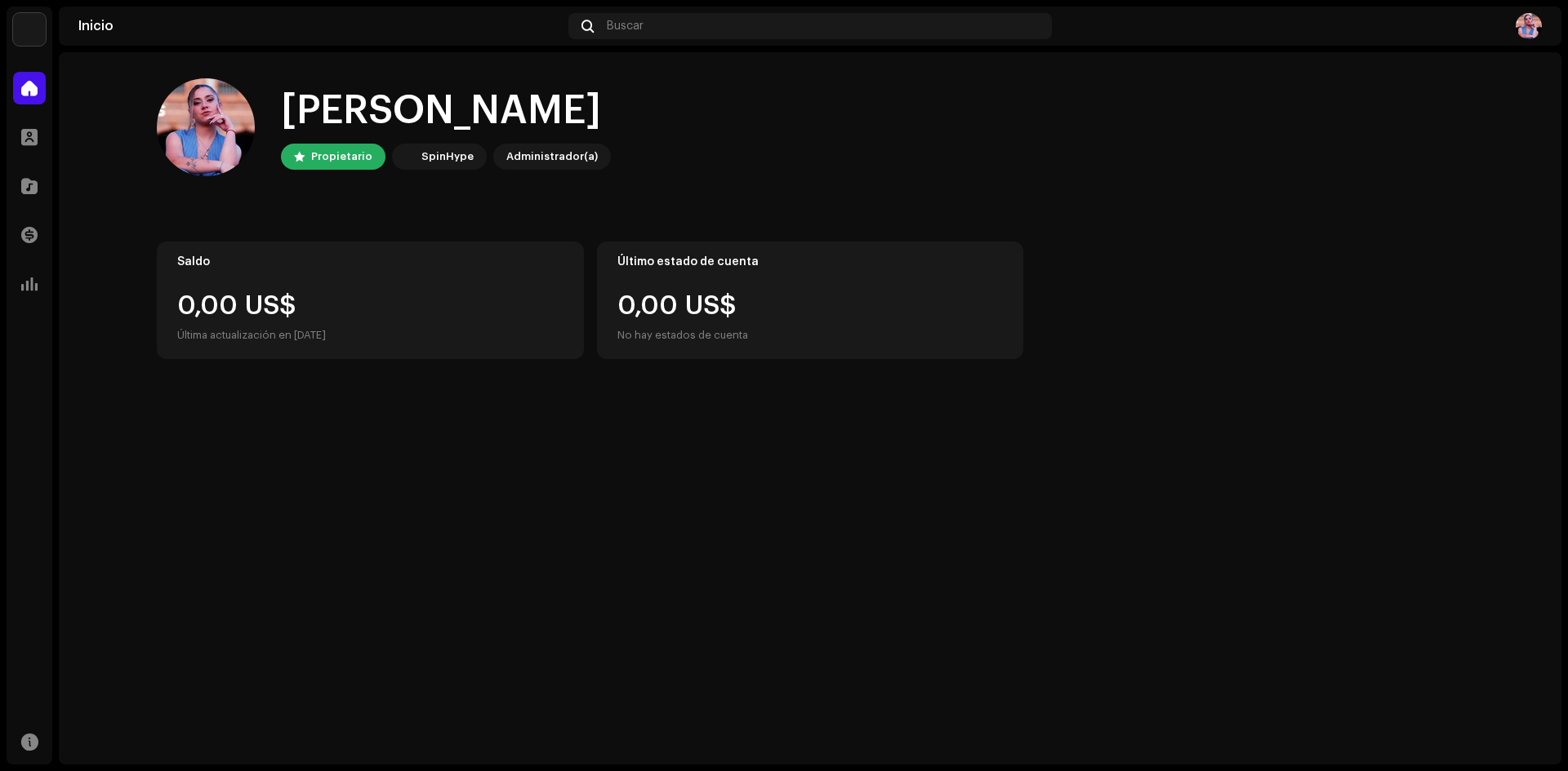
click at [1531, 22] on img at bounding box center [1529, 26] width 26 height 26
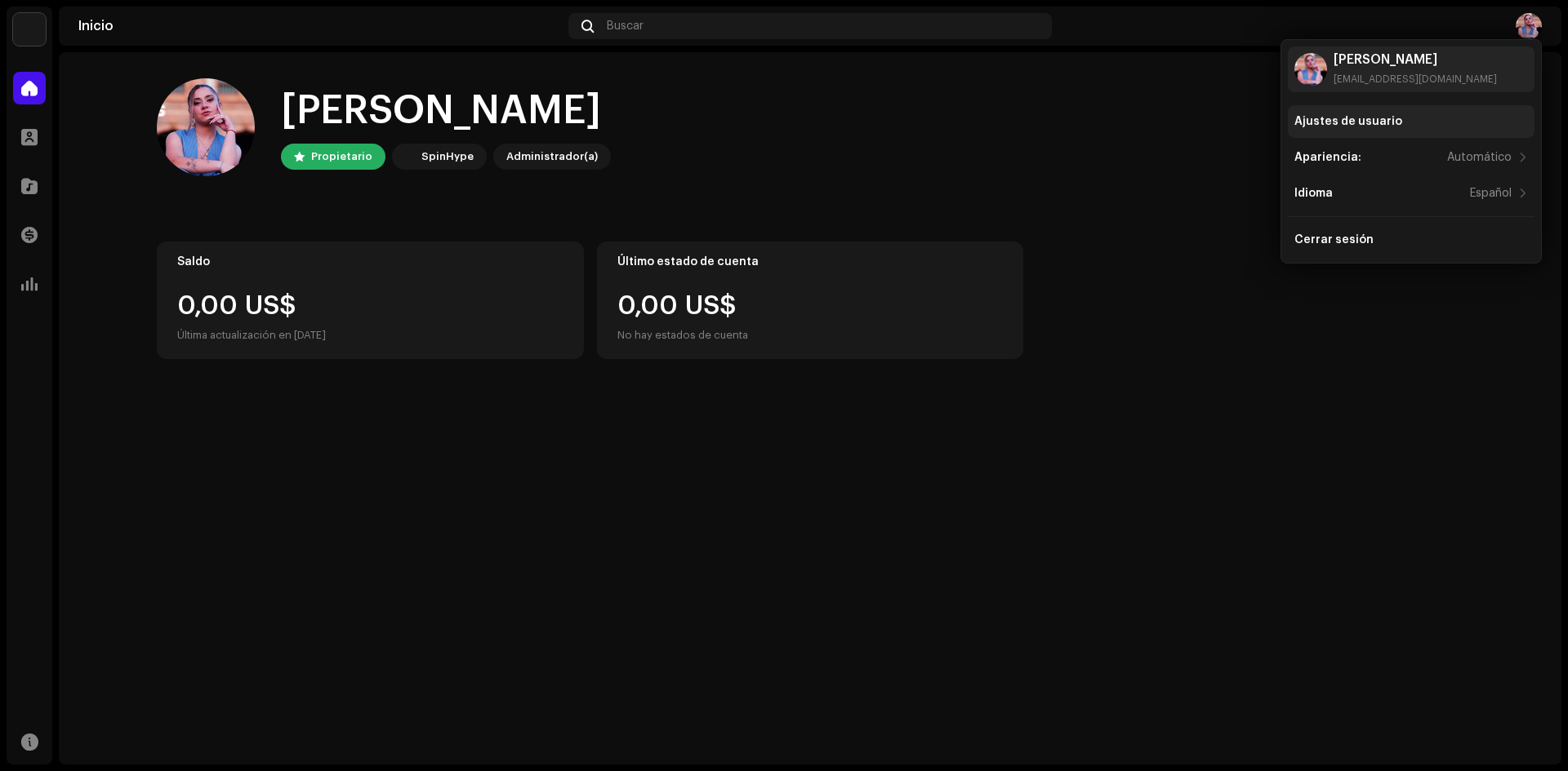
click at [1353, 124] on div "Ajustes de usuario" at bounding box center [1348, 121] width 107 height 13
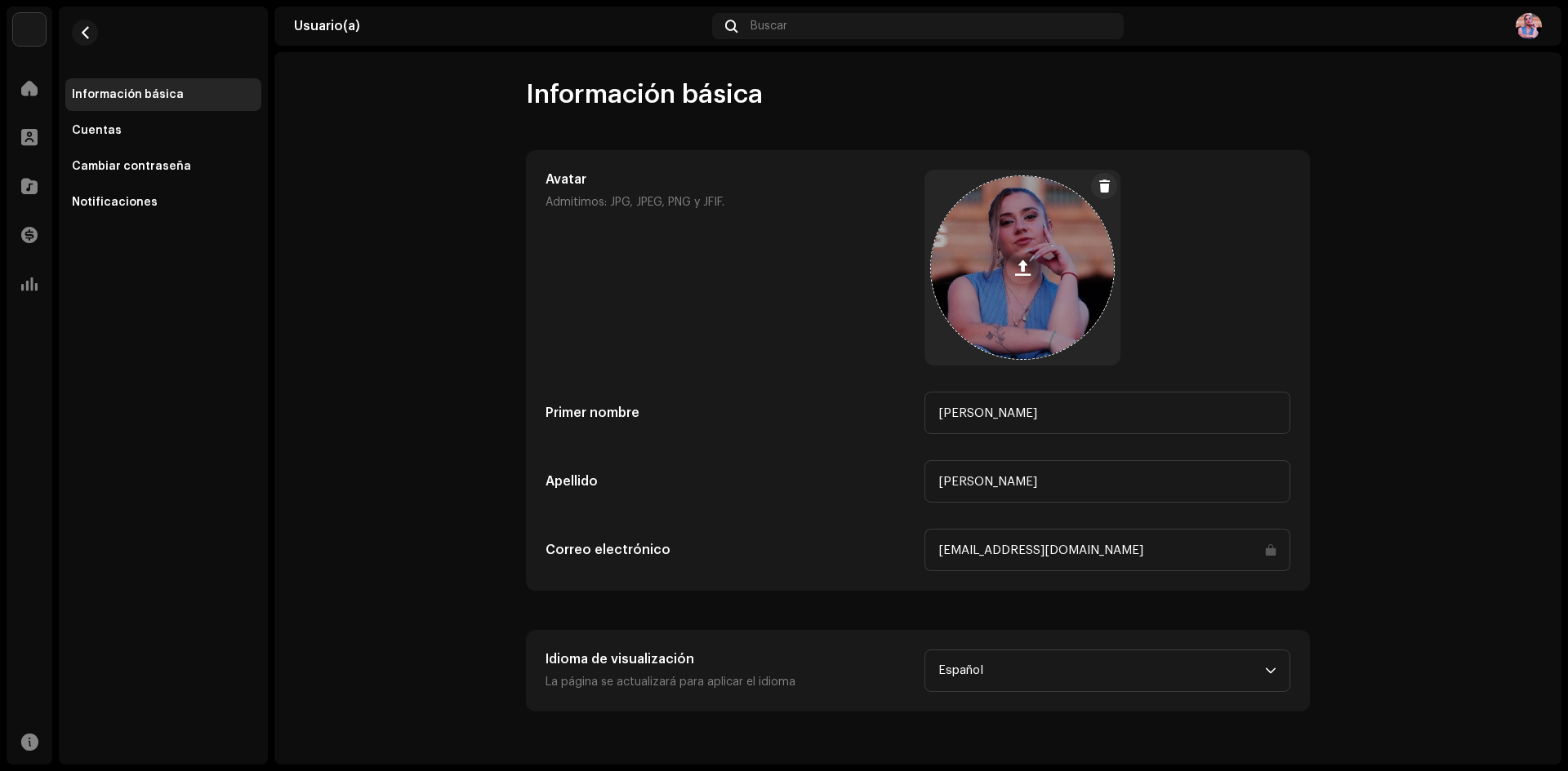
click at [1018, 267] on span at bounding box center [1023, 268] width 16 height 13
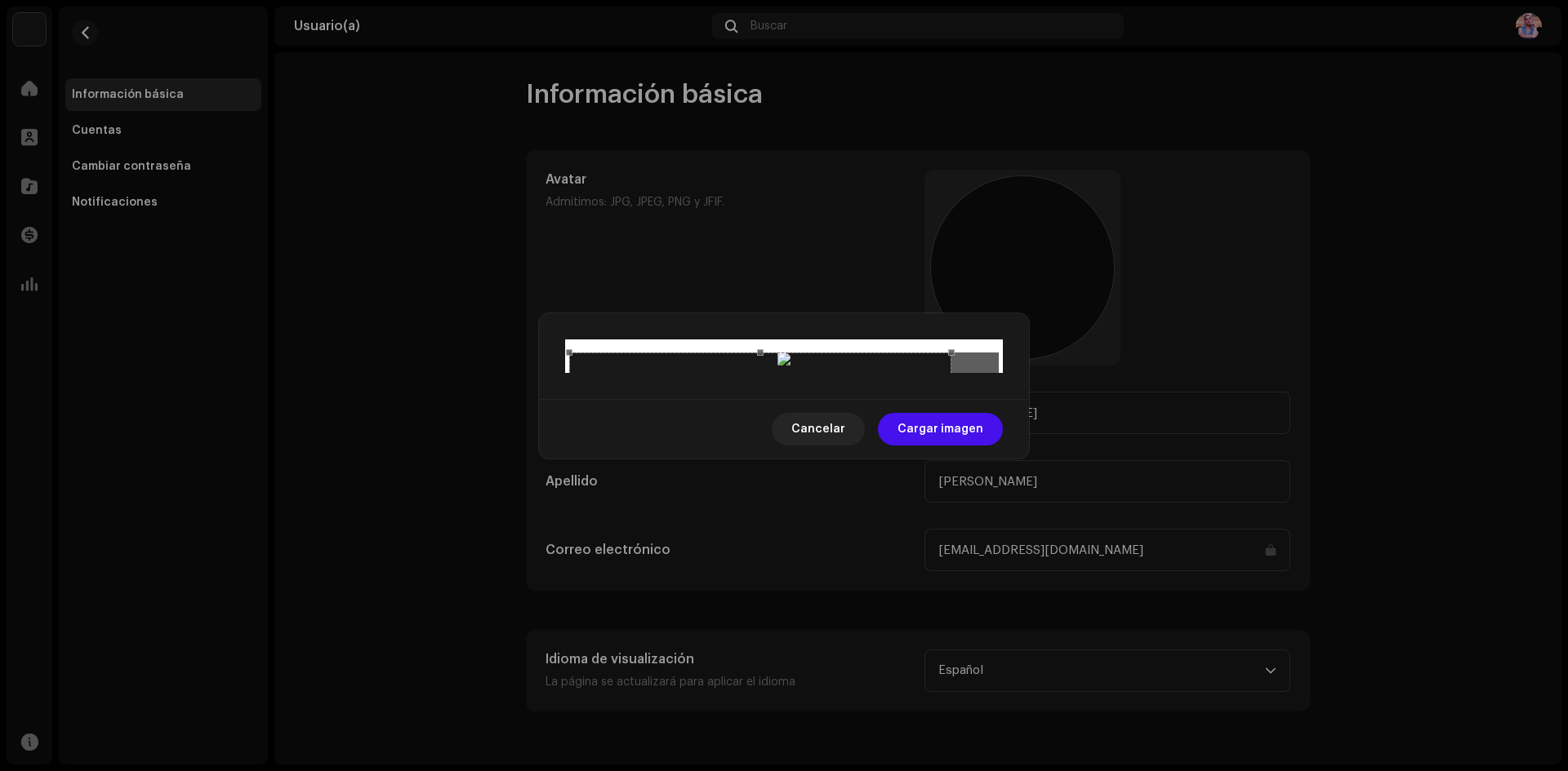
drag, startPoint x: 786, startPoint y: 575, endPoint x: 812, endPoint y: 466, distance: 112.1
click at [810, 725] on span at bounding box center [760, 734] width 364 height 18
click at [812, 464] on div at bounding box center [743, 526] width 348 height 348
drag, startPoint x: 812, startPoint y: 460, endPoint x: 815, endPoint y: 445, distance: 15.3
click at [815, 446] on div at bounding box center [743, 526] width 348 height 348
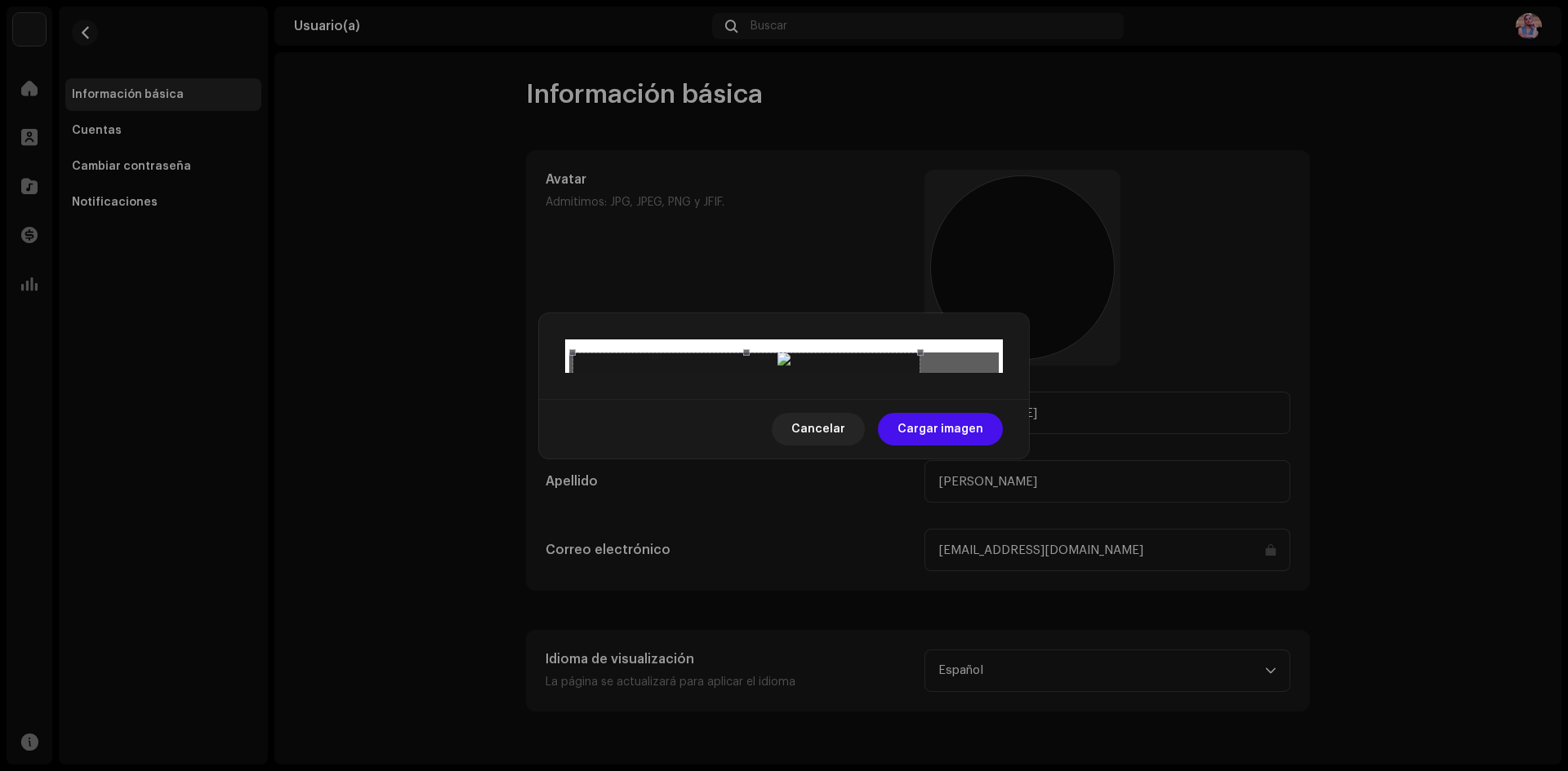
drag, startPoint x: 815, startPoint y: 437, endPoint x: 815, endPoint y: 423, distance: 14.0
click at [815, 423] on div at bounding box center [746, 526] width 348 height 348
drag, startPoint x: 574, startPoint y: 146, endPoint x: 669, endPoint y: 209, distance: 114.0
click at [669, 353] on div at bounding box center [784, 360] width 430 height 16
drag, startPoint x: 798, startPoint y: 336, endPoint x: 789, endPoint y: 276, distance: 60.7
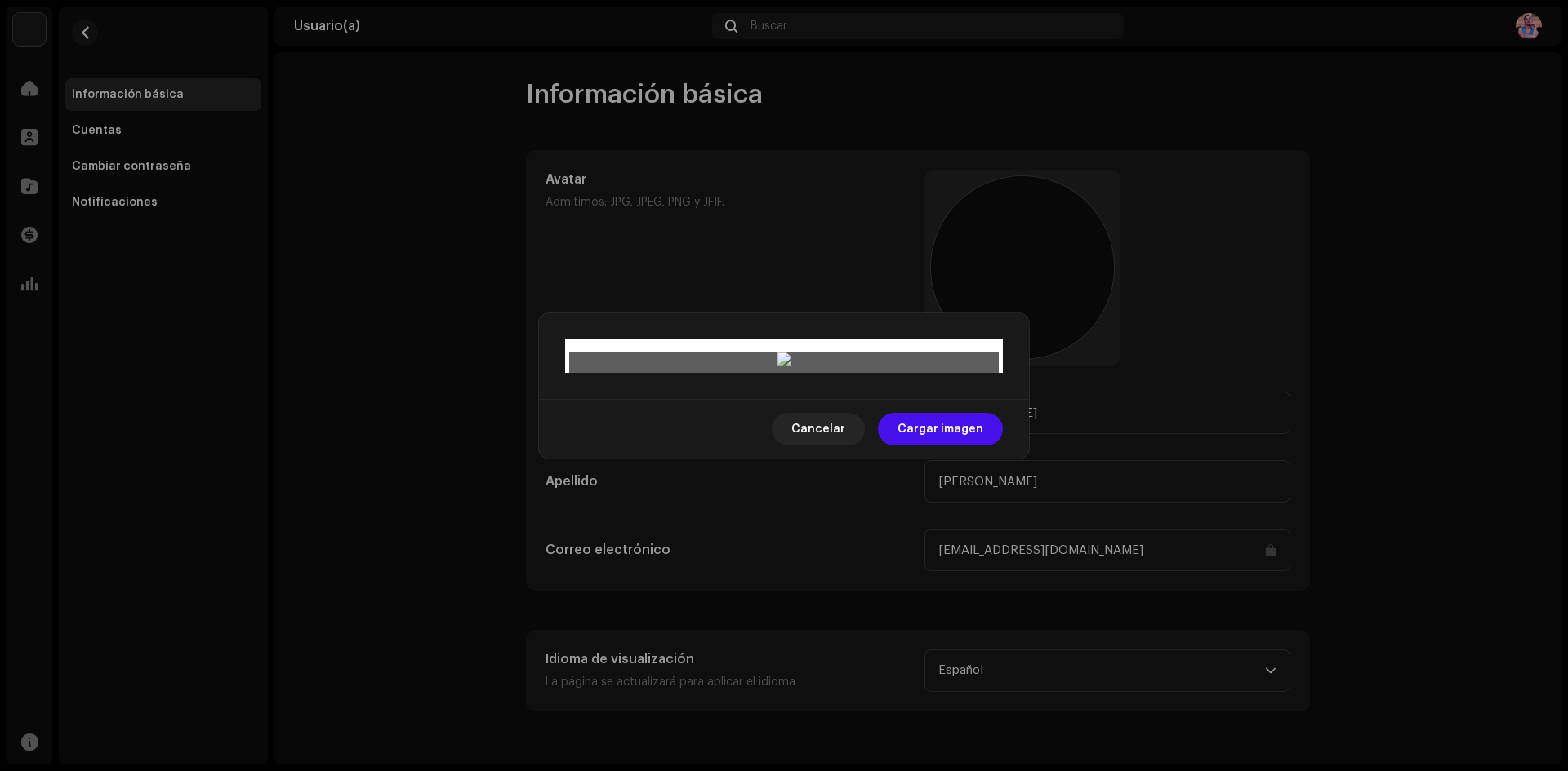
click at [789, 387] on div at bounding box center [785, 513] width 253 height 253
click at [914, 445] on span "Cargar imagen" at bounding box center [940, 429] width 86 height 33
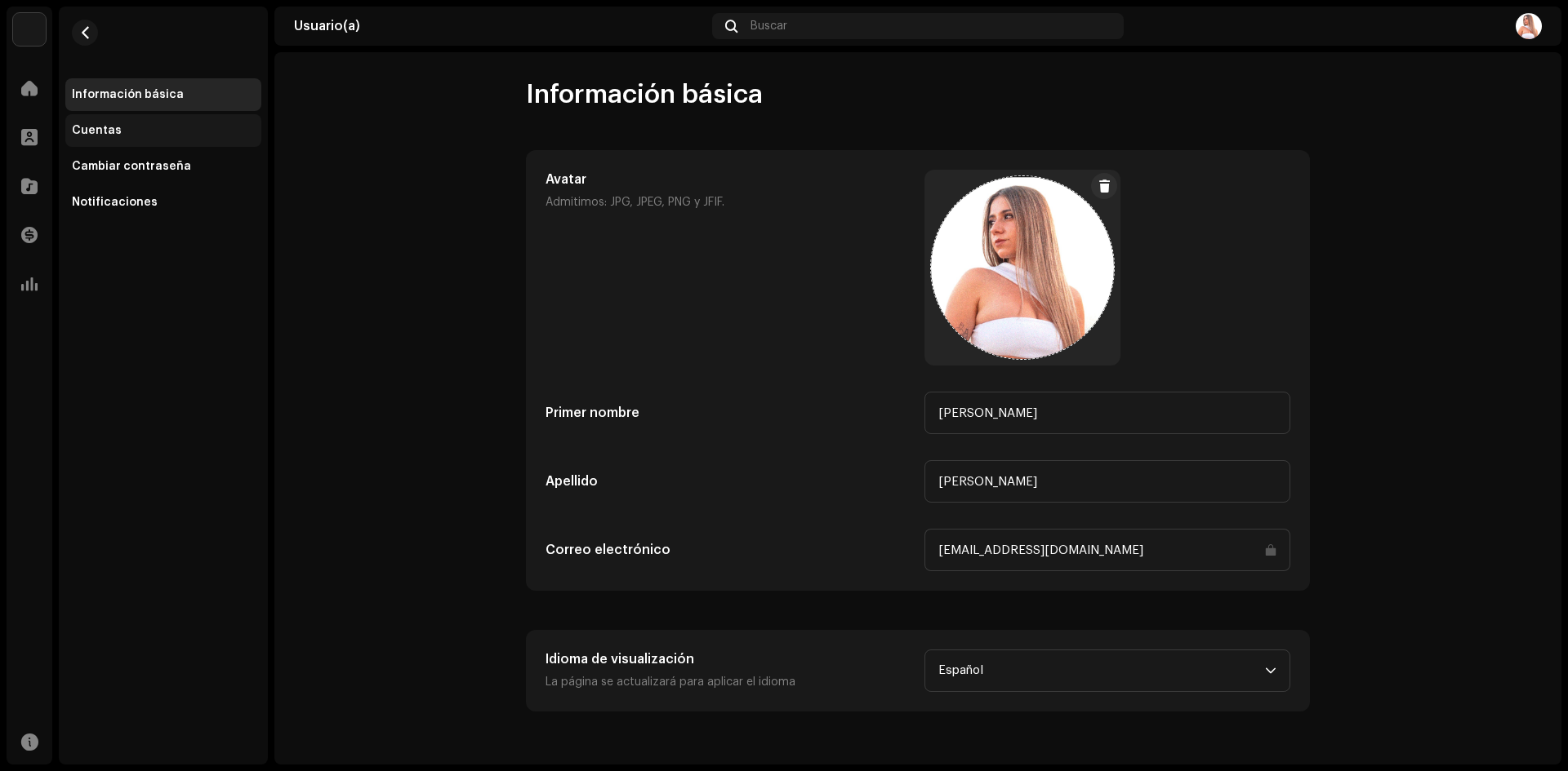
click at [101, 115] on div "Cuentas" at bounding box center [163, 130] width 196 height 33
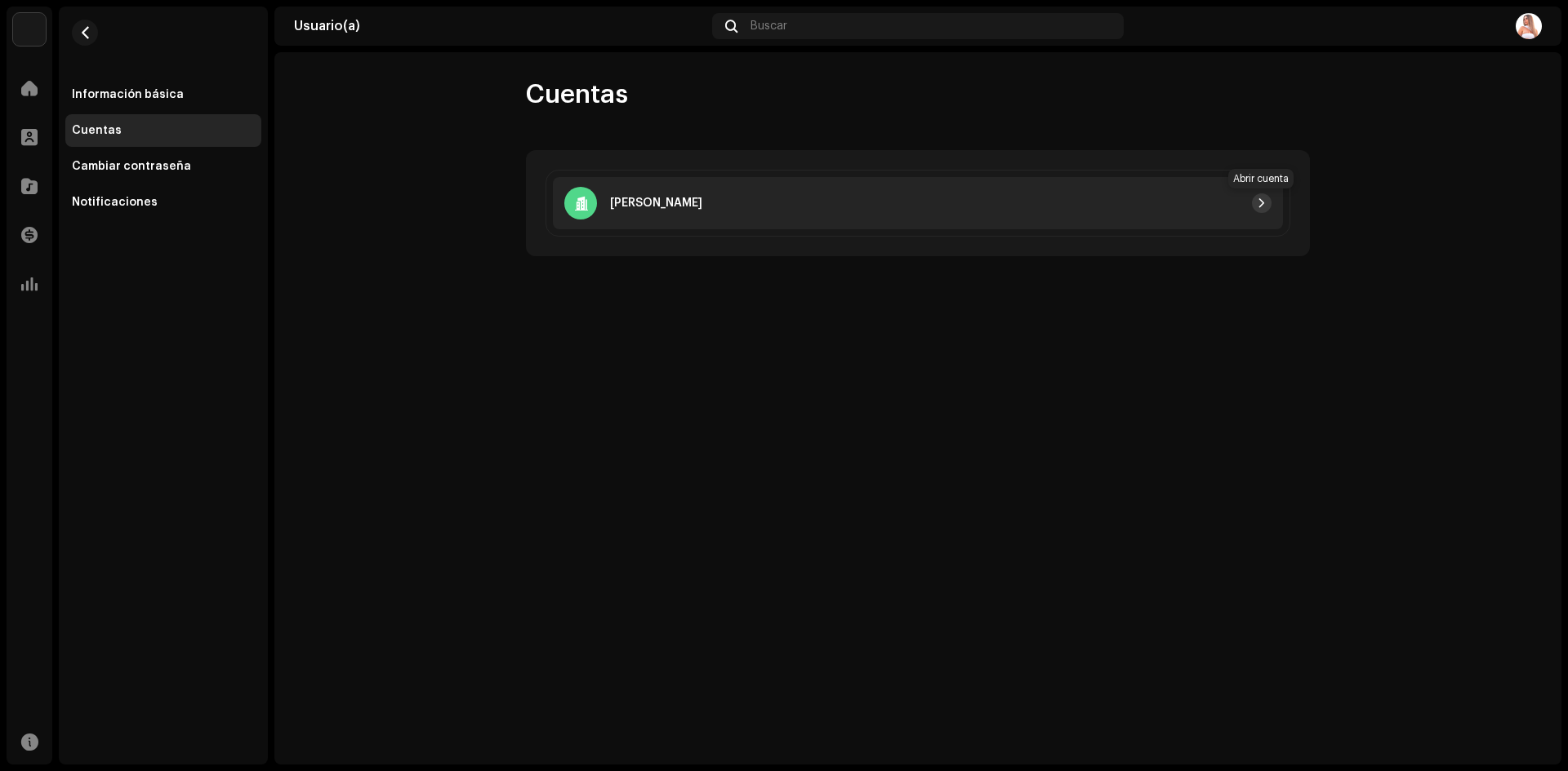
click at [1266, 200] on button "button" at bounding box center [1262, 203] width 20 height 20
click at [1263, 200] on span "button" at bounding box center [1262, 203] width 9 height 13
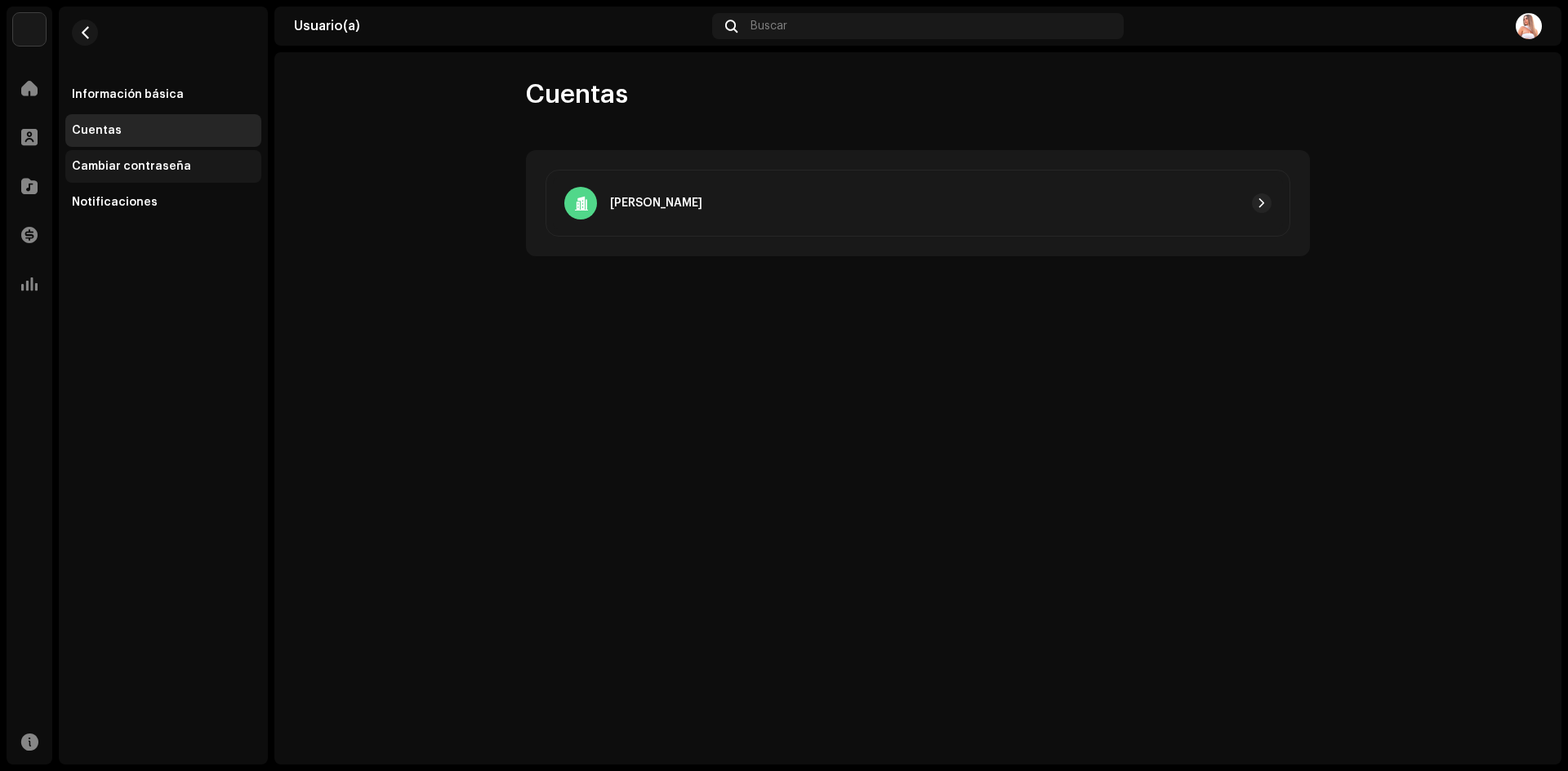
click at [171, 163] on div "Cambiar contraseña" at bounding box center [132, 166] width 120 height 13
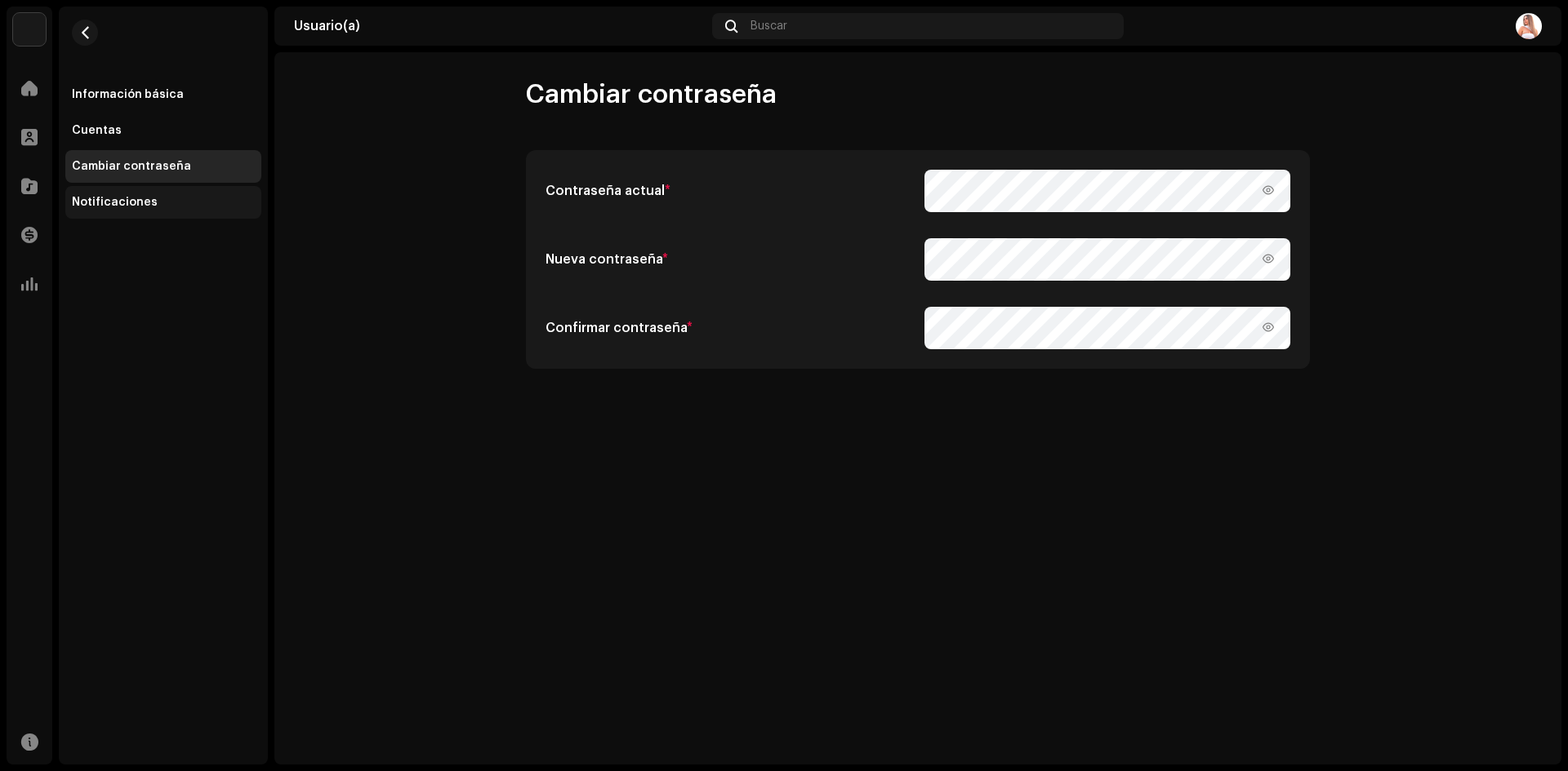
click at [91, 193] on div "Notificaciones" at bounding box center [163, 202] width 196 height 33
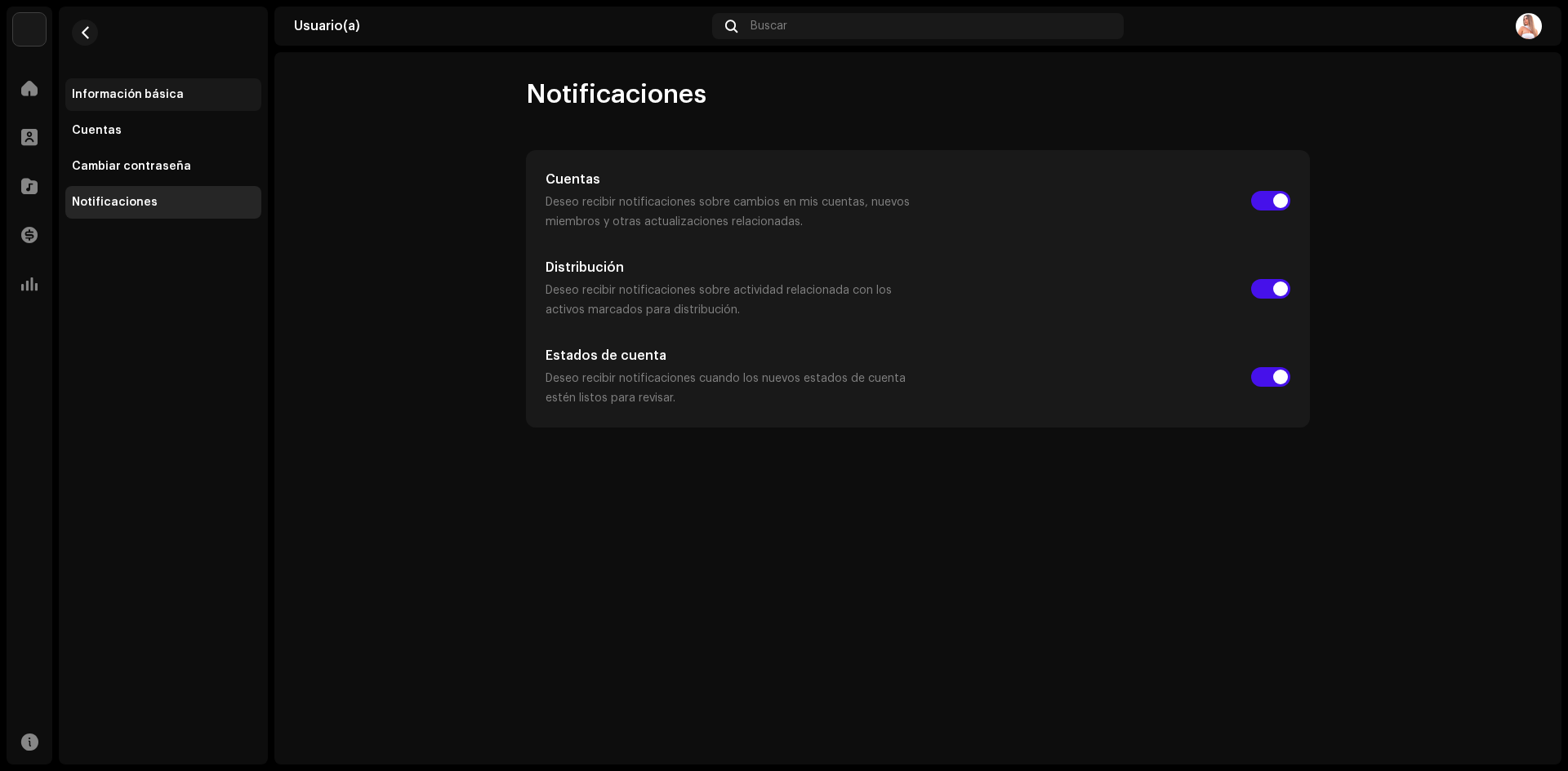
click at [145, 94] on div "Información básica" at bounding box center [128, 94] width 112 height 13
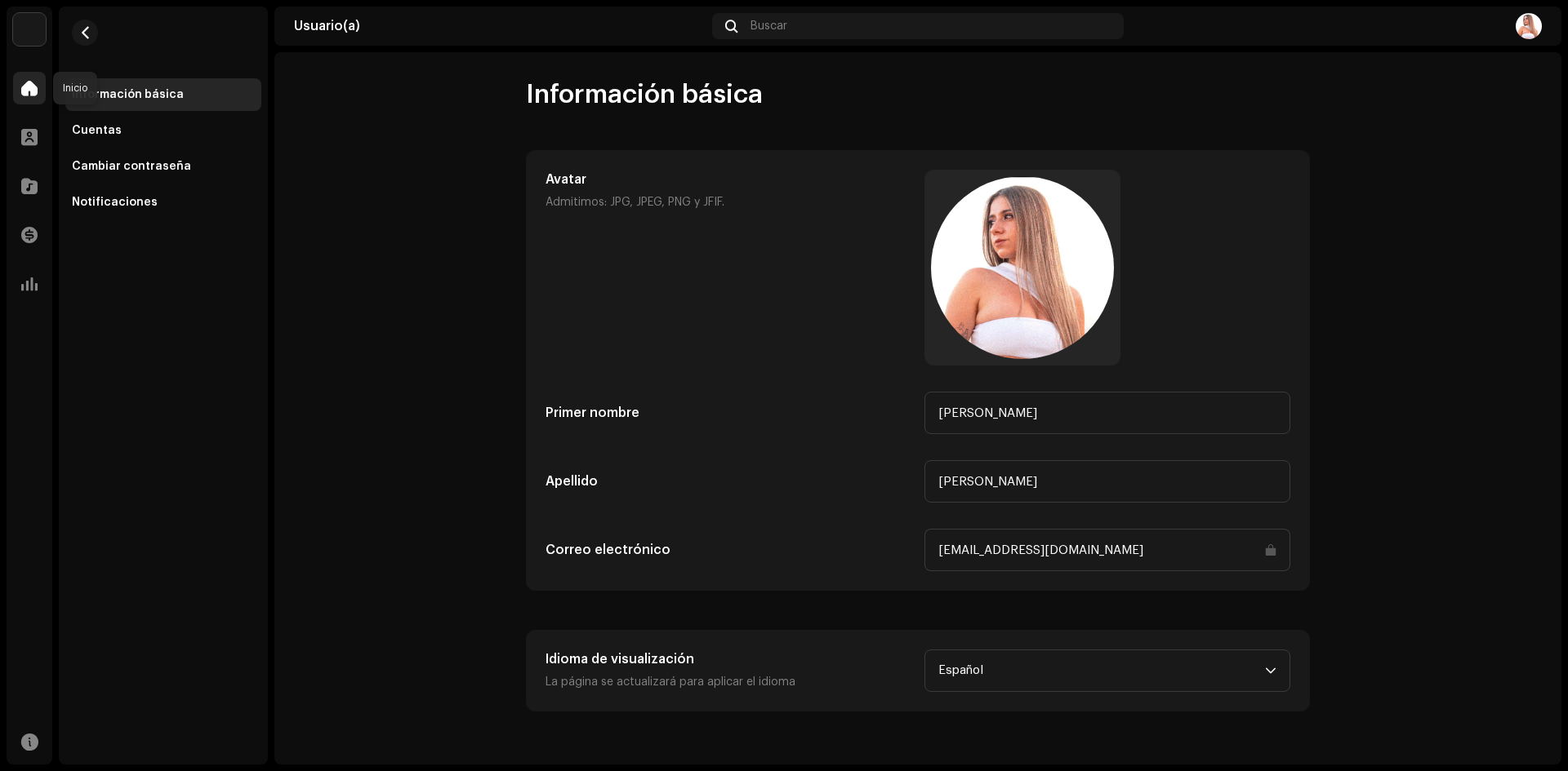
click at [22, 78] on div at bounding box center [29, 88] width 33 height 33
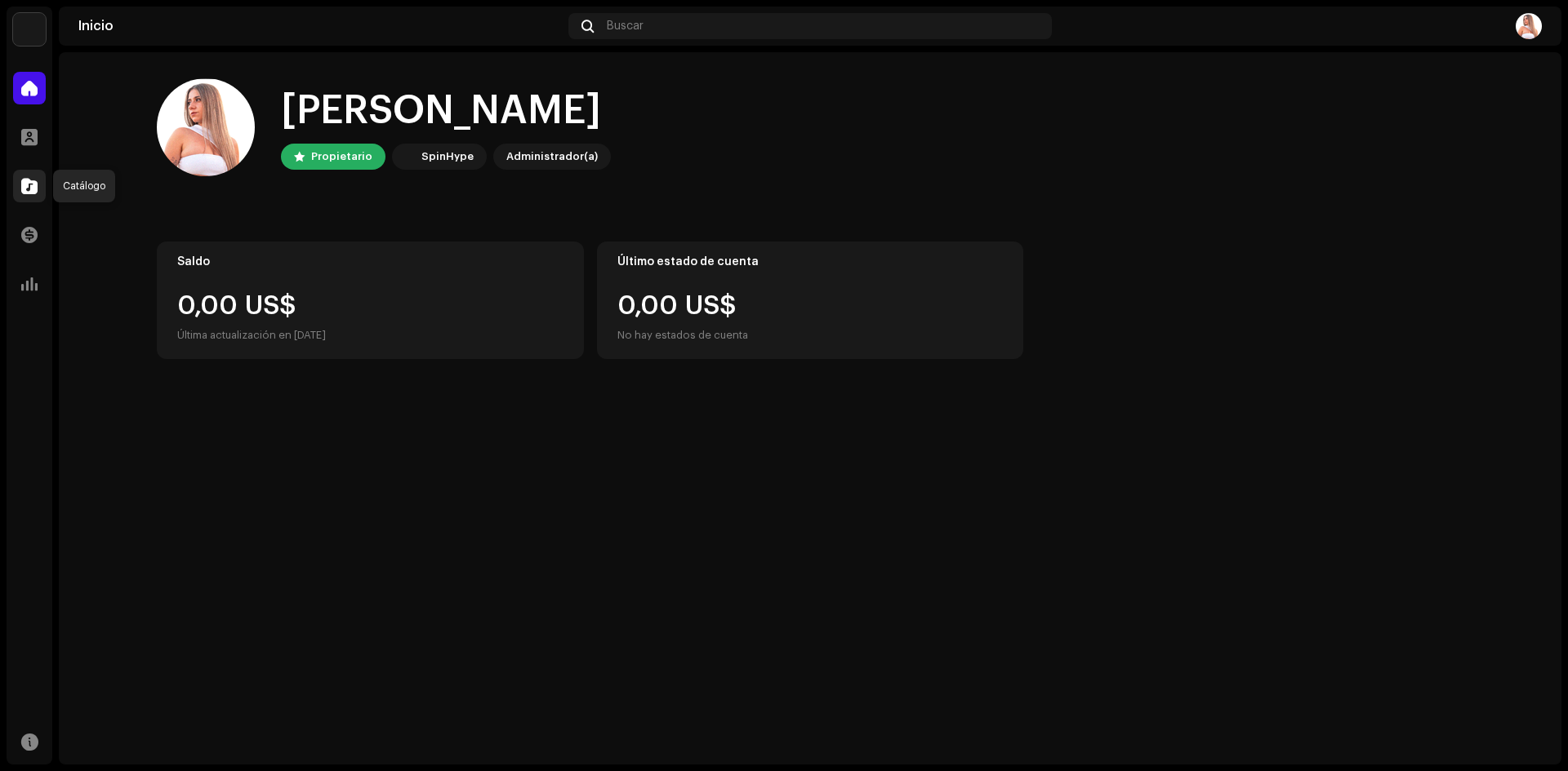
click at [29, 183] on span at bounding box center [29, 186] width 16 height 13
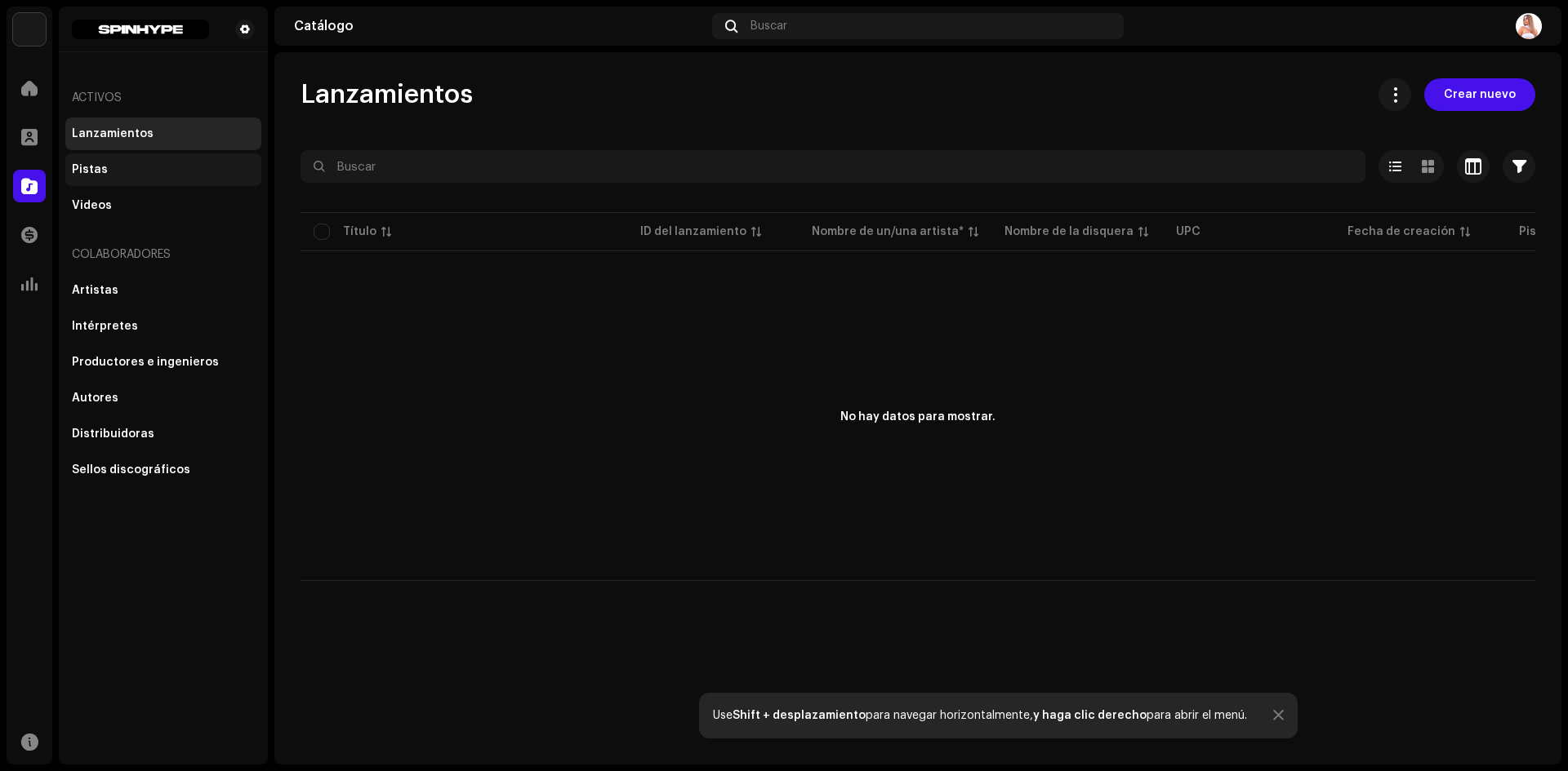
click at [81, 172] on div "Pistas" at bounding box center [90, 170] width 35 height 13
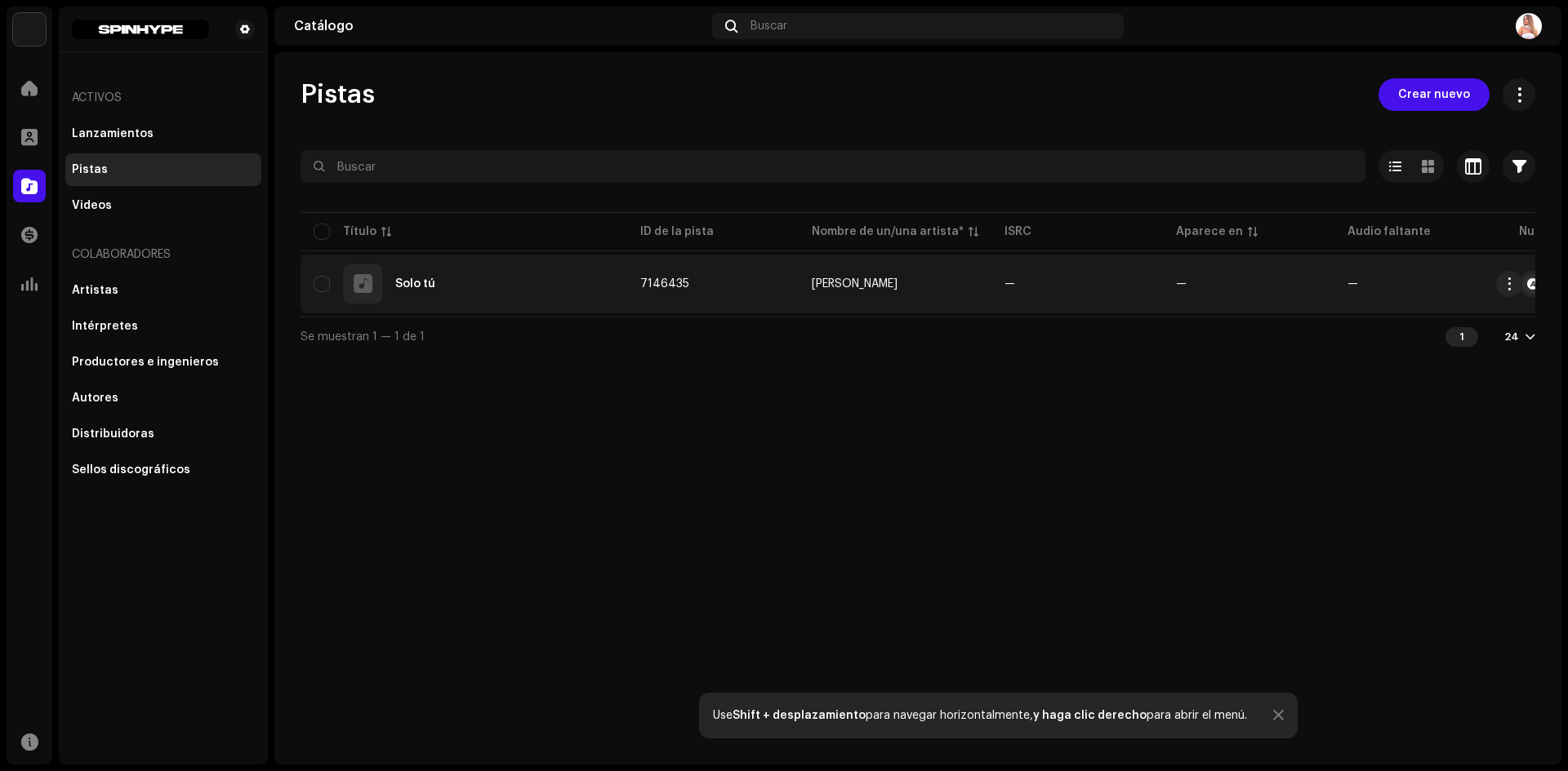
click at [322, 292] on div "Solo tú" at bounding box center [464, 284] width 301 height 39
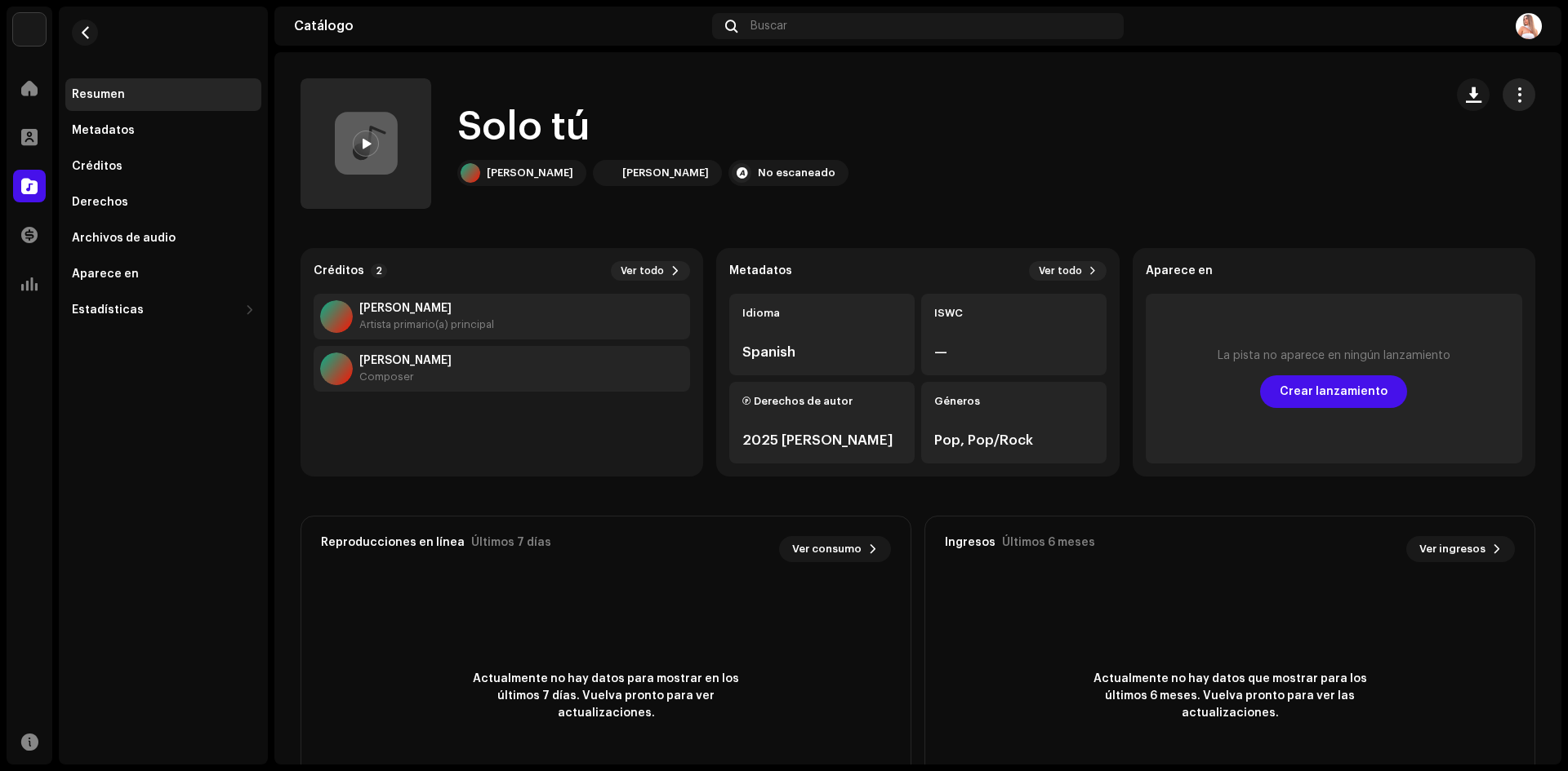
click at [1512, 89] on span "button" at bounding box center [1519, 94] width 16 height 13
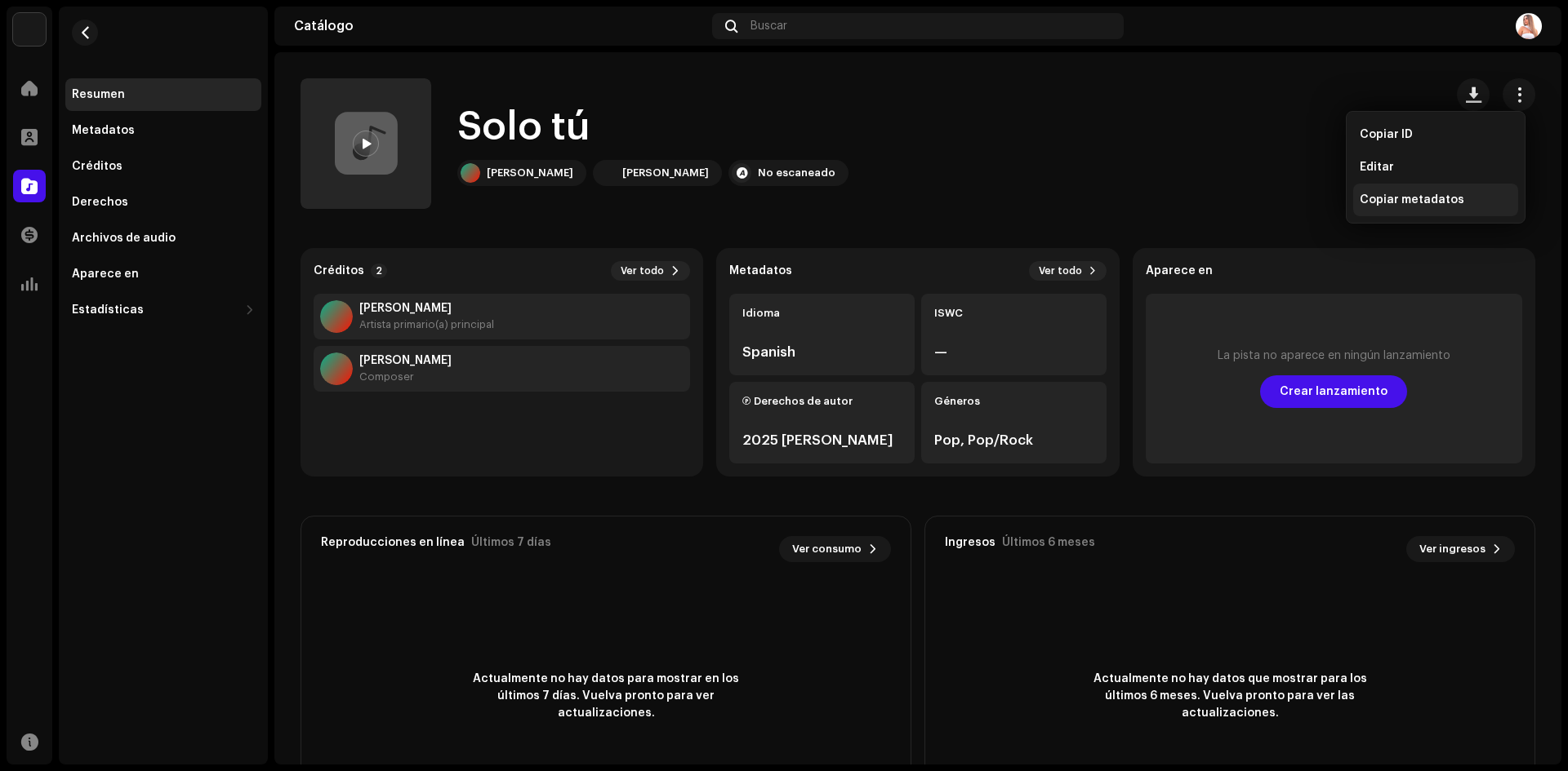
click at [1387, 202] on span "Copiar metadatos" at bounding box center [1412, 200] width 105 height 13
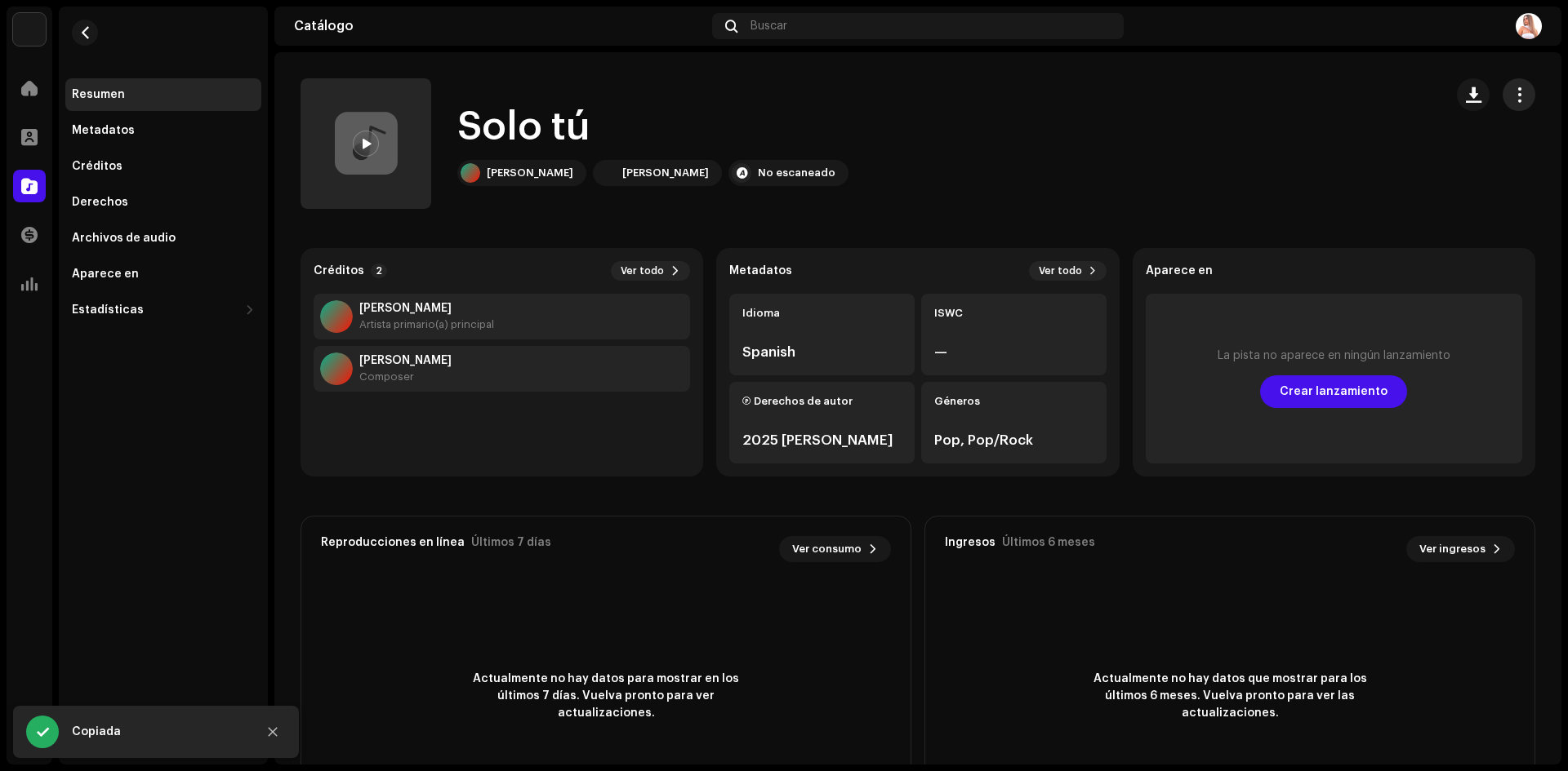
click at [1512, 96] on span "button" at bounding box center [1519, 94] width 16 height 13
click at [1372, 167] on span "Editar" at bounding box center [1377, 167] width 35 height 13
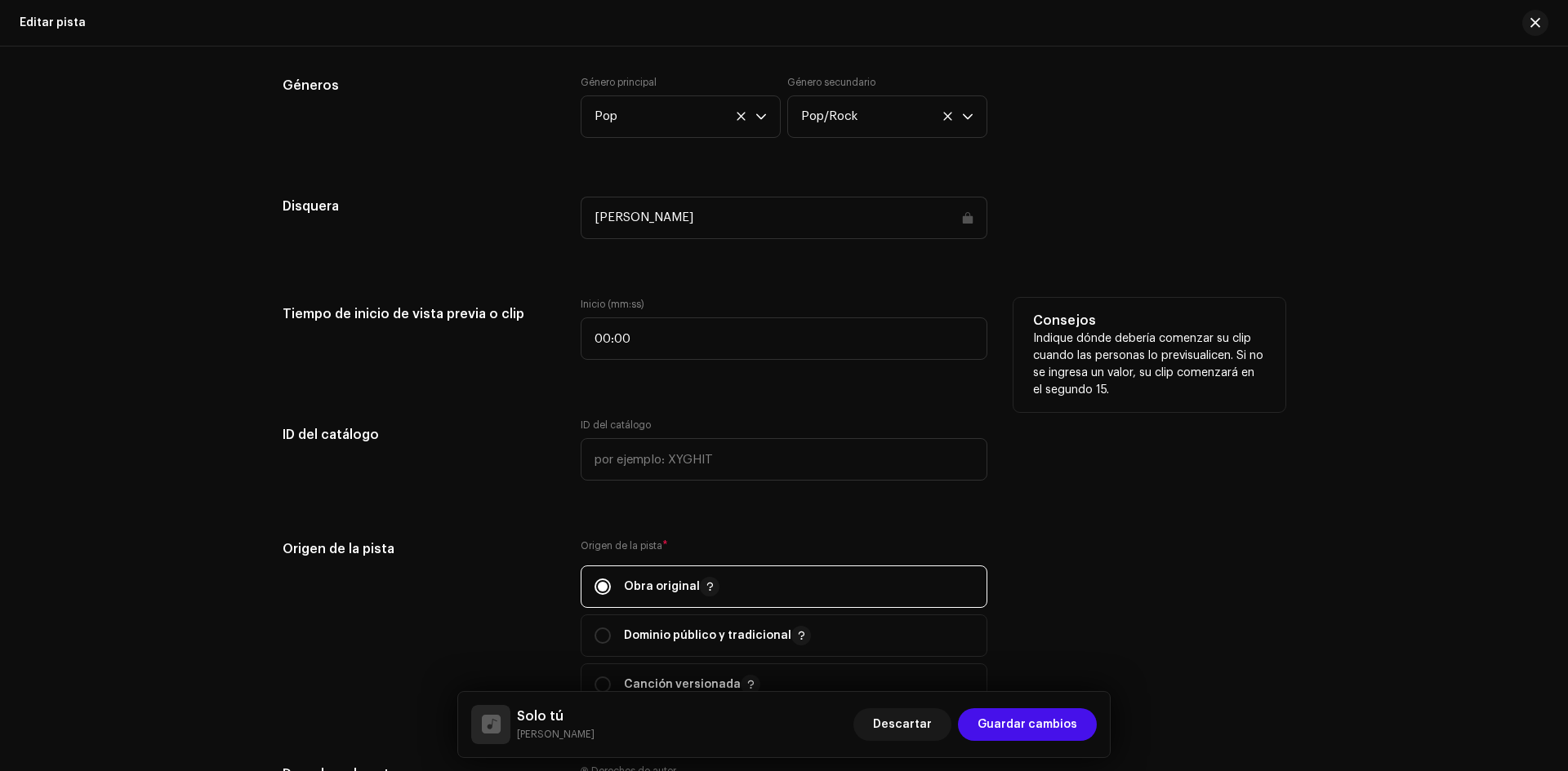
scroll to position [1306, 0]
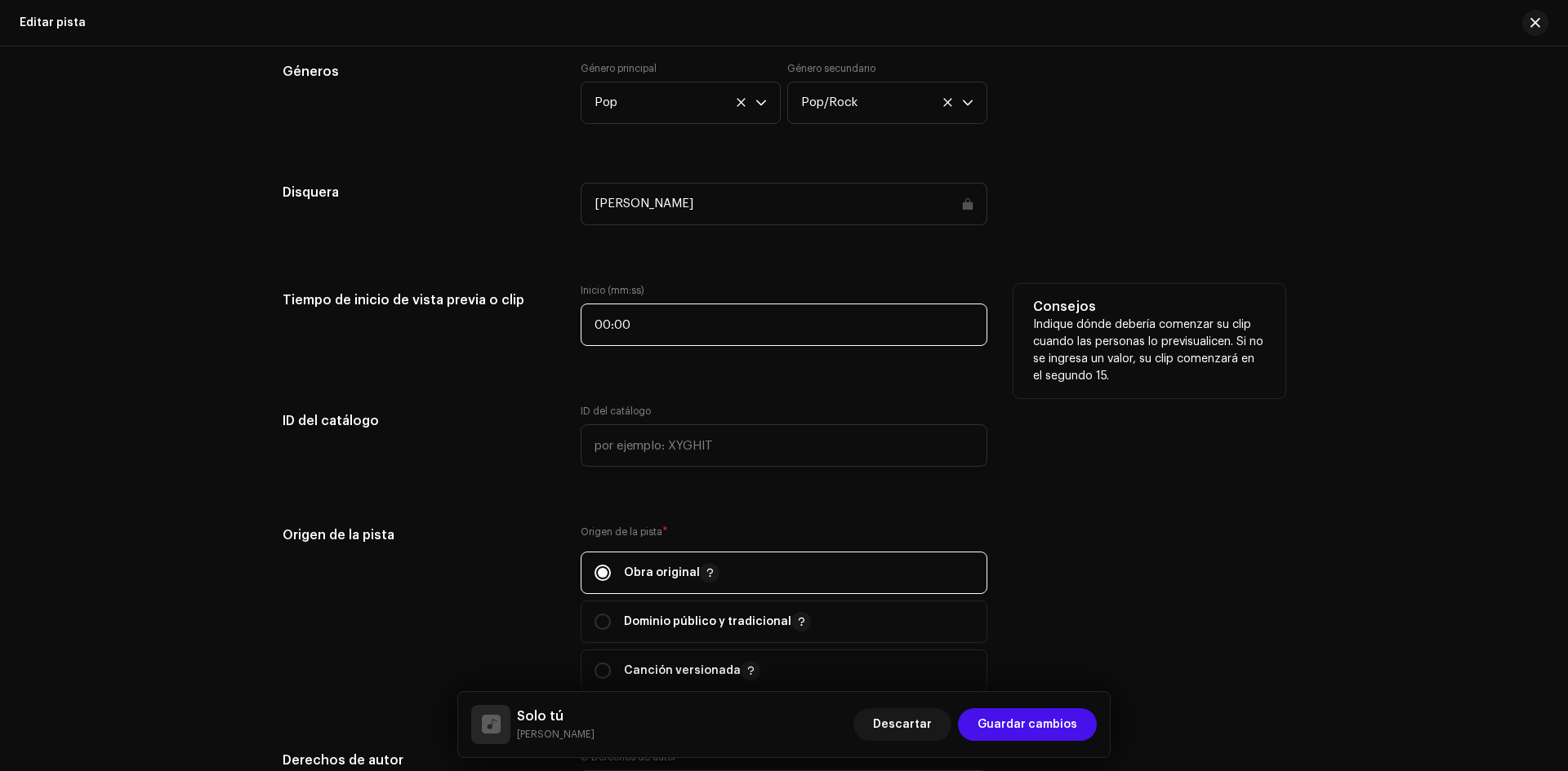
click at [621, 331] on input "00:00" at bounding box center [784, 324] width 407 height 42
click at [658, 331] on input "00:00" at bounding box center [784, 324] width 407 height 42
type input "00:31"
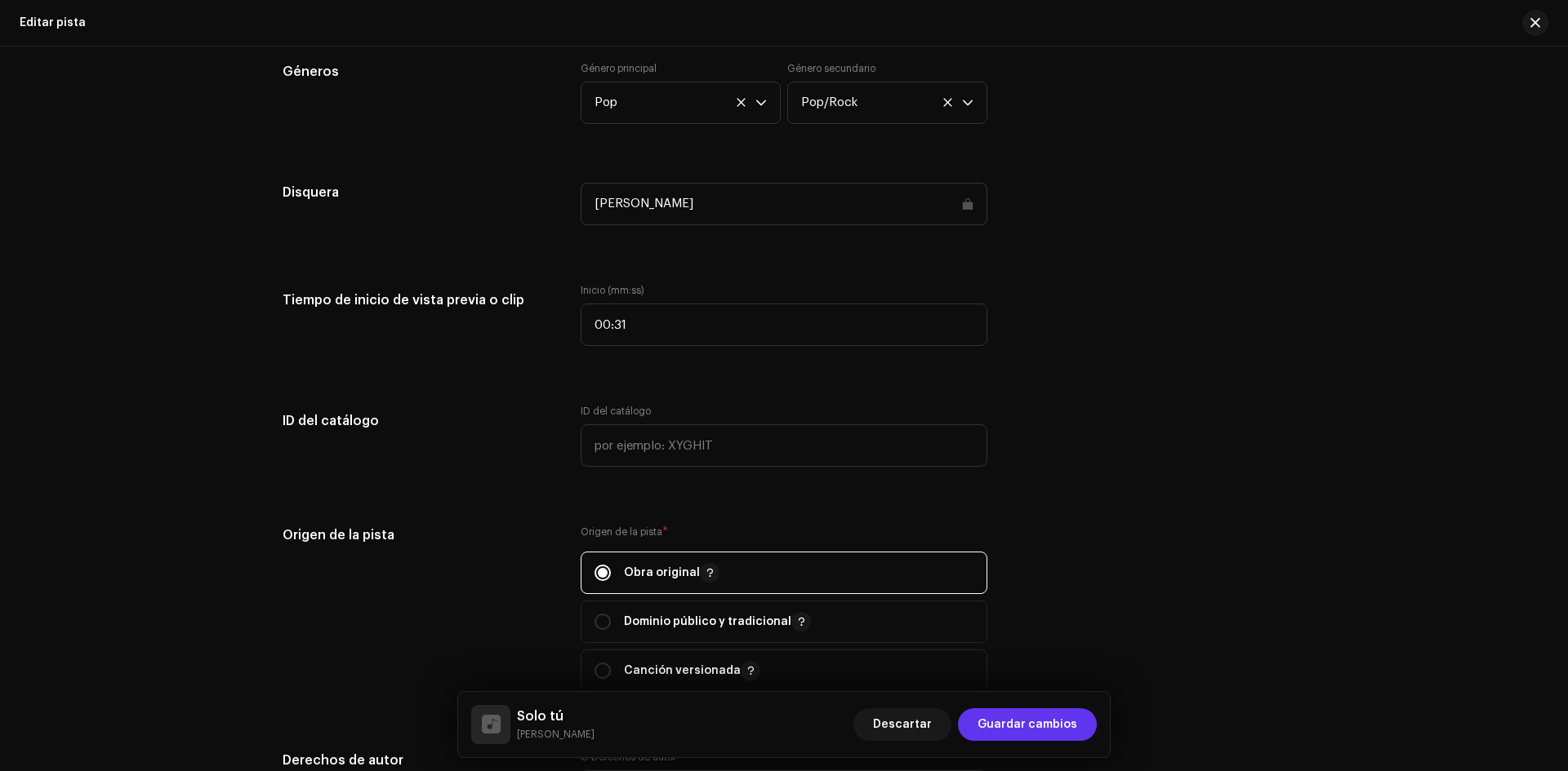
click at [1045, 720] on span "Guardar cambios" at bounding box center [1027, 724] width 100 height 33
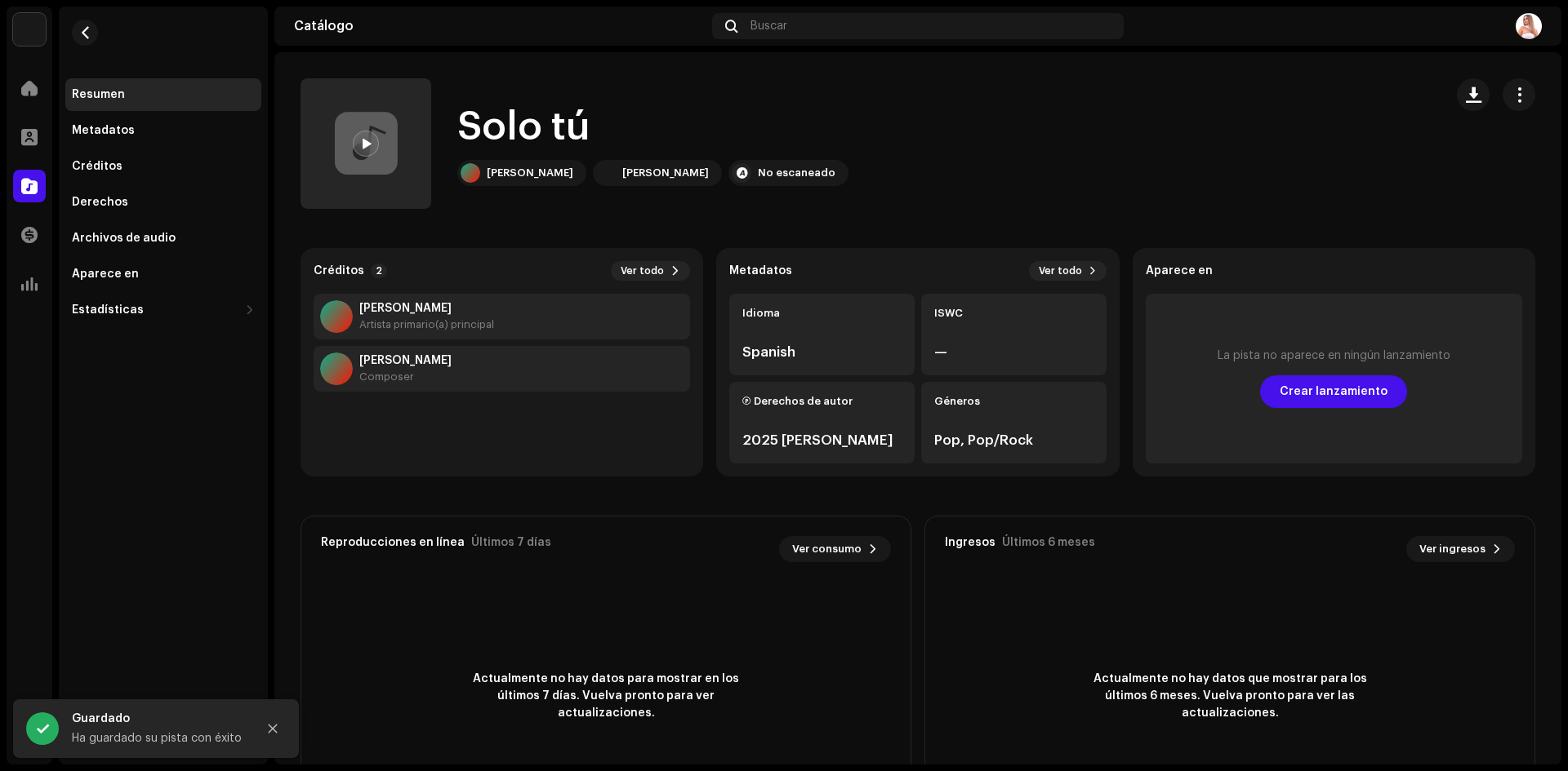
click at [360, 144] on div at bounding box center [366, 144] width 26 height 26
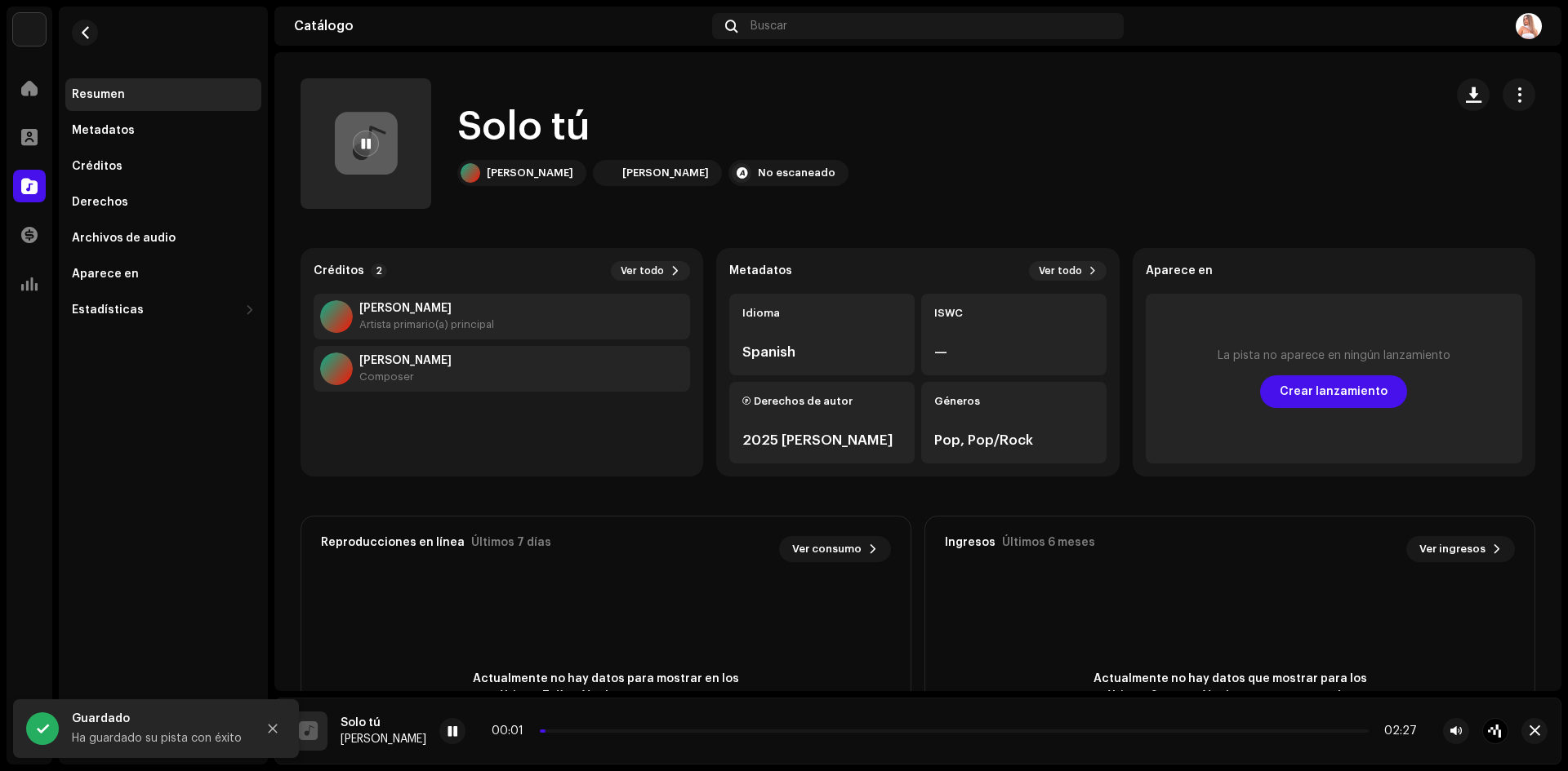
click at [360, 144] on div at bounding box center [366, 144] width 26 height 26
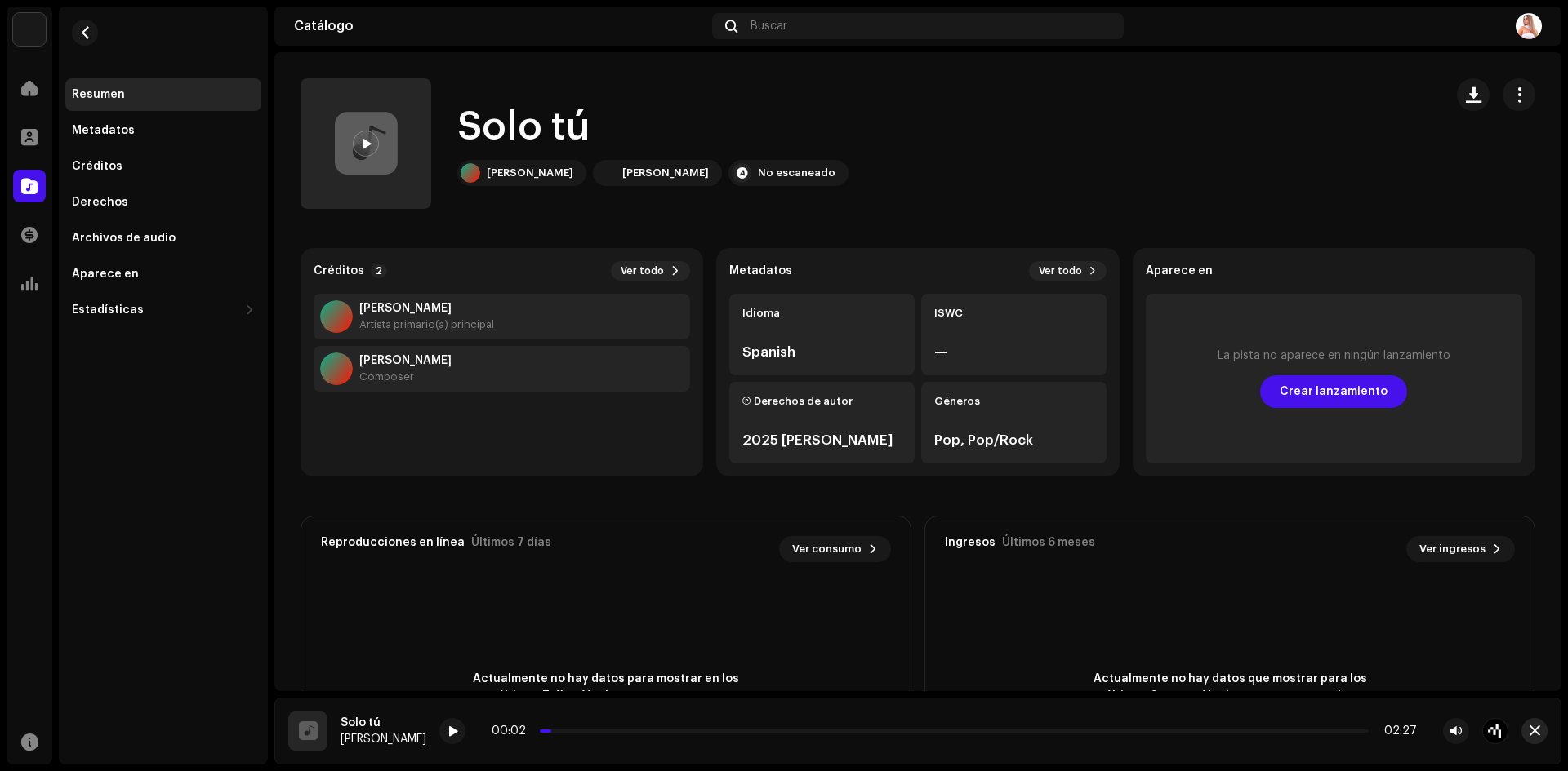
click at [1533, 726] on span "button" at bounding box center [1534, 732] width 10 height 13
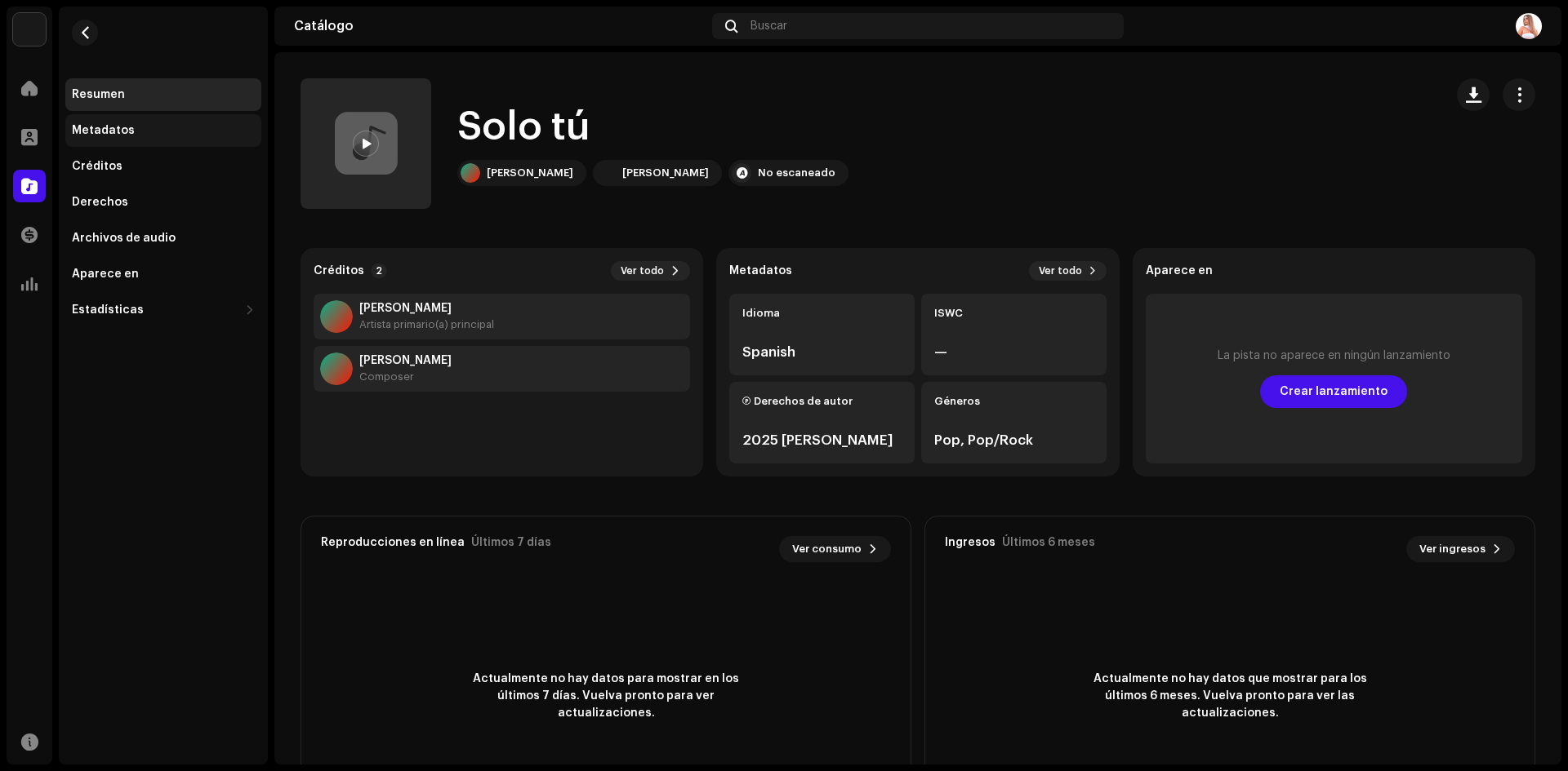
click at [96, 120] on div "Metadatos" at bounding box center [163, 130] width 196 height 33
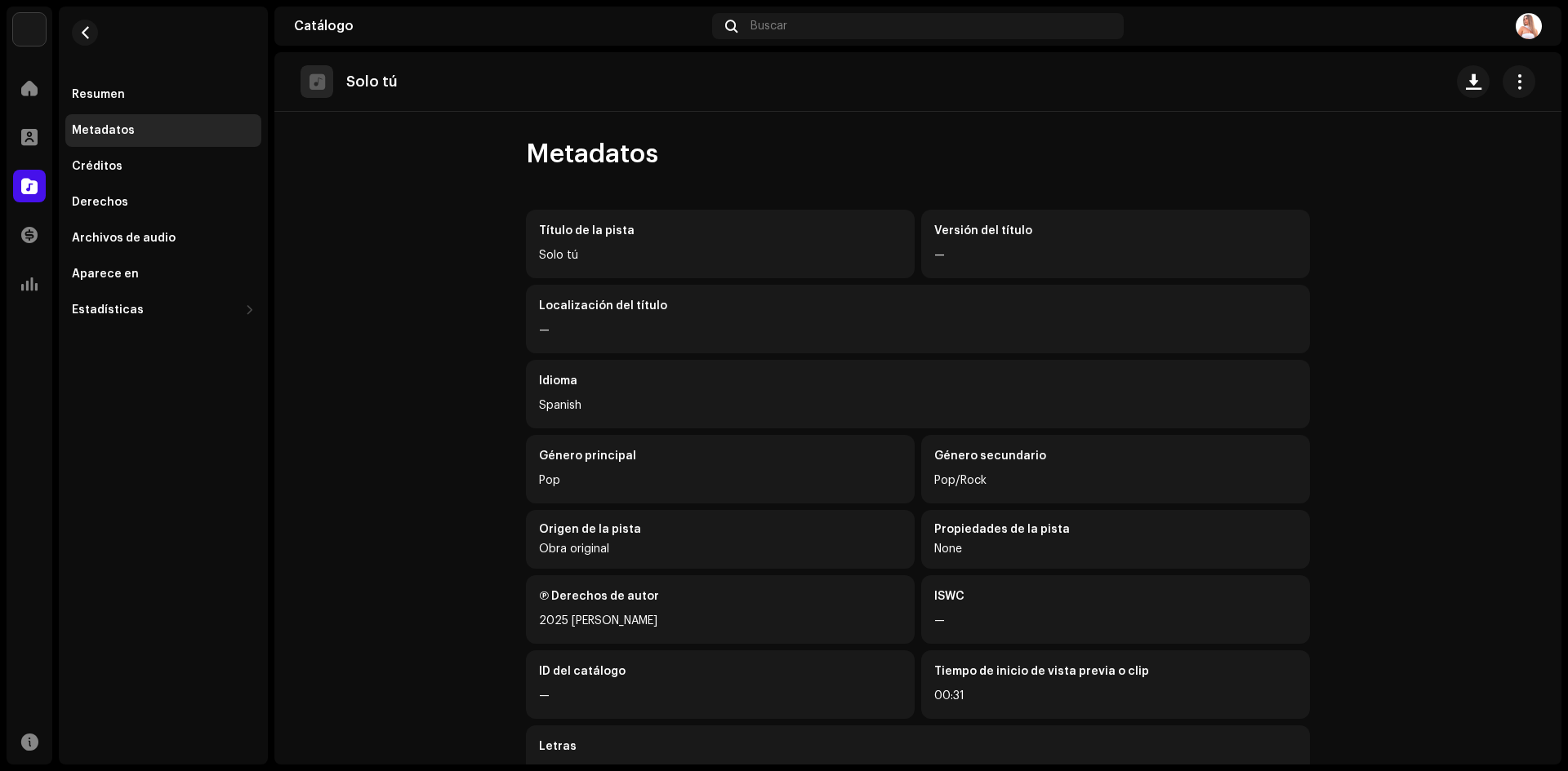
click at [566, 245] on div "Título de la pista Solo tú" at bounding box center [720, 244] width 388 height 68
click at [1019, 243] on div "Versión del título —" at bounding box center [1115, 244] width 388 height 68
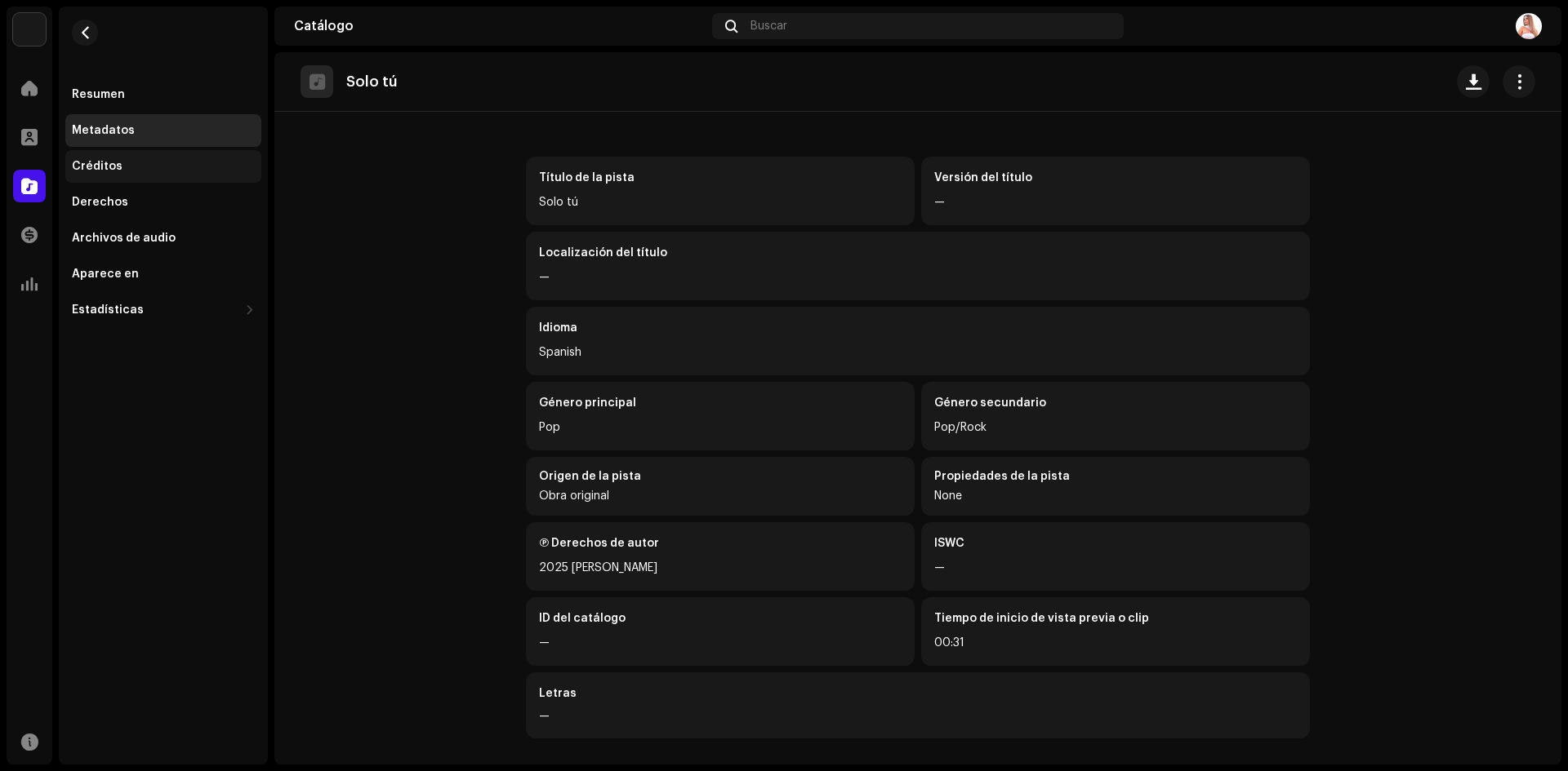
click at [103, 165] on div "Créditos" at bounding box center [97, 166] width 50 height 13
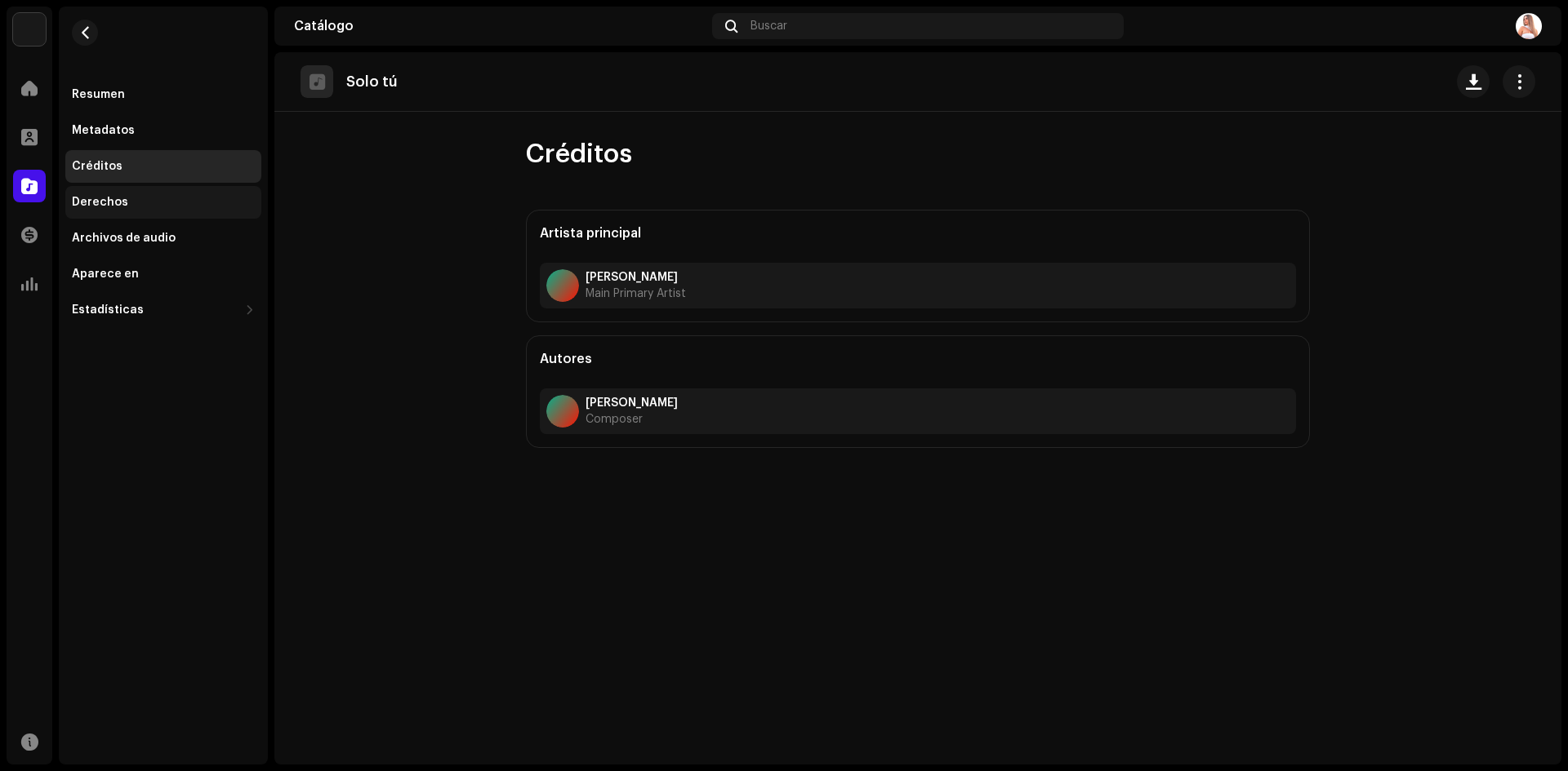
click at [99, 207] on div "Derechos" at bounding box center [100, 203] width 56 height 13
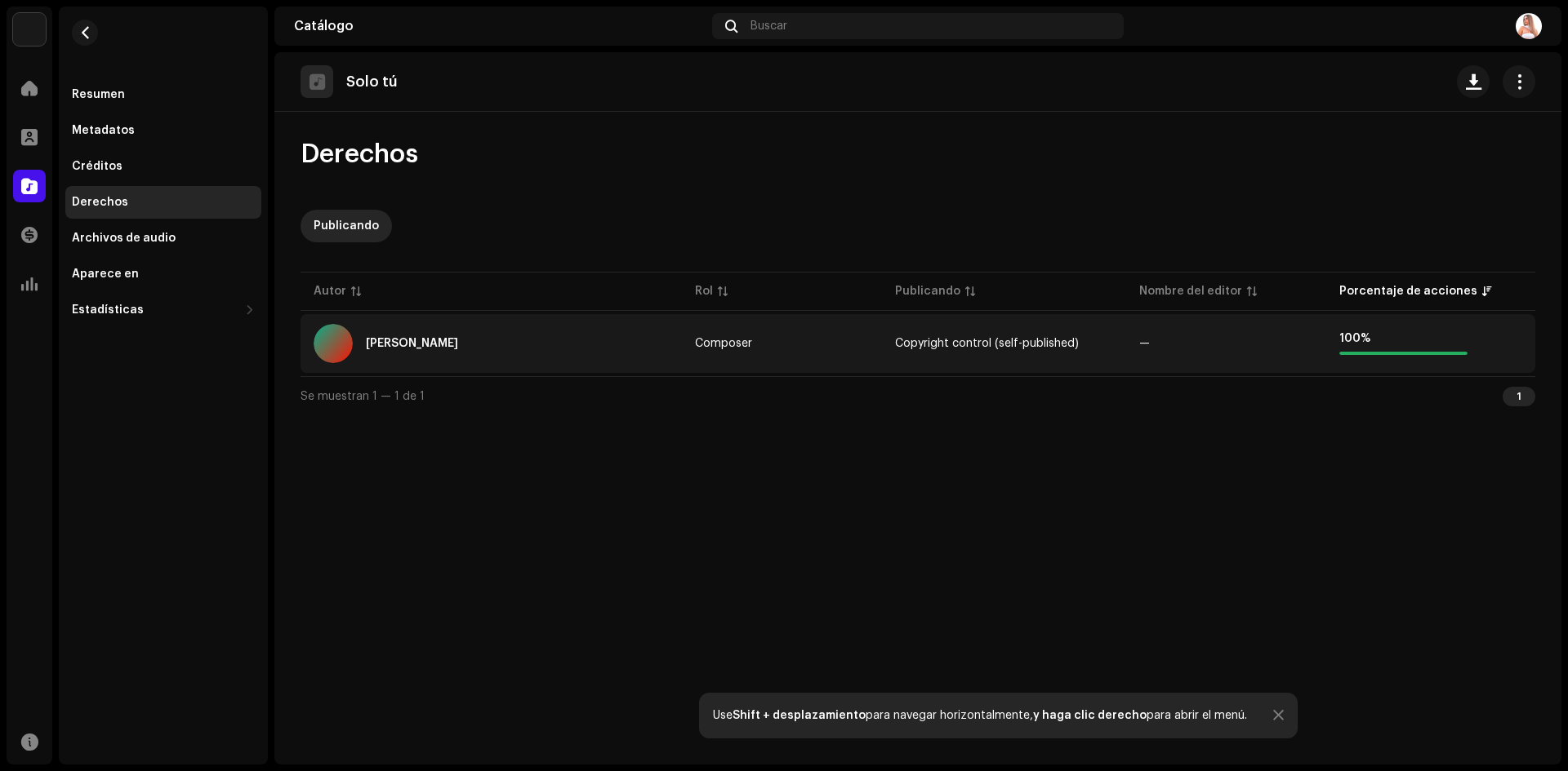
click at [340, 339] on div at bounding box center [333, 343] width 39 height 39
click at [395, 342] on div "[PERSON_NAME]" at bounding box center [412, 343] width 92 height 11
click at [394, 339] on div "[PERSON_NAME]" at bounding box center [412, 343] width 92 height 11
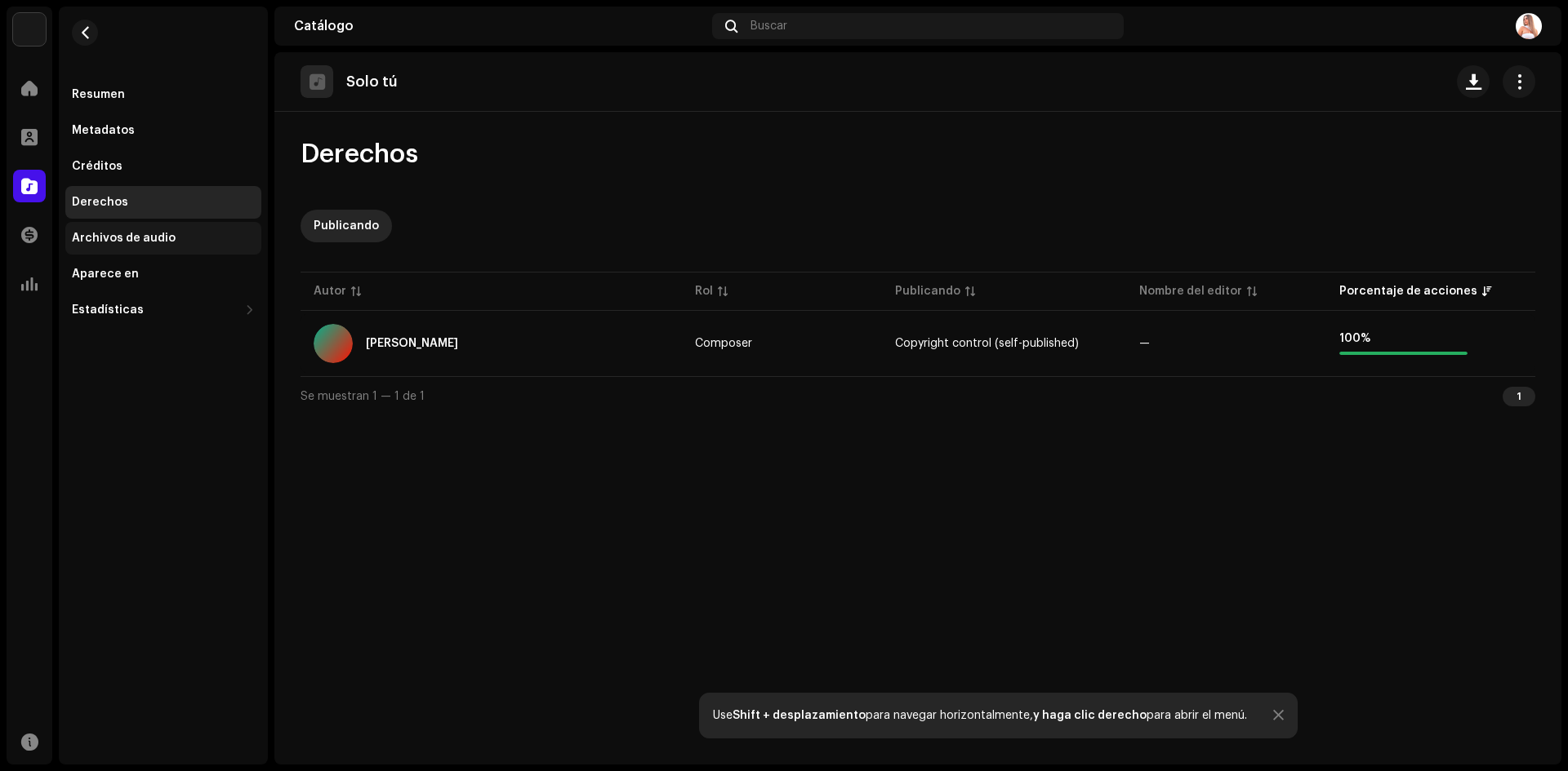
click at [148, 231] on div "Archivos de audio" at bounding box center [123, 238] width 104 height 13
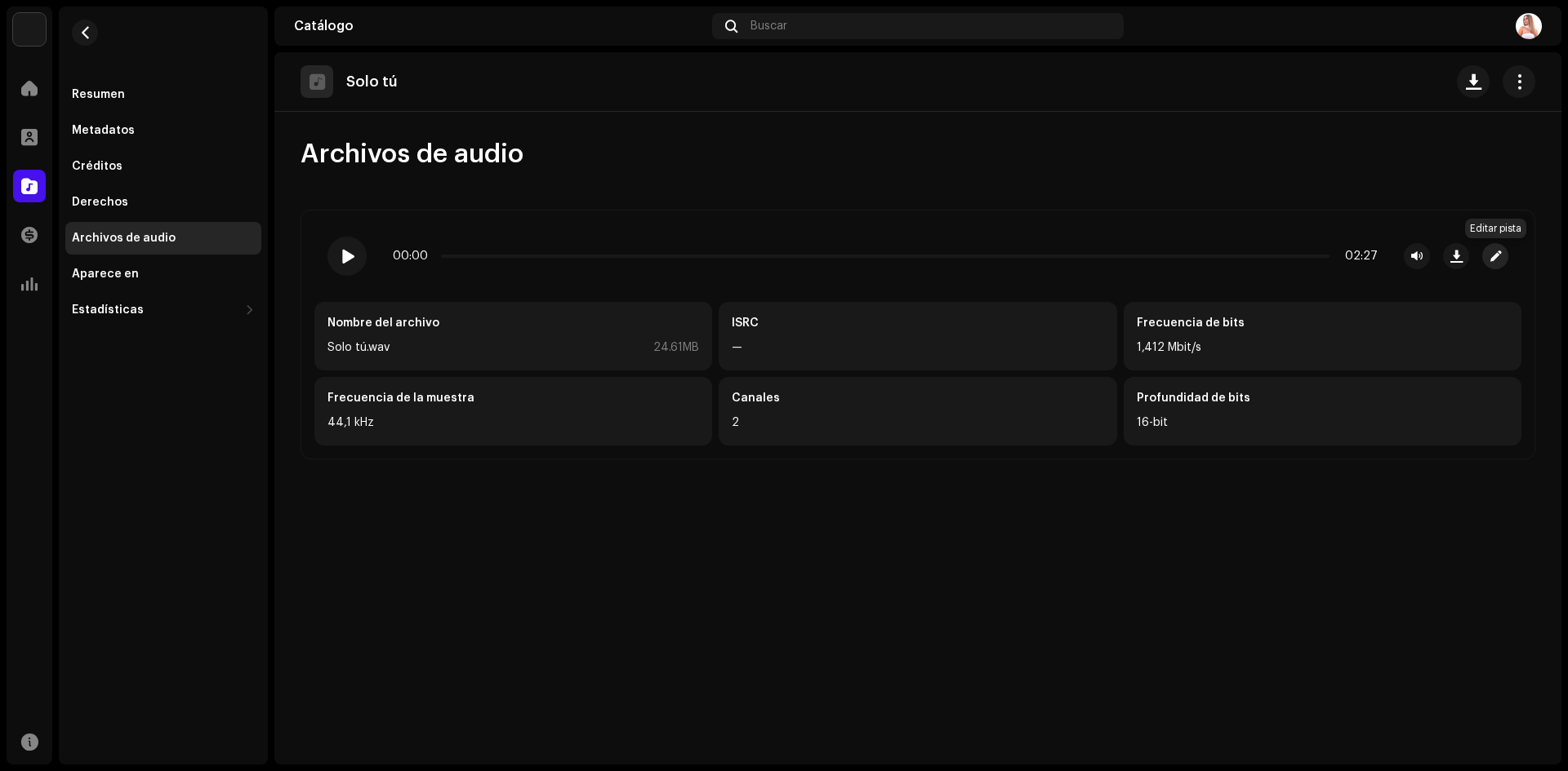
click at [1491, 256] on span "button" at bounding box center [1495, 257] width 10 height 13
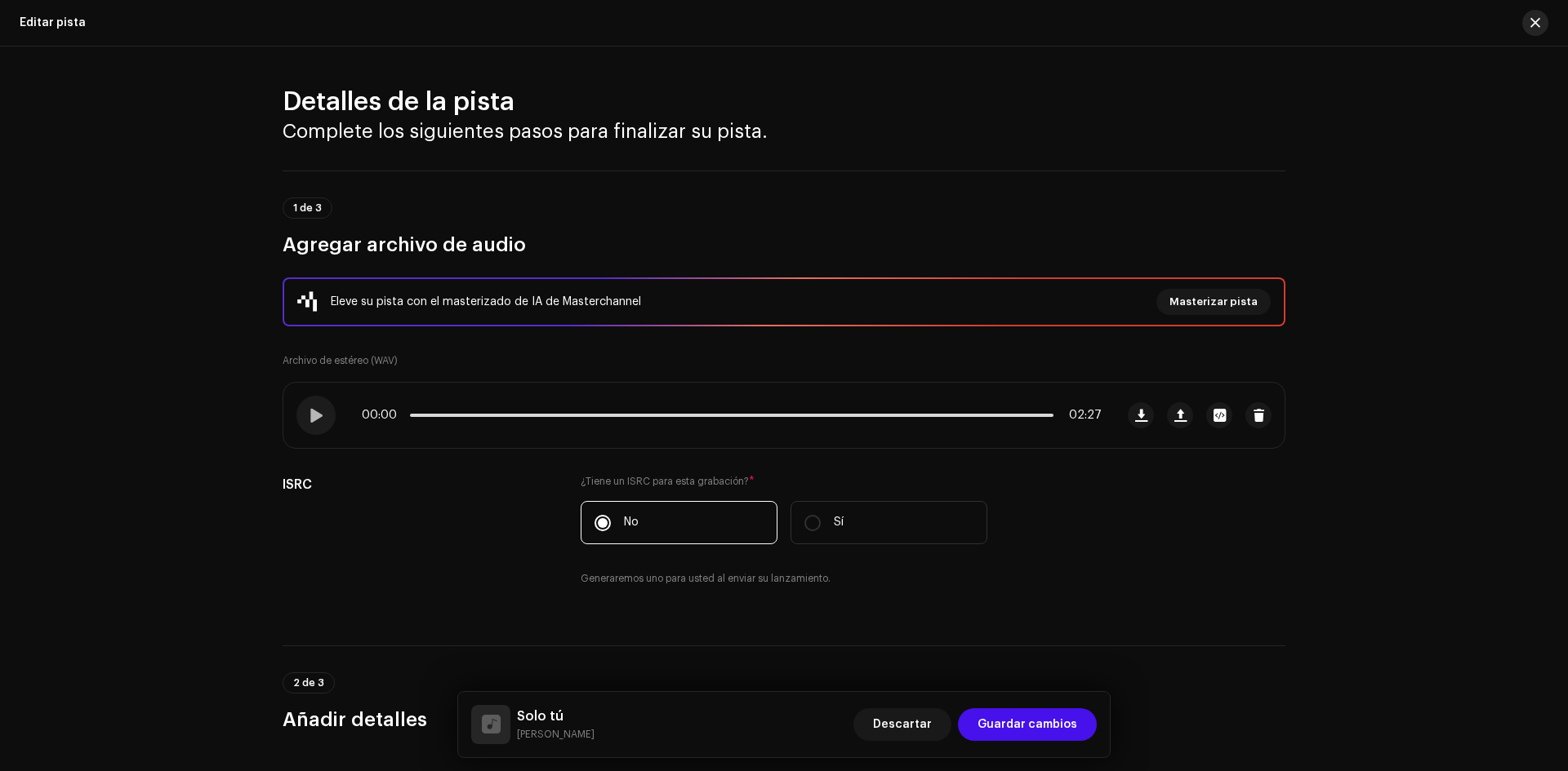
click at [1530, 21] on button "button" at bounding box center [1535, 22] width 26 height 26
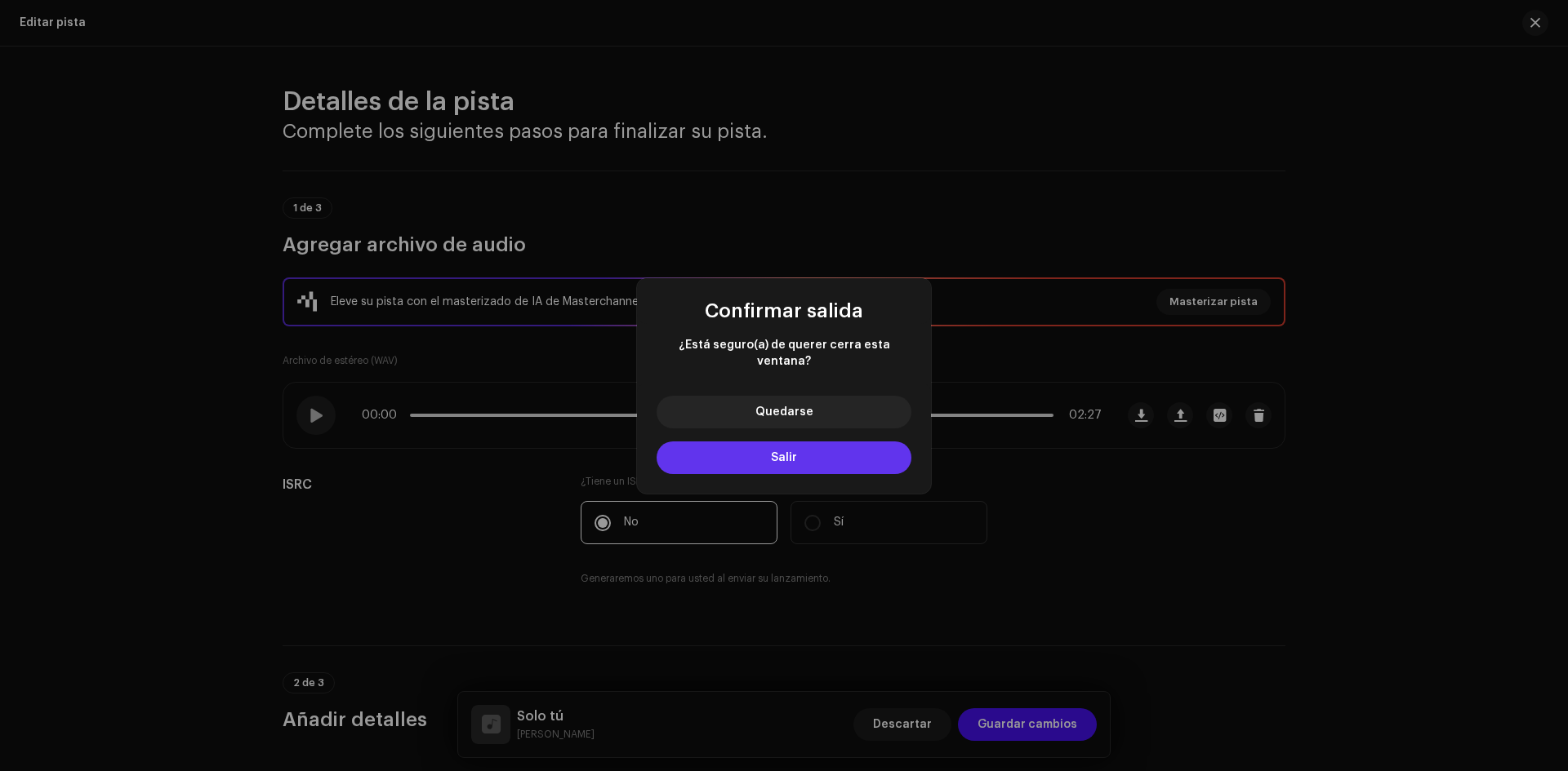
click at [788, 456] on button "Salir" at bounding box center [784, 457] width 255 height 33
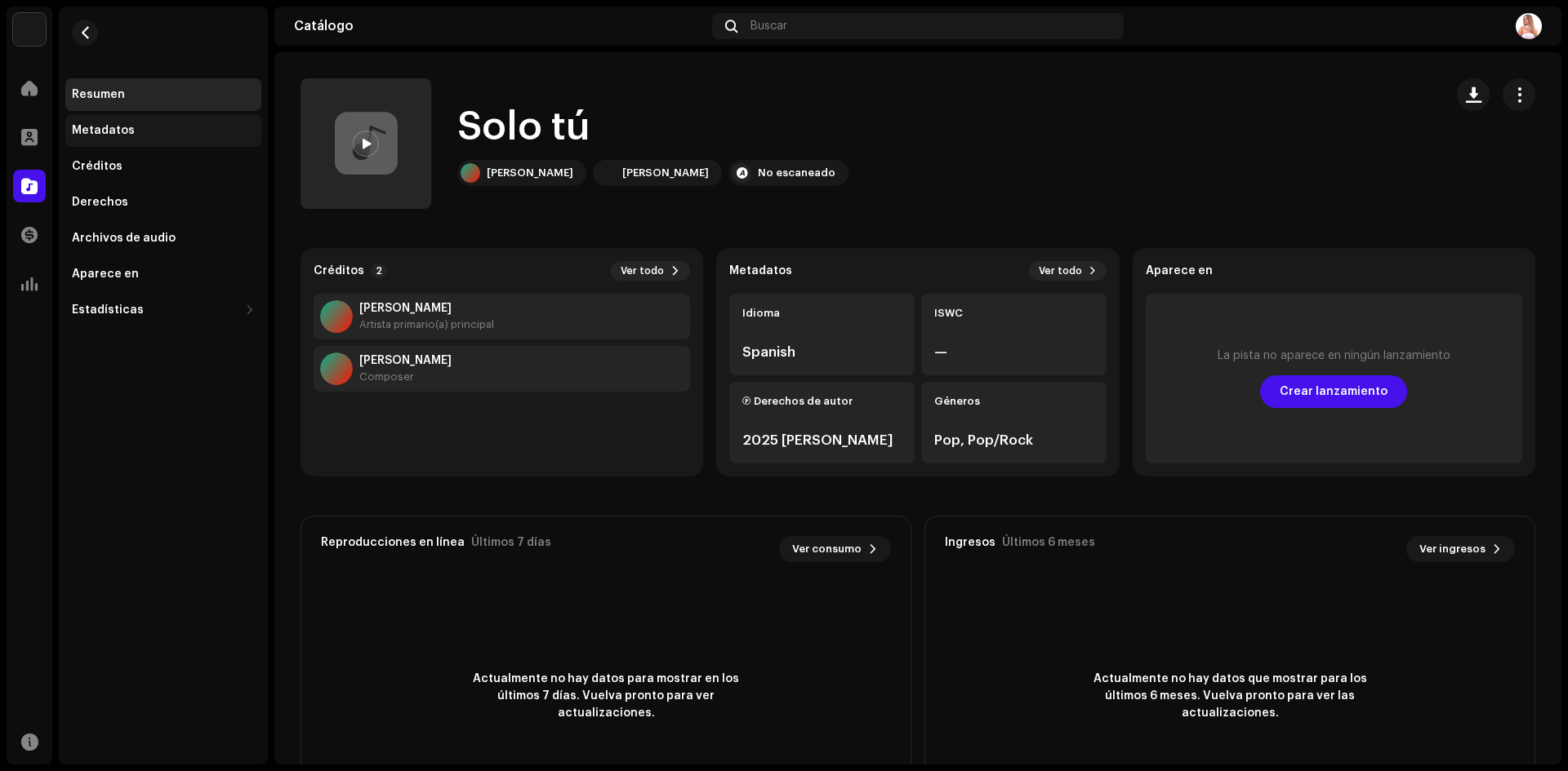
click at [95, 135] on div "Metadatos" at bounding box center [103, 131] width 63 height 13
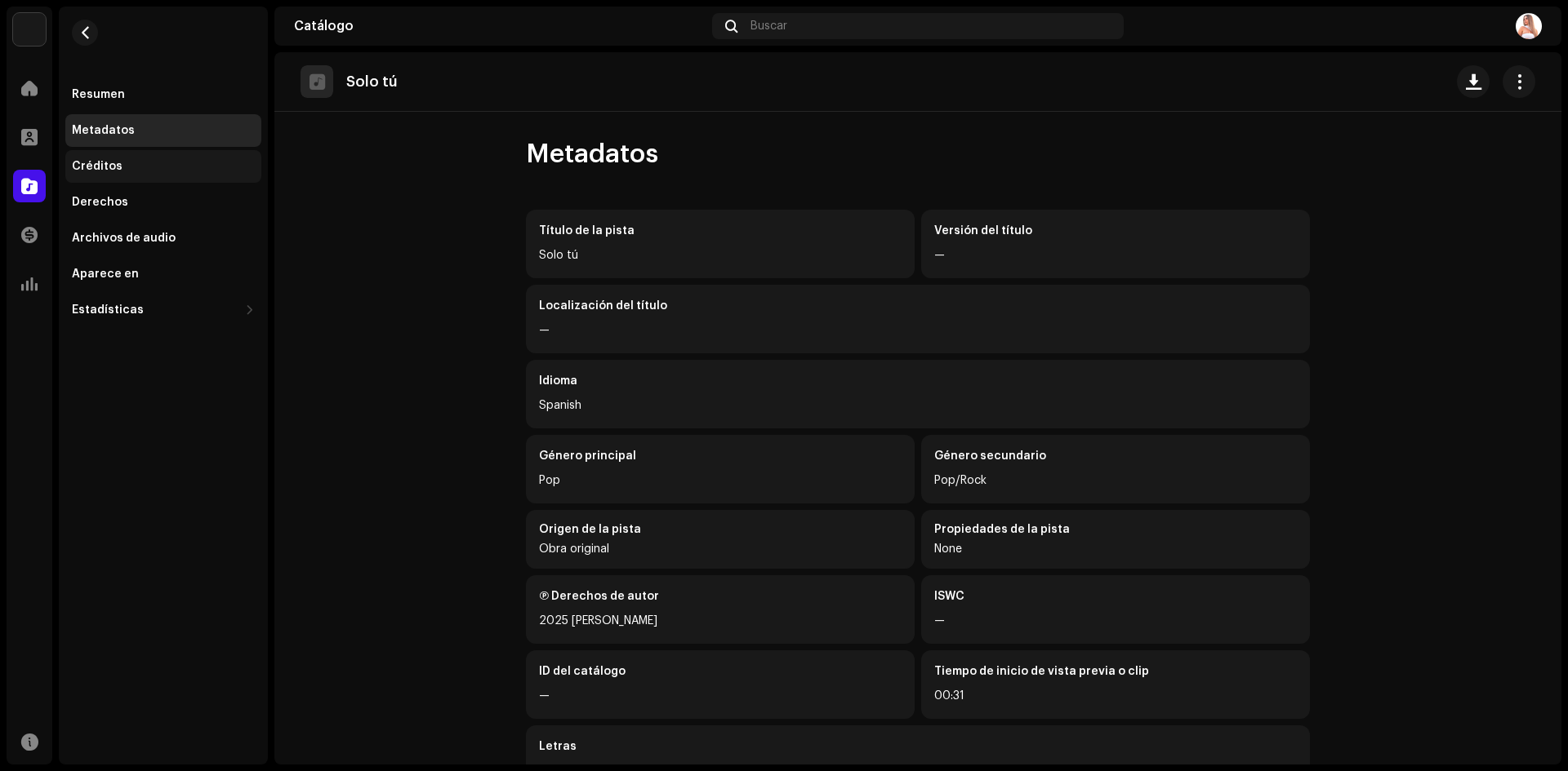
click at [102, 161] on div "Créditos" at bounding box center [97, 166] width 50 height 13
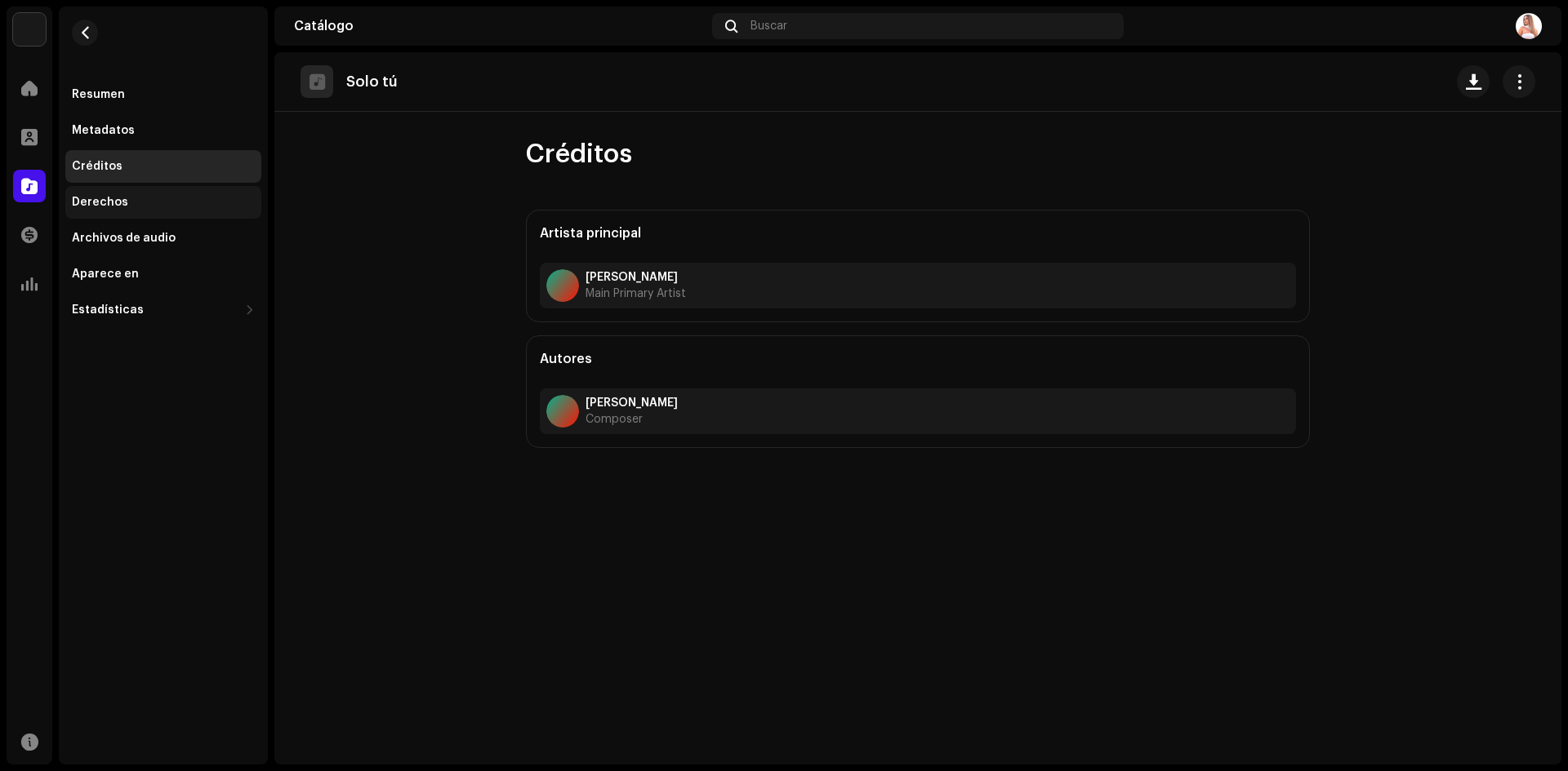
click at [121, 201] on div "Derechos" at bounding box center [100, 203] width 56 height 13
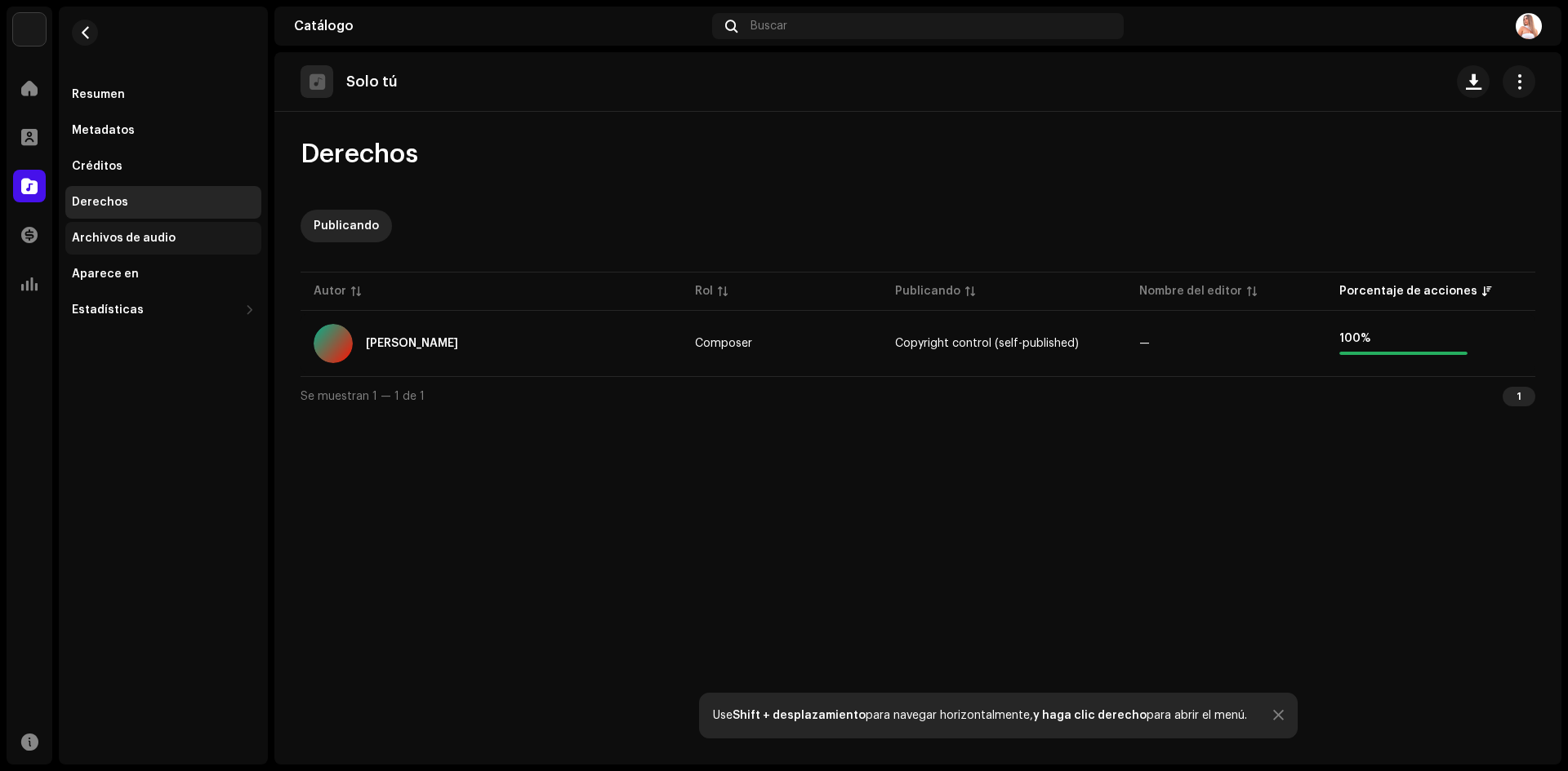
click at [130, 231] on div "Archivos de audio" at bounding box center [163, 238] width 196 height 33
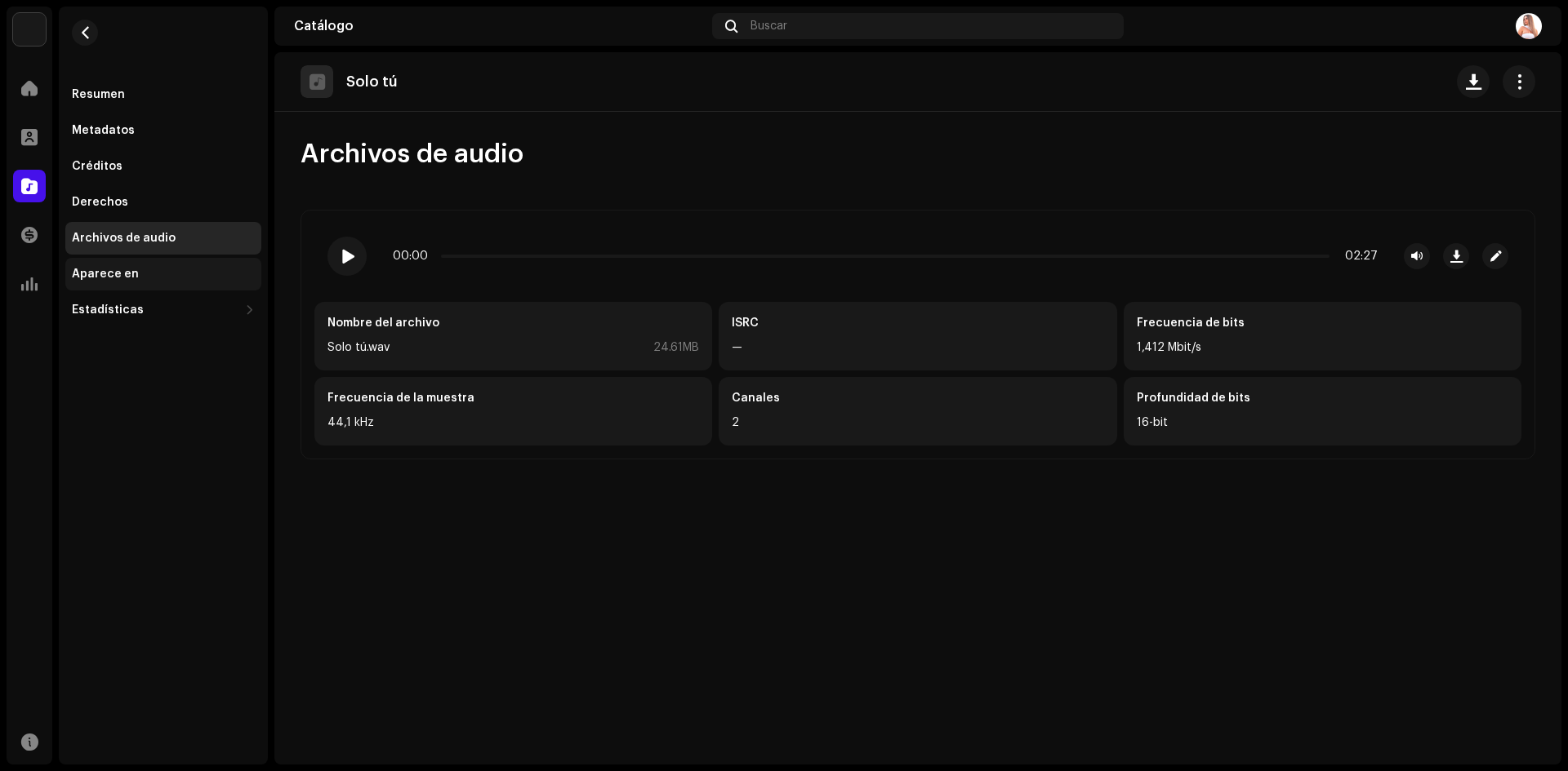
click at [88, 269] on div "Aparece en" at bounding box center [106, 274] width 67 height 13
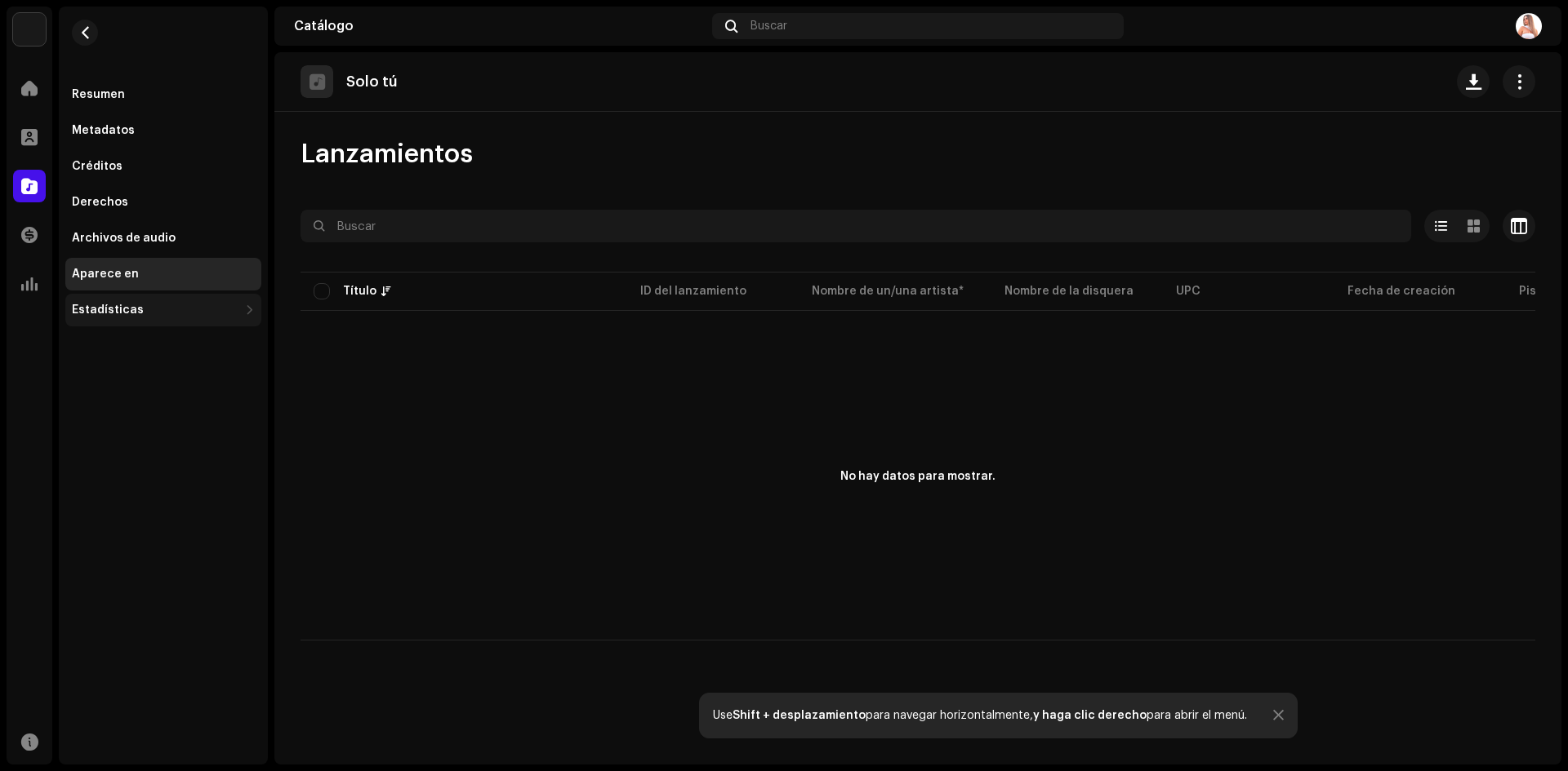
click at [106, 309] on div "Estadísticas" at bounding box center [107, 310] width 72 height 13
click at [106, 342] on div "Consumo" at bounding box center [106, 346] width 55 height 13
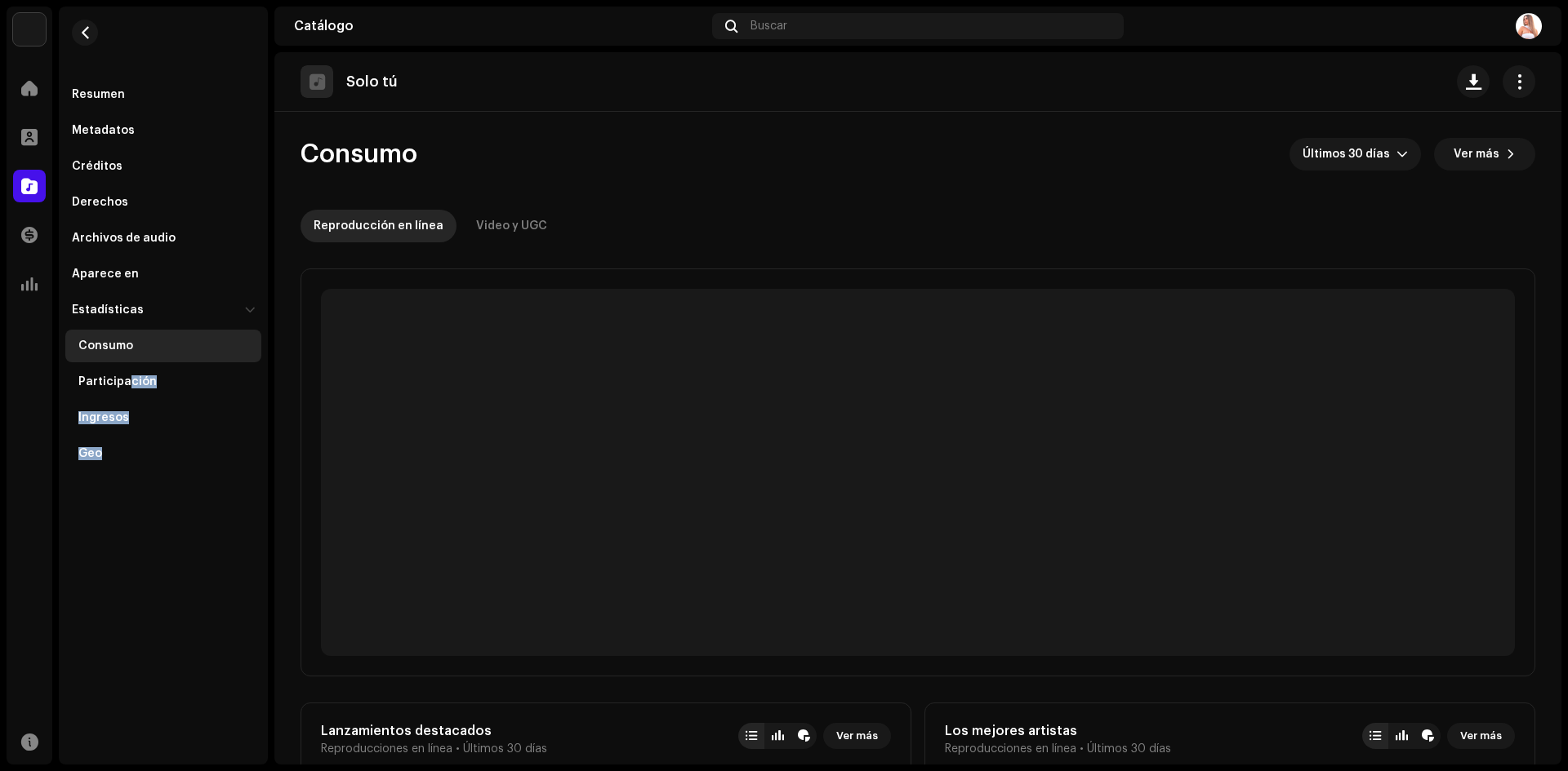
drag, startPoint x: 127, startPoint y: 378, endPoint x: 142, endPoint y: 531, distance: 153.7
click at [142, 531] on div "Resumen Metadatos Créditos Derechos Archivos de audio Aparece en Estadísticas C…" at bounding box center [163, 386] width 209 height 758
click at [121, 458] on div "Geo" at bounding box center [166, 454] width 177 height 13
click at [121, 373] on div "Participación" at bounding box center [163, 382] width 196 height 33
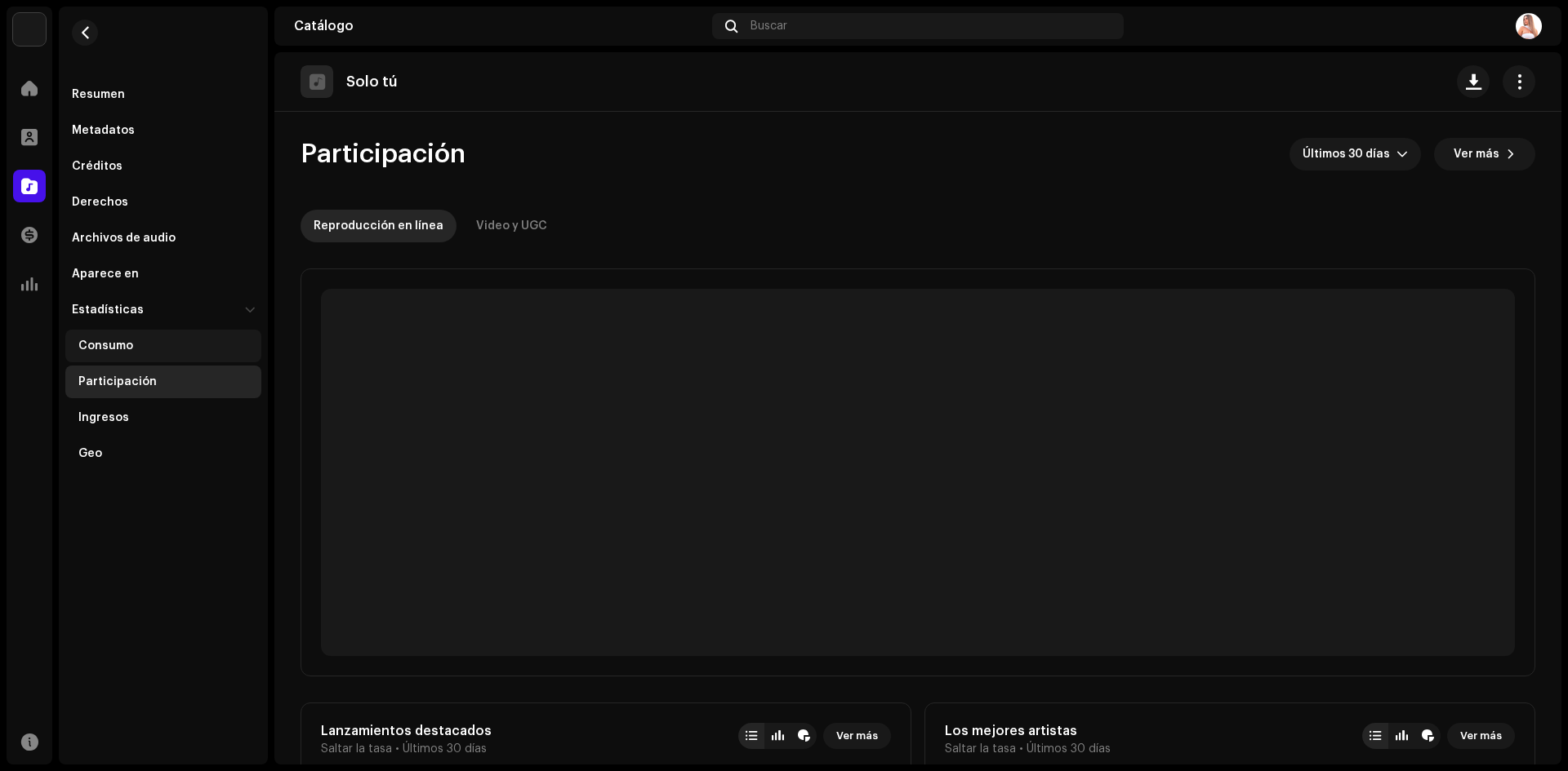
click at [123, 349] on div "Consumo" at bounding box center [106, 346] width 55 height 13
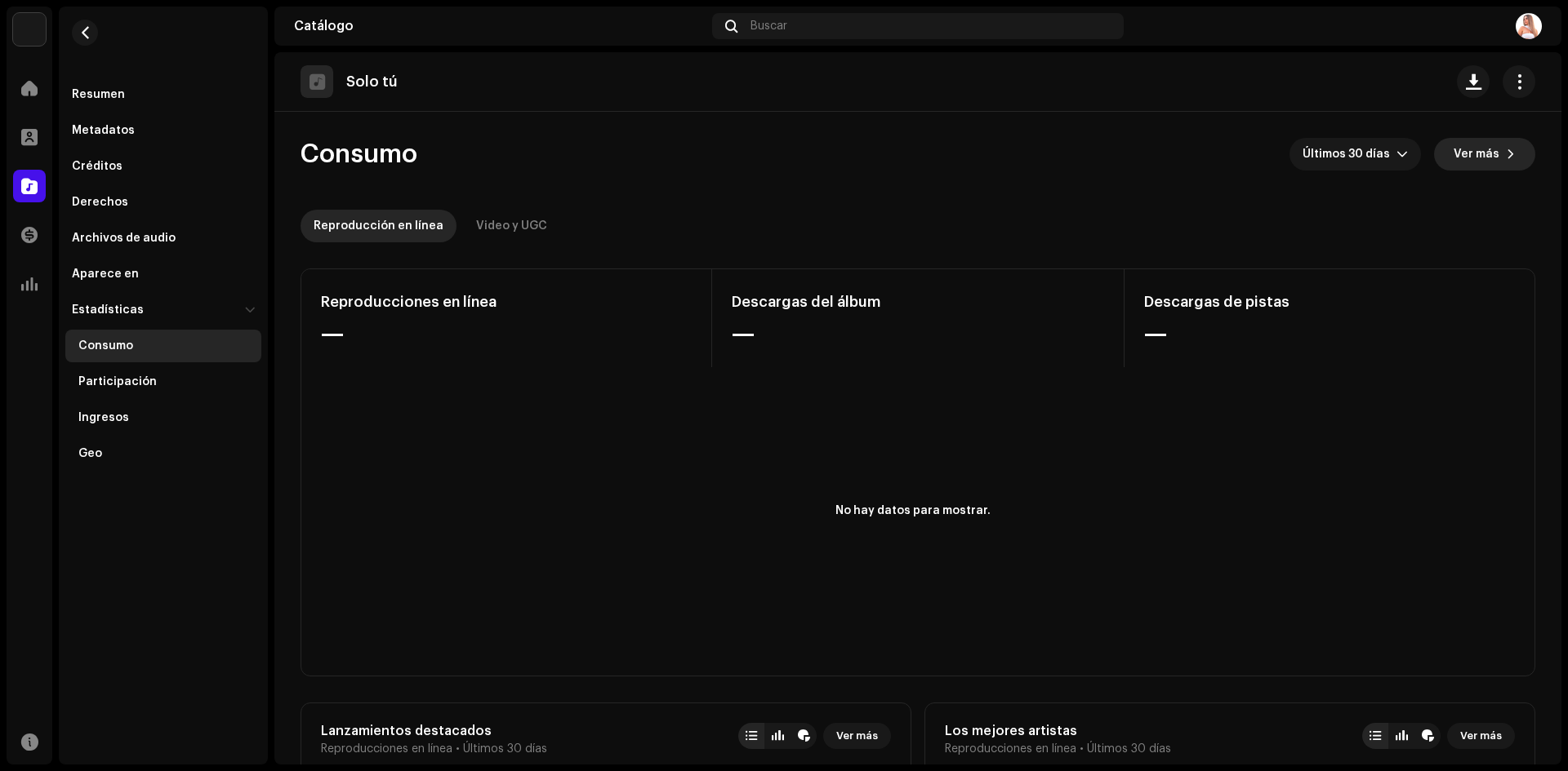
click at [1506, 157] on span at bounding box center [1511, 154] width 9 height 13
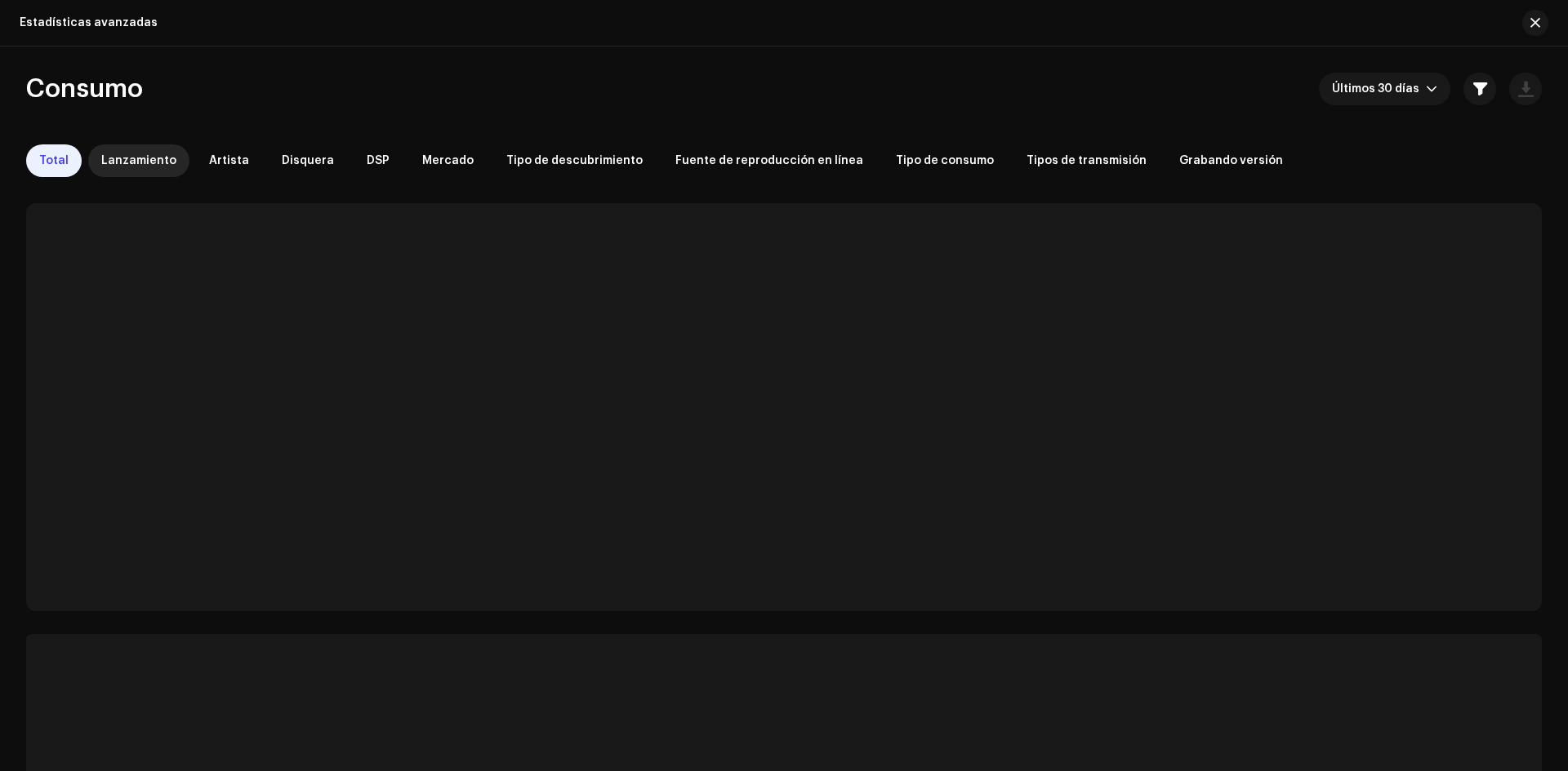
click at [136, 160] on span "Lanzamiento" at bounding box center [138, 161] width 75 height 13
